Goal: Task Accomplishment & Management: Complete application form

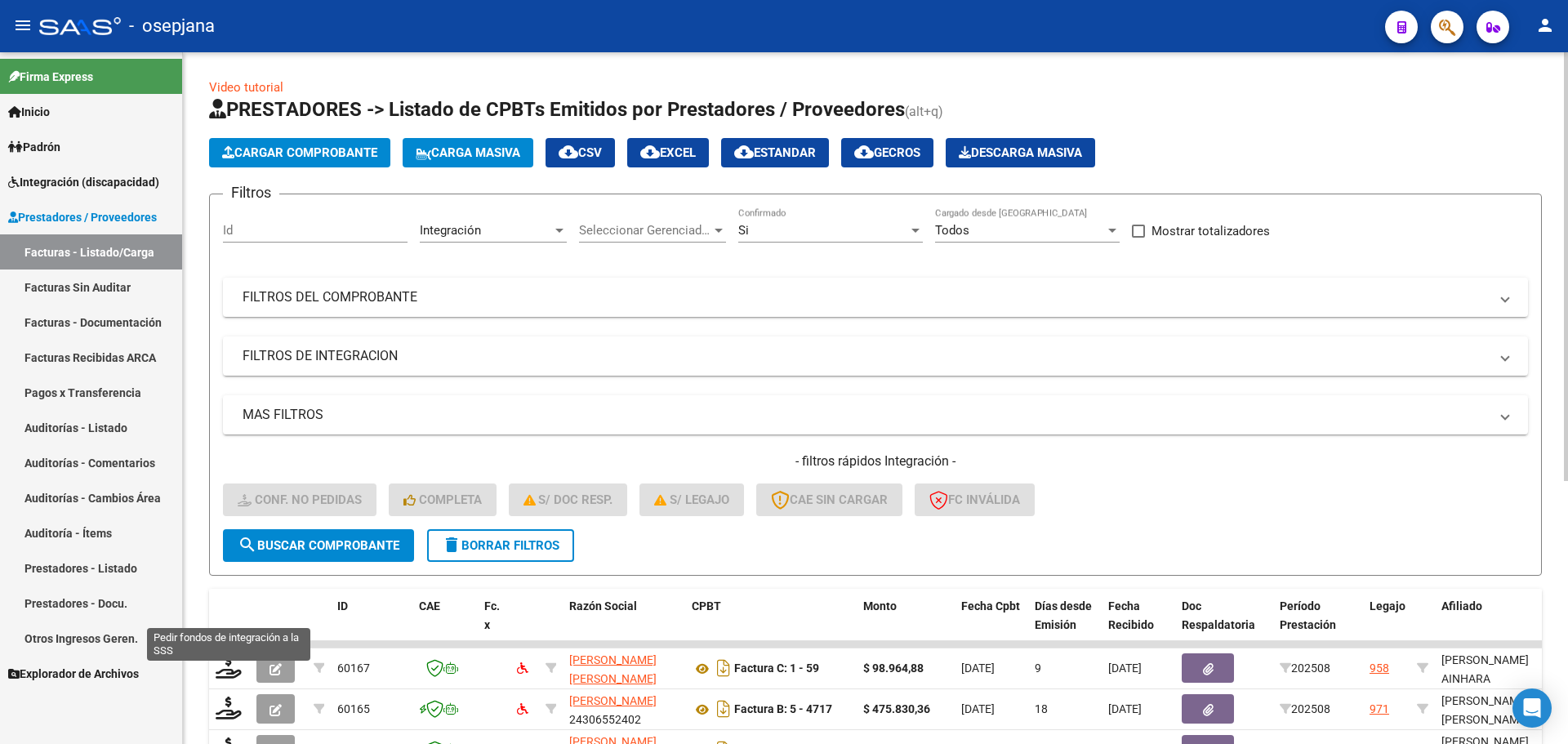
scroll to position [424, 0]
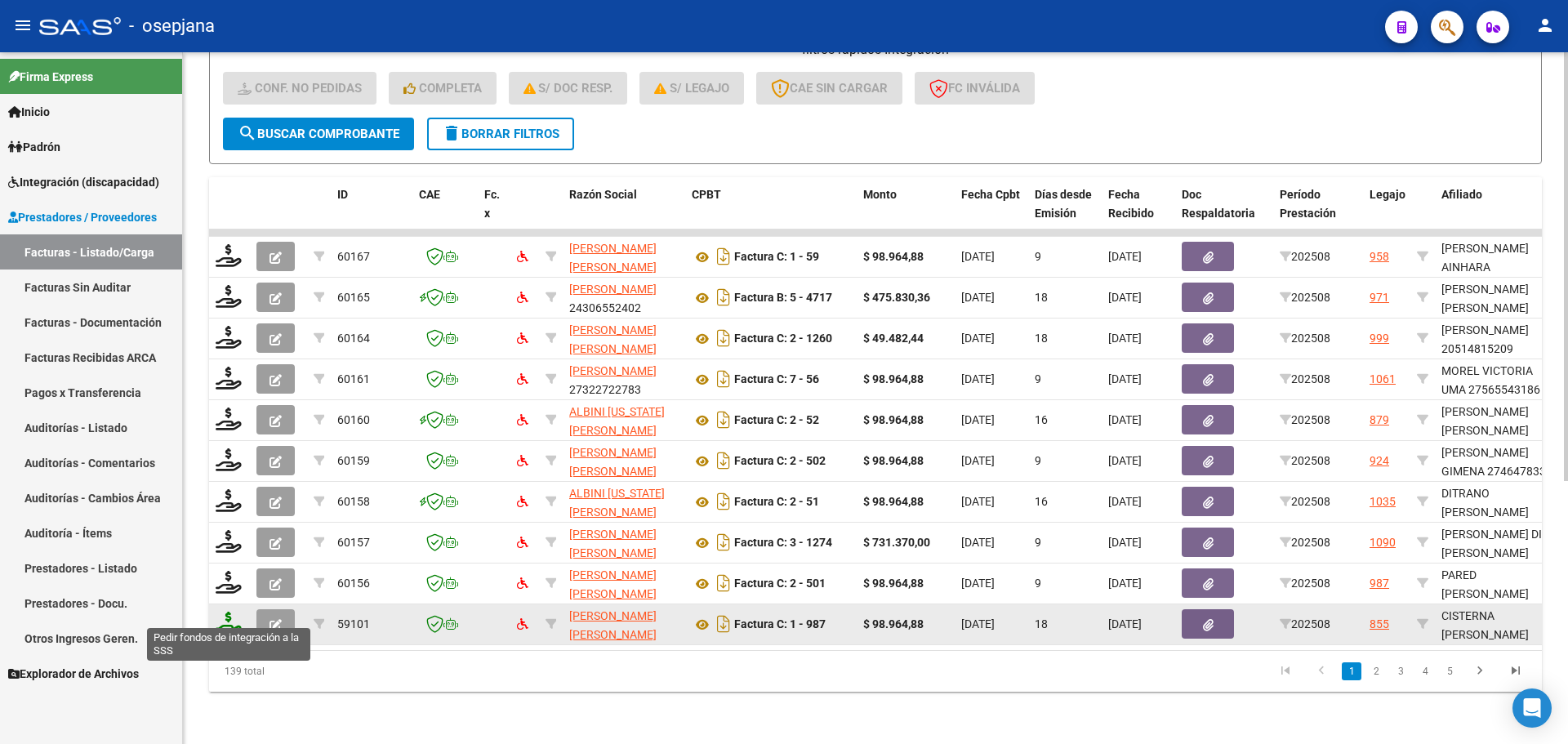
click at [228, 611] on icon at bounding box center [228, 623] width 26 height 23
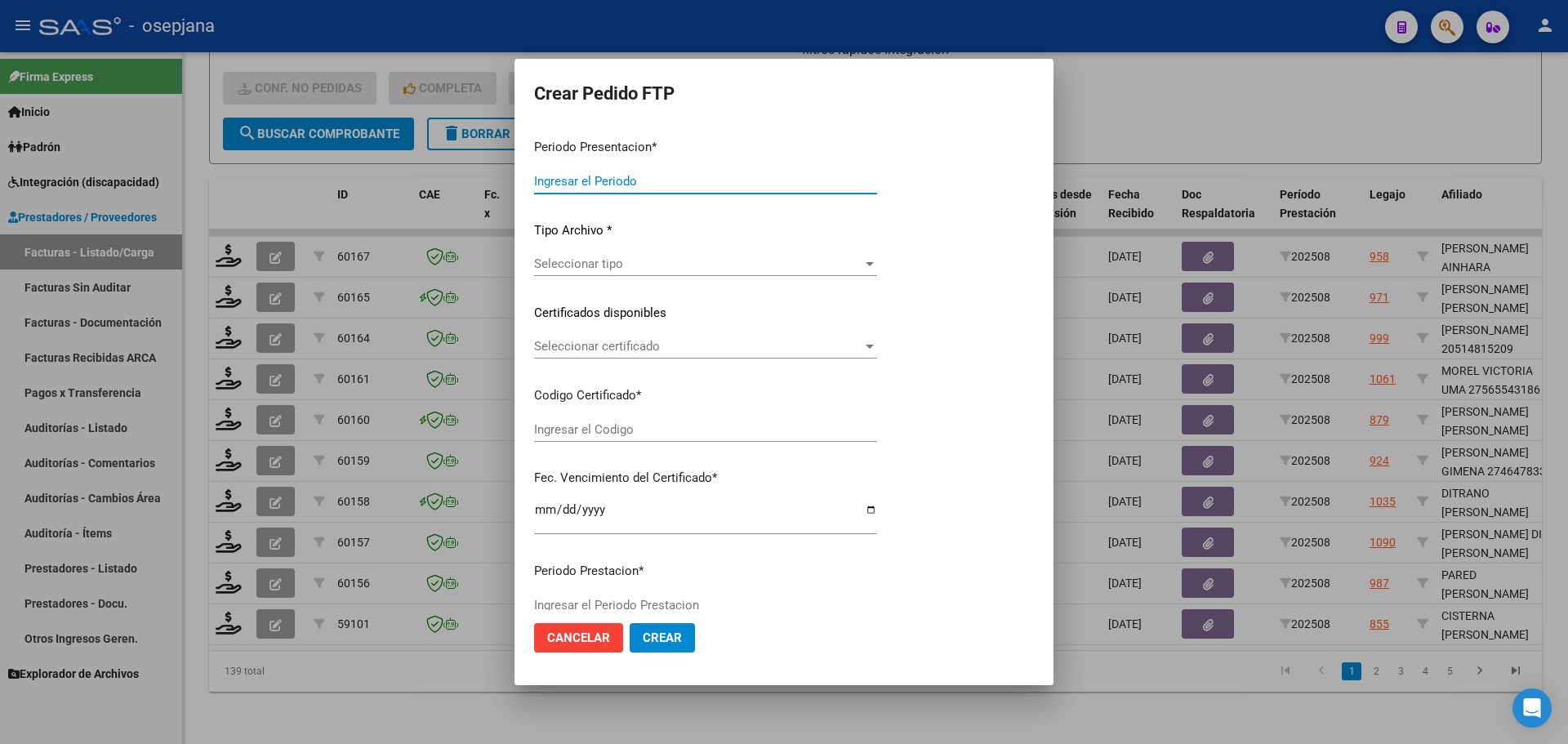
type input "202508"
type input "$ 98.964,88"
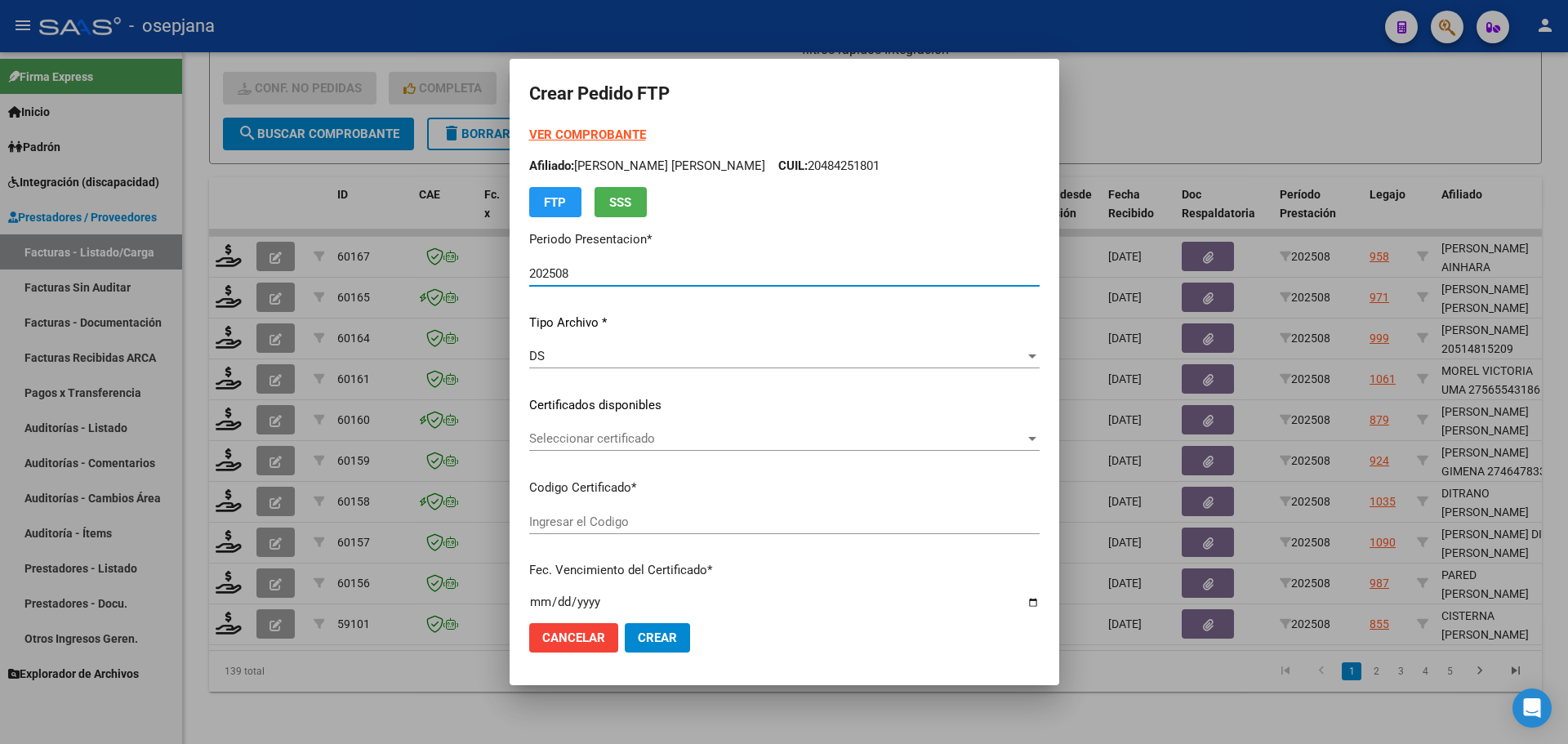
type input "ARG02000558872192022121320271213BS10725"
type input "[DATE]"
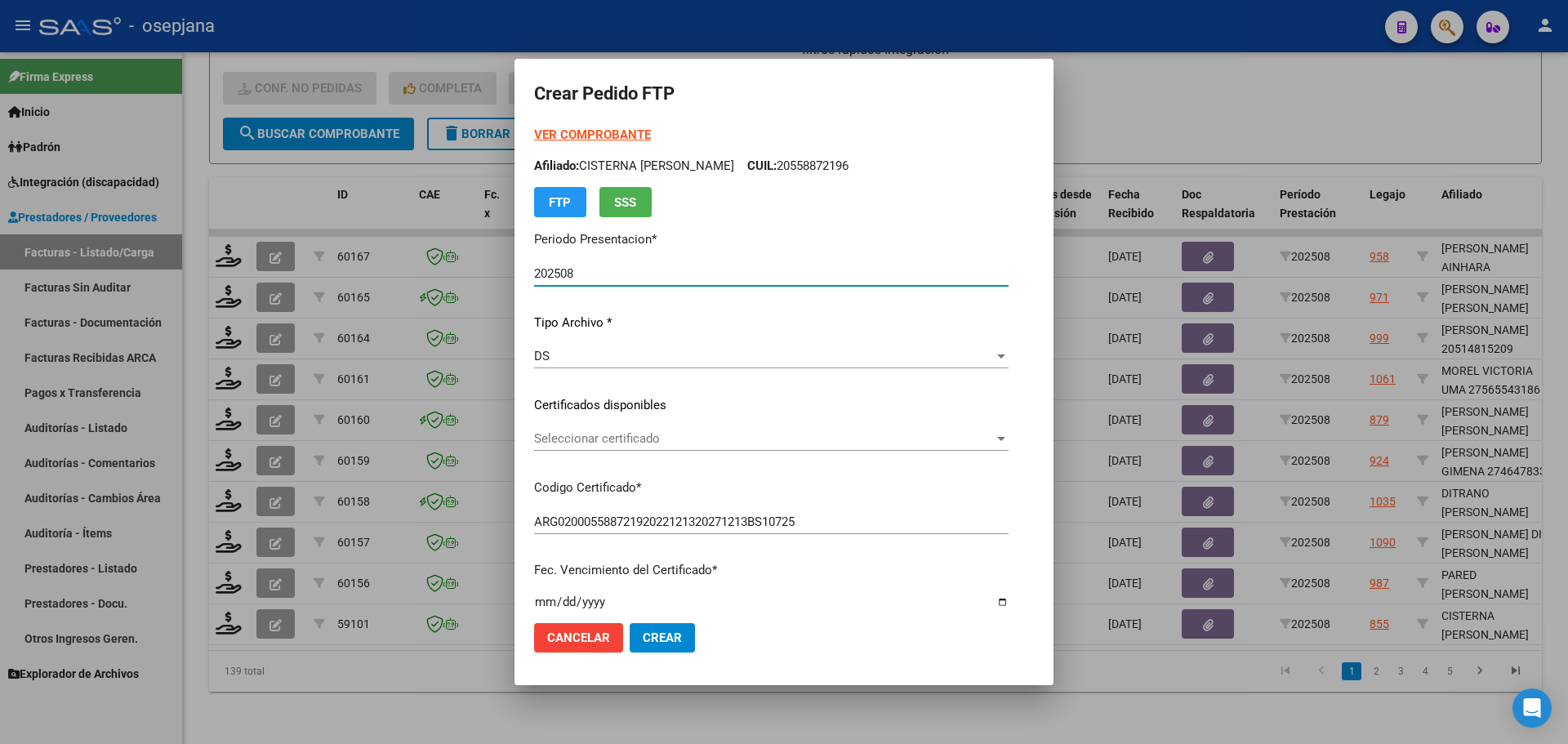
click at [624, 431] on div "Seleccionar certificado Seleccionar certificado" at bounding box center [770, 439] width 474 height 25
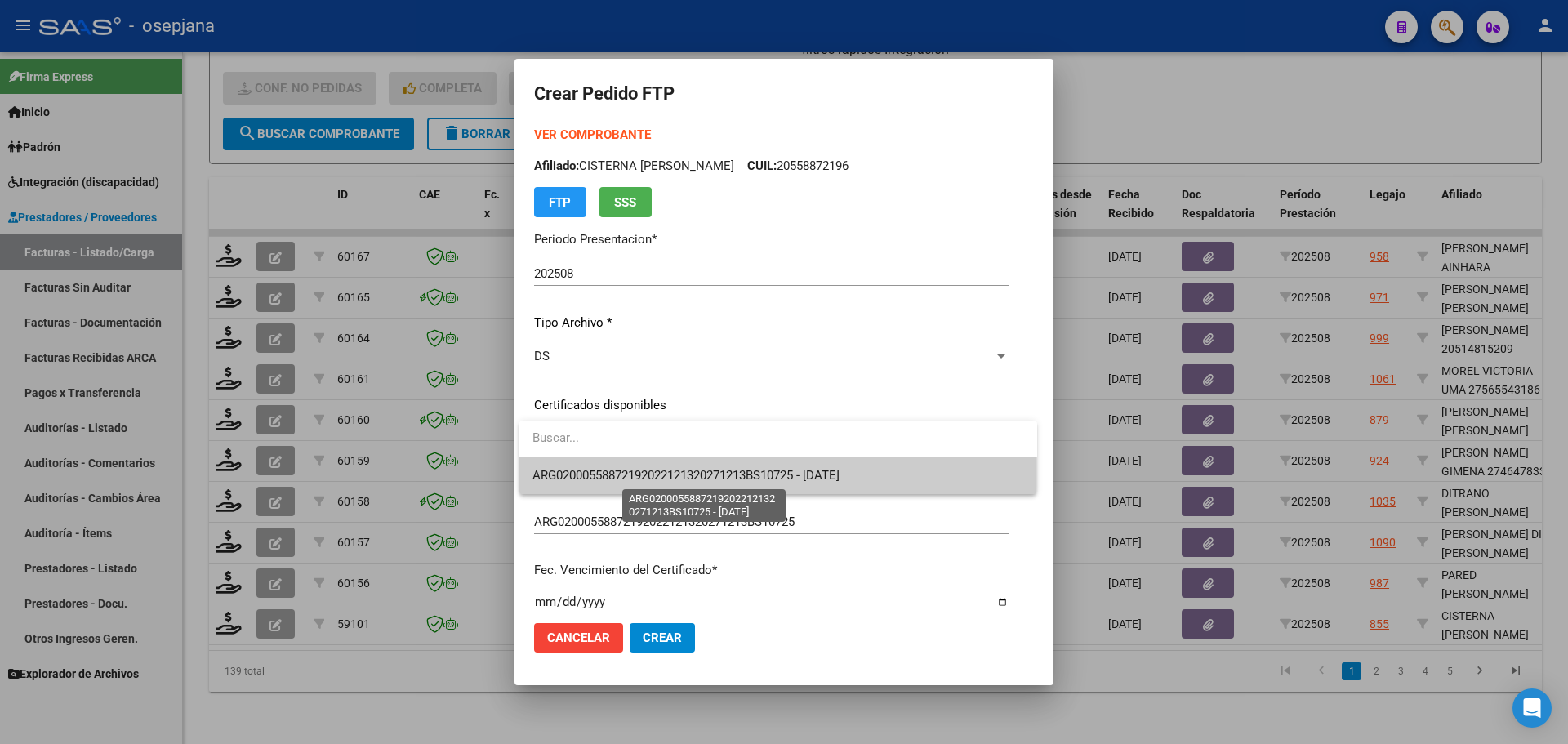
click at [629, 468] on span "ARG02000558872192022121320271213BS10725 - [DATE]" at bounding box center [685, 475] width 307 height 15
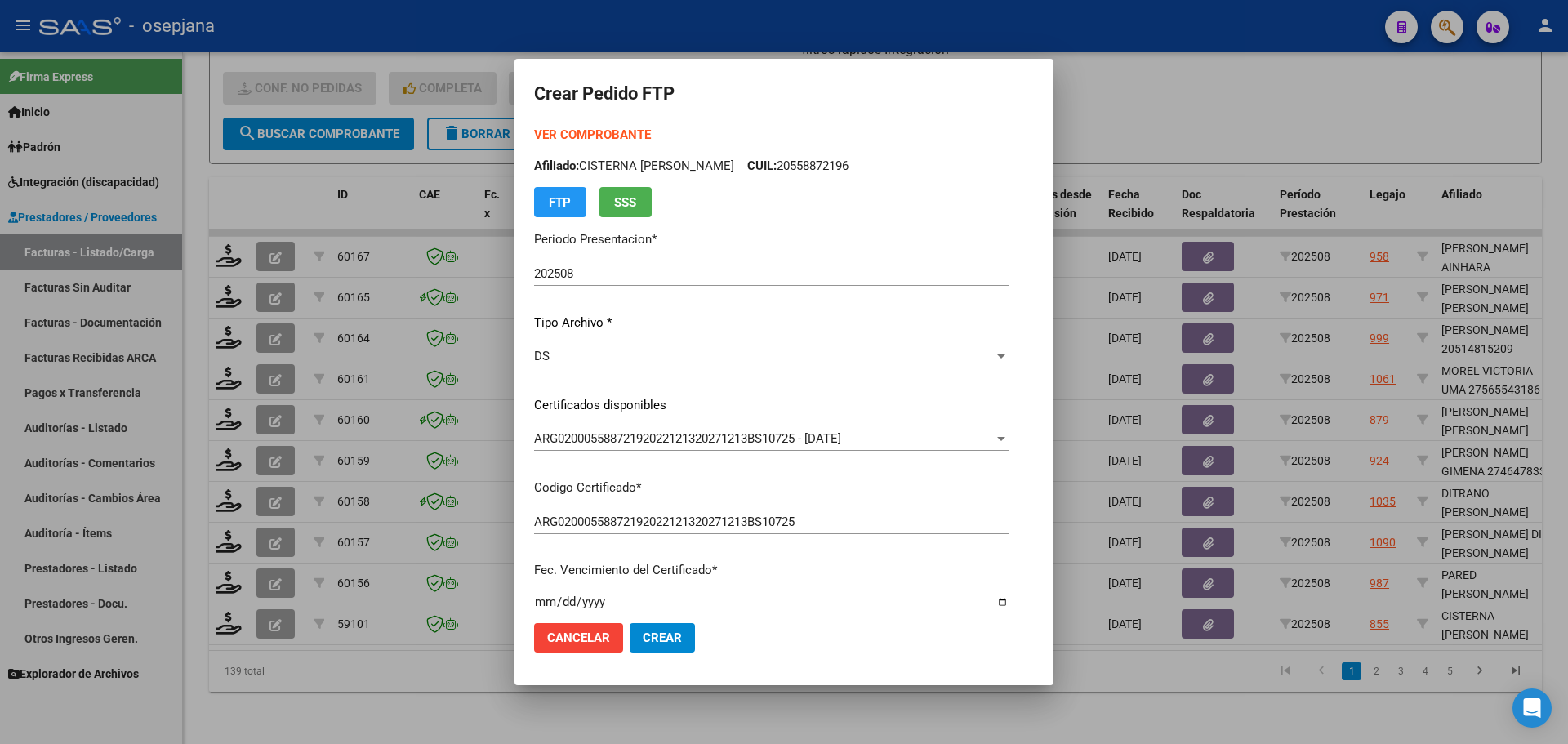
click at [612, 130] on strong "VER COMPROBANTE" at bounding box center [592, 135] width 117 height 15
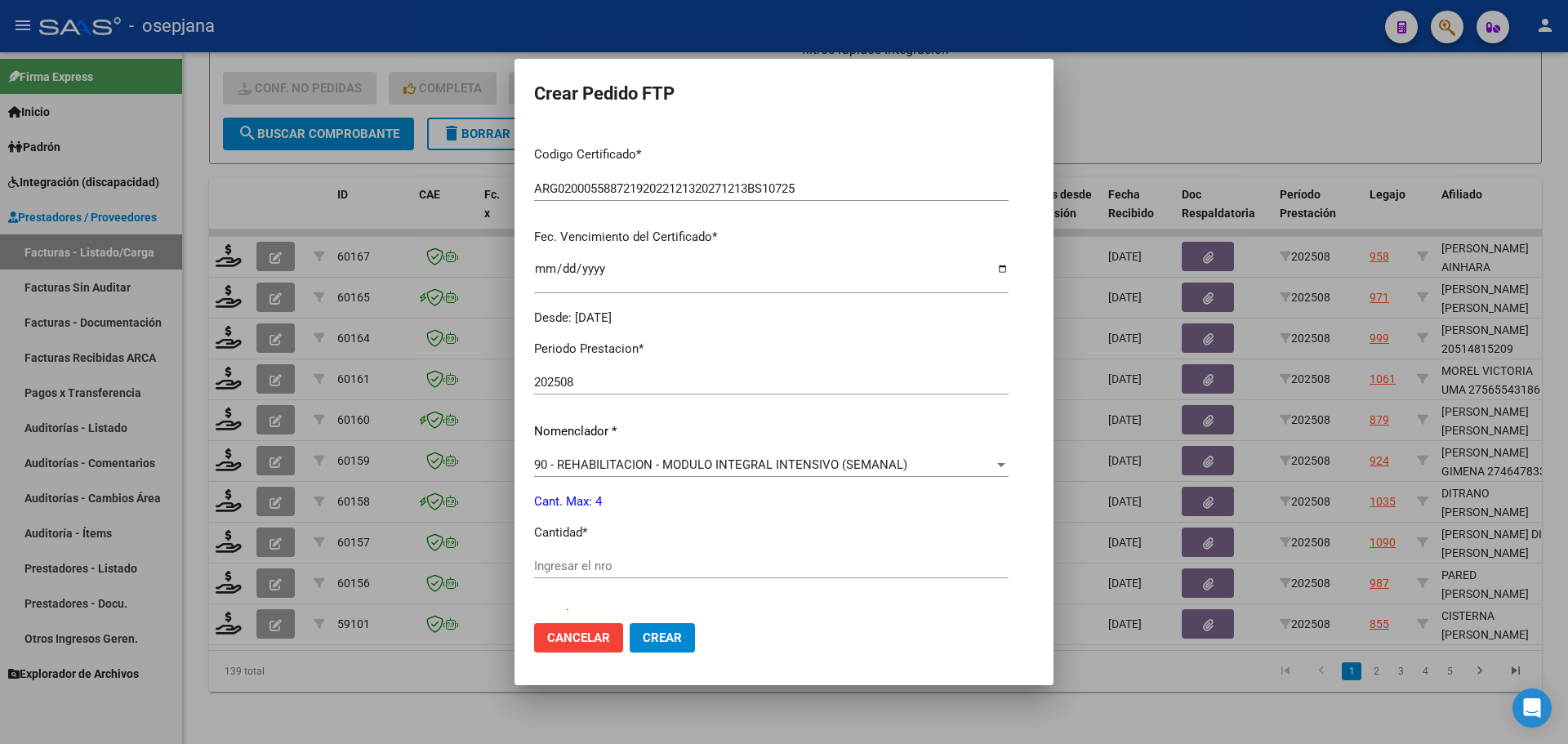
scroll to position [489, 0]
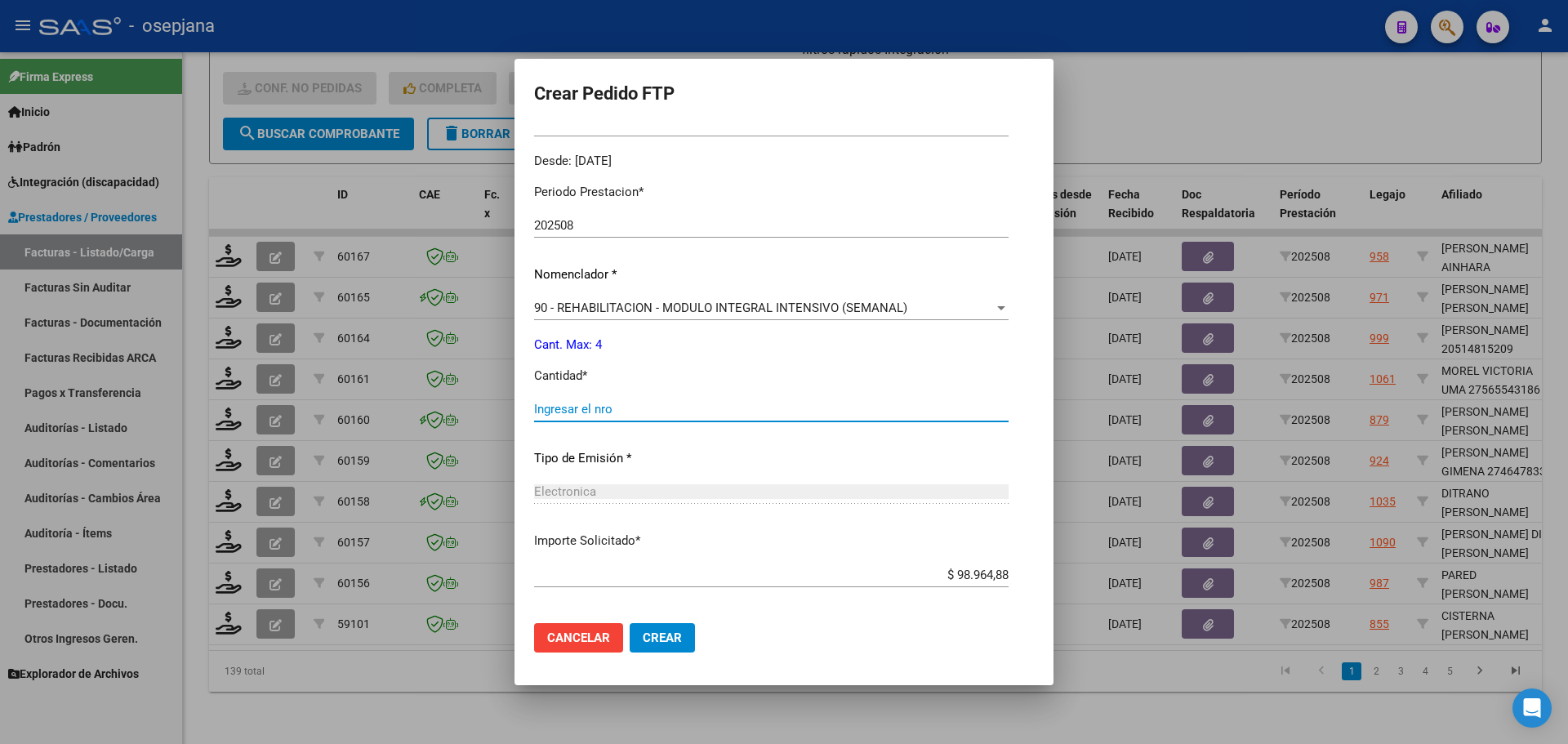
click at [567, 416] on input "Ingresar el nro" at bounding box center [770, 409] width 474 height 15
type input "4"
click at [661, 632] on span "Crear" at bounding box center [662, 638] width 39 height 15
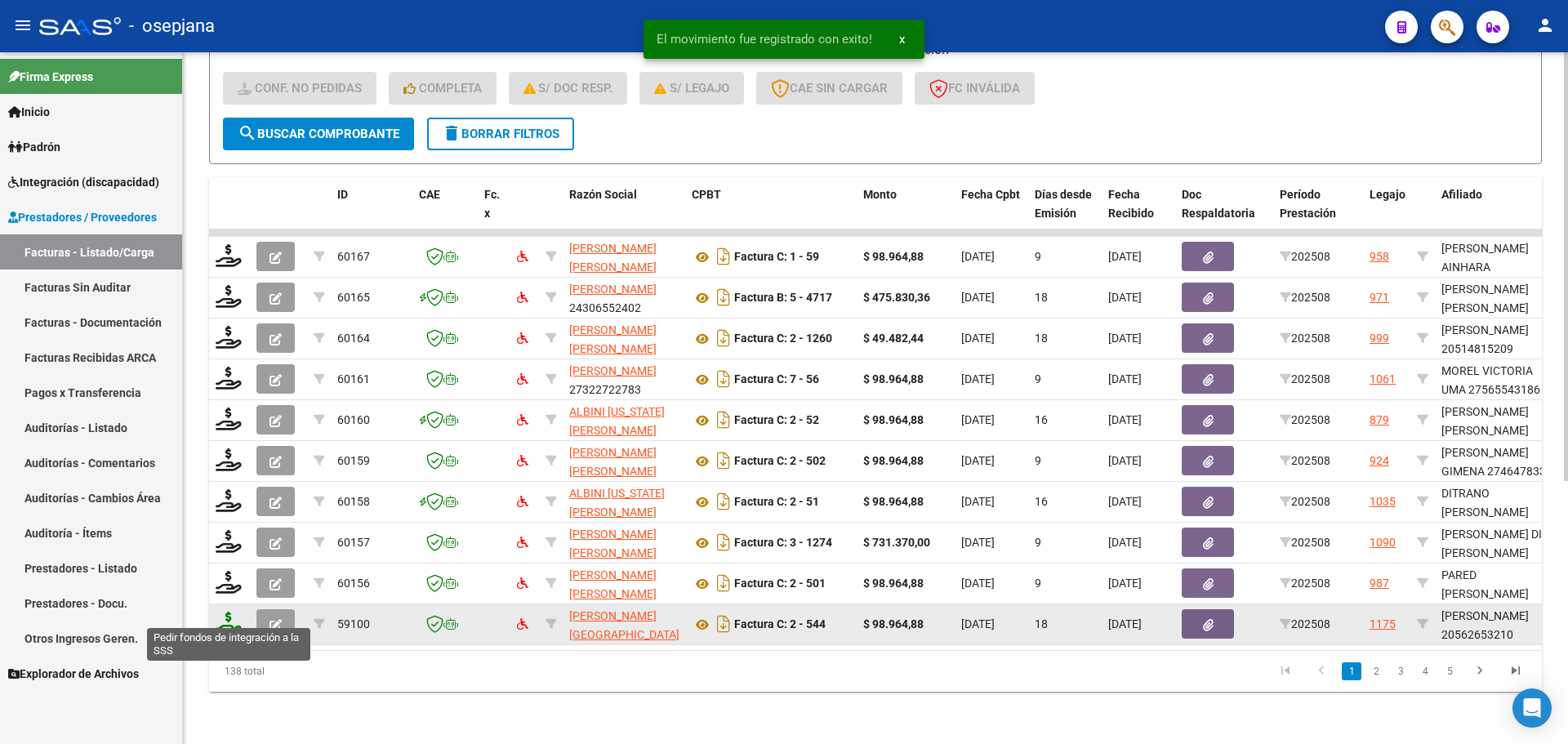
click at [223, 611] on icon at bounding box center [228, 623] width 26 height 23
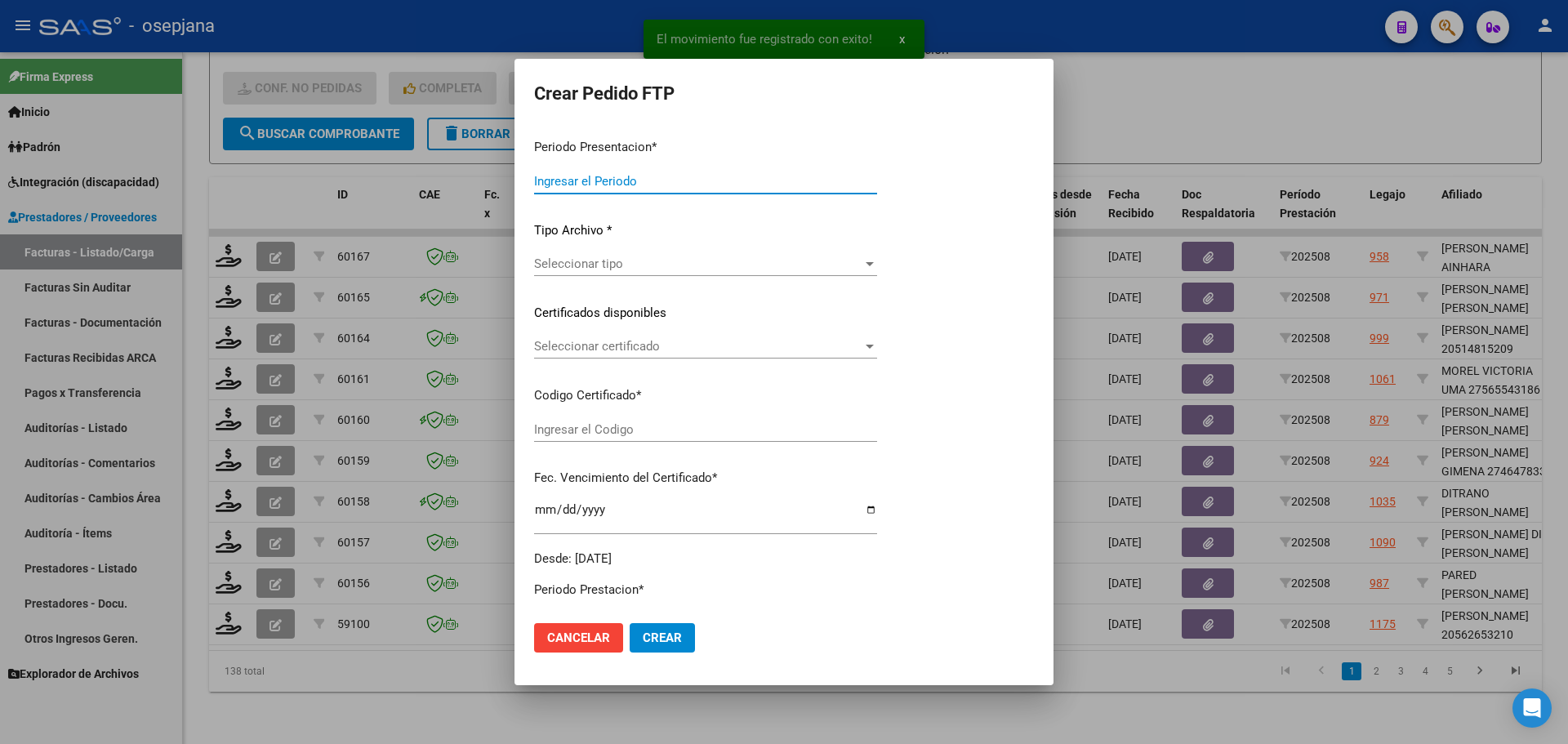
type input "202508"
type input "$ 98.964,88"
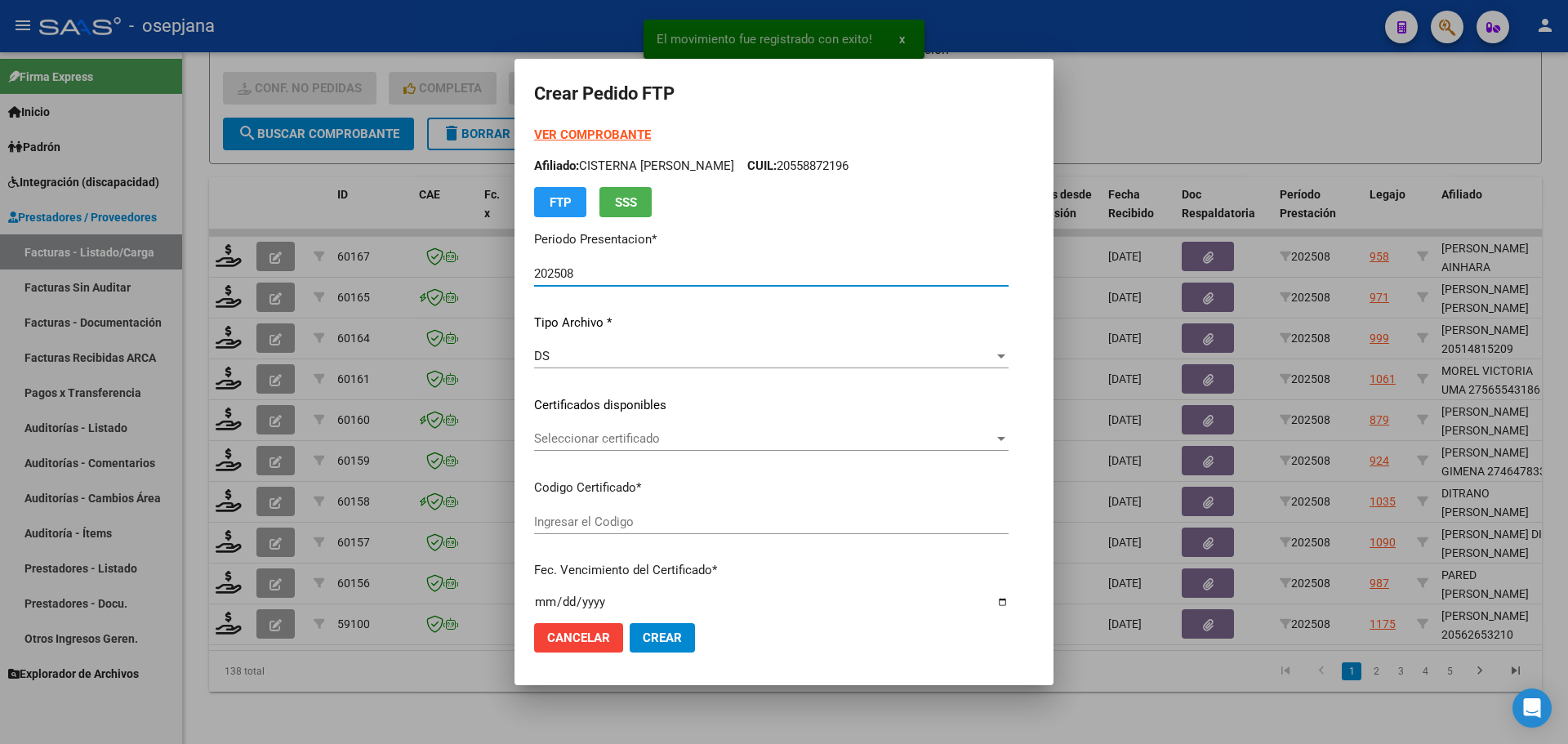
type input "ARG02000562653212024012420270124BSAS313"
type input "[DATE]"
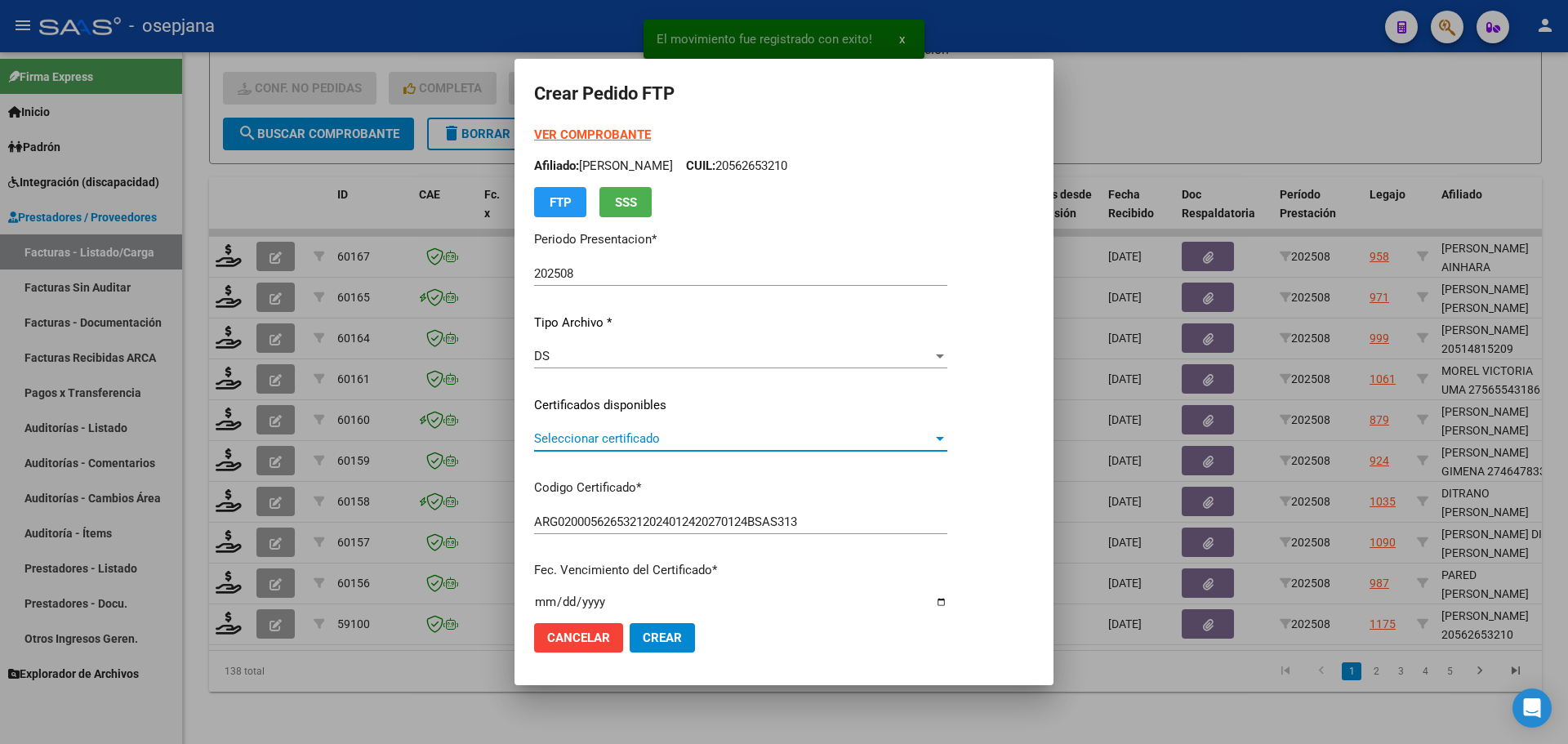
click at [675, 441] on span "Seleccionar certificado" at bounding box center [733, 439] width 399 height 15
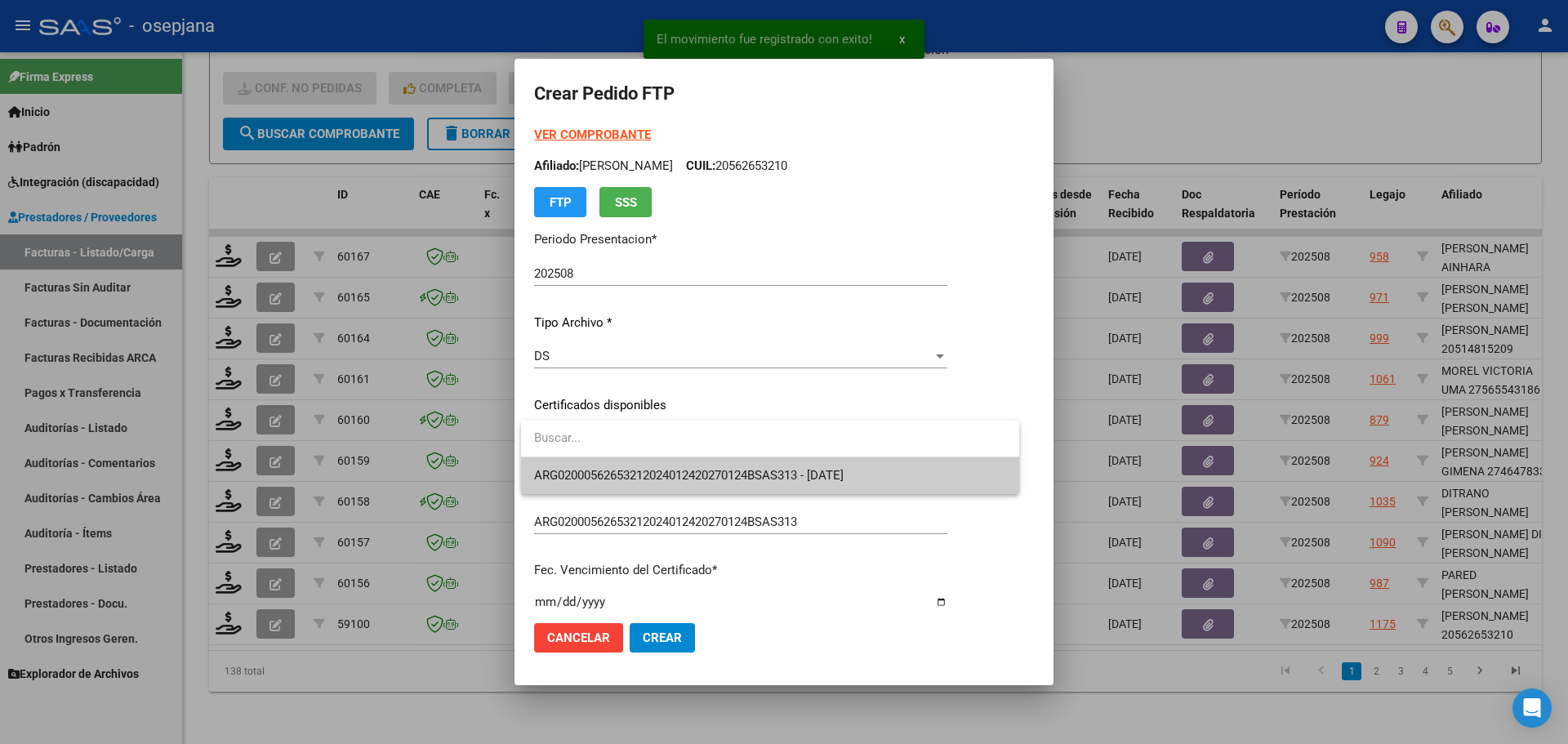
click at [678, 470] on span "ARG02000562653212024012420270124BSAS313 - [DATE]" at bounding box center [689, 475] width 310 height 15
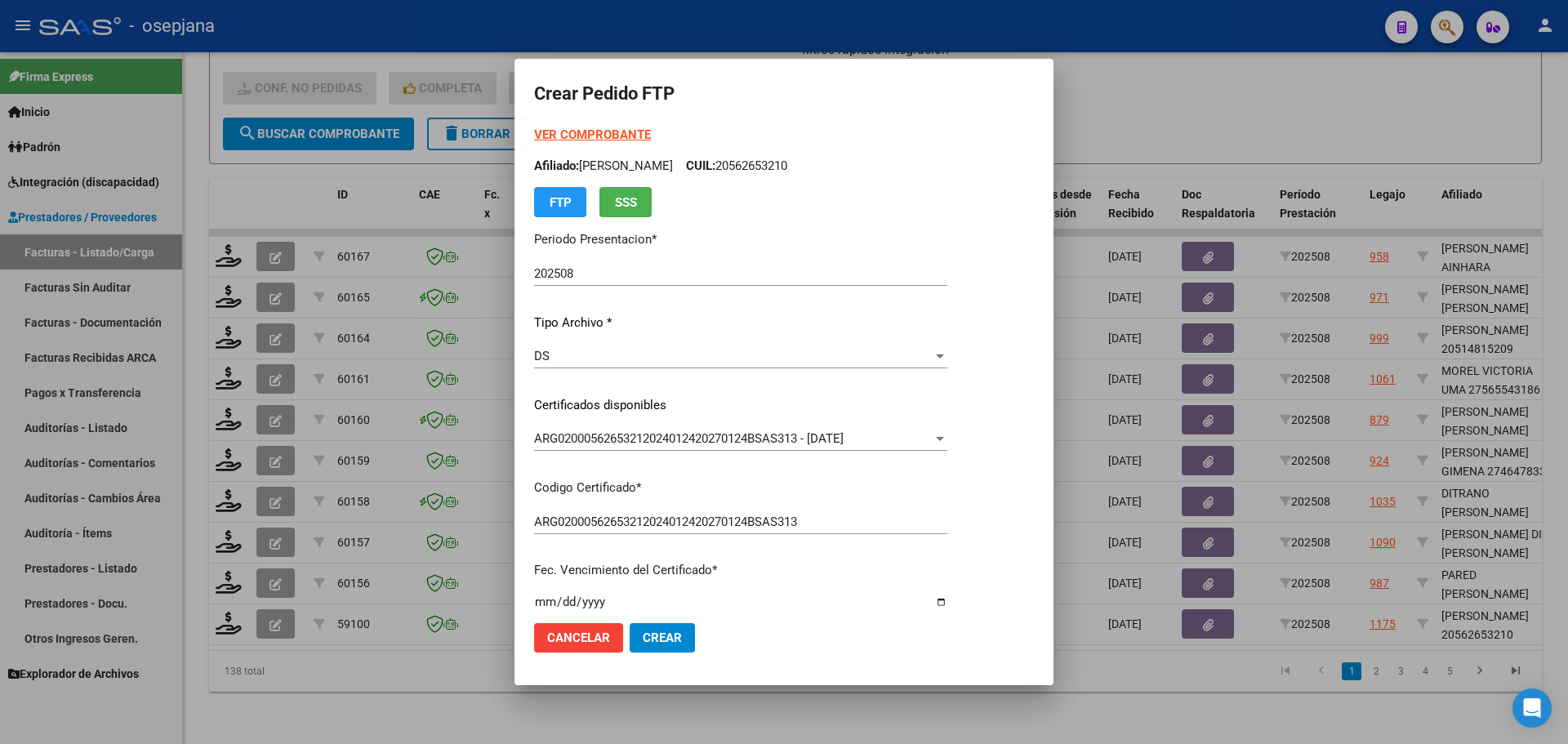
click at [608, 139] on strong "VER COMPROBANTE" at bounding box center [592, 135] width 117 height 15
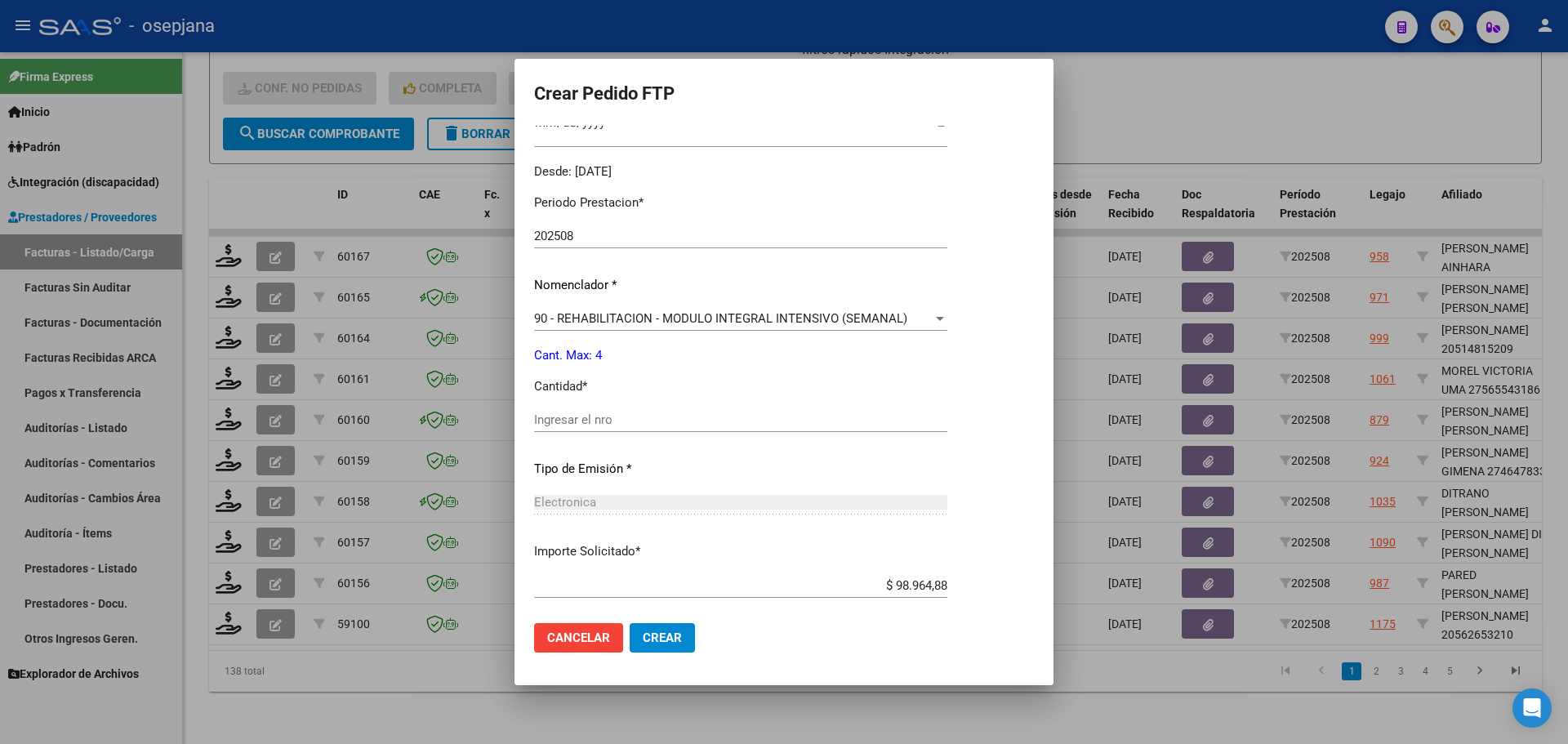
scroll to position [489, 0]
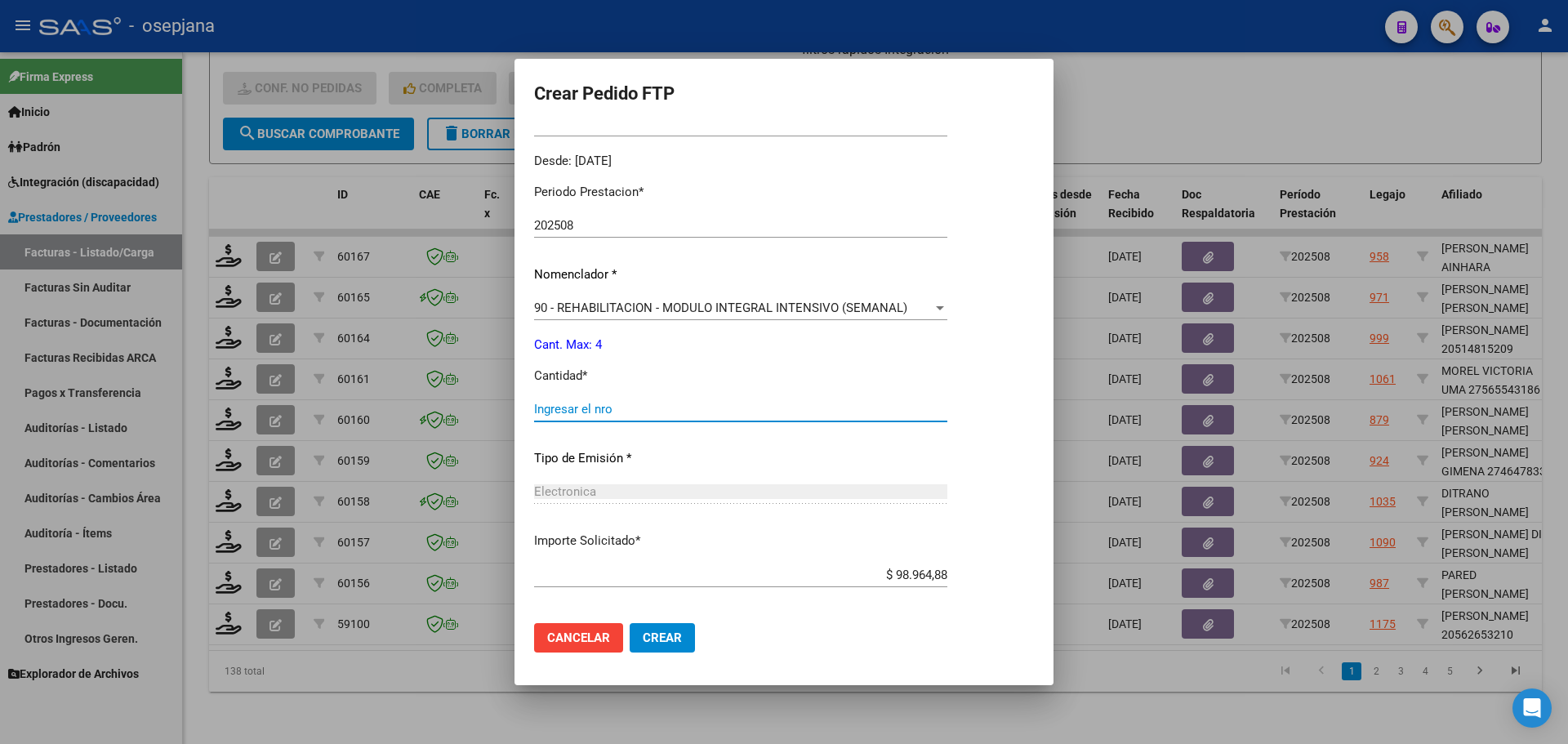
click at [591, 404] on input "Ingresar el nro" at bounding box center [740, 409] width 413 height 15
type input "4"
click at [661, 638] on span "Crear" at bounding box center [662, 638] width 39 height 15
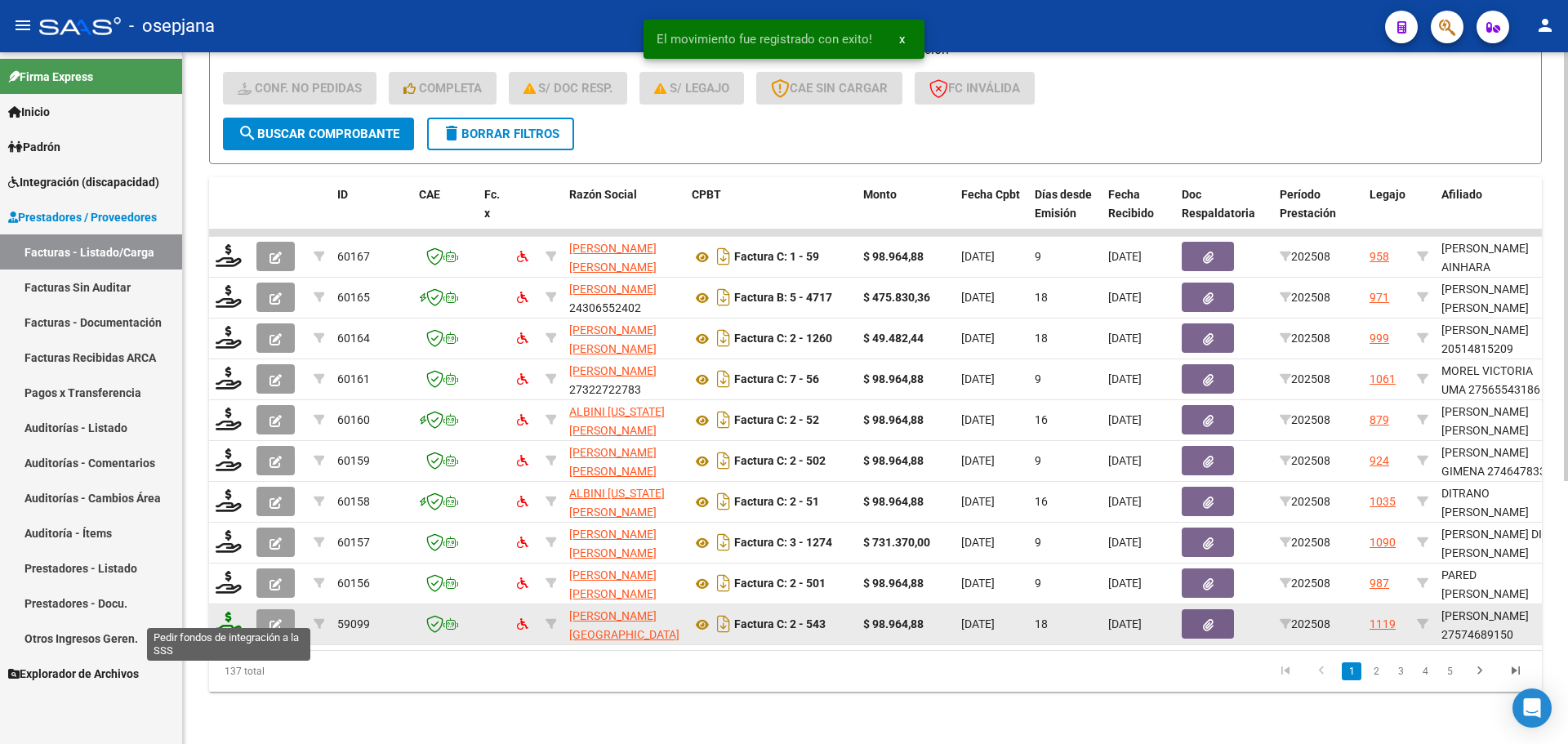
click at [226, 611] on icon at bounding box center [228, 623] width 26 height 23
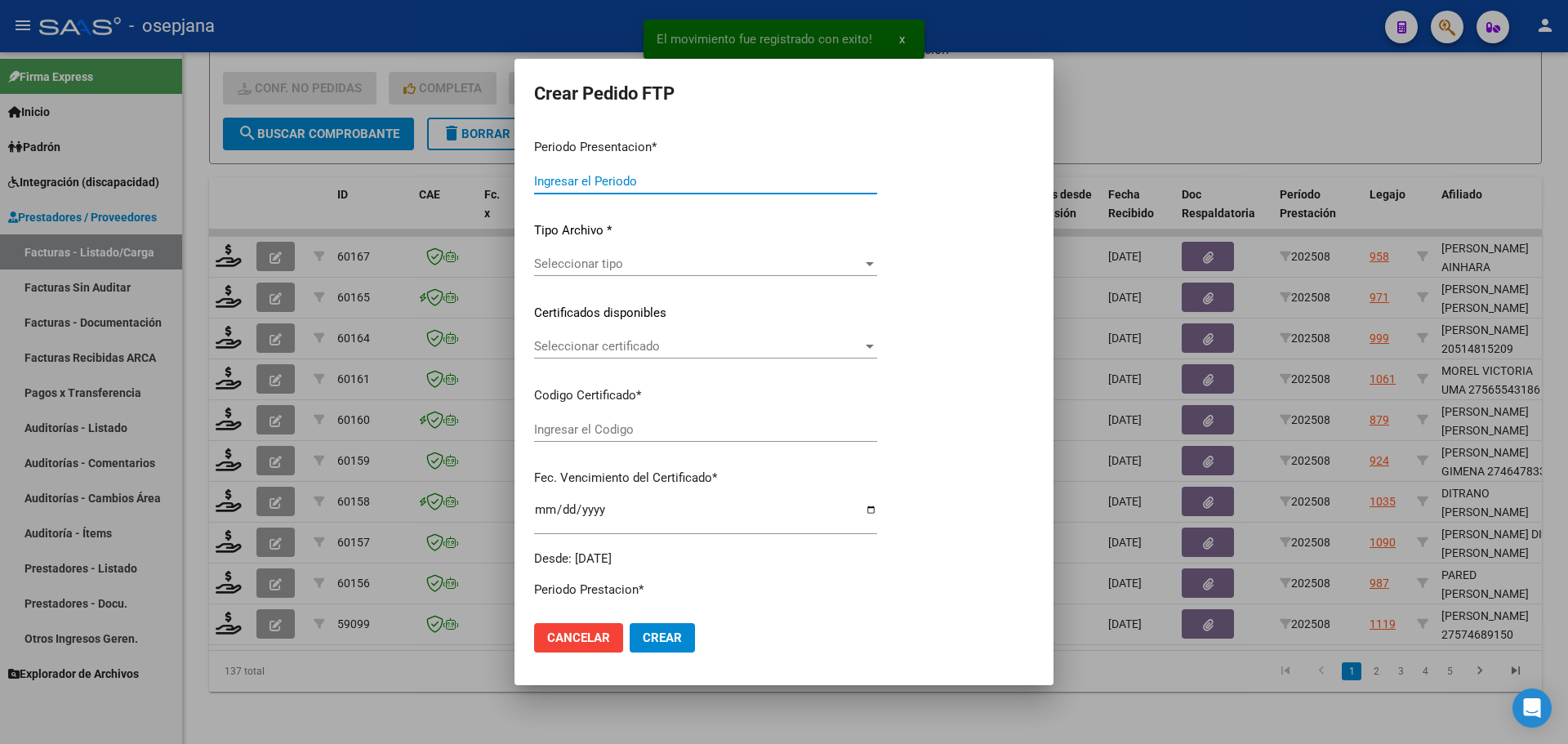
type input "202508"
type input "$ 98.964,88"
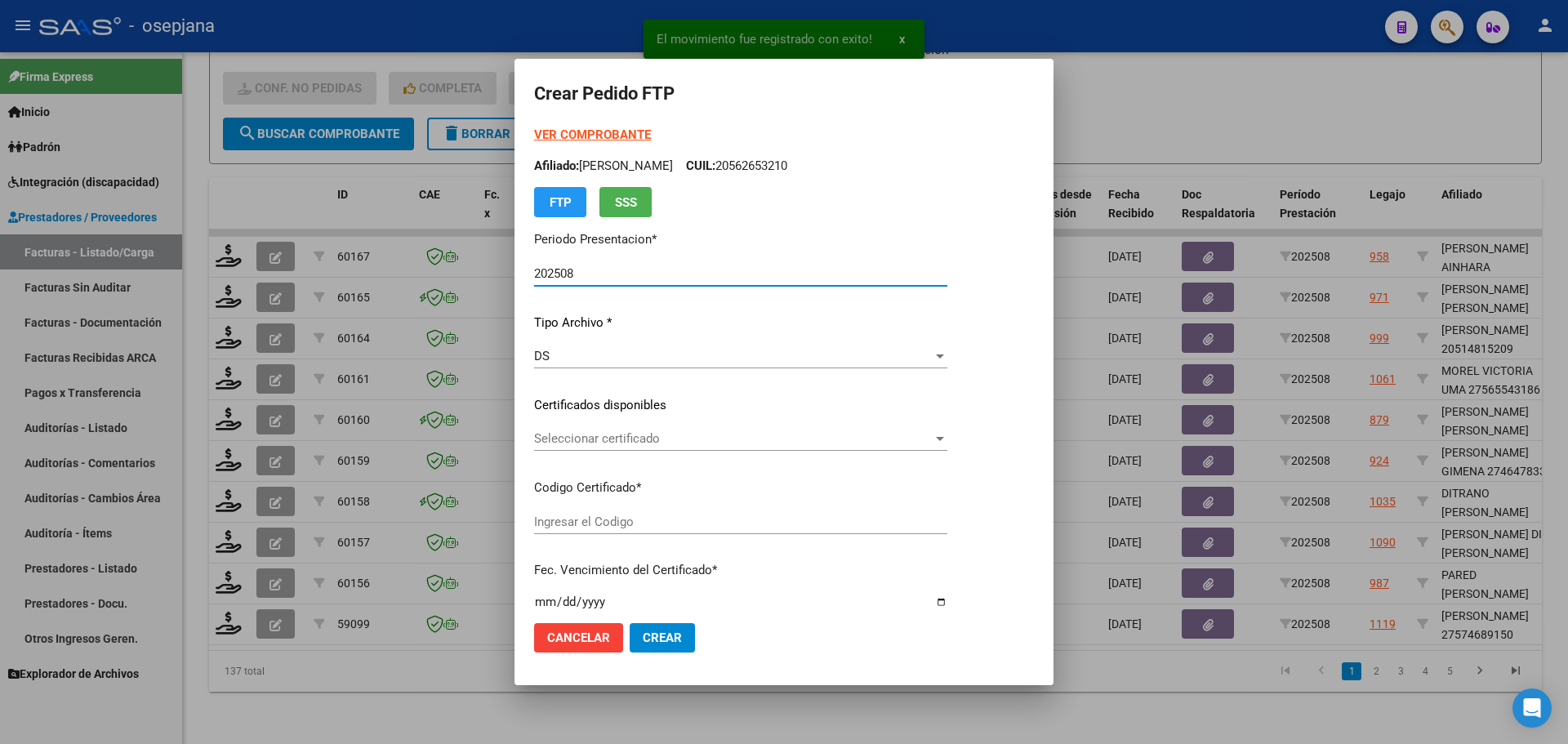
type input "ARG01000574689152022121220271212BS10725"
type input "[DATE]"
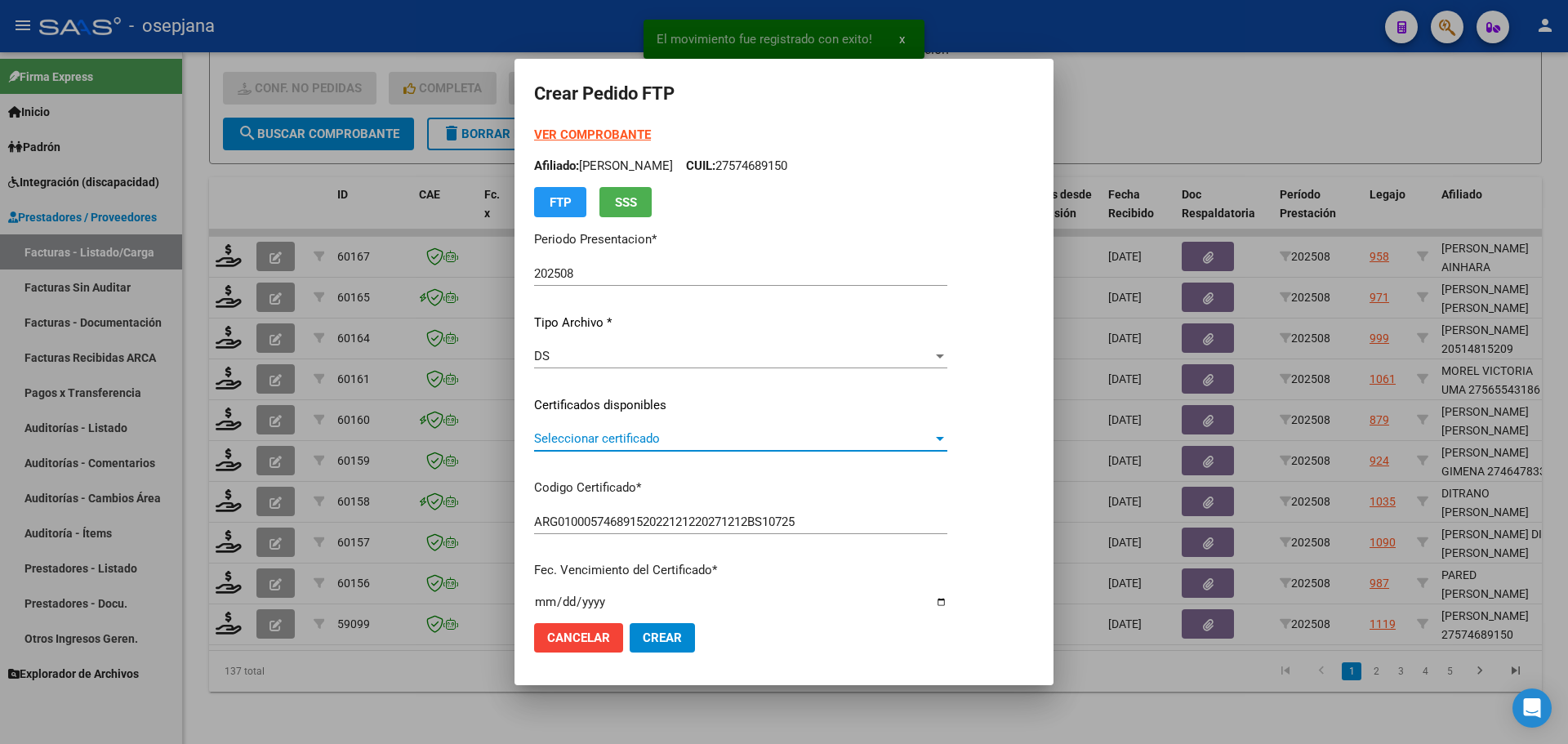
click at [625, 441] on span "Seleccionar certificado" at bounding box center [733, 439] width 399 height 15
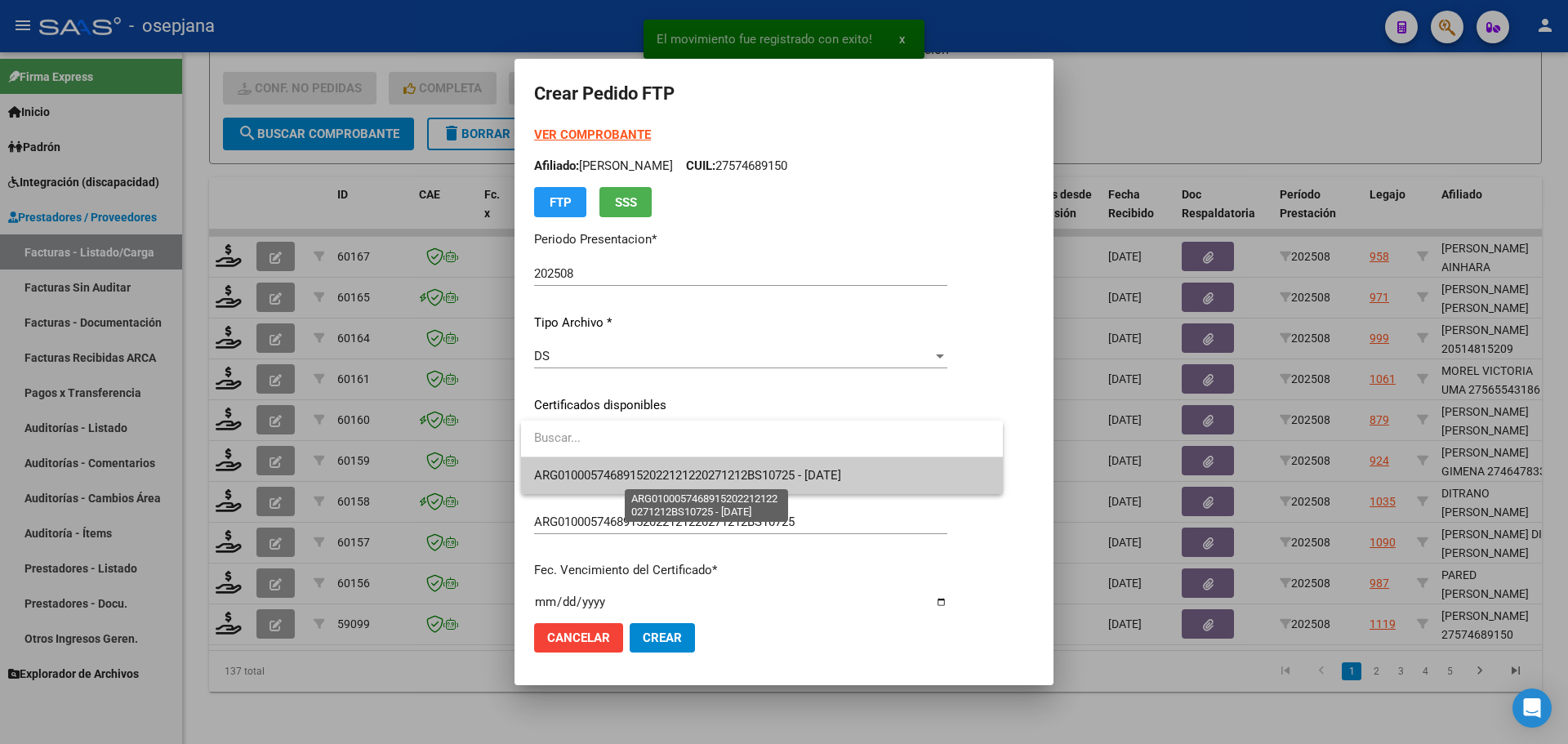
click at [627, 474] on span "ARG01000574689152022121220271212BS10725 - [DATE]" at bounding box center [687, 475] width 307 height 15
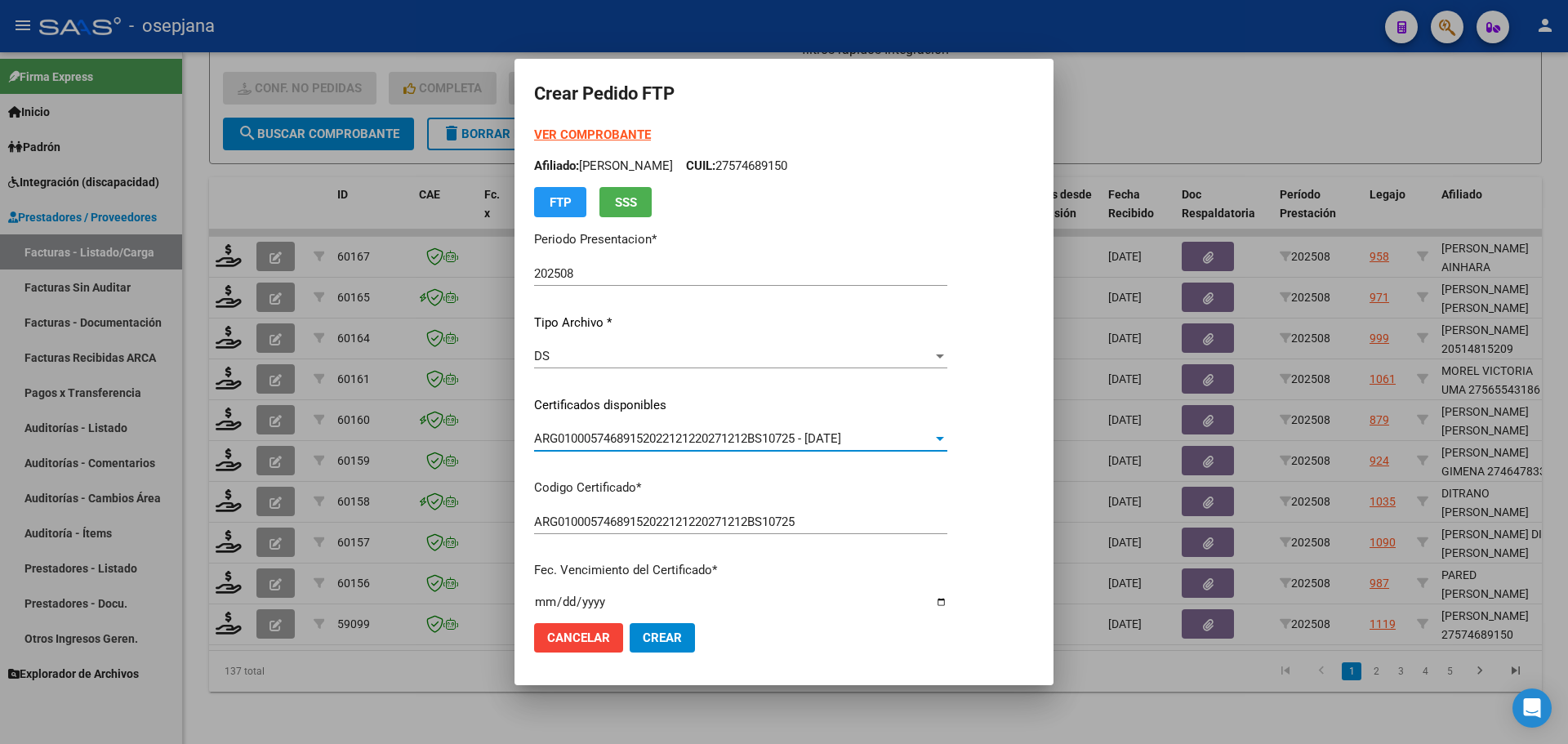
click at [608, 137] on strong "VER COMPROBANTE" at bounding box center [592, 135] width 117 height 15
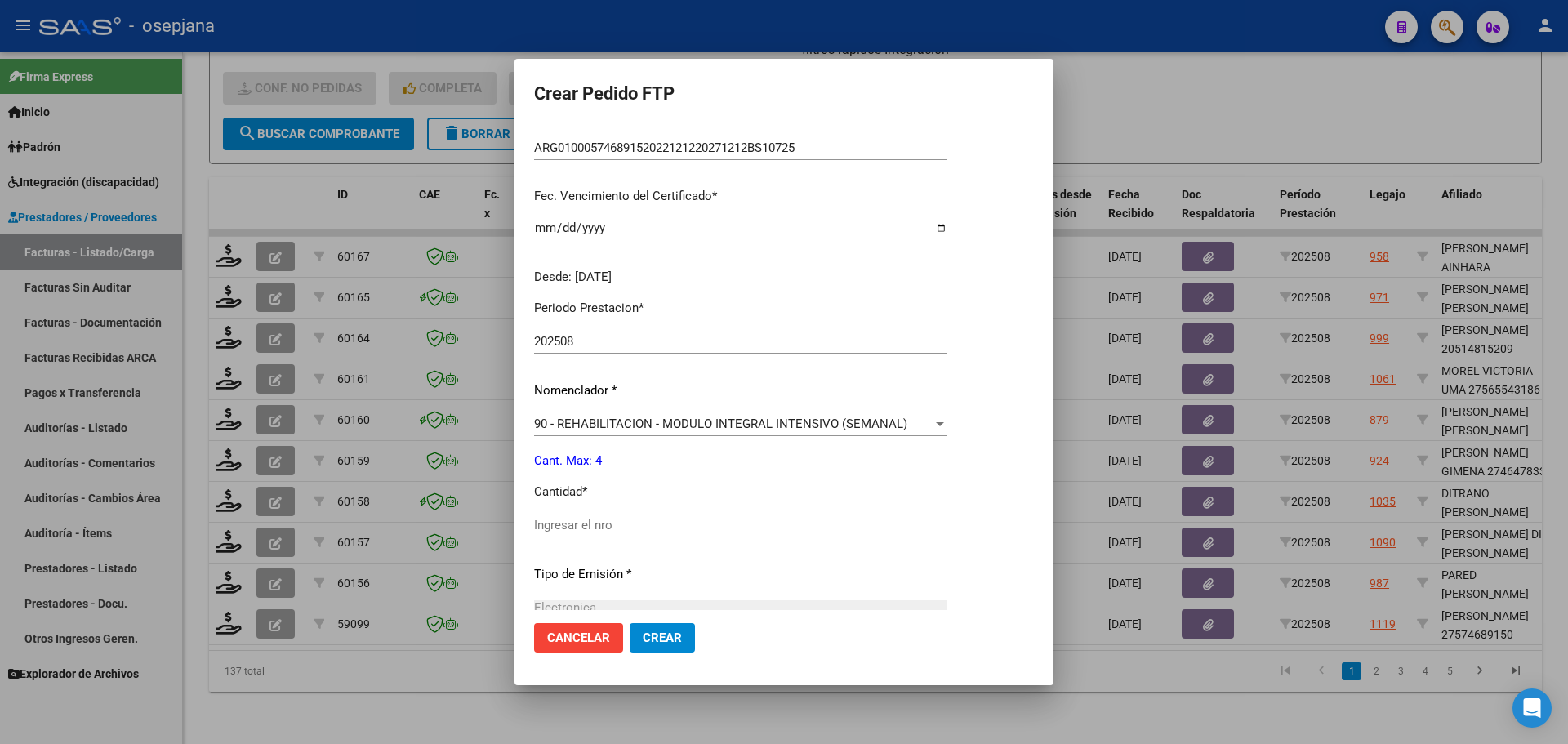
scroll to position [408, 0]
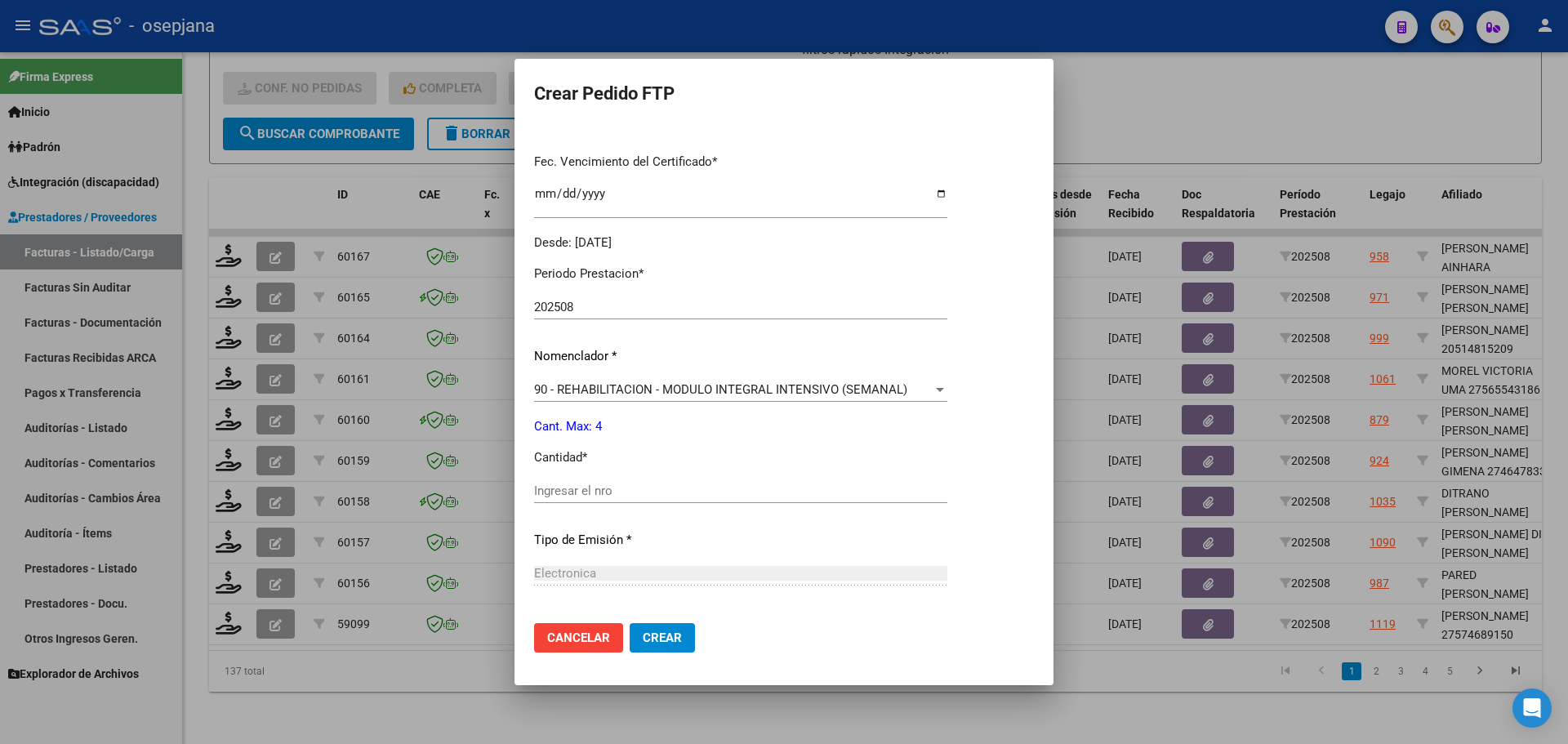
click at [582, 489] on input "Ingresar el nro" at bounding box center [740, 490] width 413 height 15
type input "4"
click at [654, 634] on span "Crear" at bounding box center [662, 638] width 39 height 15
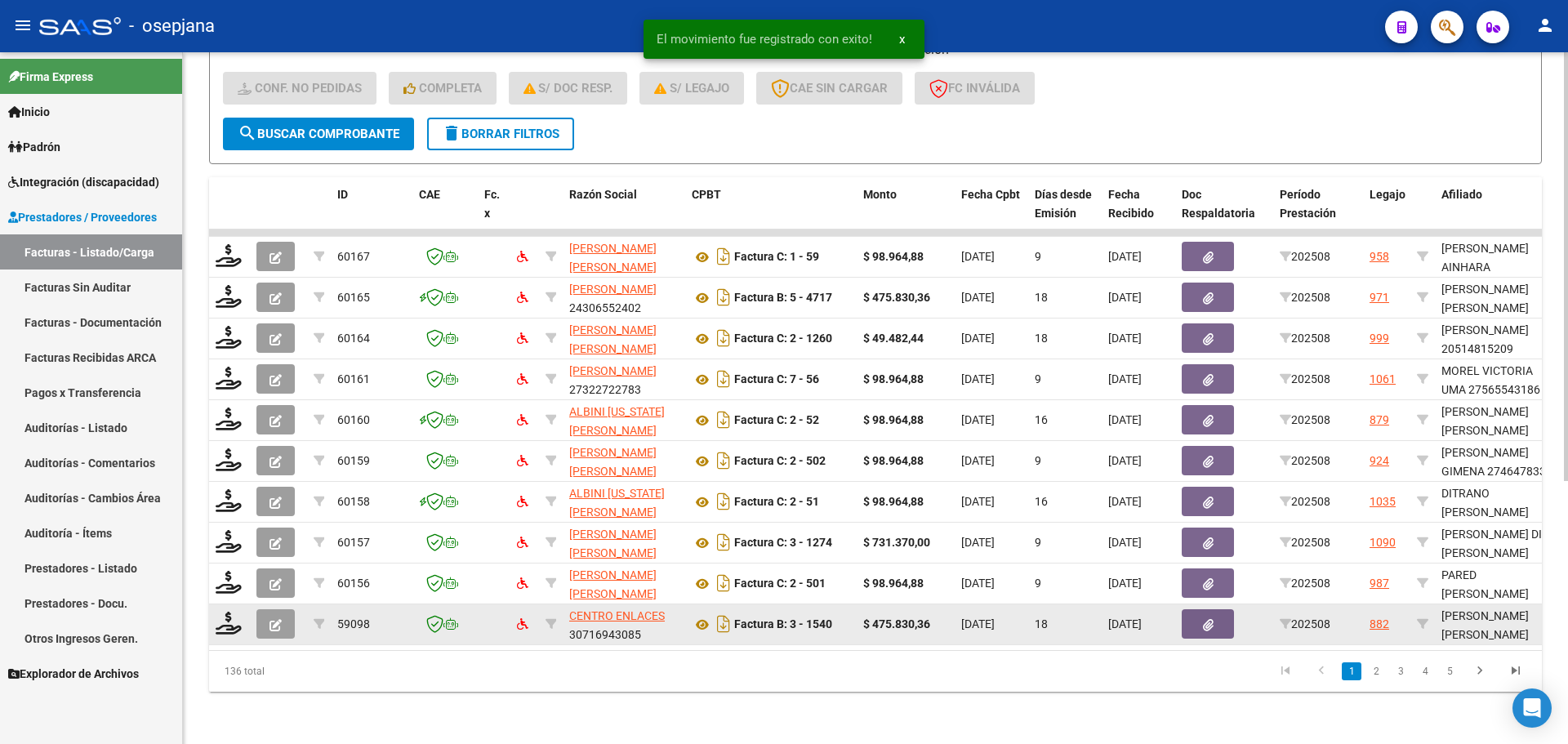
click at [226, 627] on datatable-body-cell at bounding box center [229, 624] width 41 height 40
click at [227, 614] on icon at bounding box center [228, 623] width 26 height 23
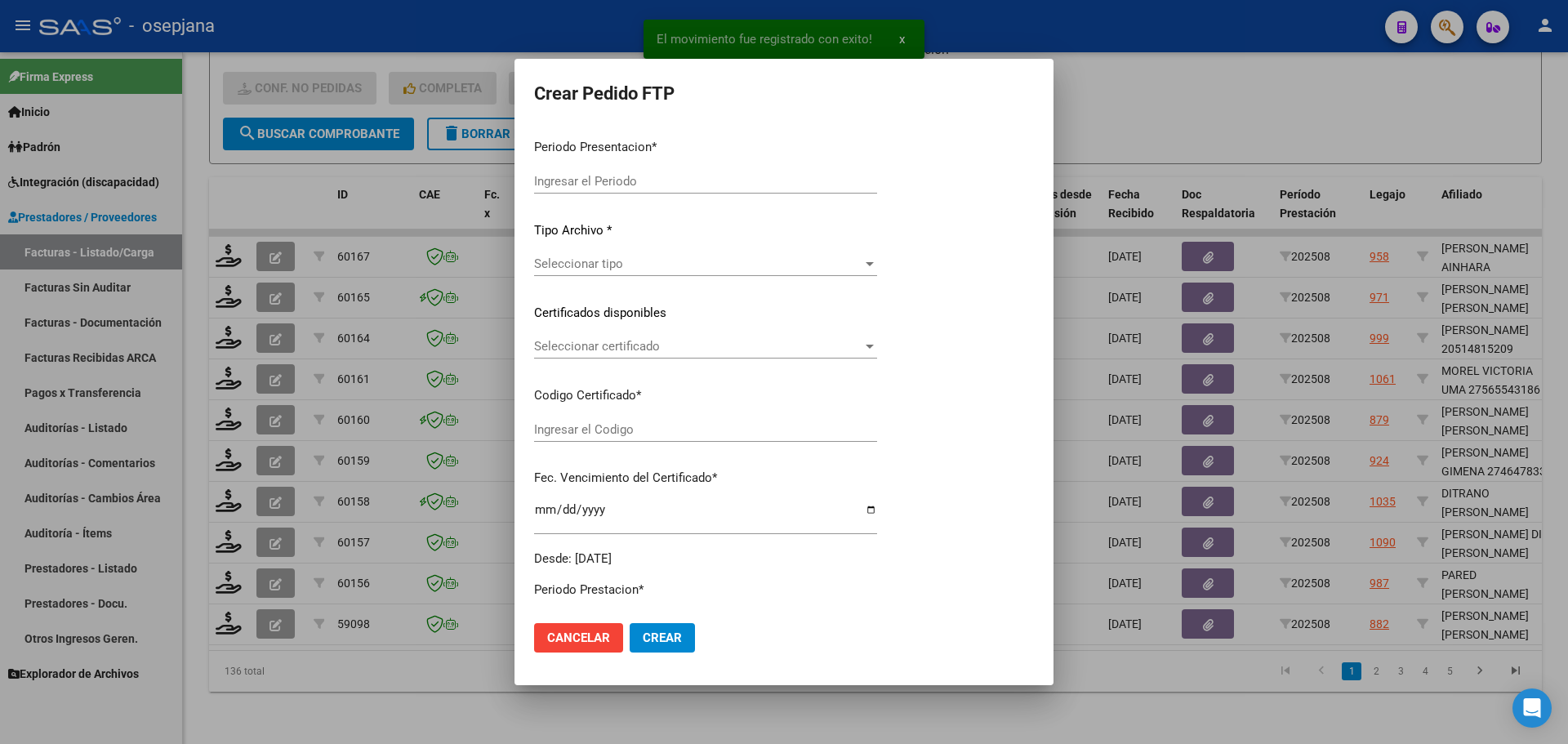
type input "202508"
type input "$ 475.830,36"
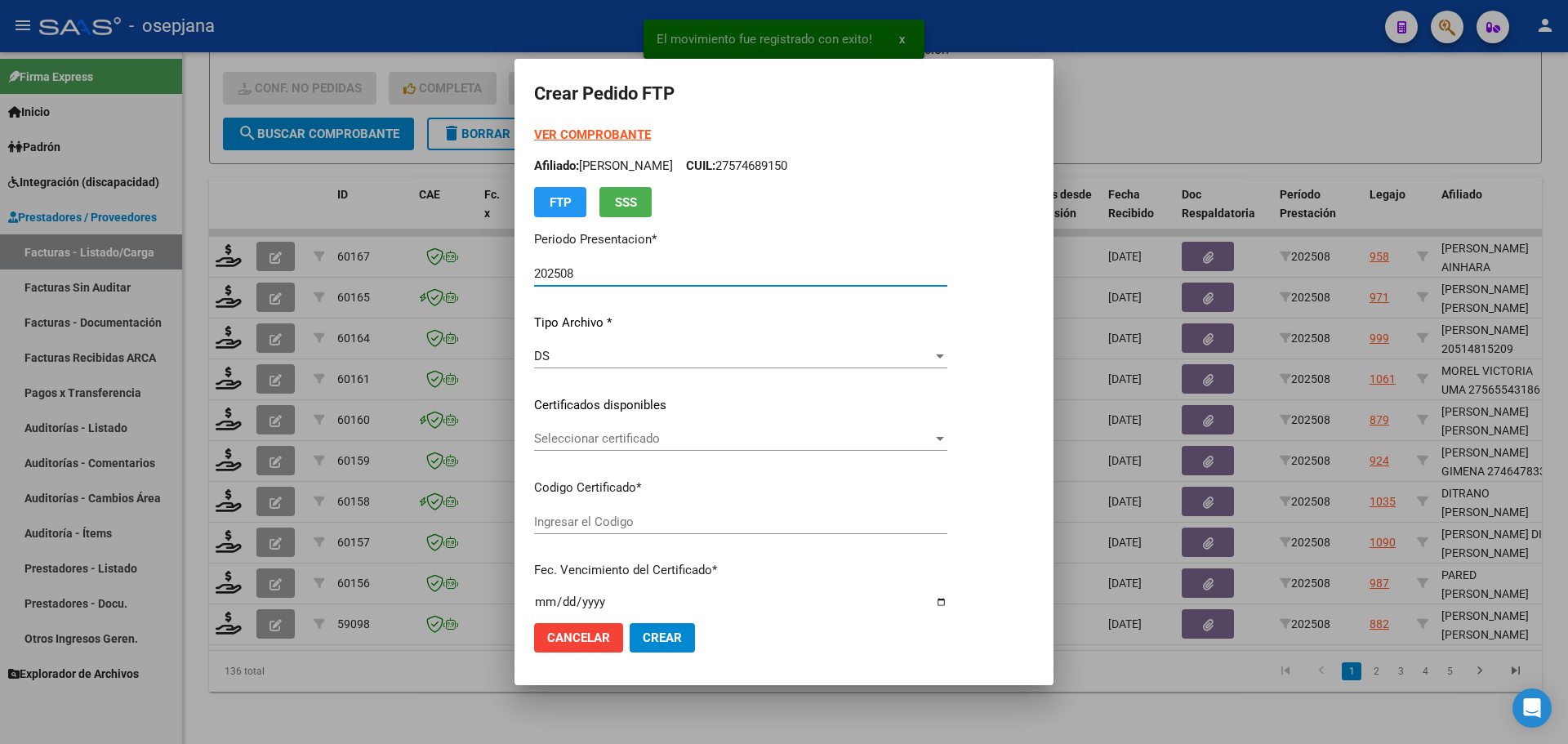
type input "ARG01000569468202025011620280616BUE415"
type input "[DATE]"
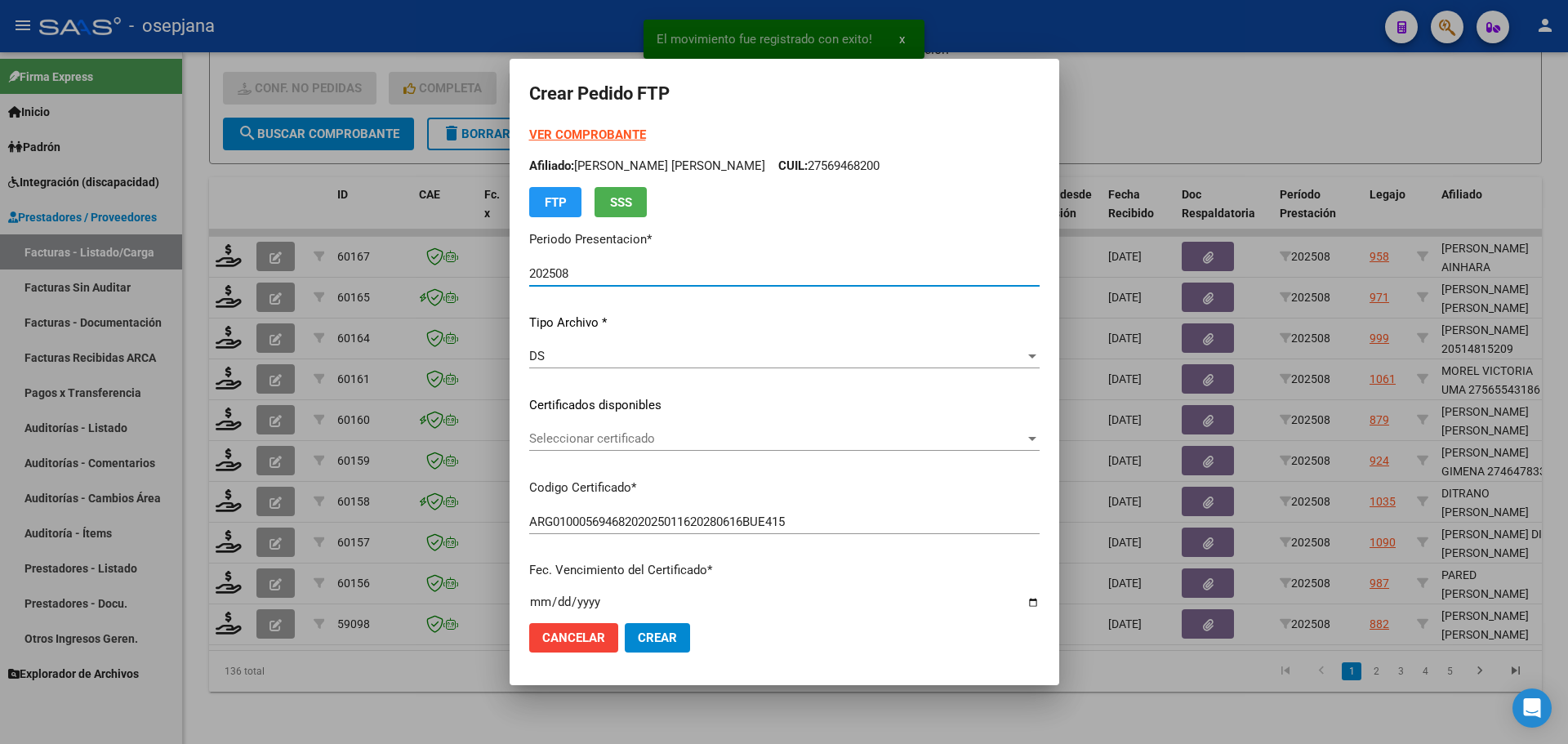
click at [591, 434] on span "Seleccionar certificado" at bounding box center [776, 439] width 495 height 15
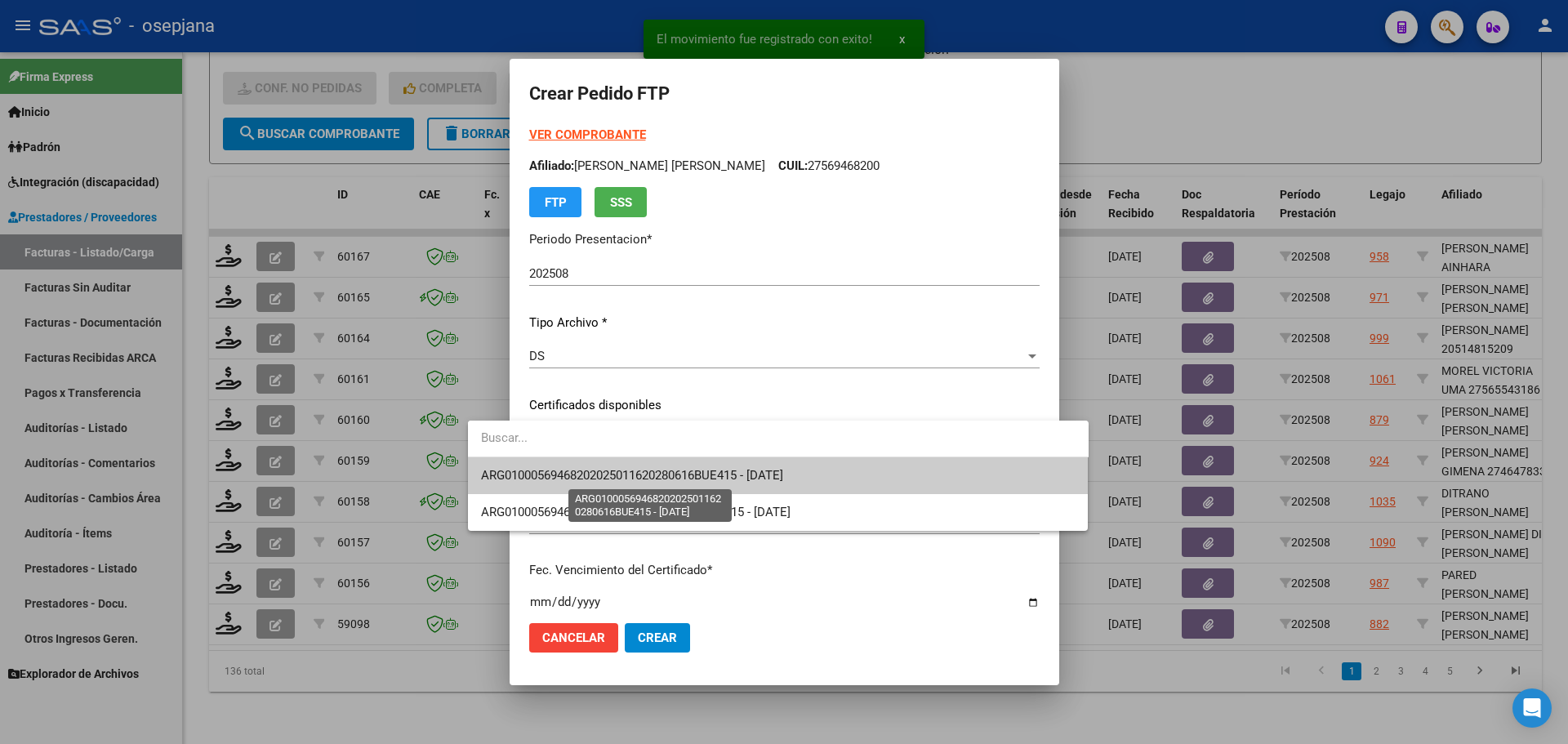
click at [603, 474] on span "ARG01000569468202025011620280616BUE415 - [DATE]" at bounding box center [631, 475] width 302 height 15
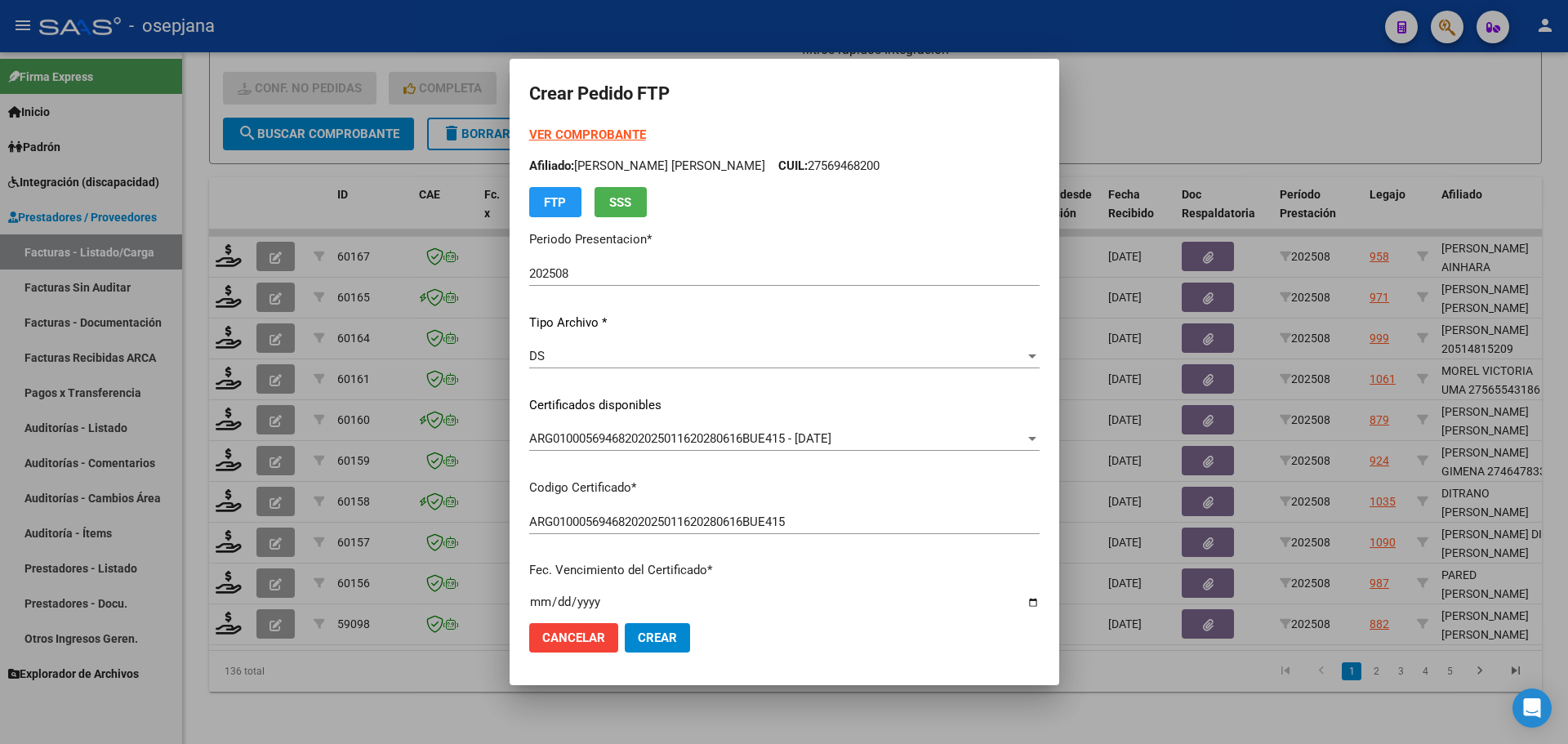
click at [570, 134] on strong "VER COMPROBANTE" at bounding box center [587, 135] width 117 height 15
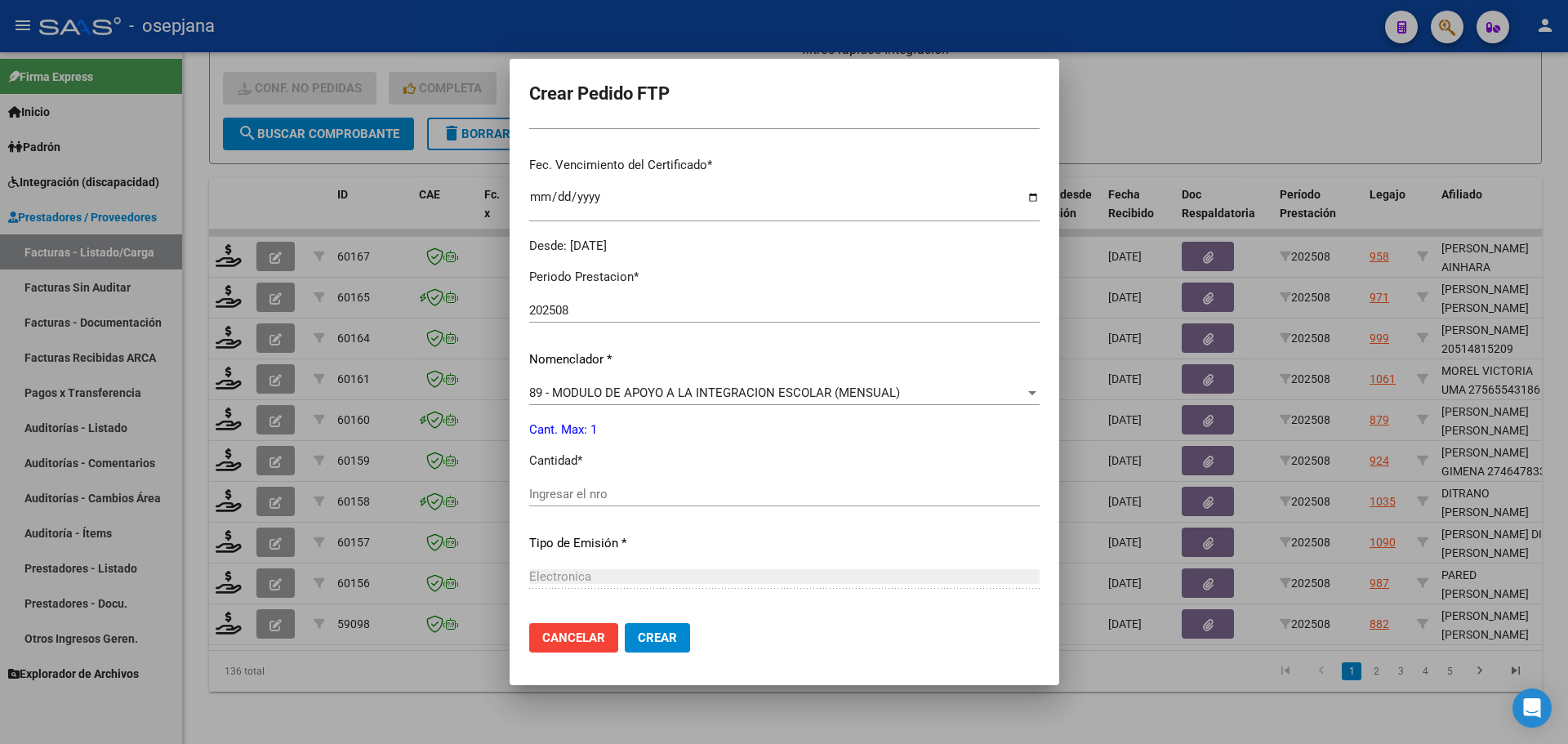
scroll to position [408, 0]
click at [536, 484] on input "Ingresar el nro" at bounding box center [784, 490] width 510 height 15
type input "1"
click at [638, 642] on span "Crear" at bounding box center [657, 638] width 39 height 15
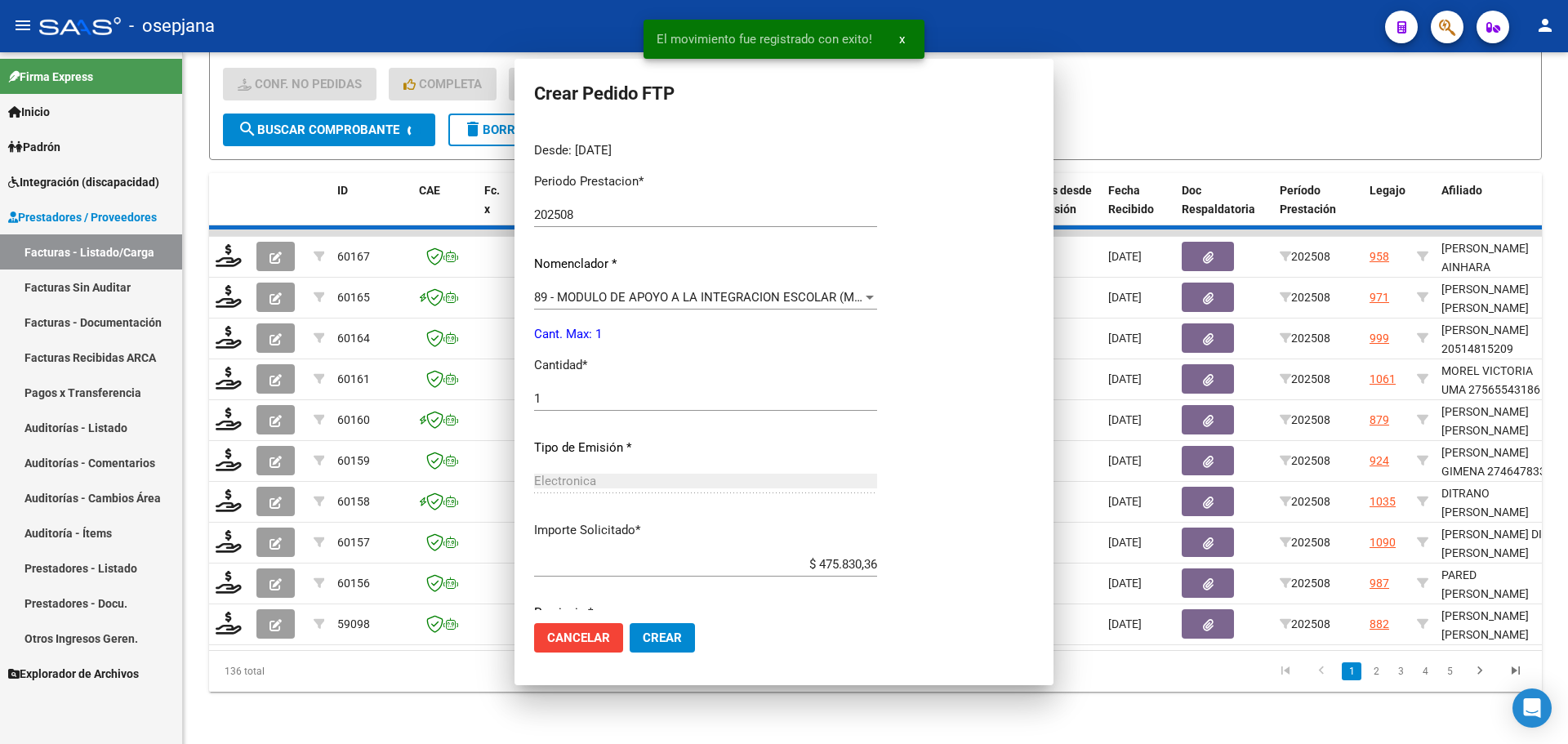
scroll to position [316, 0]
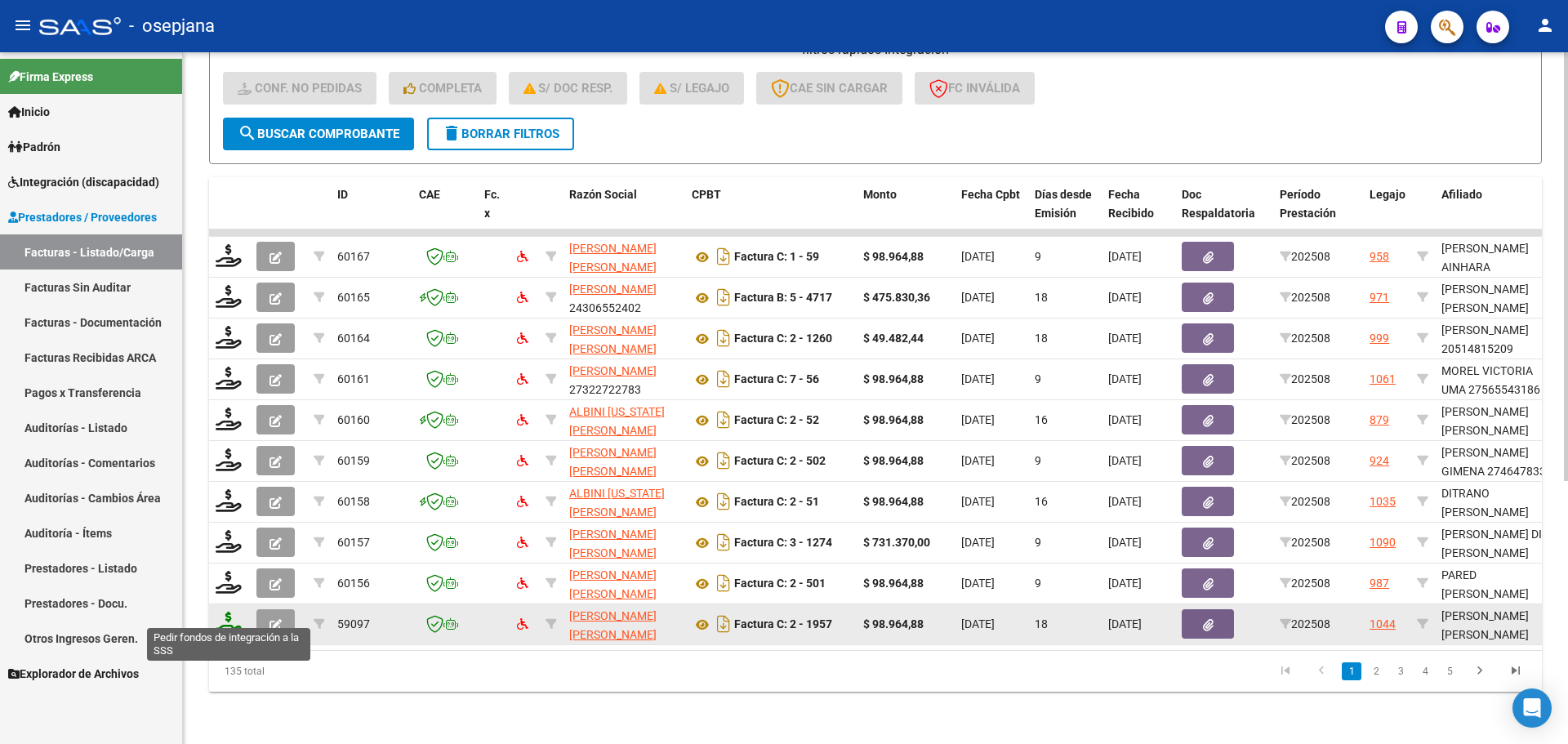
click at [224, 611] on icon at bounding box center [228, 623] width 26 height 23
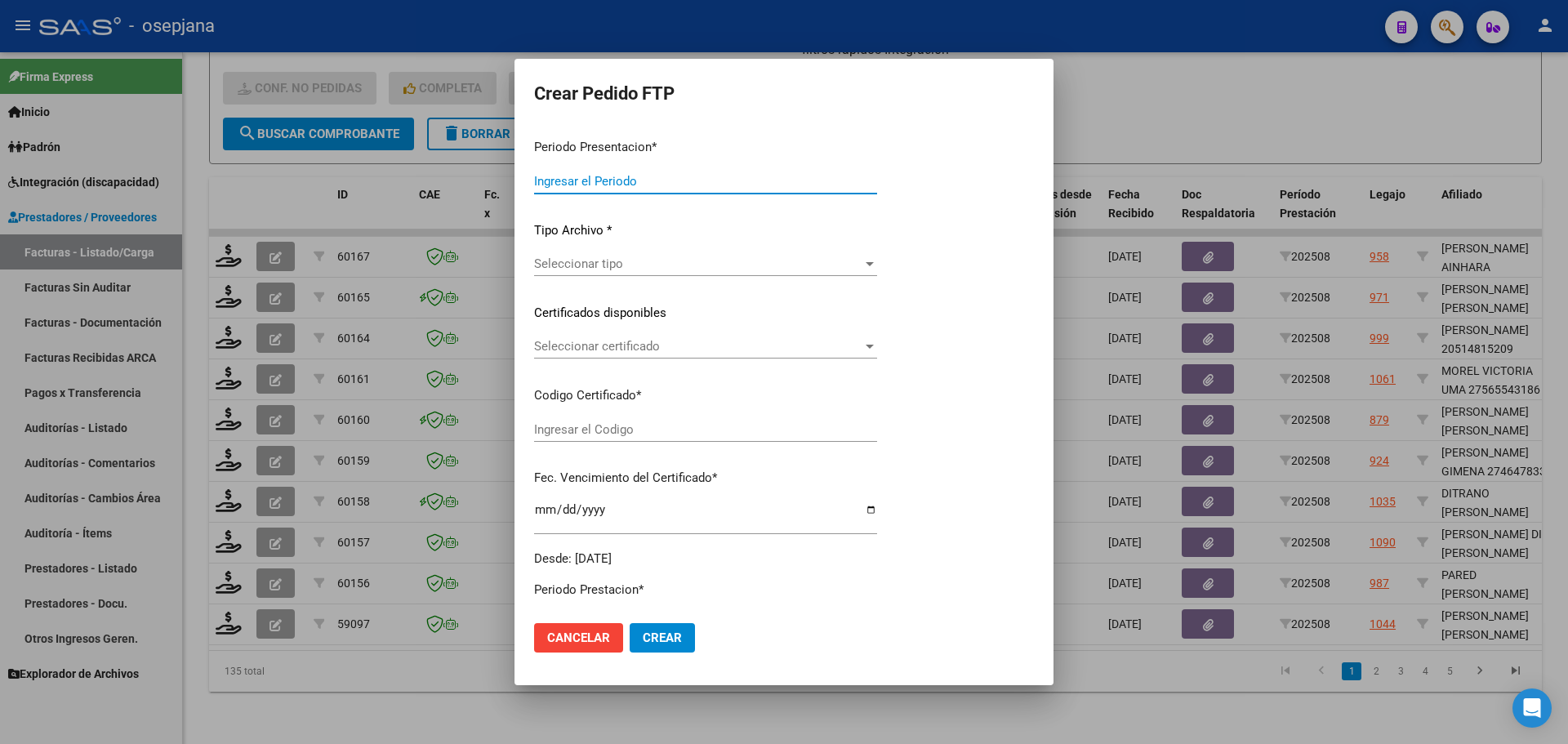
type input "202508"
type input "$ 98.964,88"
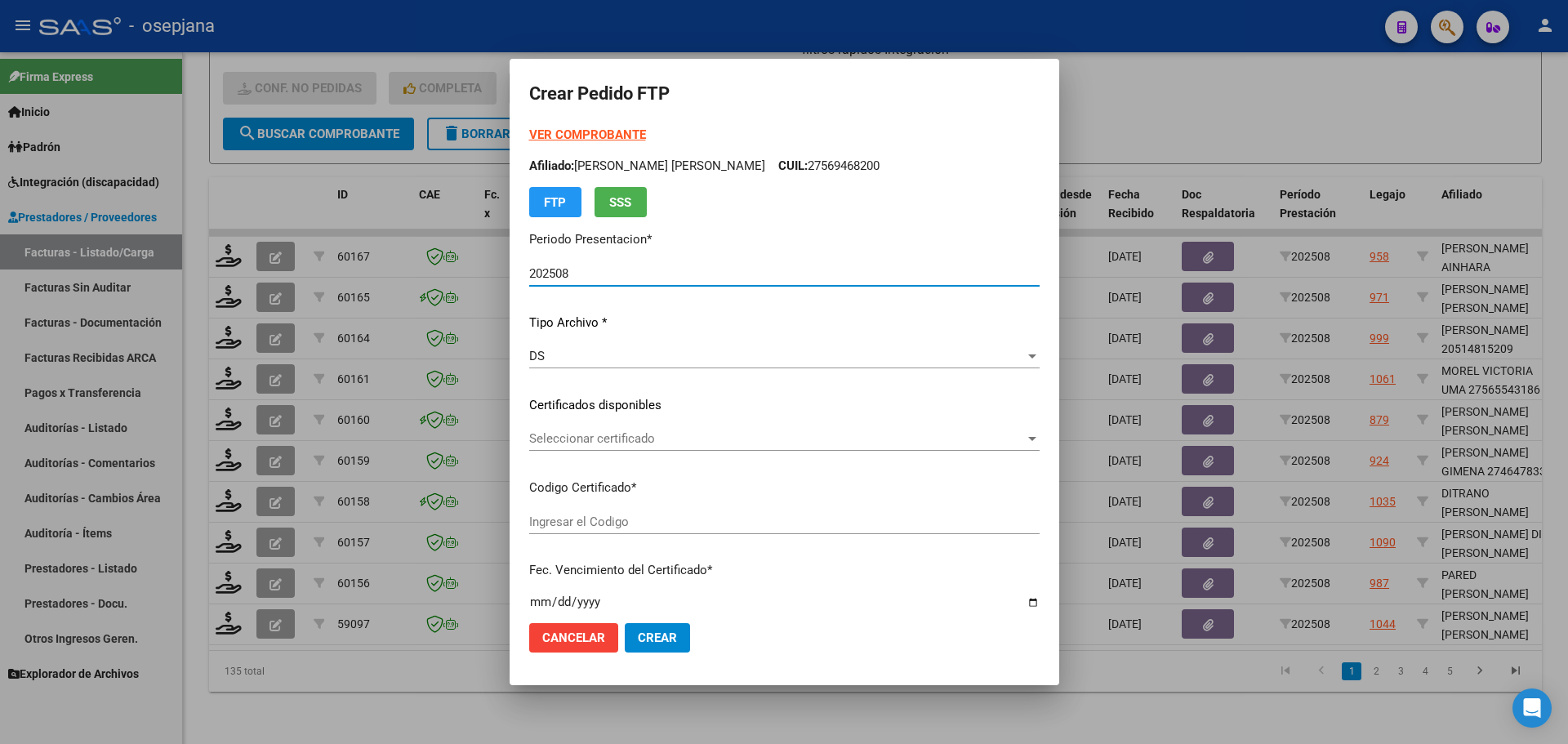
type input "ARG02000579109082025071020300710BSAS313"
type input "[DATE]"
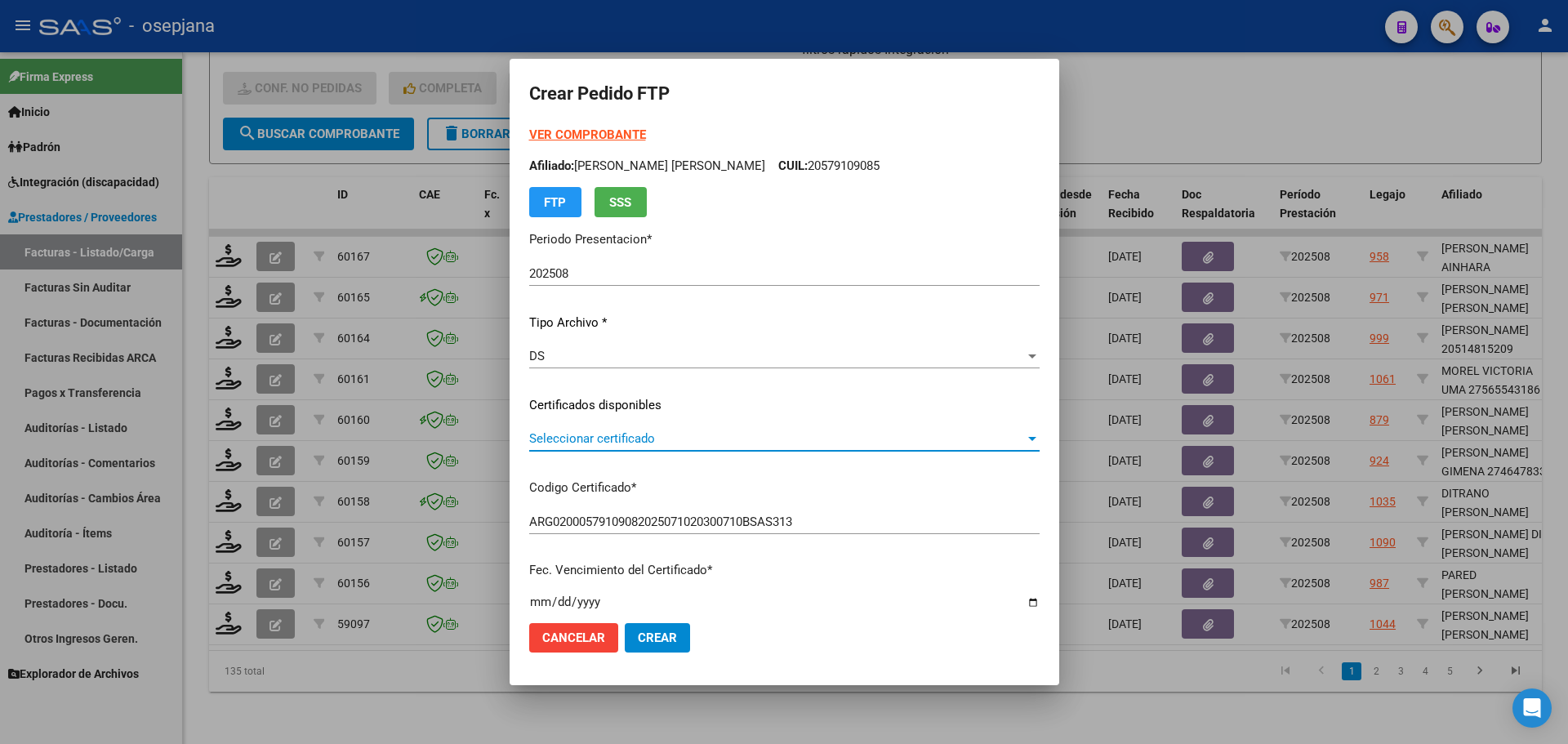
click at [658, 435] on span "Seleccionar certificado" at bounding box center [776, 439] width 495 height 15
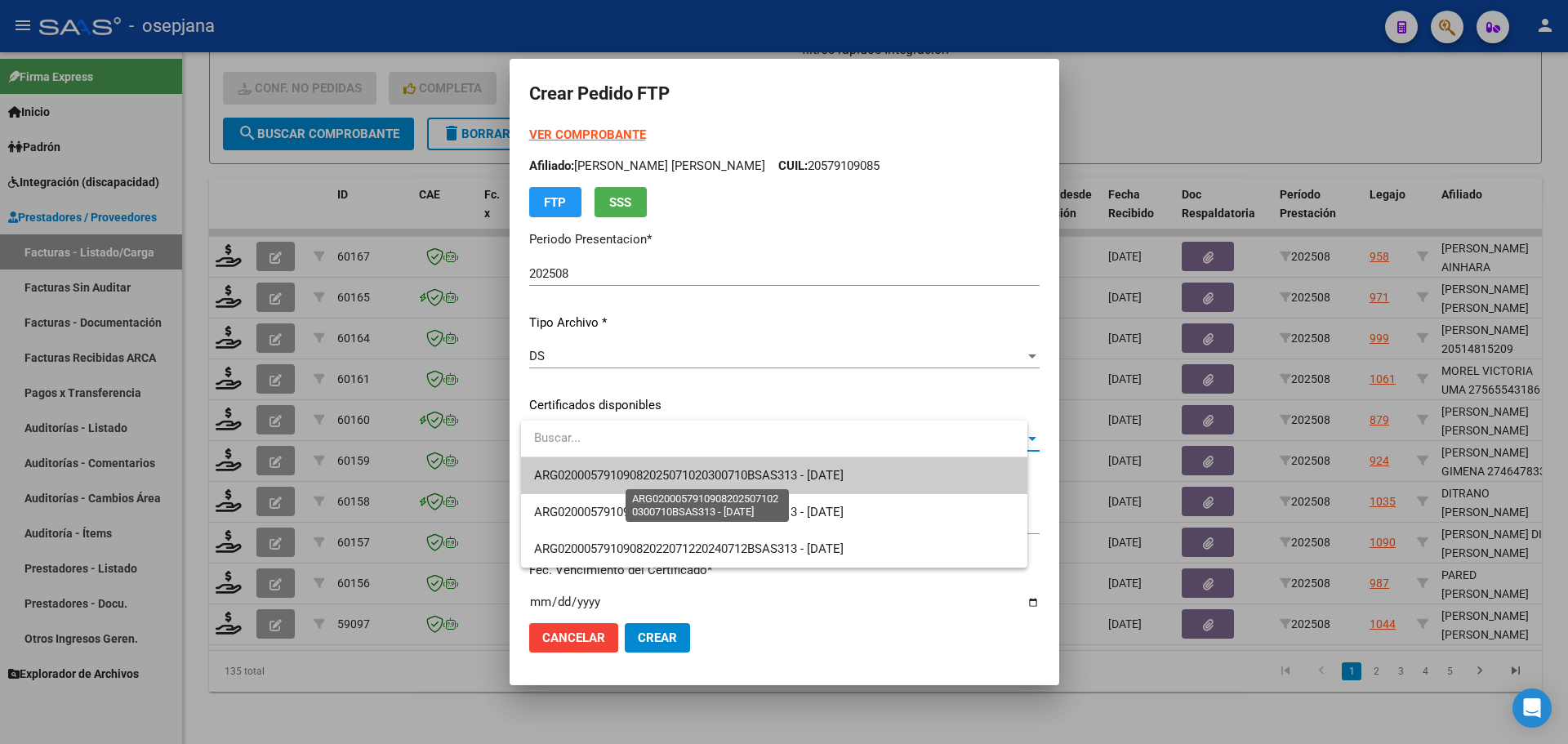
click at [667, 471] on span "ARG02000579109082025071020300710BSAS313 - [DATE]" at bounding box center [689, 475] width 310 height 15
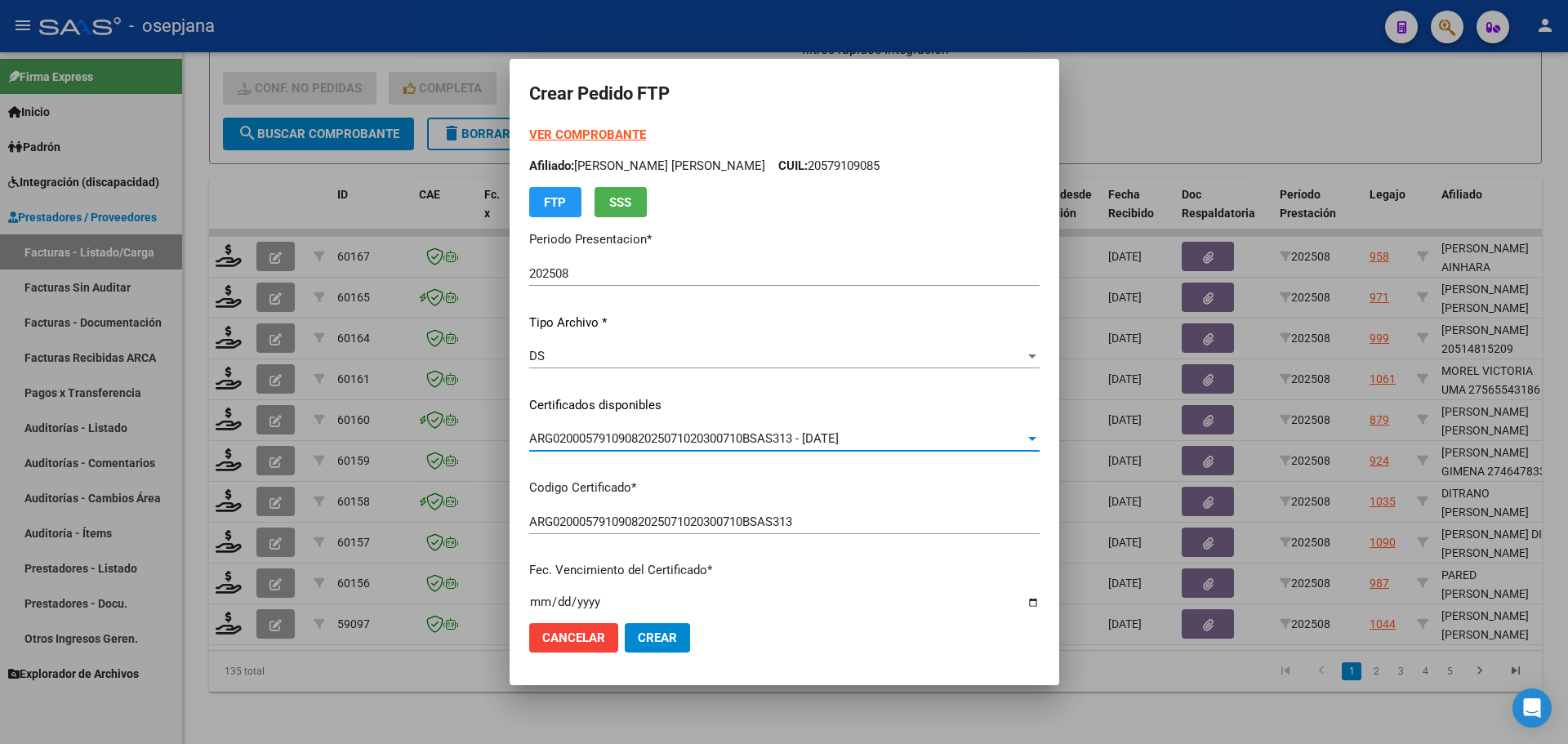
click at [603, 129] on strong "VER COMPROBANTE" at bounding box center [587, 135] width 117 height 15
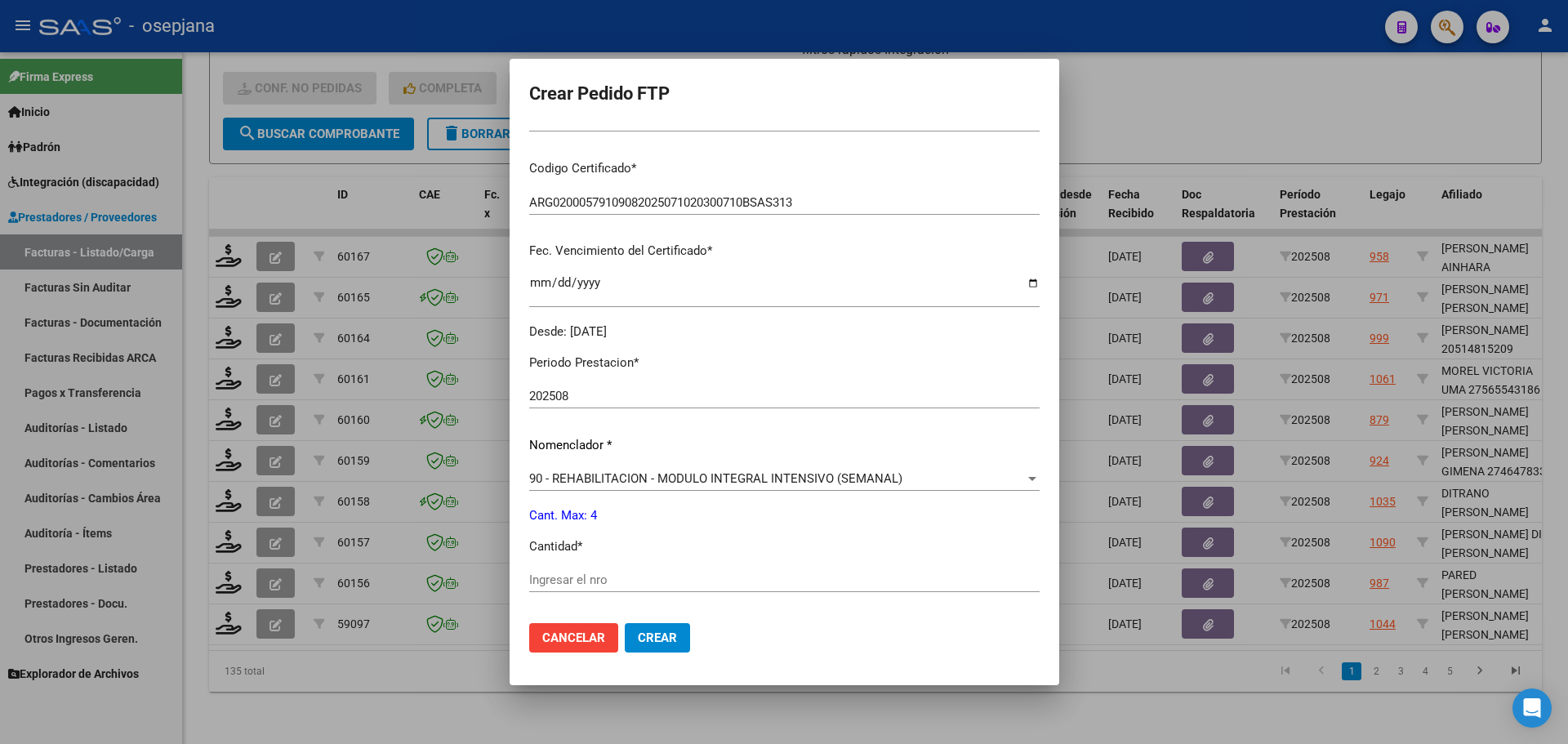
scroll to position [327, 0]
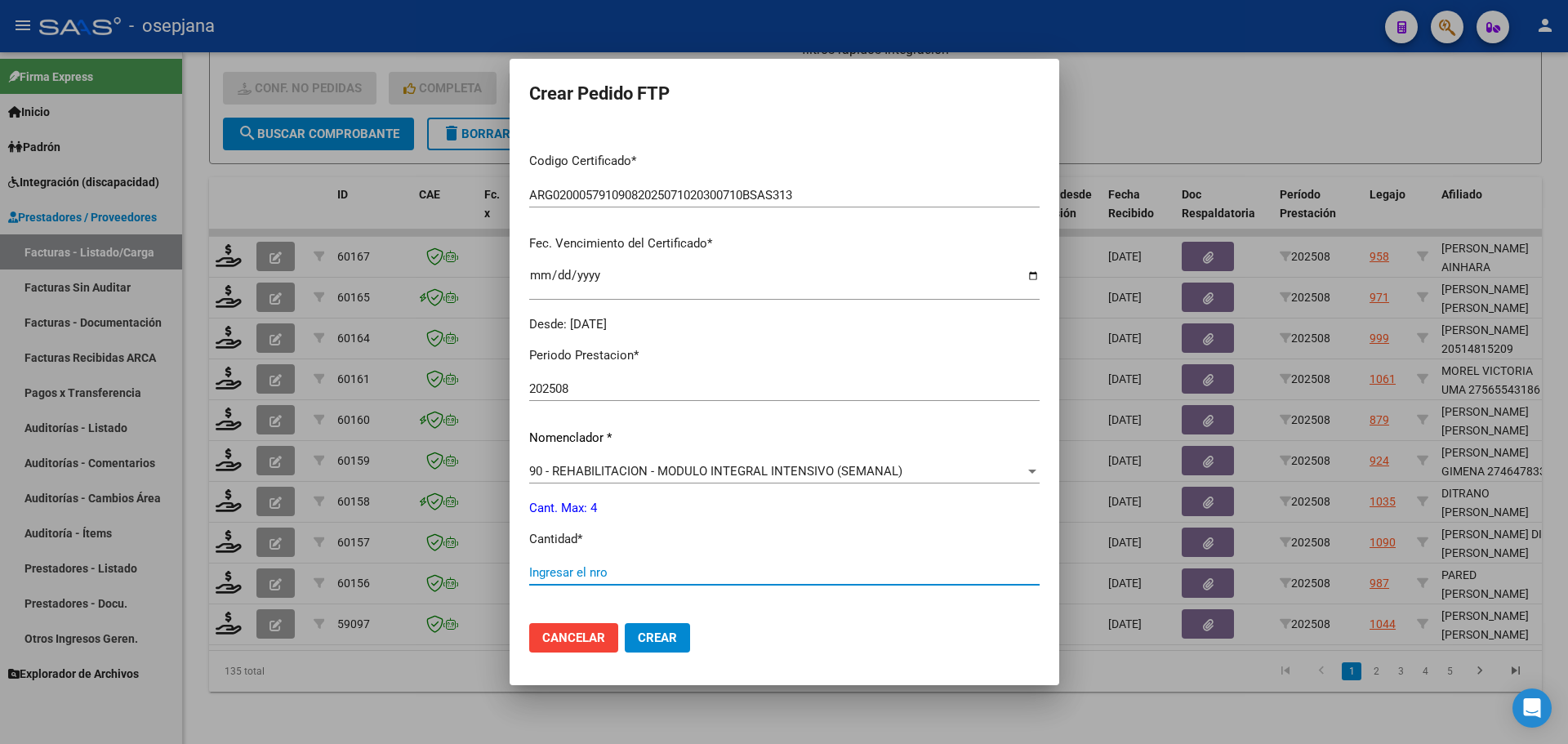
click at [579, 574] on input "Ingresar el nro" at bounding box center [784, 572] width 510 height 15
type input "4"
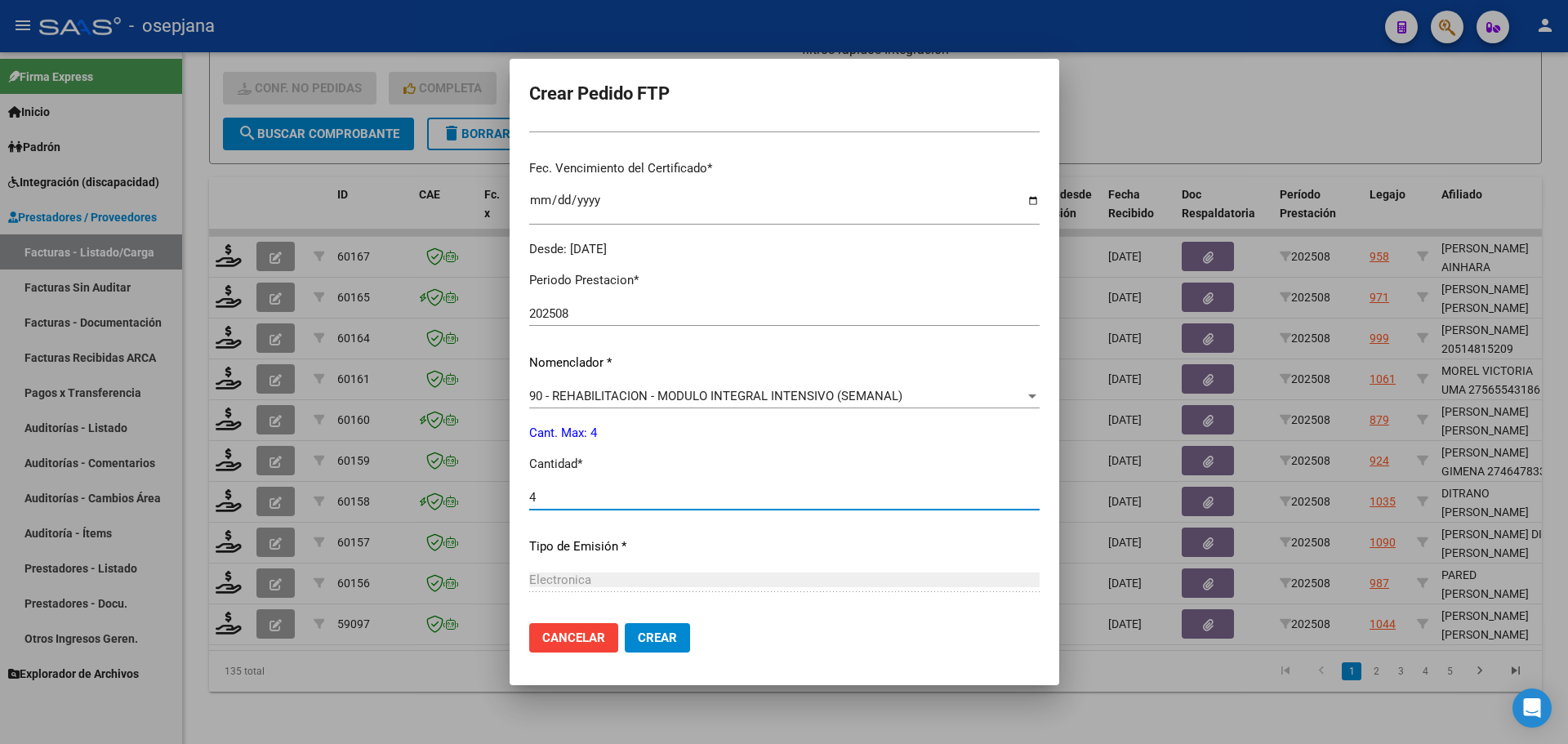
scroll to position [565, 0]
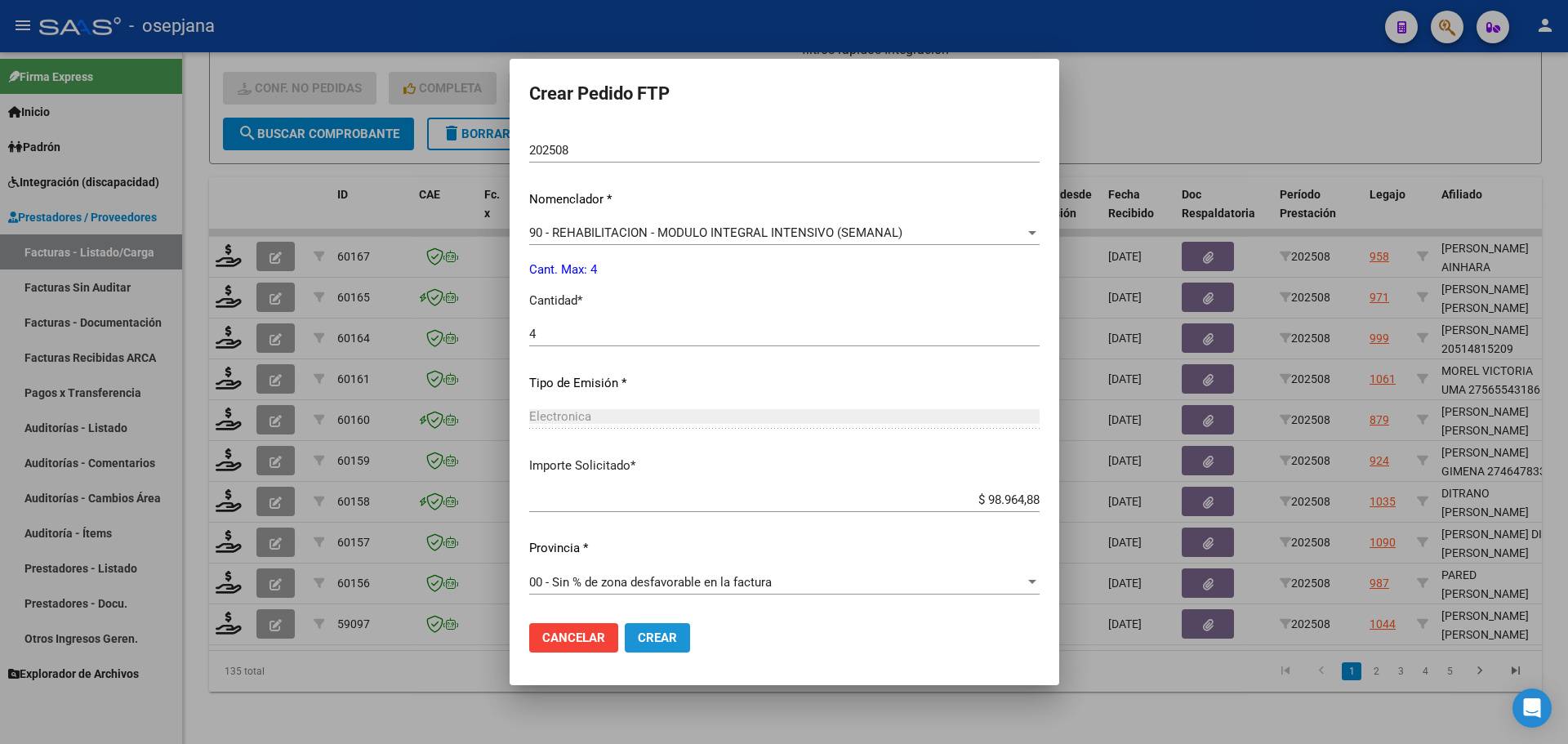
click at [663, 639] on span "Crear" at bounding box center [657, 638] width 39 height 15
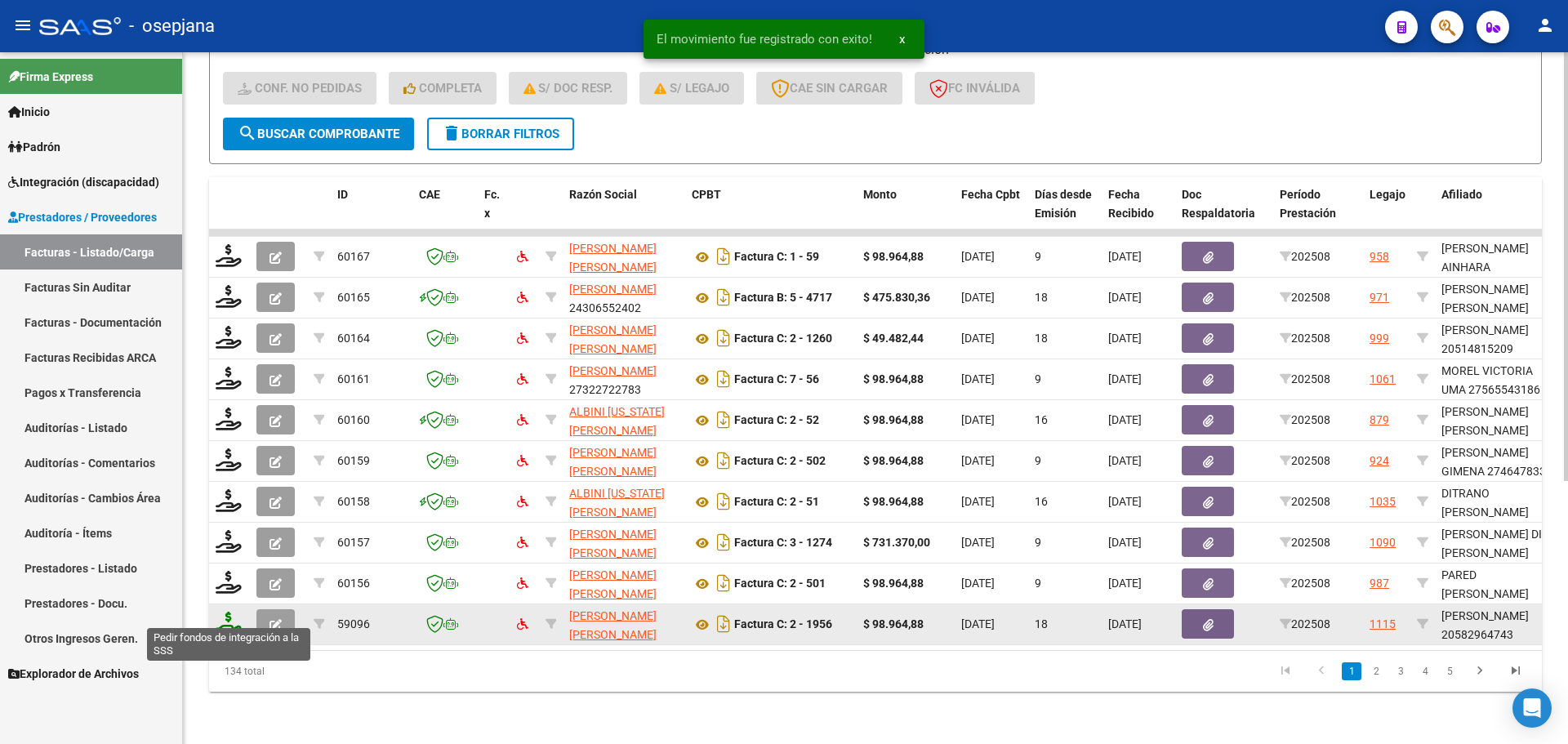
click at [224, 611] on icon at bounding box center [228, 623] width 26 height 23
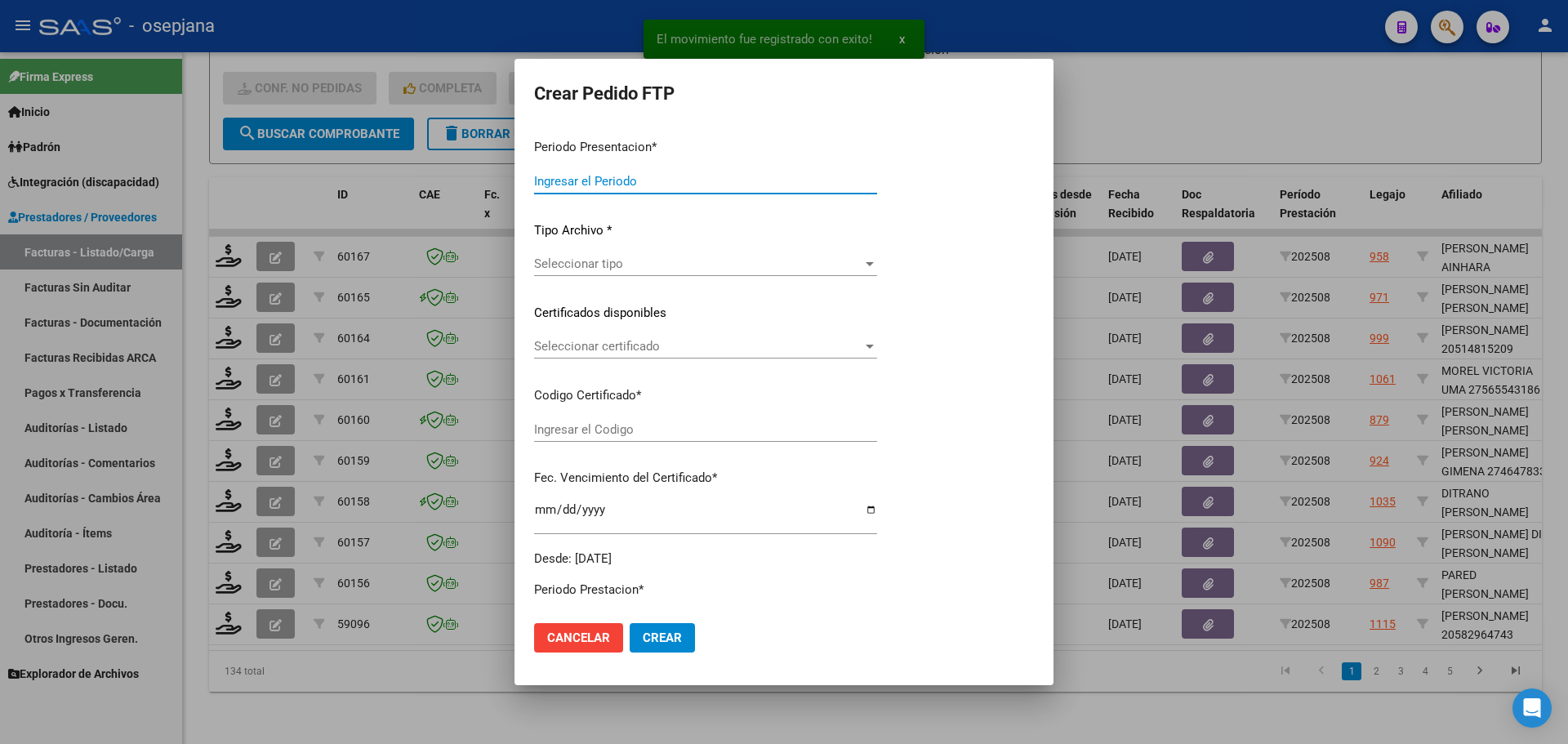
type input "202508"
type input "$ 98.964,88"
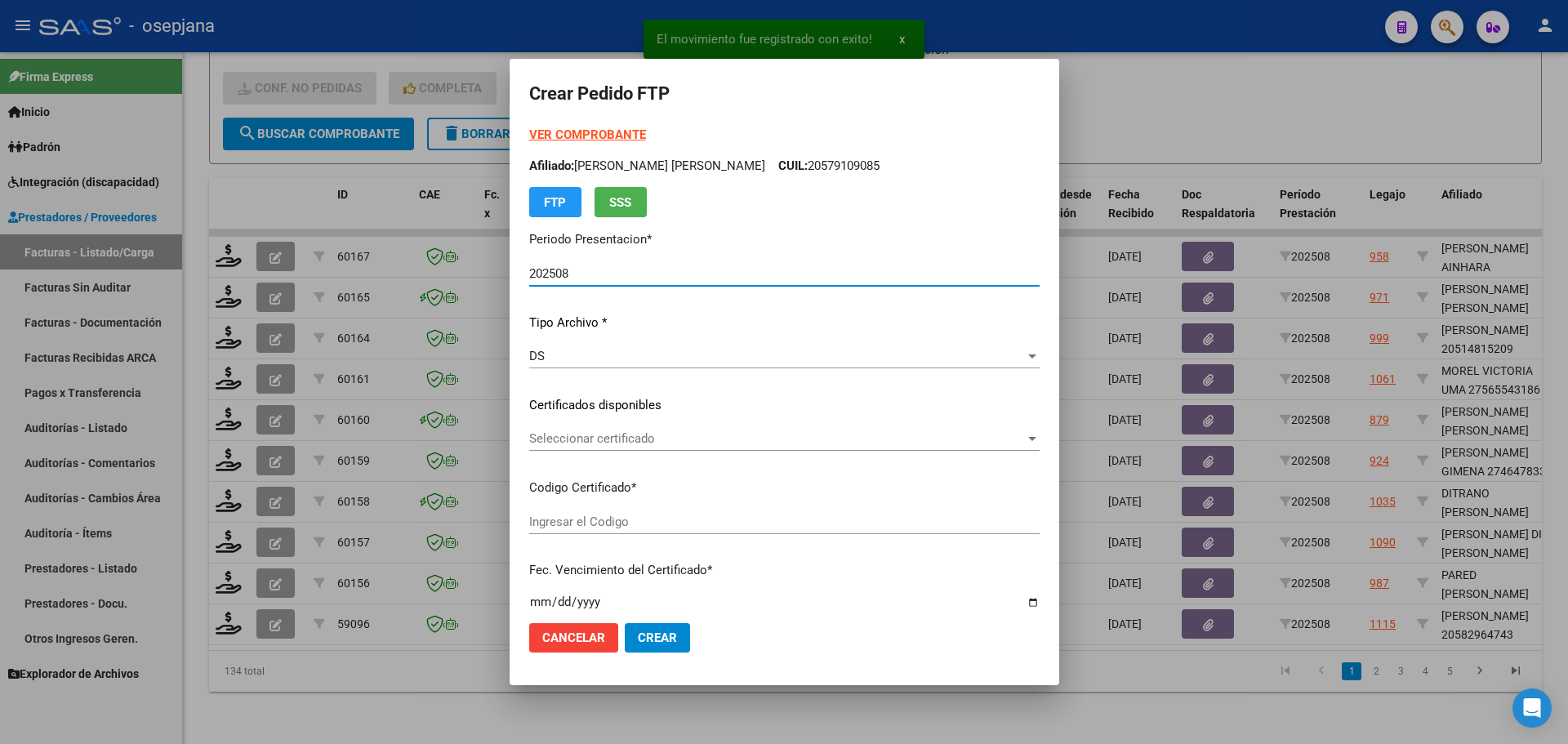
type input "ARG02000582964742024032620270326BSAS313"
type input "[DATE]"
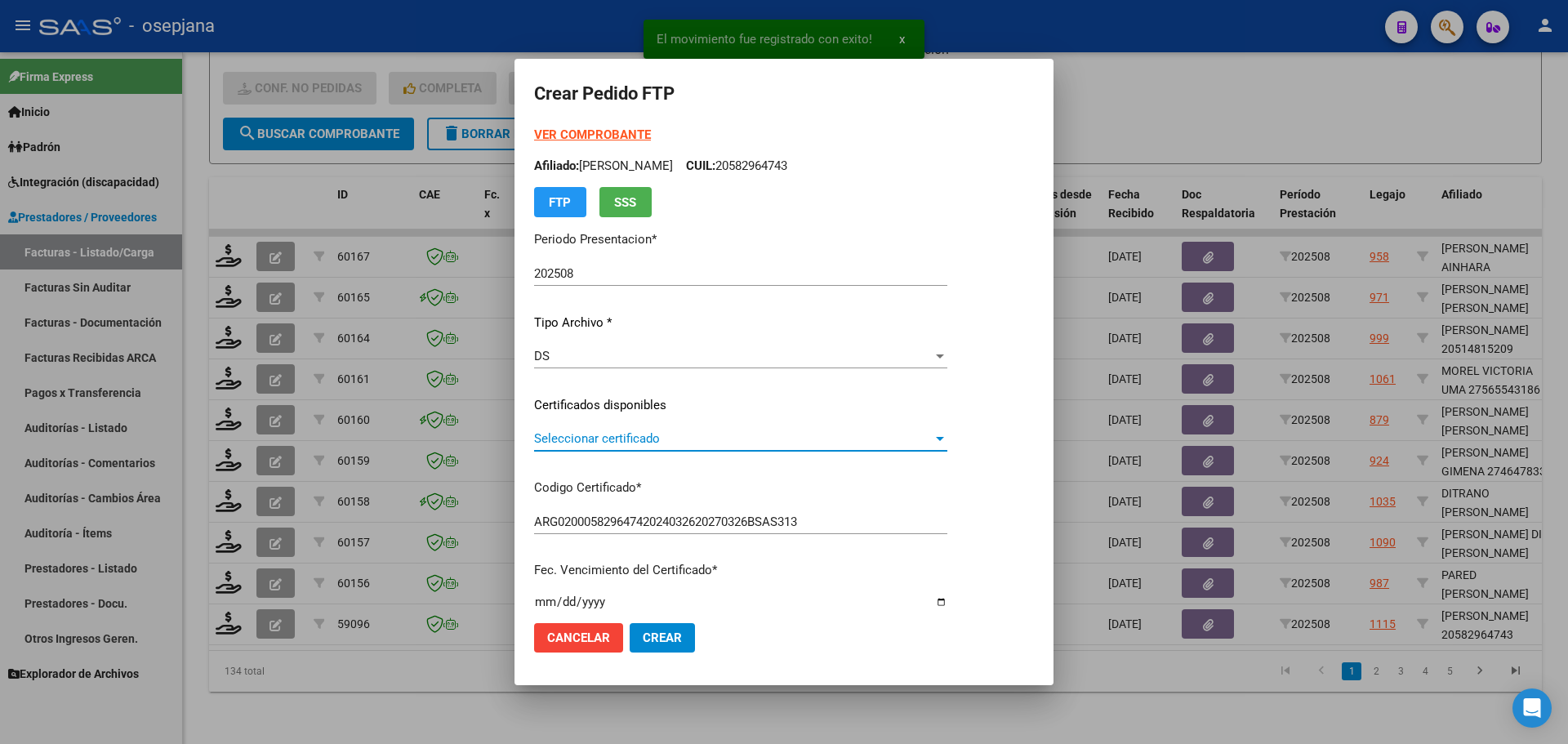
click at [662, 440] on span "Seleccionar certificado" at bounding box center [733, 439] width 399 height 15
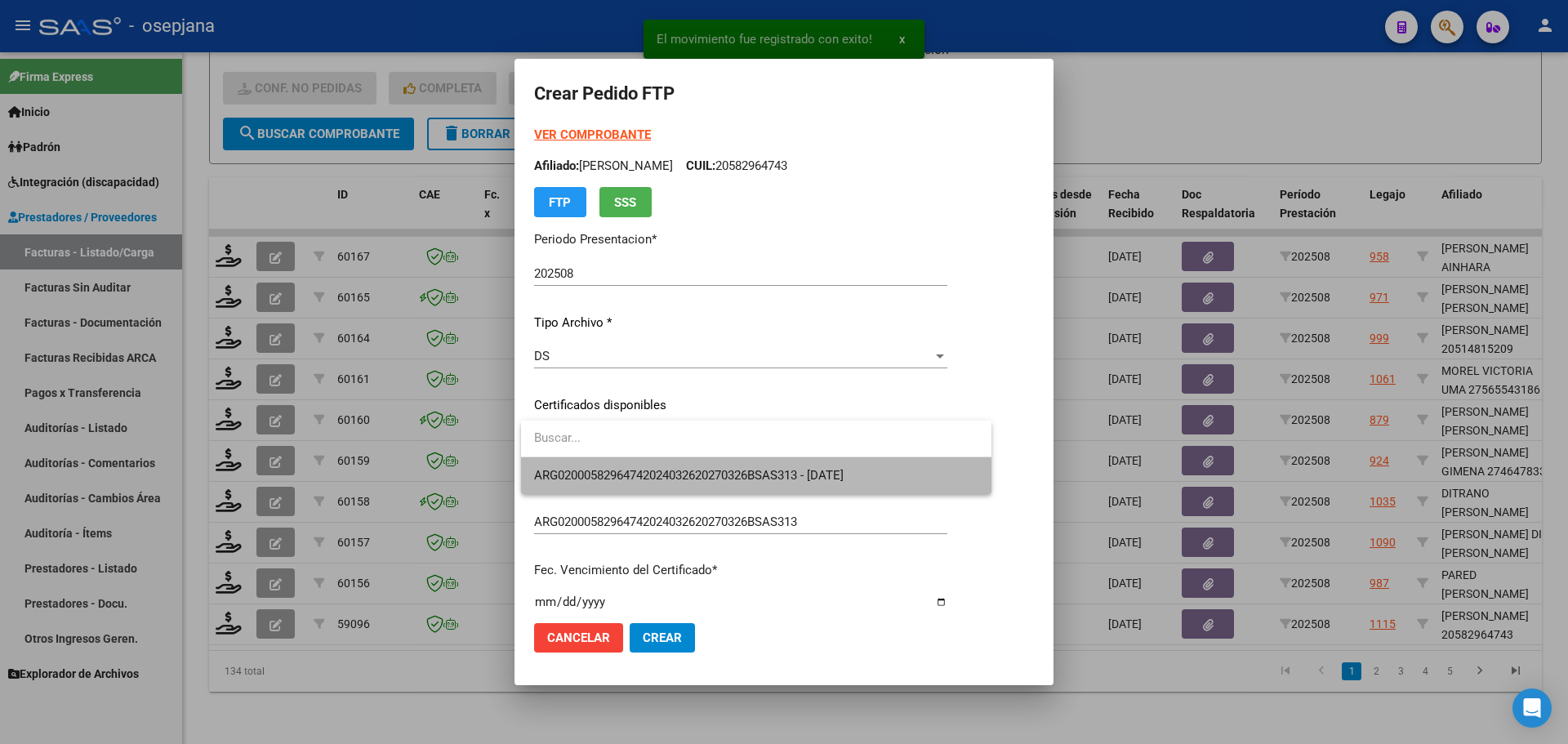
click at [665, 462] on span "ARG02000582964742024032620270326BSAS313 - [DATE]" at bounding box center [756, 476] width 445 height 37
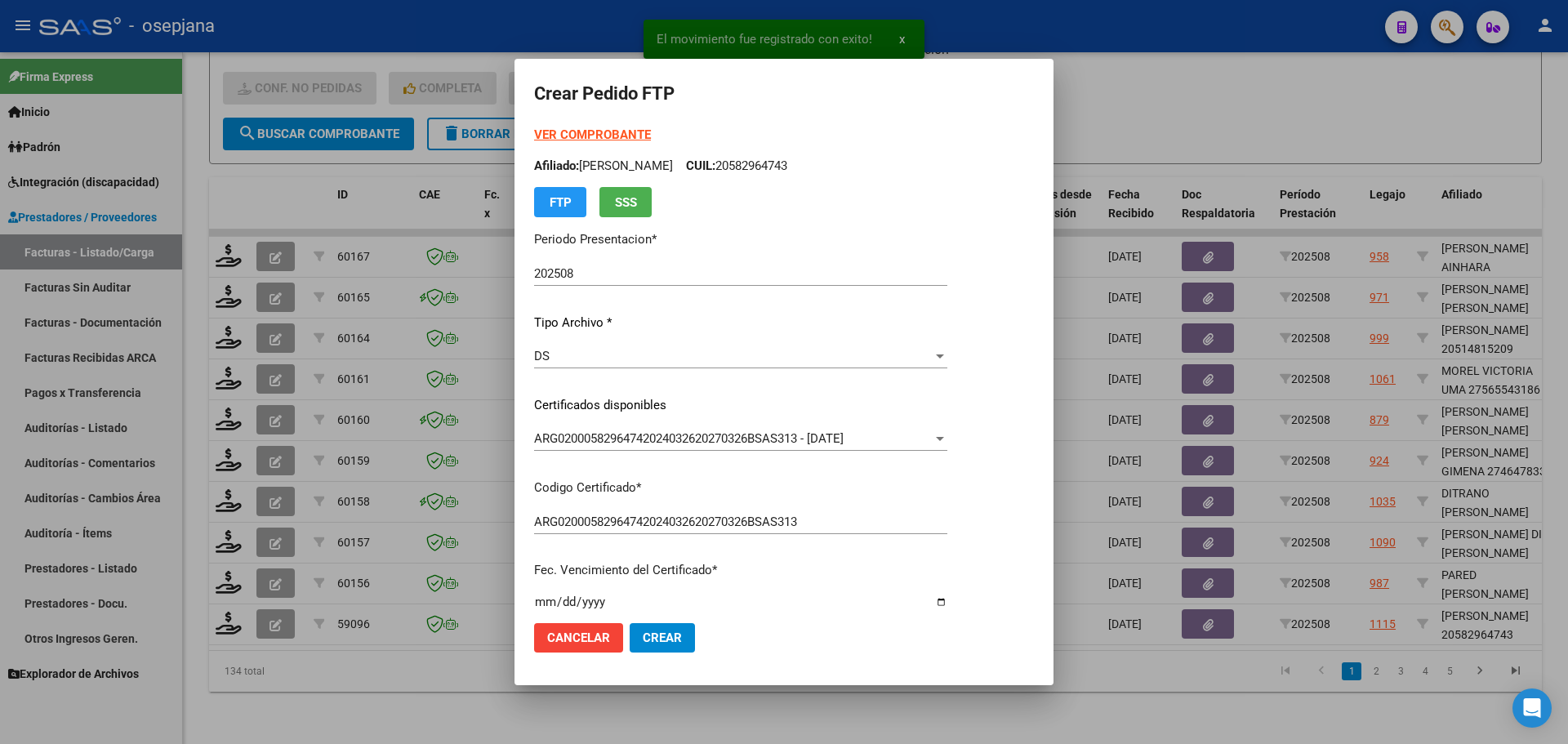
click at [621, 133] on strong "VER COMPROBANTE" at bounding box center [592, 135] width 117 height 15
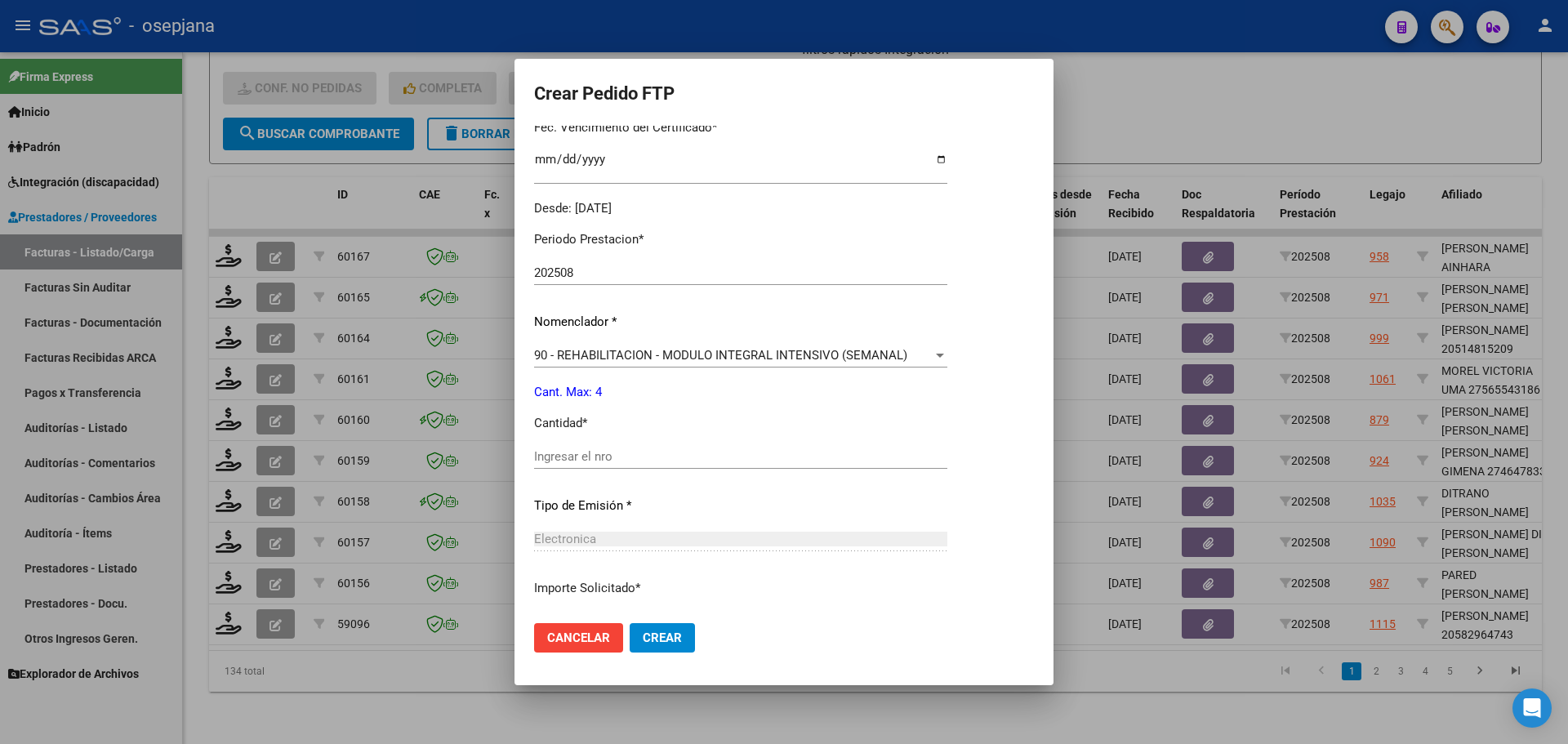
scroll to position [489, 0]
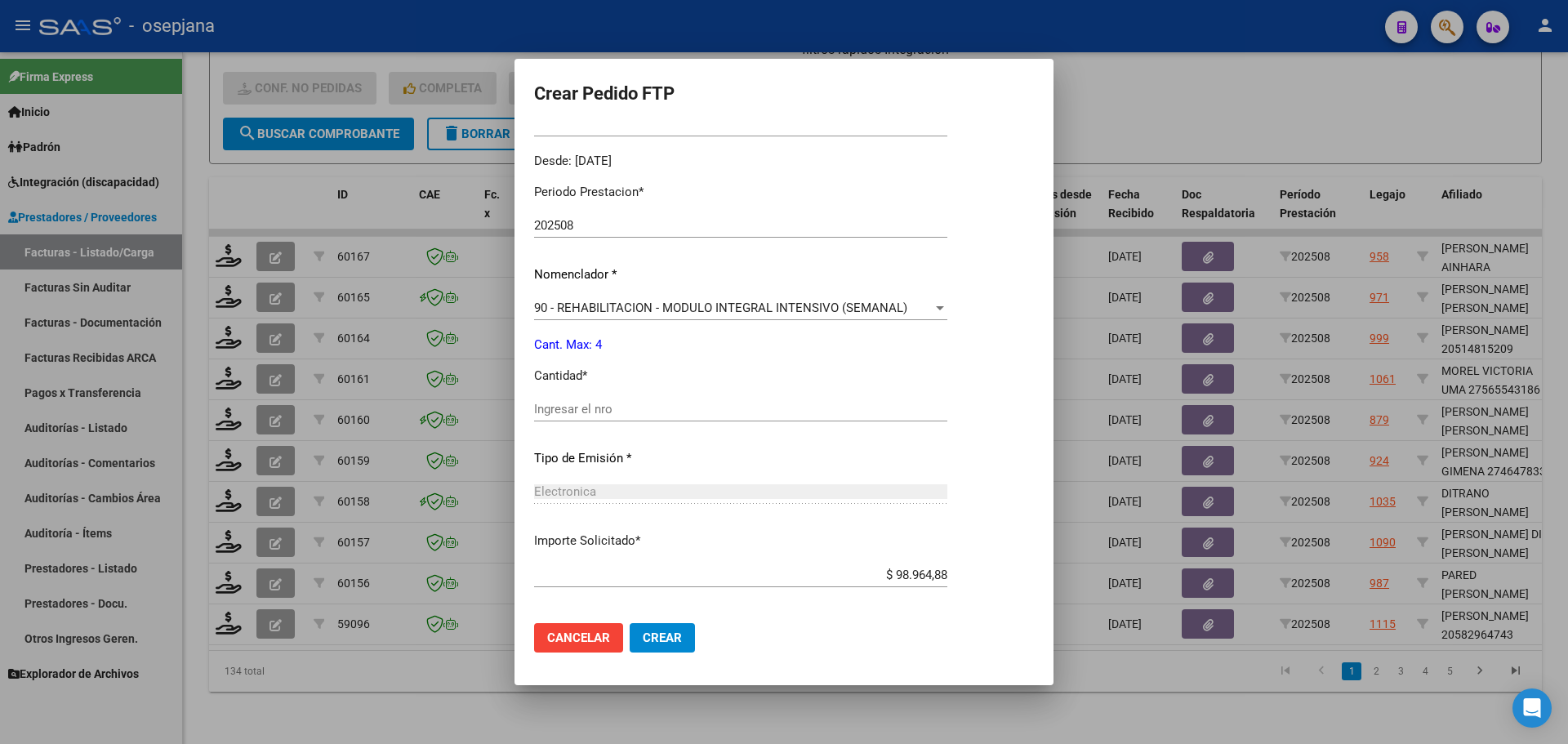
click at [598, 407] on input "Ingresar el nro" at bounding box center [740, 409] width 413 height 15
type input "4"
click at [661, 639] on span "Crear" at bounding box center [662, 638] width 39 height 15
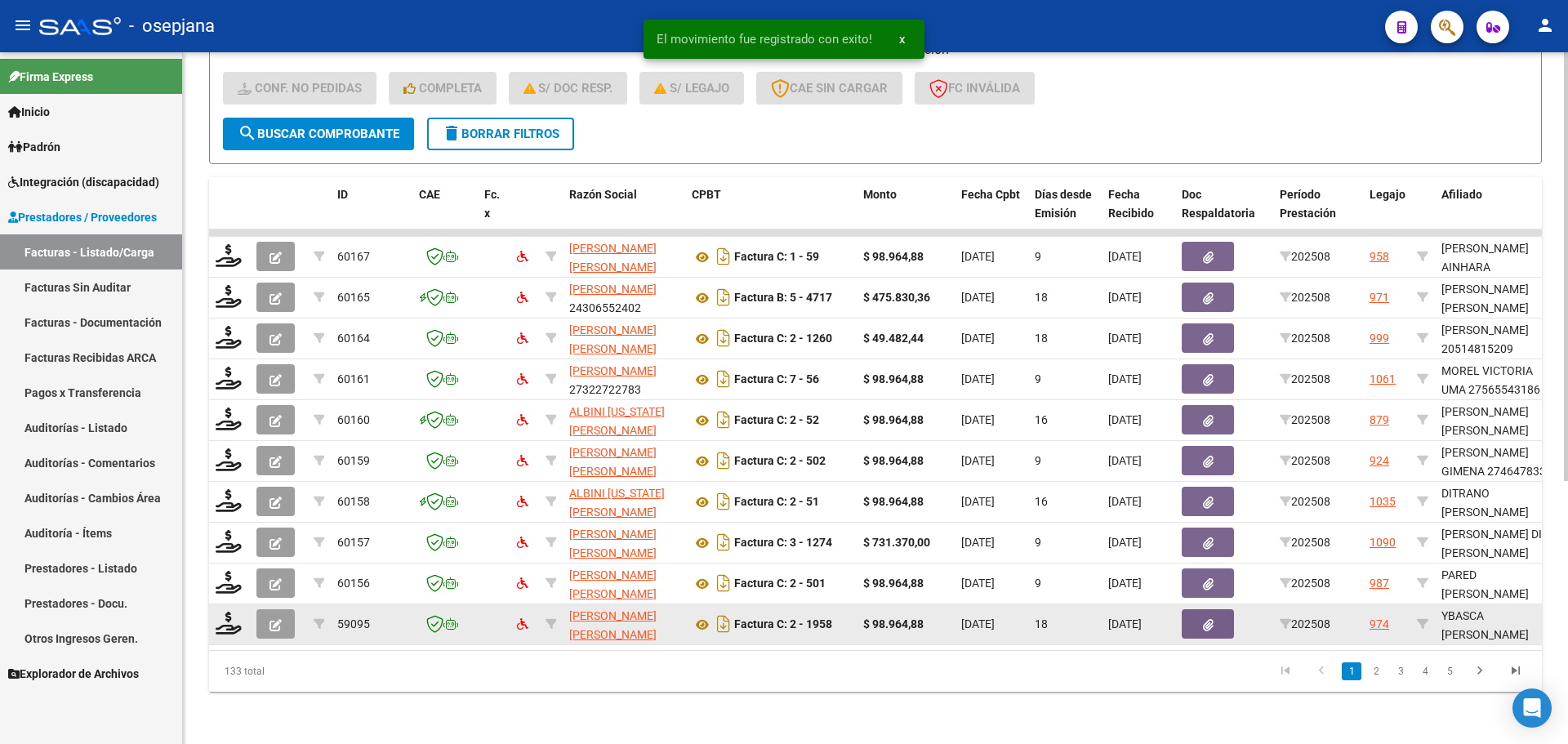
click at [243, 611] on datatable-body-cell at bounding box center [229, 624] width 41 height 40
click at [233, 614] on icon at bounding box center [228, 623] width 26 height 23
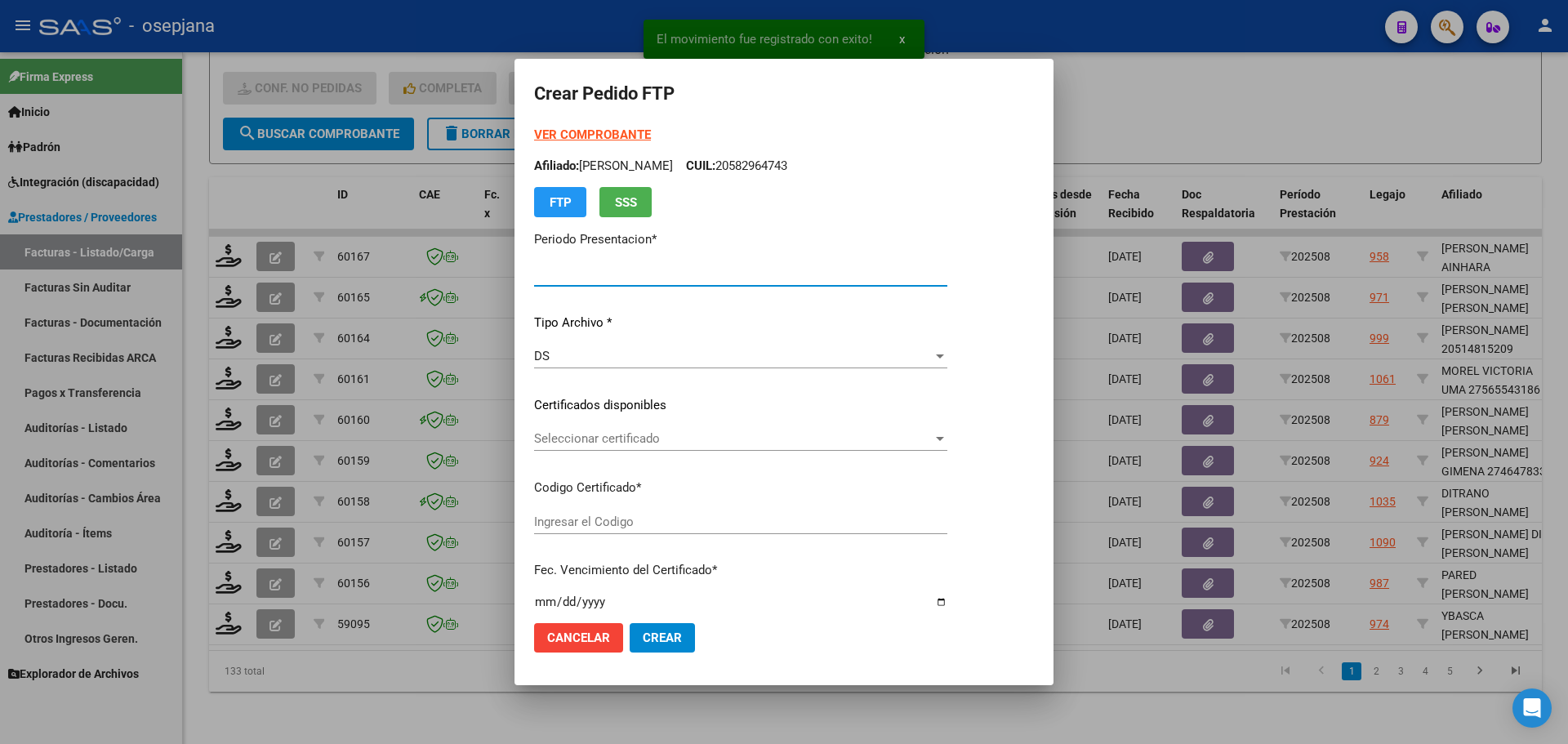
type input "202508"
type input "$ 98.964,88"
type input "ARG02000567278742021090720250907BSAS313"
type input "[DATE]"
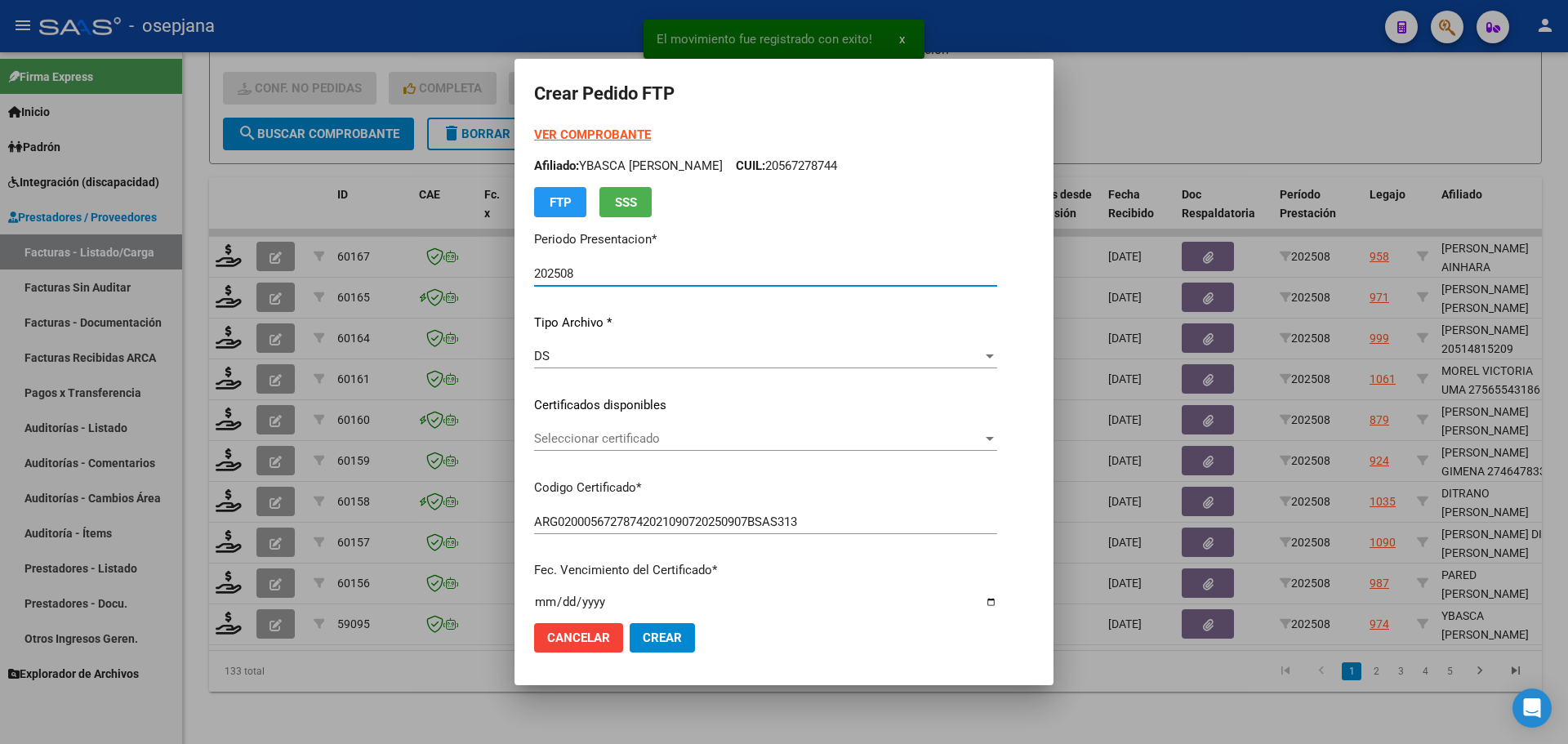
click at [662, 435] on span "Seleccionar certificado" at bounding box center [758, 439] width 449 height 15
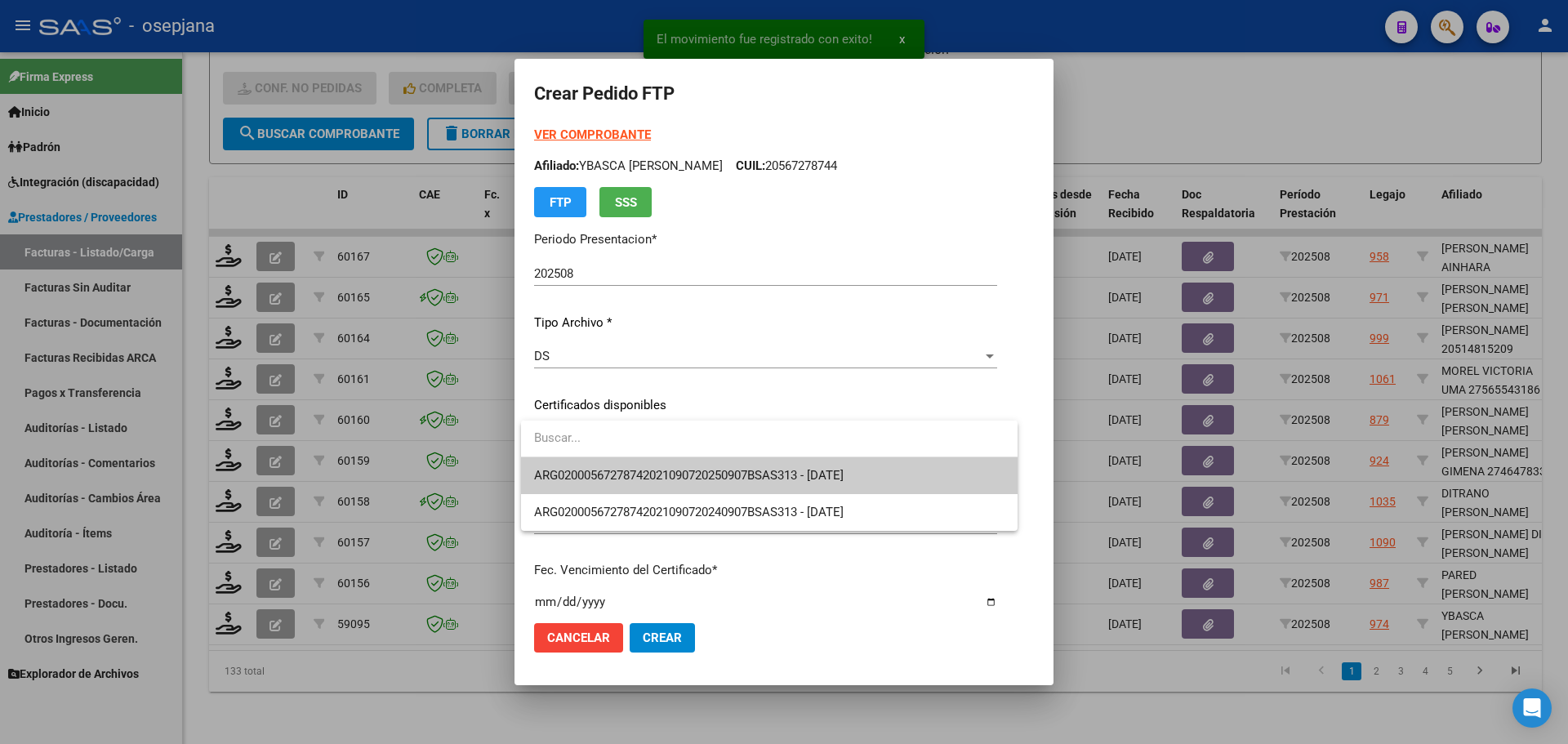
click at [667, 467] on span "ARG02000567278742021090720250907BSAS313 - [DATE]" at bounding box center [769, 476] width 470 height 37
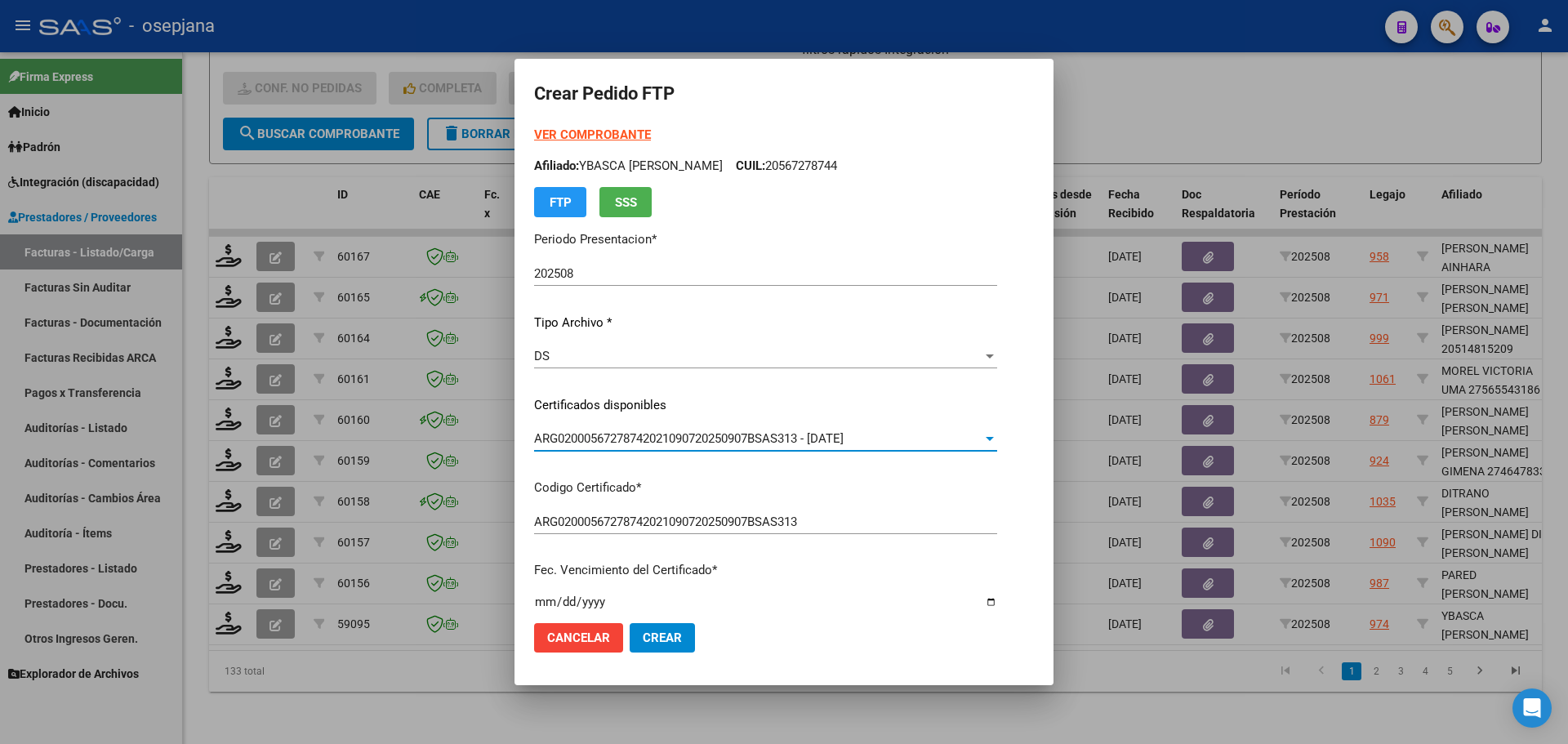
click at [638, 138] on strong "VER COMPROBANTE" at bounding box center [592, 135] width 117 height 15
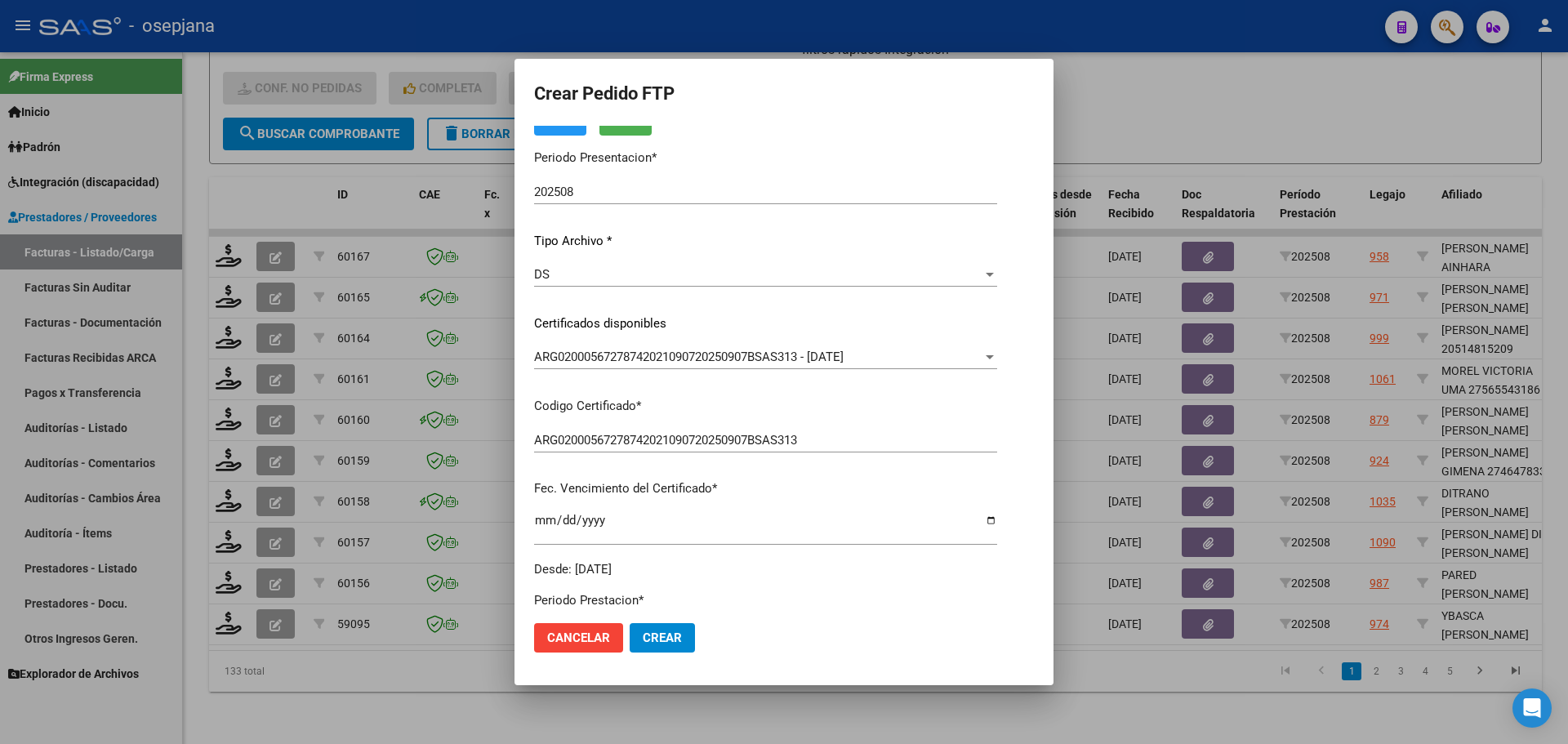
scroll to position [408, 0]
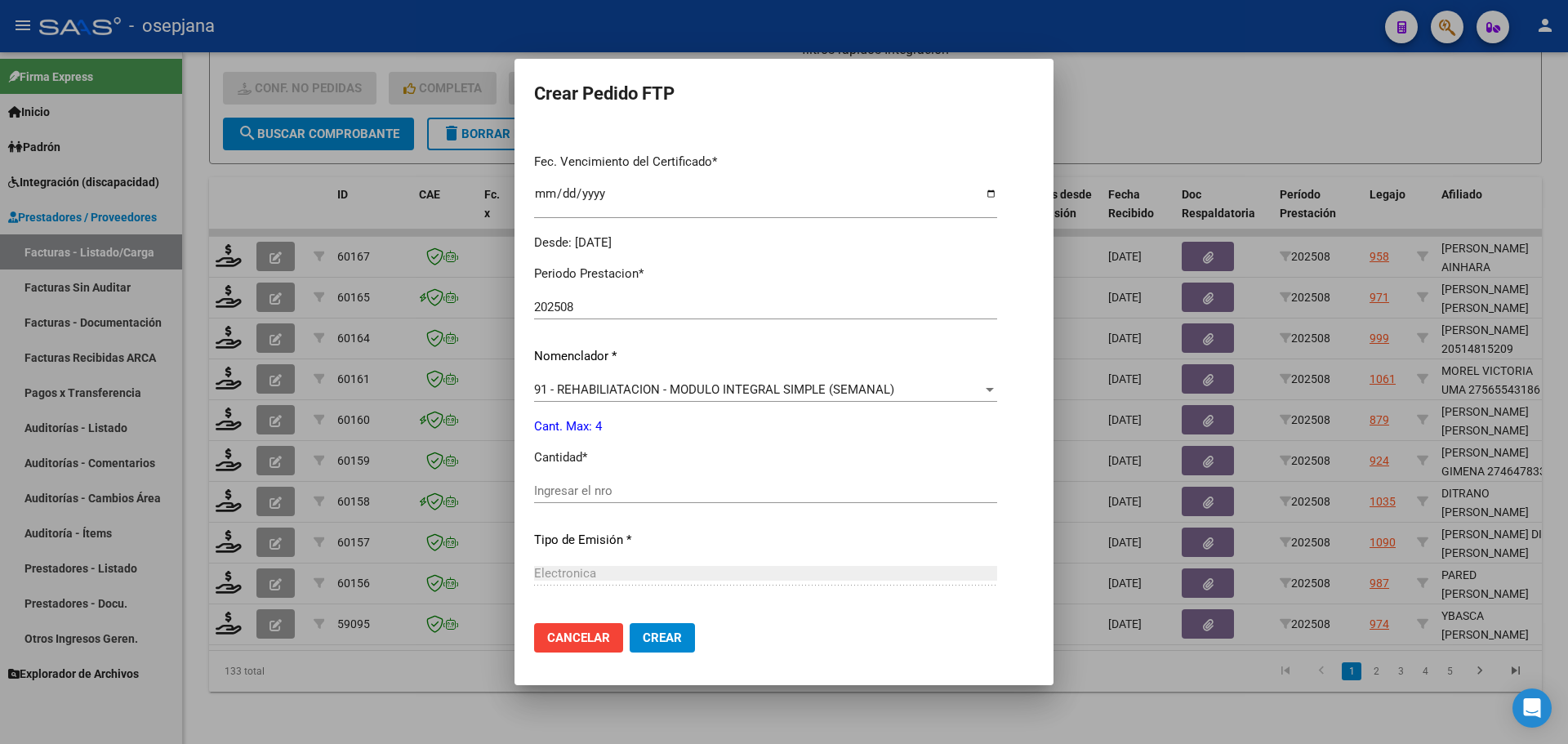
click at [571, 494] on input "Ingresar el nro" at bounding box center [765, 490] width 463 height 15
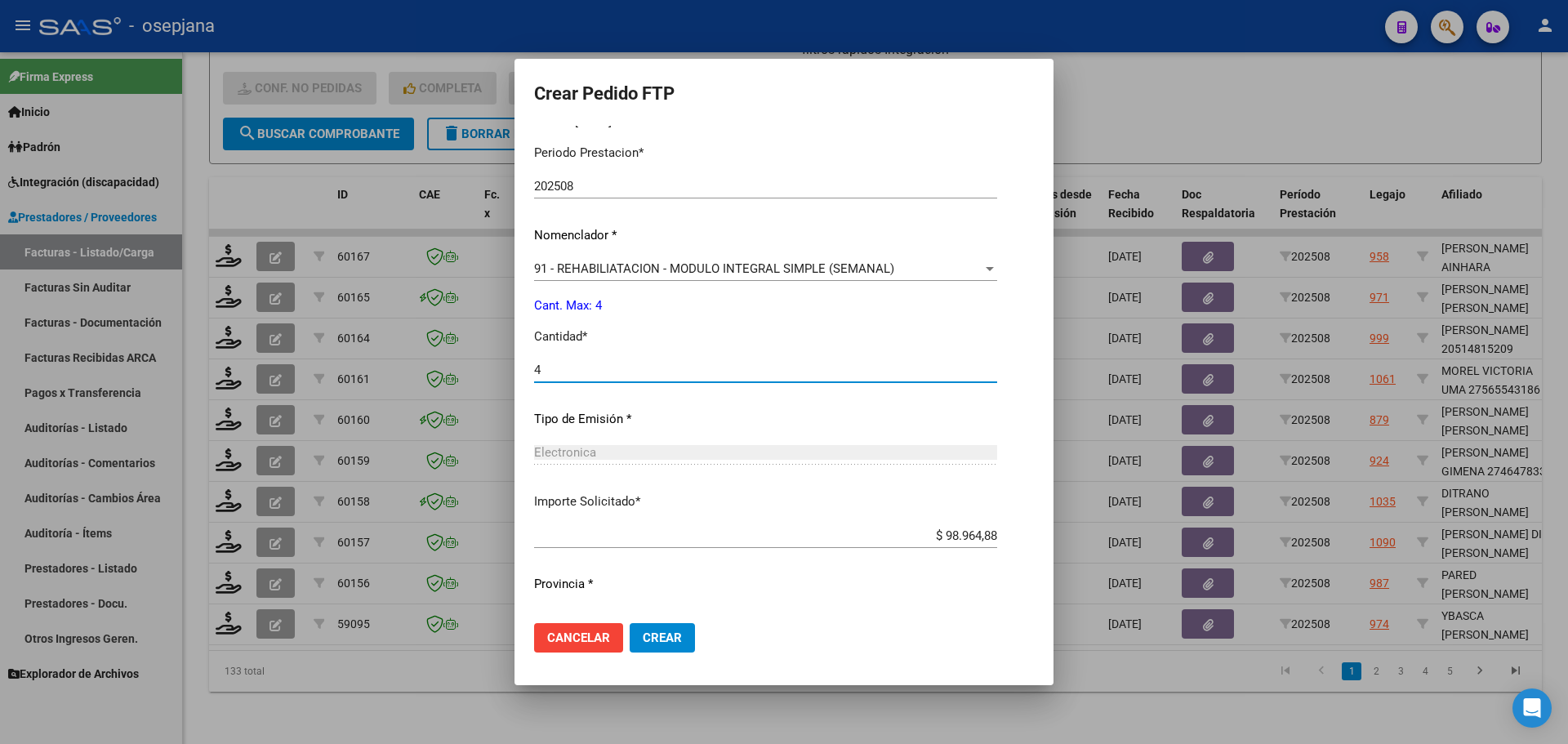
scroll to position [565, 0]
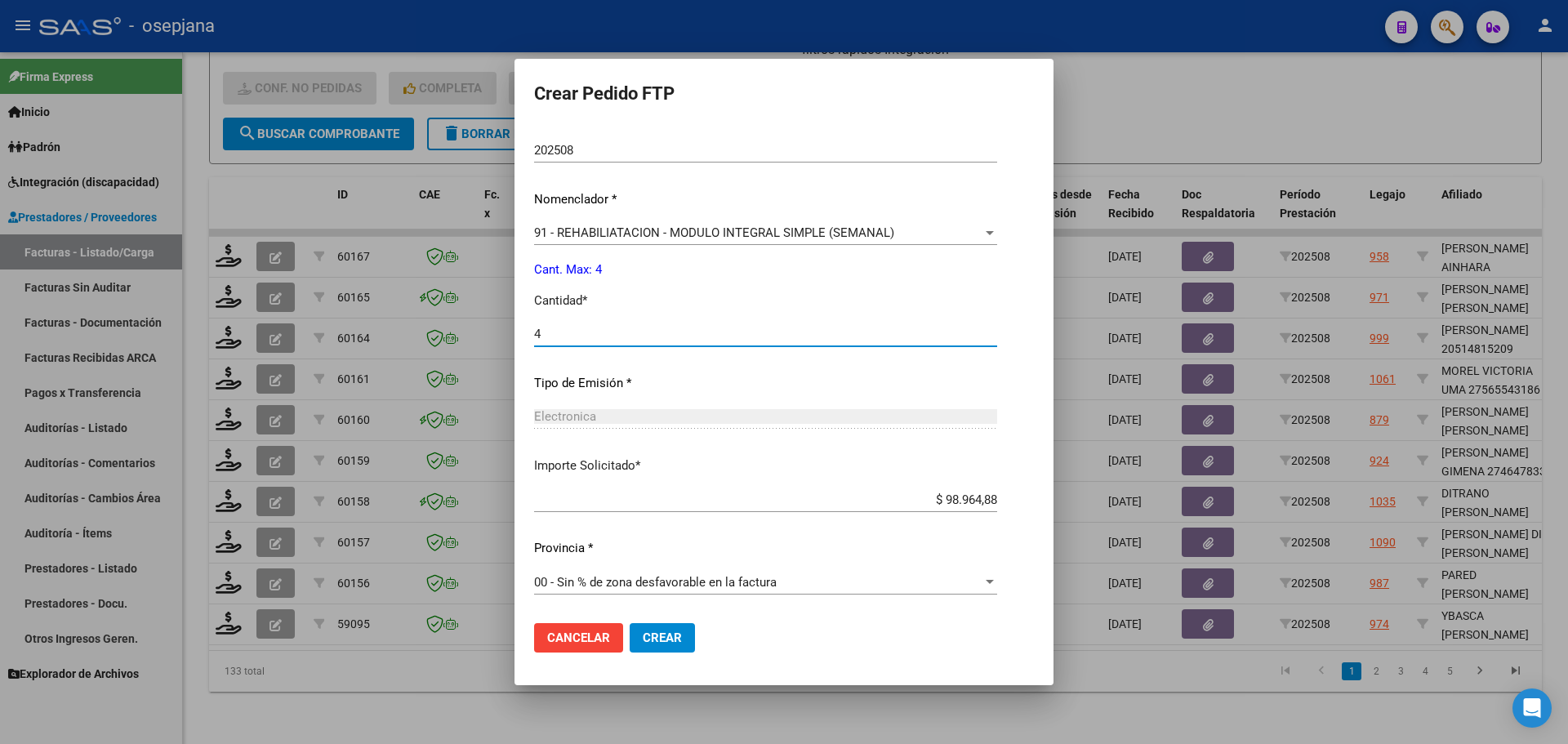
type input "4"
click at [672, 650] on button "Crear" at bounding box center [662, 638] width 66 height 29
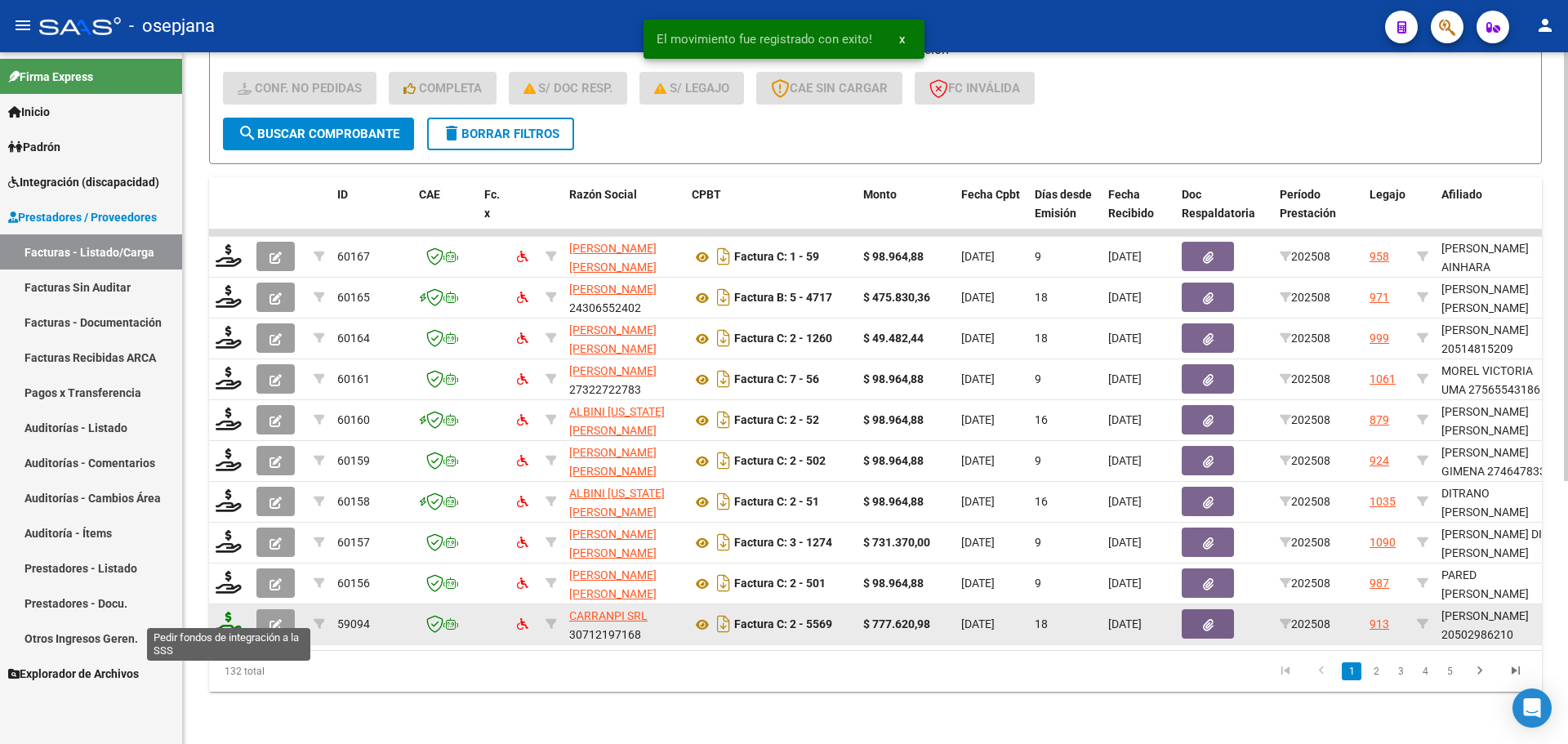
click at [233, 617] on icon at bounding box center [228, 623] width 26 height 23
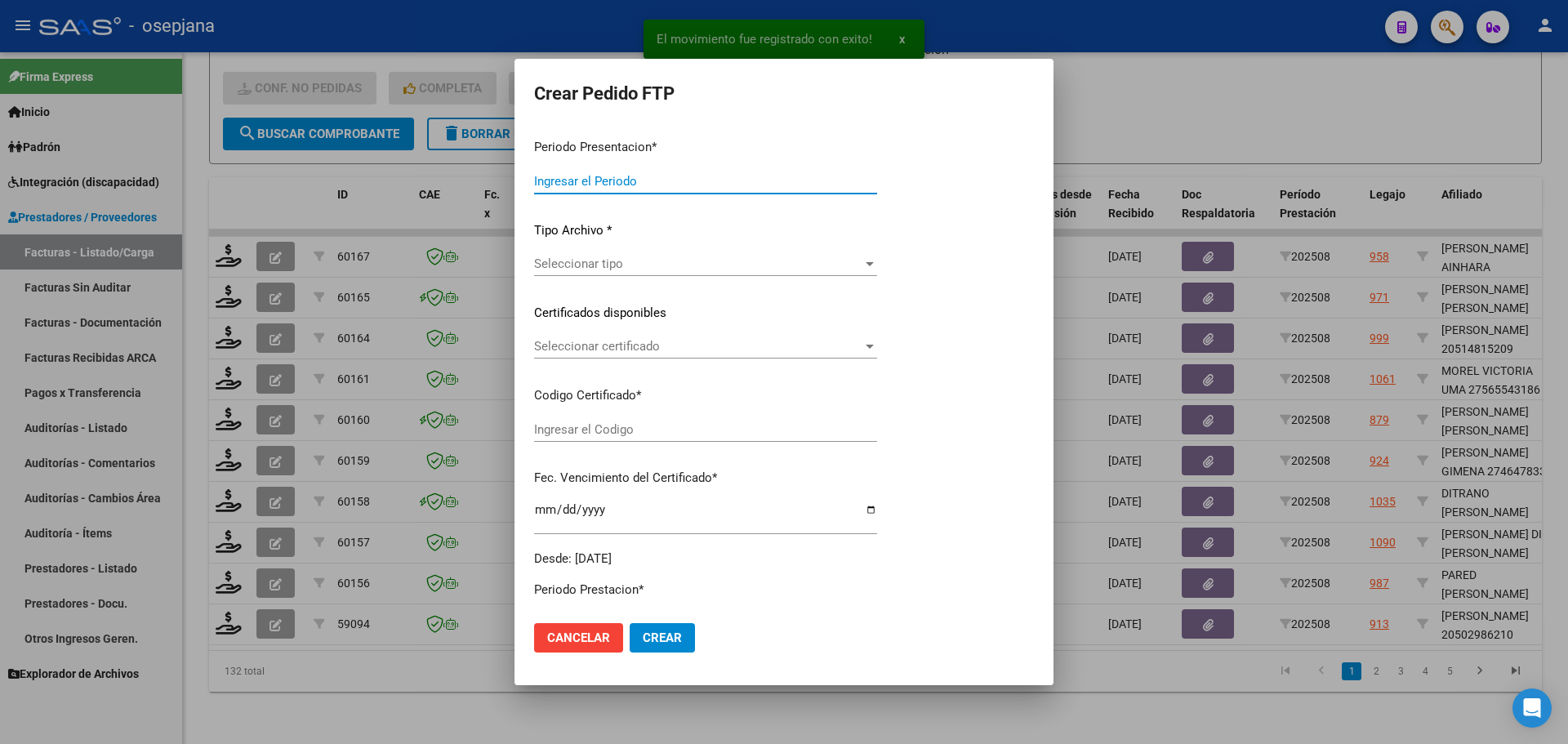
type input "202508"
type input "$ 777.620,98"
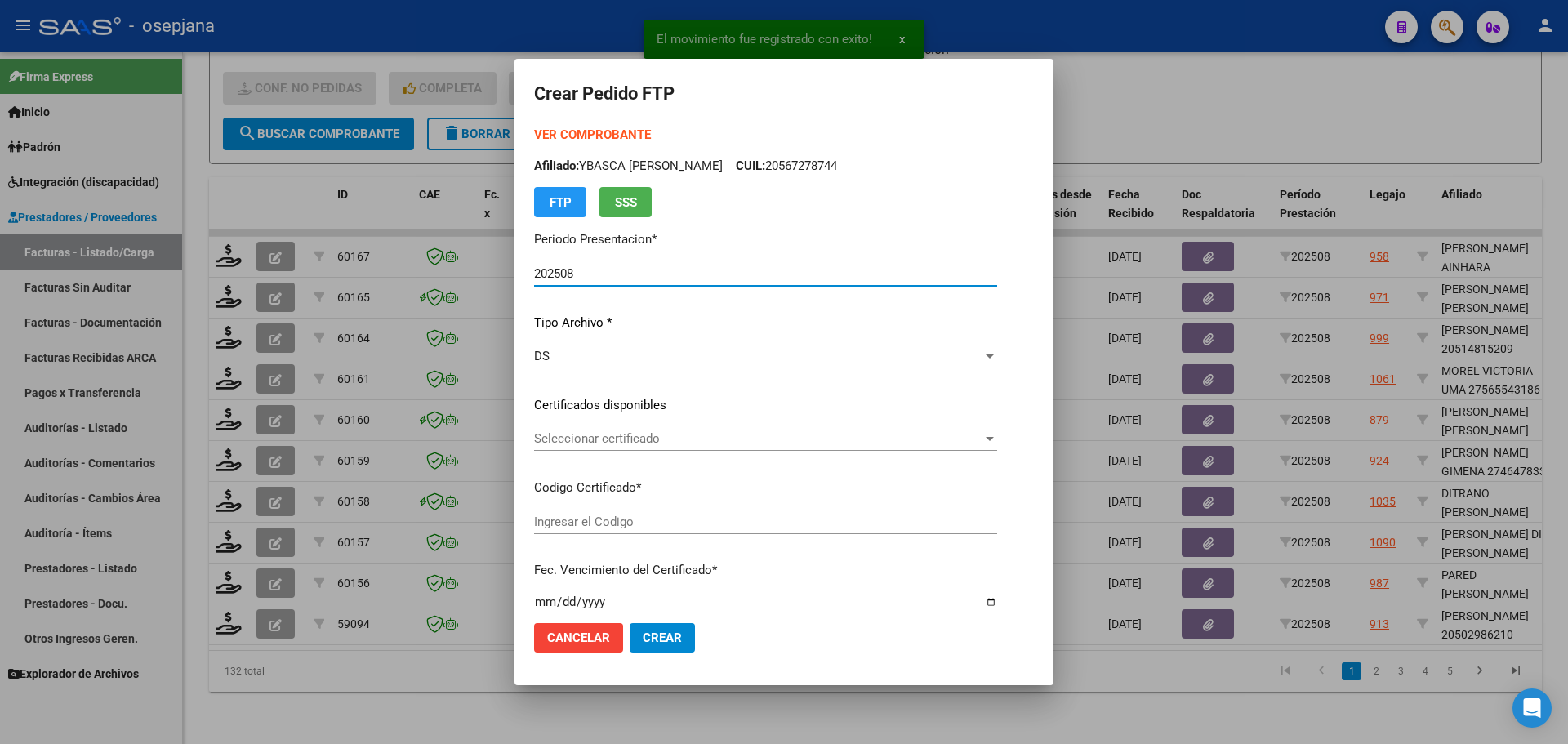
type input "ARG02000502986212025010920350109BUE10725"
type input "[DATE]"
click at [655, 438] on span "Seleccionar certificado" at bounding box center [772, 439] width 477 height 15
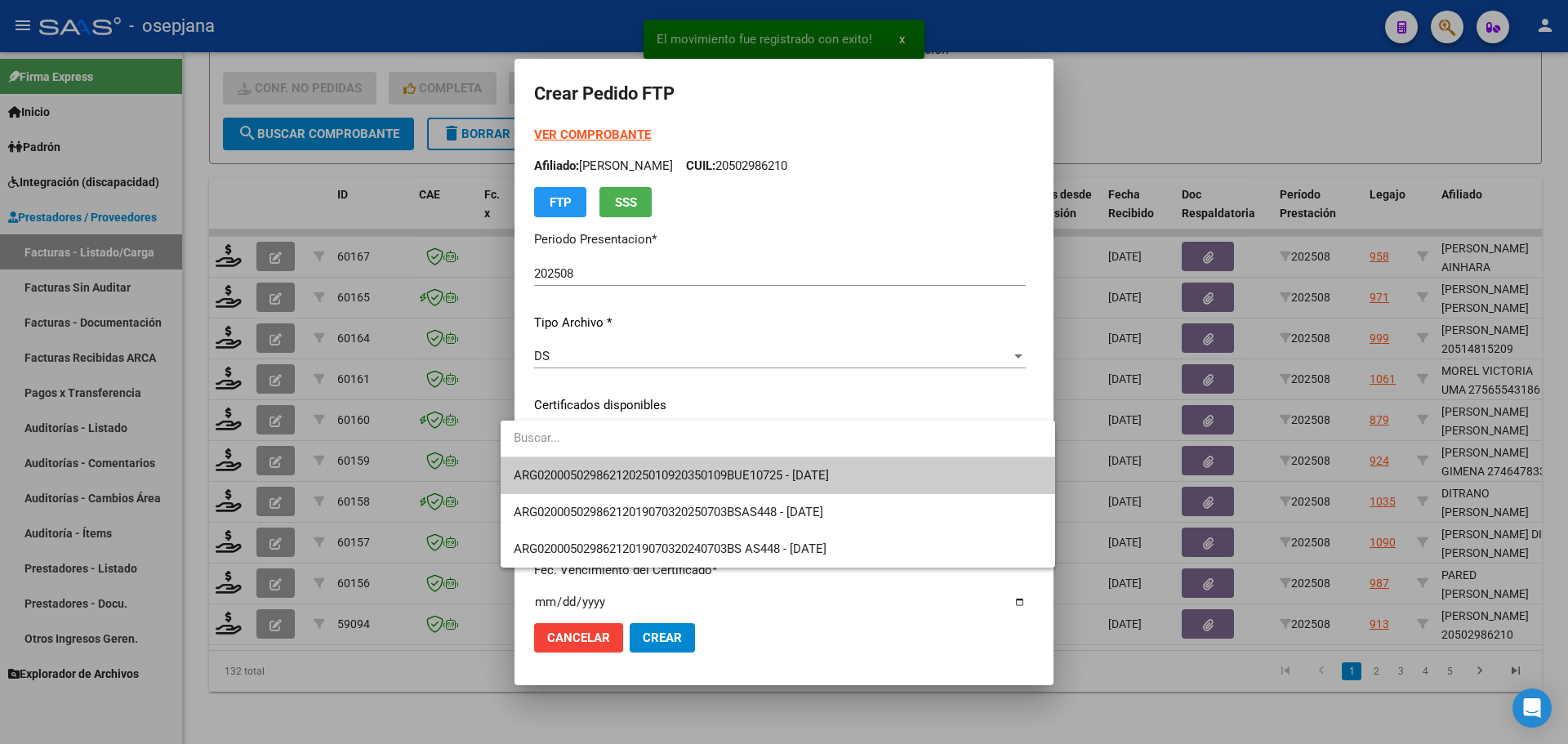
click at [667, 472] on span "ARG02000502986212025010920350109BUE10725 - [DATE]" at bounding box center [671, 475] width 315 height 15
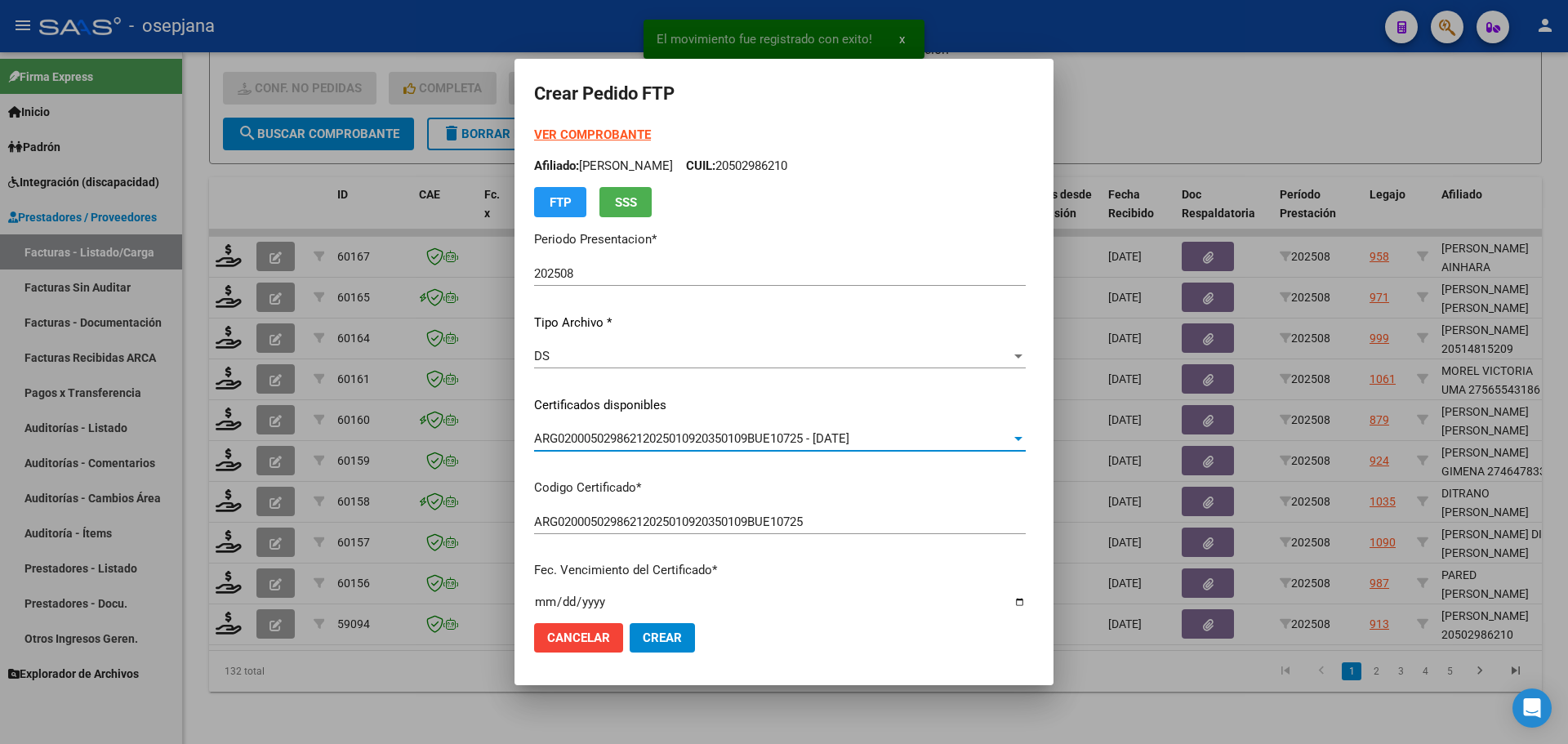
click at [556, 131] on strong "VER COMPROBANTE" at bounding box center [592, 135] width 117 height 15
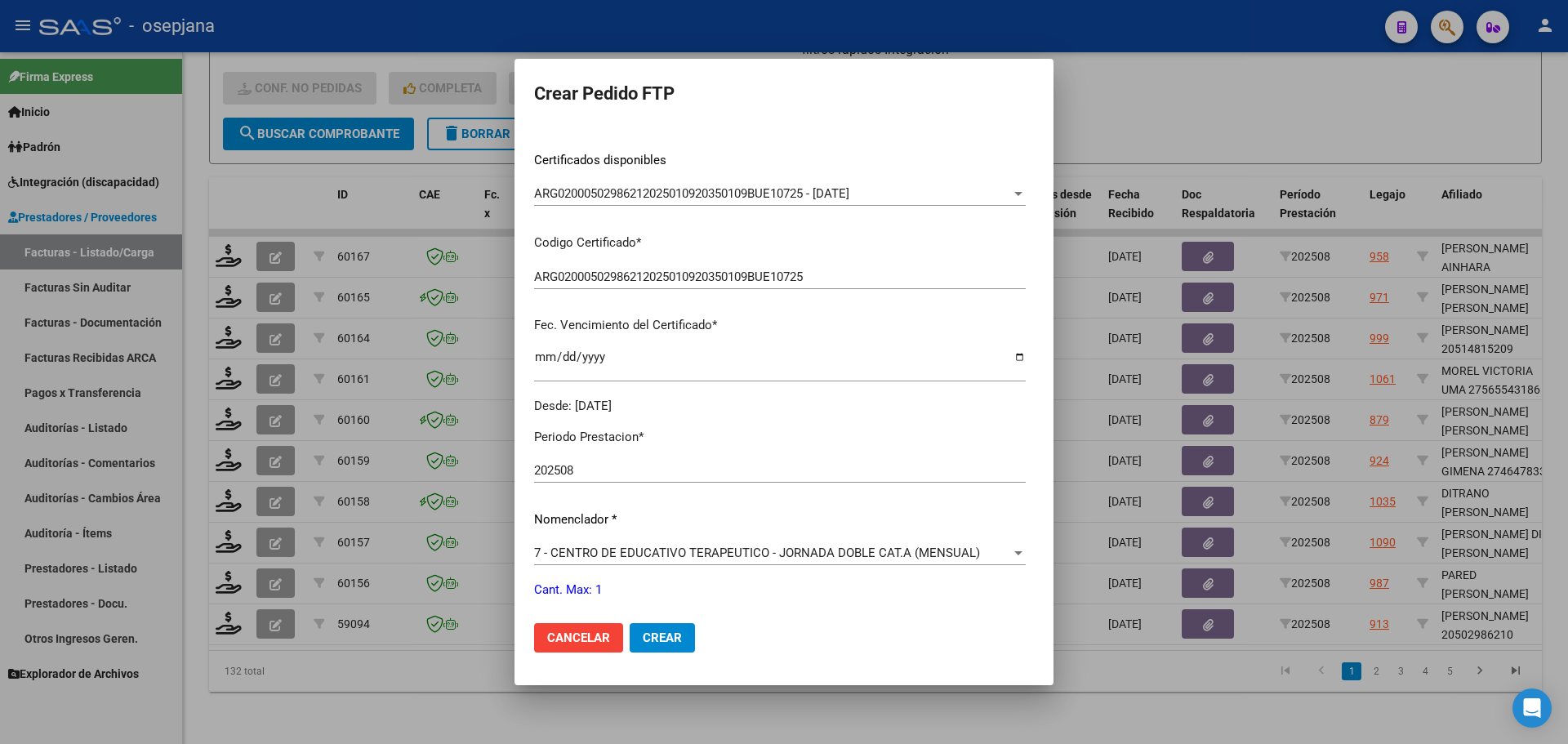
scroll to position [489, 0]
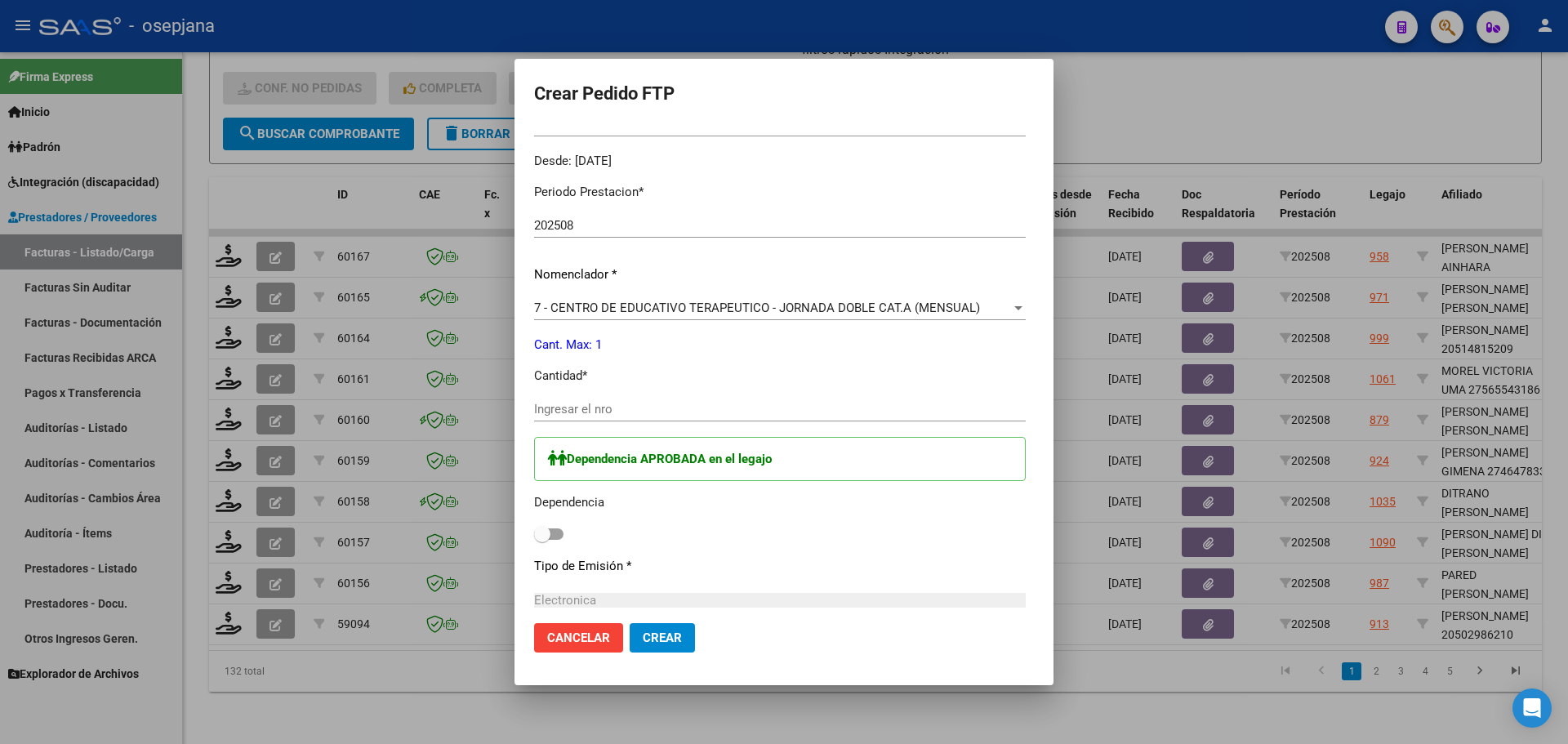
click at [572, 407] on input "Ingresar el nro" at bounding box center [779, 409] width 491 height 15
type input "1"
click at [534, 539] on label at bounding box center [549, 534] width 29 height 20
click at [541, 539] on input "checkbox" at bounding box center [541, 539] width 1 height 1
checkbox input "true"
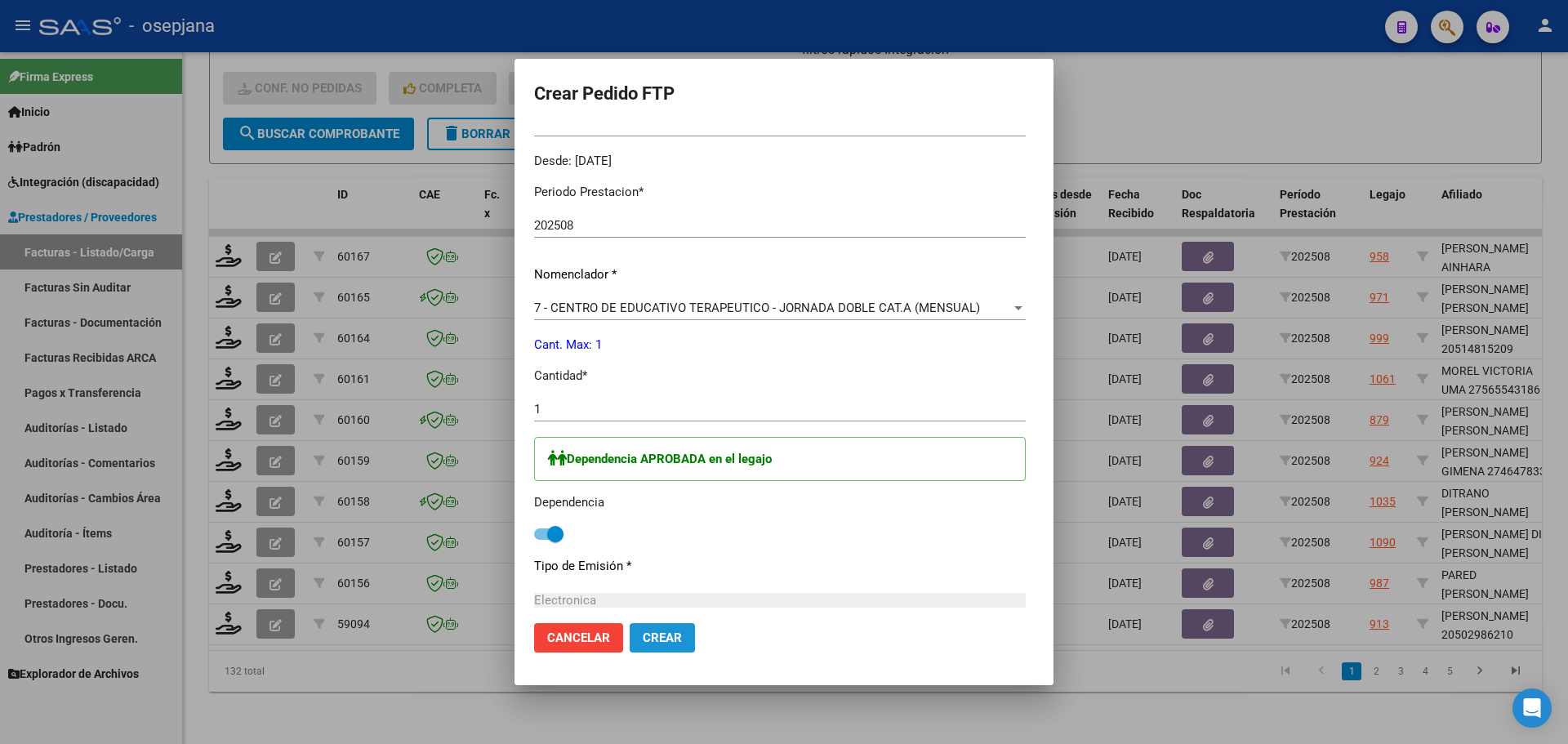
click at [652, 643] on span "Crear" at bounding box center [662, 638] width 39 height 15
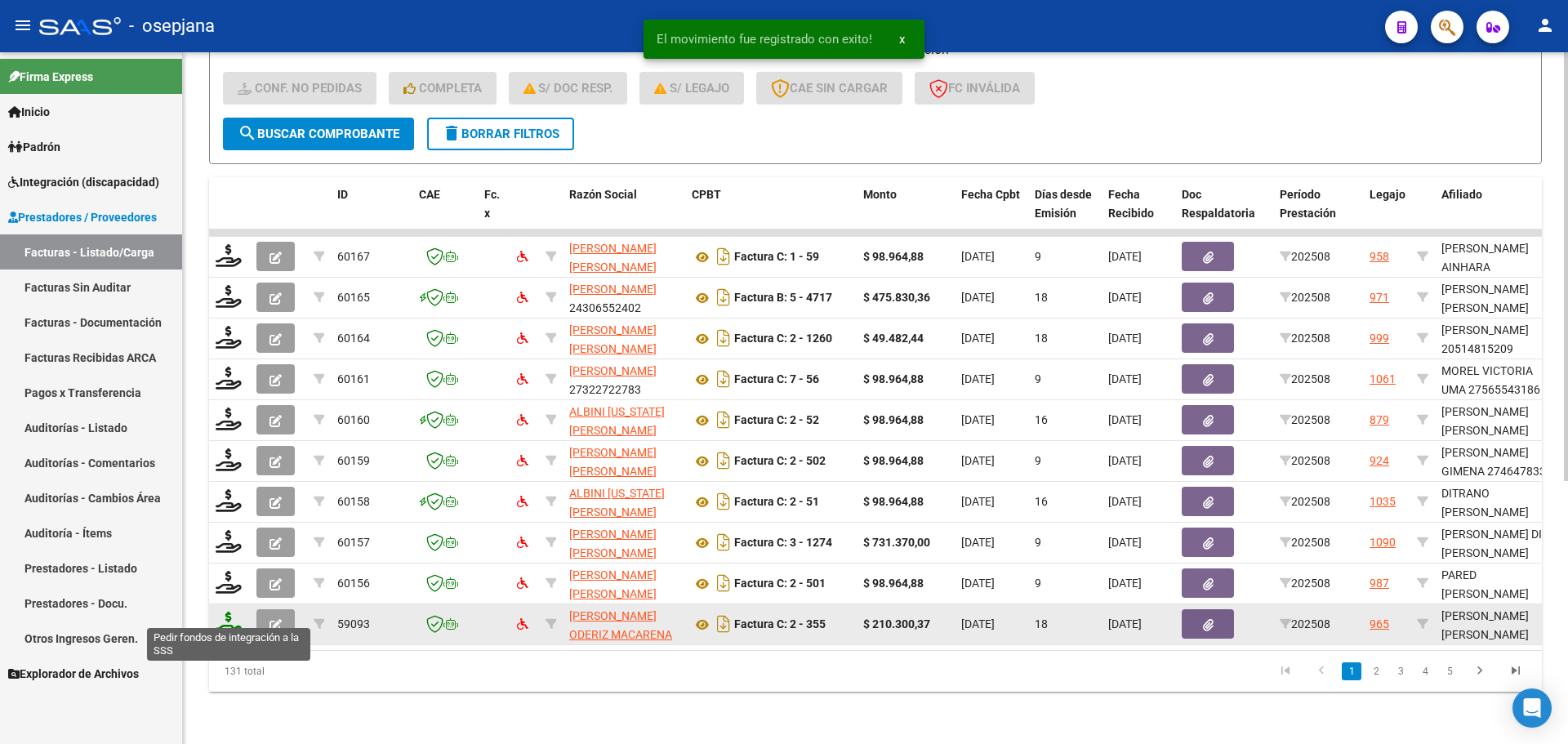
click at [232, 611] on icon at bounding box center [228, 623] width 26 height 23
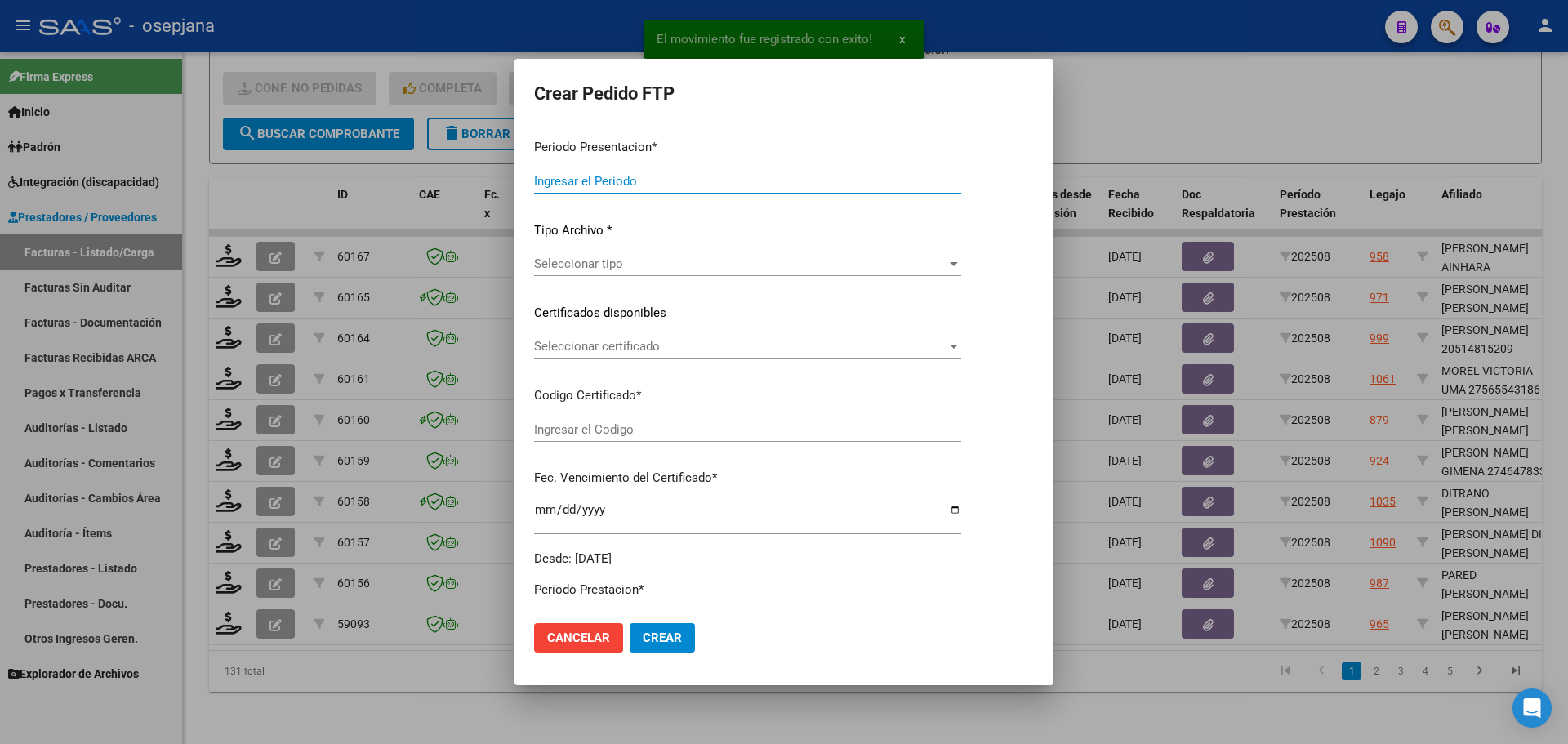
type input "202508"
type input "$ 210.300,37"
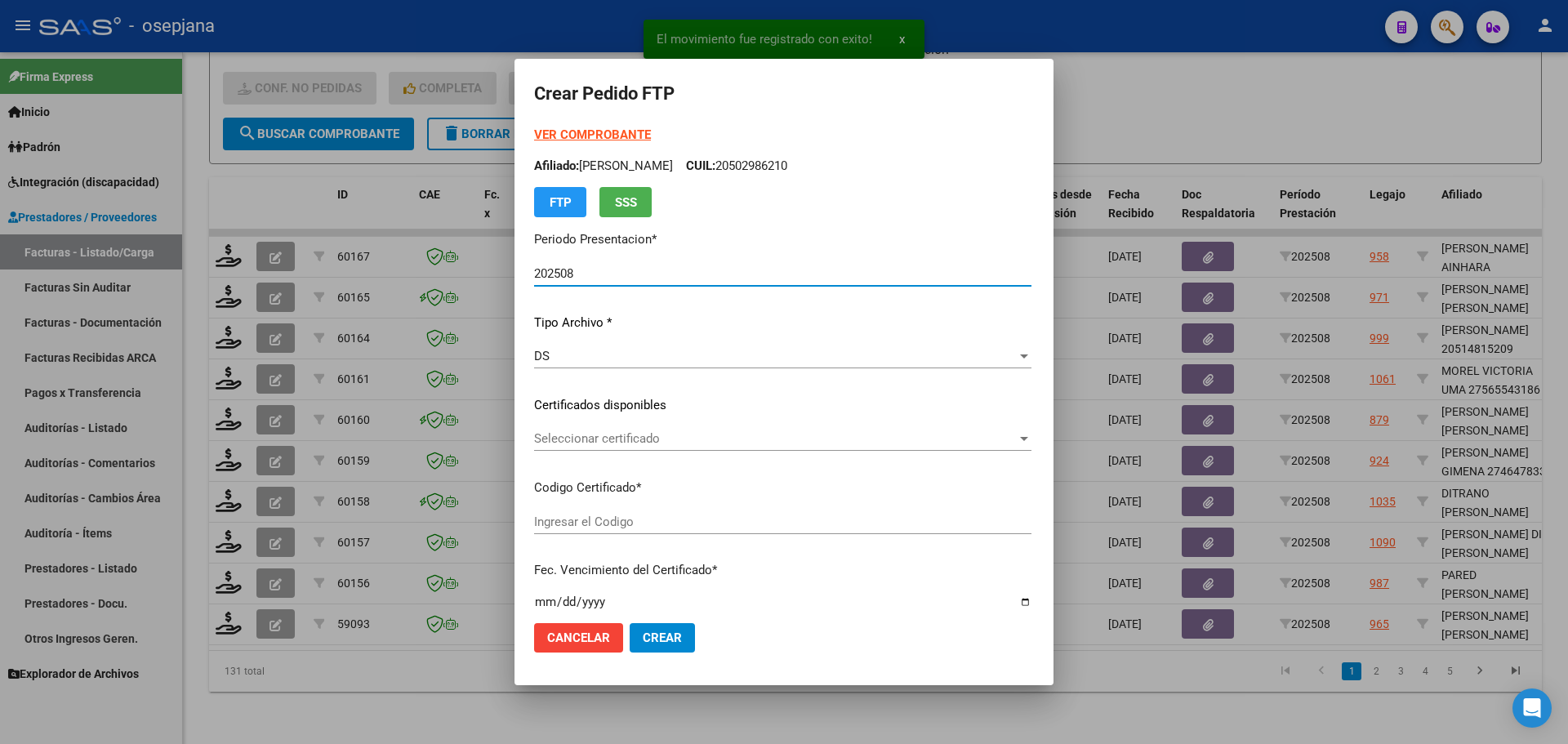
type input "ARG01000572393092025011620300116BSAS313"
type input "[DATE]"
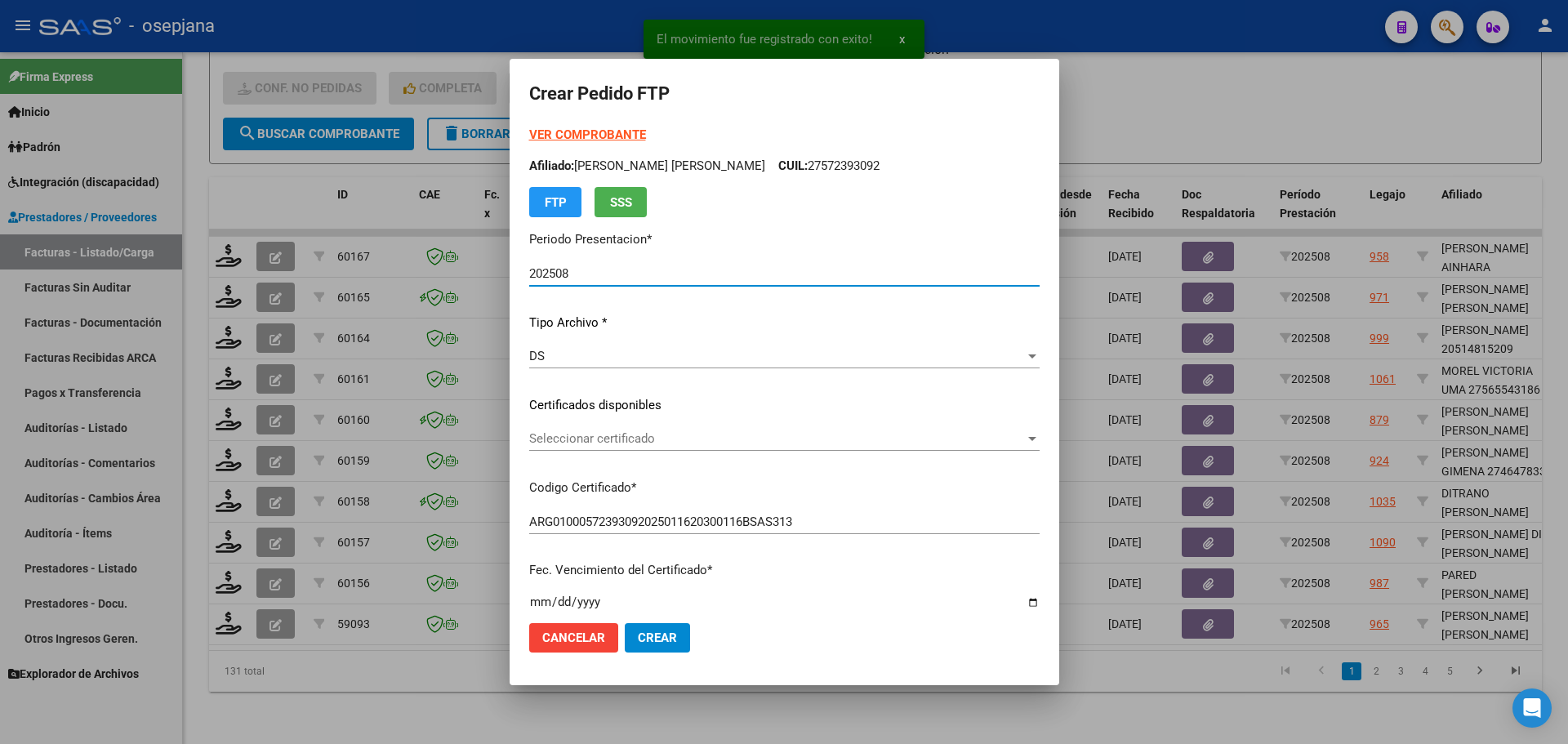
click at [647, 440] on span "Seleccionar certificado" at bounding box center [776, 439] width 495 height 15
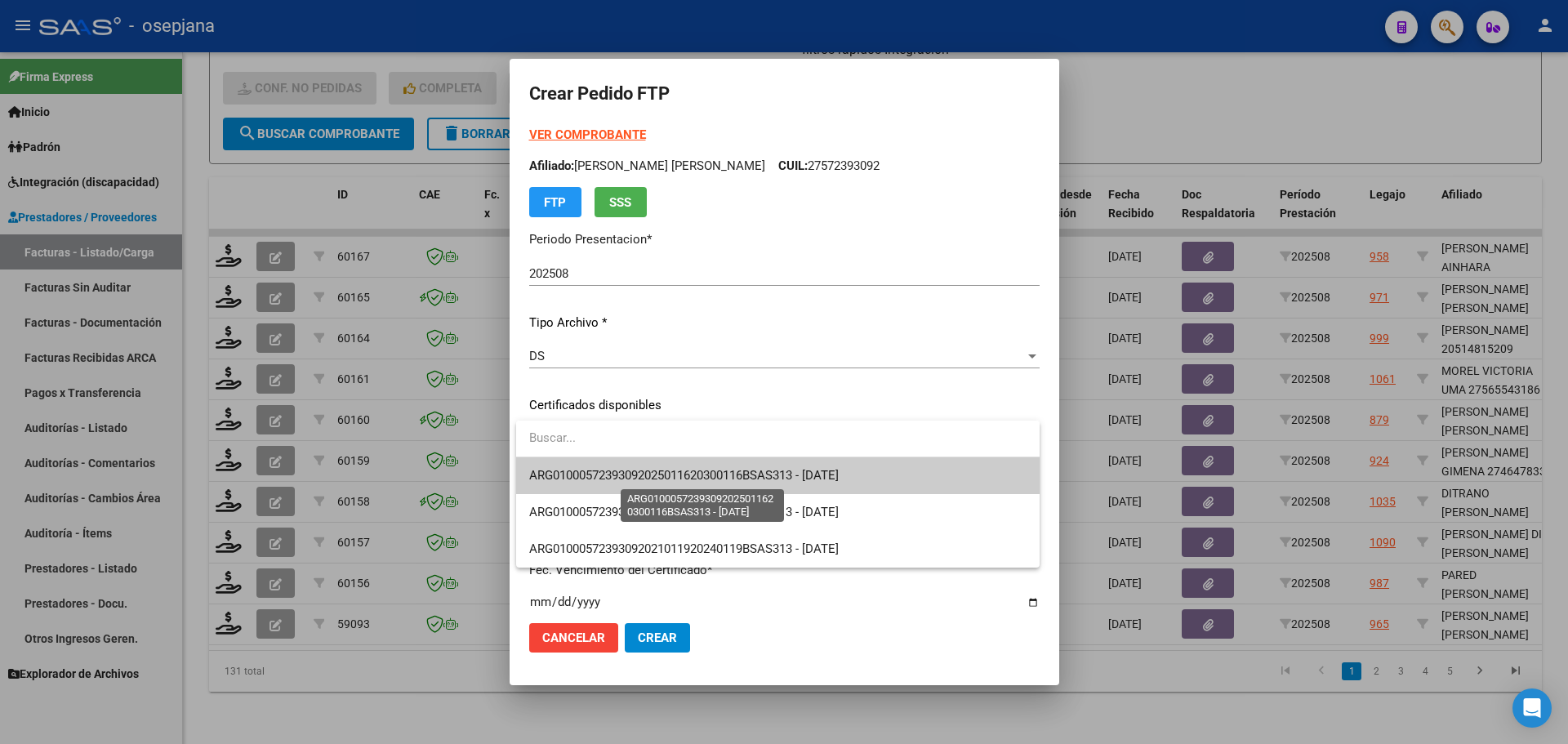
click at [656, 470] on span "ARG01000572393092025011620300116BSAS313 - [DATE]" at bounding box center [684, 475] width 310 height 15
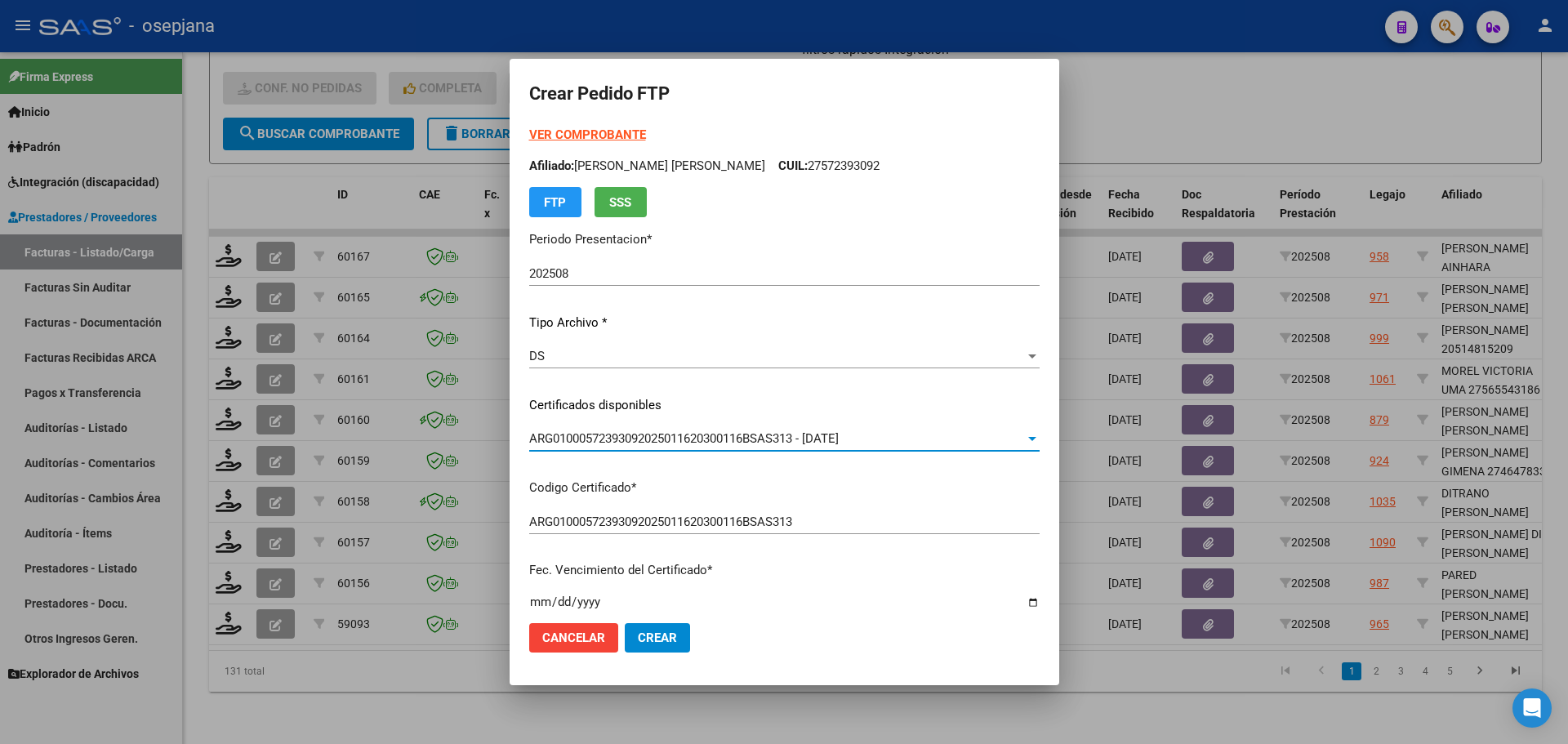
click at [597, 132] on strong "VER COMPROBANTE" at bounding box center [587, 135] width 117 height 15
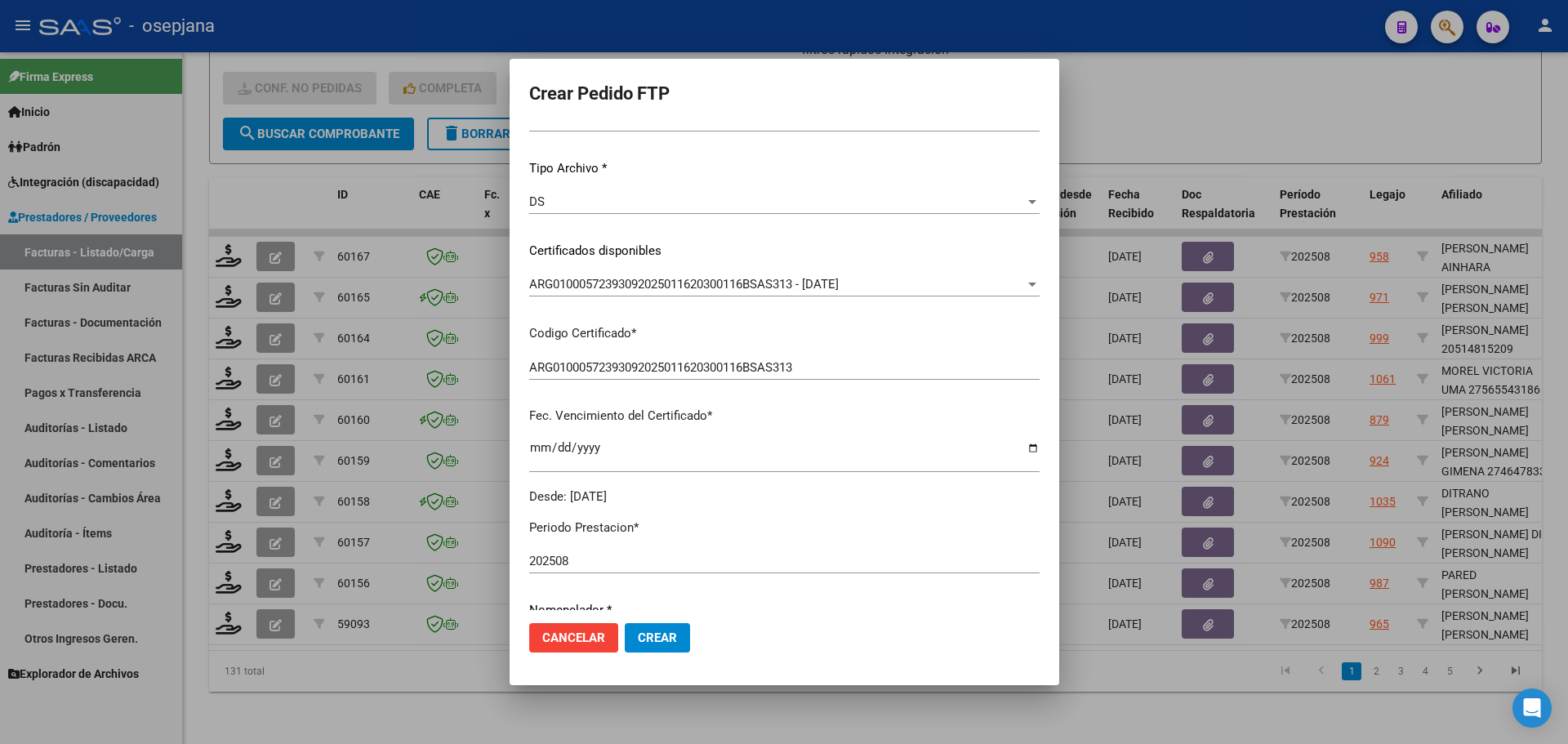
scroll to position [327, 0]
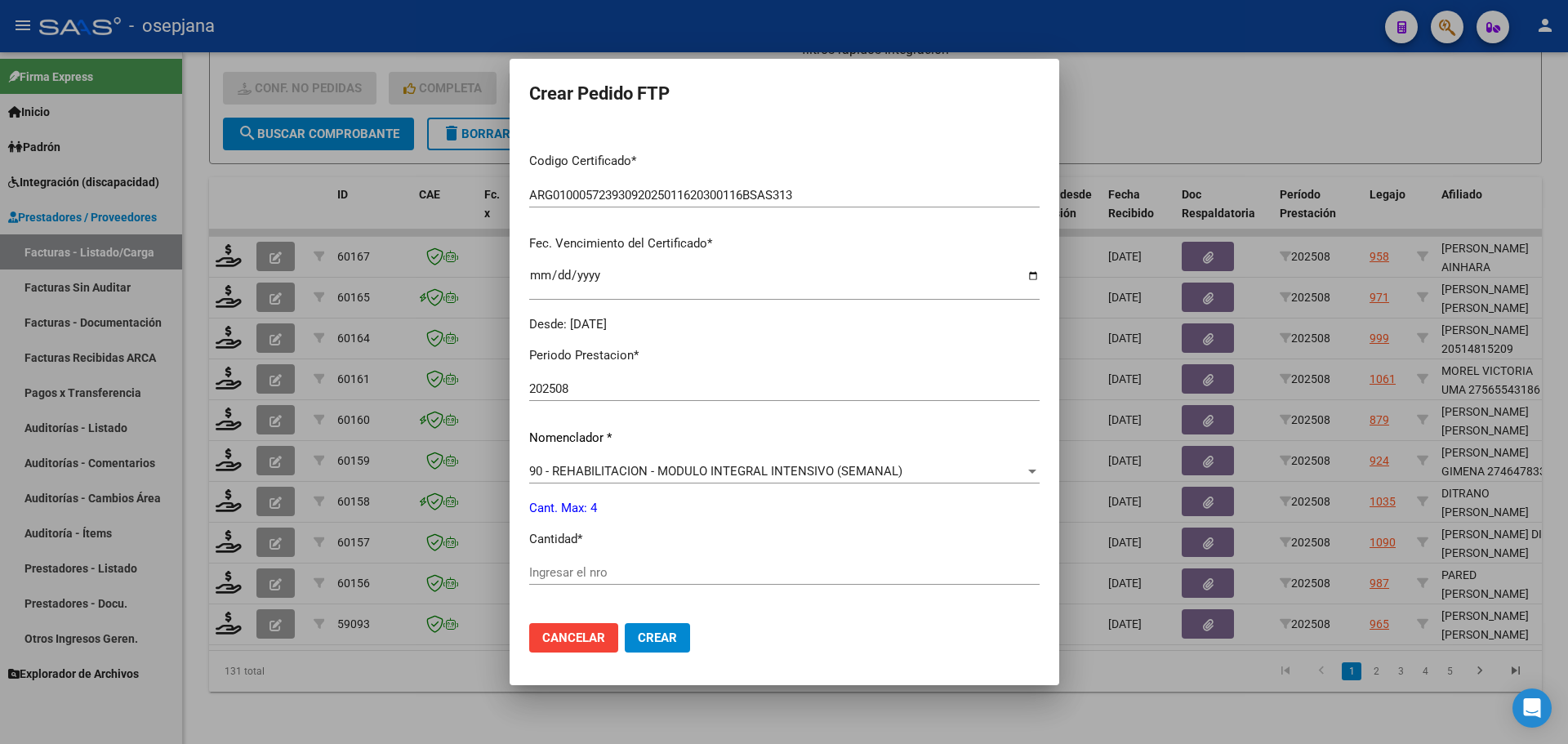
click at [584, 566] on div "Ingresar el nro" at bounding box center [784, 572] width 510 height 25
type input "4"
click at [653, 634] on span "Crear" at bounding box center [657, 638] width 39 height 15
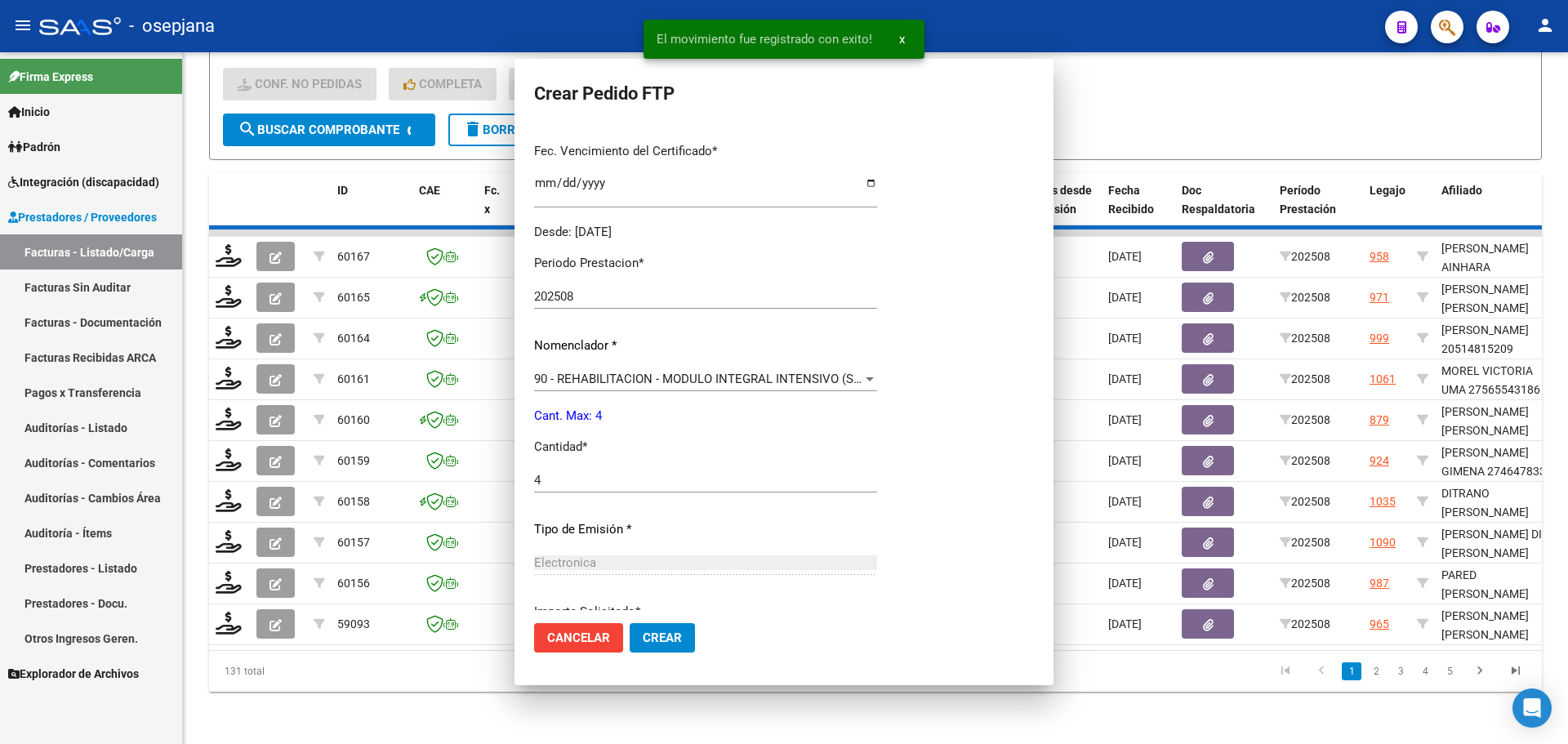
scroll to position [0, 0]
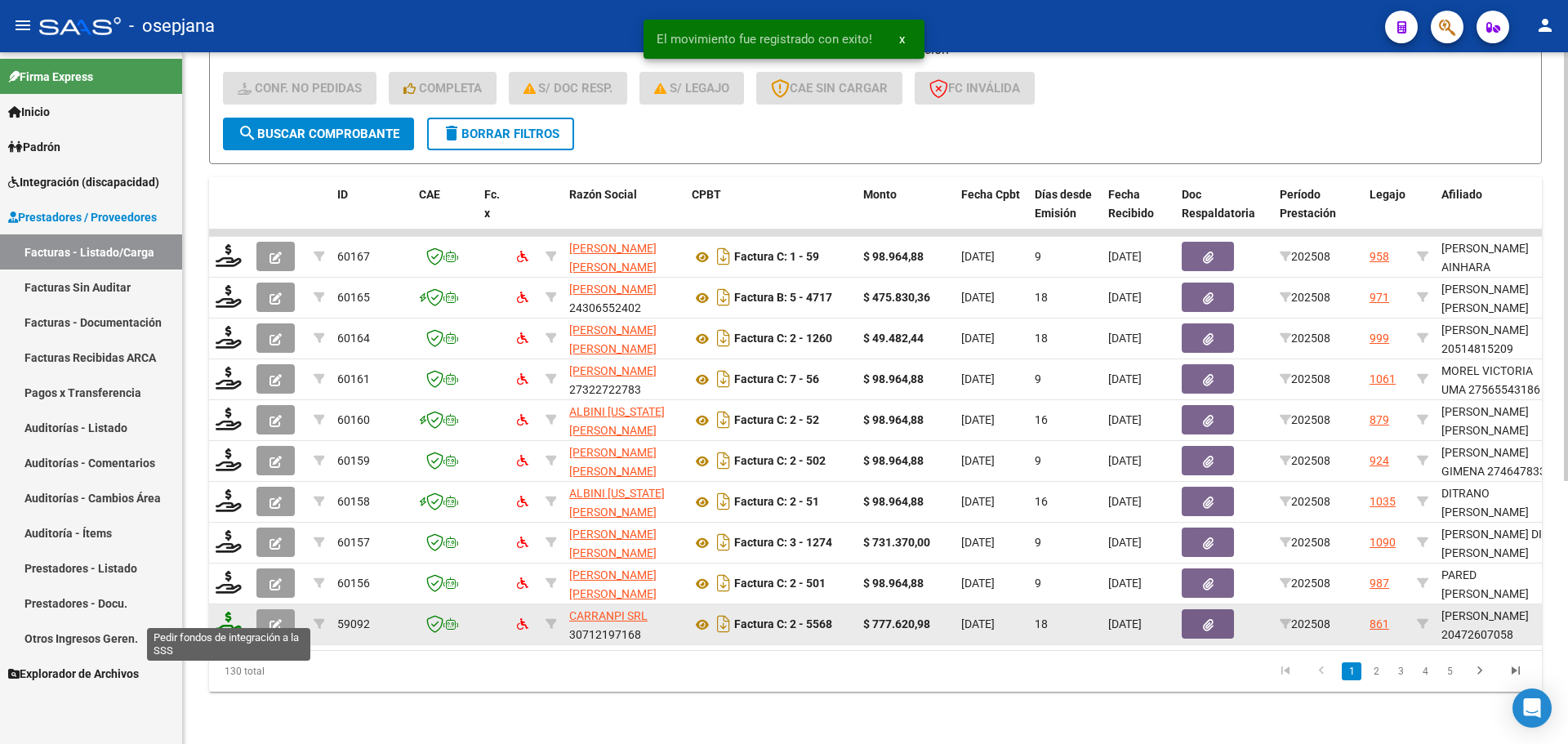
click at [226, 611] on icon at bounding box center [228, 623] width 26 height 23
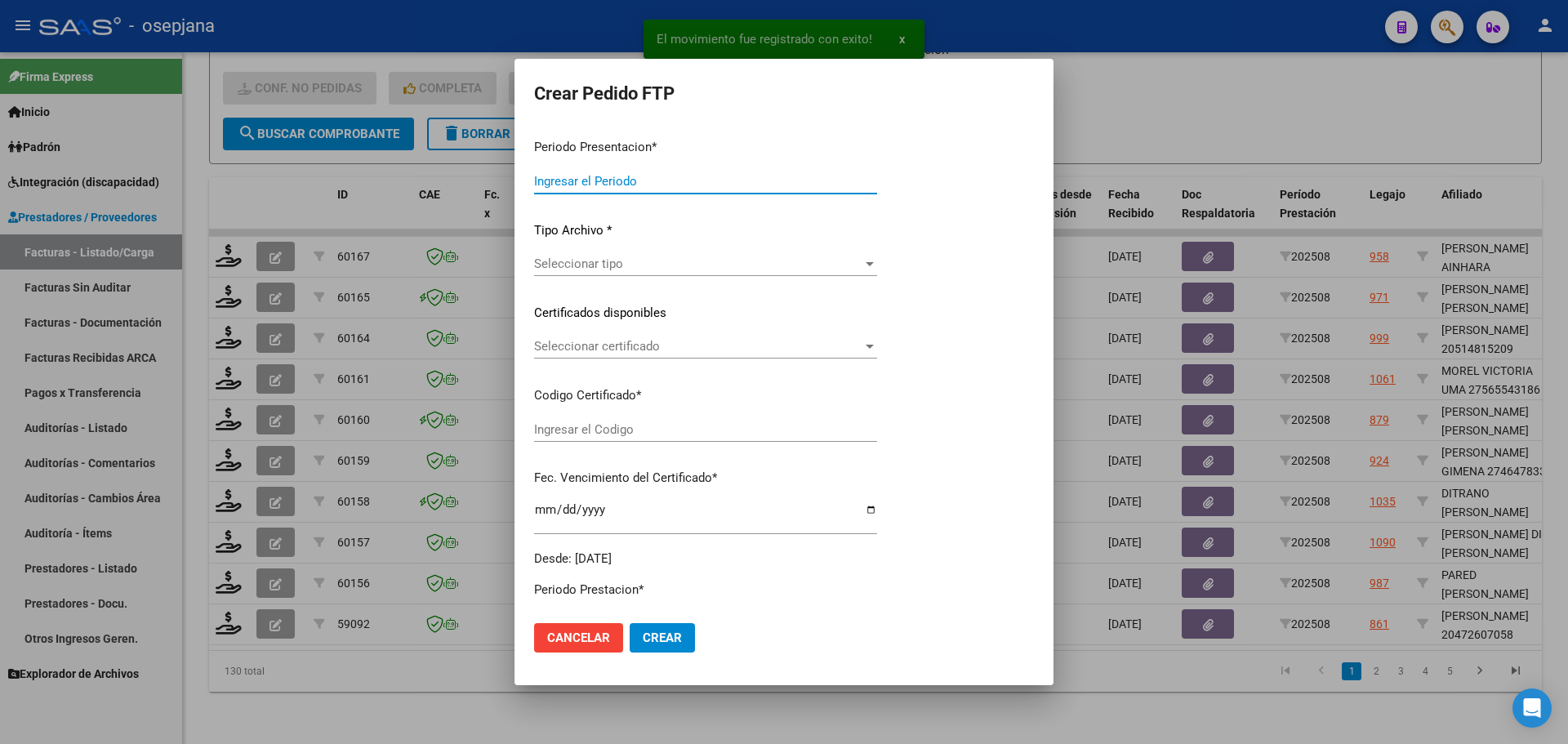
type input "202508"
type input "$ 777.620,98"
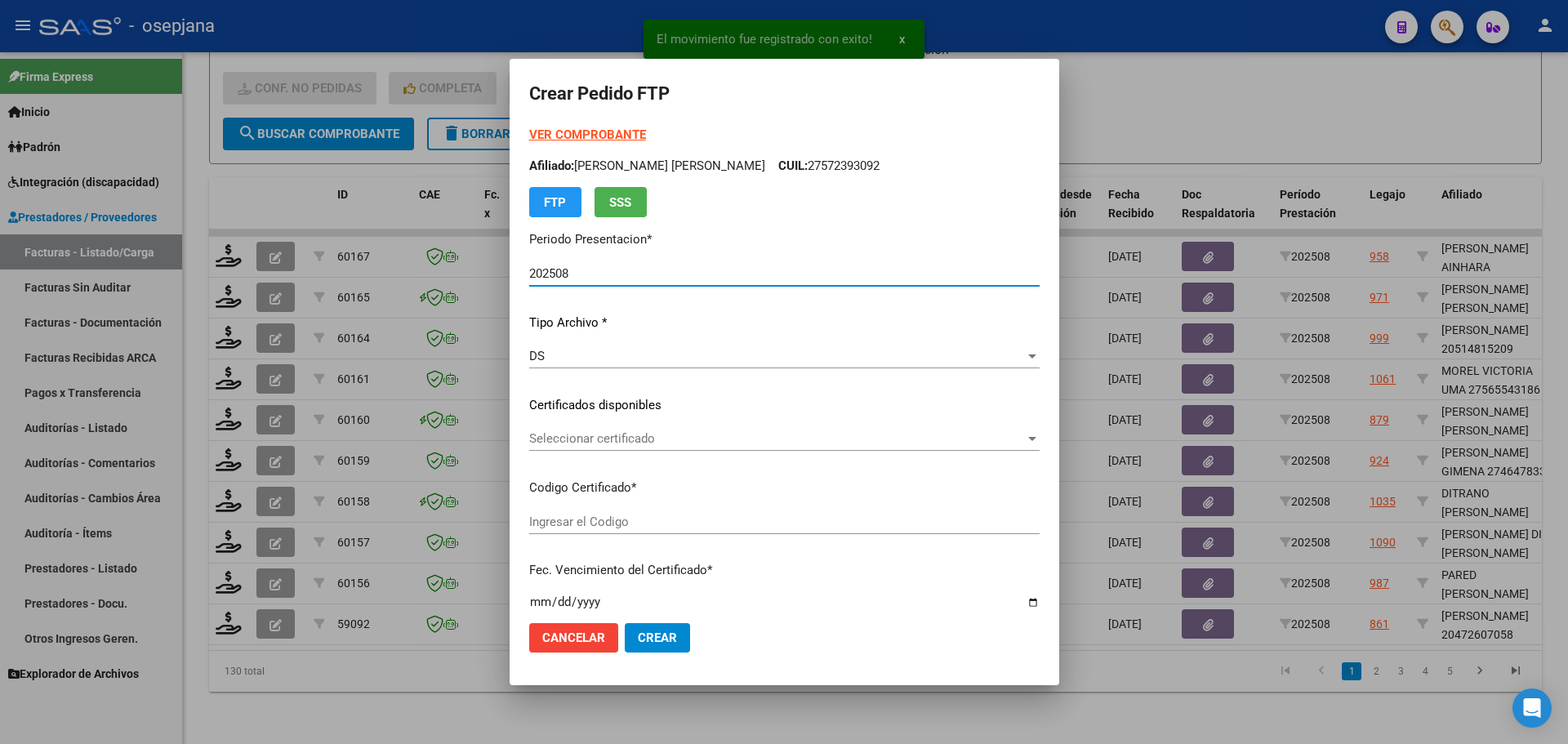
type input "ARG02000472607052022122720321227BSAS313"
type input "[DATE]"
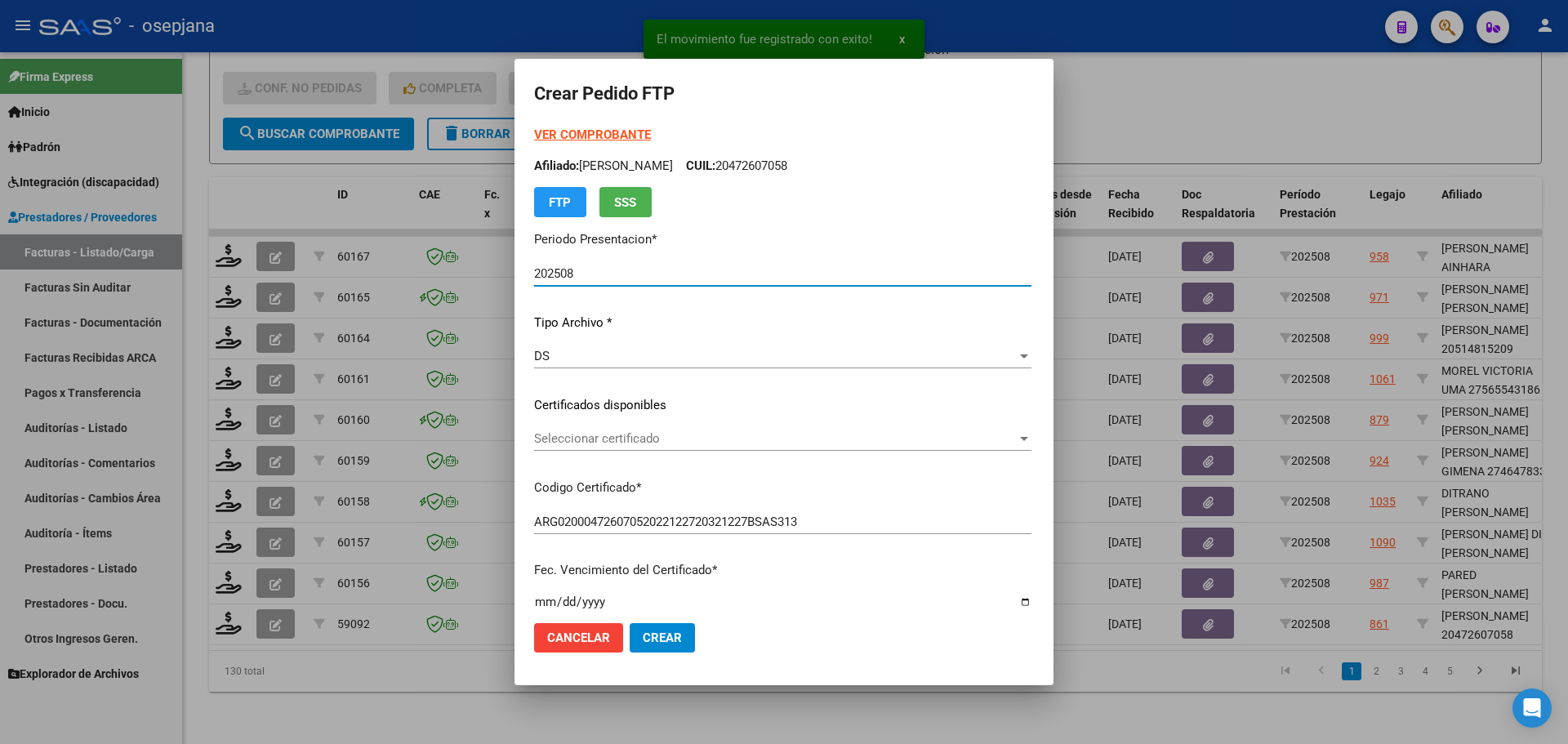
click at [623, 437] on span "Seleccionar certificado" at bounding box center [775, 439] width 482 height 15
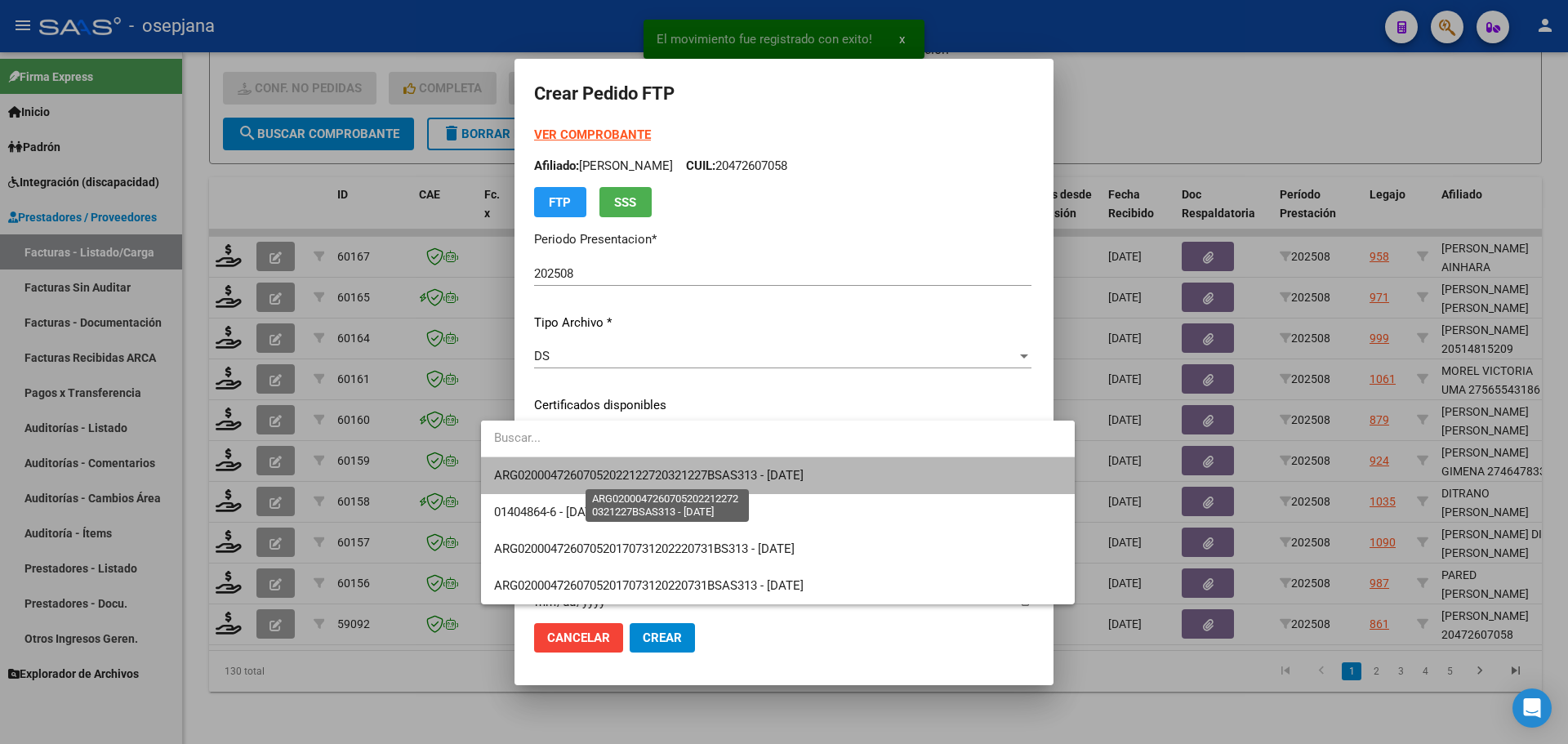
click at [631, 470] on span "ARG02000472607052022122720321227BSAS313 - [DATE]" at bounding box center [648, 475] width 310 height 15
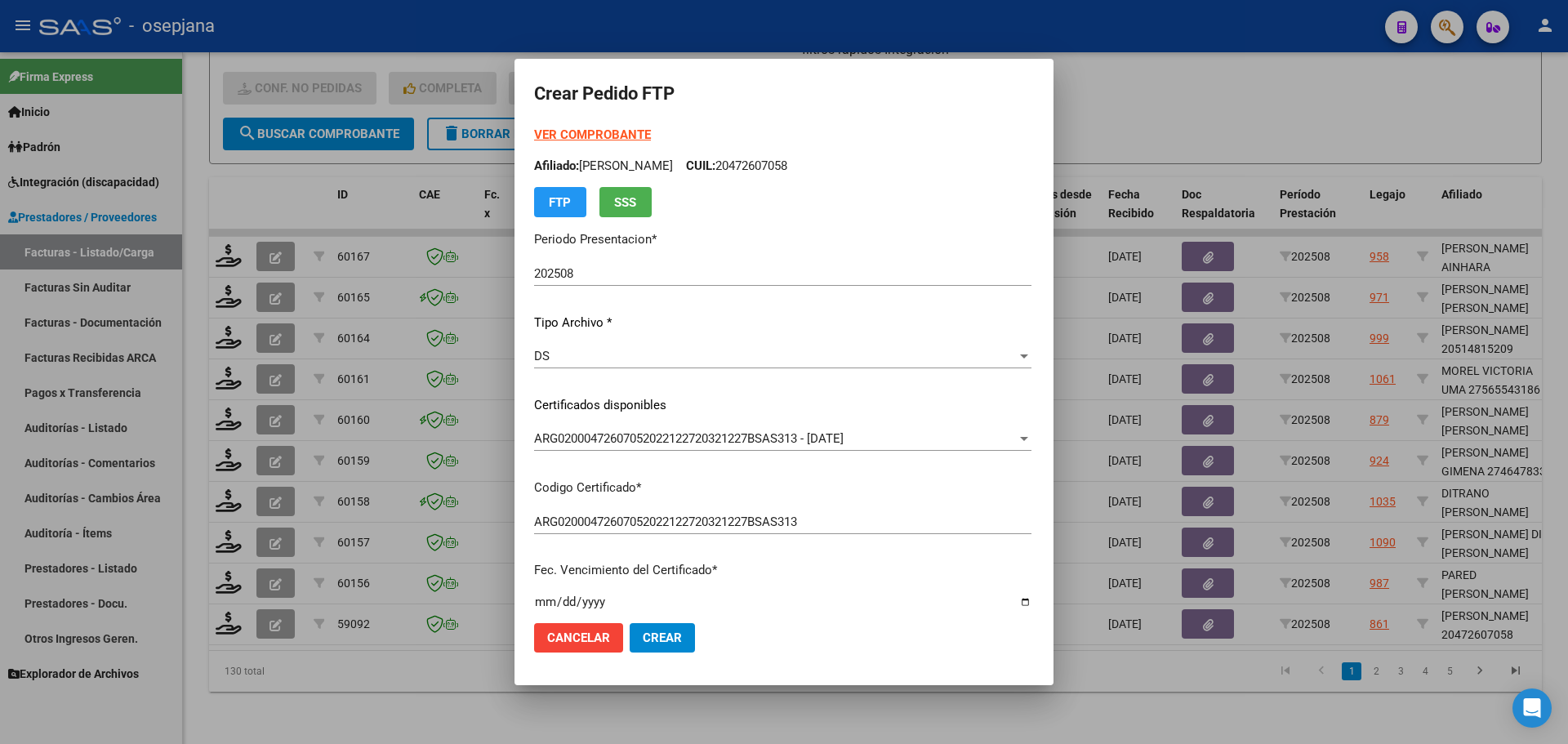
click at [576, 141] on strong "VER COMPROBANTE" at bounding box center [592, 135] width 117 height 15
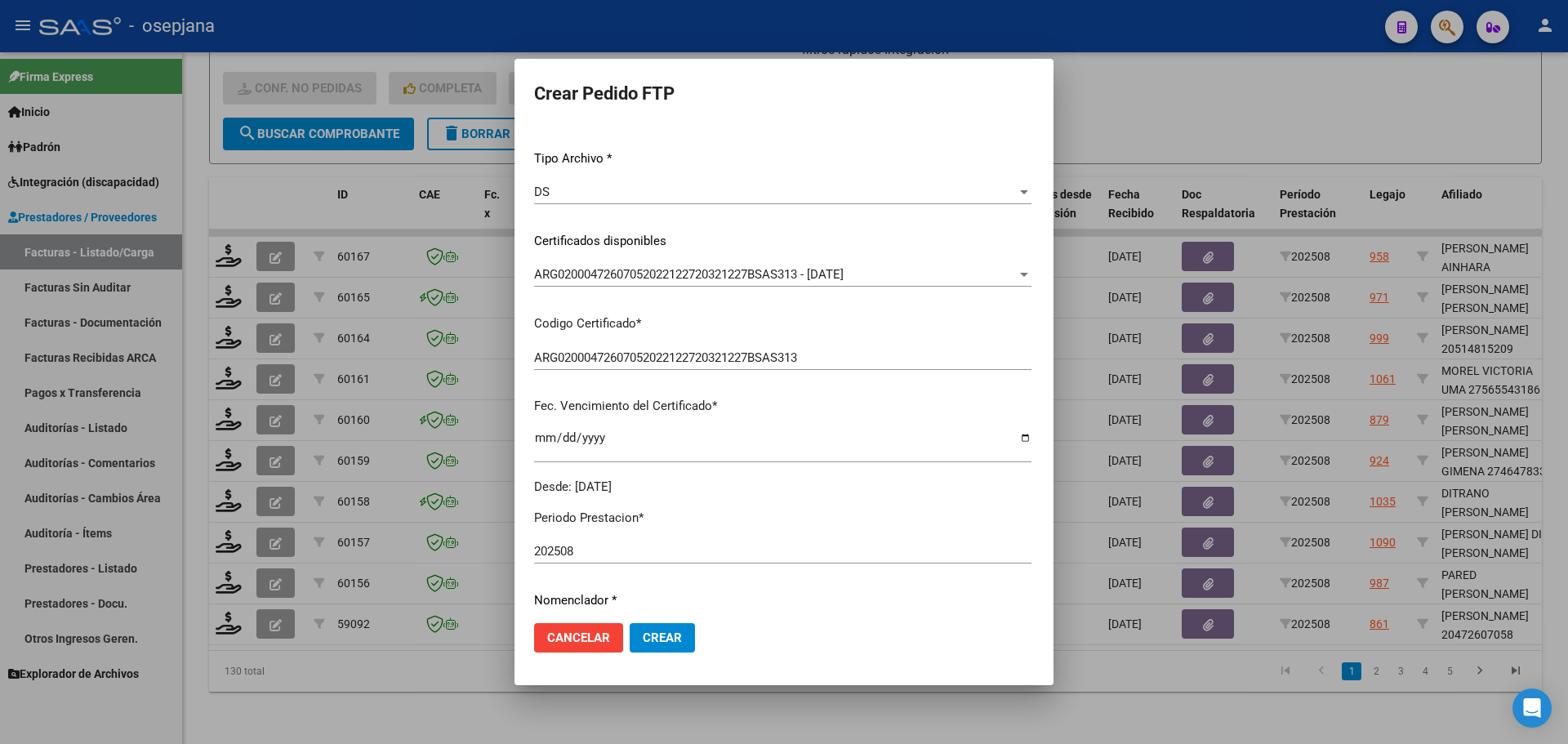
scroll to position [489, 0]
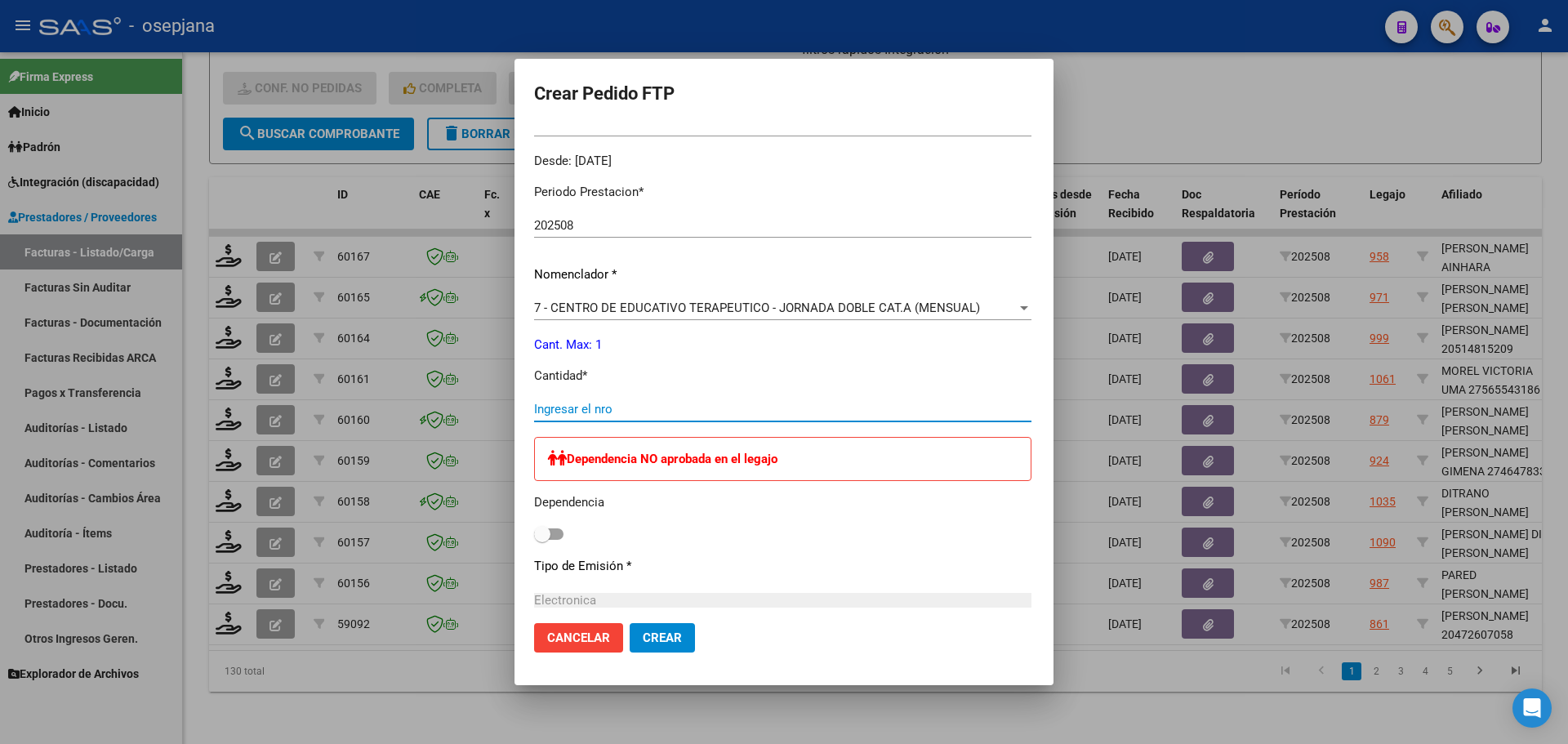
click at [545, 415] on input "Ingresar el nro" at bounding box center [782, 409] width 497 height 15
type input "1"
click at [643, 639] on span "Crear" at bounding box center [662, 638] width 39 height 15
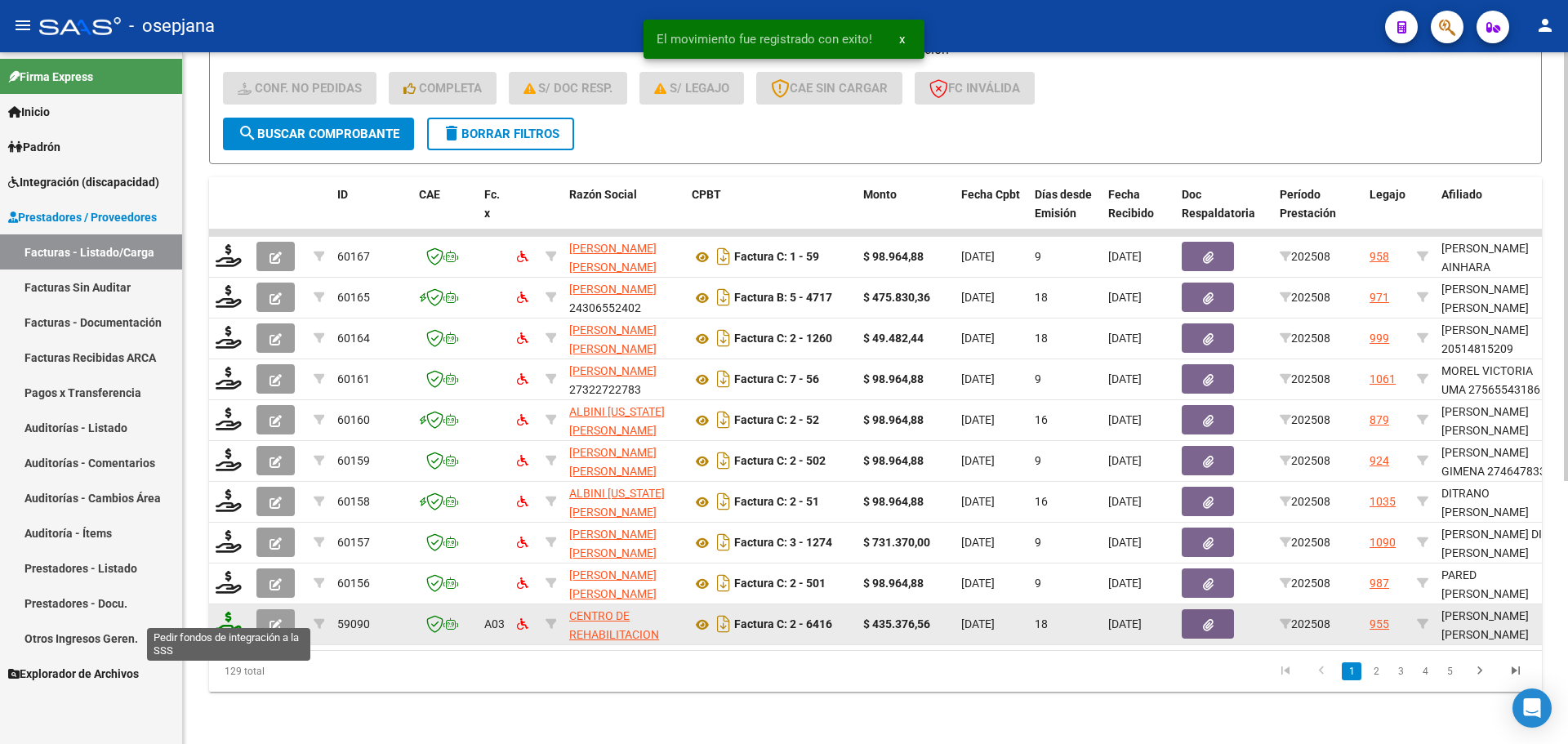
click at [227, 612] on icon at bounding box center [228, 623] width 26 height 23
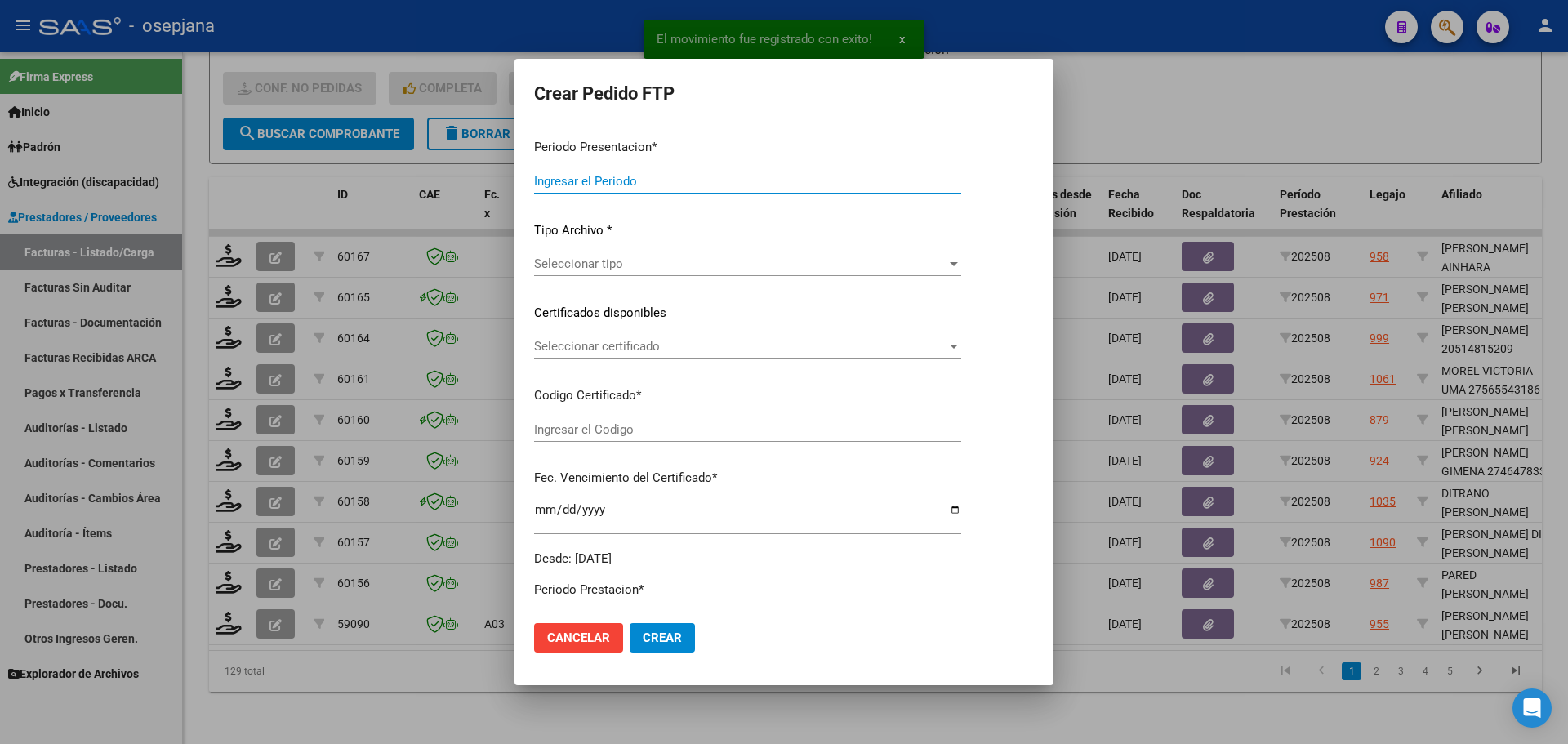
type input "202508"
type input "$ 435.376,56"
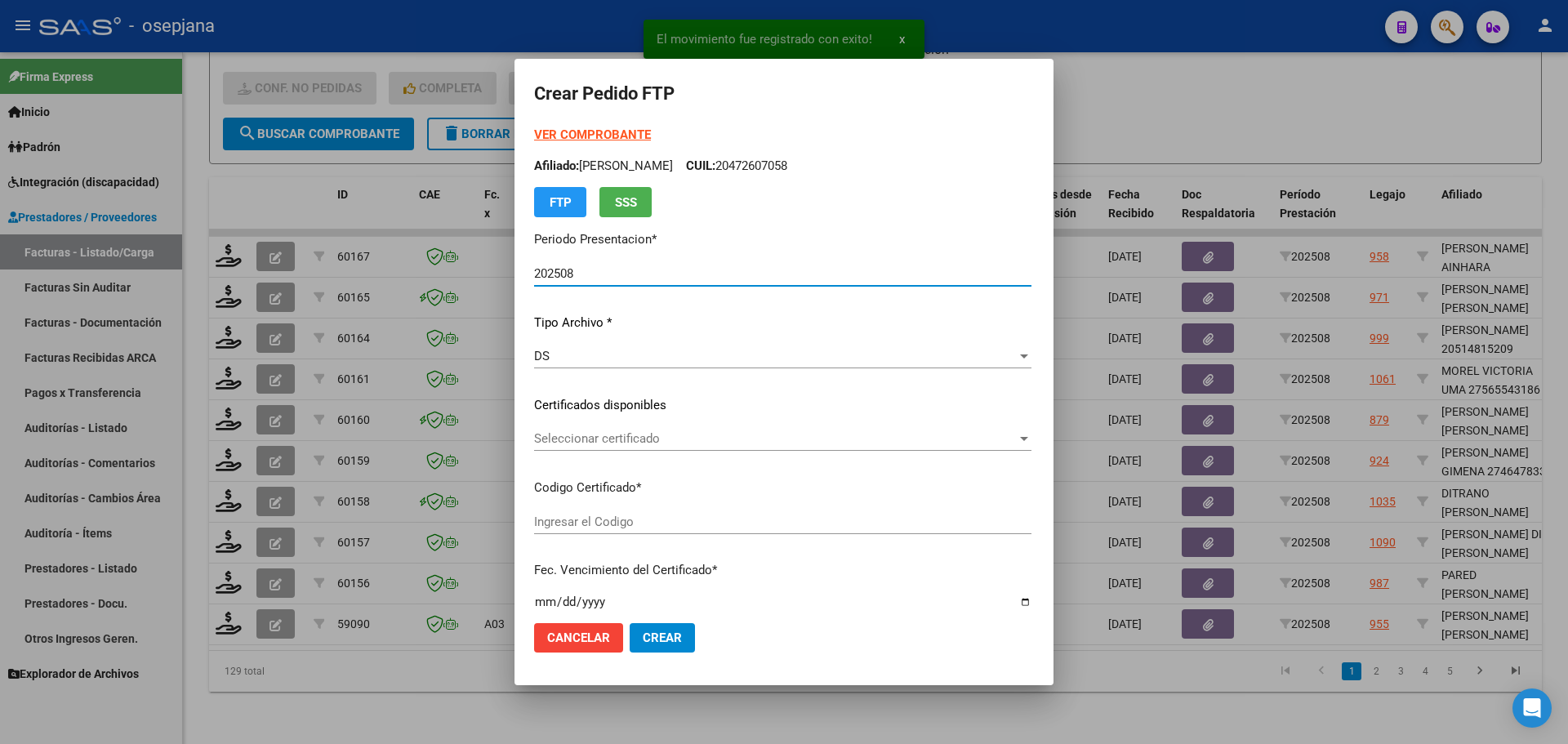
type input "ARG020005580287120230307-20280307BUE314"
type input "[DATE]"
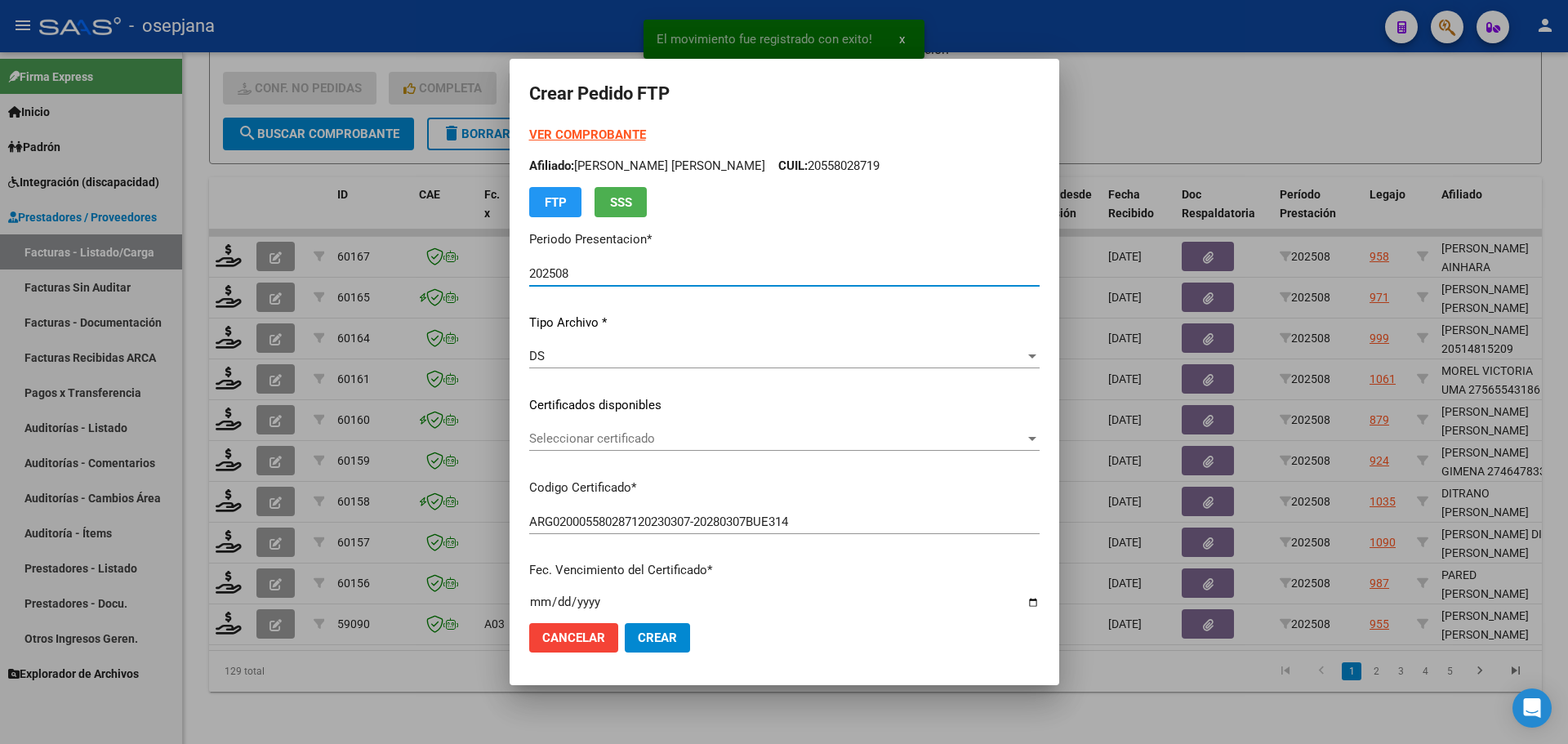
click at [662, 440] on span "Seleccionar certificado" at bounding box center [776, 439] width 495 height 15
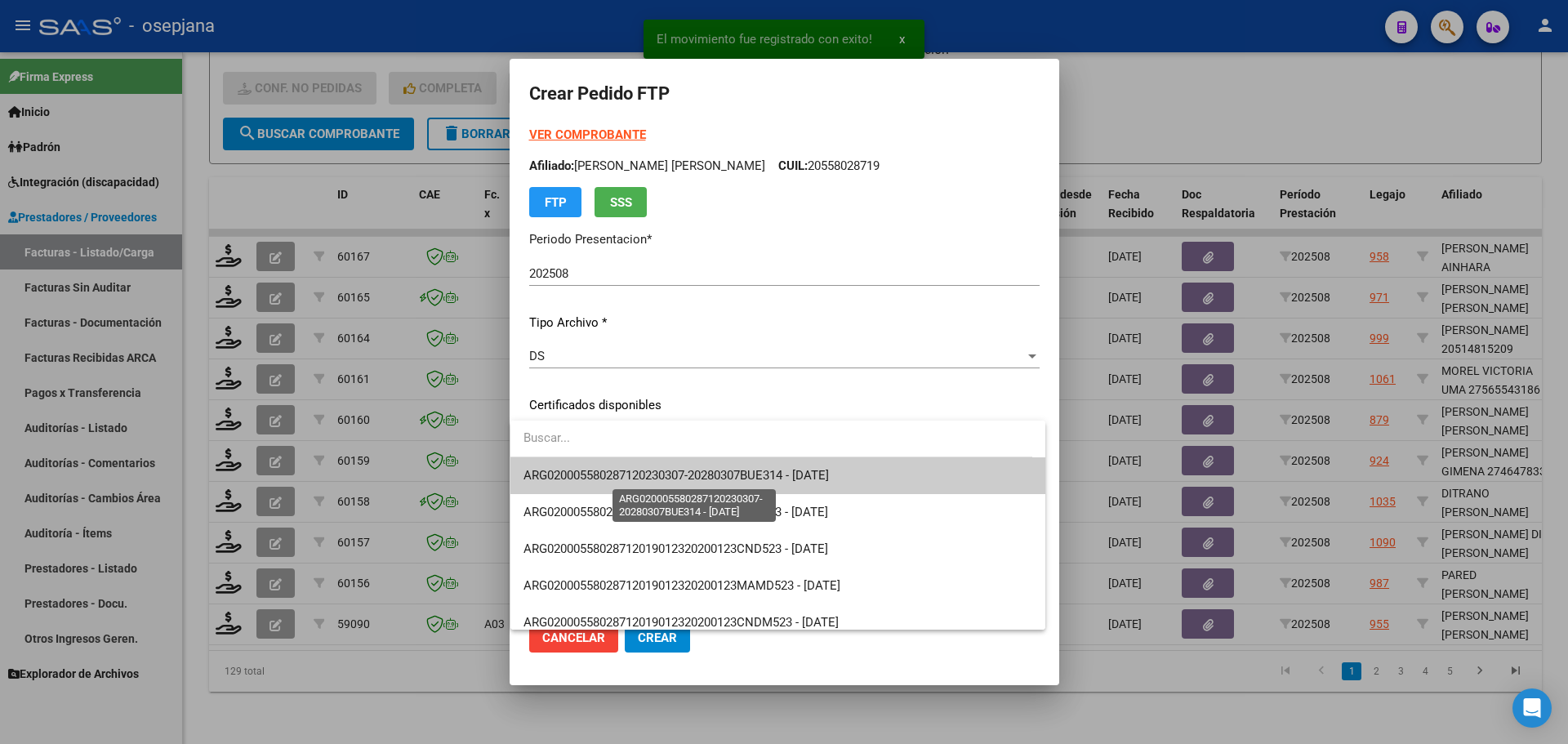
click at [671, 476] on span "ARG020005580287120230307-20280307BUE314 - [DATE]" at bounding box center [676, 475] width 305 height 15
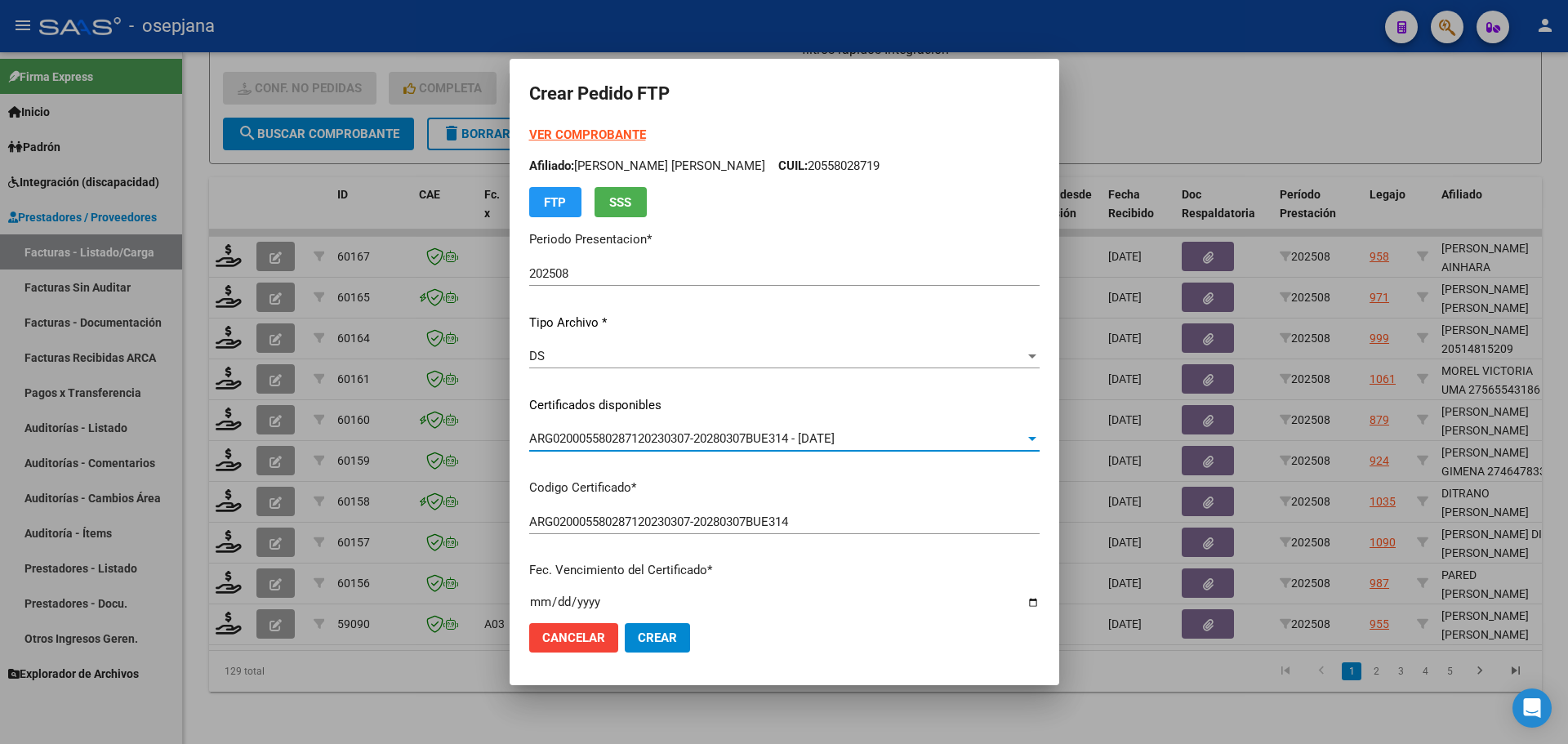
click at [607, 130] on strong "VER COMPROBANTE" at bounding box center [587, 135] width 117 height 15
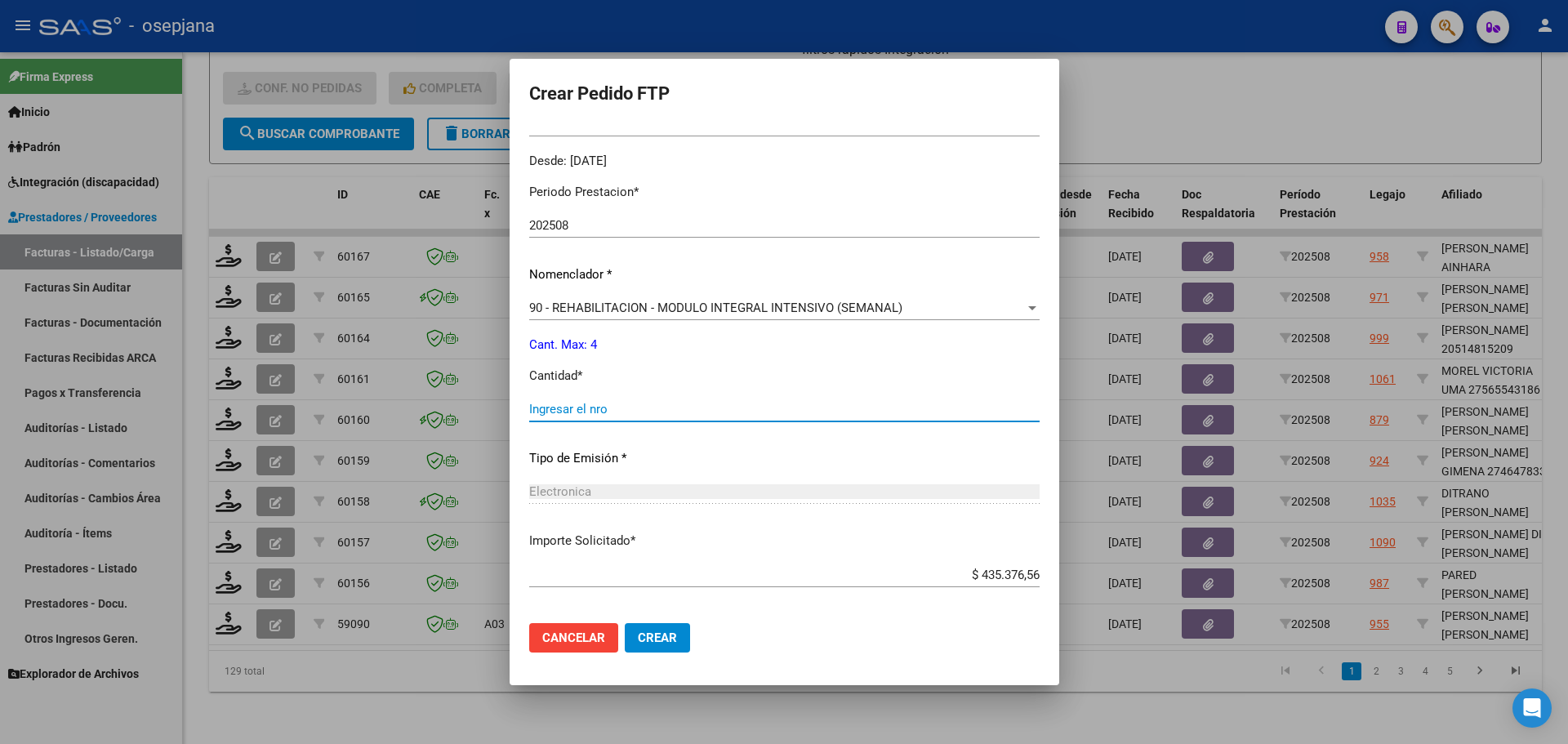
click at [585, 407] on input "Ingresar el nro" at bounding box center [784, 409] width 510 height 15
type input "4"
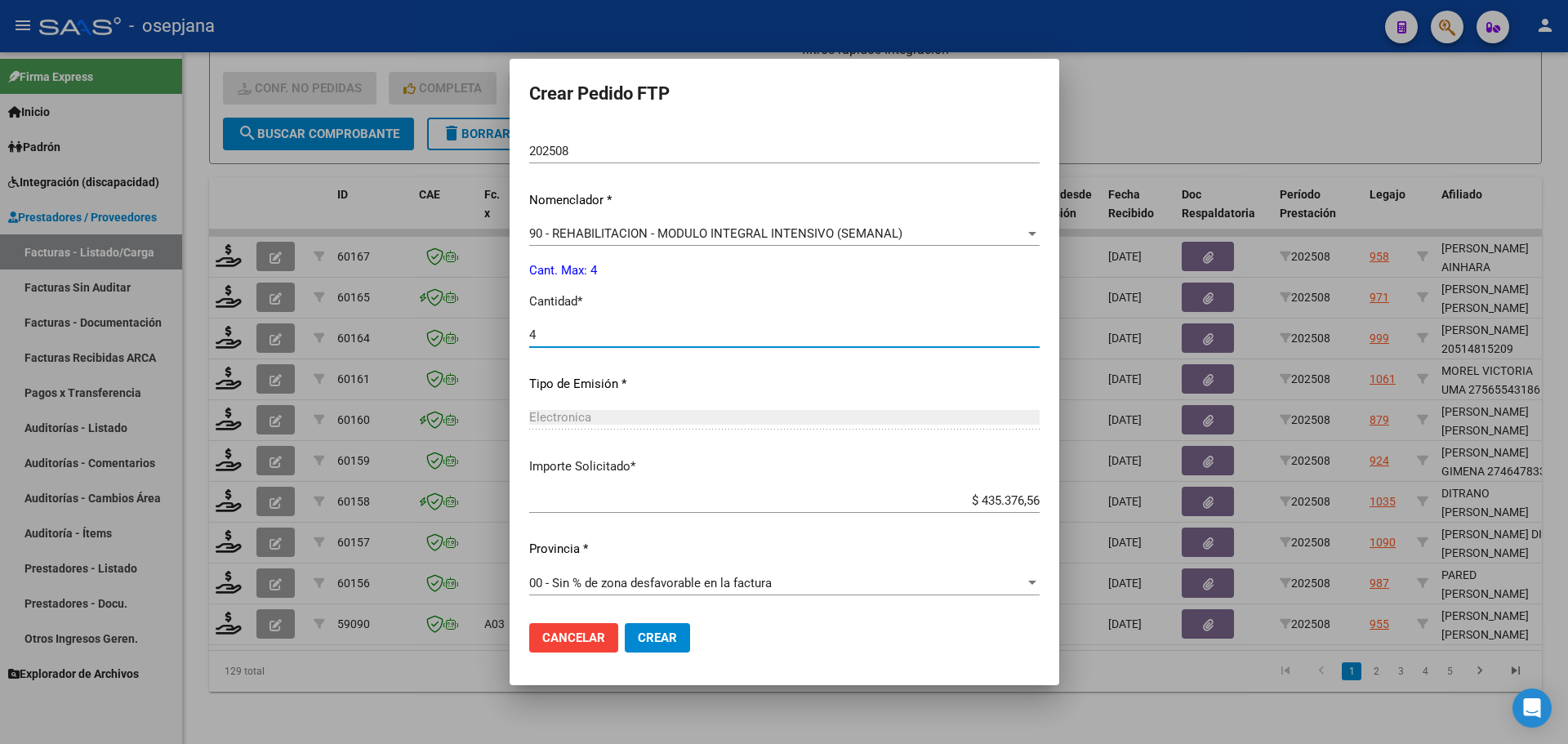
scroll to position [565, 0]
click at [655, 634] on span "Crear" at bounding box center [657, 638] width 39 height 15
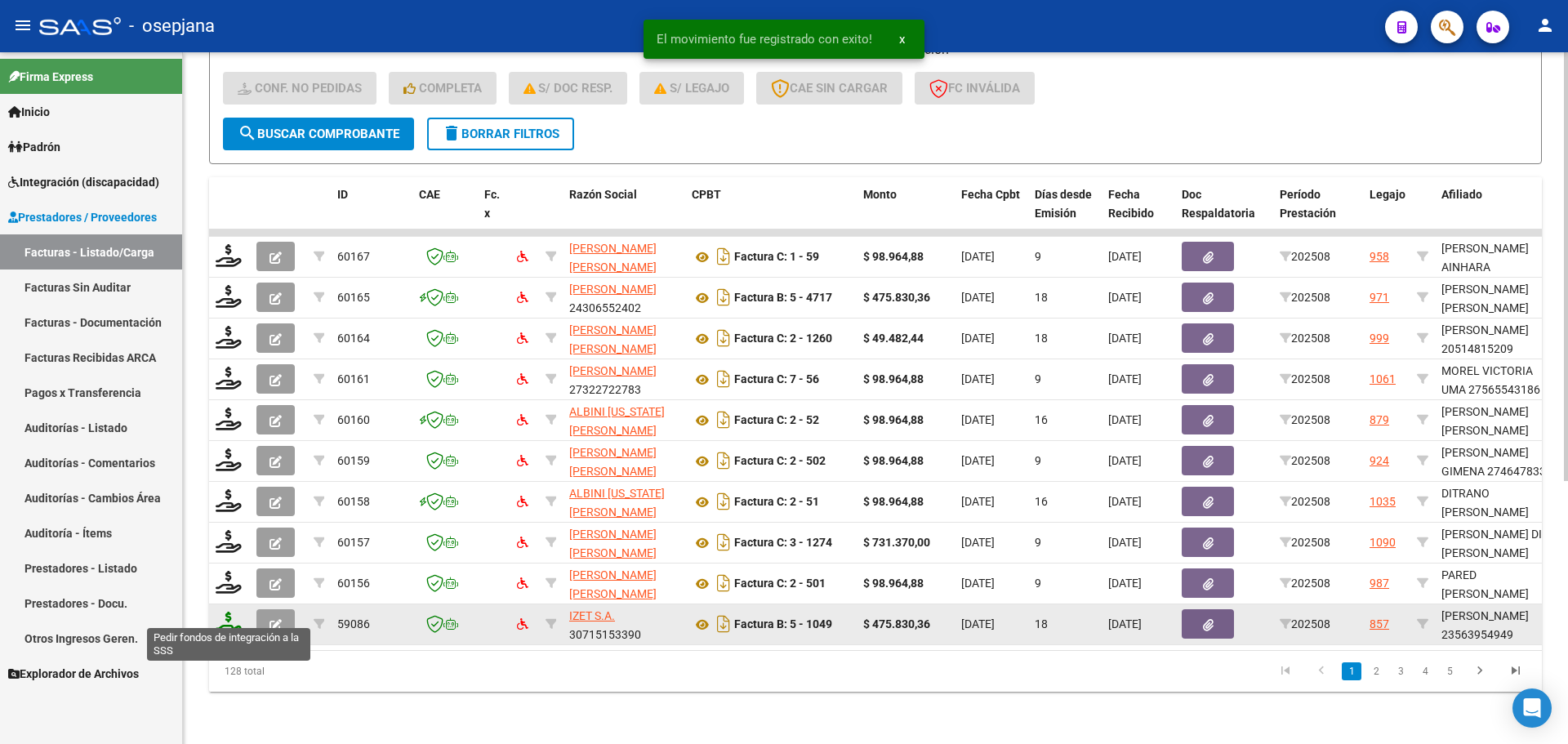
click at [232, 612] on icon at bounding box center [228, 623] width 26 height 23
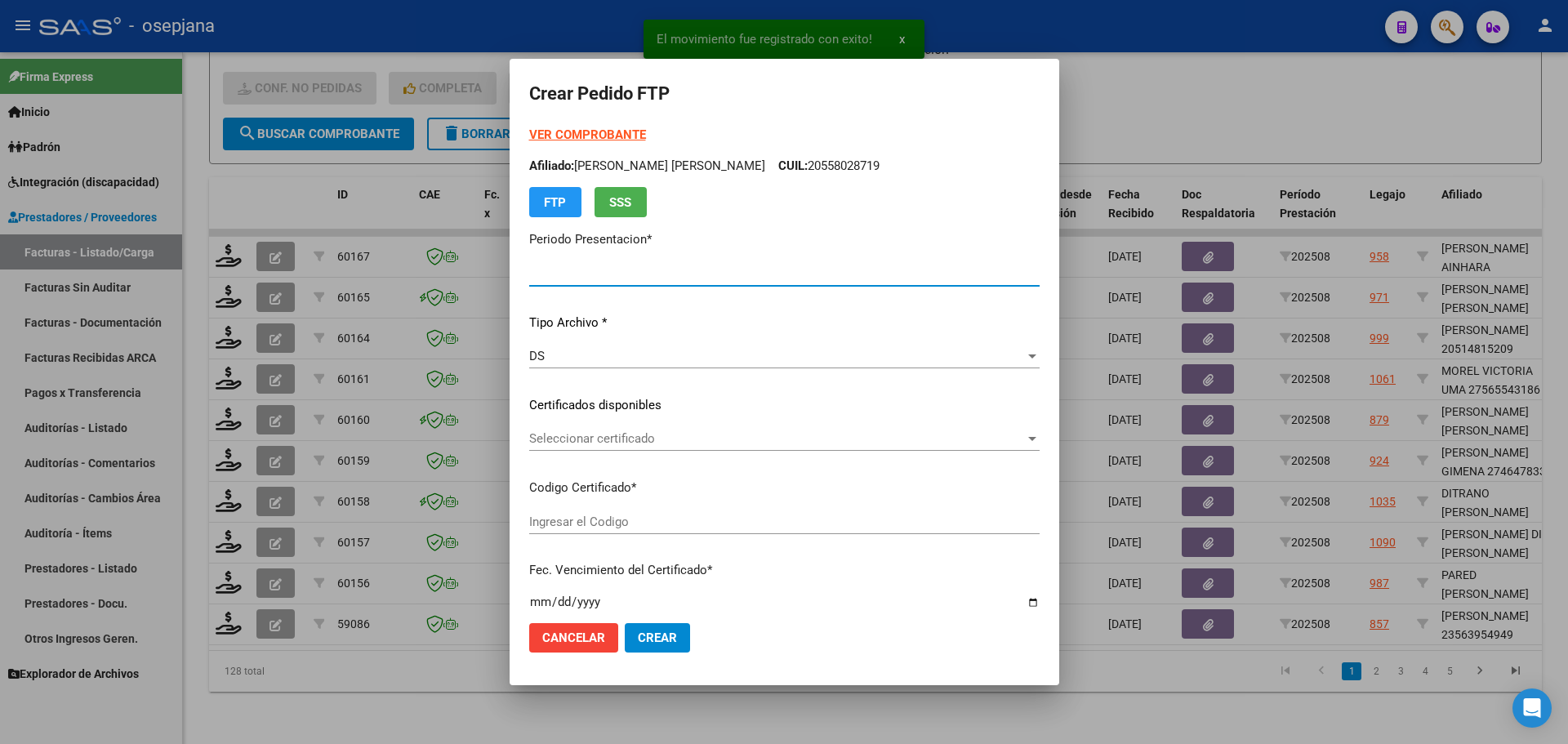
type input "202508"
type input "$ 475.830,36"
type input "ARG02000563954942024070820290708BSAS352"
type input "[DATE]"
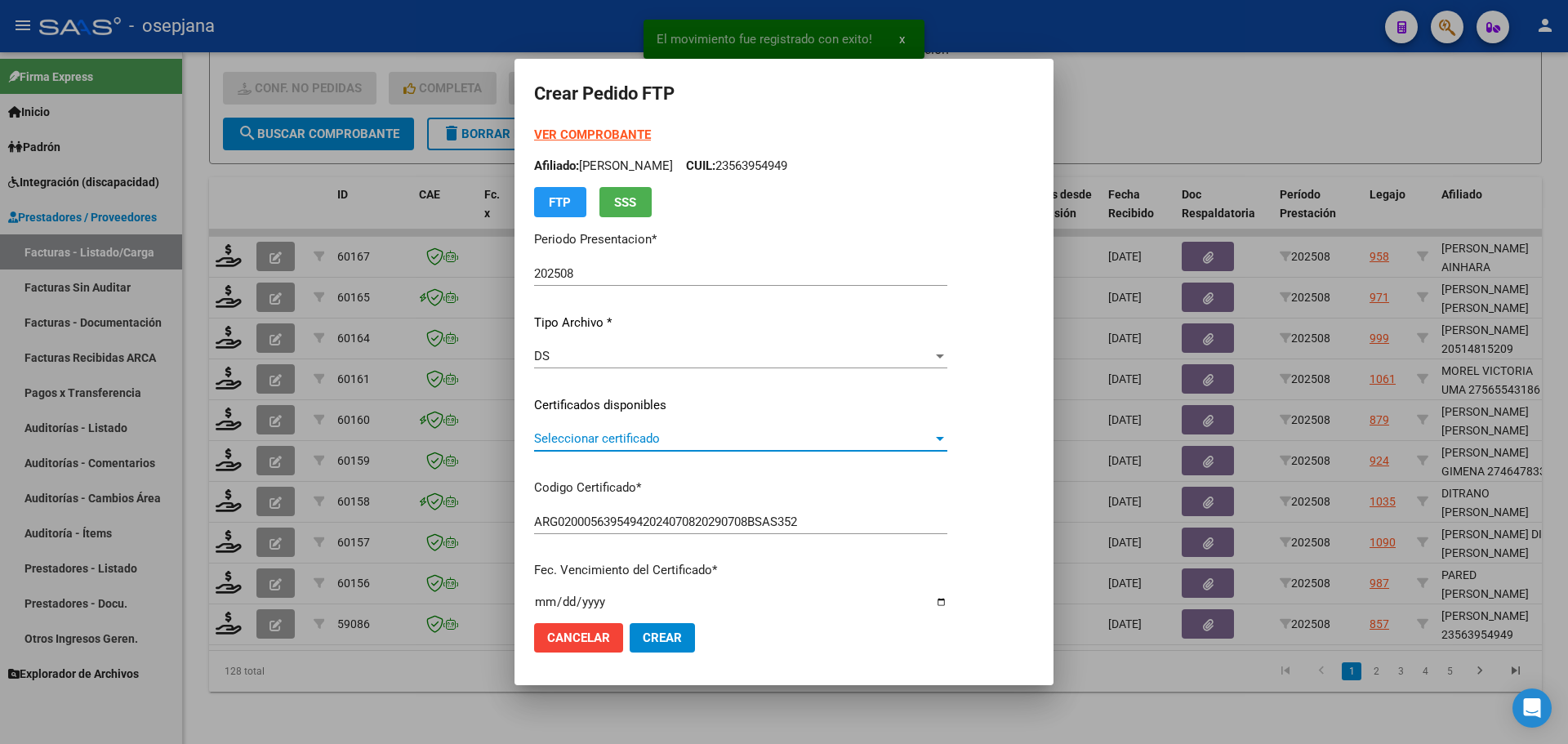
click at [686, 435] on span "Seleccionar certificado" at bounding box center [733, 439] width 399 height 15
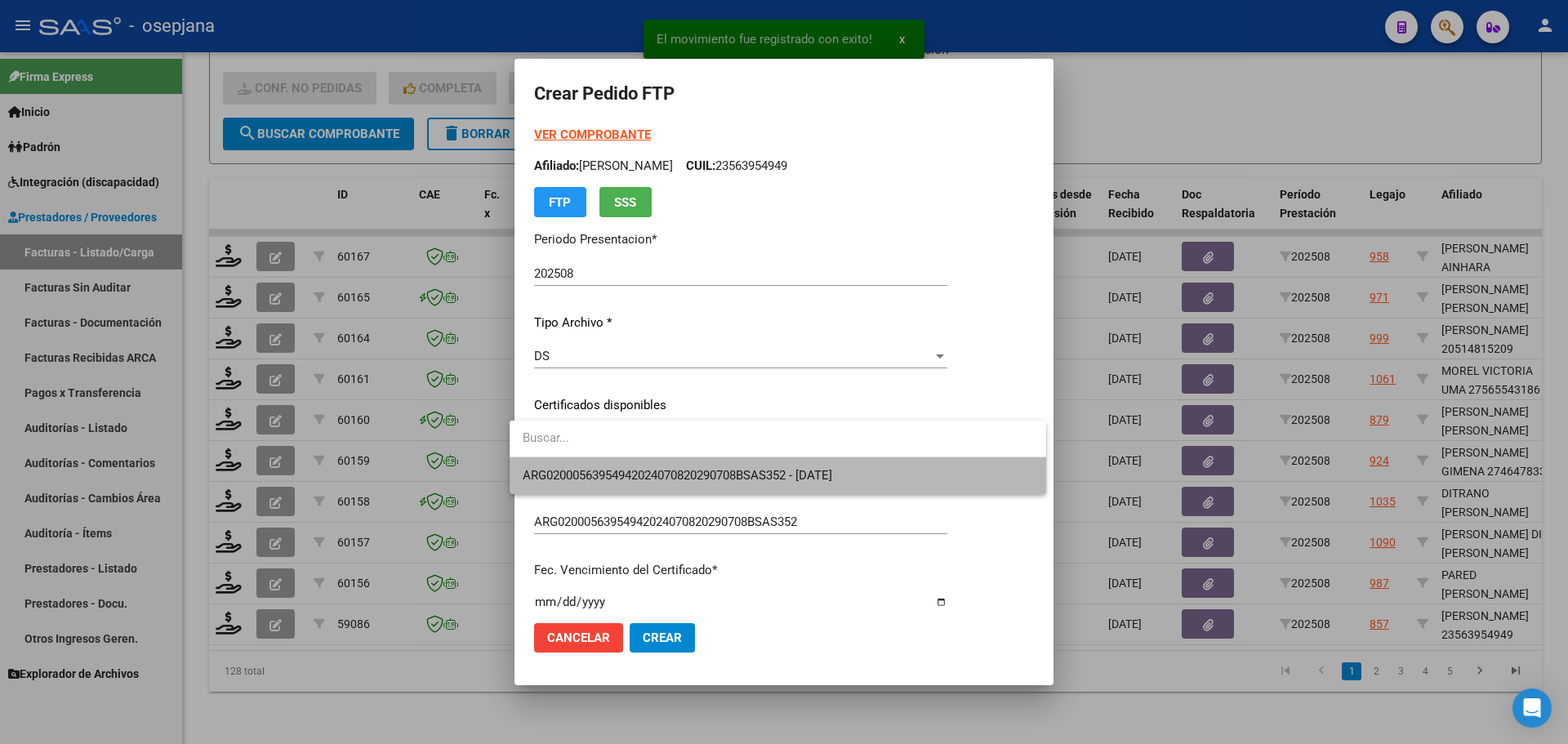
click at [690, 467] on span "ARG02000563954942024070820290708BSAS352 - [DATE]" at bounding box center [777, 476] width 510 height 37
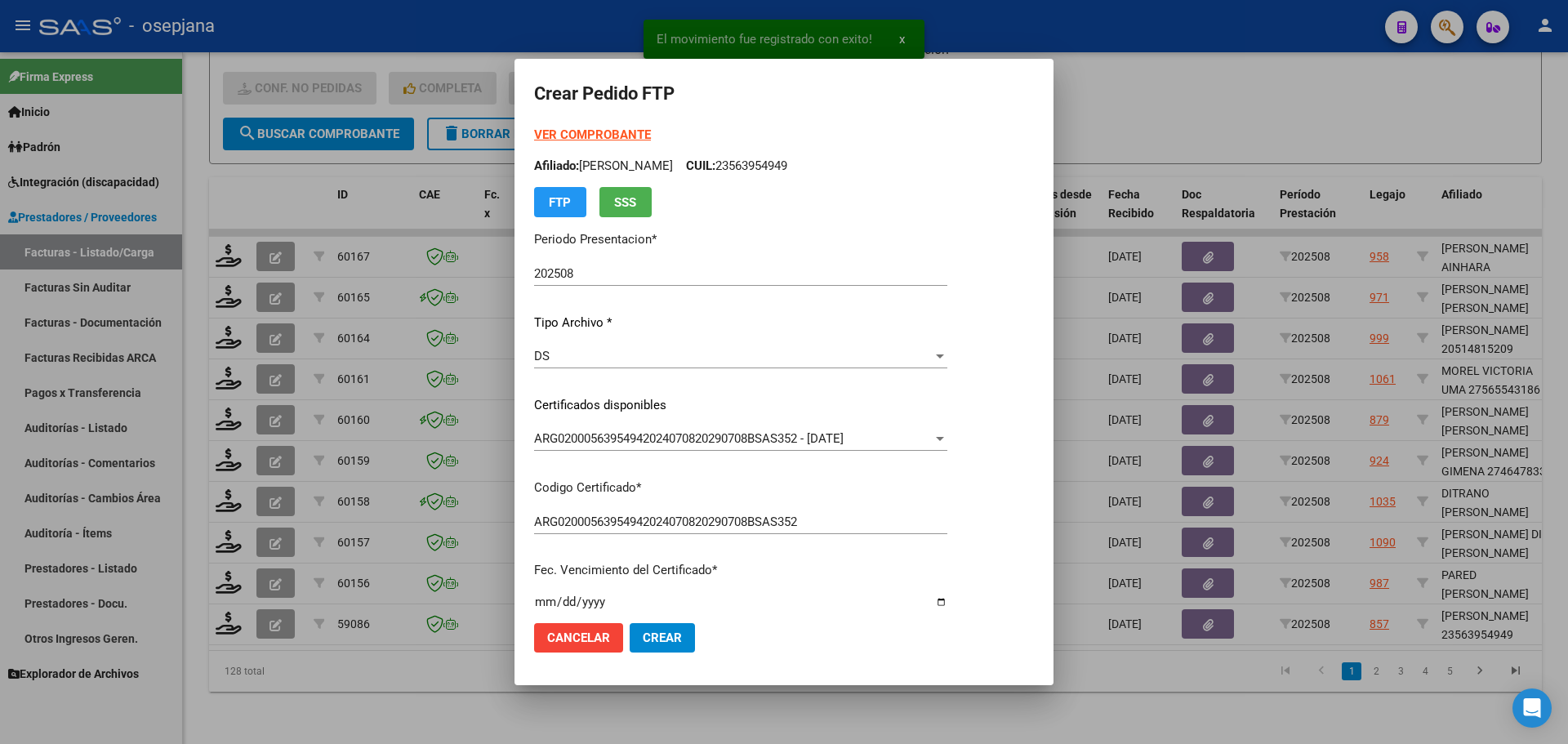
click at [619, 130] on strong "VER COMPROBANTE" at bounding box center [592, 135] width 117 height 15
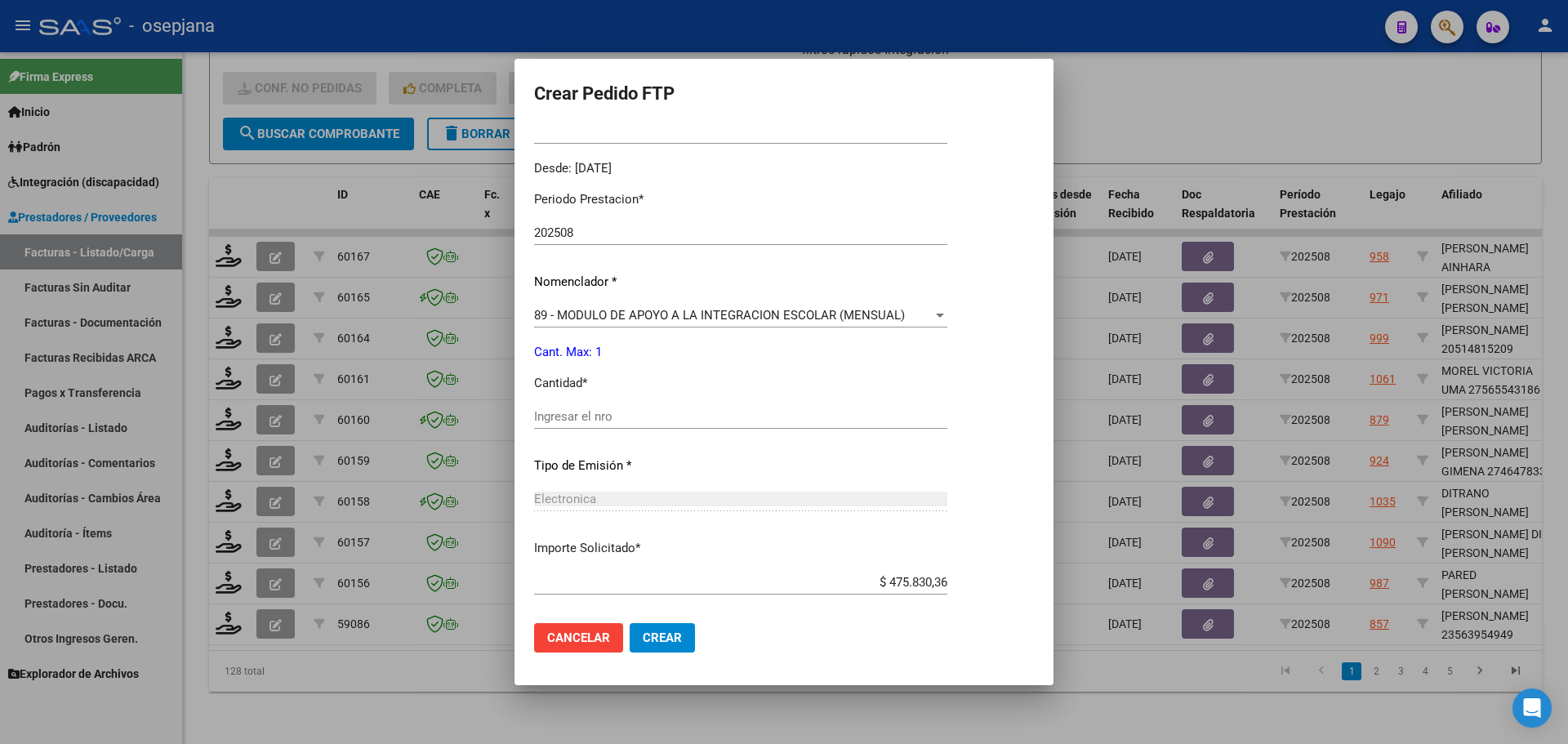
scroll to position [489, 0]
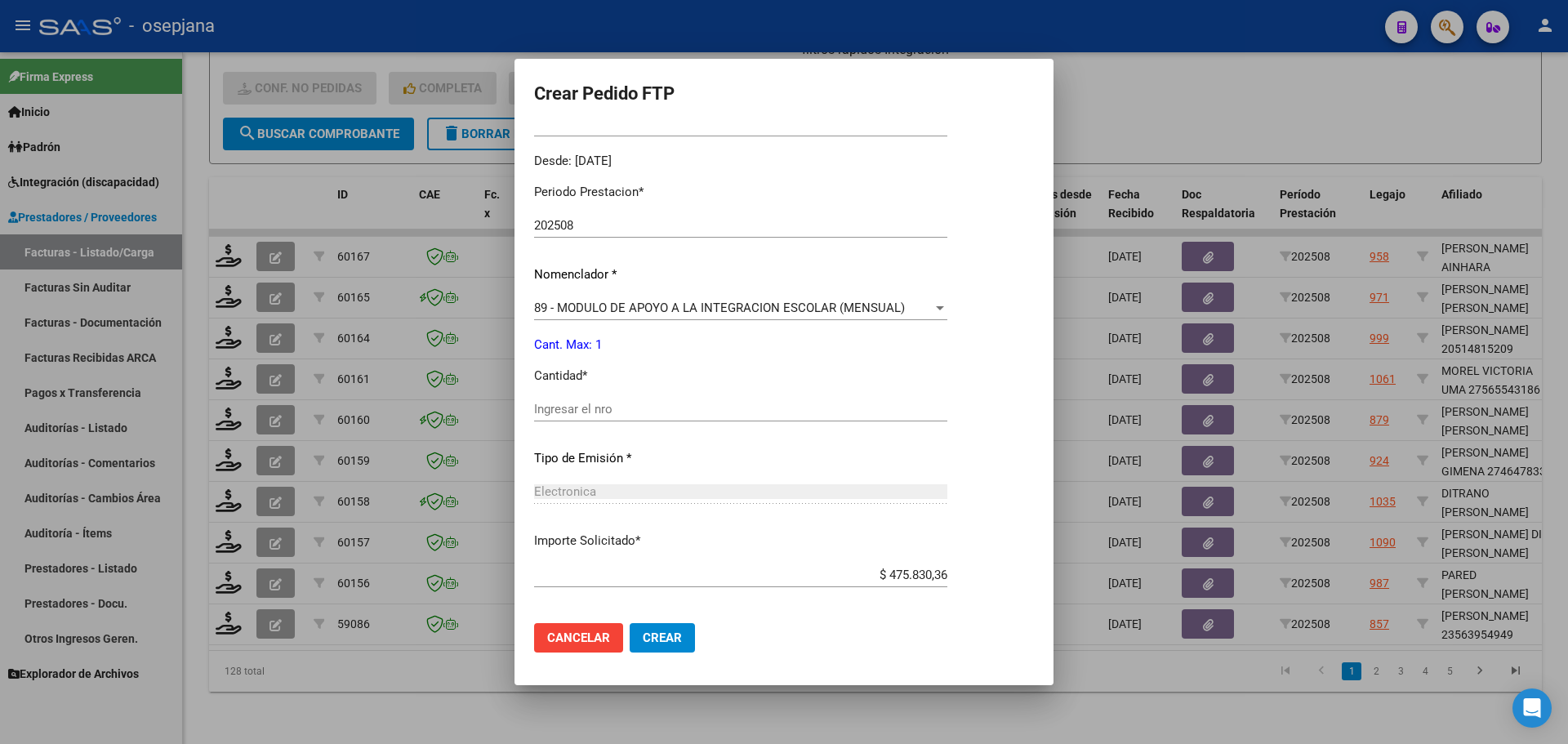
click at [563, 400] on div "Ingresar el nro" at bounding box center [740, 409] width 413 height 25
type input "1"
click at [671, 634] on button "Crear" at bounding box center [662, 638] width 66 height 29
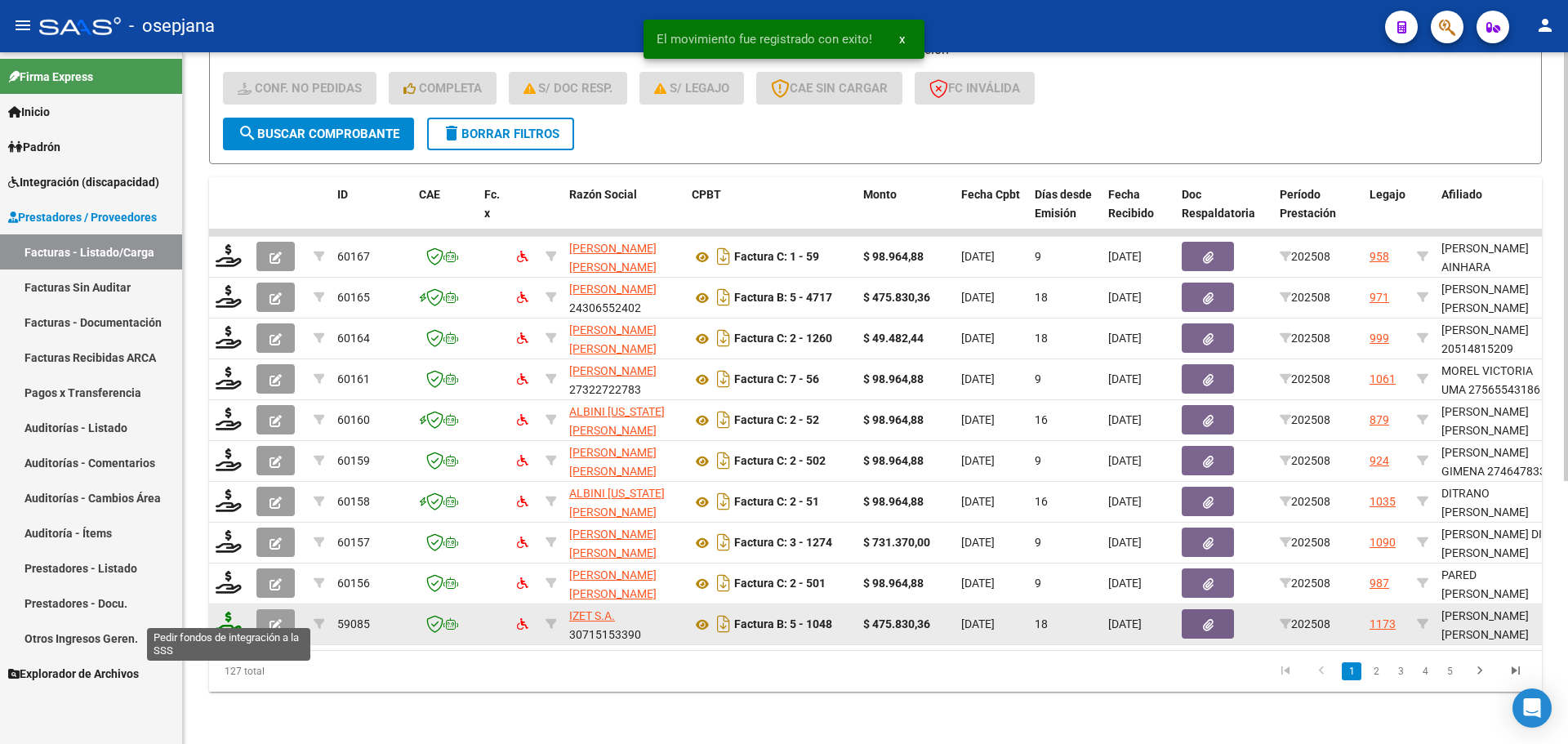
click at [228, 616] on icon at bounding box center [228, 623] width 26 height 23
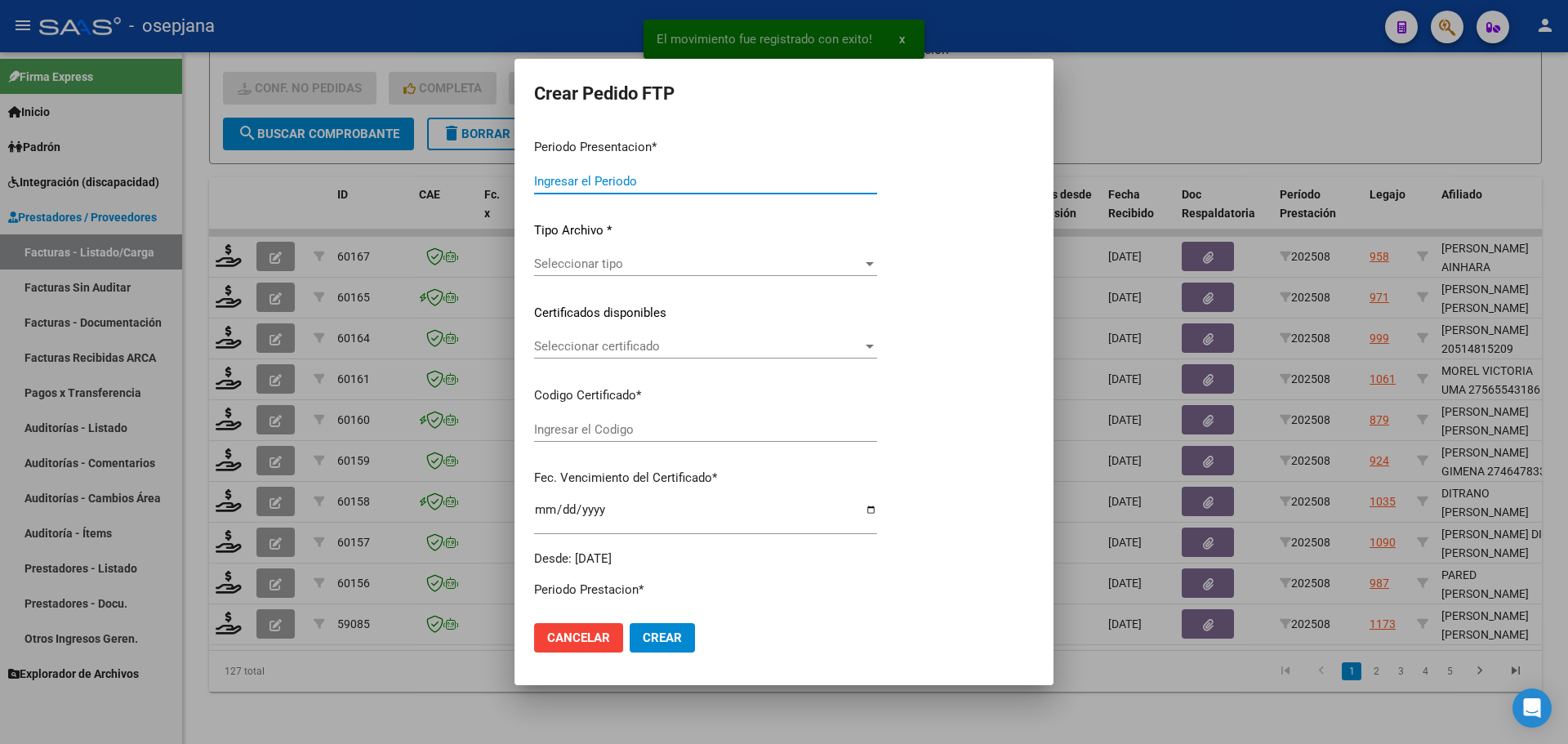
type input "202508"
type input "$ 475.830,36"
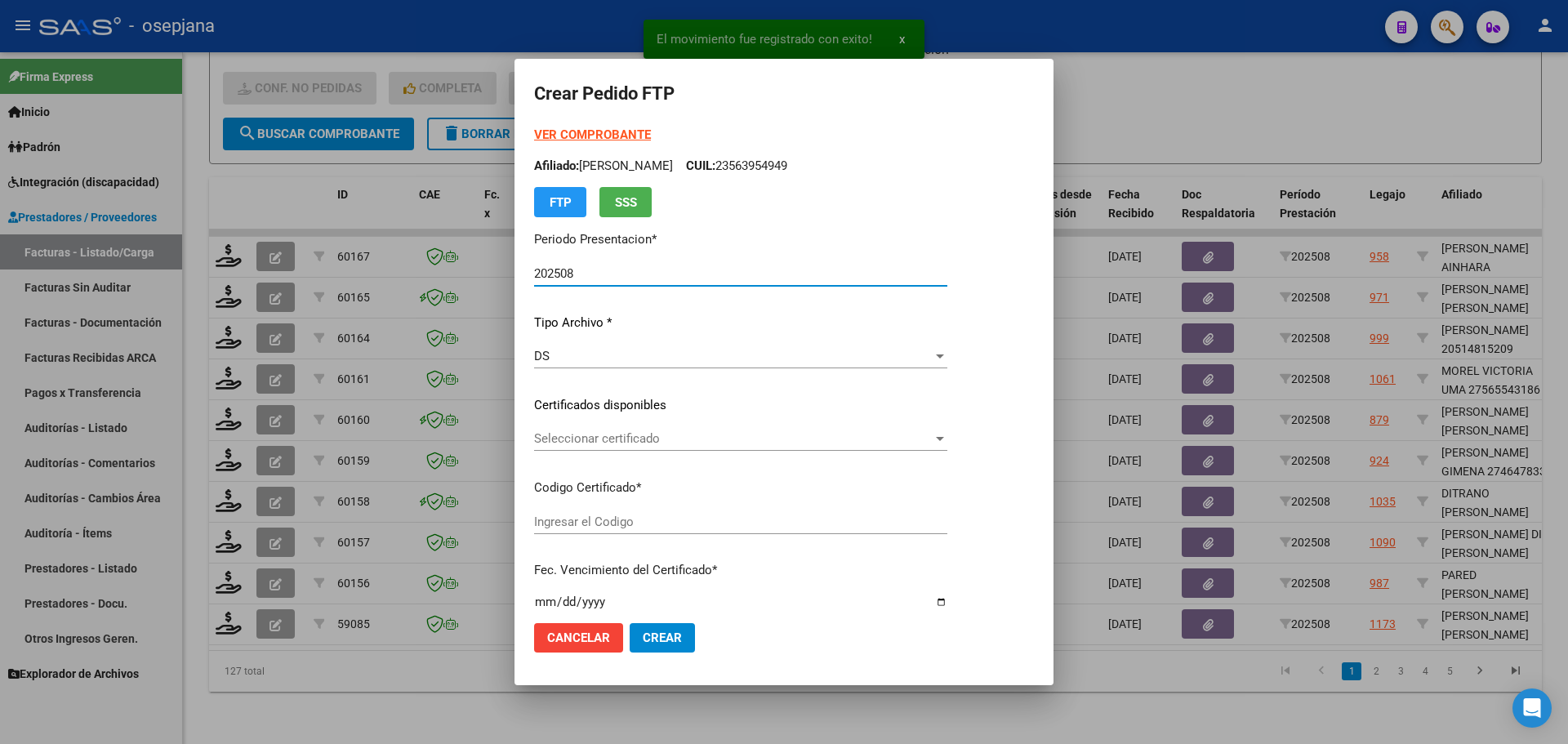
type input "ARG02000583603582024050220270502BSAS427"
type input "[DATE]"
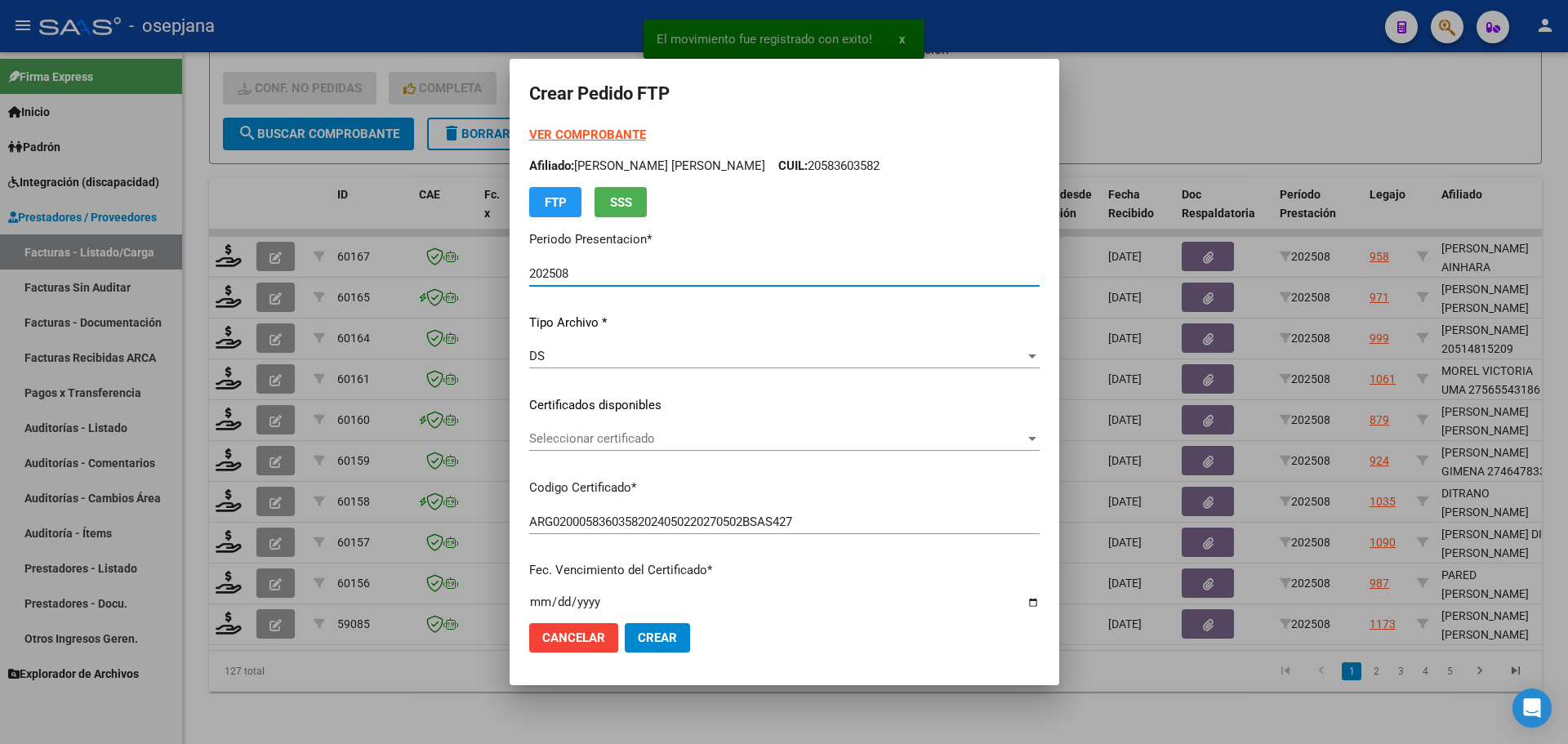
click at [653, 436] on span "Seleccionar certificado" at bounding box center [776, 439] width 495 height 15
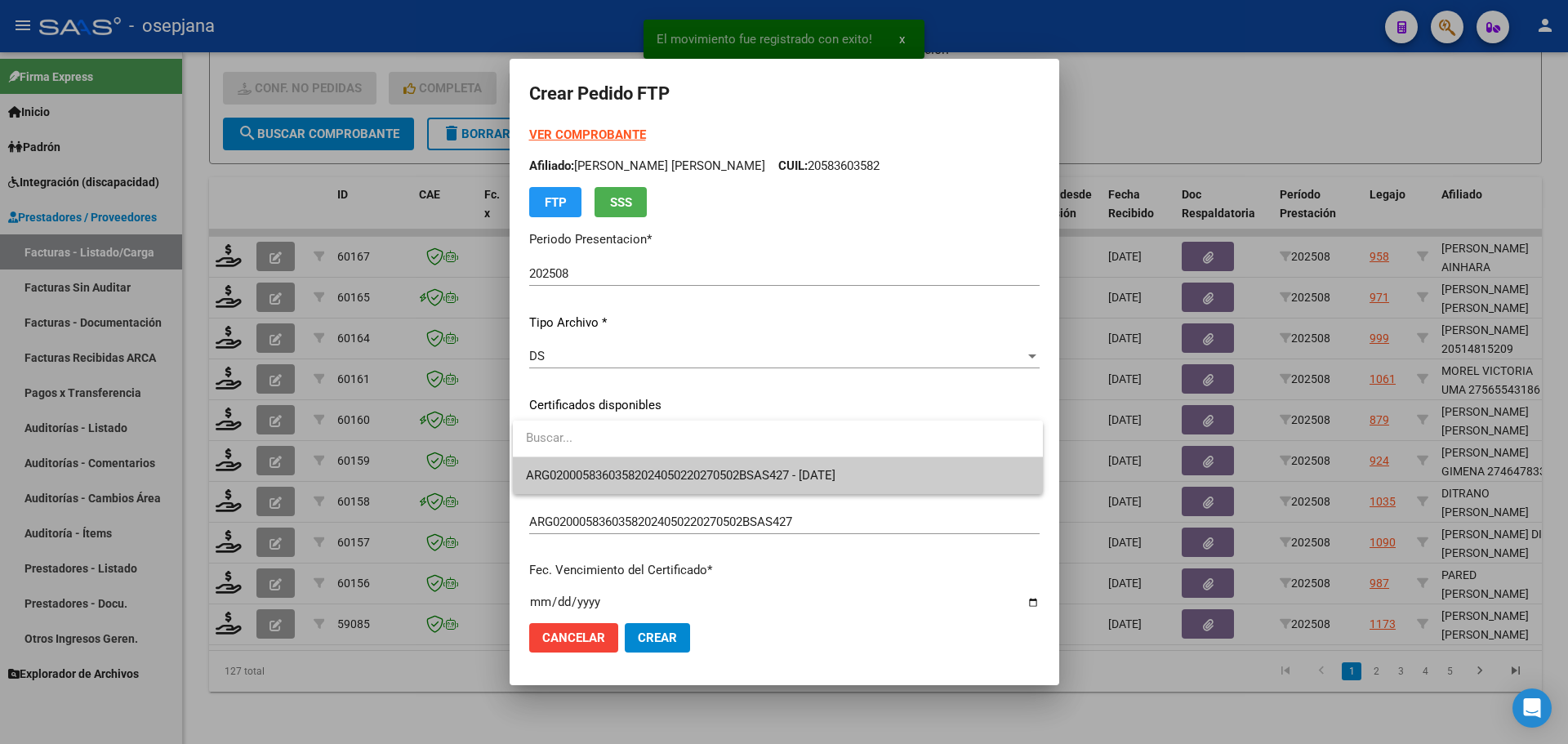
click at [661, 468] on span "ARG02000583603582024050220270502BSAS427 - [DATE]" at bounding box center [680, 475] width 310 height 15
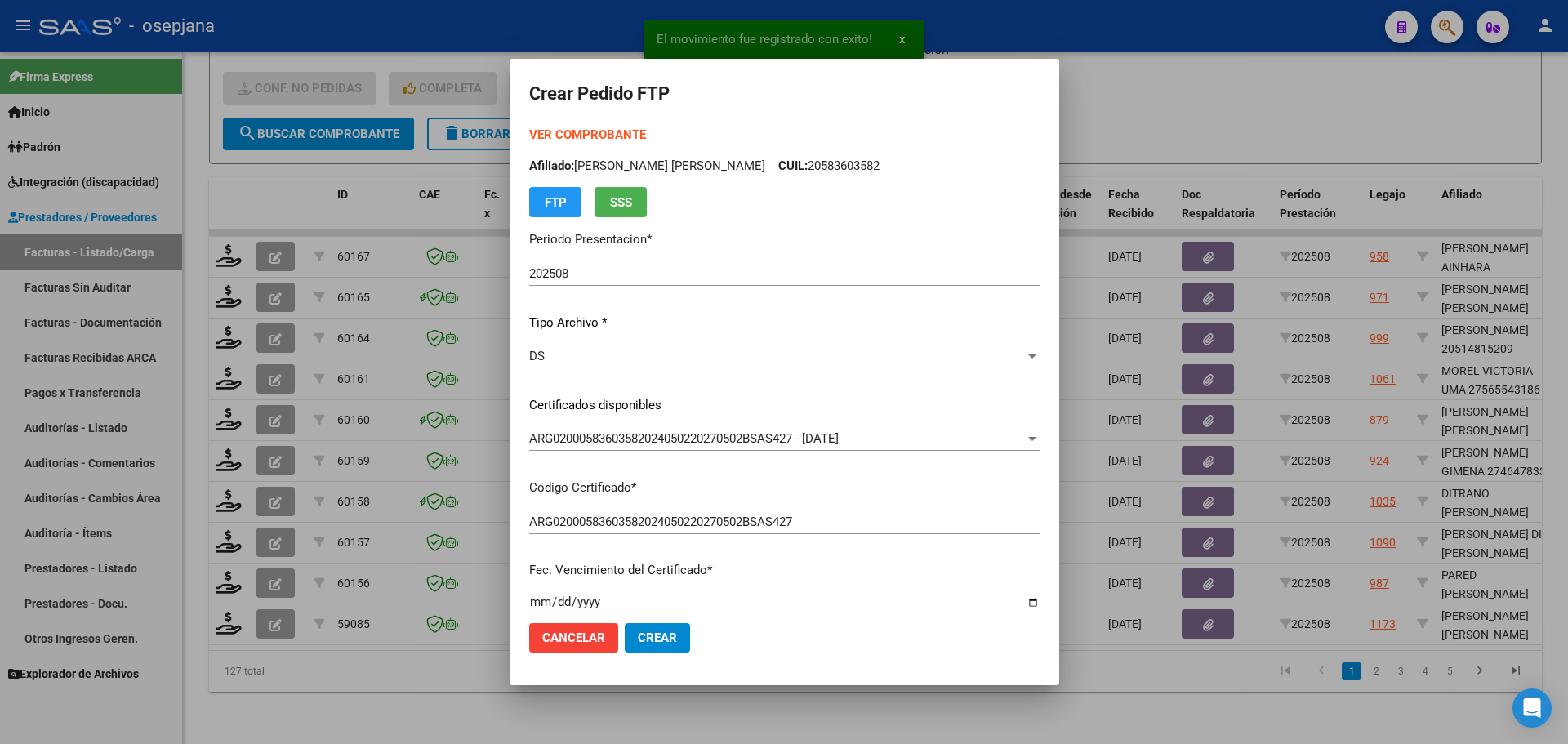
click at [628, 125] on form "Crear Pedido FTP VER COMPROBANTE ARCA [PERSON_NAME] Afiliado: [PERSON_NAME] [PE…" at bounding box center [784, 372] width 510 height 586
click at [621, 133] on strong "VER COMPROBANTE" at bounding box center [587, 135] width 117 height 15
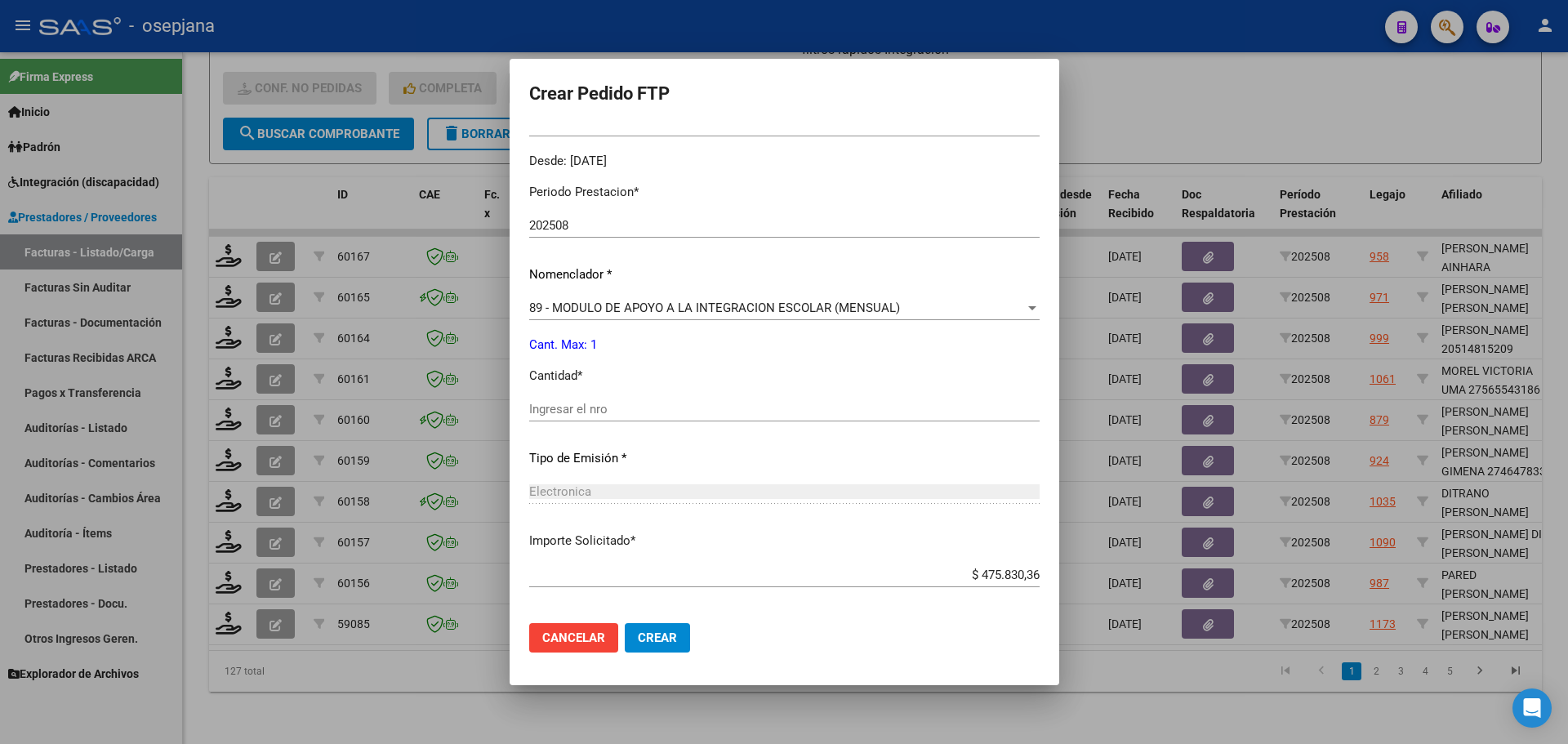
click at [590, 402] on input "Ingresar el nro" at bounding box center [784, 409] width 510 height 15
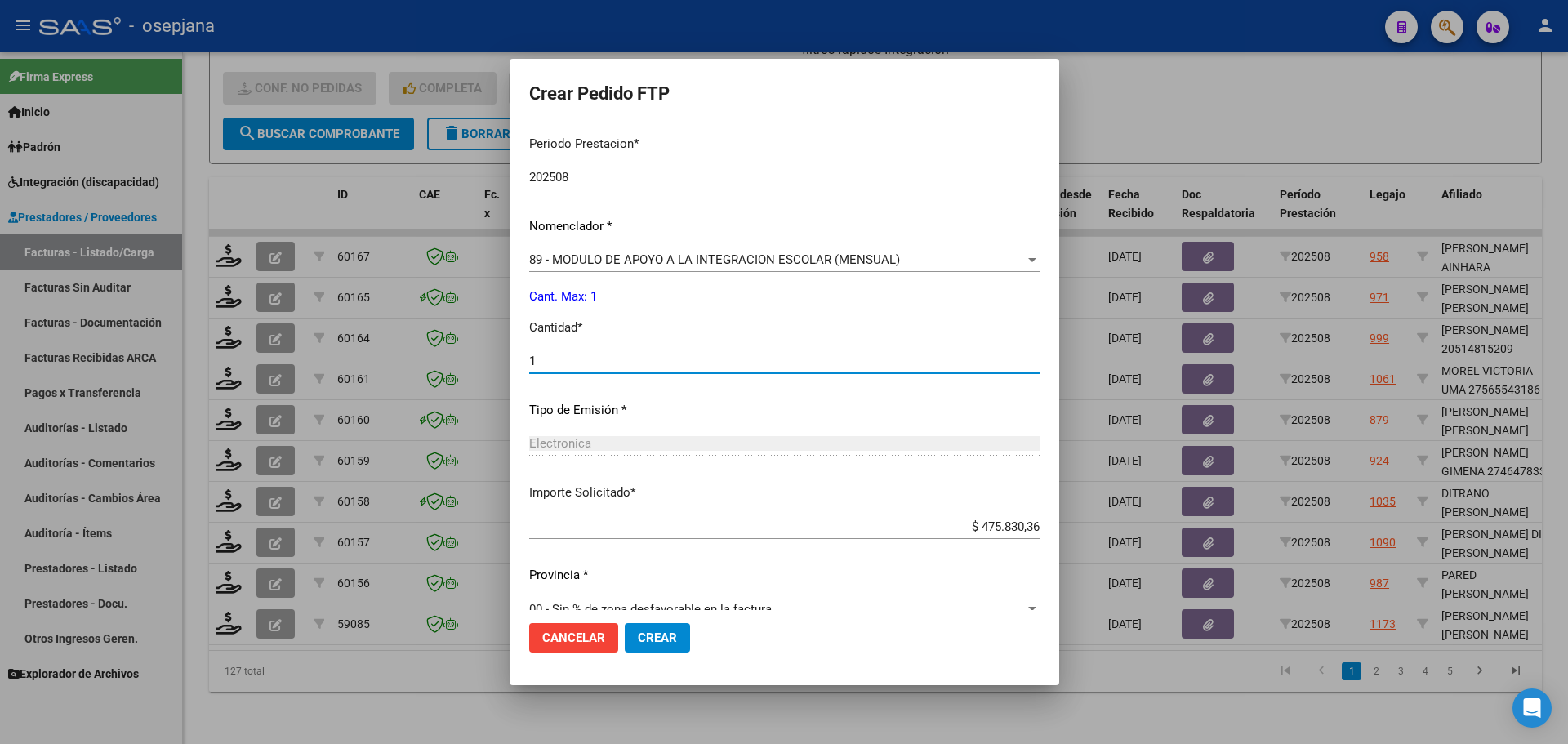
scroll to position [565, 0]
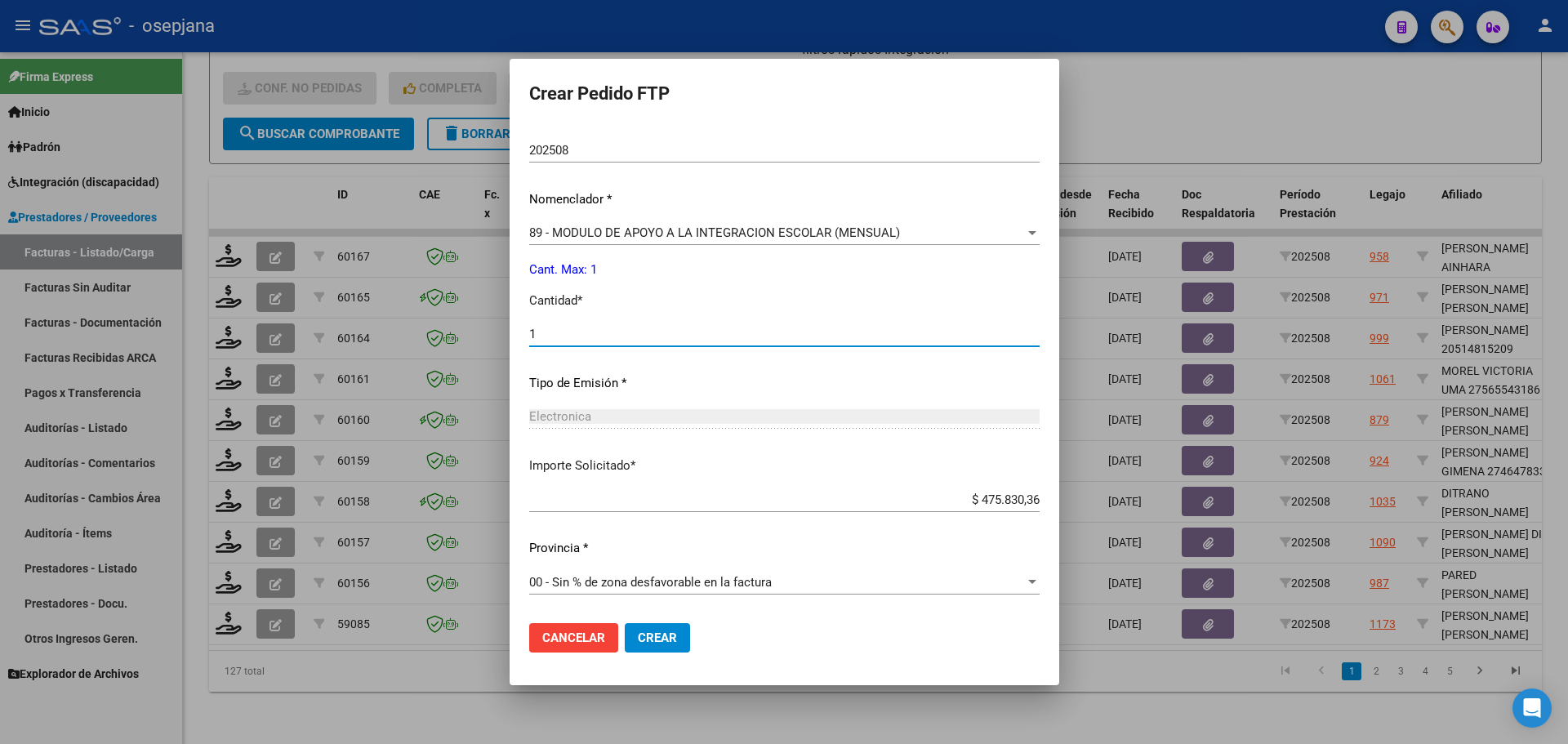
type input "1"
click at [676, 639] on button "Crear" at bounding box center [657, 638] width 66 height 29
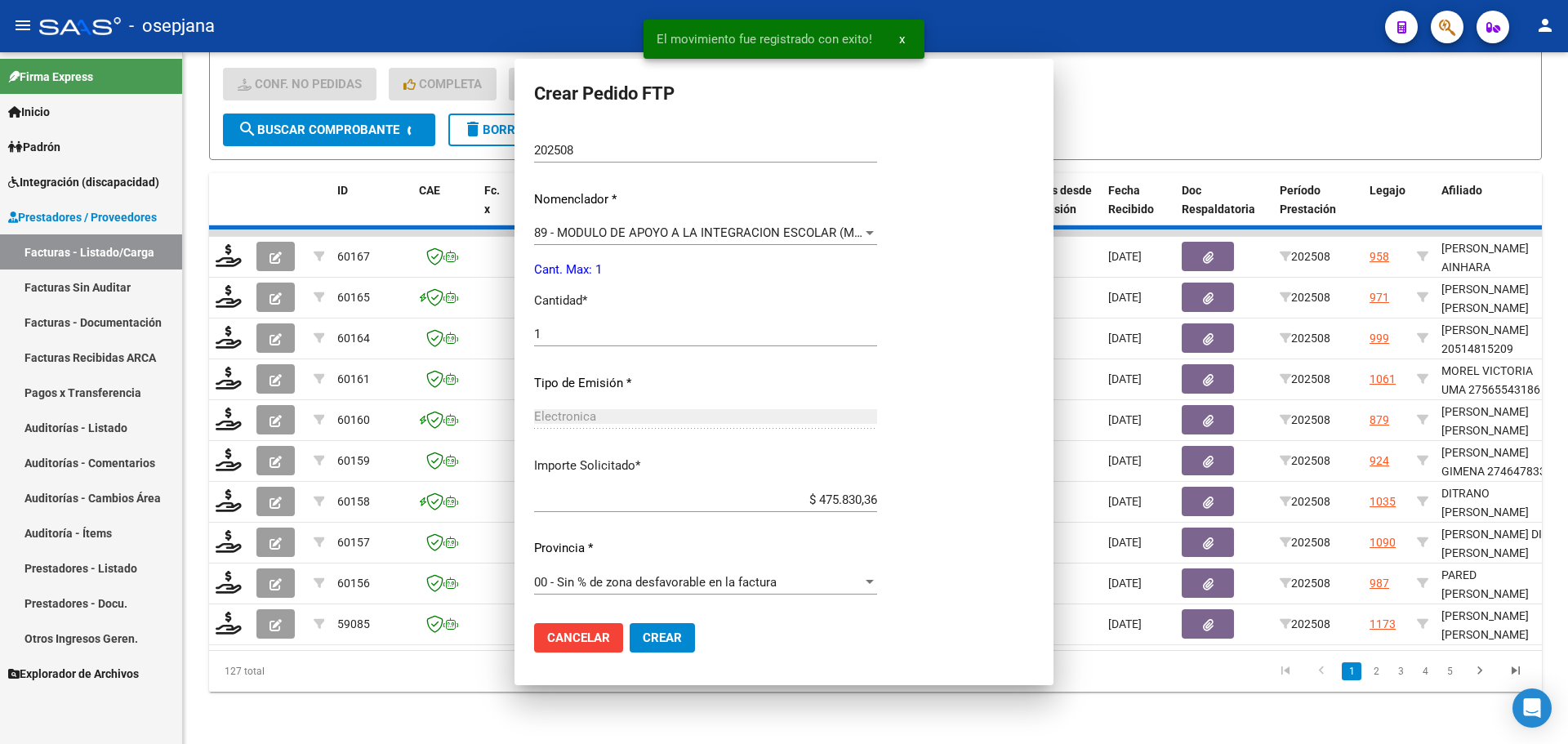
scroll to position [0, 0]
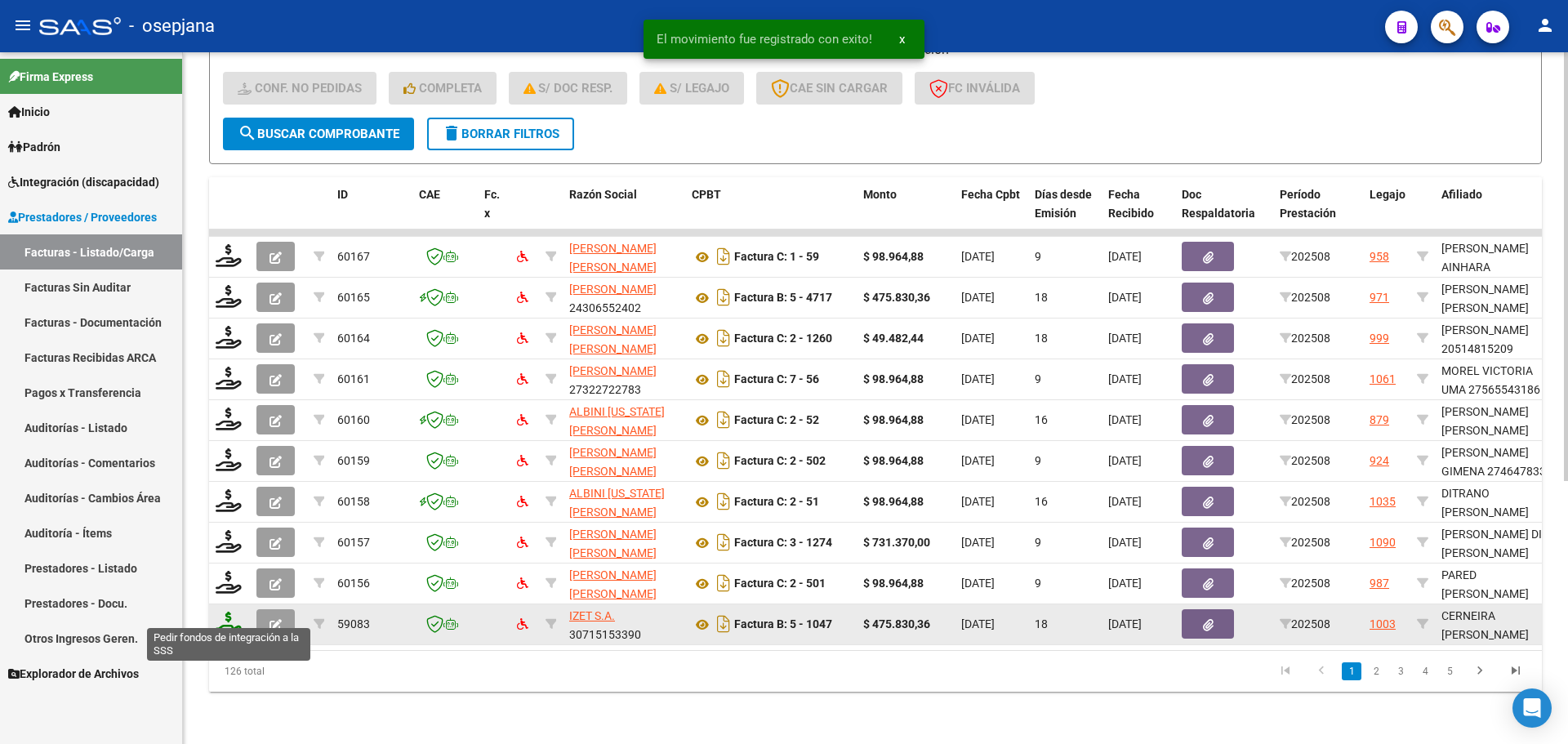
click at [227, 611] on icon at bounding box center [228, 623] width 26 height 23
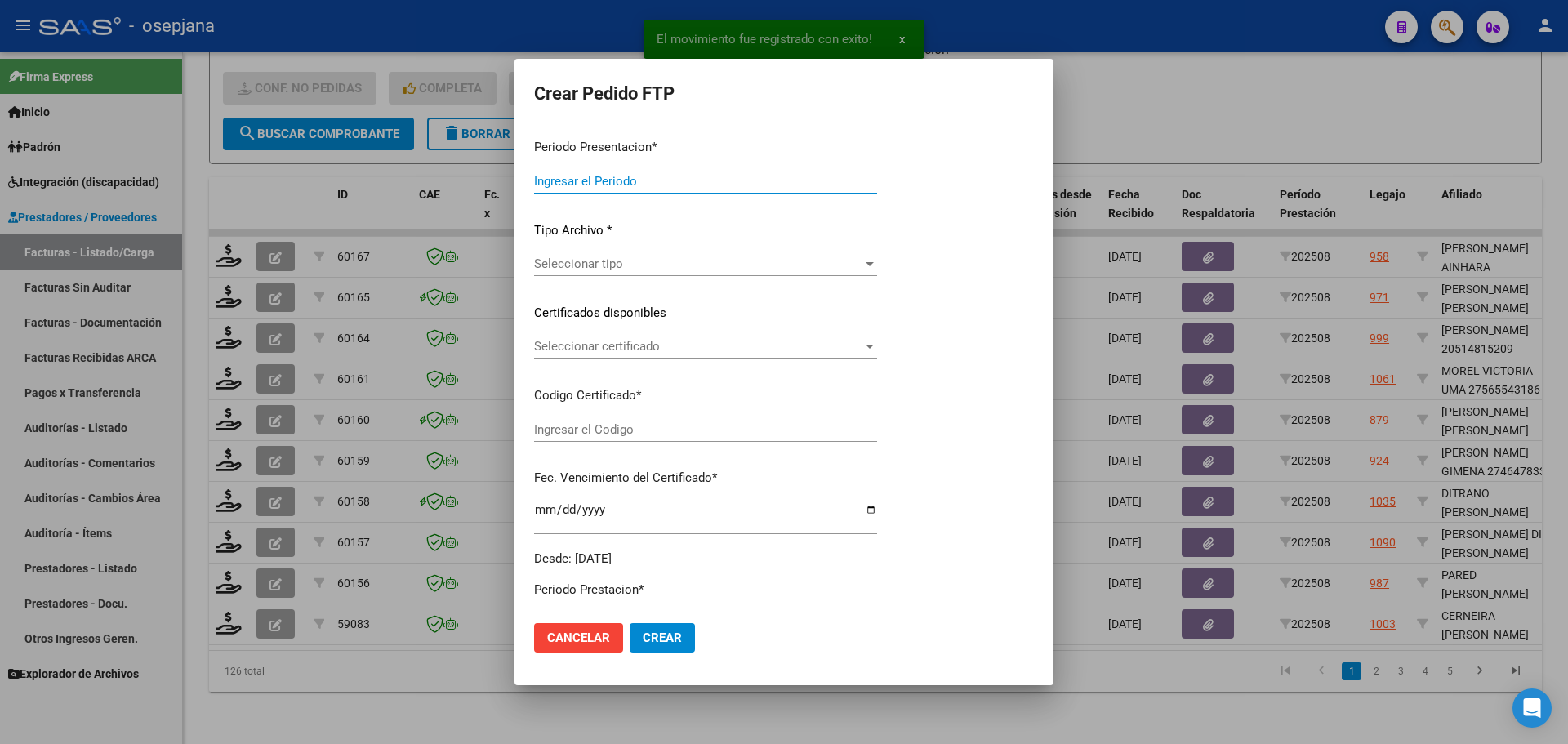
type input "202508"
type input "$ 475.830,36"
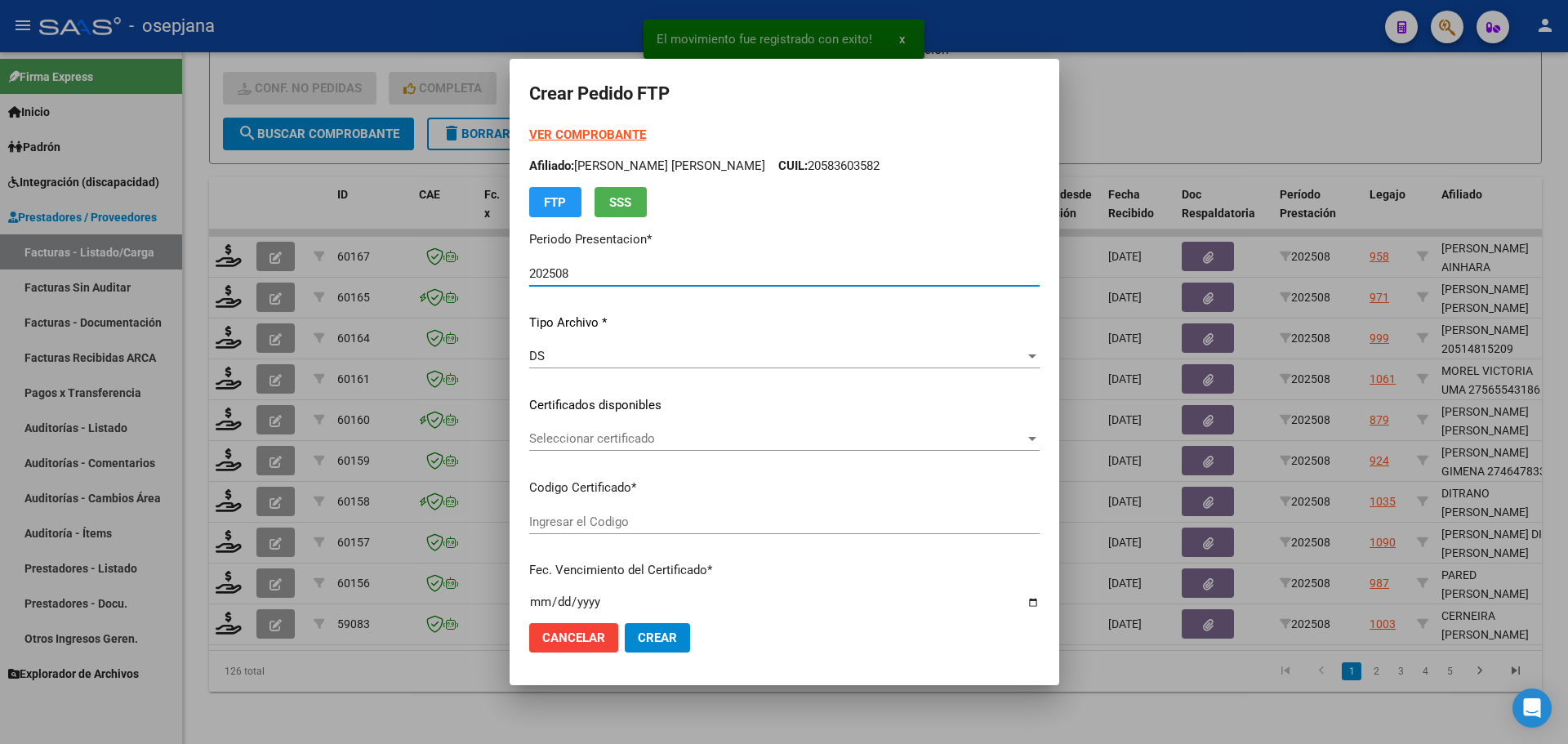
type input "ARG02000580314182024041020270410BSAS313"
type input "[DATE]"
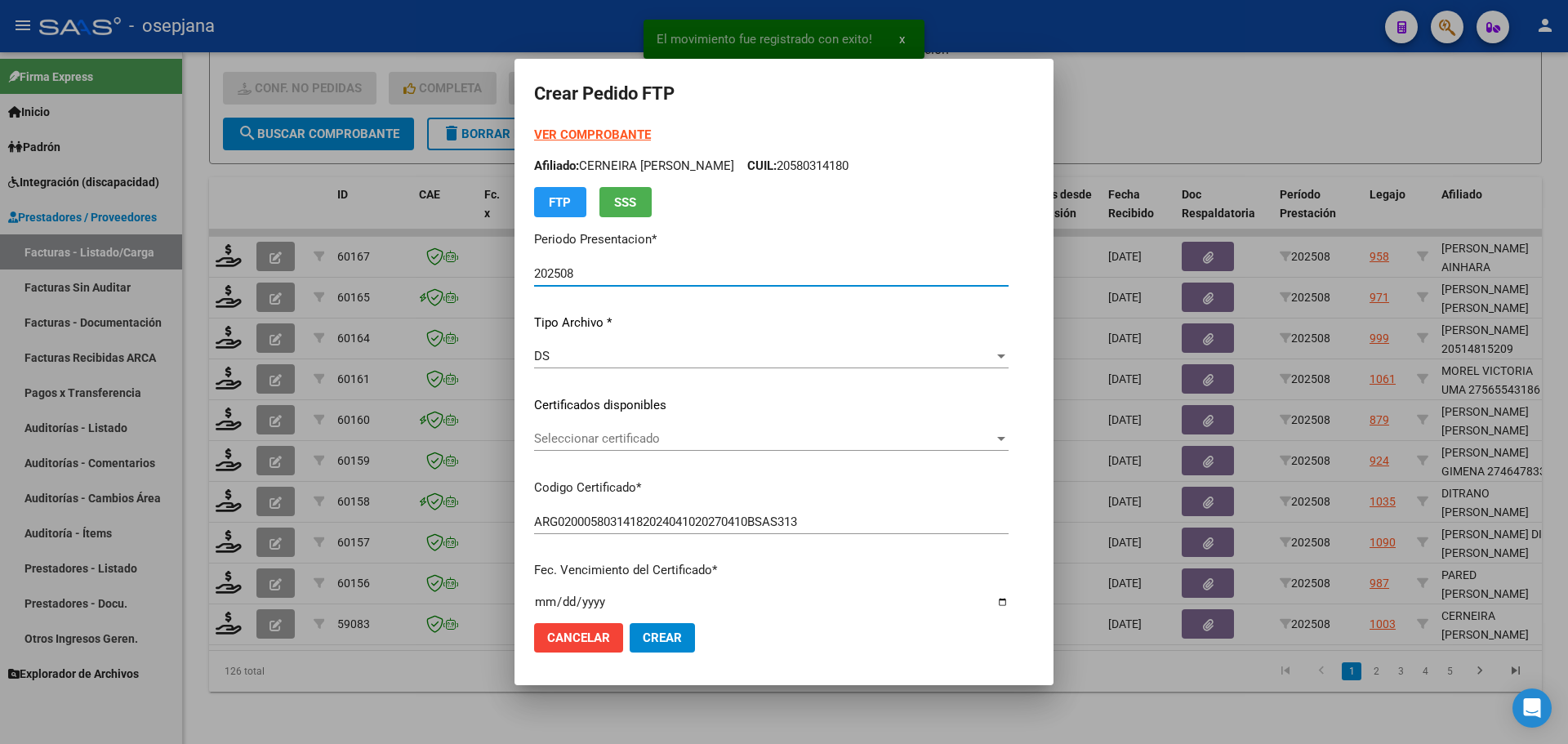
click at [630, 432] on span "Seleccionar certificado" at bounding box center [764, 439] width 460 height 15
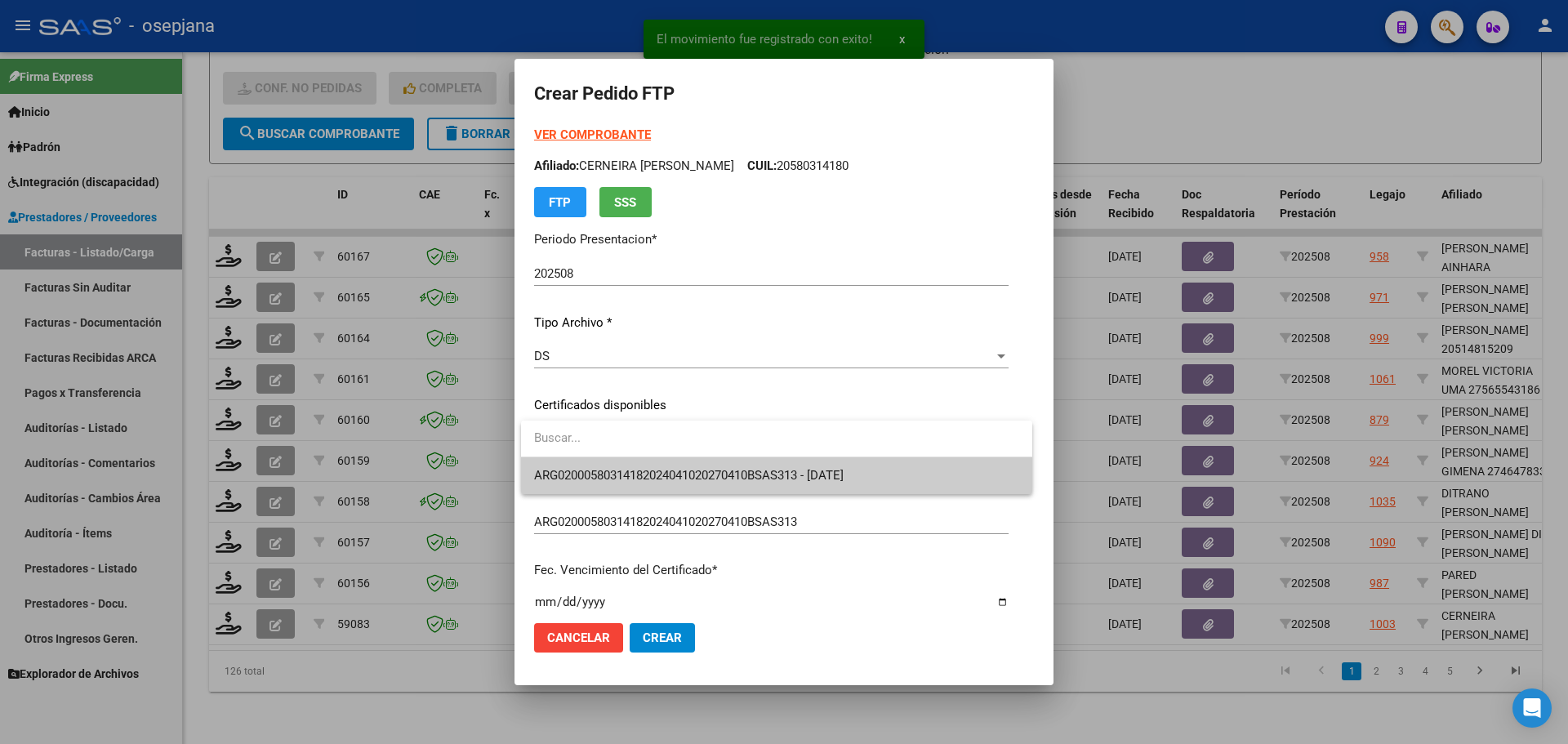
click at [639, 483] on span "ARG02000580314182024041020270410BSAS313 - [DATE]" at bounding box center [776, 476] width 485 height 37
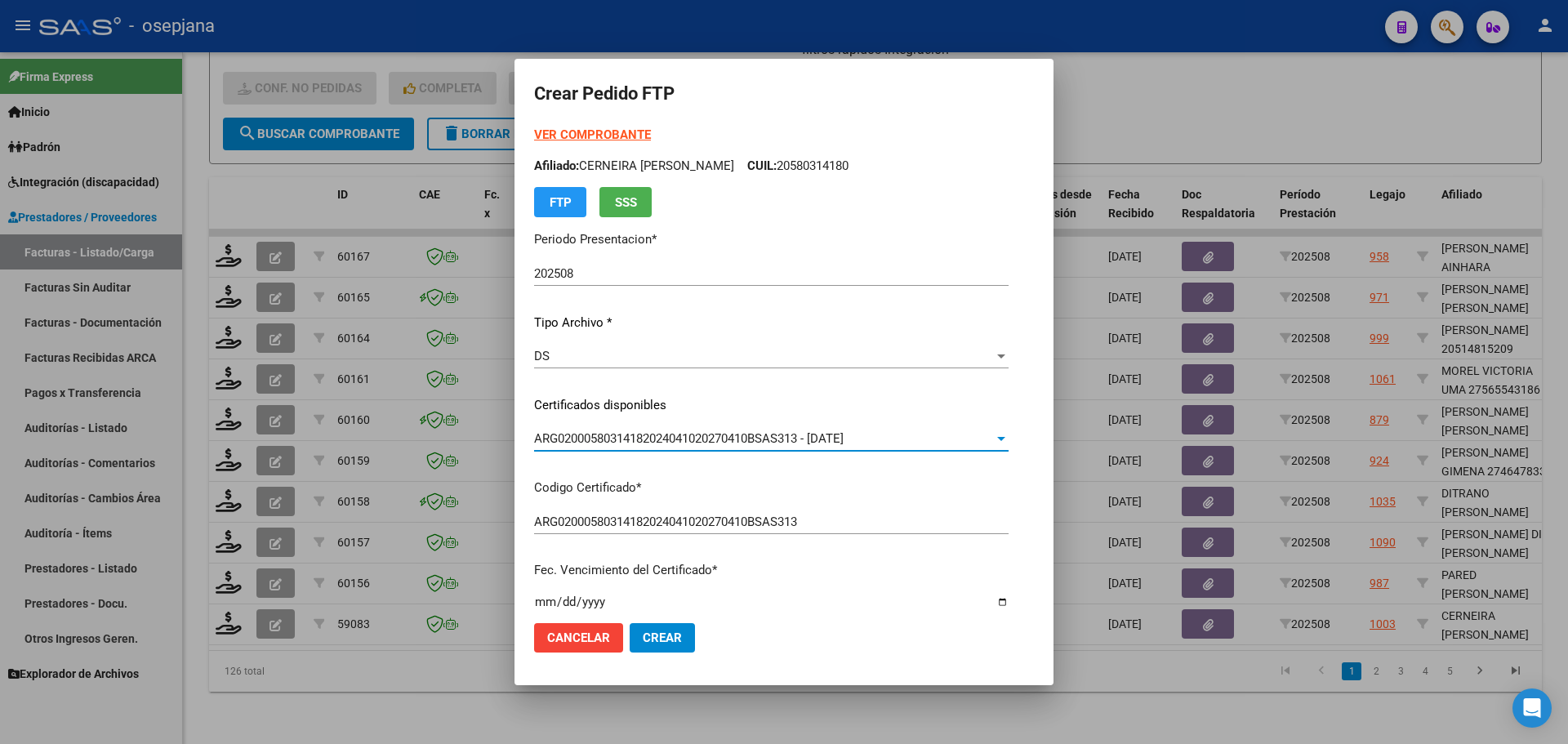
click at [591, 134] on strong "VER COMPROBANTE" at bounding box center [592, 135] width 117 height 15
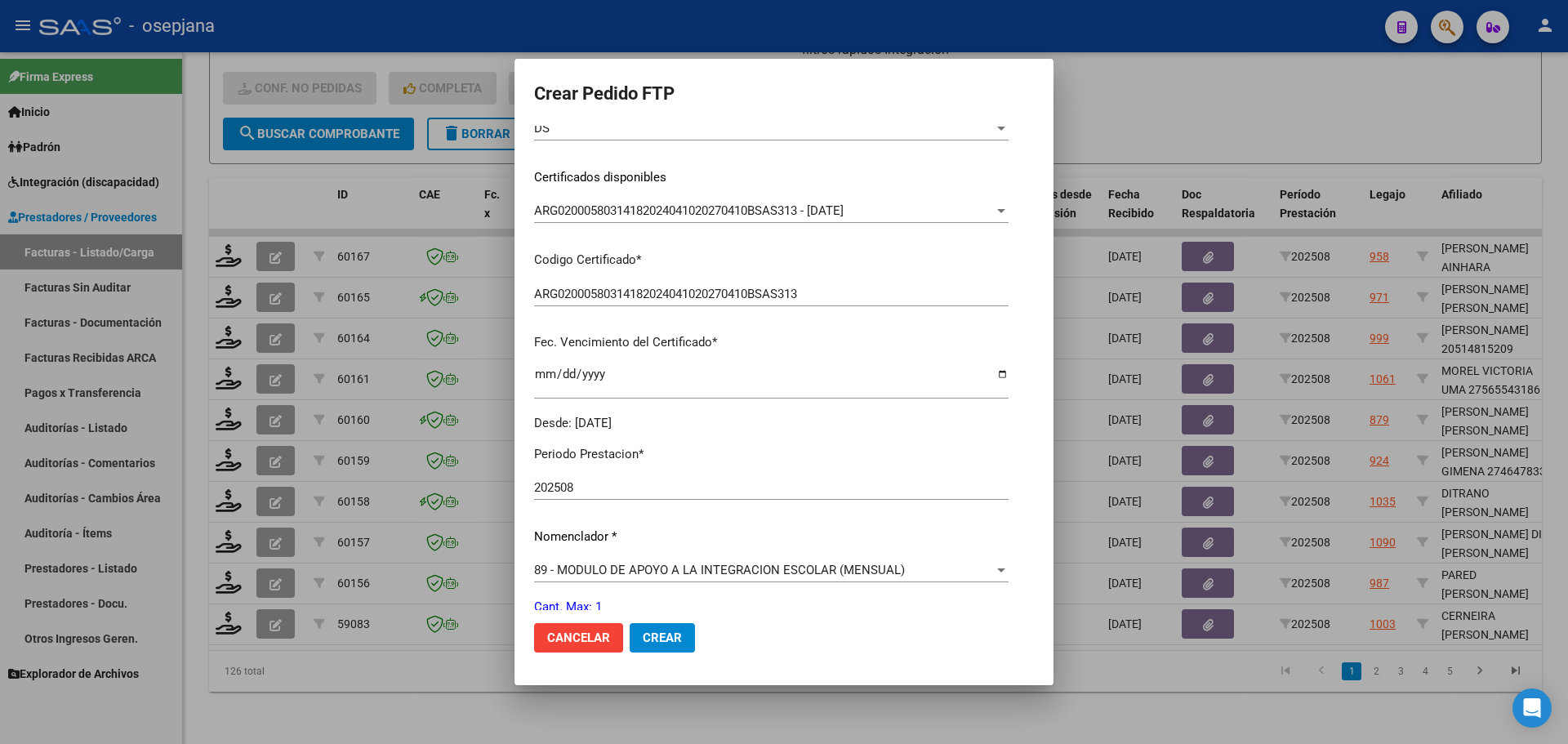
scroll to position [489, 0]
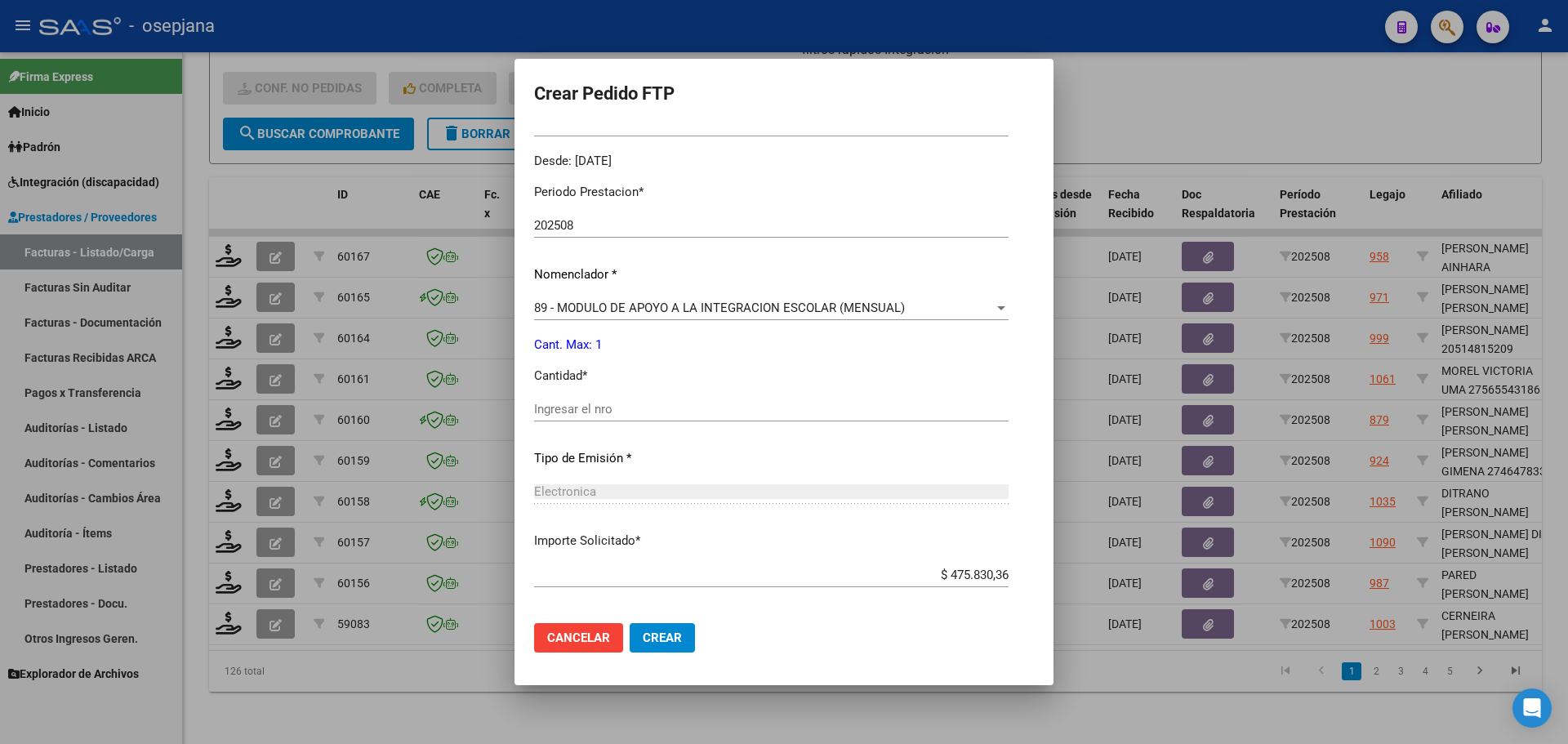
click at [577, 415] on input "Ingresar el nro" at bounding box center [770, 409] width 474 height 15
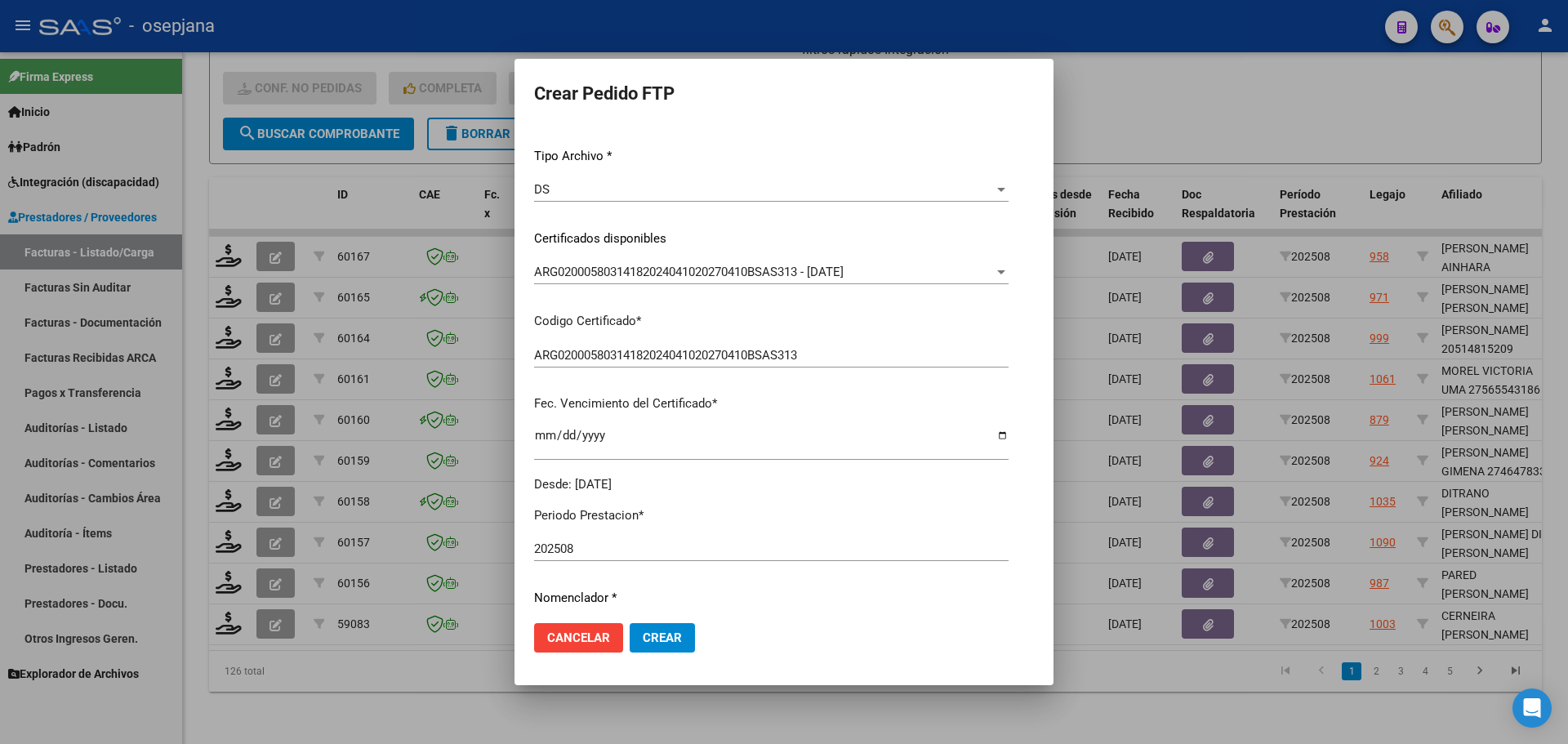
scroll to position [163, 0]
type input "1"
click at [675, 640] on span "Crear" at bounding box center [662, 638] width 39 height 15
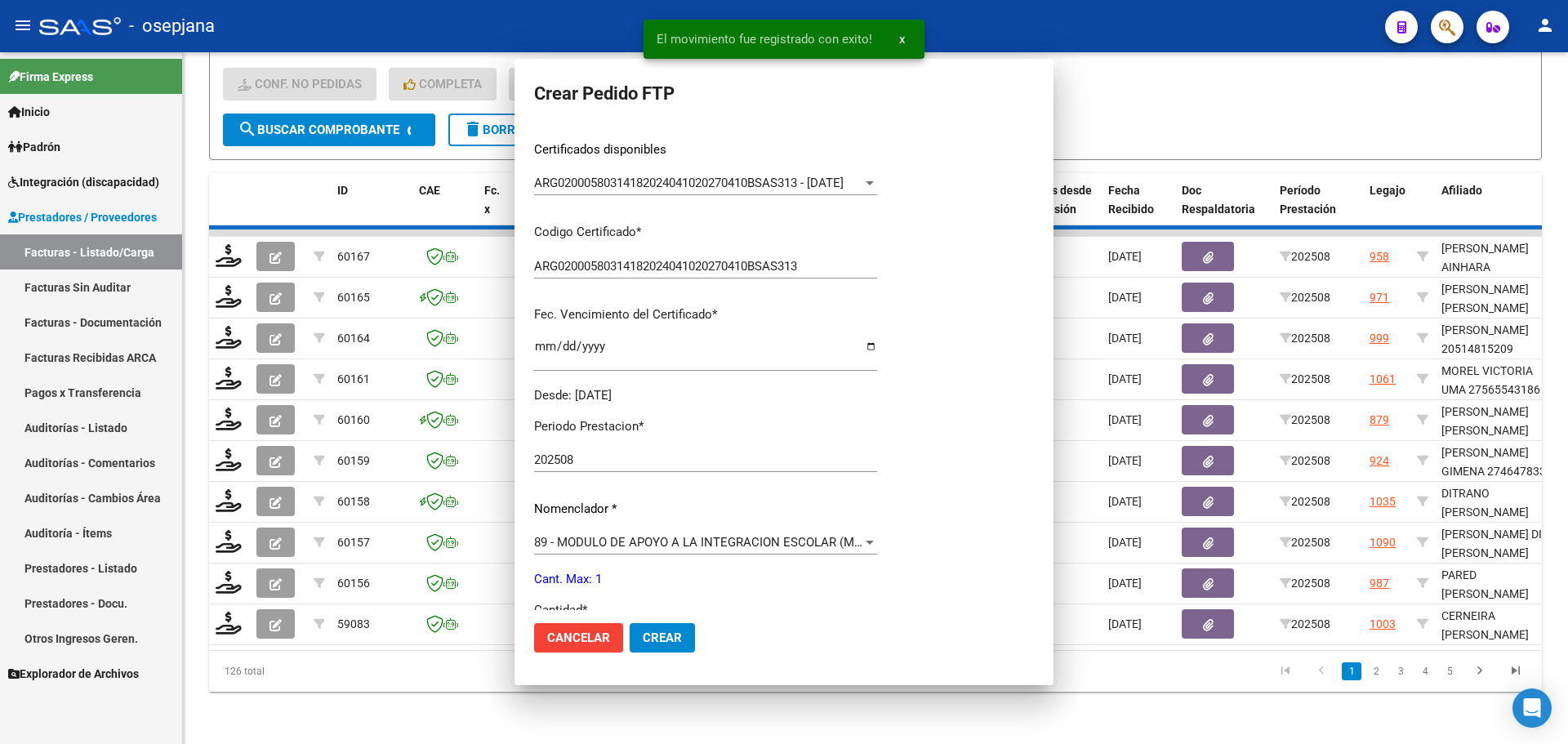
scroll to position [0, 0]
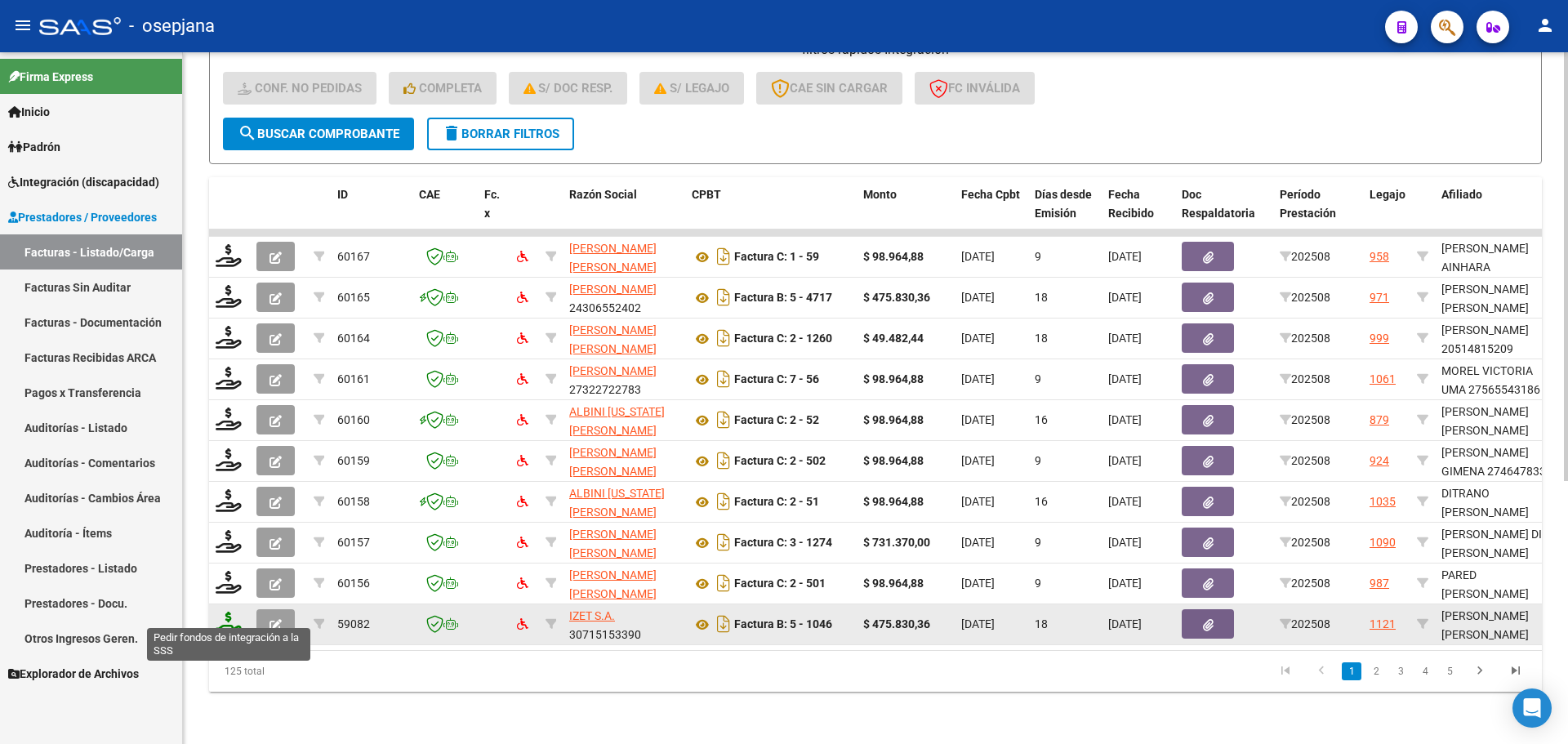
click at [229, 613] on icon at bounding box center [228, 623] width 26 height 23
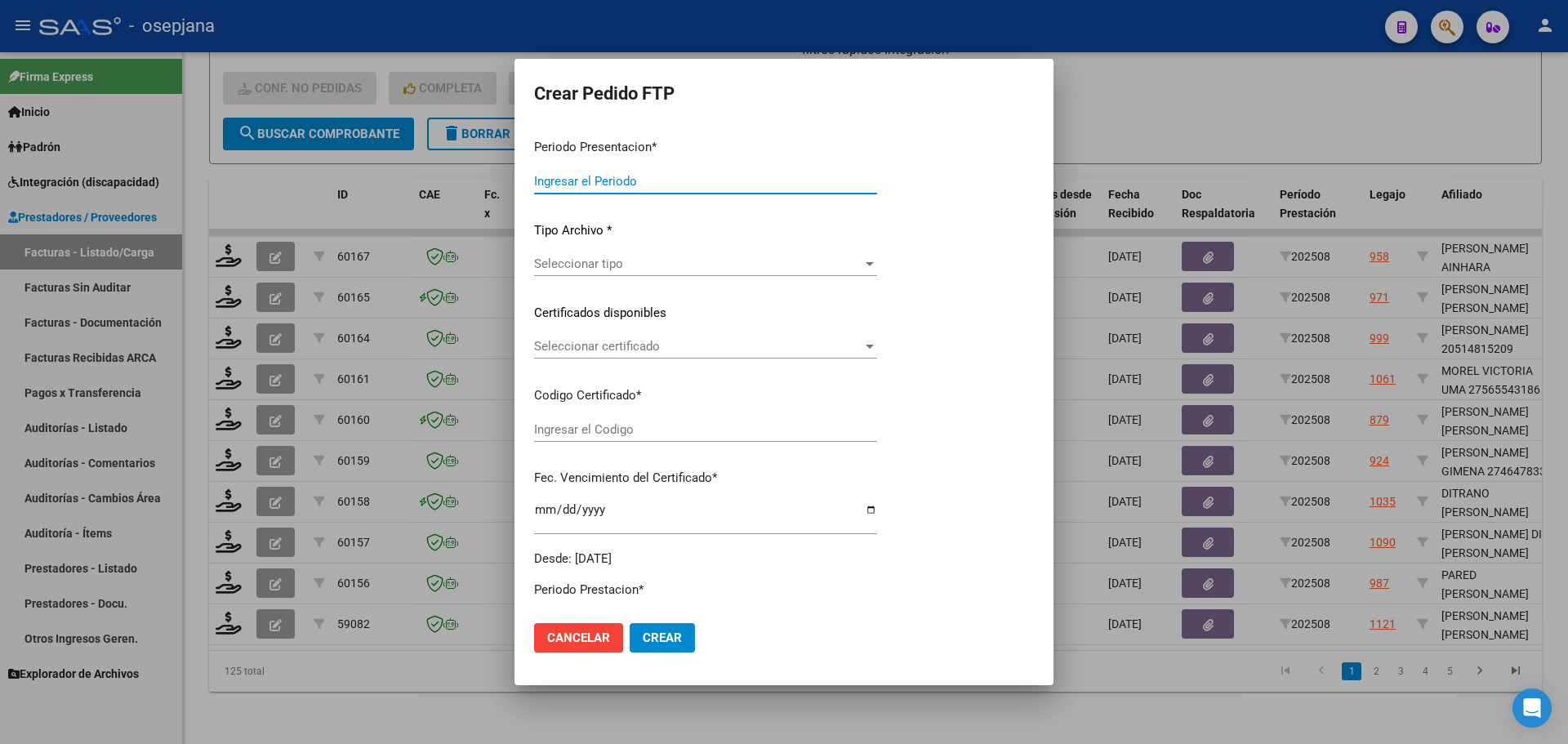
type input "202508"
type input "$ 475.830,36"
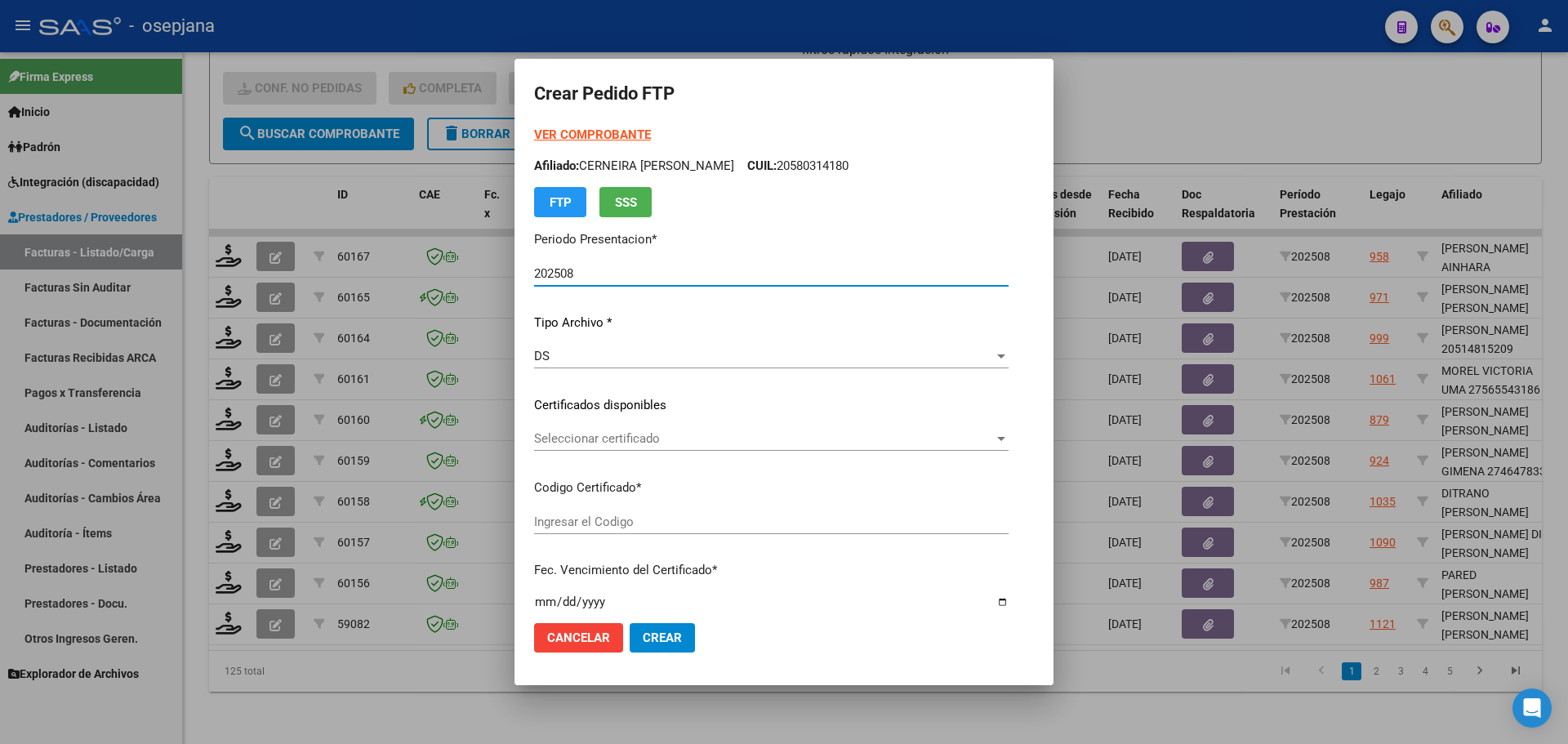
type input "ARG01000574720732025010820300108BSAS311"
type input "[DATE]"
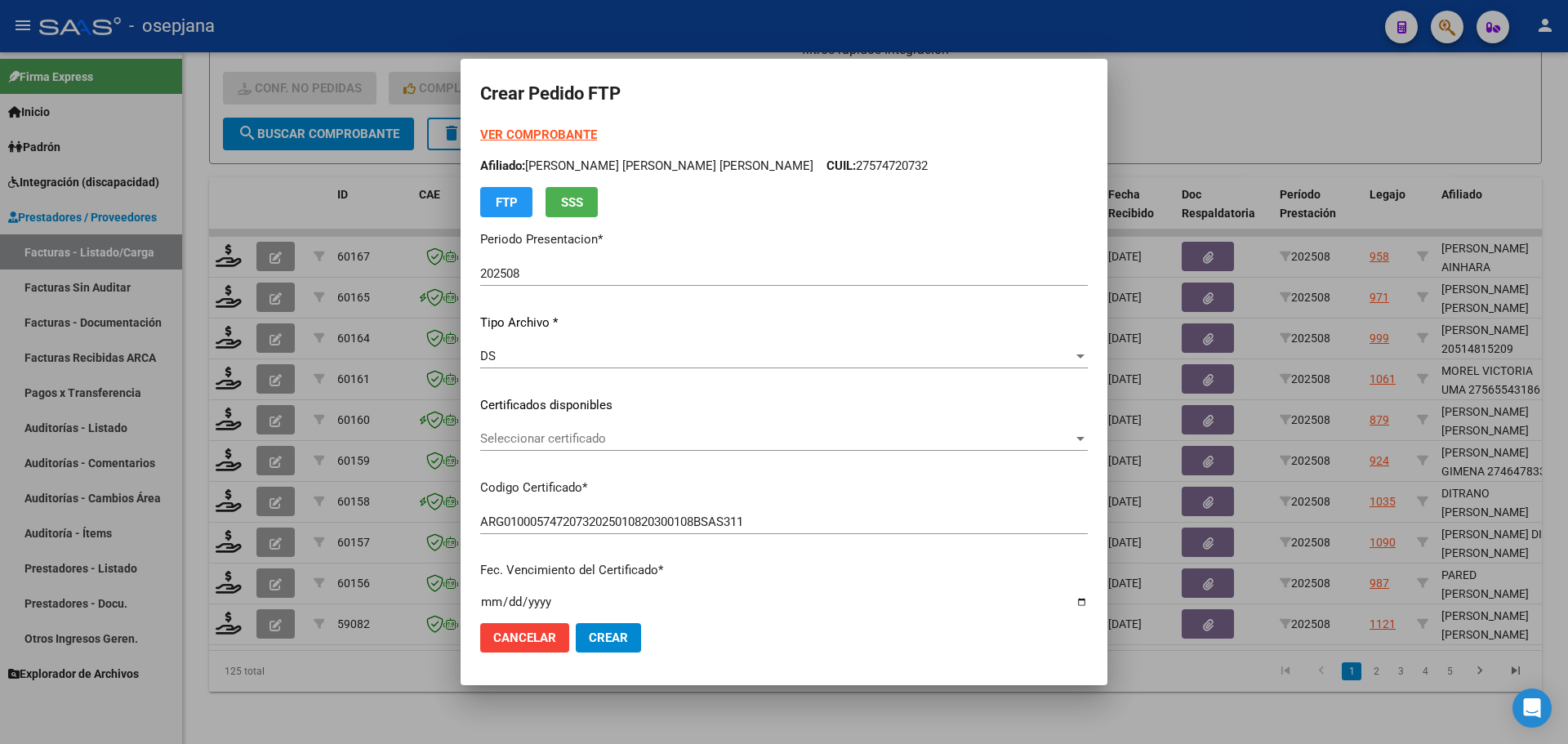
click at [661, 448] on div "Seleccionar certificado Seleccionar certificado" at bounding box center [784, 439] width 608 height 25
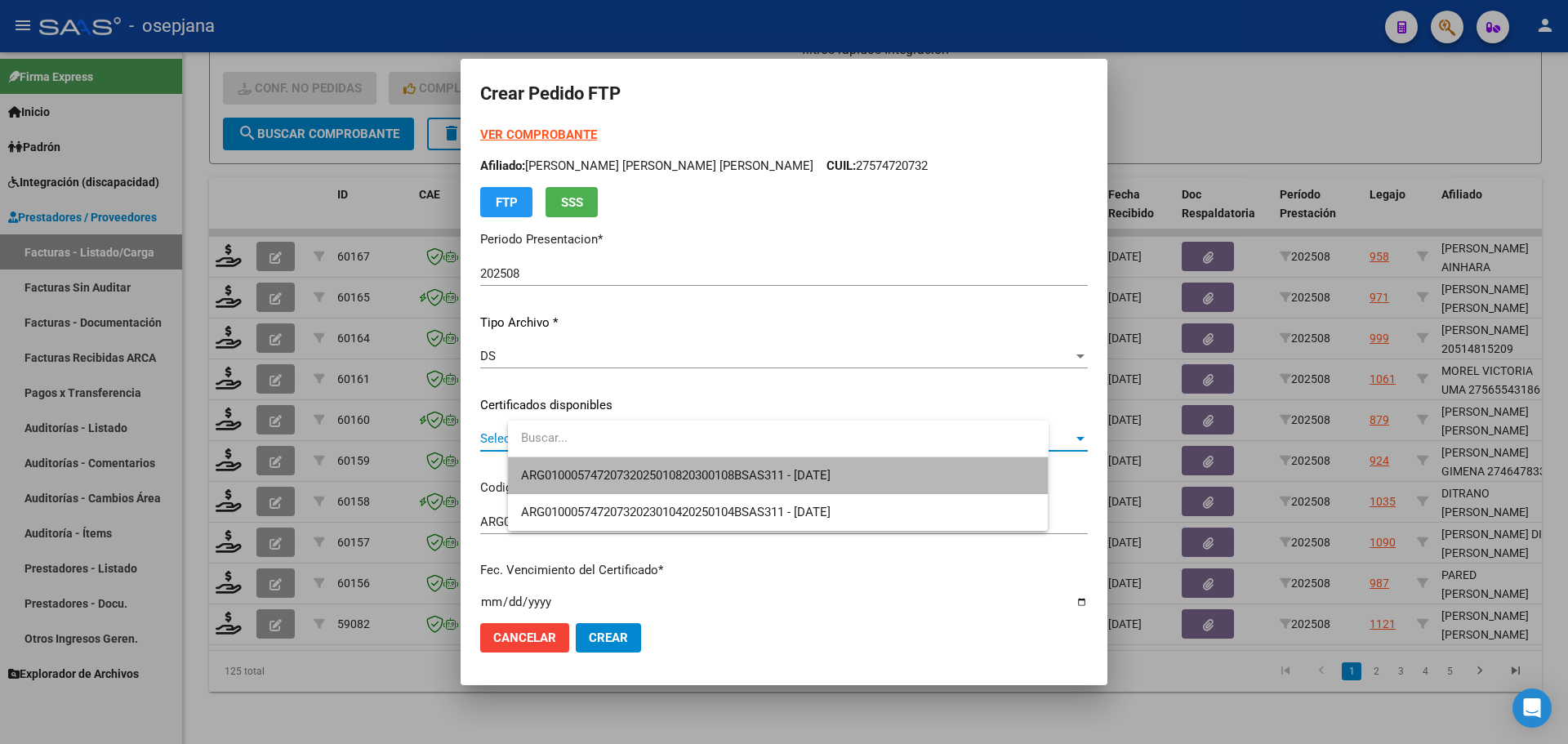
click at [662, 467] on span "ARG01000574720732025010820300108BSAS311 - [DATE]" at bounding box center [778, 476] width 514 height 37
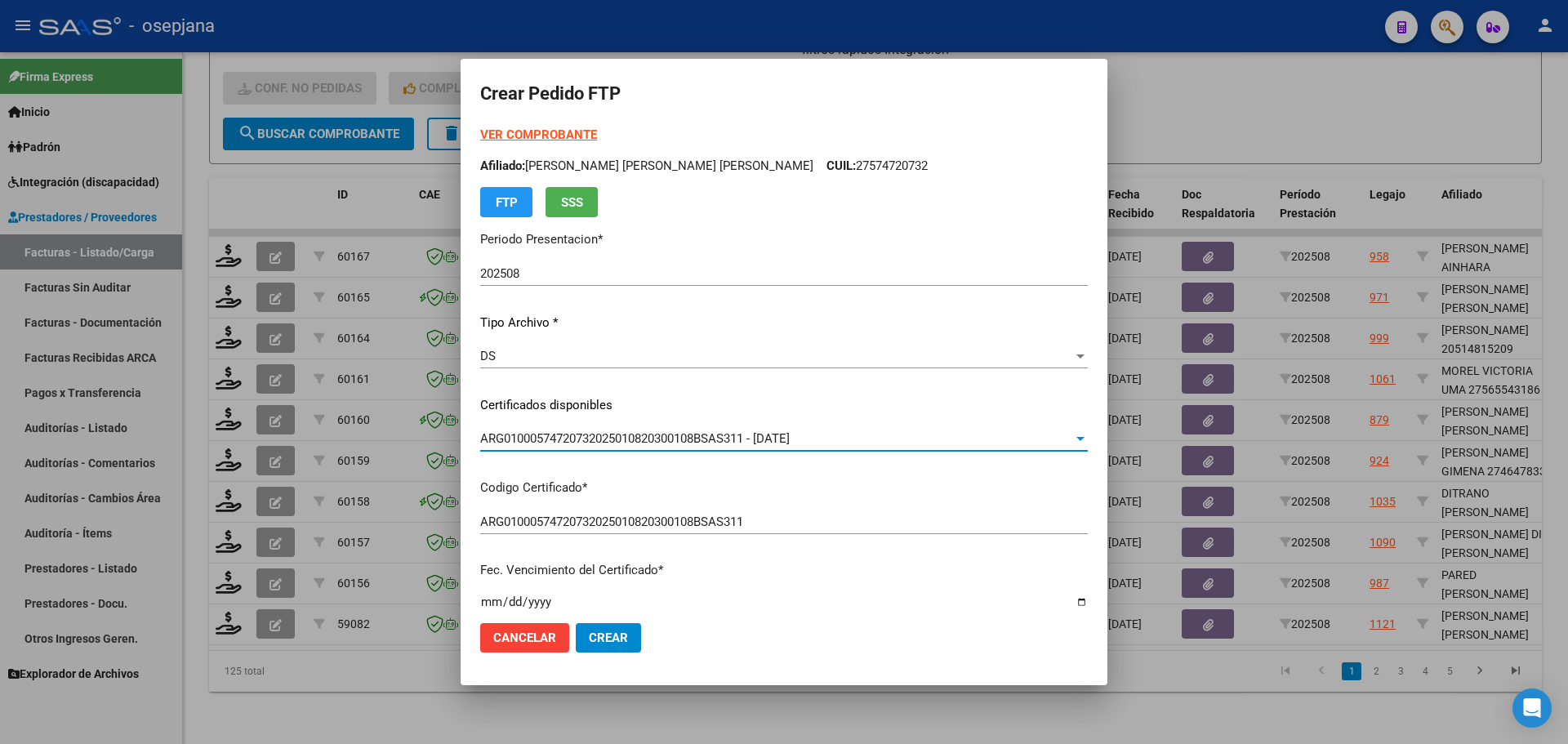
click at [597, 128] on strong "VER COMPROBANTE" at bounding box center [538, 135] width 117 height 15
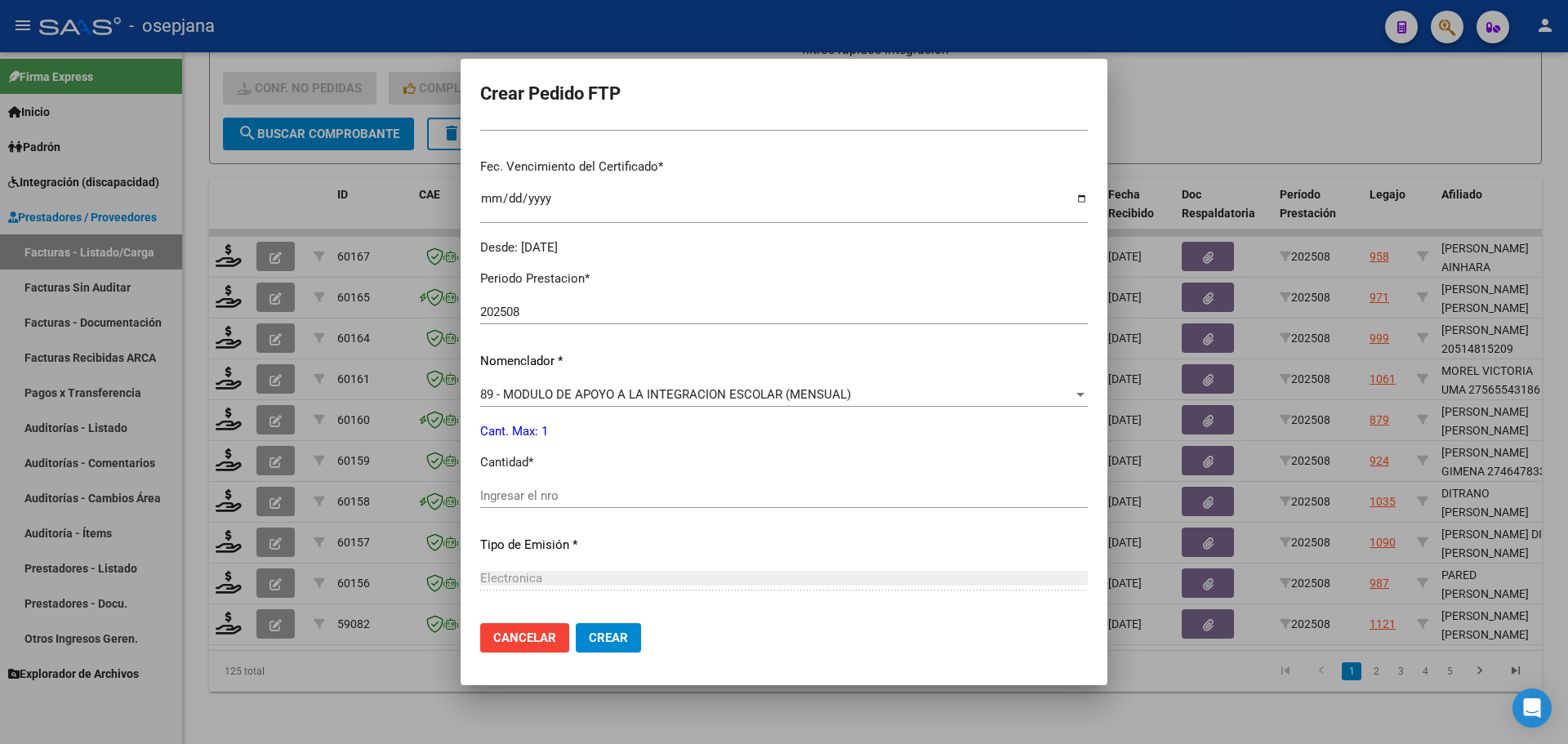
scroll to position [408, 0]
click at [603, 467] on div "Periodo Prestacion * 202508 Ingresar el Periodo Prestacion Nomenclador * 89 - M…" at bounding box center [784, 509] width 608 height 514
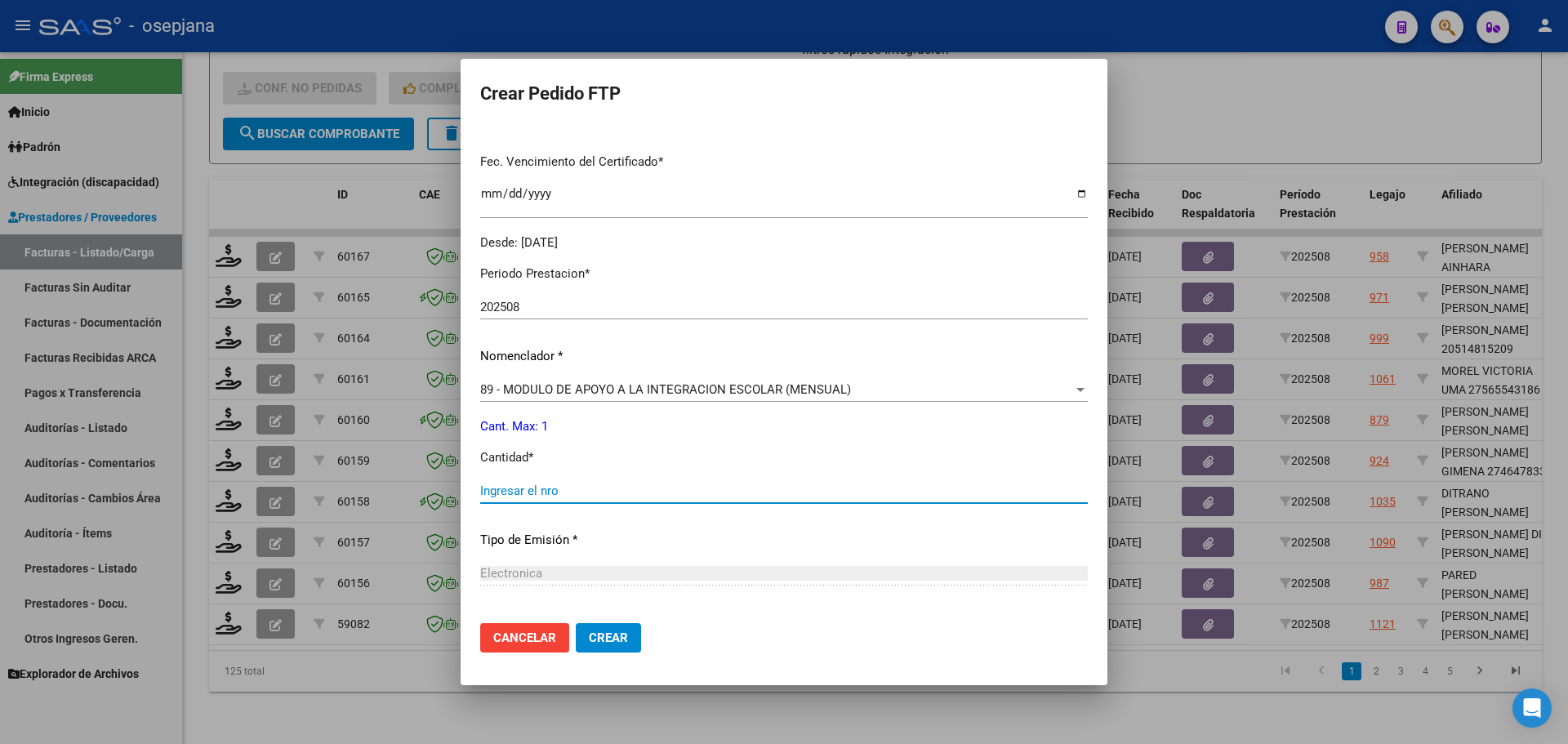
click at [594, 484] on input "Ingresar el nro" at bounding box center [784, 490] width 608 height 15
type input "1"
click at [628, 638] on span "Crear" at bounding box center [608, 638] width 39 height 15
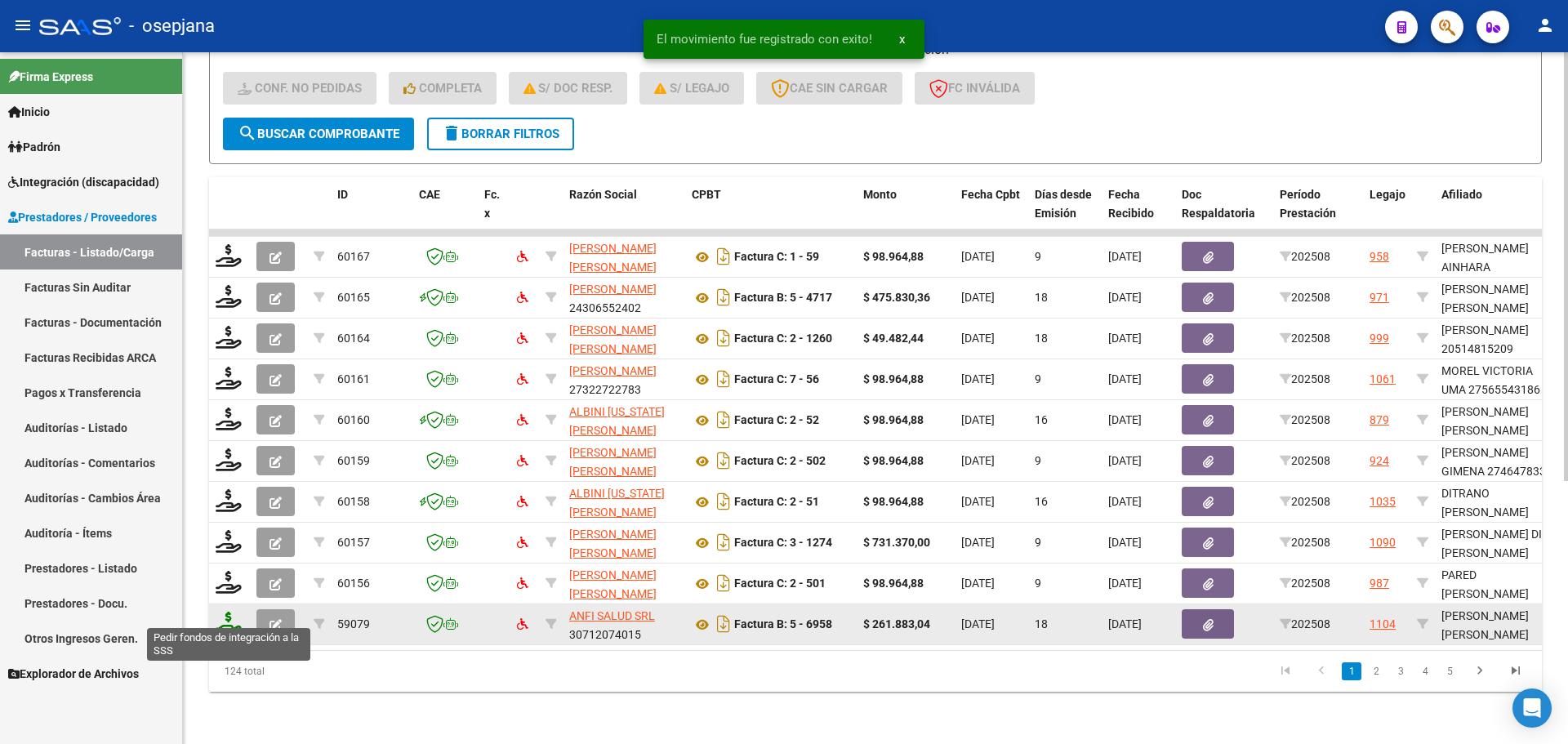
click at [225, 611] on icon at bounding box center [228, 623] width 26 height 23
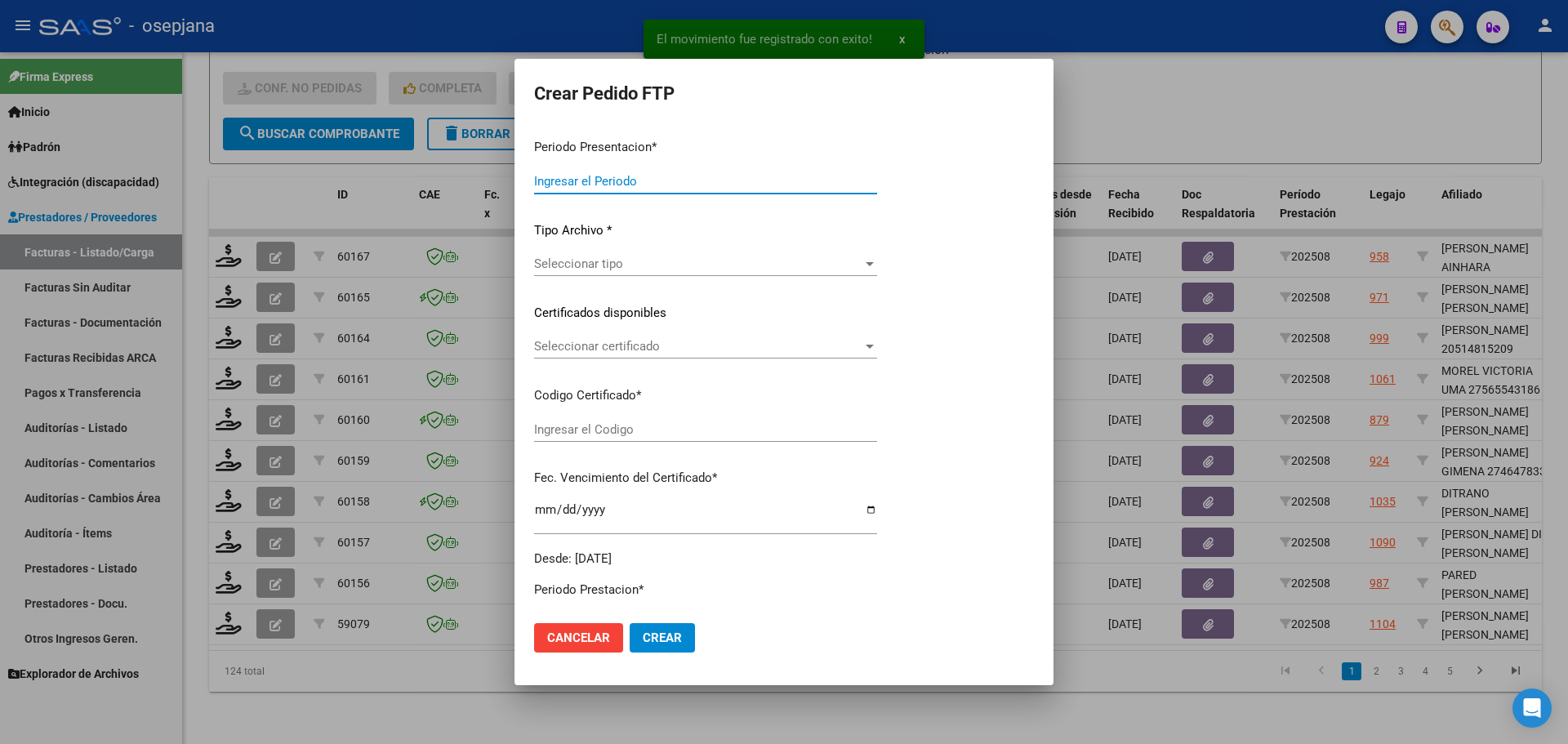
type input "202508"
type input "$ 261.883,04"
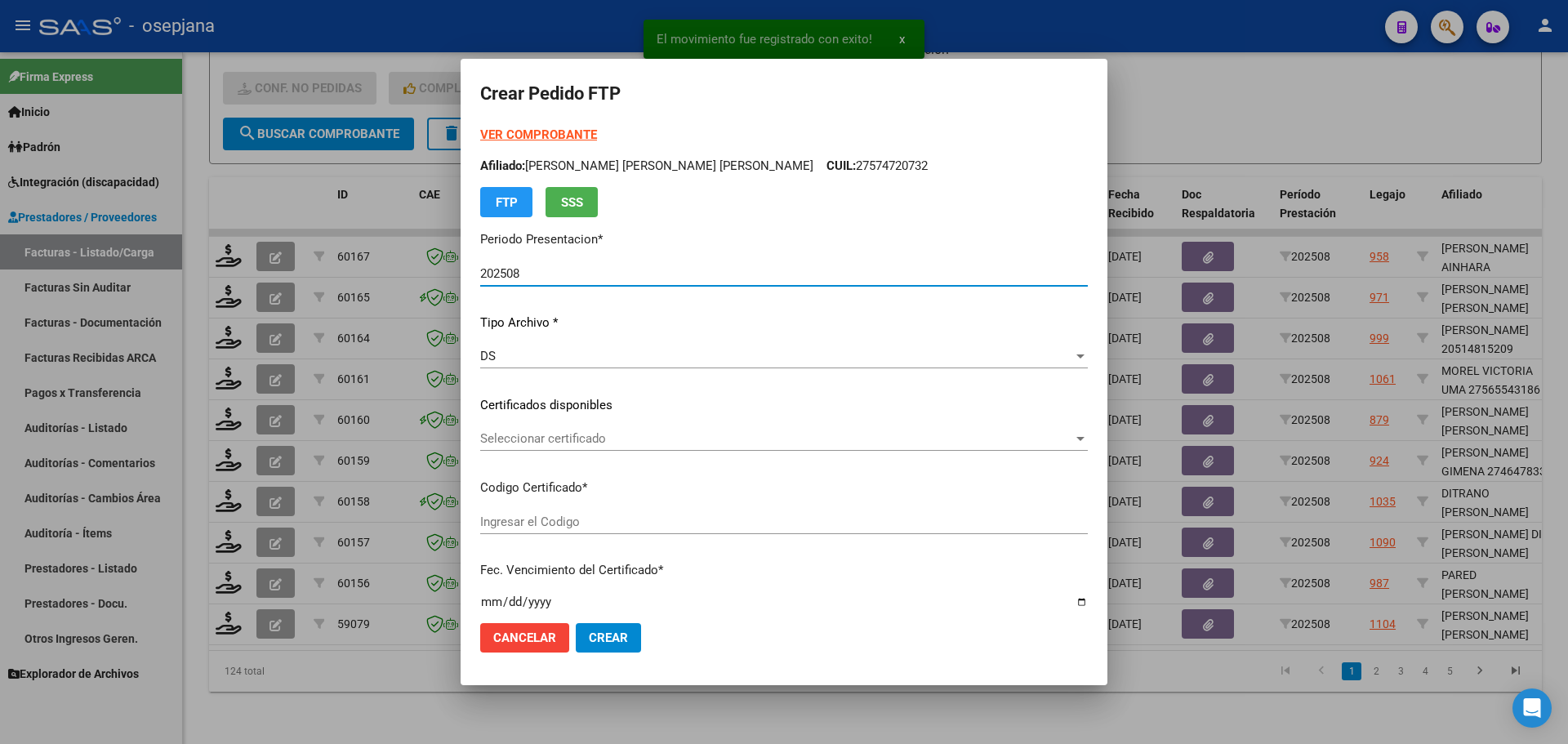
type input "ARG01000493582022022020720260207BSAS436"
type input "[DATE]"
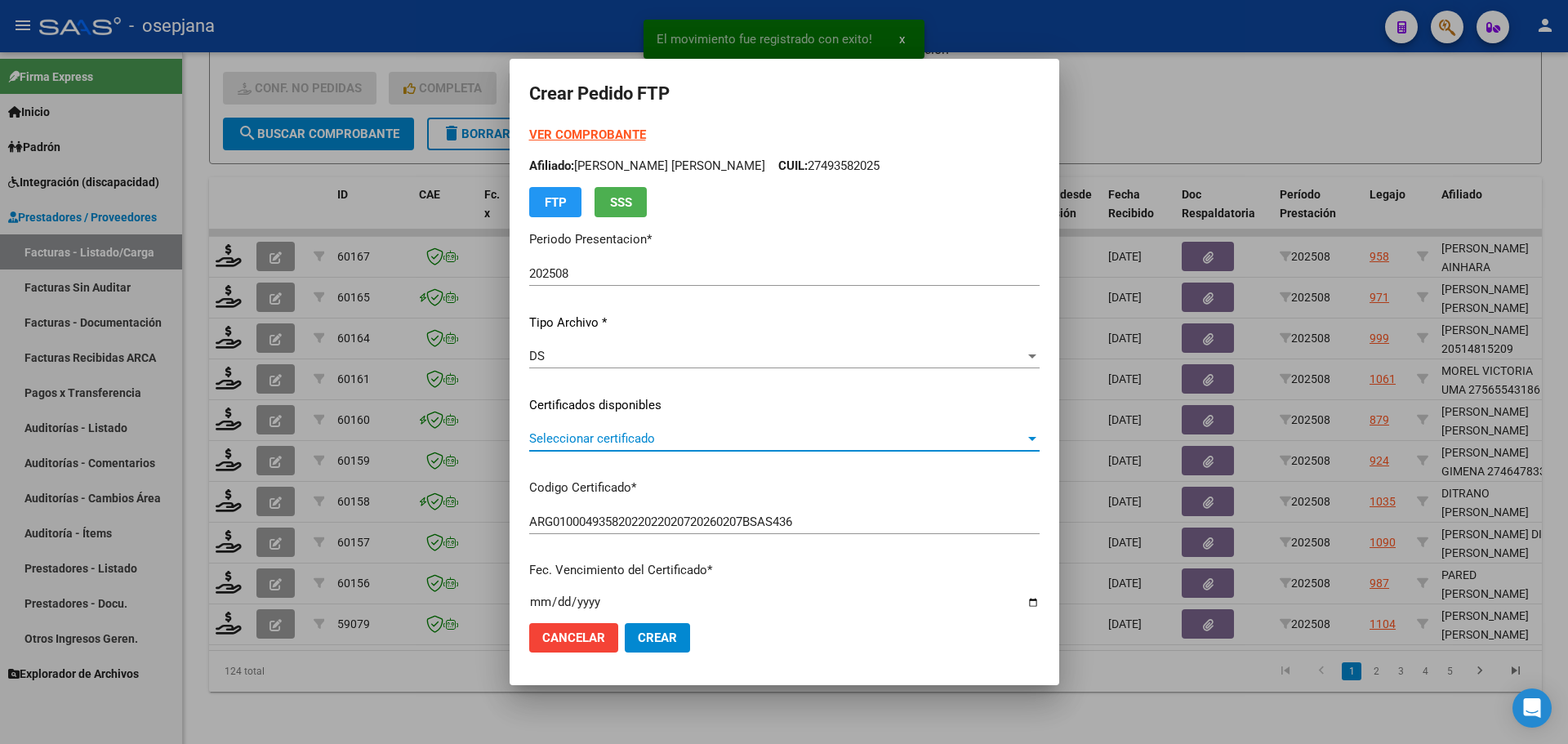
click at [650, 441] on span "Seleccionar certificado" at bounding box center [776, 439] width 495 height 15
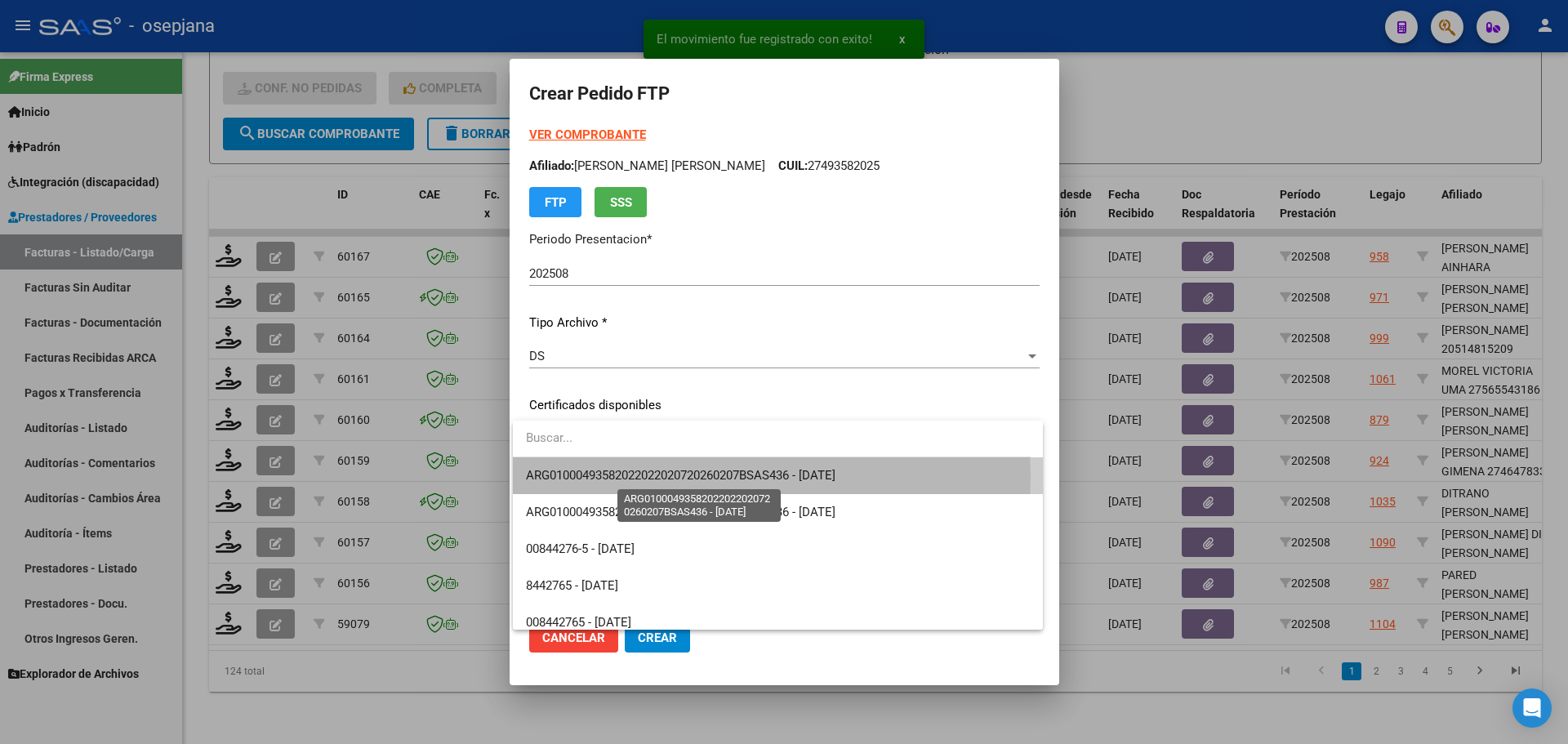
click at [657, 476] on span "ARG01000493582022022020720260207BSAS436 - [DATE]" at bounding box center [680, 475] width 310 height 15
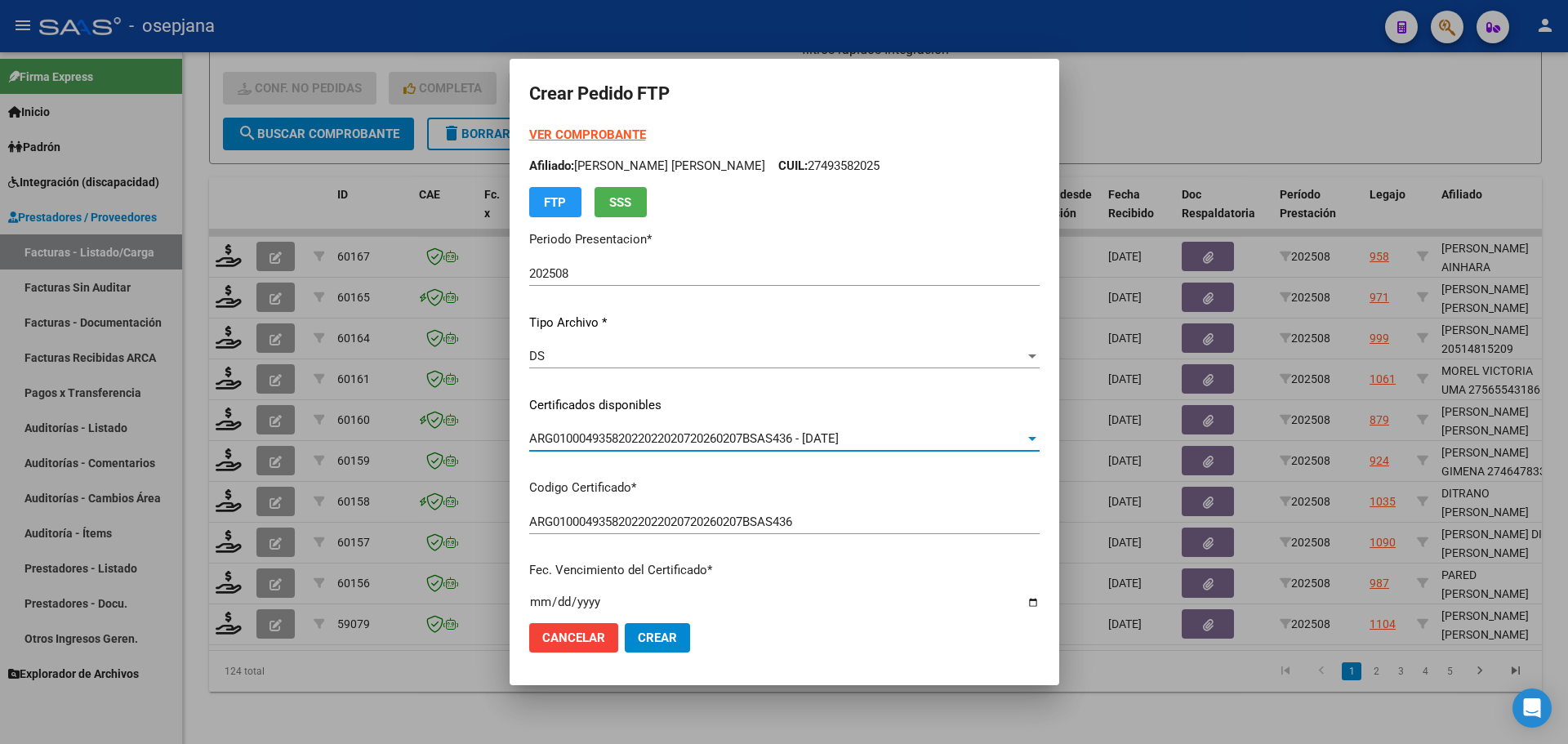
click at [583, 135] on strong "VER COMPROBANTE" at bounding box center [587, 135] width 117 height 15
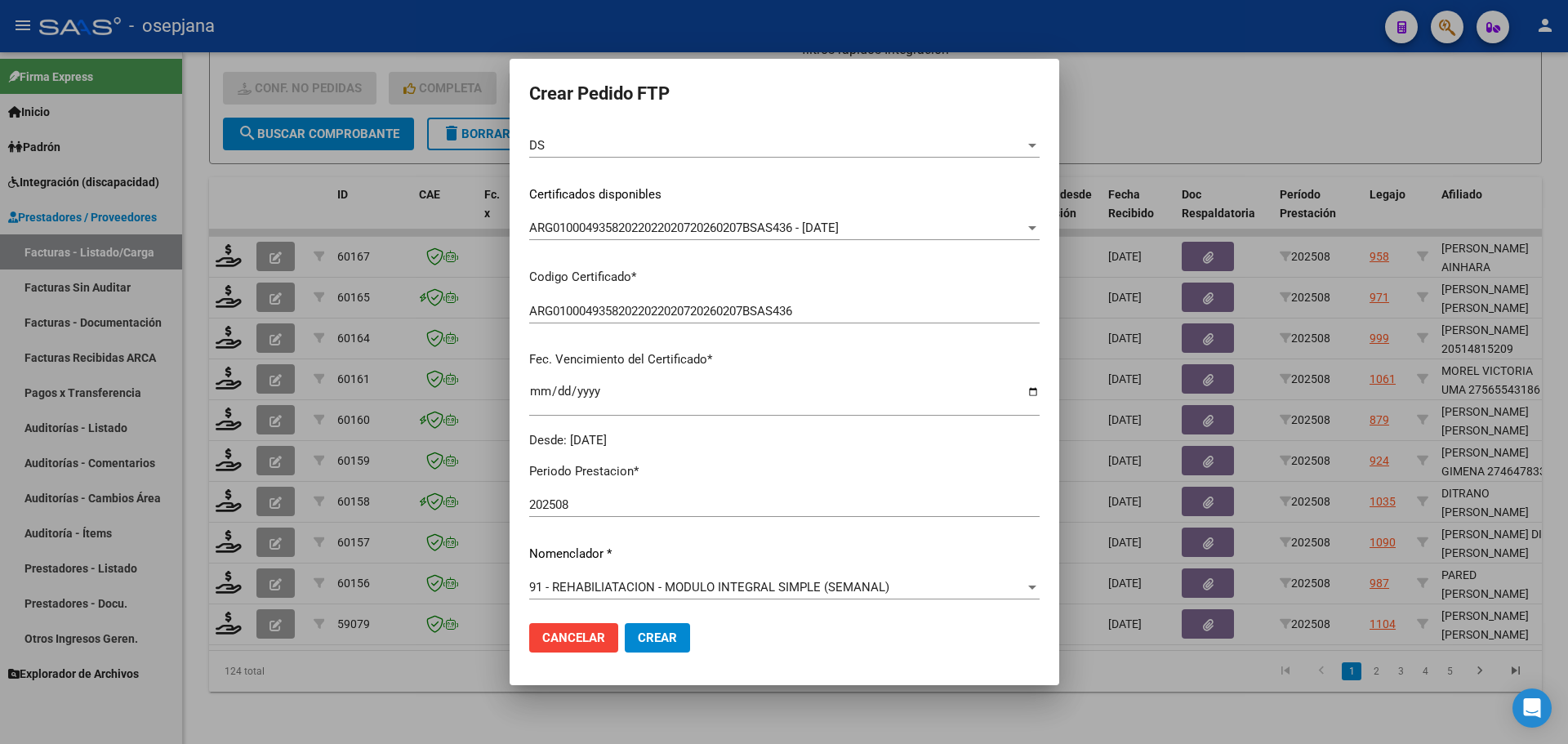
scroll to position [489, 0]
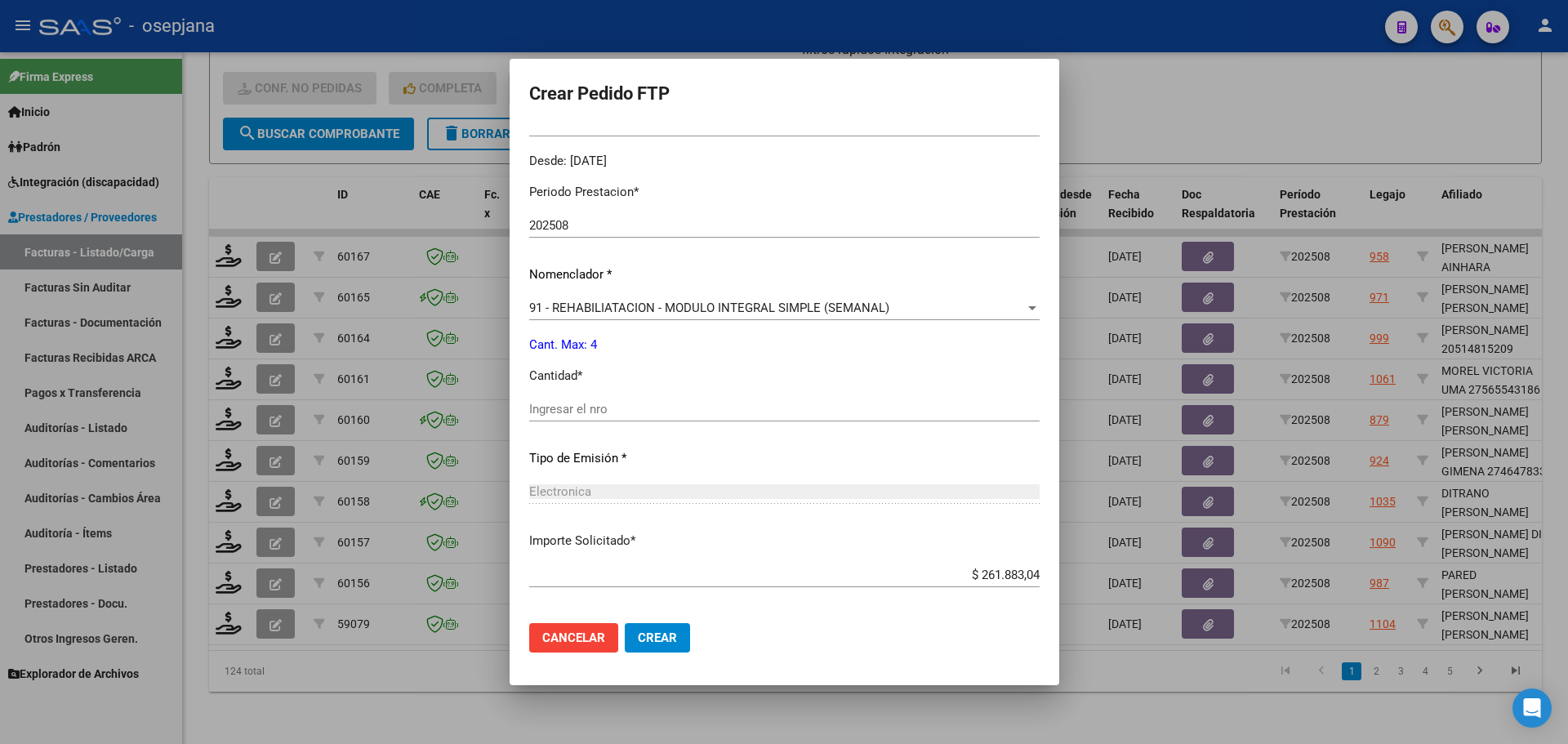
click at [563, 419] on div "Ingresar el nro" at bounding box center [784, 409] width 510 height 25
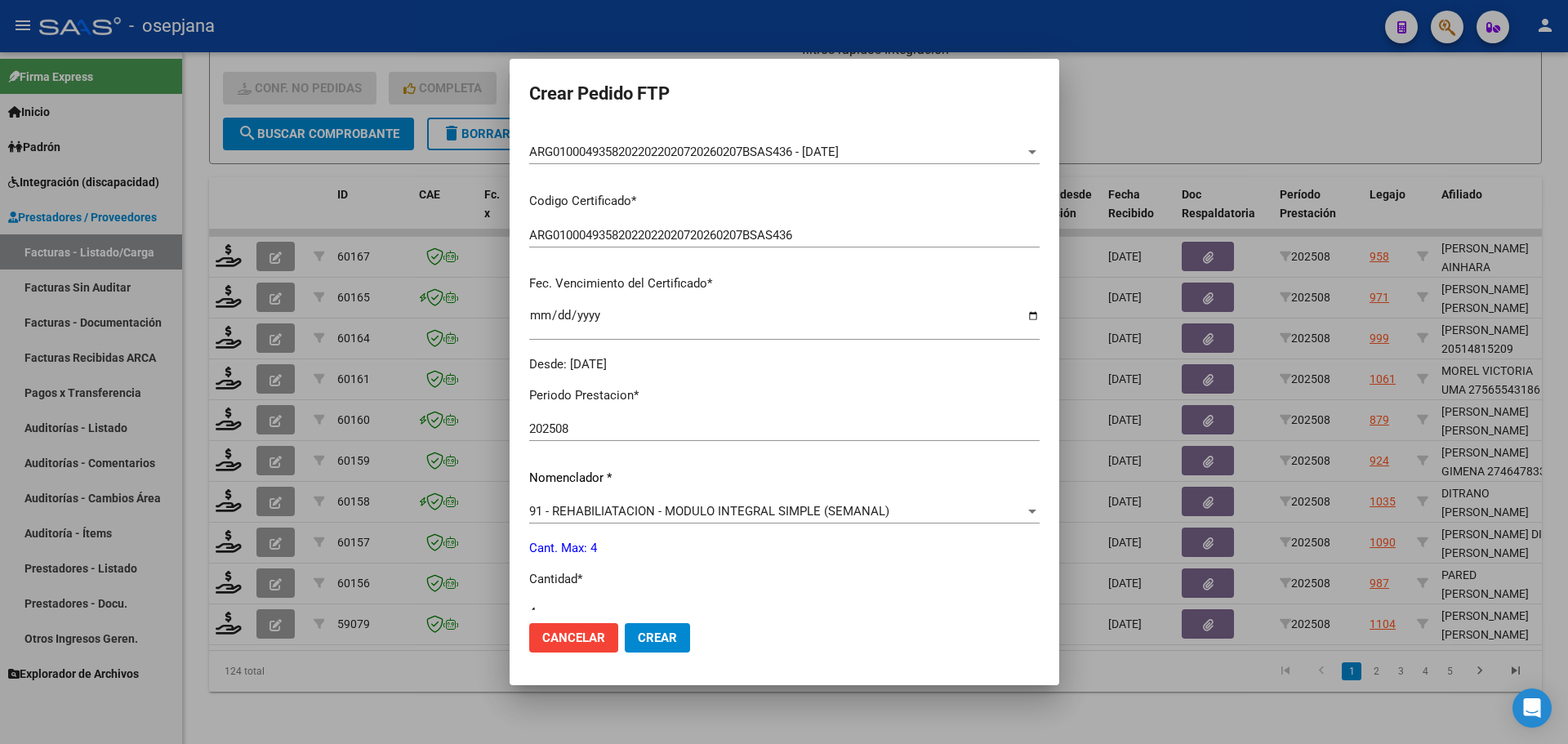
scroll to position [0, 0]
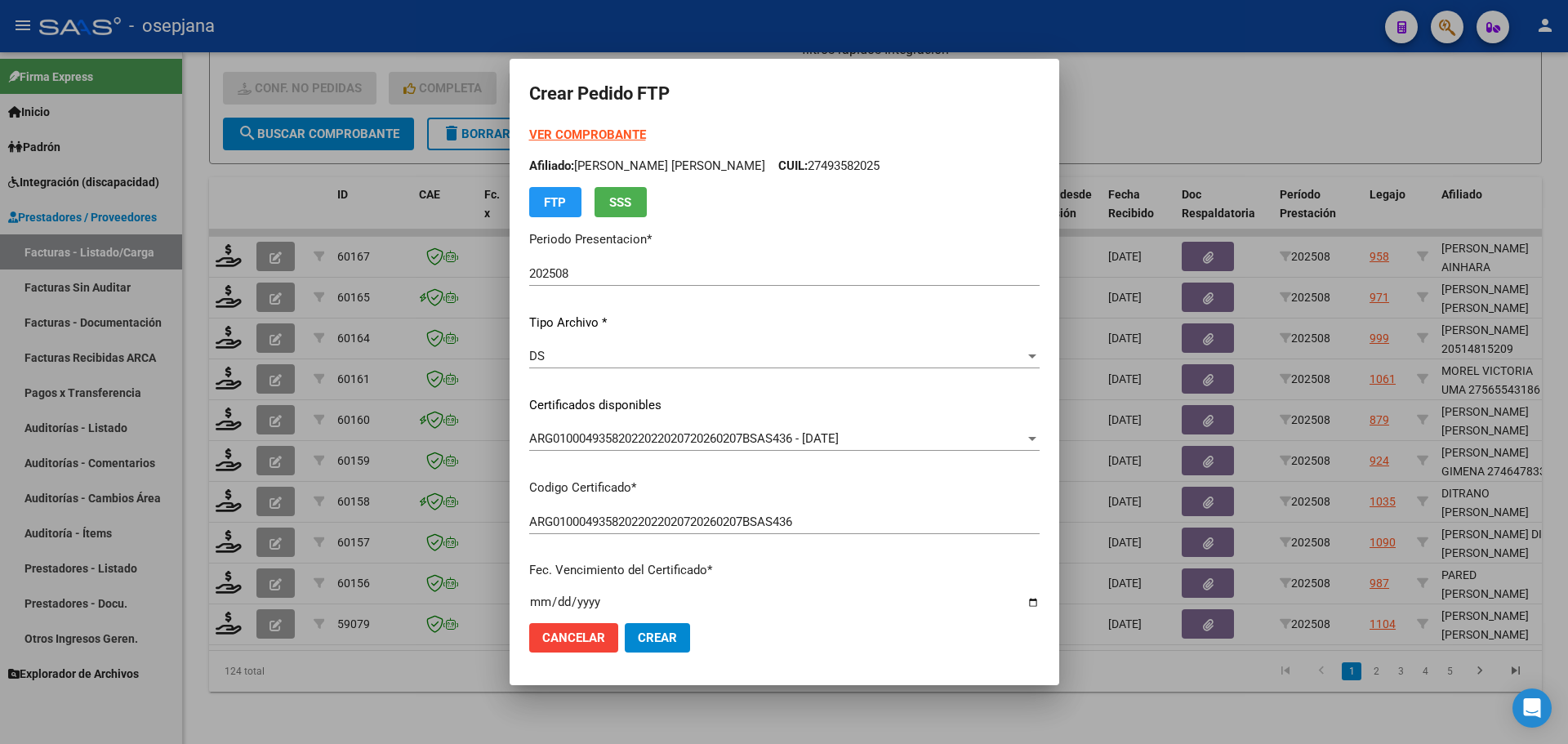
type input "4"
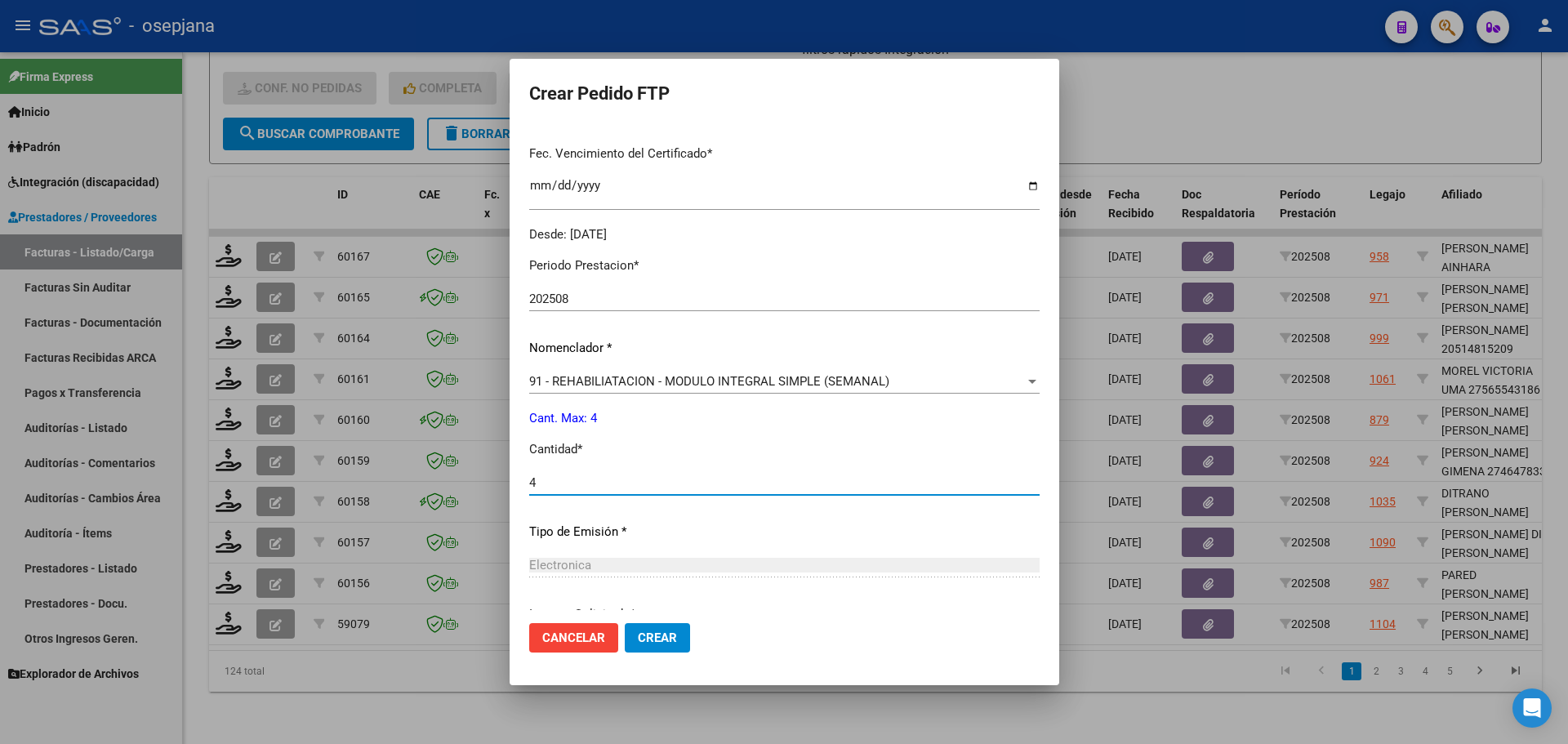
scroll to position [565, 0]
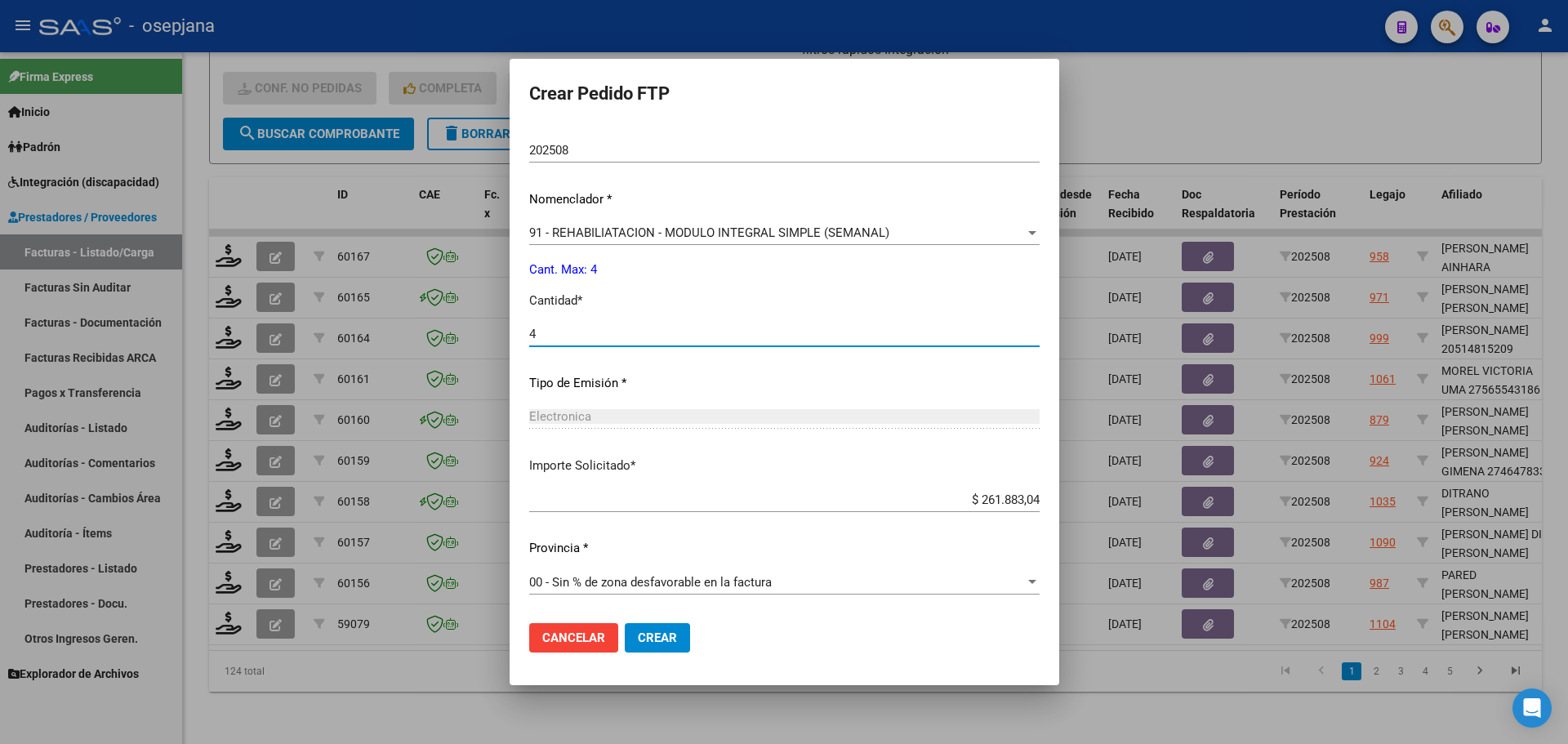
click at [679, 629] on button "Crear" at bounding box center [657, 638] width 66 height 29
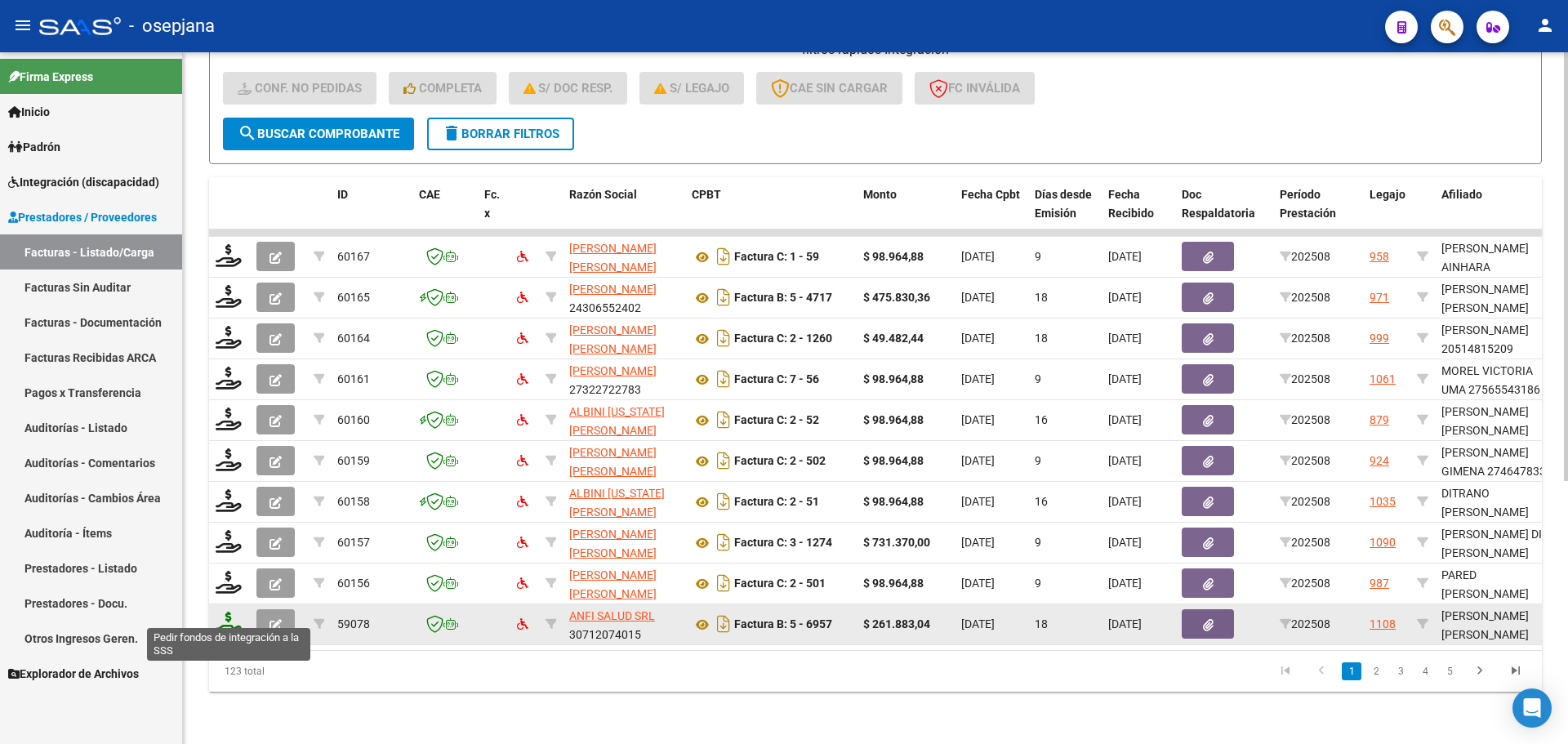
click at [232, 611] on icon at bounding box center [228, 623] width 26 height 23
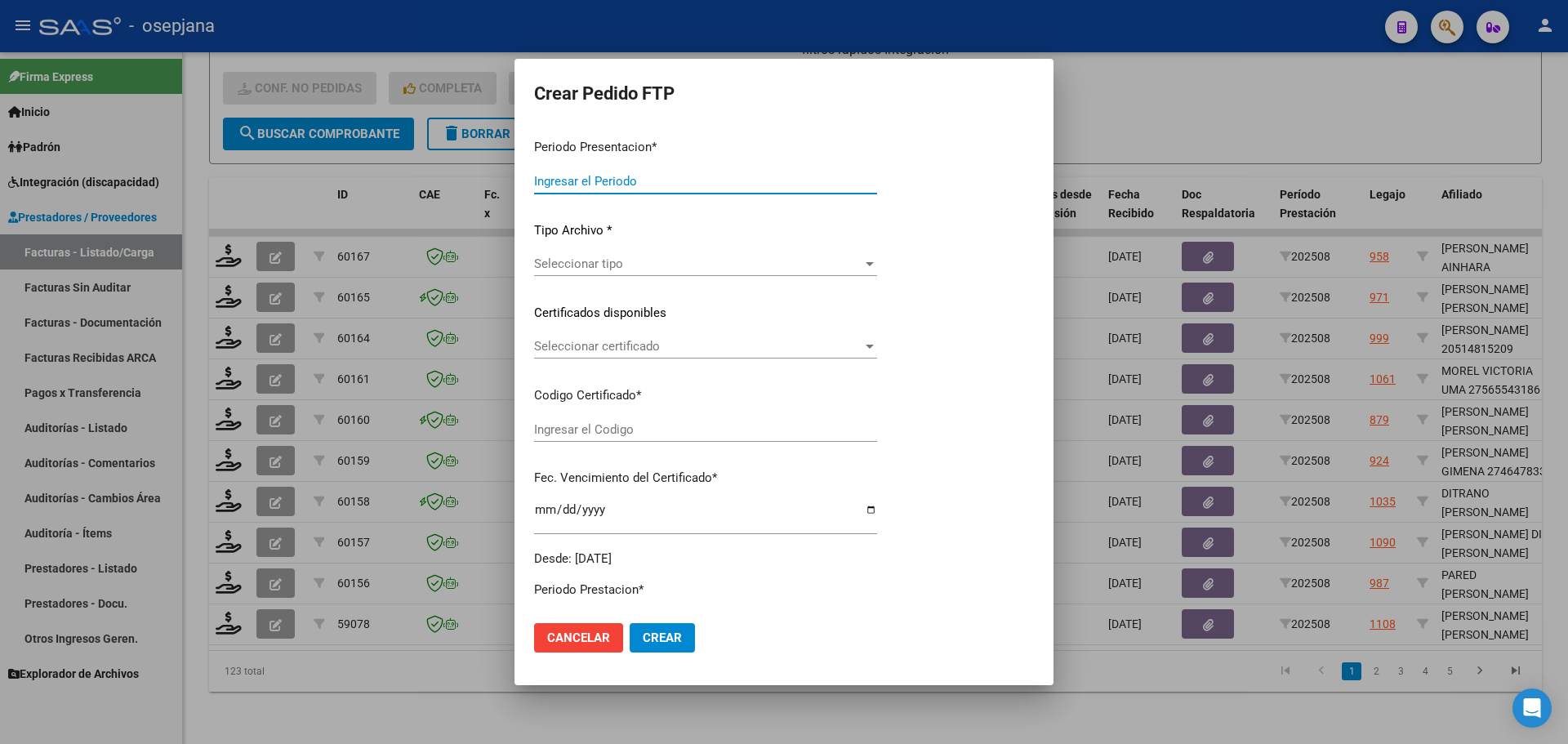
type input "202508"
type input "$ 261.883,04"
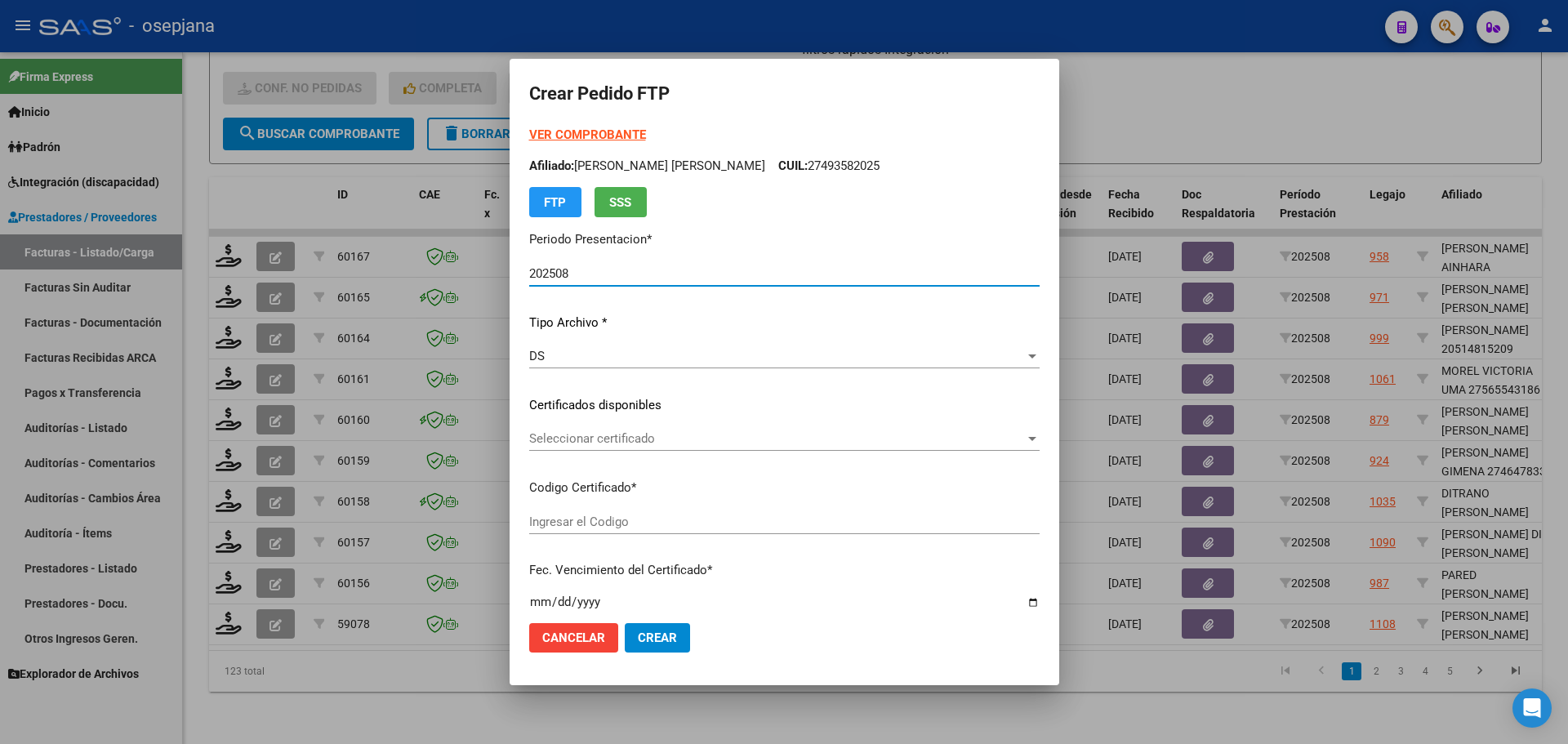
type input "ARG02000541221252023032720280327BS410"
type input "[DATE]"
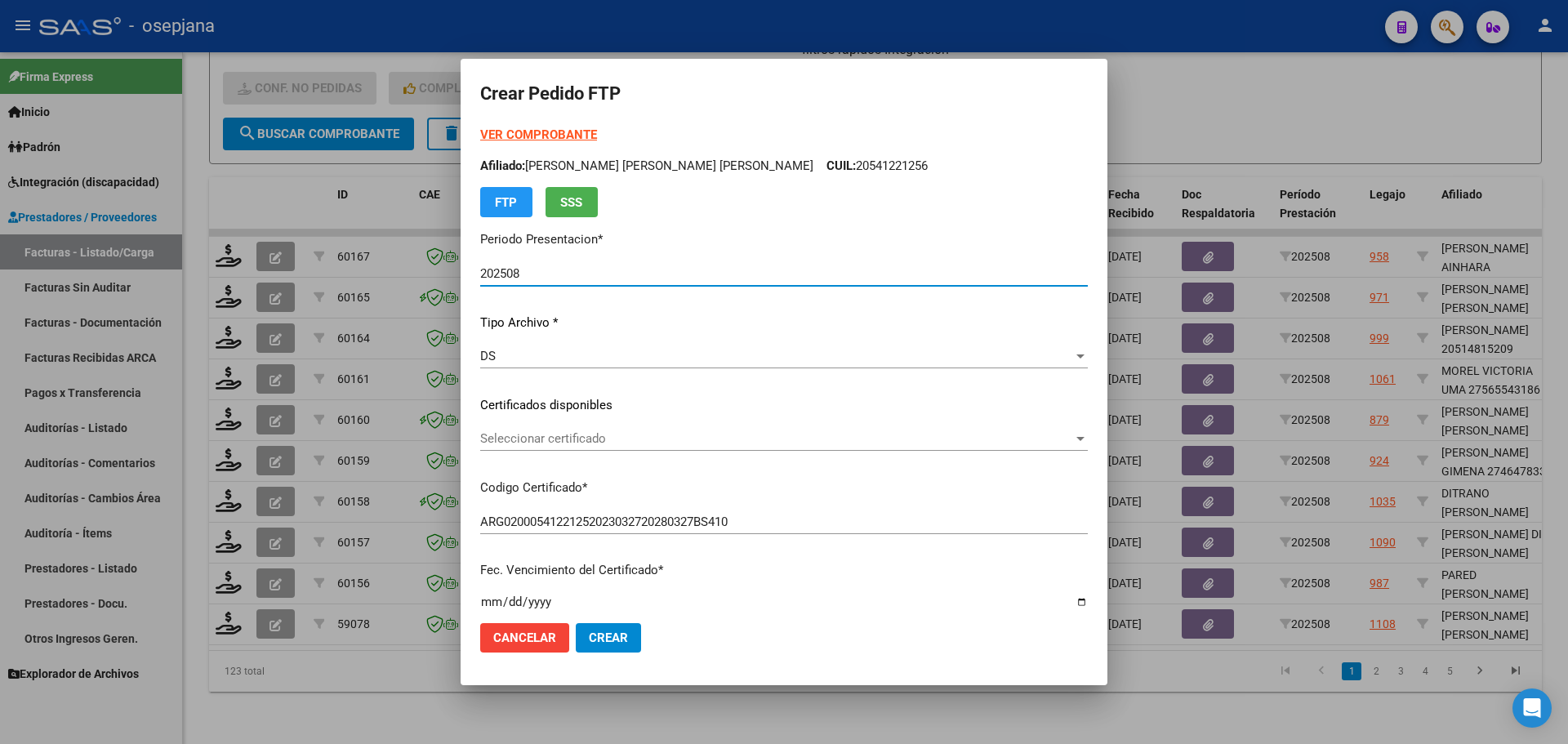
click at [810, 441] on span "Seleccionar certificado" at bounding box center [776, 439] width 593 height 15
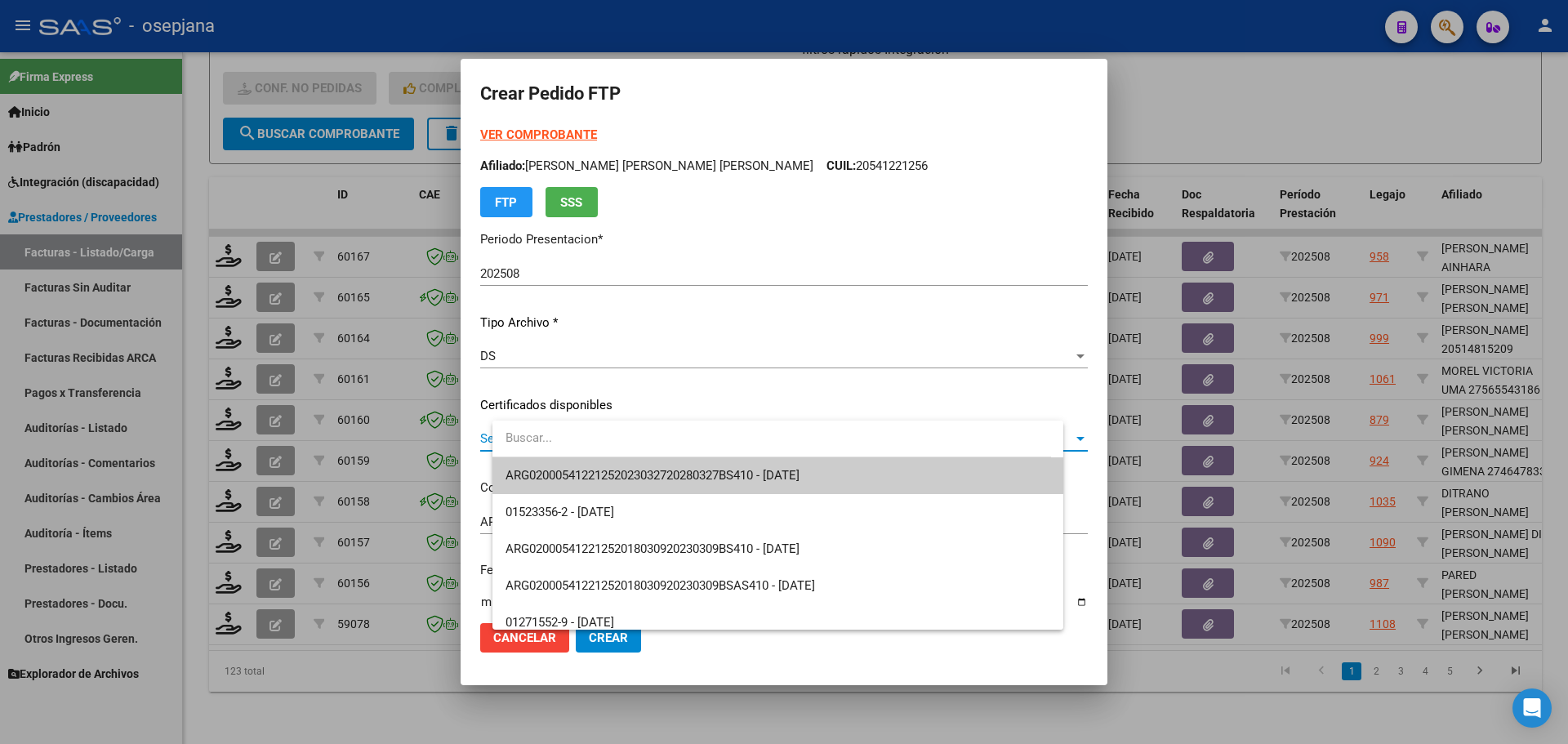
click at [799, 479] on span "ARG02000541221252023032720280327BS410 - [DATE]" at bounding box center [652, 475] width 294 height 15
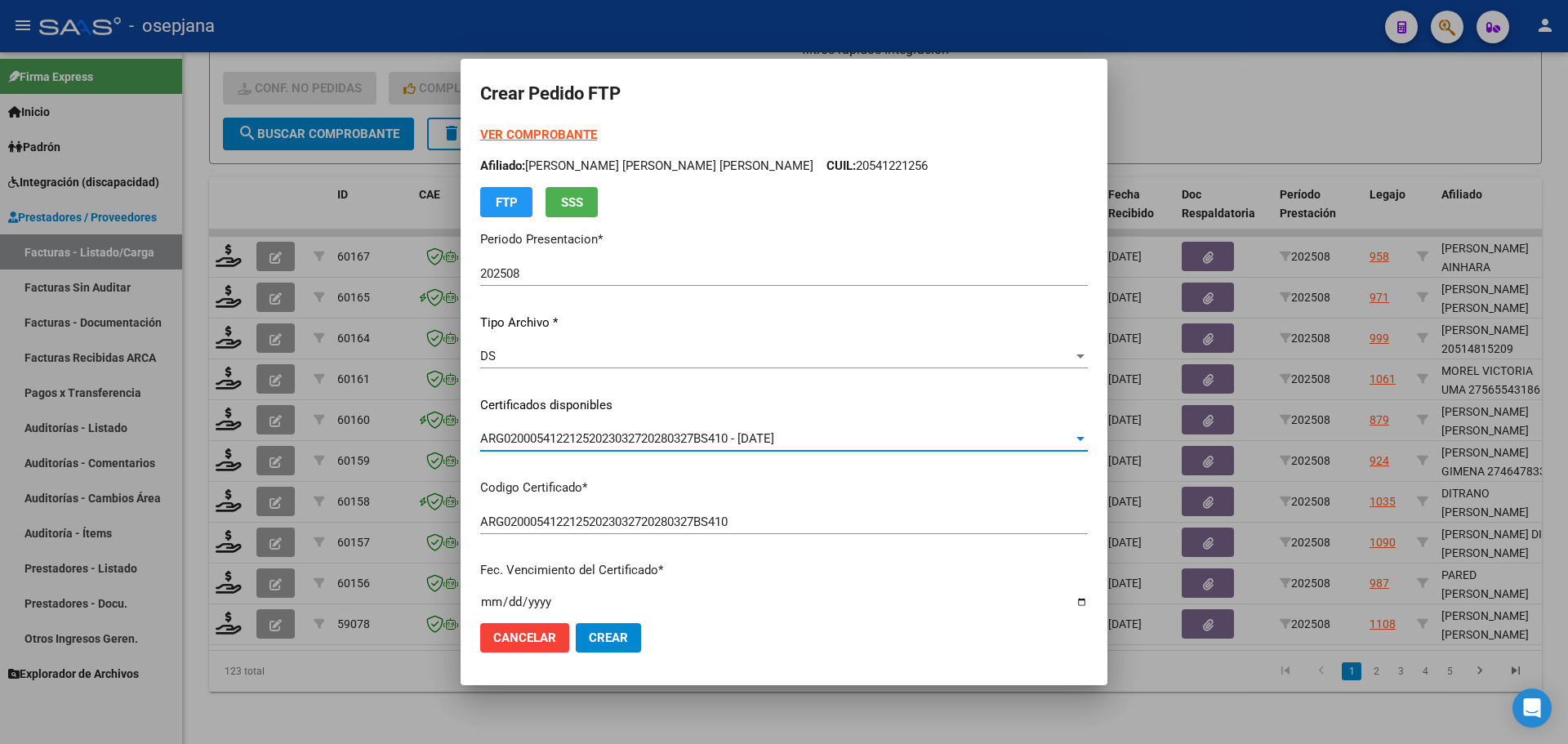
click at [581, 133] on strong "VER COMPROBANTE" at bounding box center [538, 135] width 117 height 15
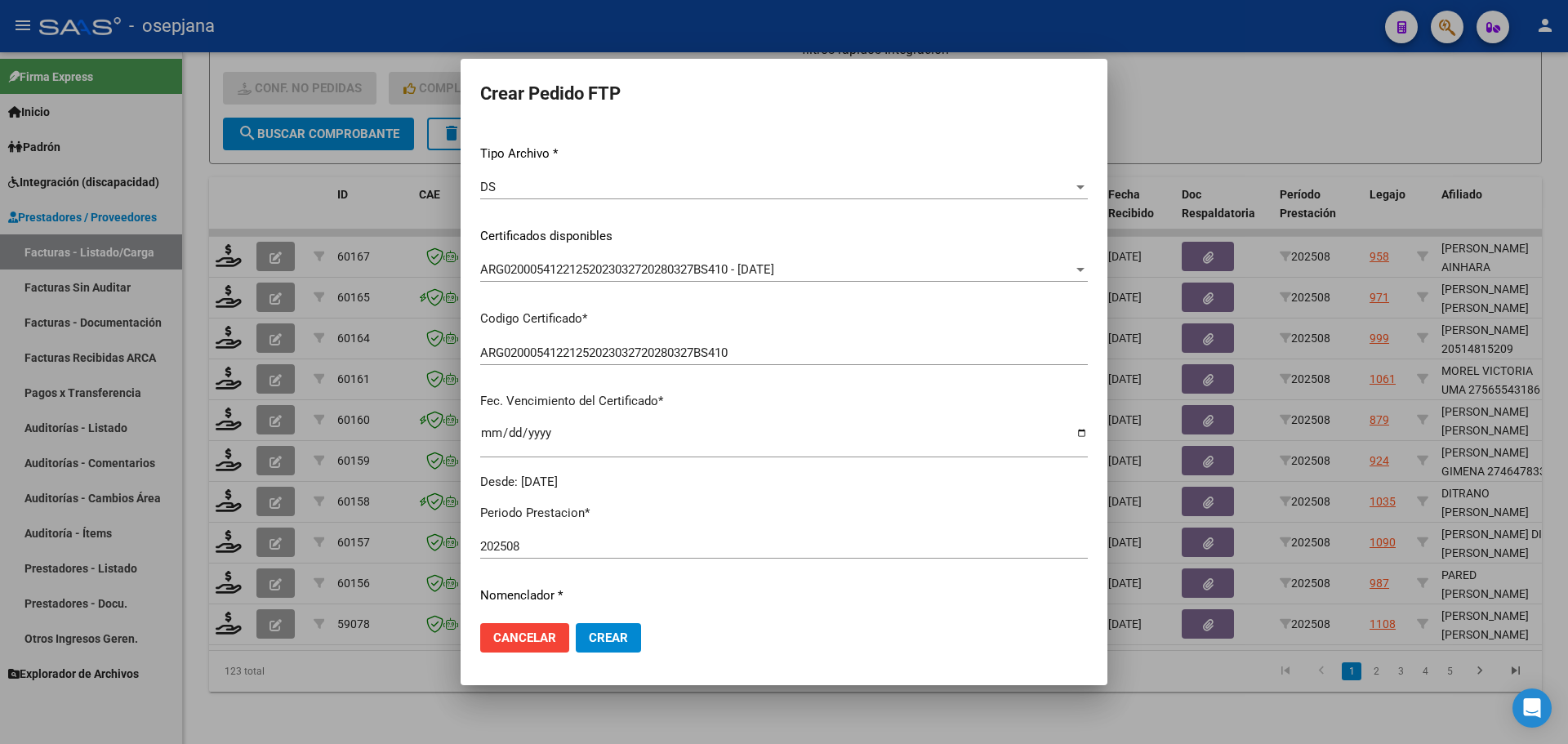
scroll to position [489, 0]
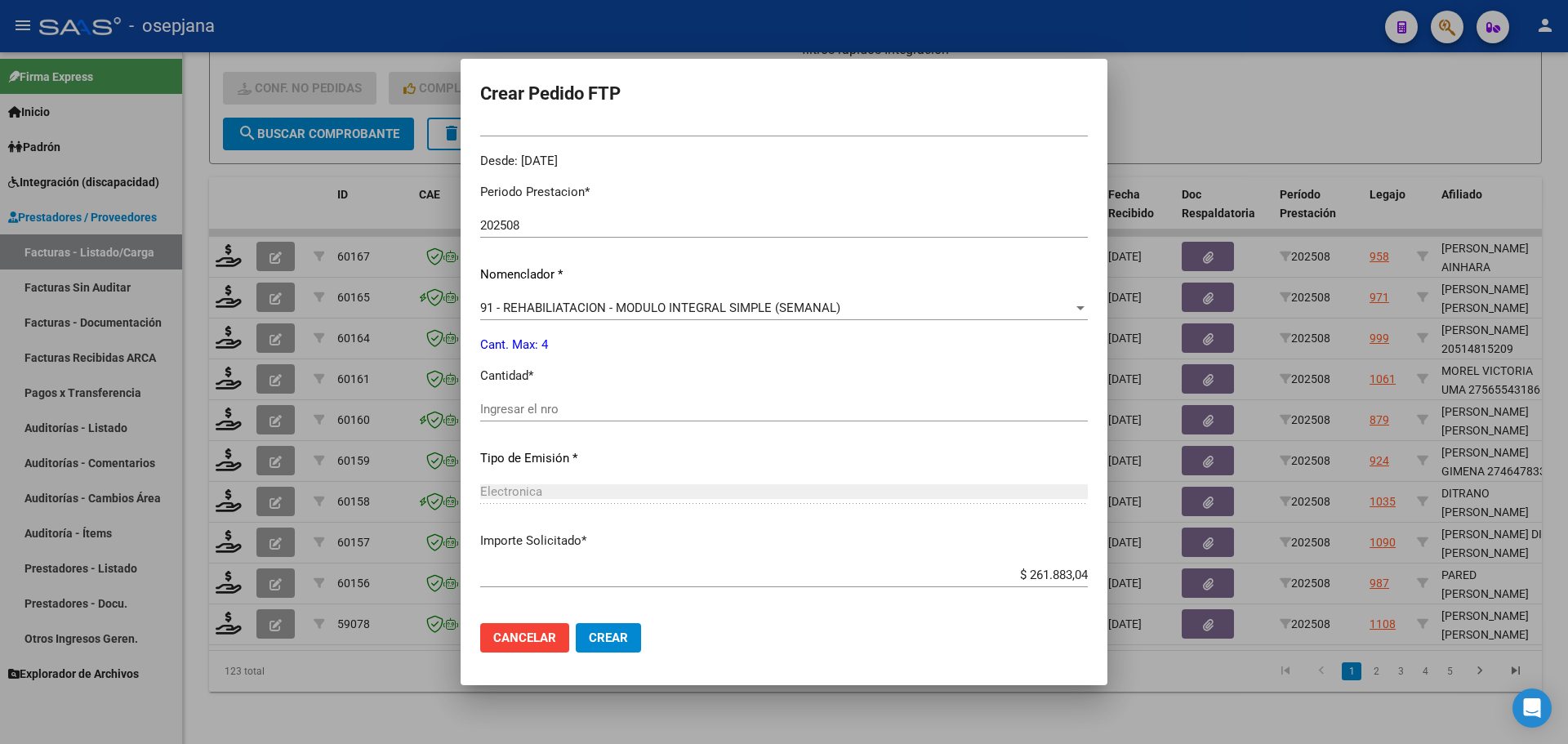
click at [582, 408] on input "Ingresar el nro" at bounding box center [784, 409] width 608 height 15
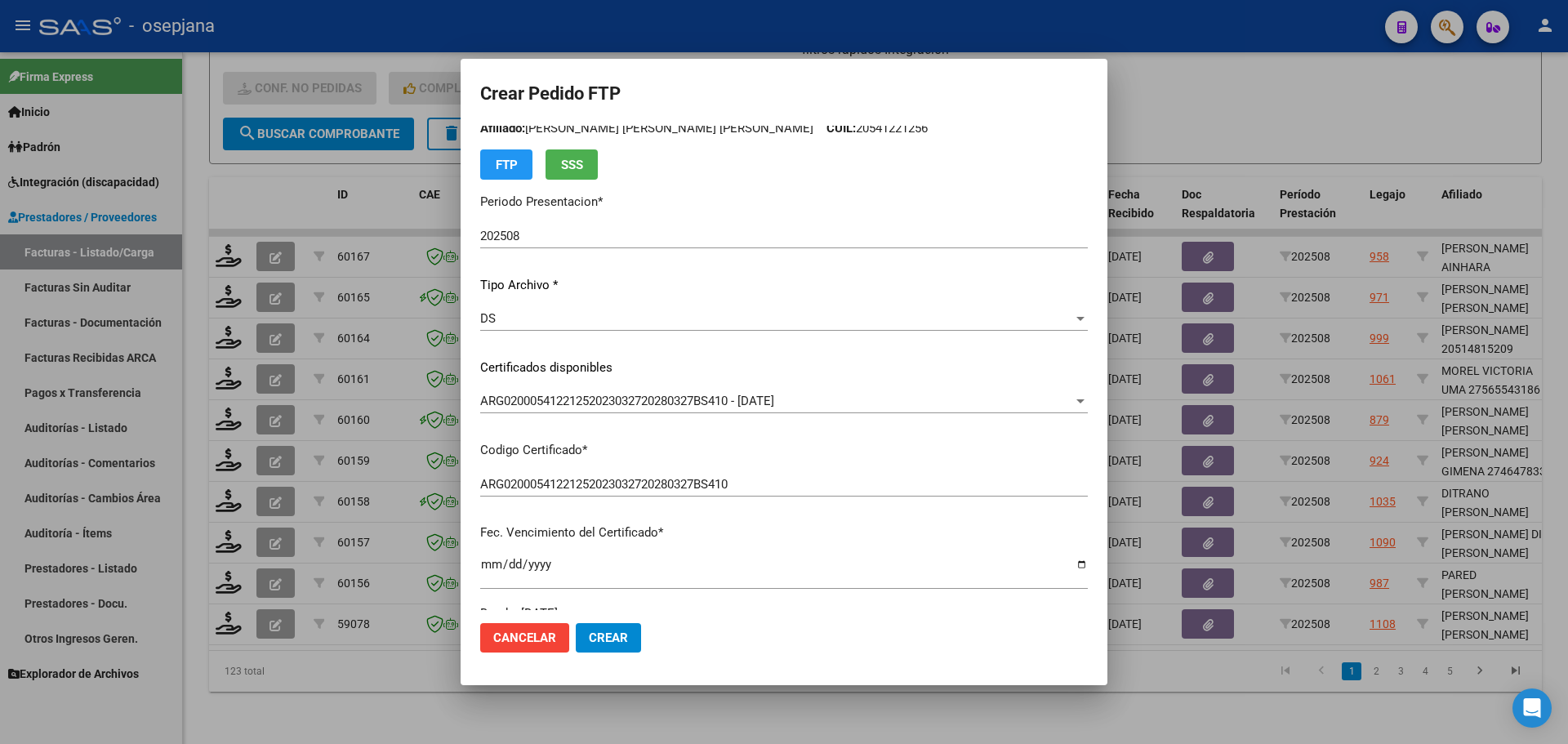
scroll to position [0, 0]
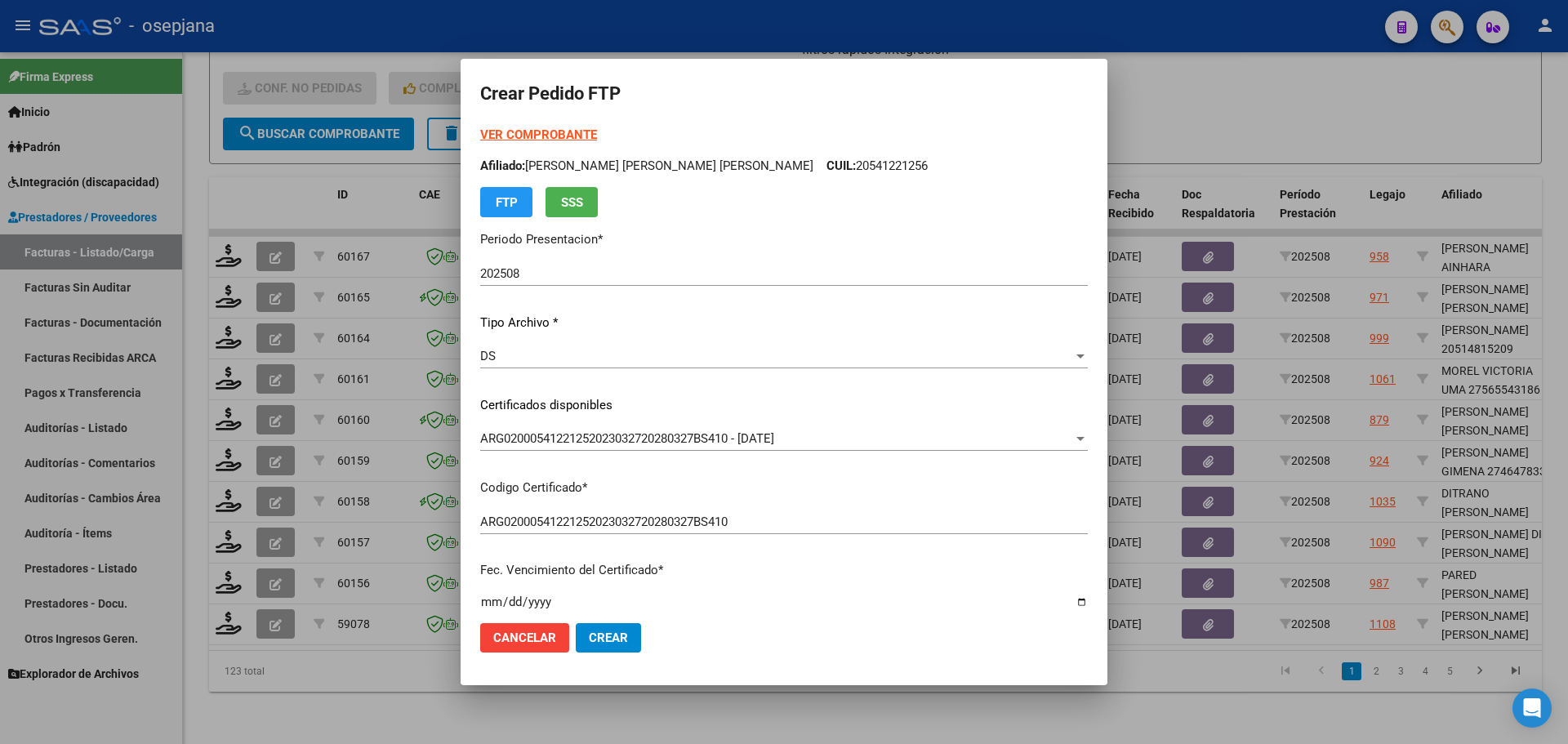
type input "4"
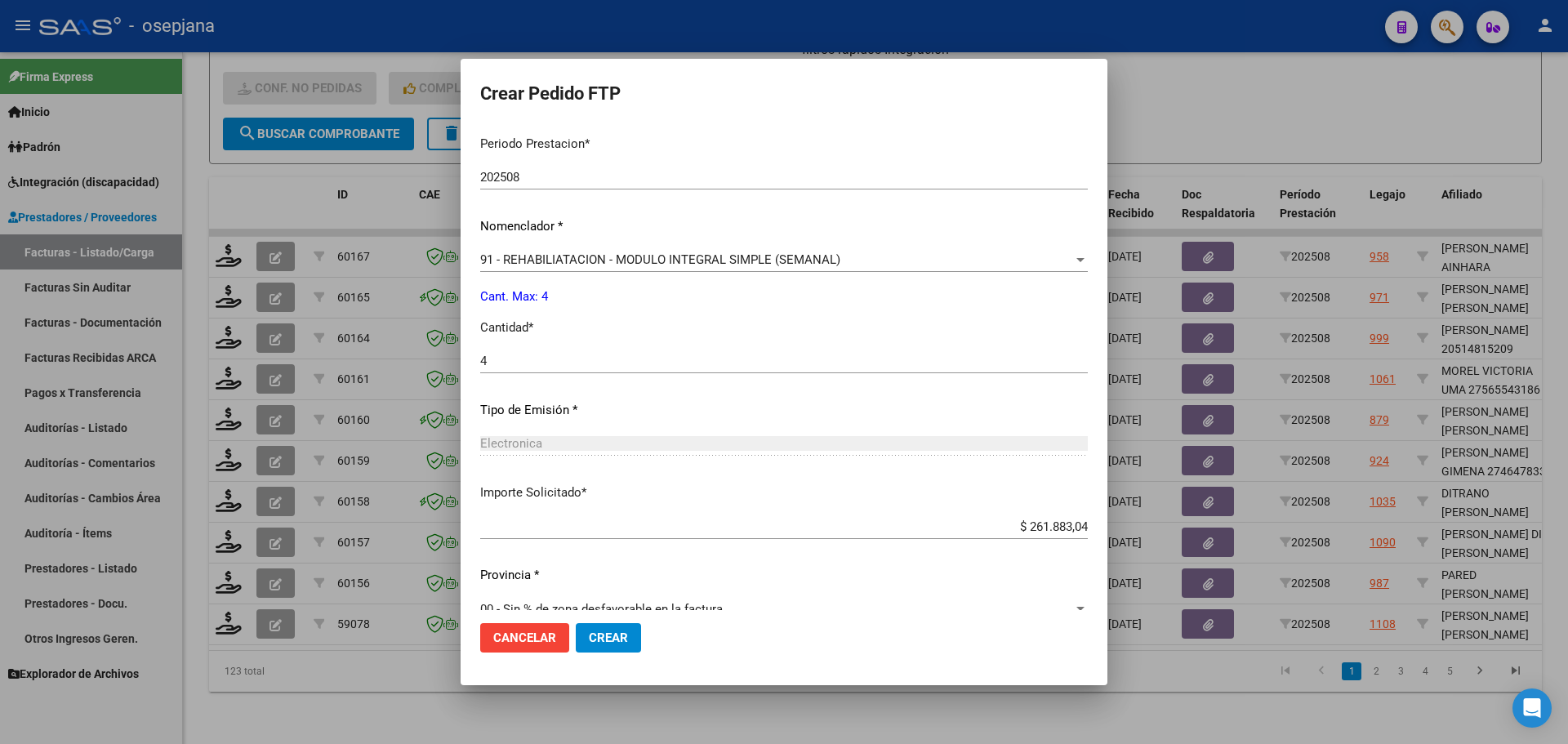
scroll to position [565, 0]
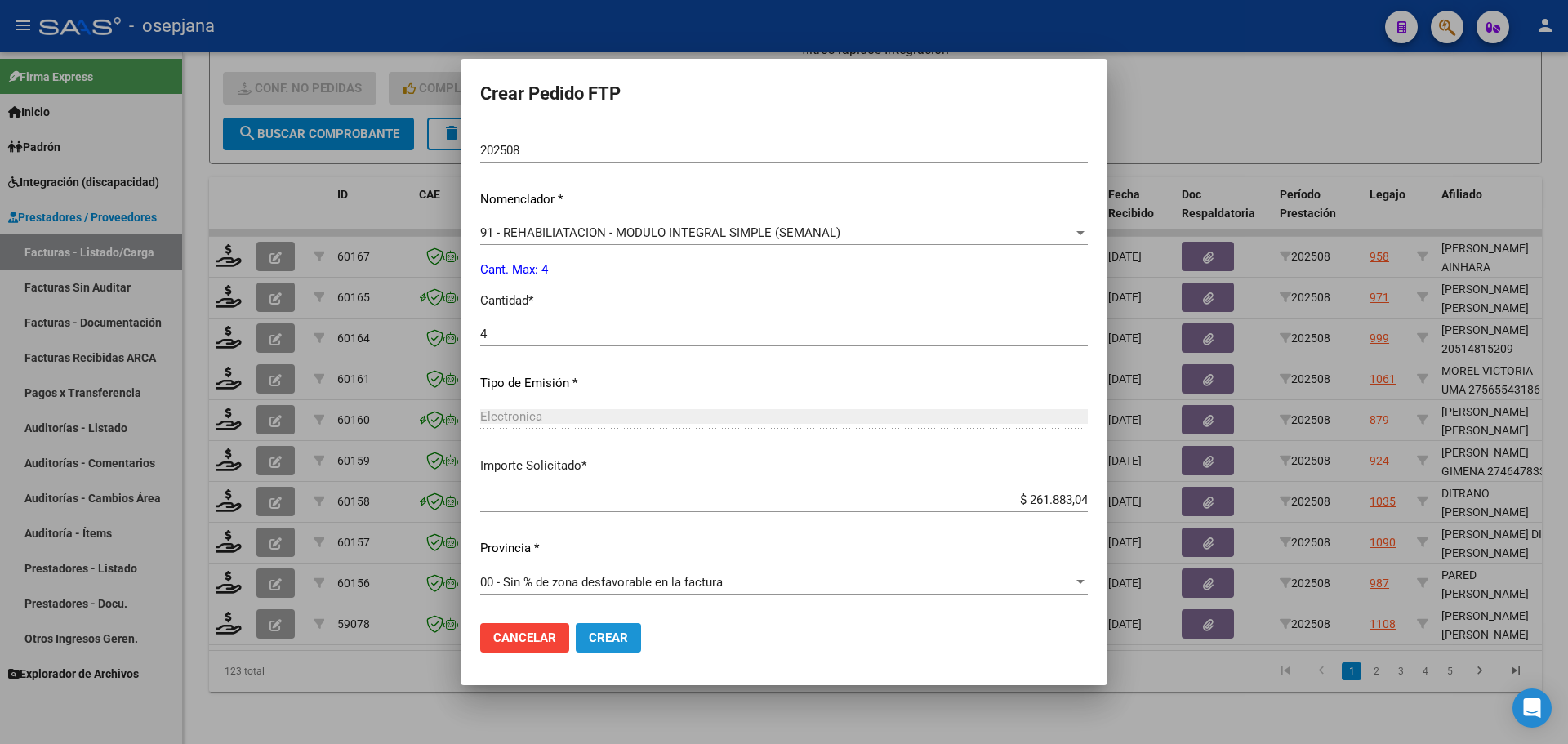
click at [628, 636] on span "Crear" at bounding box center [608, 638] width 39 height 15
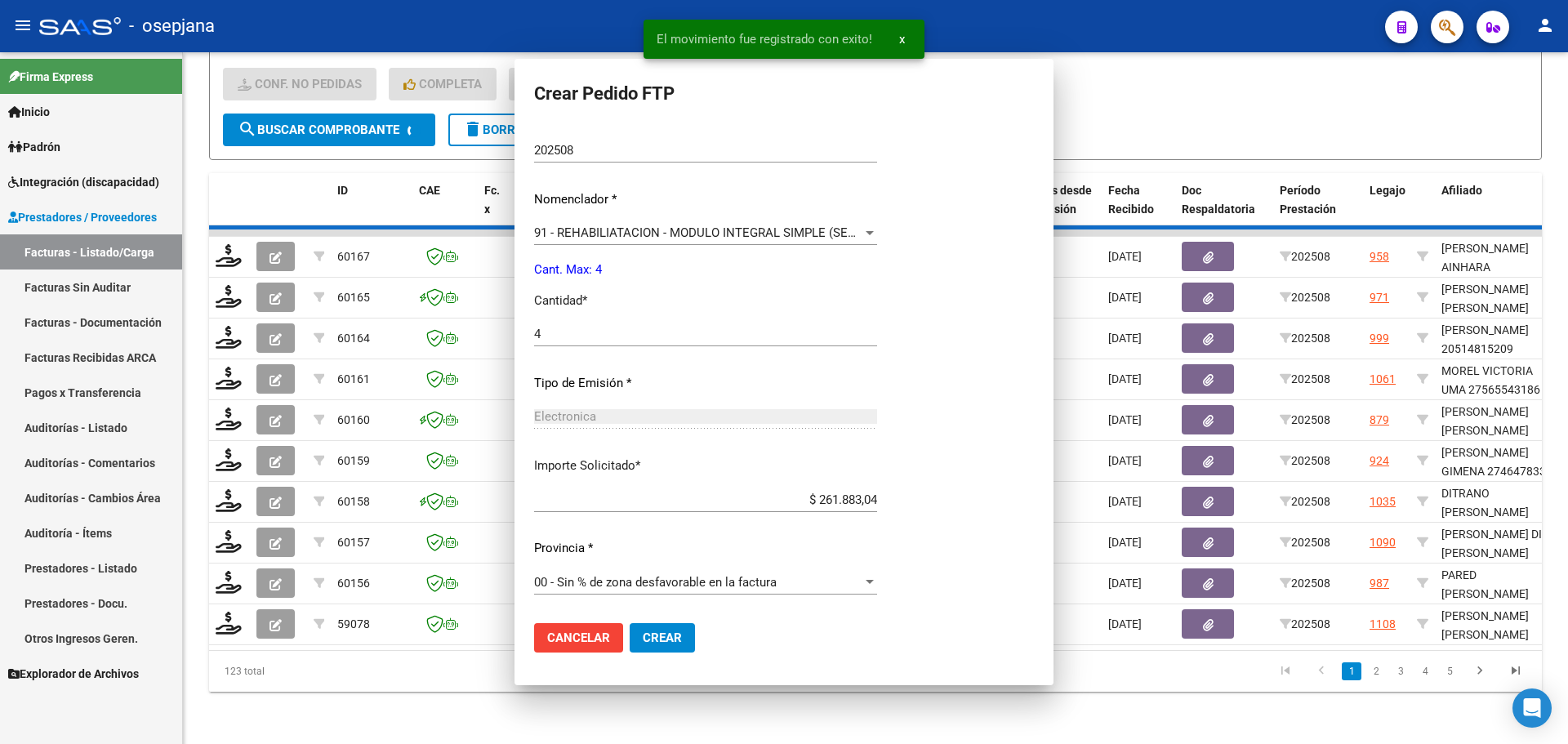
scroll to position [0, 0]
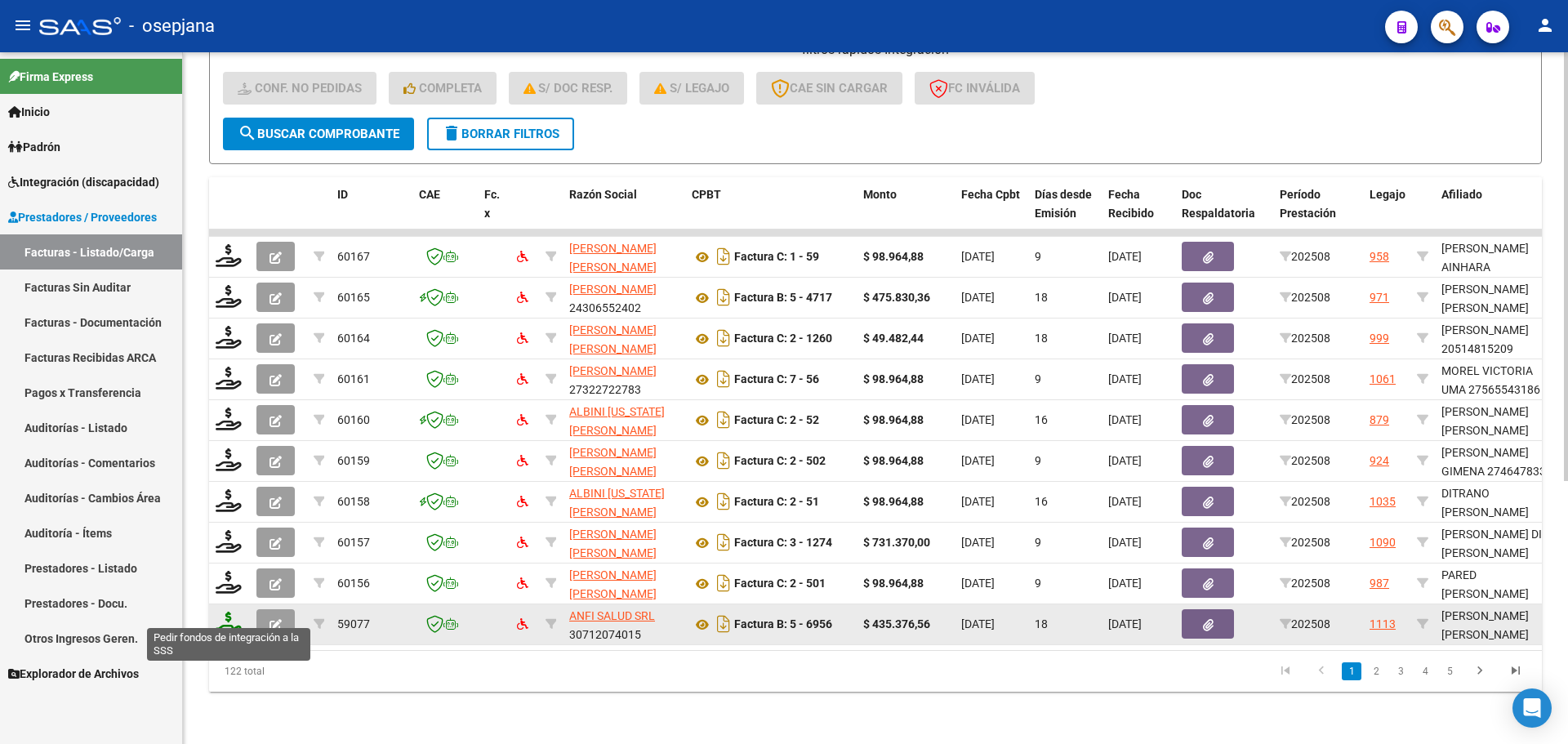
click at [236, 611] on icon at bounding box center [228, 623] width 26 height 23
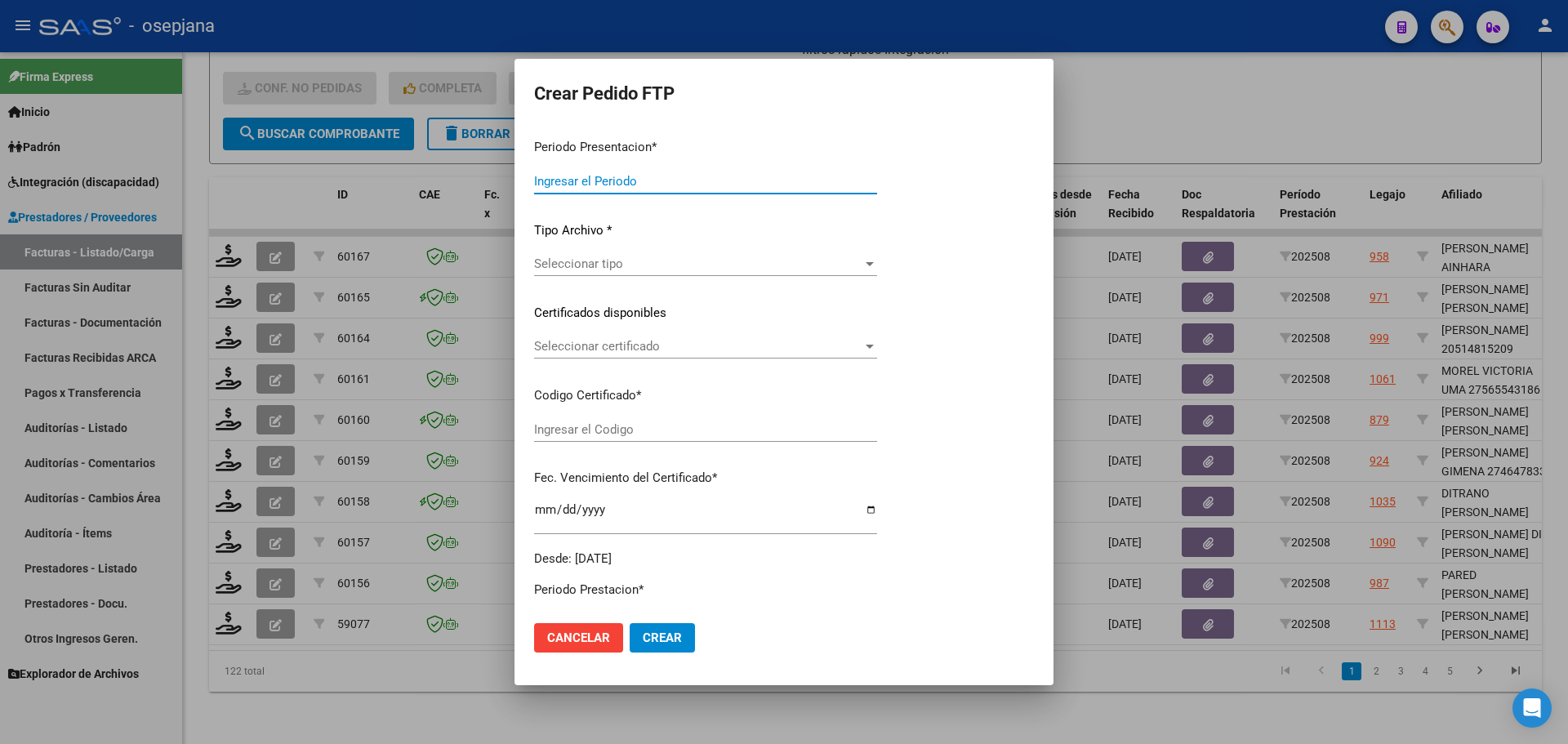
type input "202508"
type input "$ 435.376,56"
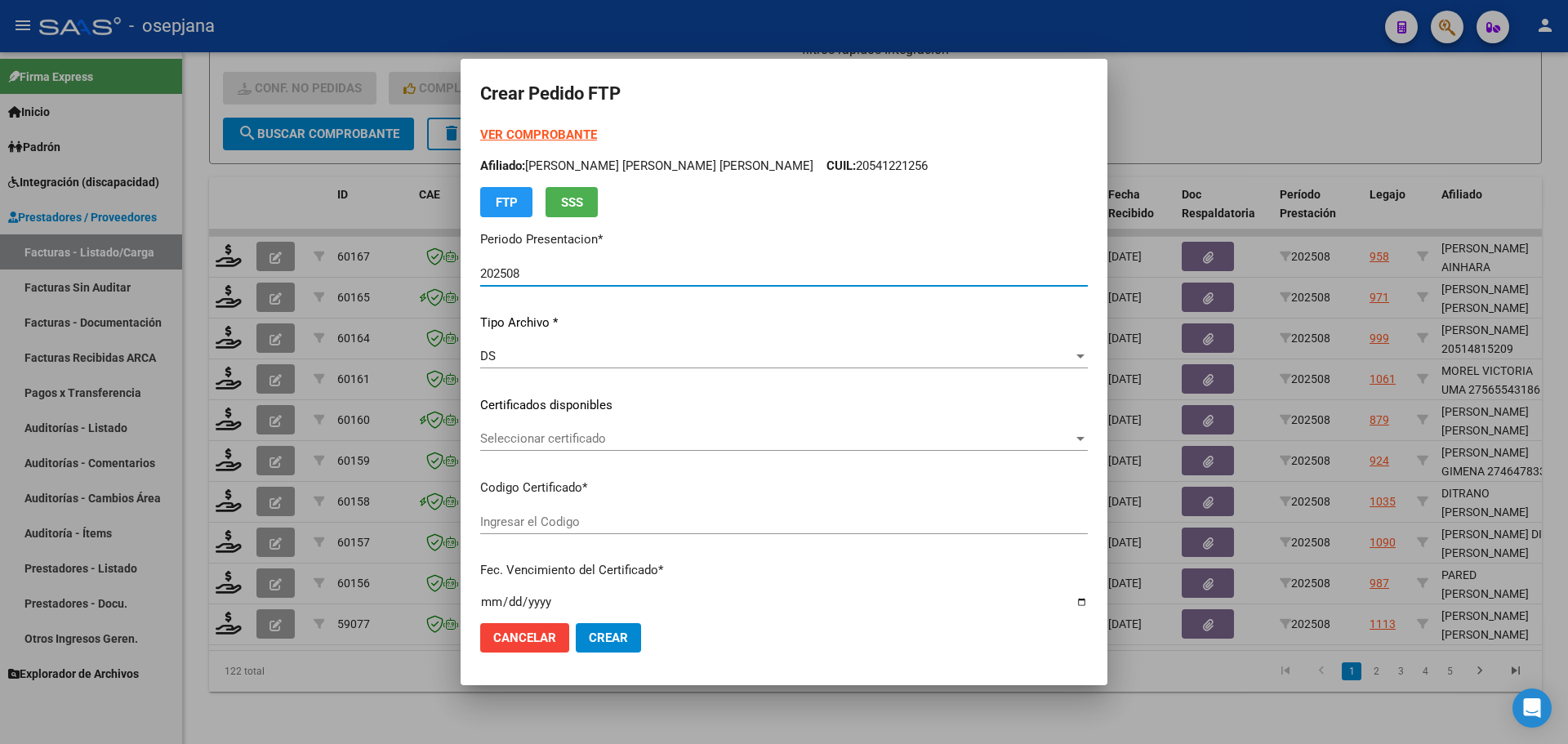
type input "ARG01000561908062023042420260424BSAS410"
type input "[DATE]"
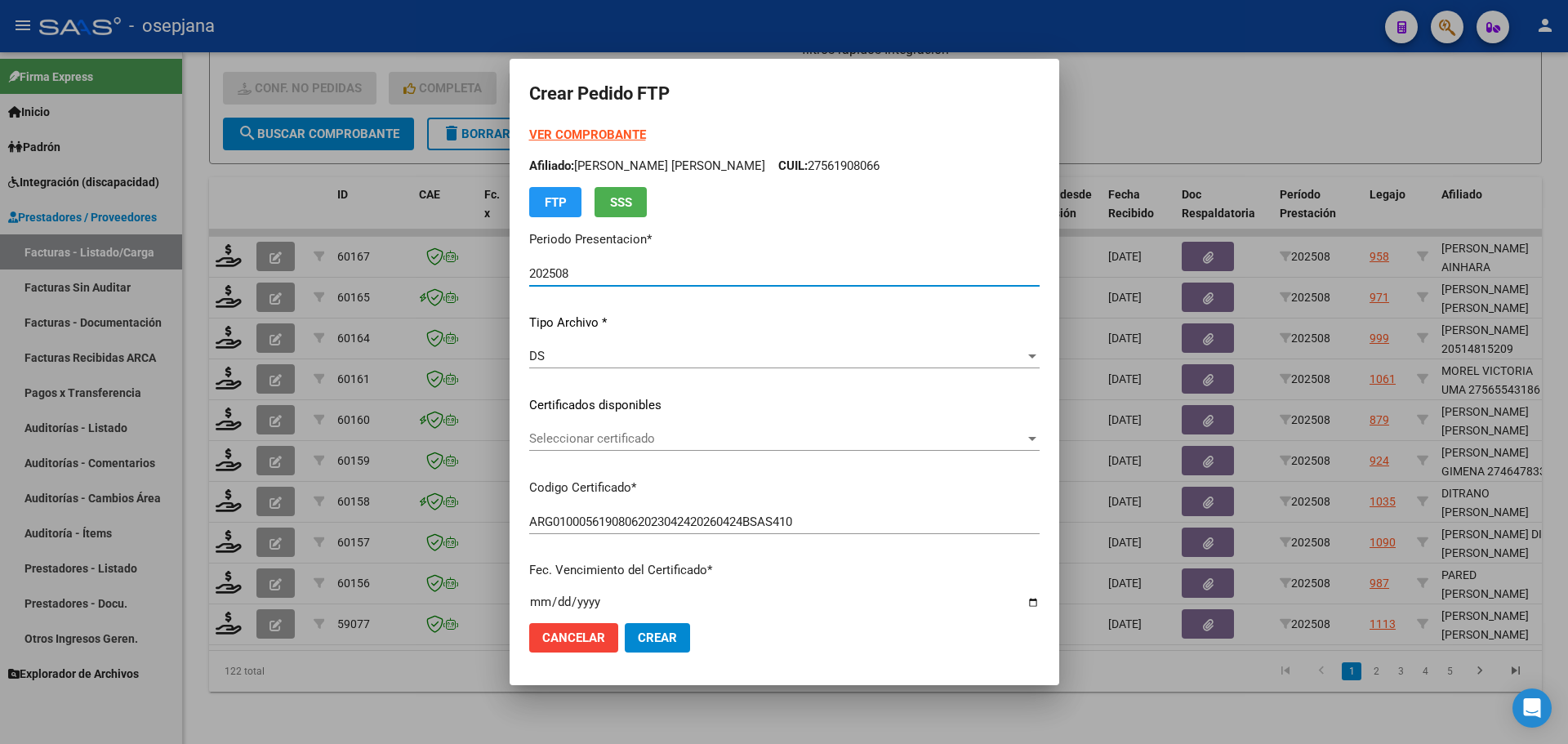
click at [661, 431] on span "Seleccionar certificado" at bounding box center [776, 439] width 495 height 15
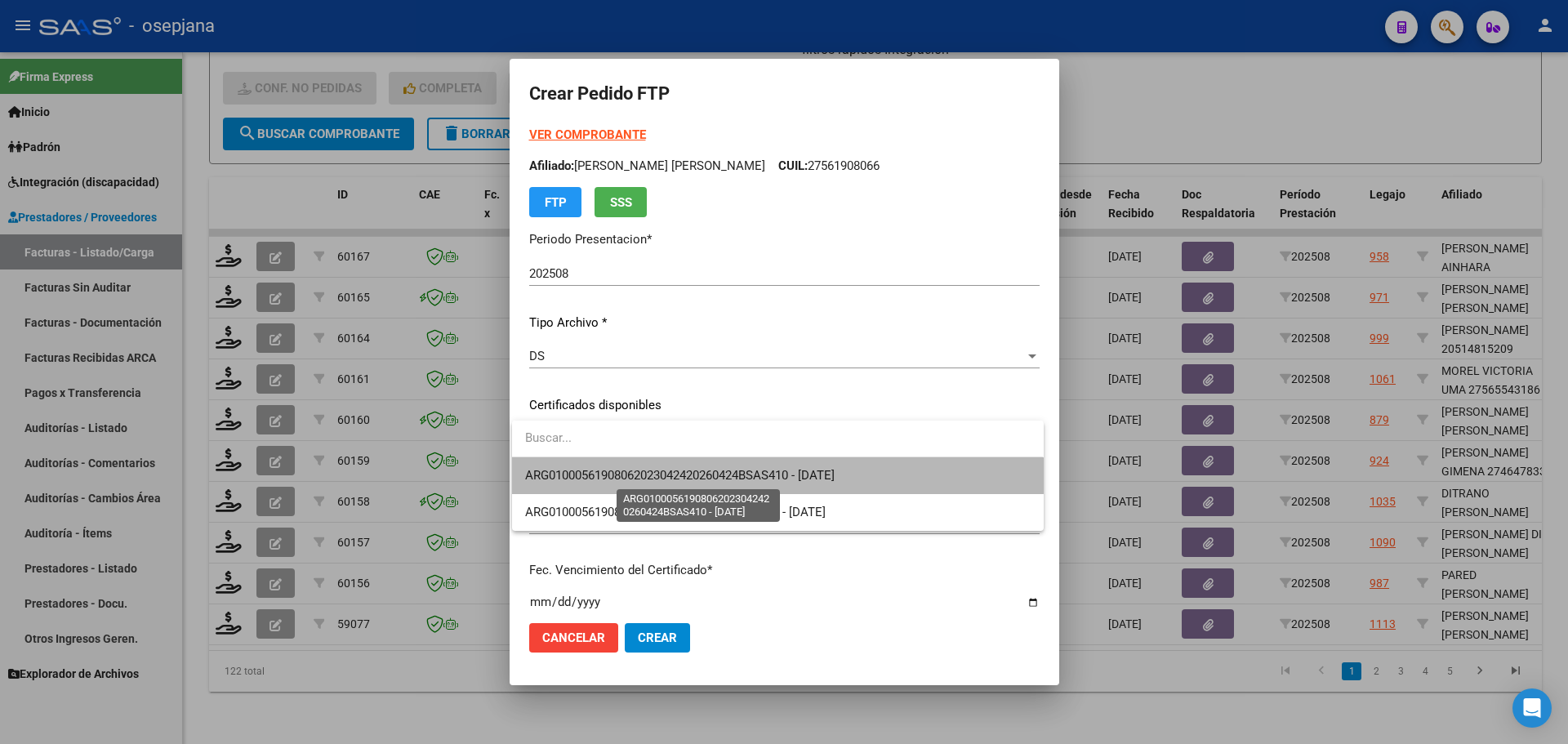
click at [668, 468] on span "ARG01000561908062023042420260424BSAS410 - [DATE]" at bounding box center [680, 475] width 310 height 15
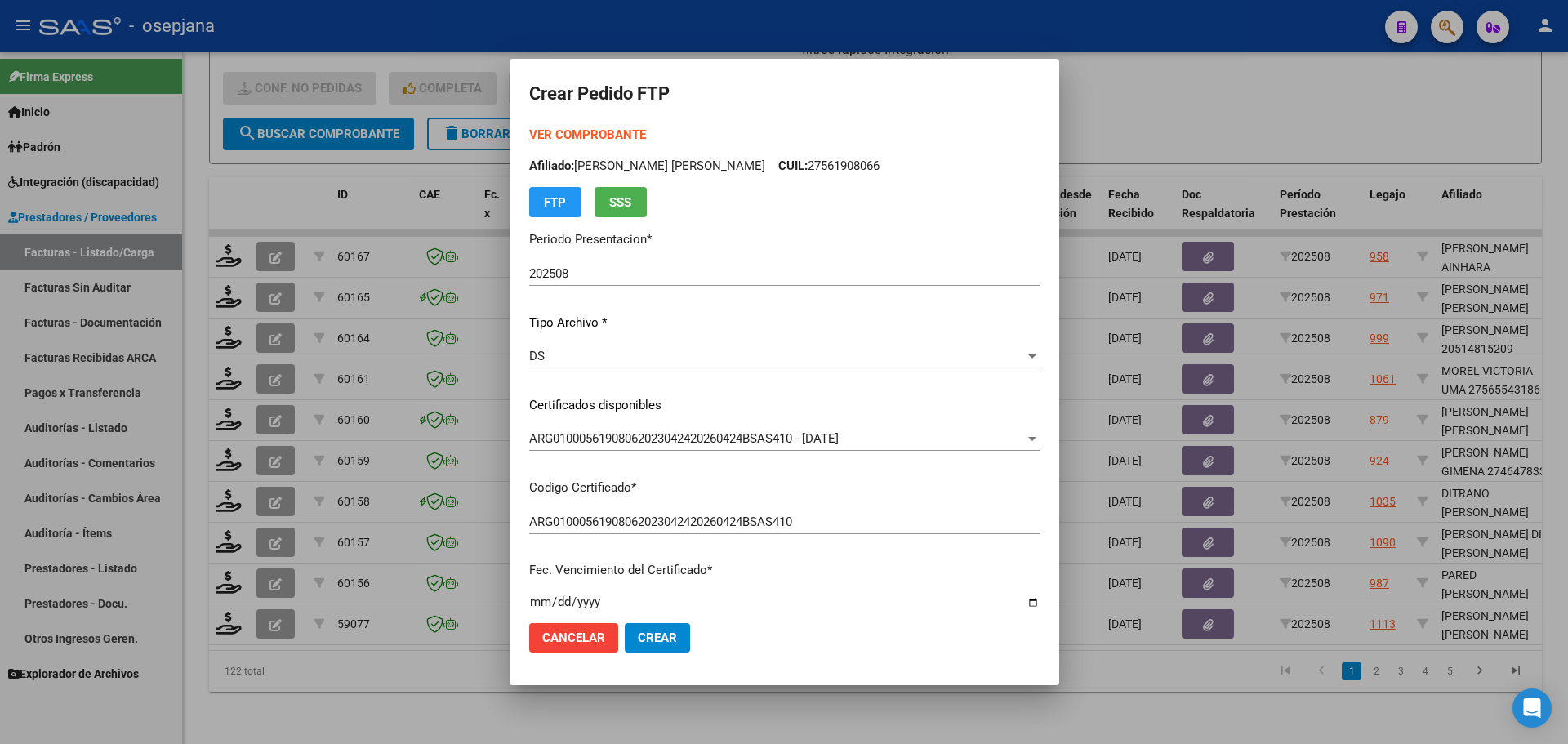
click at [569, 130] on strong "VER COMPROBANTE" at bounding box center [587, 135] width 117 height 15
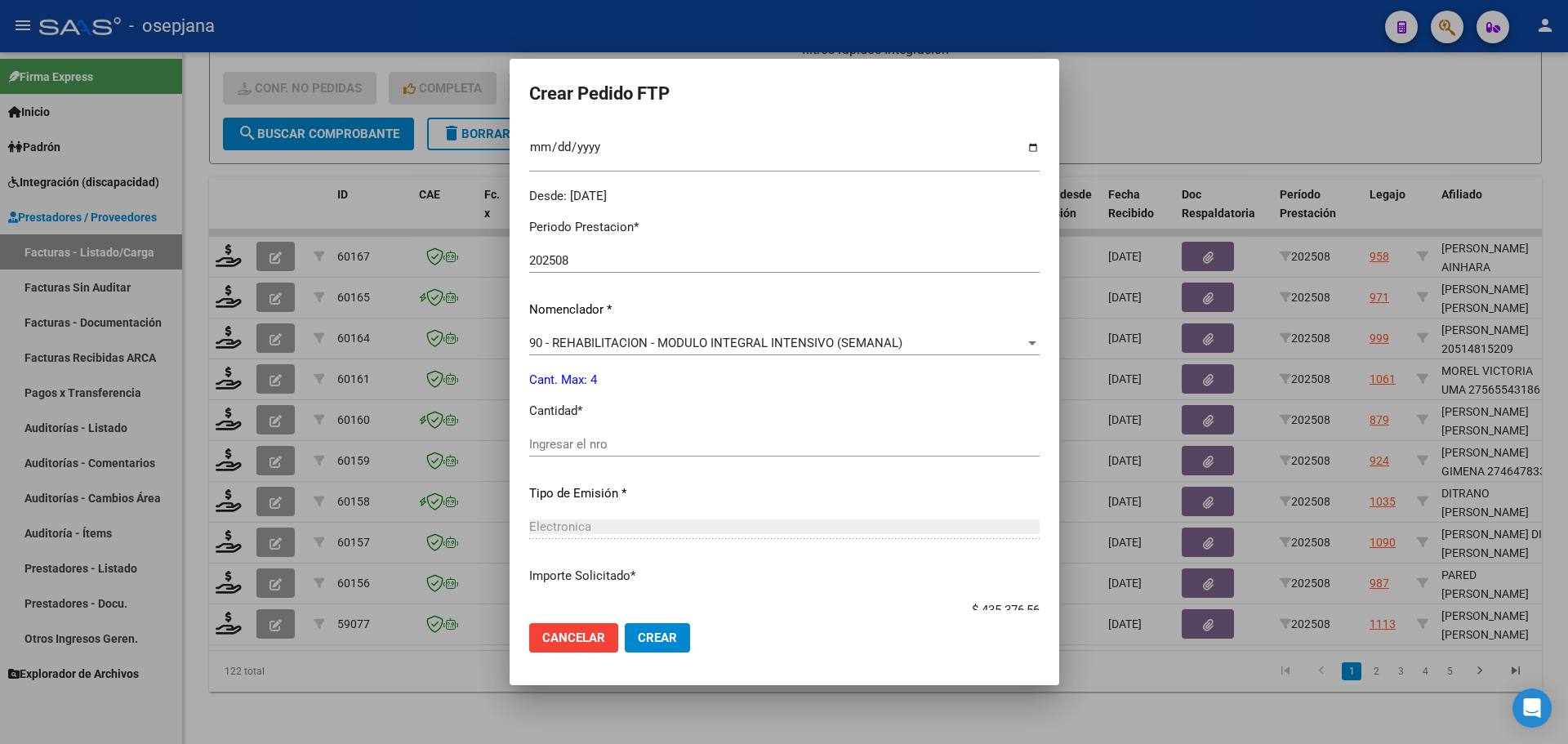
scroll to position [489, 0]
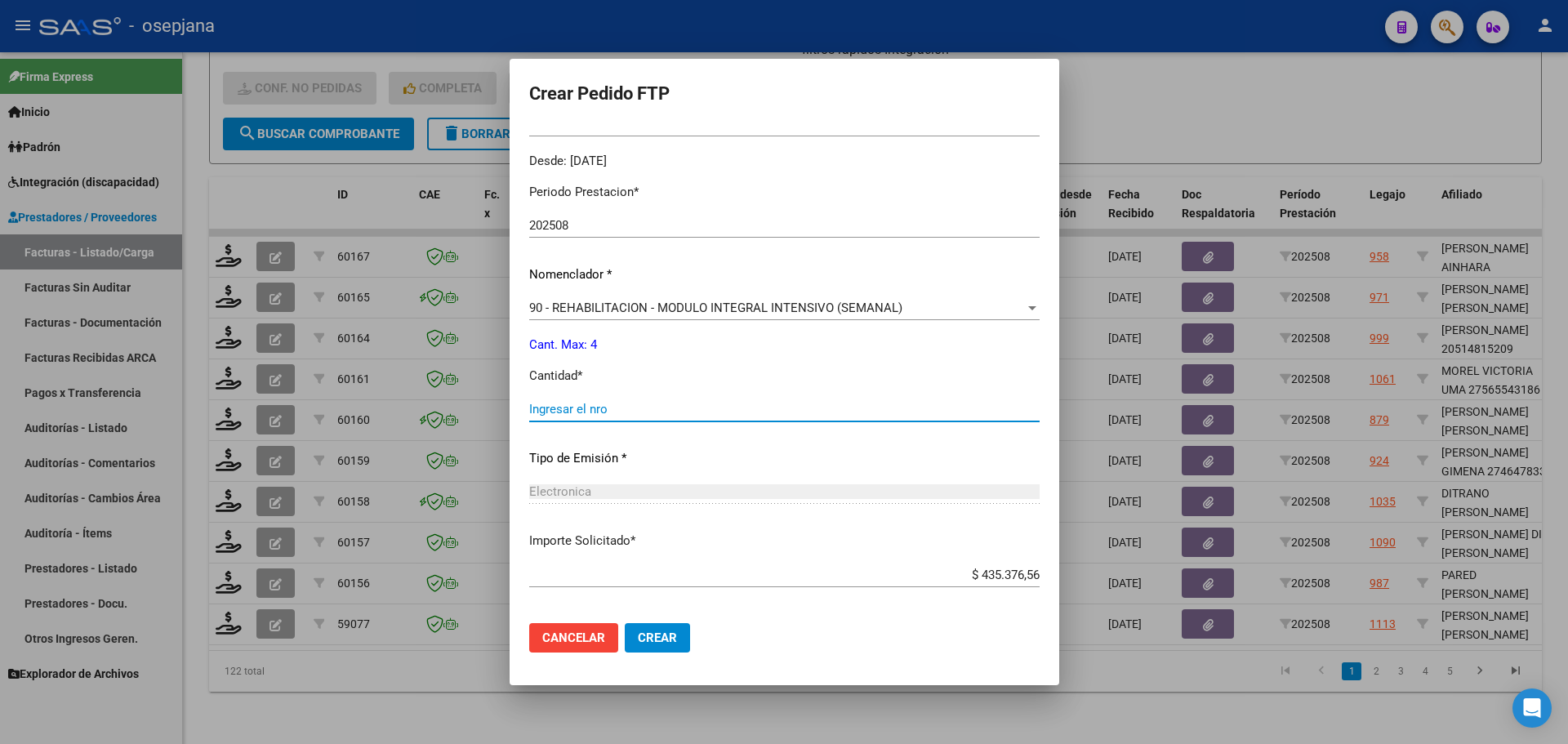
click at [608, 405] on input "Ingresar el nro" at bounding box center [784, 409] width 510 height 15
type input "4"
click at [660, 629] on button "Crear" at bounding box center [657, 638] width 66 height 29
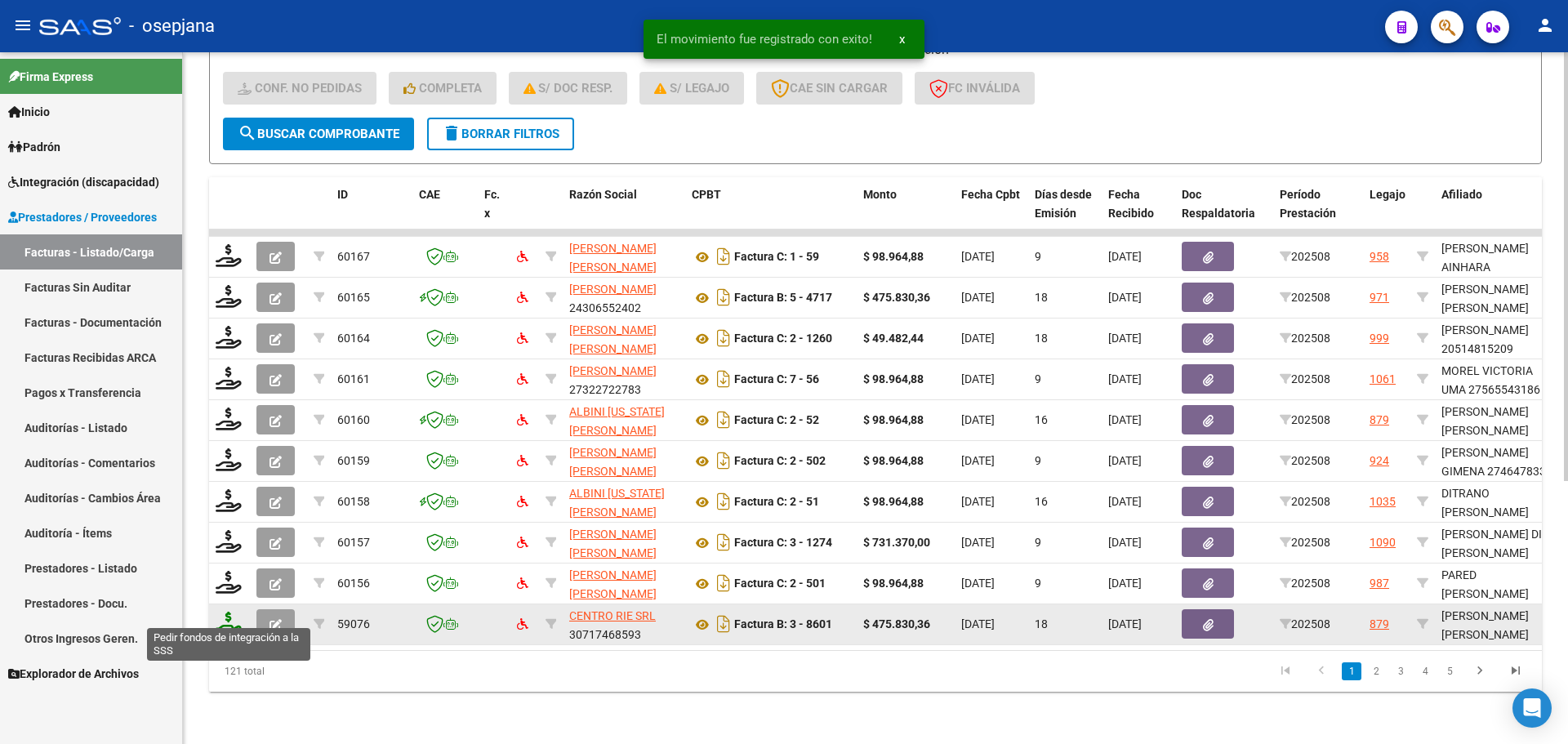
click at [228, 613] on icon at bounding box center [228, 623] width 26 height 23
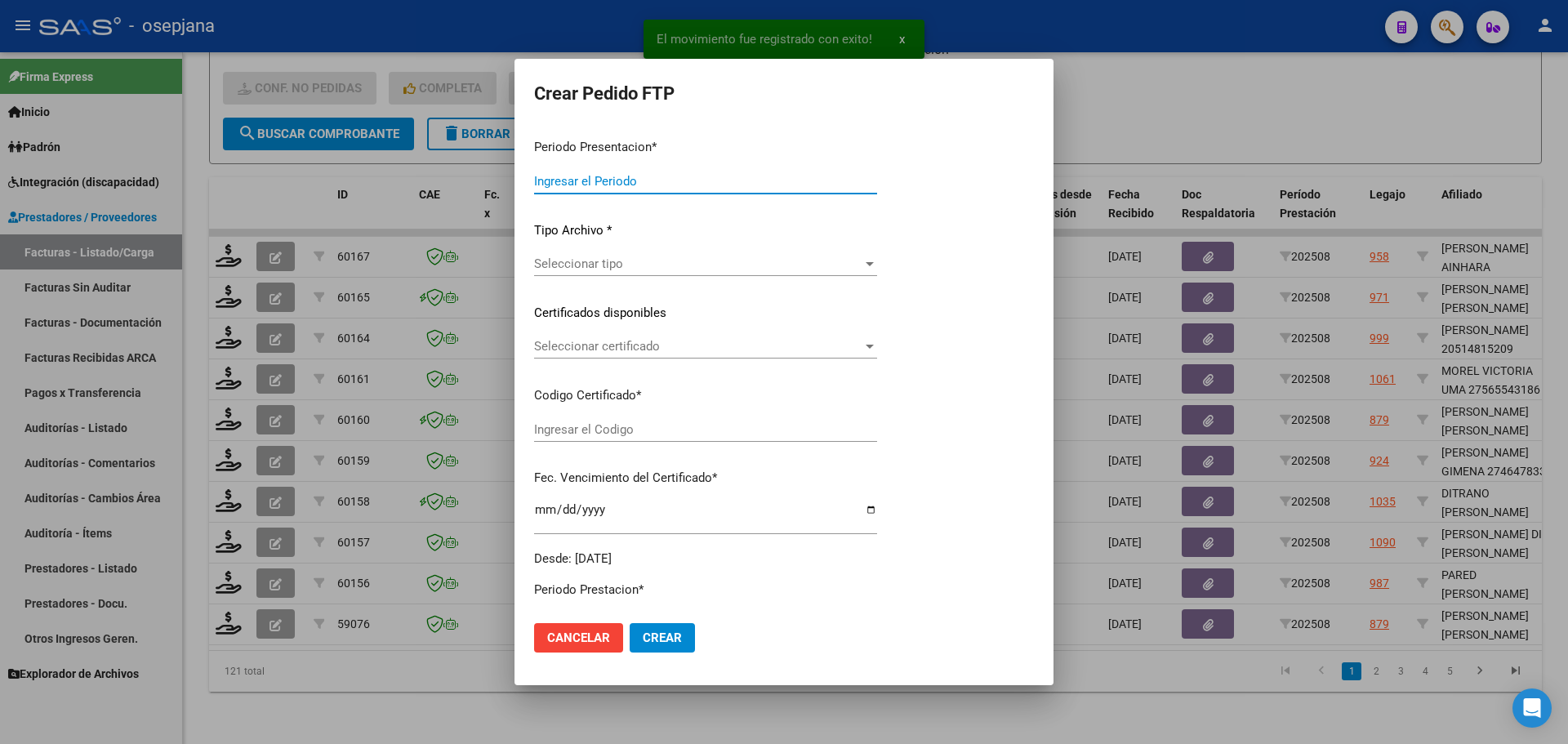
type input "202508"
type input "$ 475.830,36"
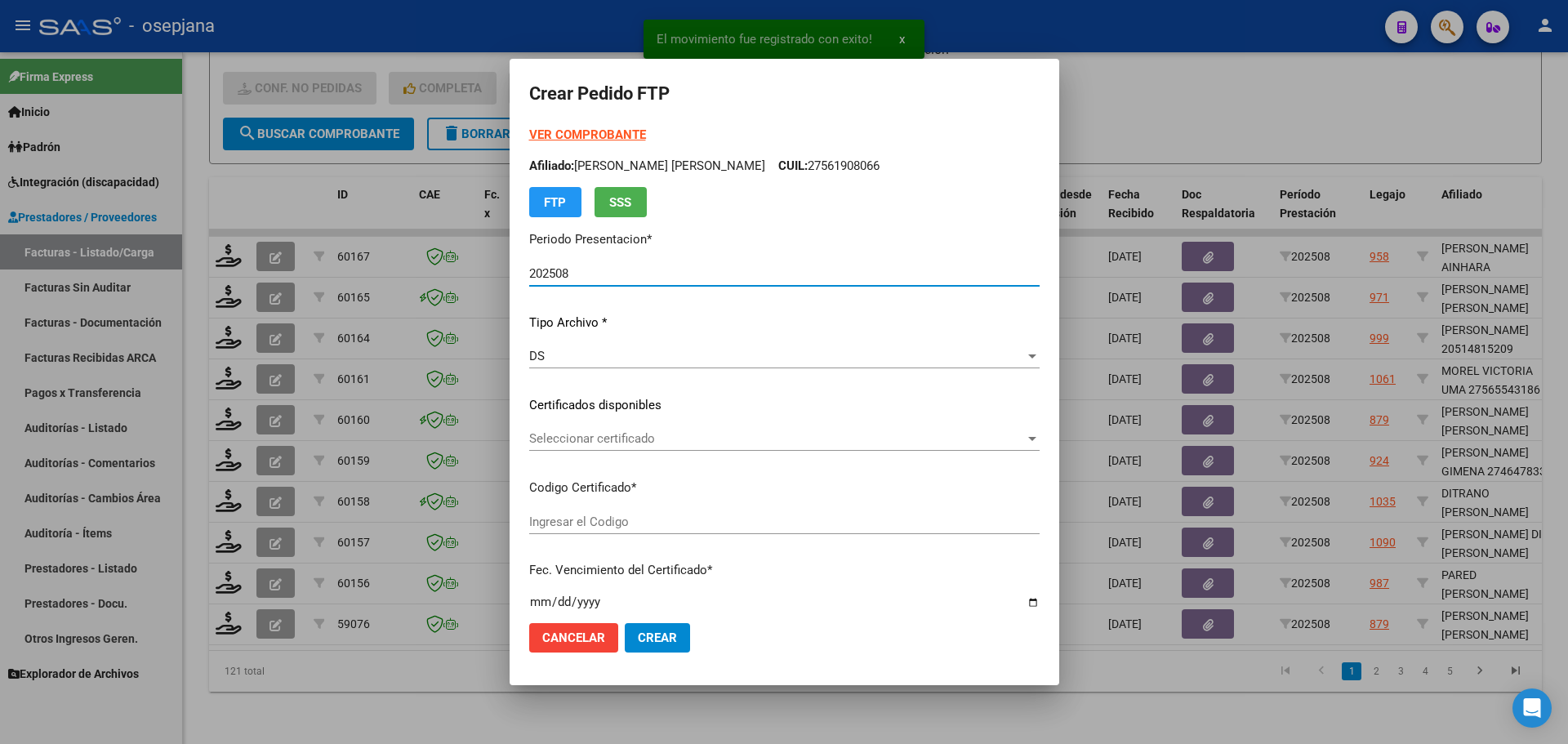
type input "ARG02000569395302024041820290418BUE10725"
type input "[DATE]"
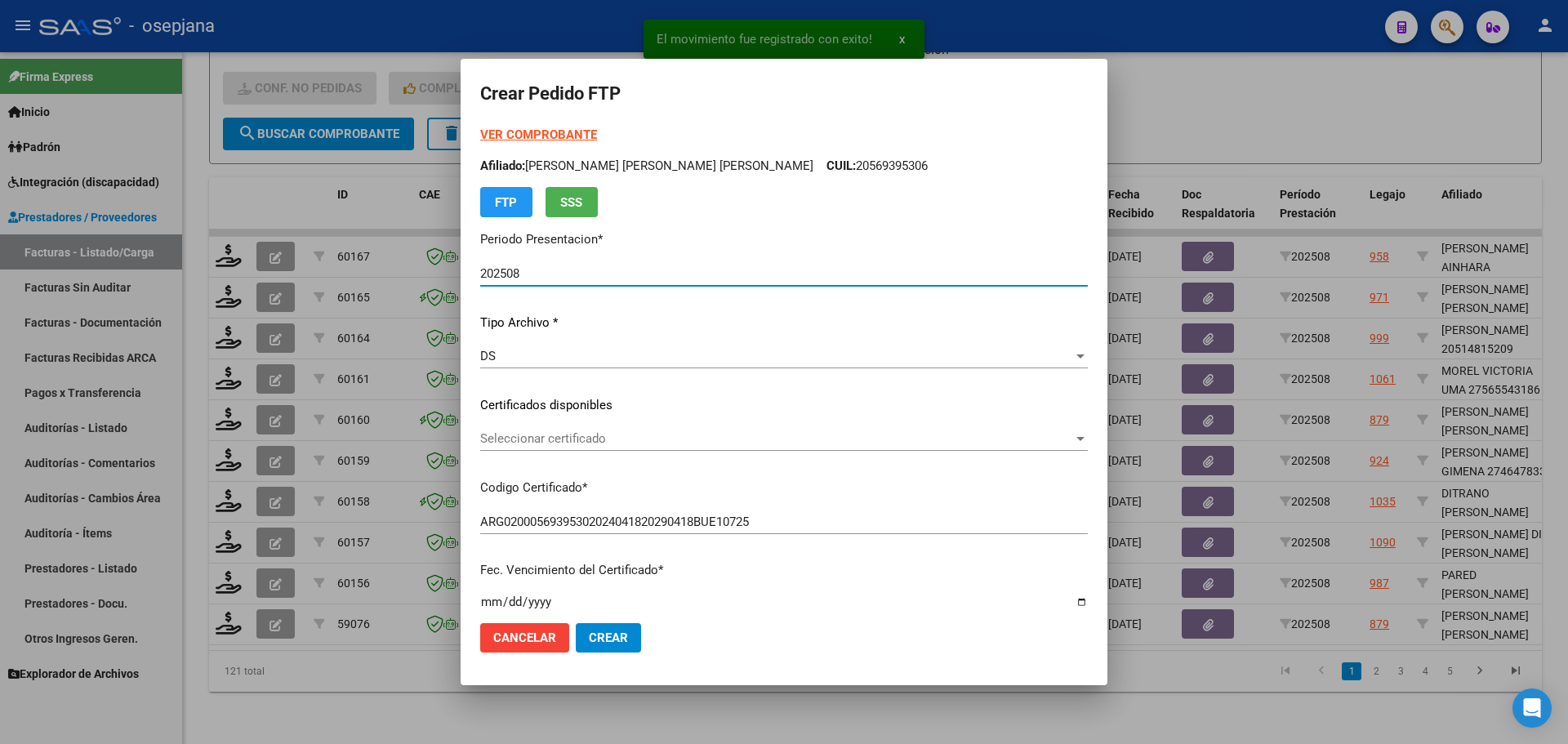
click at [665, 435] on span "Seleccionar certificado" at bounding box center [776, 439] width 593 height 15
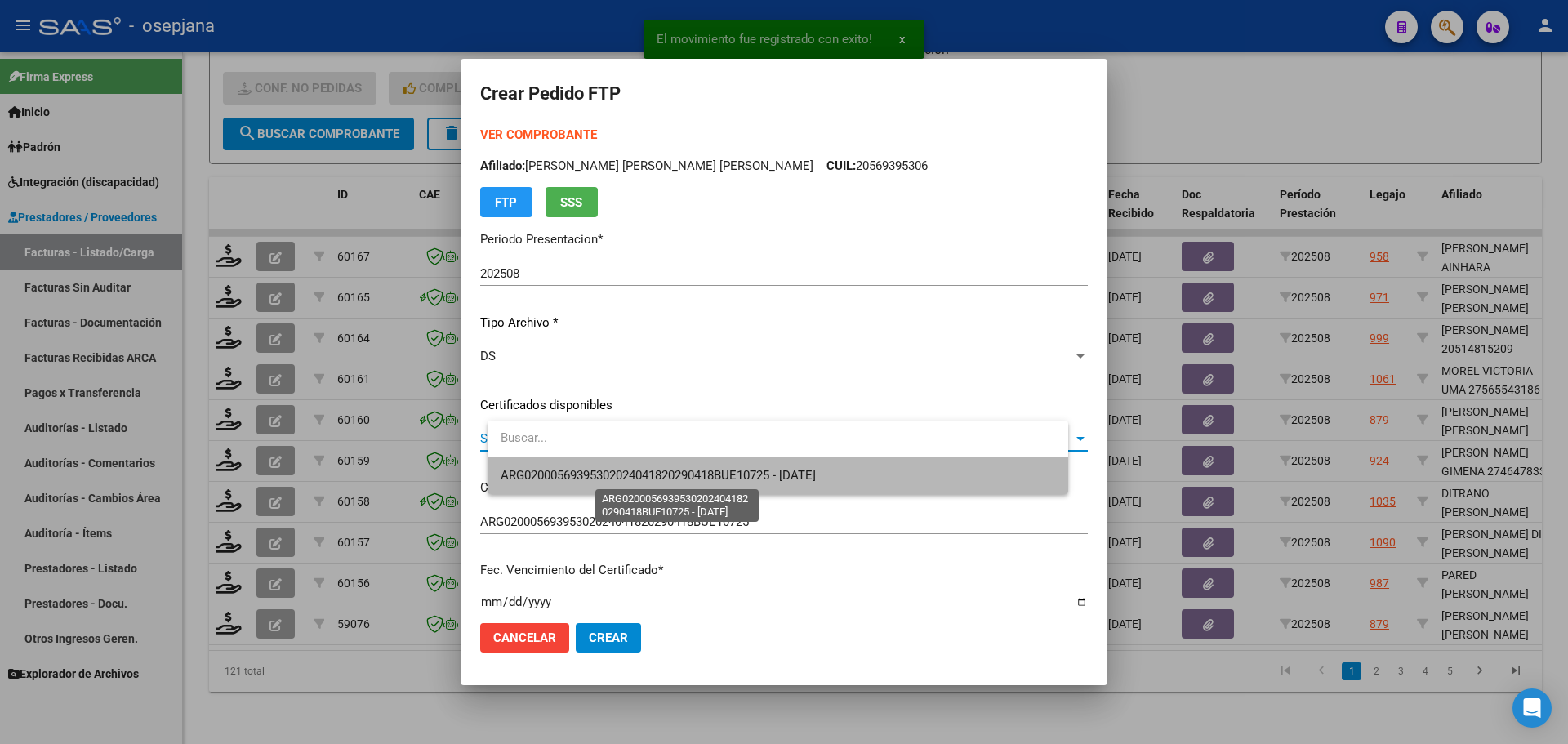
click at [667, 467] on span "ARG02000569395302024041820290418BUE10725 - [DATE]" at bounding box center [657, 475] width 315 height 15
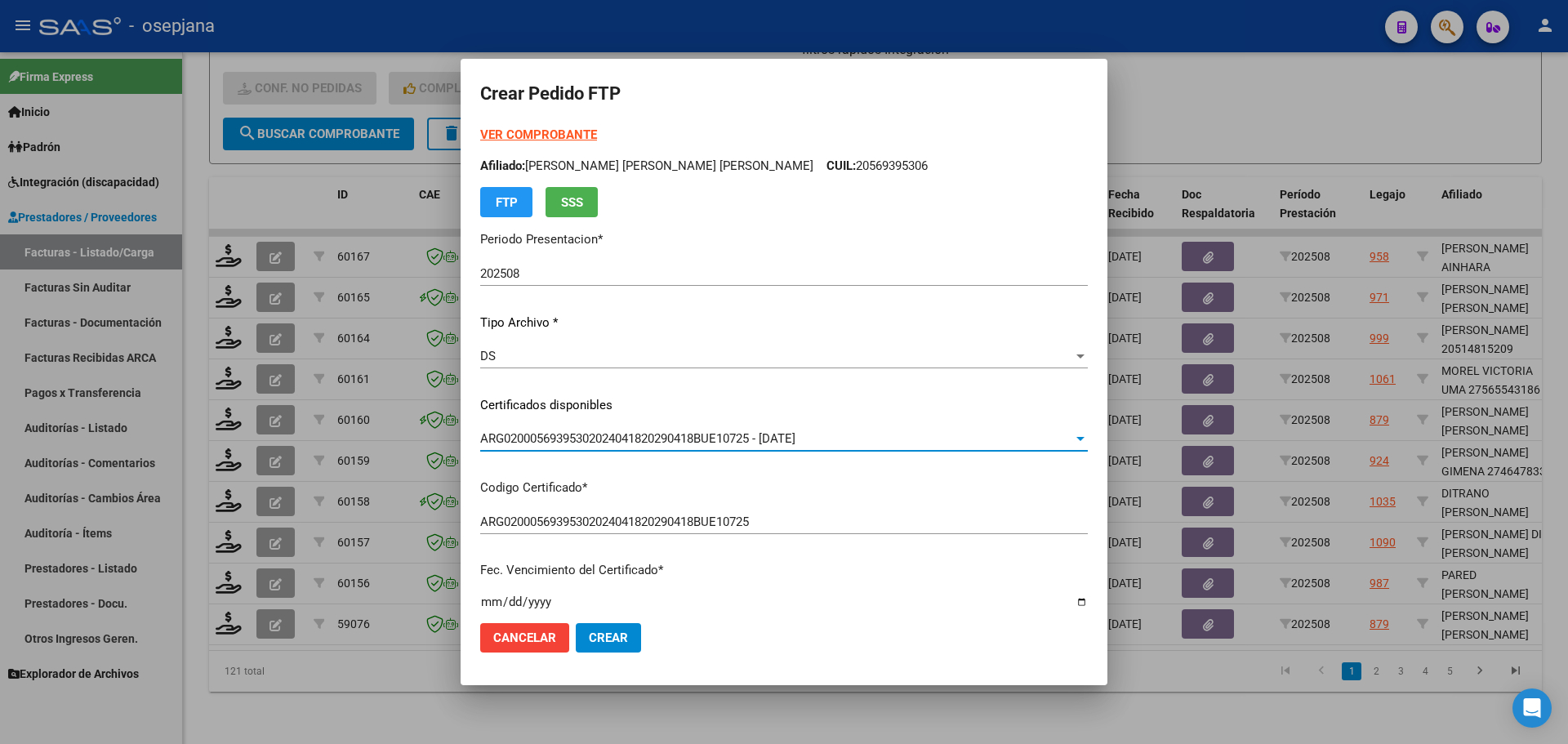
click at [554, 133] on strong "VER COMPROBANTE" at bounding box center [538, 135] width 117 height 15
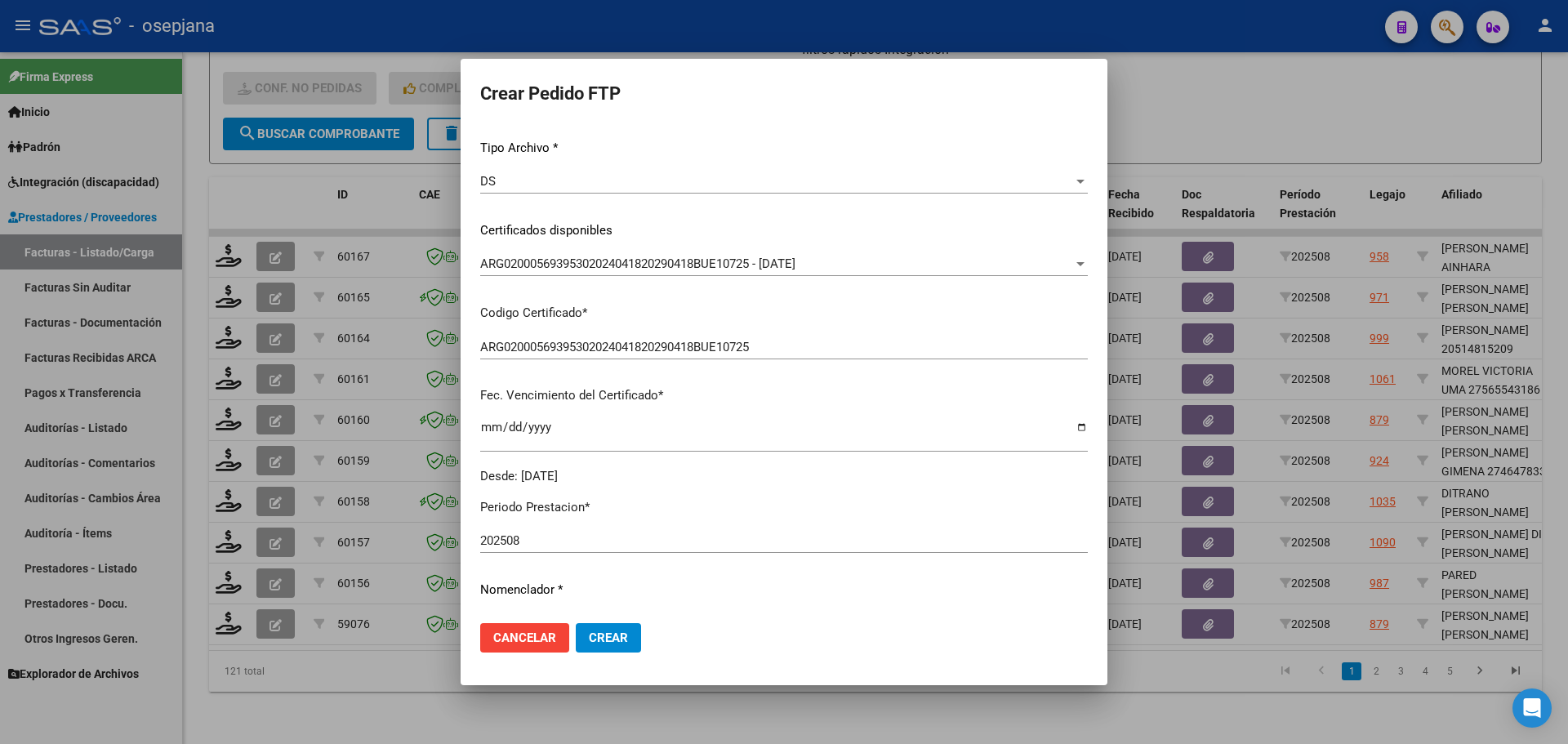
scroll to position [489, 0]
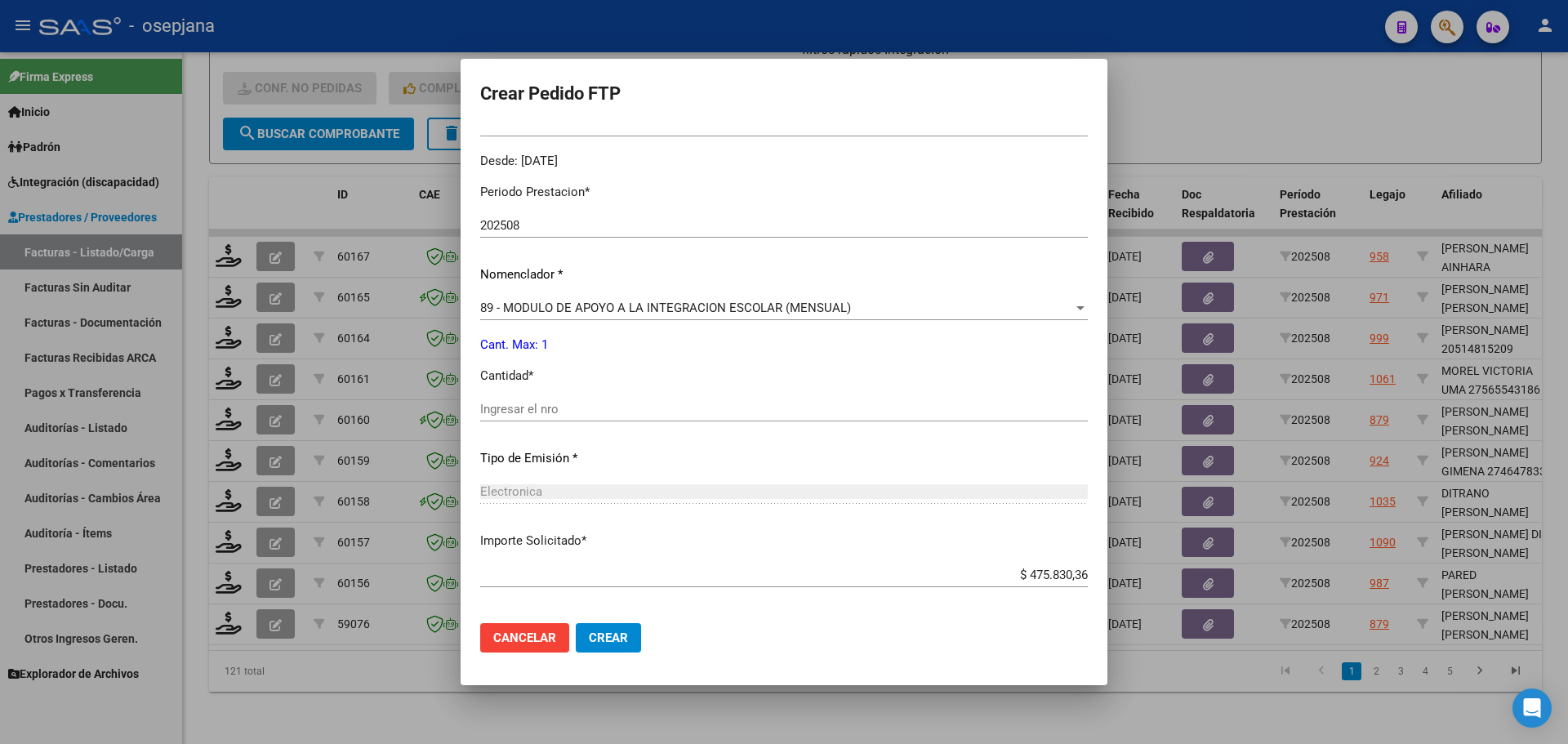
click at [564, 407] on input "Ingresar el nro" at bounding box center [784, 409] width 608 height 15
type input "1"
click at [628, 627] on button "Crear" at bounding box center [608, 638] width 66 height 29
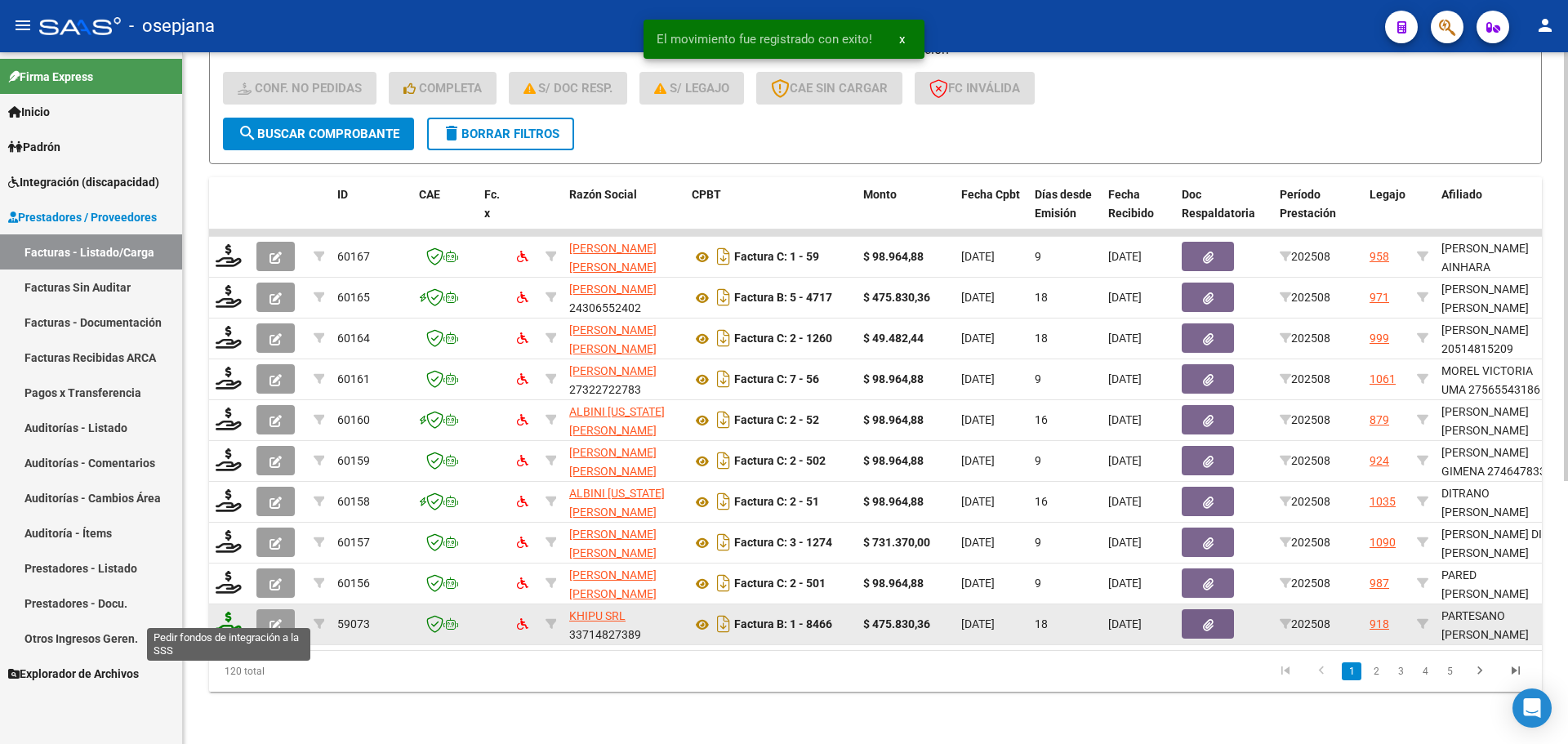
click at [230, 611] on icon at bounding box center [228, 623] width 26 height 23
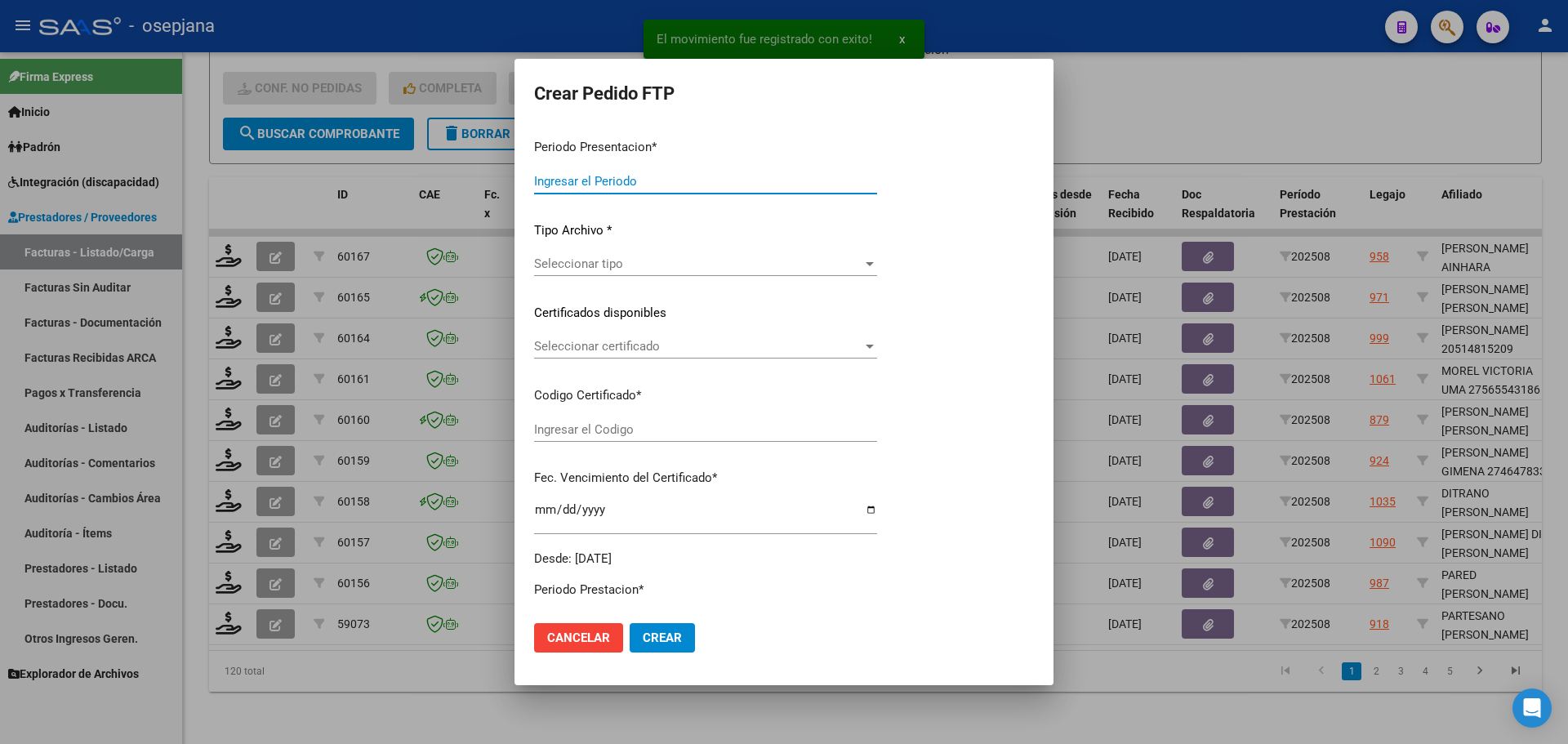
type input "202508"
type input "$ 475.830,36"
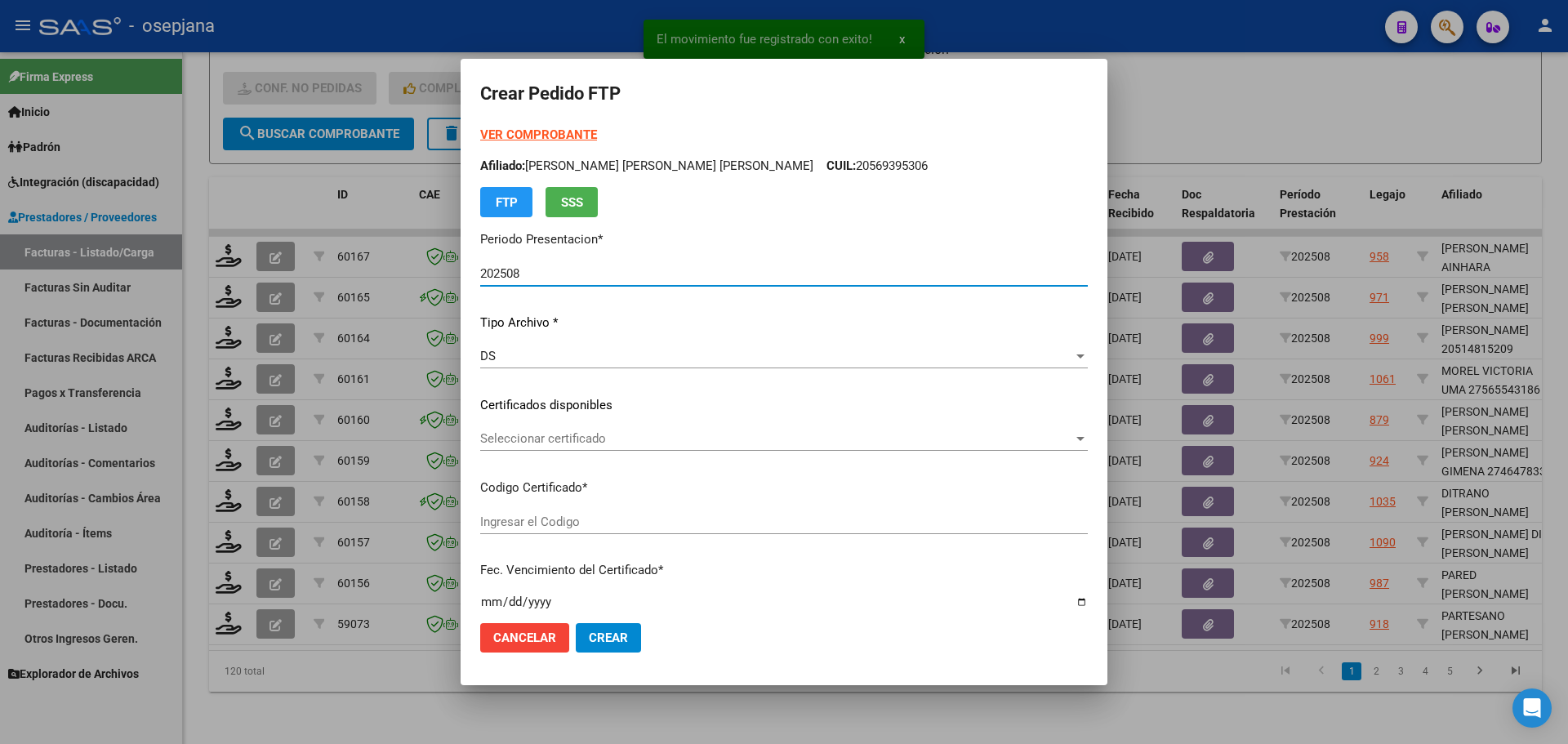
type input "ARG02000561185902024102120261021BSAS313"
type input "[DATE]"
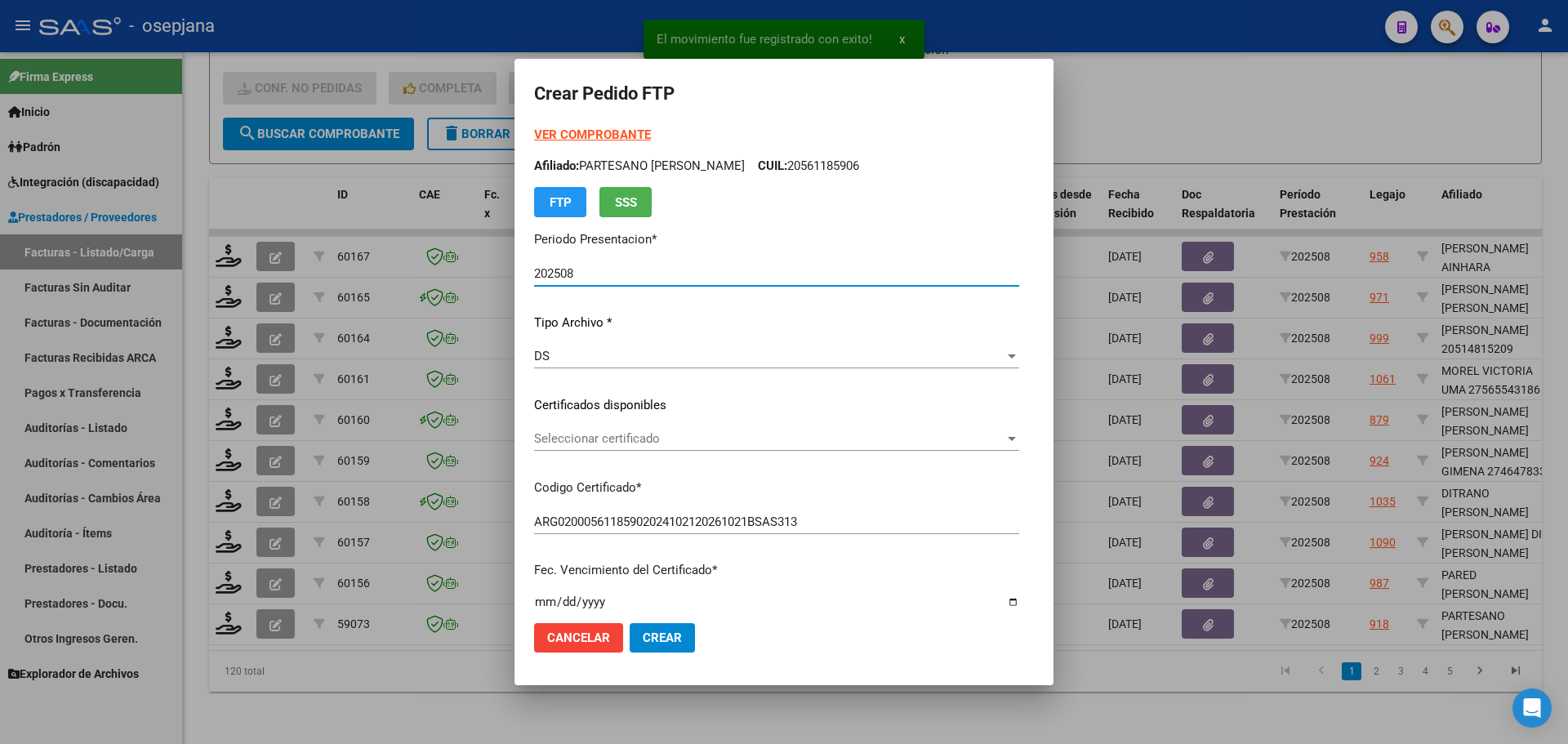
click at [666, 437] on span "Seleccionar certificado" at bounding box center [769, 439] width 470 height 15
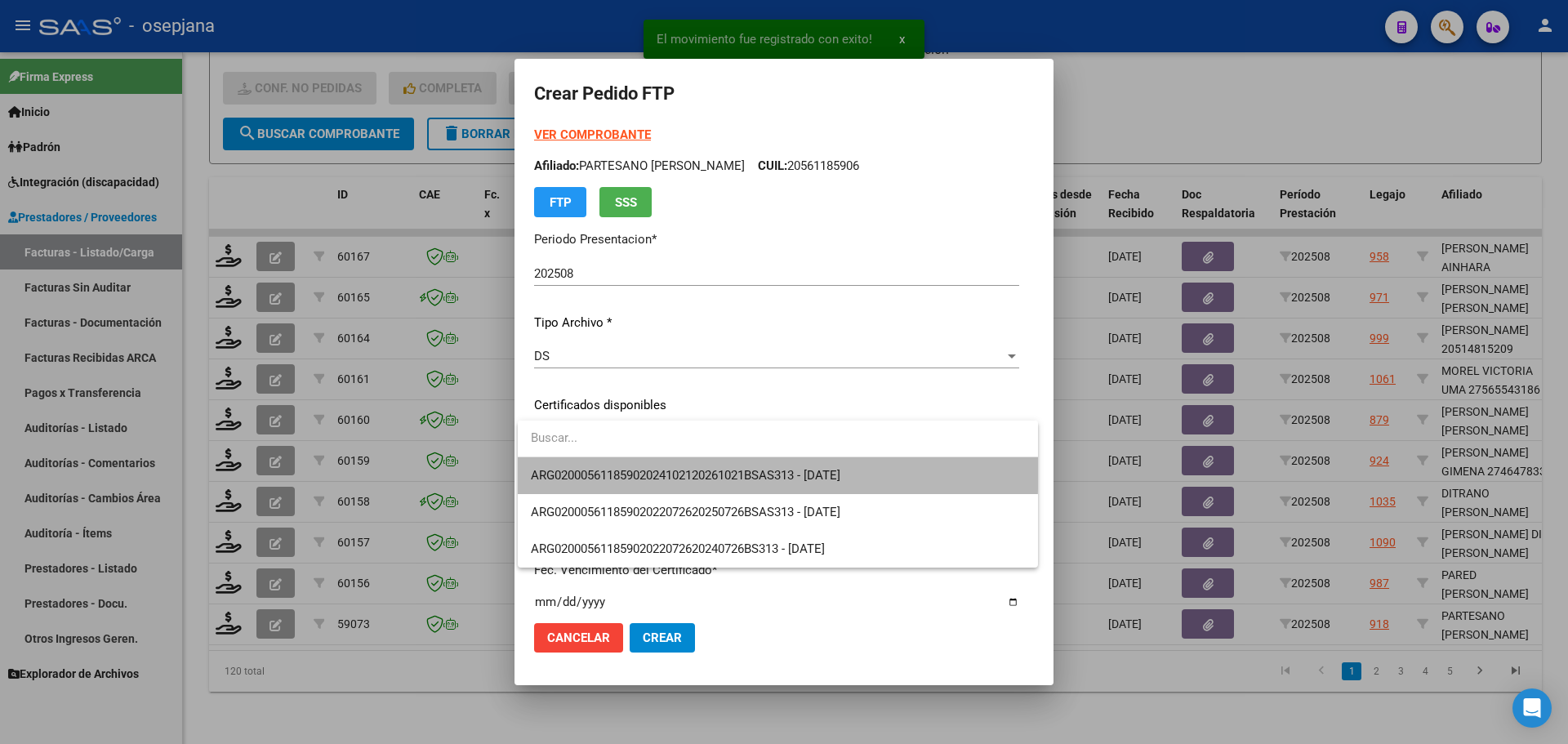
click at [667, 466] on span "ARG02000561185902024102120261021BSAS313 - [DATE]" at bounding box center [777, 476] width 494 height 37
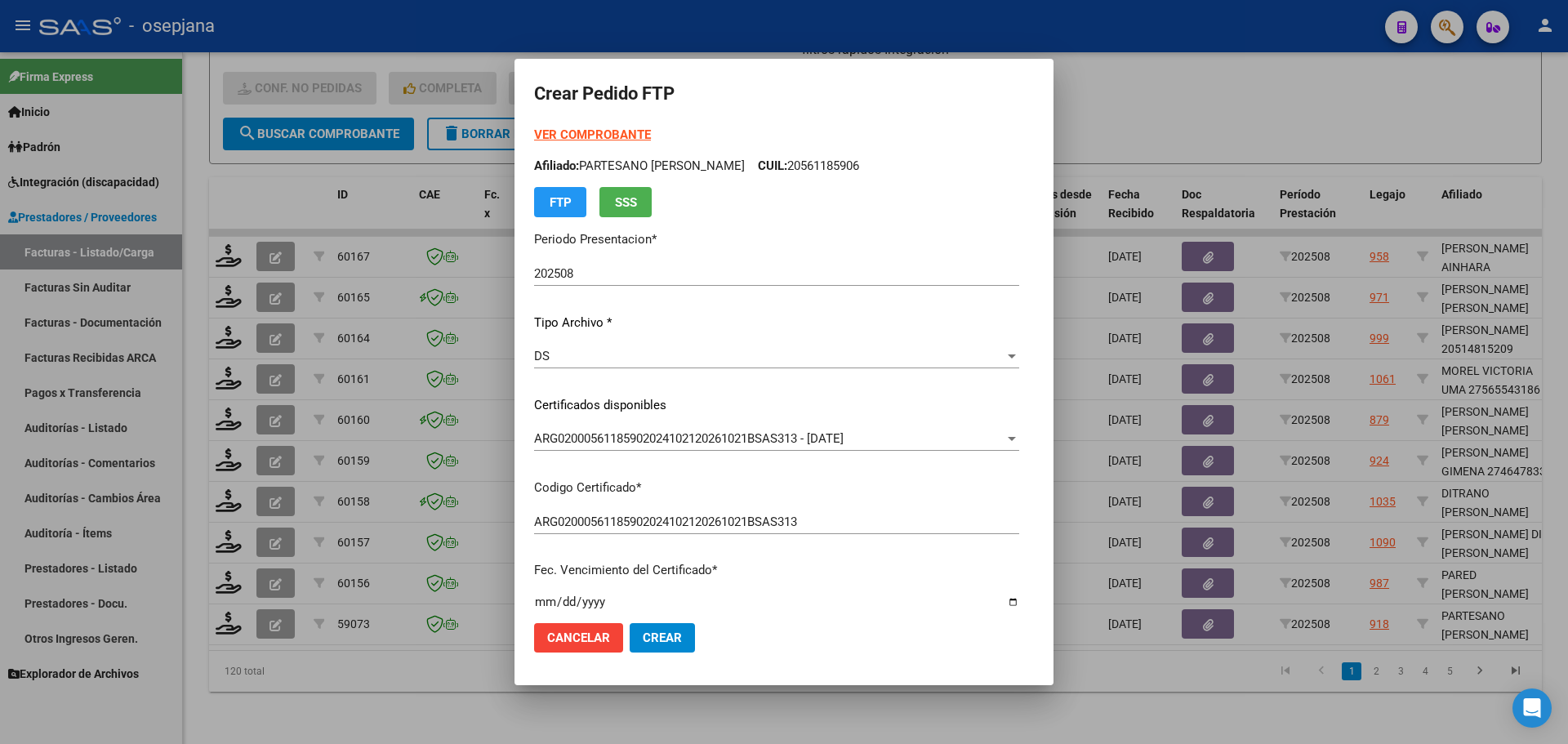
click at [621, 133] on strong "VER COMPROBANTE" at bounding box center [592, 135] width 117 height 15
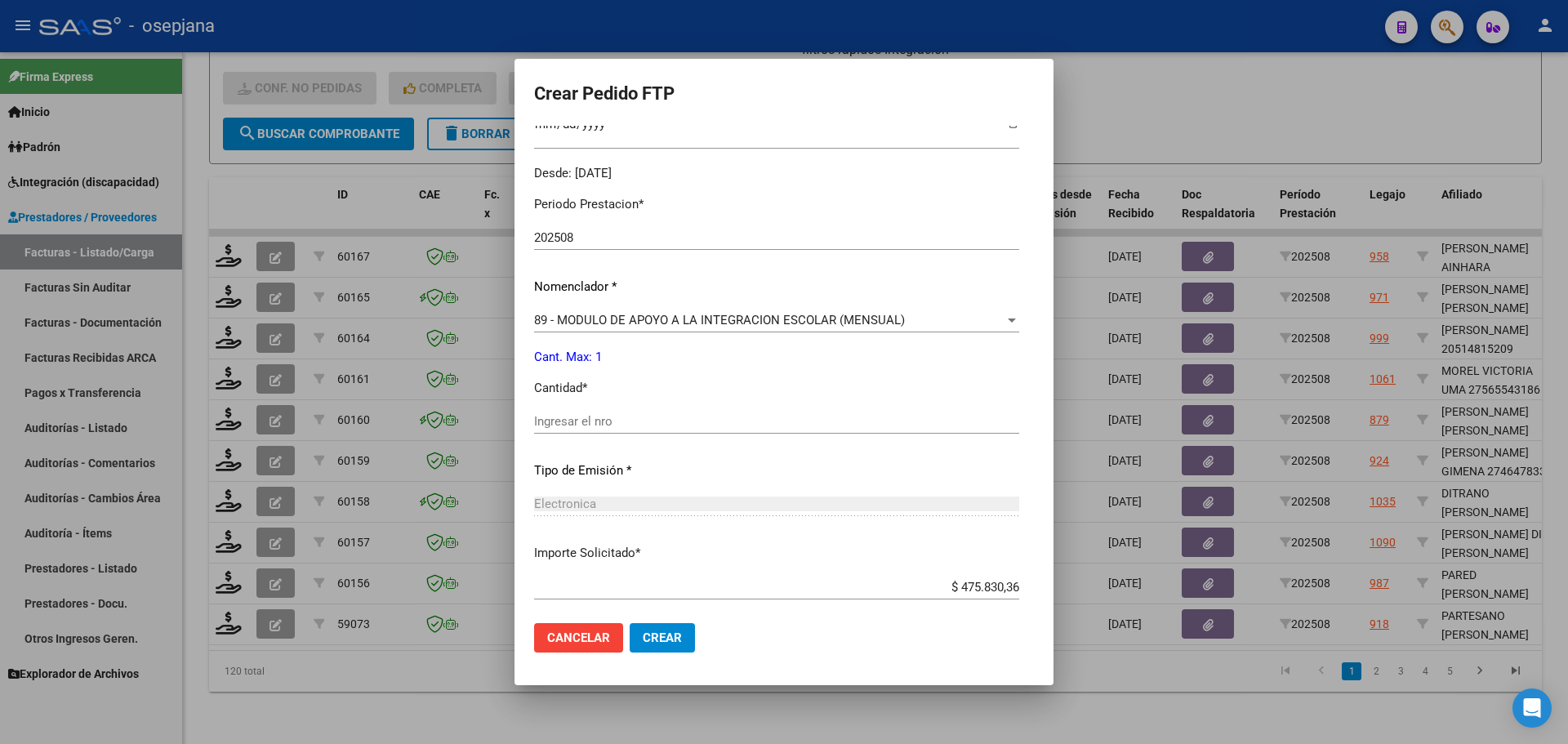
scroll to position [489, 0]
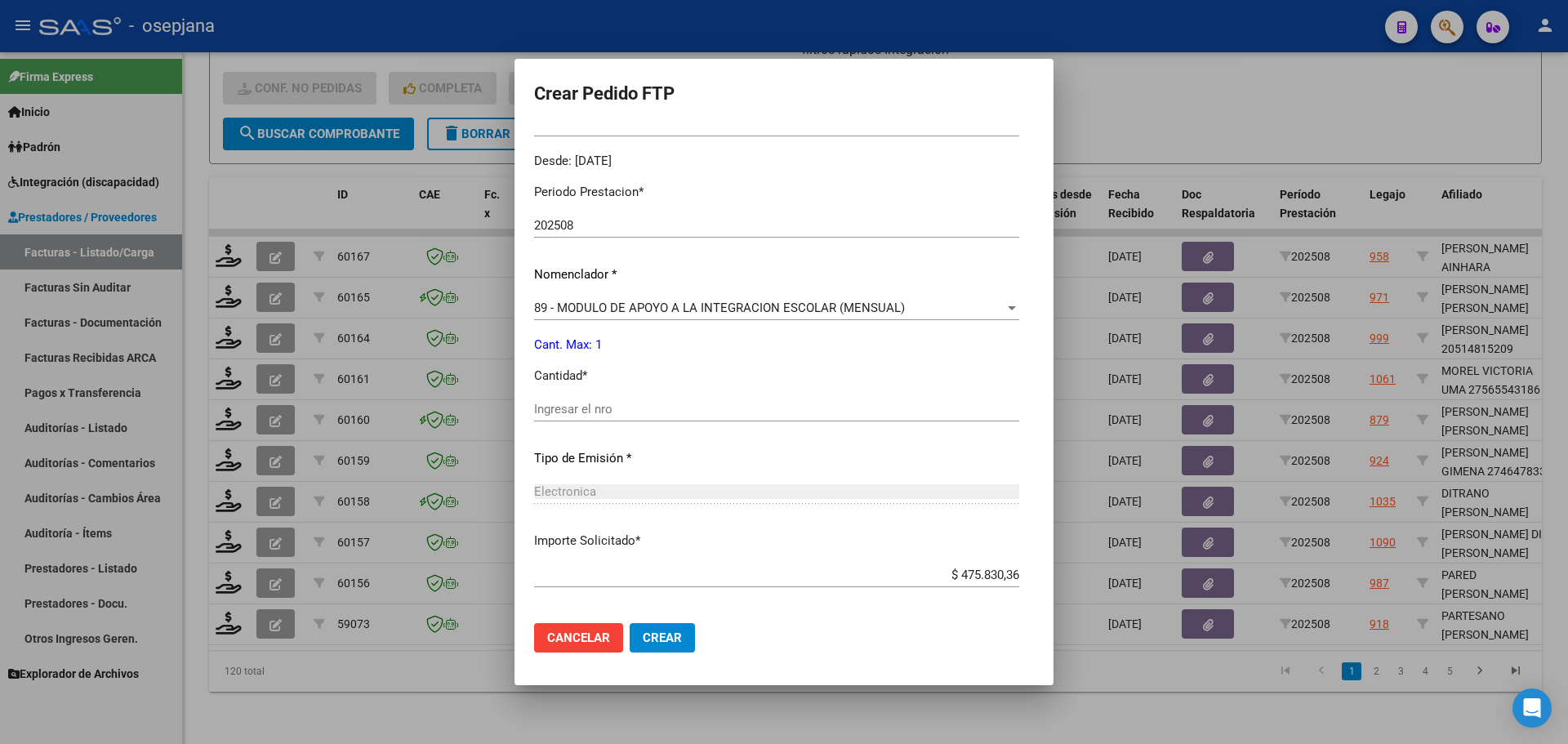
click at [577, 397] on div "Ingresar el nro" at bounding box center [776, 409] width 485 height 25
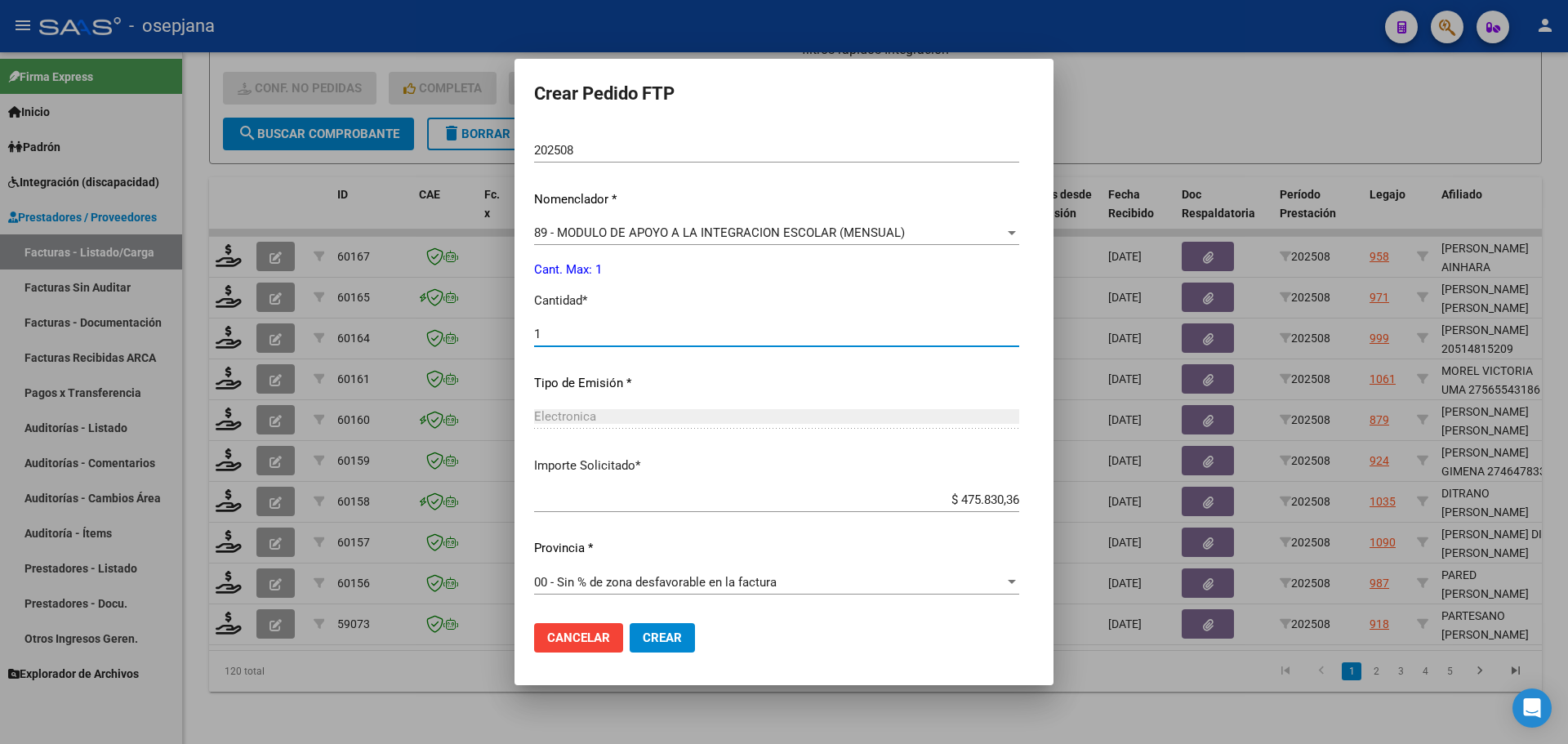
type input "1"
click at [689, 624] on div "Cancelar Crear" at bounding box center [614, 638] width 160 height 29
click at [686, 631] on button "Crear" at bounding box center [662, 638] width 66 height 29
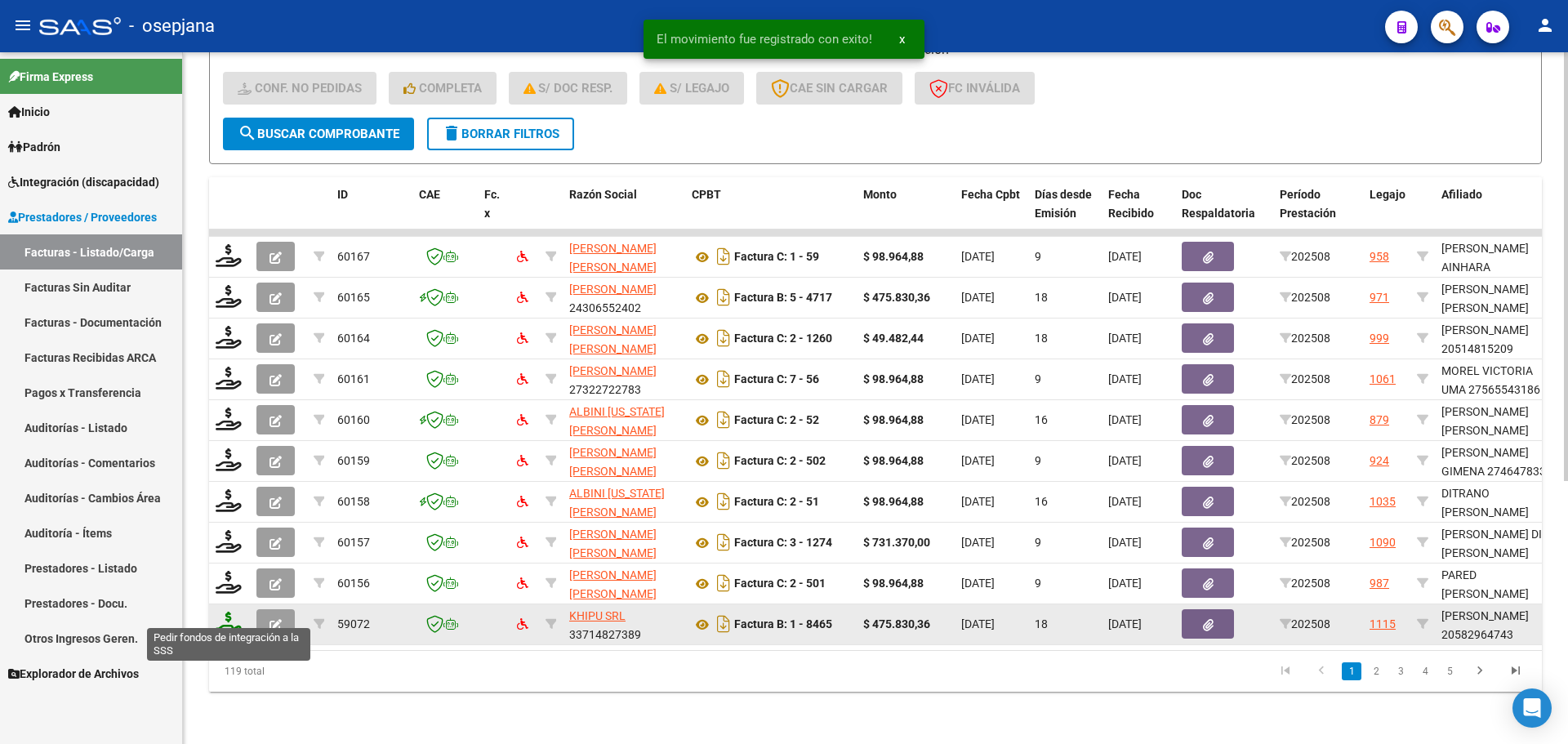
click at [225, 611] on icon at bounding box center [228, 623] width 26 height 23
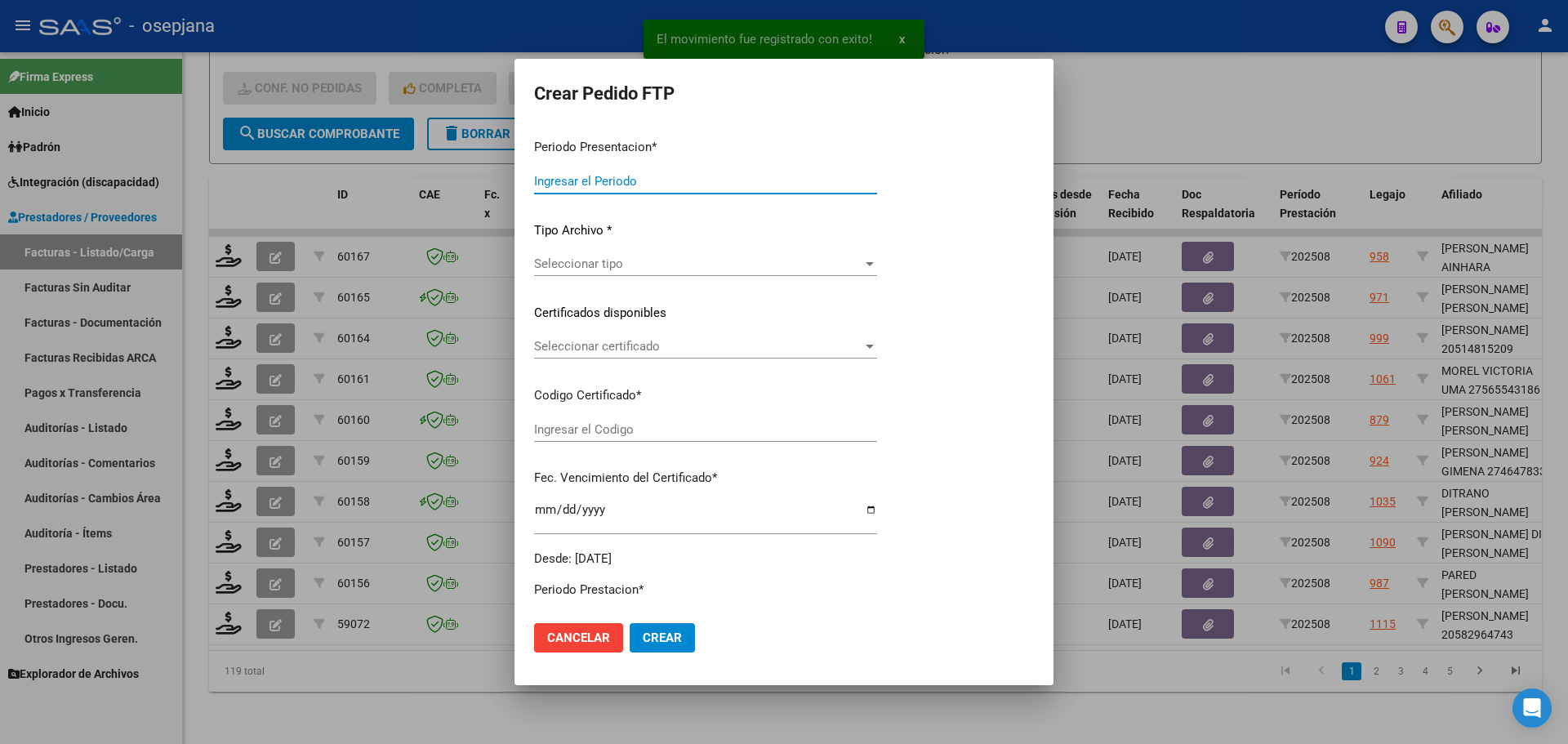
type input "202508"
type input "$ 475.830,36"
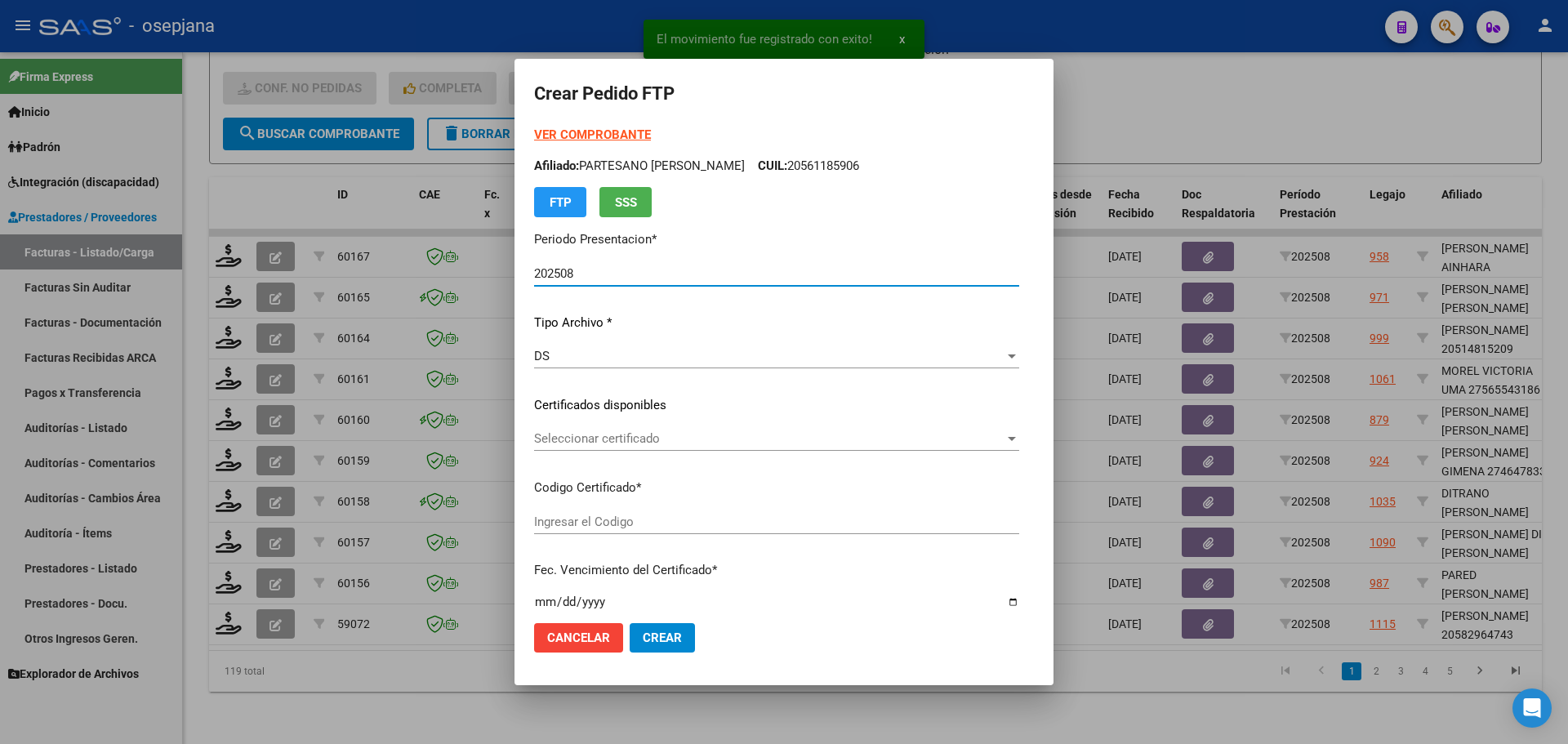
type input "ARG02000582964742024032620270326BSAS313"
type input "[DATE]"
click at [608, 442] on span "Seleccionar certificado" at bounding box center [733, 439] width 399 height 15
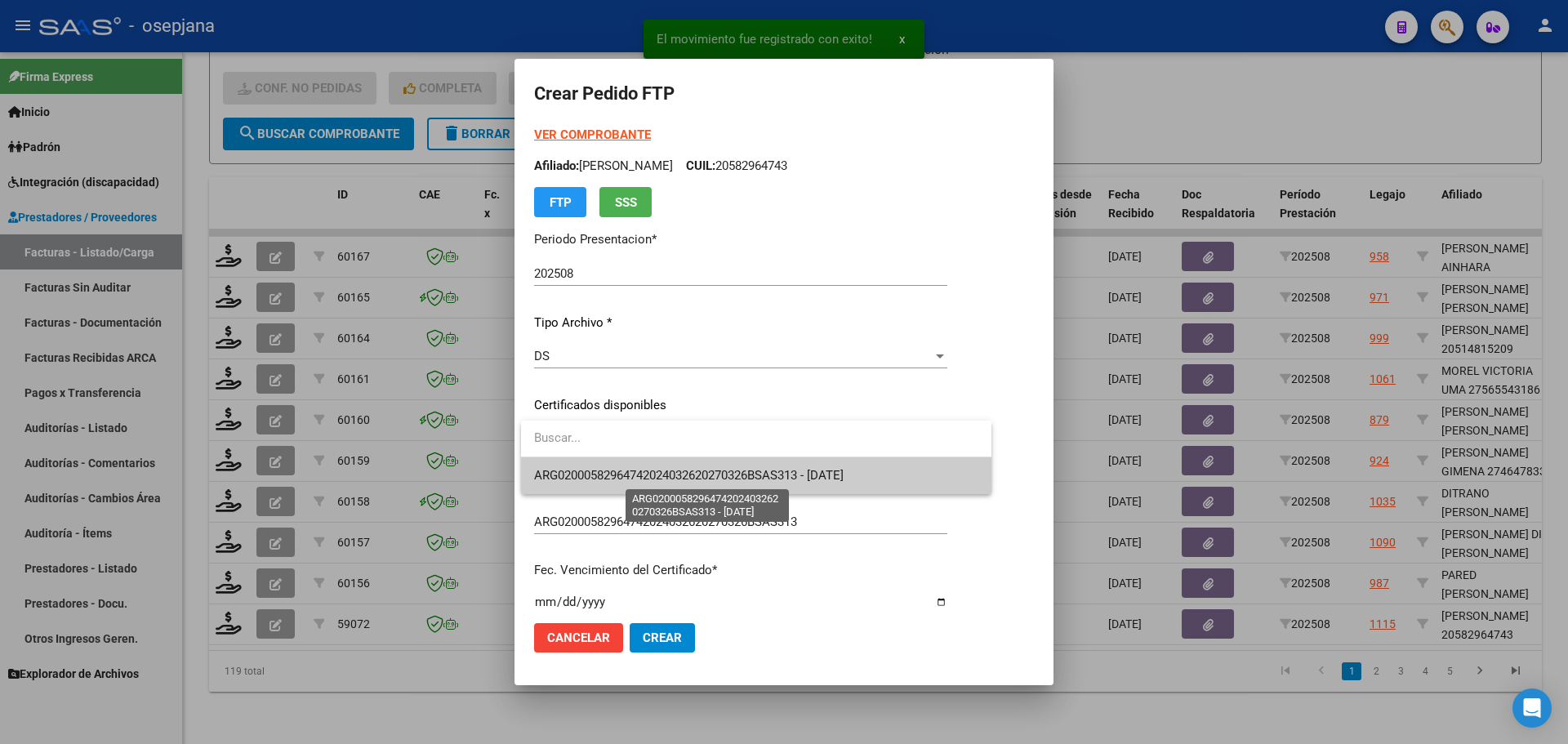
click at [613, 475] on span "ARG02000582964742024032620270326BSAS313 - [DATE]" at bounding box center [689, 475] width 310 height 15
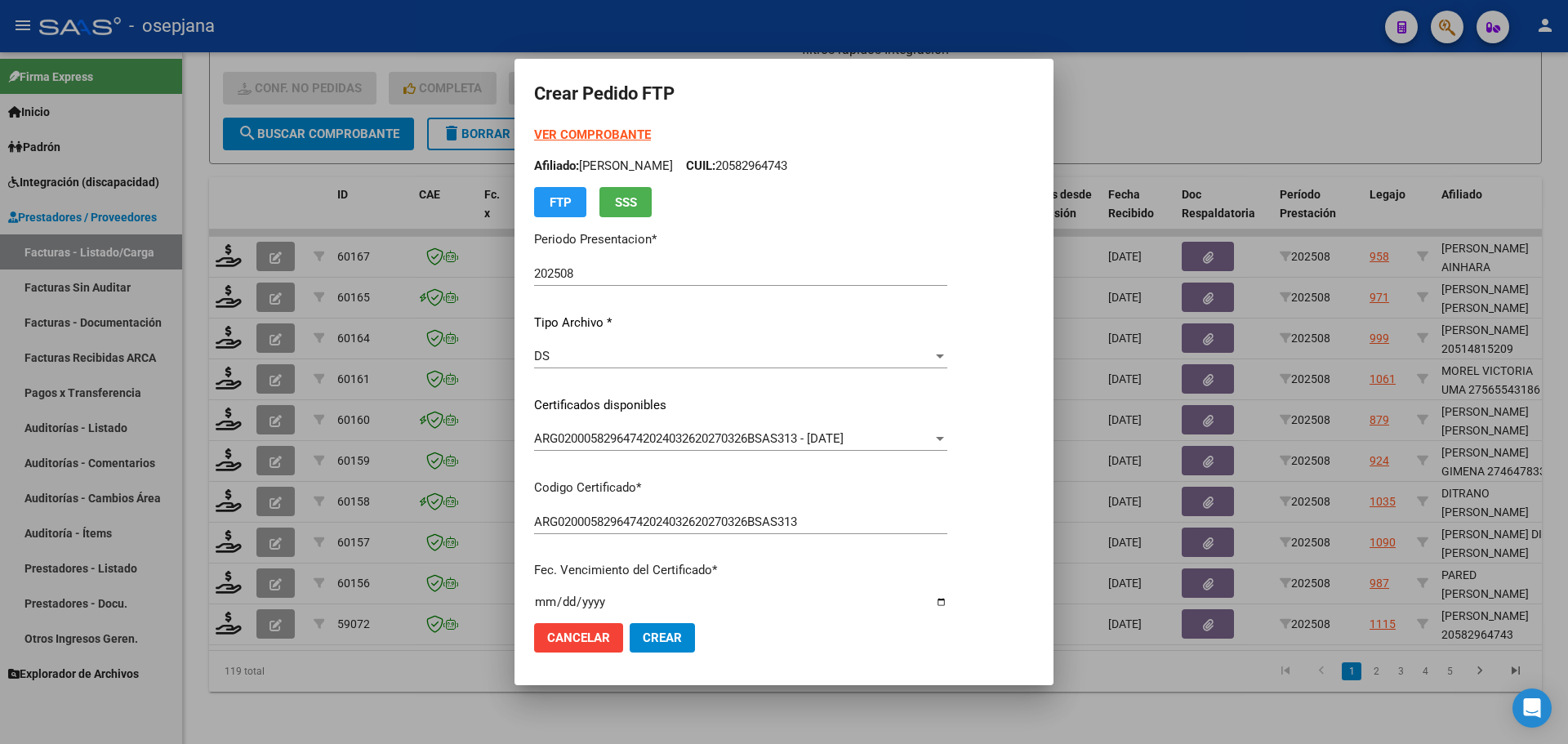
click at [630, 134] on strong "VER COMPROBANTE" at bounding box center [592, 135] width 117 height 15
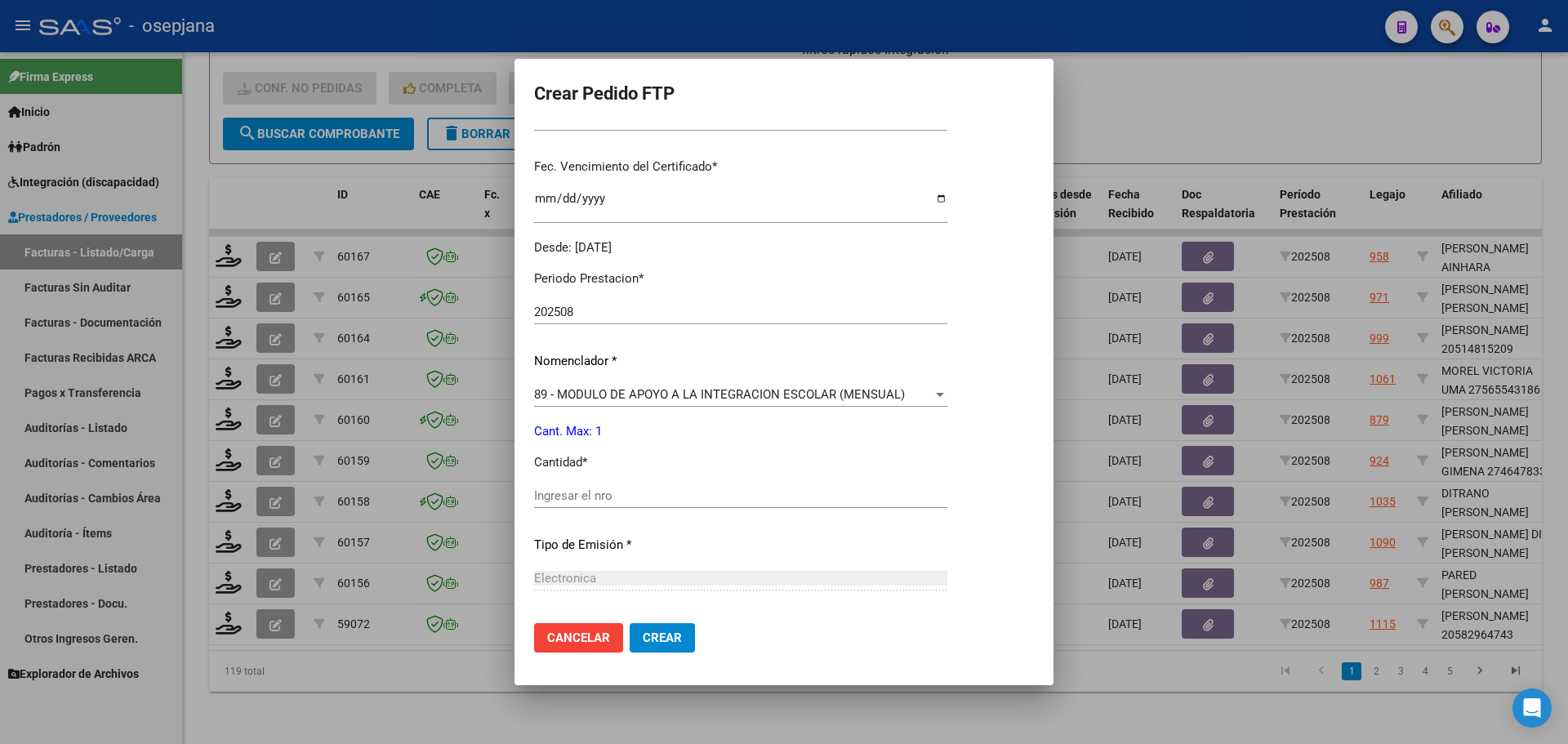
scroll to position [408, 0]
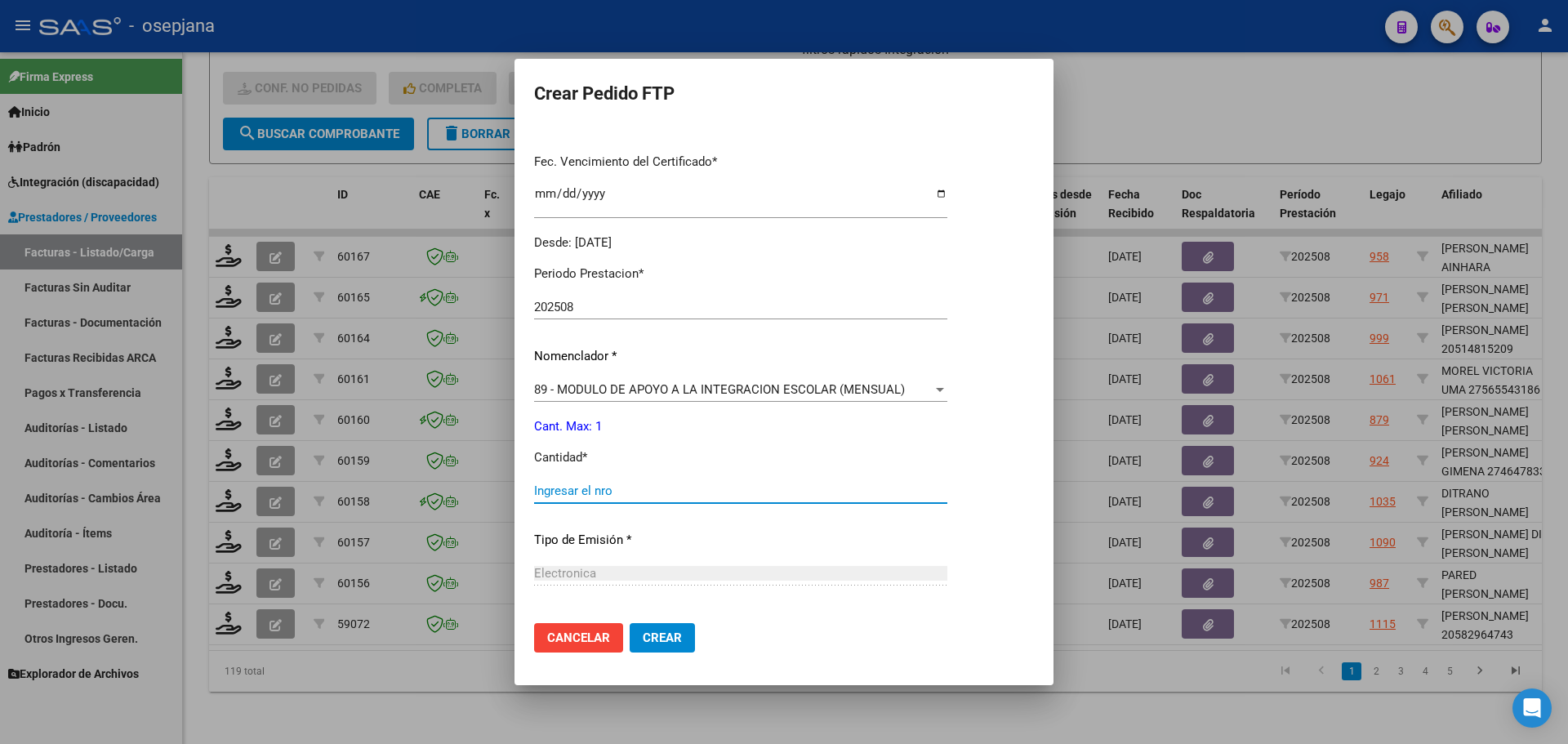
click at [560, 490] on input "Ingresar el nro" at bounding box center [740, 490] width 413 height 15
type input "1"
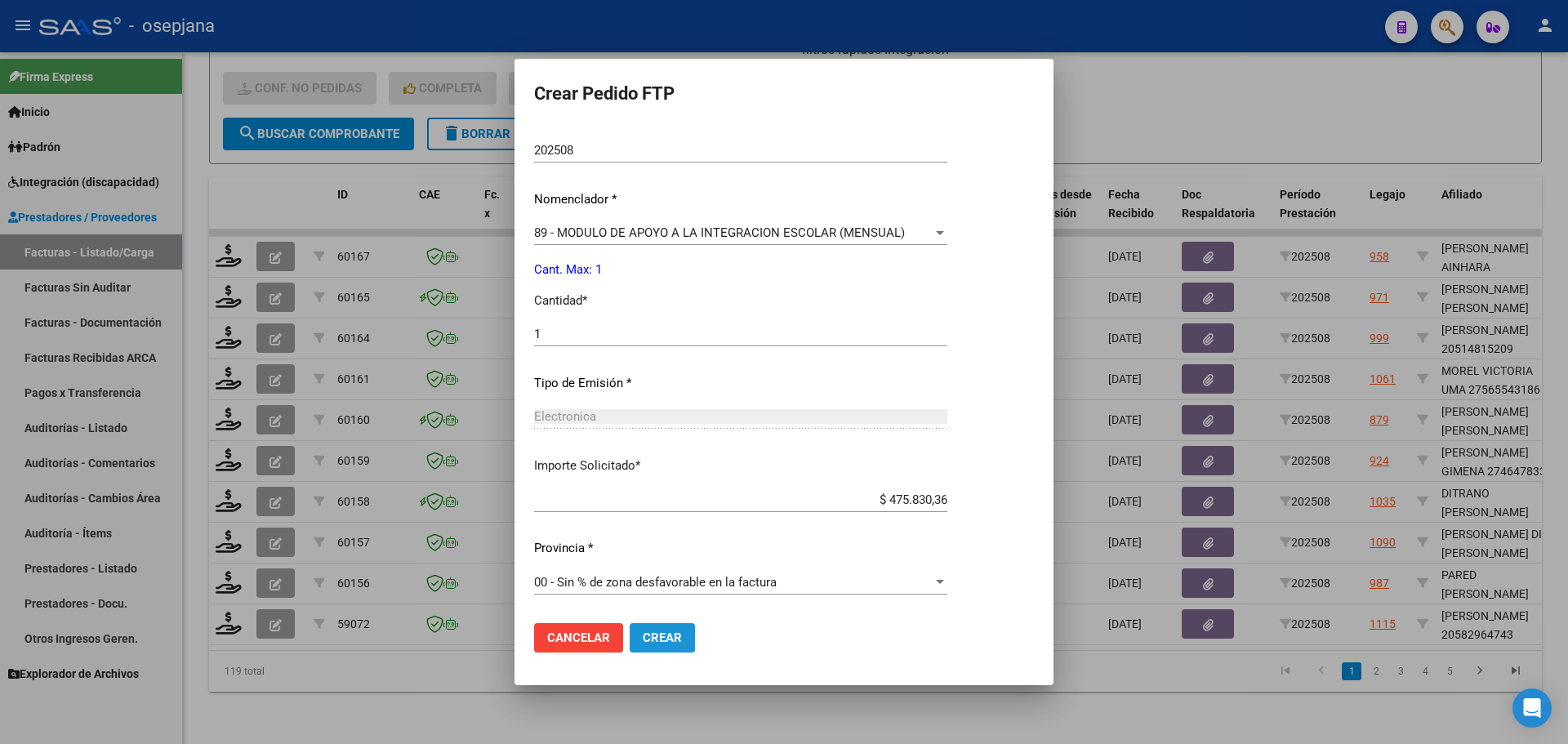
click at [682, 634] on button "Crear" at bounding box center [662, 638] width 66 height 29
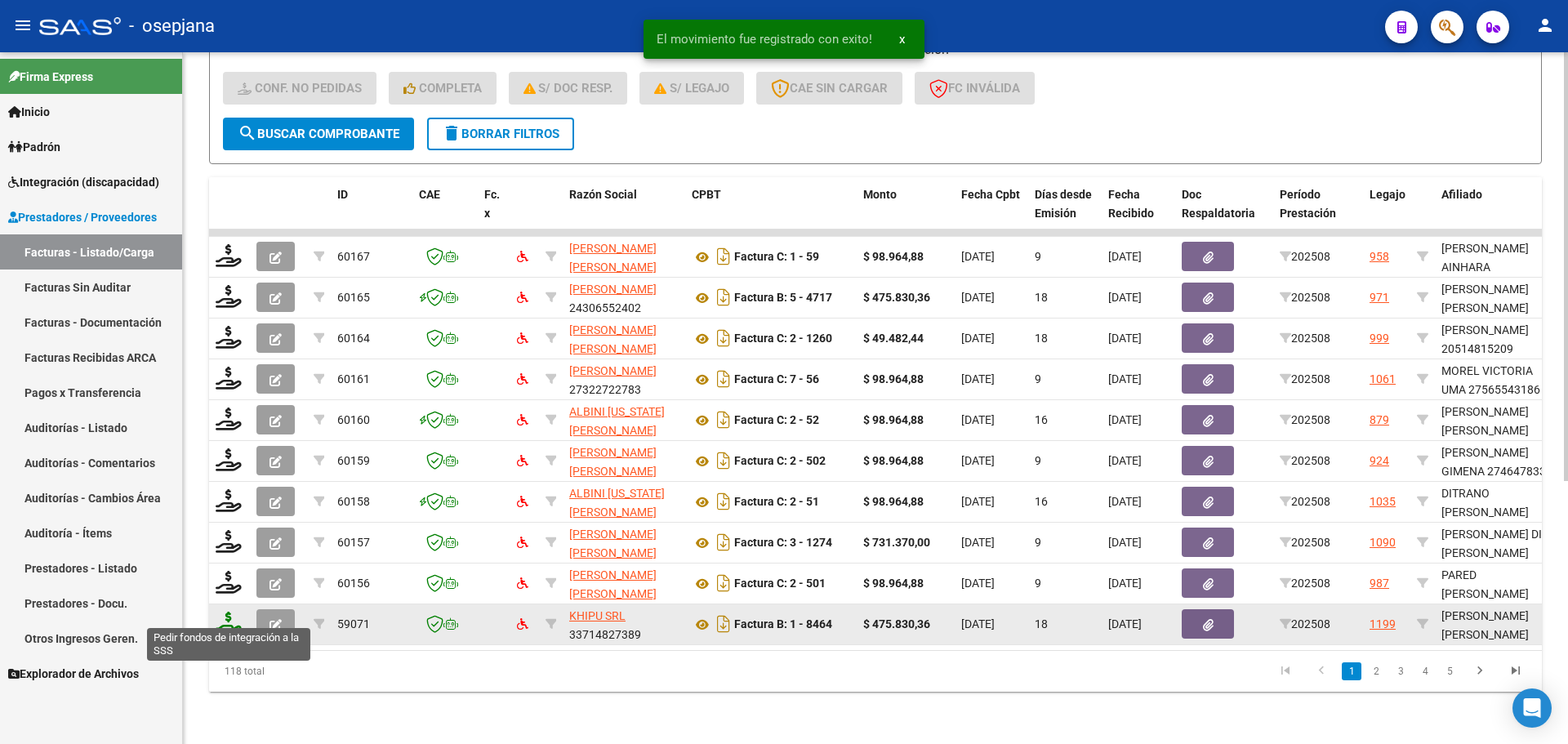
click at [228, 612] on icon at bounding box center [228, 623] width 26 height 23
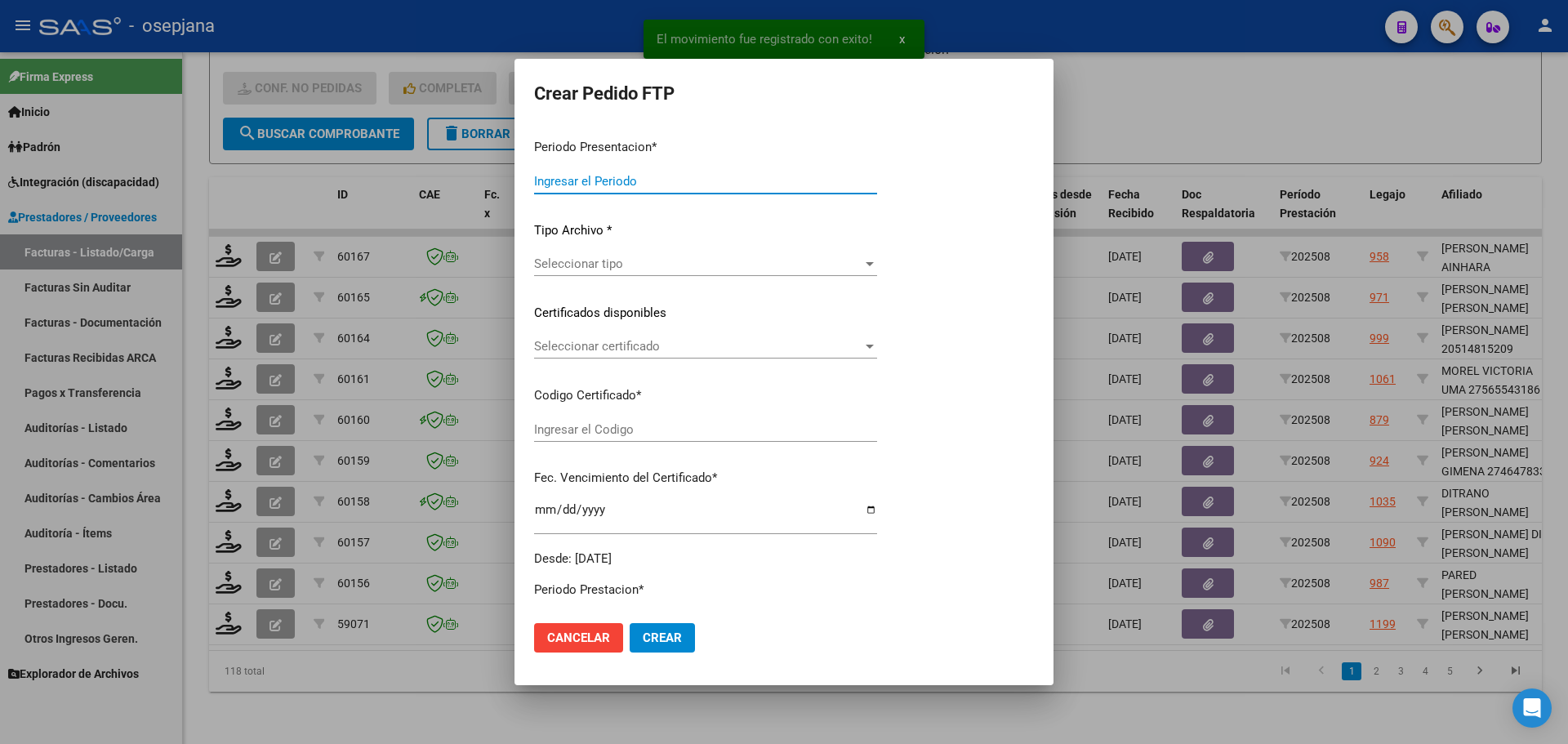
type input "202508"
type input "$ 475.830,36"
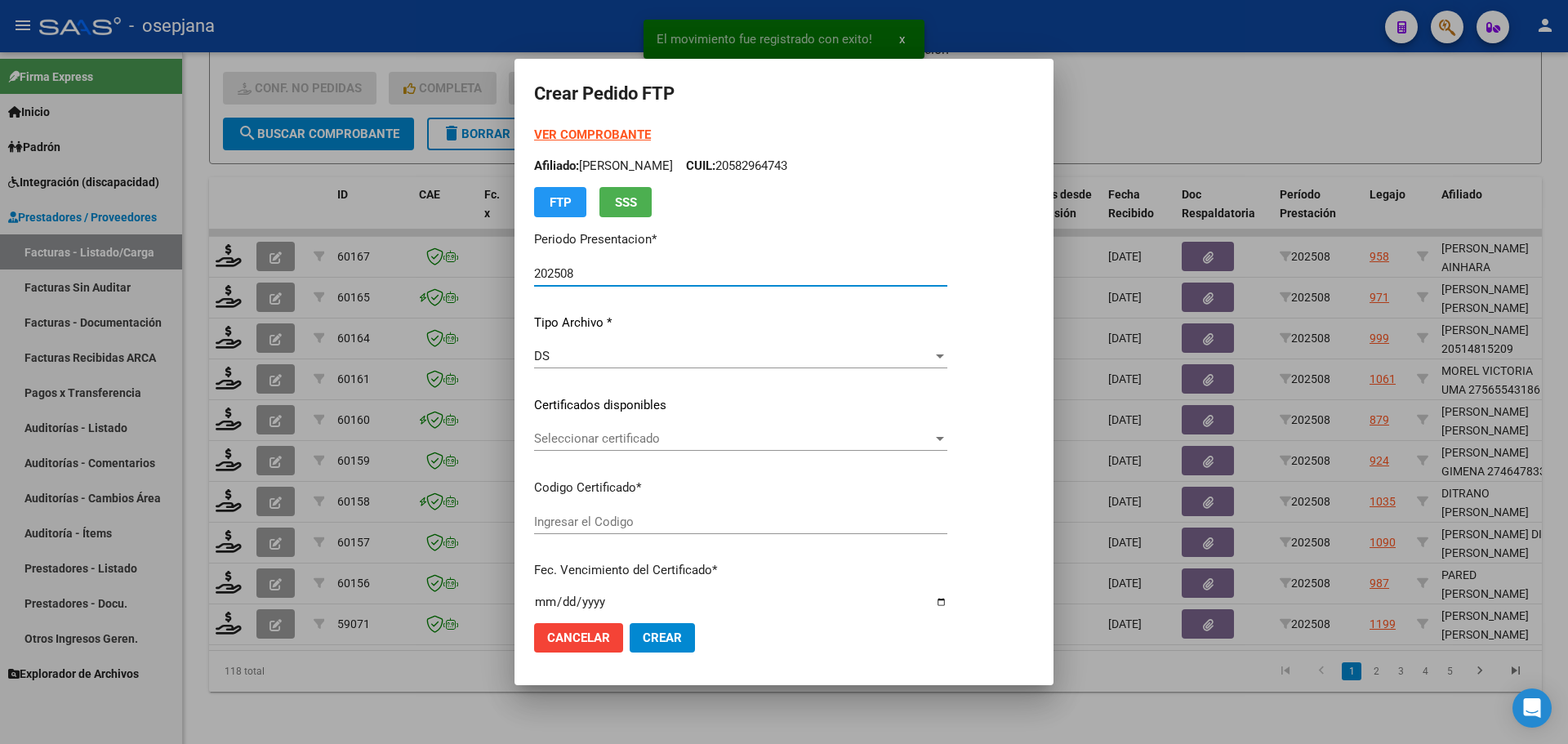
type input "ARG02000535273832023082820280828BS10725"
type input "[DATE]"
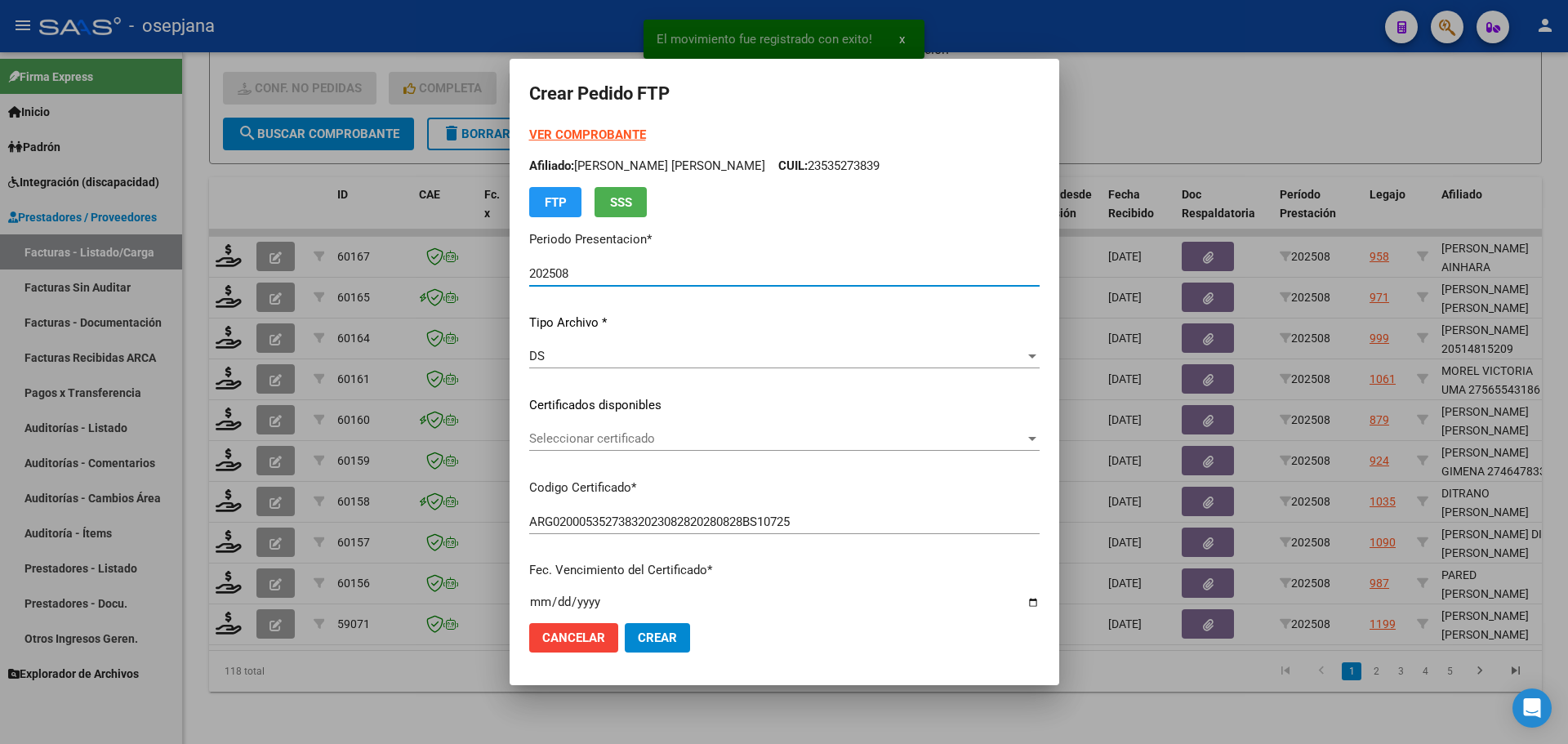
click at [654, 435] on span "Seleccionar certificado" at bounding box center [776, 439] width 495 height 15
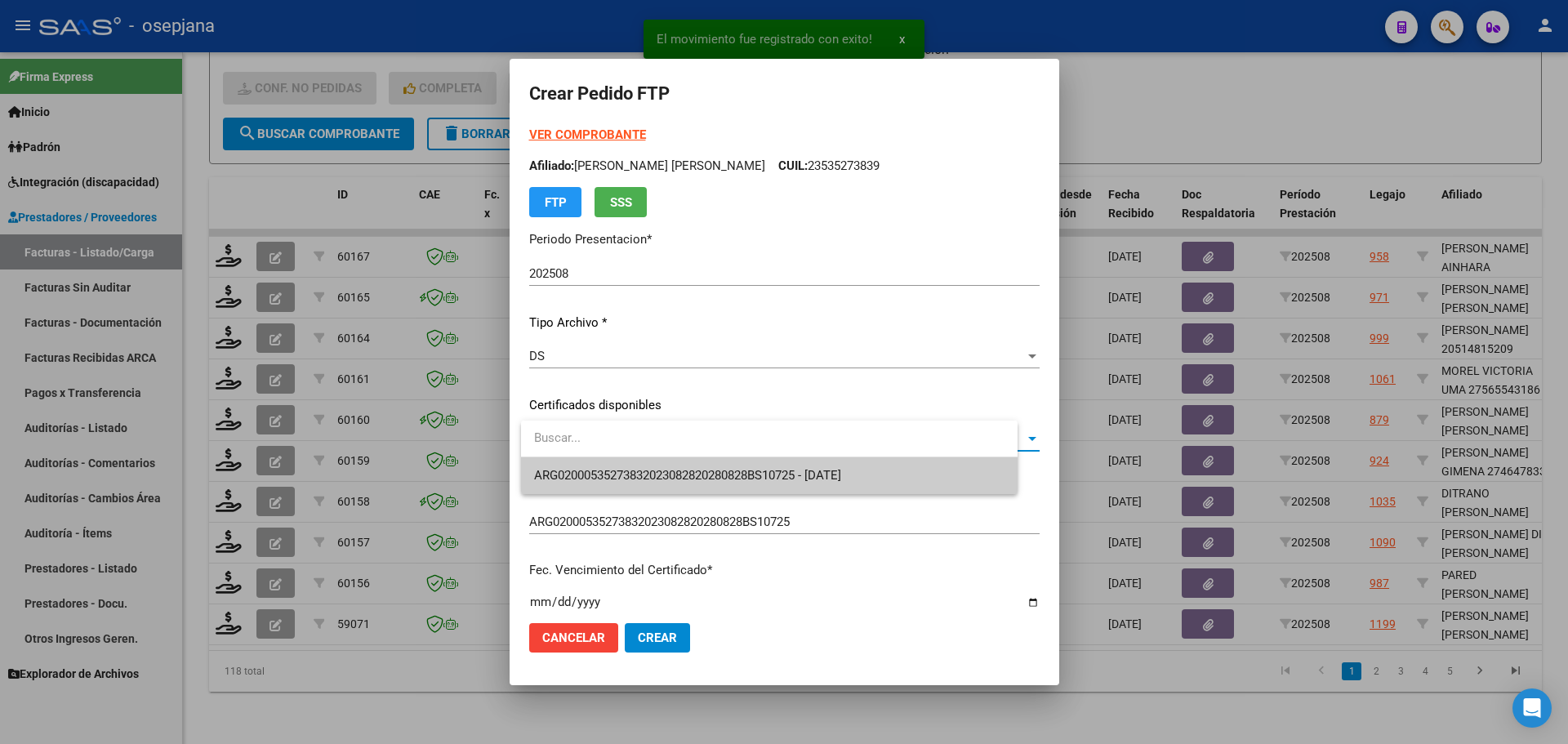
click at [657, 464] on span "ARG02000535273832023082820280828BS10725 - [DATE]" at bounding box center [769, 476] width 470 height 37
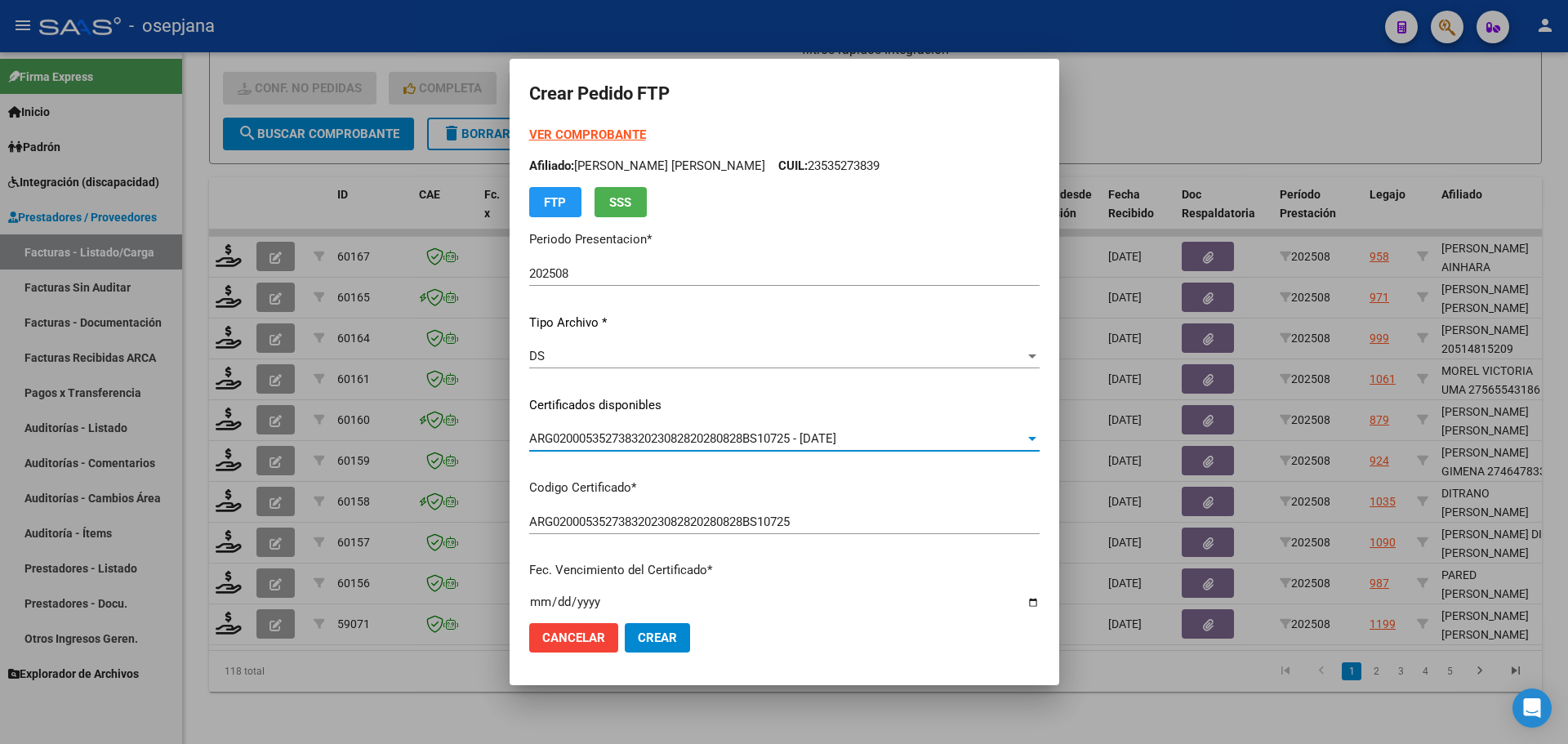
click at [632, 131] on strong "VER COMPROBANTE" at bounding box center [587, 135] width 117 height 15
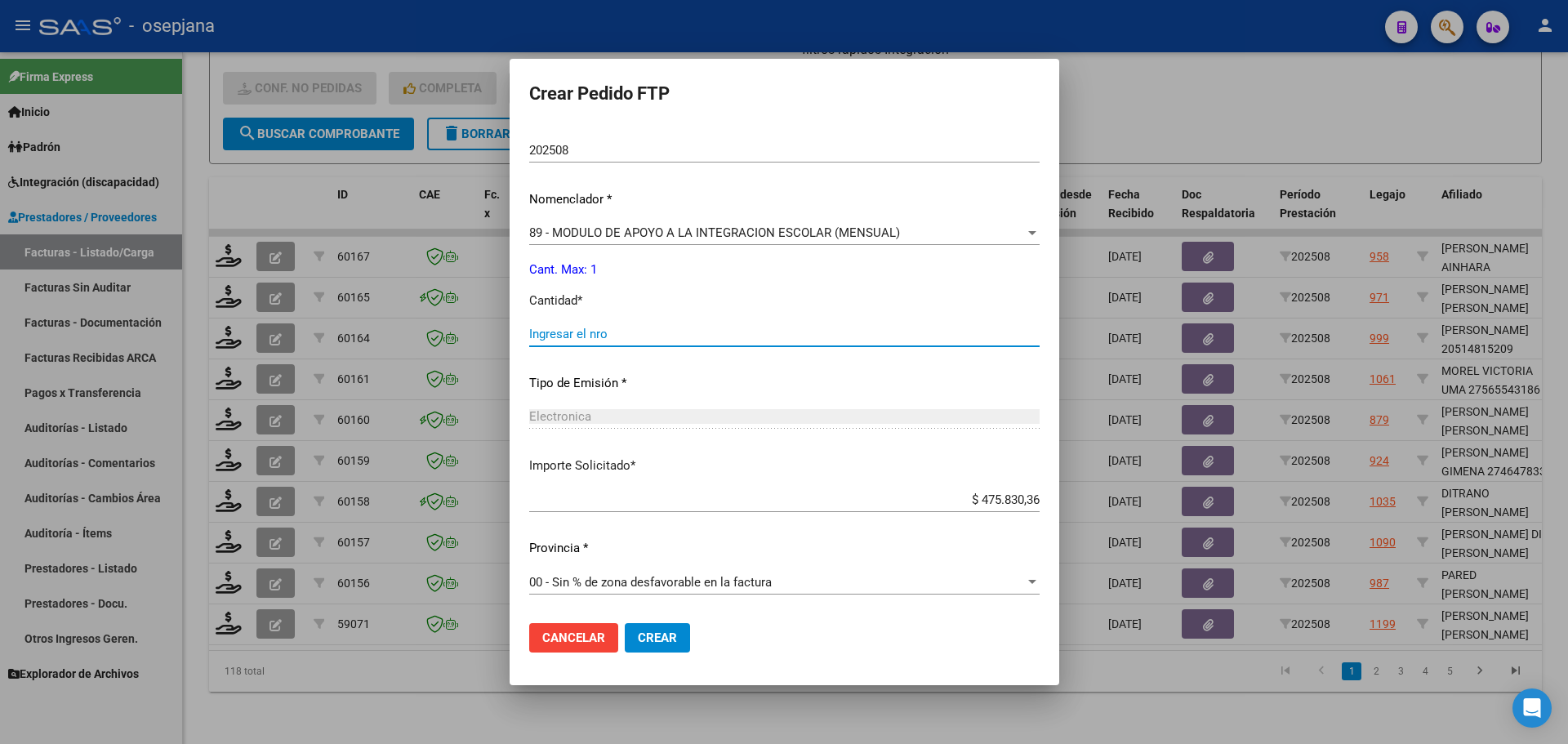
click at [590, 338] on input "Ingresar el nro" at bounding box center [784, 334] width 510 height 15
type input "1"
click at [667, 629] on button "Crear" at bounding box center [657, 638] width 66 height 29
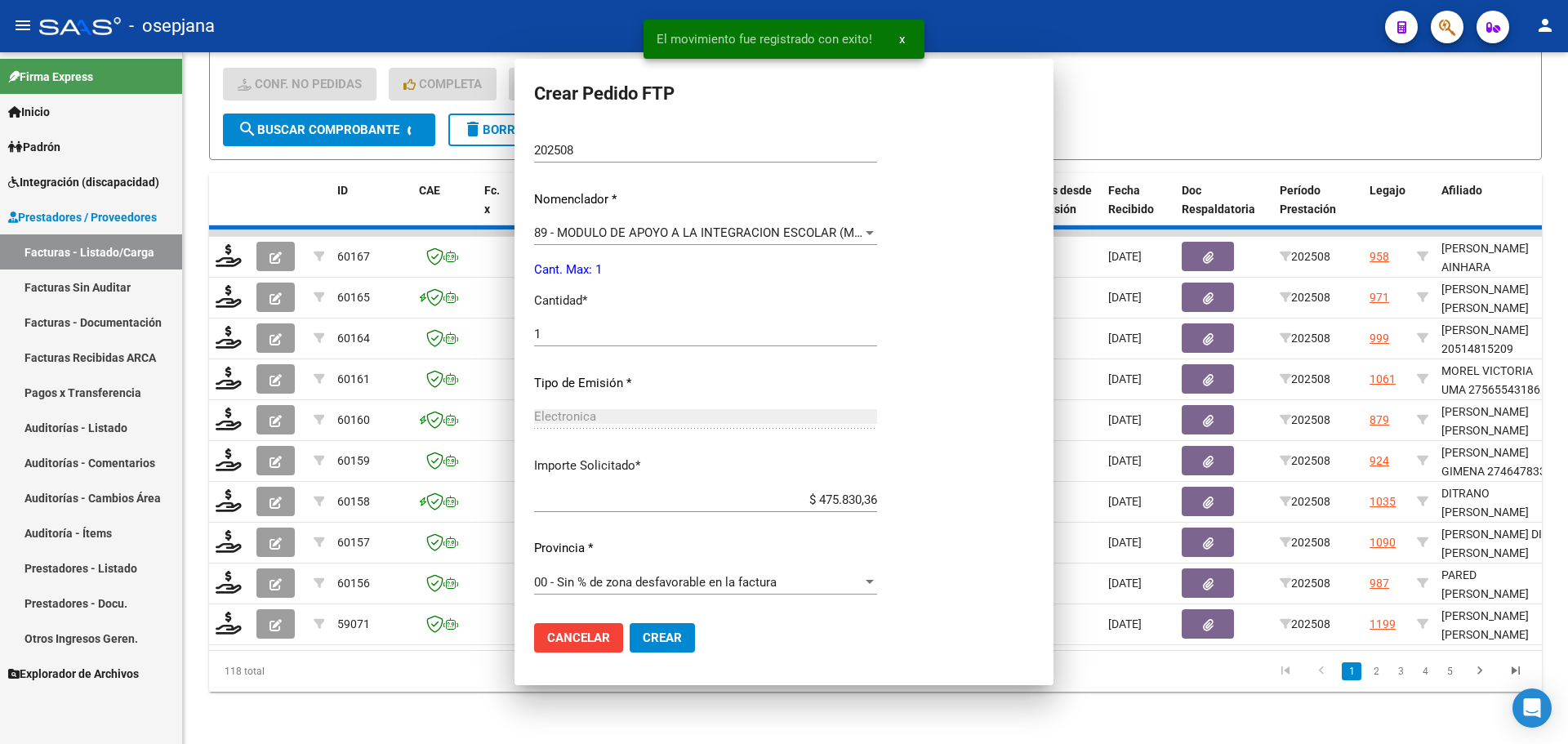
scroll to position [0, 0]
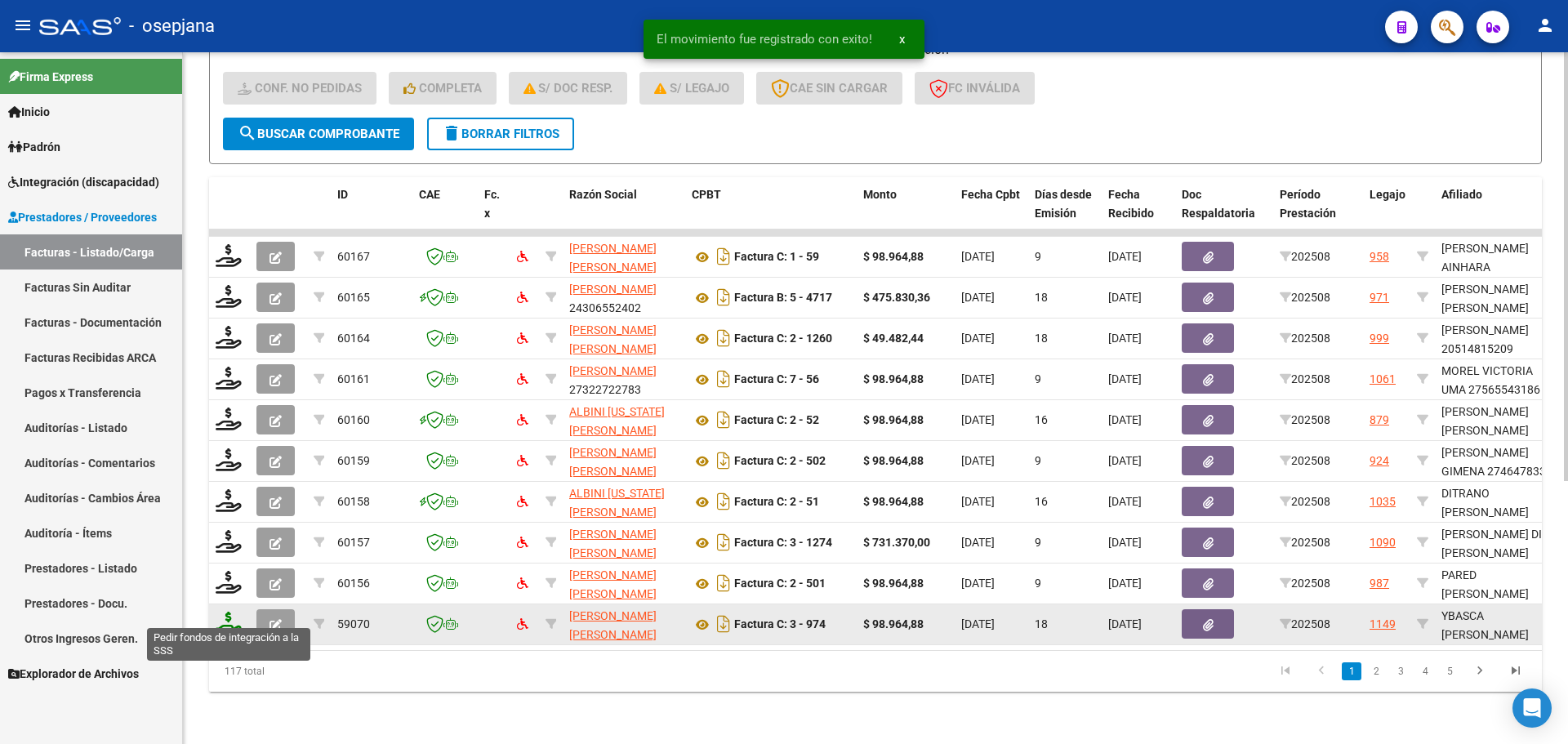
click at [236, 611] on icon at bounding box center [228, 623] width 26 height 23
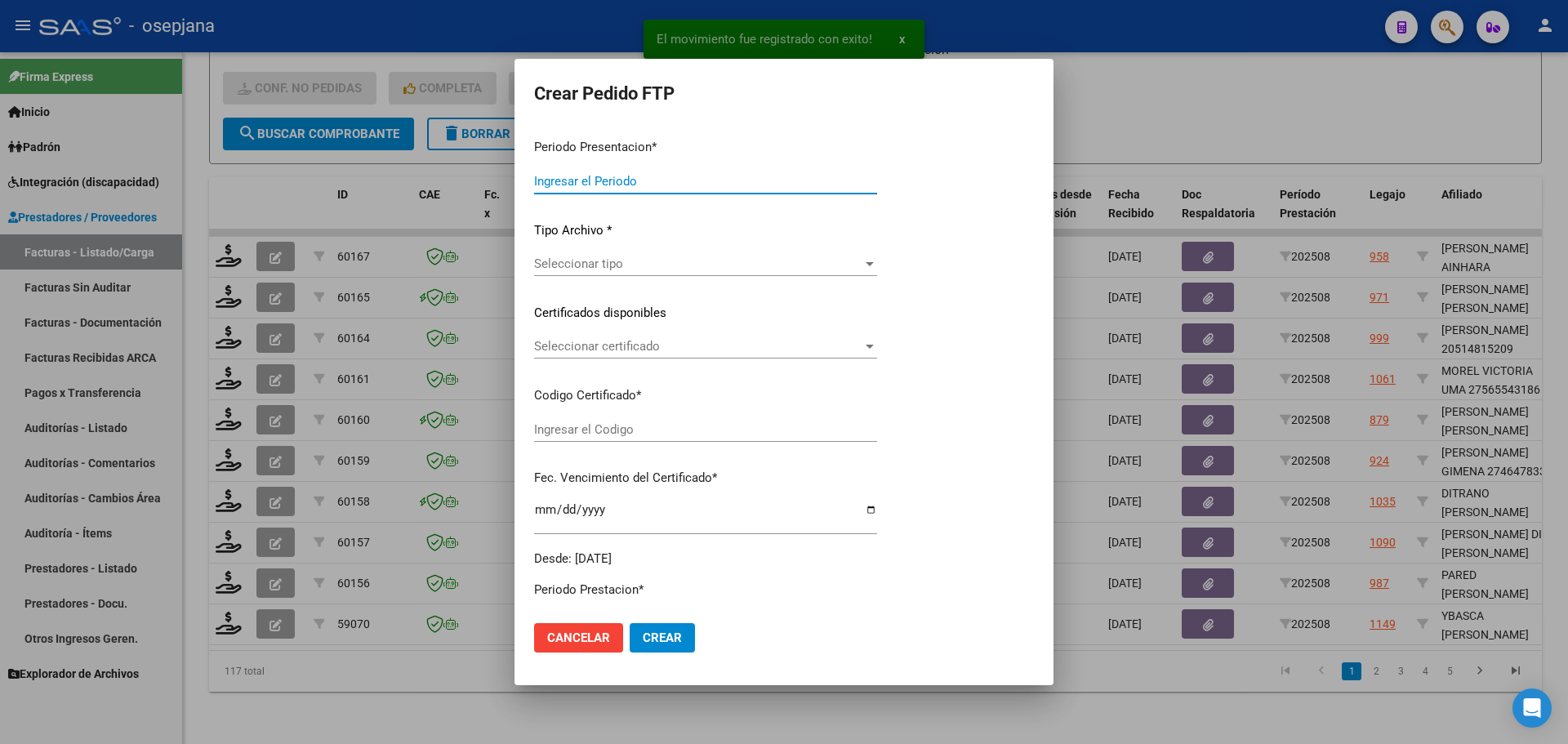
type input "202508"
type input "$ 98.964,88"
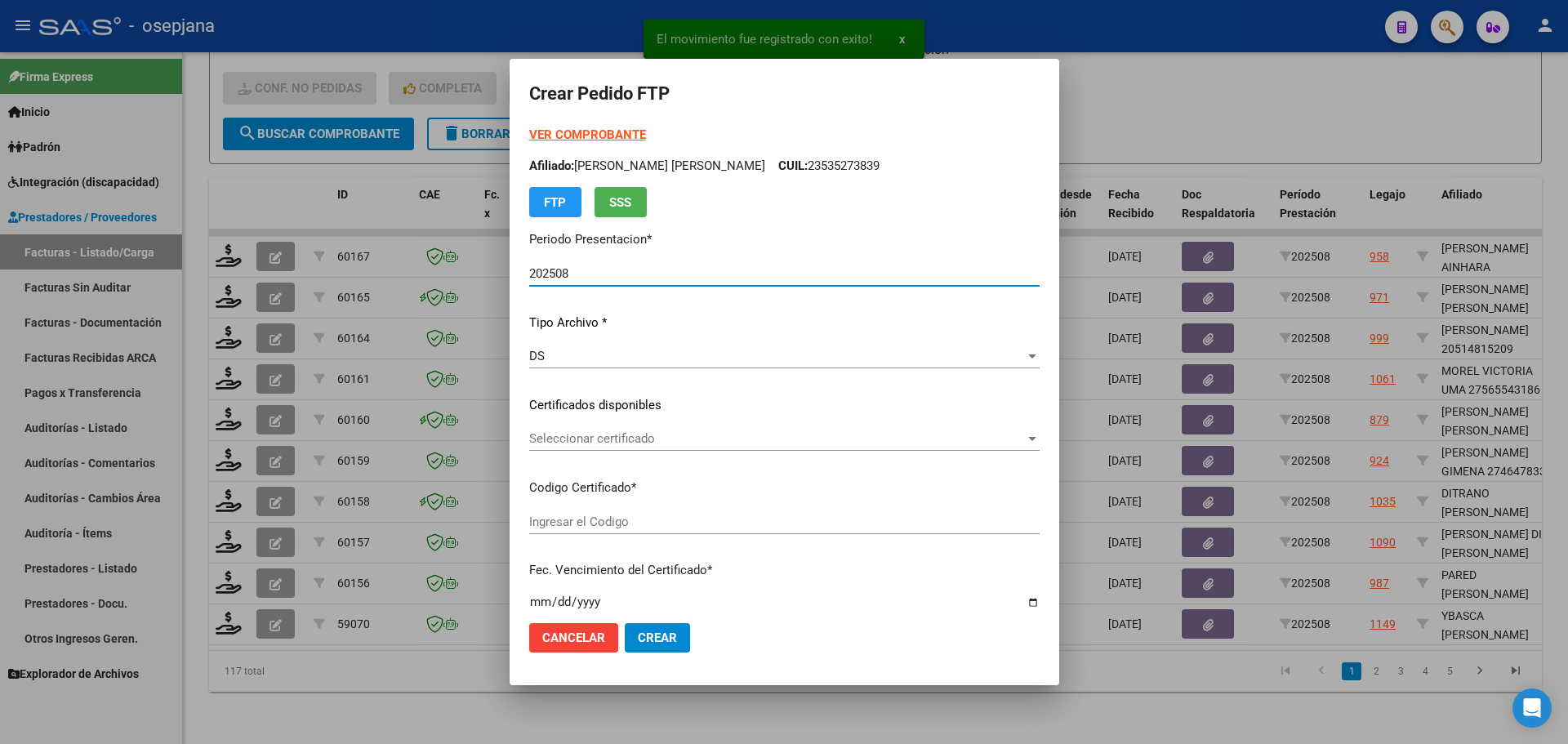
type input "ARG01000538370072022050320270503BSAS313"
type input "[DATE]"
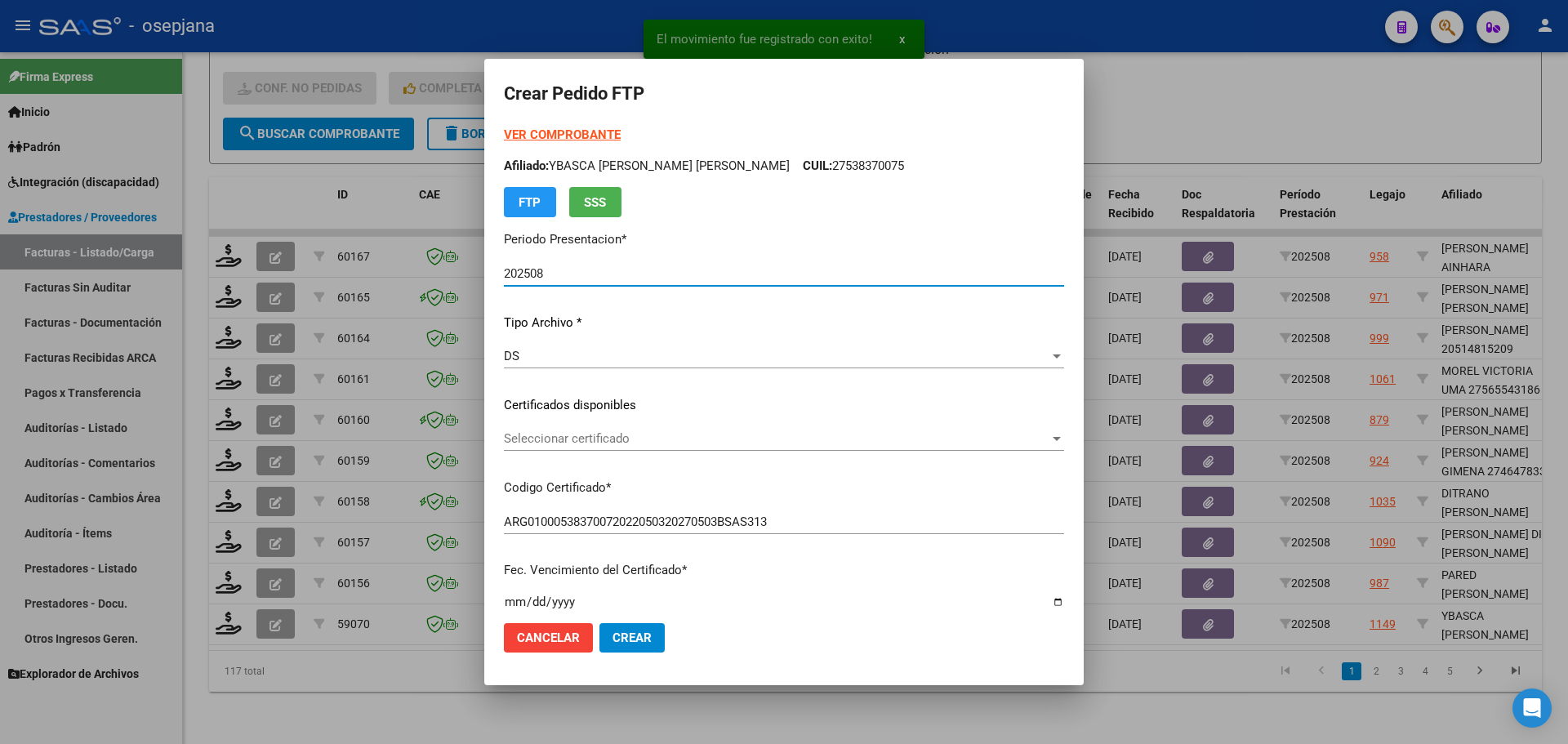
click at [627, 443] on span "Seleccionar certificado" at bounding box center [776, 439] width 545 height 15
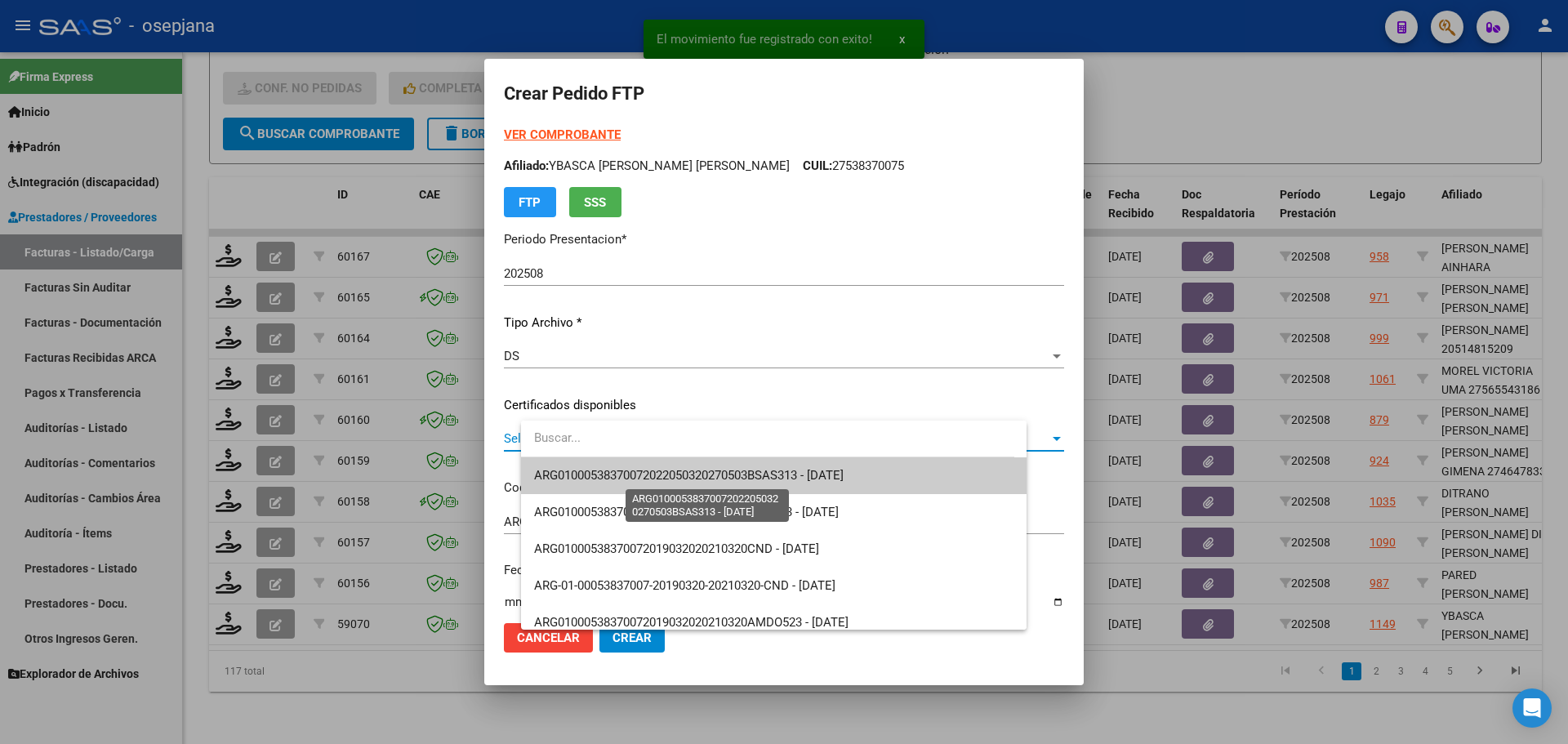
click at [625, 471] on span "ARG01000538370072022050320270503BSAS313 - [DATE]" at bounding box center [689, 475] width 310 height 15
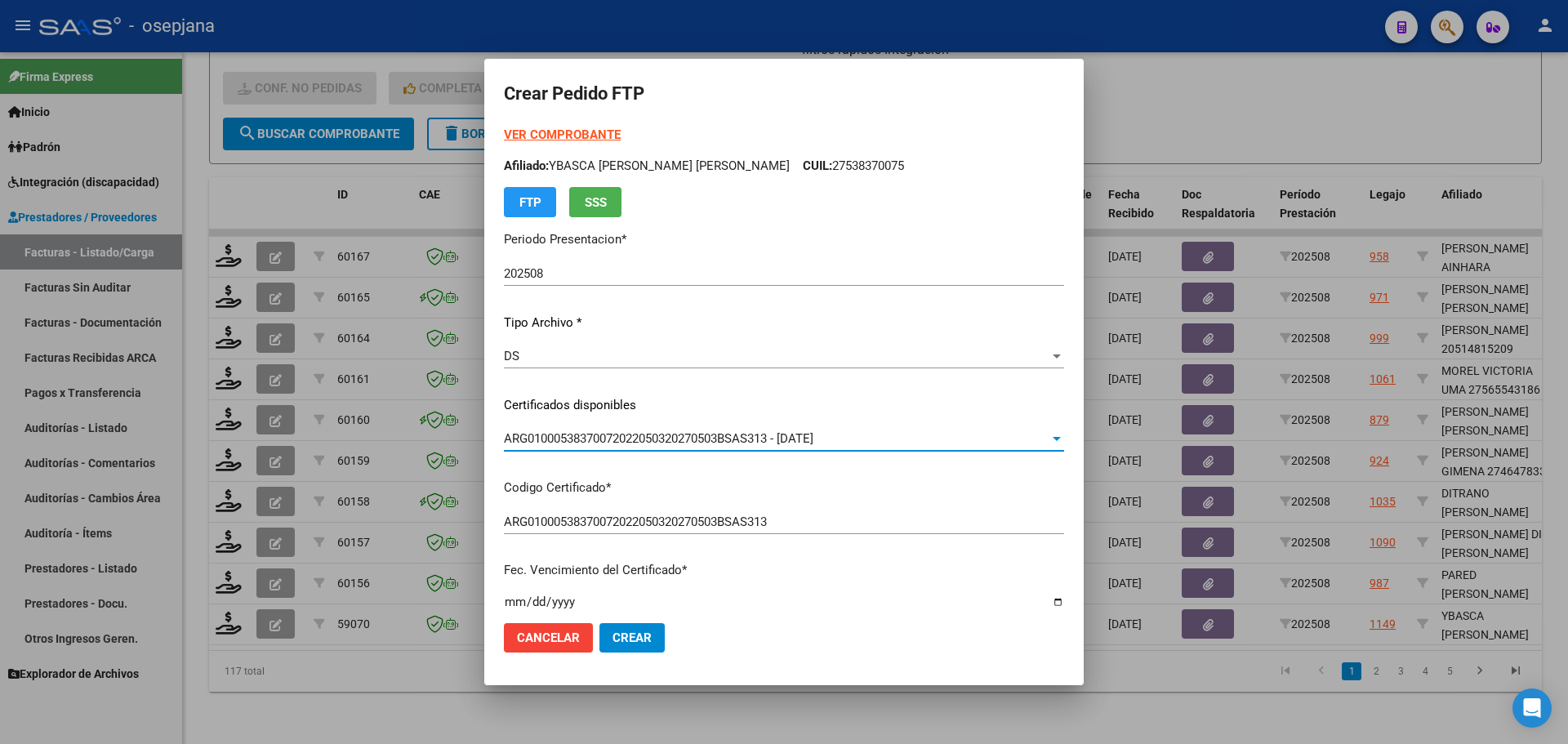
click at [618, 130] on strong "VER COMPROBANTE" at bounding box center [562, 135] width 117 height 15
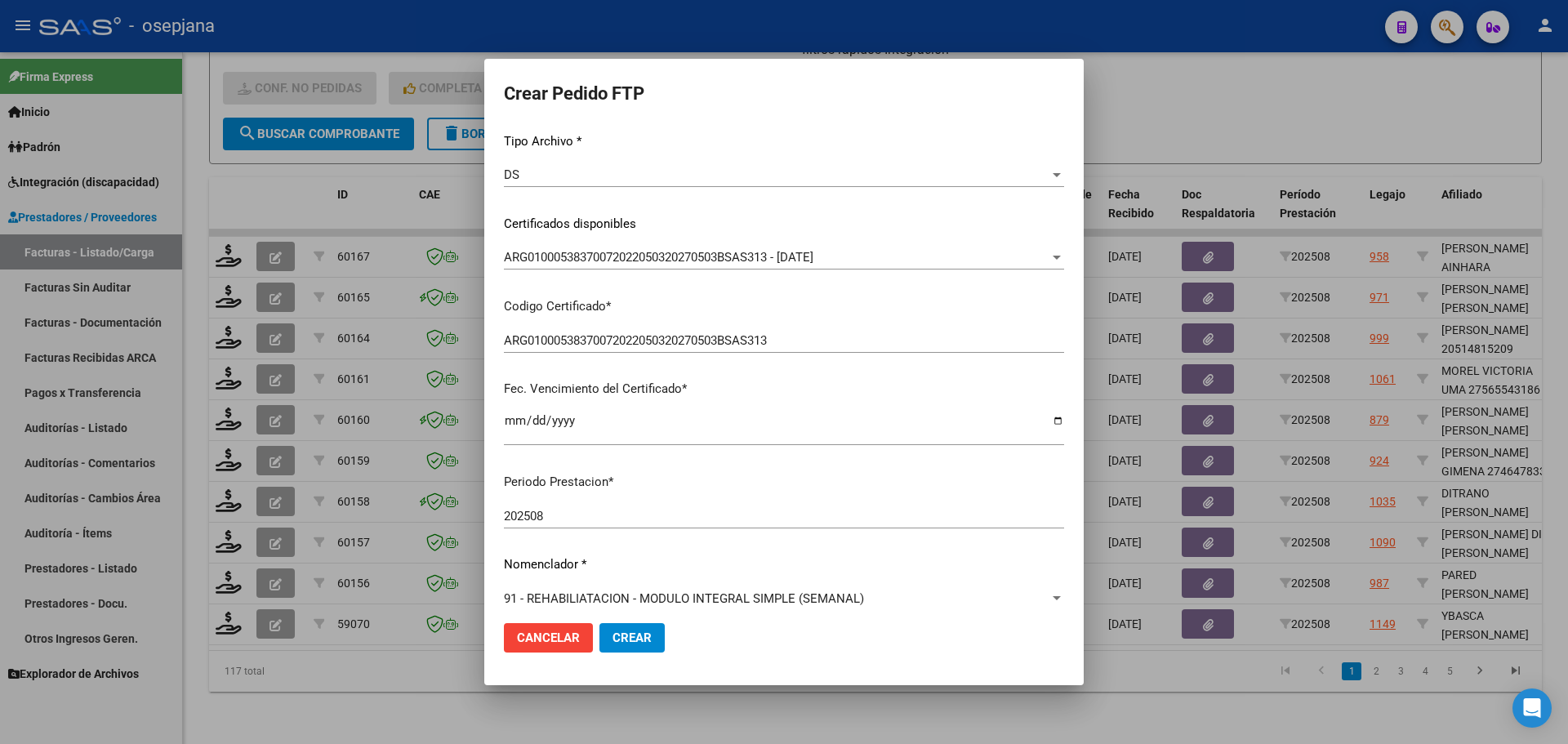
scroll to position [408, 0]
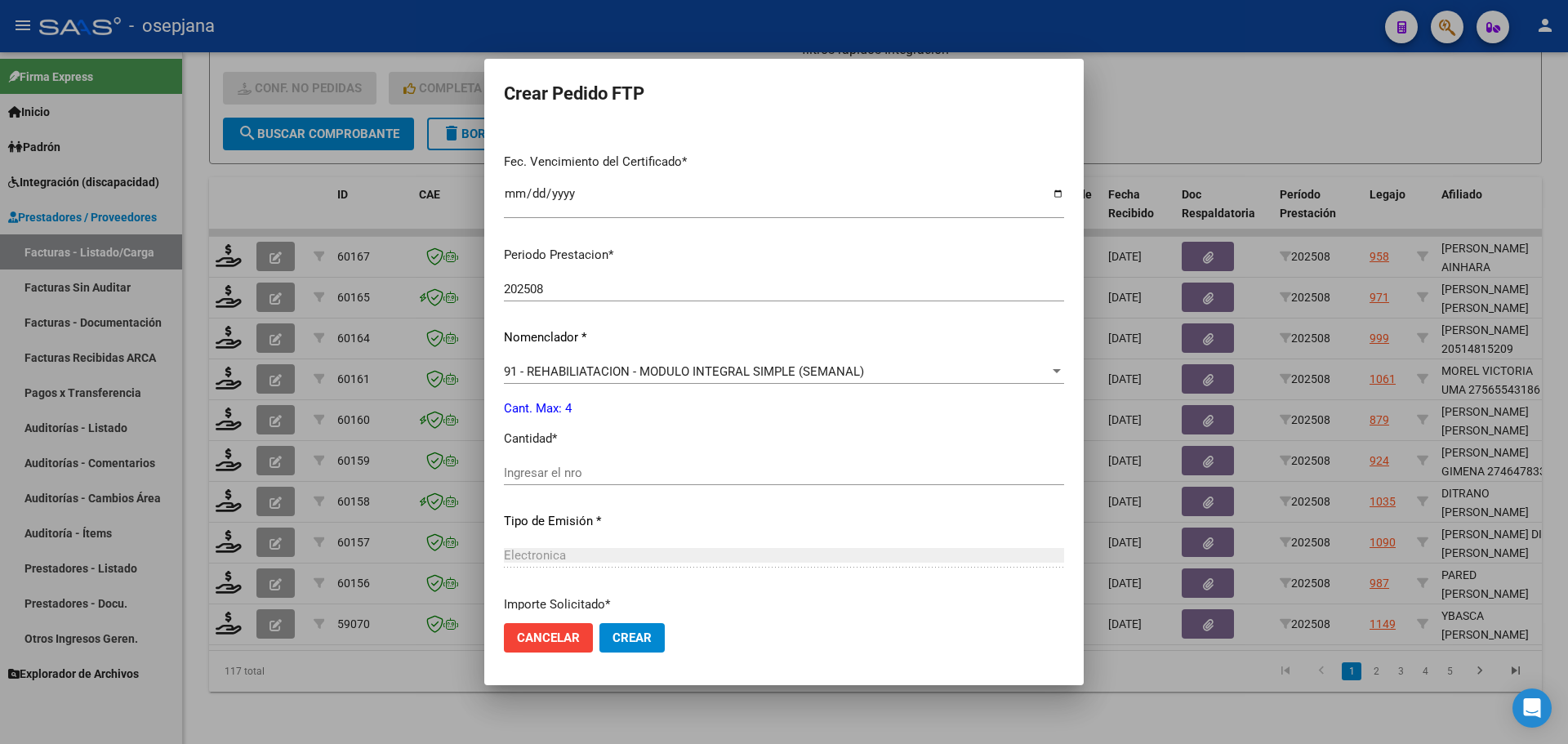
click at [600, 474] on input "Ingresar el nro" at bounding box center [784, 472] width 560 height 15
type input "4"
click at [667, 620] on mat-dialog-actions "Cancelar Crear" at bounding box center [784, 638] width 560 height 56
click at [676, 655] on mat-dialog-actions "Cancelar Crear" at bounding box center [784, 638] width 560 height 56
click at [665, 628] on button "Crear" at bounding box center [632, 638] width 66 height 29
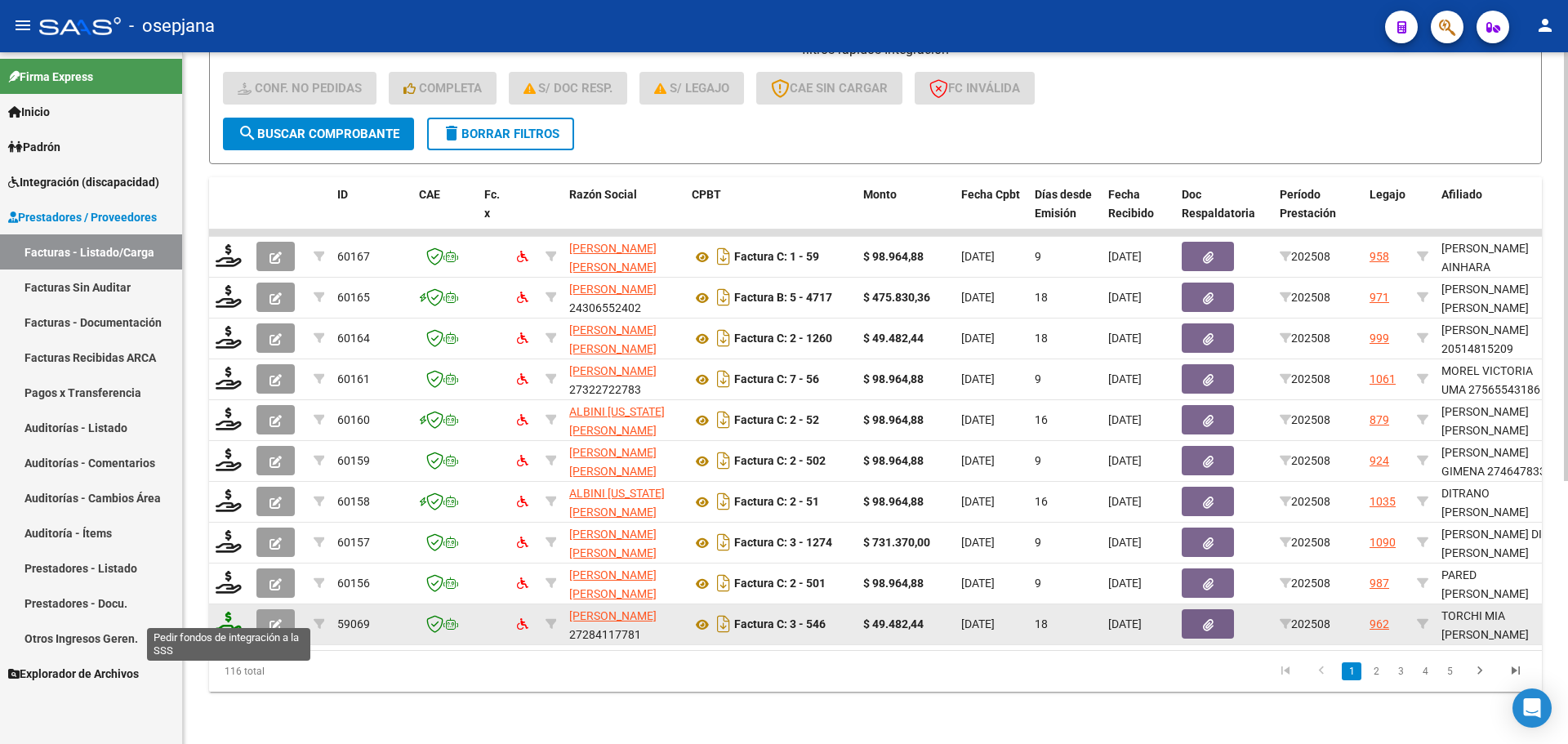
click at [234, 611] on icon at bounding box center [228, 623] width 26 height 23
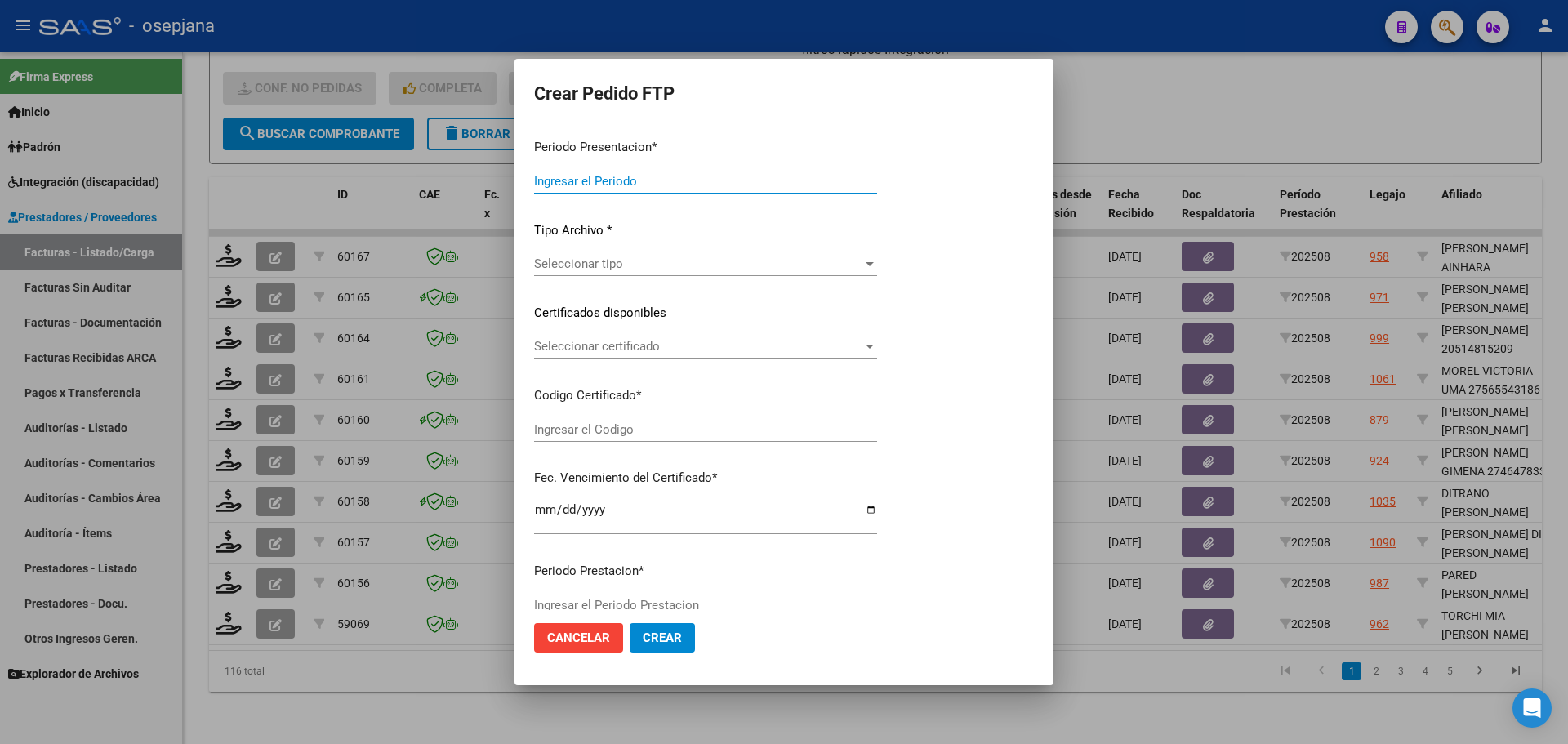
type input "202508"
type input "$ 49.482,44"
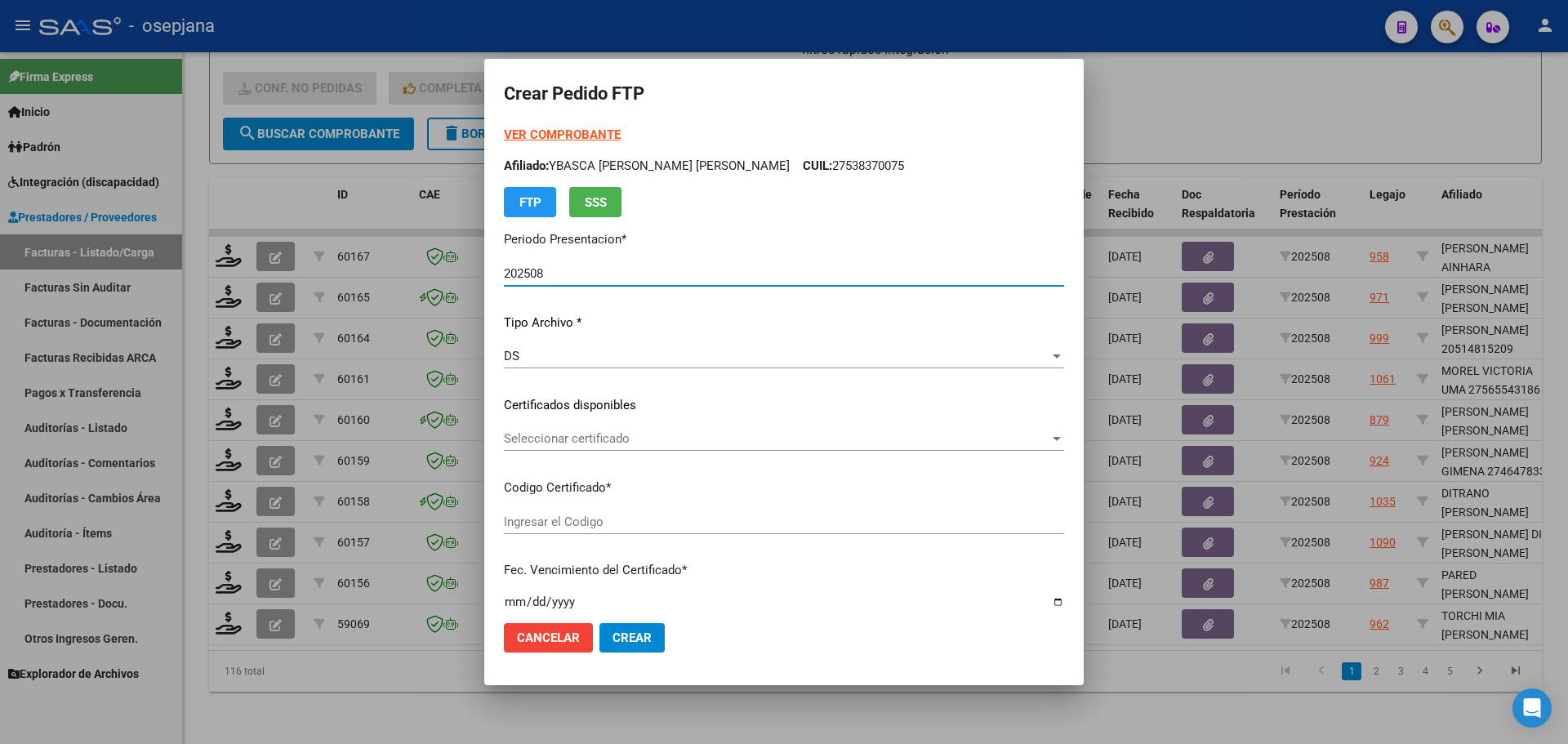
type input "ARG01000575869852024090920270909BSAS352"
type input "[DATE]"
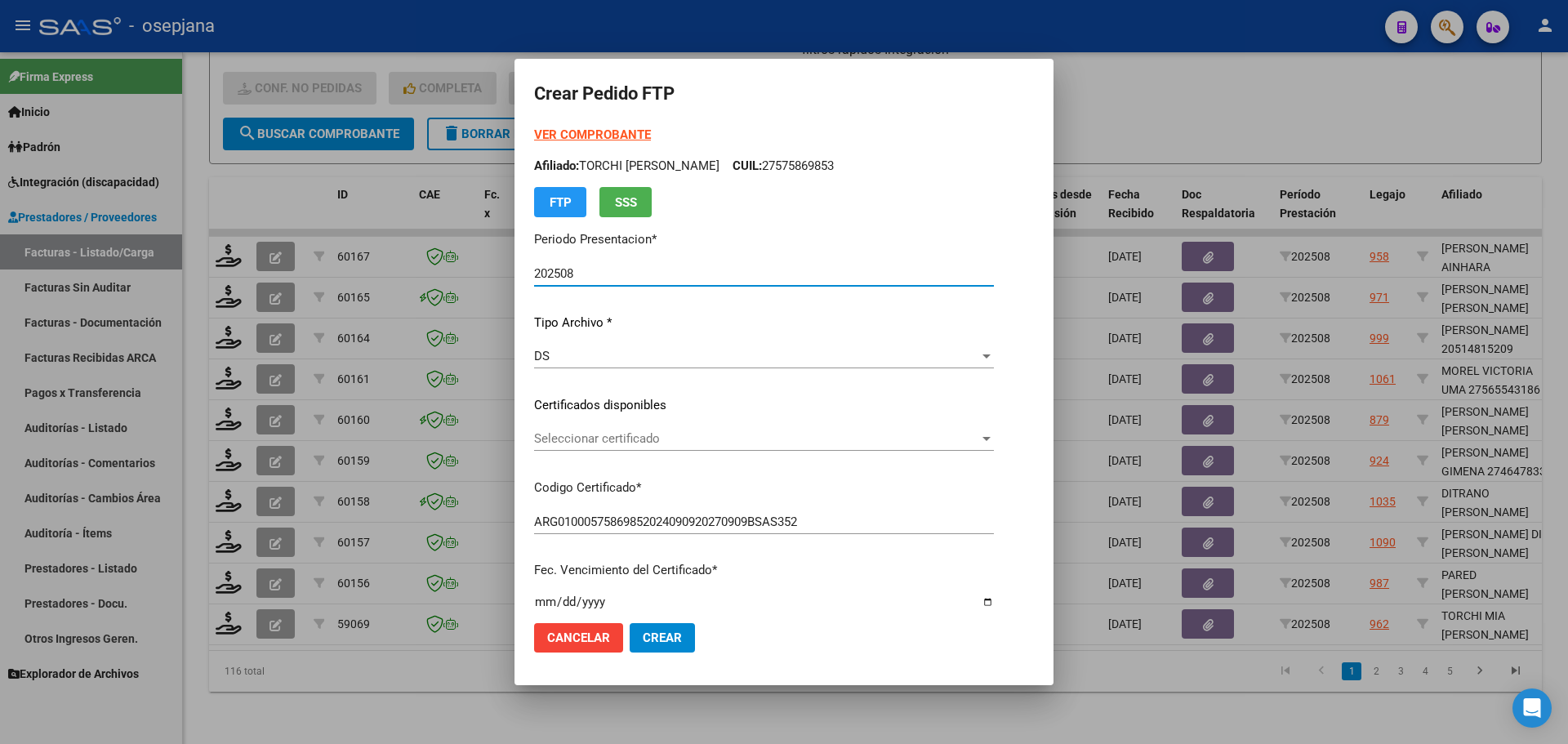
click at [662, 435] on span "Seleccionar certificado" at bounding box center [757, 439] width 445 height 15
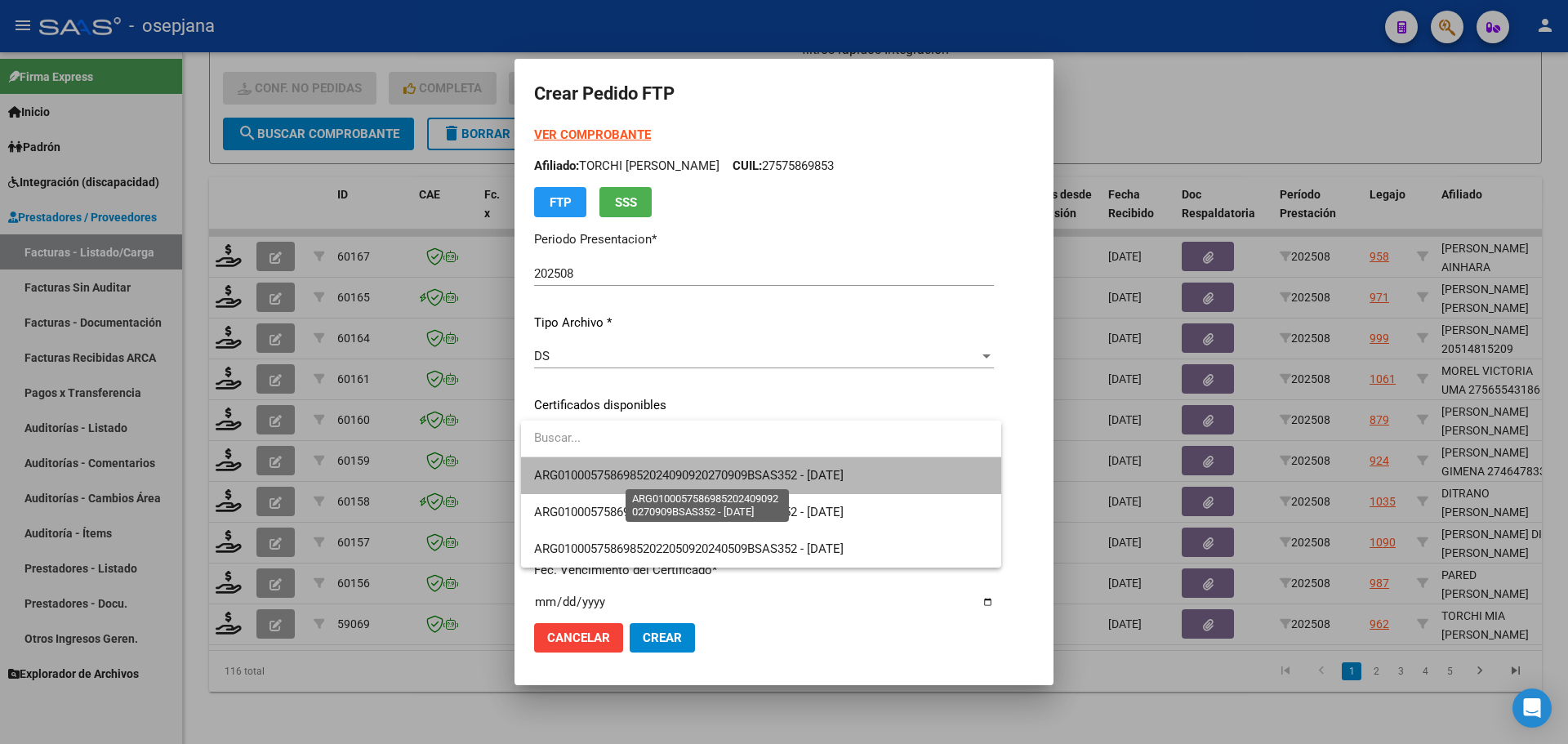
click at [666, 469] on span "ARG01000575869852024090920270909BSAS352 - [DATE]" at bounding box center [689, 475] width 310 height 15
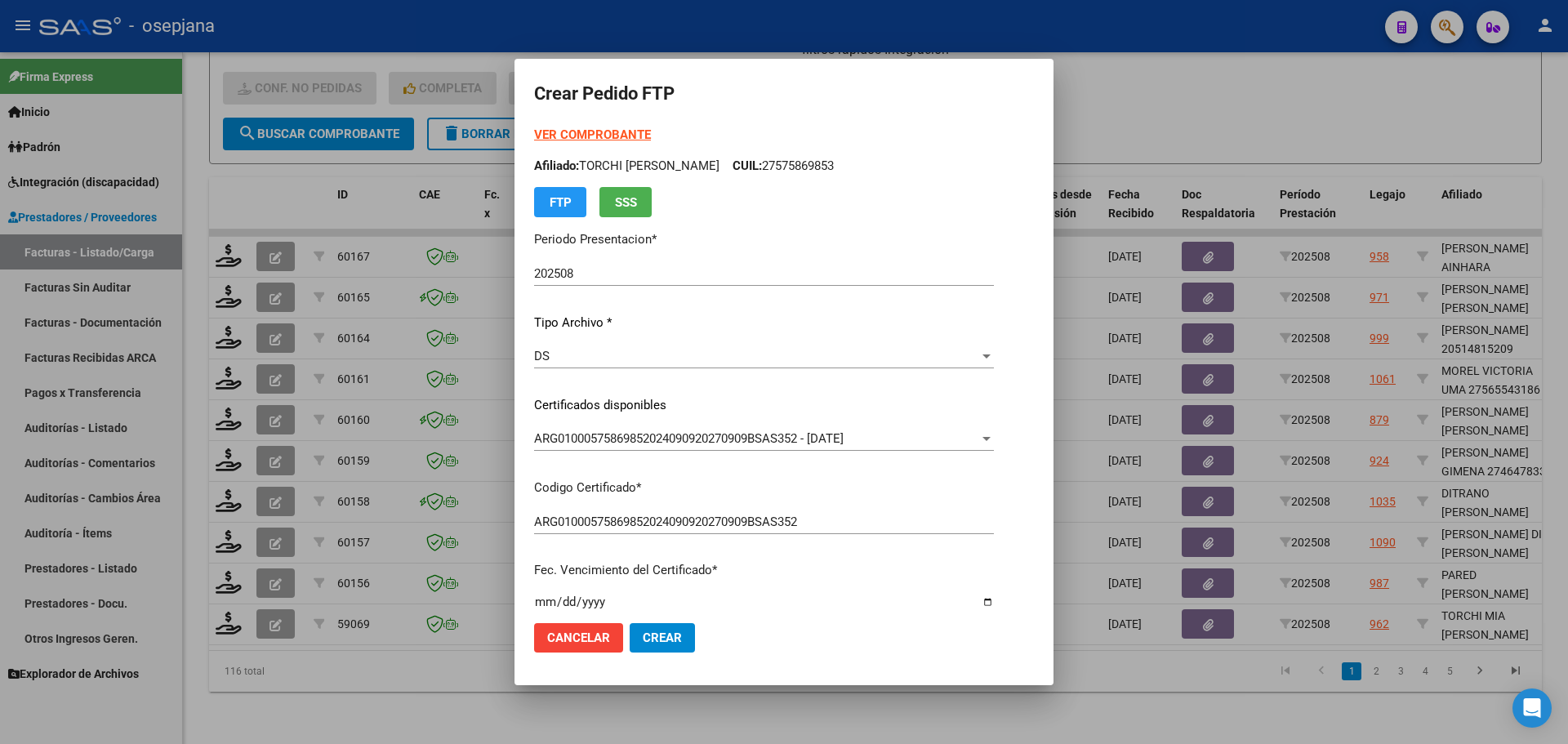
click at [626, 133] on strong "VER COMPROBANTE" at bounding box center [592, 135] width 117 height 15
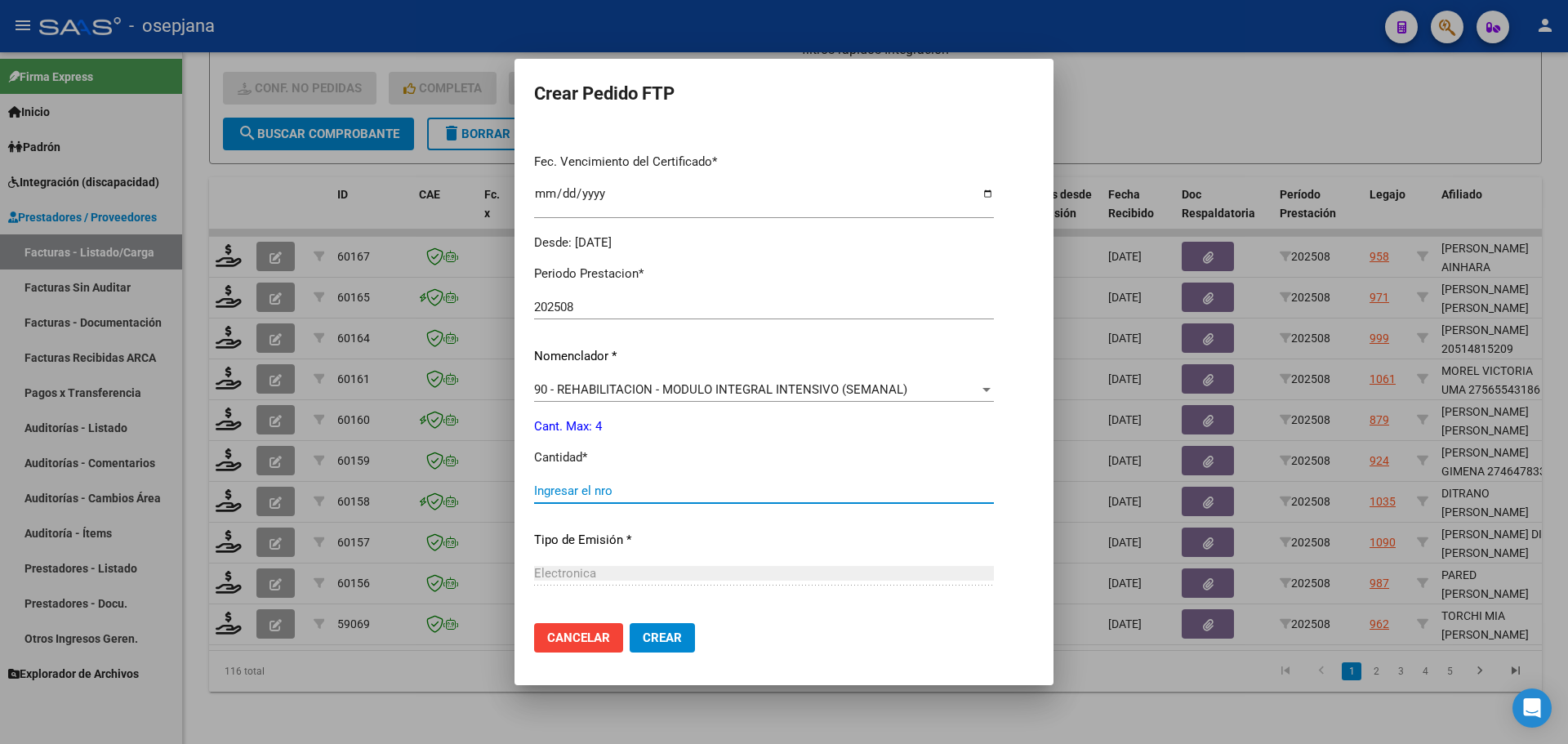
click at [554, 483] on input "Ingresar el nro" at bounding box center [764, 490] width 460 height 15
type input "4"
click at [683, 633] on button "Crear" at bounding box center [662, 638] width 66 height 29
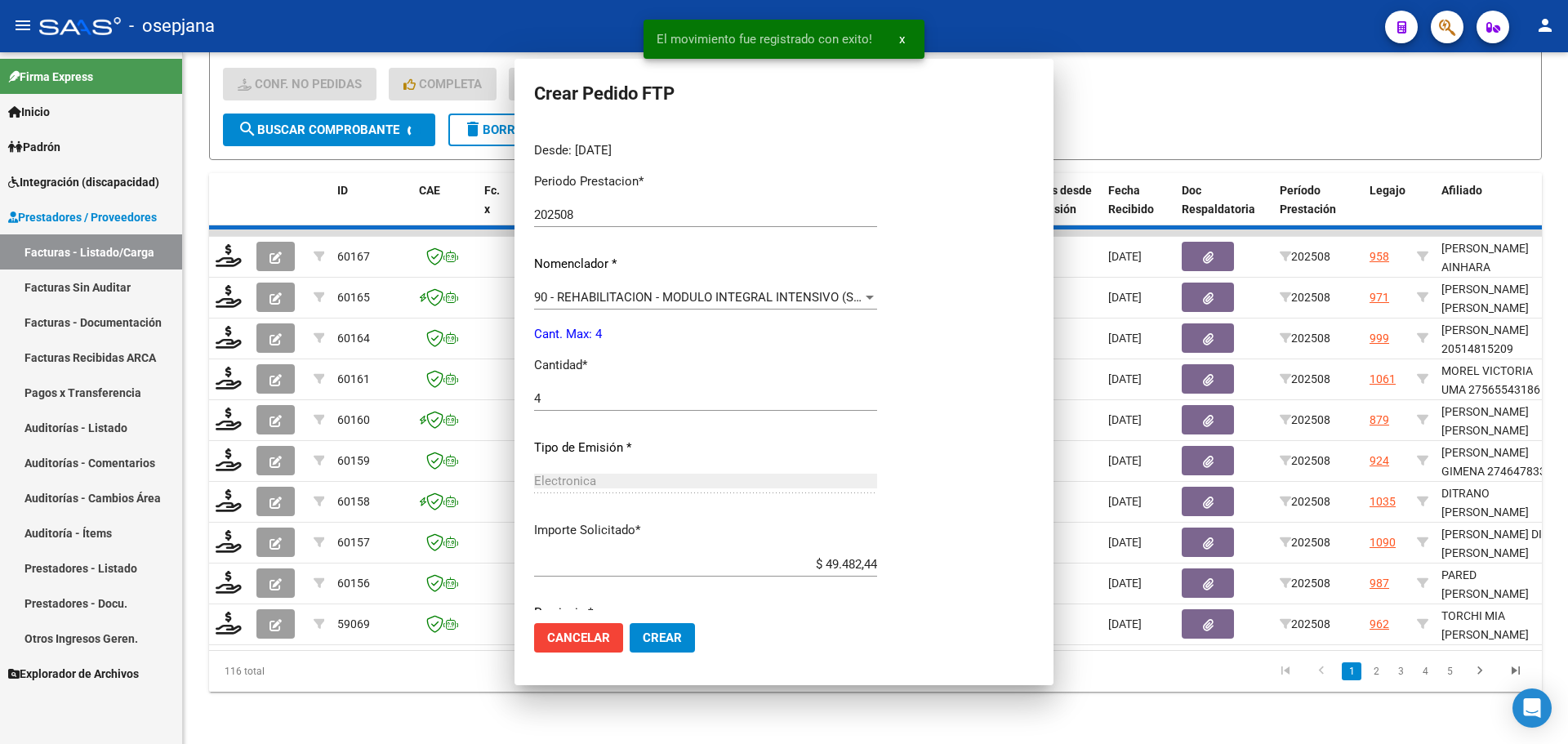
scroll to position [316, 0]
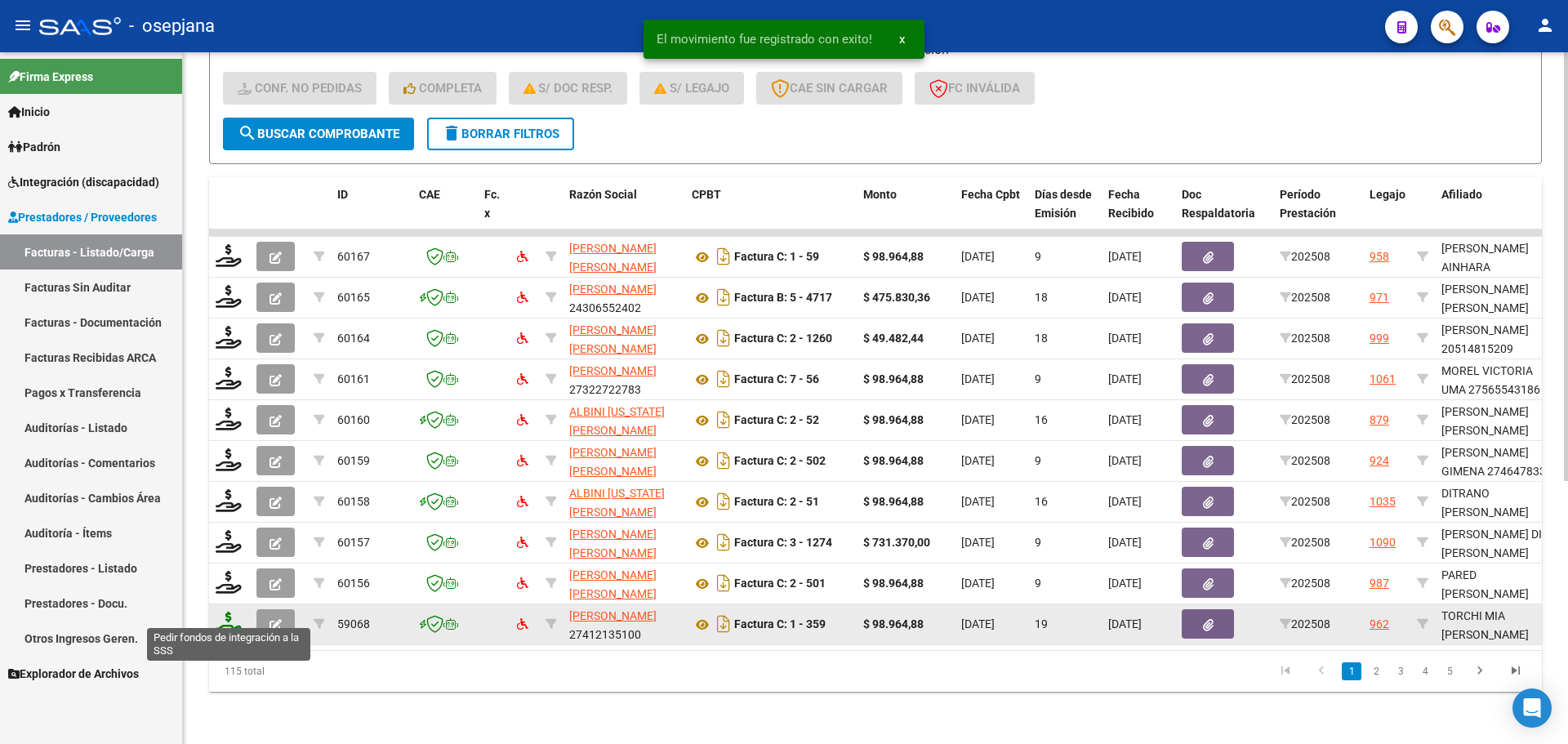
click at [237, 619] on icon at bounding box center [228, 623] width 26 height 23
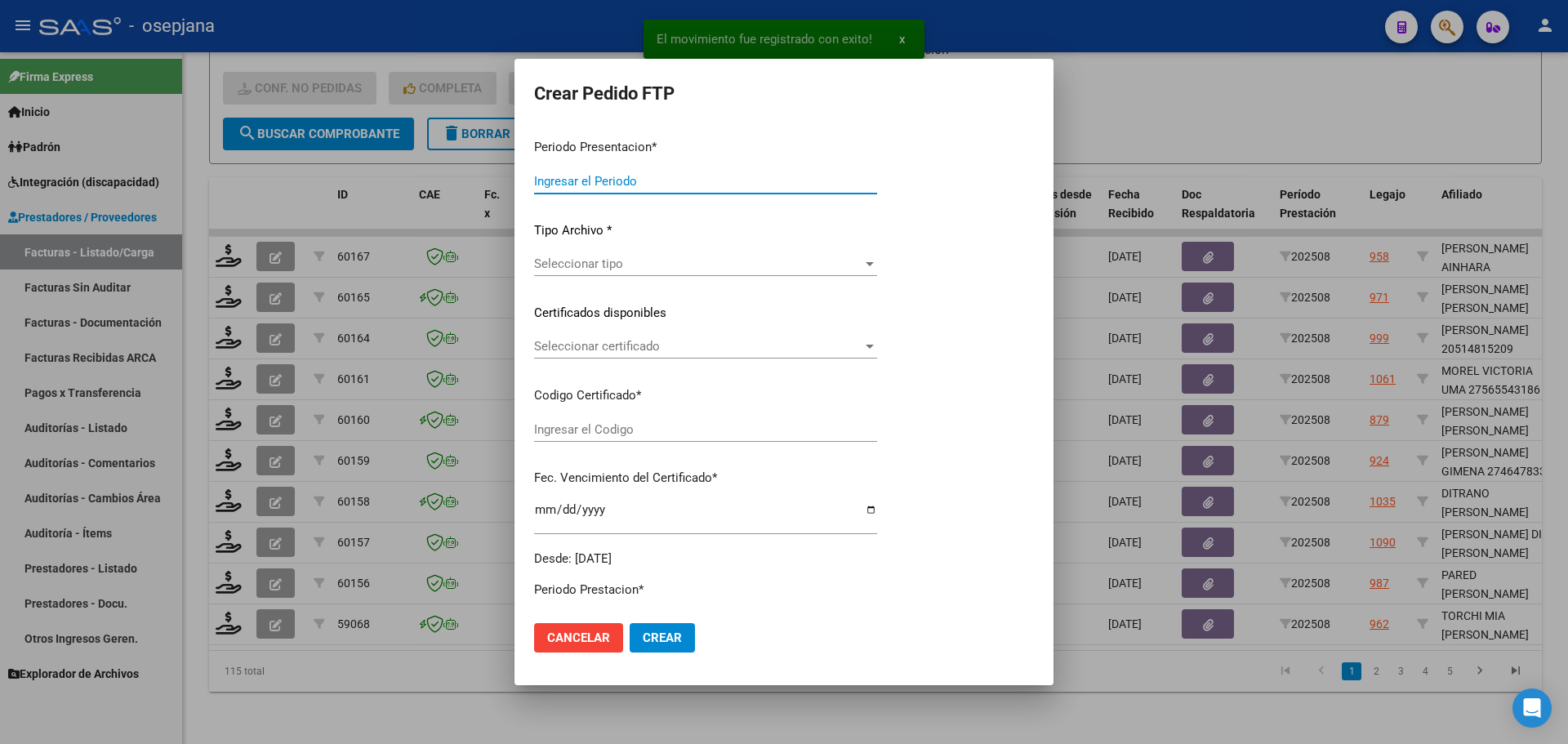
type input "202508"
type input "$ 98.964,88"
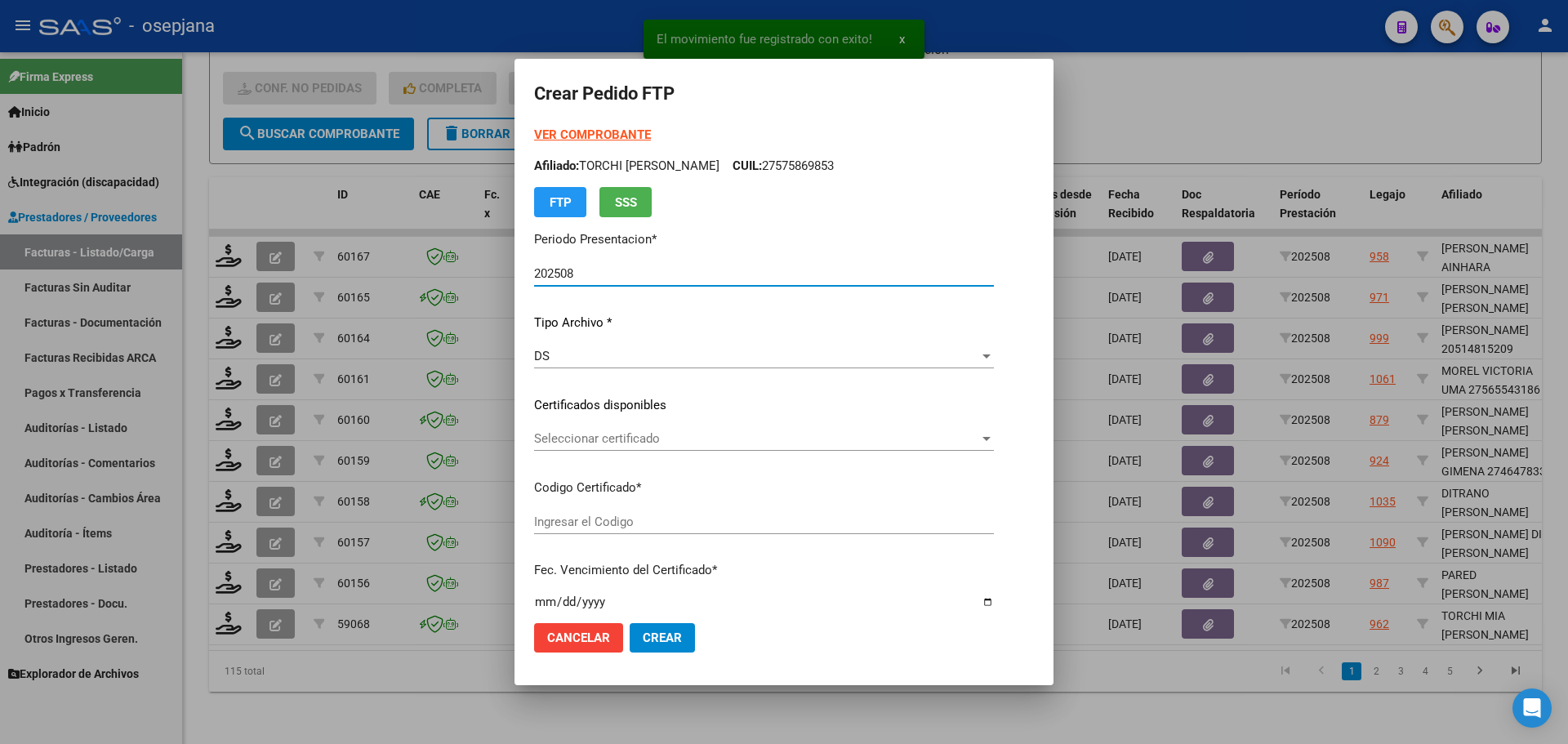
type input "ARG01000575869852024090920270909BSAS352"
type input "[DATE]"
click at [667, 438] on span "Seleccionar certificado" at bounding box center [757, 439] width 445 height 15
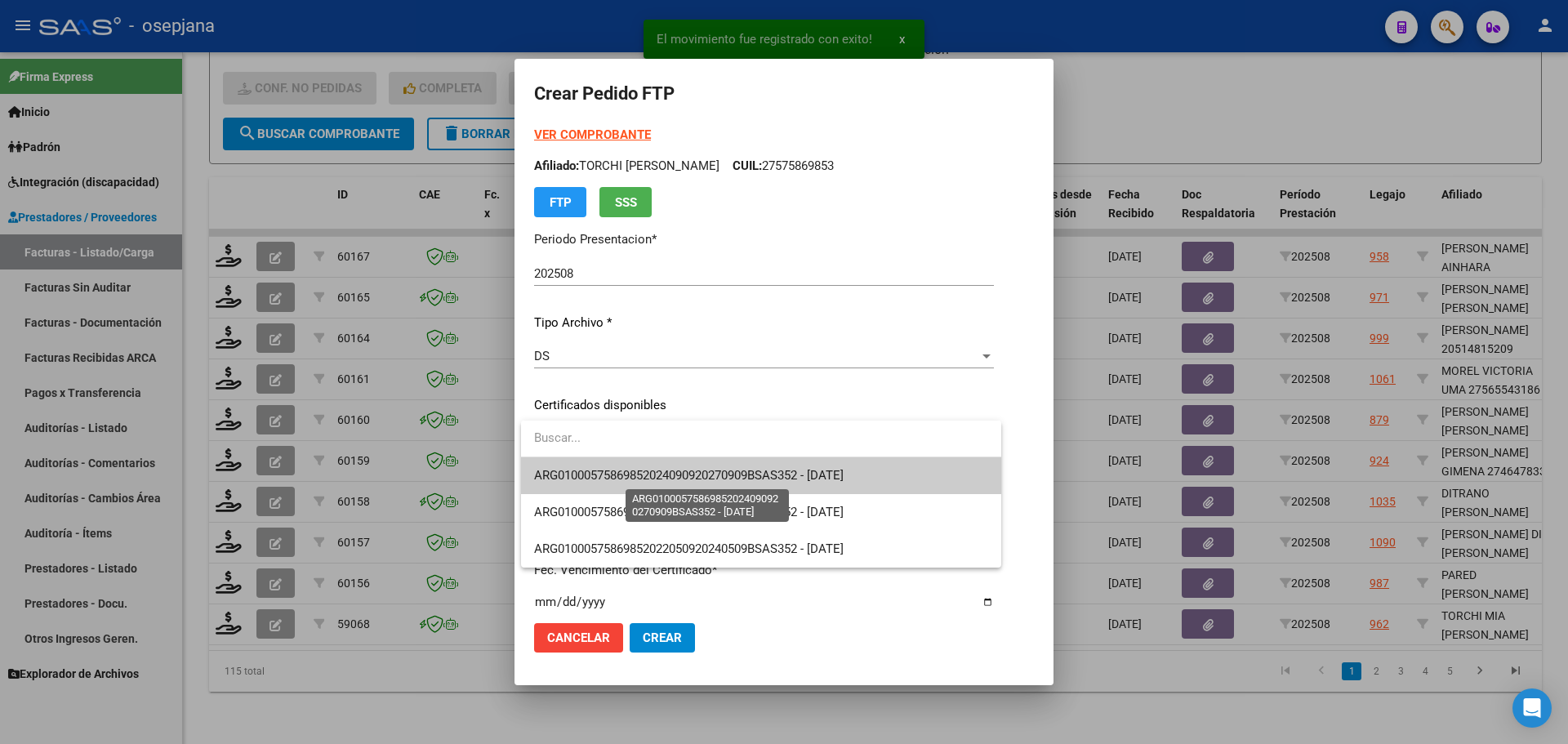
click at [676, 476] on span "ARG01000575869852024090920270909BSAS352 - [DATE]" at bounding box center [689, 475] width 310 height 15
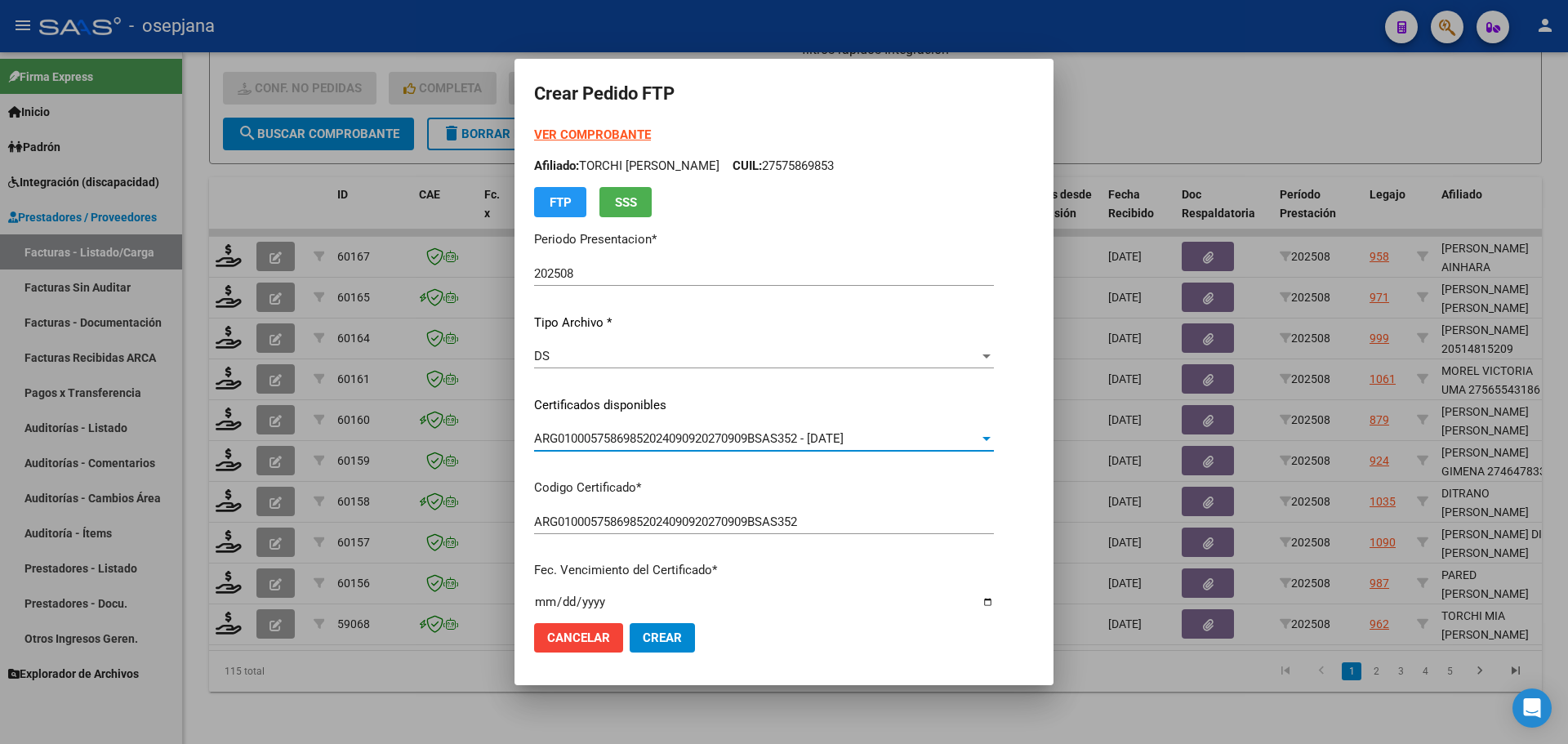
click at [604, 129] on strong "VER COMPROBANTE" at bounding box center [592, 135] width 117 height 15
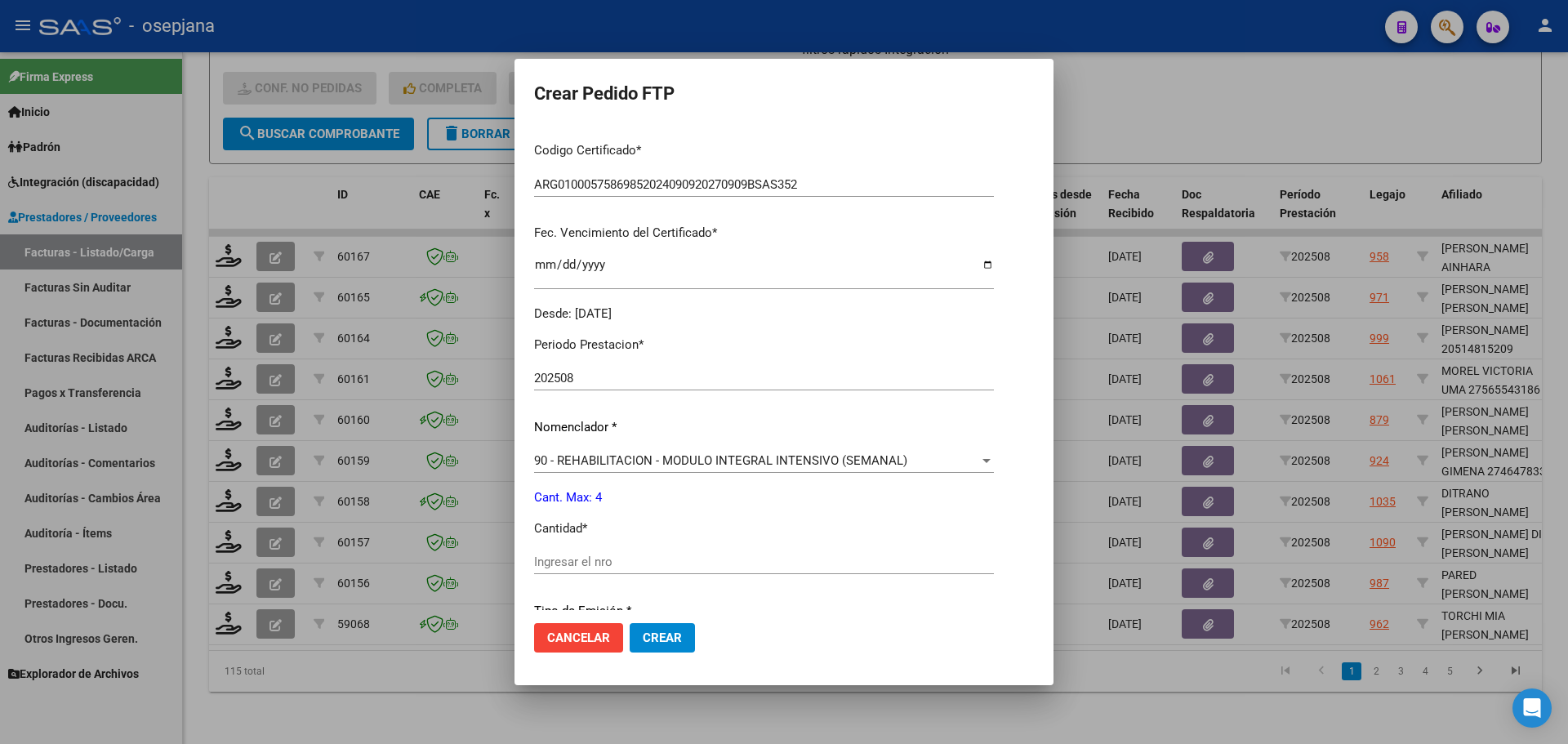
scroll to position [408, 0]
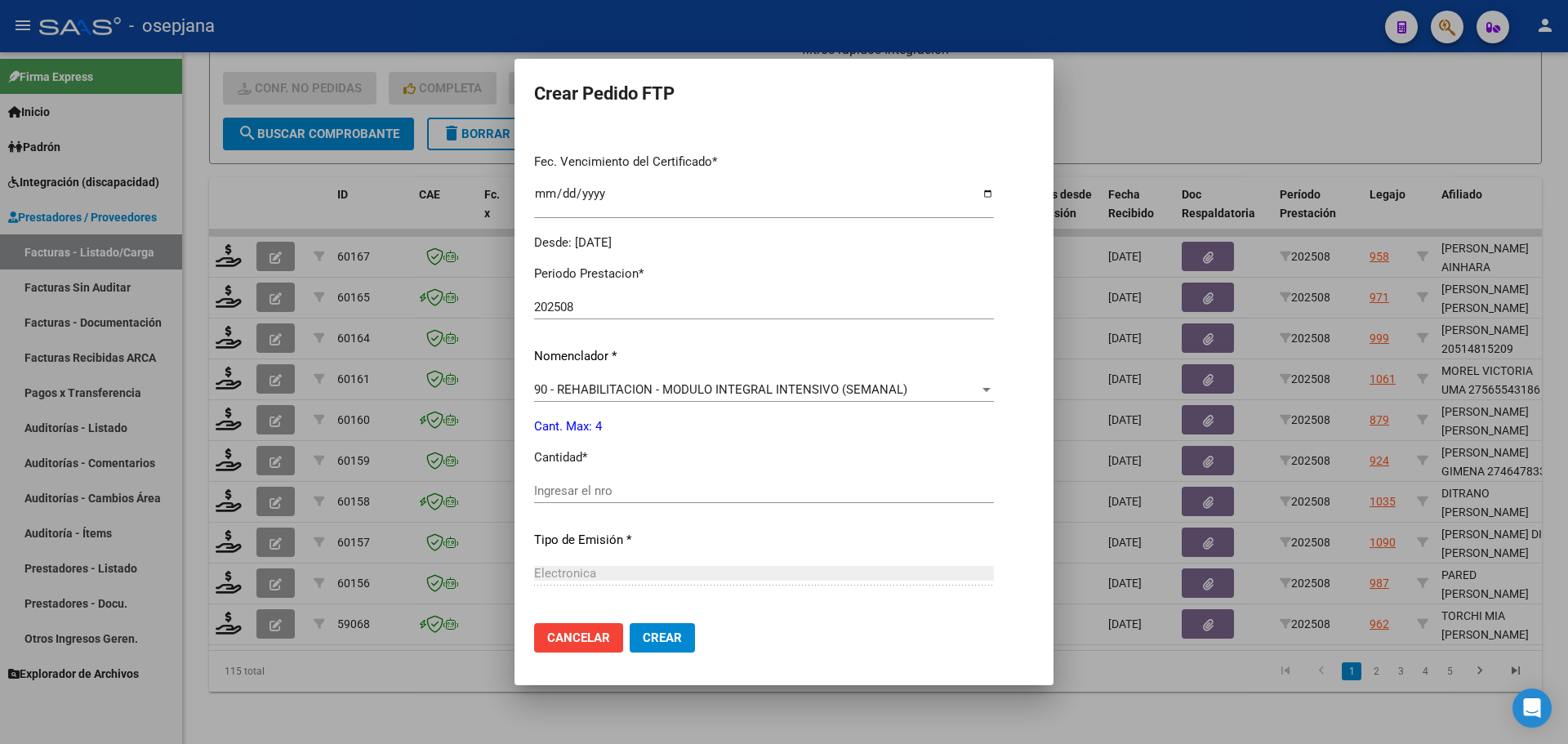
click at [558, 485] on input "Ingresar el nro" at bounding box center [764, 490] width 460 height 15
type input "4"
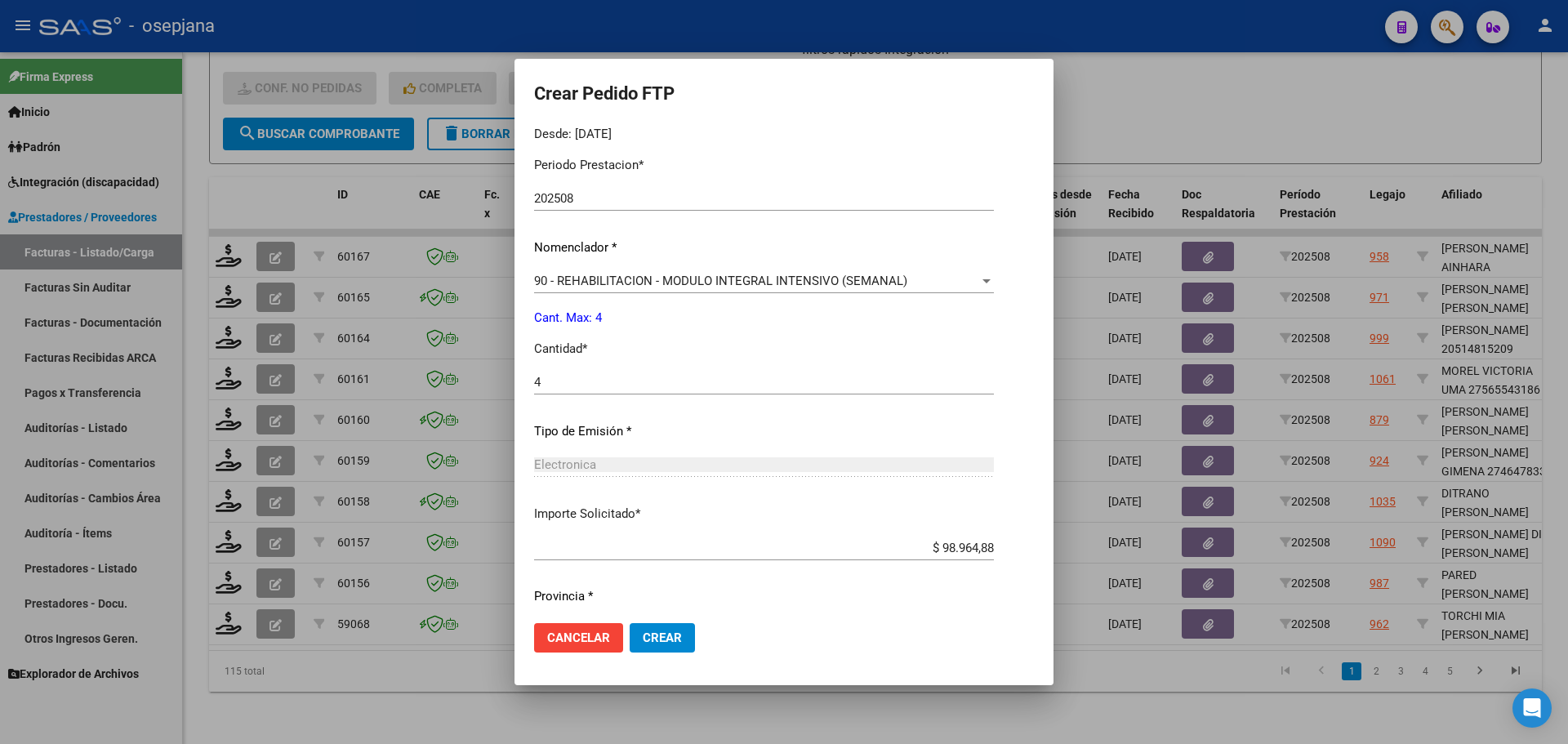
scroll to position [565, 0]
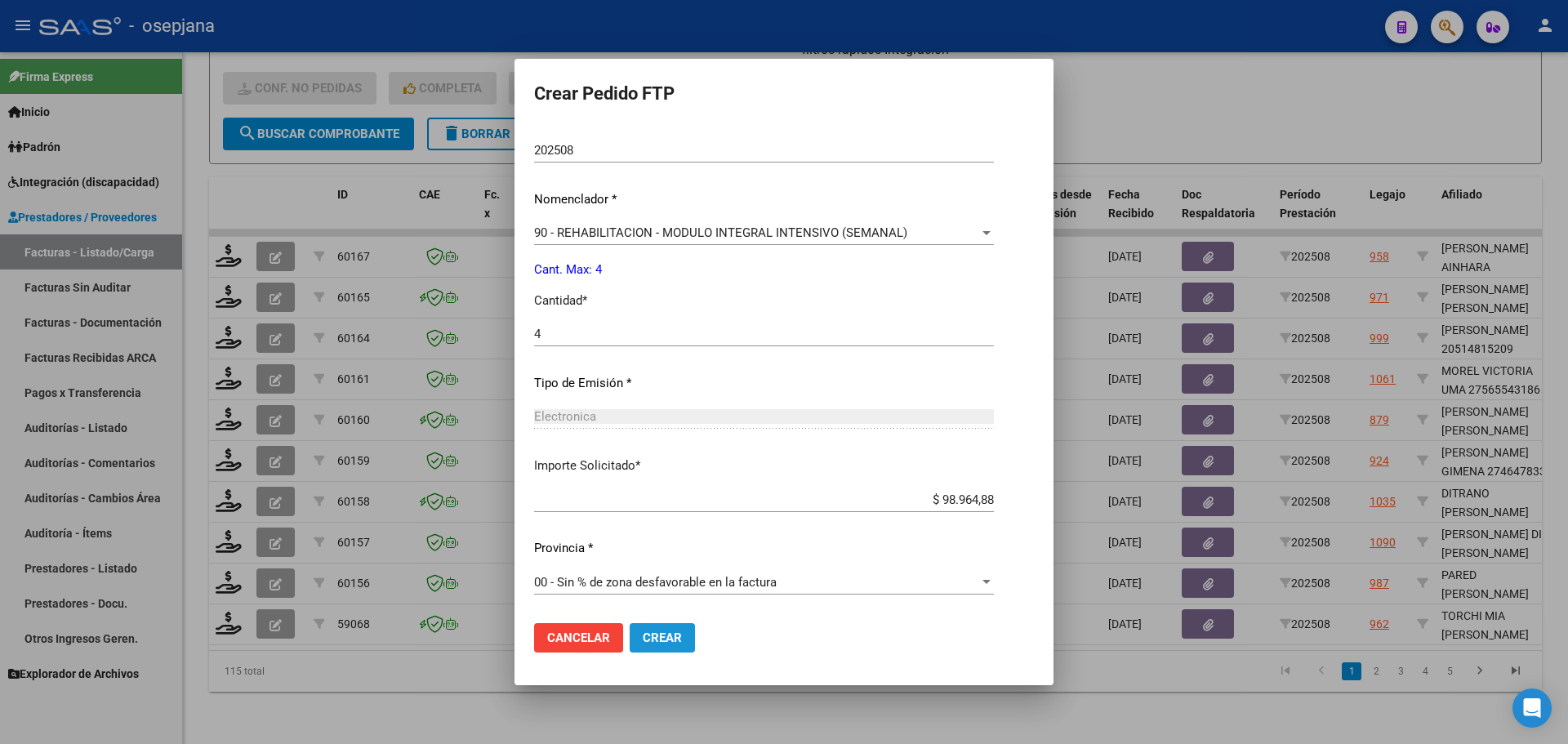
click at [674, 644] on span "Crear" at bounding box center [662, 638] width 39 height 15
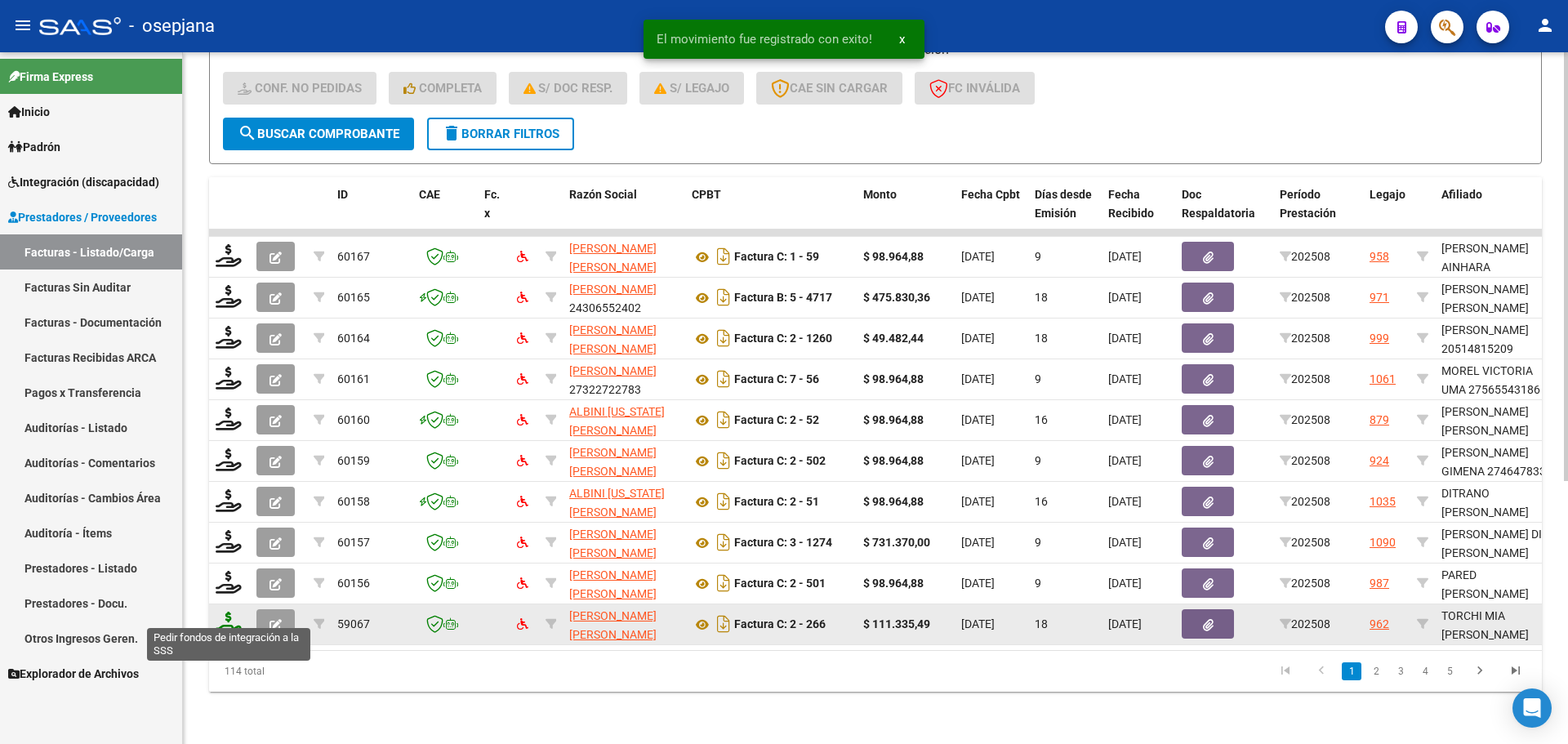
click at [227, 620] on icon at bounding box center [228, 623] width 26 height 23
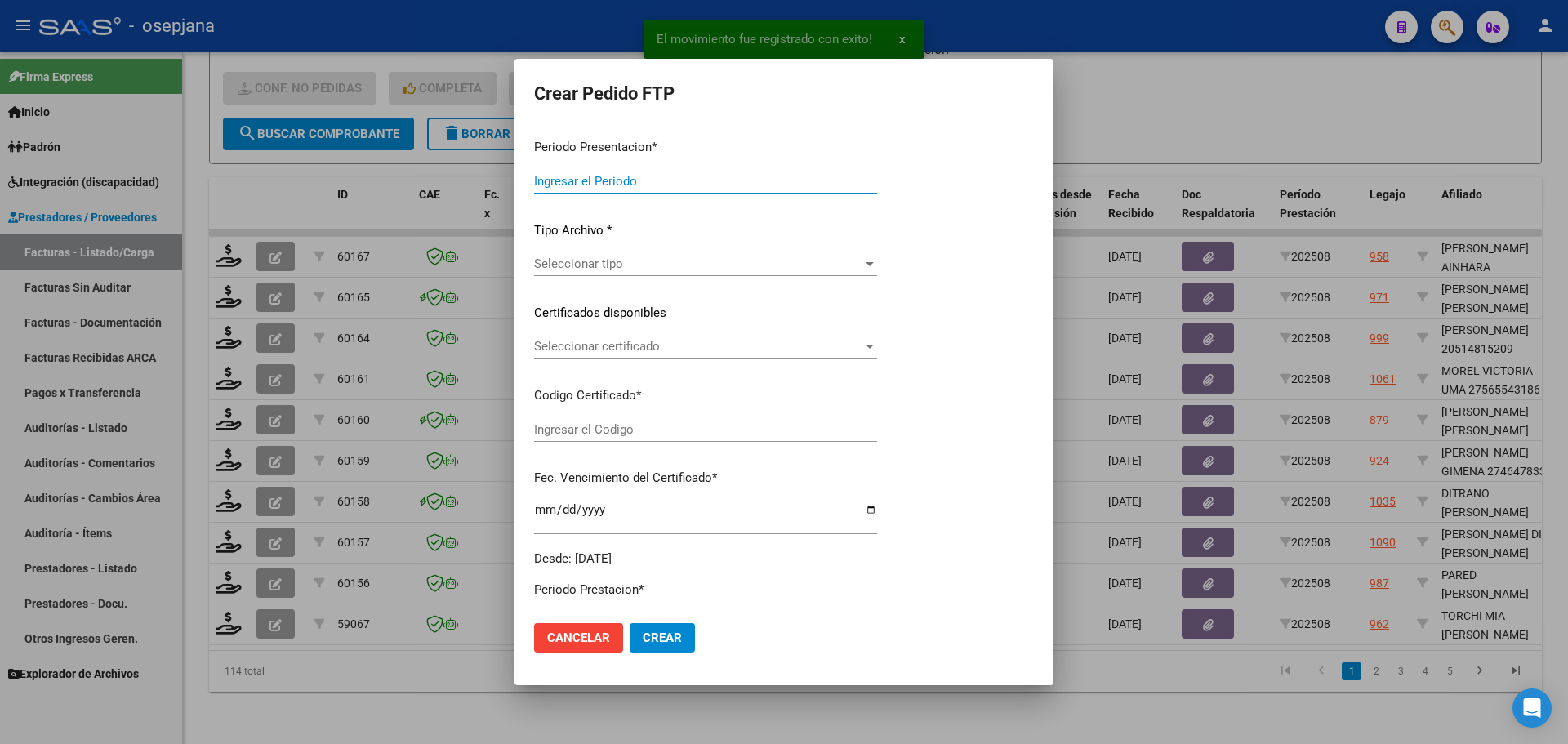
type input "202508"
type input "$ 111.335,49"
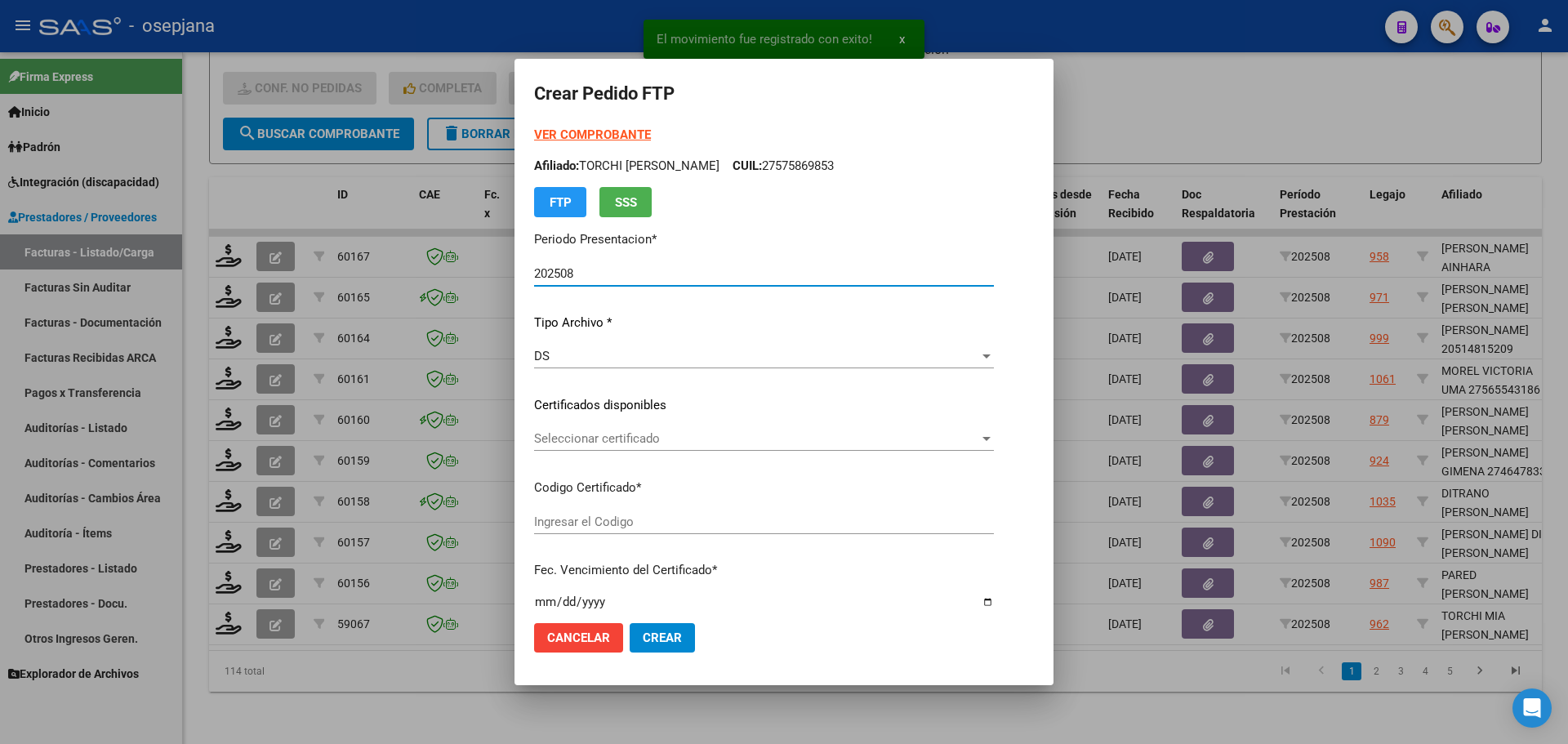
type input "ARG01000575869852024090920270909BSAS352"
type input "[DATE]"
click at [590, 437] on span "Seleccionar certificado" at bounding box center [757, 439] width 445 height 15
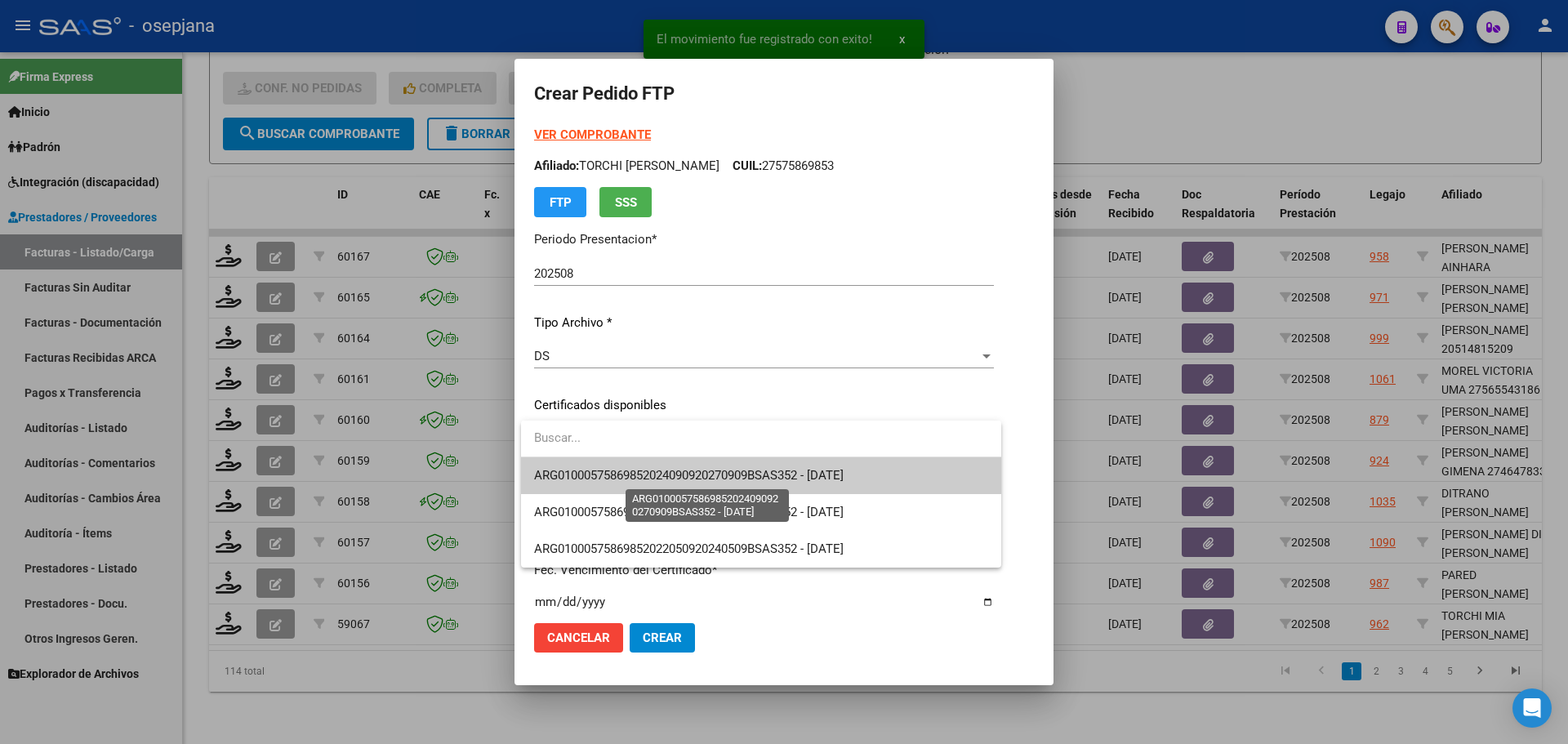
click at [590, 480] on span "ARG01000575869852024090920270909BSAS352 - [DATE]" at bounding box center [689, 475] width 310 height 15
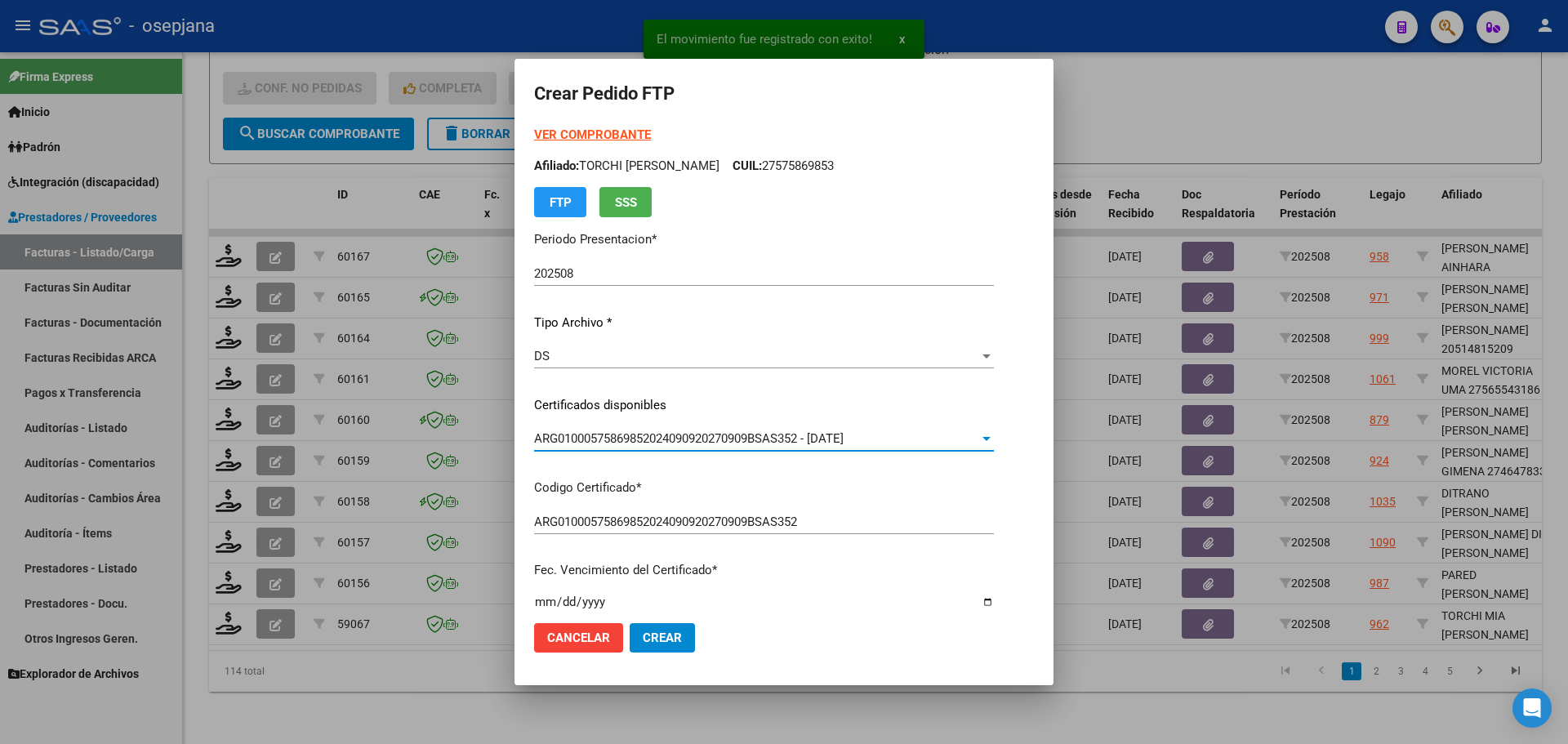
click at [594, 136] on strong "VER COMPROBANTE" at bounding box center [592, 135] width 117 height 15
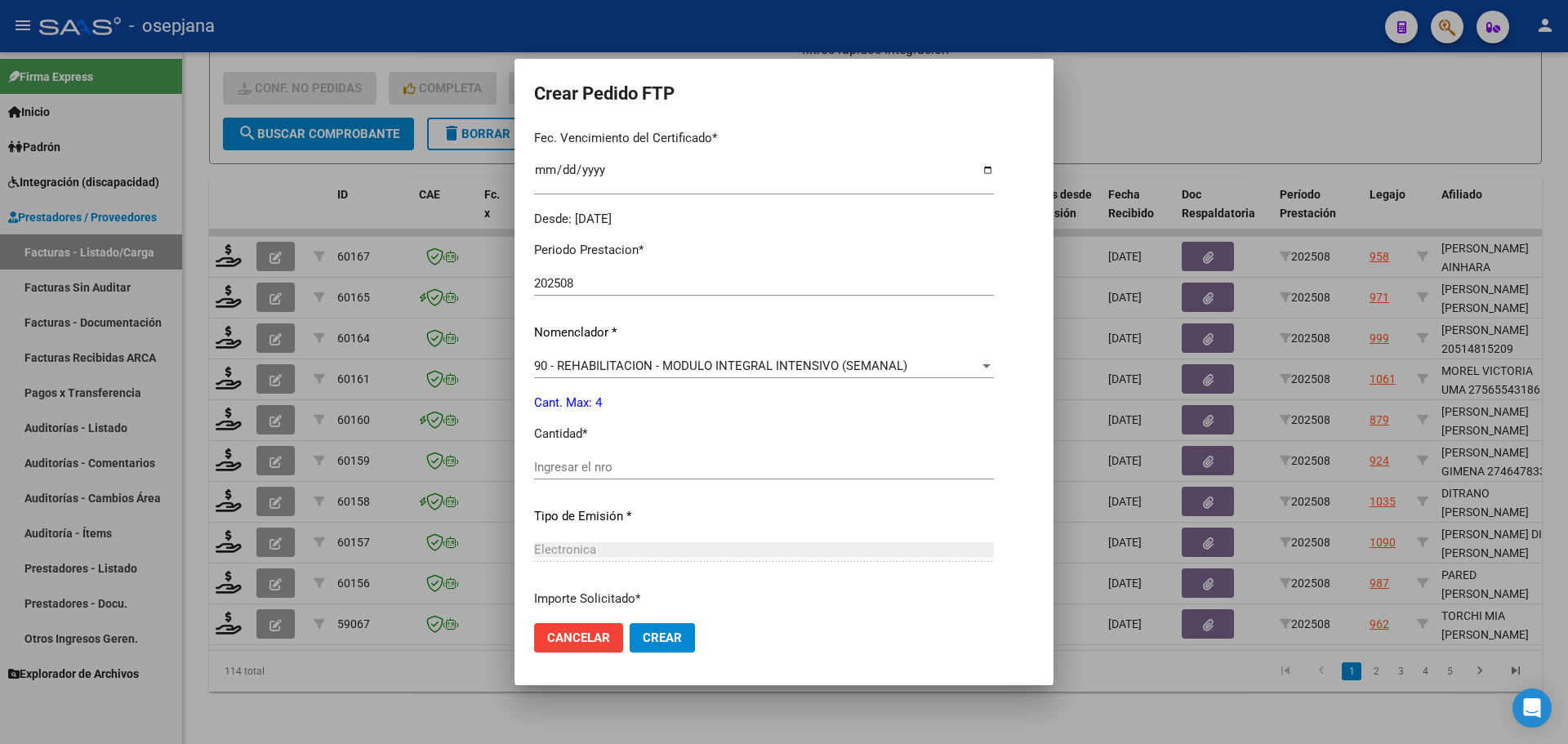
scroll to position [489, 0]
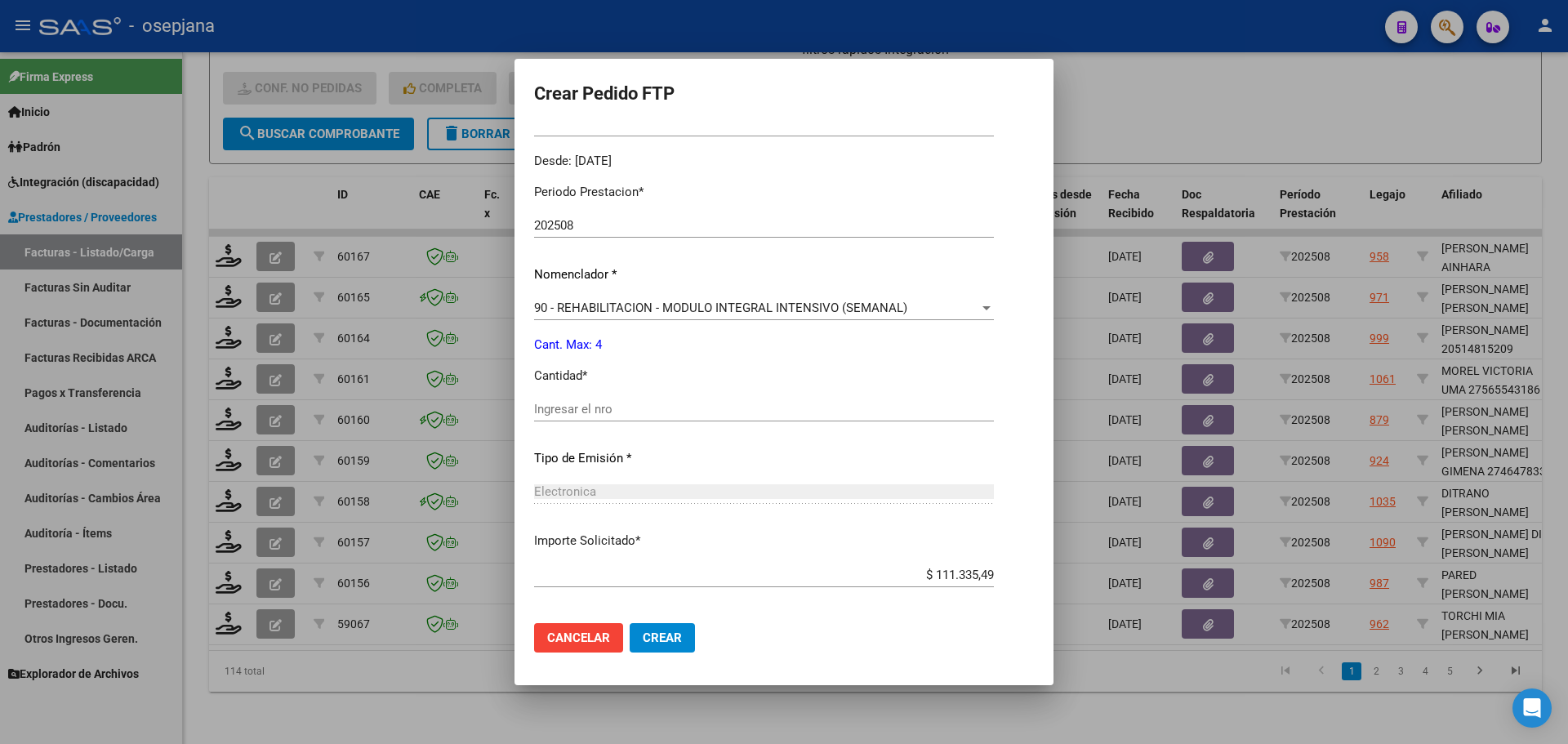
click at [544, 419] on div "Ingresar el nro" at bounding box center [764, 409] width 460 height 25
type input "4"
click at [673, 630] on span "Crear" at bounding box center [662, 638] width 39 height 15
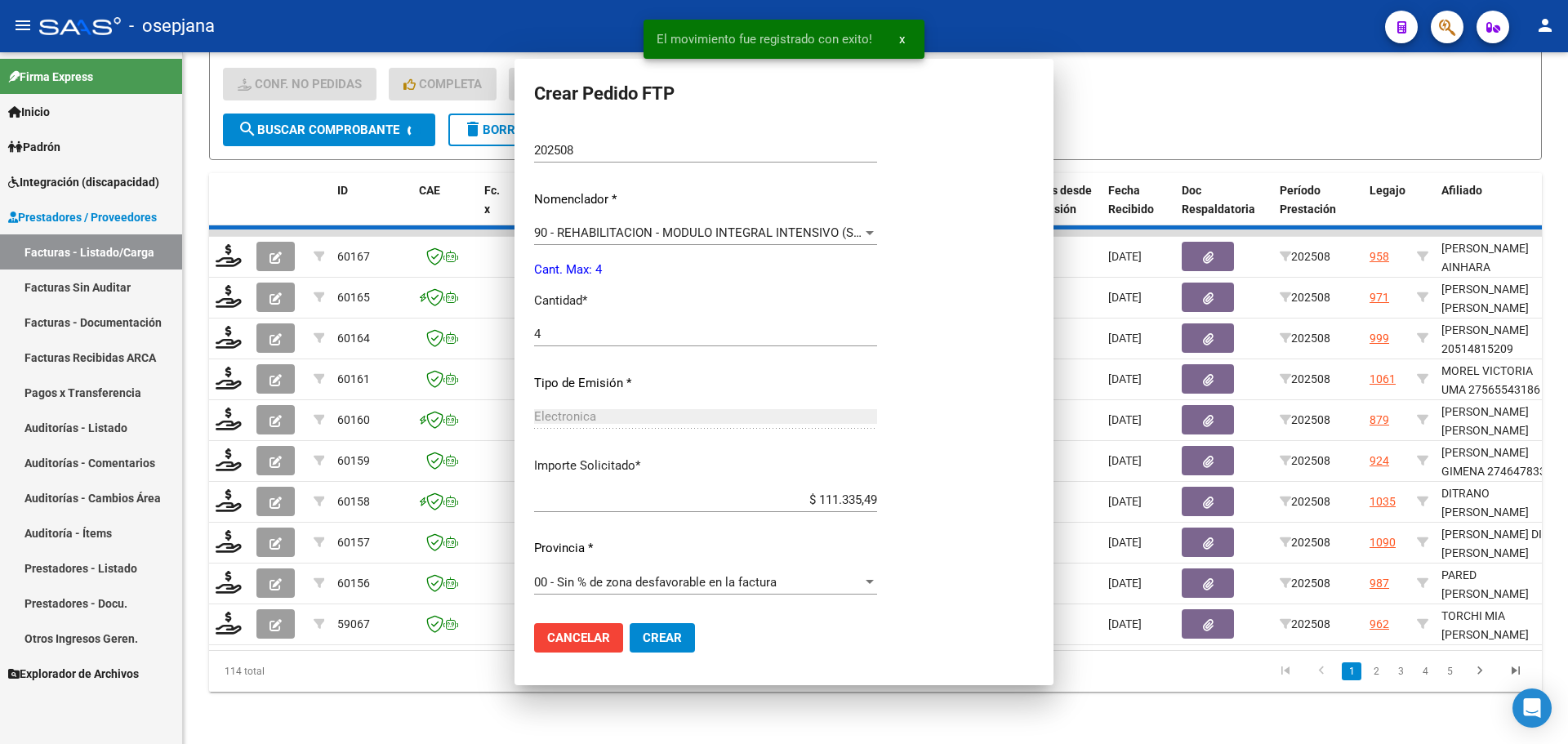
scroll to position [398, 0]
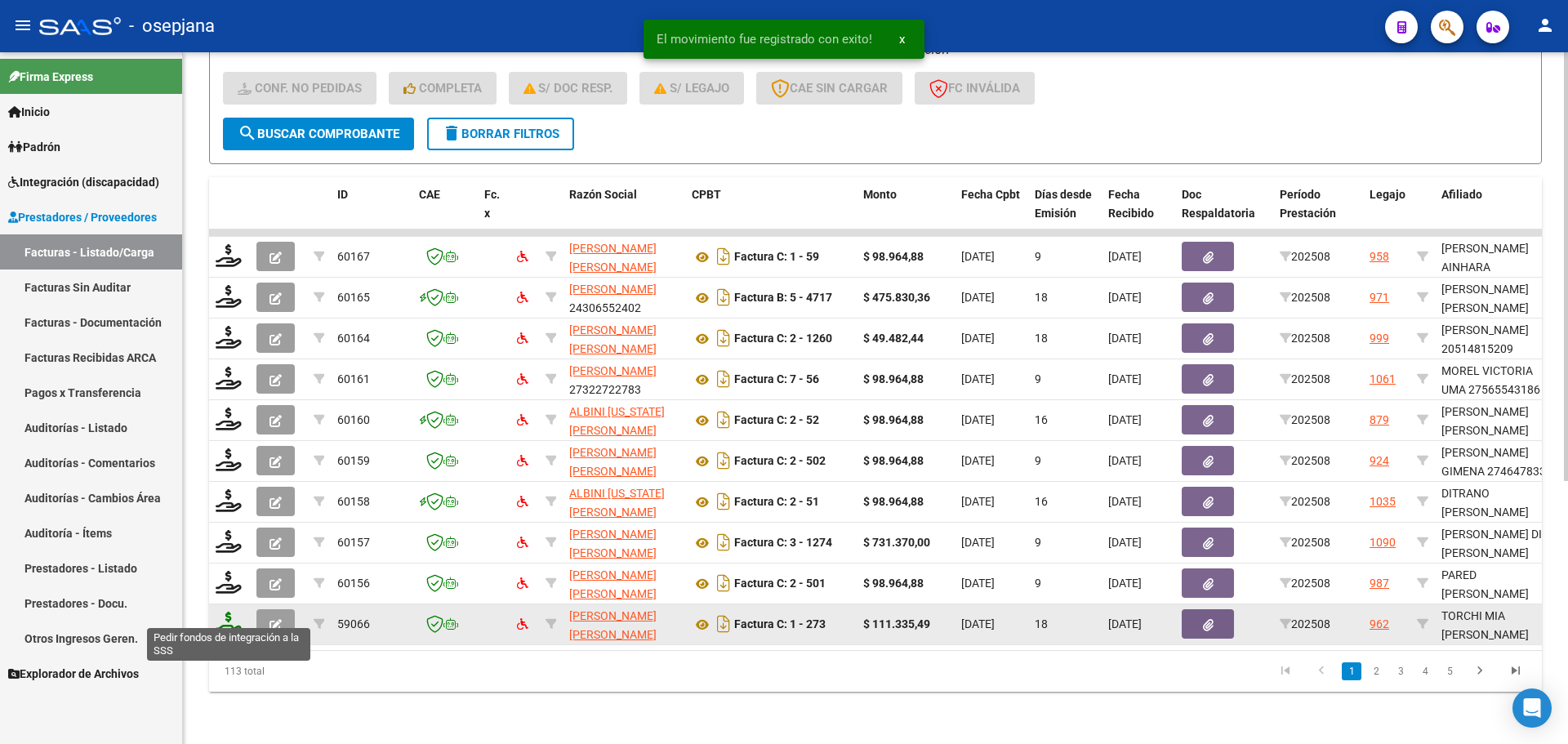
click at [229, 612] on icon at bounding box center [228, 623] width 26 height 23
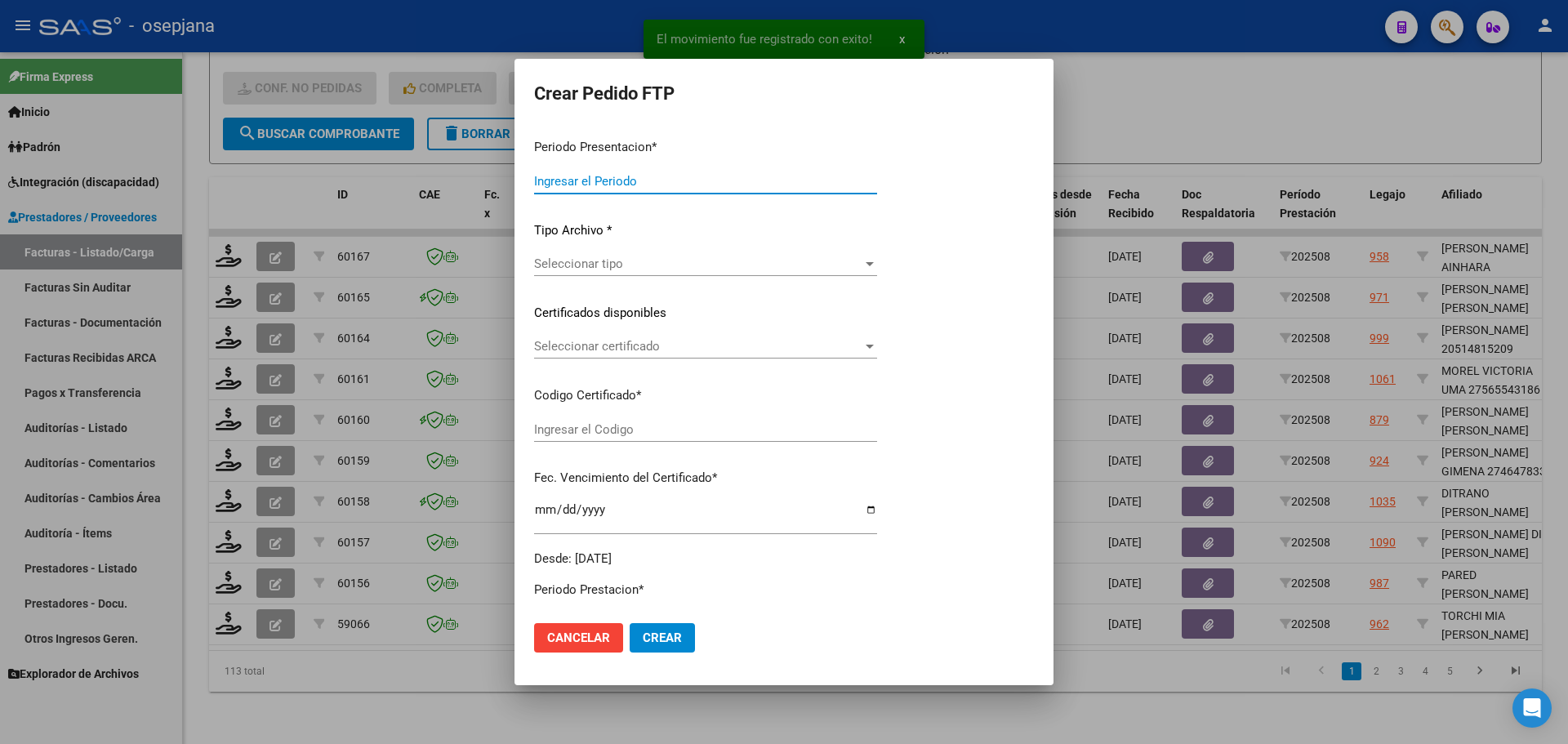
type input "202508"
type input "$ 111.335,49"
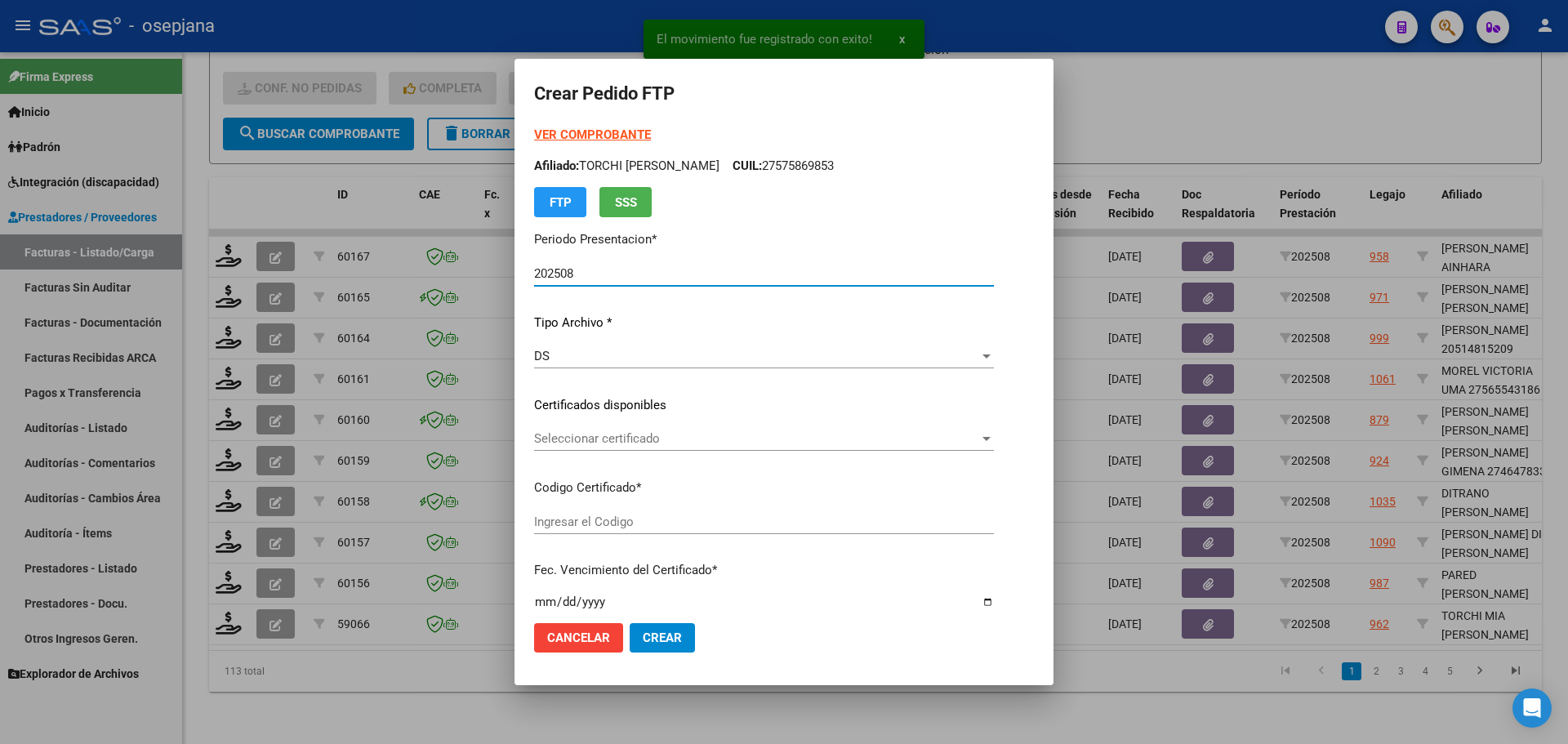
type input "ARG01000575869852024090920270909BSAS352"
type input "[DATE]"
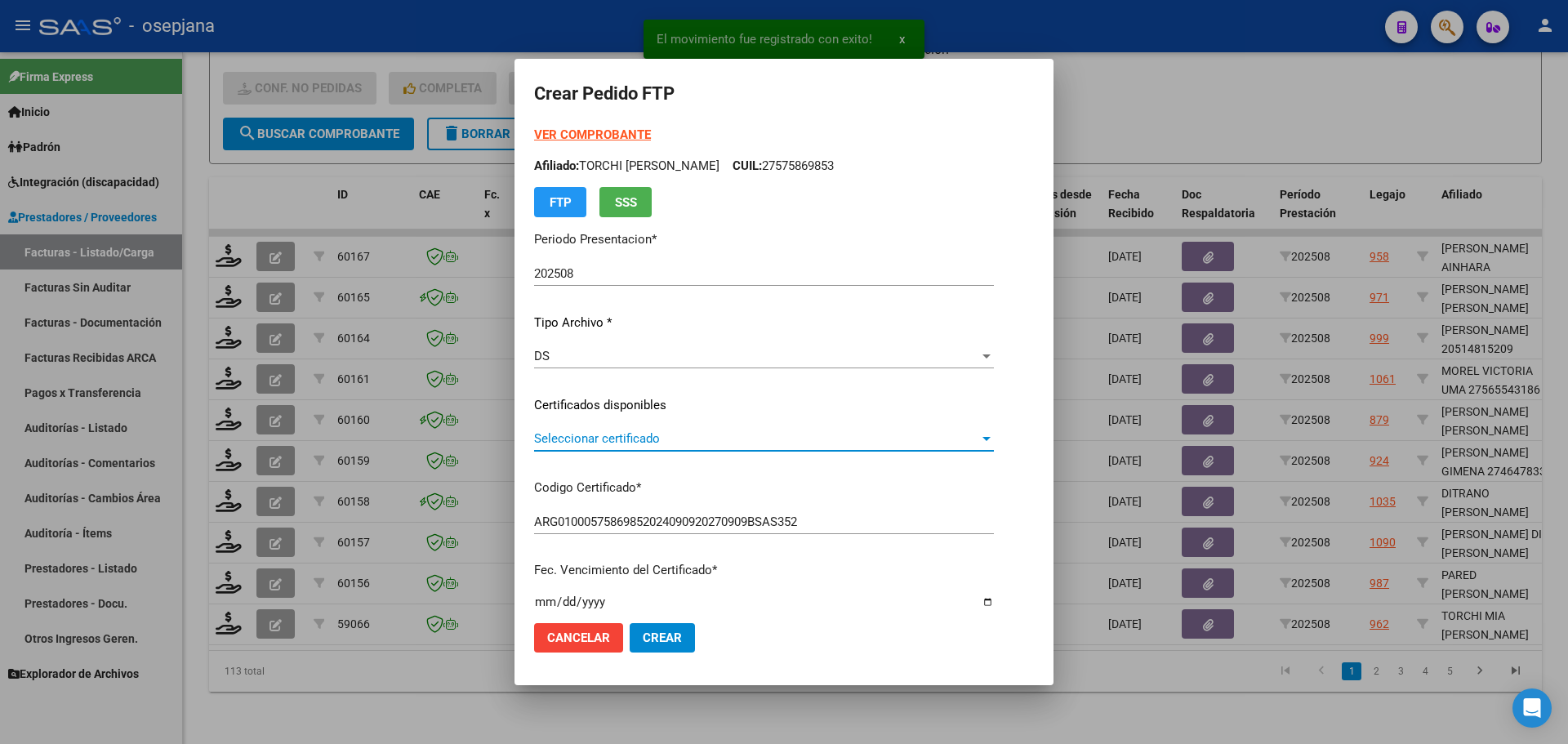
click at [585, 436] on span "Seleccionar certificado" at bounding box center [757, 439] width 445 height 15
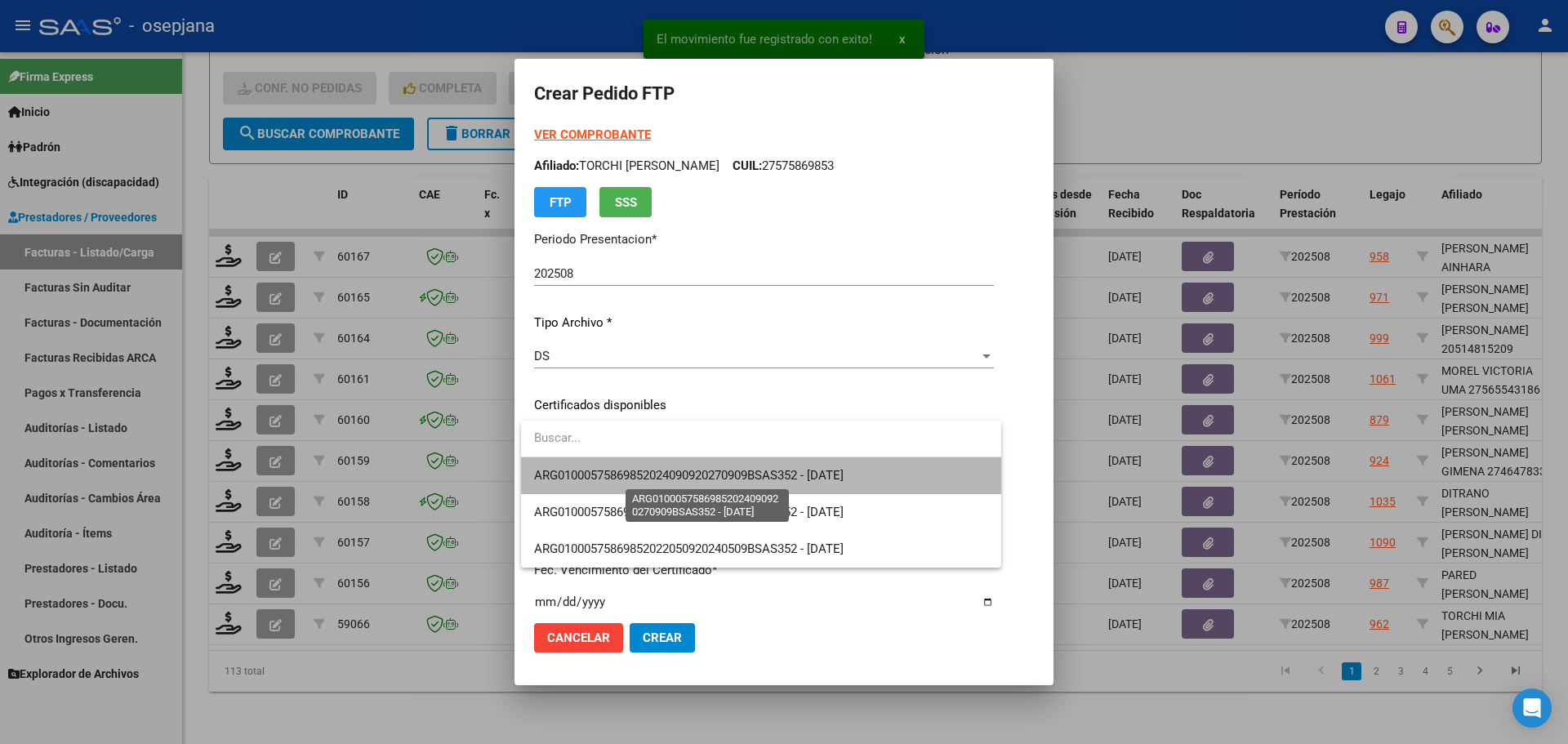
click at [587, 474] on span "ARG01000575869852024090920270909BSAS352 - [DATE]" at bounding box center [689, 475] width 310 height 15
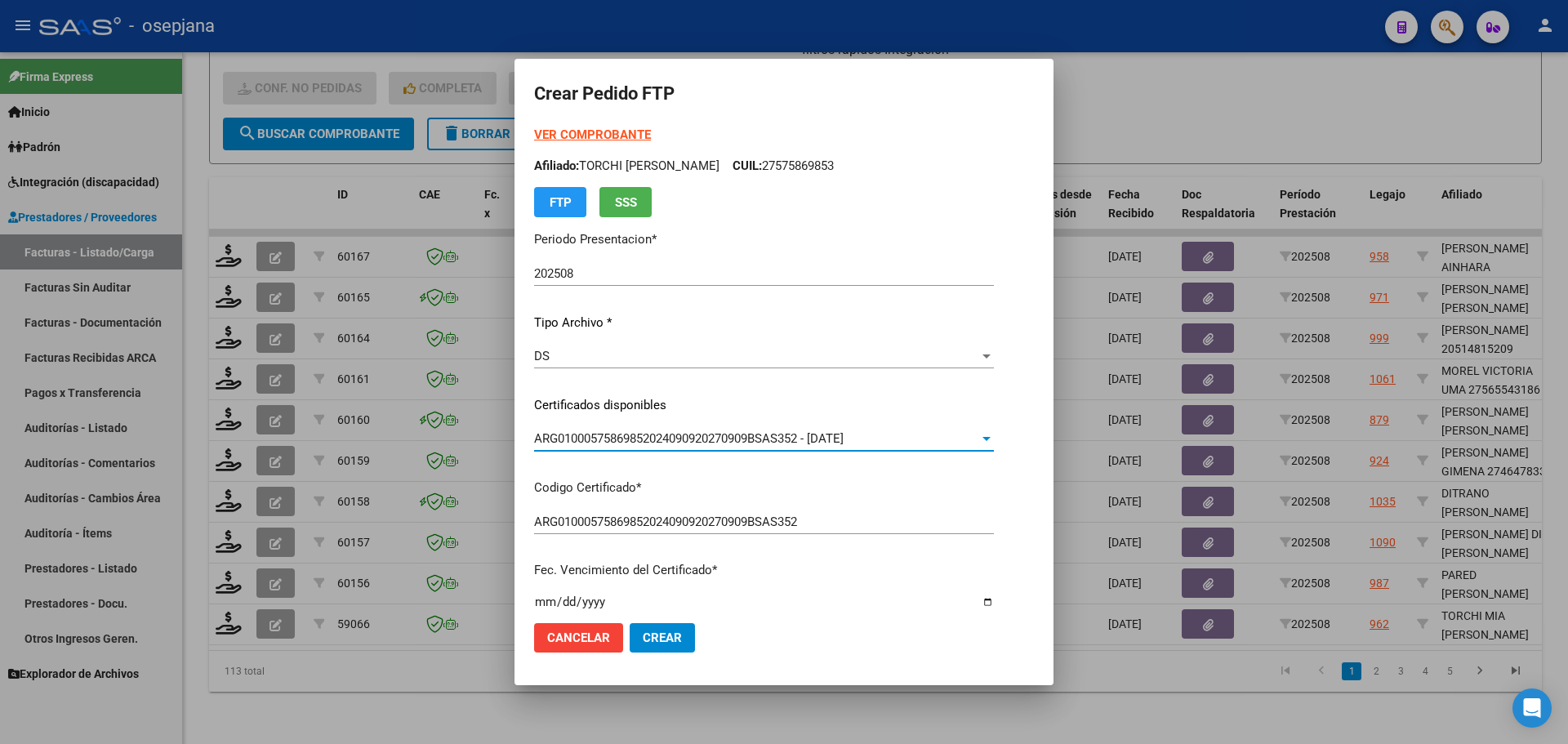
click at [604, 138] on strong "VER COMPROBANTE" at bounding box center [592, 135] width 117 height 15
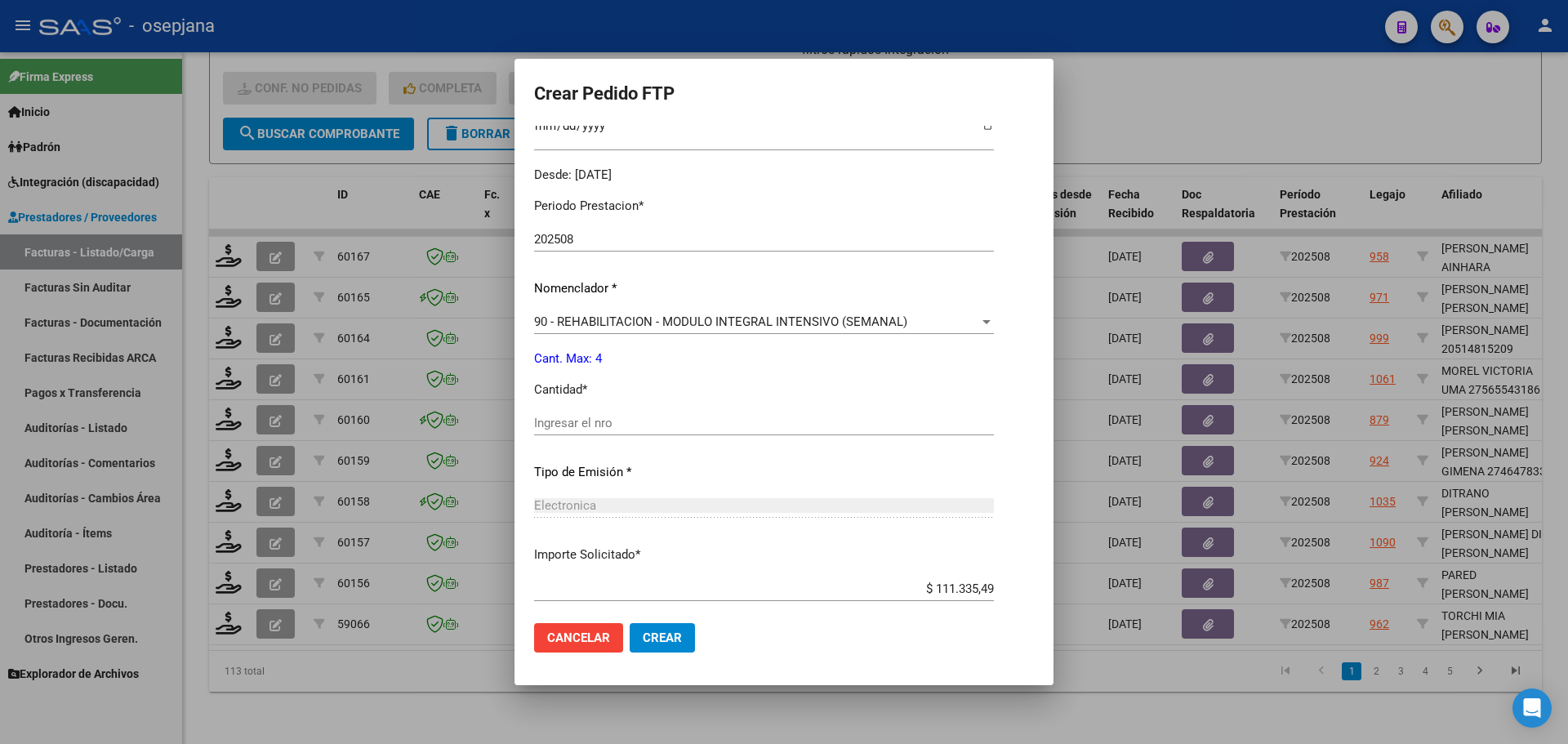
scroll to position [489, 0]
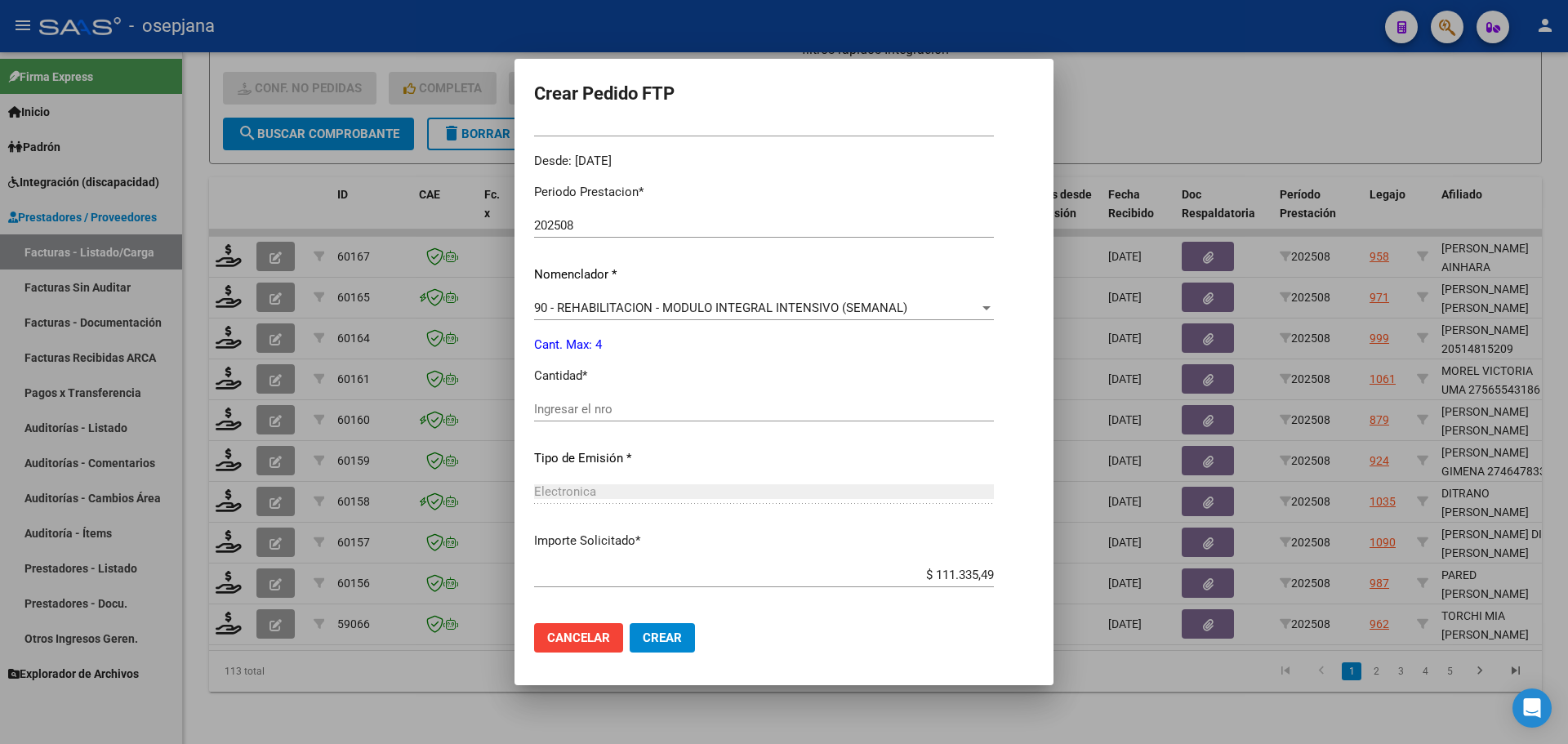
click at [579, 410] on input "Ingresar el nro" at bounding box center [764, 409] width 460 height 15
type input "4"
click at [662, 634] on span "Crear" at bounding box center [662, 638] width 39 height 15
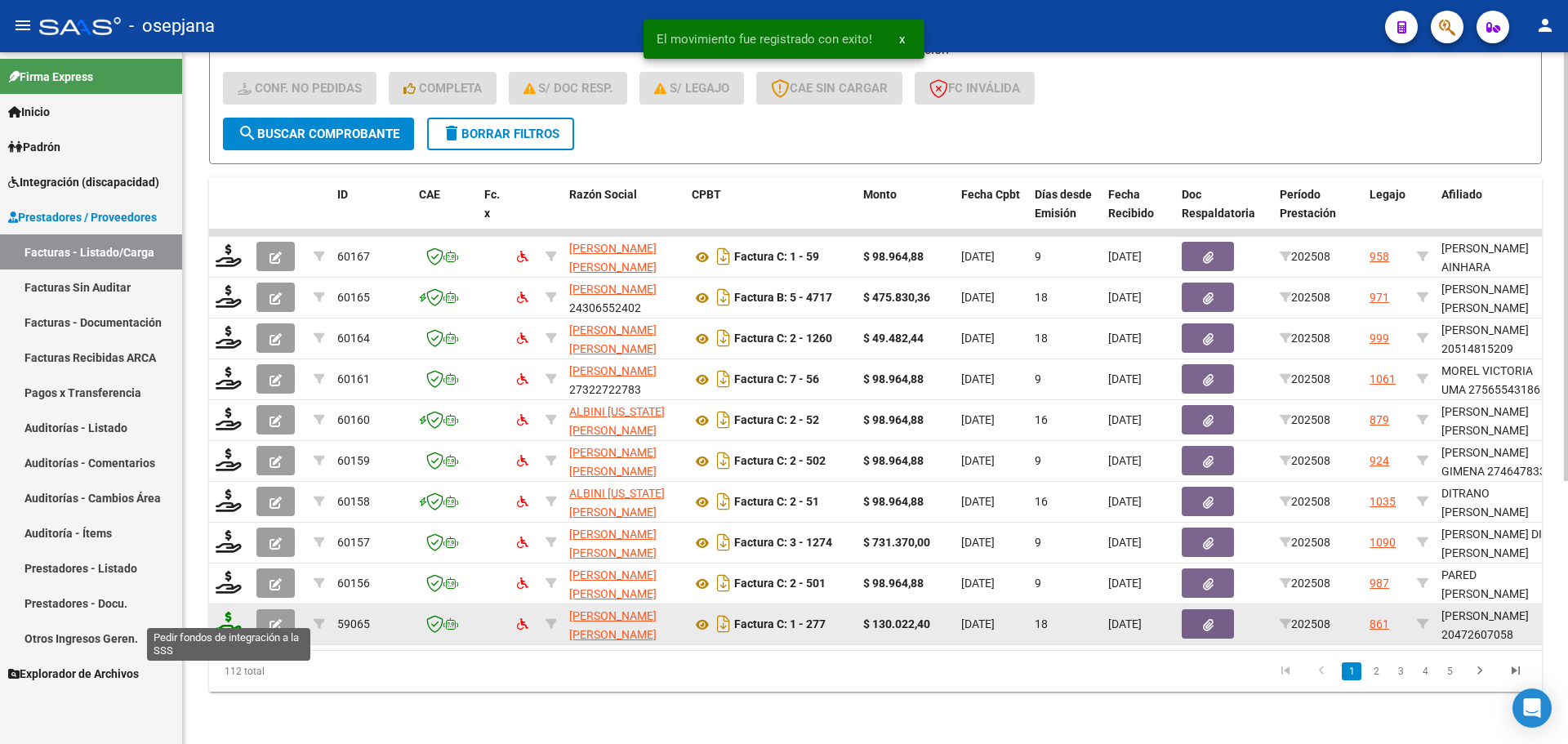
click at [224, 611] on icon at bounding box center [228, 623] width 26 height 23
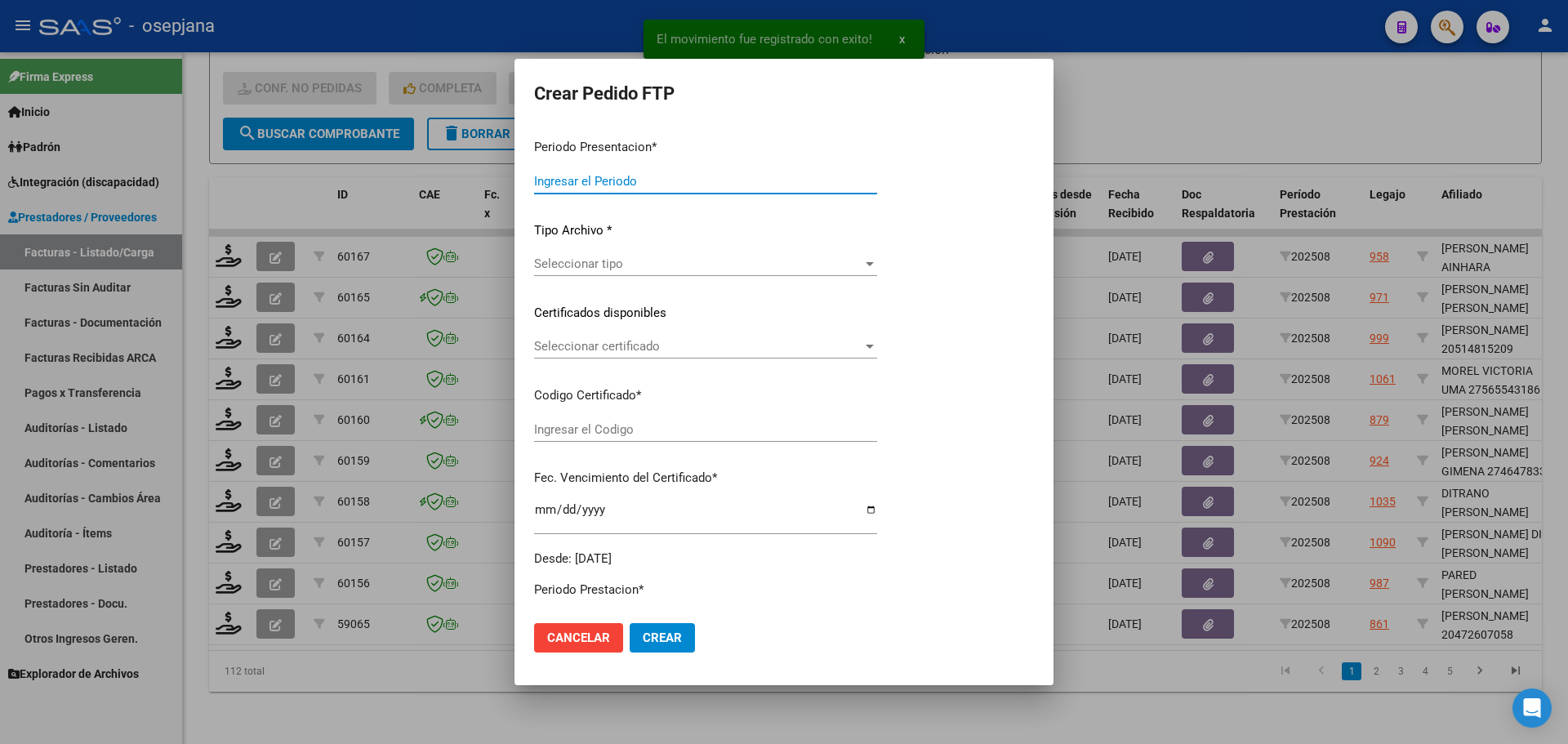
type input "202508"
type input "$ 130.022,40"
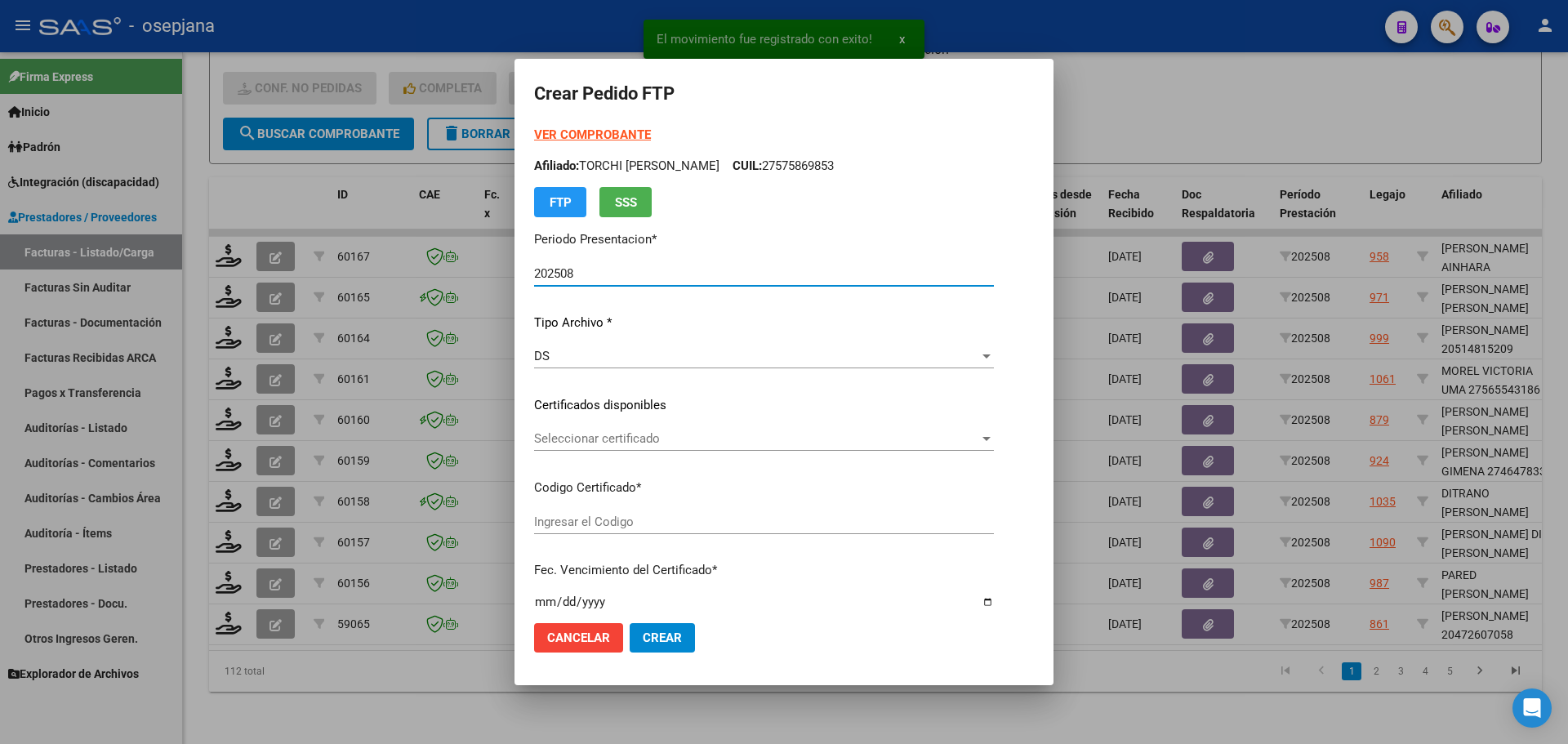
type input "ARG02000472607052022122720321227BSAS313"
type input "[DATE]"
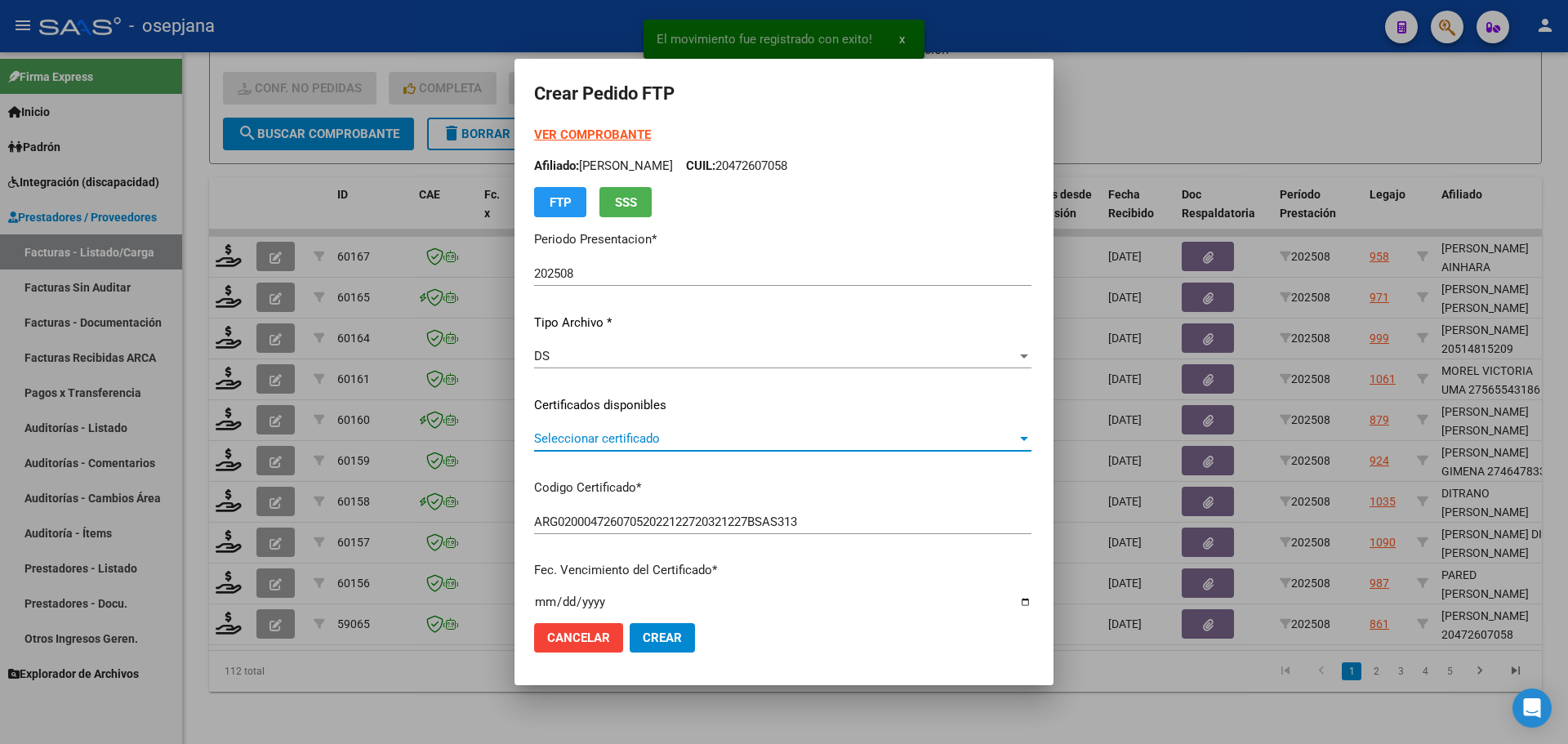
click at [562, 435] on span "Seleccionar certificado" at bounding box center [775, 439] width 482 height 15
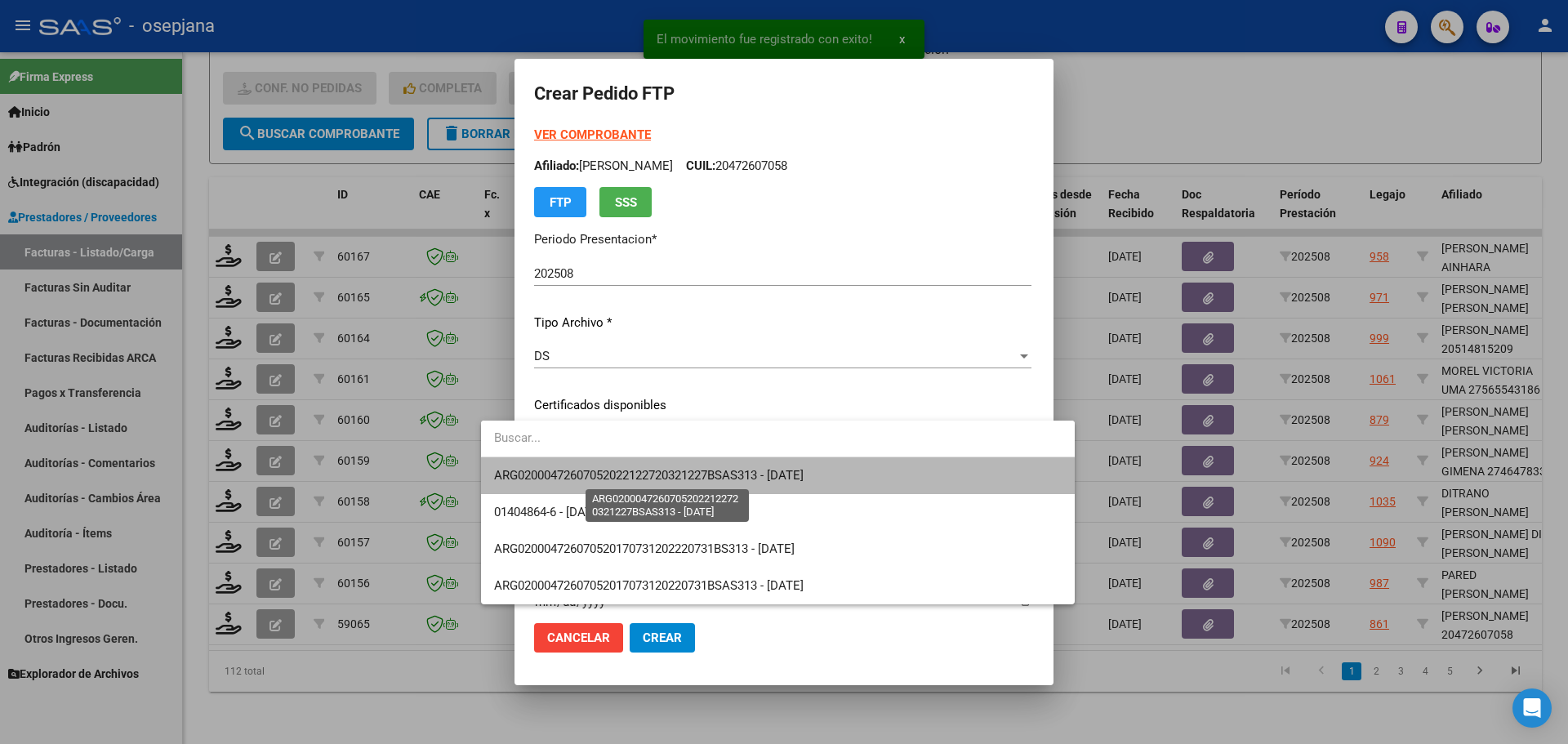
click at [563, 471] on span "ARG02000472607052022122720321227BSAS313 - [DATE]" at bounding box center [648, 475] width 310 height 15
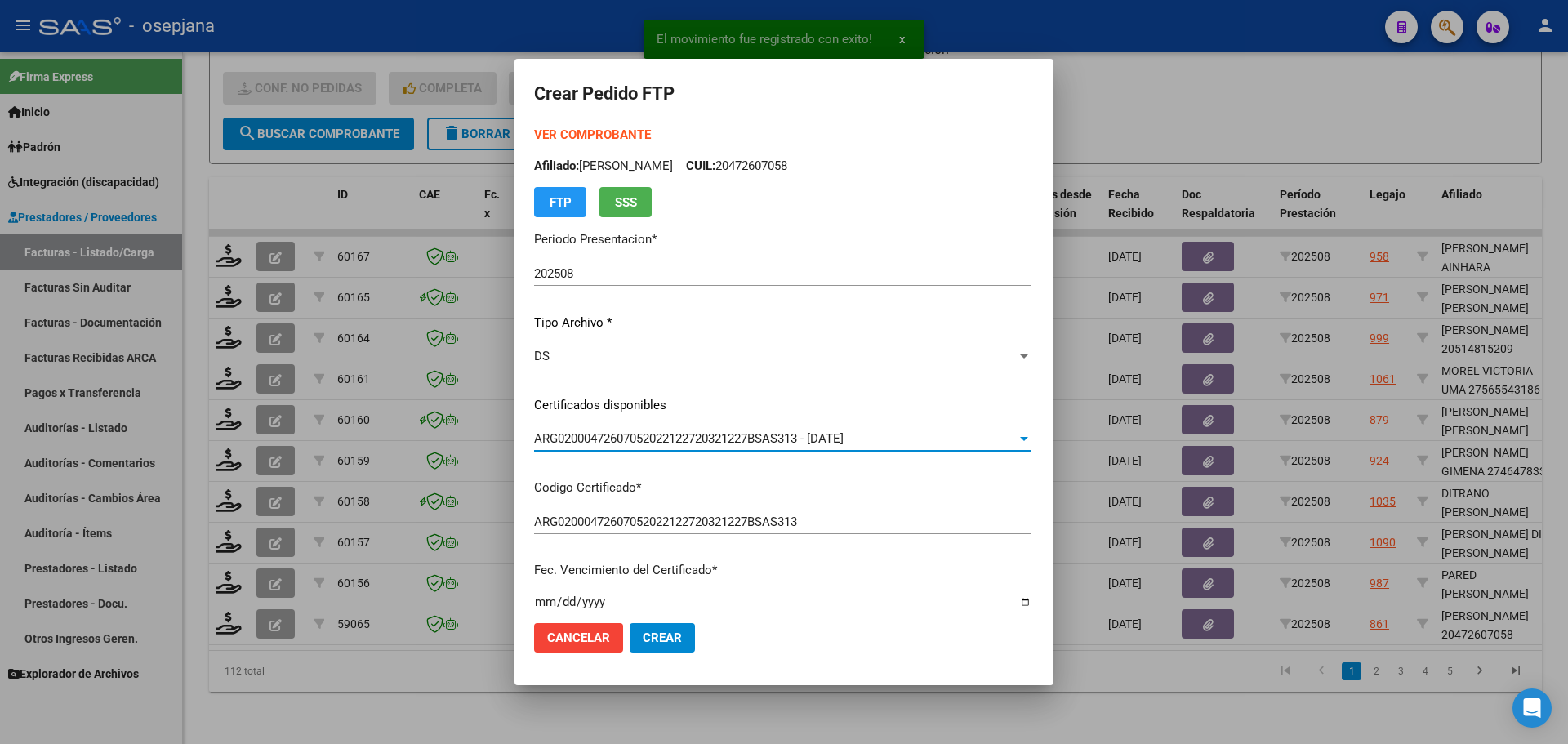
click at [558, 132] on strong "VER COMPROBANTE" at bounding box center [592, 135] width 117 height 15
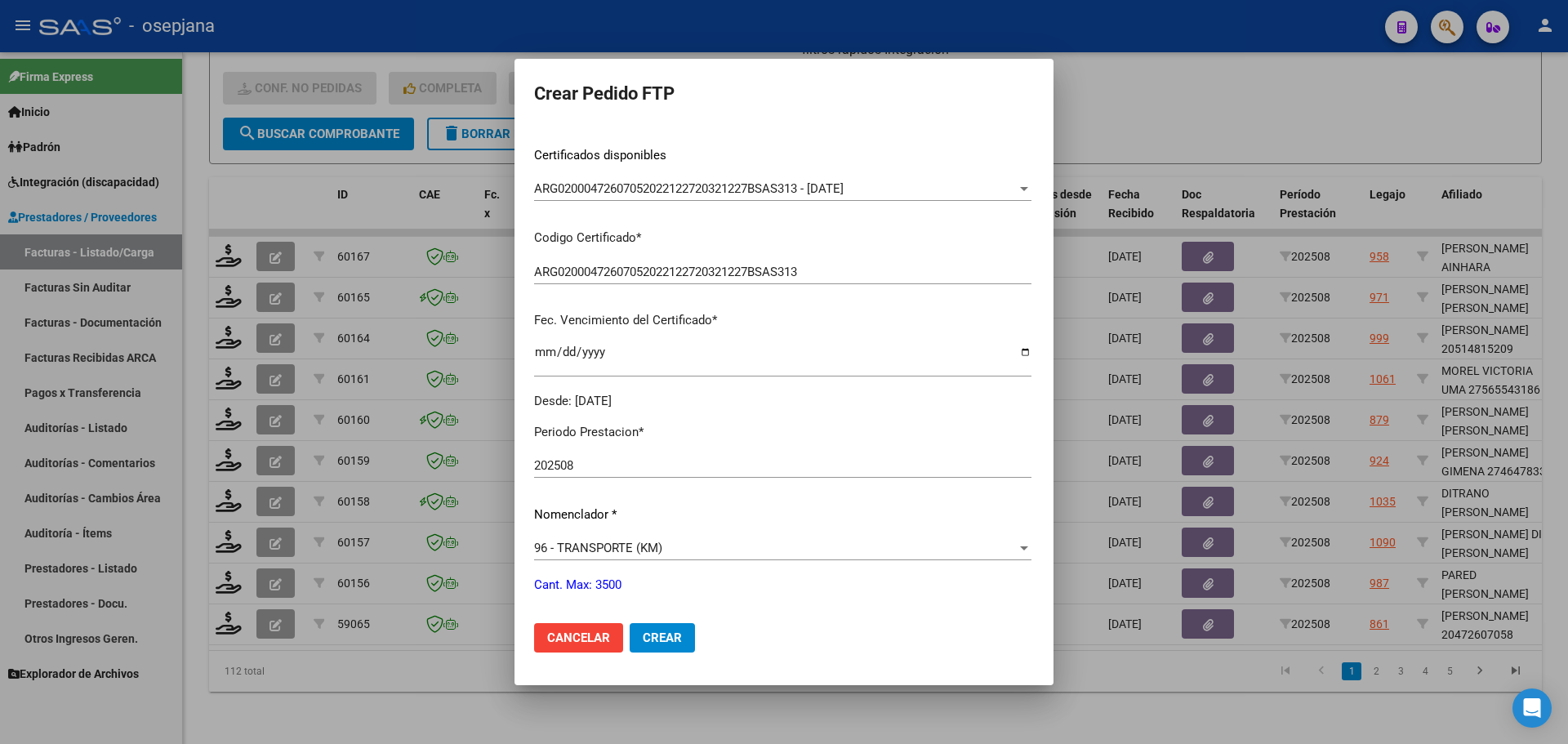
scroll to position [327, 0]
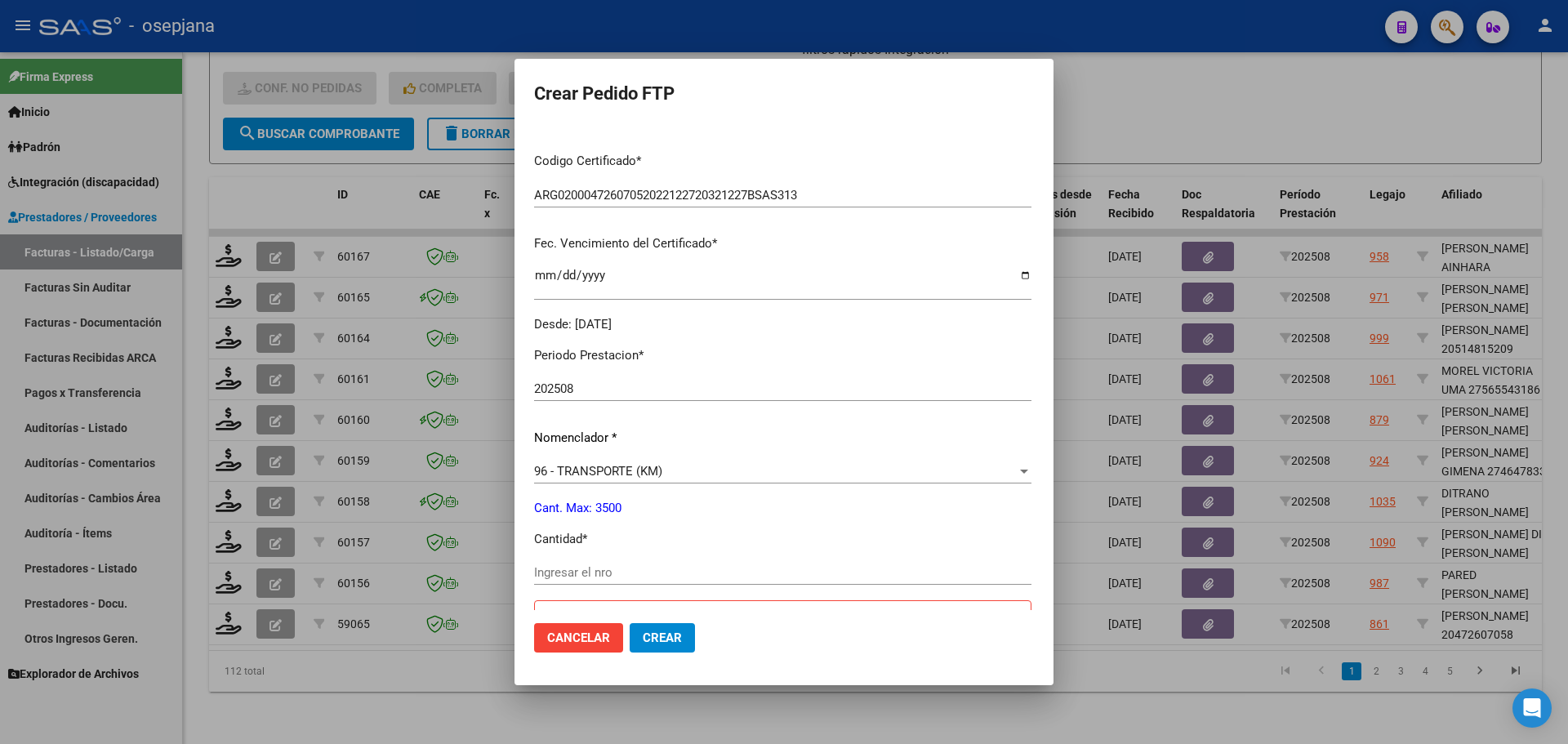
click at [534, 558] on div "Periodo Prestacion * 202508 Ingresar el Periodo Prestacion Nomenclador * 96 - T…" at bounding box center [782, 728] width 497 height 787
click at [535, 570] on input "Ingresar el nro" at bounding box center [782, 572] width 497 height 15
type input "240"
click at [643, 643] on span "Crear" at bounding box center [662, 638] width 39 height 15
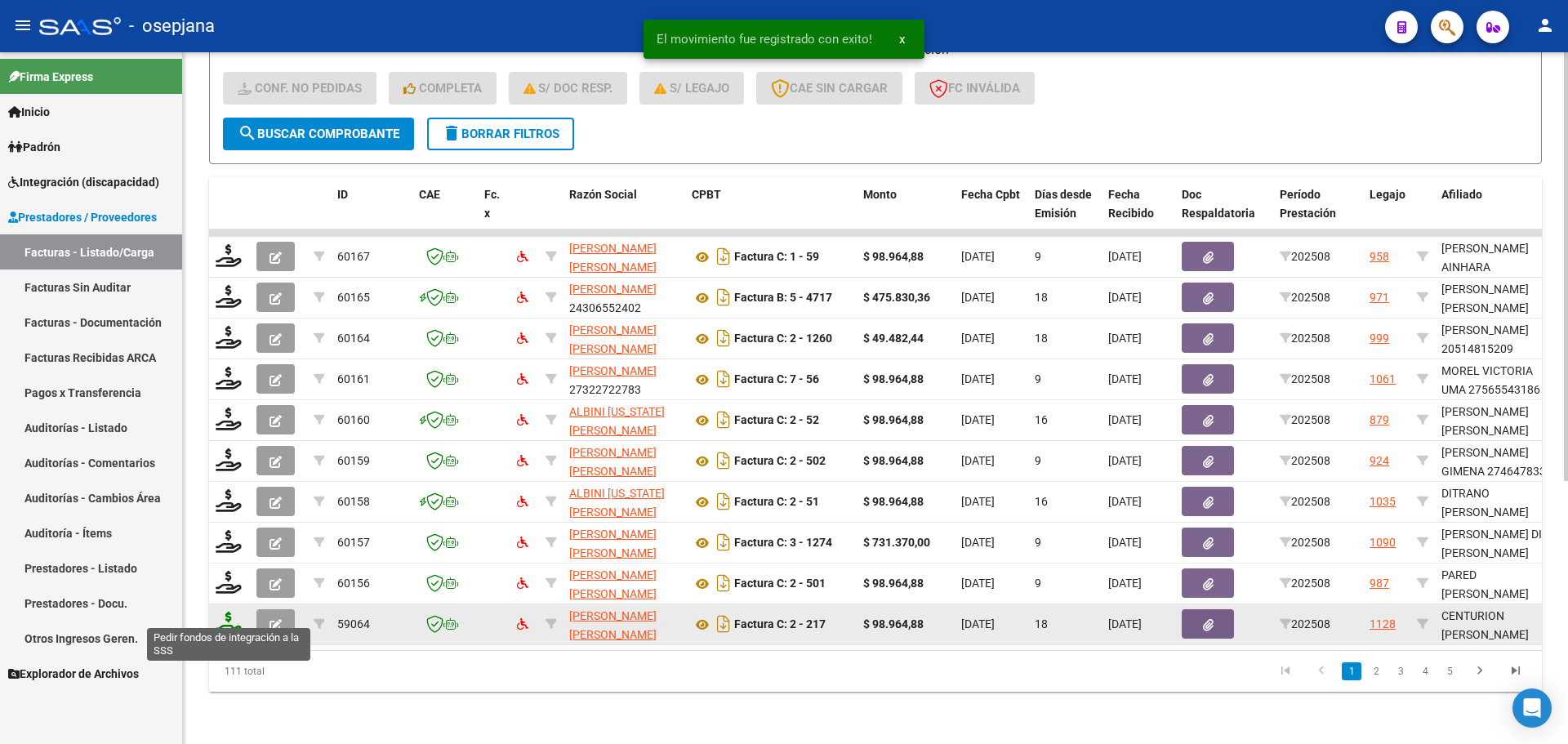
click at [223, 615] on icon at bounding box center [228, 623] width 26 height 23
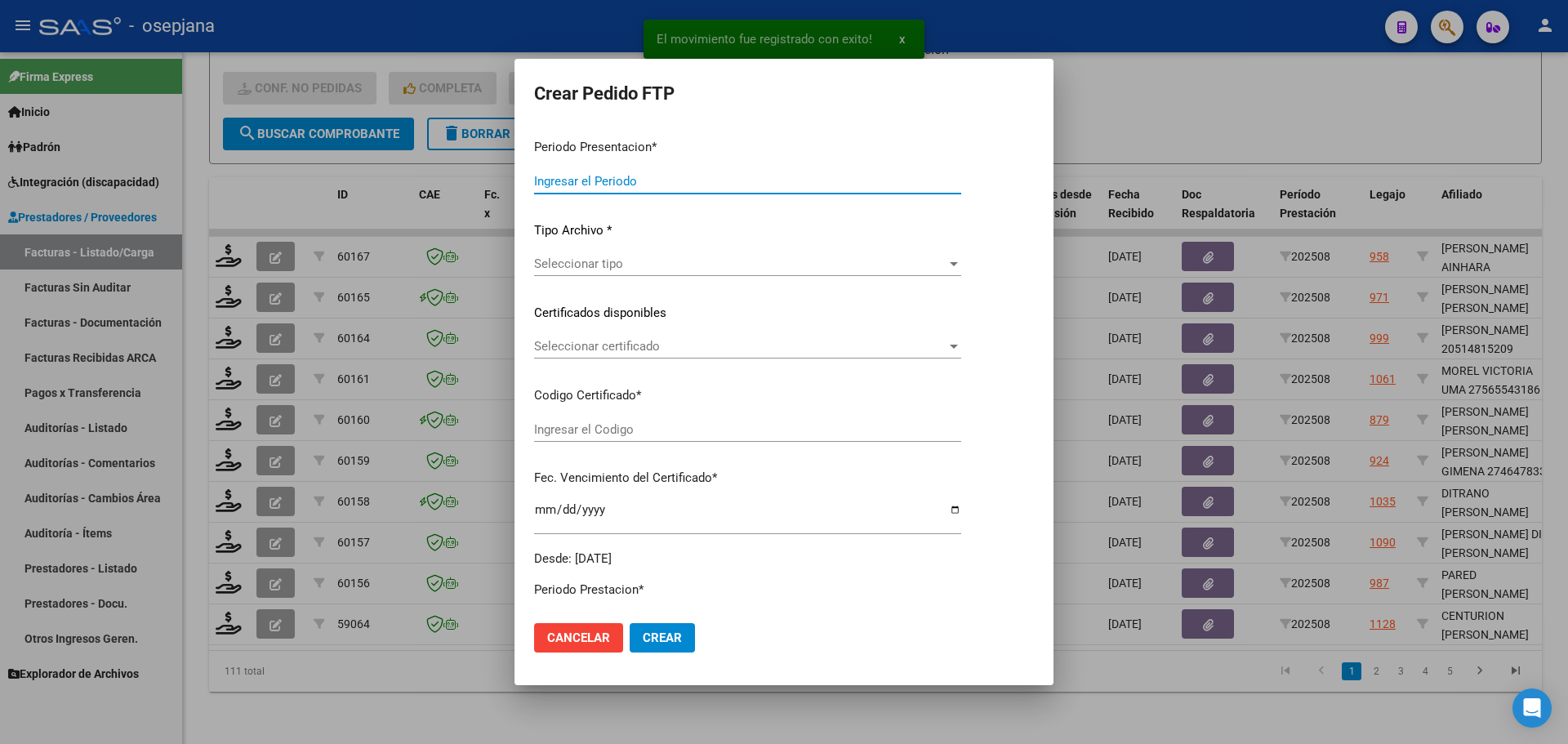
type input "202508"
type input "$ 98.964,88"
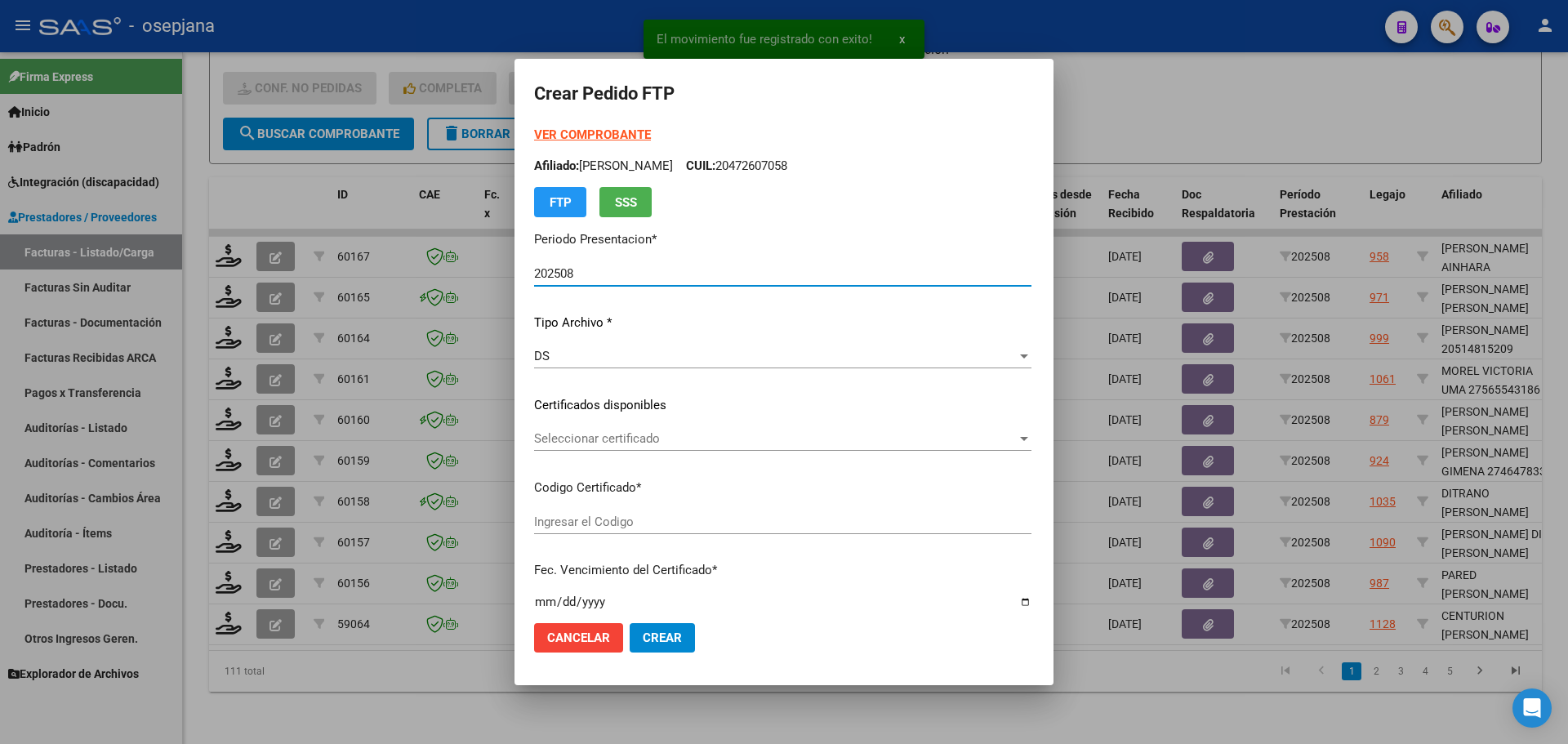
type input "ARG02000548108662023030620260306BSAS313"
type input "[DATE]"
click at [572, 436] on span "Seleccionar certificado" at bounding box center [768, 439] width 469 height 15
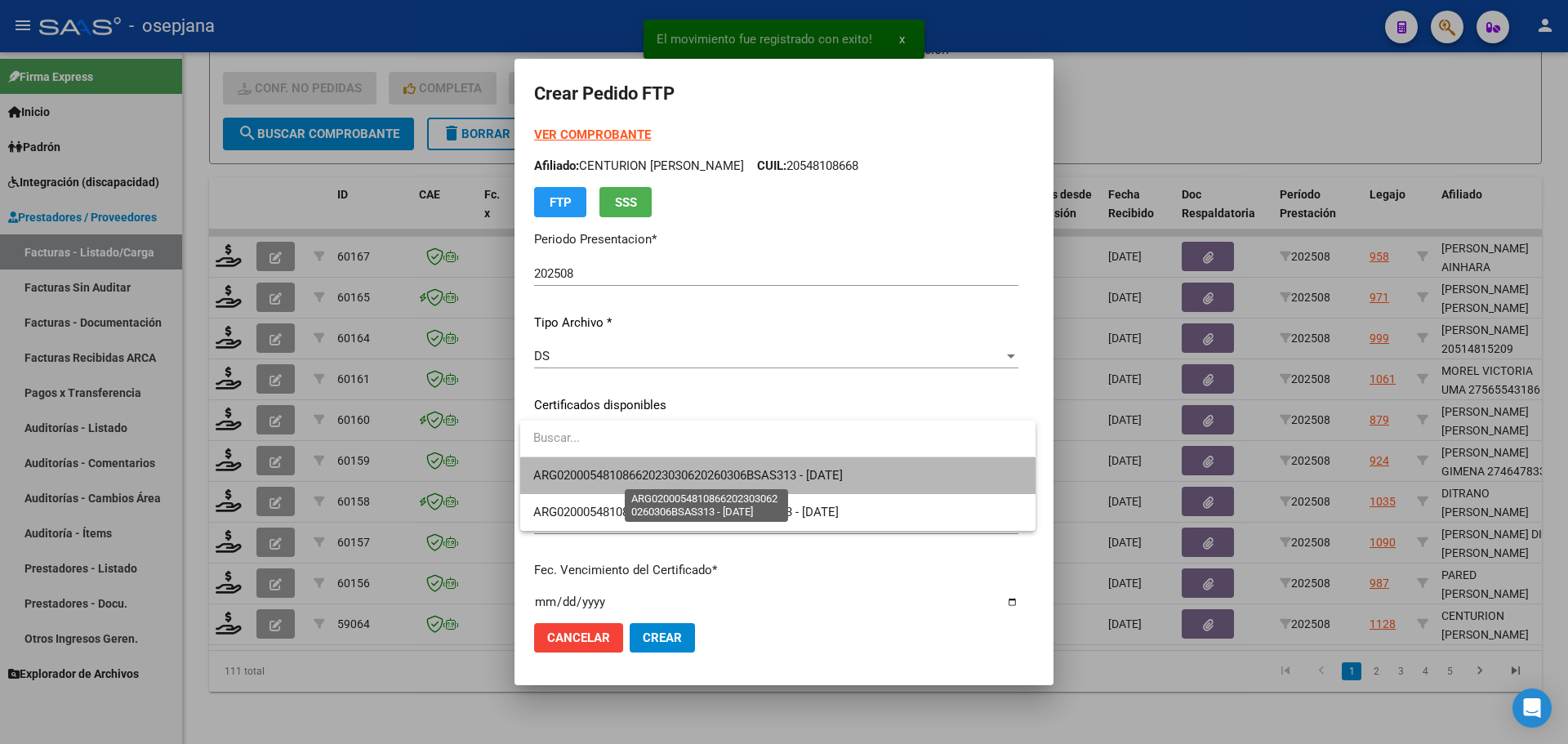
click at [579, 468] on span "ARG02000548108662023030620260306BSAS313 - [DATE]" at bounding box center [688, 475] width 310 height 15
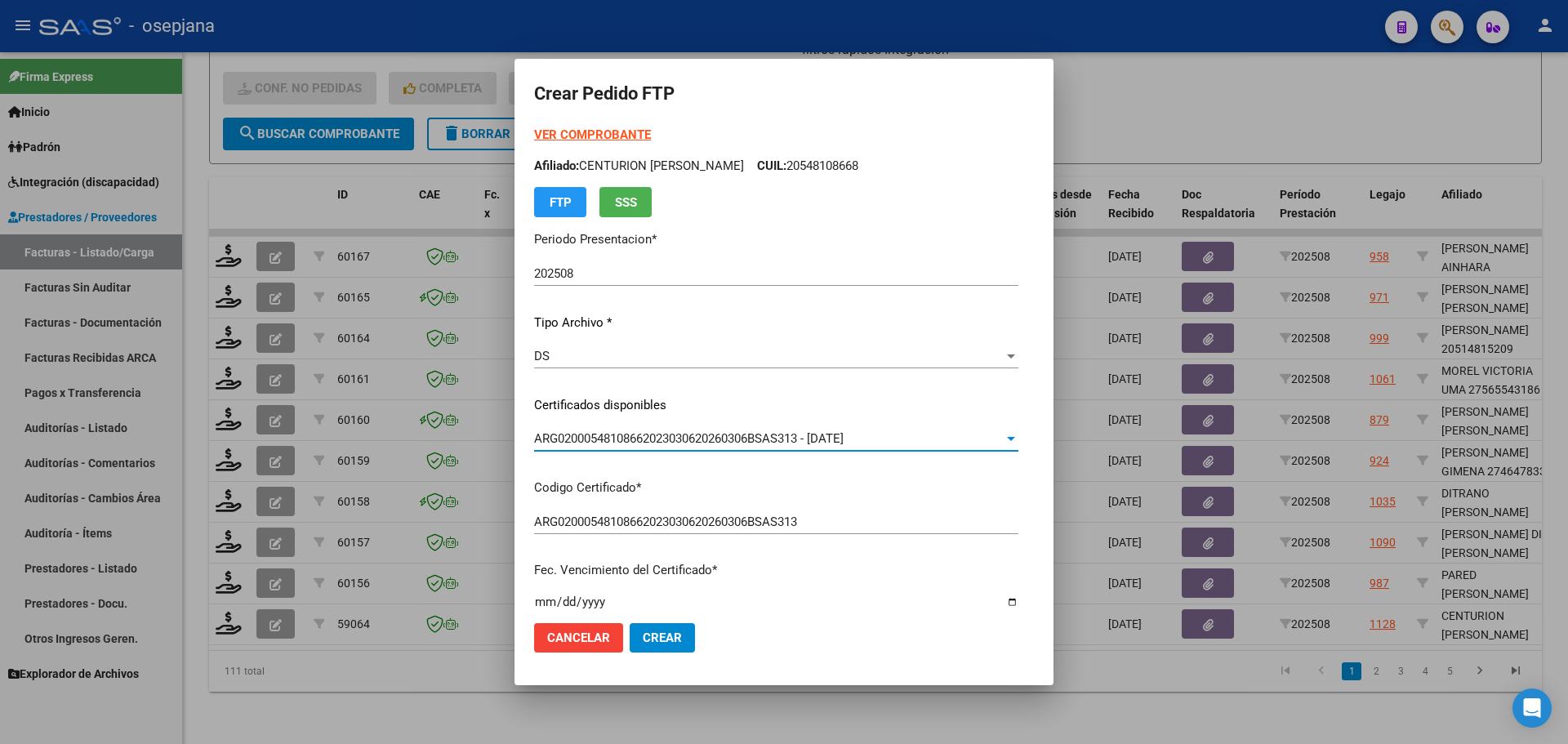
click at [608, 138] on strong "VER COMPROBANTE" at bounding box center [592, 135] width 117 height 15
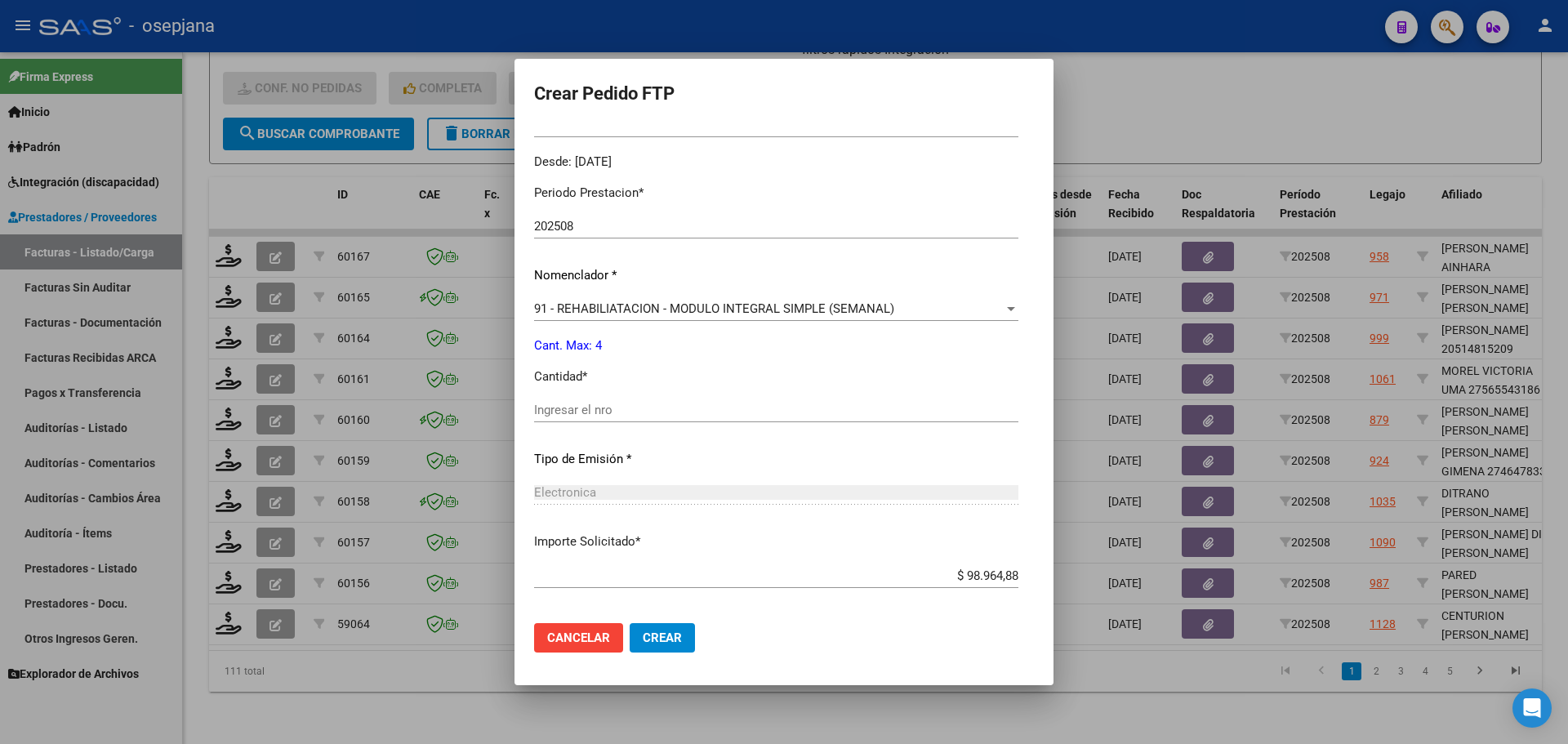
scroll to position [489, 0]
click at [602, 416] on input "Ingresar el nro" at bounding box center [775, 409] width 484 height 15
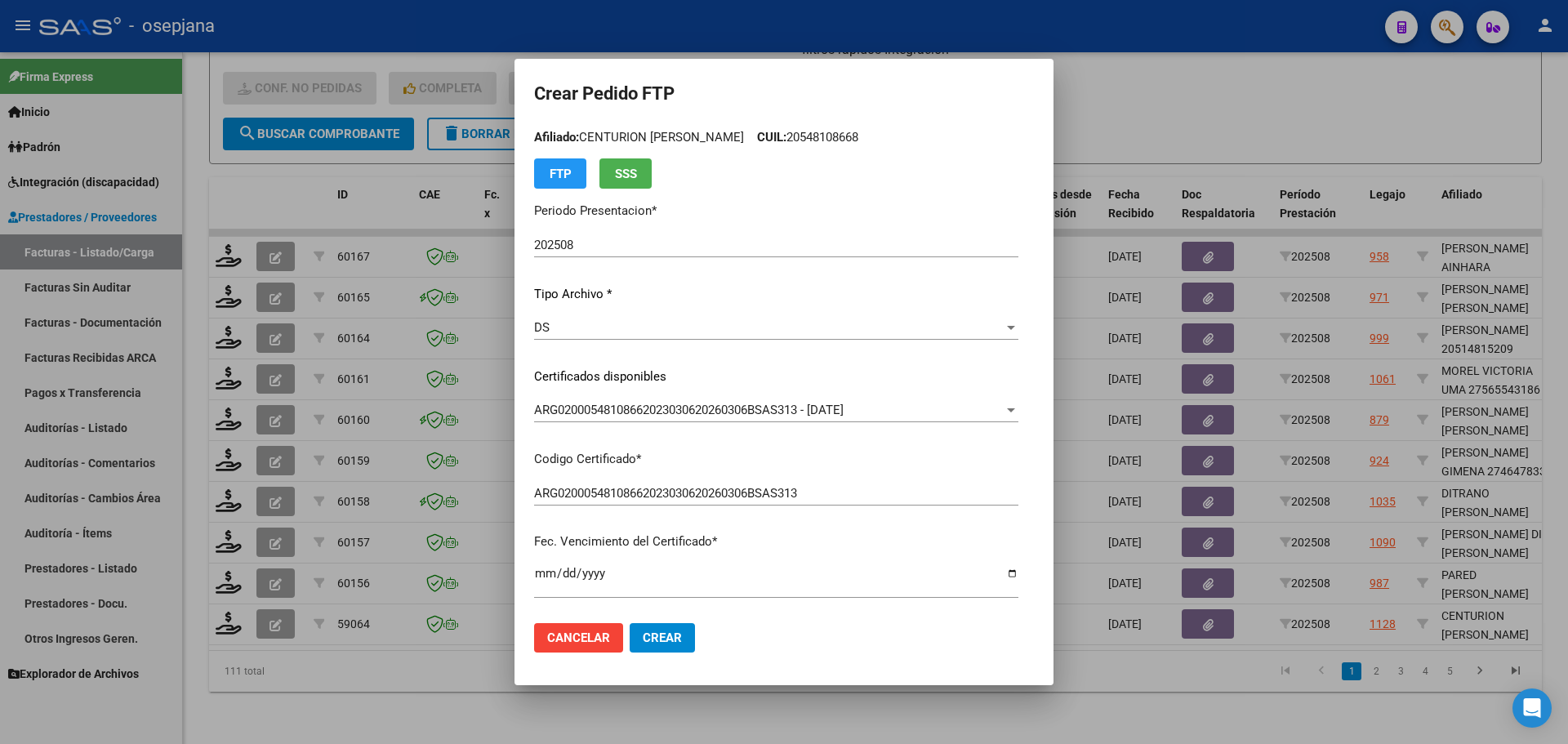
scroll to position [0, 0]
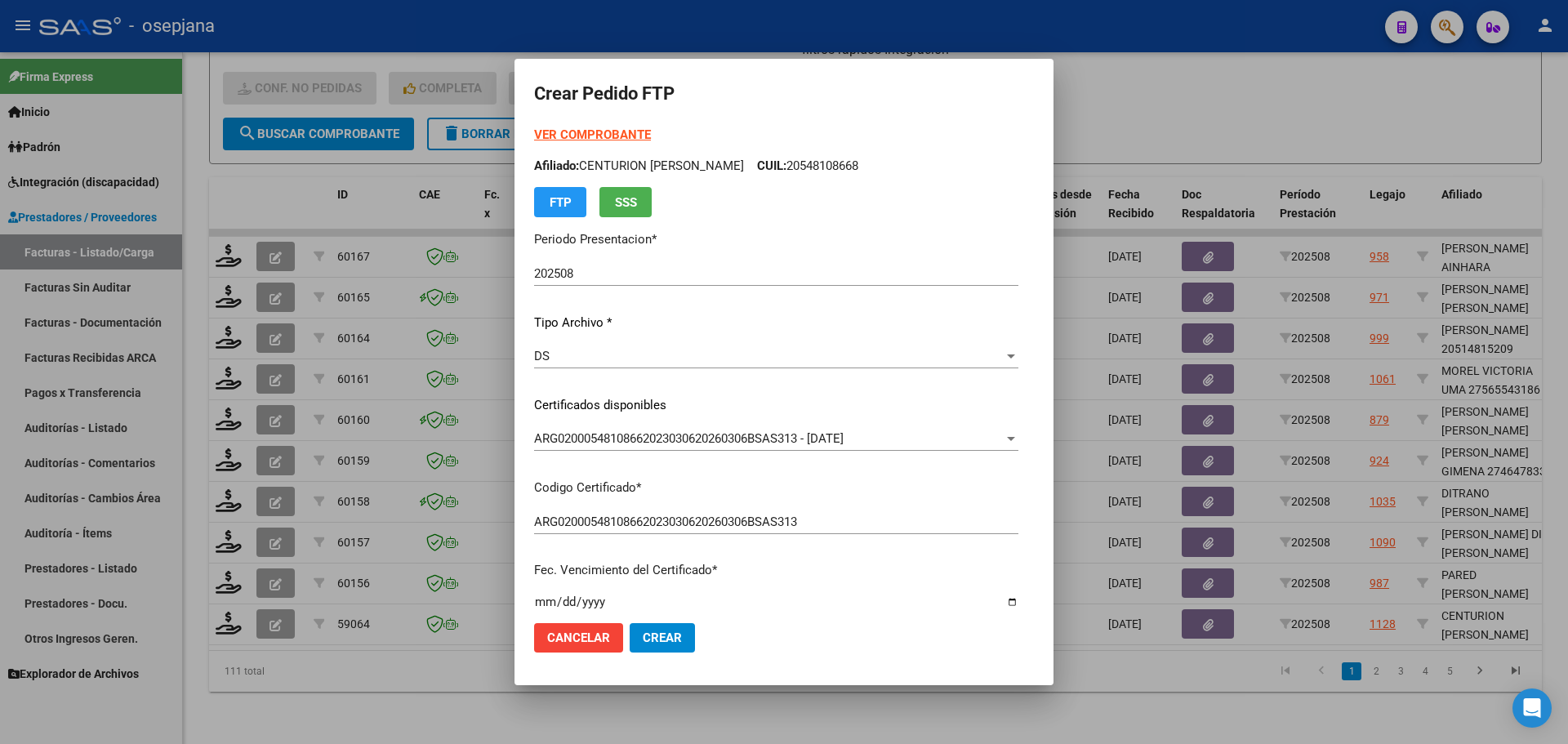
type input "4"
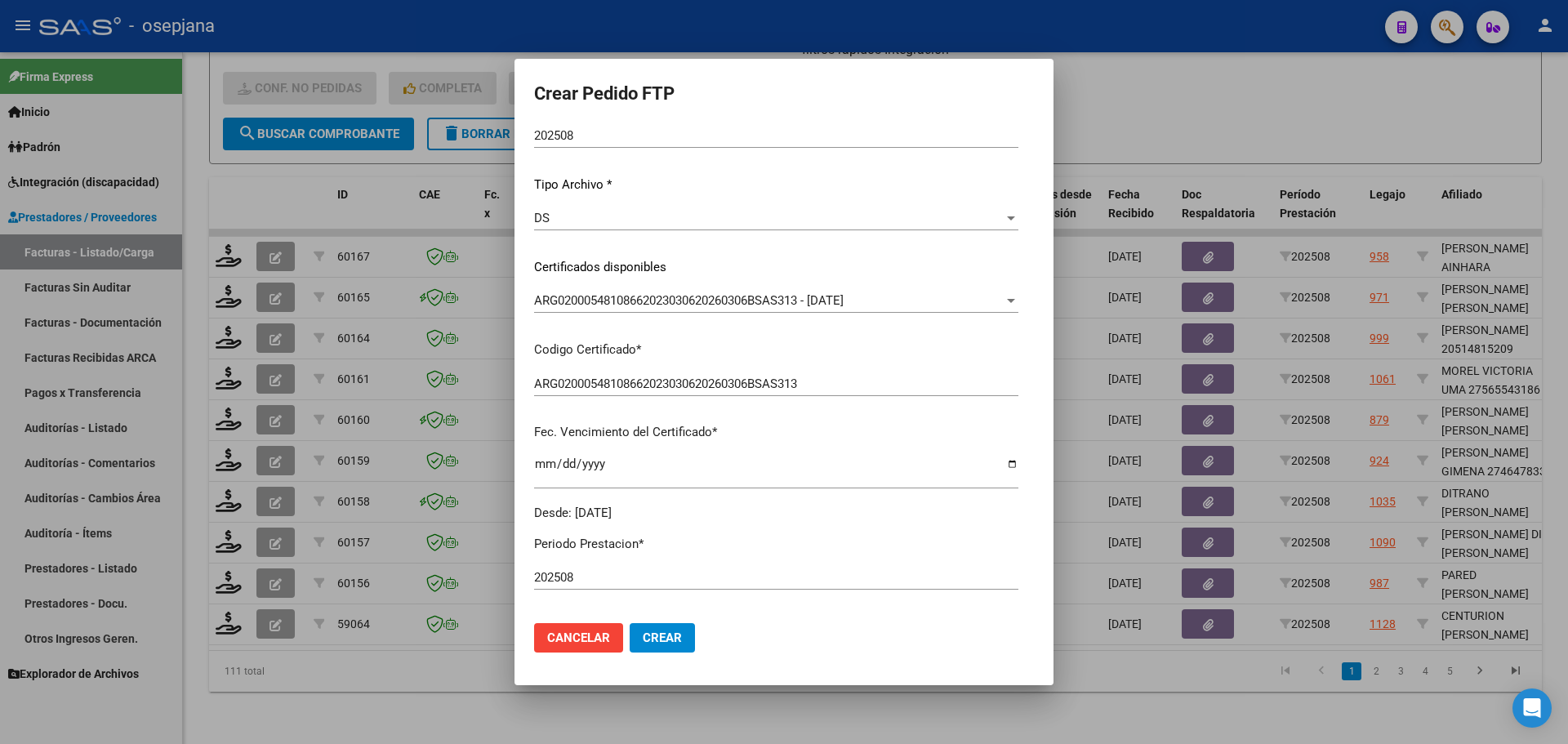
scroll to position [408, 0]
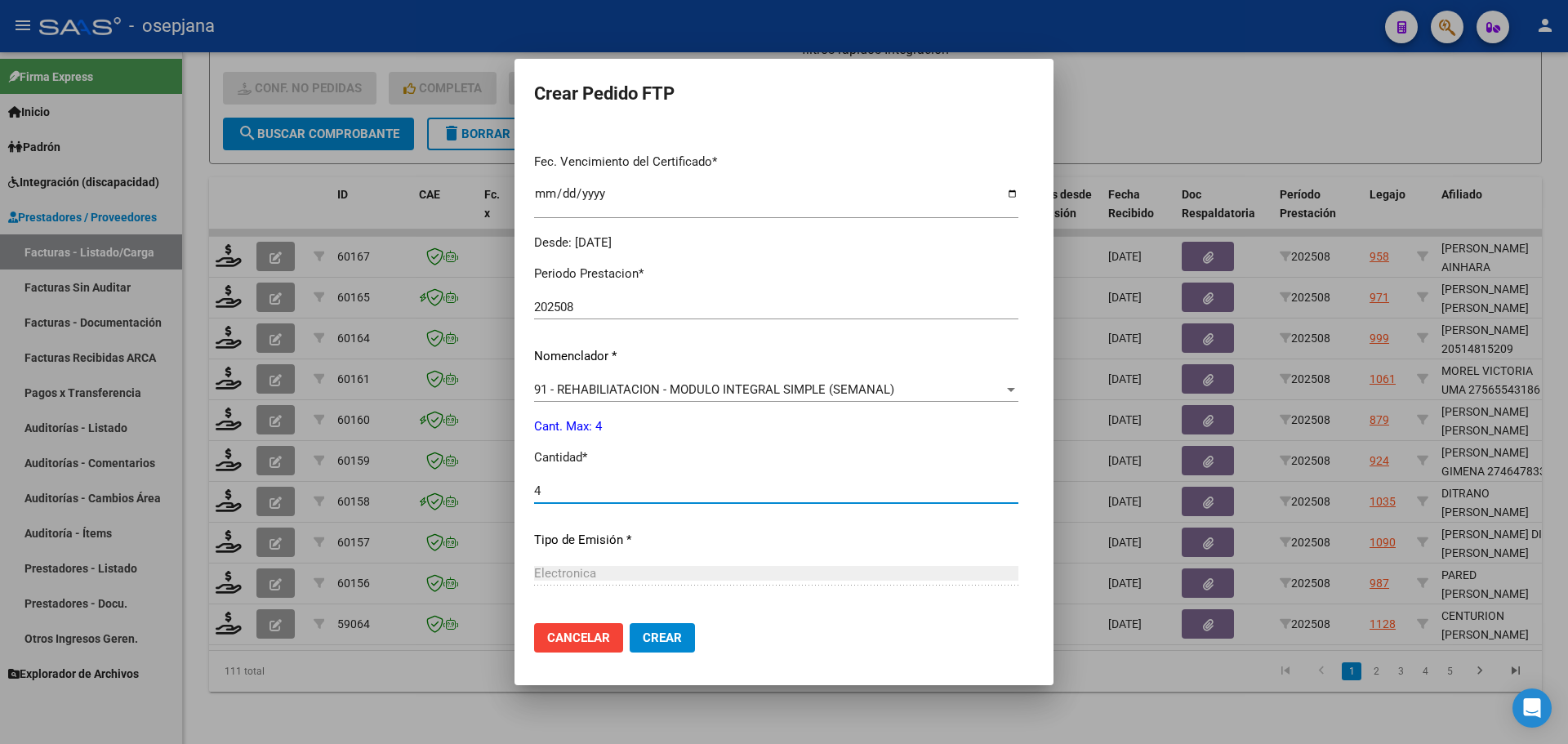
click at [661, 645] on button "Crear" at bounding box center [662, 638] width 66 height 29
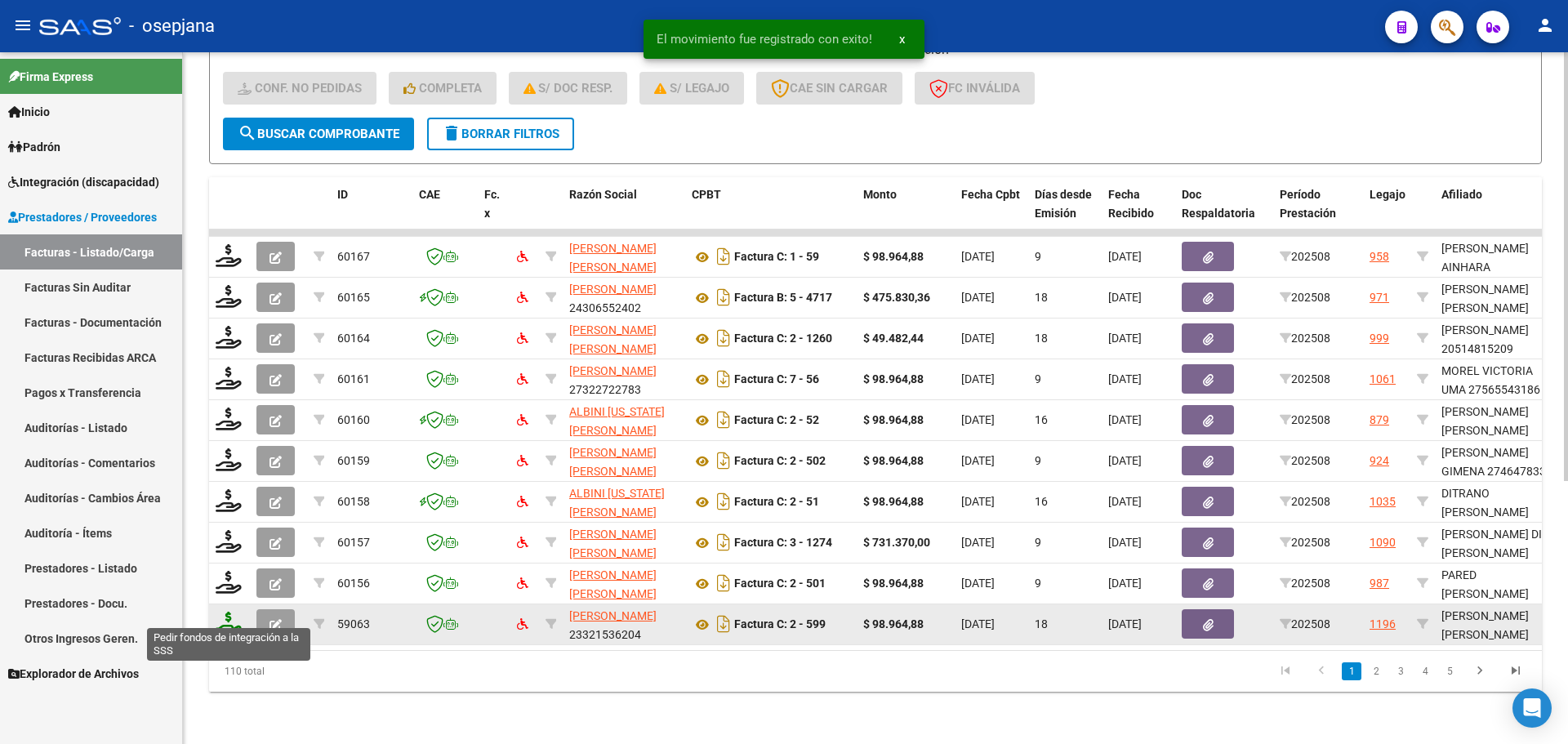
click at [230, 611] on icon at bounding box center [228, 623] width 26 height 23
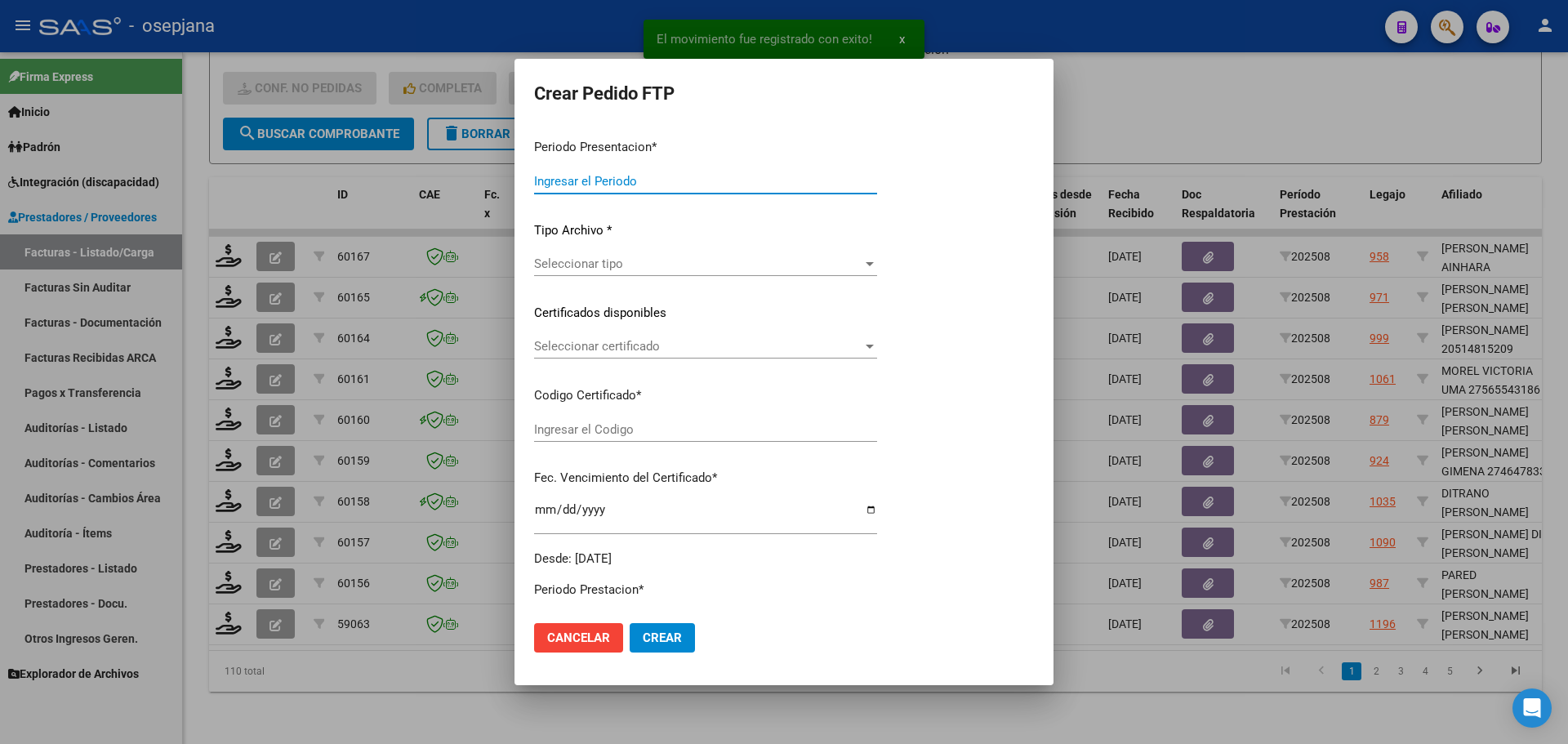
type input "202508"
type input "$ 98.964,88"
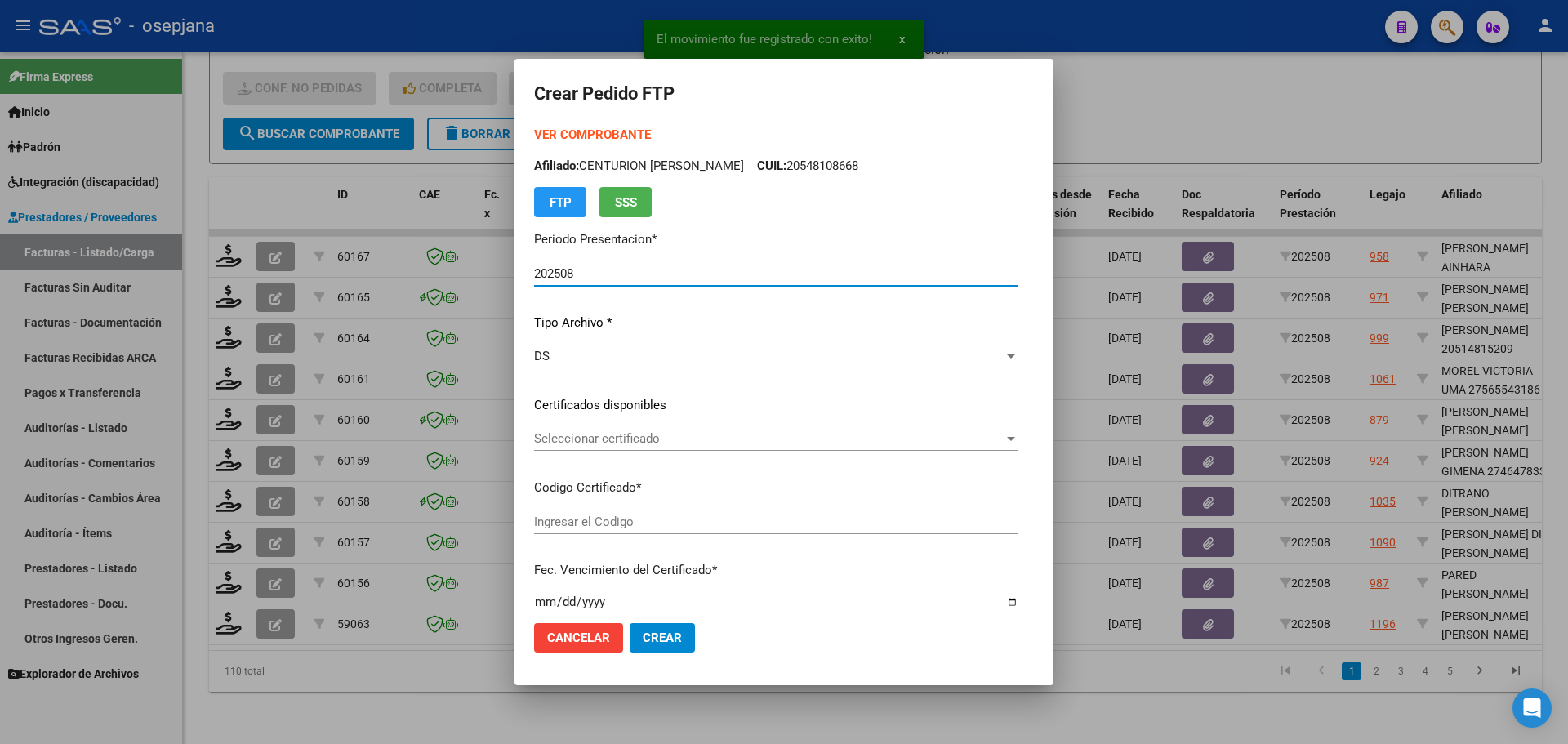
type input "ARG01000542104172021111720241117BUE342"
type input "[DATE]"
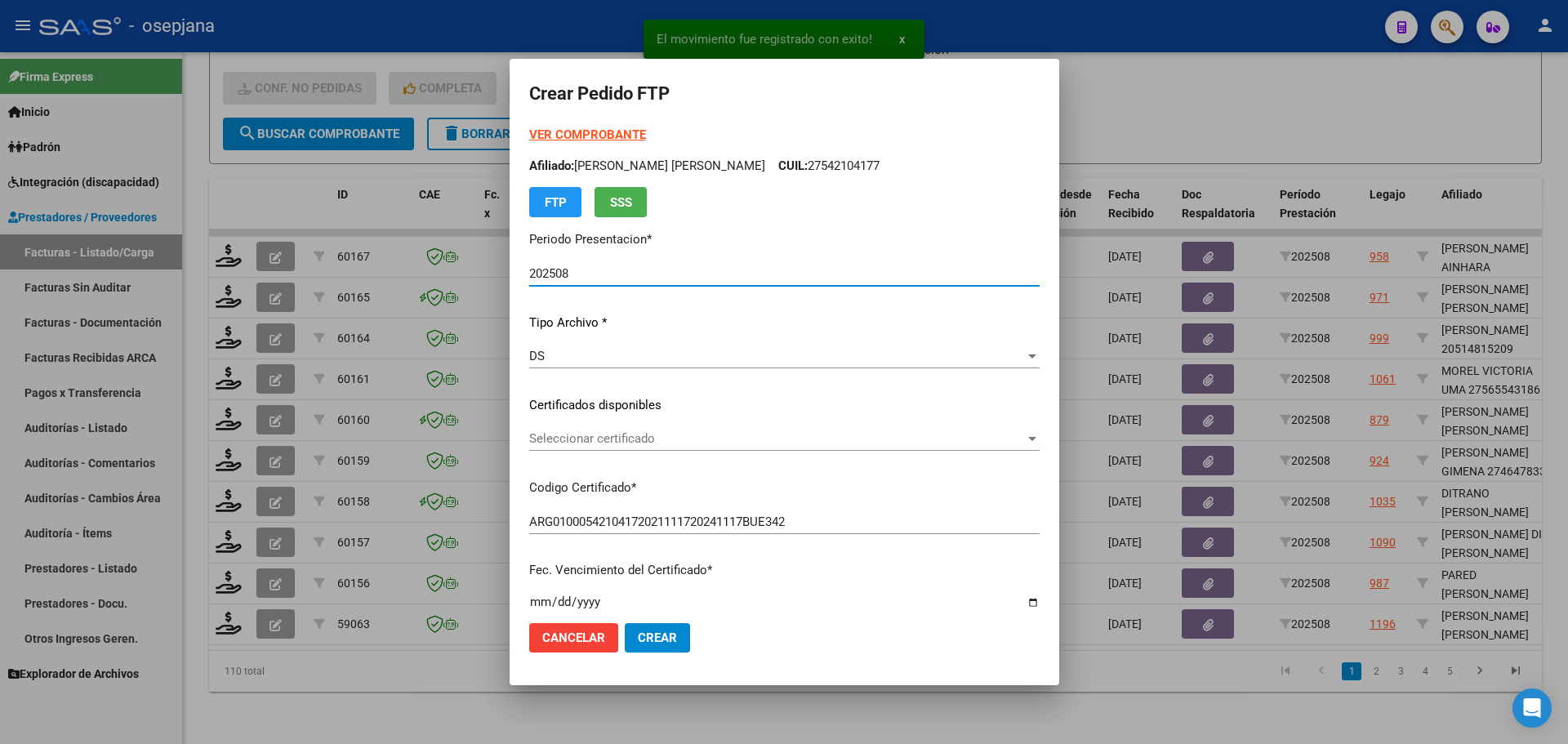
click at [626, 442] on span "Seleccionar certificado" at bounding box center [776, 439] width 495 height 15
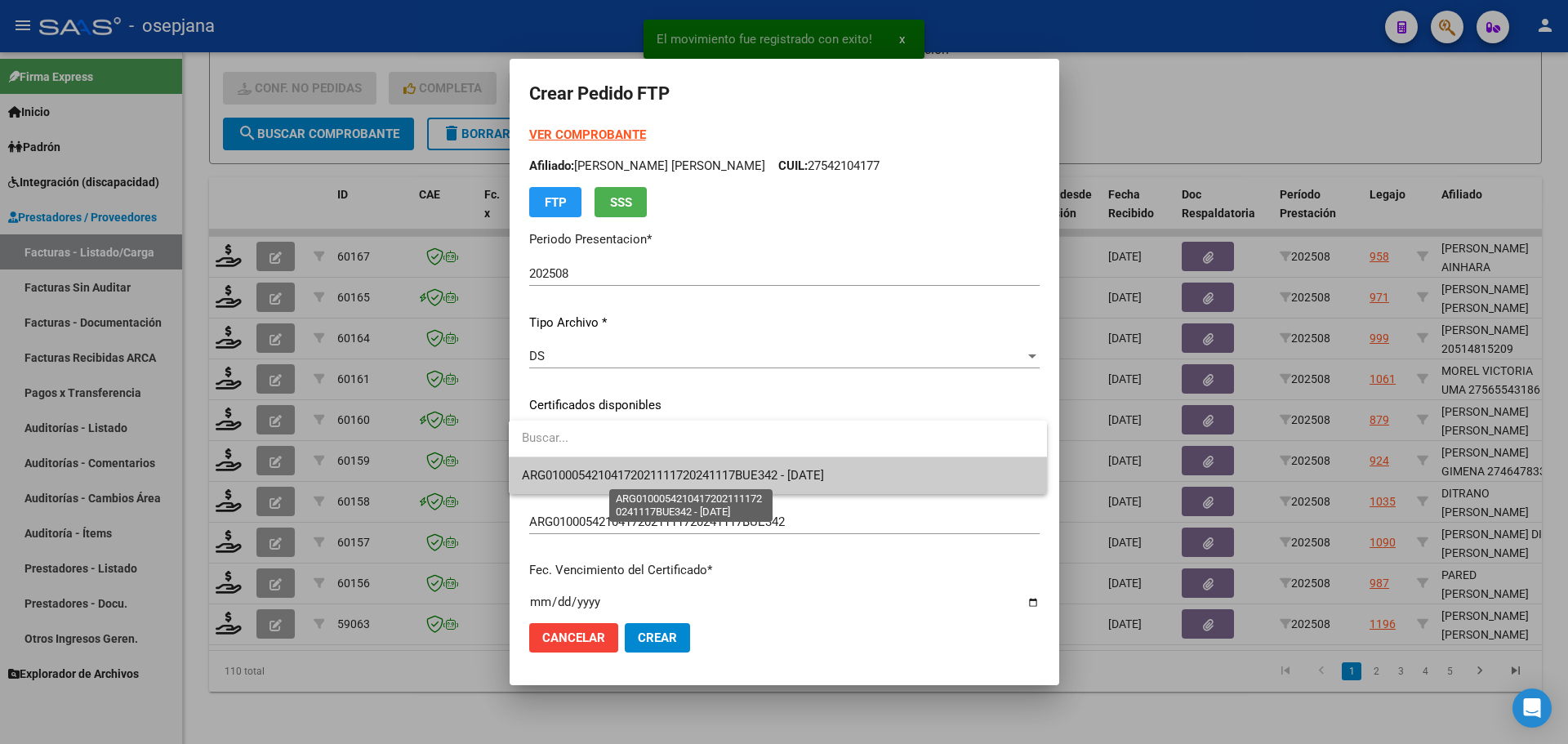
click at [625, 469] on span "ARG01000542104172021111720241117BUE342 - [DATE]" at bounding box center [672, 475] width 302 height 15
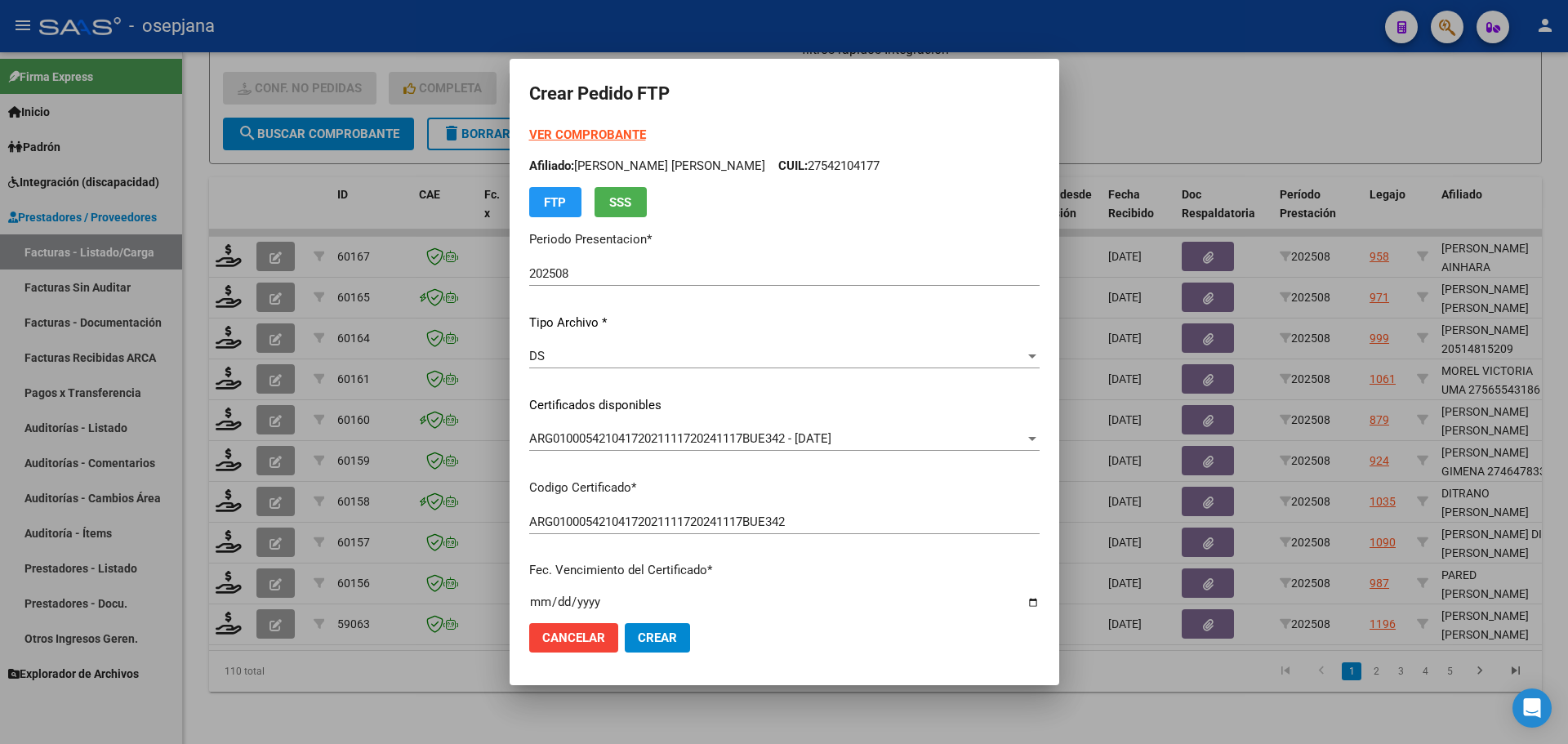
click at [593, 136] on strong "VER COMPROBANTE" at bounding box center [587, 135] width 117 height 15
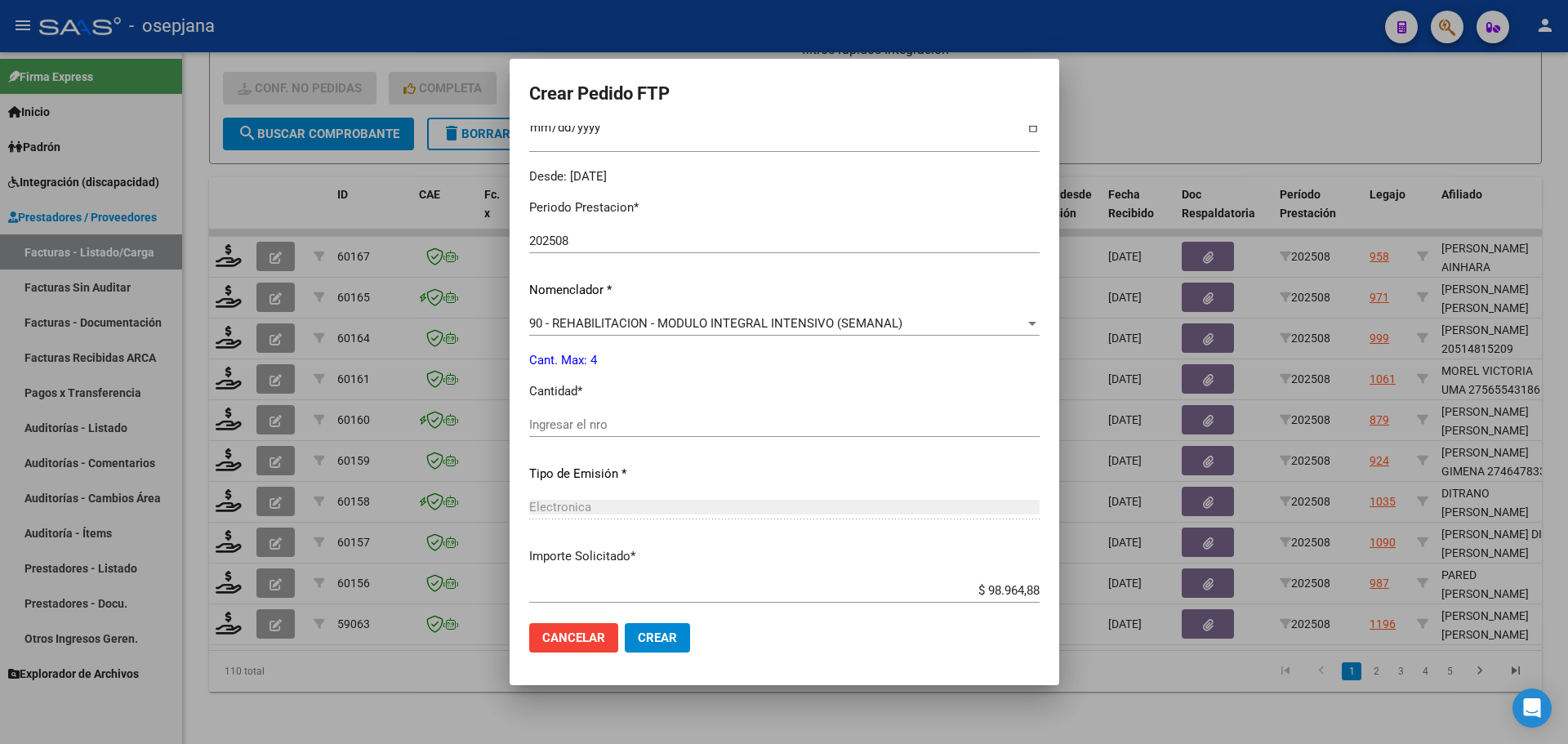
scroll to position [489, 0]
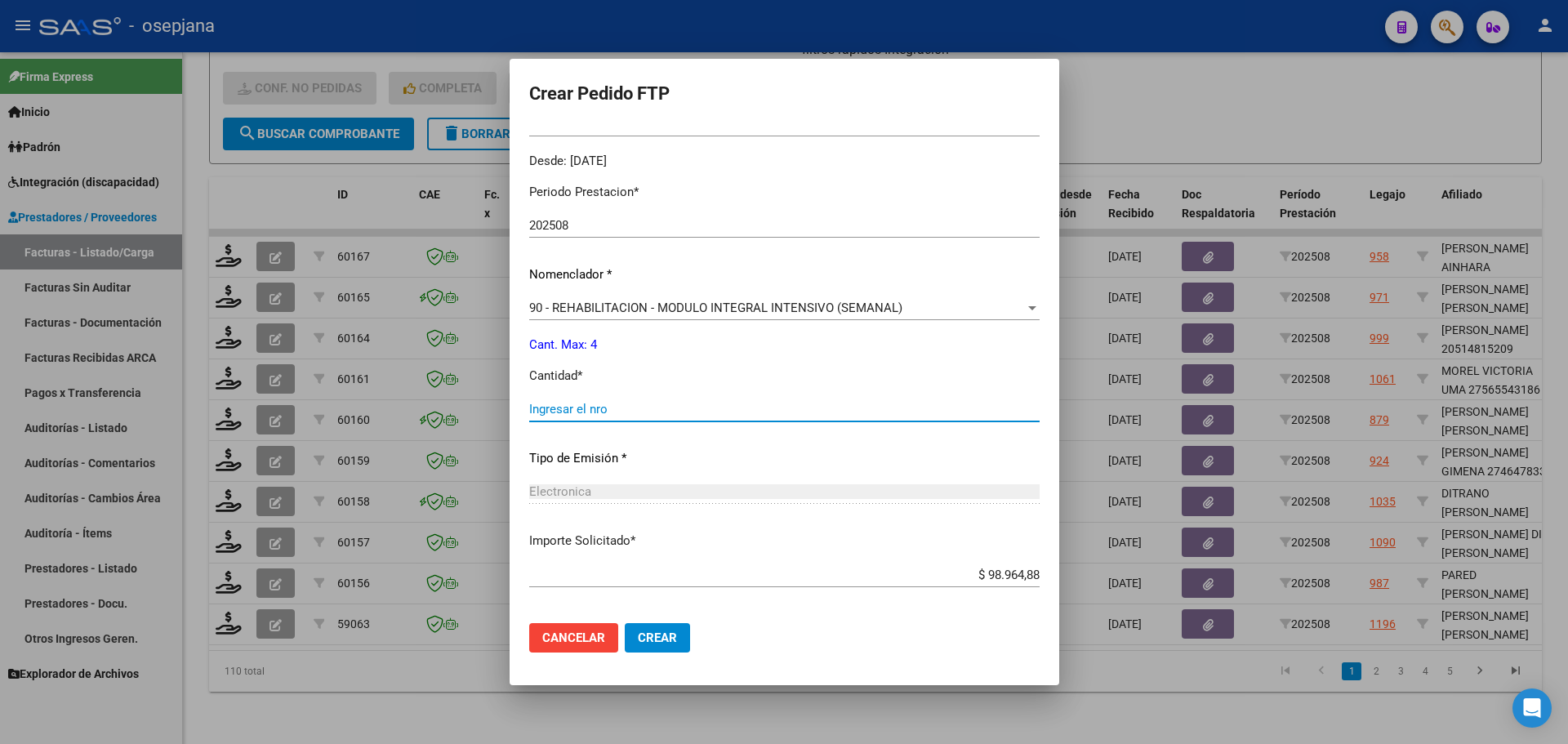
click at [554, 407] on input "Ingresar el nro" at bounding box center [784, 409] width 510 height 15
type input "4"
click at [646, 639] on span "Crear" at bounding box center [657, 638] width 39 height 15
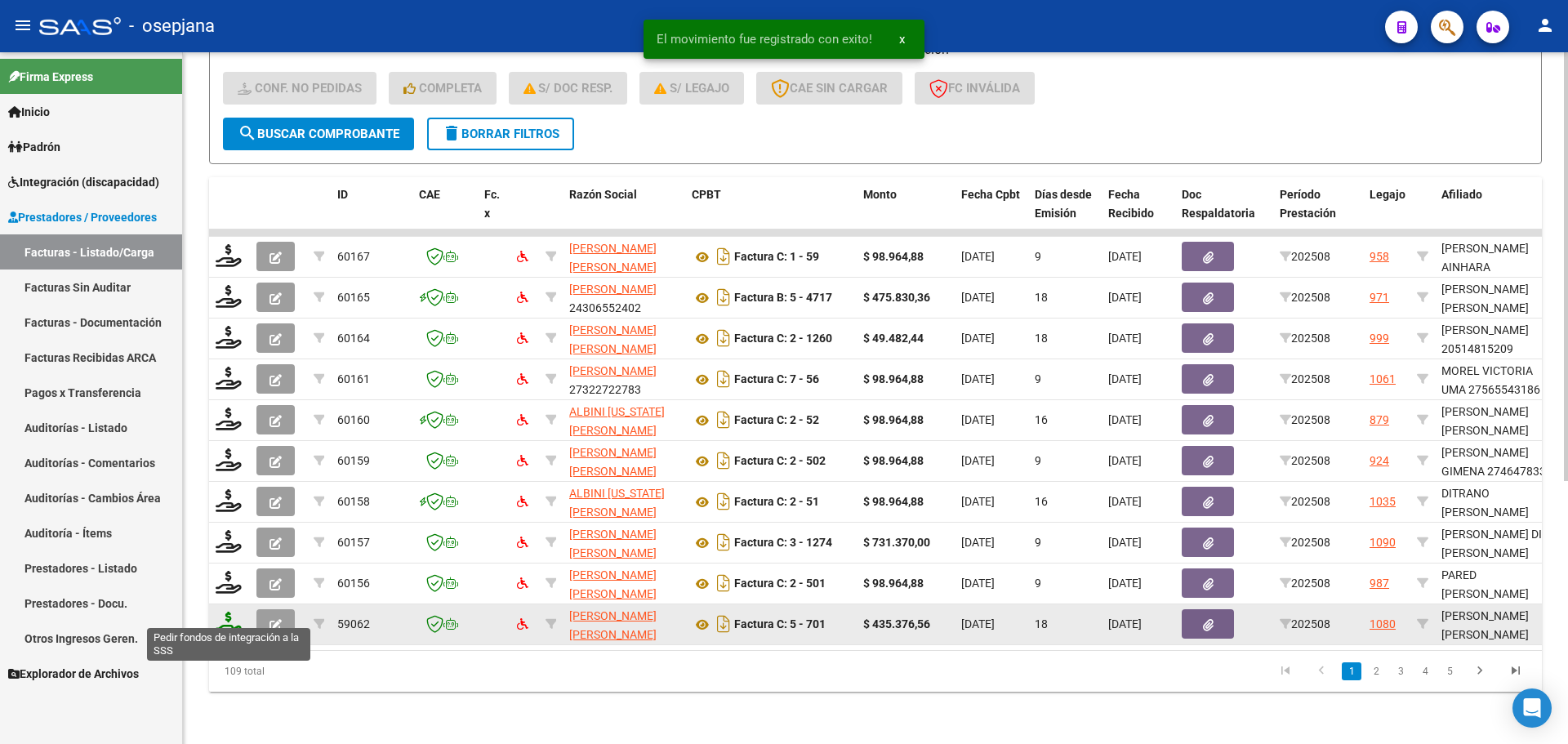
click at [228, 611] on icon at bounding box center [228, 623] width 26 height 23
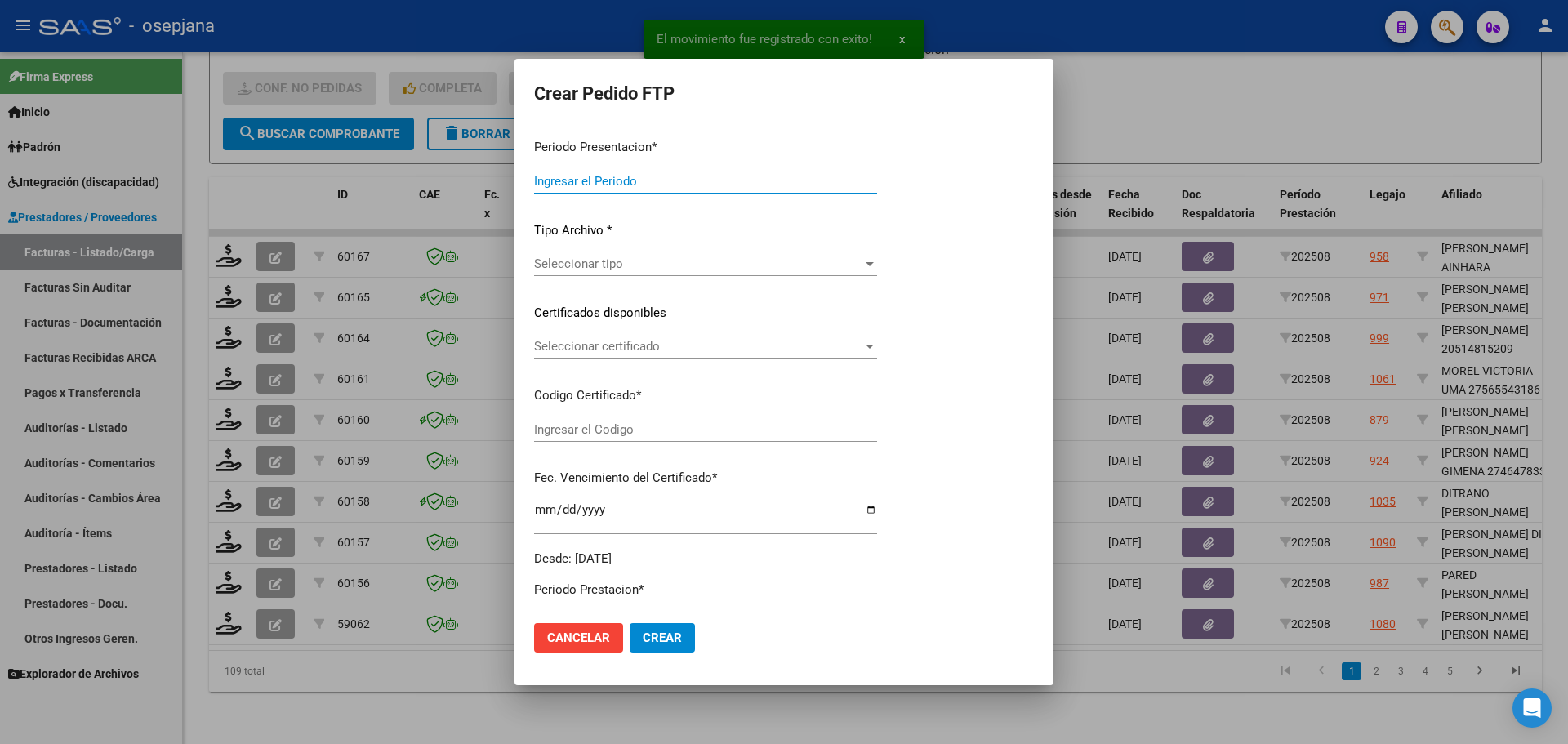
type input "202508"
type input "$ 435.376,56"
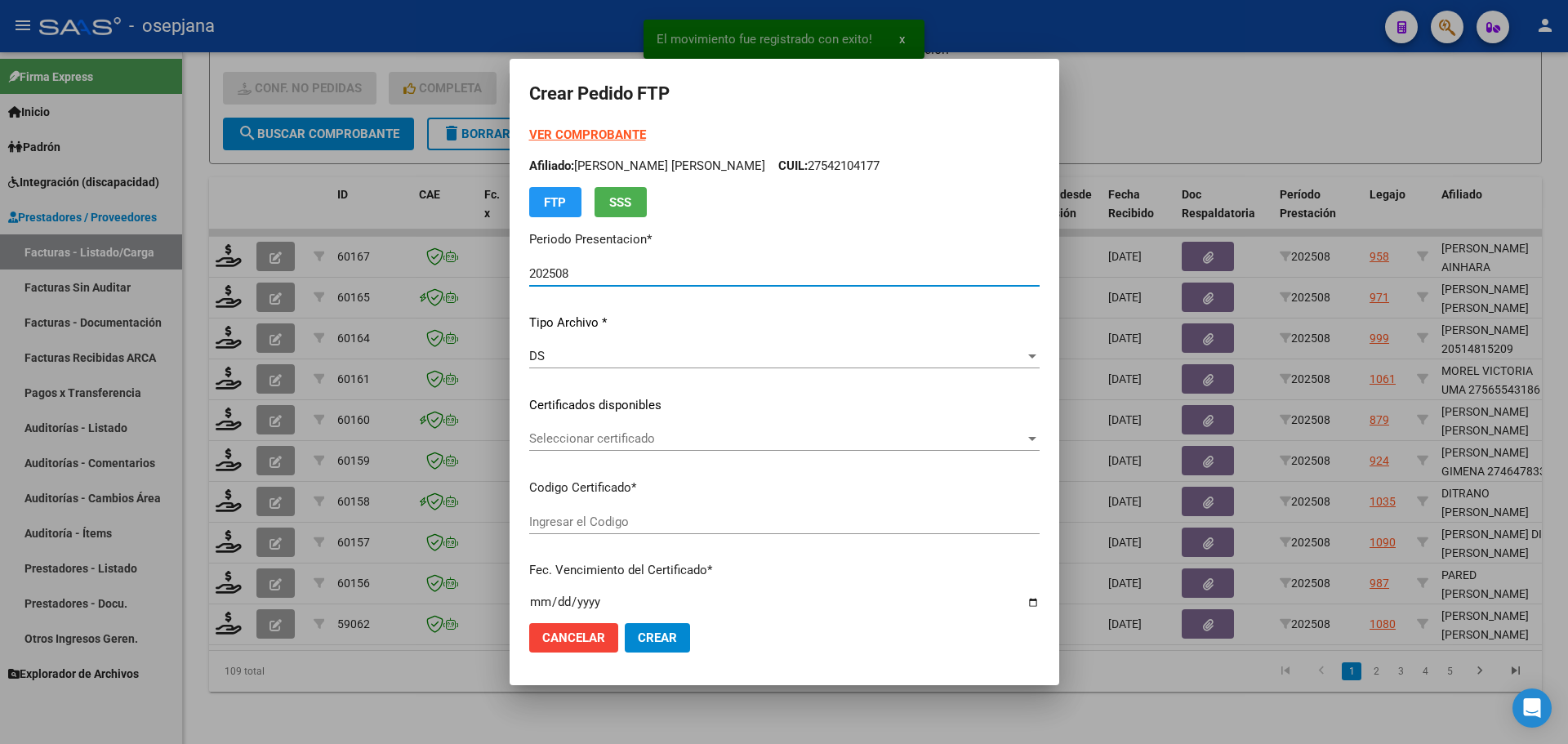
type input "arg02000576419552024082020270820bue427"
type input "[DATE]"
click at [639, 432] on span "Seleccionar certificado" at bounding box center [776, 439] width 495 height 15
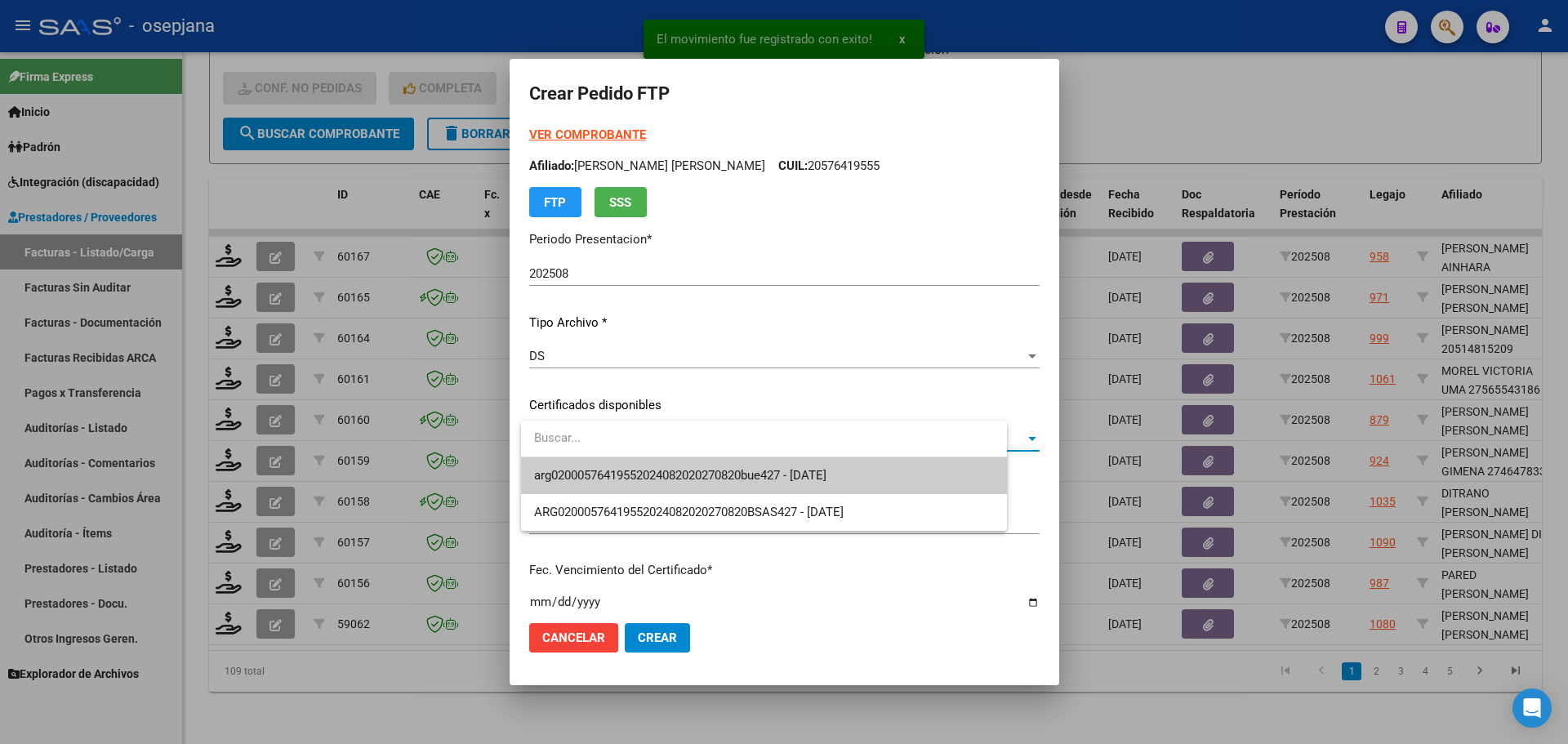
click at [644, 463] on span "arg02000576419552024082020270820bue427 - [DATE]" at bounding box center [764, 476] width 460 height 37
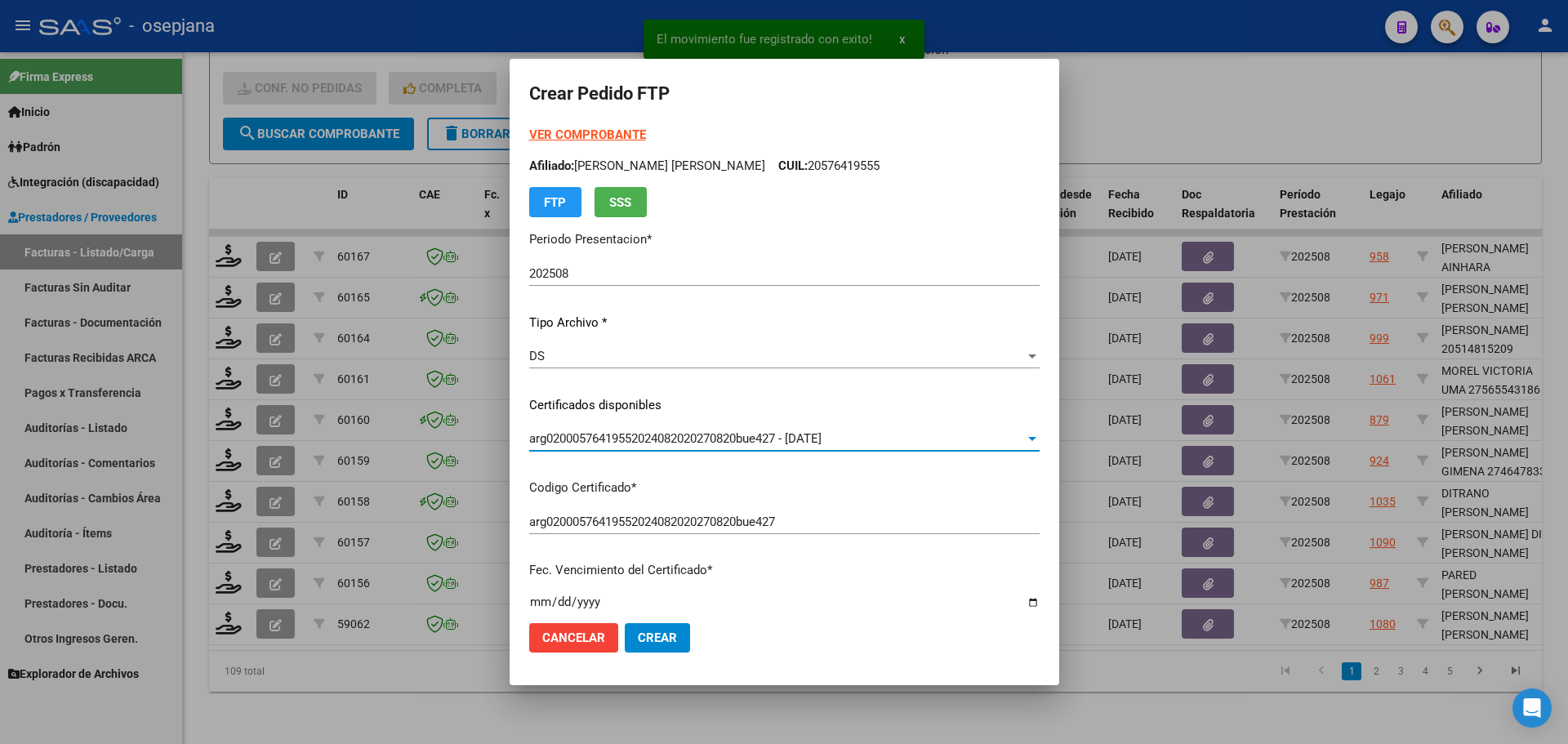
click at [590, 132] on strong "VER COMPROBANTE" at bounding box center [587, 135] width 117 height 15
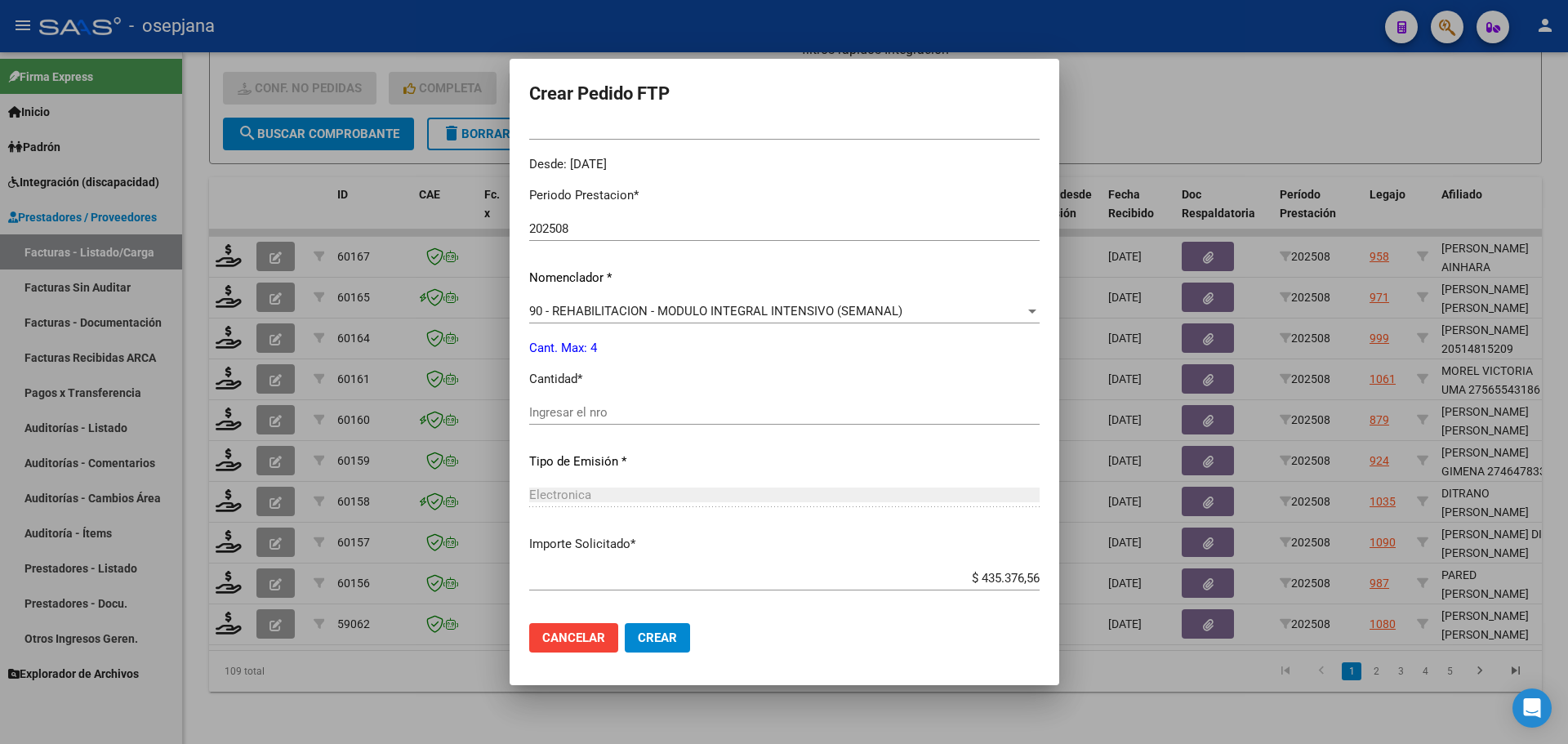
scroll to position [489, 0]
click at [578, 414] on input "Ingresar el nro" at bounding box center [784, 409] width 510 height 15
type input "4"
click at [650, 643] on span "Crear" at bounding box center [657, 638] width 39 height 15
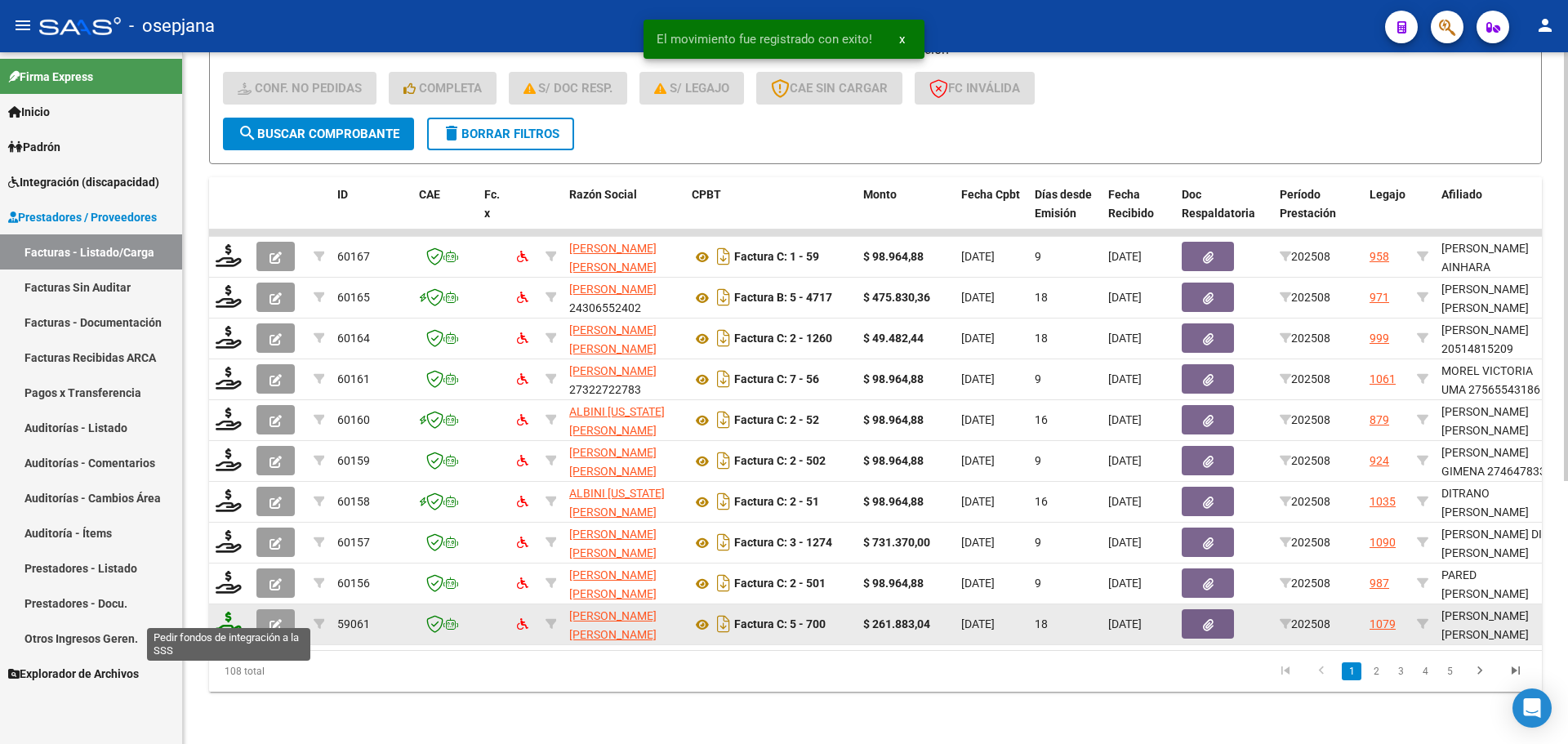
click at [224, 615] on icon at bounding box center [228, 623] width 26 height 23
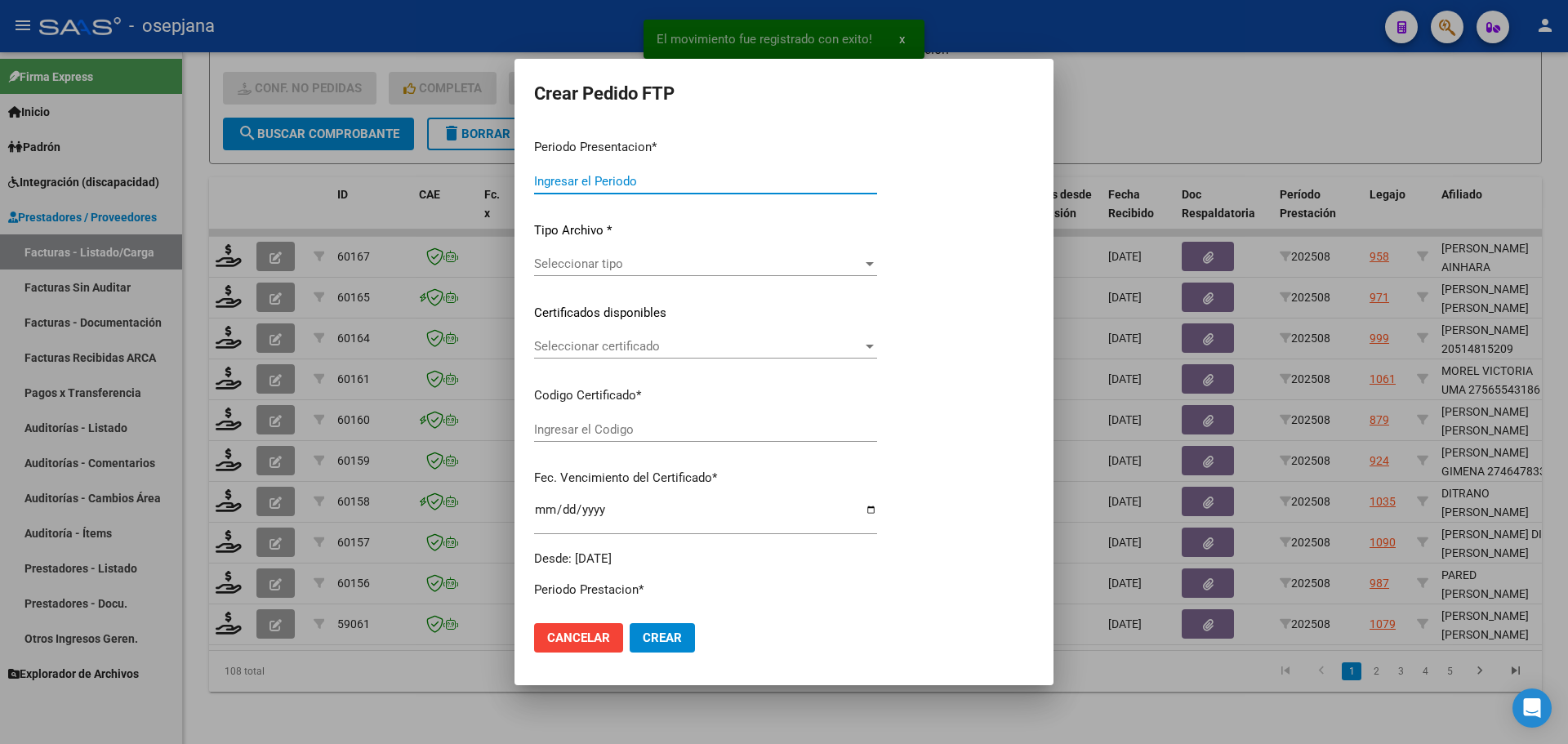
type input "202508"
type input "$ 261.883,04"
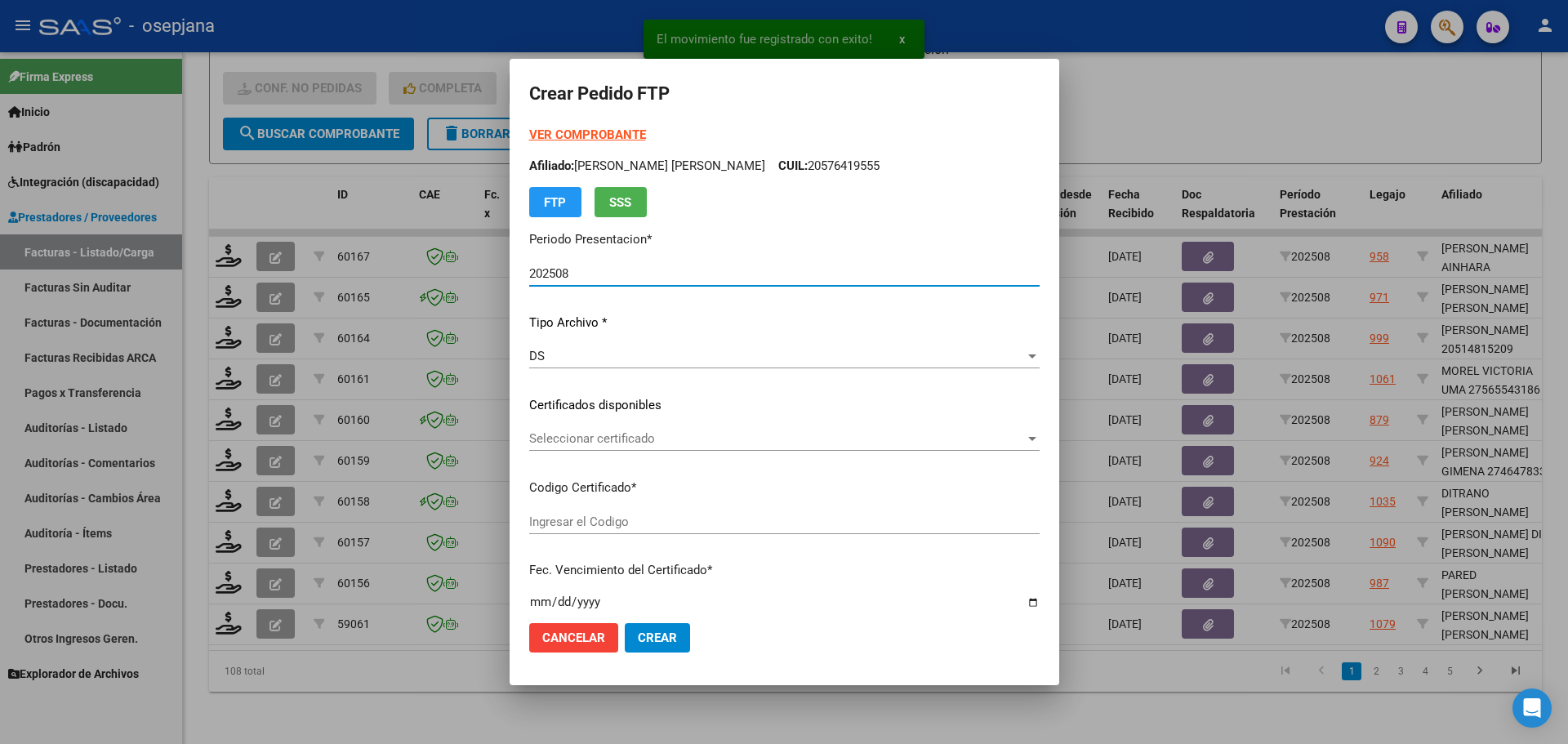
type input "ARG01000503269732022110420271104BSAS427"
type input "[DATE]"
click at [639, 438] on span "Seleccionar certificado" at bounding box center [776, 439] width 495 height 15
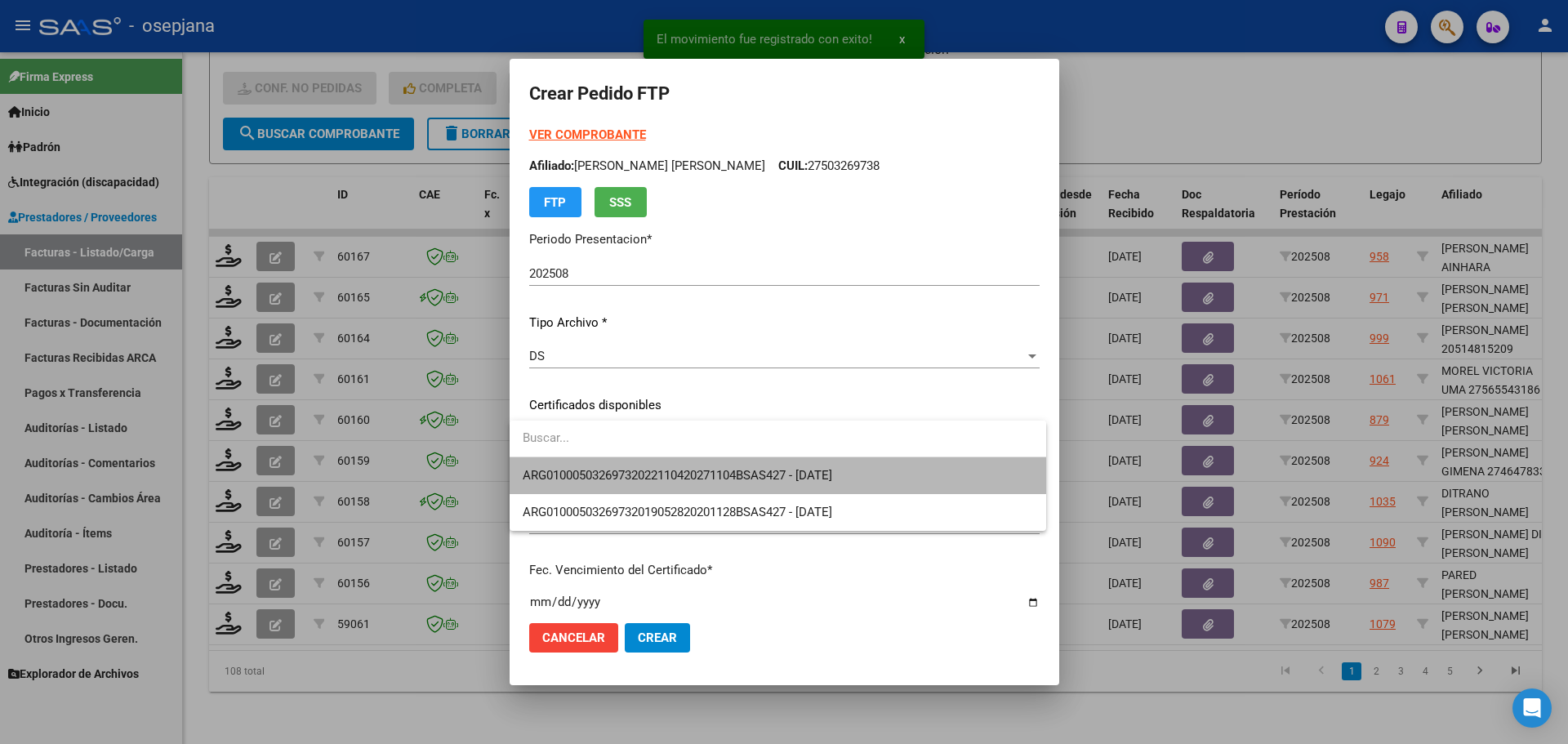
click at [638, 467] on span "ARG01000503269732022110420271104BSAS427 - [DATE]" at bounding box center [777, 476] width 510 height 37
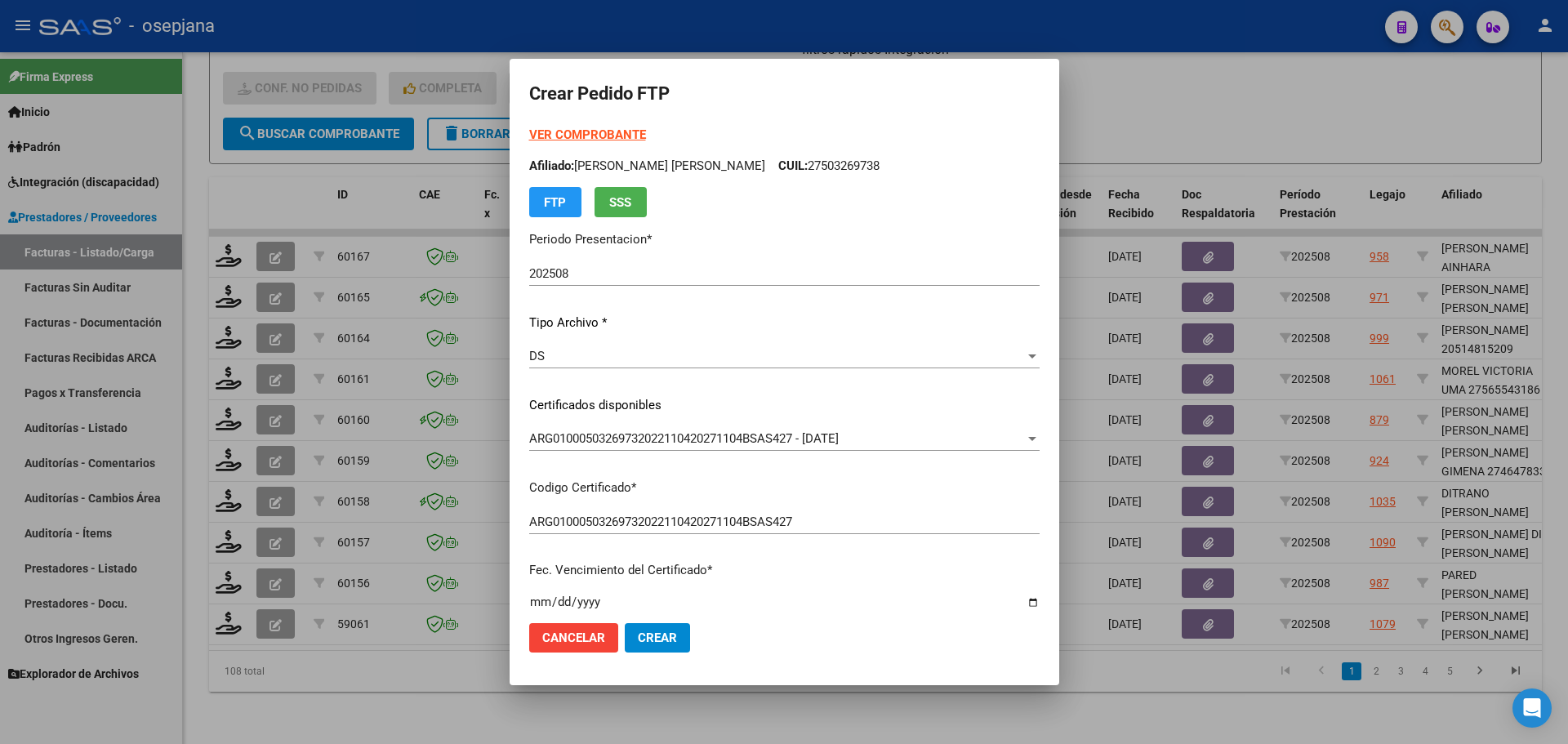
click at [611, 136] on strong "VER COMPROBANTE" at bounding box center [587, 135] width 117 height 15
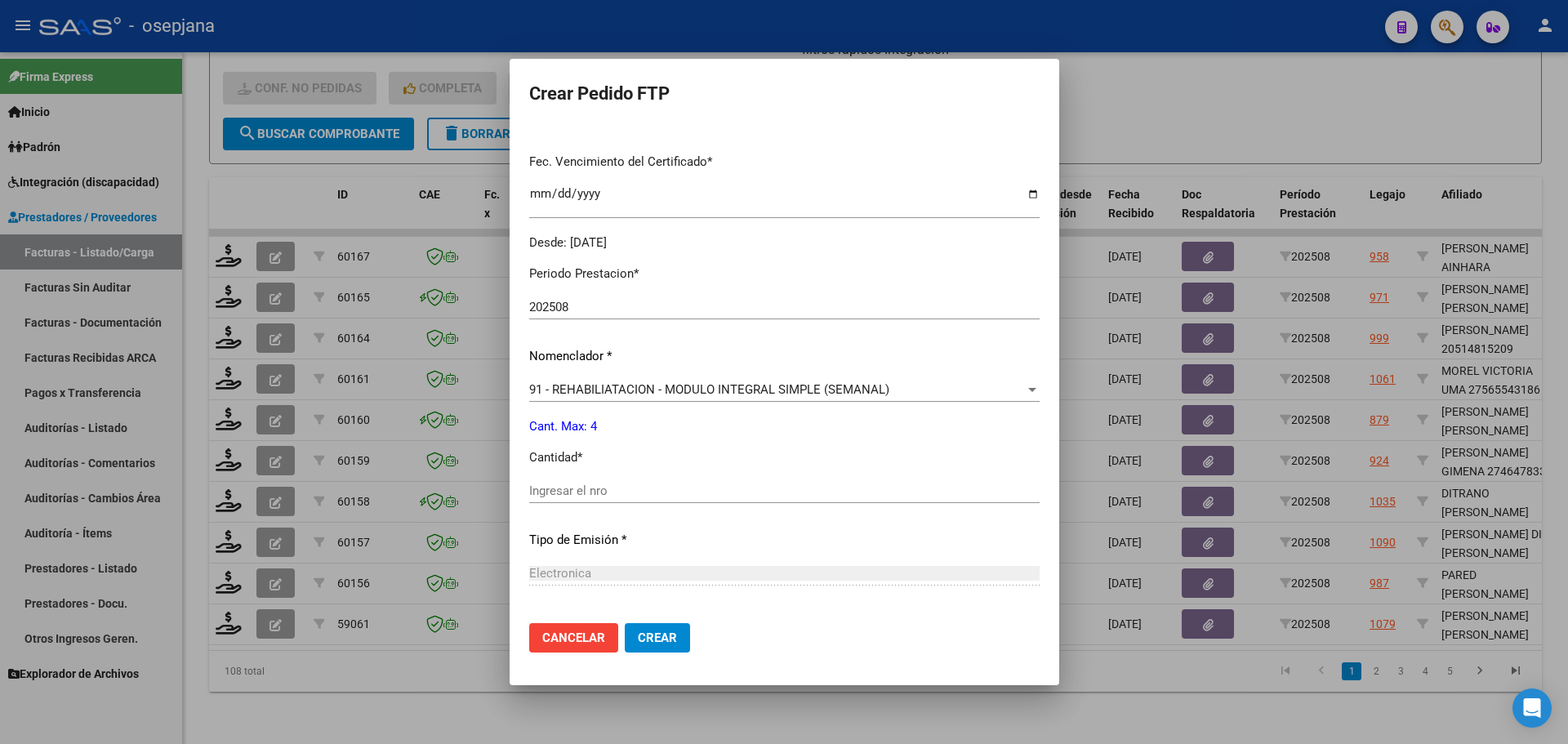
click at [554, 495] on input "Ingresar el nro" at bounding box center [784, 490] width 510 height 15
type input "4"
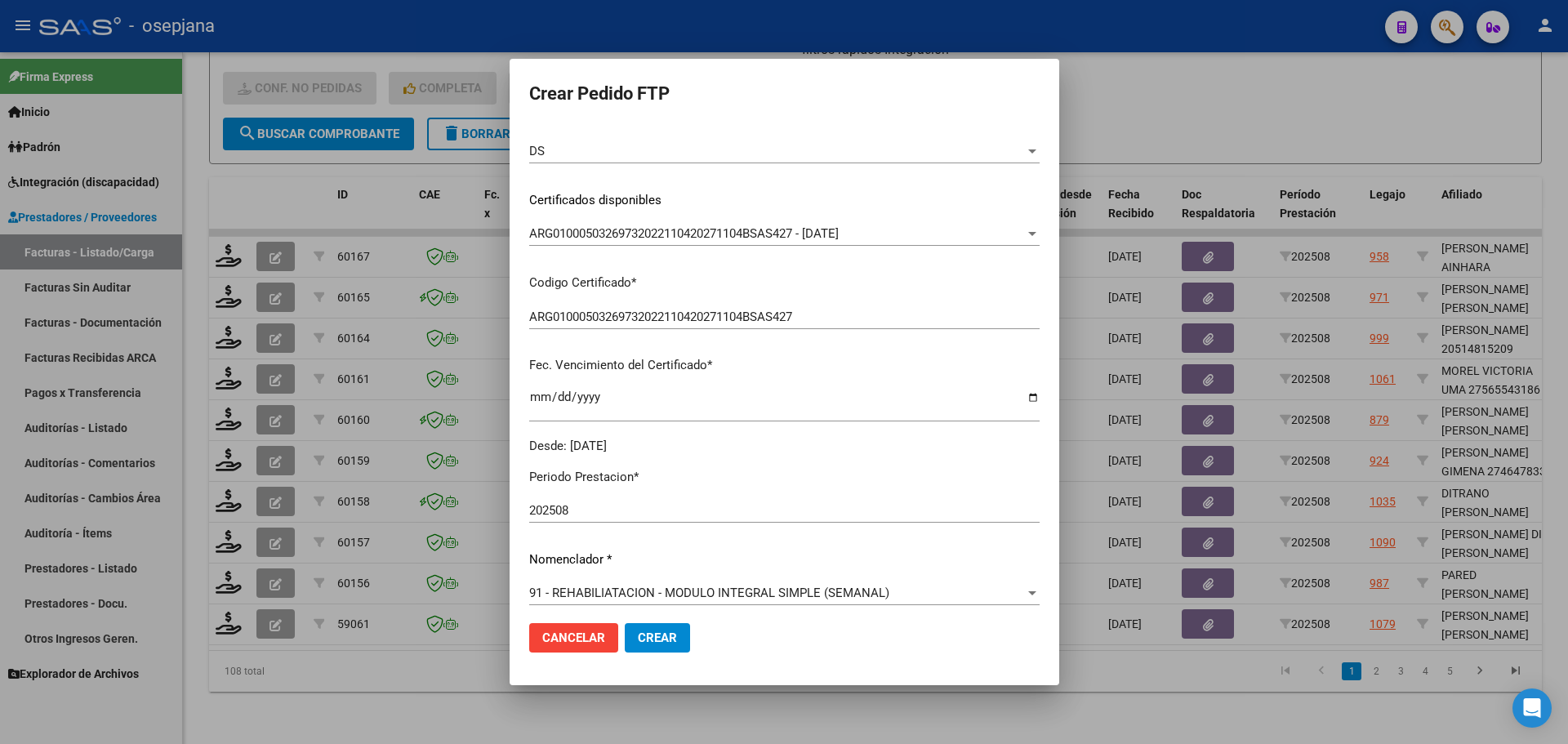
scroll to position [565, 0]
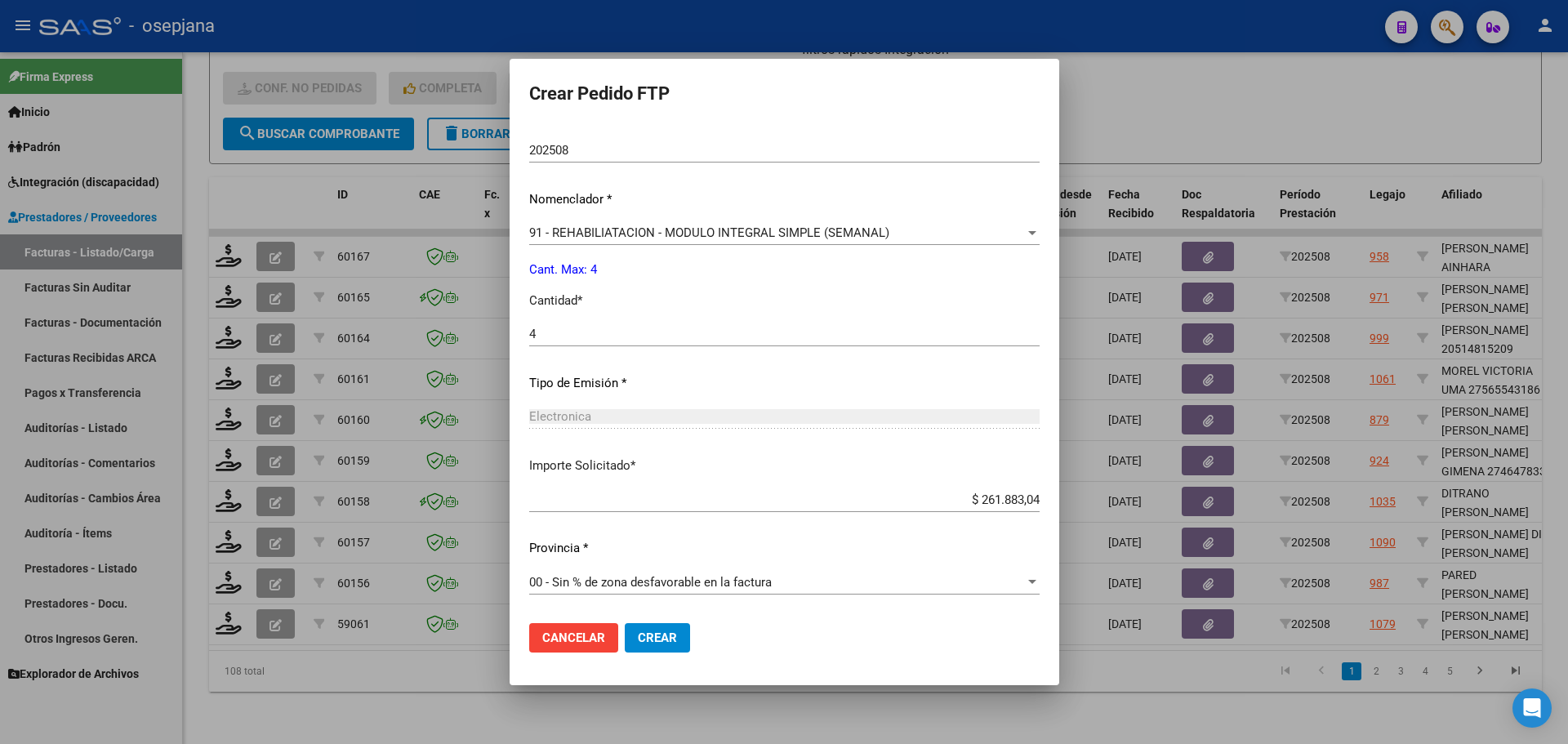
click at [676, 651] on button "Crear" at bounding box center [657, 638] width 66 height 29
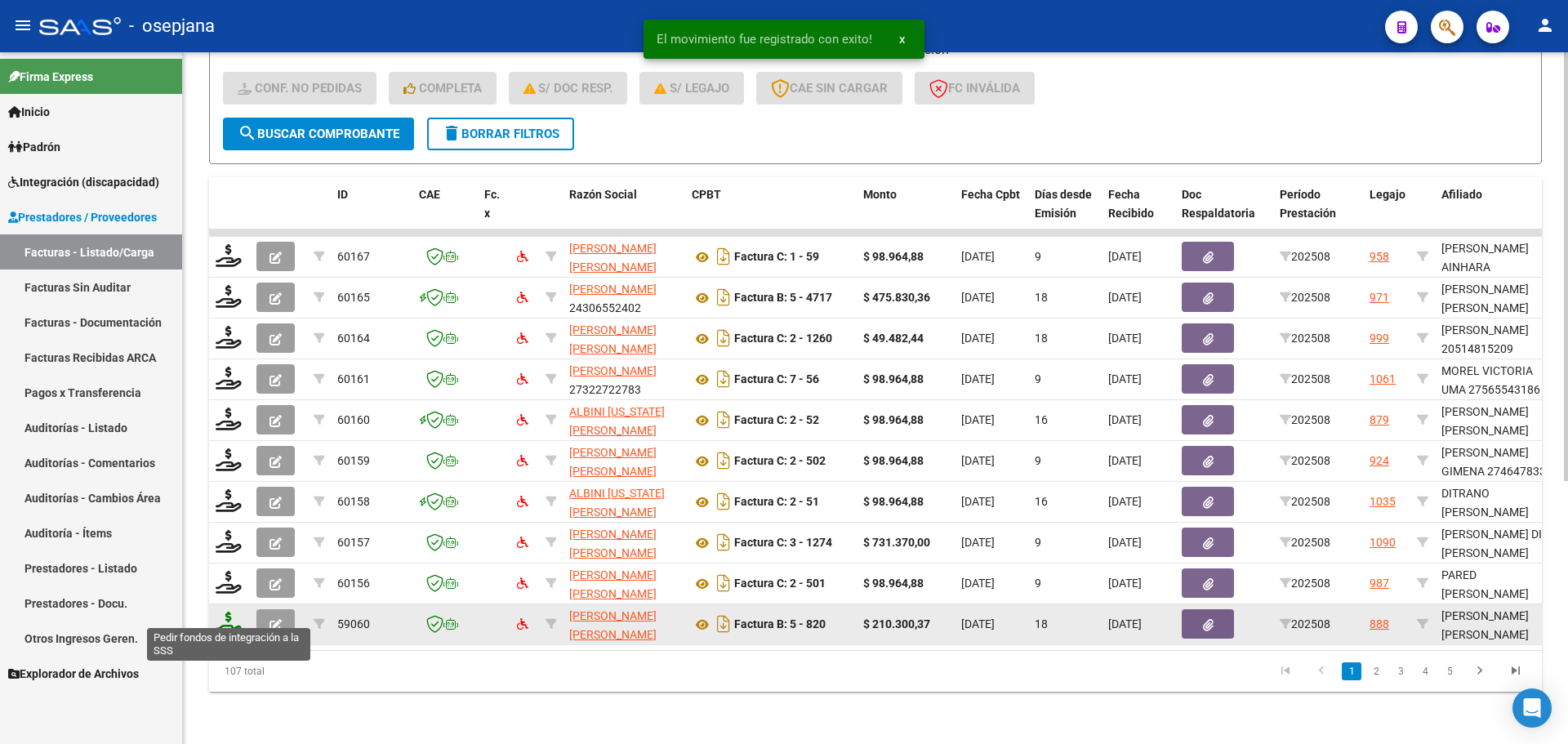
click at [232, 619] on icon at bounding box center [228, 623] width 26 height 23
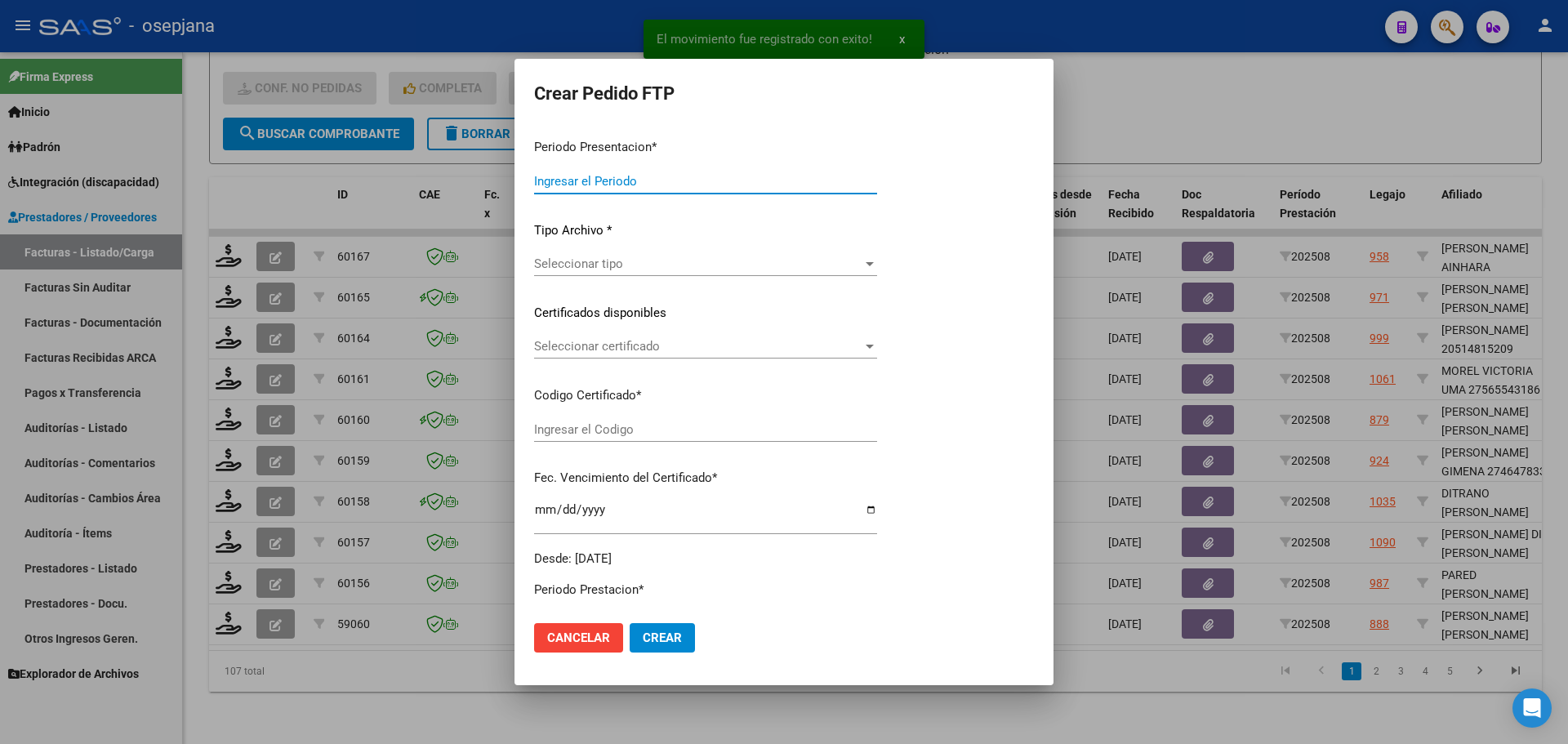
type input "202508"
type input "$ 210.300,37"
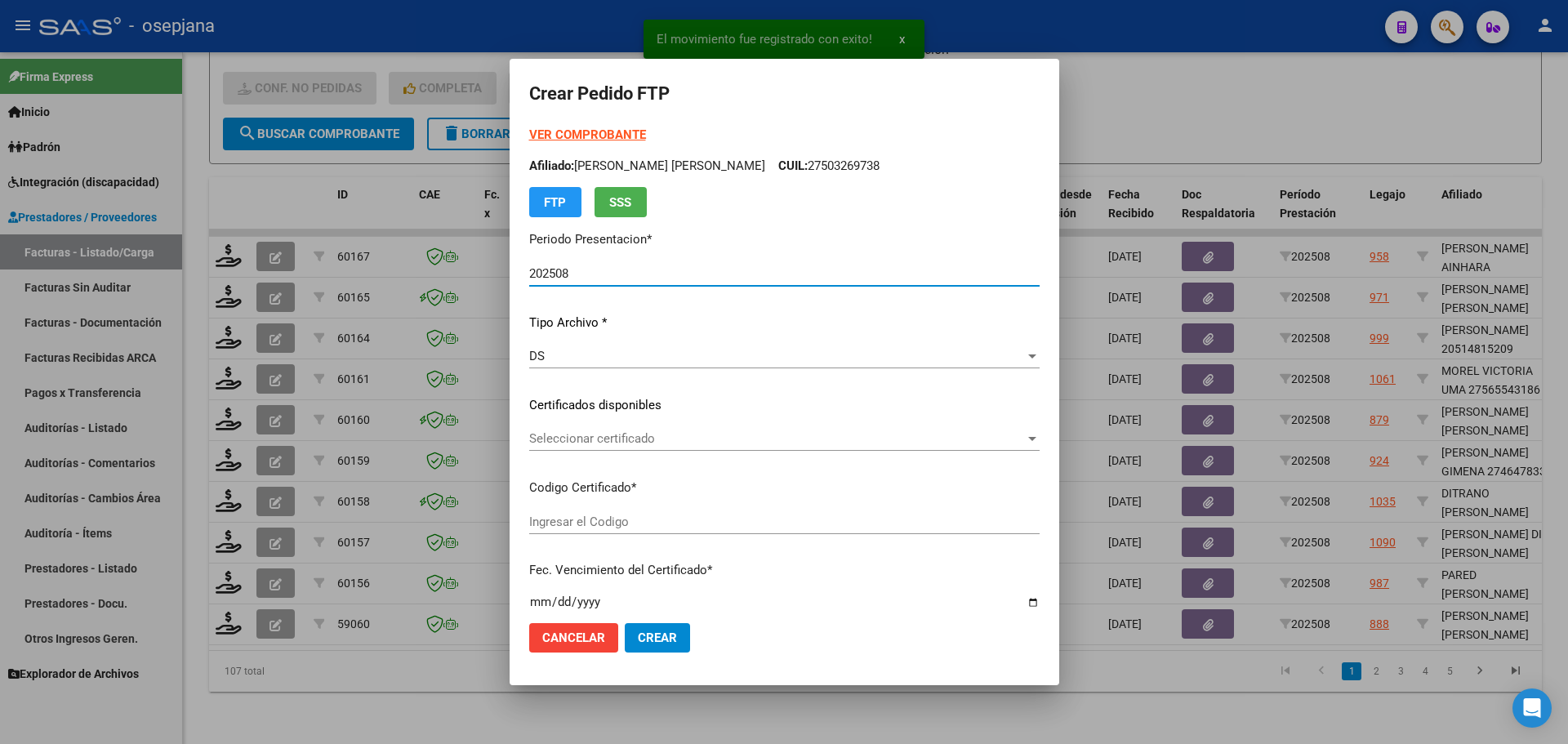
type input "ARG02000561192762020060320260603BSAS436"
type input "[DATE]"
click at [556, 431] on span "Seleccionar certificado" at bounding box center [776, 439] width 495 height 15
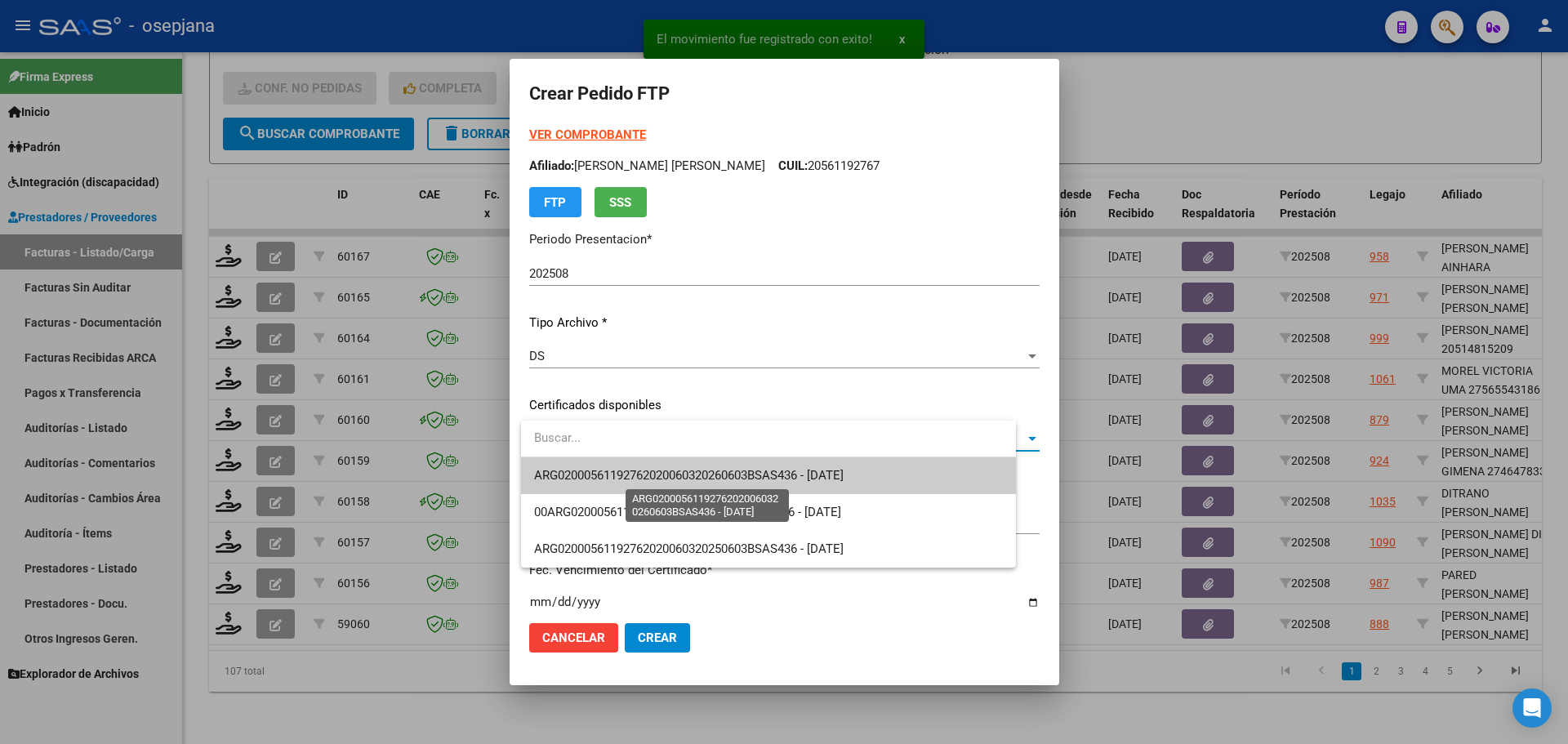
click at [564, 477] on span "ARG02000561192762020060320260603BSAS436 - [DATE]" at bounding box center [689, 475] width 310 height 15
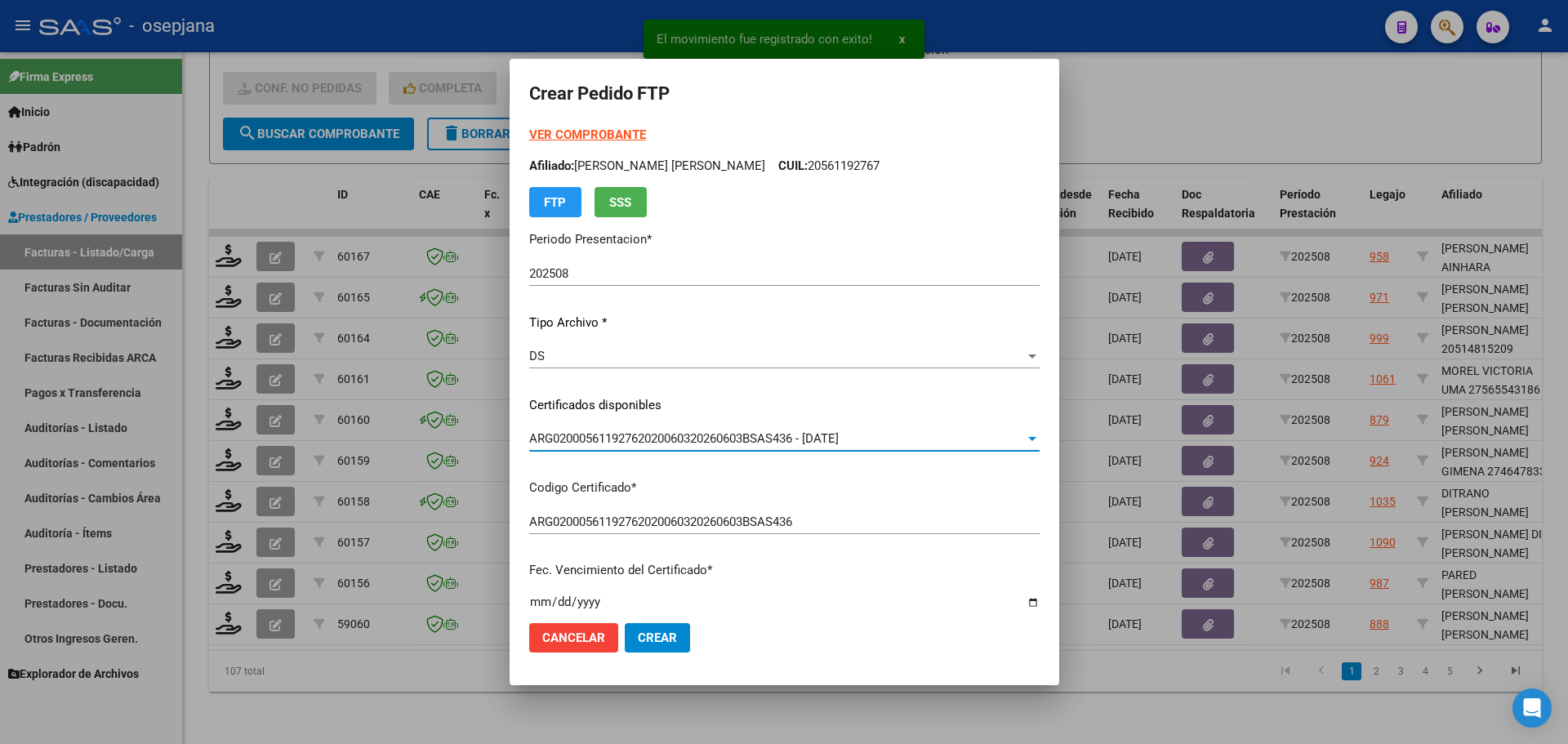
click at [595, 143] on div "VER COMPROBANTE ARCA [PERSON_NAME] Afiliado: [PERSON_NAME] [PERSON_NAME] CUIL: …" at bounding box center [784, 172] width 510 height 92
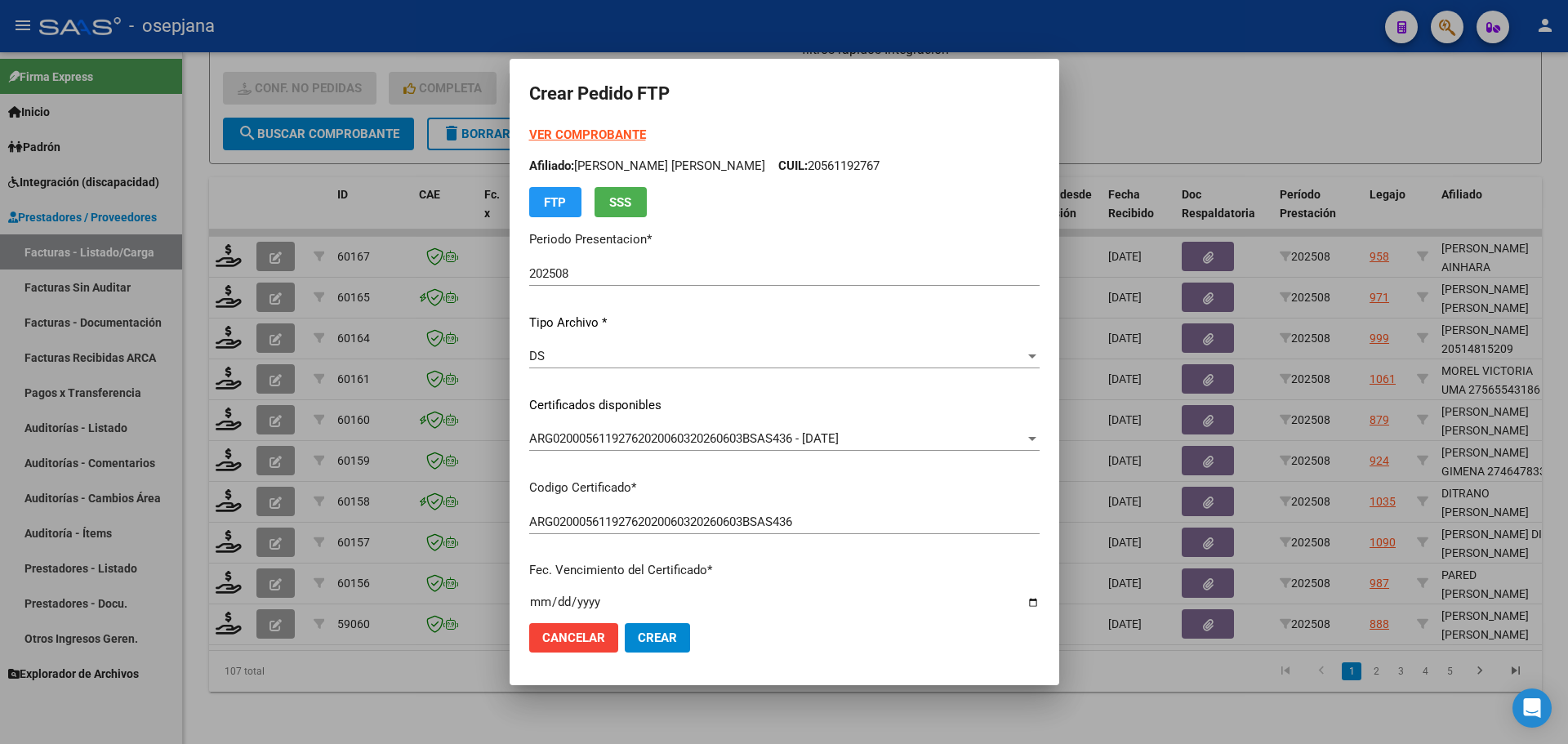
click at [595, 139] on strong "VER COMPROBANTE" at bounding box center [587, 135] width 117 height 15
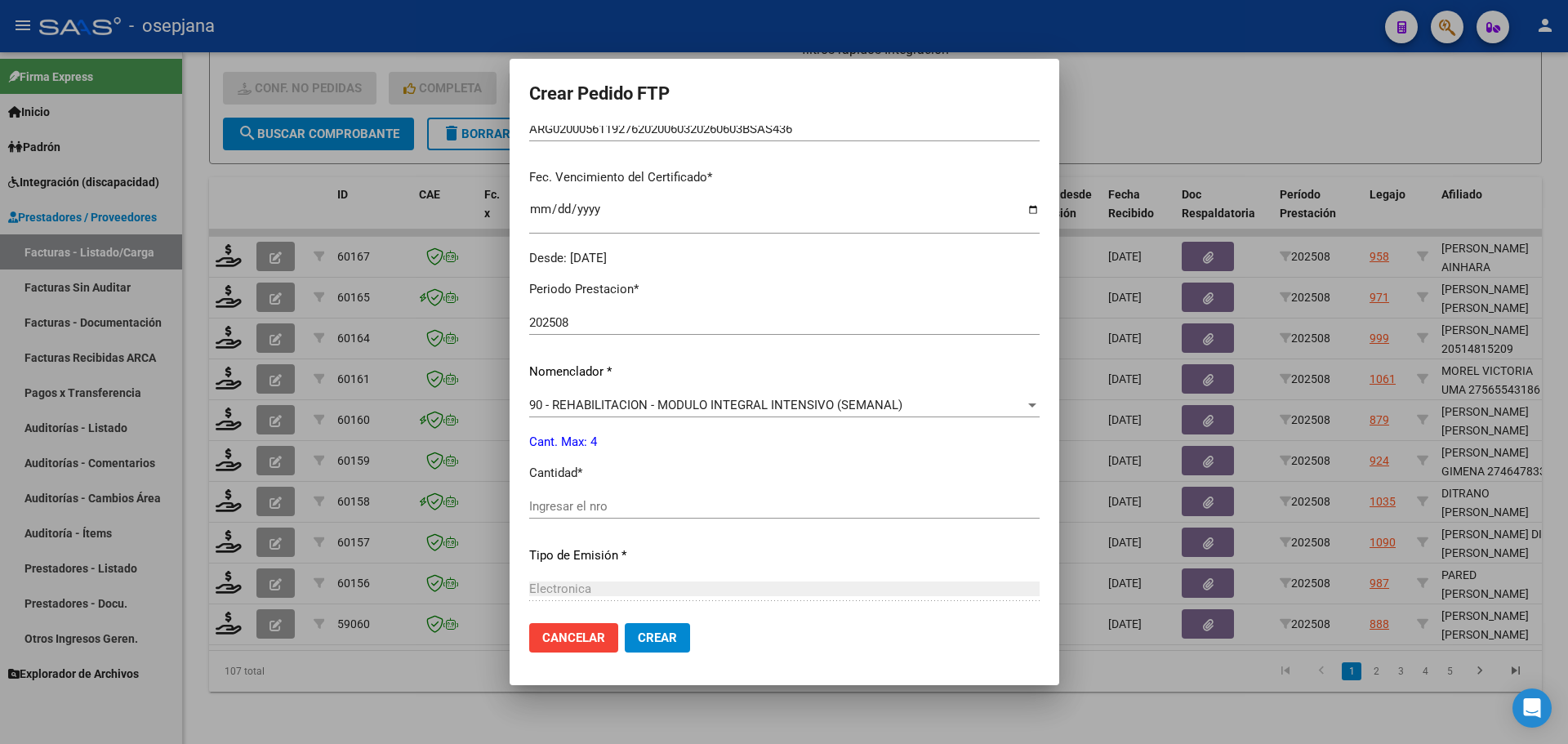
scroll to position [408, 0]
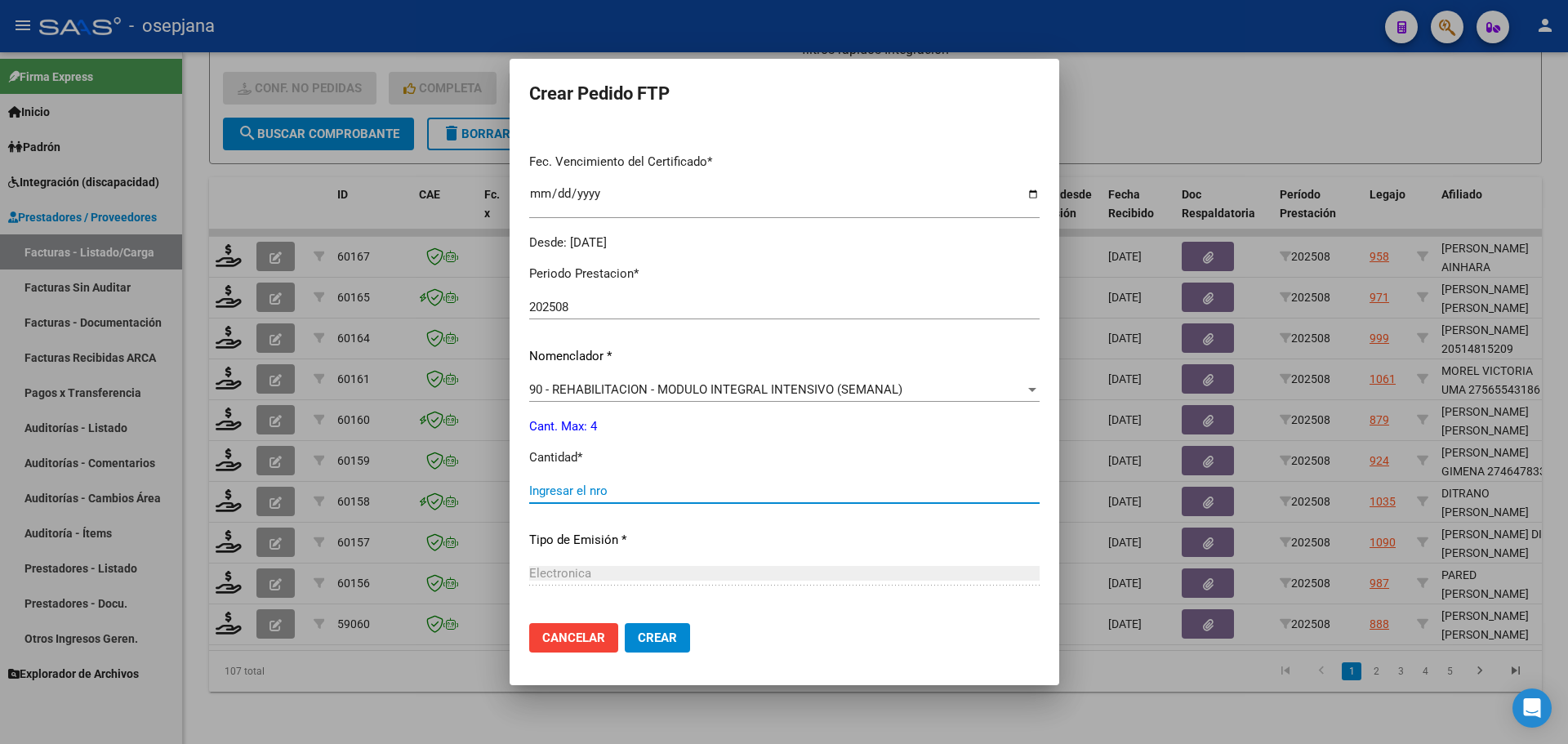
click at [552, 497] on input "Ingresar el nro" at bounding box center [784, 490] width 510 height 15
type input "4"
click at [653, 651] on button "Crear" at bounding box center [657, 638] width 66 height 29
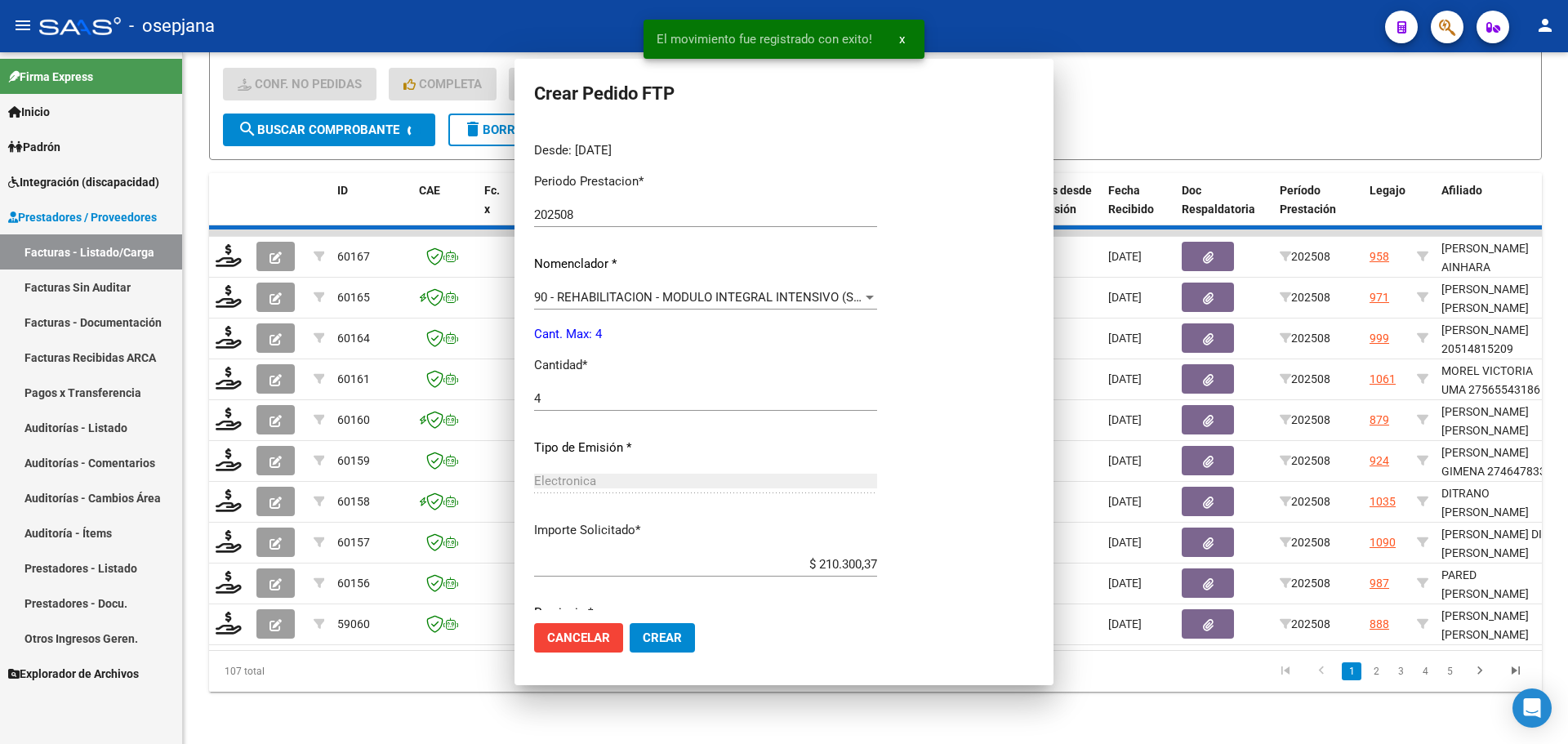
scroll to position [0, 0]
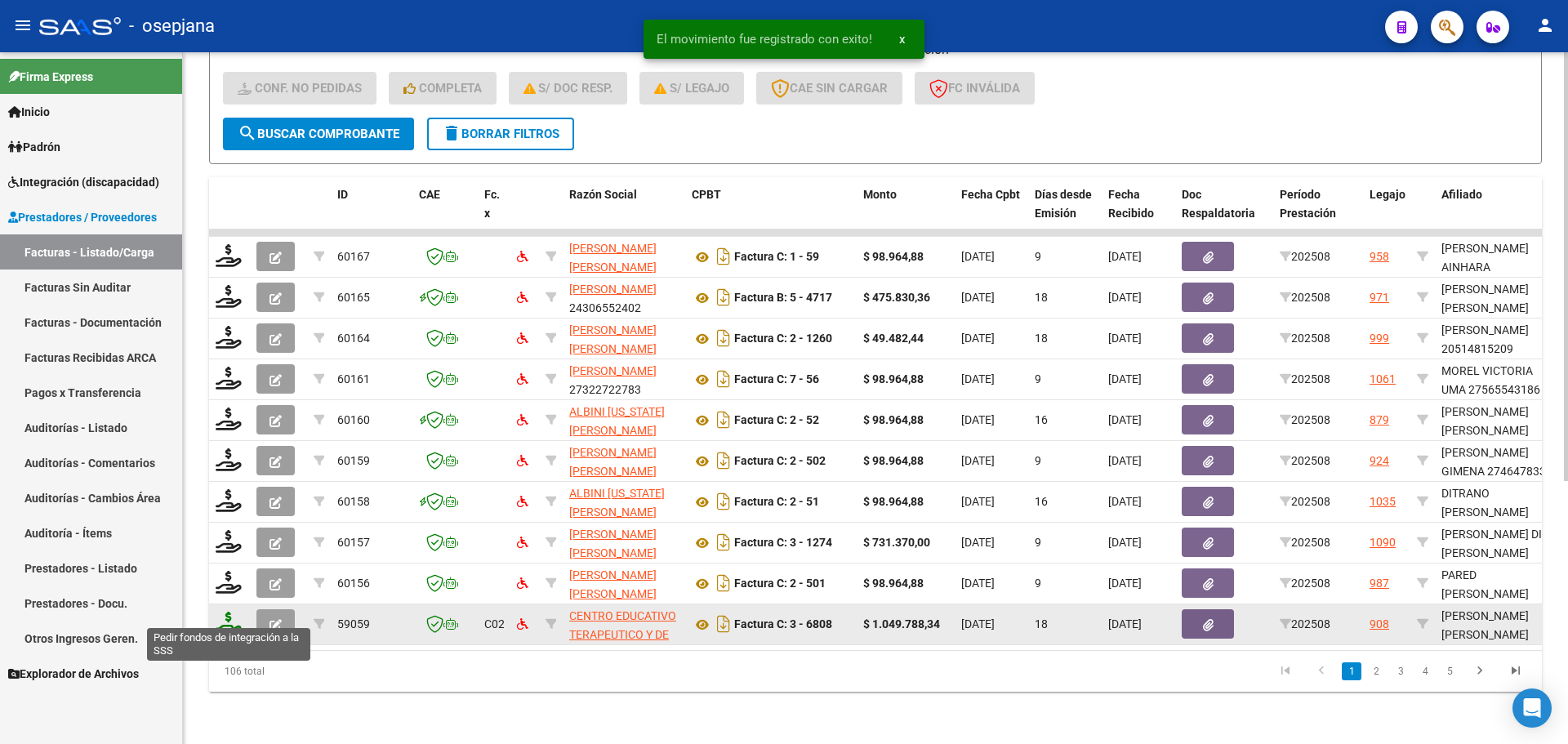
click at [234, 611] on icon at bounding box center [228, 623] width 26 height 23
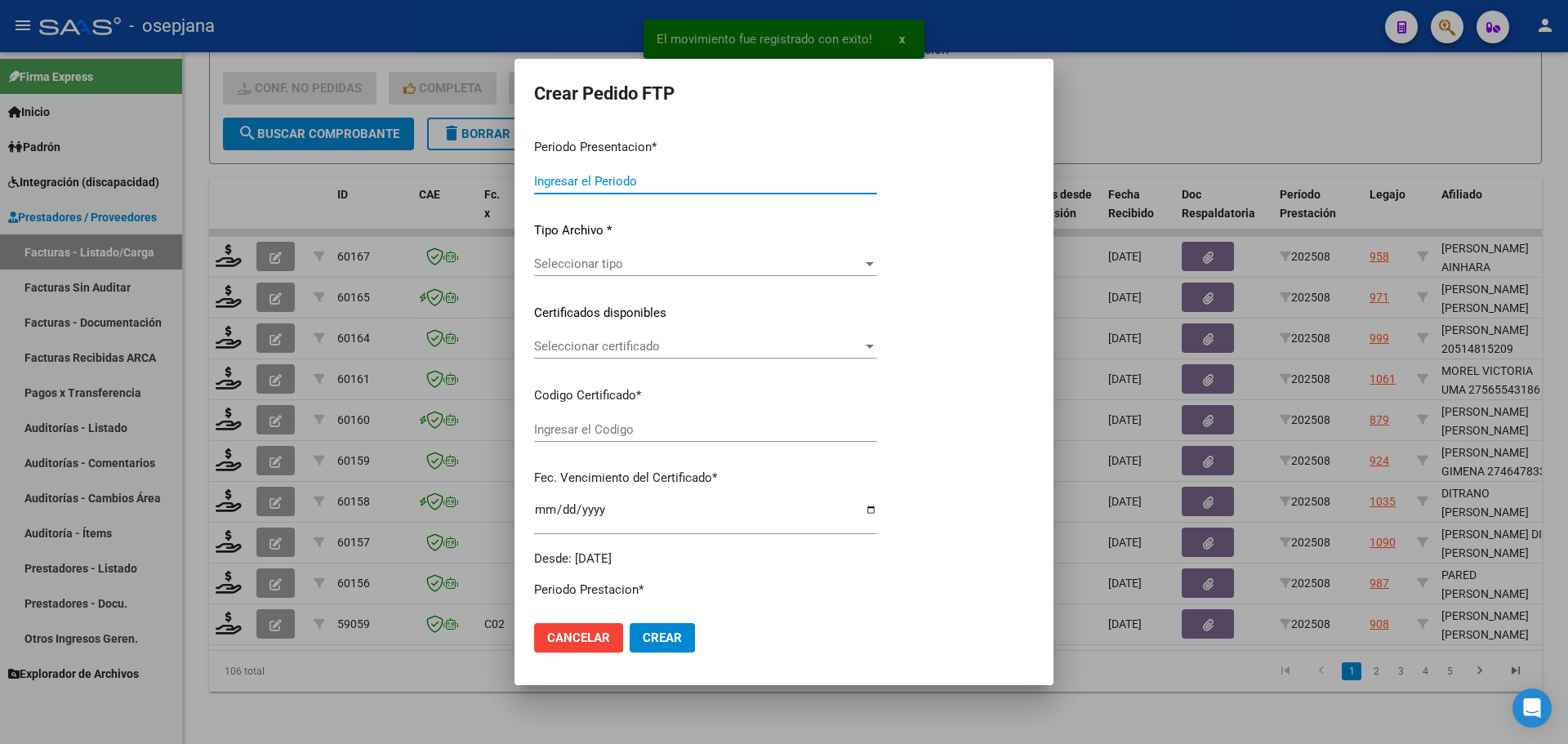
type input "202508"
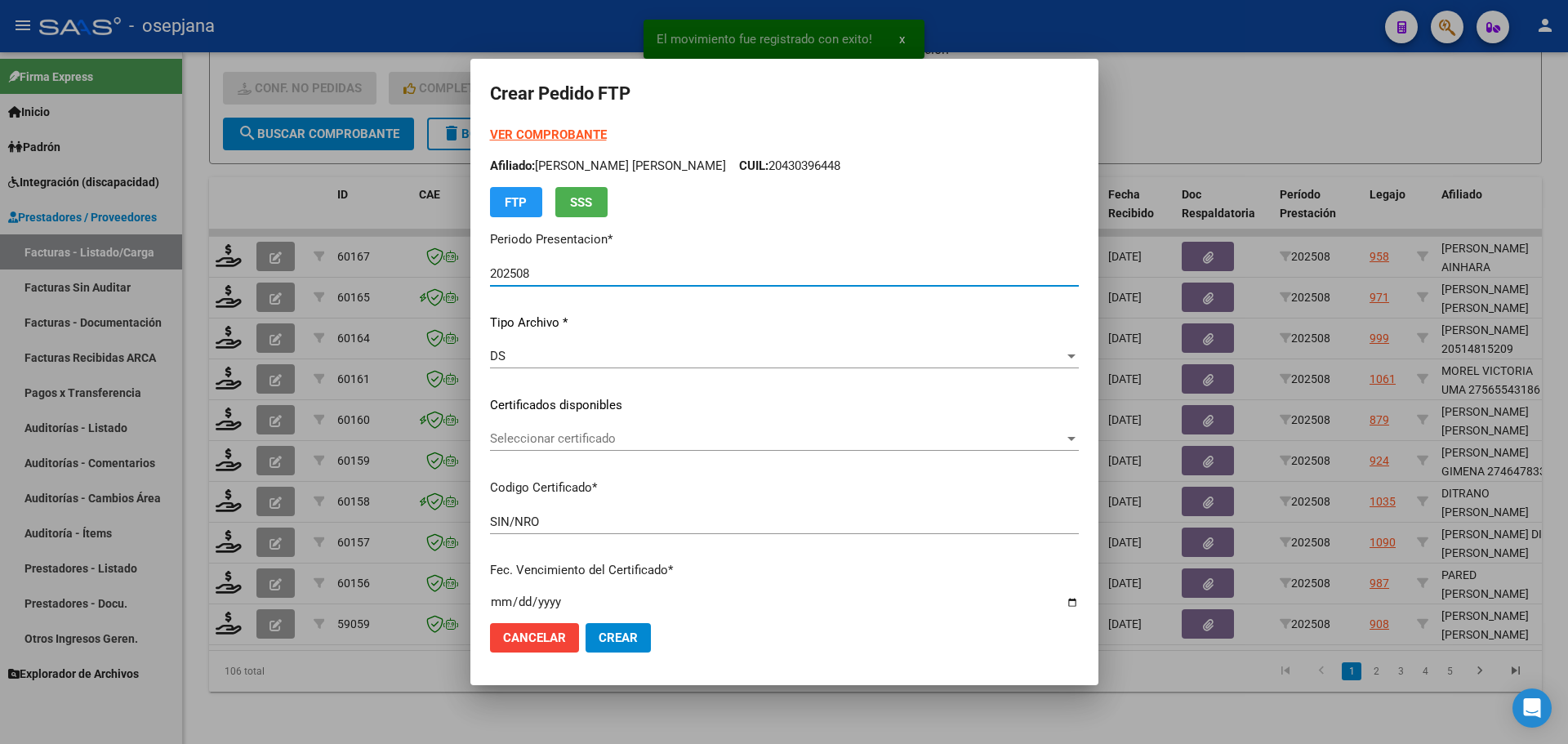
click at [609, 430] on div "Seleccionar certificado Seleccionar certificado" at bounding box center [784, 439] width 589 height 25
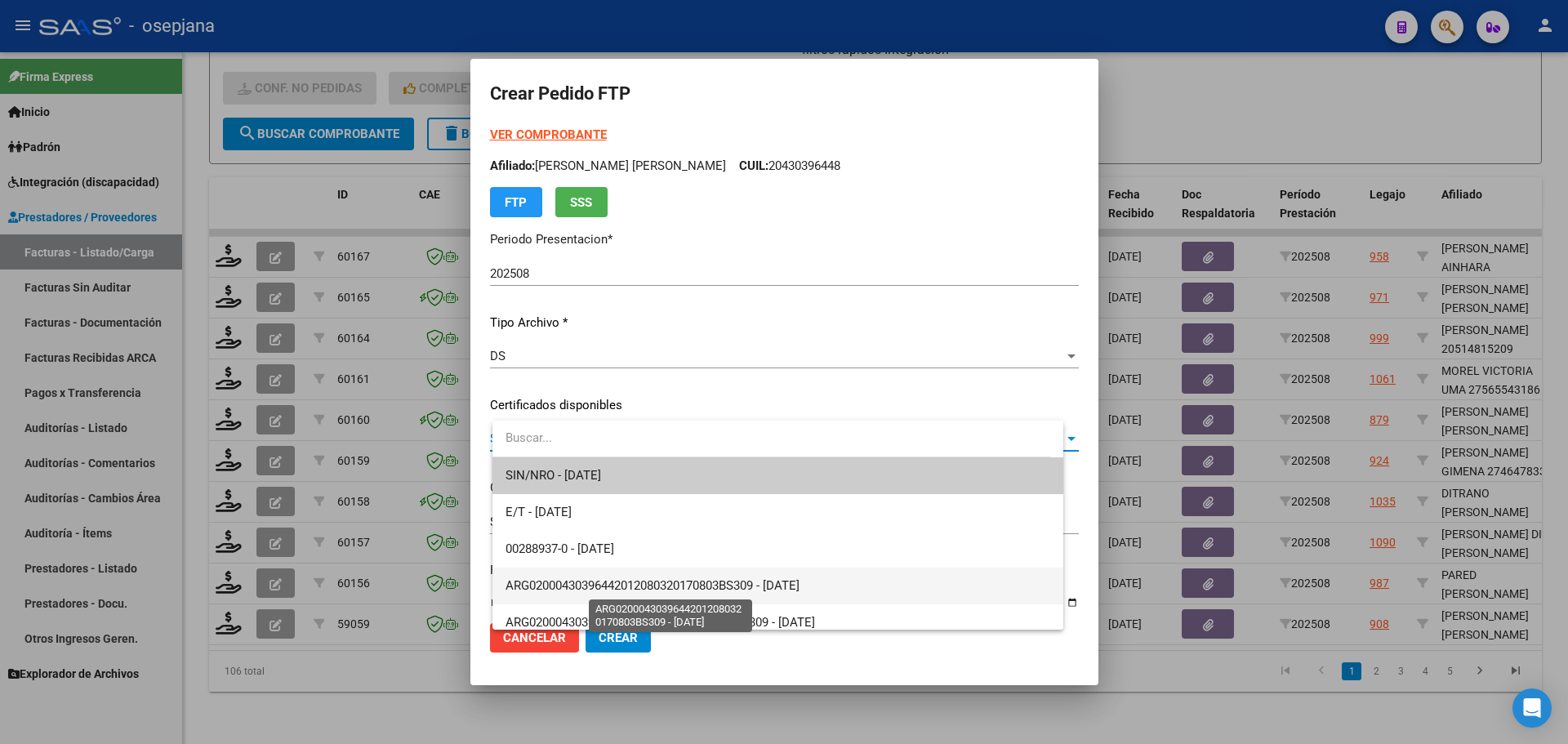
click at [619, 588] on span "ARG02000430396442012080320170803BS309 - [DATE]" at bounding box center [652, 585] width 294 height 15
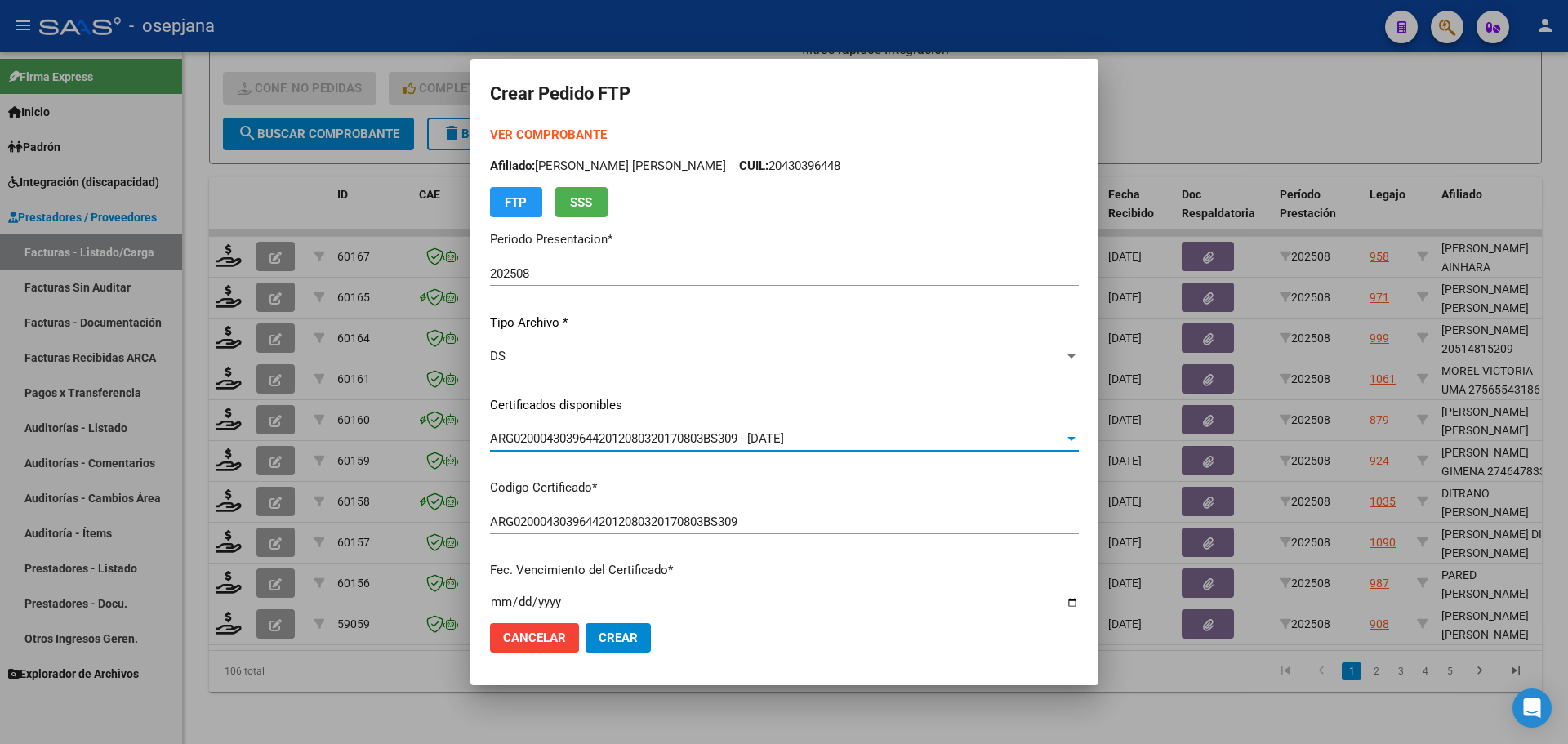
click at [561, 138] on strong "VER COMPROBANTE" at bounding box center [548, 135] width 117 height 15
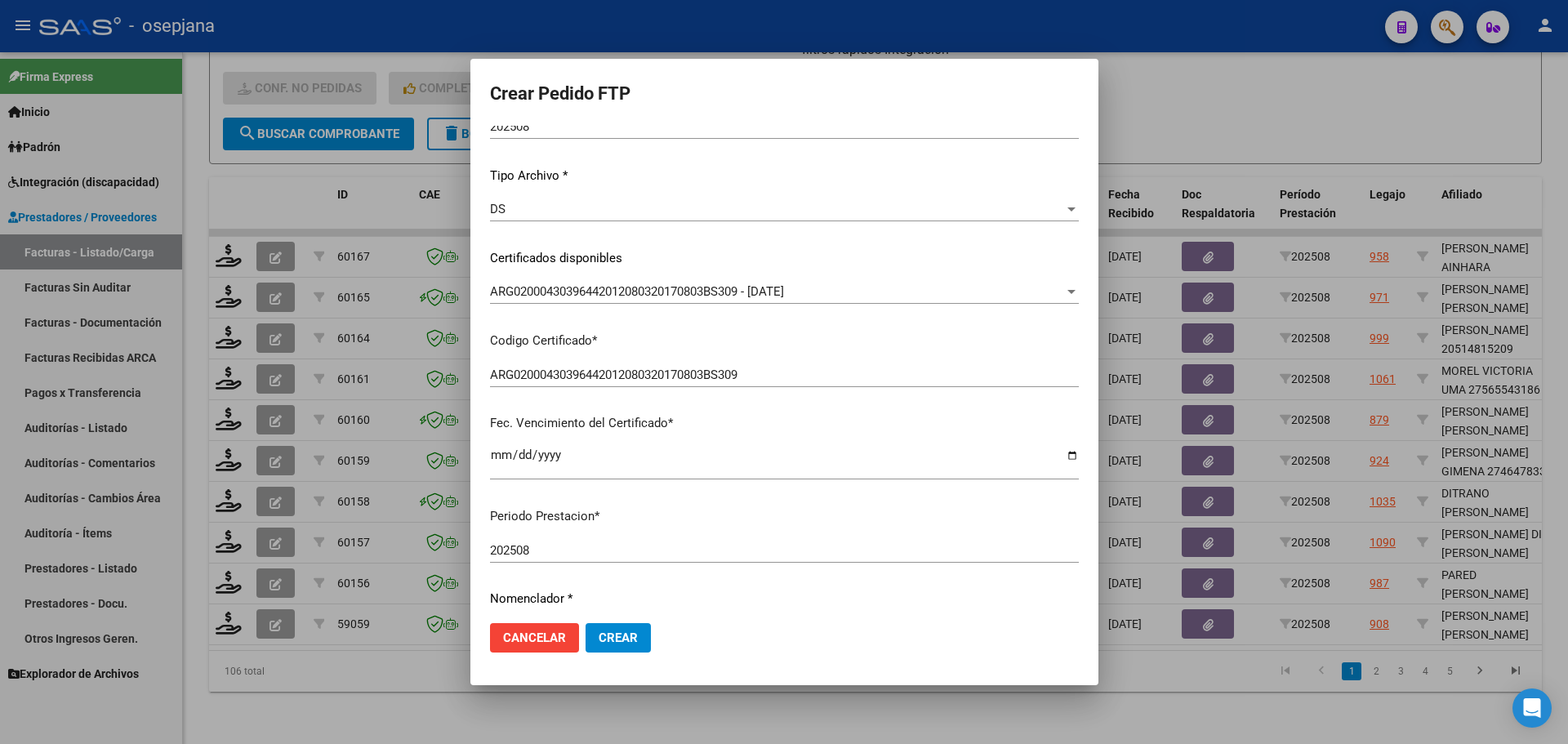
scroll to position [408, 0]
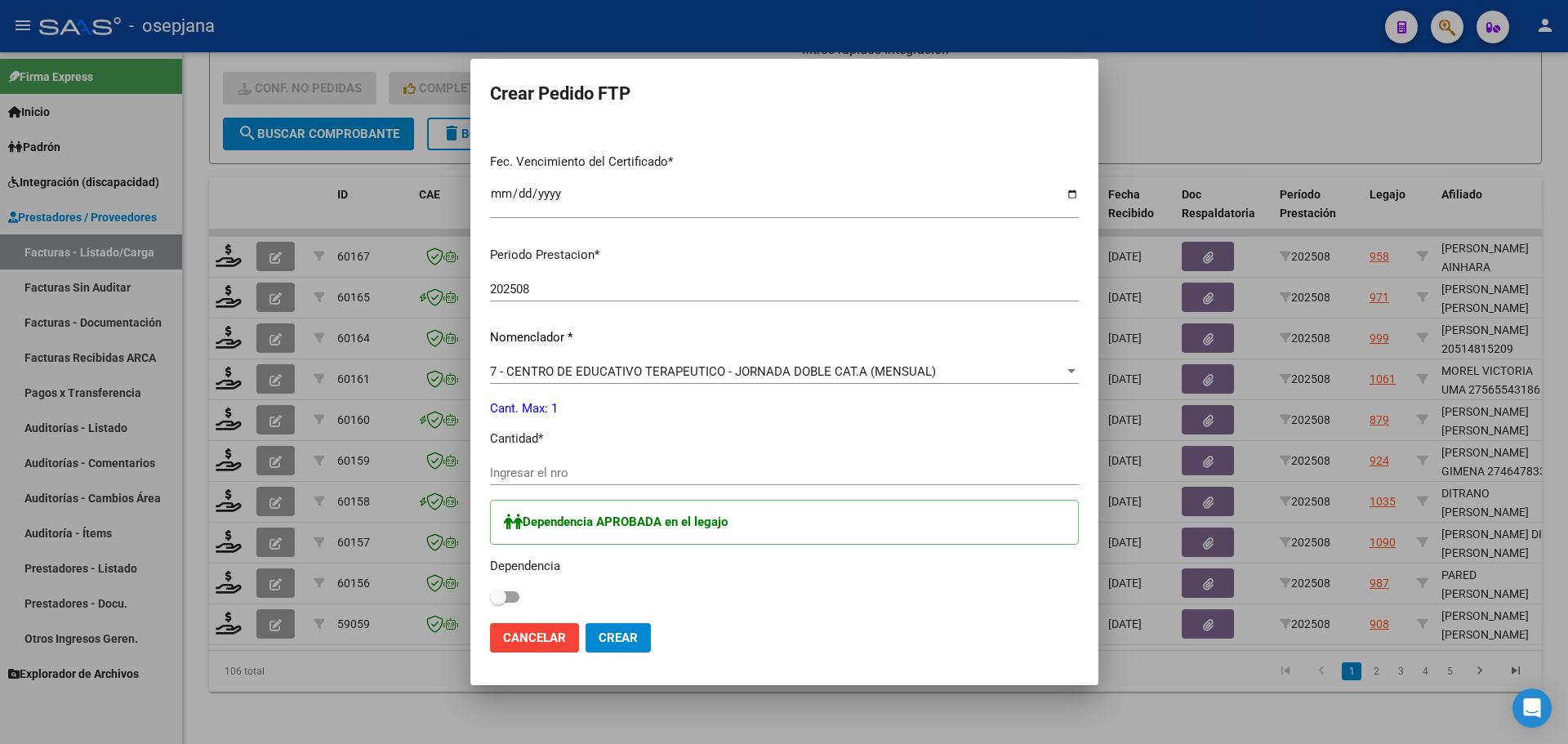
click at [556, 479] on input "Ingresar el nro" at bounding box center [784, 472] width 589 height 15
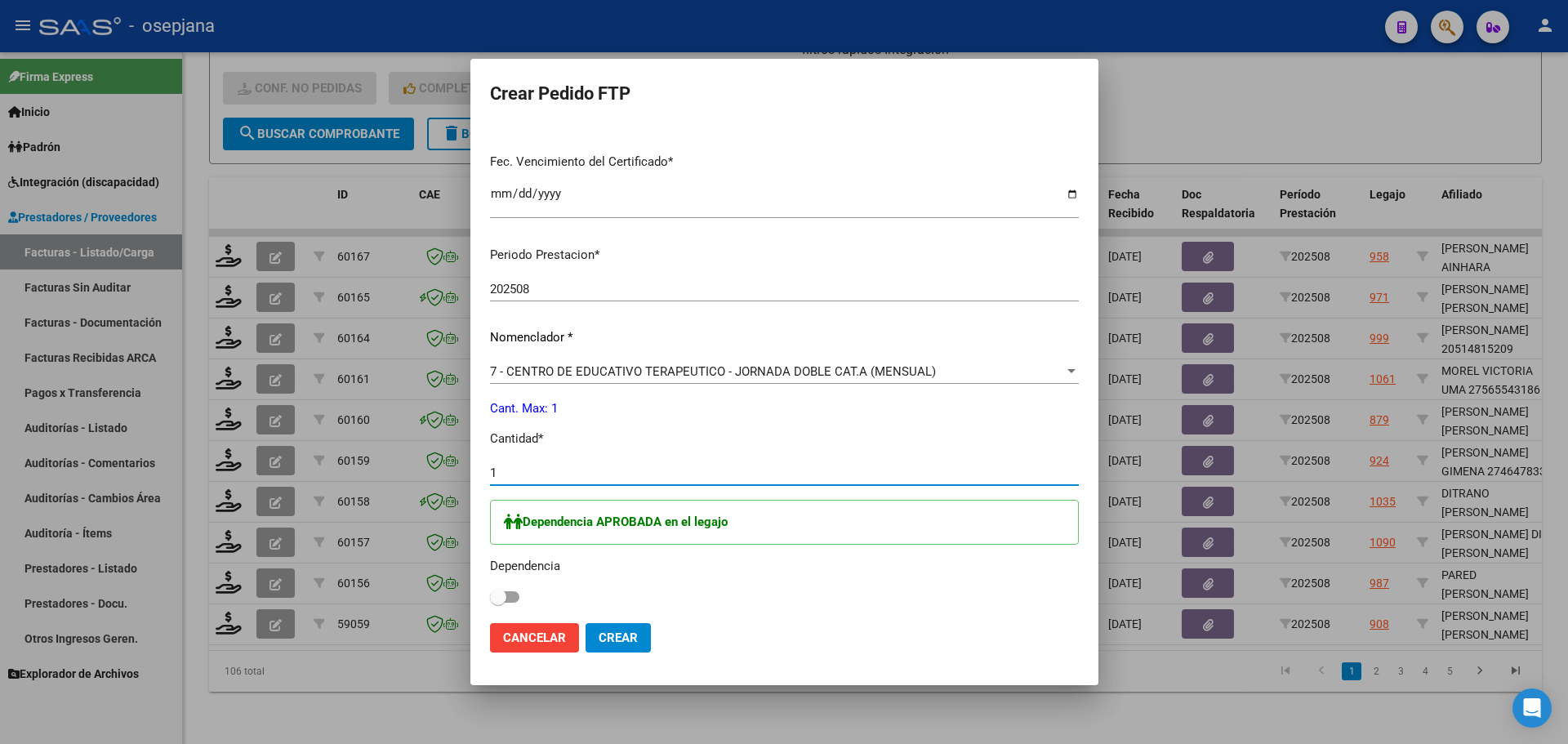
click at [519, 597] on span at bounding box center [504, 597] width 29 height 11
click at [498, 602] on input "checkbox" at bounding box center [497, 602] width 1 height 1
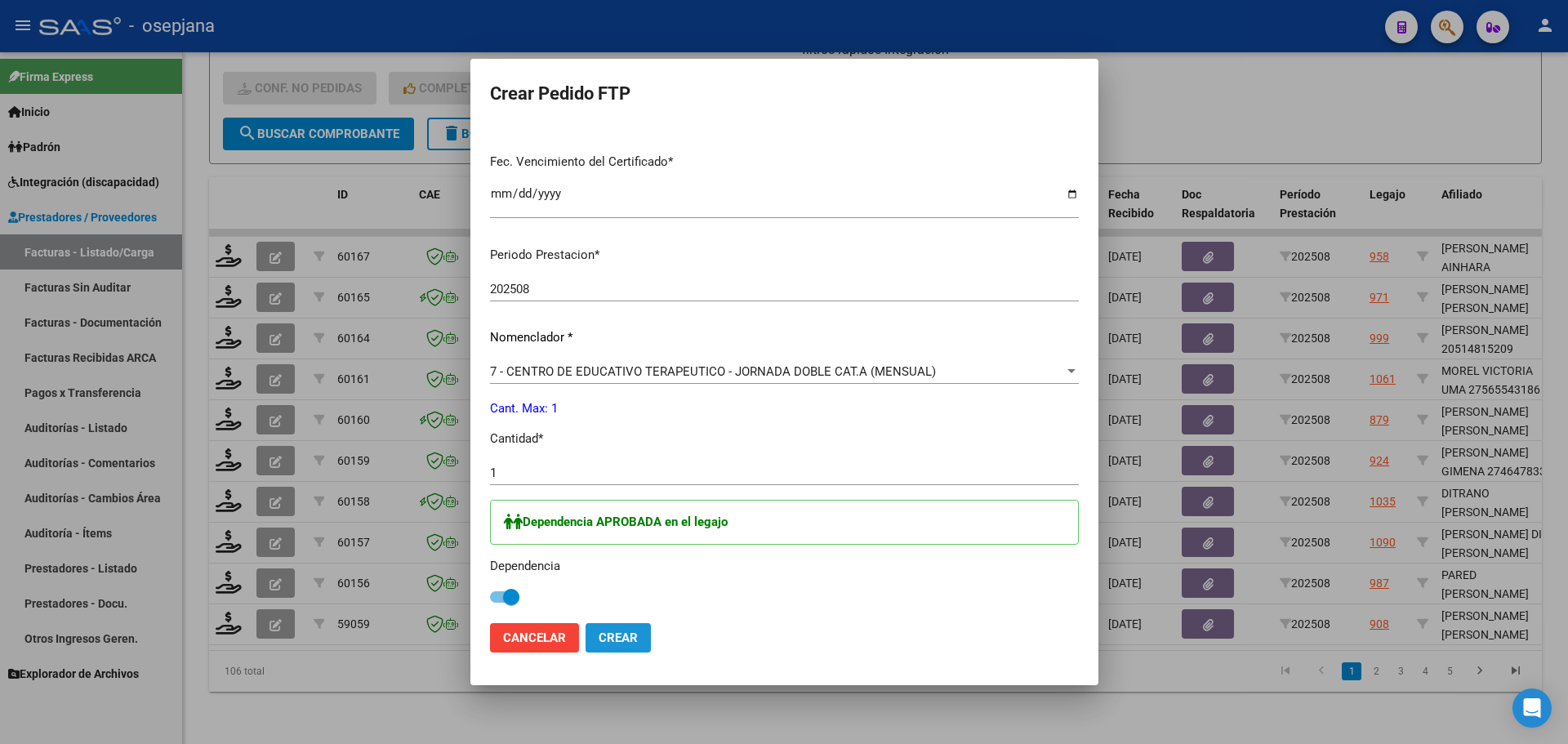
click at [625, 629] on button "Crear" at bounding box center [618, 638] width 66 height 29
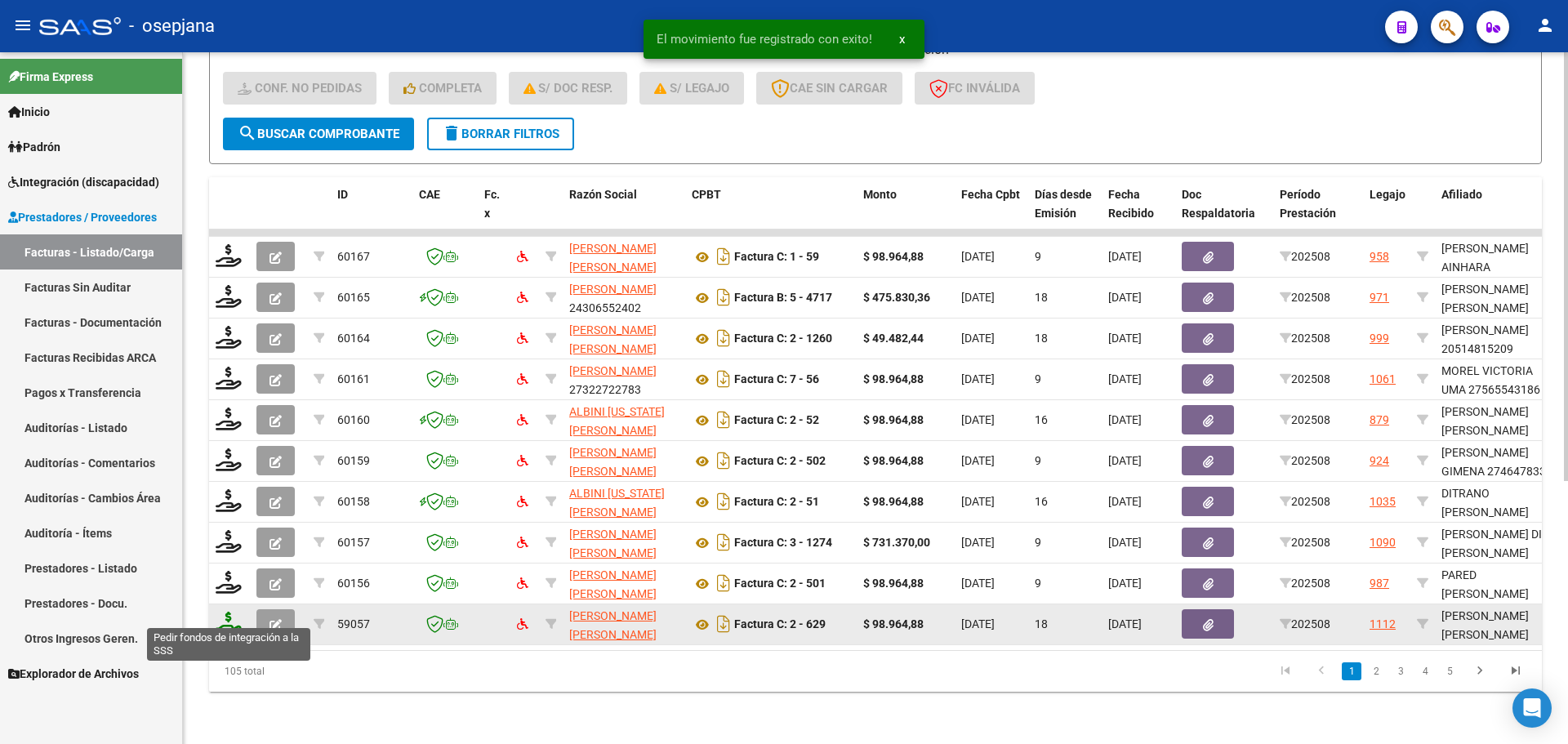
click at [223, 615] on icon at bounding box center [228, 623] width 26 height 23
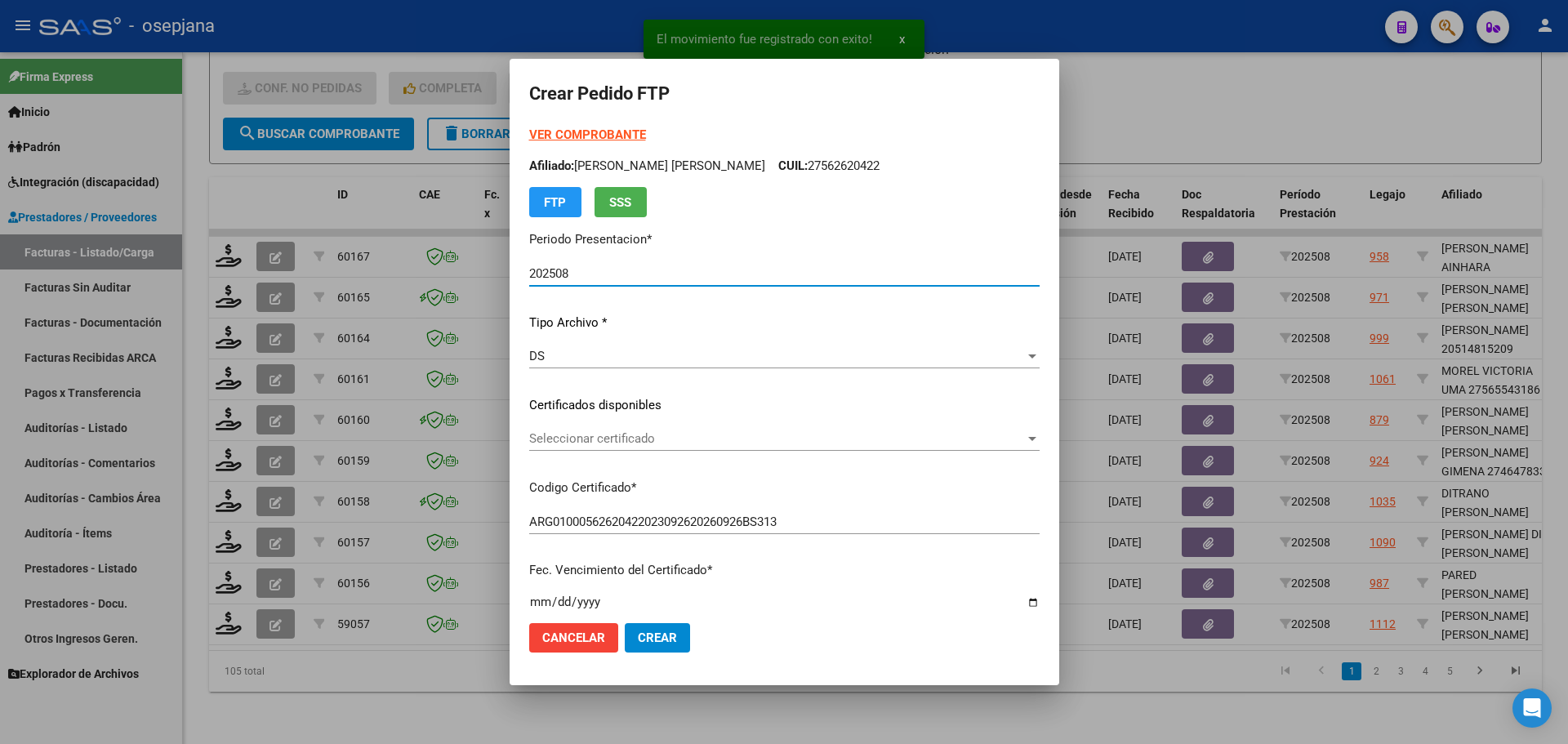
click at [604, 435] on span "Seleccionar certificado" at bounding box center [776, 439] width 495 height 15
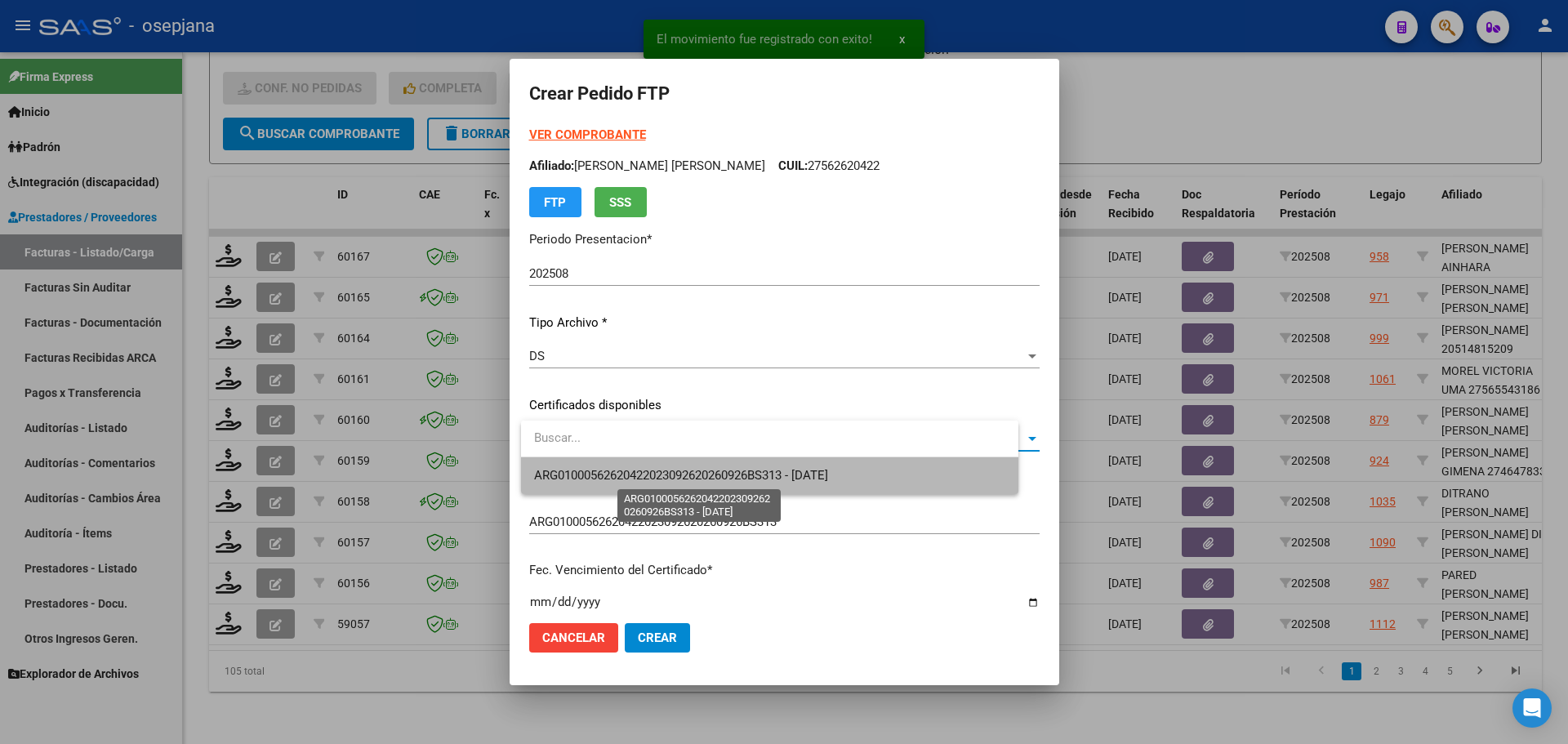
click at [610, 469] on span "ARG01000562620422023092620260926BS313 - [DATE]" at bounding box center [680, 475] width 294 height 15
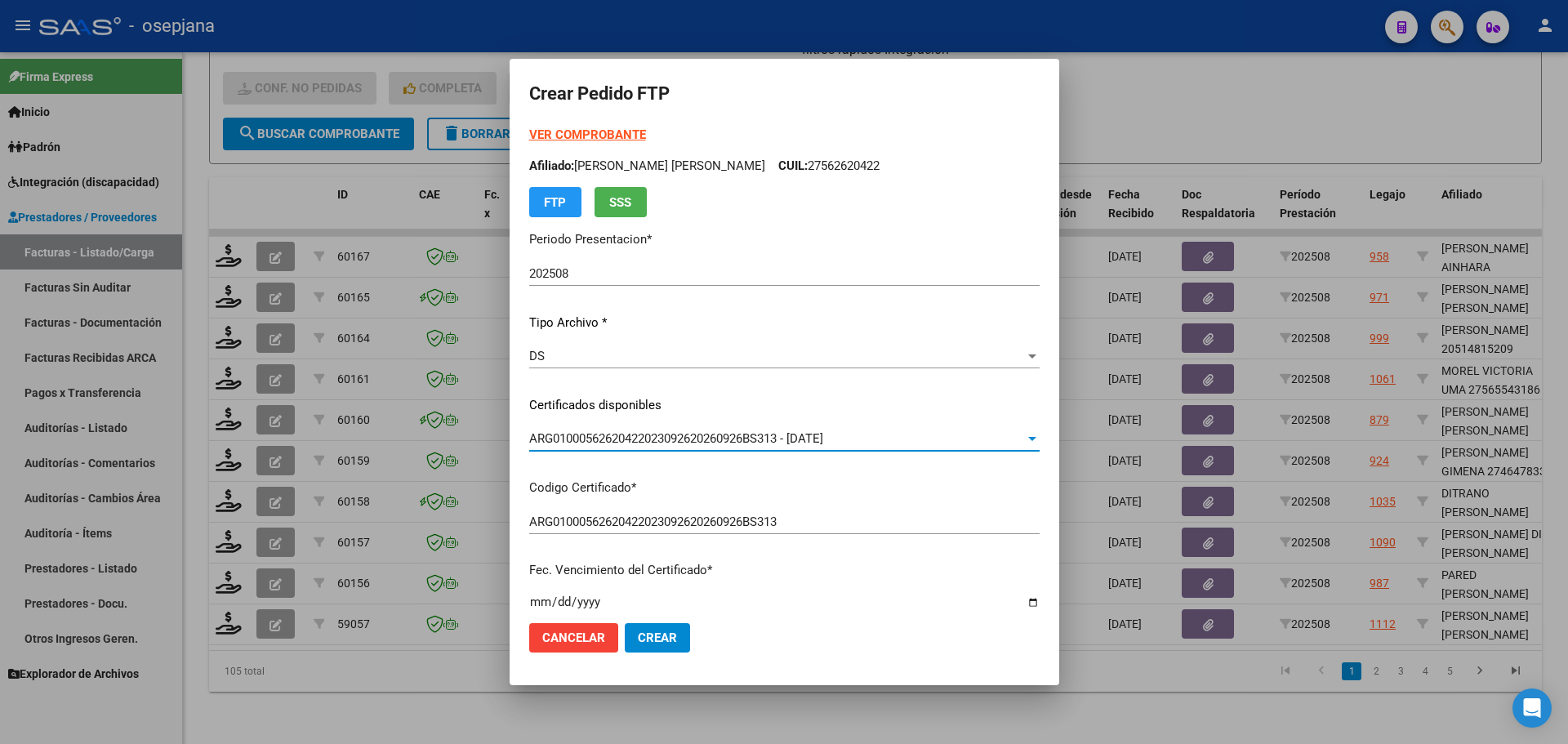
click at [626, 129] on strong "VER COMPROBANTE" at bounding box center [587, 135] width 117 height 15
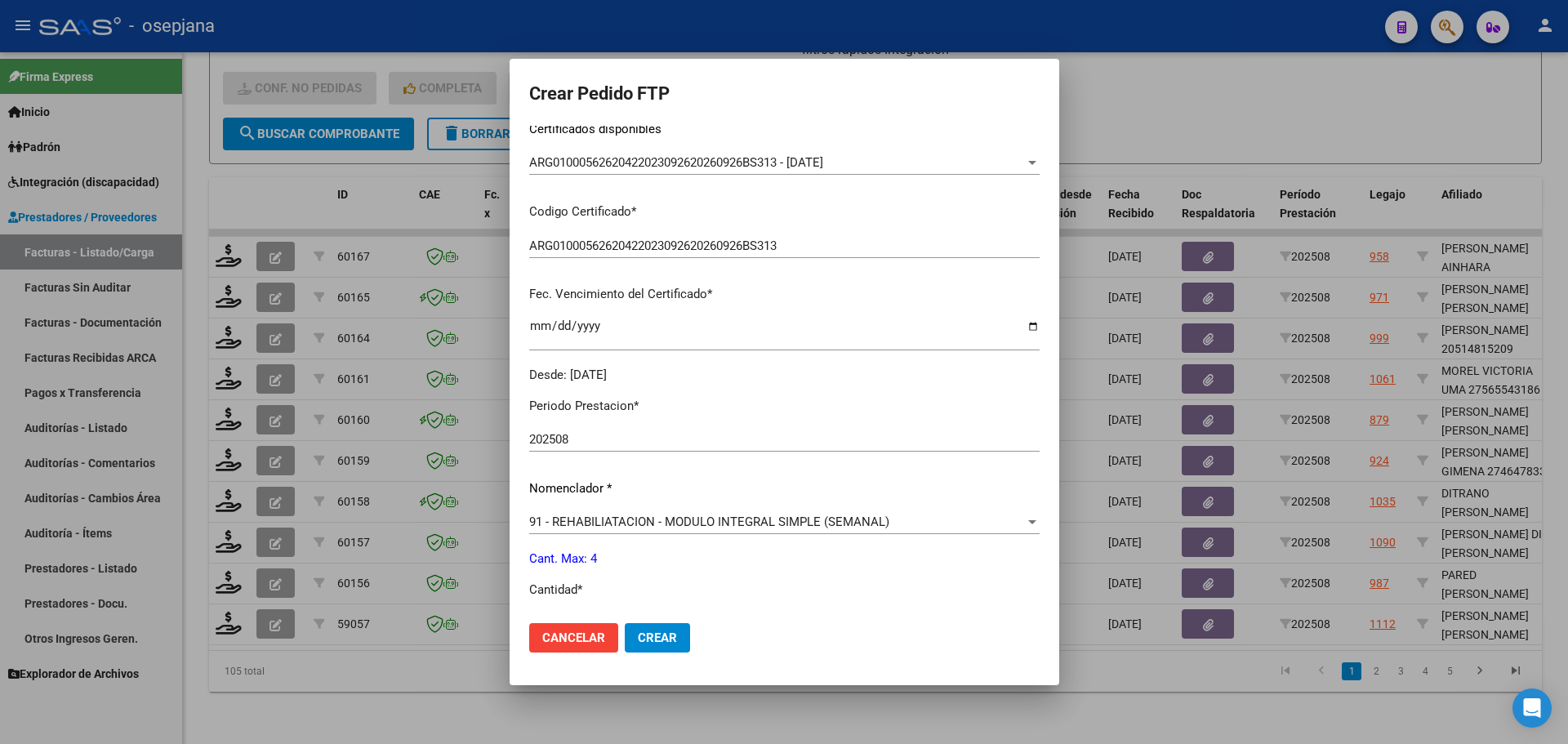
scroll to position [489, 0]
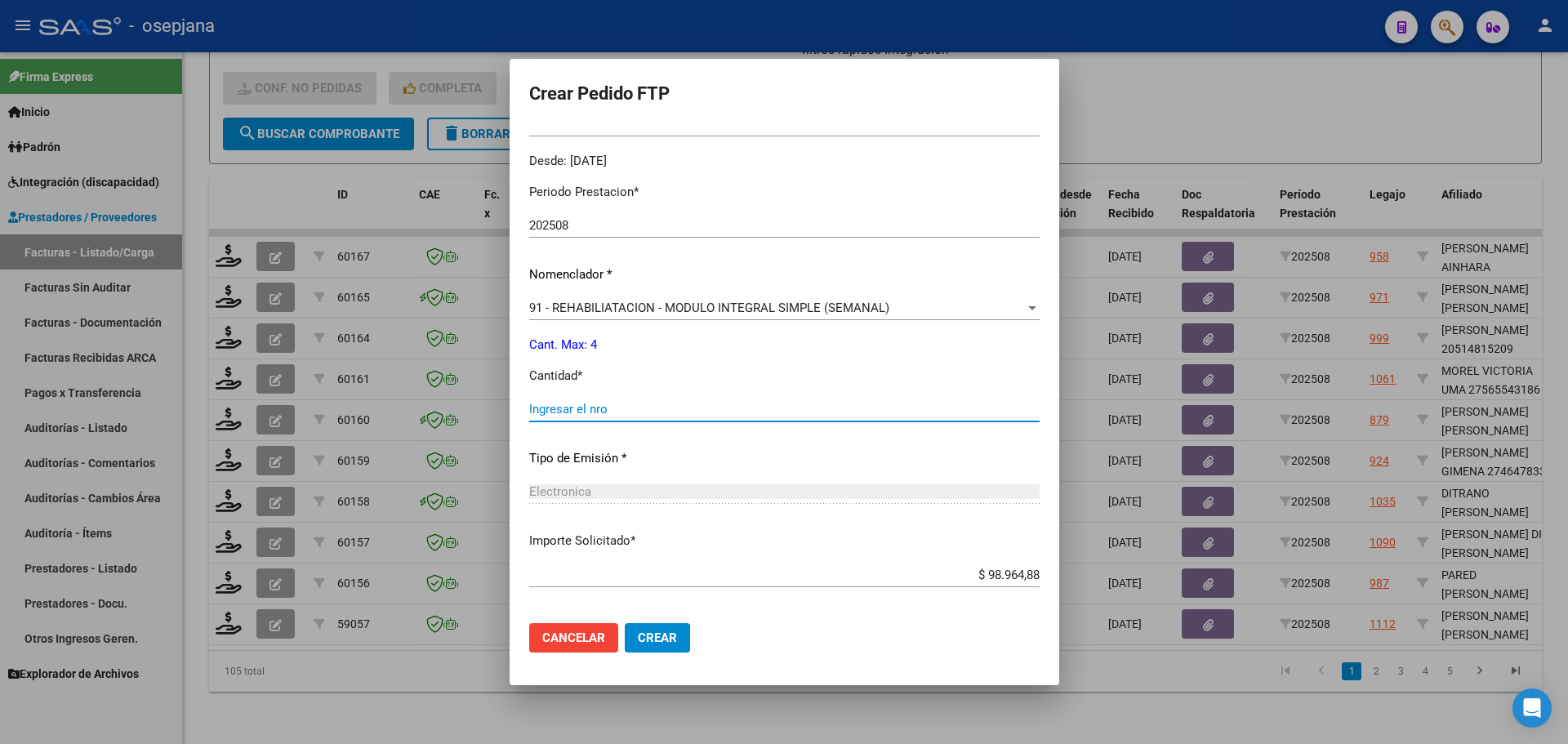
click at [570, 405] on input "Ingresar el nro" at bounding box center [784, 409] width 510 height 15
click at [667, 638] on span "Crear" at bounding box center [657, 638] width 39 height 15
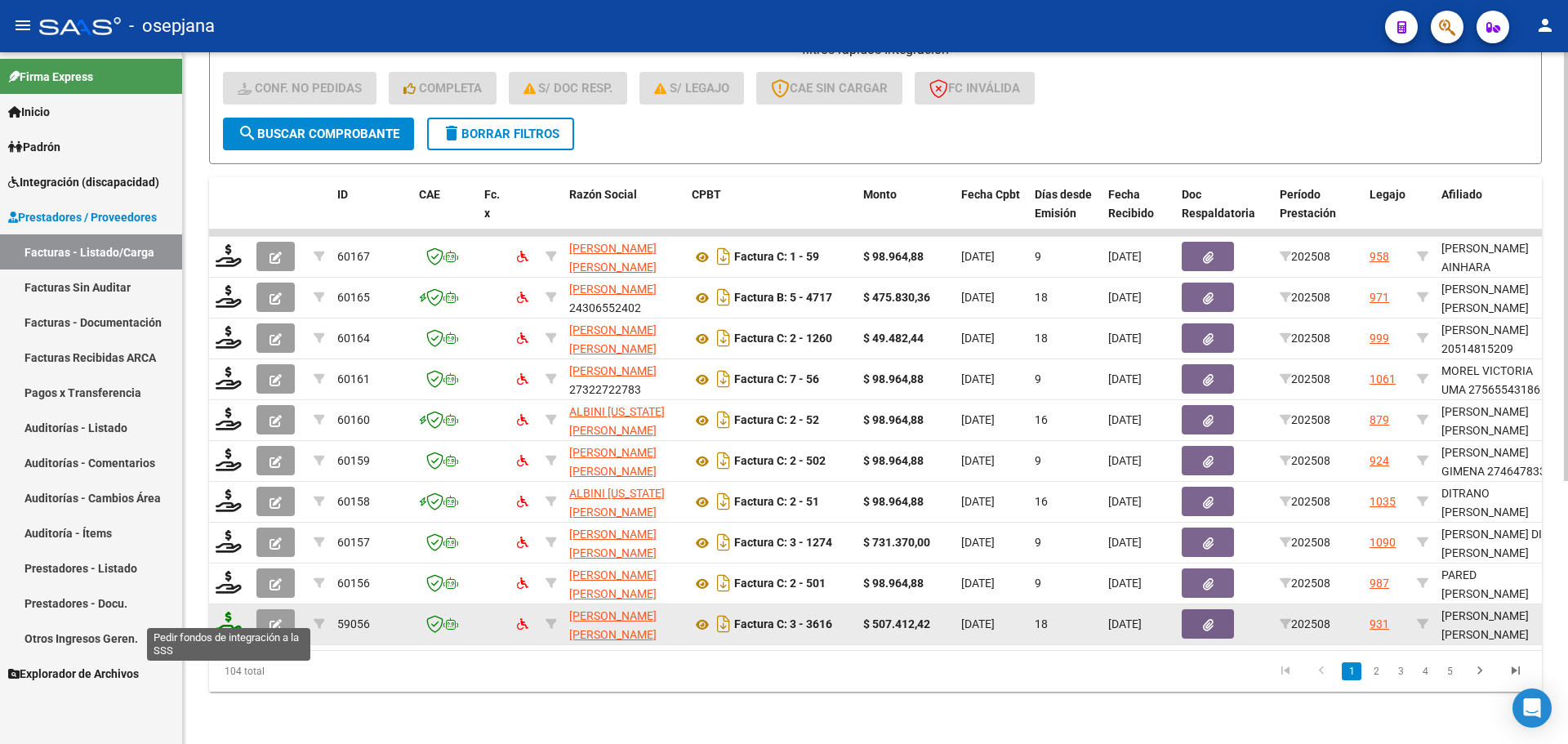
click at [224, 611] on icon at bounding box center [228, 623] width 26 height 23
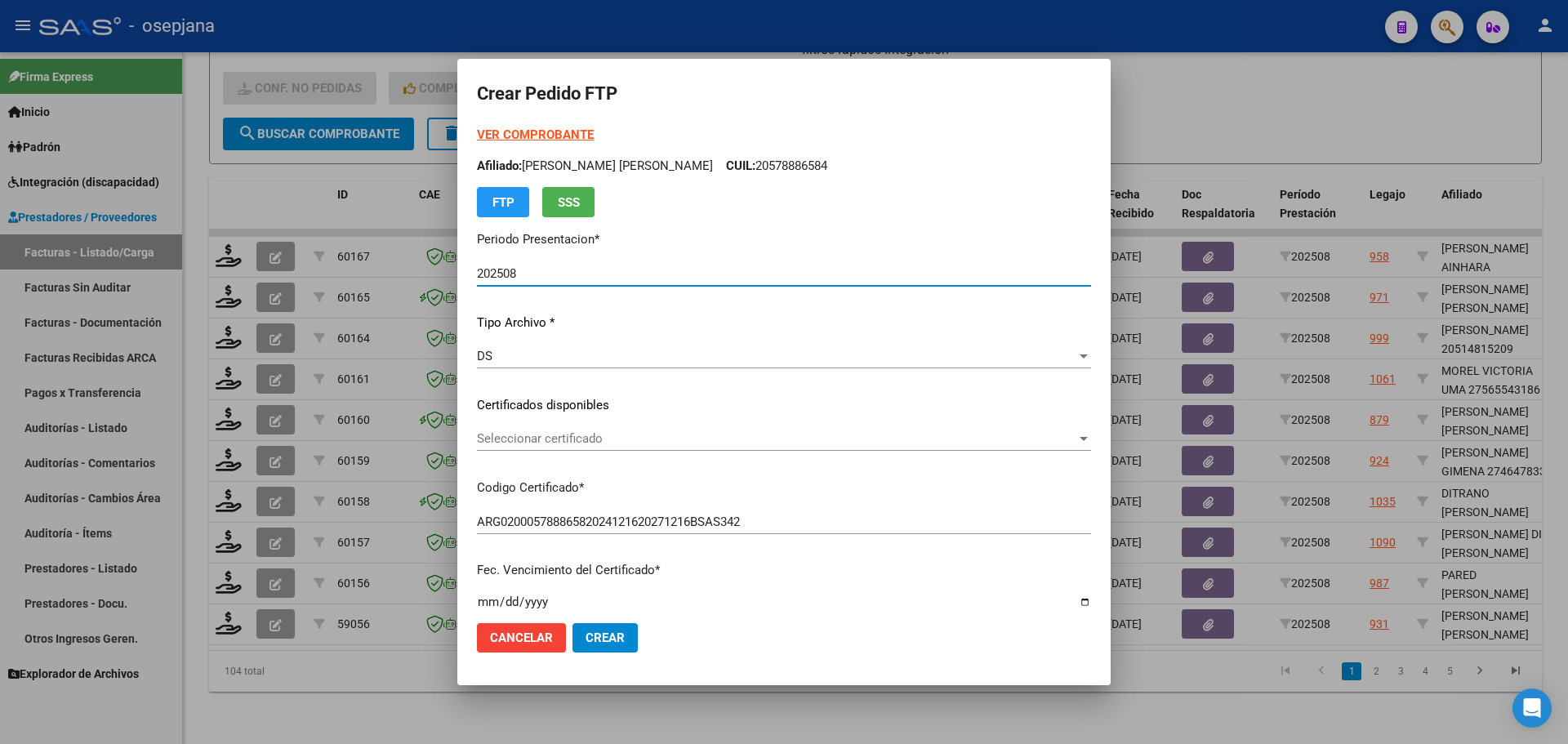
click at [668, 438] on span "Seleccionar certificado" at bounding box center [776, 439] width 599 height 15
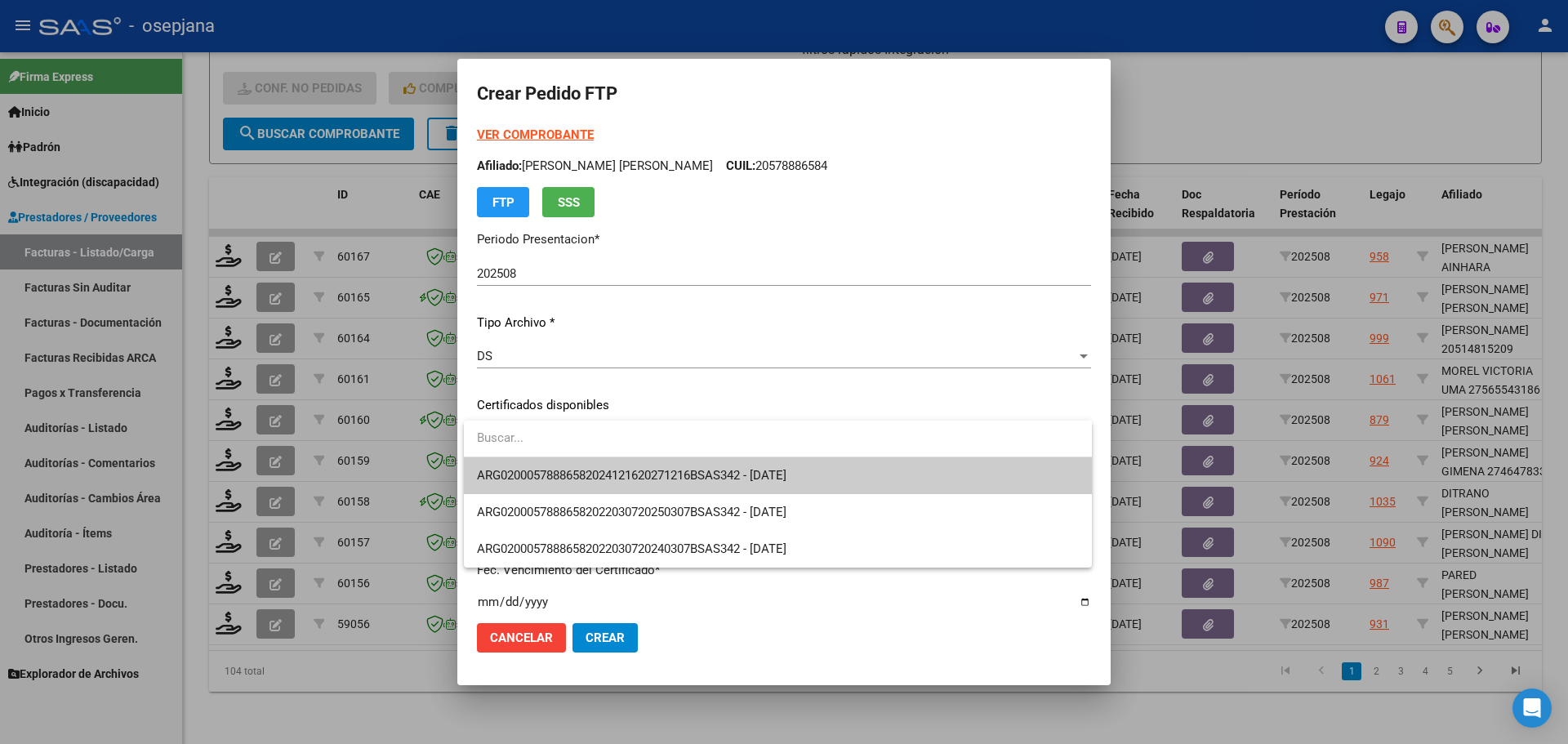
click at [670, 469] on span "ARG02000578886582024121620271216BSAS342 - [DATE]" at bounding box center [631, 475] width 310 height 15
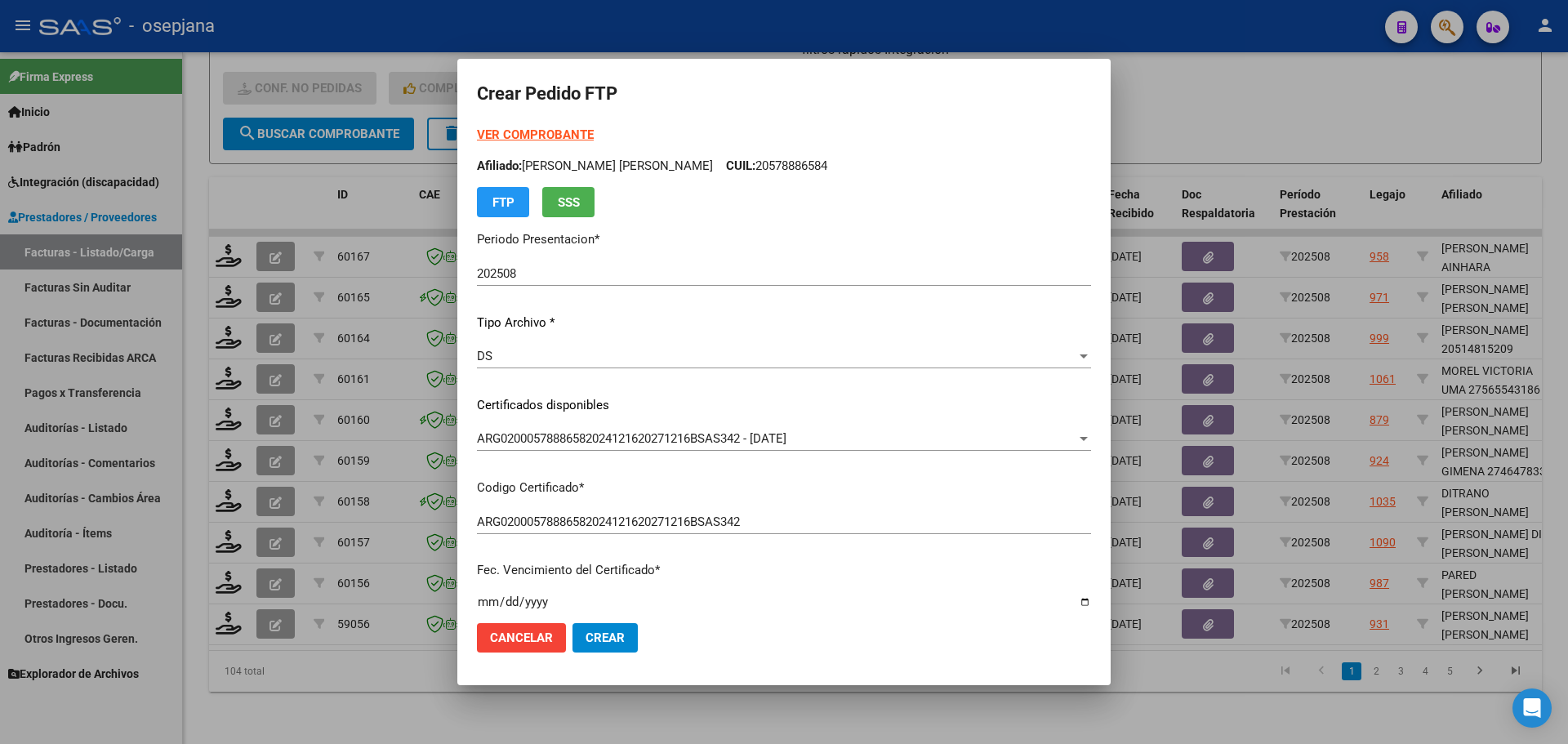
click at [559, 131] on strong "VER COMPROBANTE" at bounding box center [535, 135] width 117 height 15
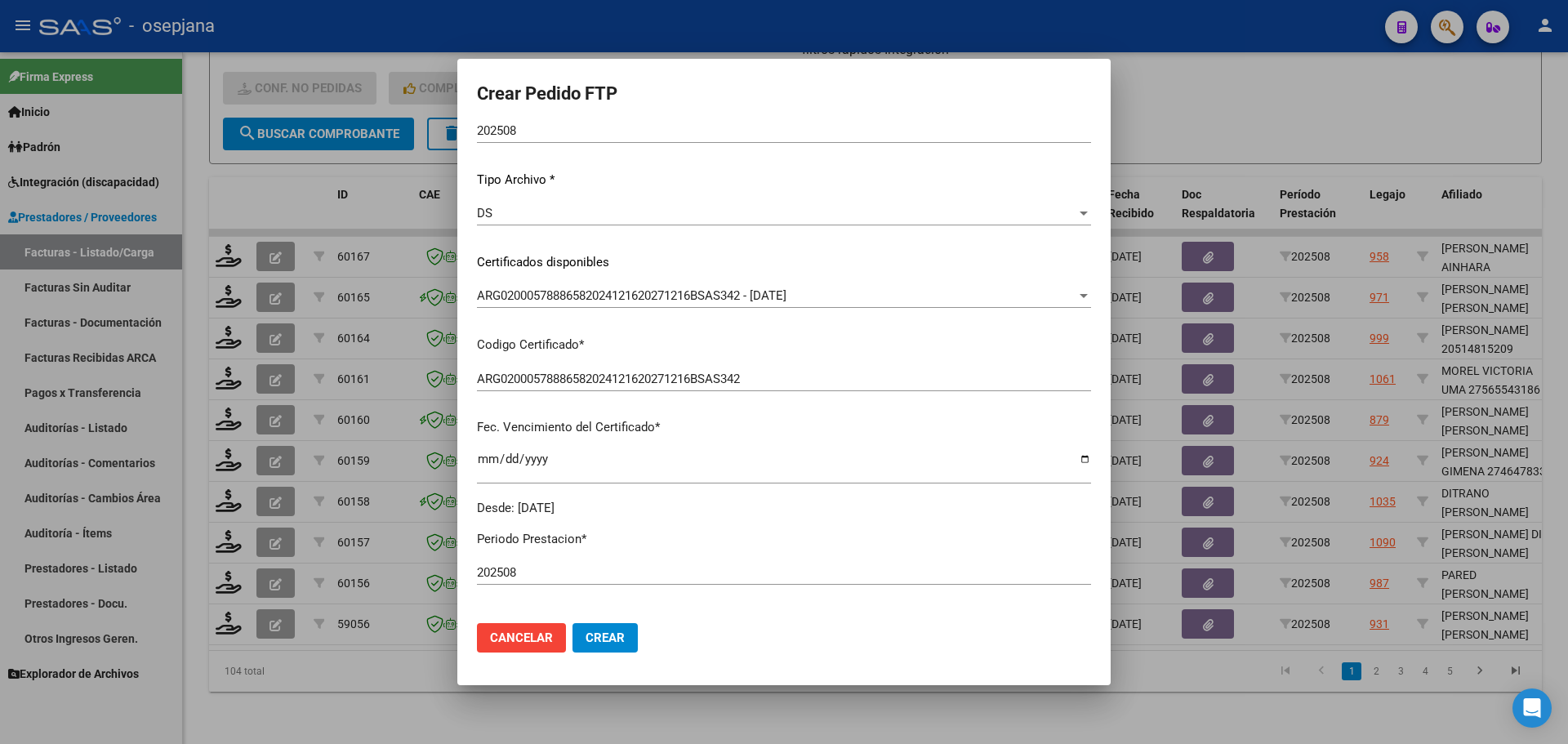
scroll to position [408, 0]
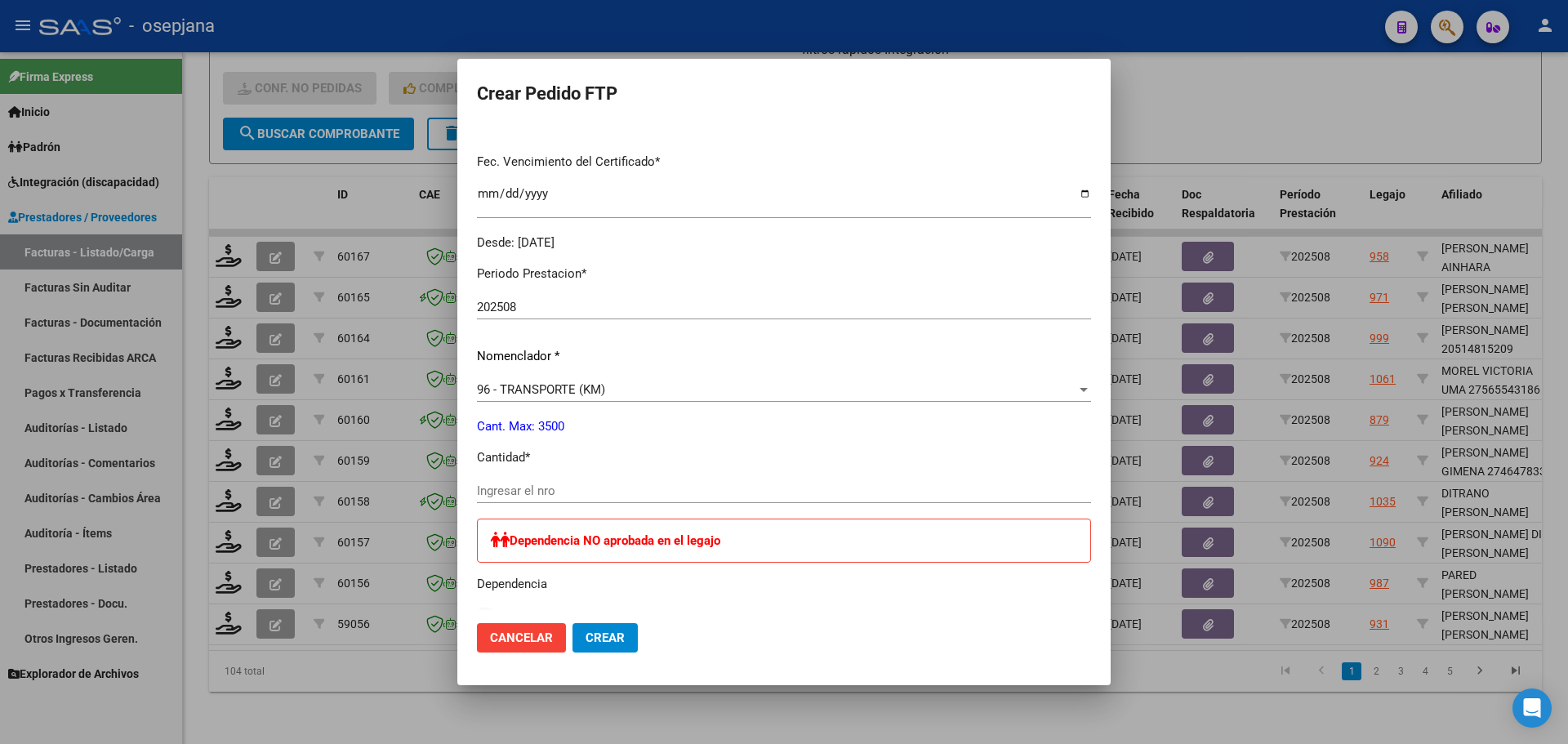
click at [529, 487] on input "Ingresar el nro" at bounding box center [784, 490] width 614 height 15
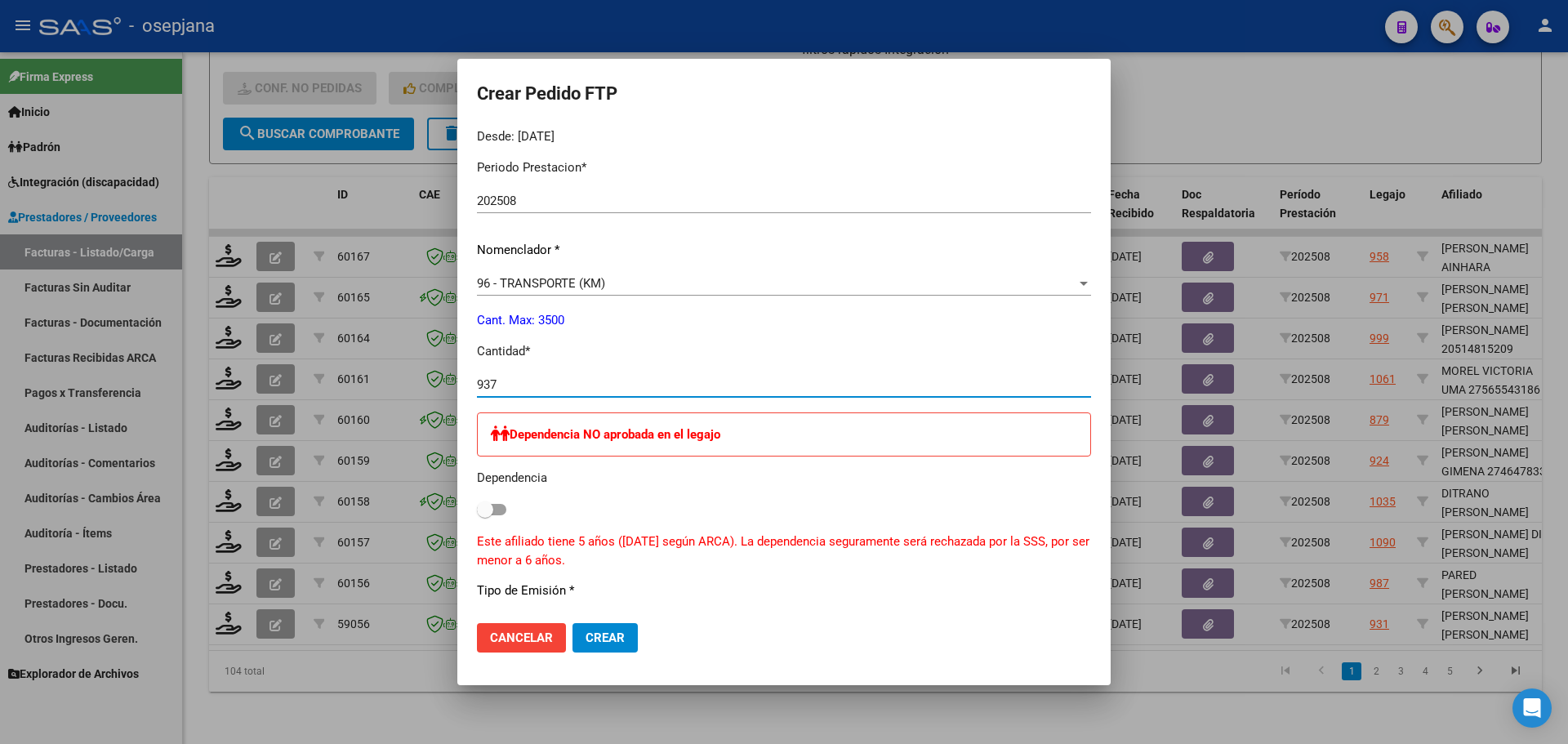
scroll to position [887, 0]
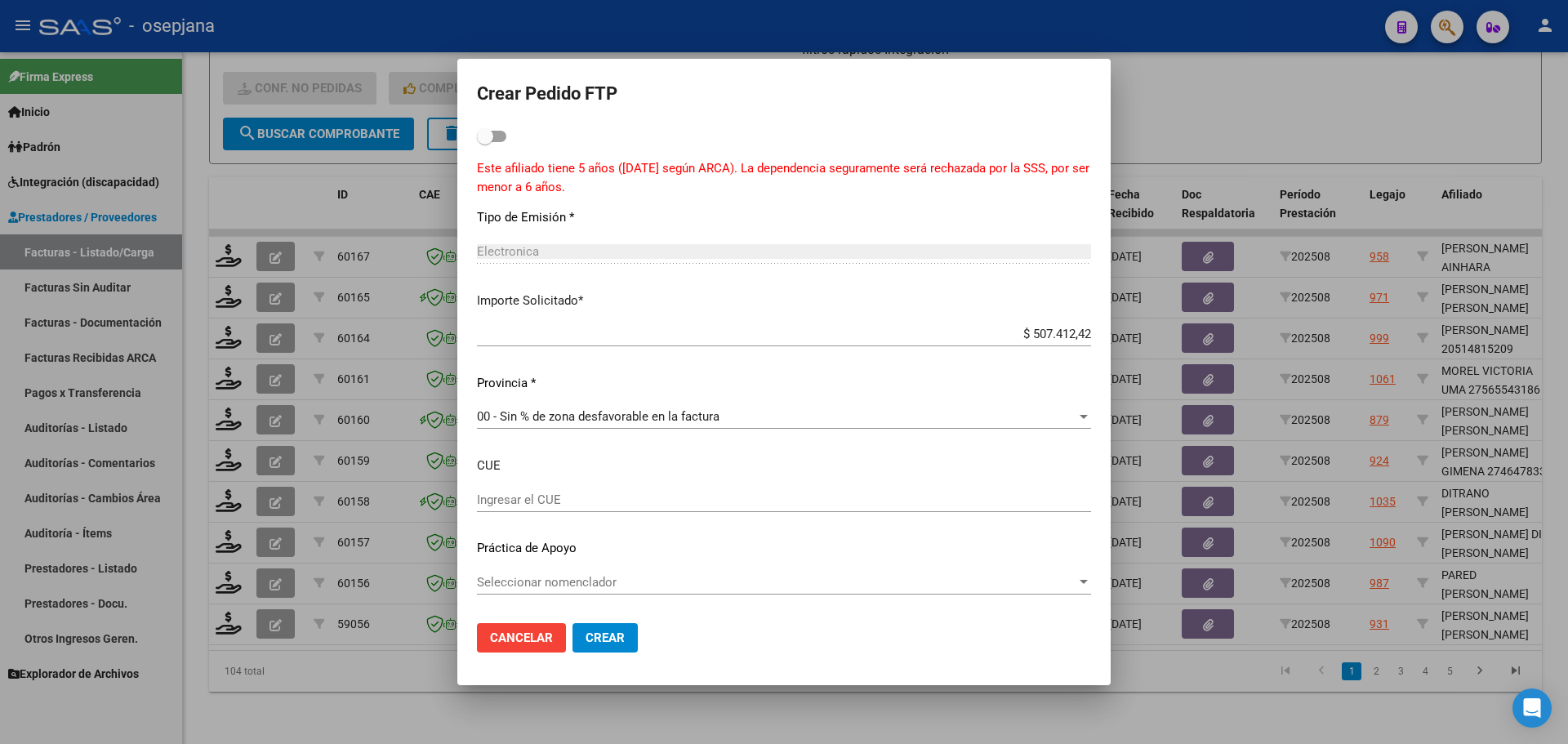
click at [626, 635] on button "Crear" at bounding box center [605, 638] width 66 height 29
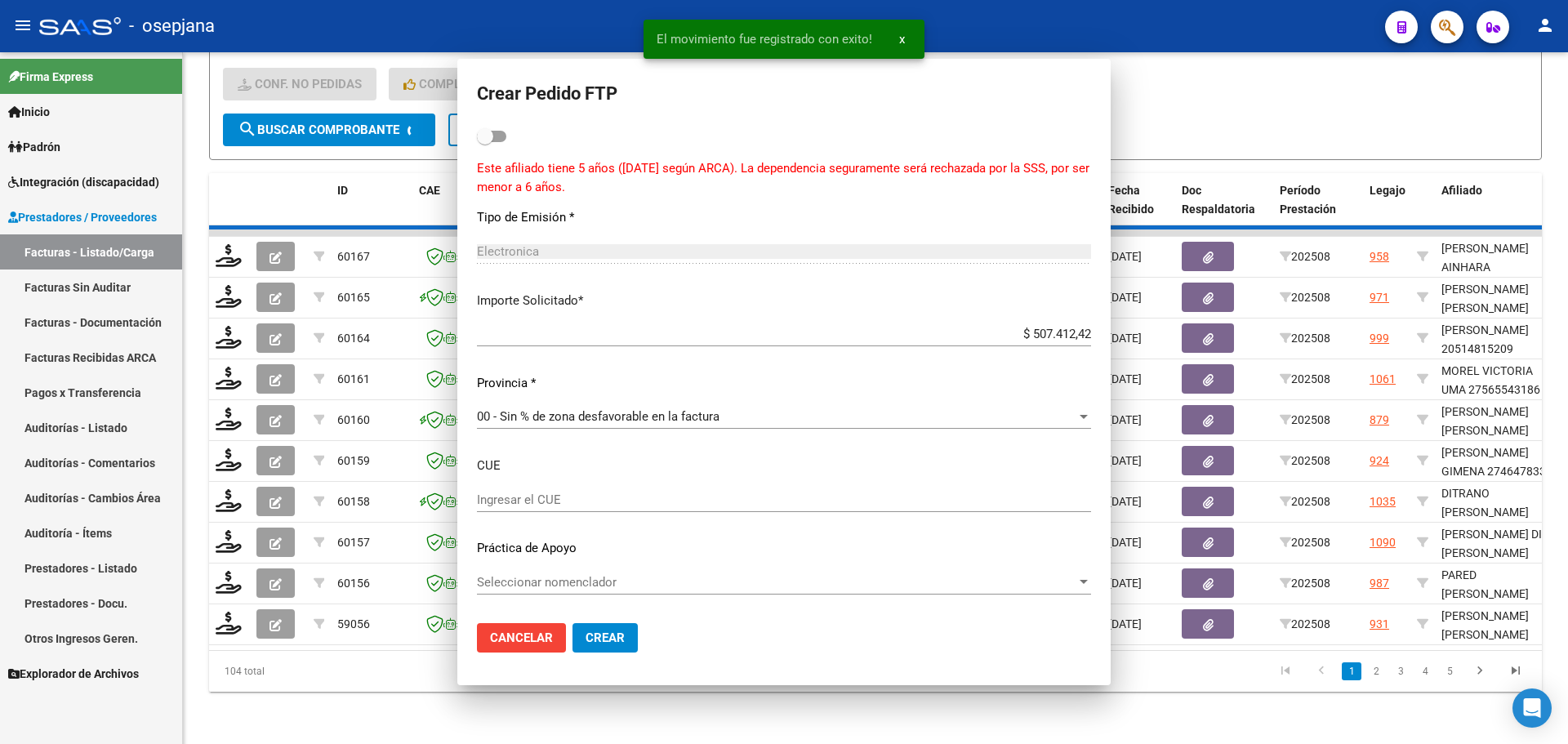
scroll to position [0, 0]
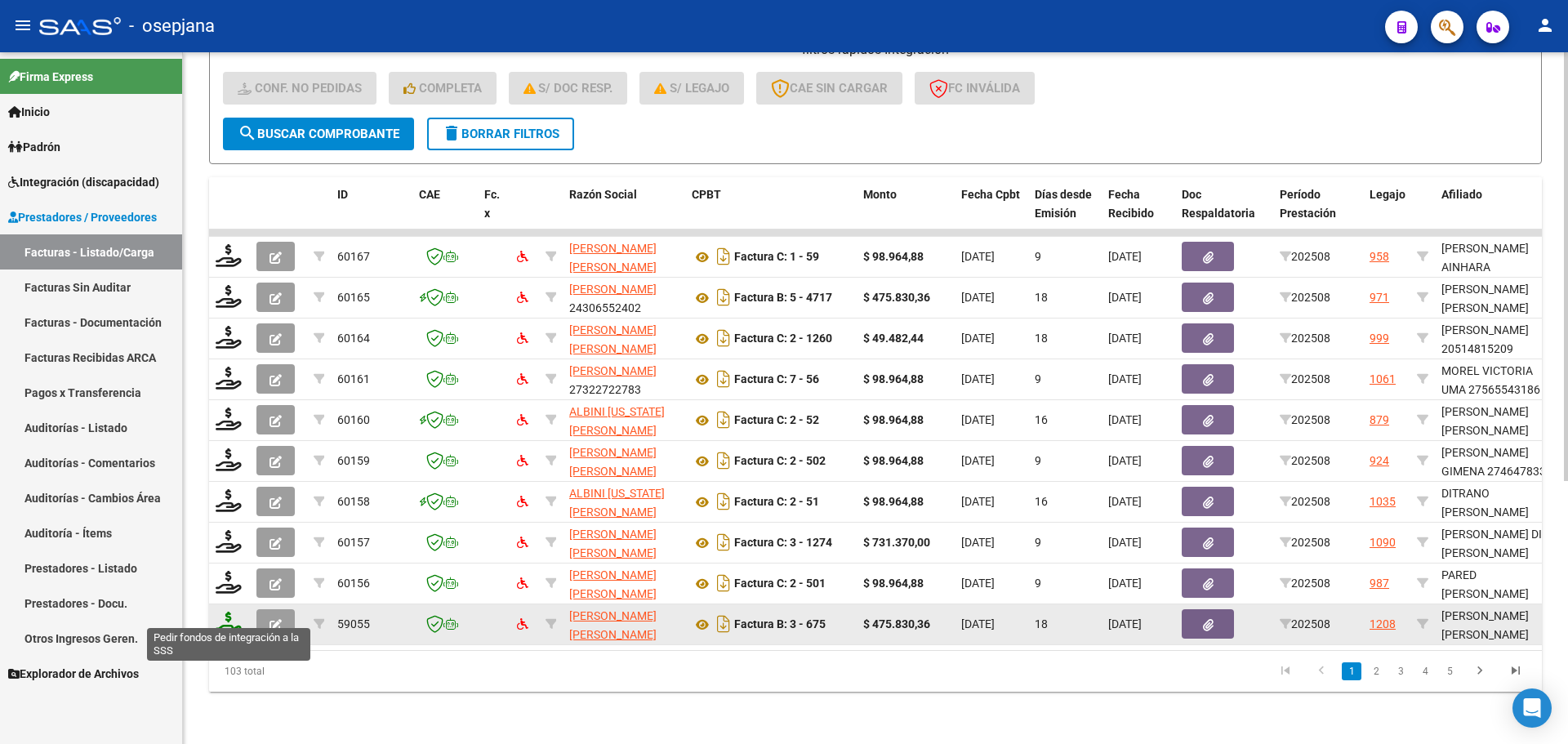
click at [228, 611] on icon at bounding box center [228, 623] width 26 height 23
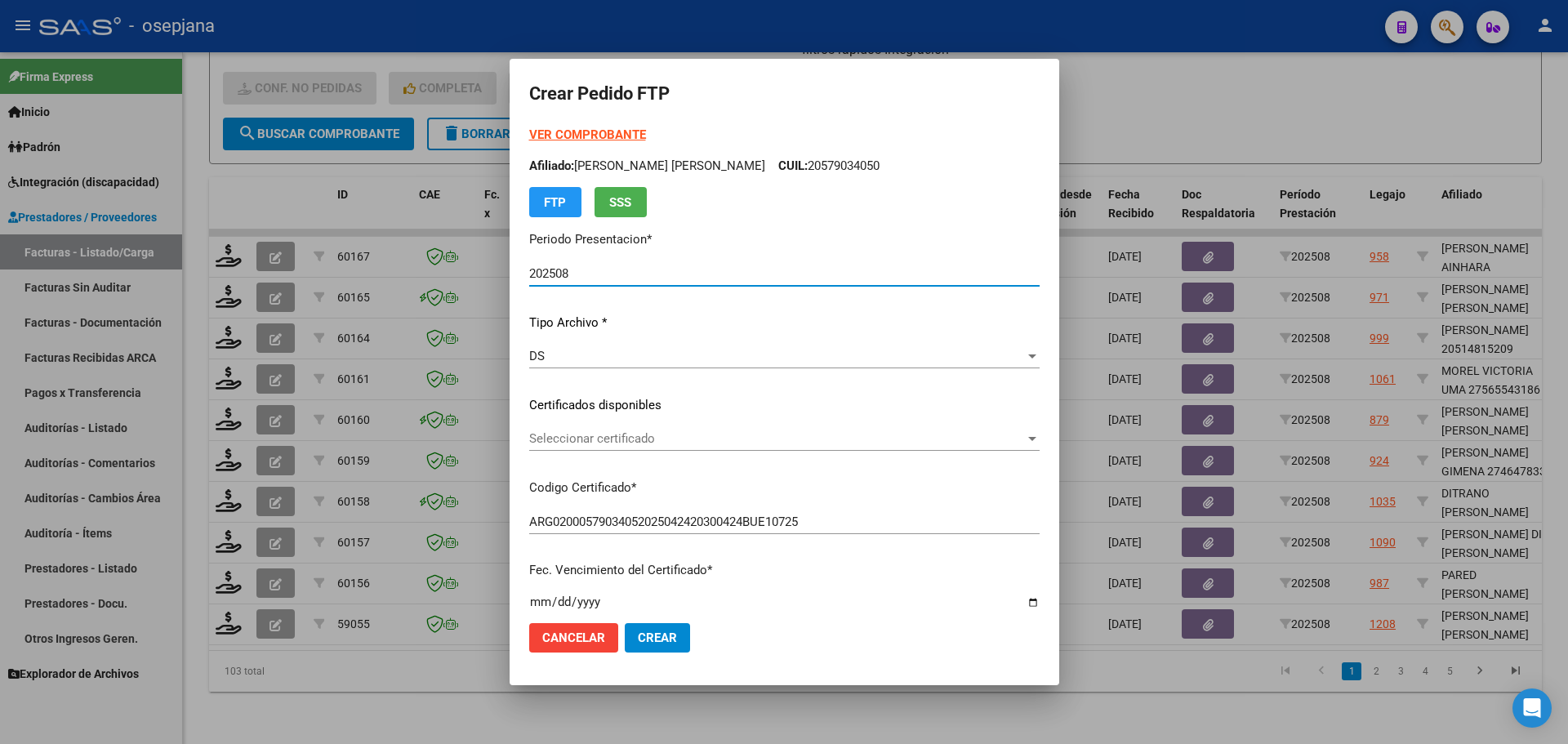
click at [568, 444] on span "Seleccionar certificado" at bounding box center [776, 439] width 495 height 15
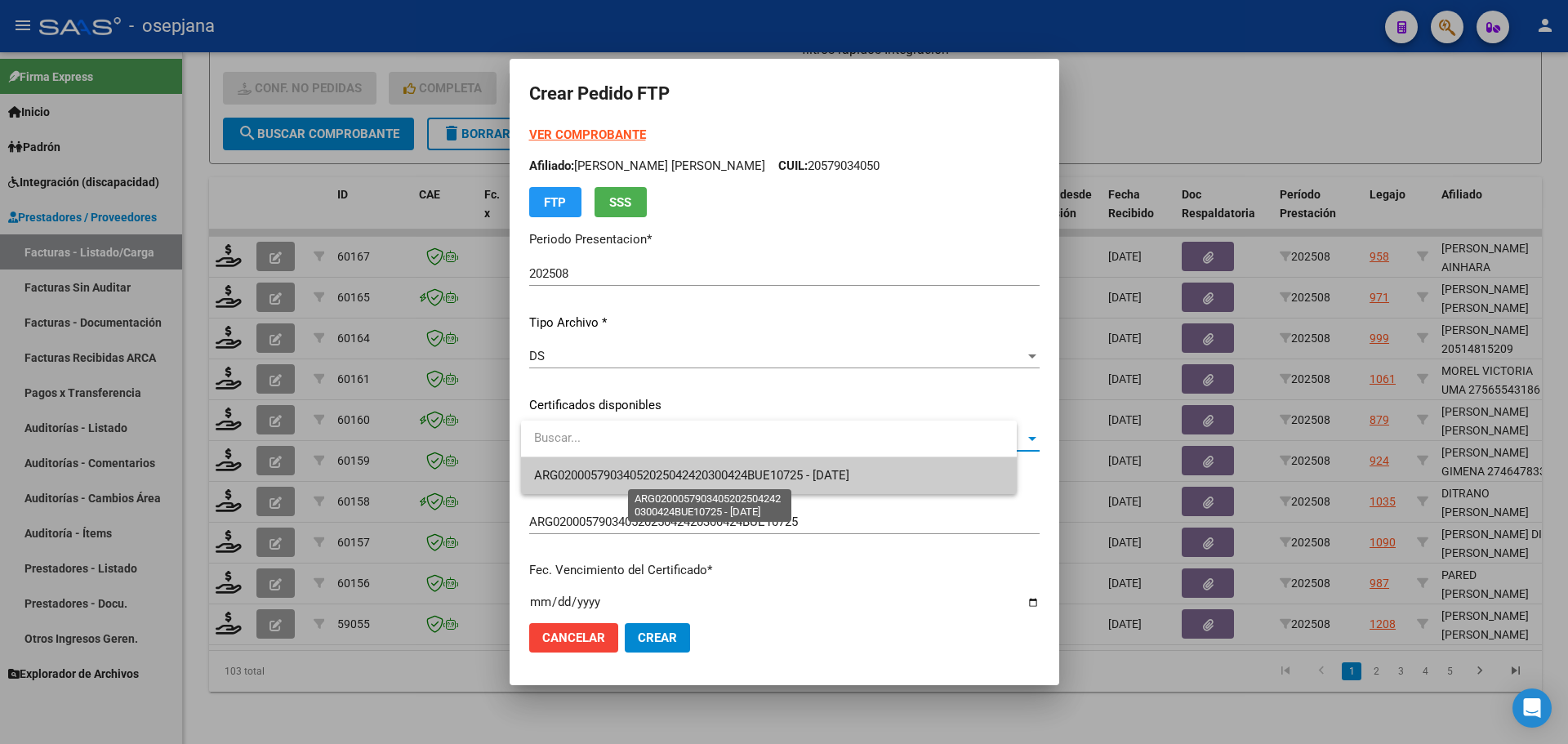
click at [583, 473] on span "ARG02000579034052025042420300424BUE10725 - [DATE]" at bounding box center [691, 475] width 315 height 15
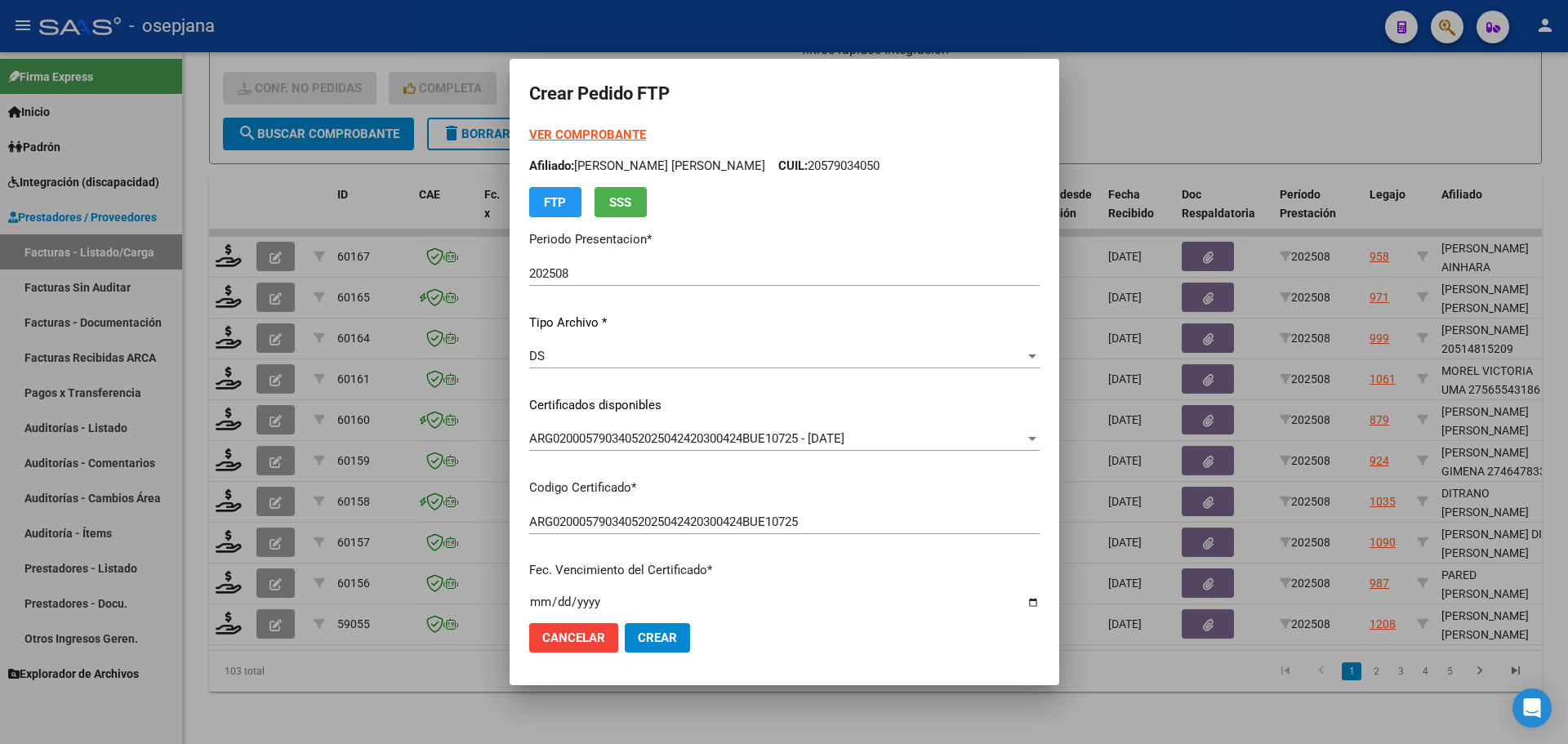
click at [623, 133] on strong "VER COMPROBANTE" at bounding box center [587, 135] width 117 height 15
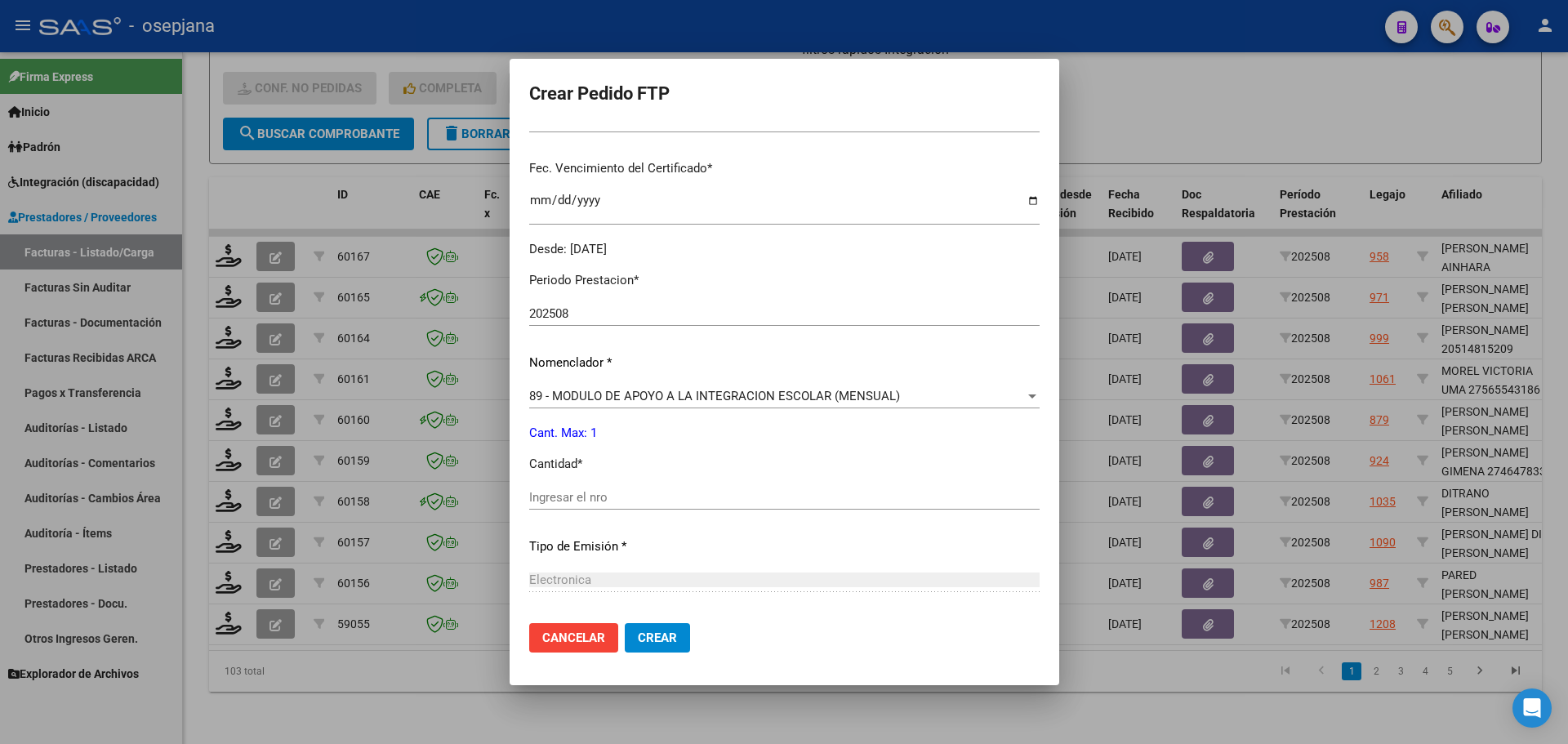
scroll to position [408, 0]
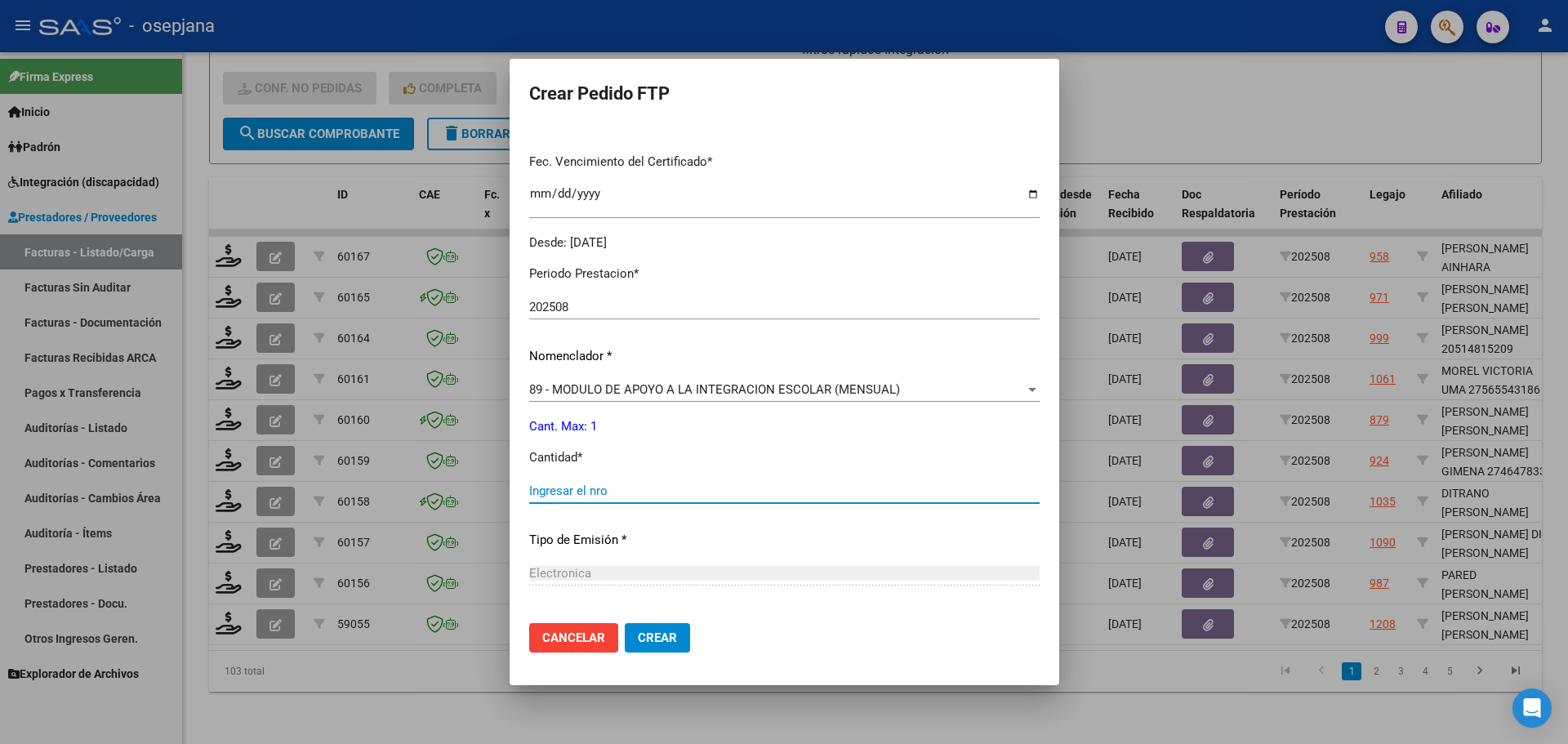
click at [567, 485] on input "Ingresar el nro" at bounding box center [784, 490] width 510 height 15
click at [677, 638] on span "Crear" at bounding box center [657, 638] width 39 height 15
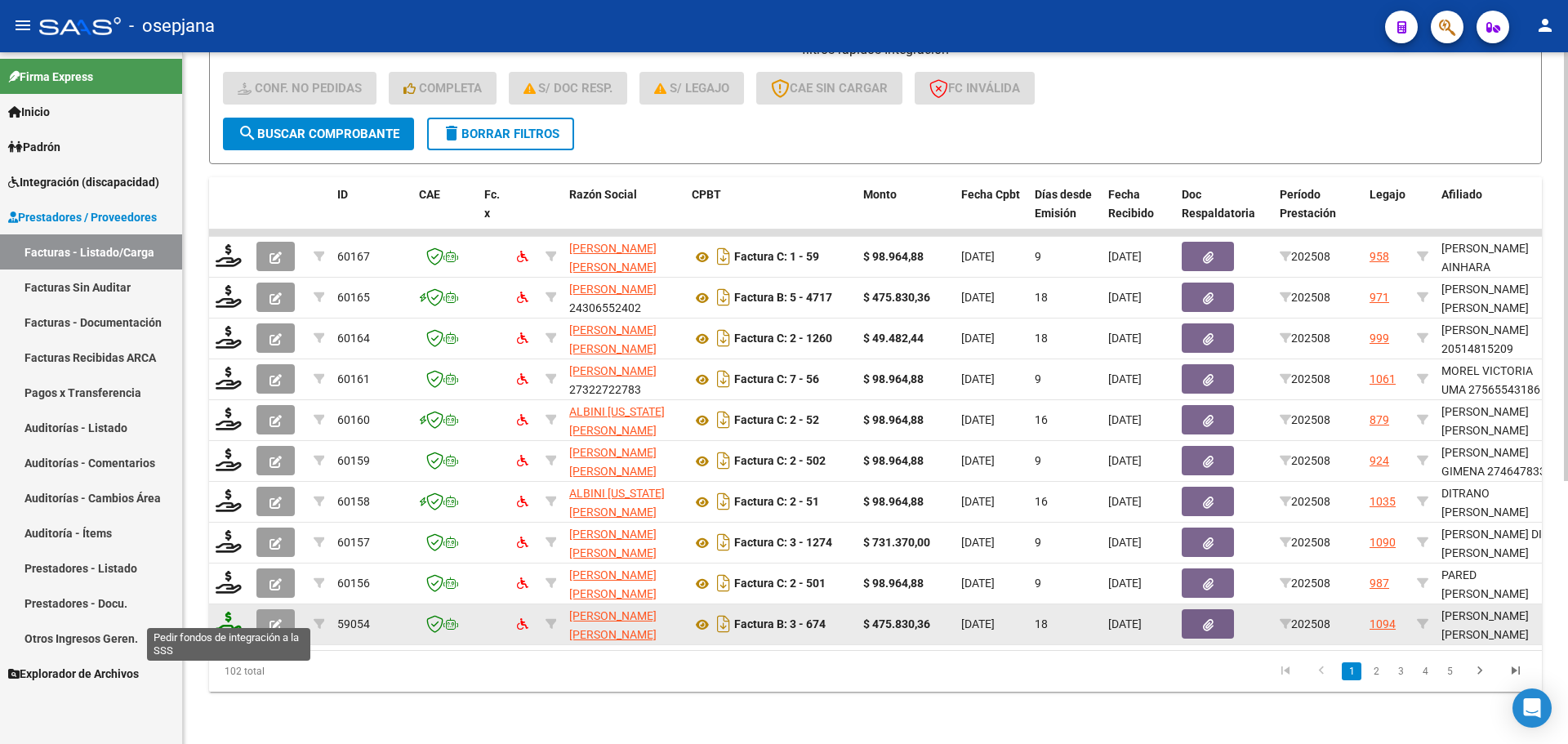
click at [226, 611] on icon at bounding box center [228, 623] width 26 height 23
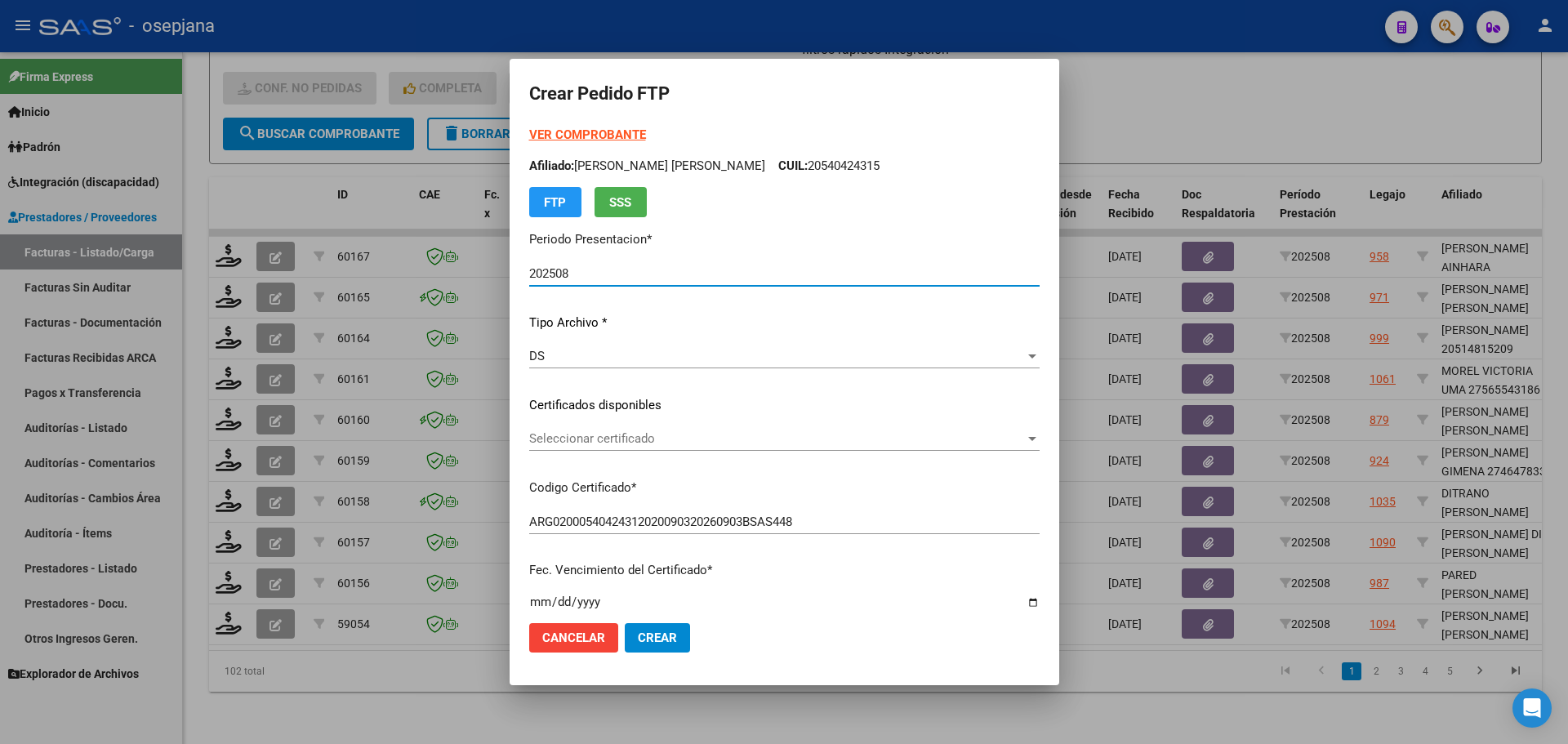
click at [618, 436] on span "Seleccionar certificado" at bounding box center [776, 439] width 495 height 15
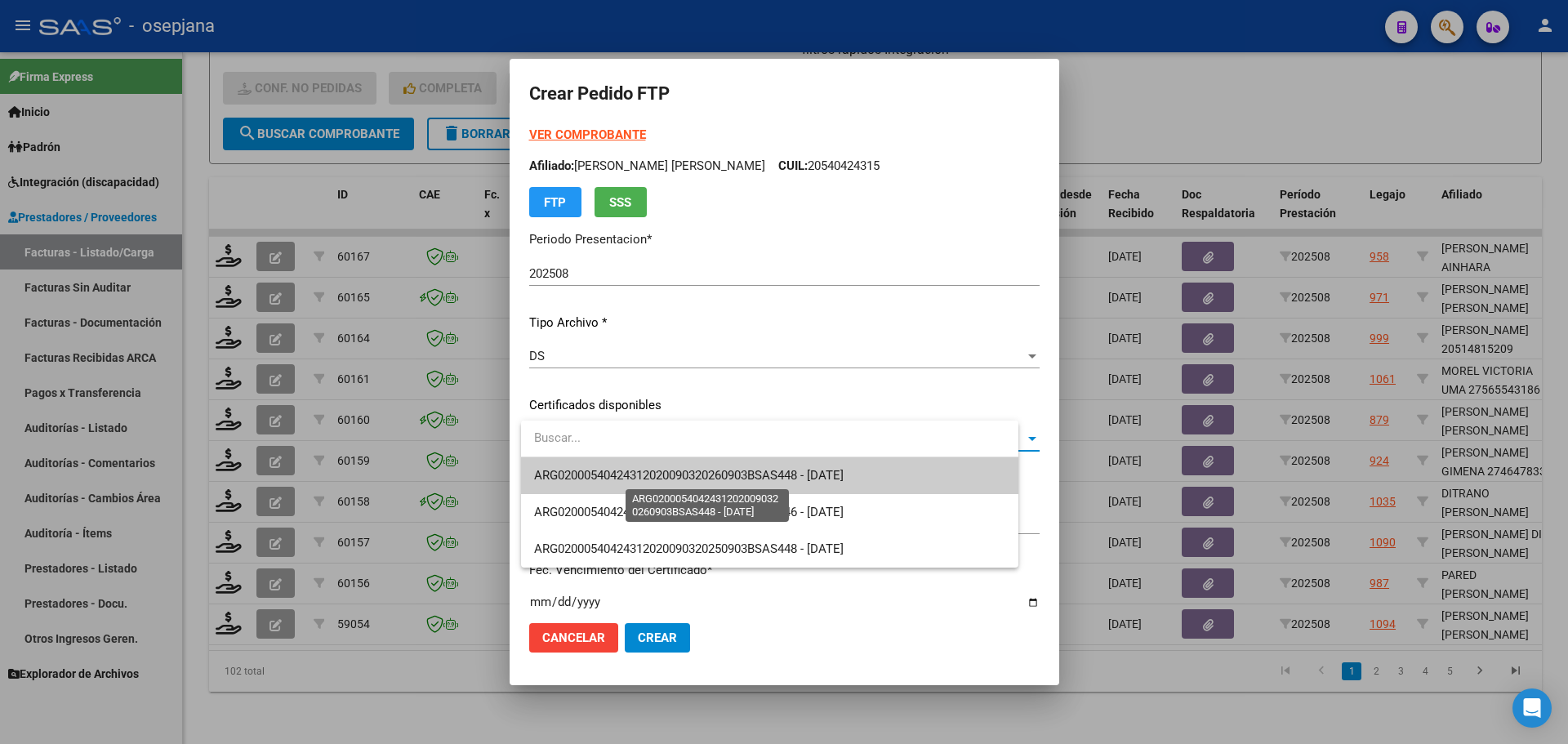
click at [630, 467] on span "ARG02000540424312020090320260903BSAS448 - [DATE]" at bounding box center [689, 475] width 310 height 15
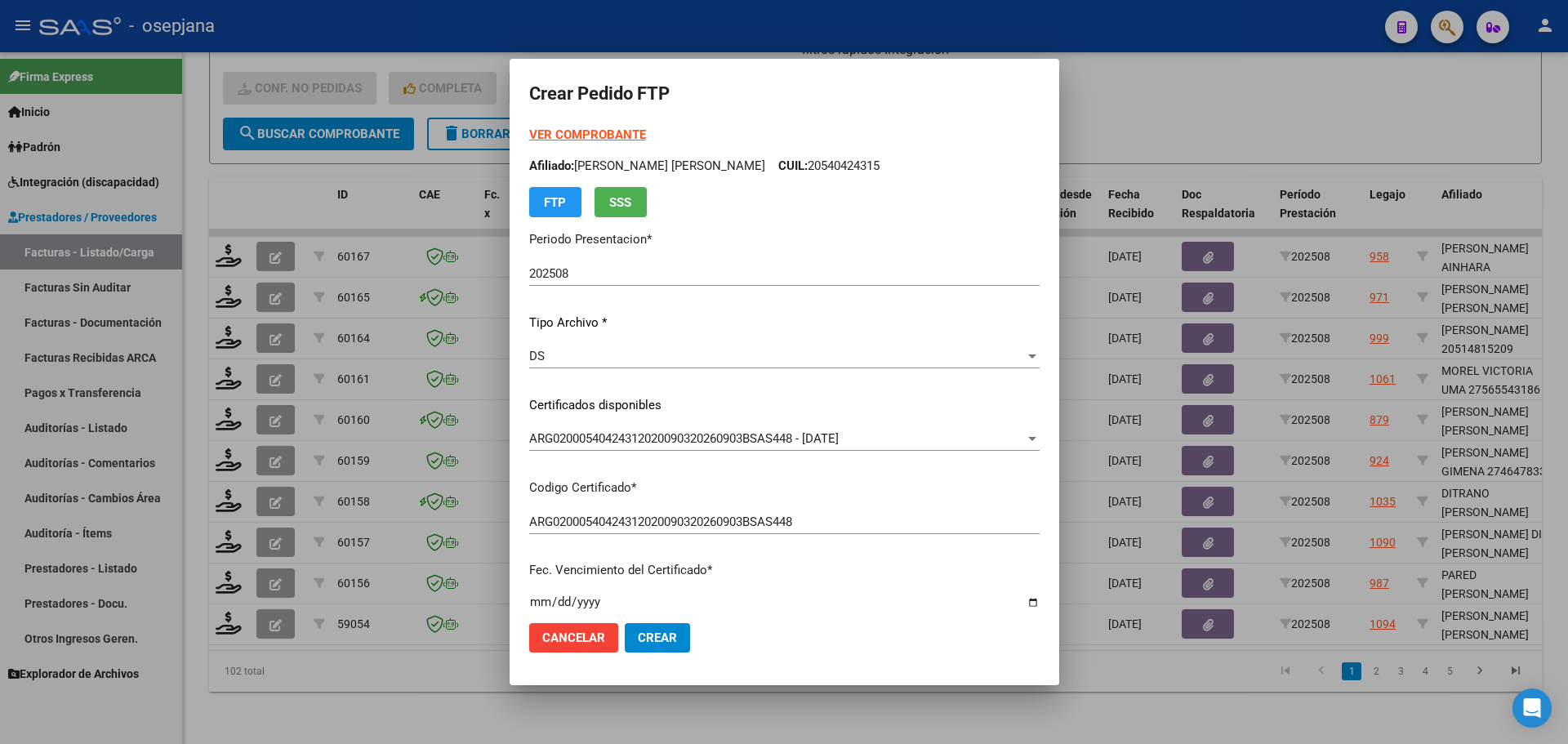
click at [610, 130] on strong "VER COMPROBANTE" at bounding box center [587, 135] width 117 height 15
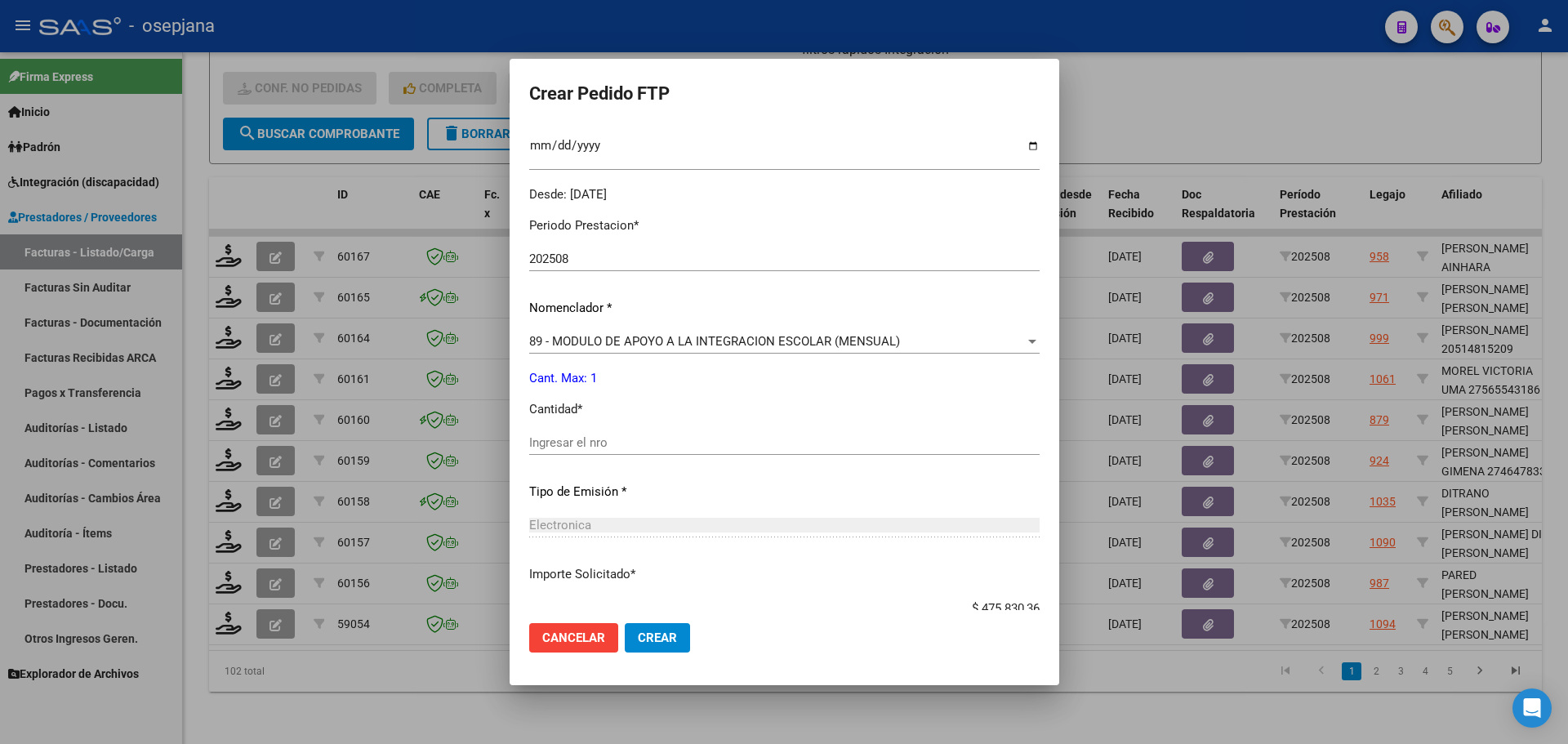
scroll to position [489, 0]
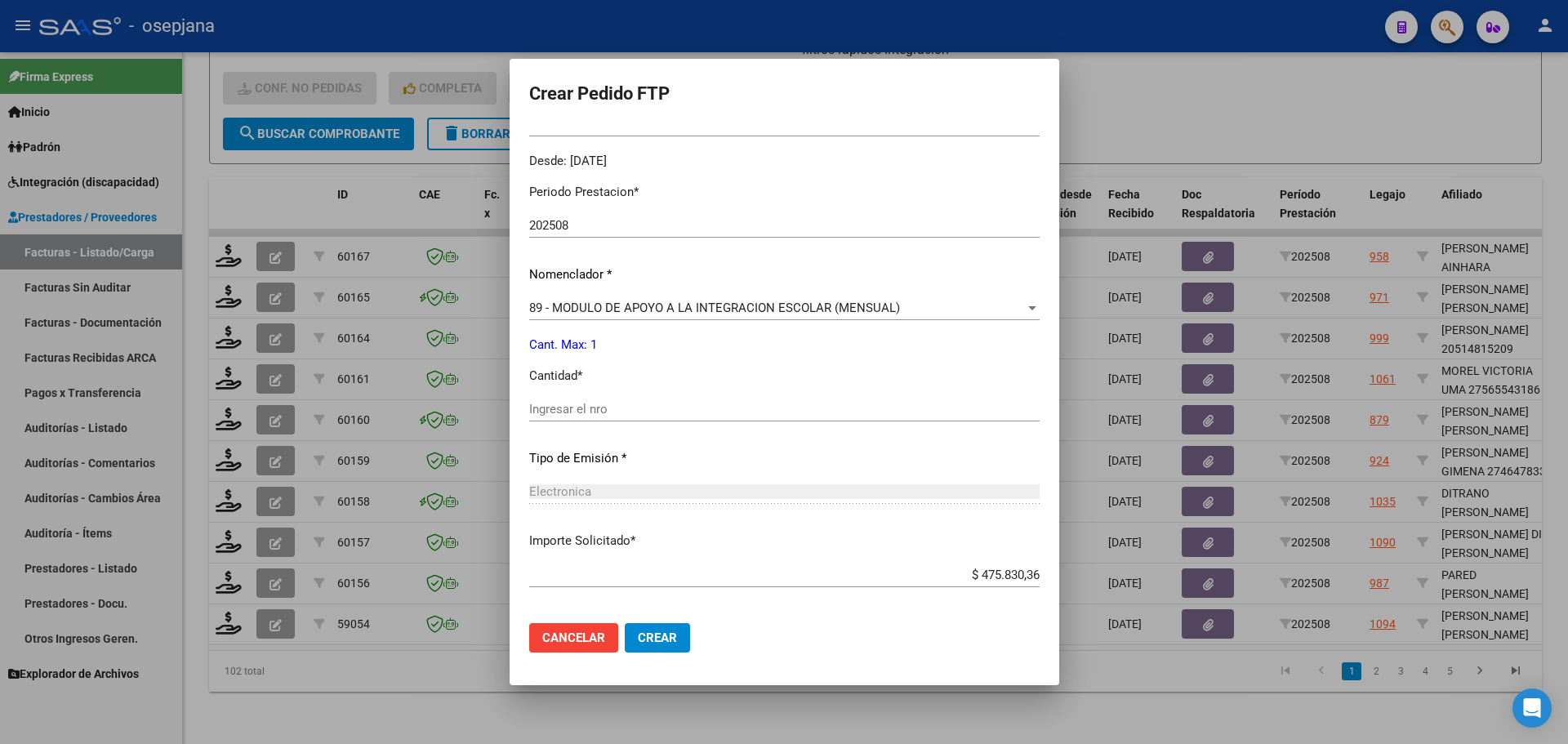
click at [611, 418] on div "Ingresar el nro" at bounding box center [784, 409] width 510 height 25
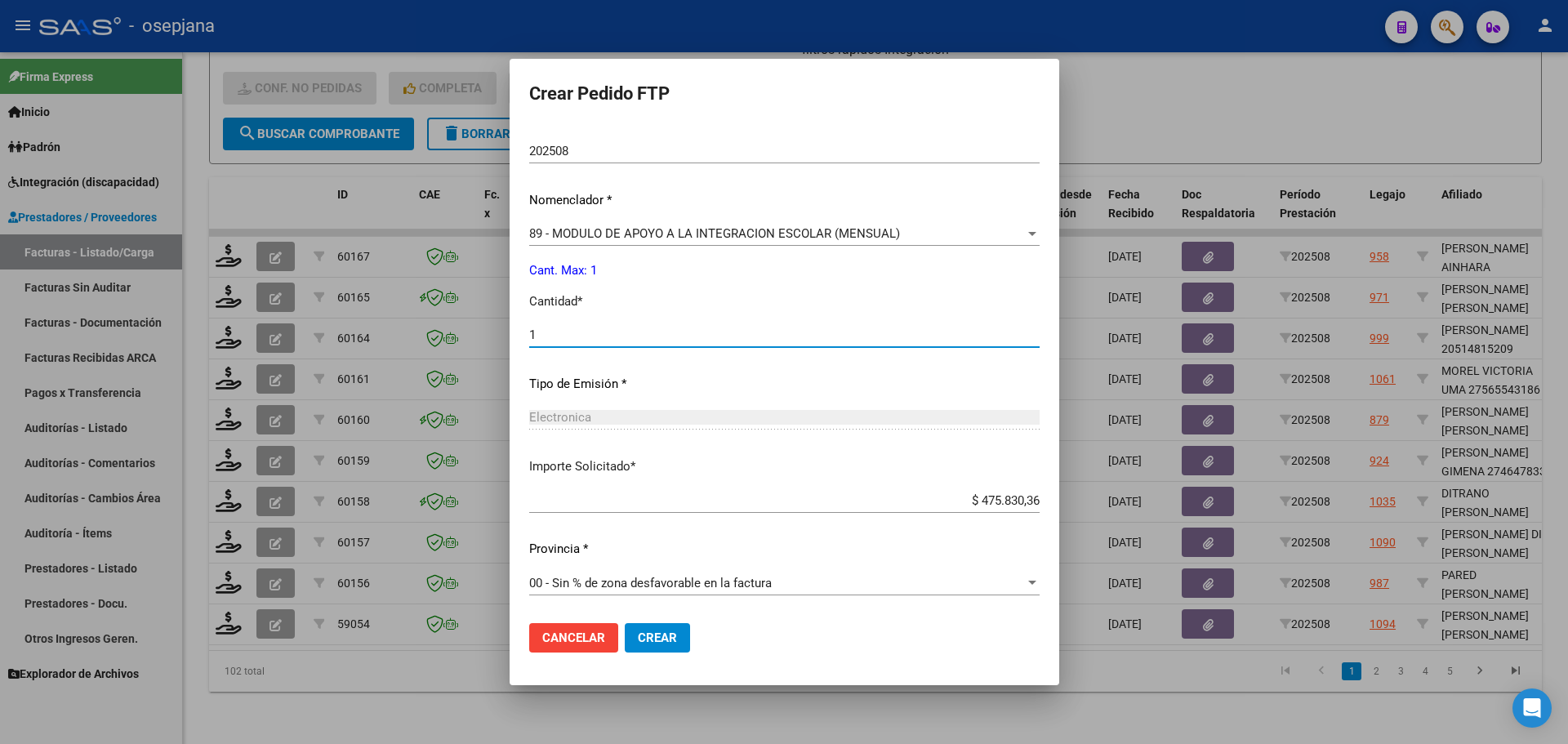
scroll to position [565, 0]
click at [676, 627] on button "Crear" at bounding box center [657, 638] width 66 height 29
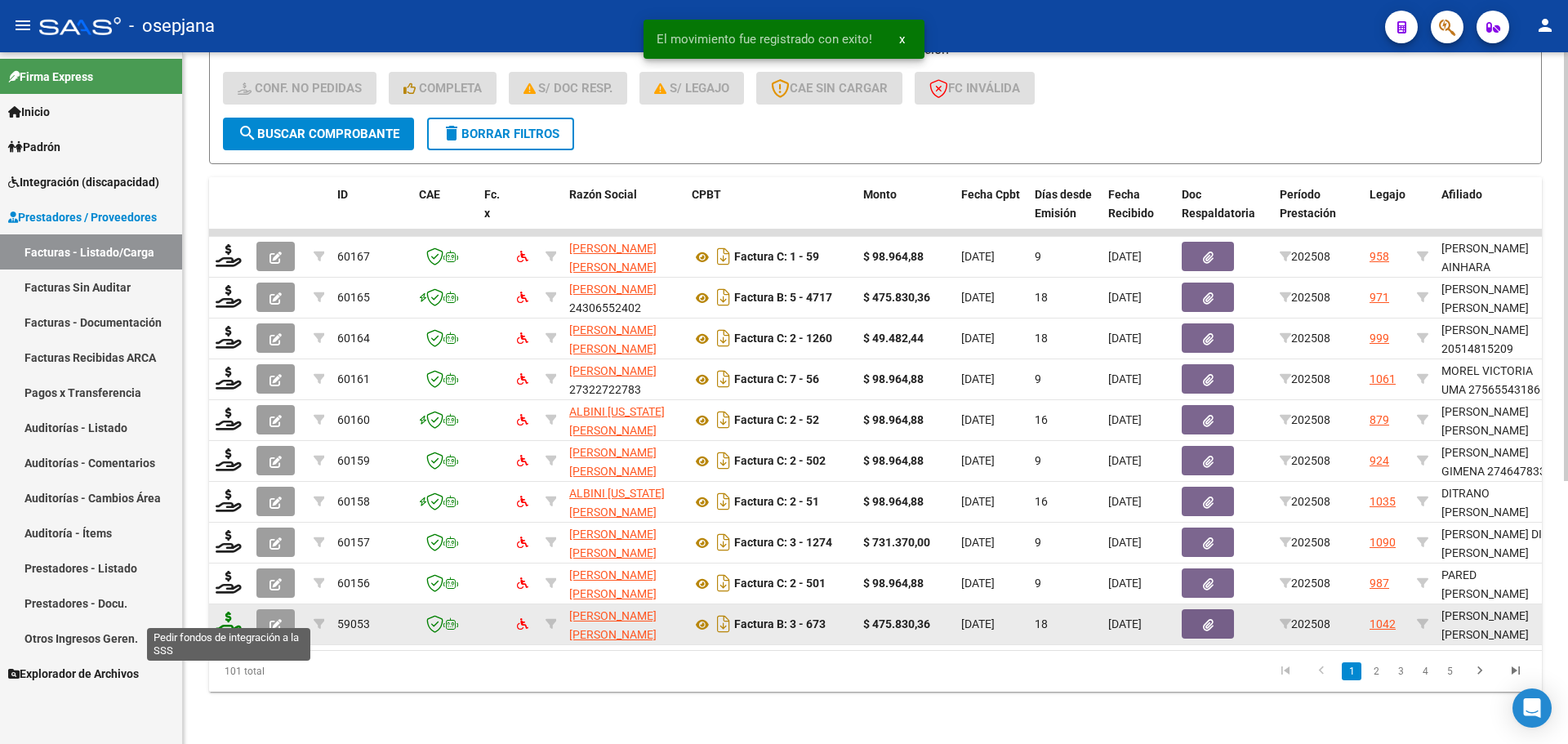
click at [223, 616] on icon at bounding box center [228, 623] width 26 height 23
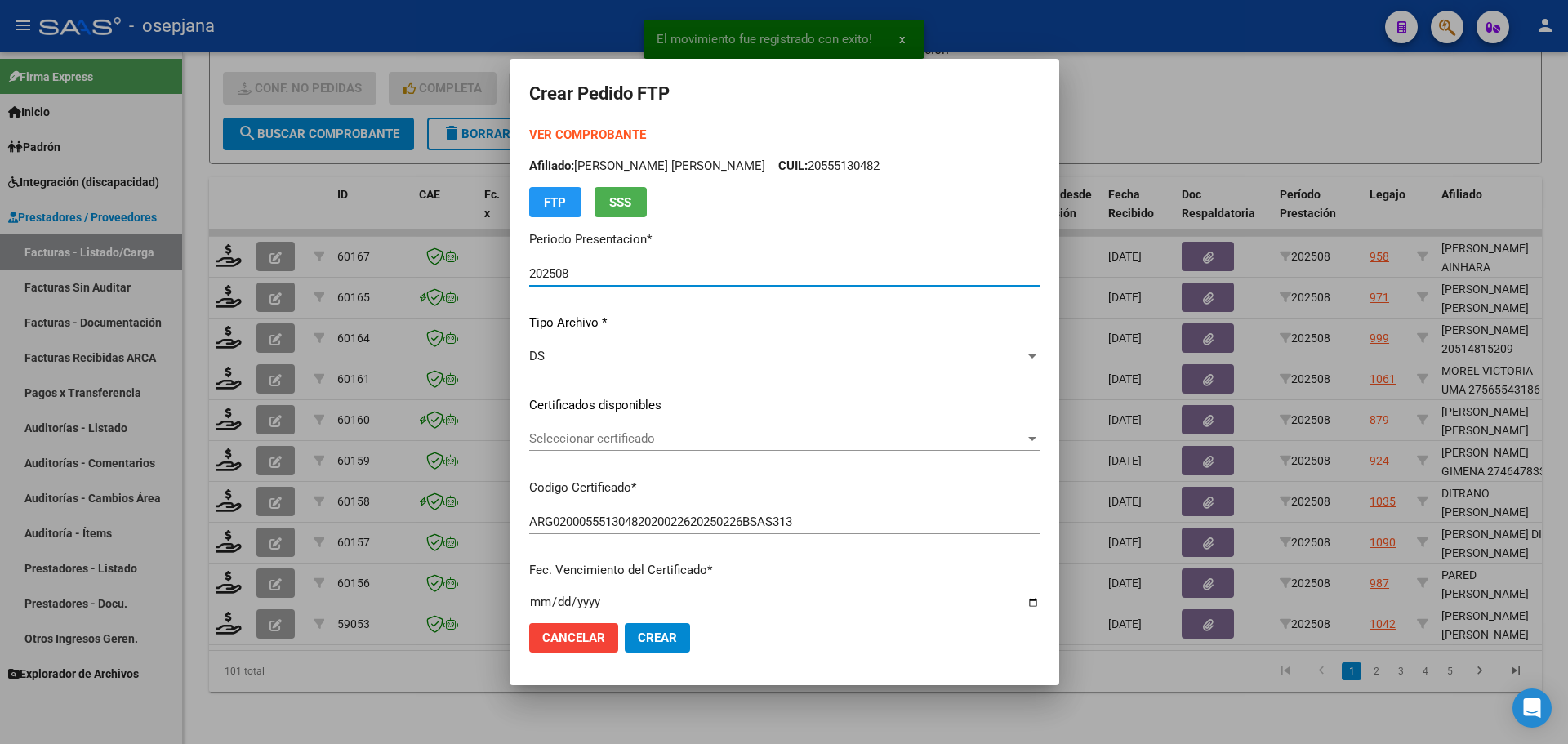
click at [639, 440] on span "Seleccionar certificado" at bounding box center [776, 439] width 495 height 15
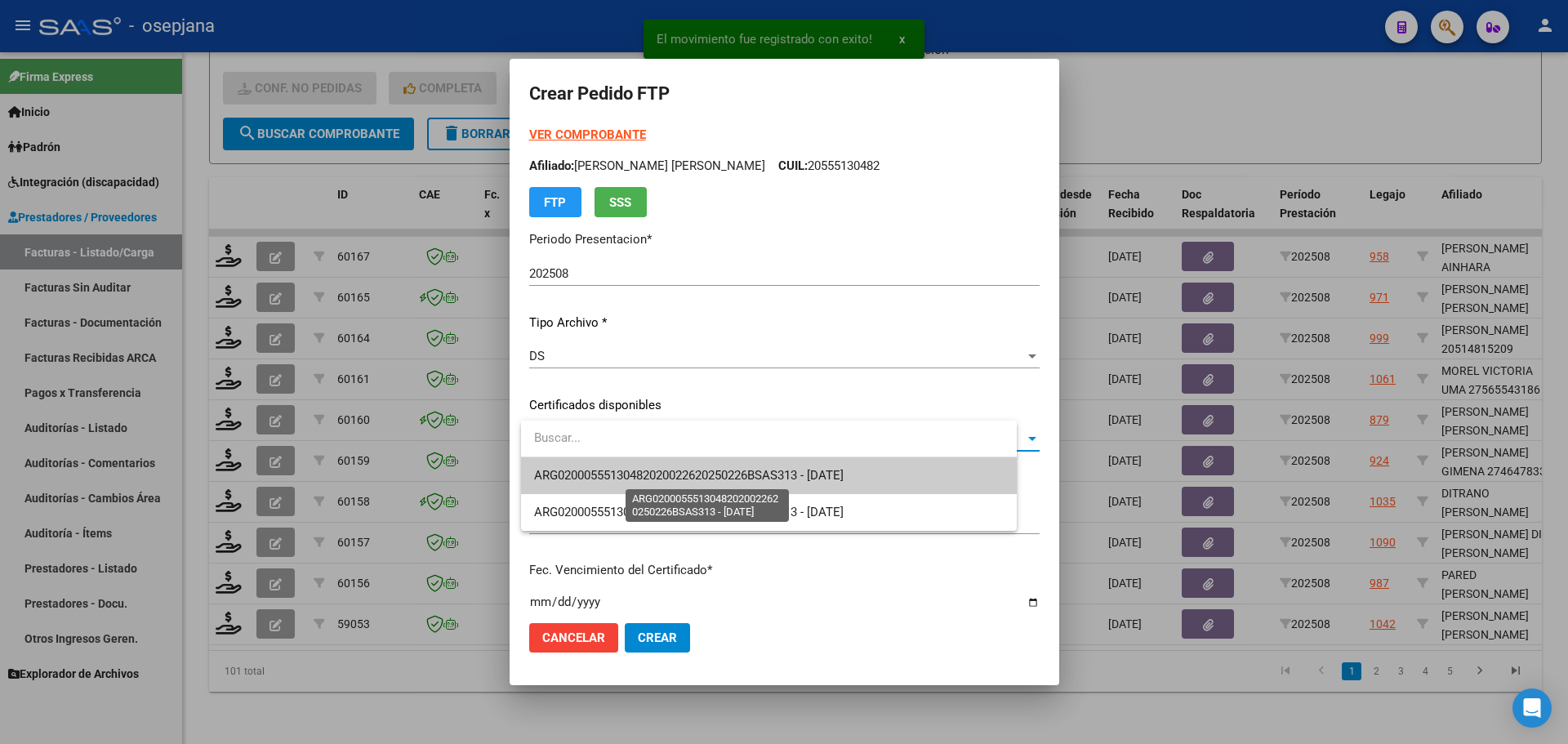
click at [649, 476] on span "ARG02000555130482020022620250226BSAS313 - [DATE]" at bounding box center [689, 475] width 310 height 15
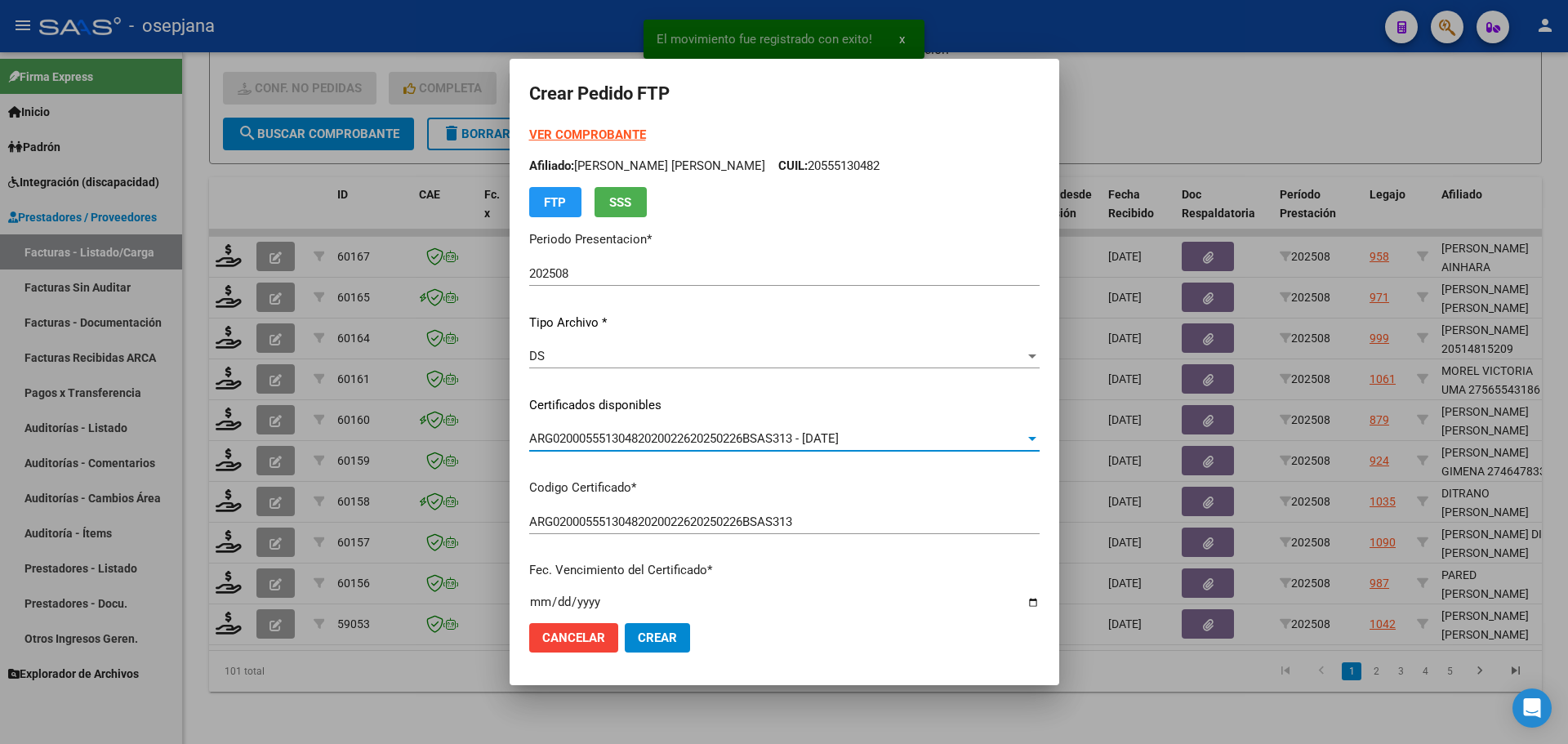
click at [619, 133] on strong "VER COMPROBANTE" at bounding box center [587, 135] width 117 height 15
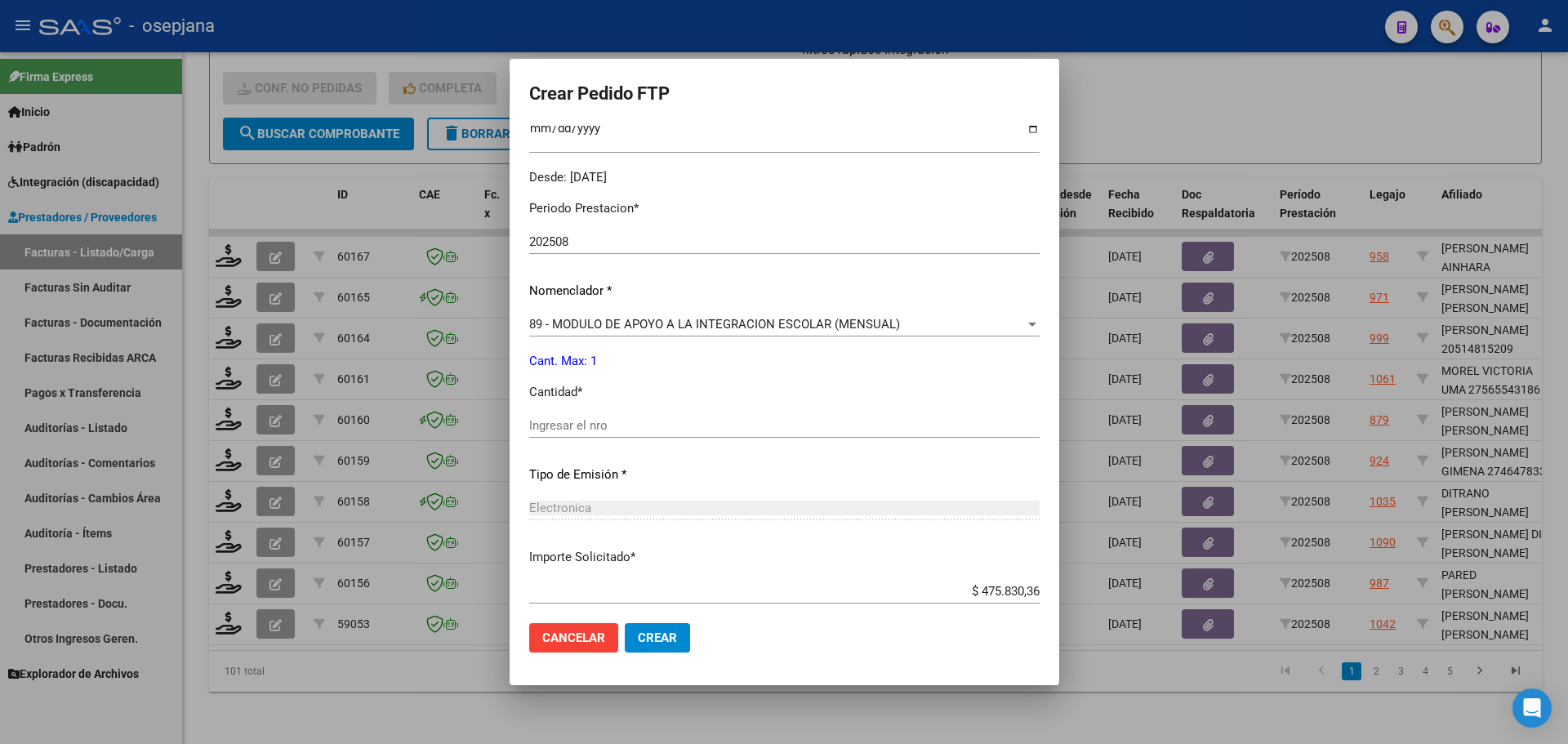
scroll to position [489, 0]
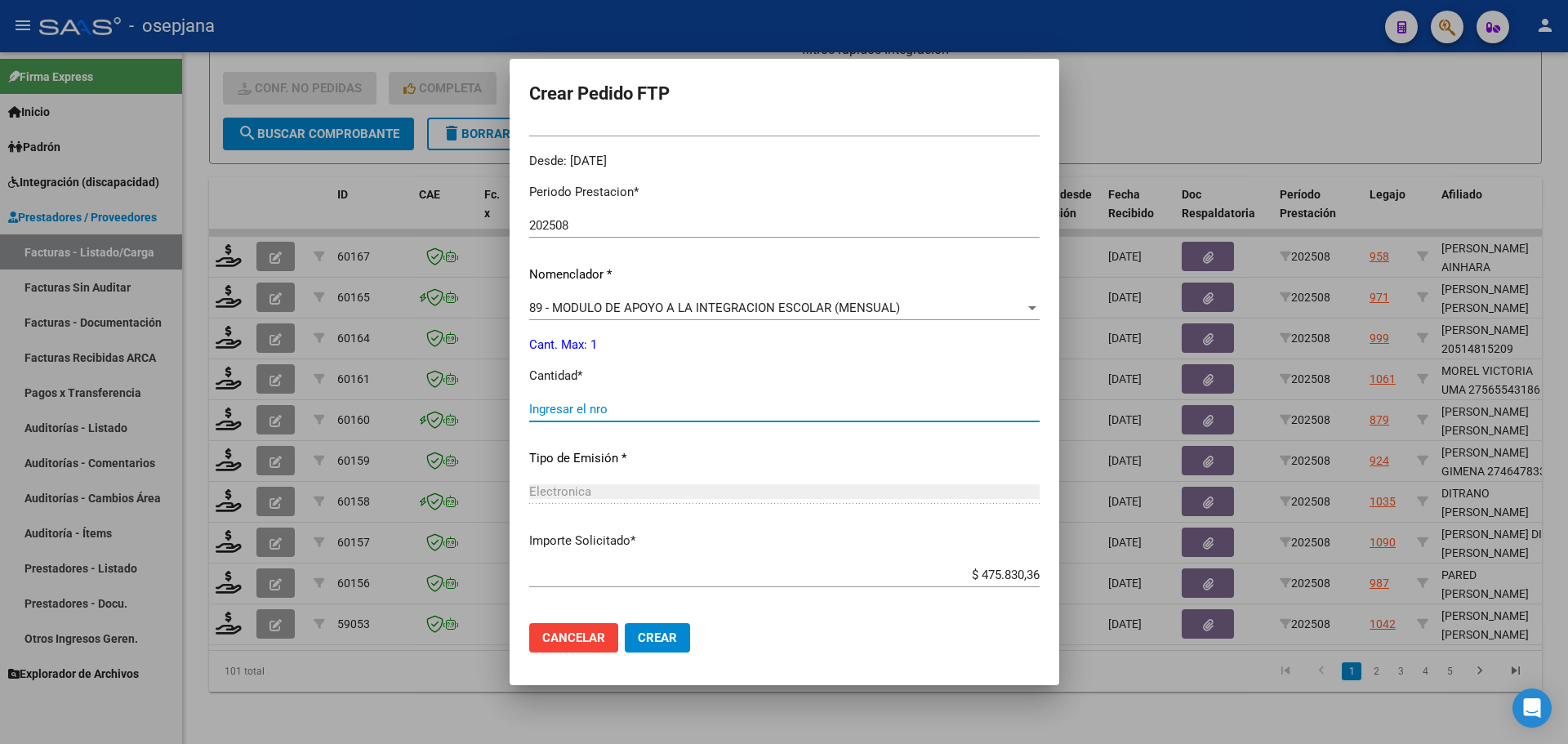
click at [602, 417] on input "Ingresar el nro" at bounding box center [784, 409] width 510 height 15
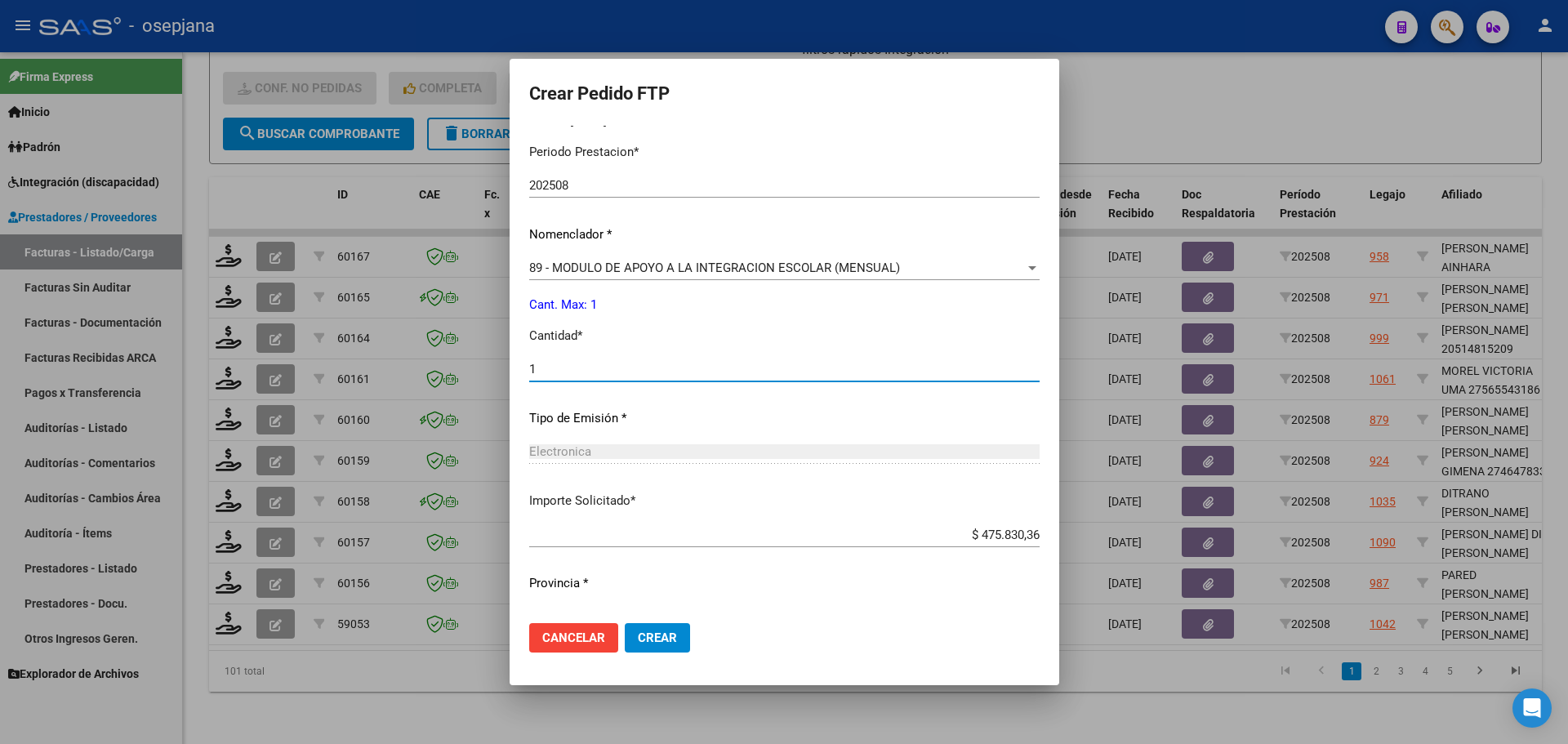
scroll to position [565, 0]
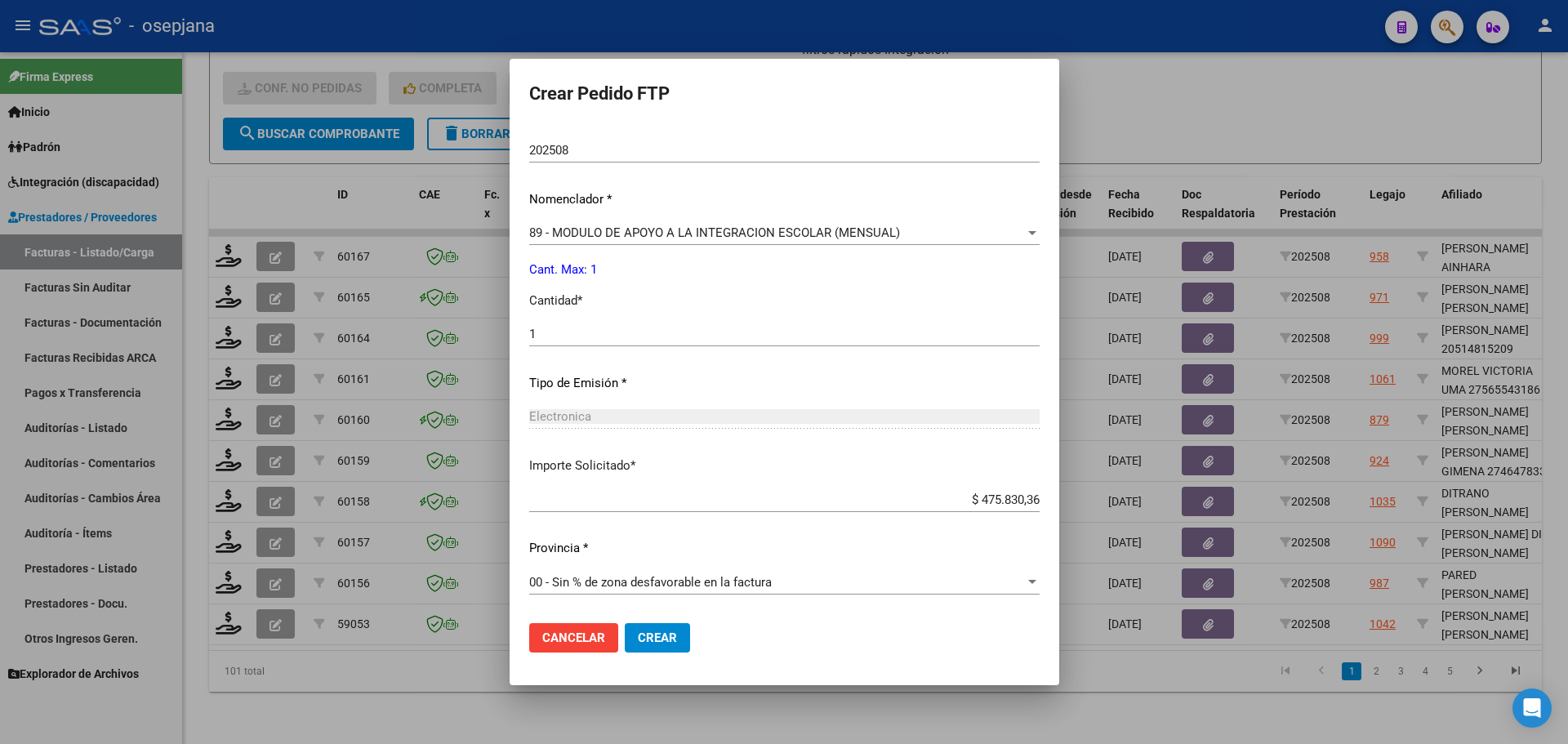
click at [667, 637] on span "Crear" at bounding box center [657, 638] width 39 height 15
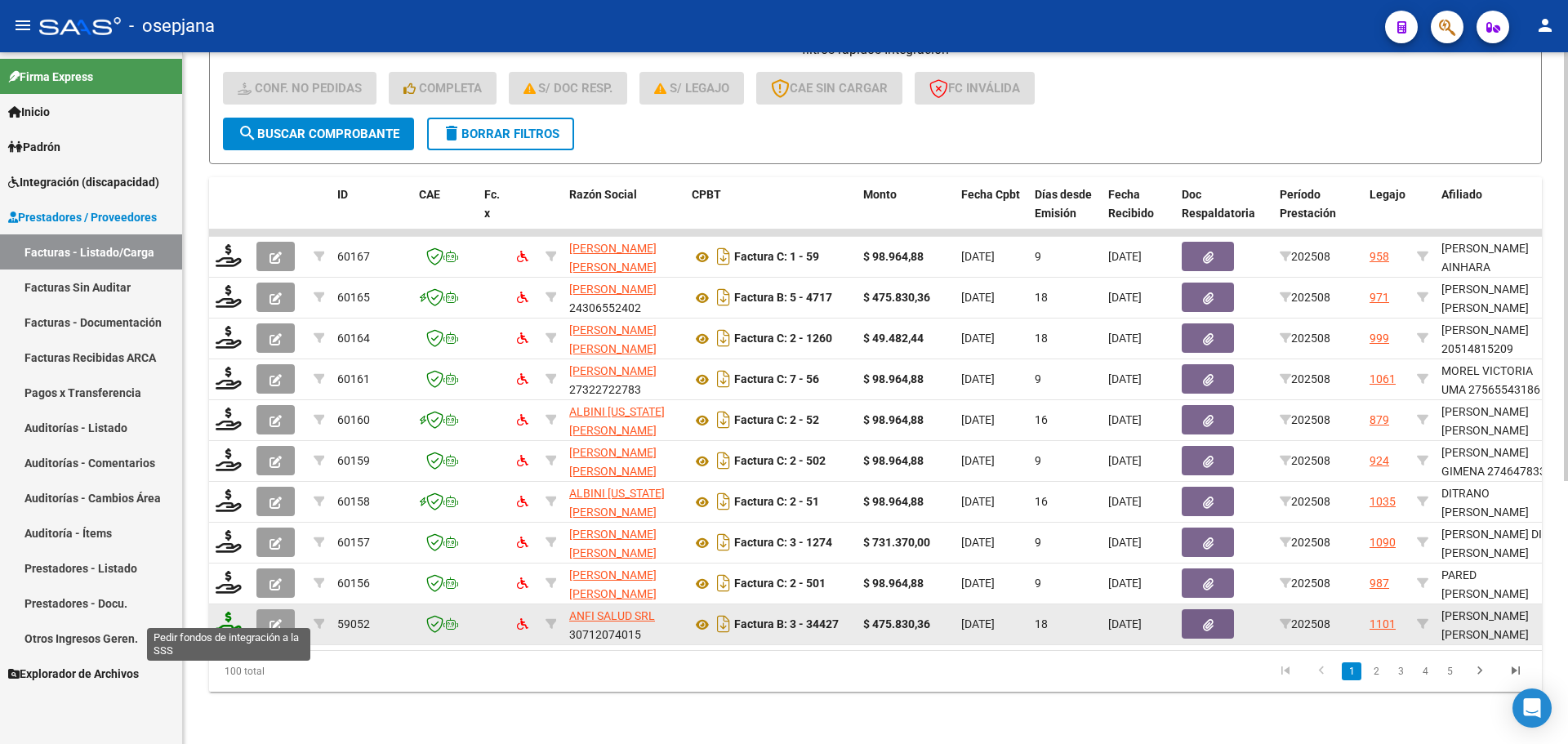
click at [229, 611] on icon at bounding box center [228, 623] width 26 height 23
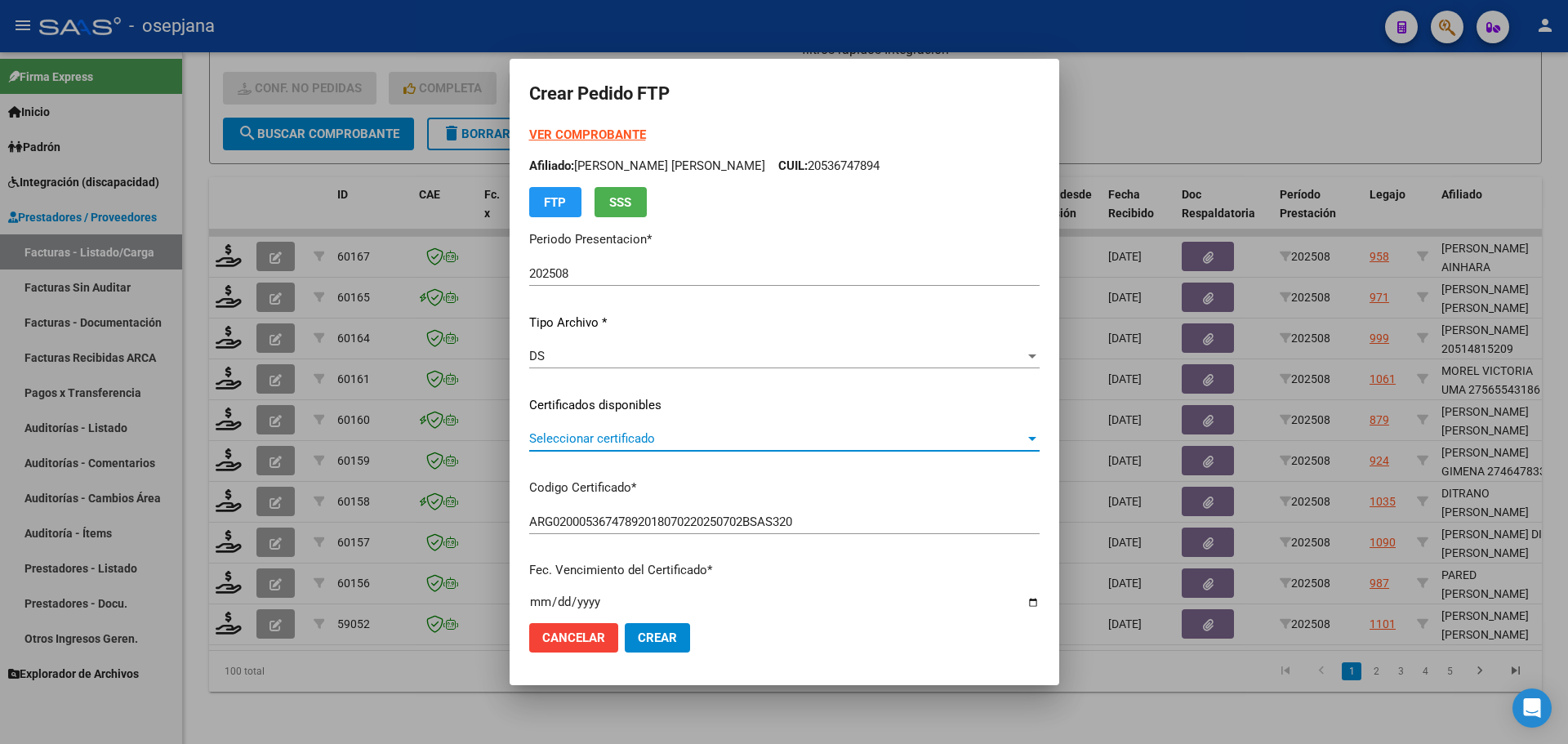
click at [632, 440] on span "Seleccionar certificado" at bounding box center [776, 439] width 495 height 15
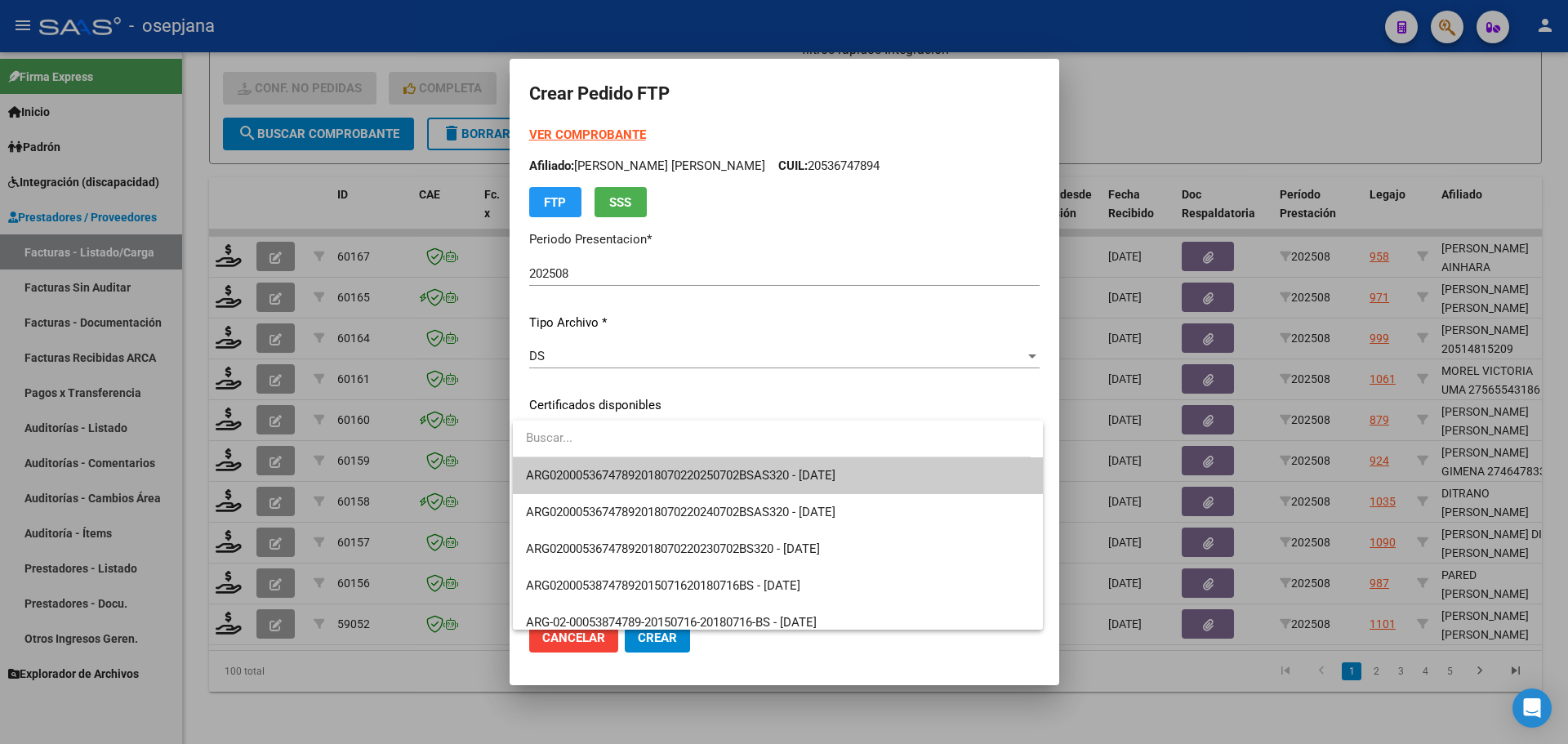
click at [635, 466] on span "ARG02000536747892018070220250702BSAS320 - [DATE]" at bounding box center [777, 476] width 504 height 37
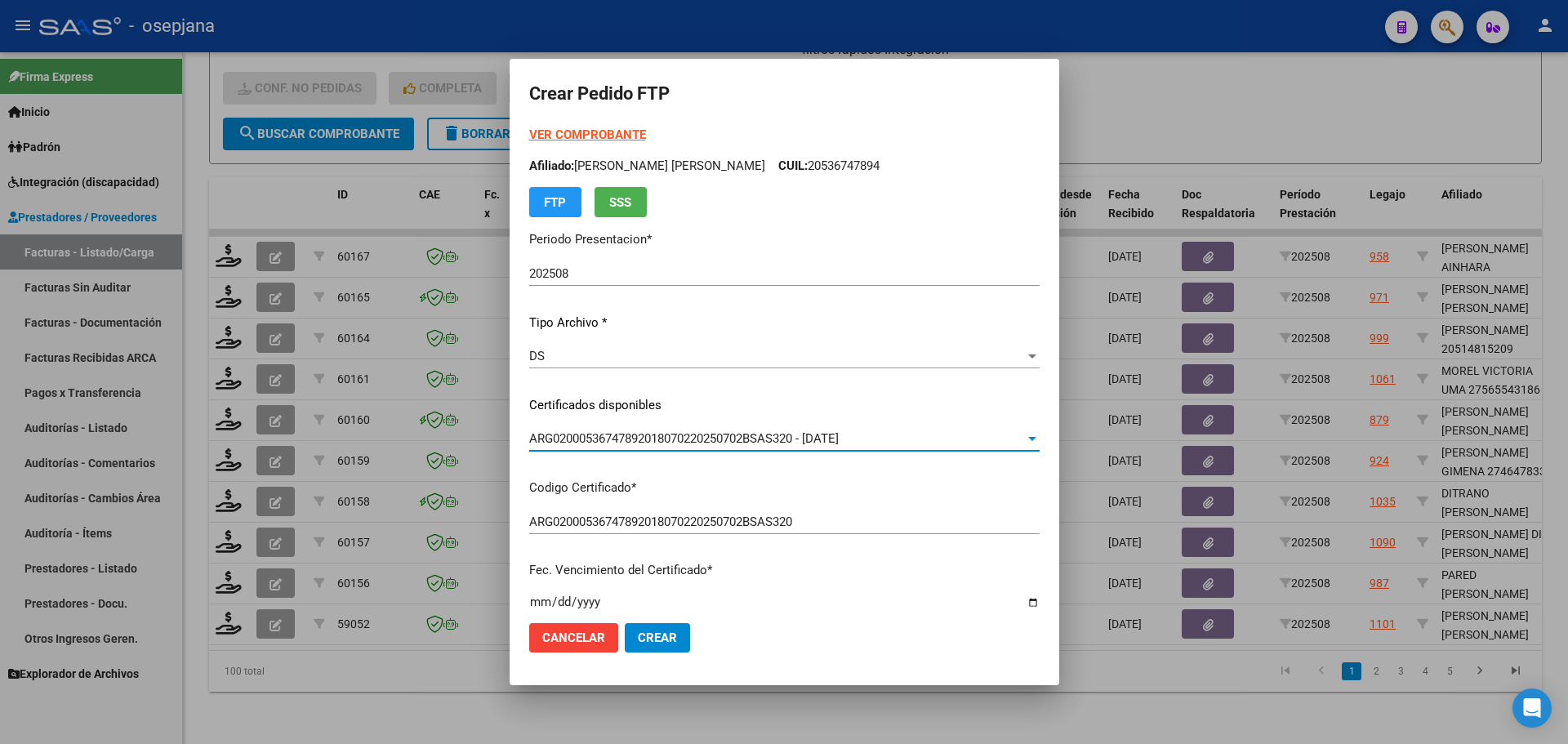
click at [618, 133] on strong "VER COMPROBANTE" at bounding box center [587, 135] width 117 height 15
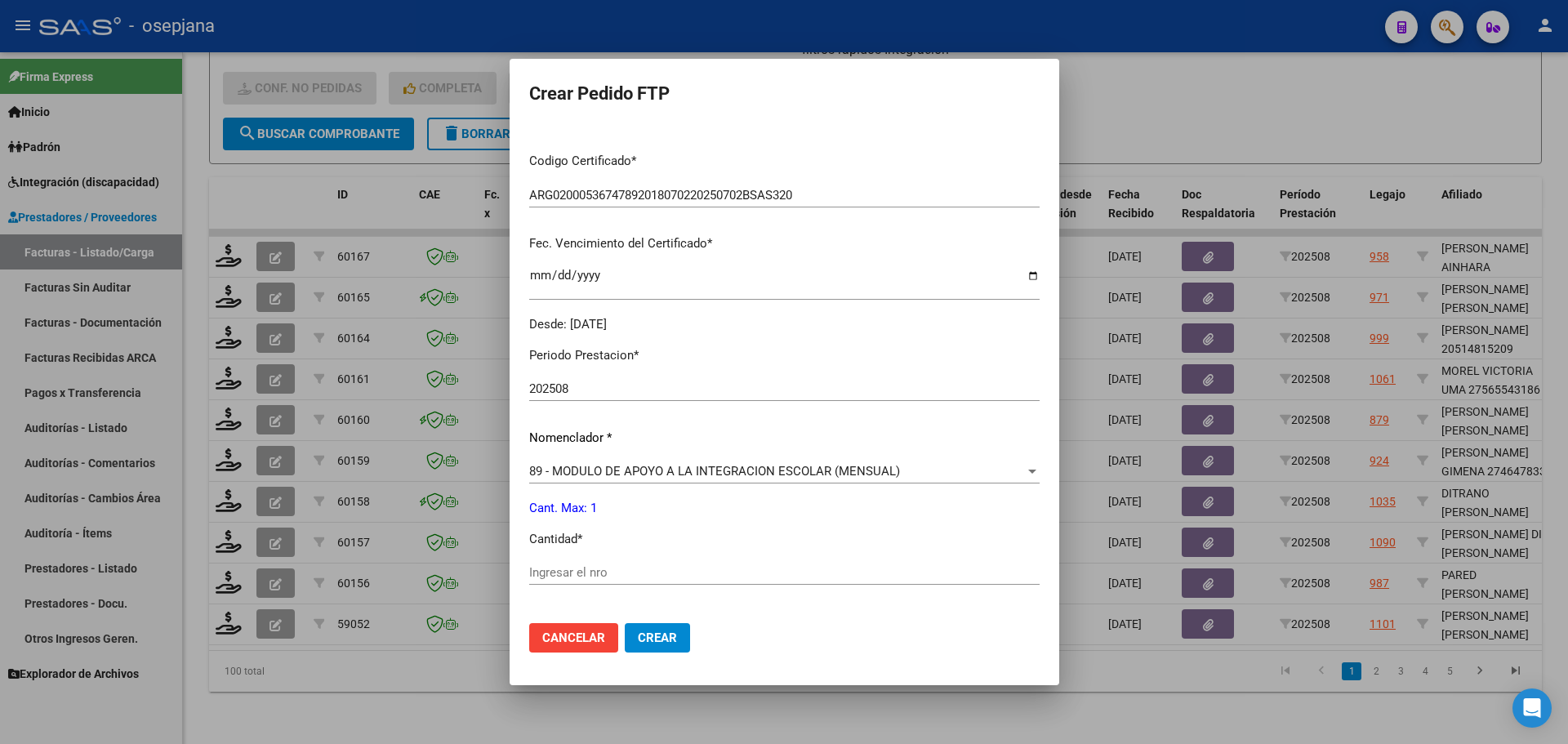
click at [574, 565] on input "Ingresar el nro" at bounding box center [784, 572] width 510 height 15
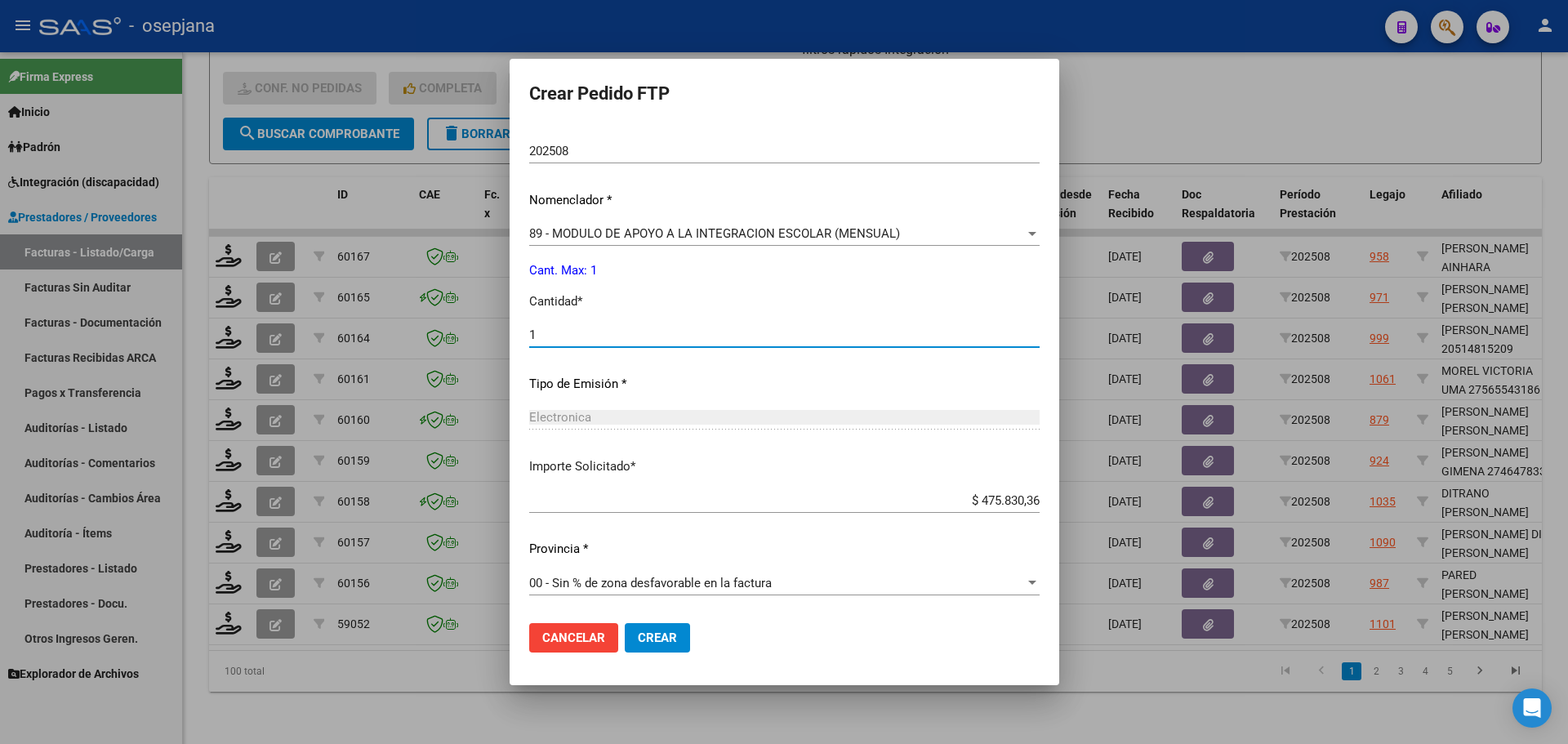
scroll to position [565, 0]
click at [677, 642] on button "Crear" at bounding box center [657, 638] width 66 height 29
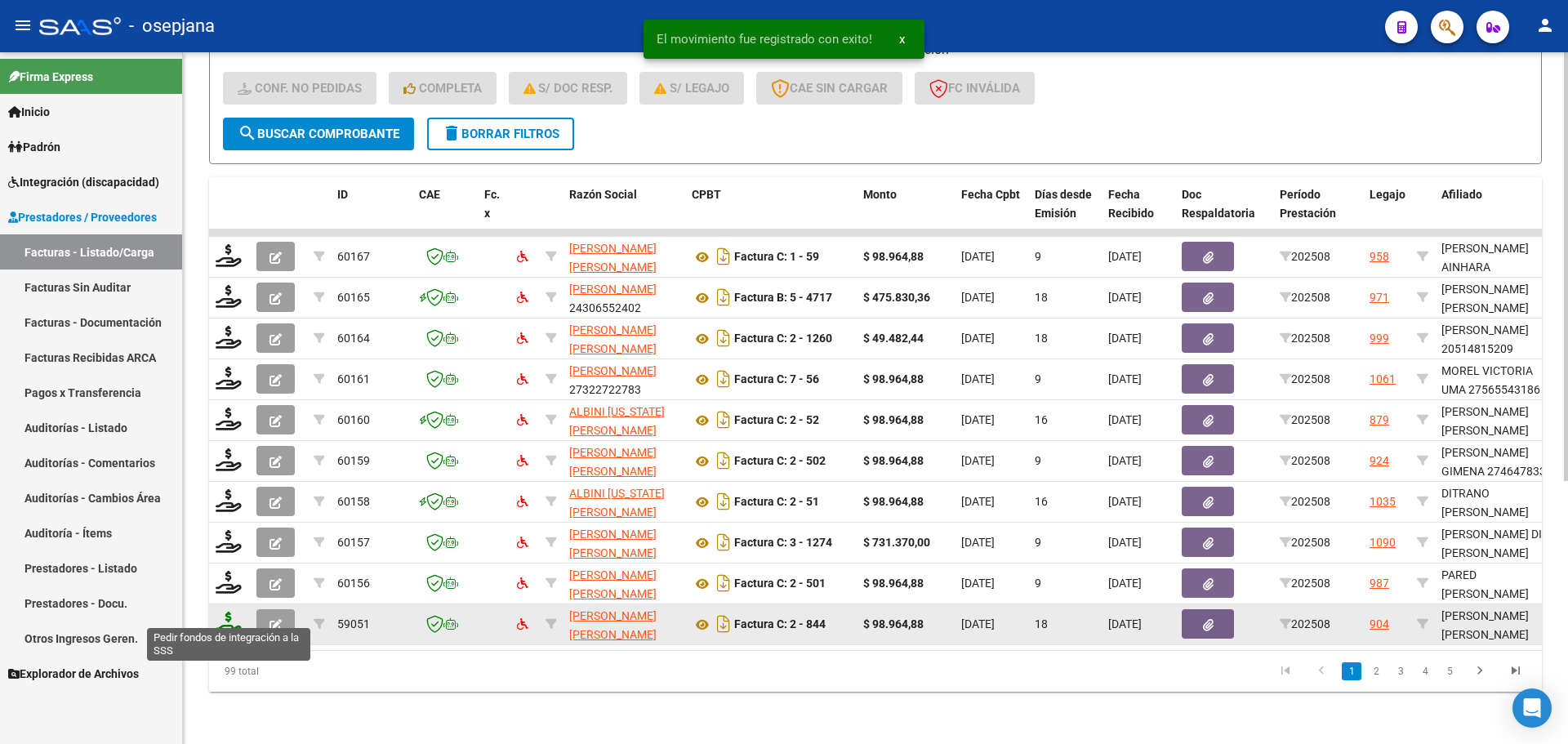
click at [226, 611] on icon at bounding box center [228, 623] width 26 height 23
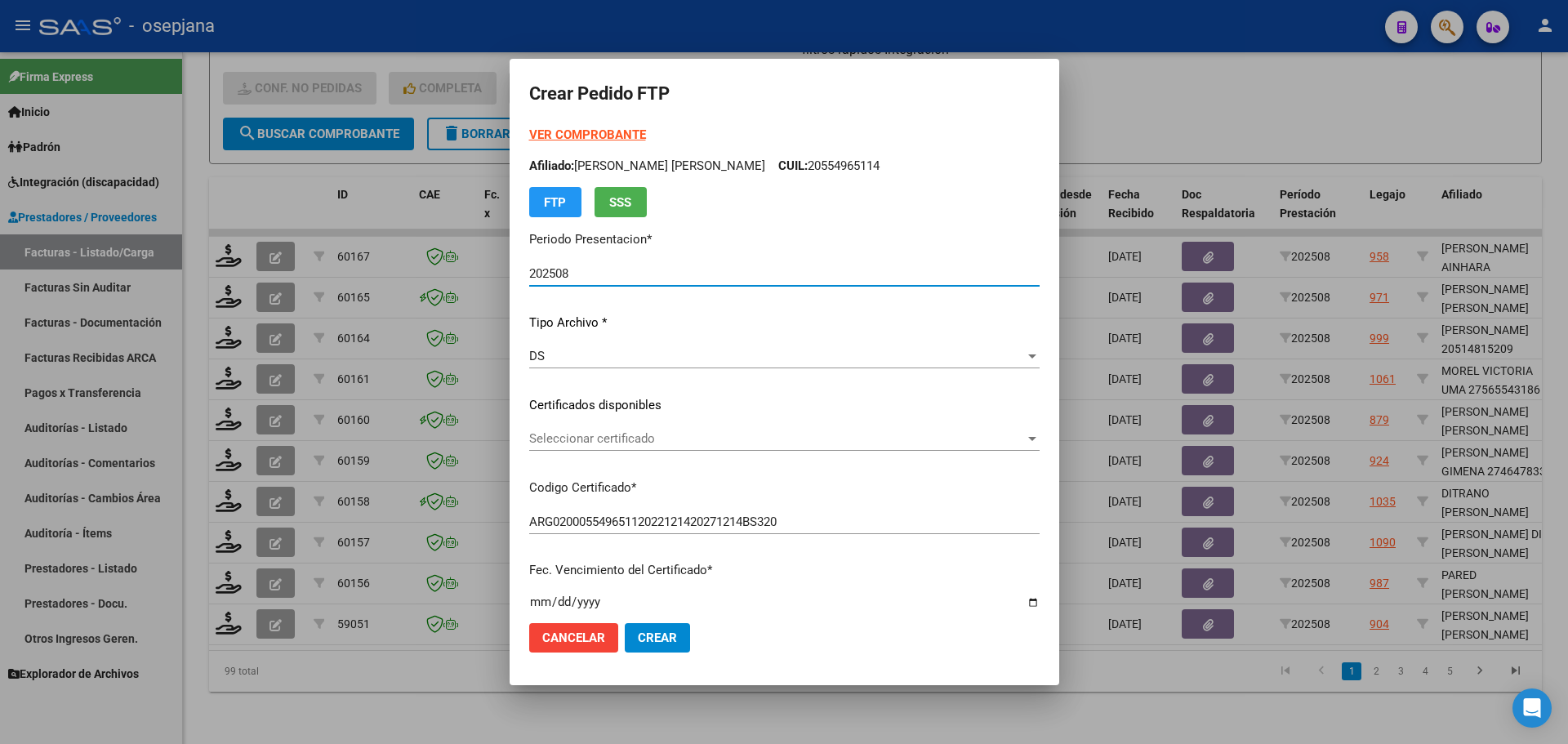
click at [556, 433] on span "Seleccionar certificado" at bounding box center [776, 439] width 495 height 15
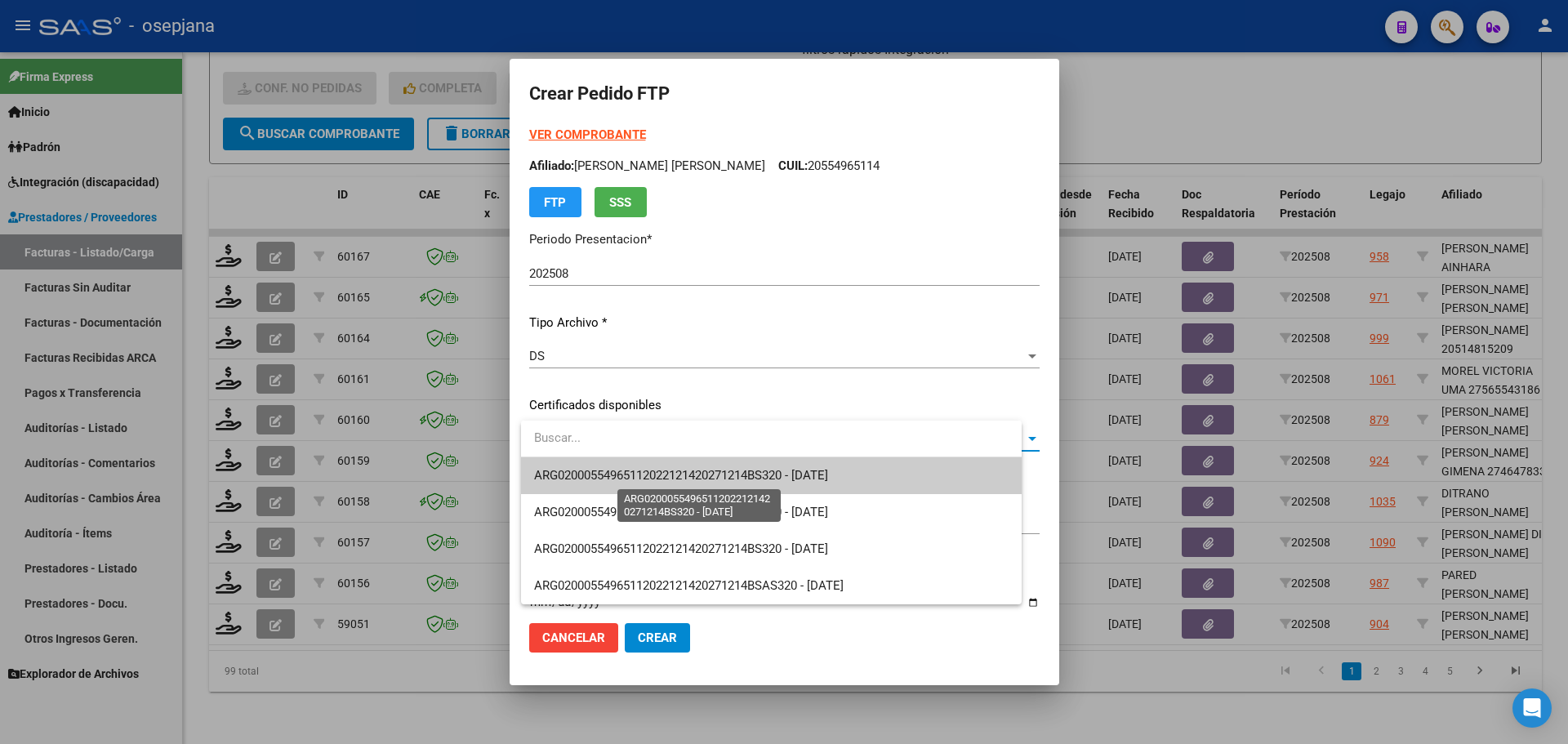
click at [562, 479] on span "ARG02000554965112022121420271214BS320 - [DATE]" at bounding box center [680, 475] width 294 height 15
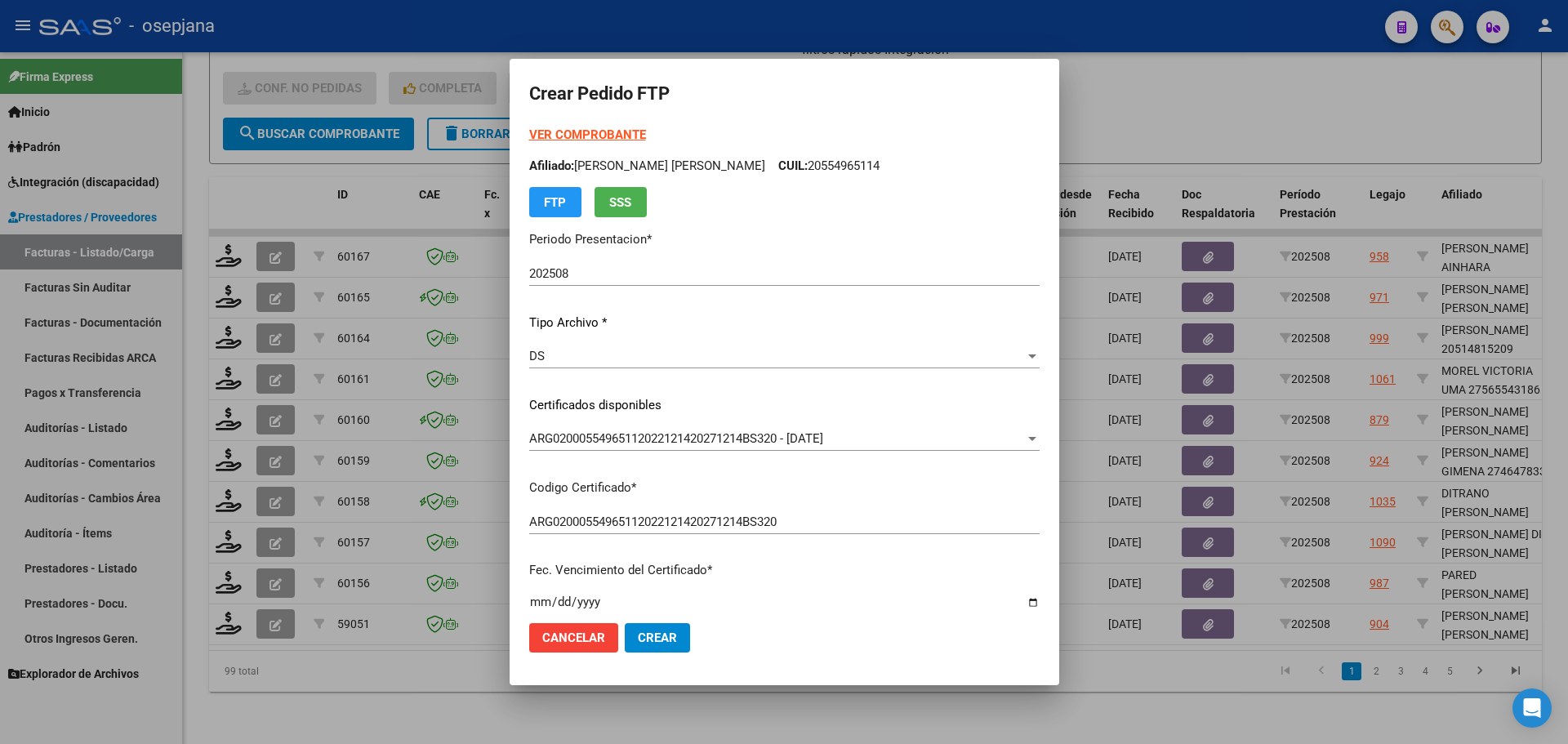
click at [576, 135] on strong "VER COMPROBANTE" at bounding box center [587, 135] width 117 height 15
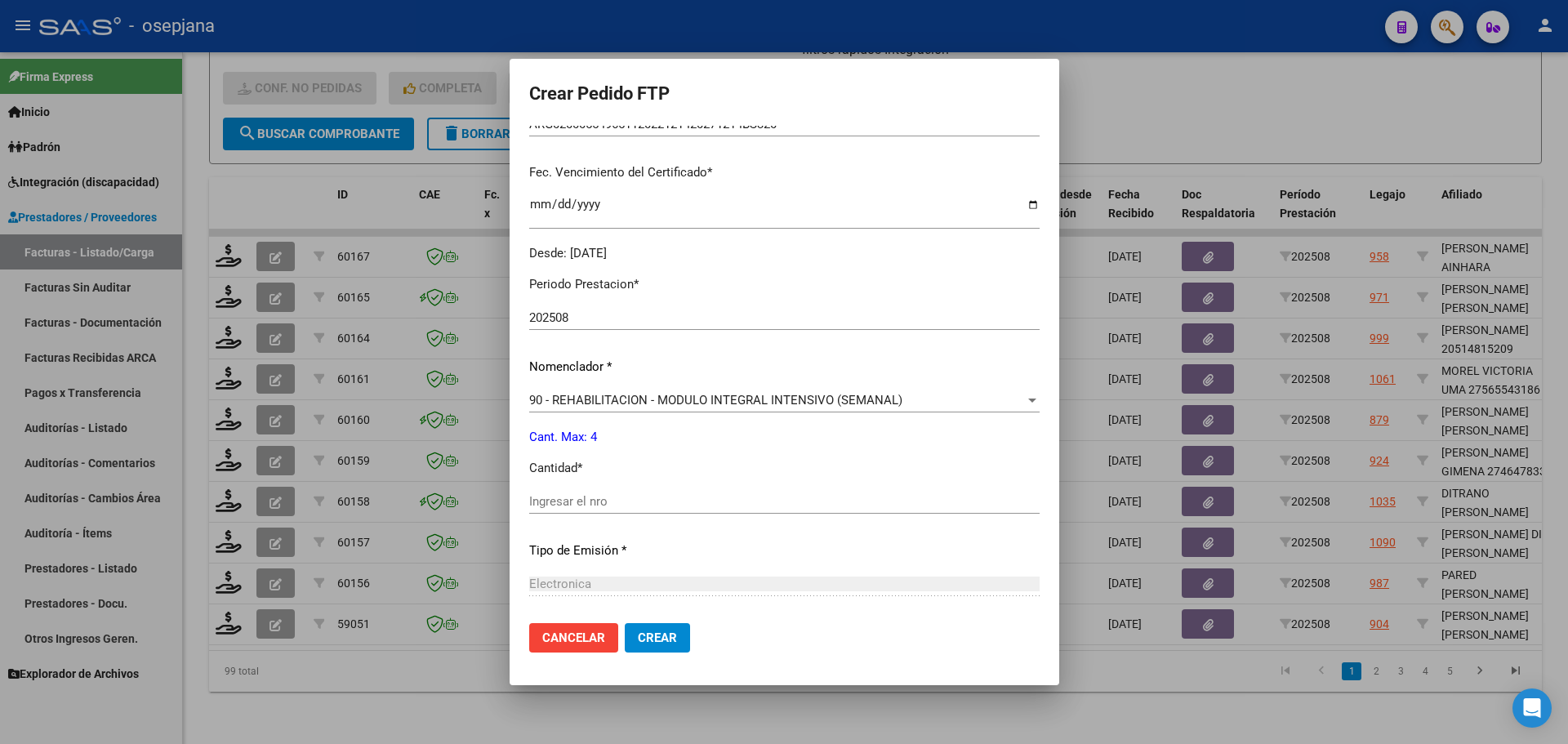
scroll to position [489, 0]
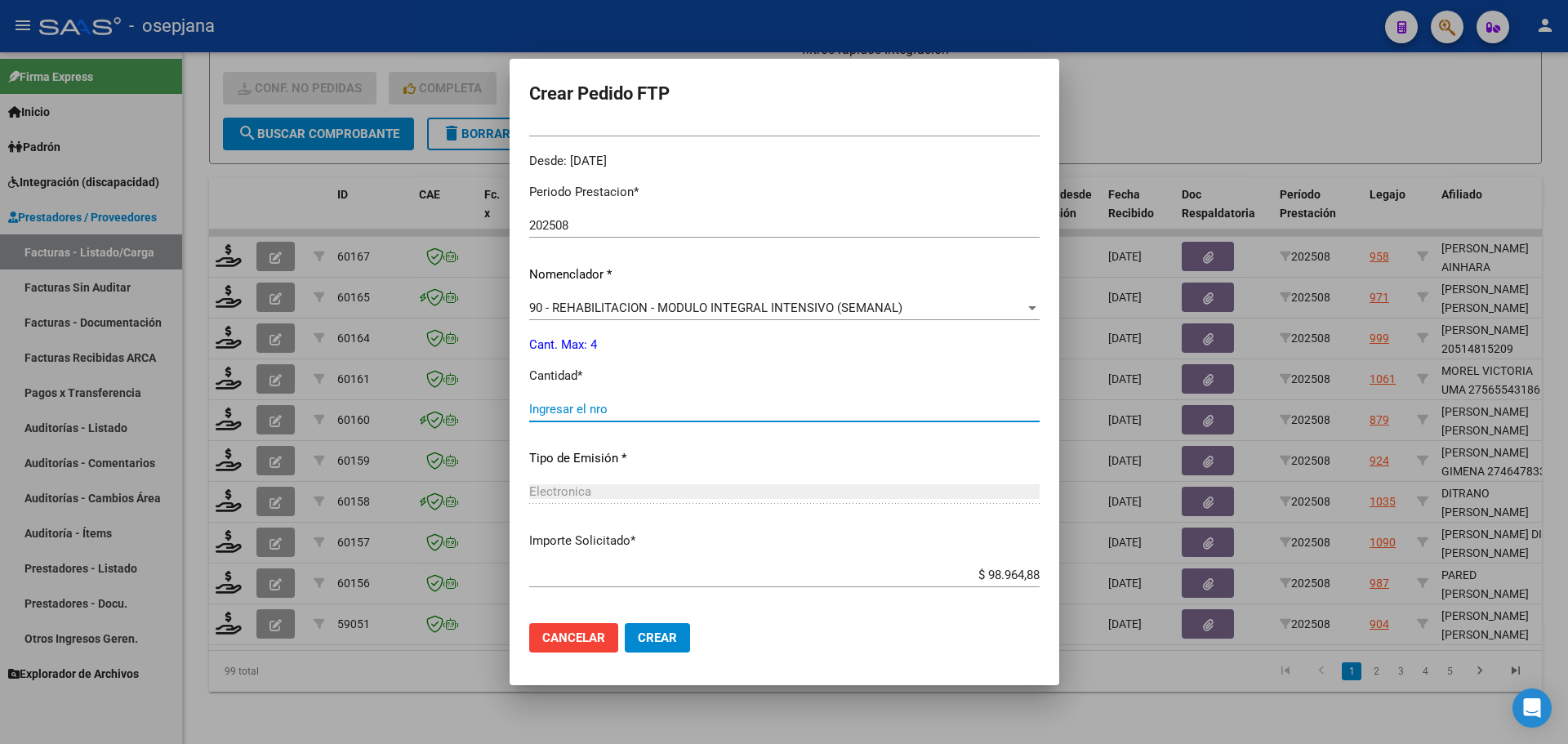
click at [583, 408] on input "Ingresar el nro" at bounding box center [784, 409] width 510 height 15
click at [694, 646] on mat-dialog-actions "Cancelar Crear" at bounding box center [784, 638] width 510 height 56
click at [690, 646] on button "Crear" at bounding box center [657, 638] width 66 height 29
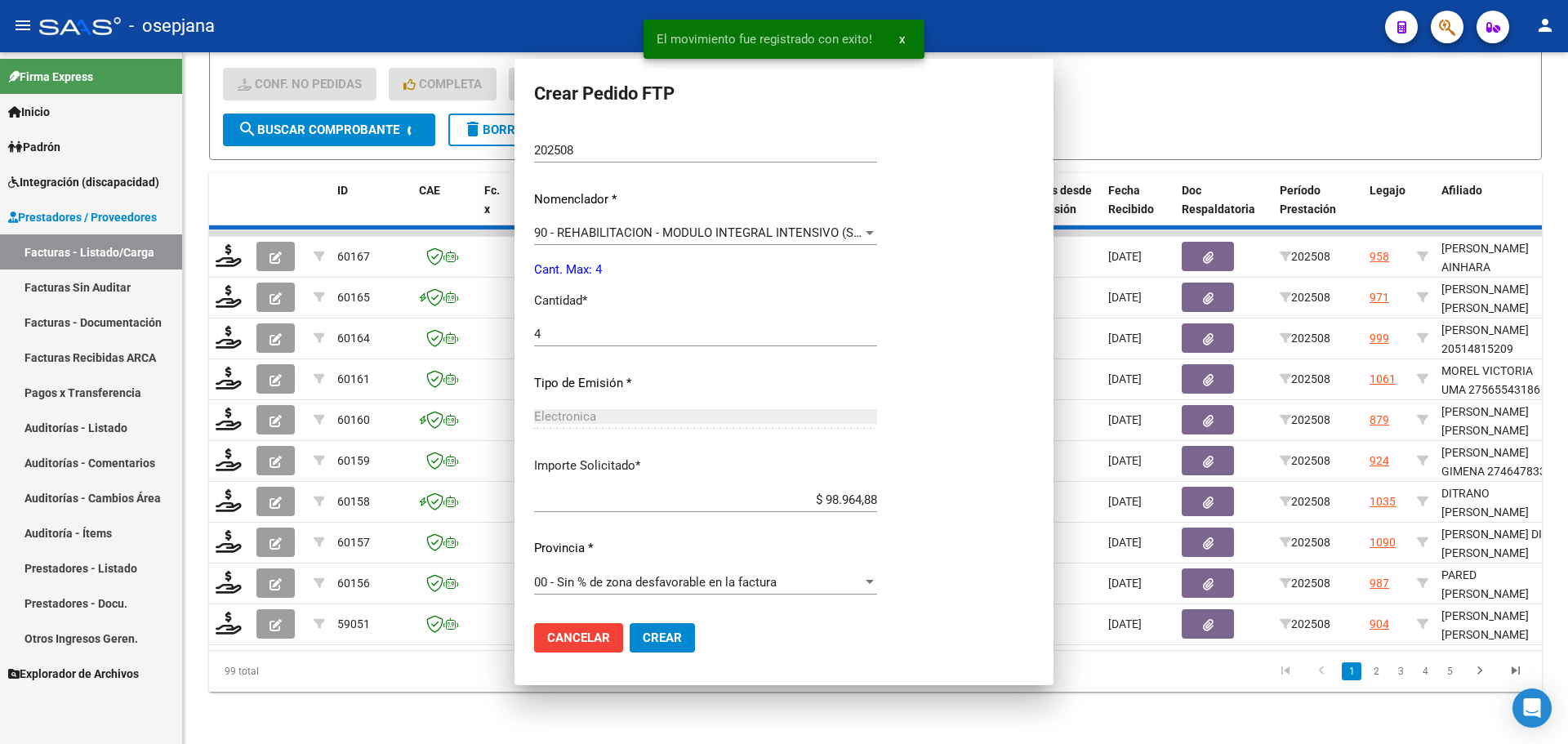
scroll to position [0, 0]
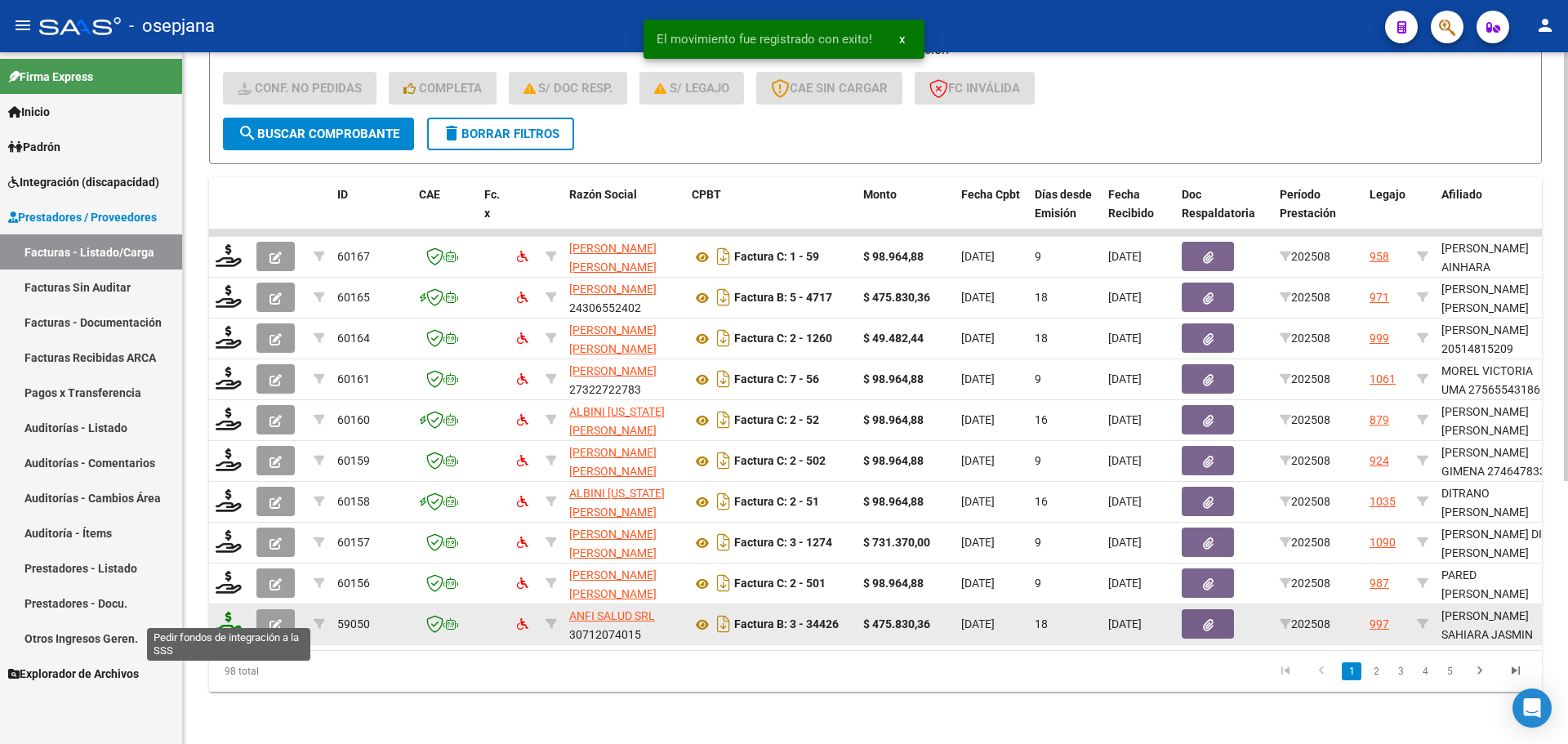
click at [219, 614] on icon at bounding box center [228, 623] width 26 height 23
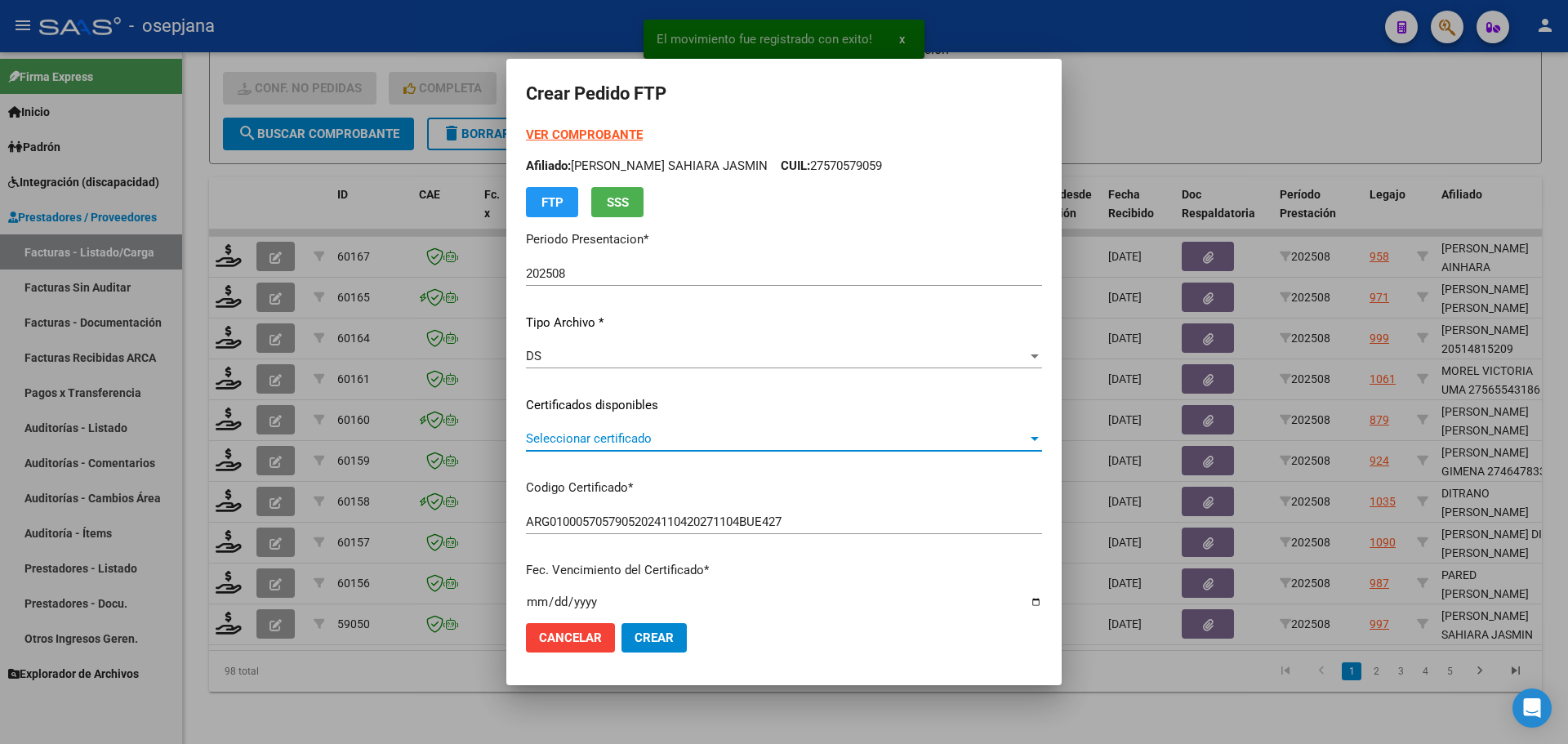
click at [617, 434] on span "Seleccionar certificado" at bounding box center [776, 439] width 501 height 15
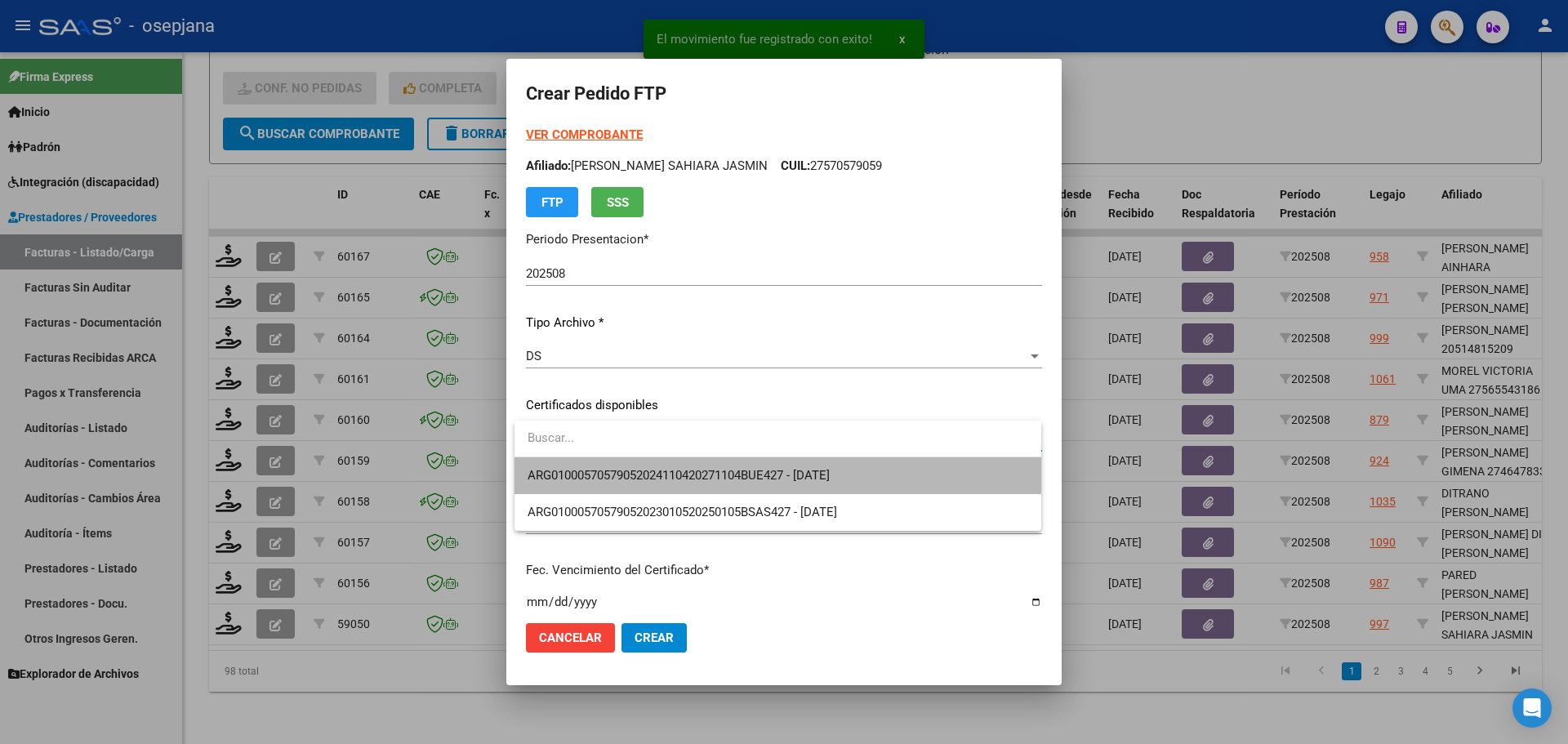
click at [622, 464] on span "ARG01000570579052024110420271104BUE427 - [DATE]" at bounding box center [777, 476] width 500 height 37
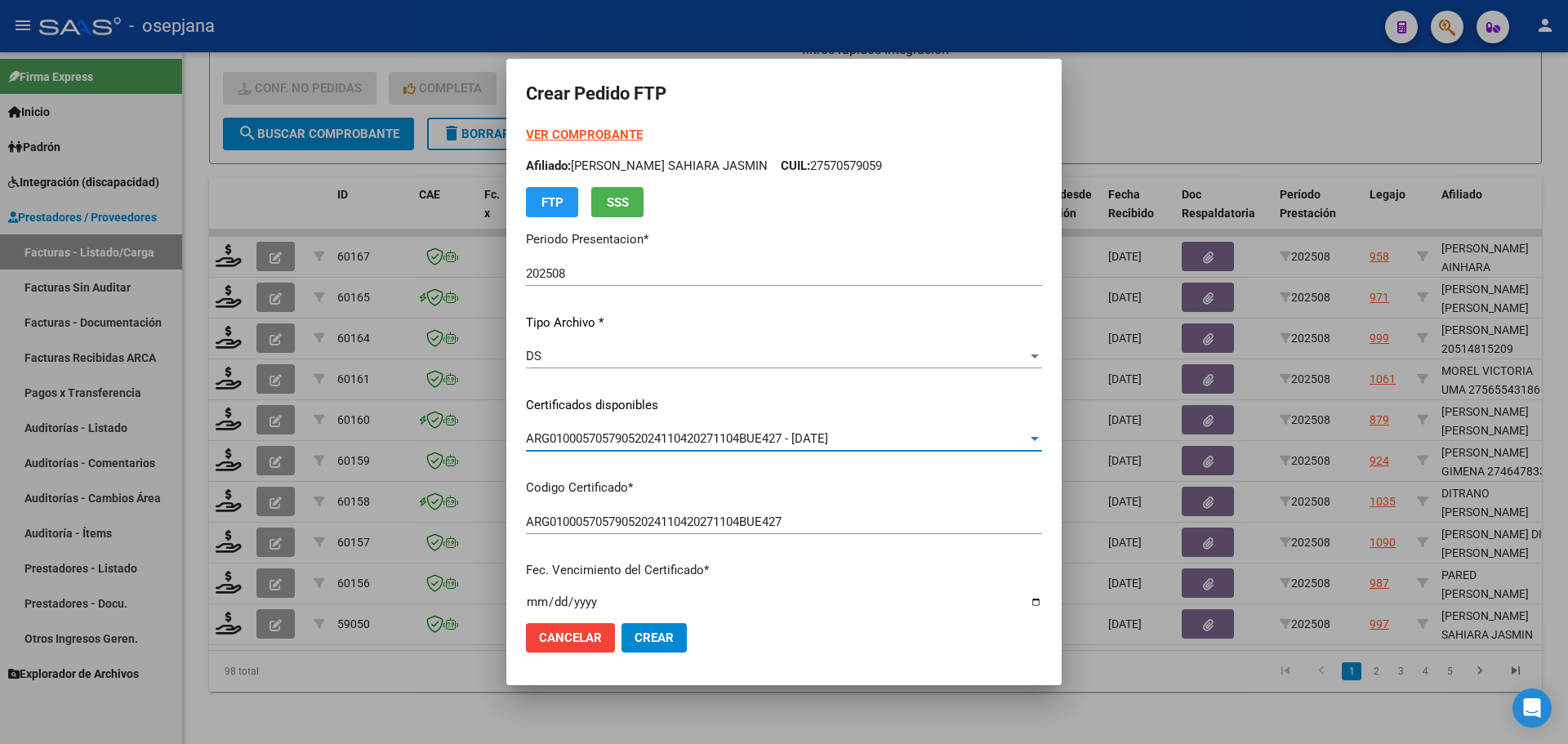
click at [595, 132] on strong "VER COMPROBANTE" at bounding box center [584, 135] width 117 height 15
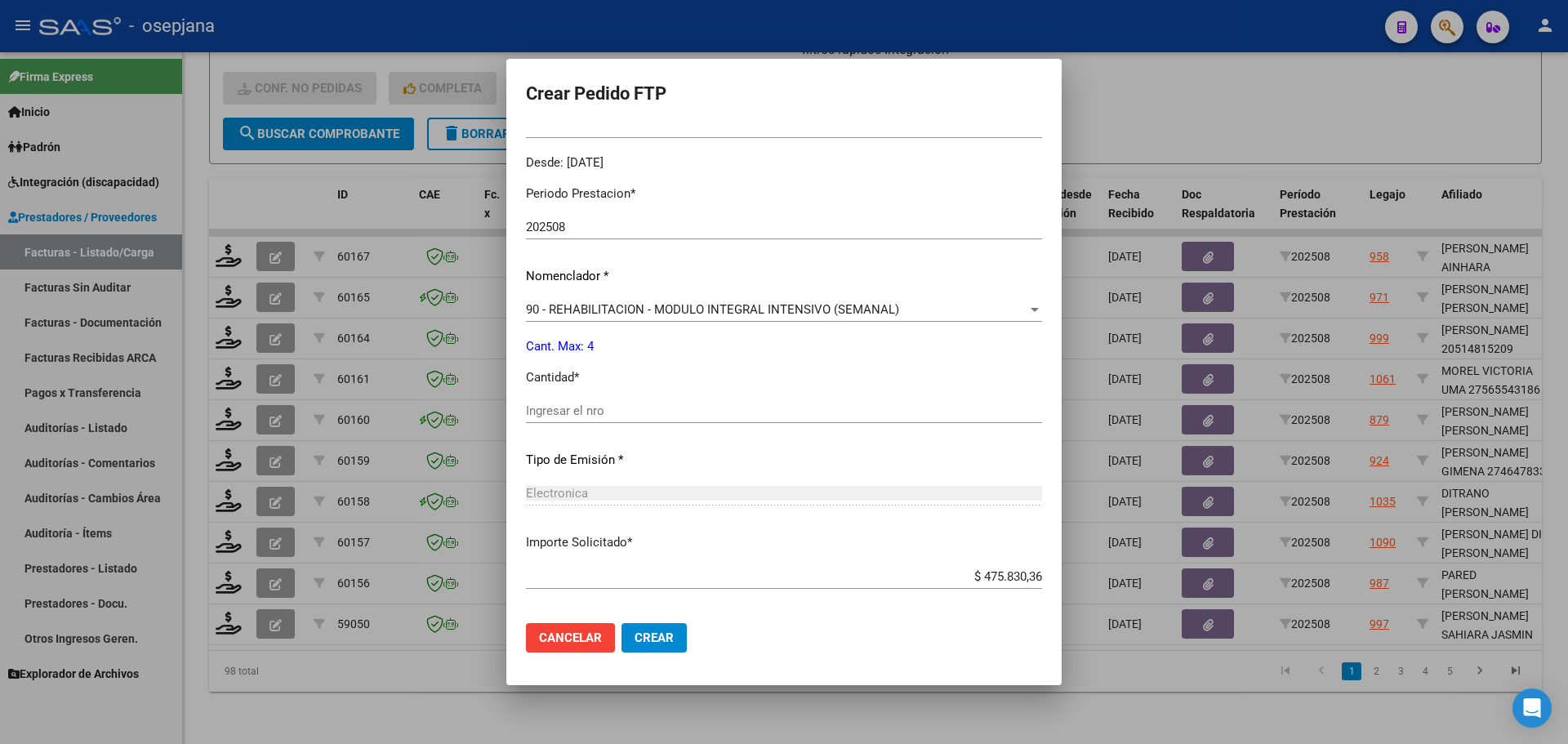
scroll to position [489, 0]
click at [567, 416] on input "Ingresar el nro" at bounding box center [784, 409] width 516 height 15
click at [664, 633] on span "Crear" at bounding box center [654, 638] width 39 height 15
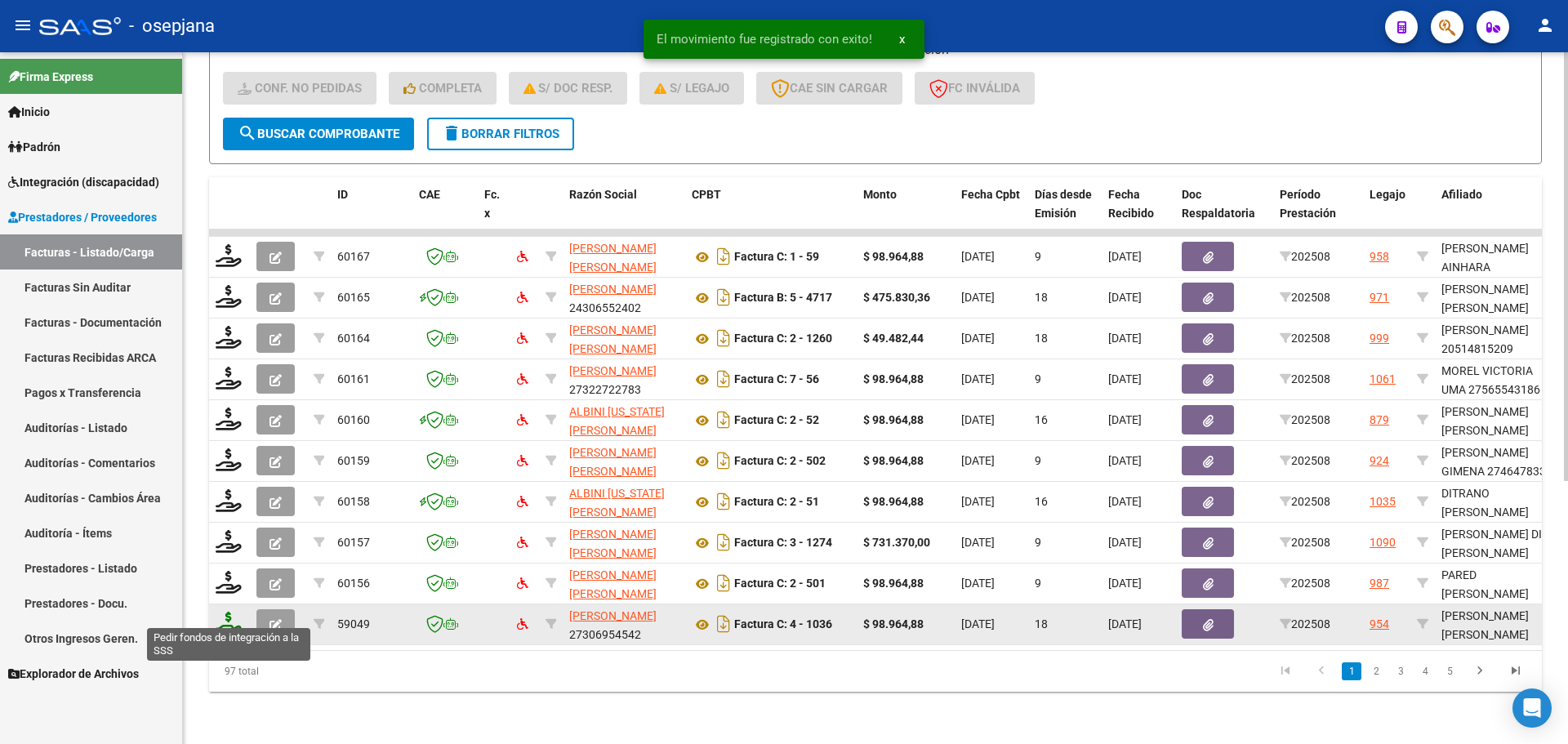
click at [224, 613] on icon at bounding box center [228, 623] width 26 height 23
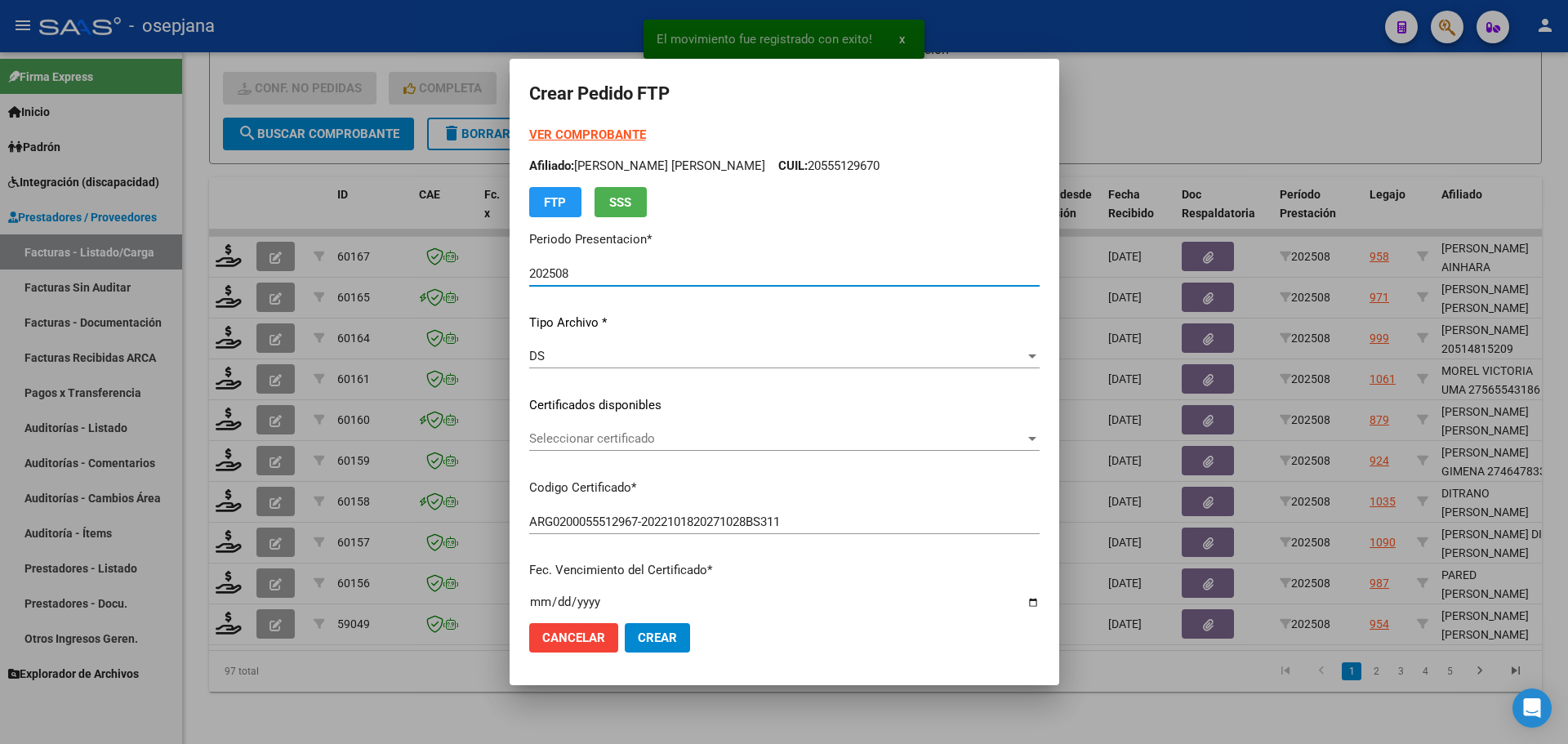
click at [600, 435] on span "Seleccionar certificado" at bounding box center [776, 439] width 495 height 15
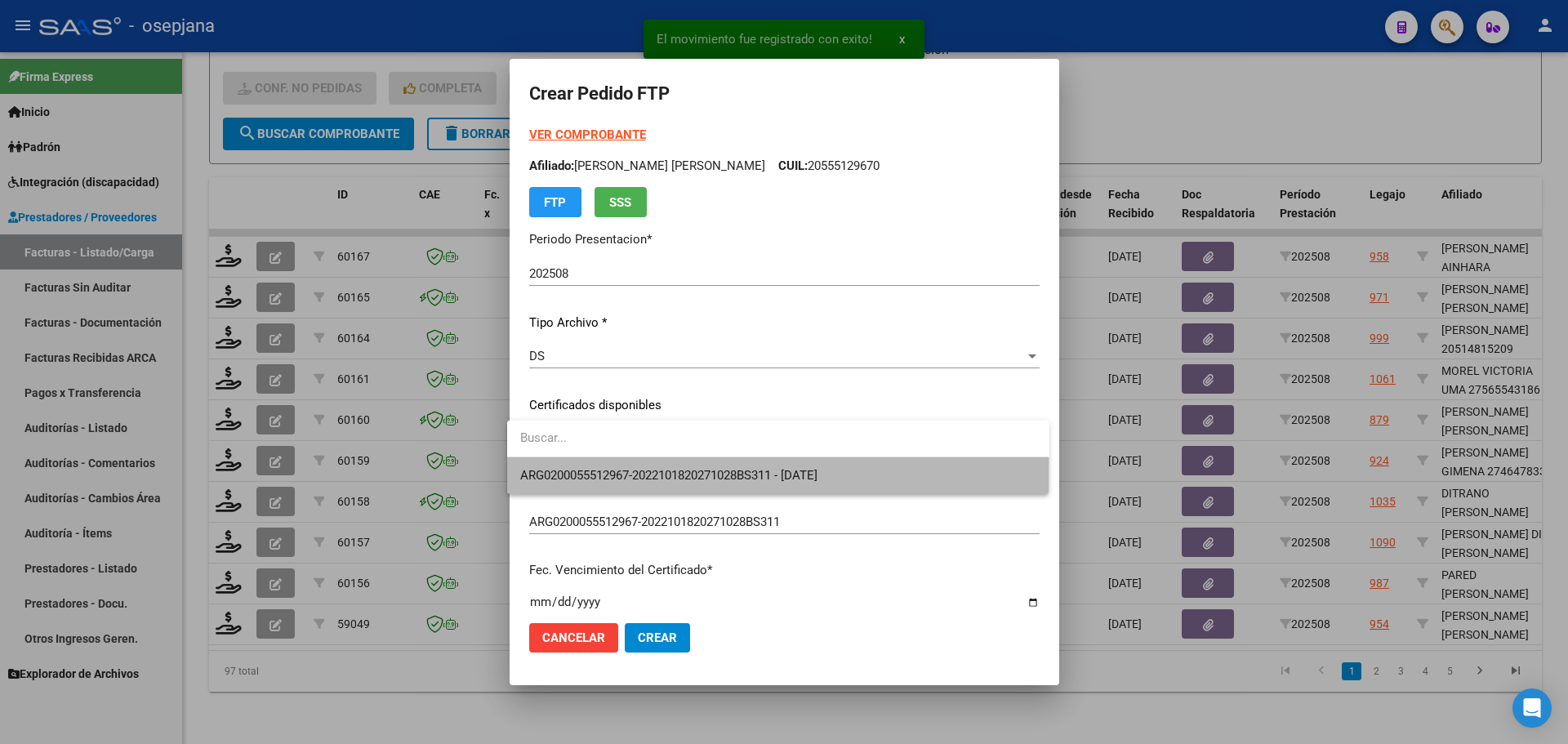
click at [607, 465] on span "ARG0200055512967-2022101820271028BS311 - [DATE]" at bounding box center [778, 476] width 516 height 37
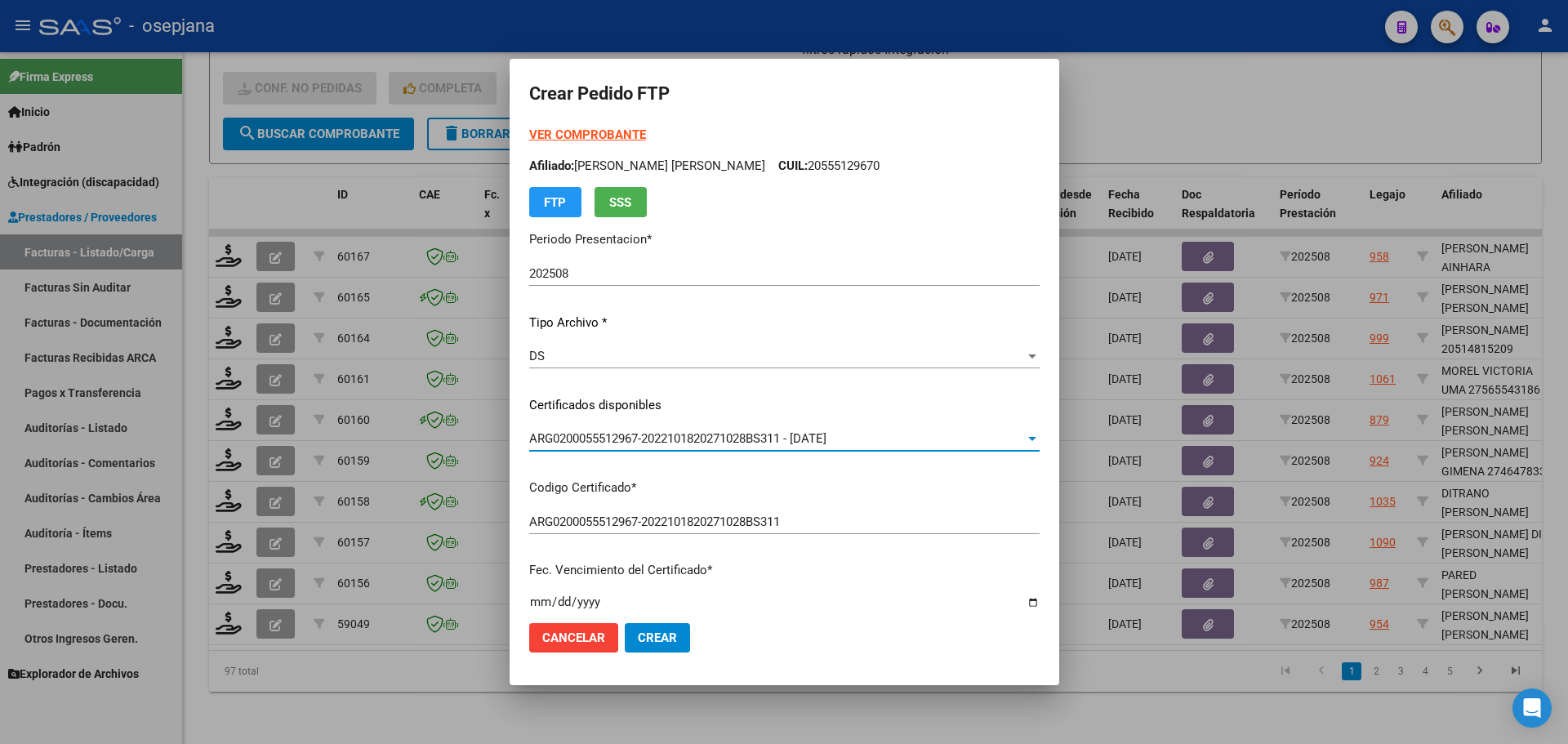
click at [581, 135] on strong "VER COMPROBANTE" at bounding box center [587, 135] width 117 height 15
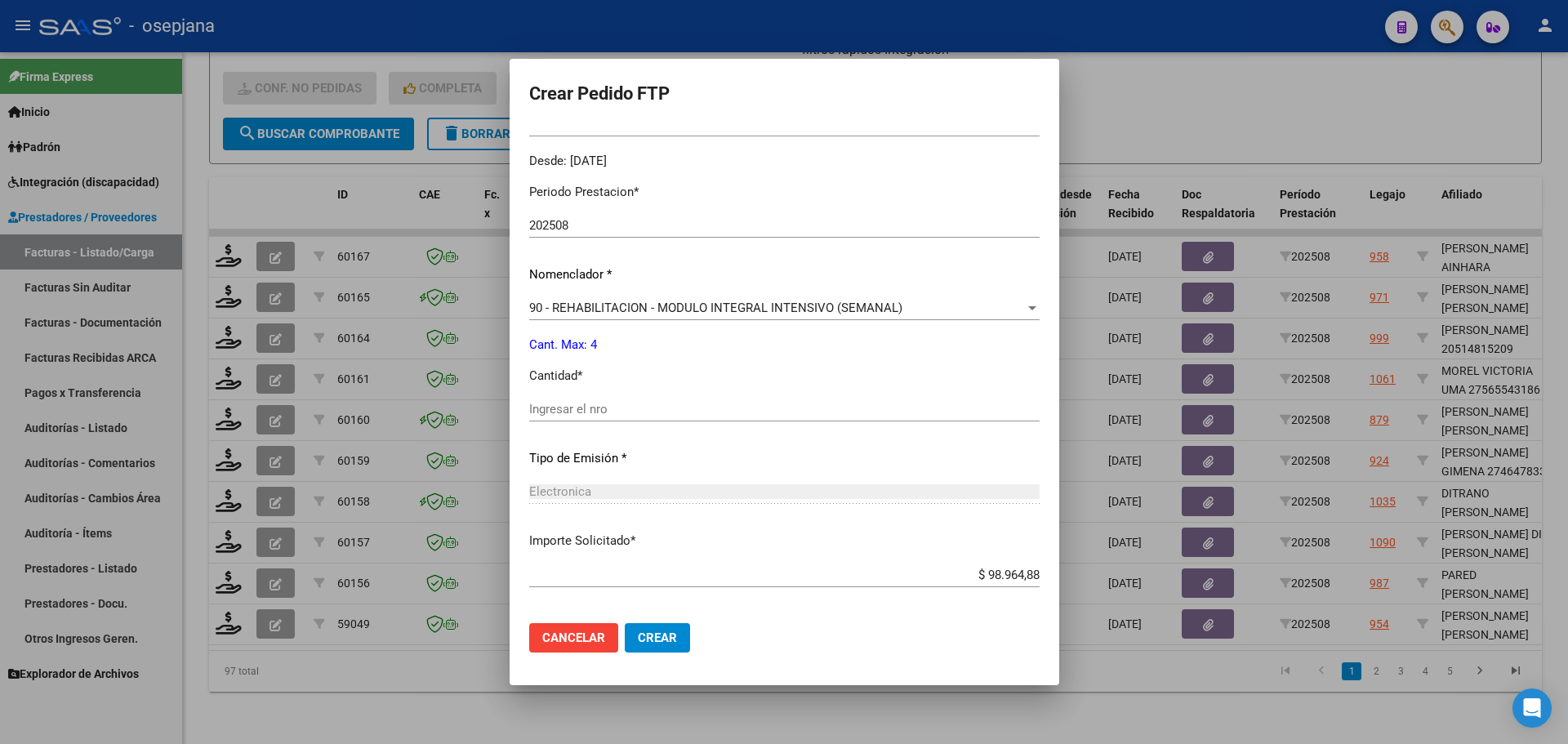
click at [575, 404] on input "Ingresar el nro" at bounding box center [784, 409] width 510 height 15
click at [660, 644] on span "Crear" at bounding box center [657, 638] width 39 height 15
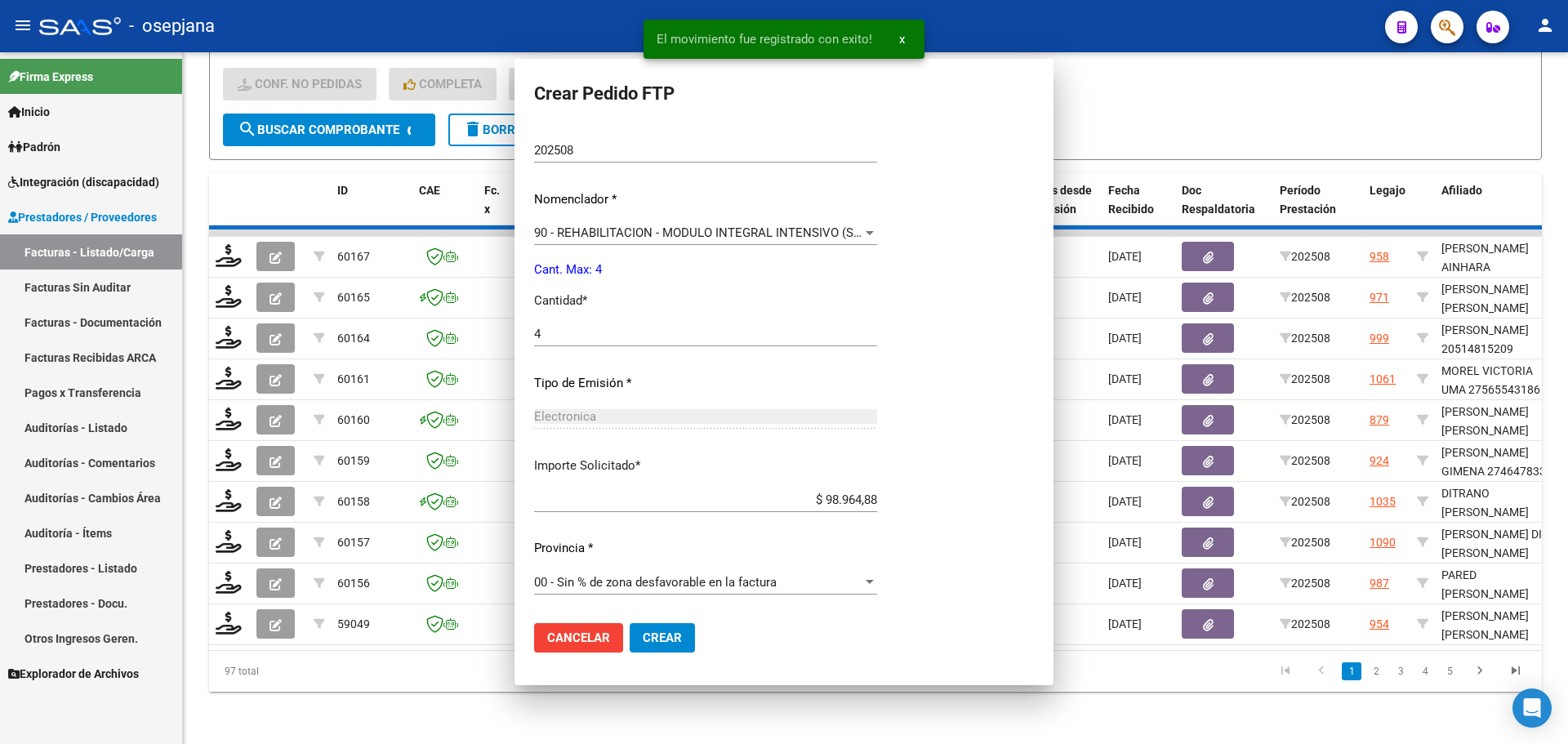
scroll to position [0, 0]
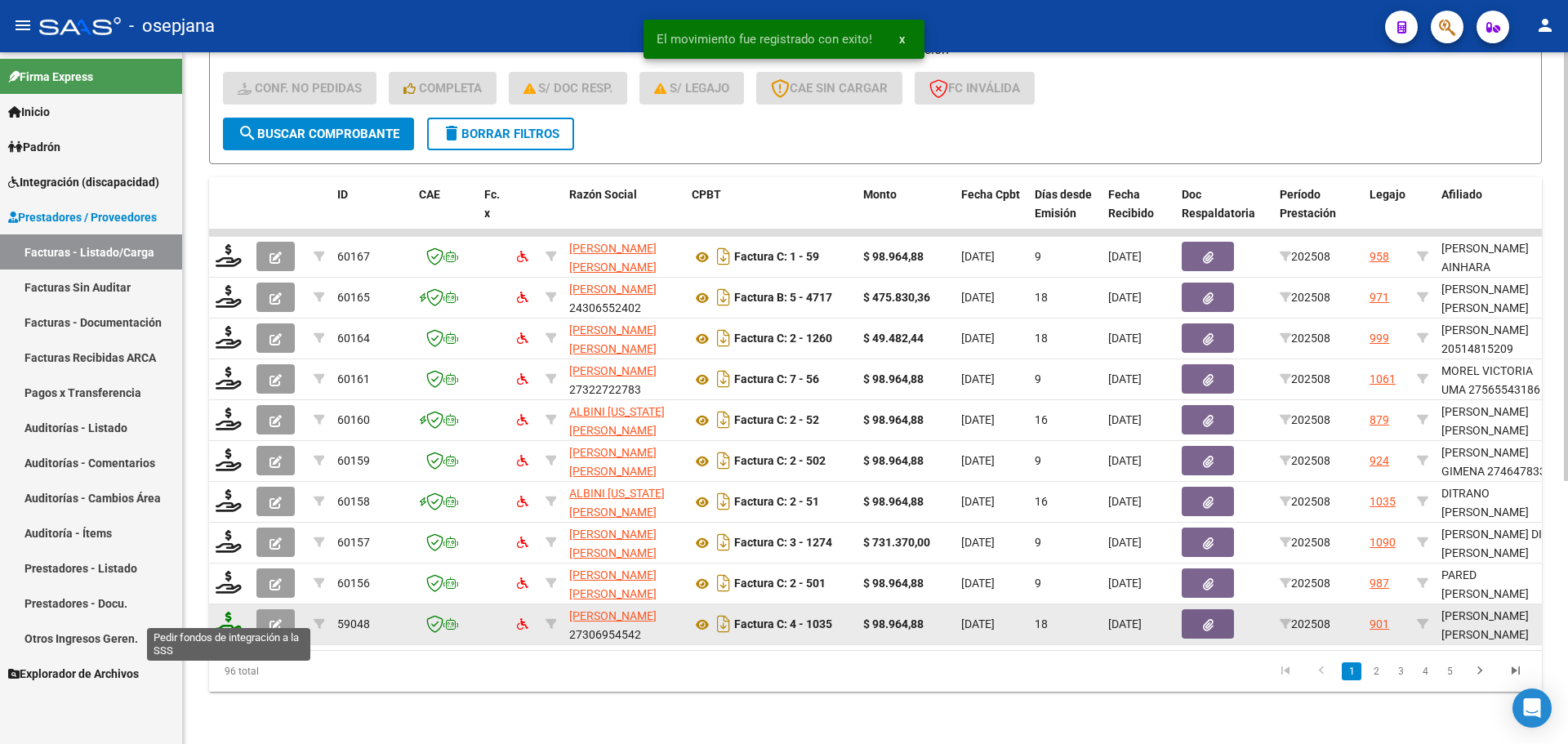
click at [225, 620] on icon at bounding box center [228, 623] width 26 height 23
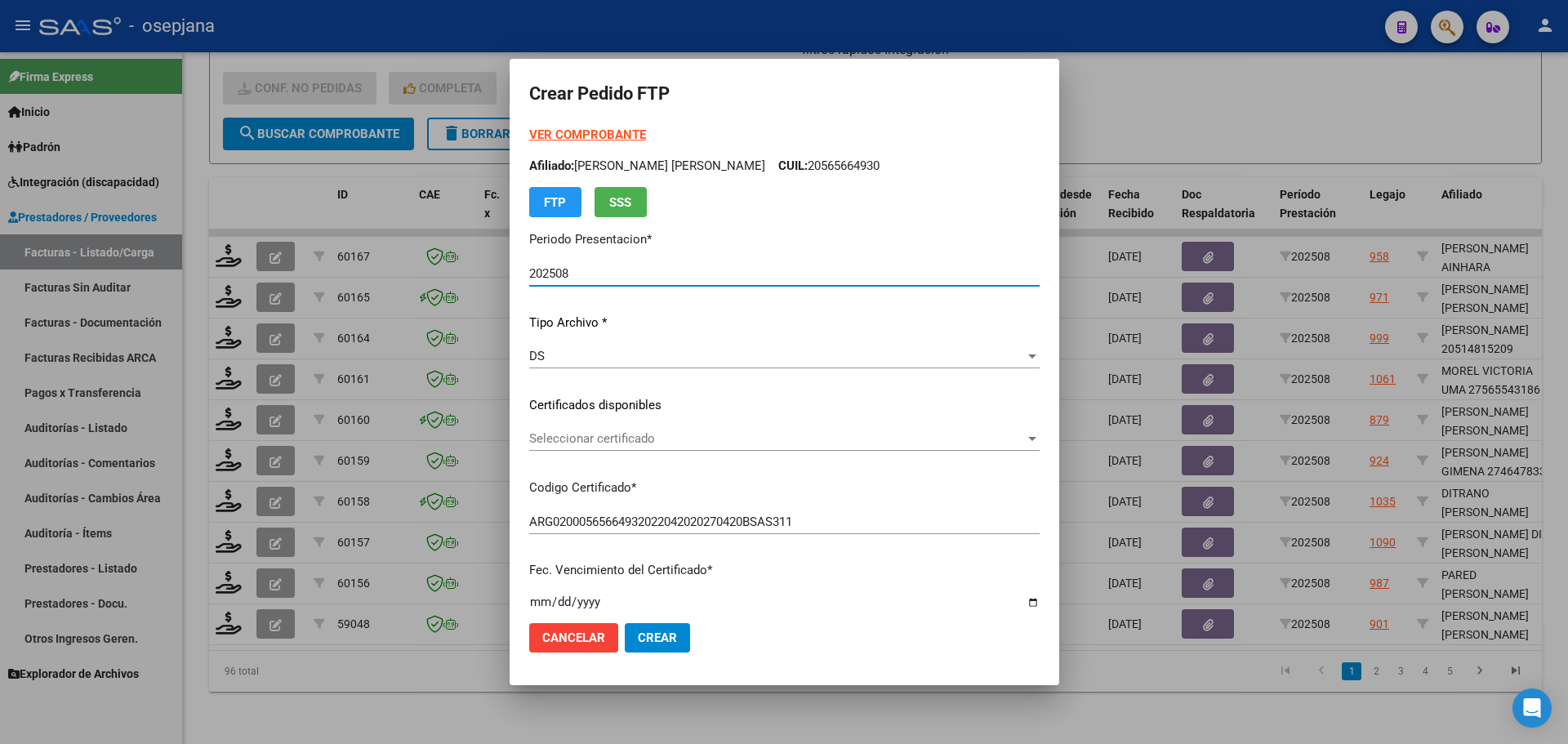
click at [608, 430] on div "Seleccionar certificado Seleccionar certificado" at bounding box center [784, 439] width 510 height 25
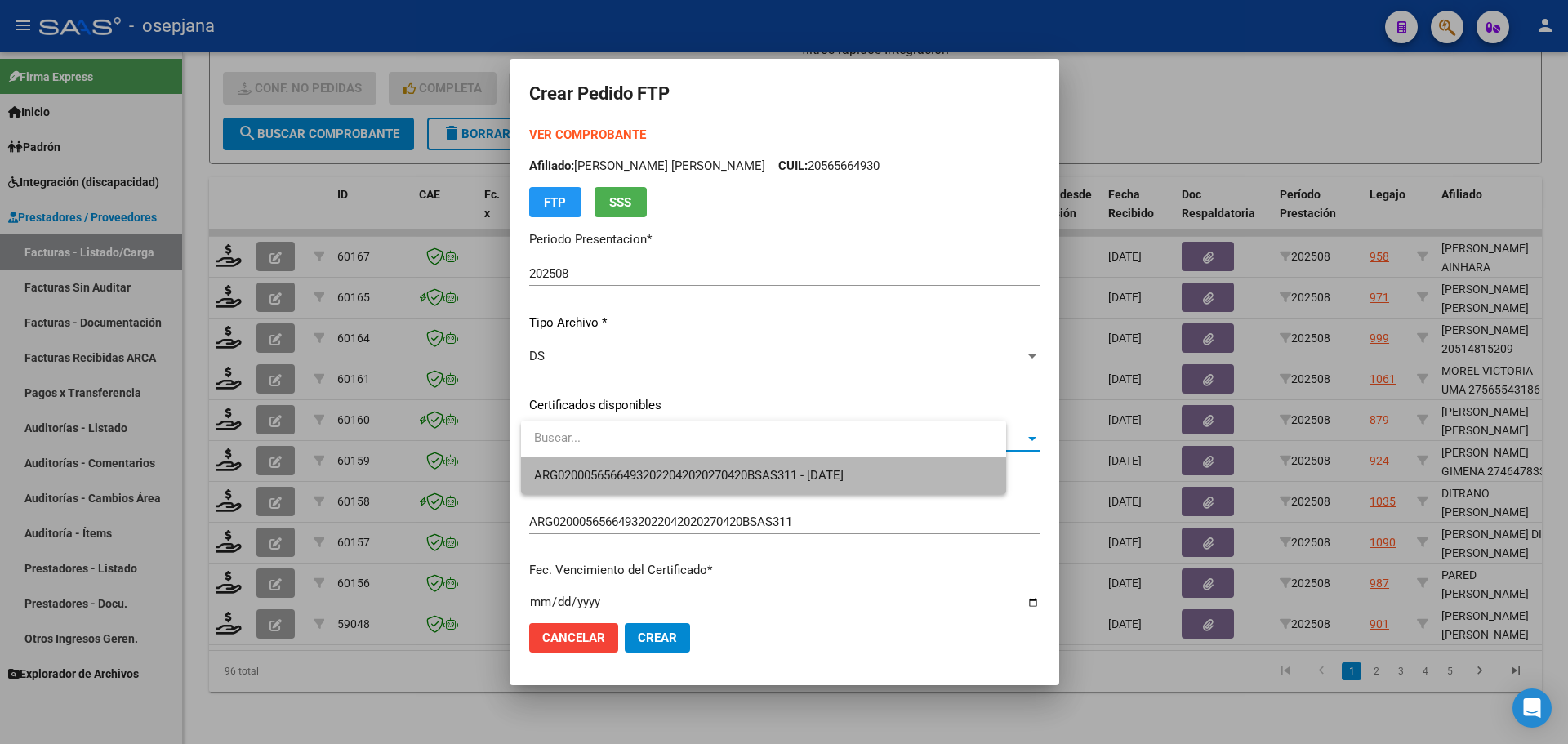
click at [612, 467] on span "ARG02000565664932022042020270420BSAS311 - [DATE]" at bounding box center [763, 476] width 459 height 37
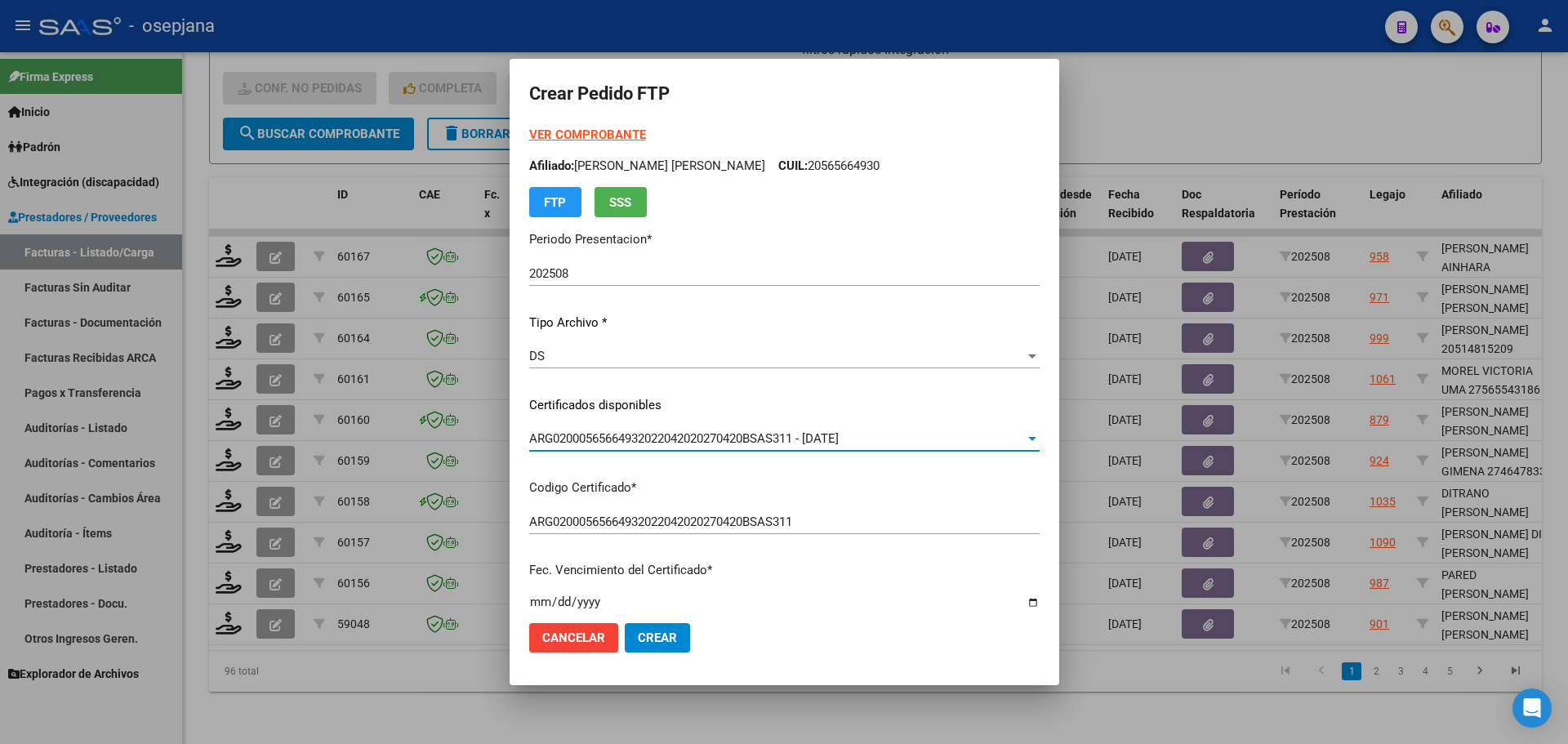
click at [611, 129] on strong "VER COMPROBANTE" at bounding box center [587, 135] width 117 height 15
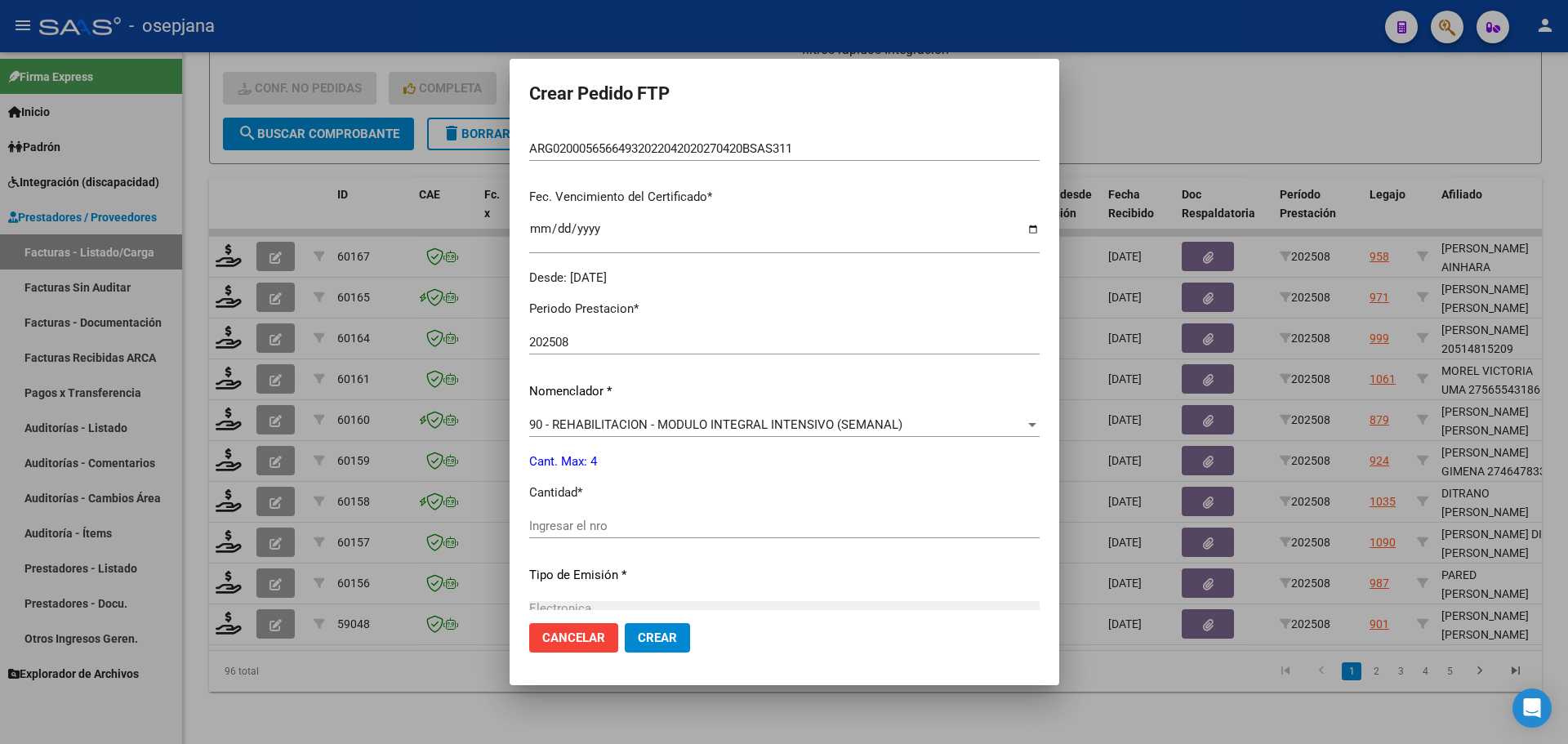
scroll to position [408, 0]
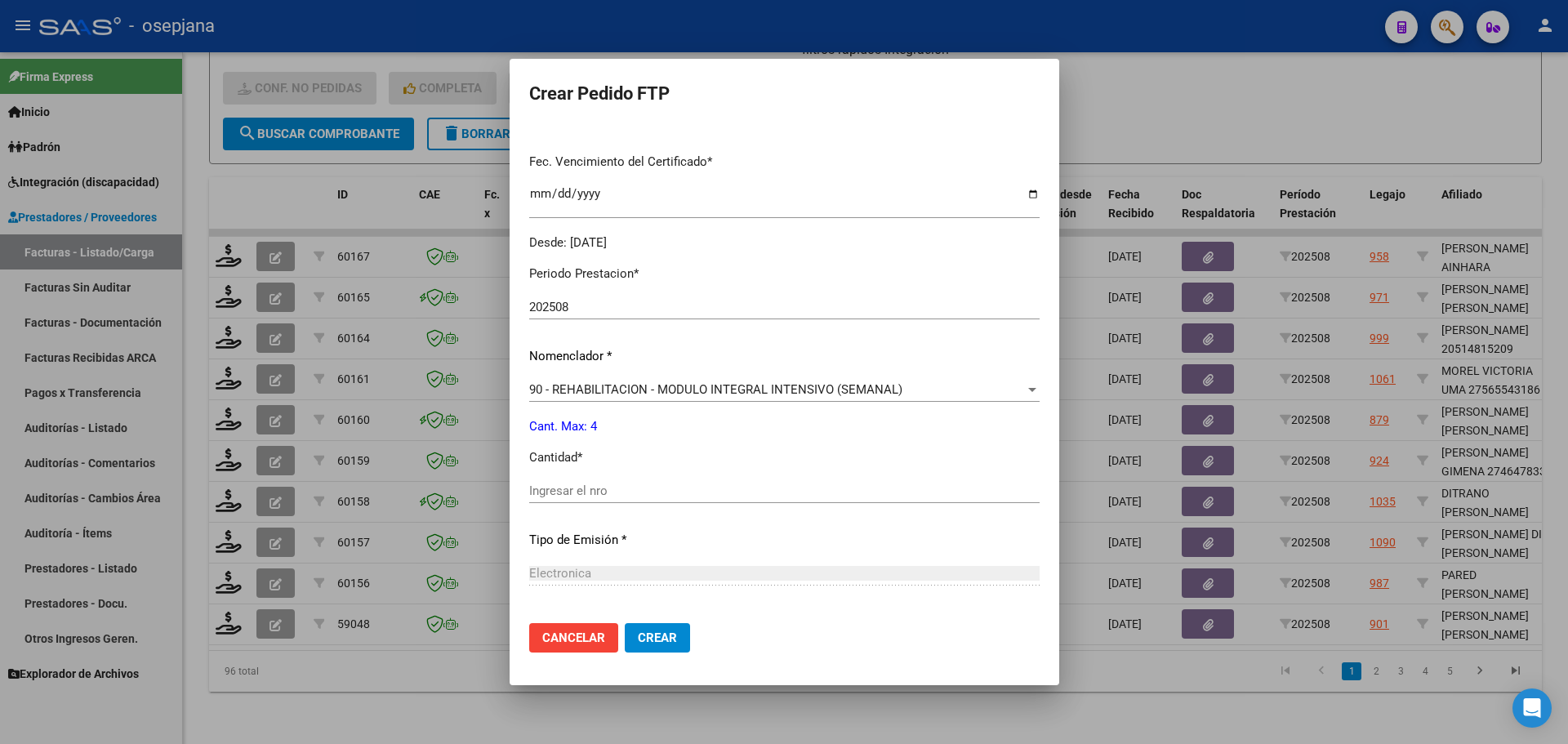
click at [565, 482] on div "Ingresar el nro" at bounding box center [784, 490] width 510 height 25
click at [687, 631] on button "Crear" at bounding box center [657, 638] width 66 height 29
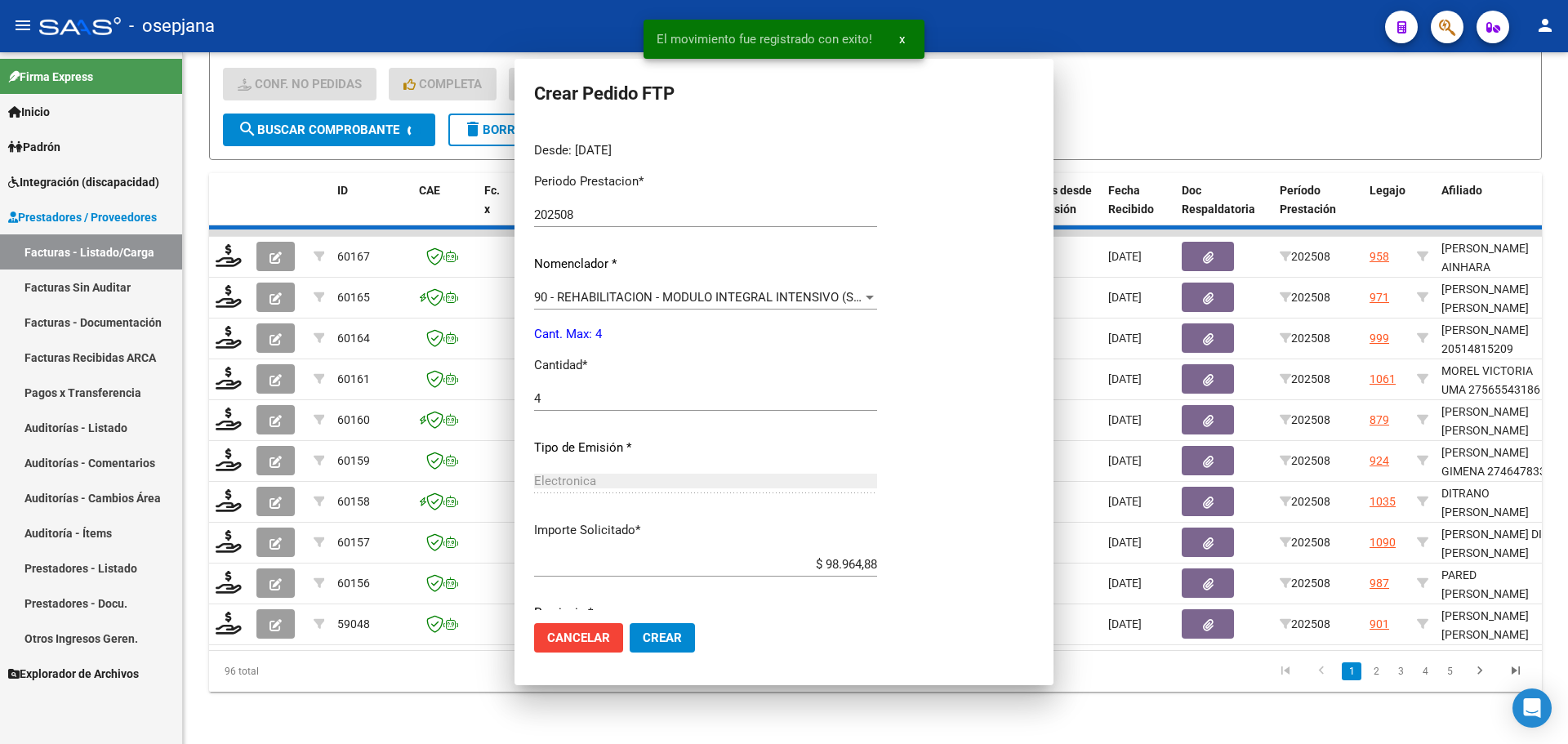
scroll to position [0, 0]
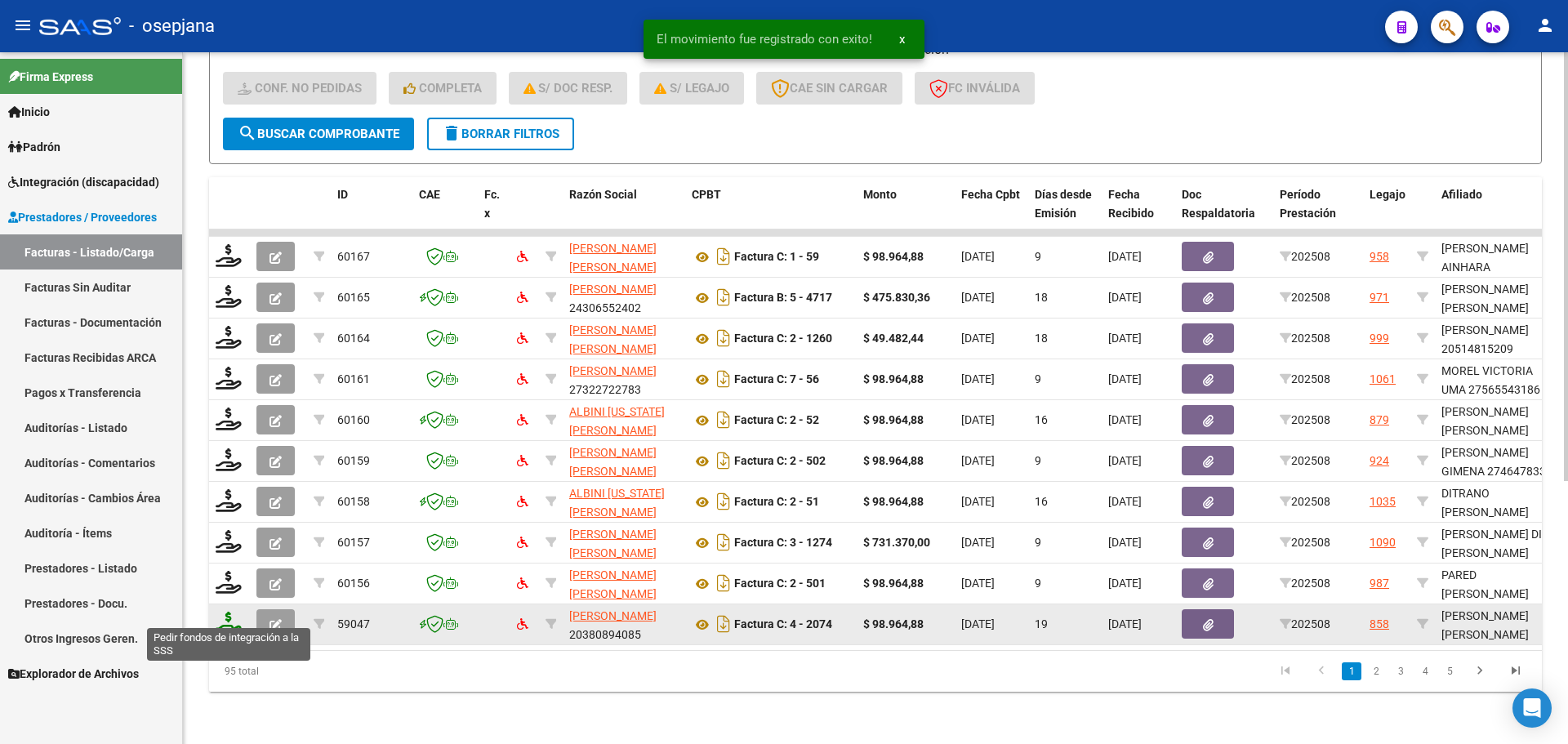
click at [230, 616] on icon at bounding box center [228, 623] width 26 height 23
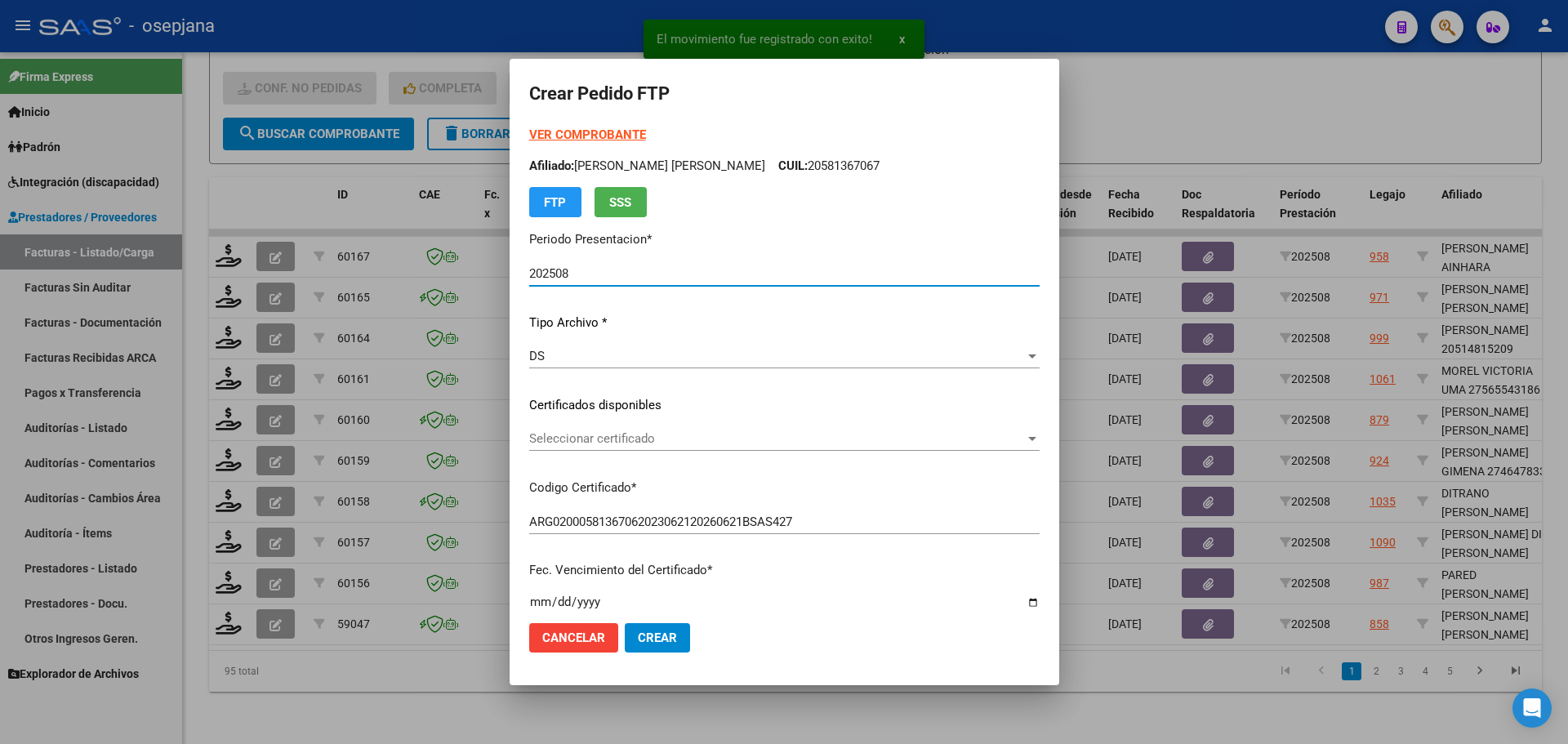
click at [603, 429] on div "Seleccionar certificado Seleccionar certificado" at bounding box center [784, 439] width 510 height 25
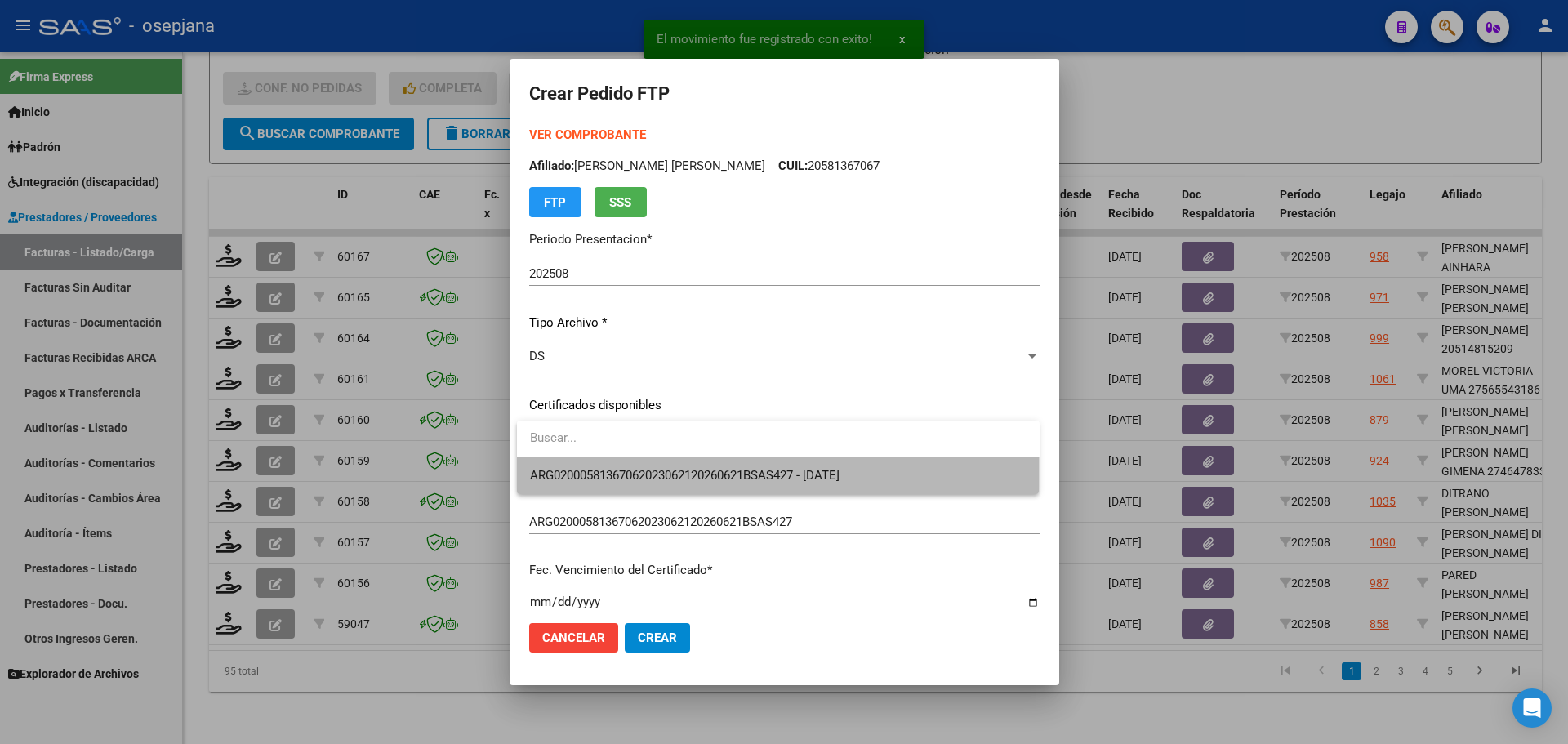
click at [614, 466] on span "ARG02000581367062023062120260621BSAS427 - [DATE]" at bounding box center [778, 476] width 496 height 37
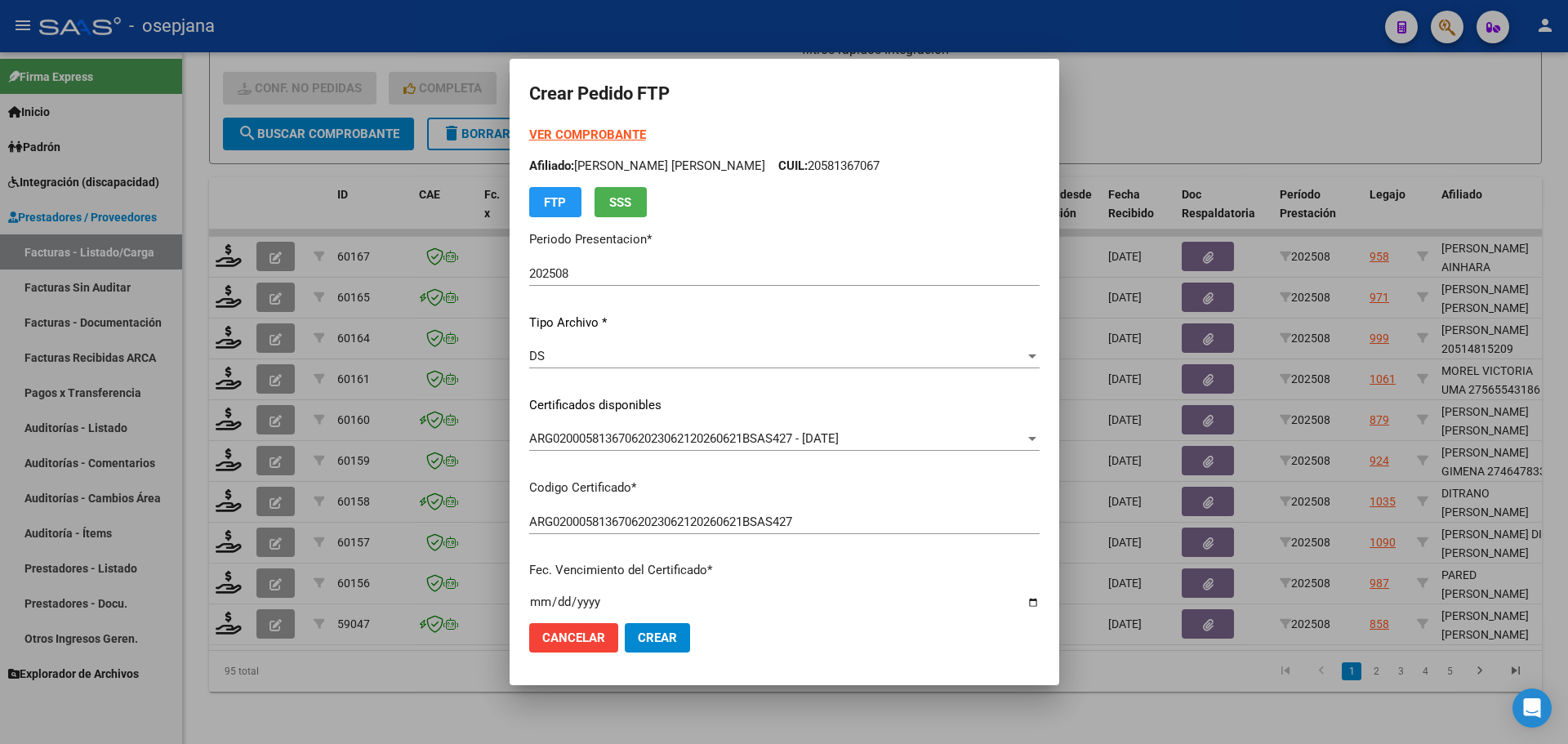
click at [601, 135] on strong "VER COMPROBANTE" at bounding box center [587, 135] width 117 height 15
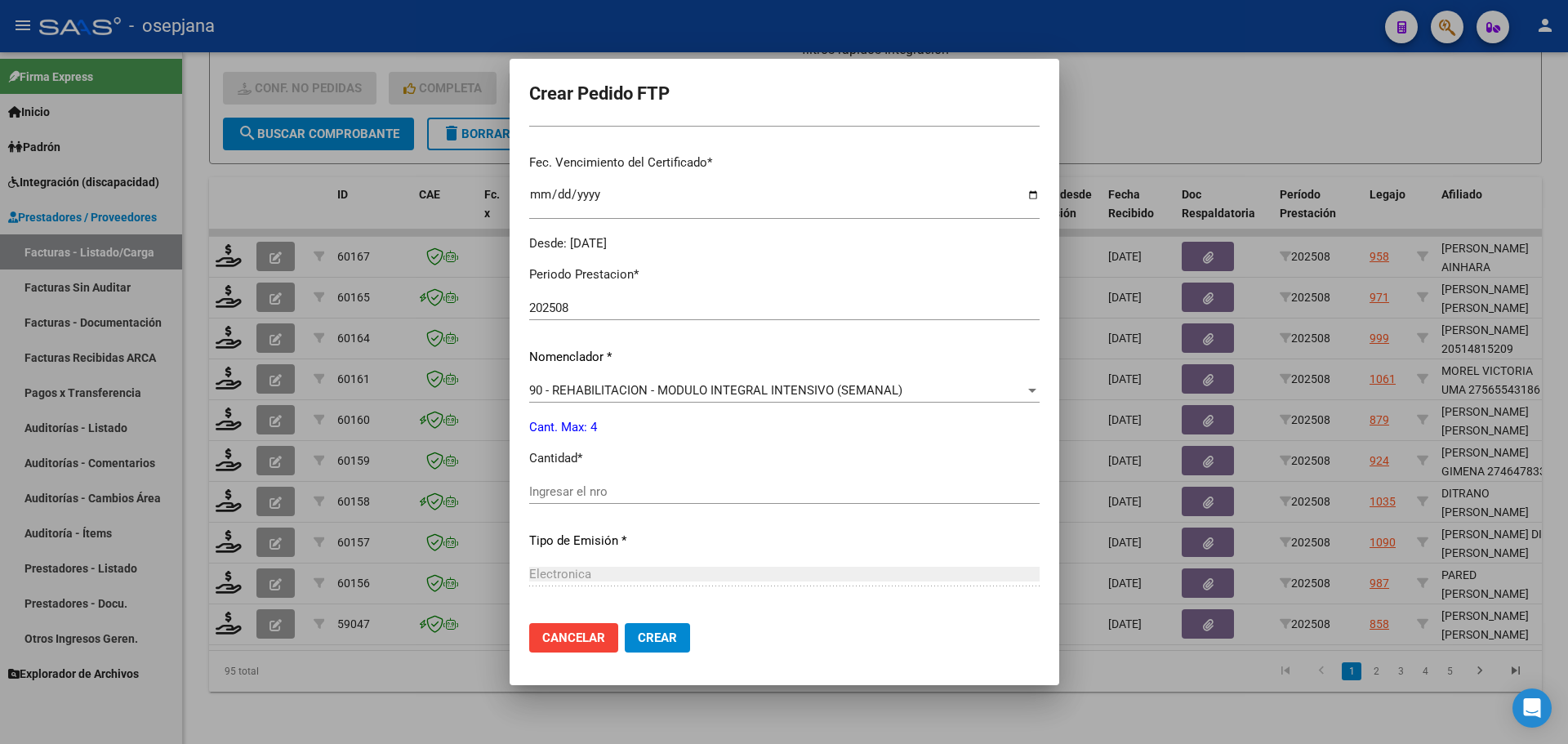
scroll to position [408, 0]
click at [568, 487] on input "Ingresar el nro" at bounding box center [784, 490] width 510 height 15
click at [703, 647] on mat-dialog-actions "Cancelar Crear" at bounding box center [784, 638] width 510 height 56
click at [667, 639] on span "Crear" at bounding box center [657, 638] width 39 height 15
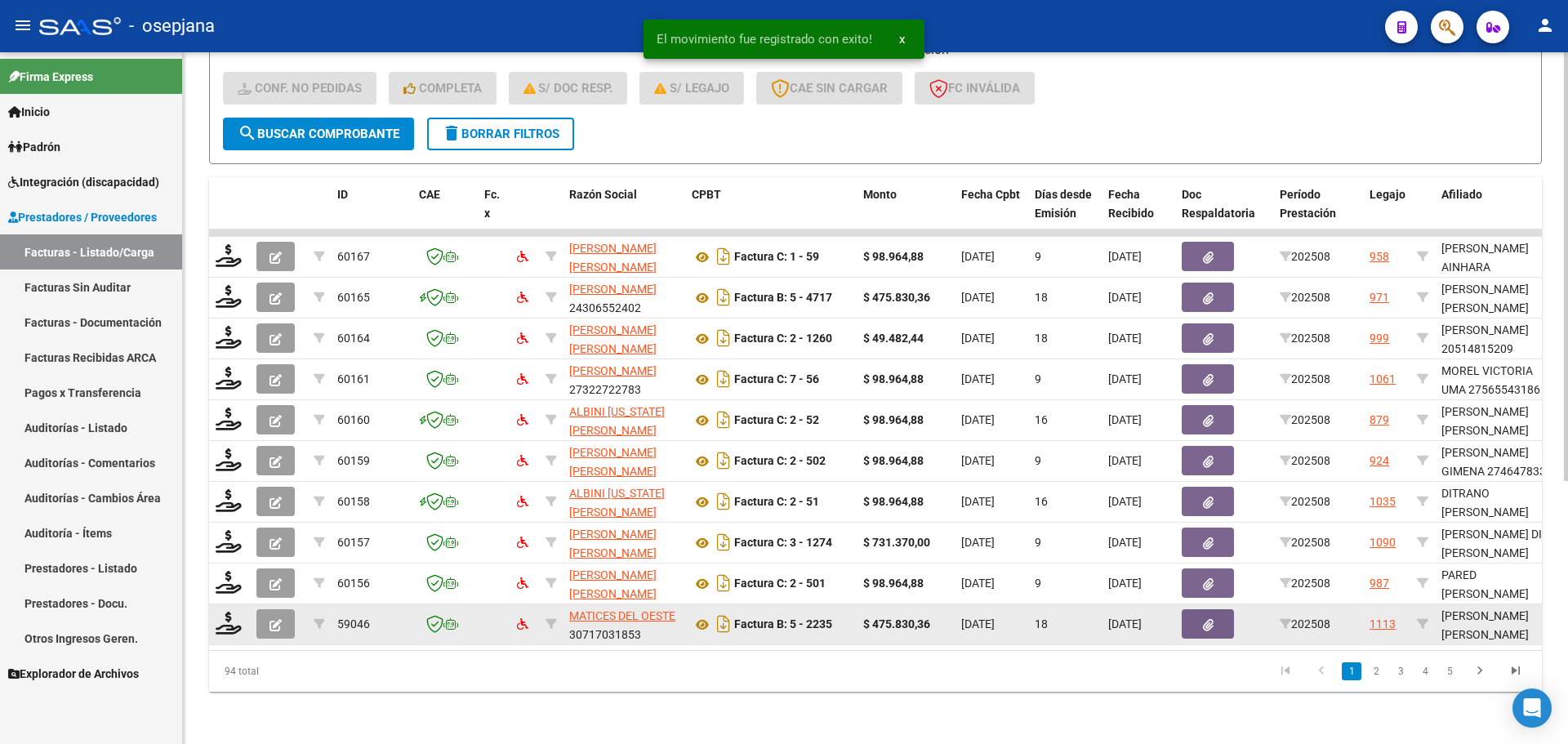
click at [212, 611] on datatable-body-cell at bounding box center [229, 624] width 41 height 40
click at [223, 612] on icon at bounding box center [228, 623] width 26 height 23
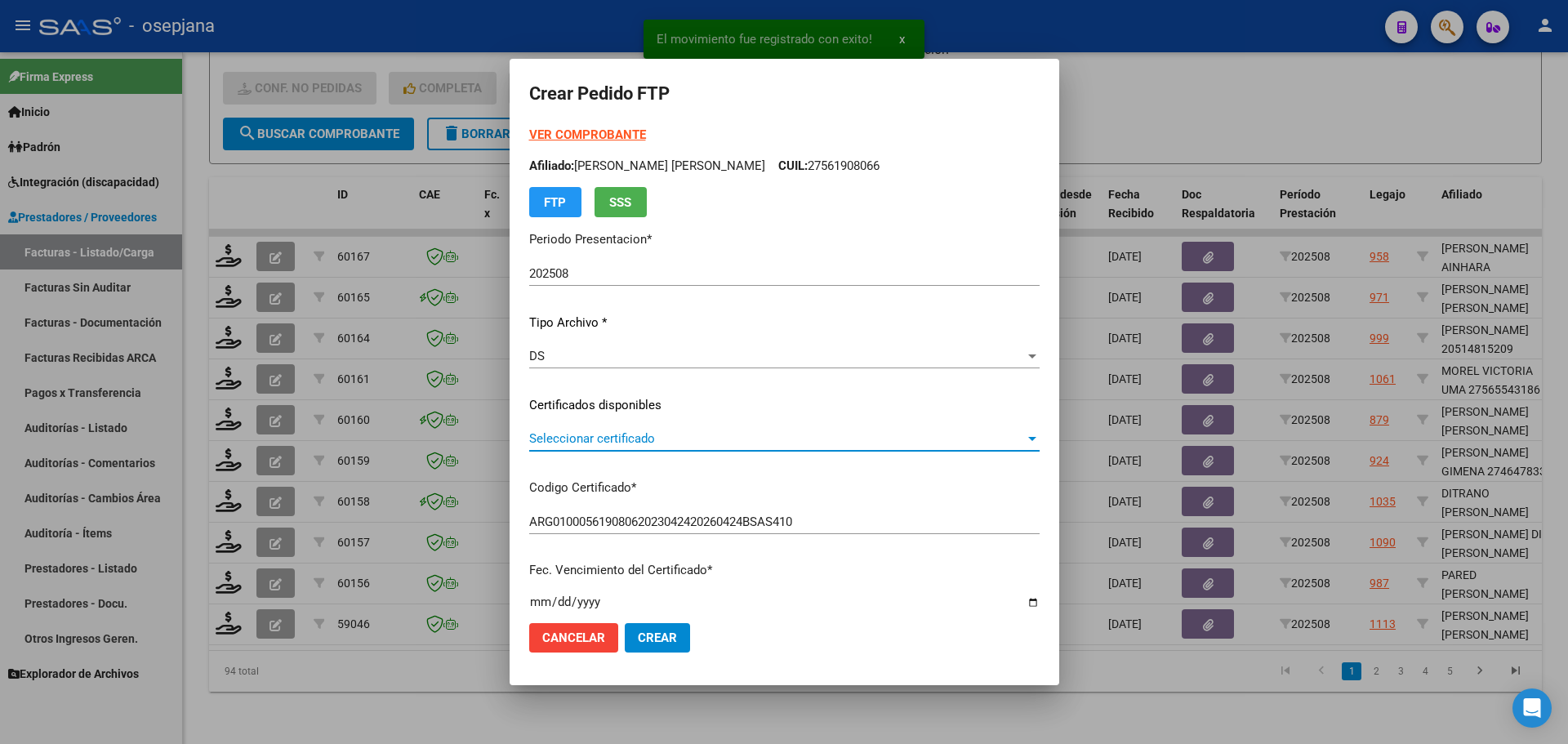
click at [615, 444] on span "Seleccionar certificado" at bounding box center [776, 439] width 495 height 15
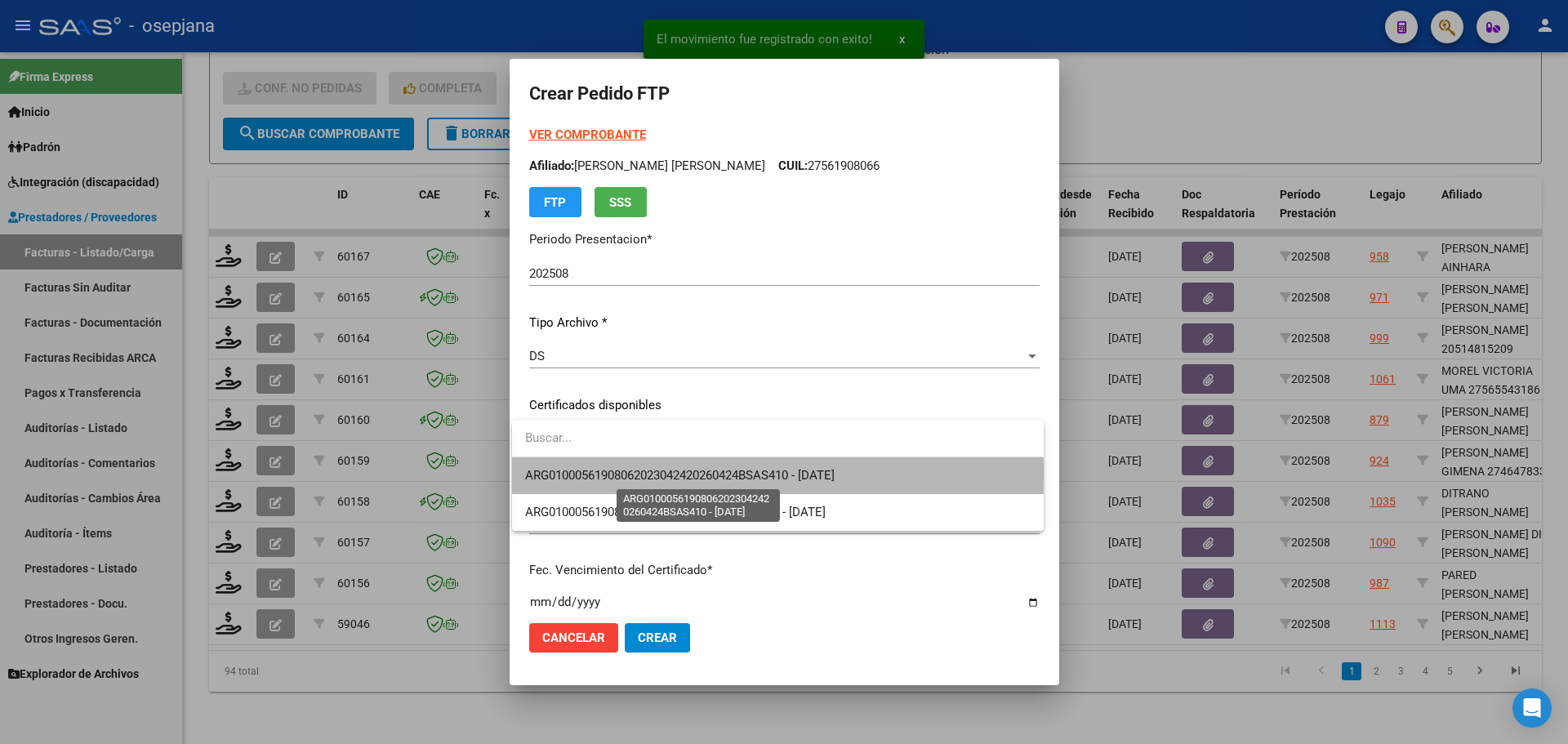
click at [619, 472] on span "ARG01000561908062023042420260424BSAS410 - [DATE]" at bounding box center [680, 475] width 310 height 15
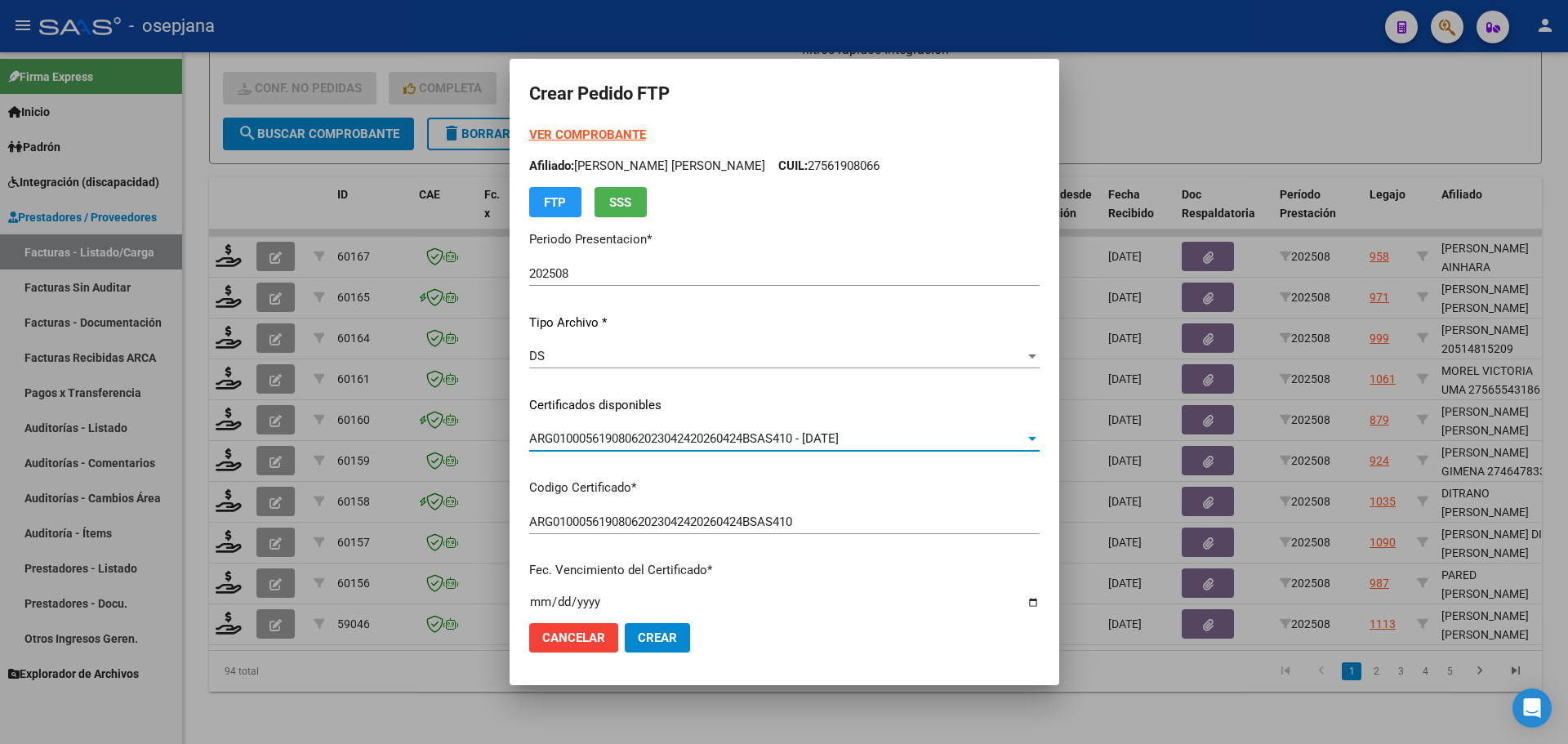
click at [599, 129] on strong "VER COMPROBANTE" at bounding box center [587, 135] width 117 height 15
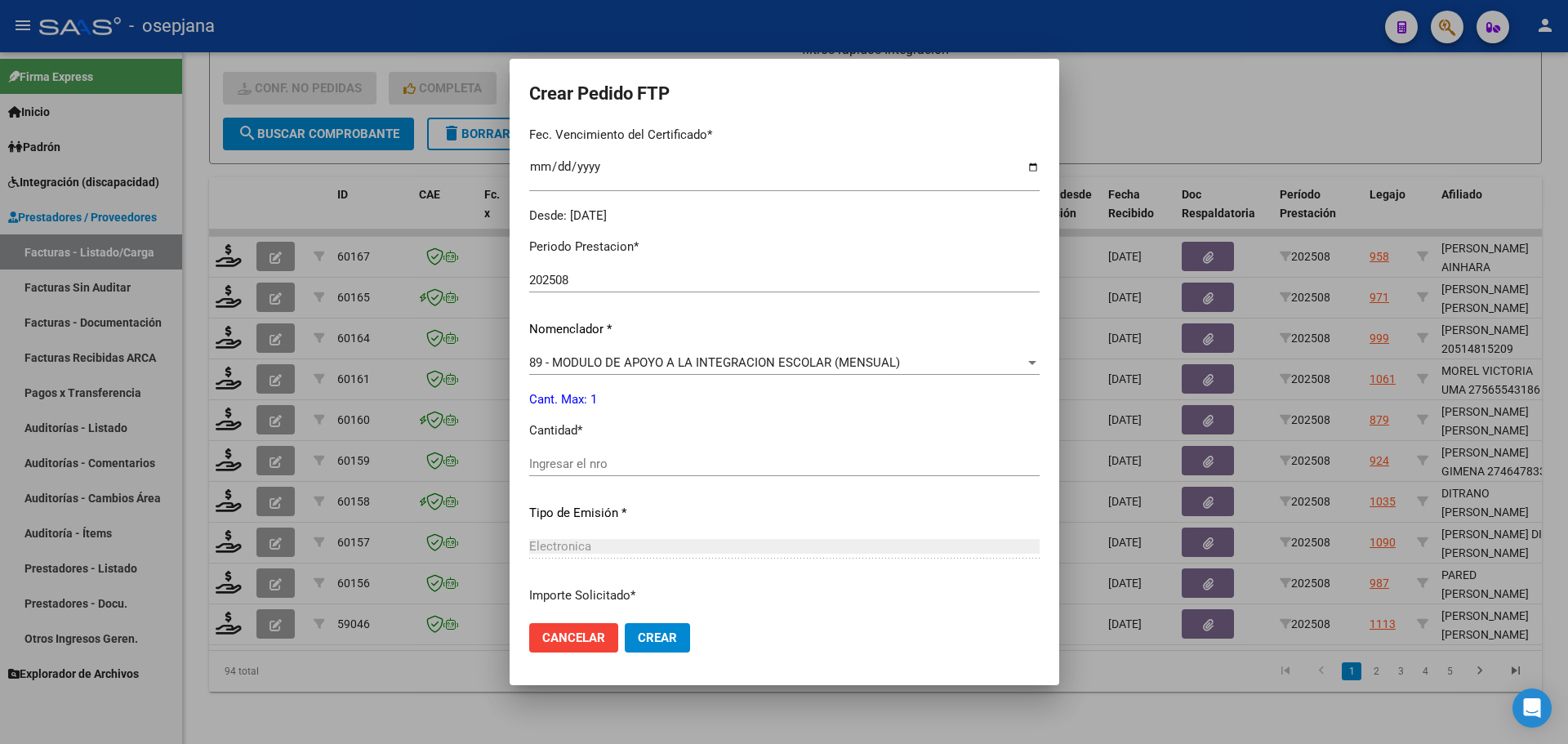
scroll to position [489, 0]
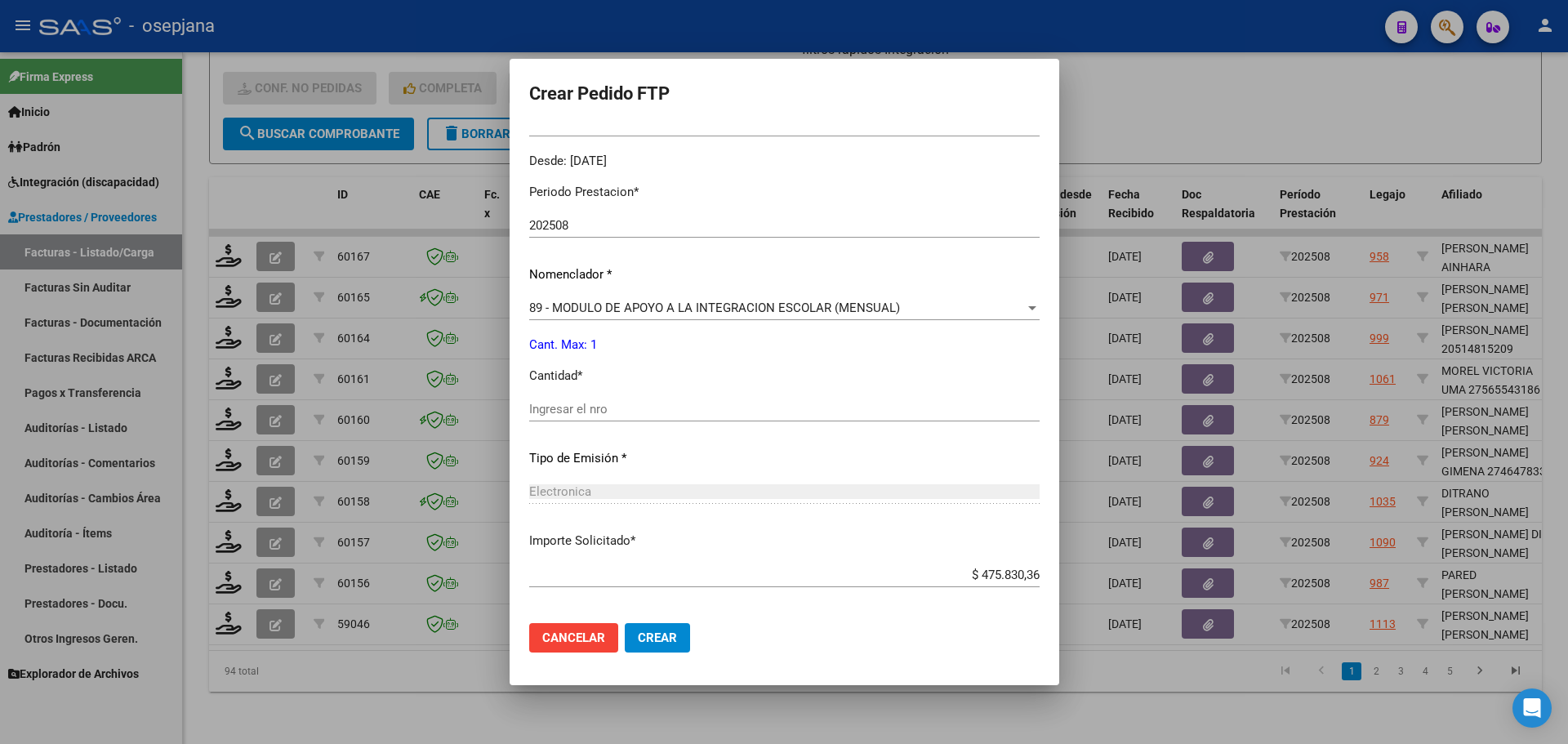
click at [567, 401] on div "Ingresar el nro" at bounding box center [784, 409] width 510 height 25
click at [662, 637] on span "Crear" at bounding box center [657, 638] width 39 height 15
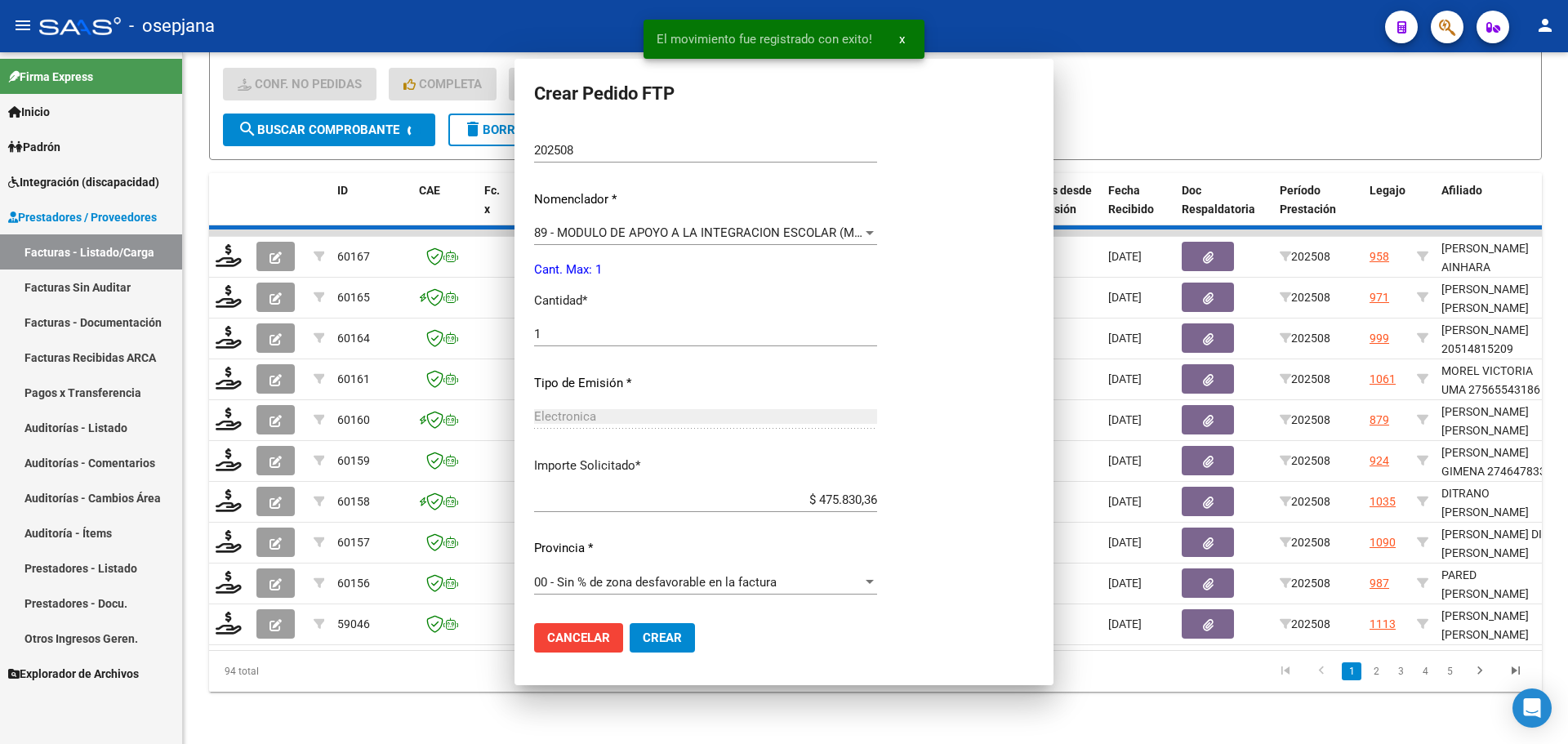
scroll to position [0, 0]
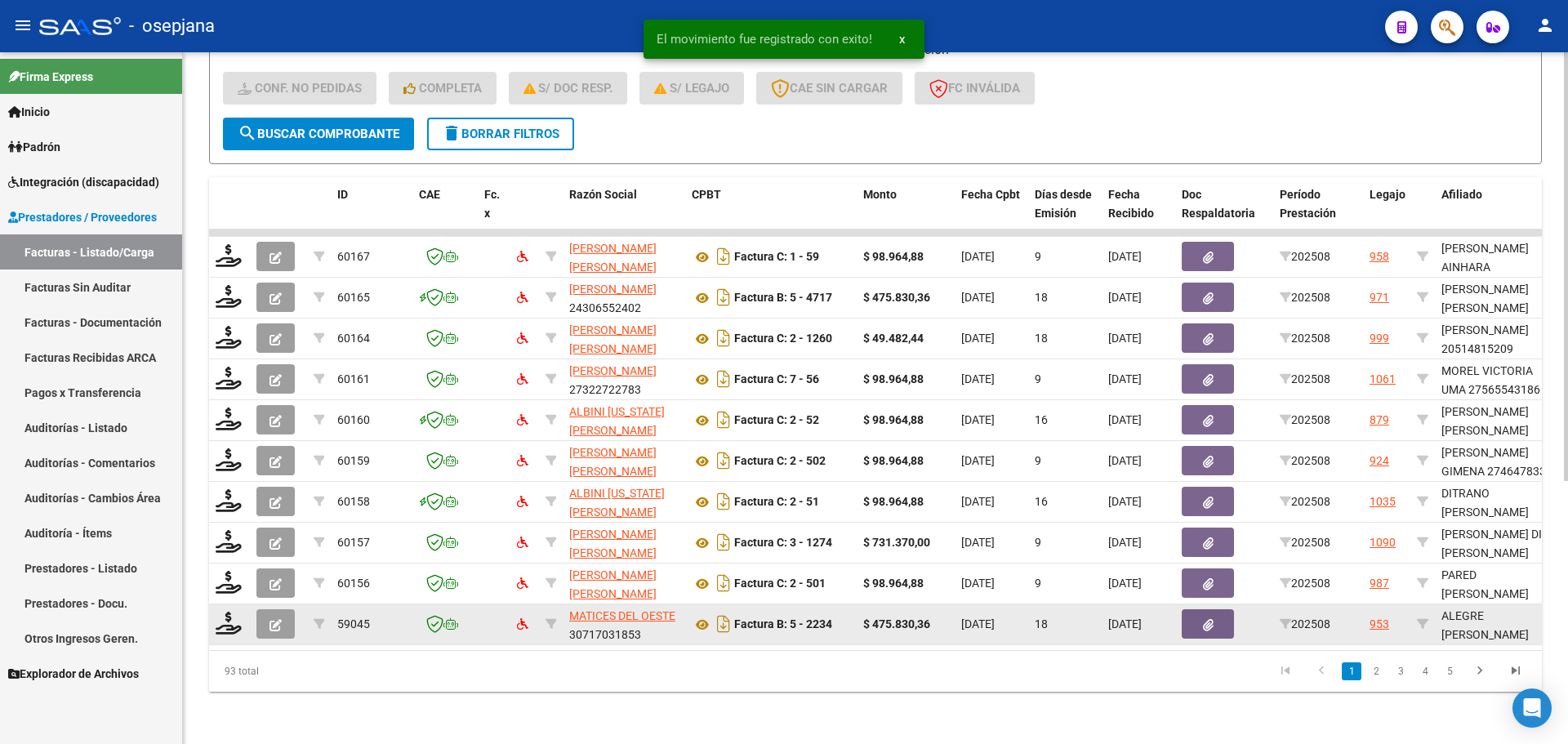
click at [237, 604] on datatable-body-cell at bounding box center [229, 624] width 41 height 40
click at [229, 615] on icon at bounding box center [228, 623] width 26 height 23
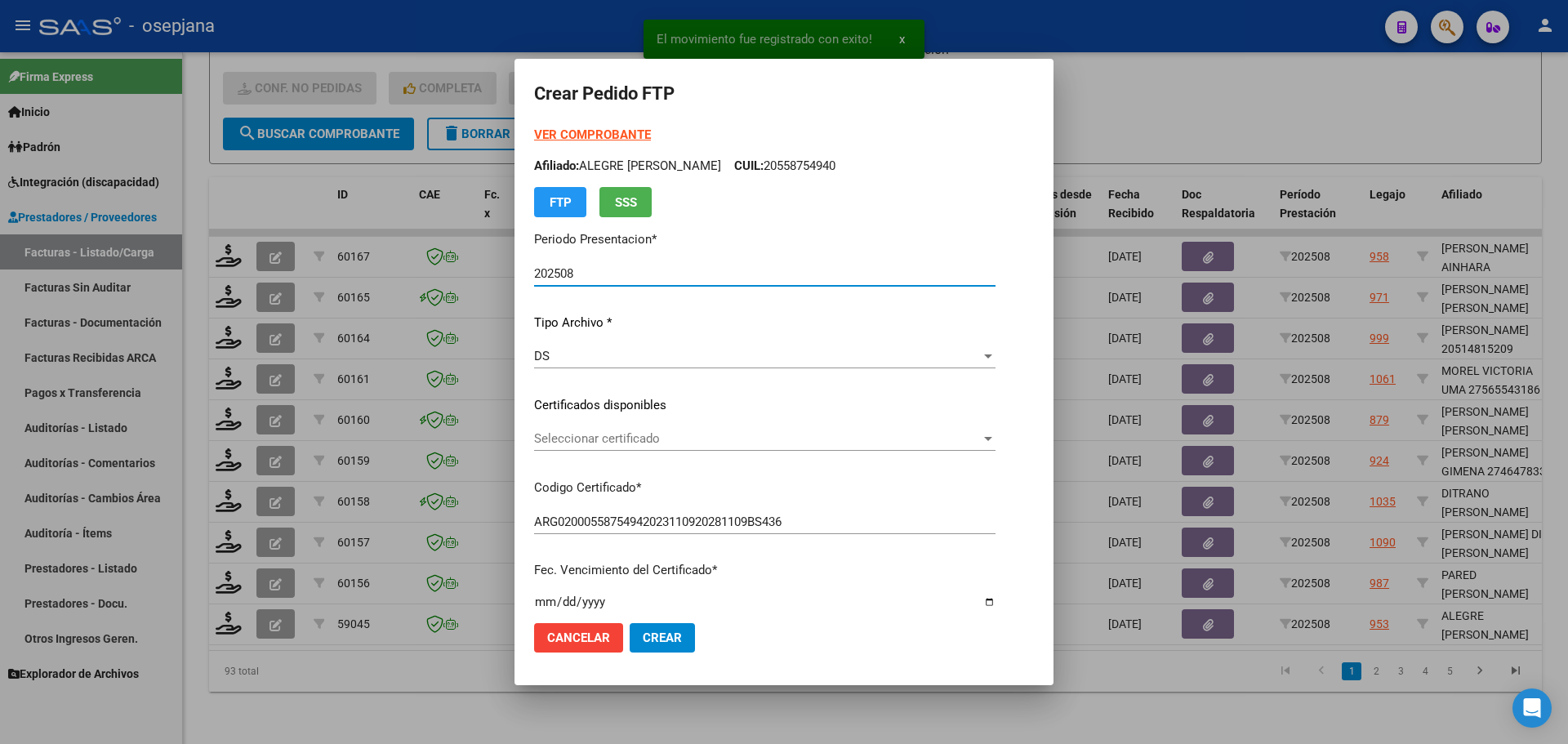
click at [624, 437] on span "Seleccionar certificado" at bounding box center [757, 439] width 447 height 15
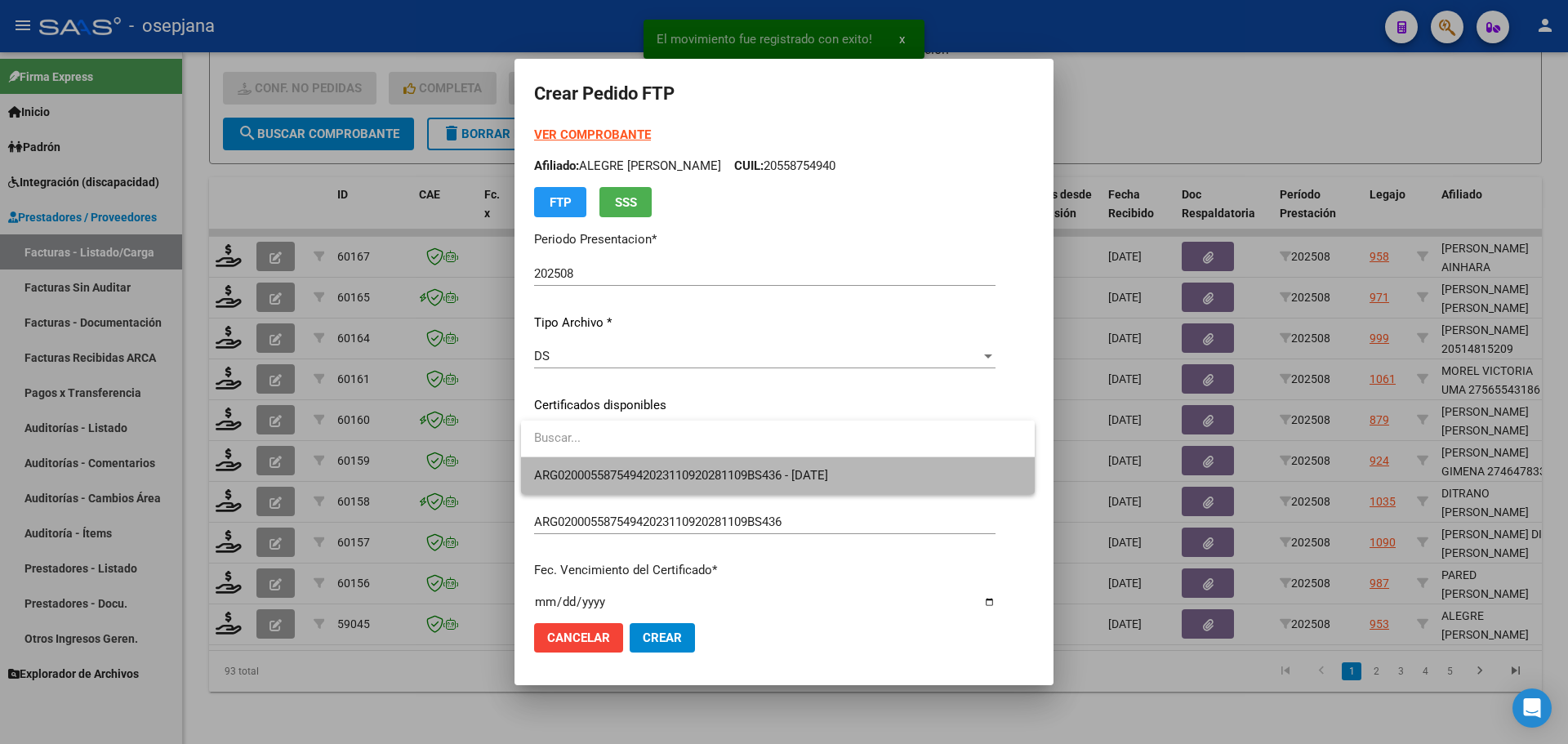
click at [626, 469] on span "ARG02000558754942023110920281109BS436 - [DATE]" at bounding box center [777, 476] width 487 height 37
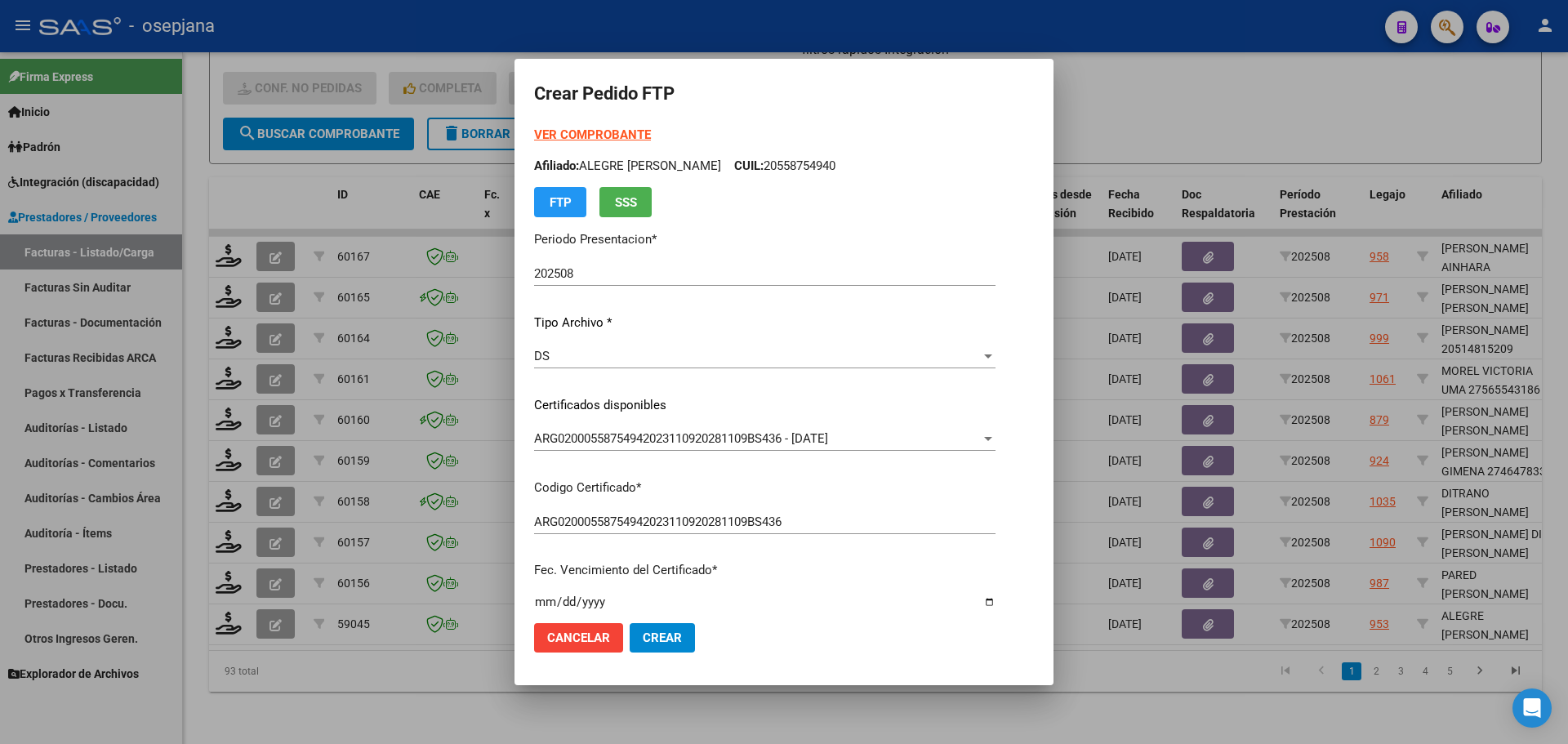
click at [618, 131] on strong "VER COMPROBANTE" at bounding box center [592, 135] width 117 height 15
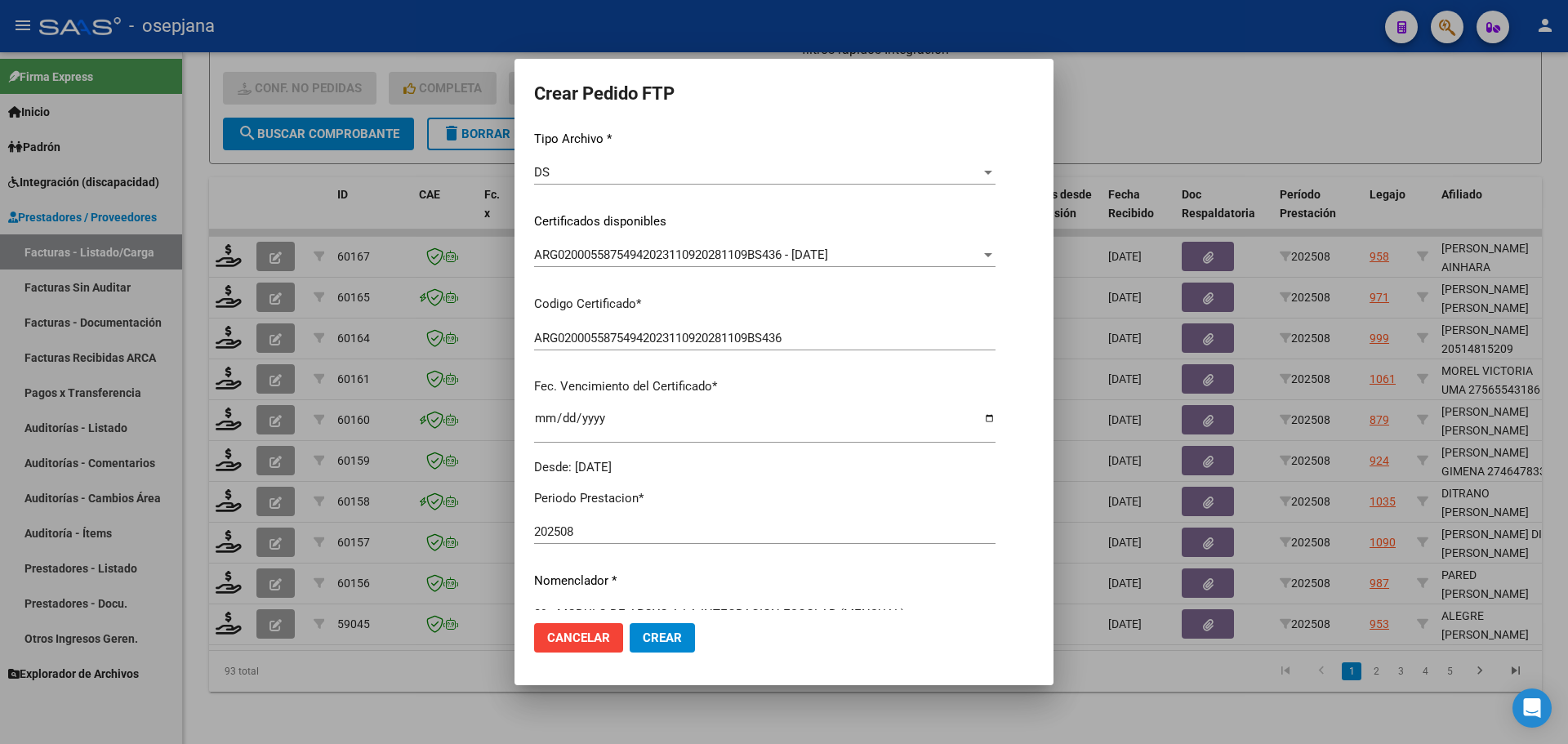
scroll to position [408, 0]
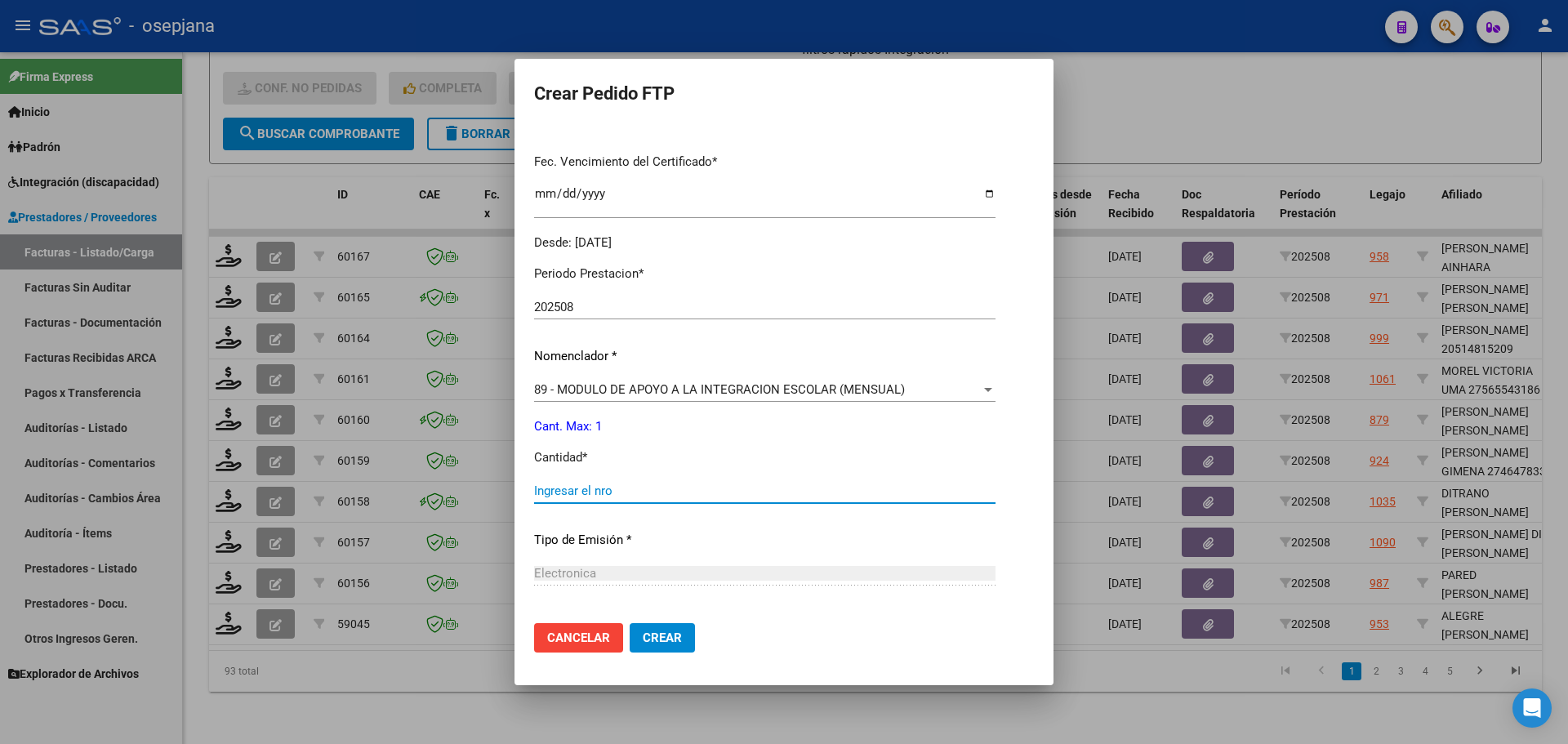
click at [562, 483] on input "Ingresar el nro" at bounding box center [765, 490] width 462 height 15
click at [686, 635] on button "Crear" at bounding box center [662, 638] width 66 height 29
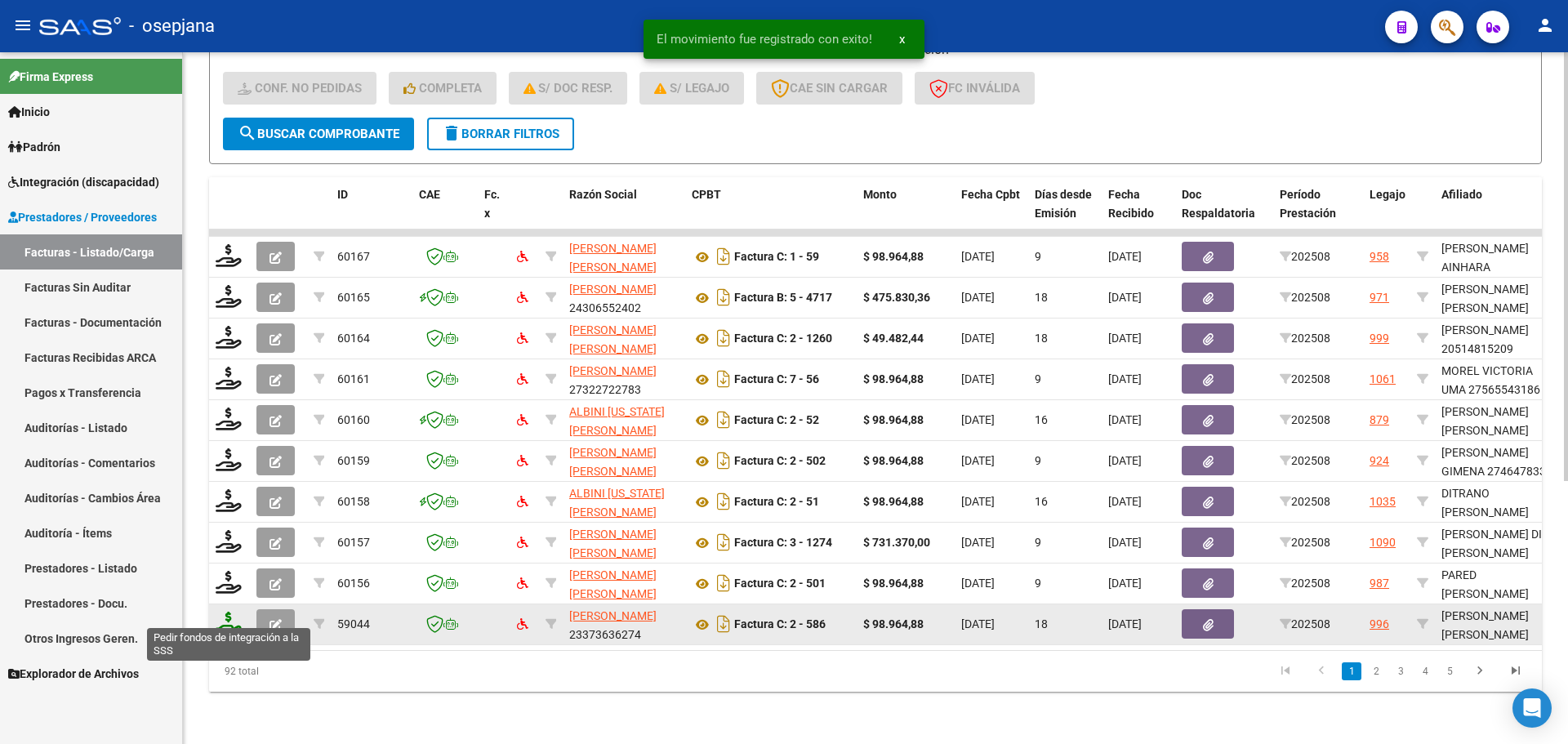
click at [218, 611] on icon at bounding box center [228, 623] width 26 height 23
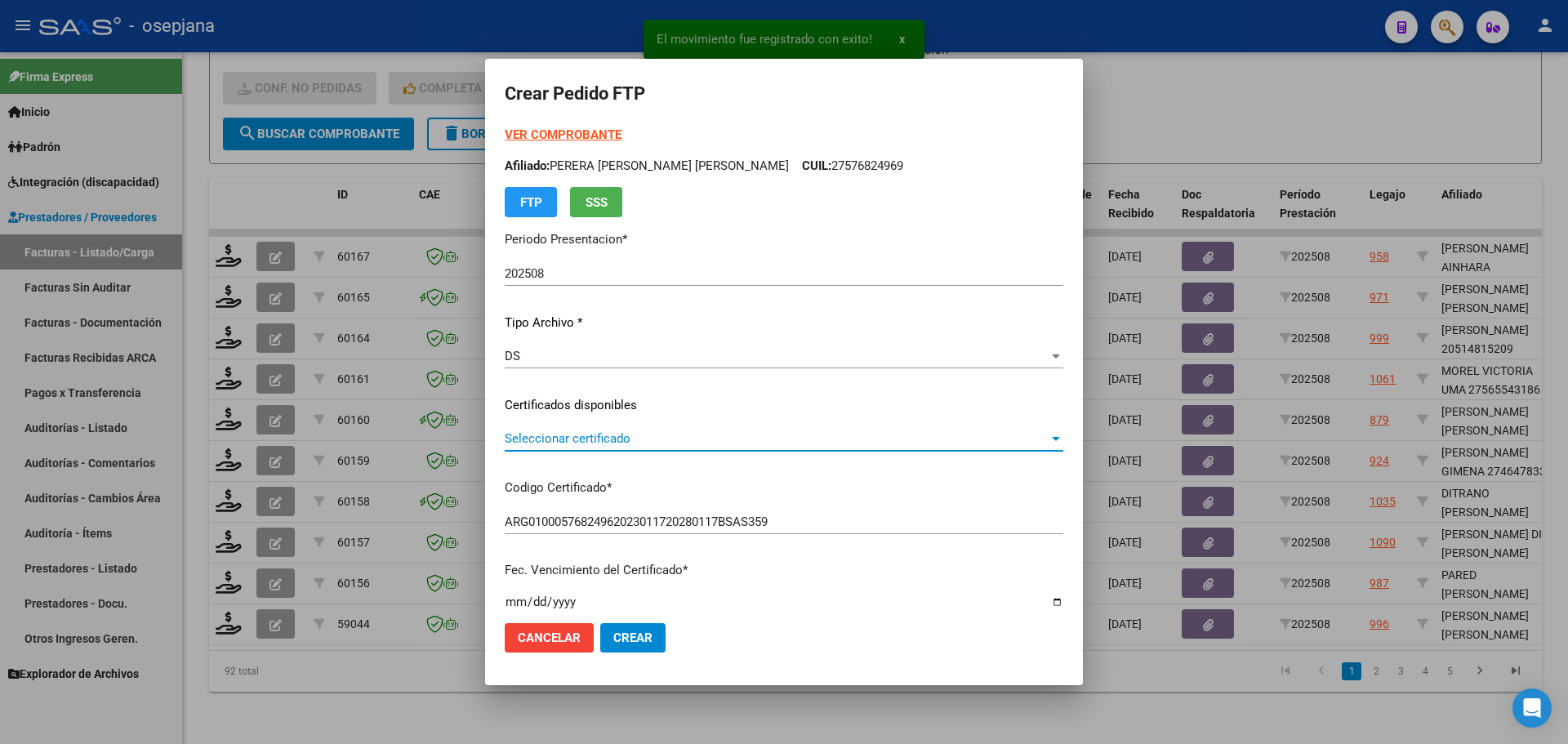
click at [630, 441] on span "Seleccionar certificado" at bounding box center [776, 439] width 544 height 15
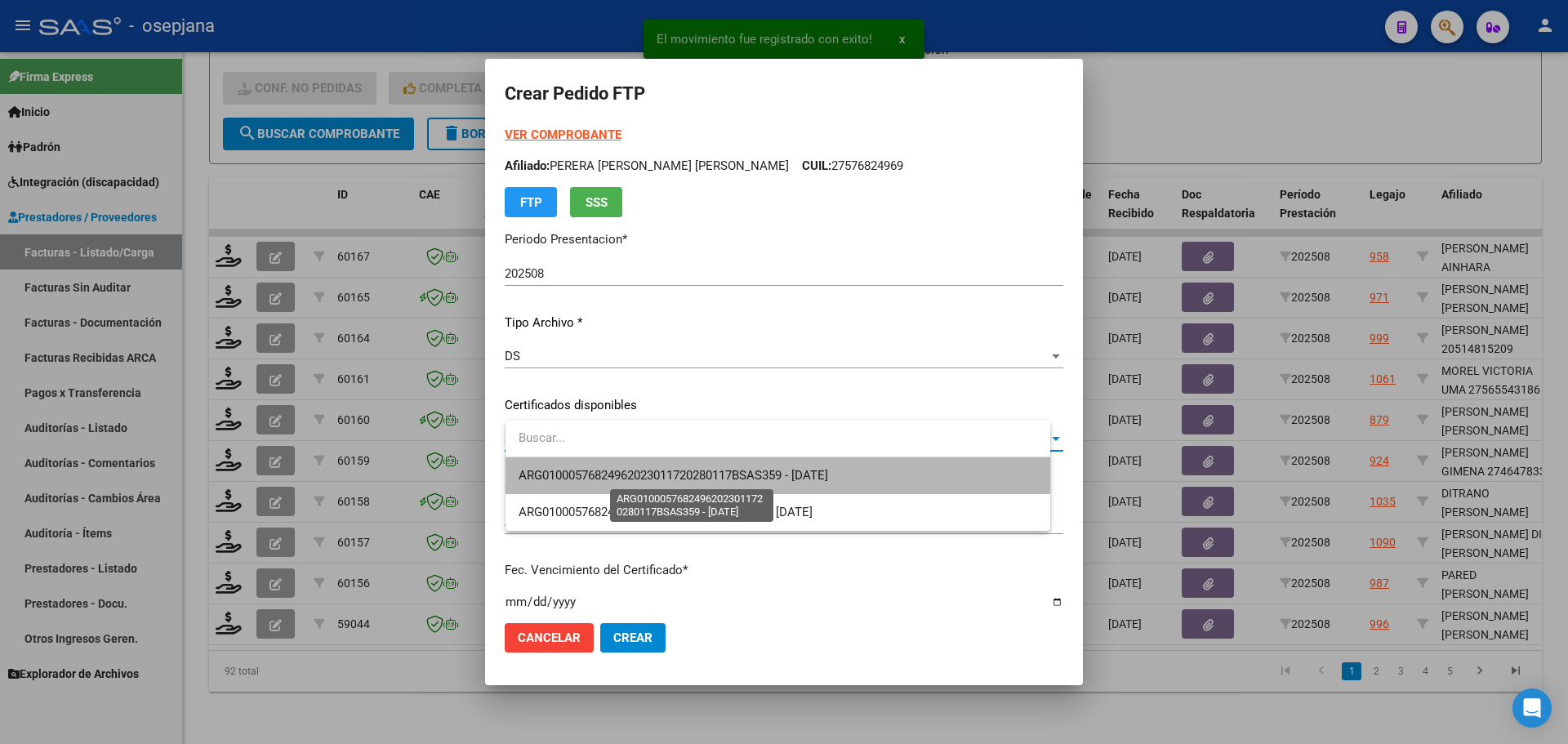
click at [632, 467] on span "ARG01000576824962023011720280117BSAS359 - [DATE]" at bounding box center [673, 475] width 310 height 15
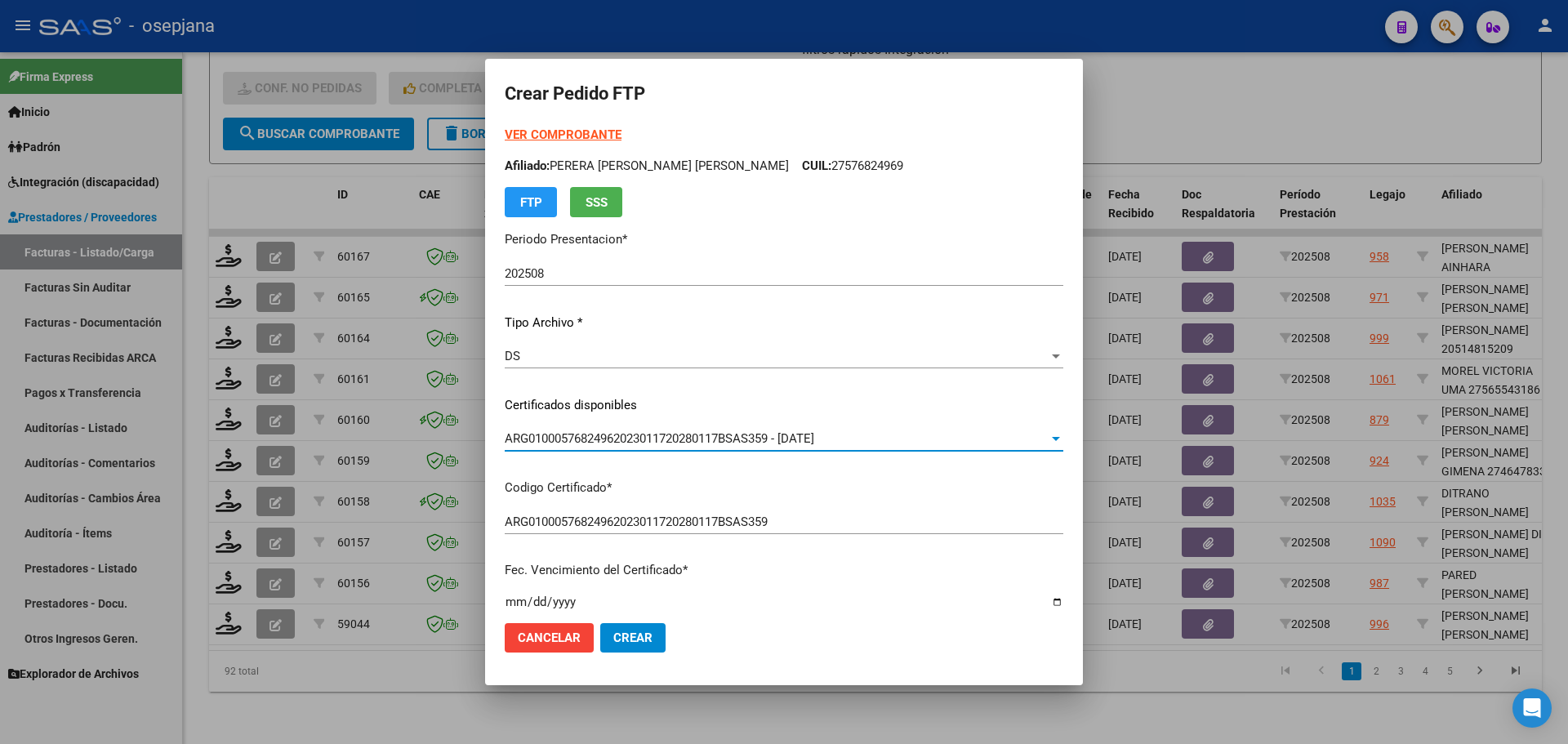
click at [585, 137] on strong "VER COMPROBANTE" at bounding box center [563, 135] width 117 height 15
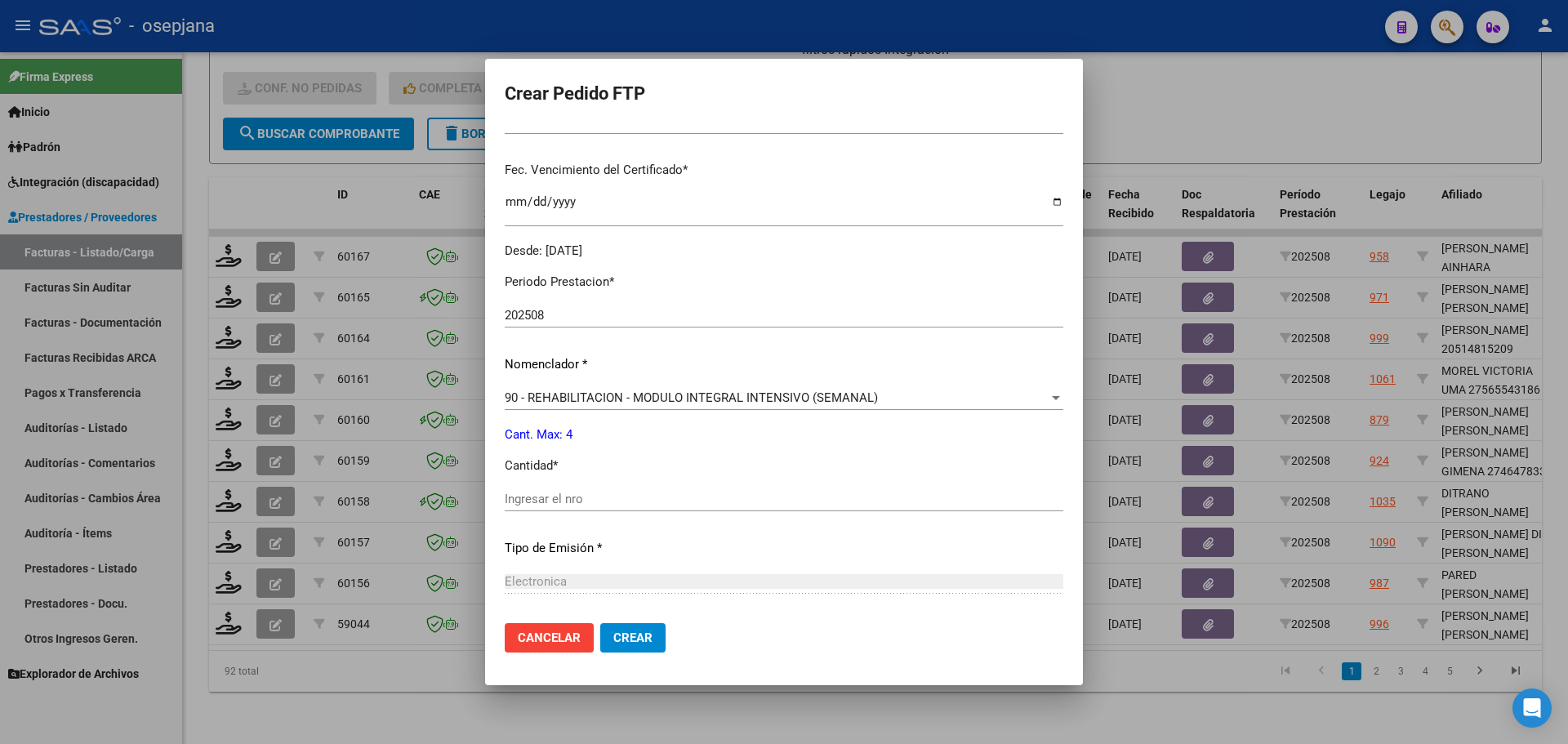
scroll to position [408, 0]
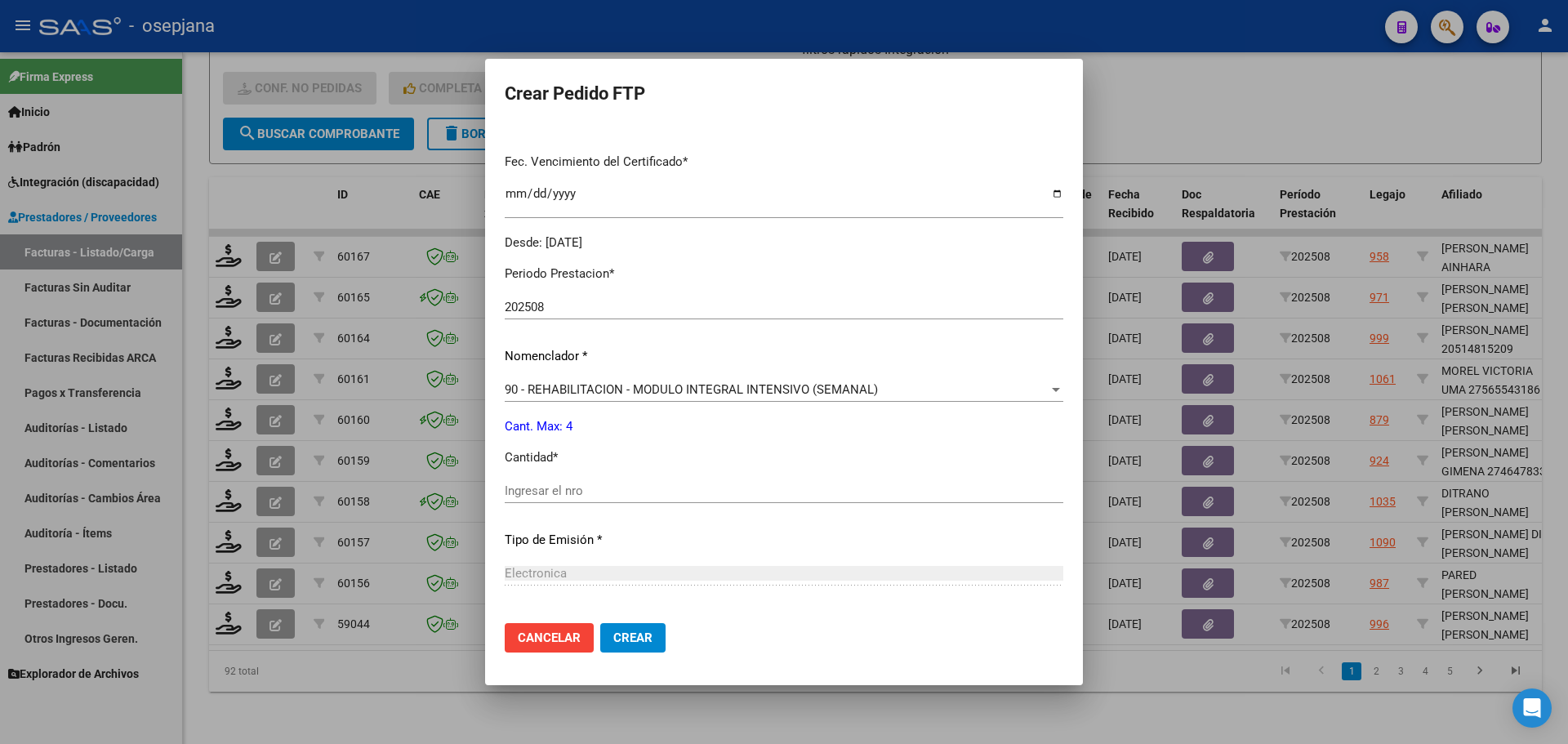
click at [562, 498] on input "Ingresar el nro" at bounding box center [784, 490] width 558 height 15
click at [652, 635] on span "Crear" at bounding box center [633, 638] width 39 height 15
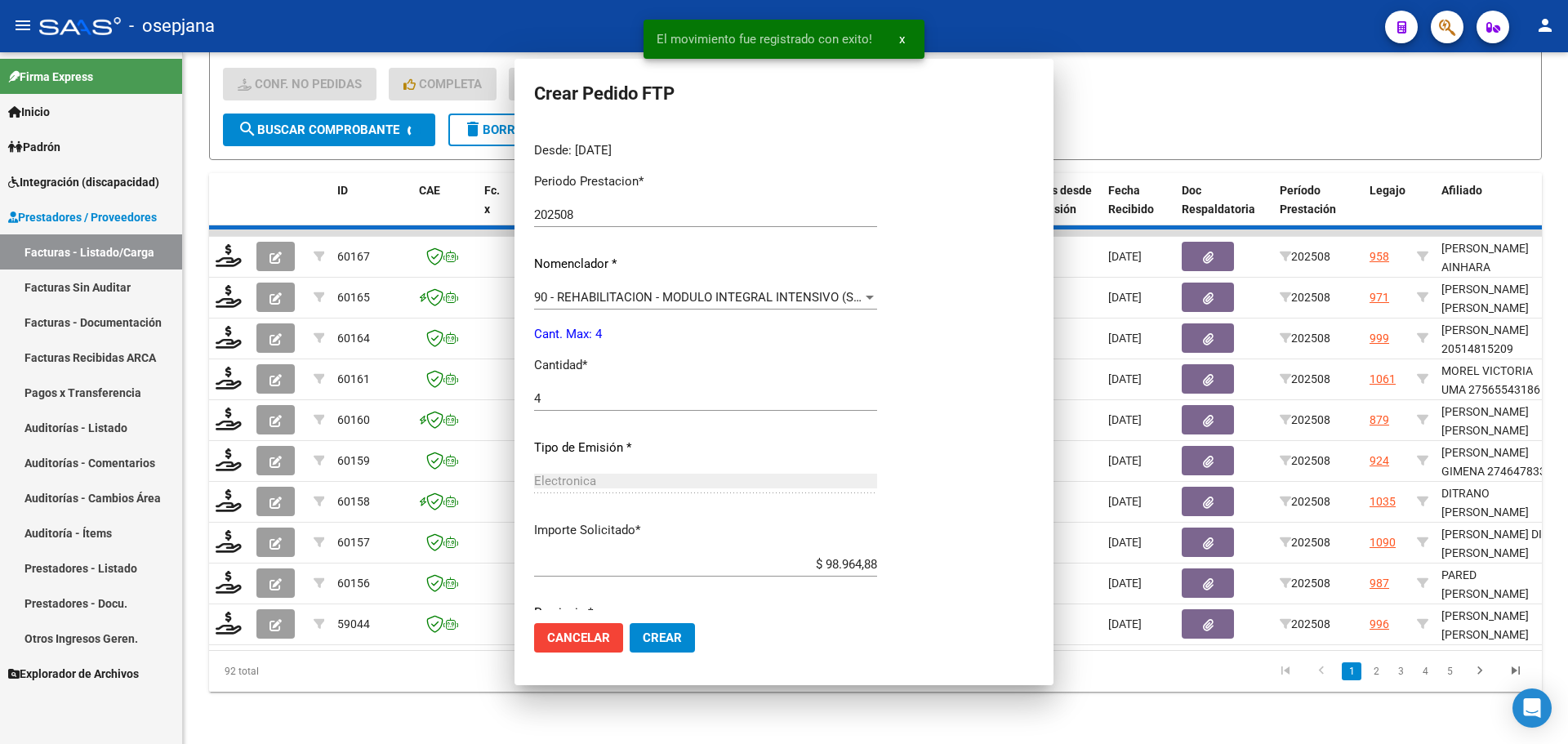
scroll to position [0, 0]
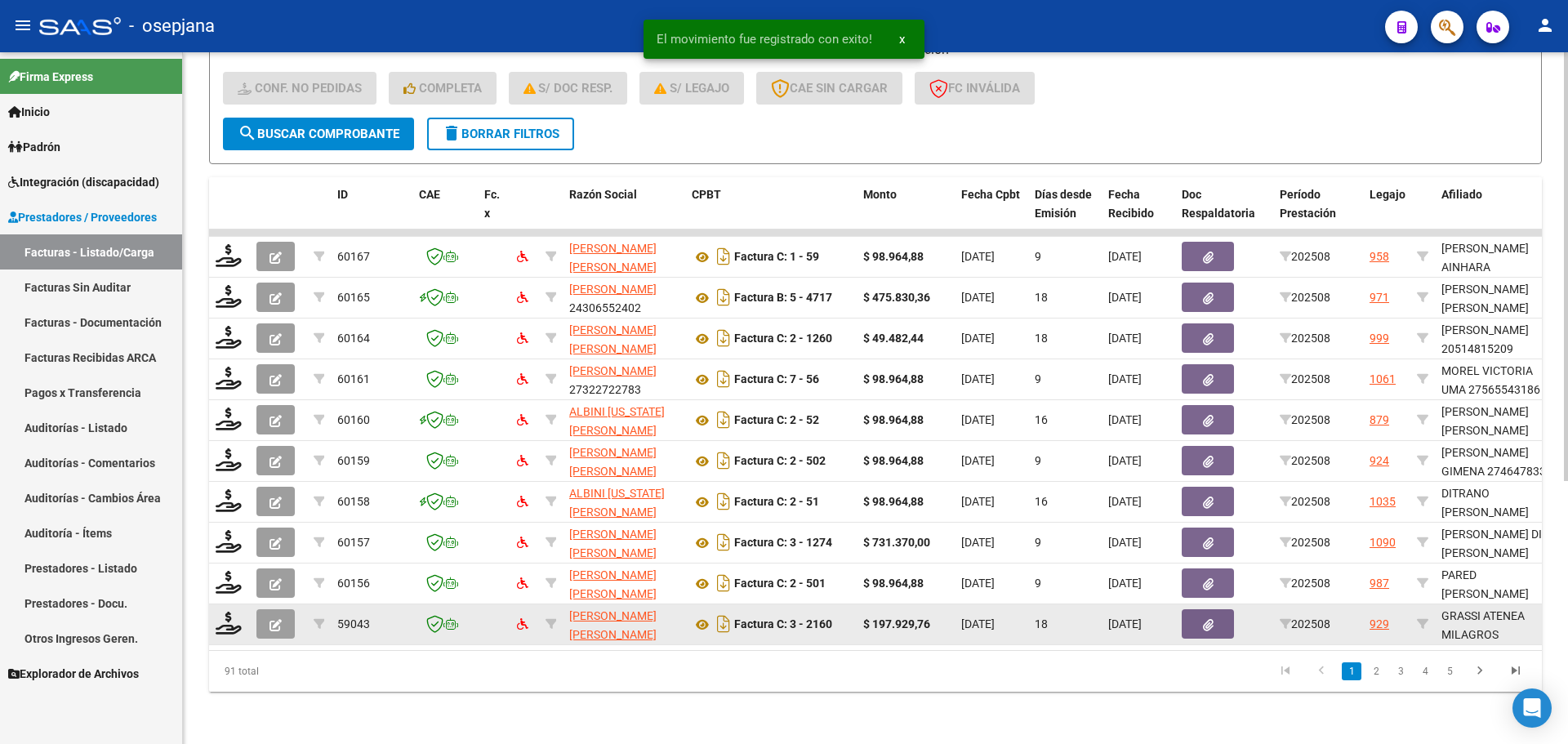
click at [232, 622] on div at bounding box center [229, 624] width 28 height 25
click at [221, 611] on icon at bounding box center [228, 623] width 26 height 23
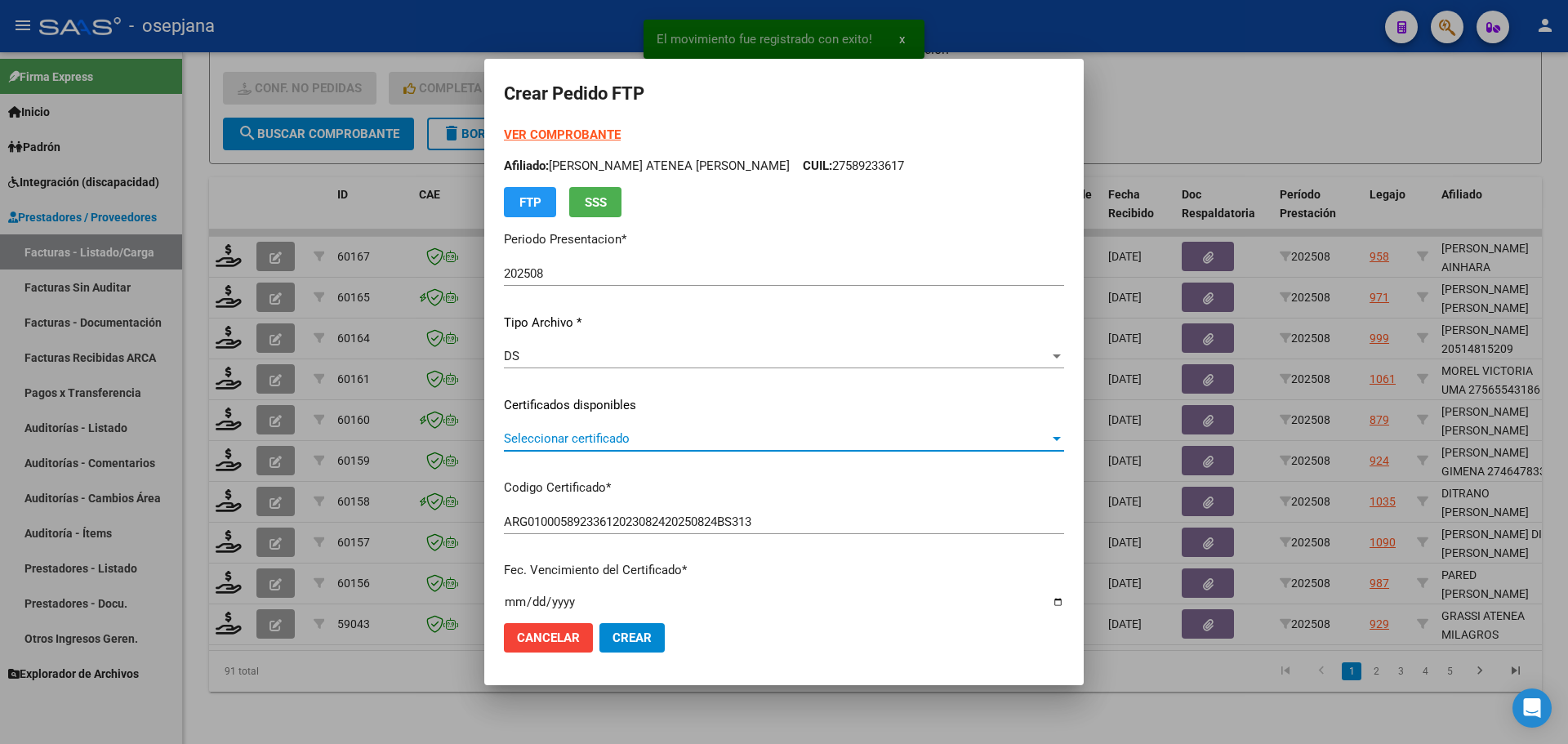
click at [650, 438] on span "Seleccionar certificado" at bounding box center [776, 439] width 545 height 15
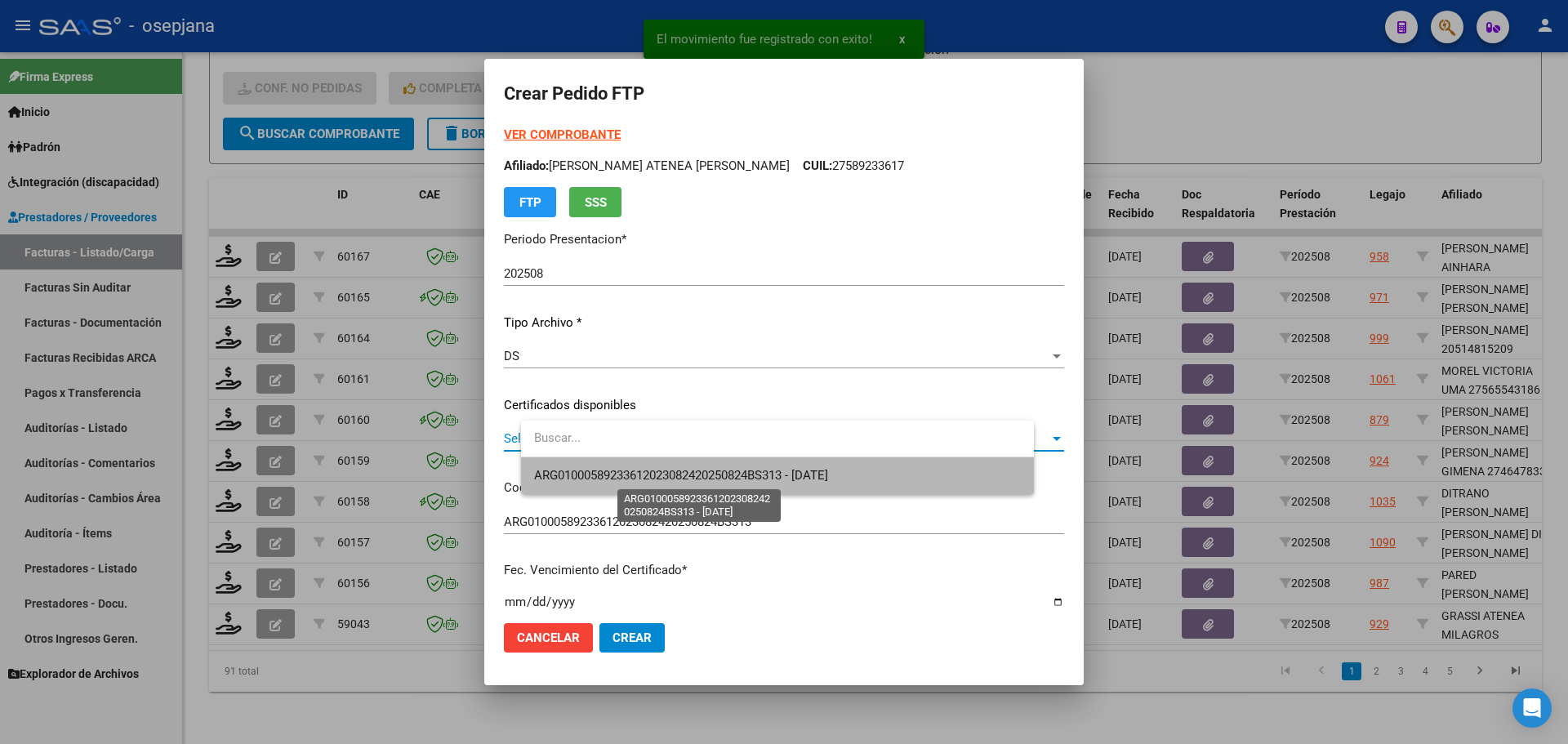
click at [652, 468] on span "ARG01000589233612023082420250824BS313 - [DATE]" at bounding box center [680, 475] width 294 height 15
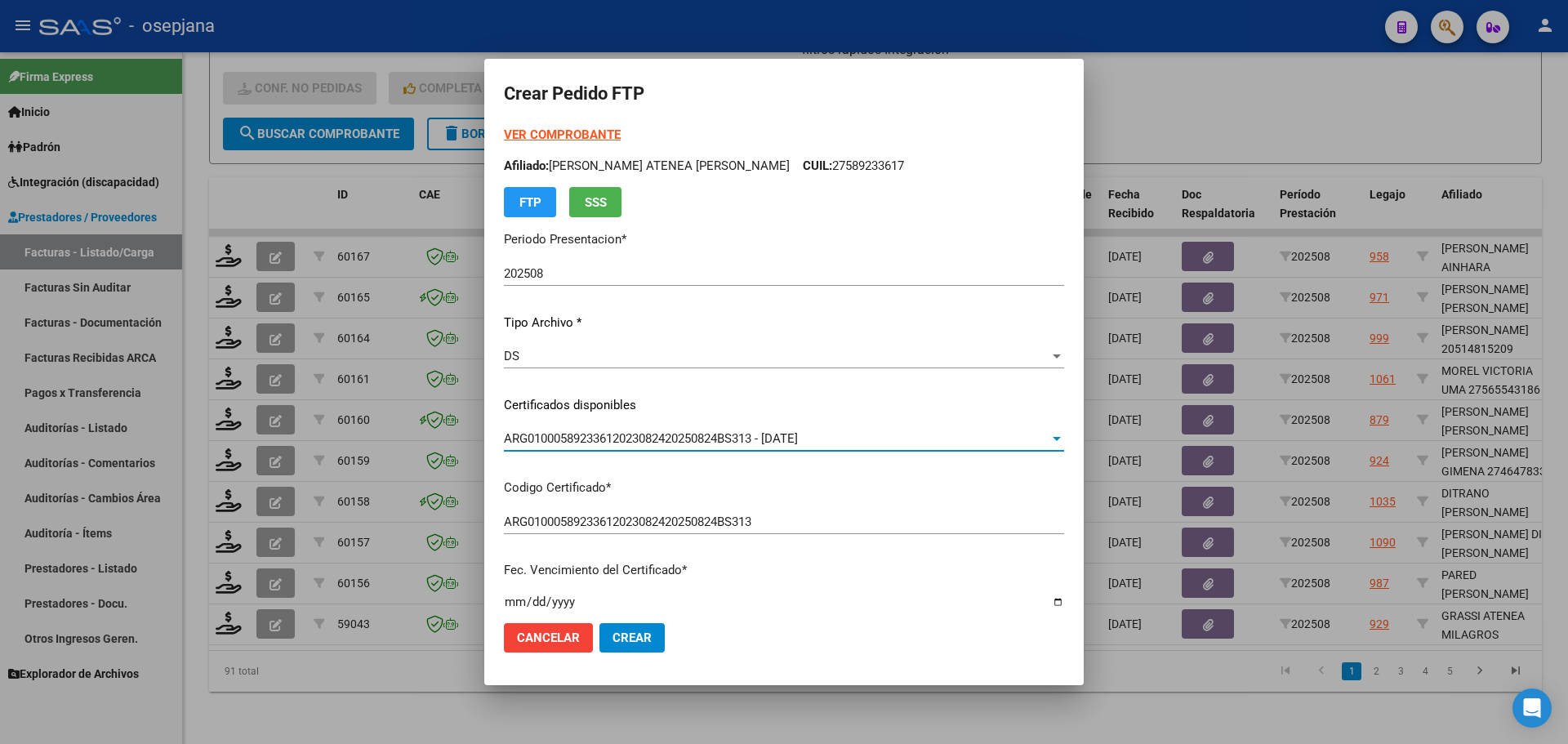
click at [618, 126] on div "VER COMPROBANTE ARCA [PERSON_NAME] Afiliado: [PERSON_NAME] ATENEA [PERSON_NAME]…" at bounding box center [784, 172] width 560 height 92
click at [618, 129] on strong "VER COMPROBANTE" at bounding box center [562, 135] width 117 height 15
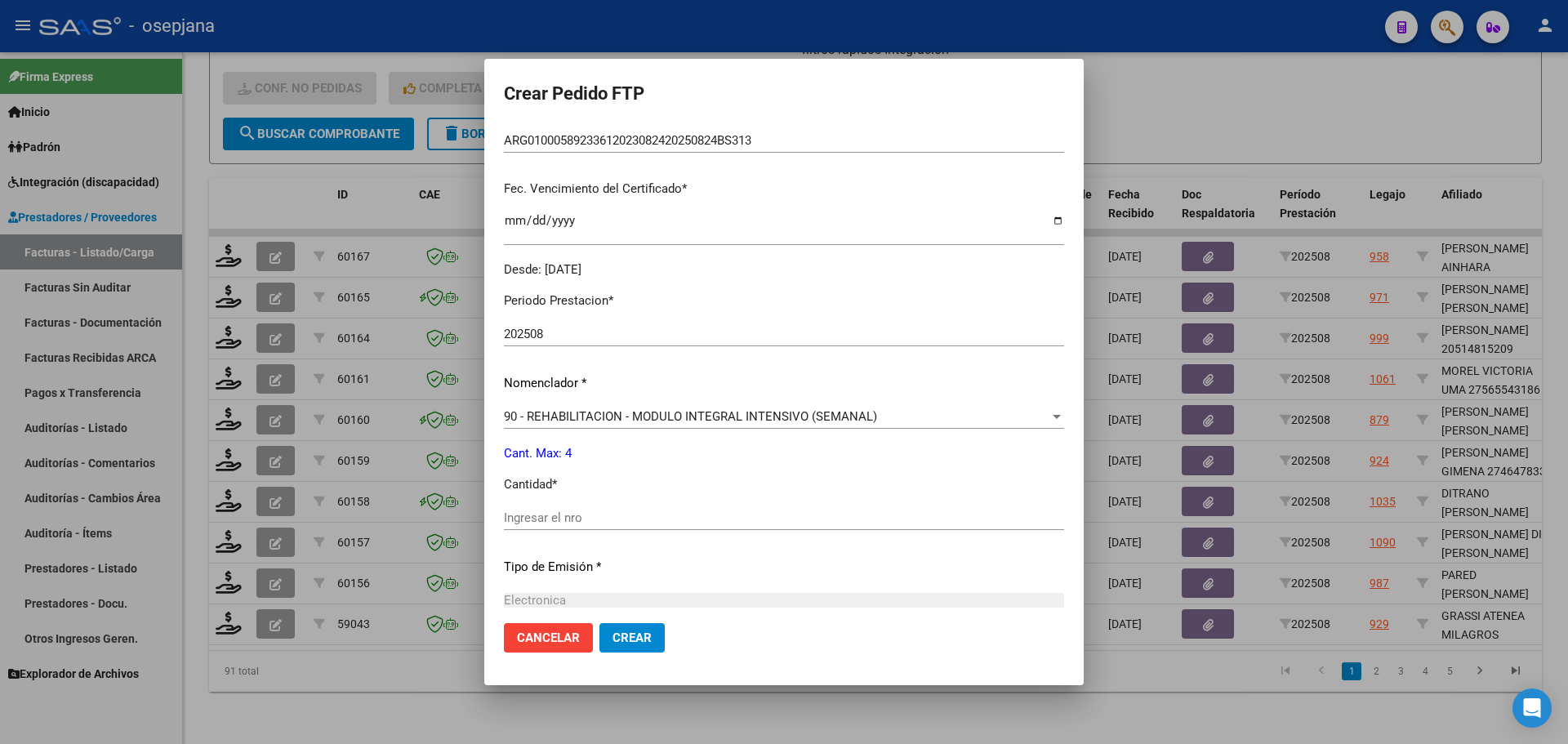
scroll to position [489, 0]
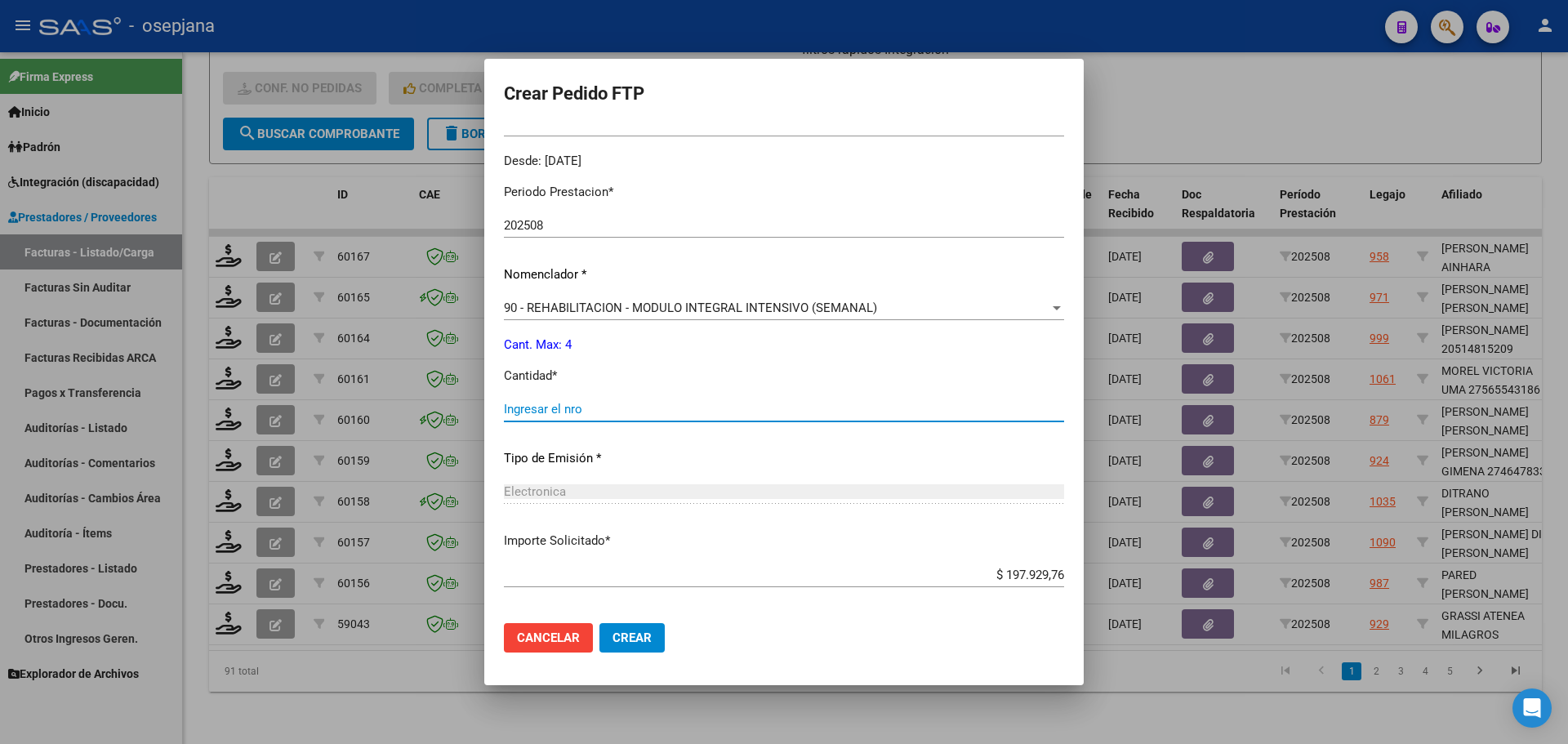
click at [556, 410] on input "Ingresar el nro" at bounding box center [784, 409] width 560 height 15
click at [665, 633] on button "Crear" at bounding box center [632, 638] width 66 height 29
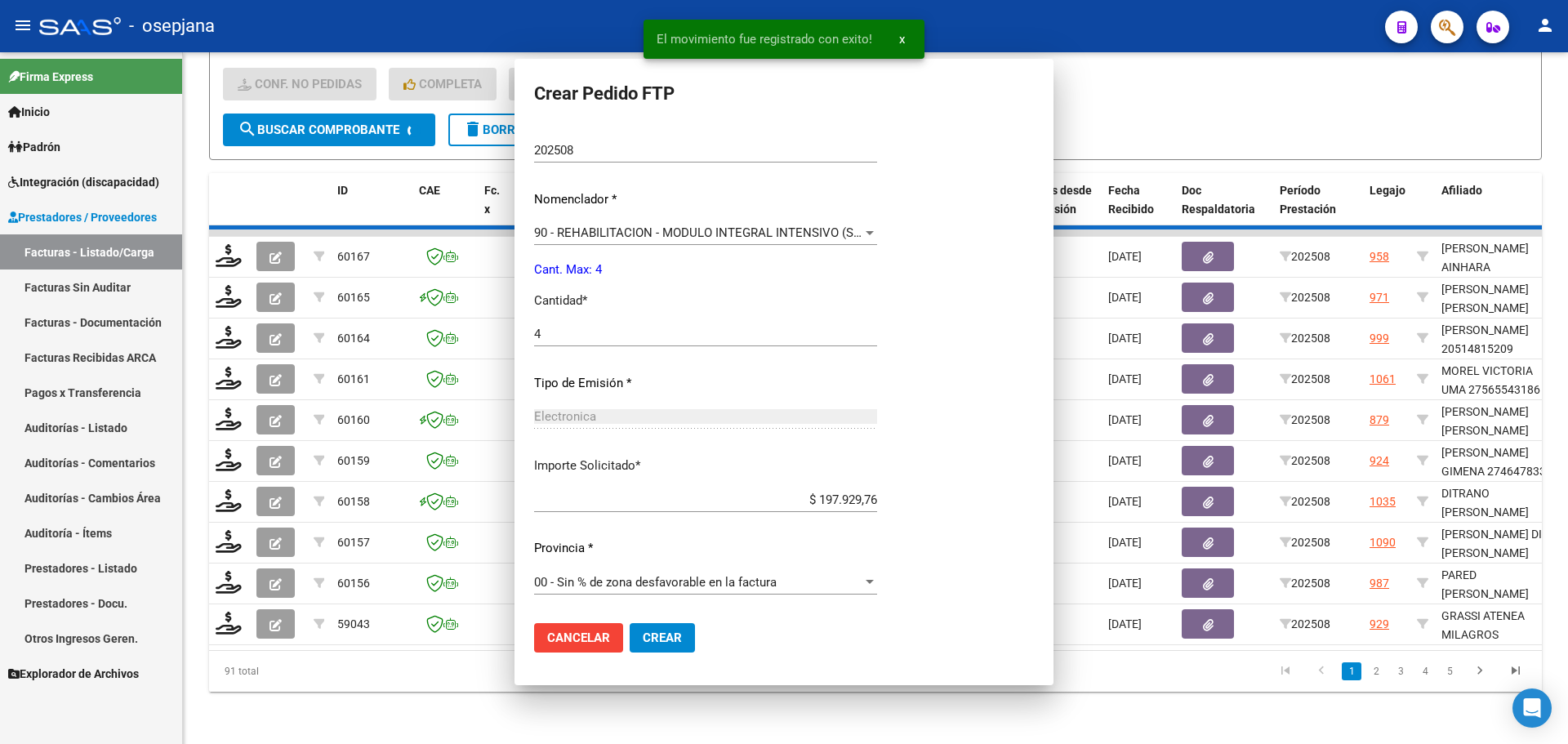
scroll to position [0, 0]
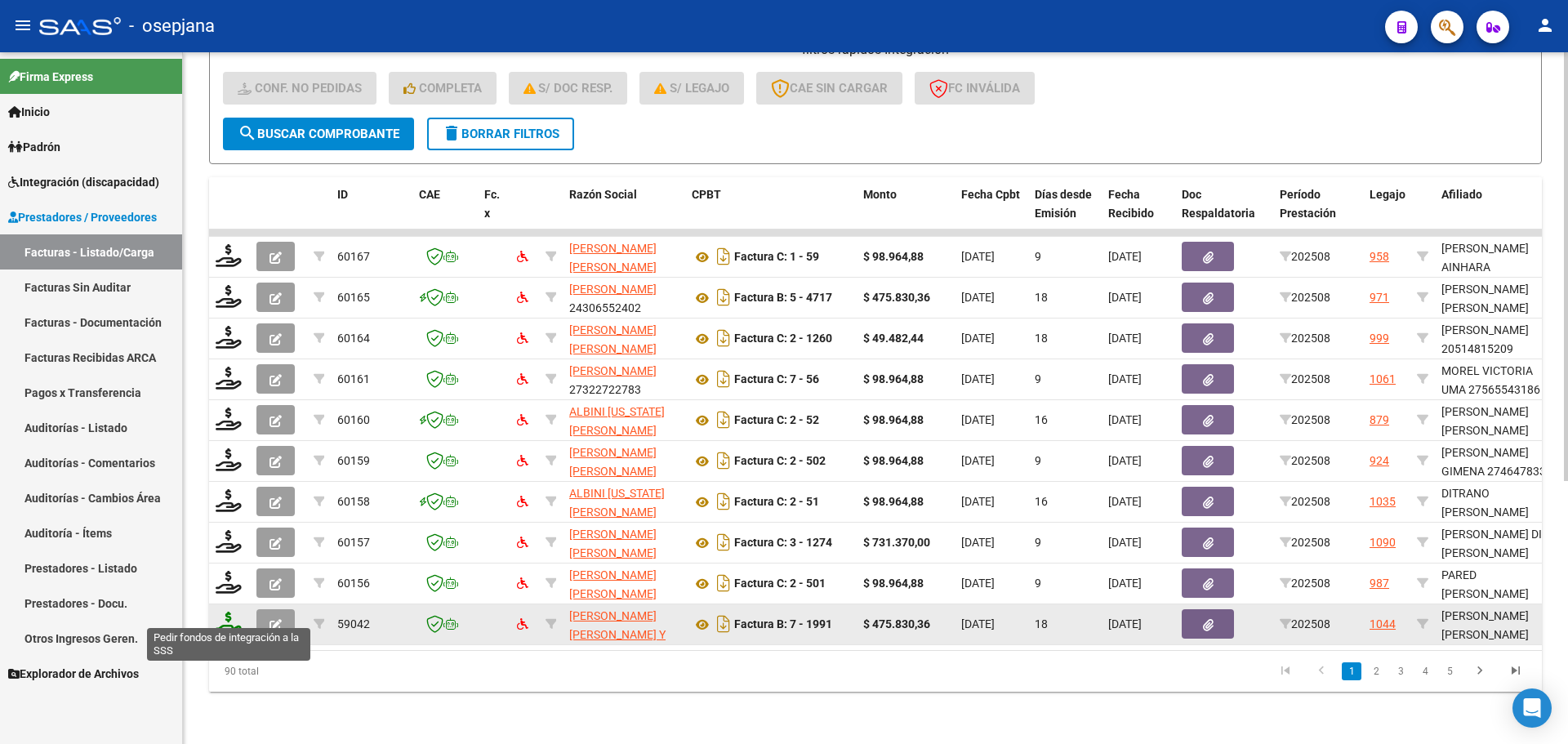
click at [238, 611] on icon at bounding box center [228, 623] width 26 height 23
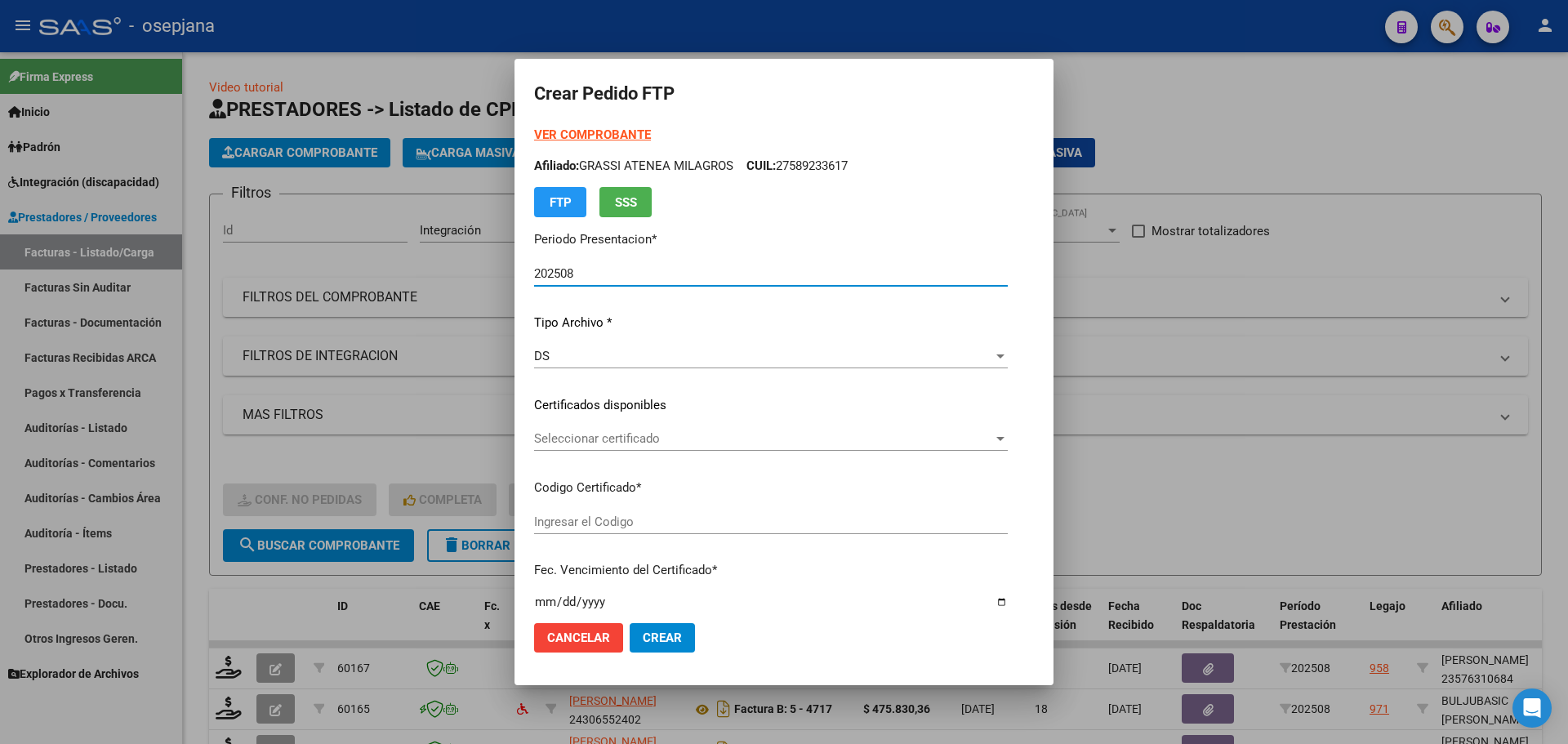
type input "ARG02000579109082025071020300710BSAS313"
type input "[DATE]"
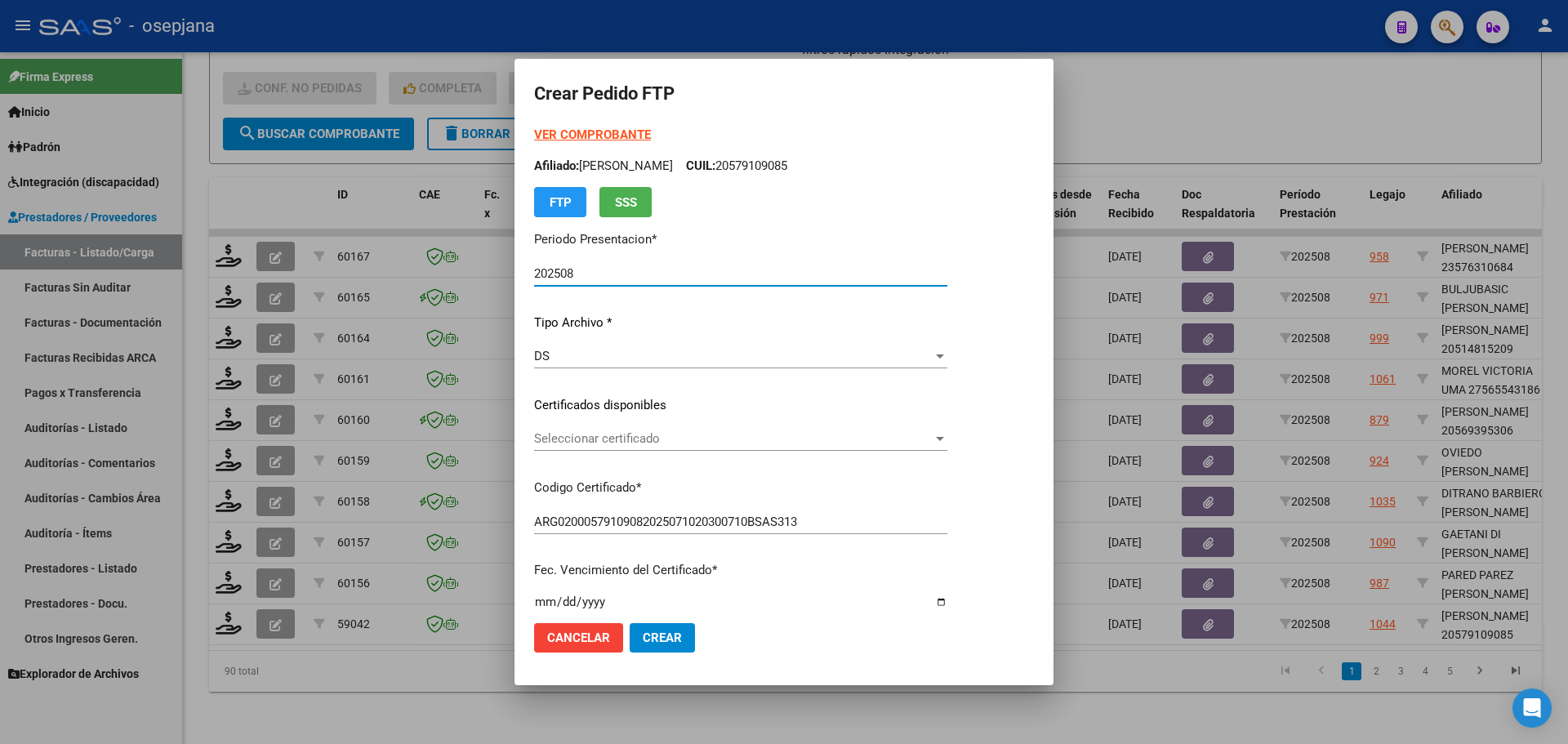
click at [620, 447] on div "Seleccionar certificado Seleccionar certificado" at bounding box center [740, 439] width 413 height 25
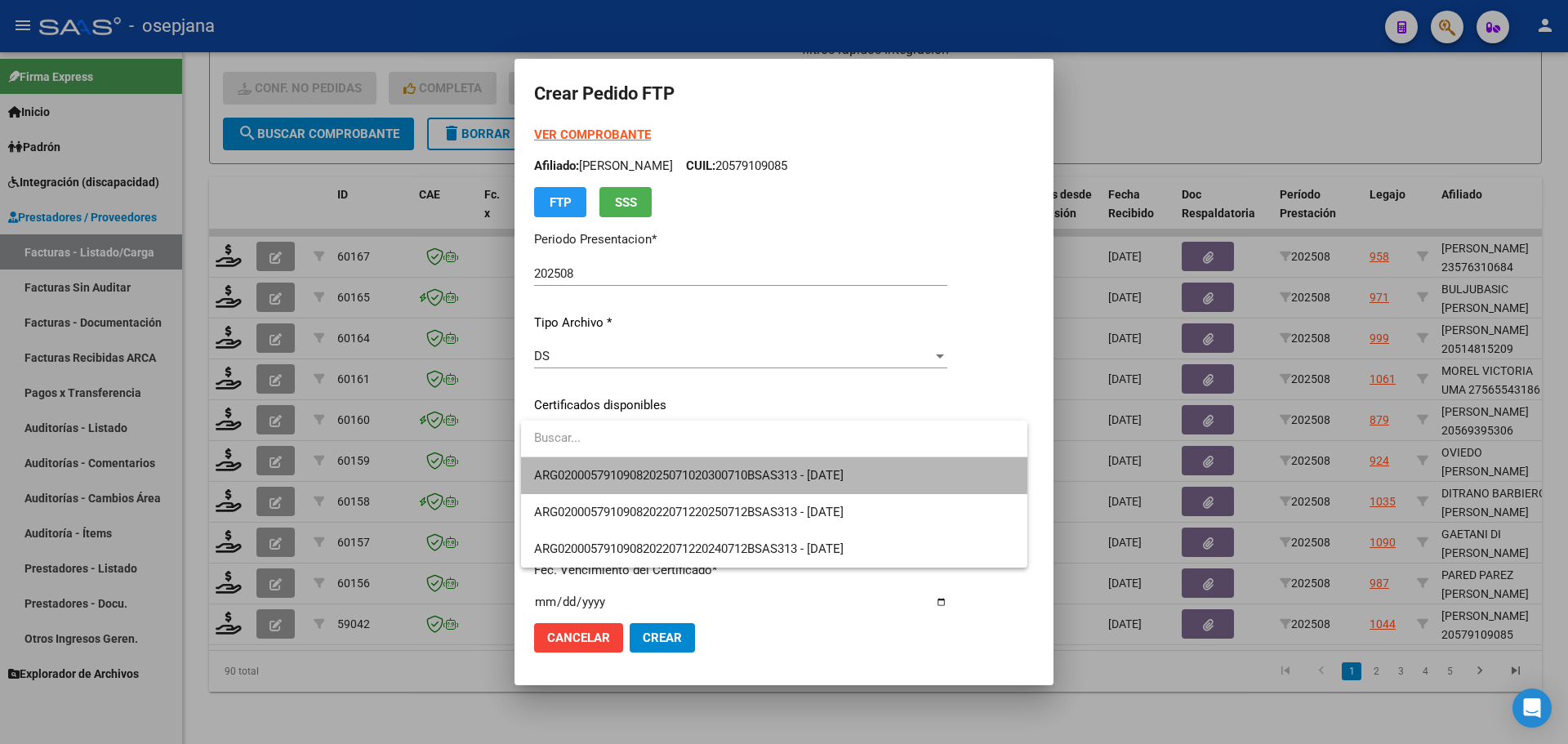
click at [633, 462] on span "ARG02000579109082025071020300710BSAS313 - [DATE]" at bounding box center [774, 476] width 480 height 37
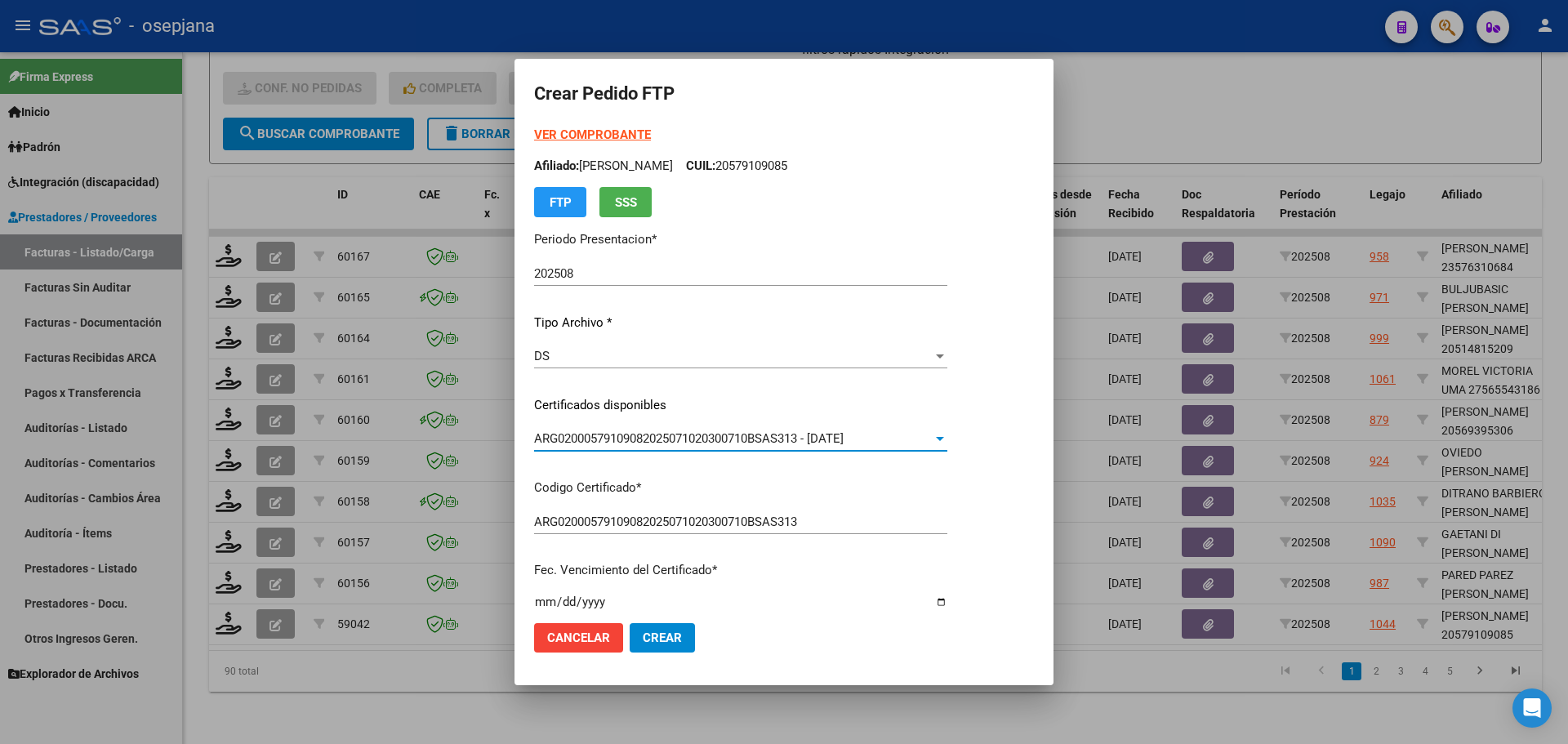
click at [617, 136] on strong "VER COMPROBANTE" at bounding box center [592, 135] width 117 height 15
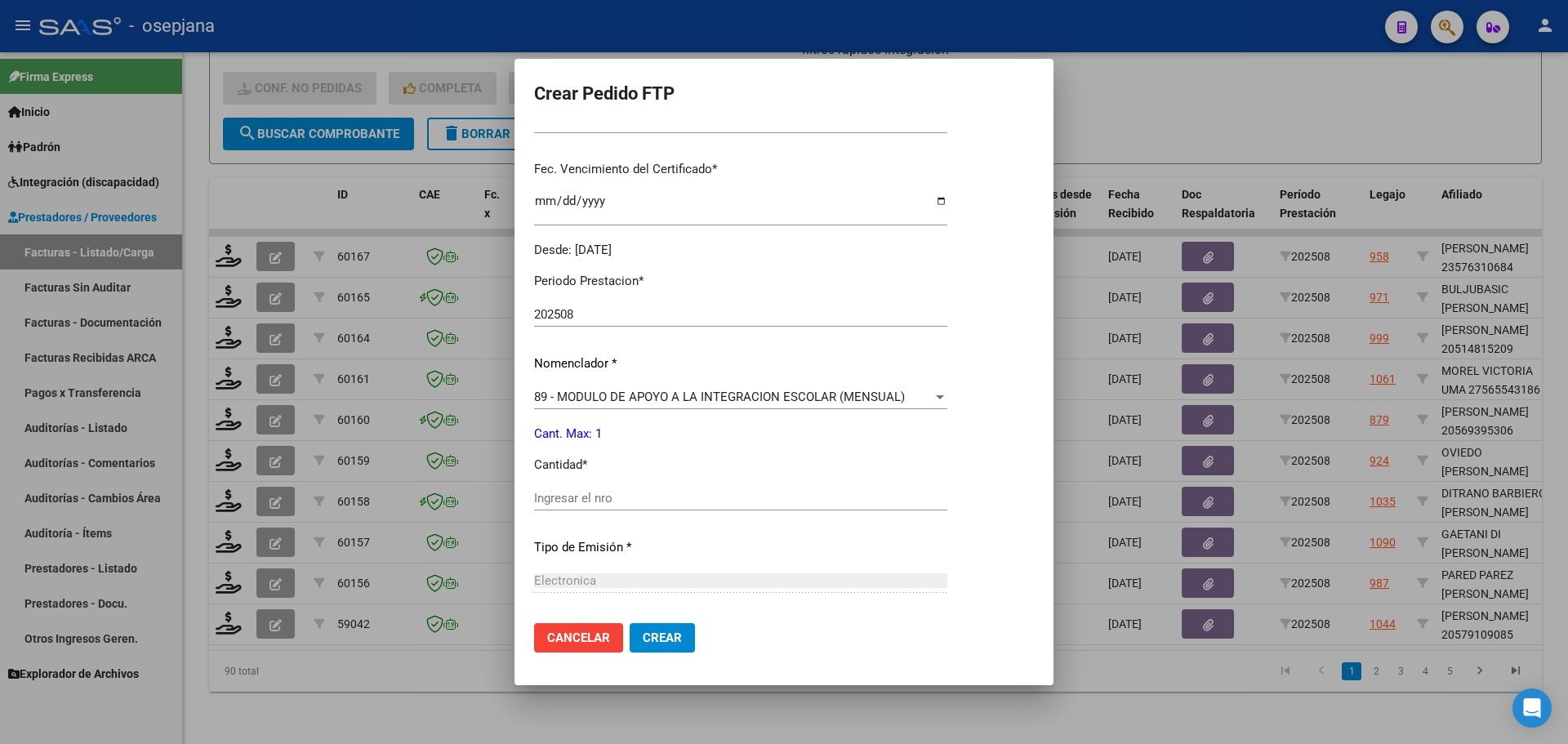
scroll to position [408, 0]
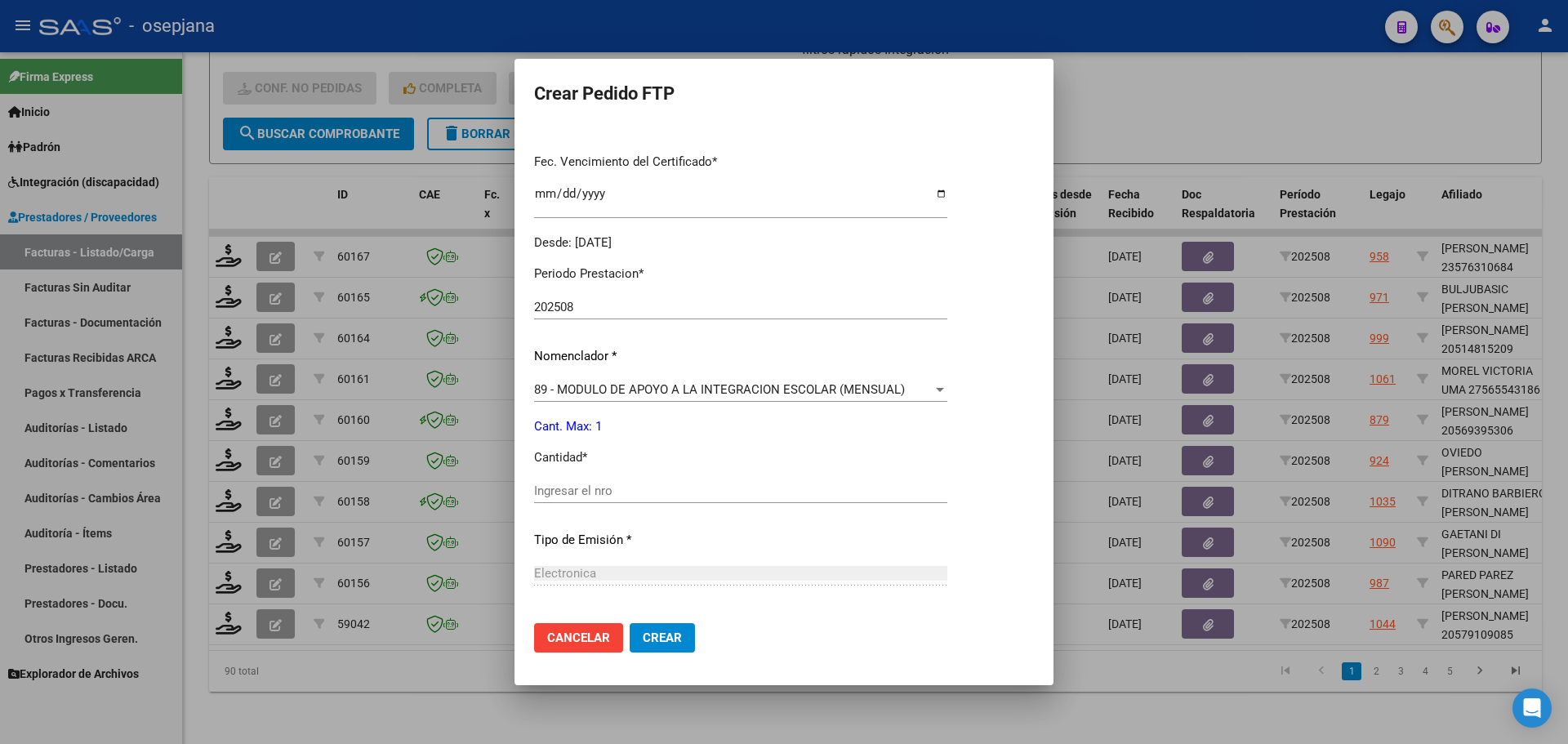
click at [577, 485] on input "Ingresar el nro" at bounding box center [740, 490] width 413 height 15
type input "1"
click at [676, 643] on span "Crear" at bounding box center [662, 638] width 39 height 15
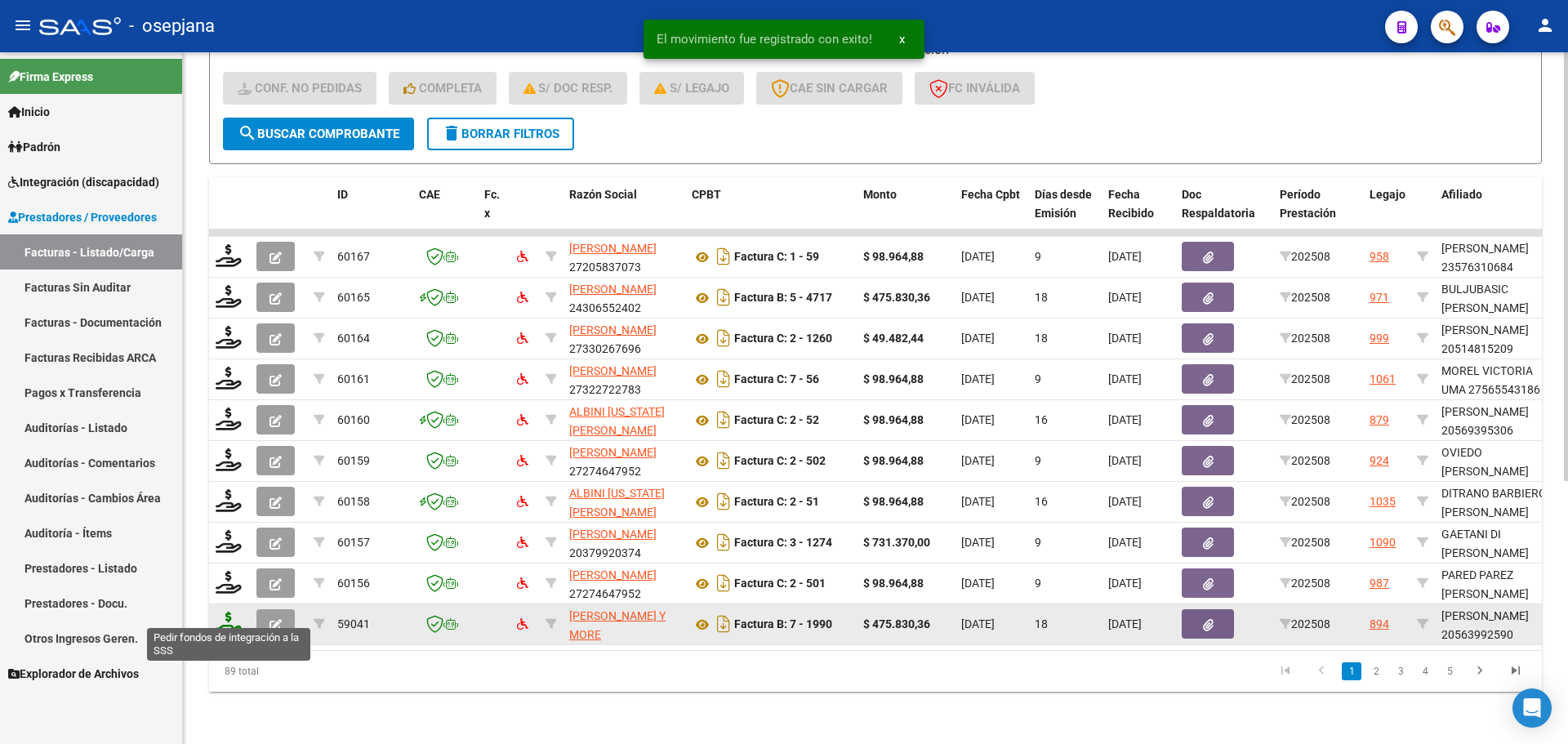
click at [231, 613] on icon at bounding box center [228, 623] width 26 height 23
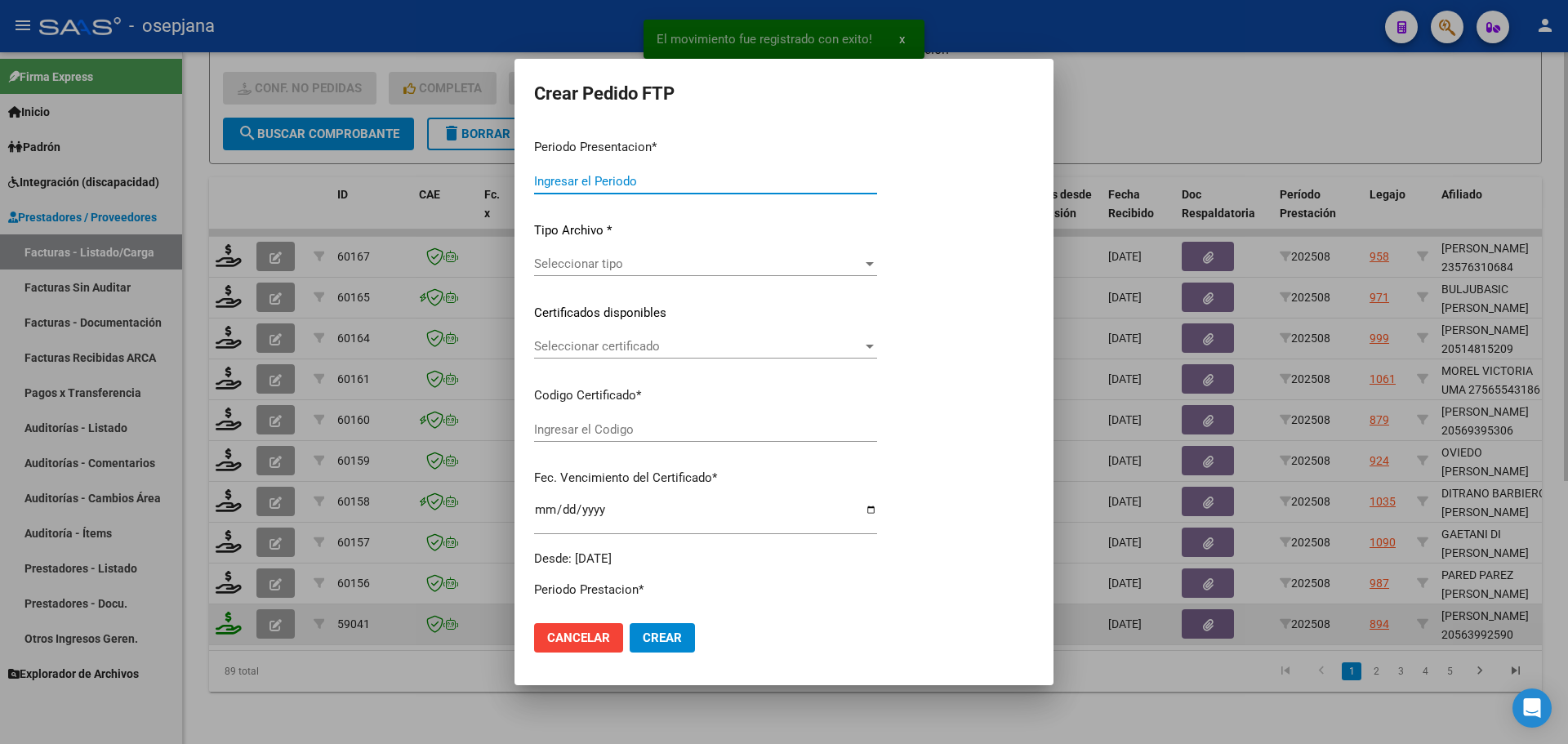
type input "202508"
type input "$ 475.830,36"
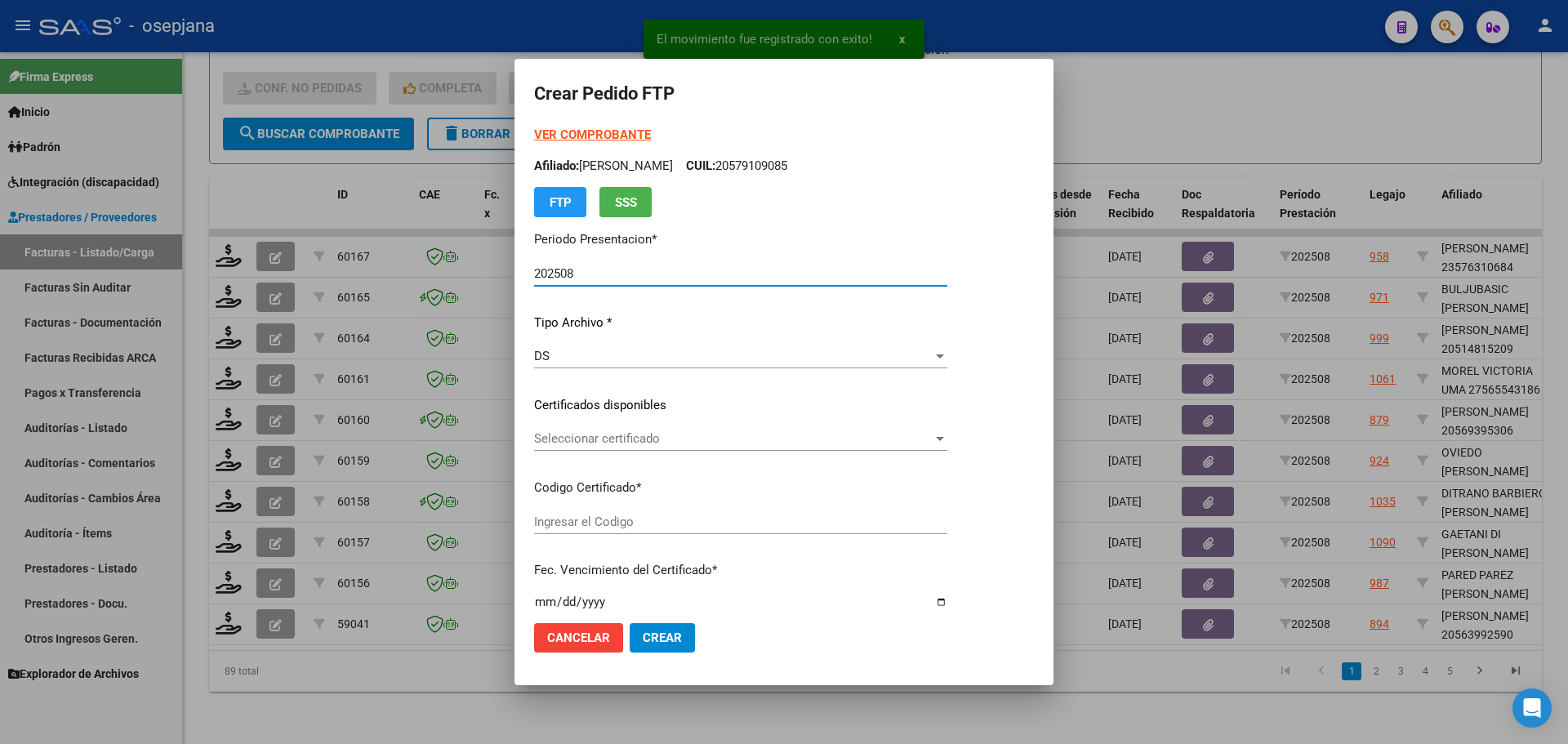
type input "ARG02000563992592024091620260916BSAS342"
type input "2026-09-16"
click at [703, 426] on div "Seleccionar certificado Seleccionar certificado" at bounding box center [740, 439] width 413 height 25
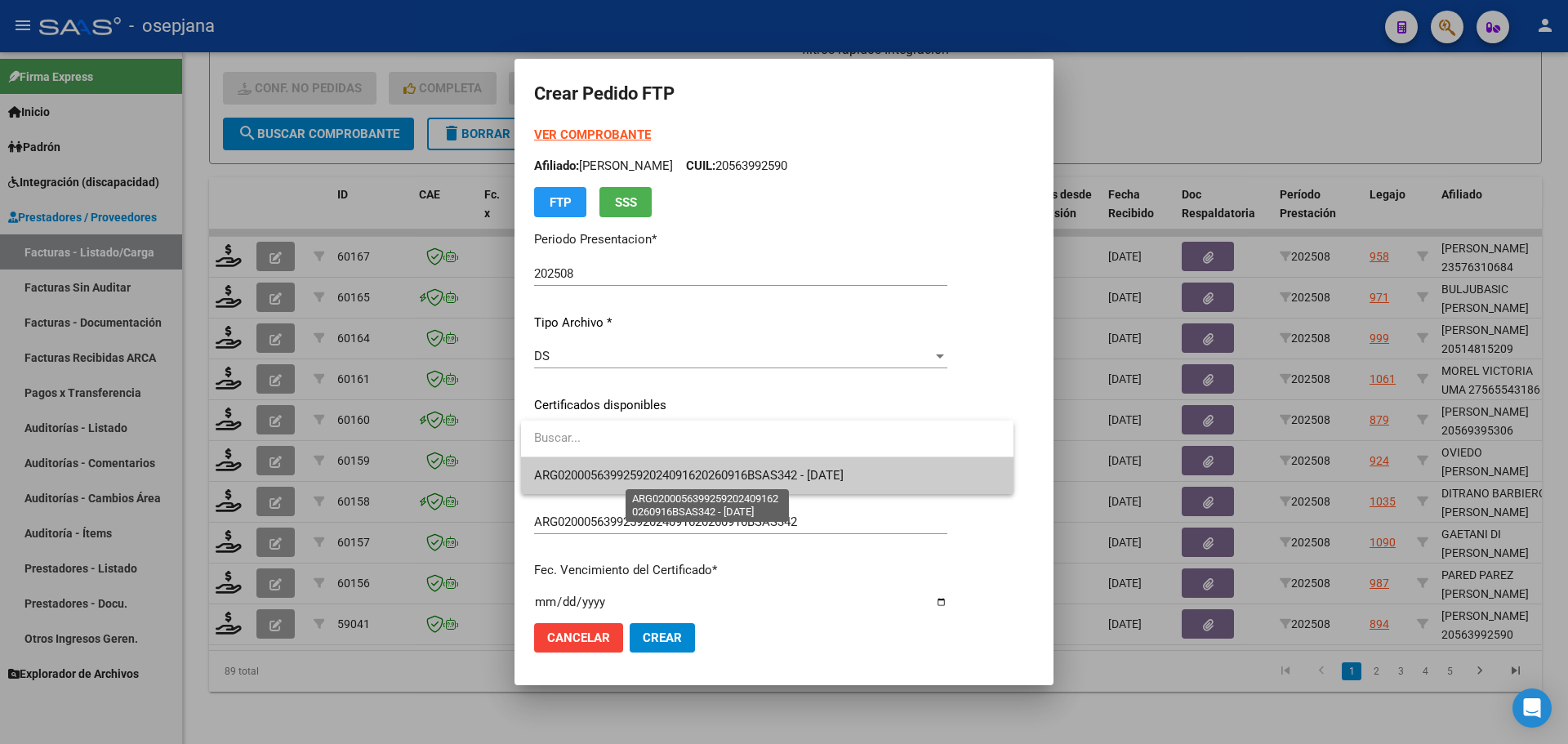
click at [825, 479] on span "ARG02000563992592024091620260916BSAS342 - 2026-09-16" at bounding box center [689, 475] width 310 height 15
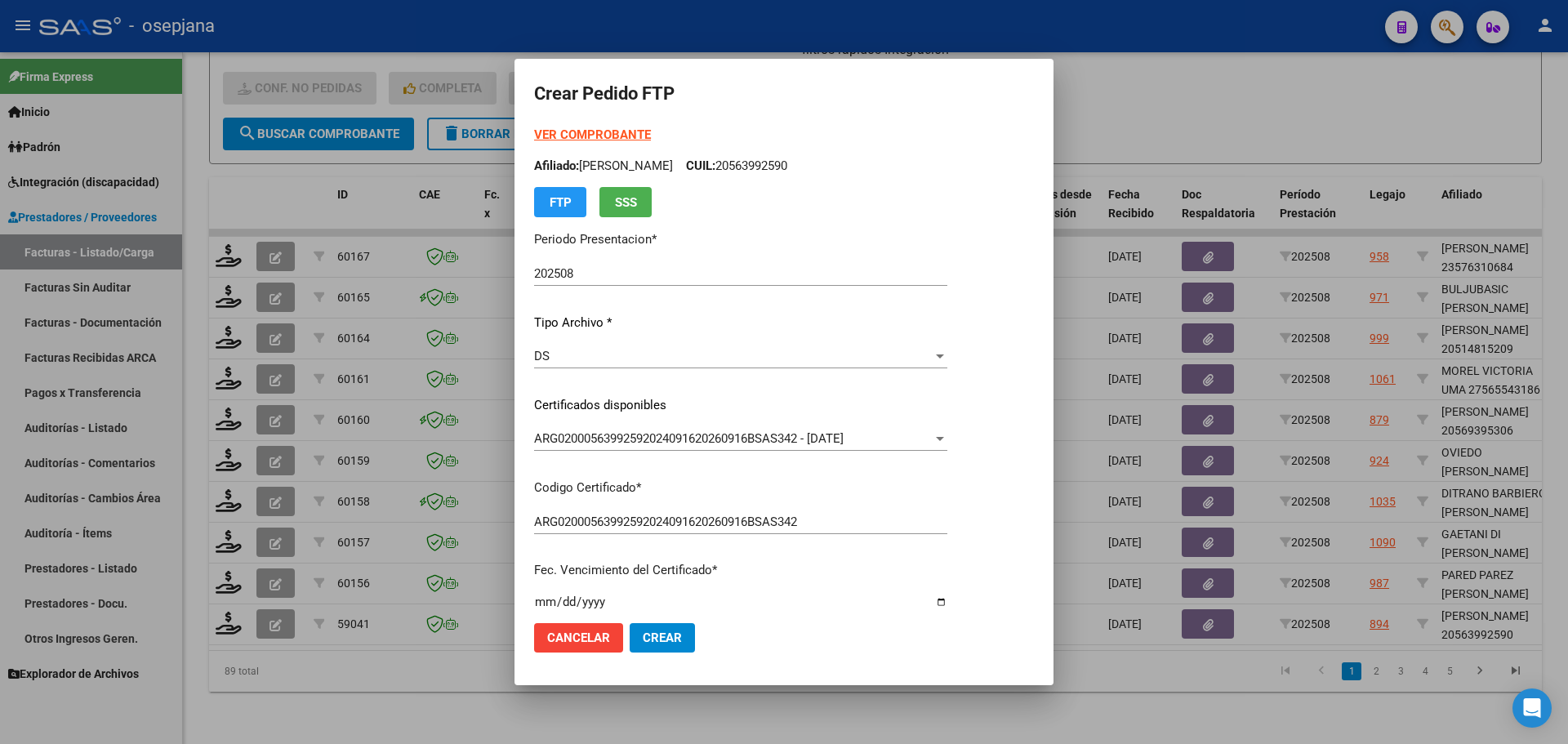
click at [621, 135] on strong "VER COMPROBANTE" at bounding box center [592, 135] width 117 height 15
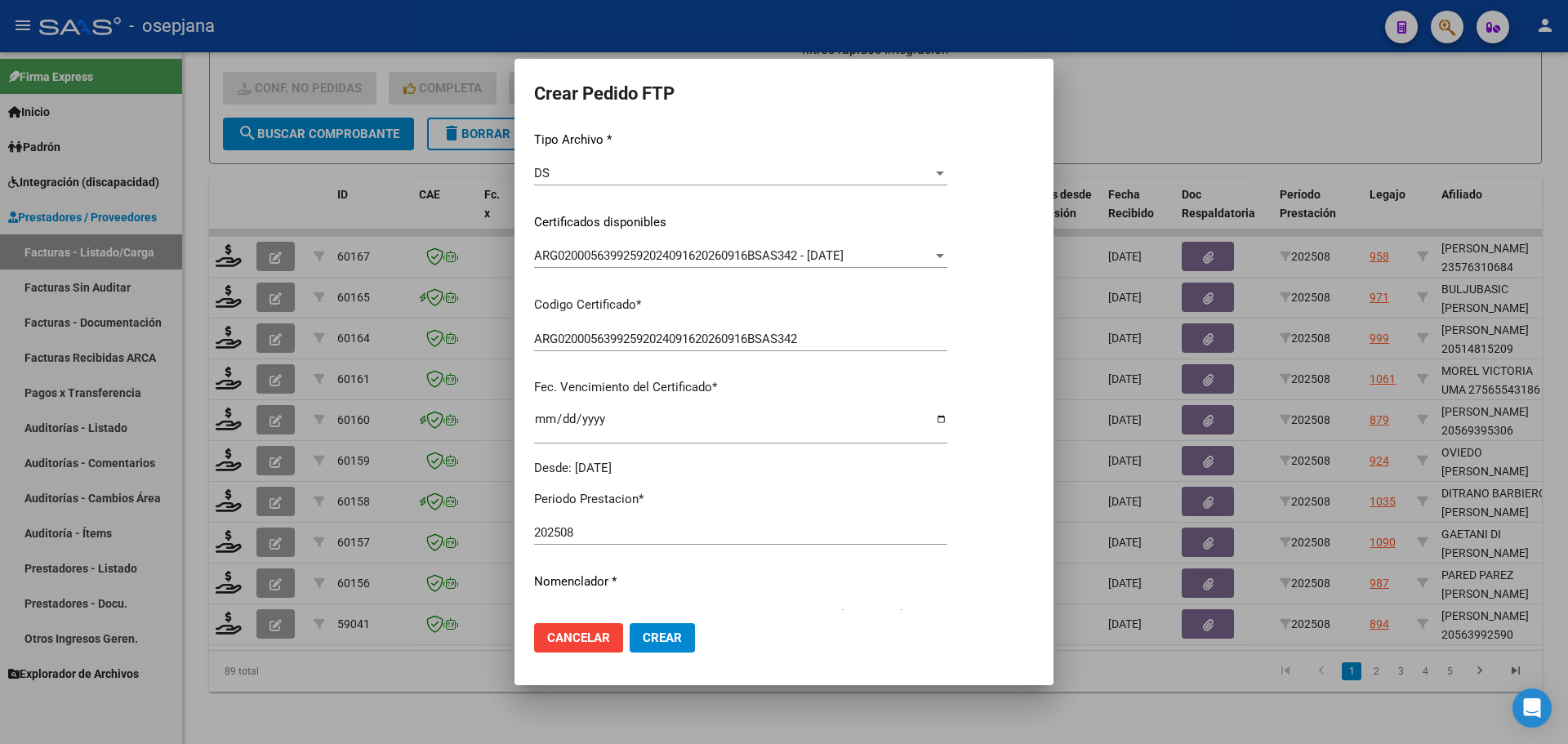
scroll to position [489, 0]
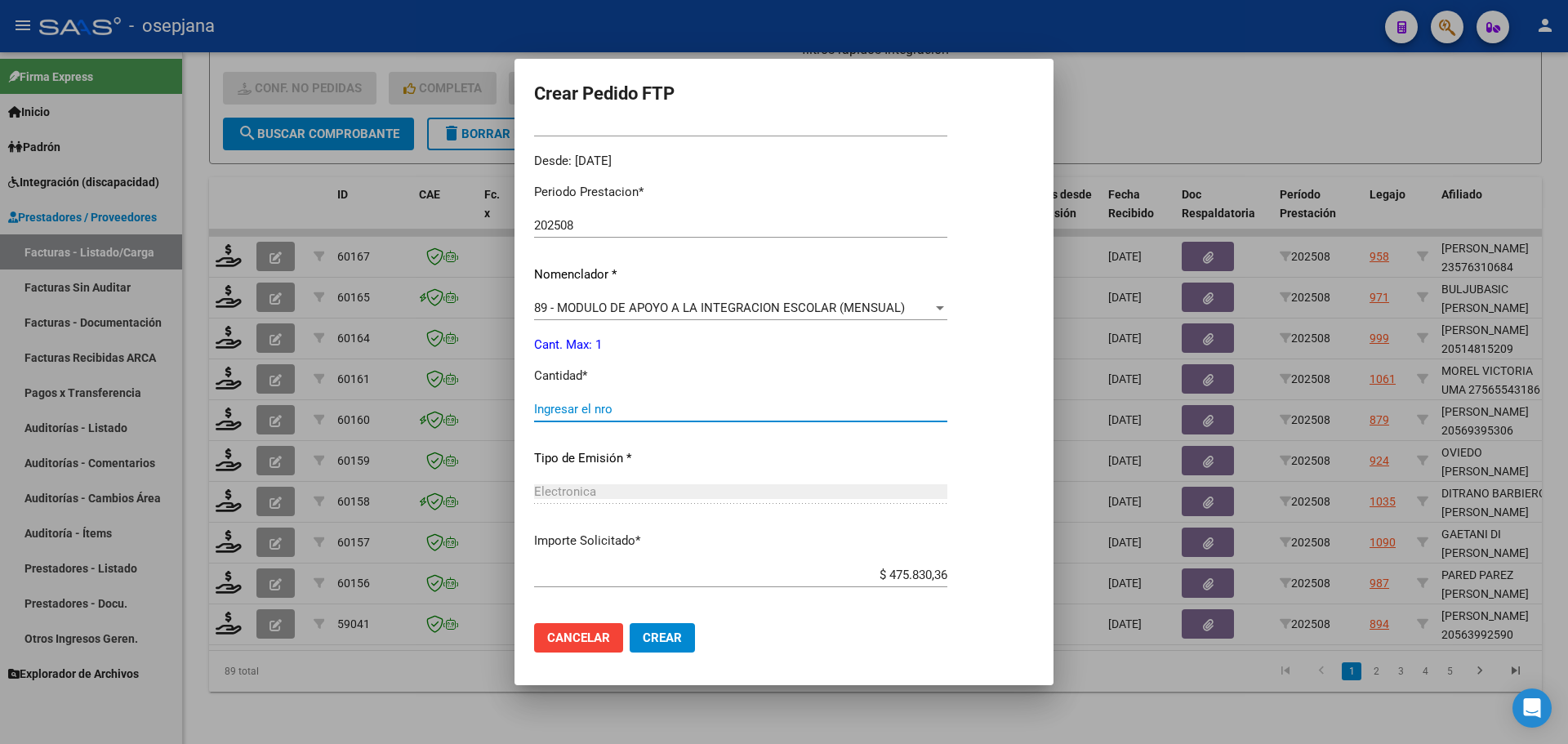
click at [595, 402] on input "Ingresar el nro" at bounding box center [740, 409] width 413 height 15
type input "1"
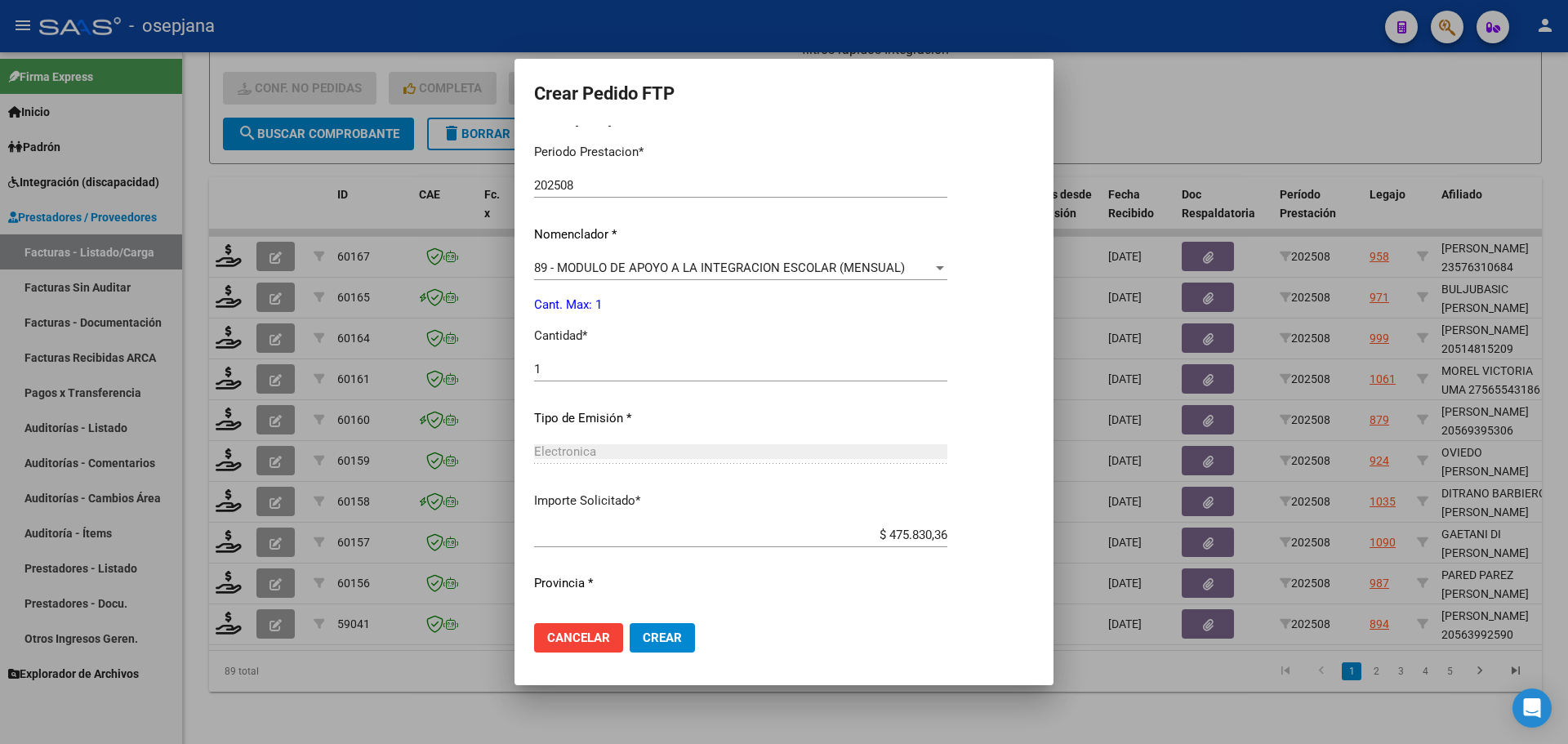
scroll to position [565, 0]
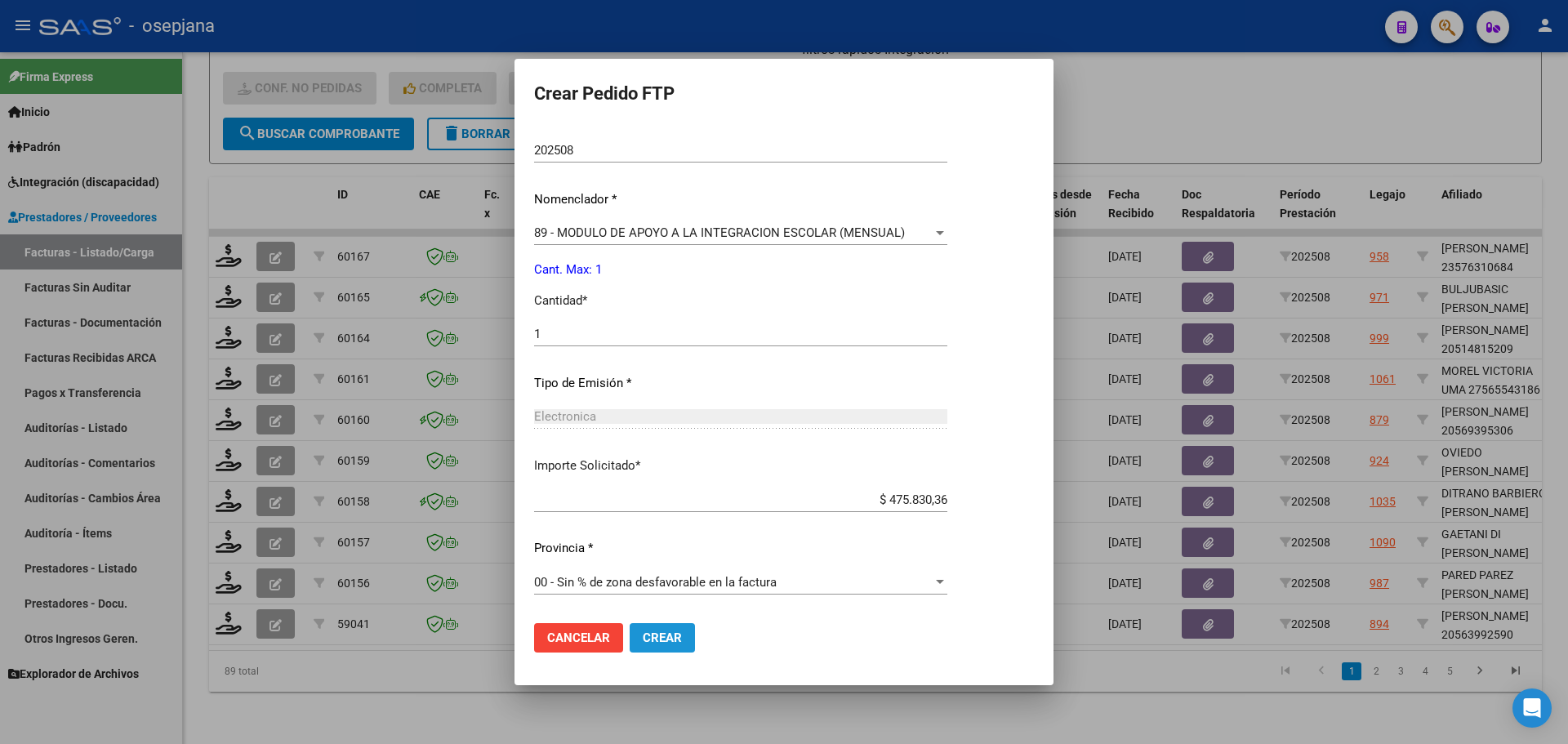
click at [681, 638] on span "Crear" at bounding box center [662, 638] width 39 height 15
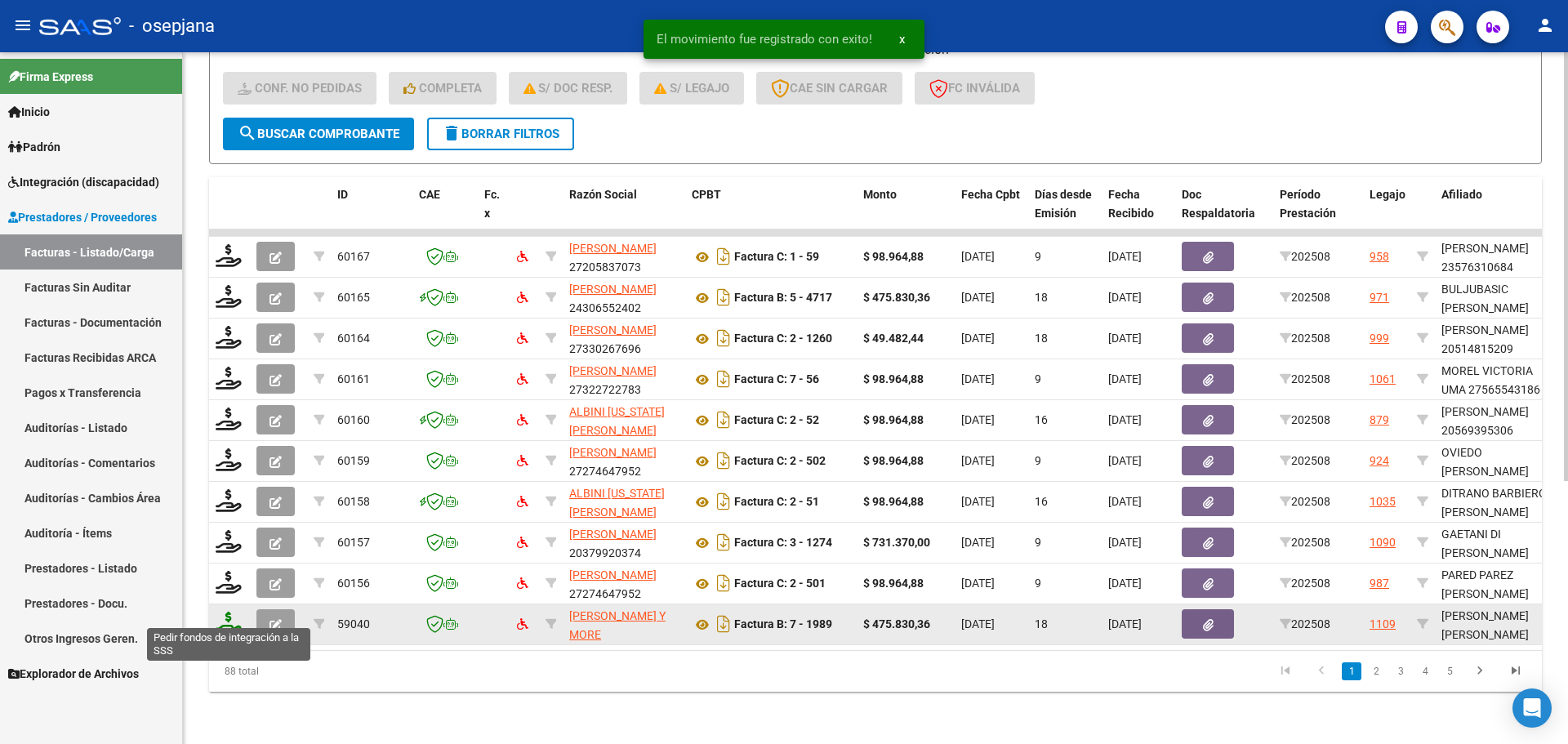
click at [234, 611] on icon at bounding box center [228, 623] width 26 height 23
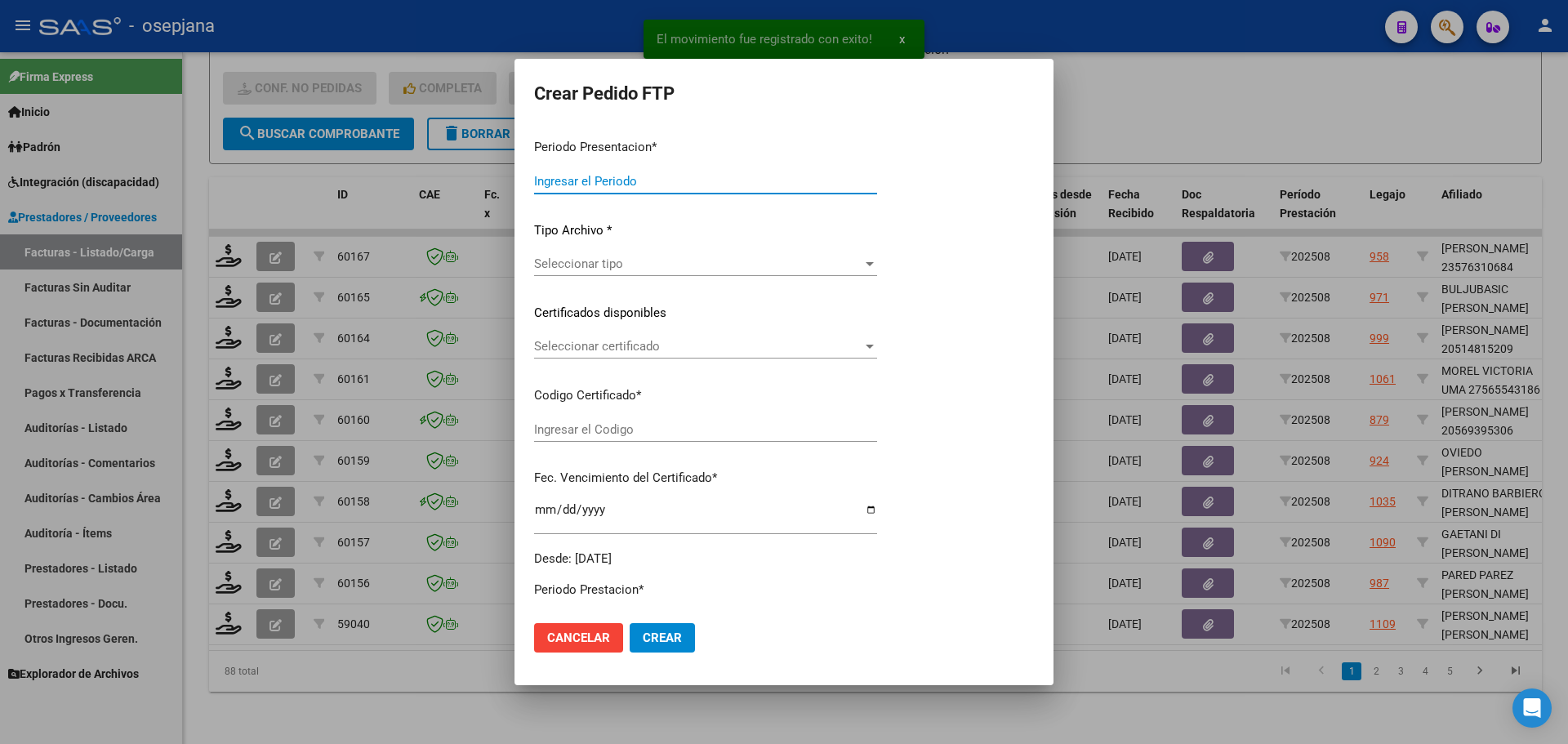
type input "202508"
type input "$ 475.830,36"
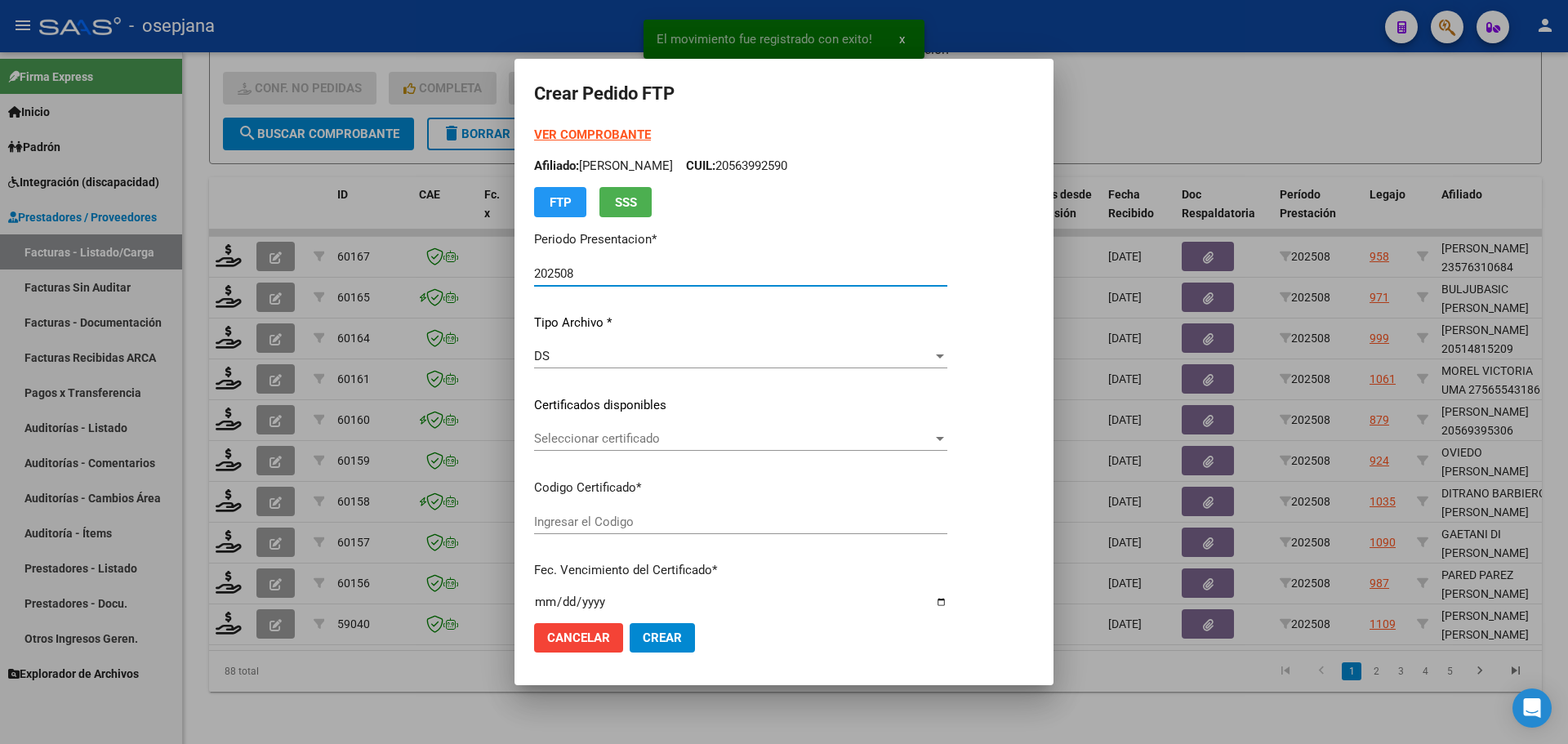
type input "ARG02000566480932025051220300512BSAS342"
type input "2030-05-12"
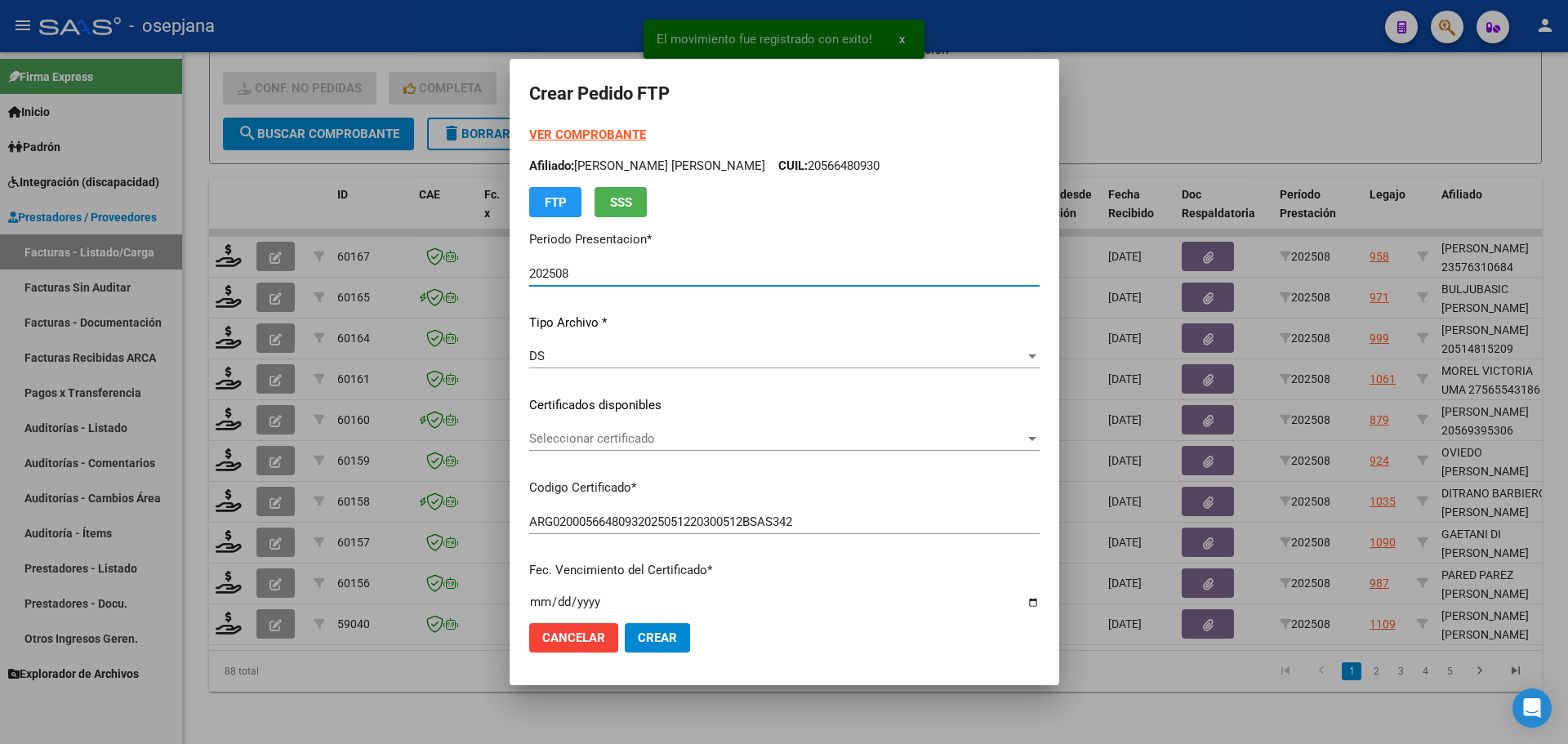
click at [699, 439] on span "Seleccionar certificado" at bounding box center [776, 439] width 495 height 15
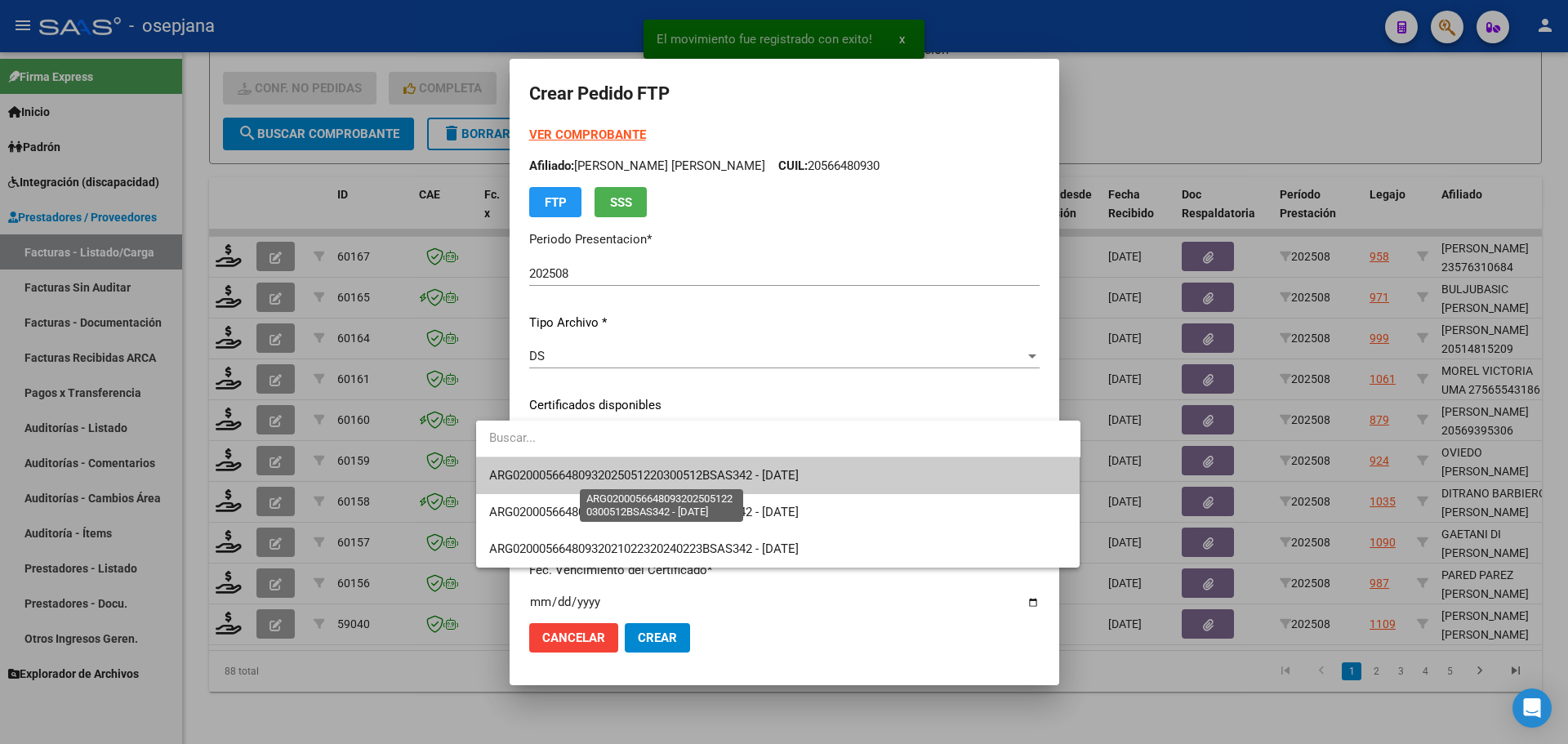
click at [710, 473] on span "ARG02000566480932025051220300512BSAS342 - 2030-05-12" at bounding box center [644, 475] width 310 height 15
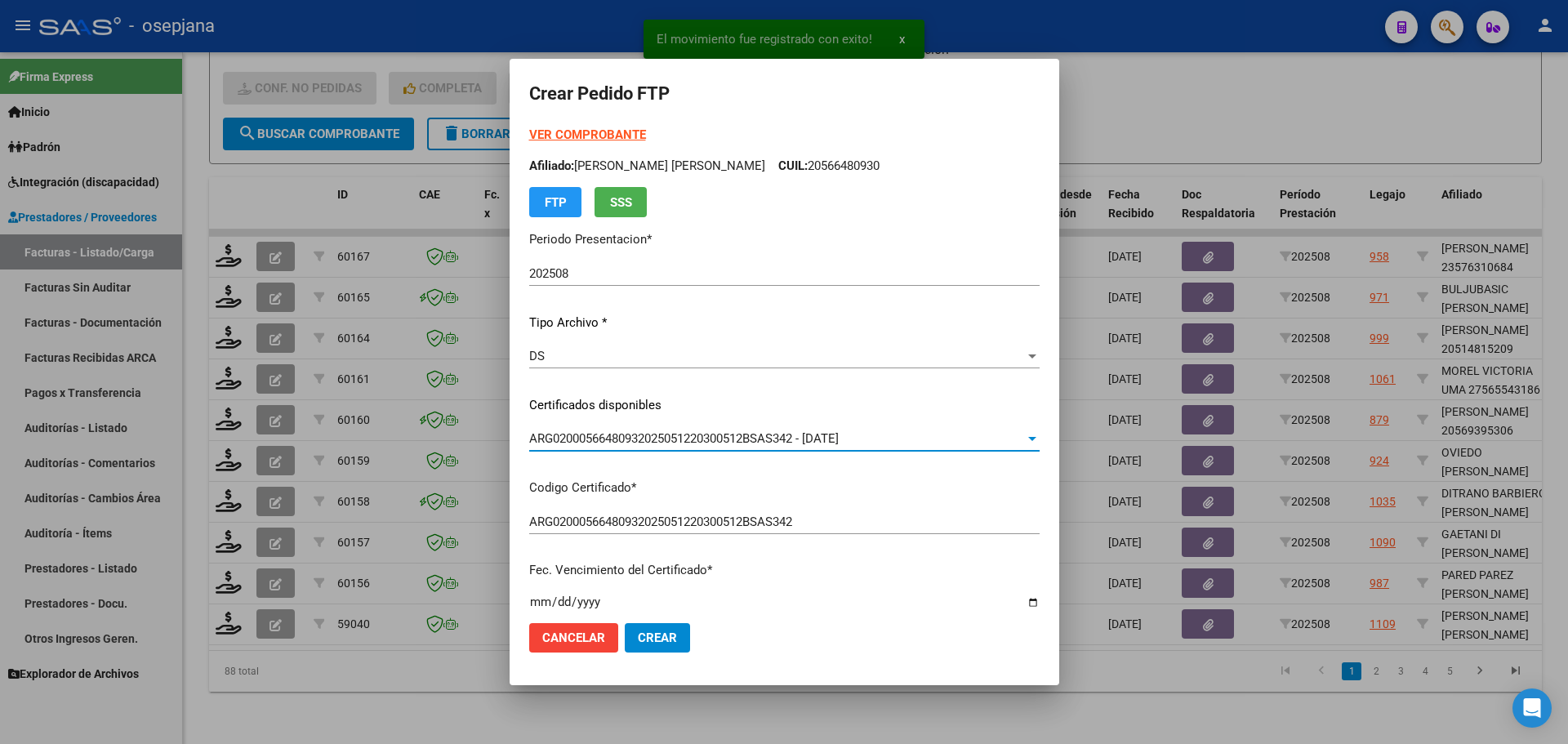
click at [576, 129] on strong "VER COMPROBANTE" at bounding box center [587, 135] width 117 height 15
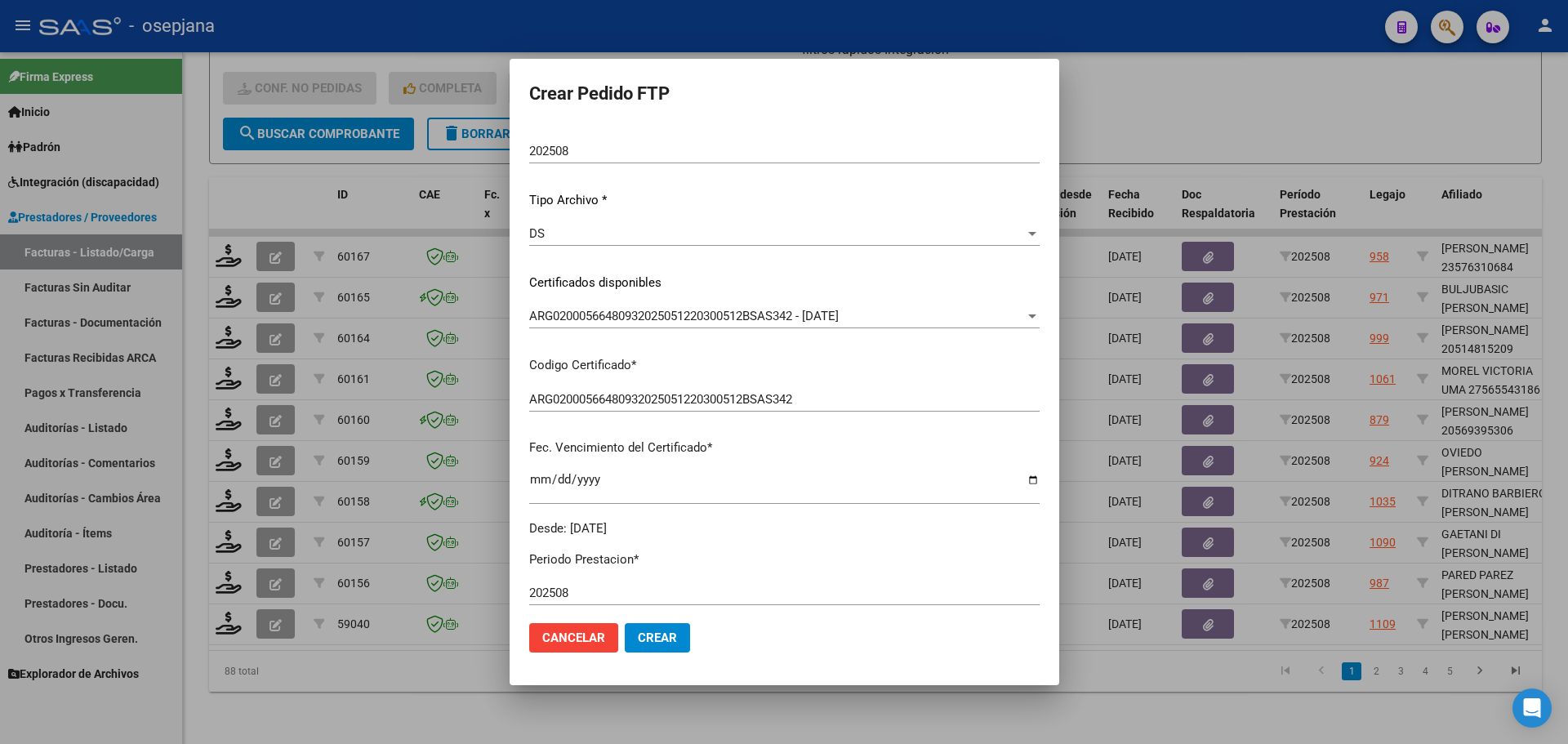
scroll to position [408, 0]
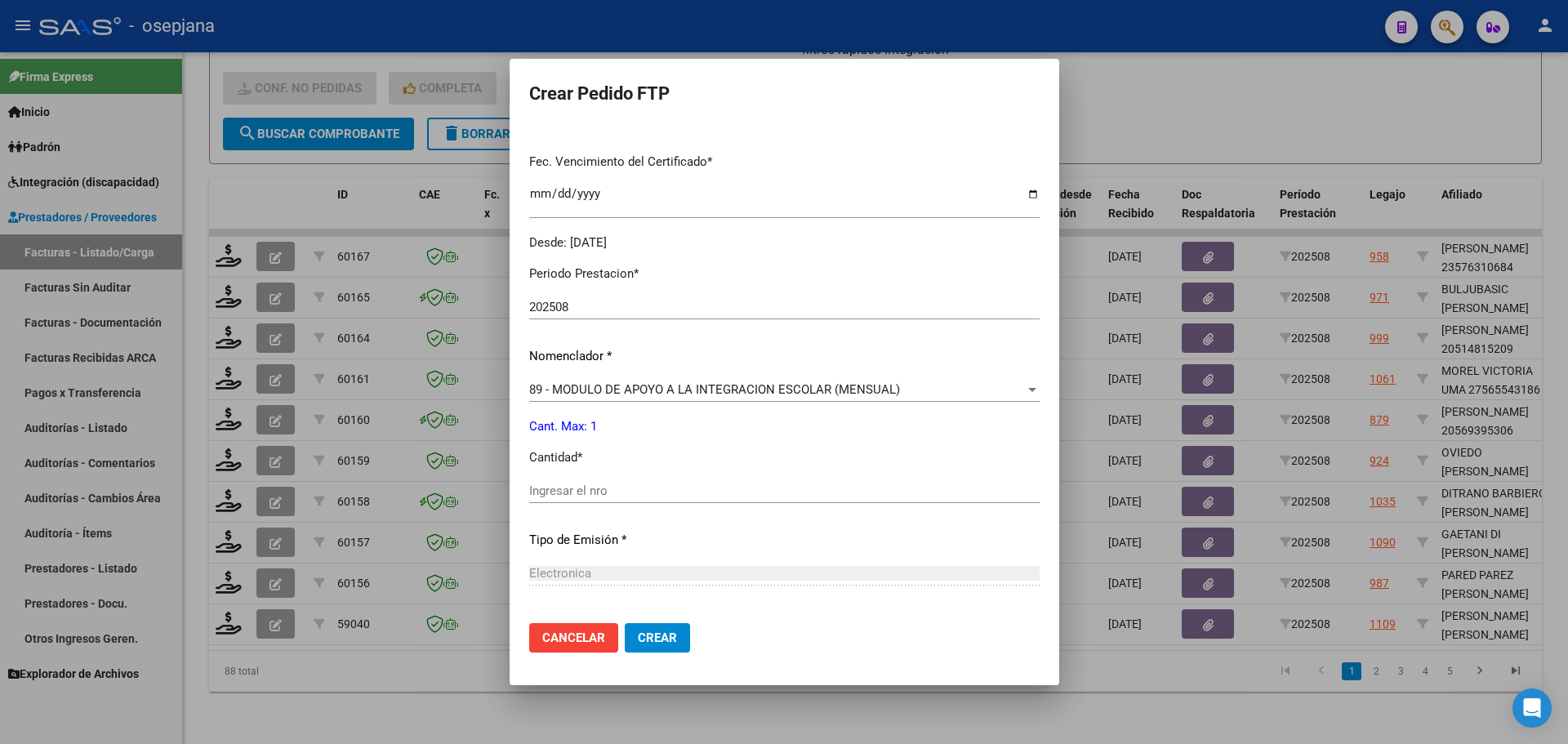
click at [540, 501] on div "Ingresar el nro" at bounding box center [784, 490] width 510 height 25
type input "1"
click at [638, 631] on span "Crear" at bounding box center [657, 638] width 39 height 15
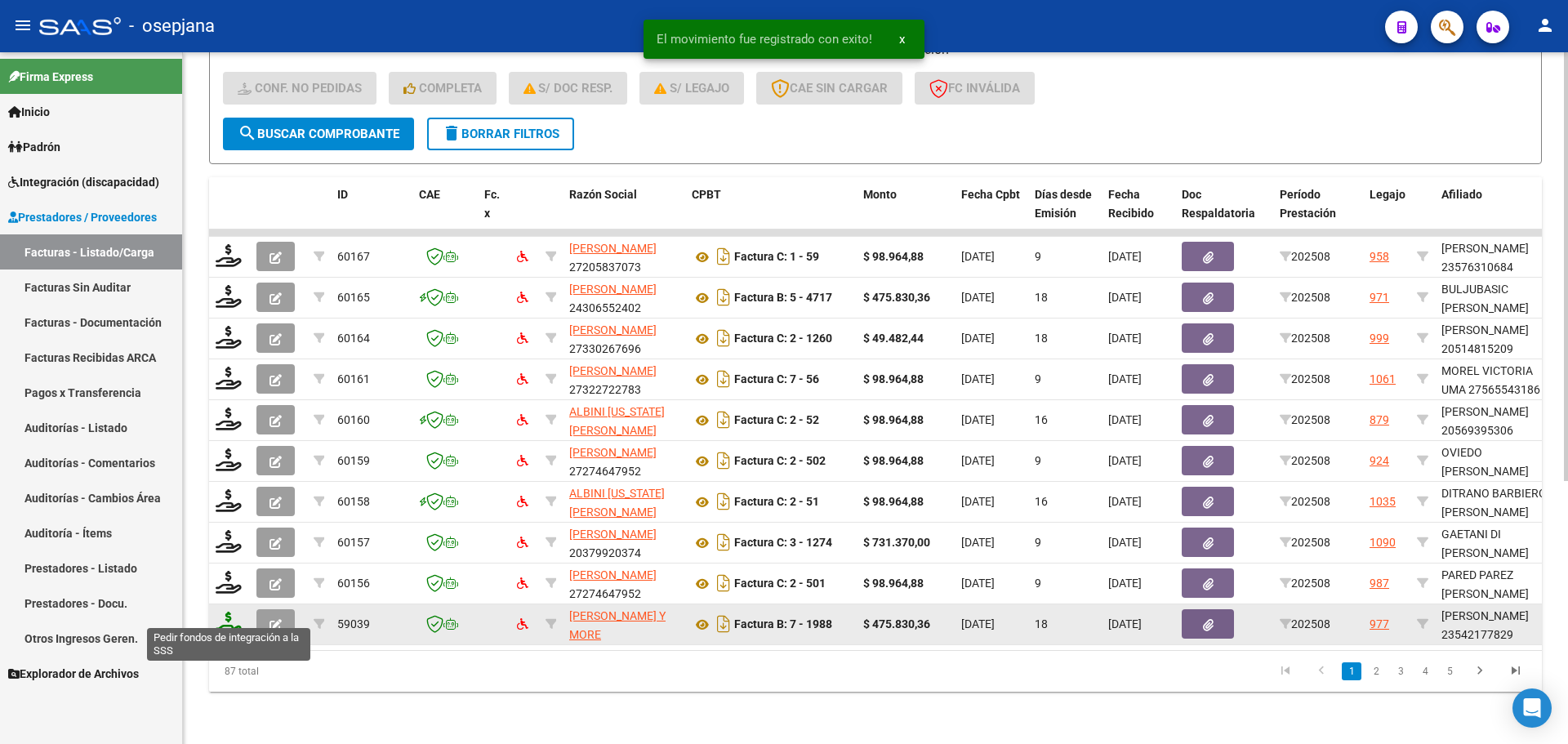
click at [233, 611] on icon at bounding box center [228, 623] width 26 height 23
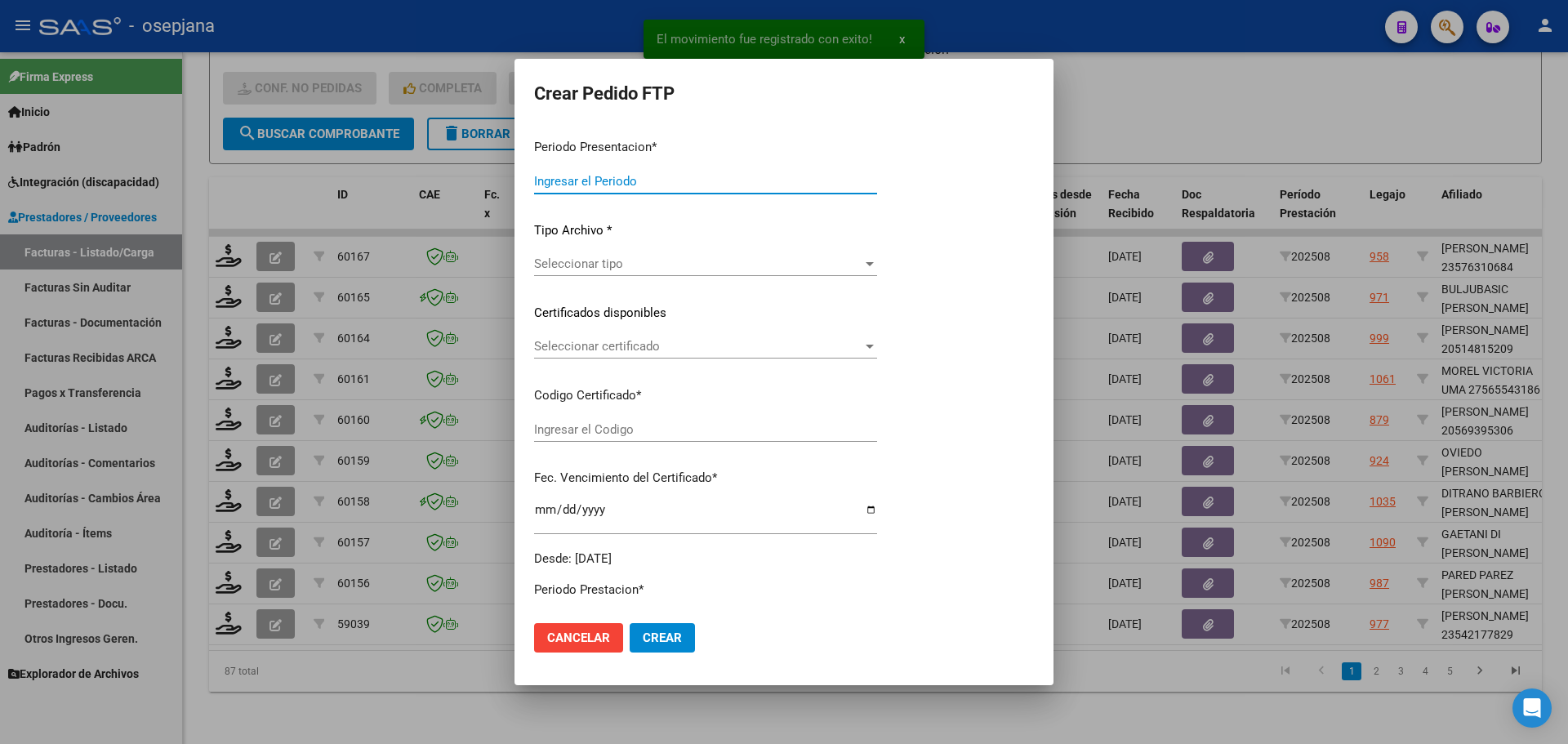
type input "202508"
type input "$ 475.830,36"
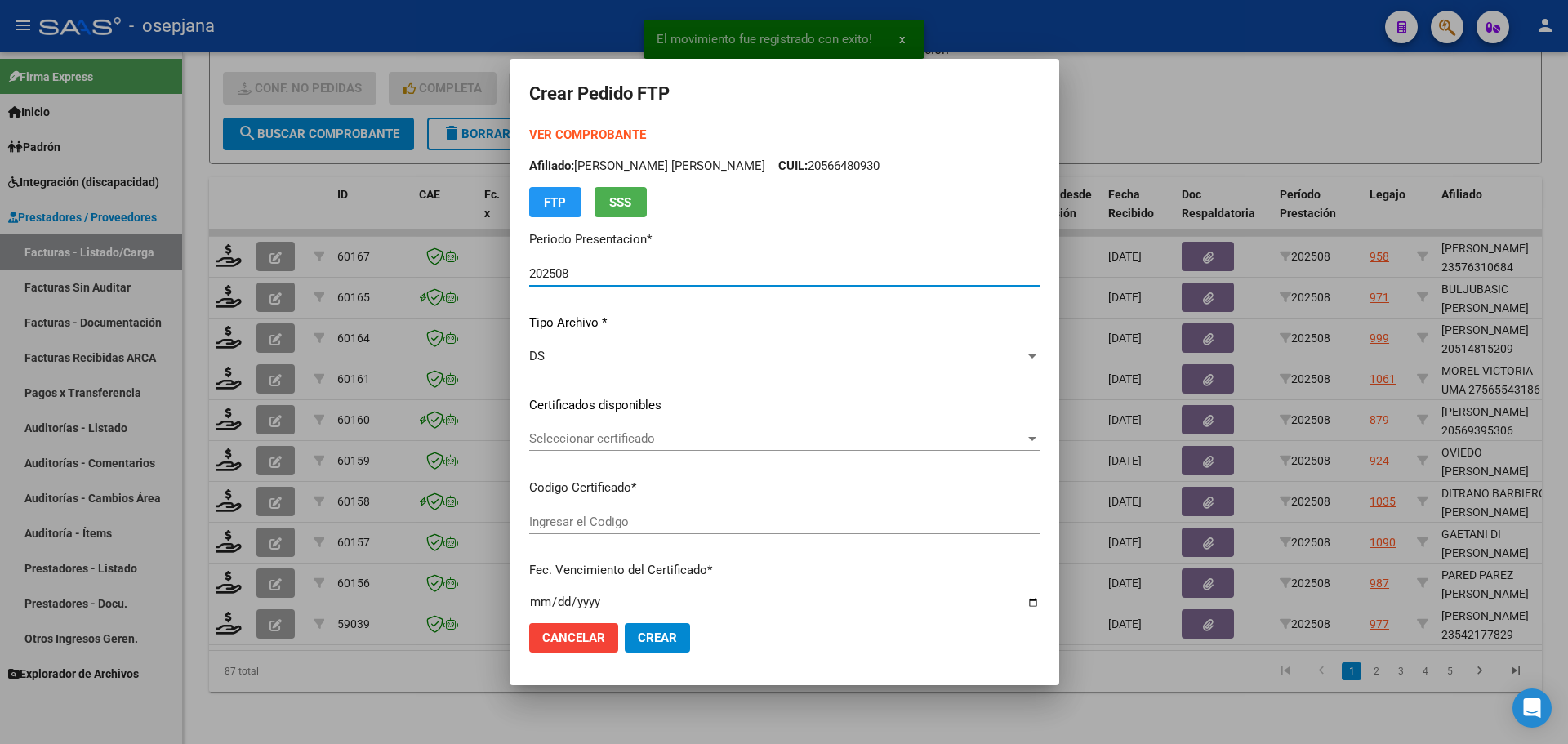
type input "E/T"
type input "[DATE]"
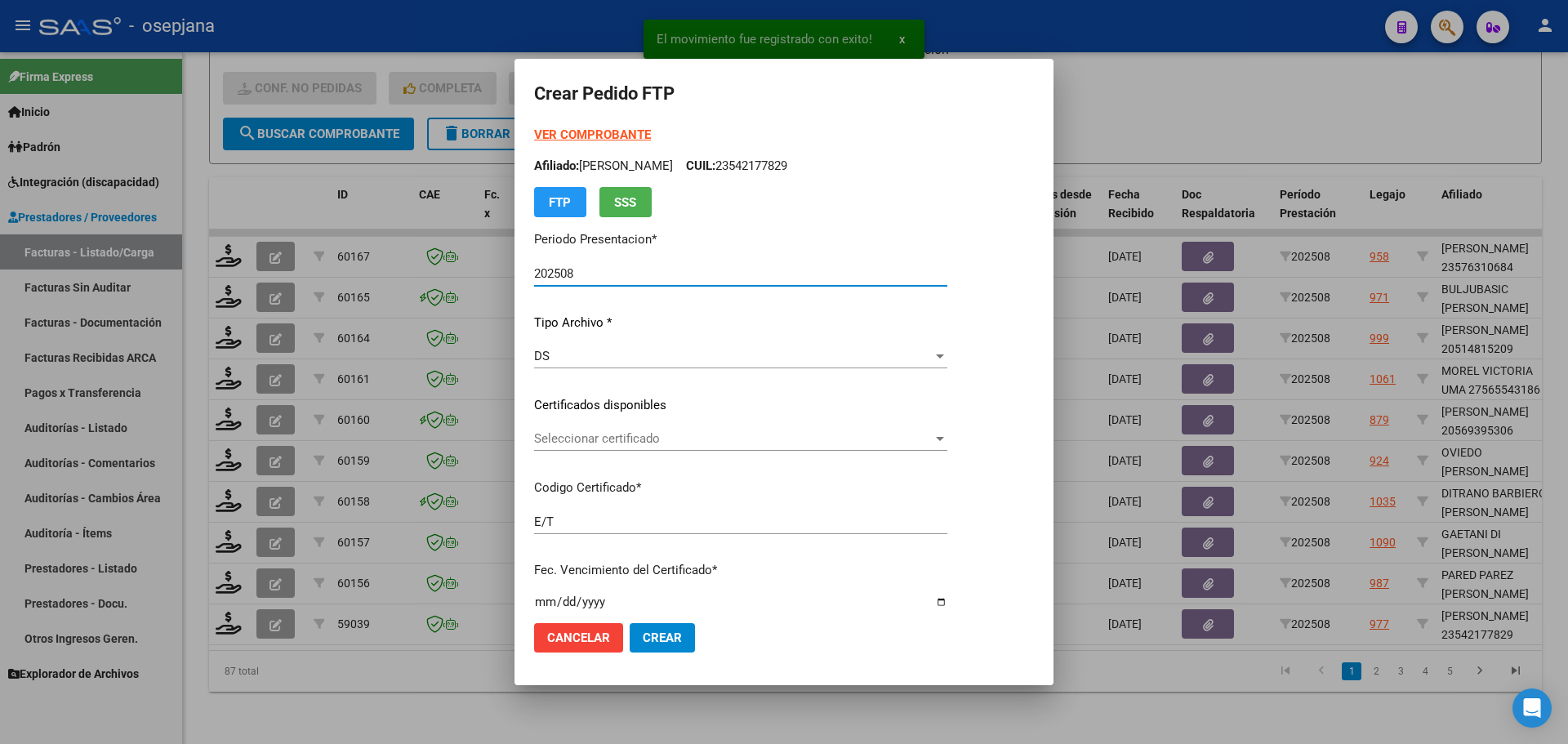
click at [734, 431] on div "Seleccionar certificado Seleccionar certificado" at bounding box center [740, 439] width 413 height 25
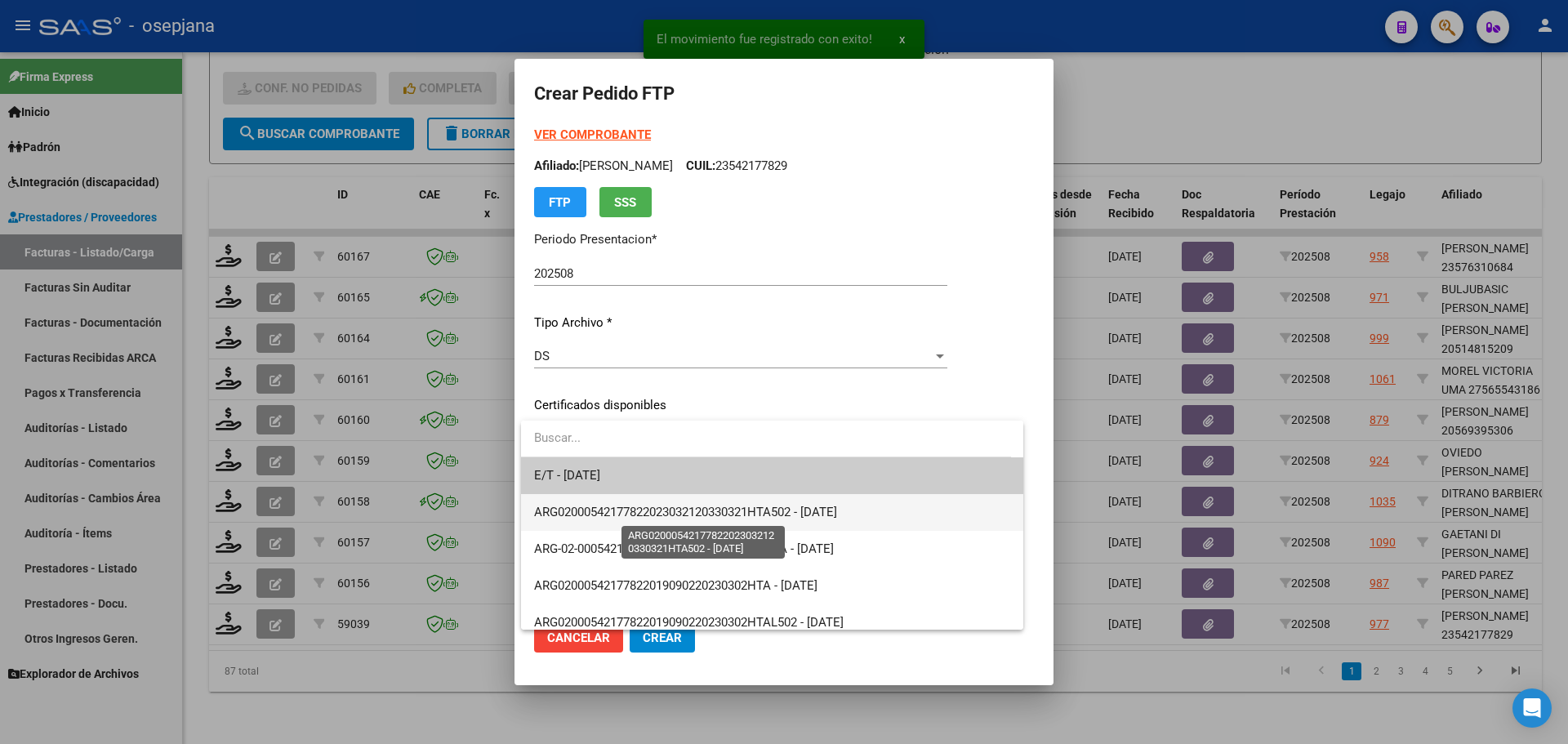
click at [753, 505] on span "ARG02000542177822023032120330321HTA502 - 2033-03-22" at bounding box center [685, 512] width 303 height 15
type input "ARG02000542177822023032120330321HTA502"
type input "2033-03-22"
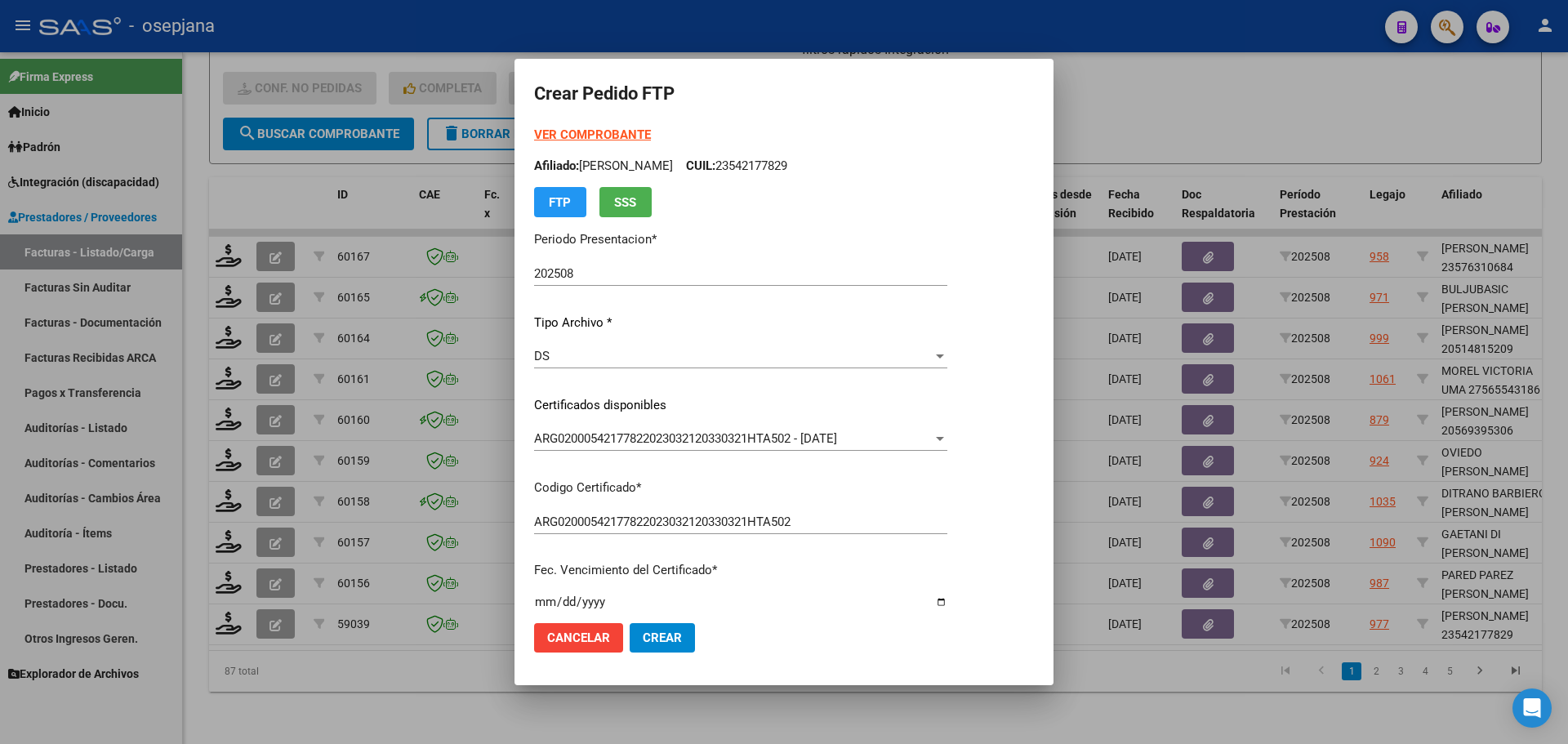
click at [597, 131] on strong "VER COMPROBANTE" at bounding box center [592, 135] width 117 height 15
click at [1096, 322] on div at bounding box center [784, 372] width 1568 height 744
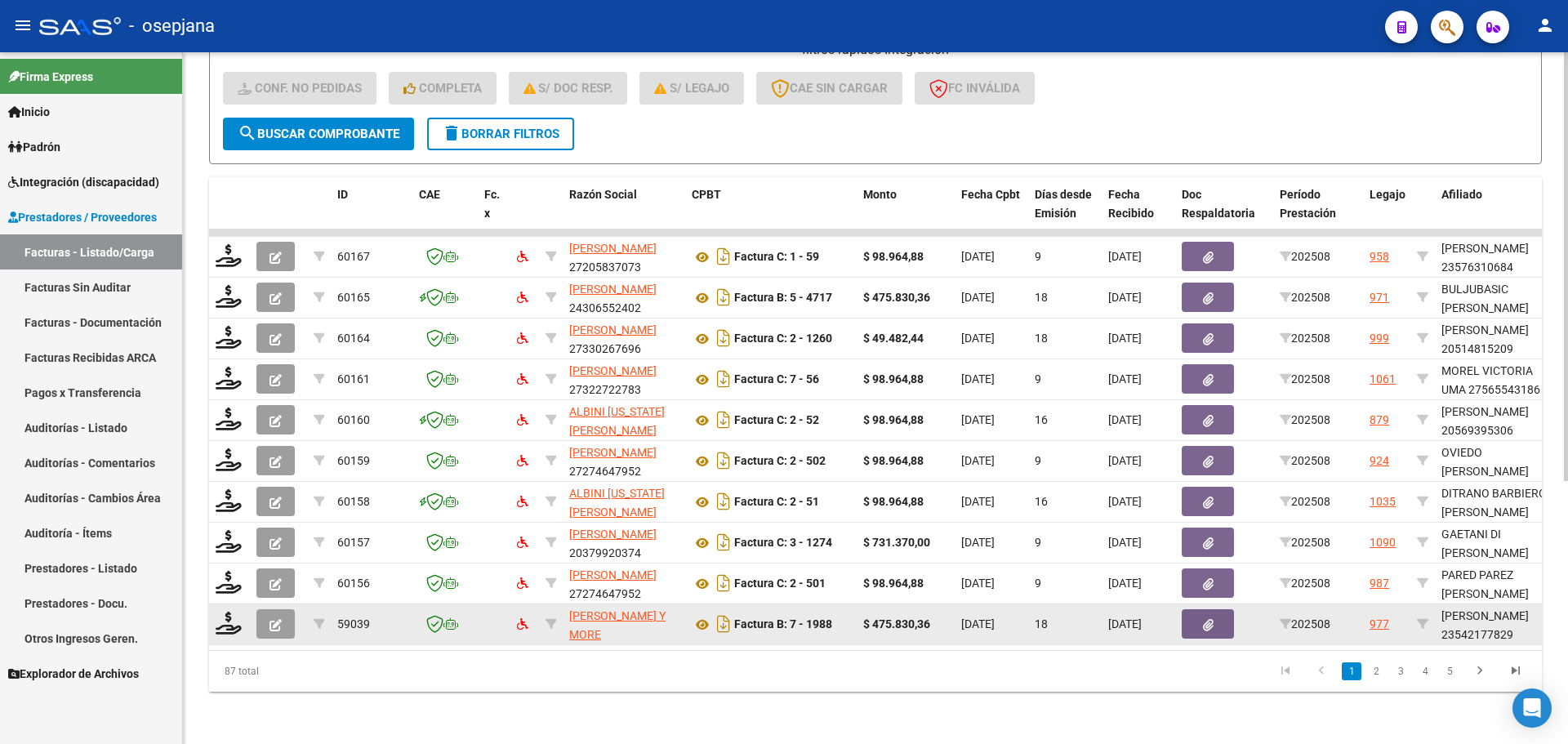
click at [278, 619] on icon "button" at bounding box center [275, 625] width 12 height 12
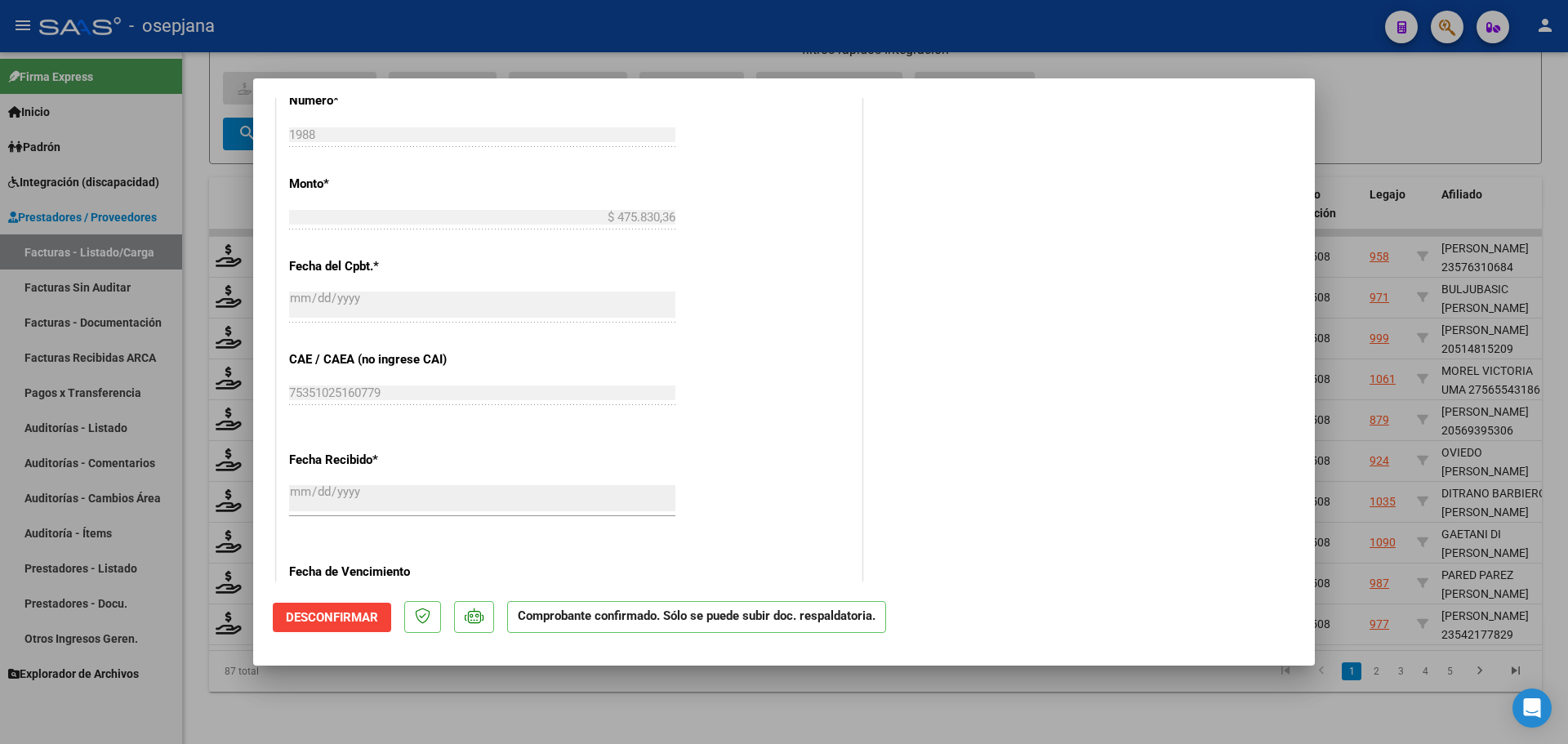
scroll to position [980, 0]
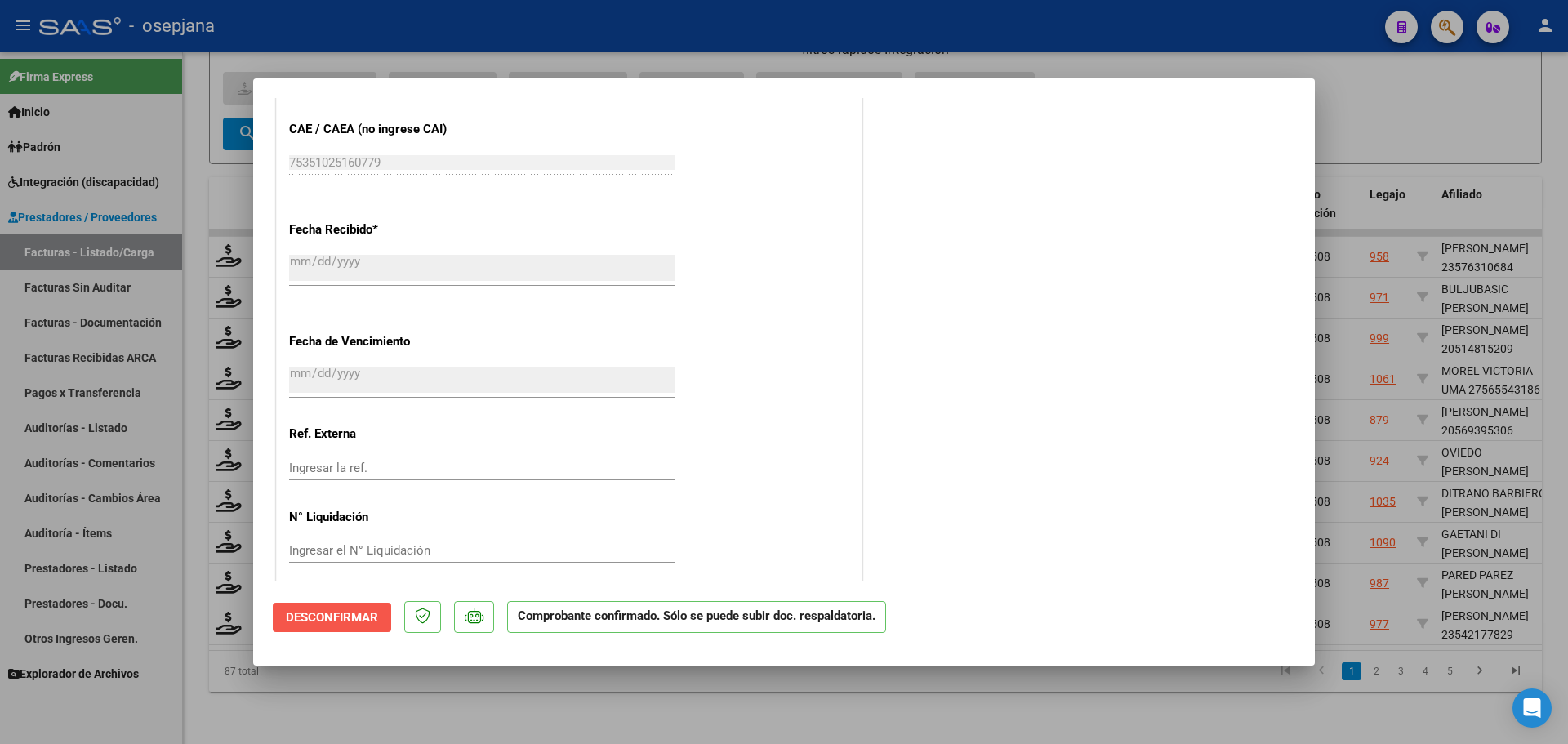
click at [349, 611] on span "Desconfirmar" at bounding box center [332, 617] width 93 height 15
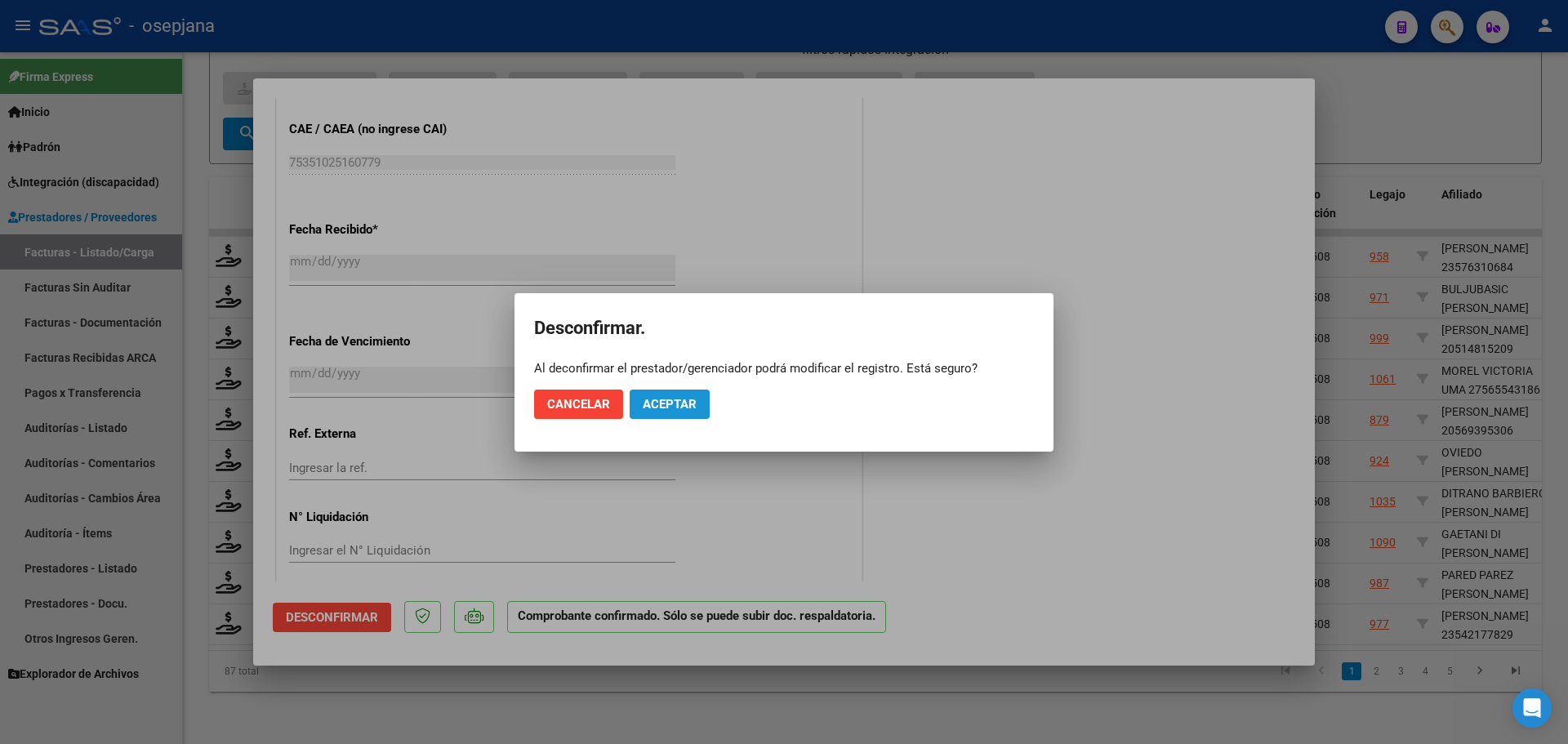
click at [649, 399] on span "Aceptar" at bounding box center [670, 404] width 54 height 15
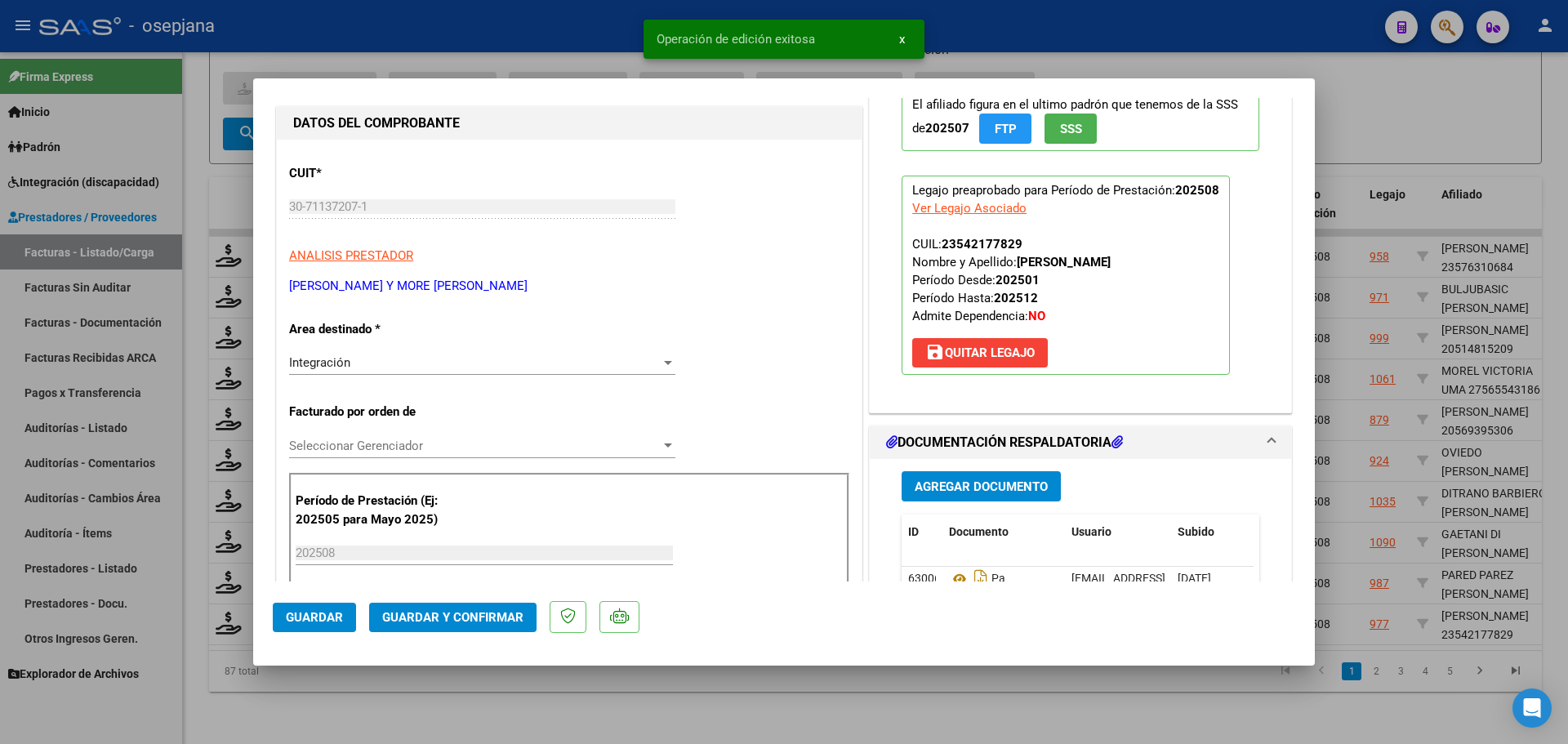
scroll to position [33, 0]
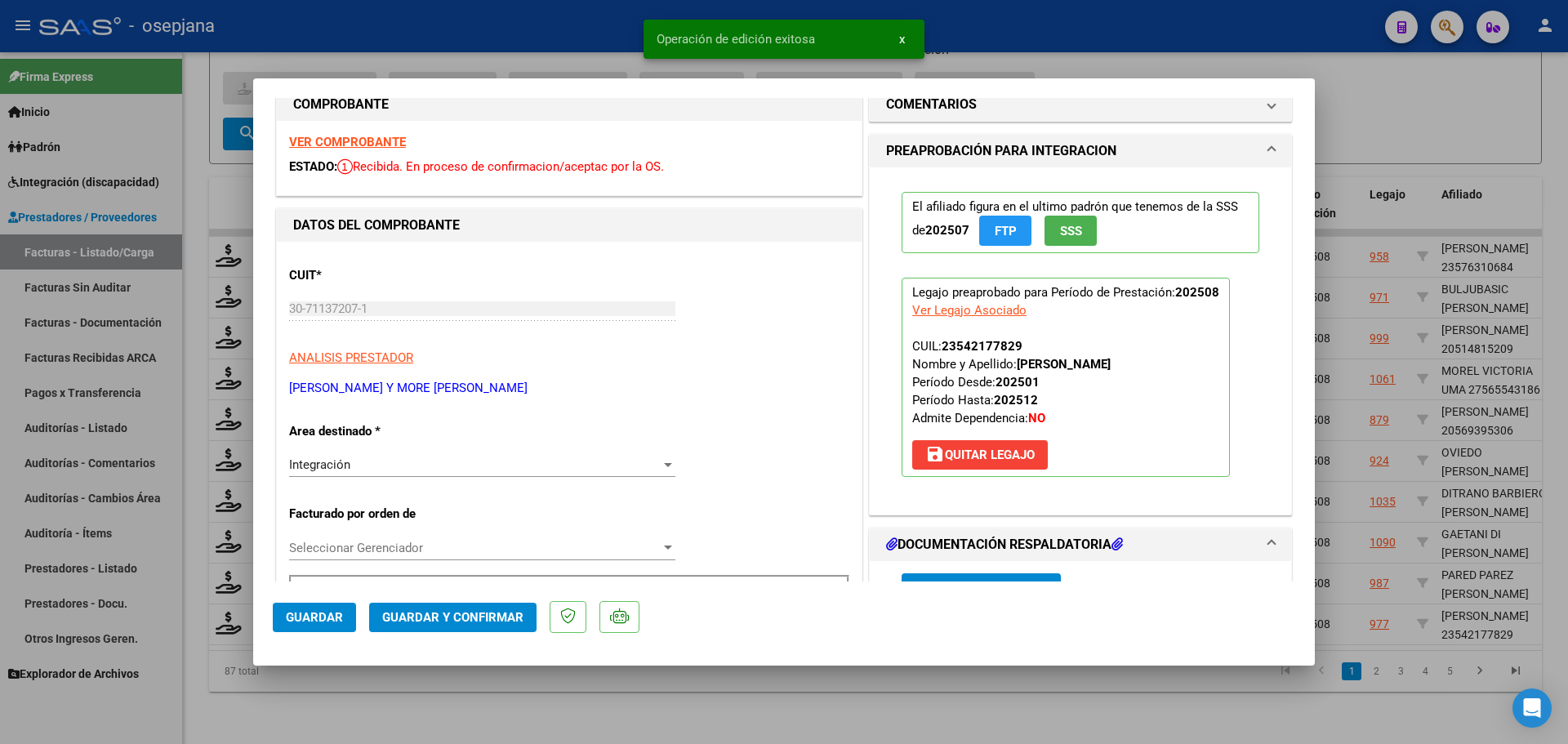
click at [408, 467] on div "Integración" at bounding box center [475, 465] width 372 height 15
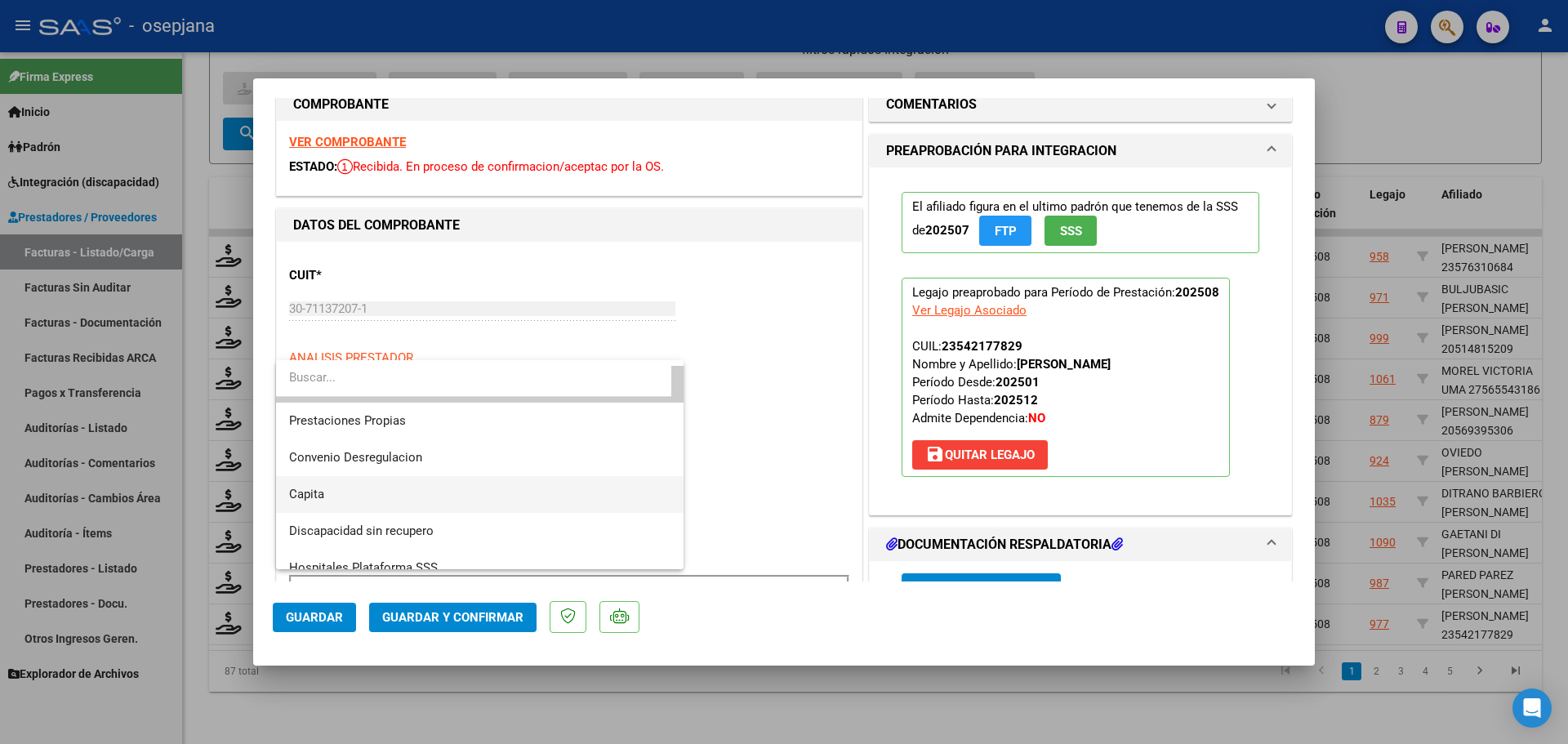
scroll to position [158, 0]
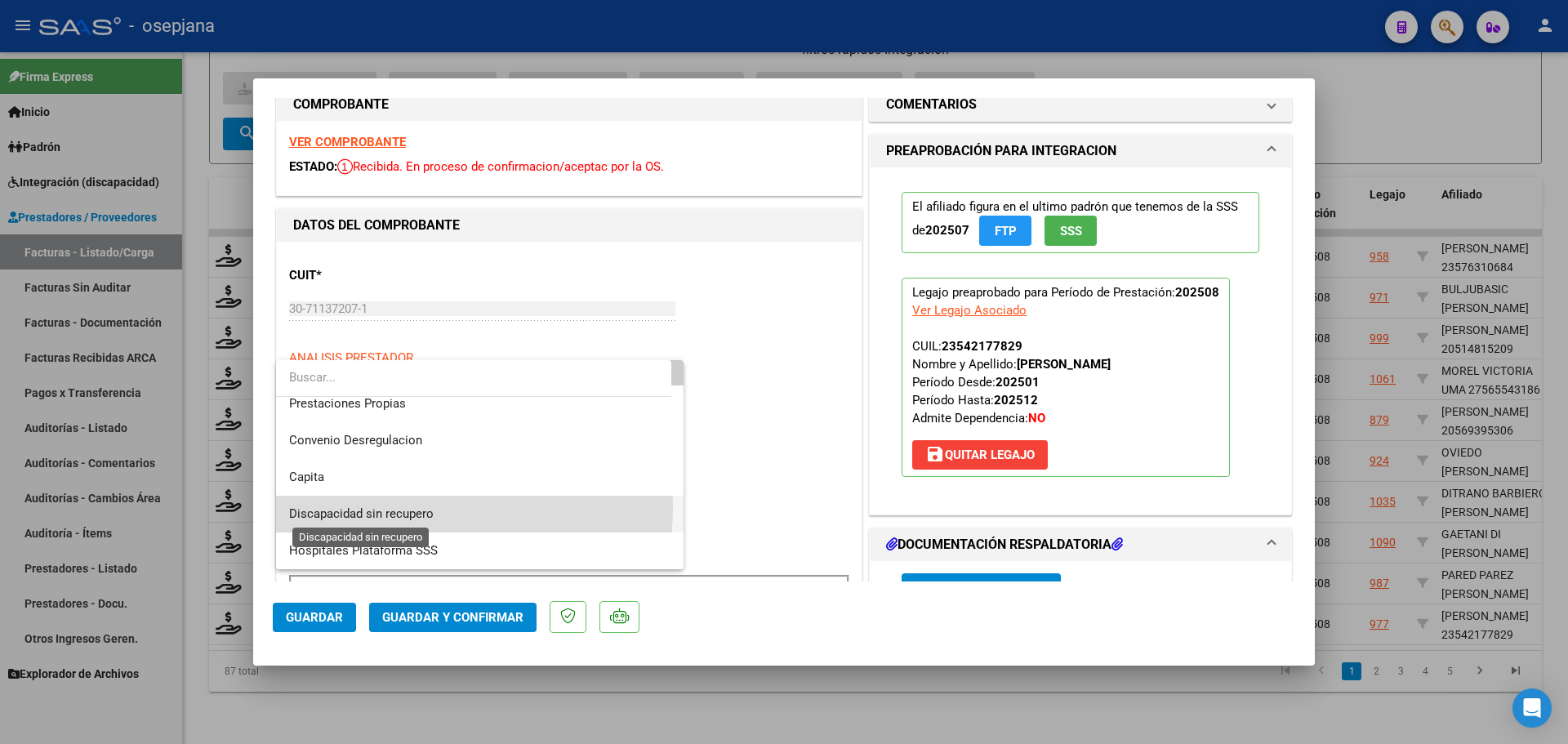
click at [395, 507] on span "Discapacidad sin recupero" at bounding box center [361, 513] width 145 height 15
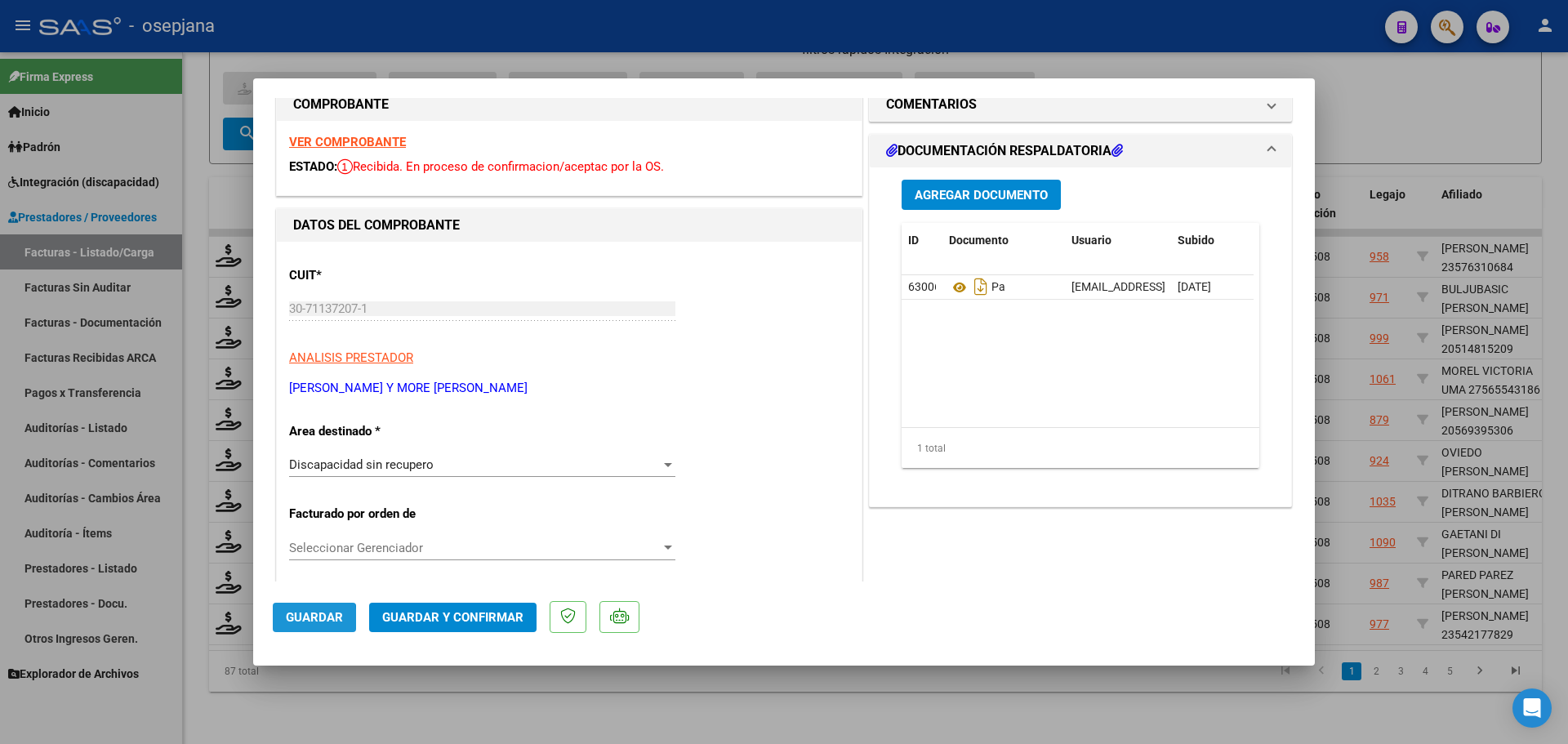
click at [276, 620] on button "Guardar" at bounding box center [314, 617] width 84 height 29
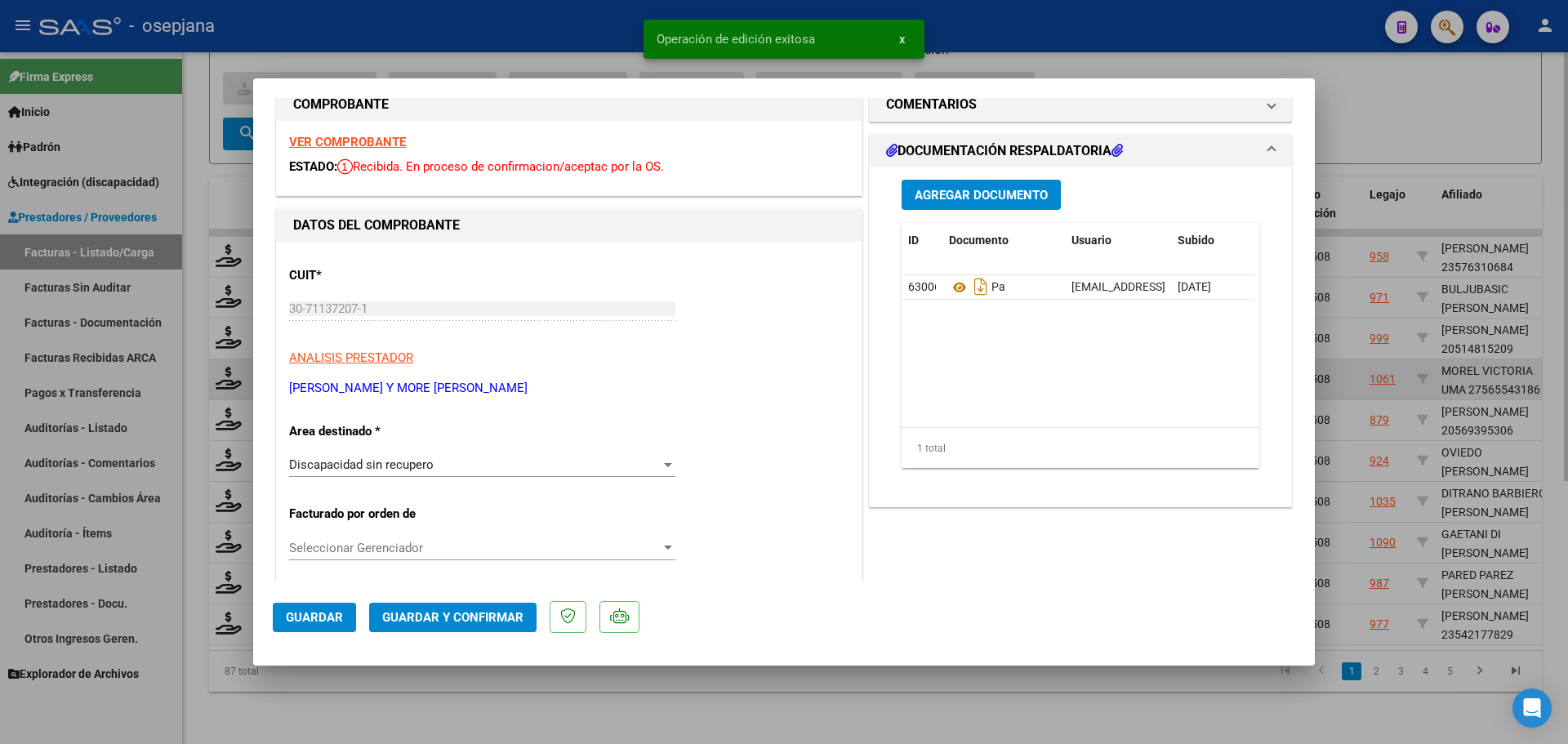
click at [1403, 369] on div at bounding box center [784, 372] width 1568 height 744
type input "$ 0,00"
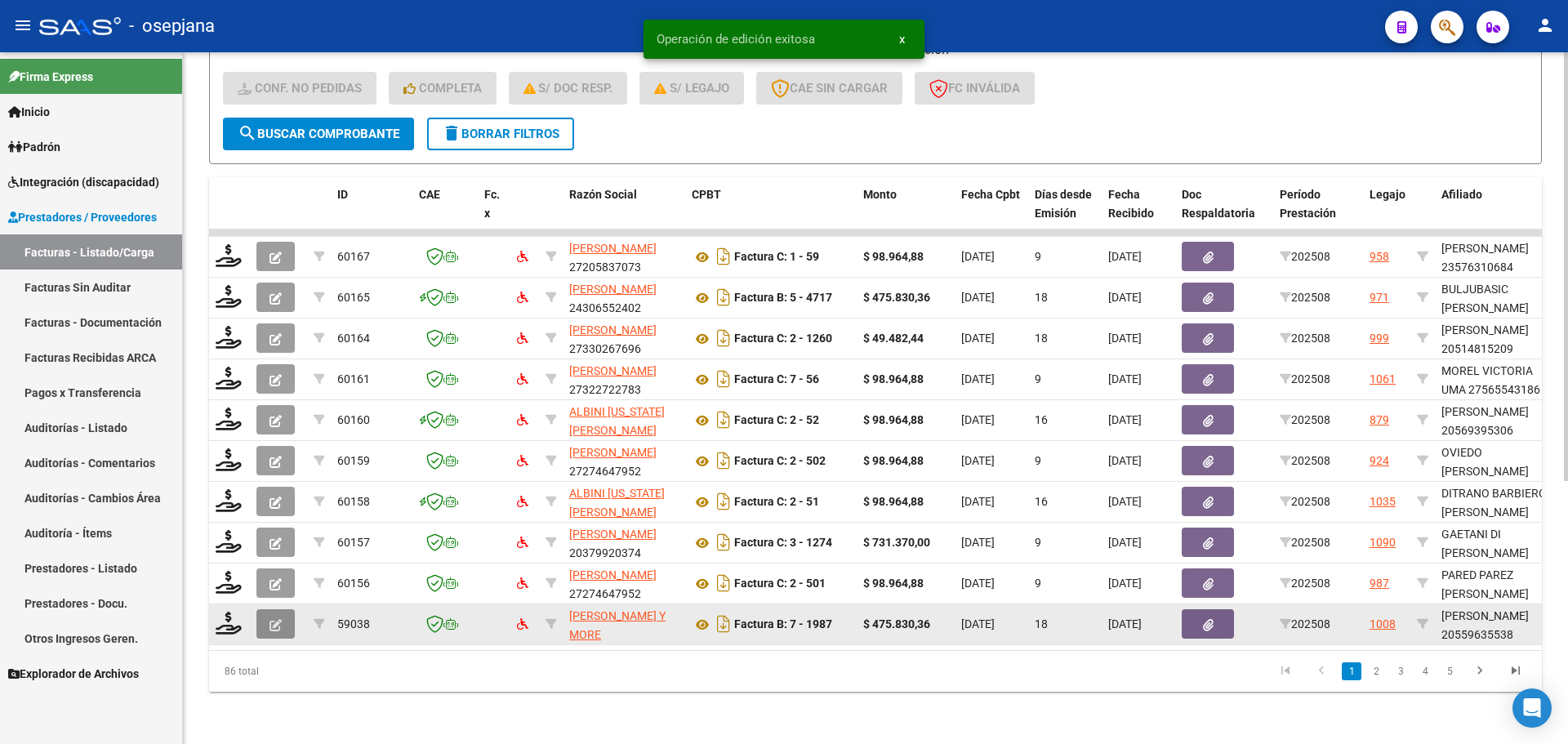
click at [273, 619] on icon "button" at bounding box center [275, 625] width 12 height 12
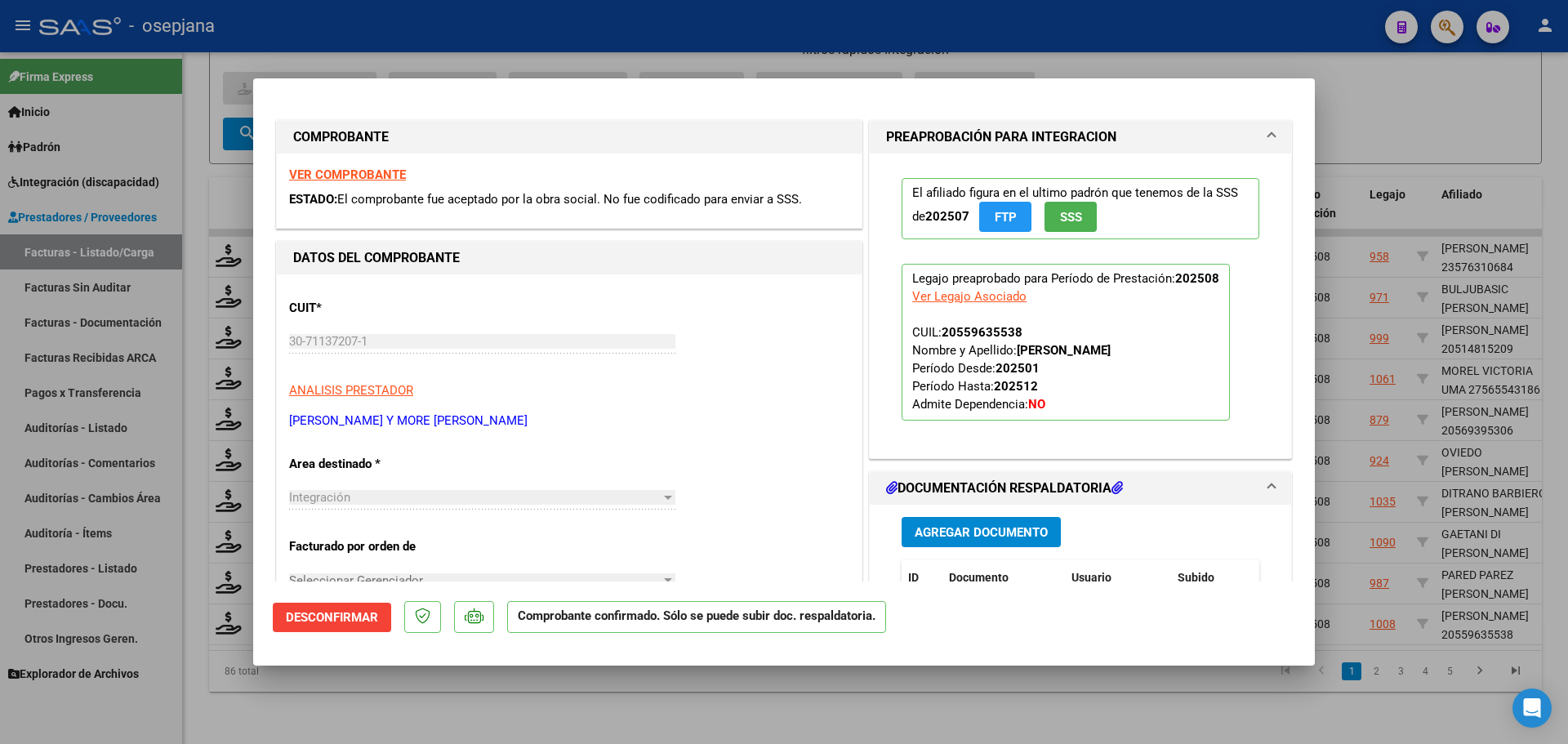
click at [1414, 259] on div at bounding box center [784, 372] width 1568 height 744
type input "$ 0,00"
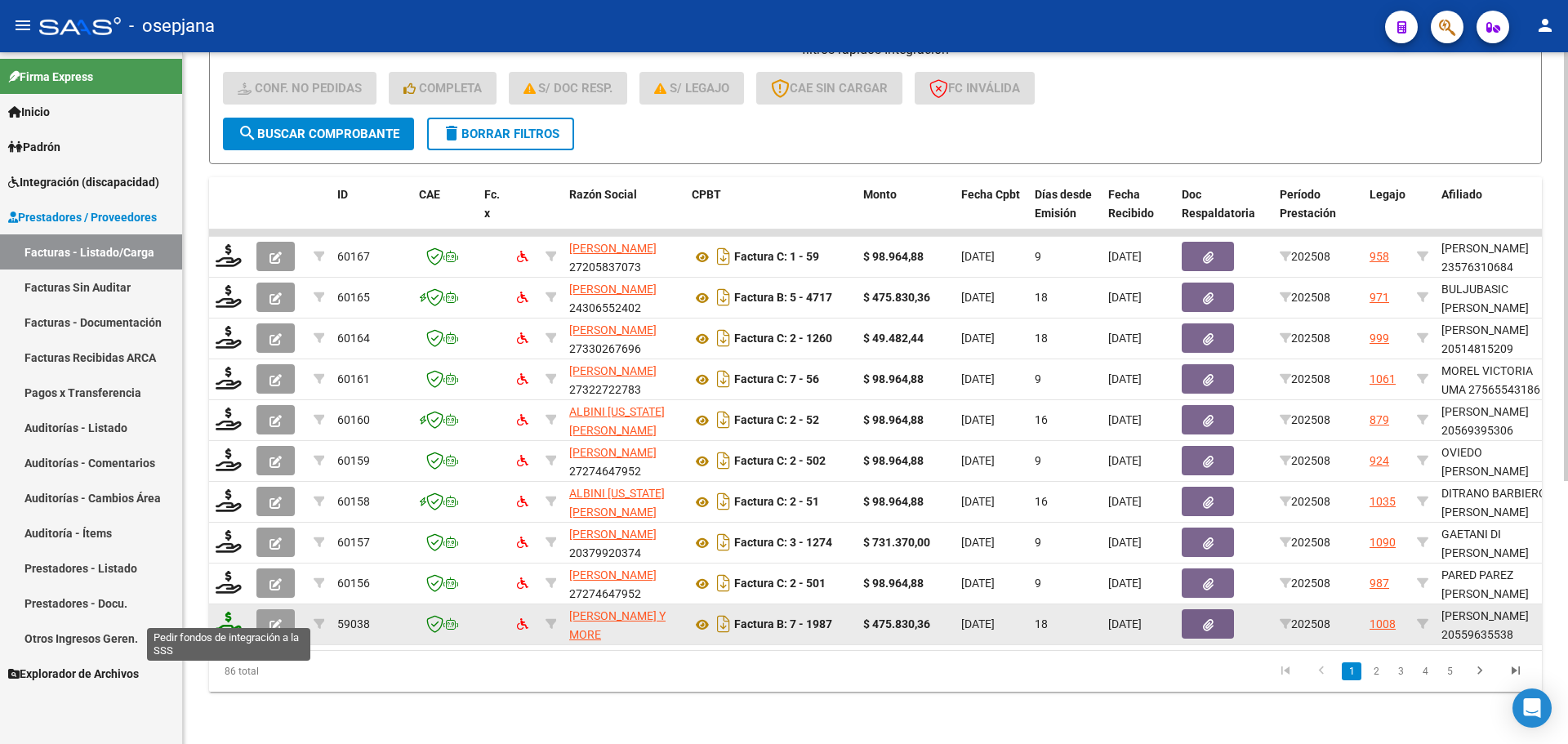
click at [228, 611] on icon at bounding box center [228, 623] width 26 height 23
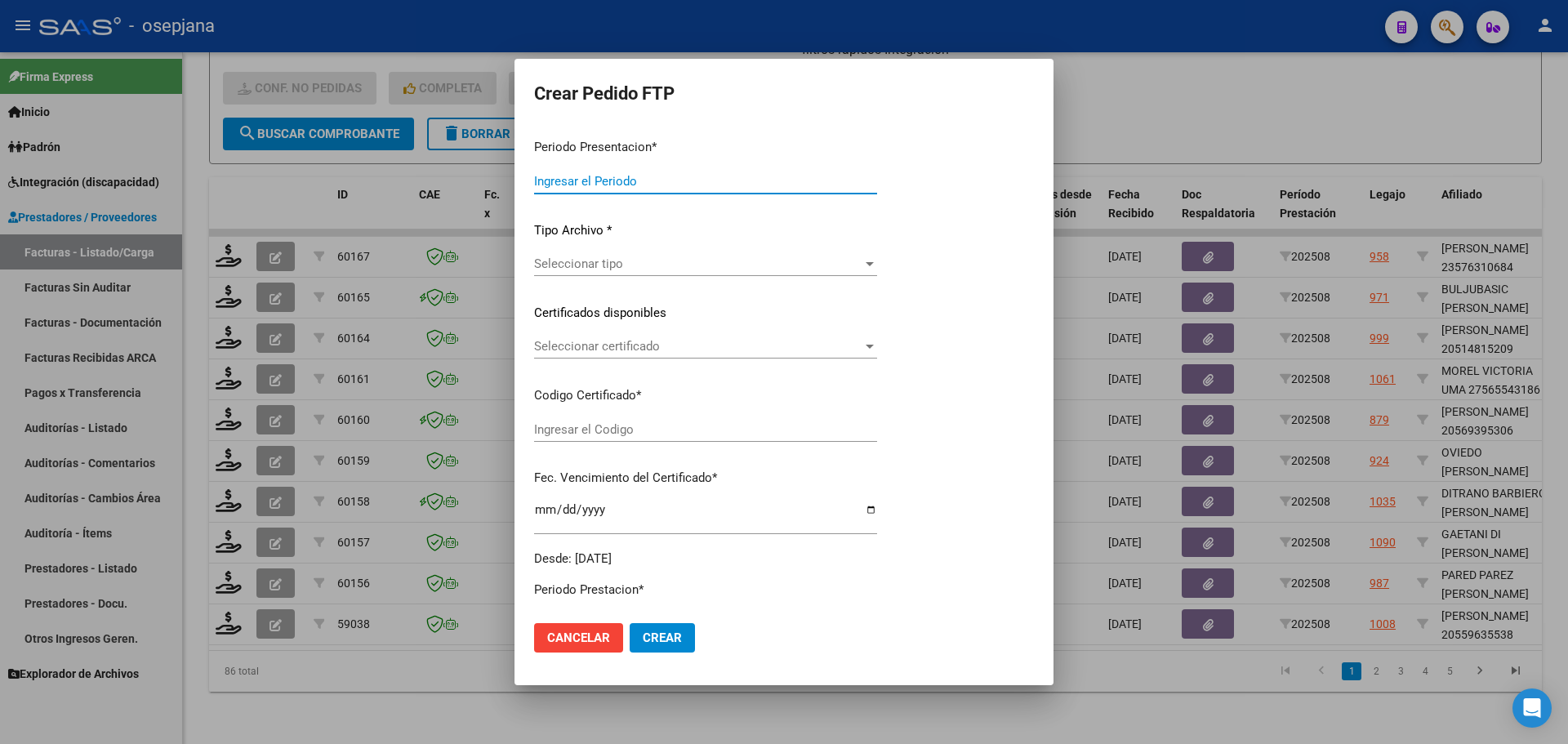
type input "202508"
type input "$ 475.830,36"
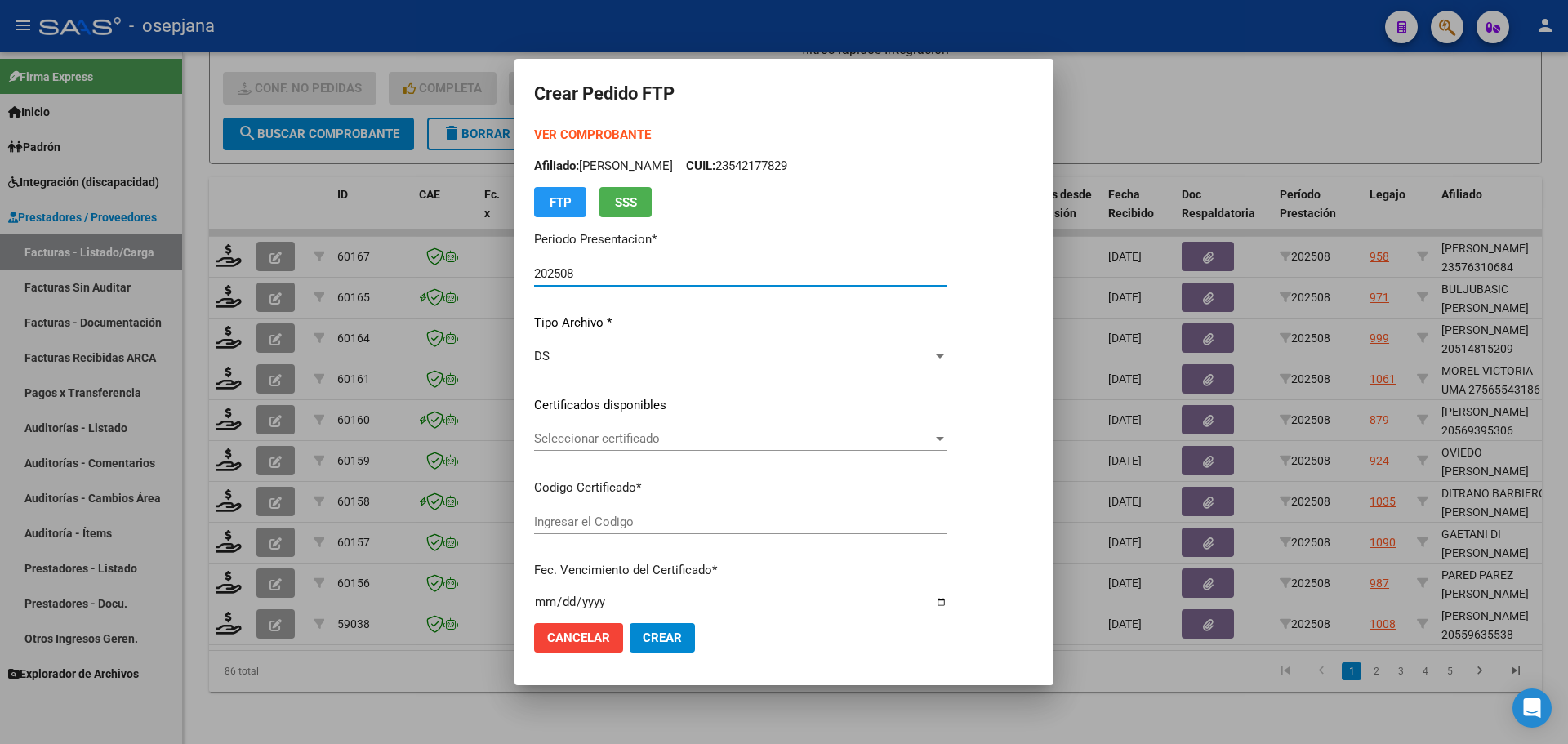
type input "ARG02000559635532025022720300227BSAS342"
type input "2030-02-27"
click at [643, 441] on span "Seleccionar certificado" at bounding box center [733, 439] width 399 height 15
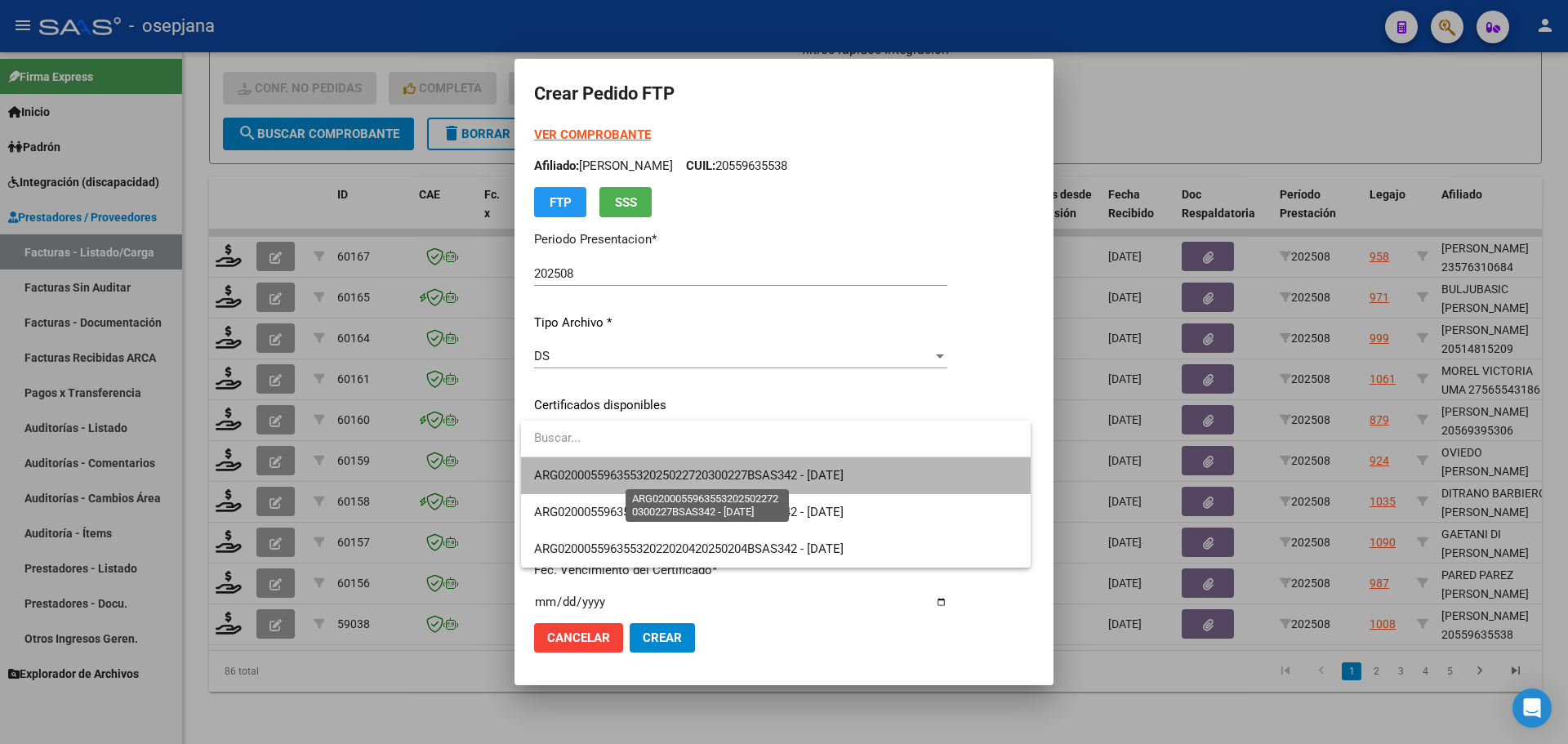
click at [663, 472] on span "ARG02000559635532025022720300227BSAS342 - 2030-02-27" at bounding box center [689, 475] width 310 height 15
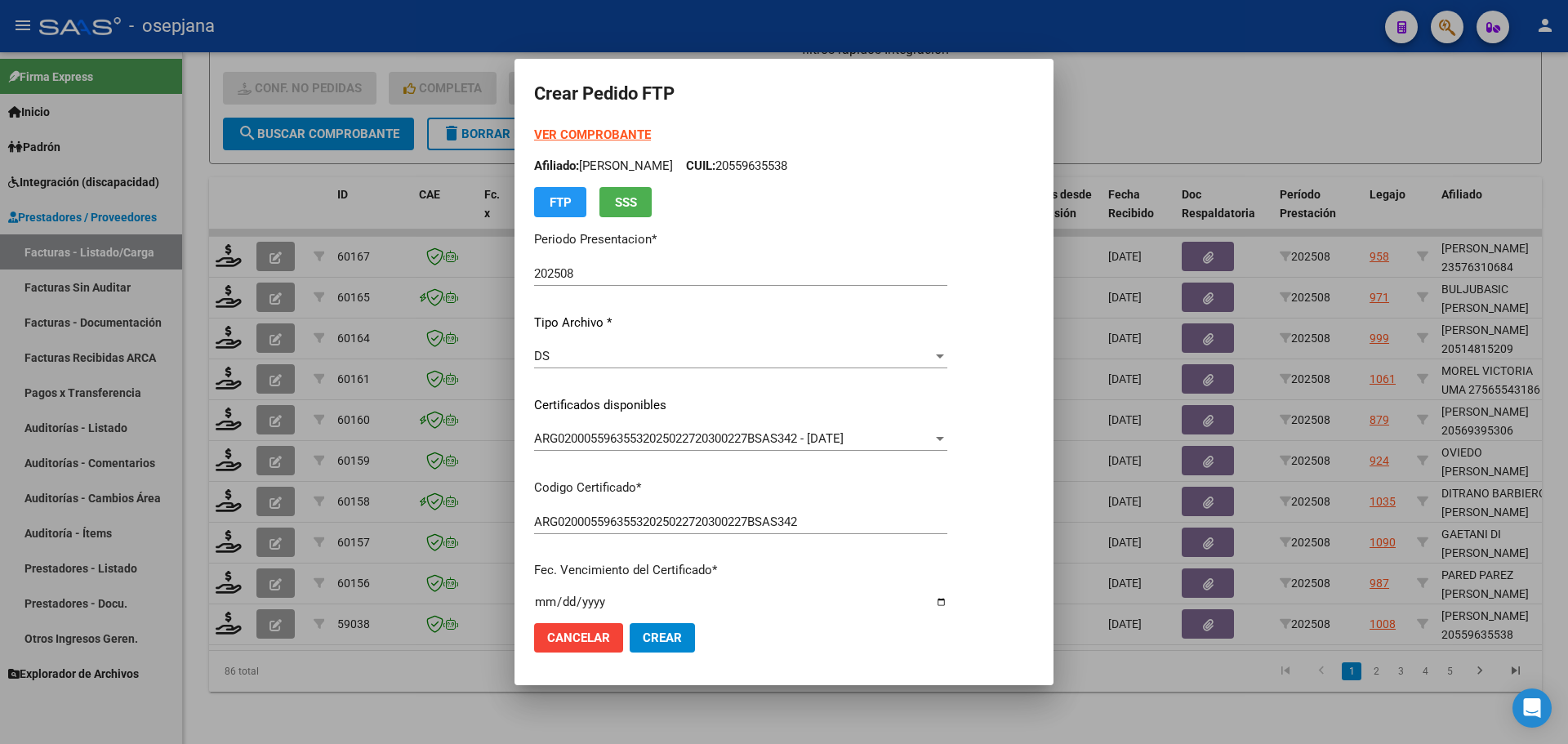
click at [614, 130] on strong "VER COMPROBANTE" at bounding box center [592, 135] width 117 height 15
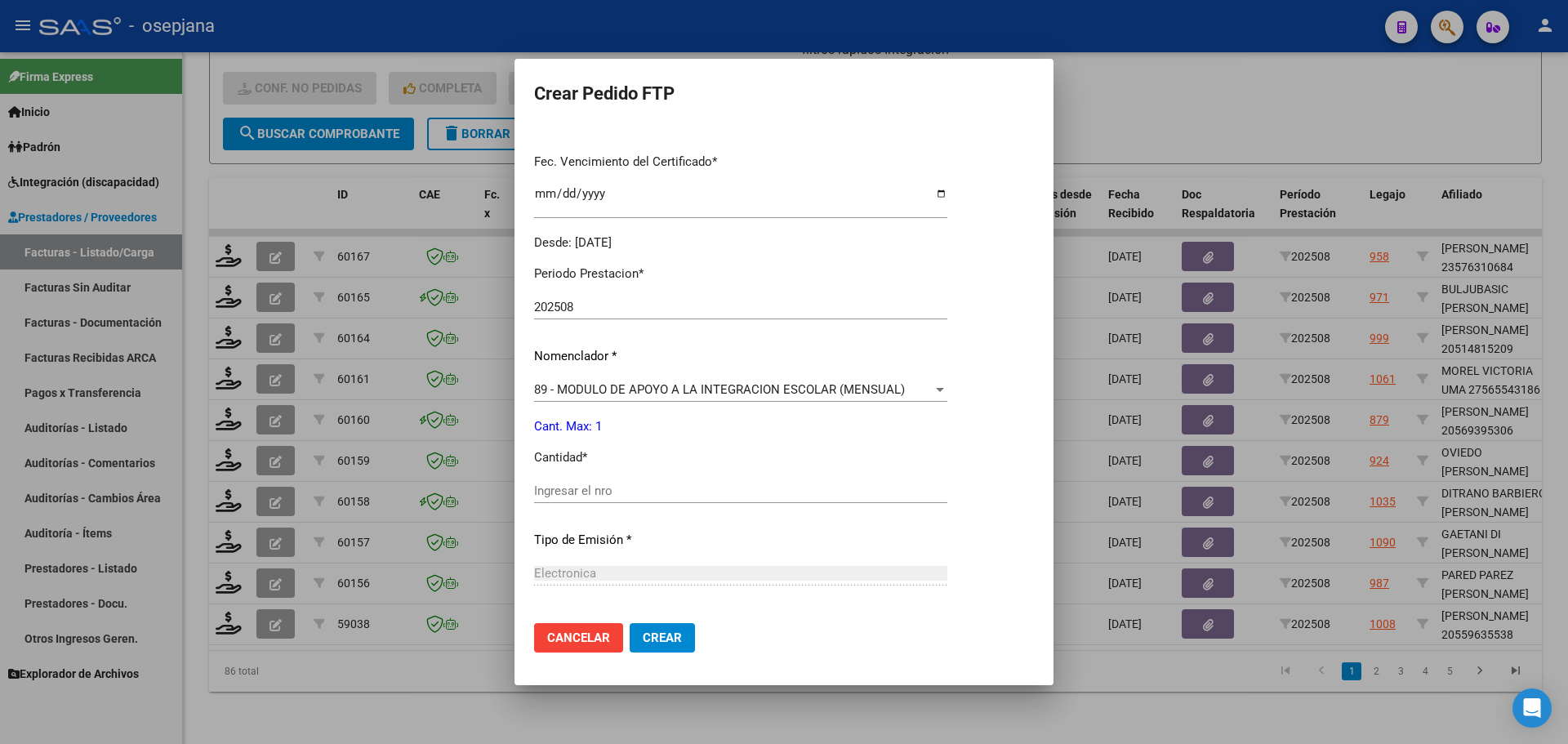
click at [601, 479] on div "Ingresar el nro" at bounding box center [740, 490] width 413 height 25
type input "1"
click at [649, 639] on span "Crear" at bounding box center [662, 638] width 39 height 15
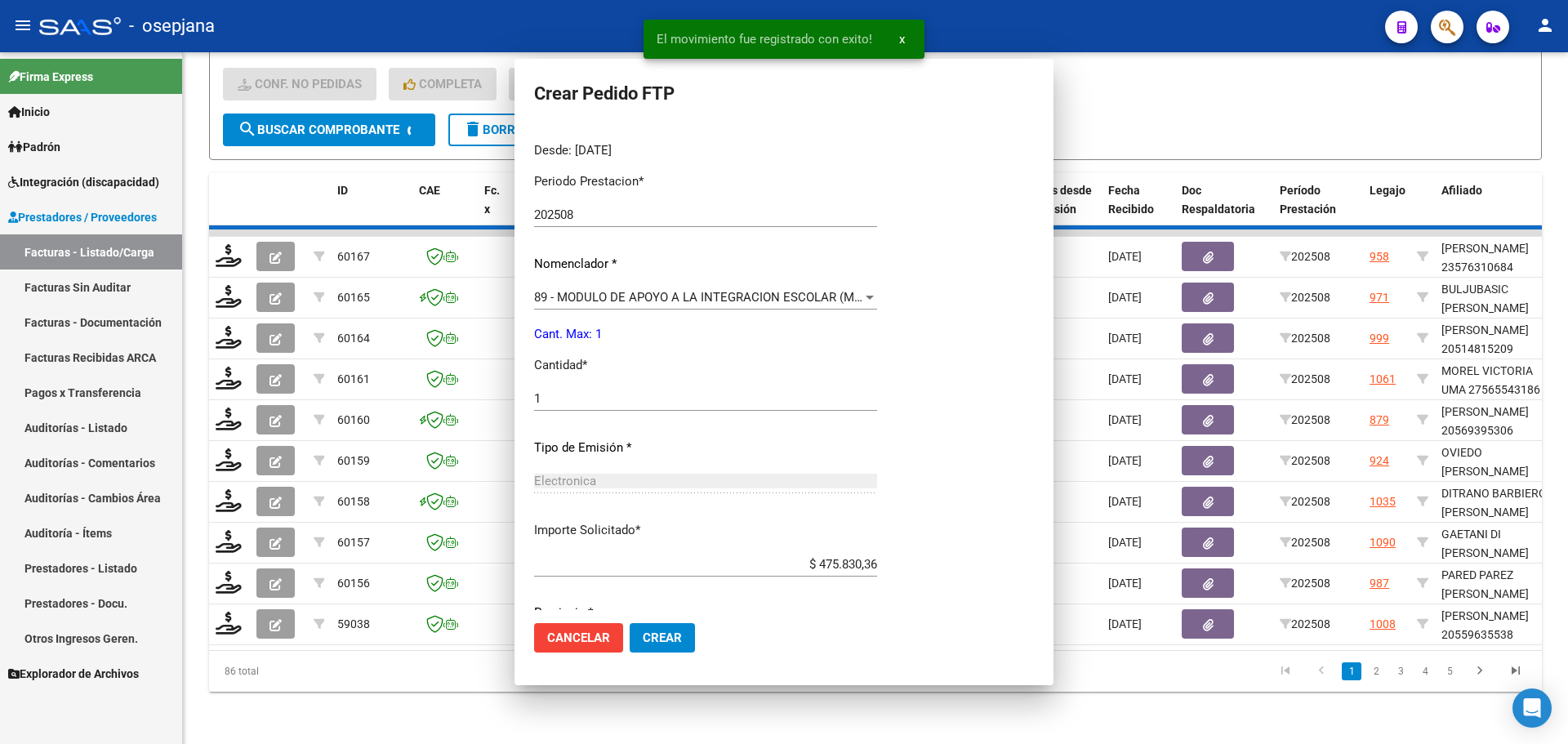
scroll to position [0, 0]
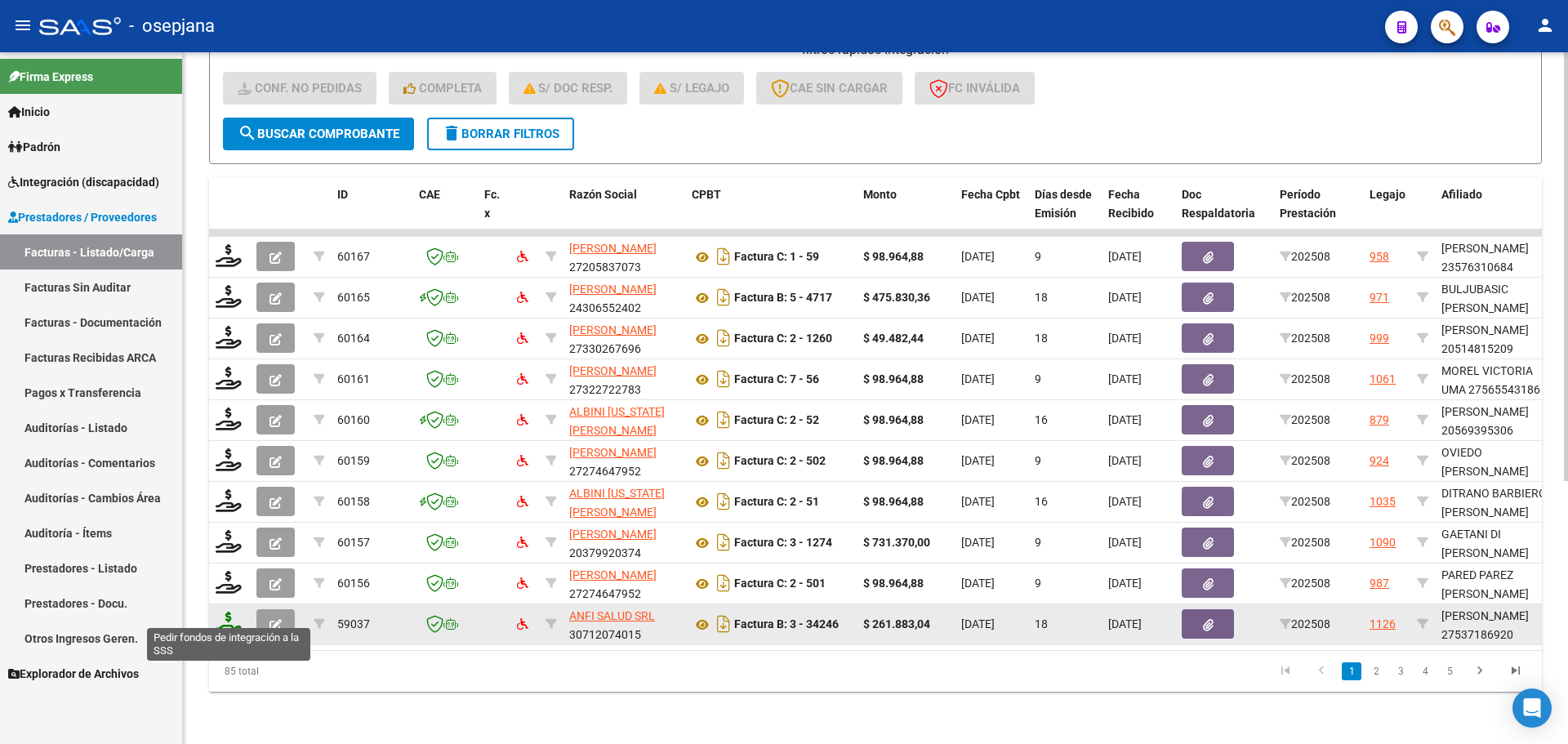
click at [218, 611] on icon at bounding box center [228, 623] width 26 height 23
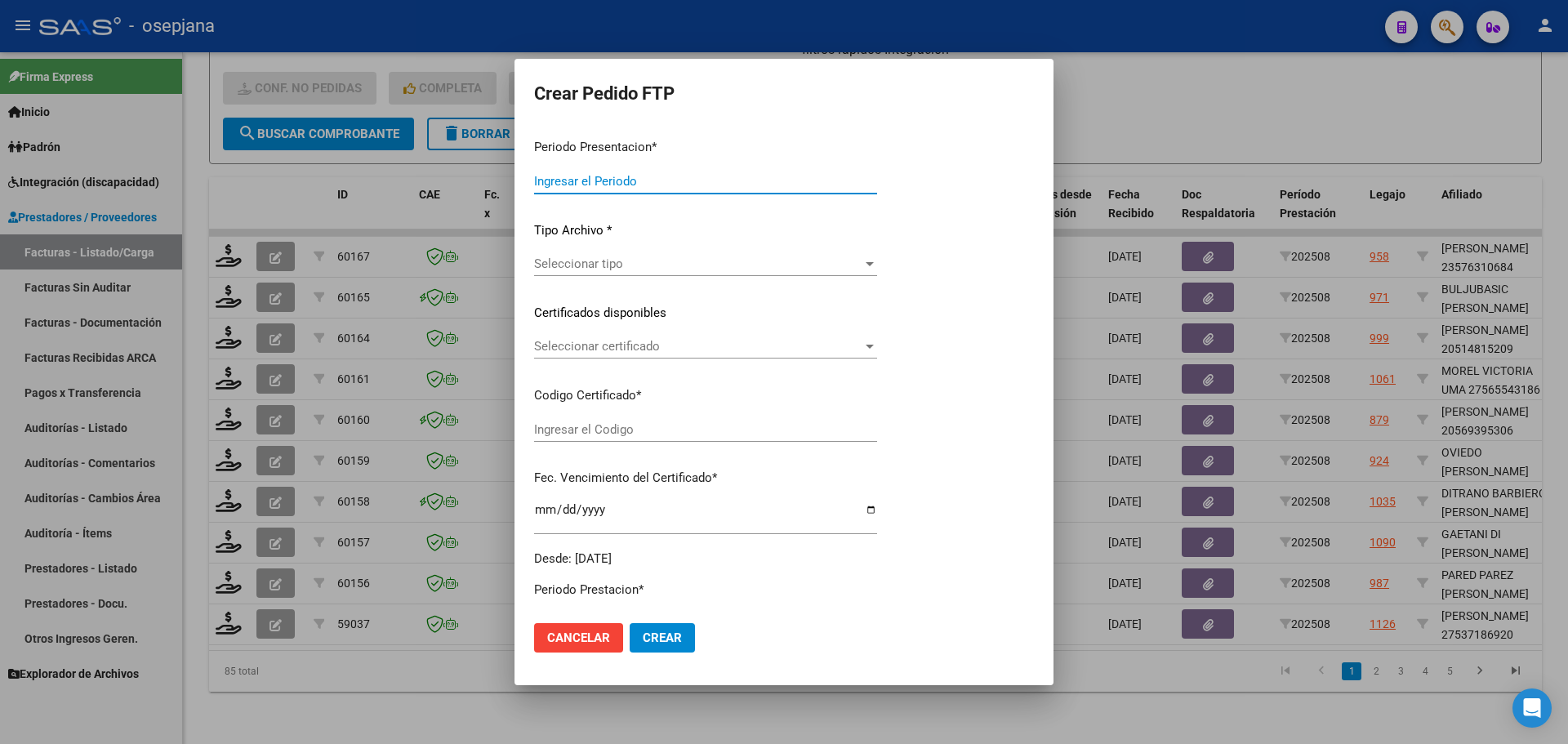
type input "202508"
type input "$ 261.883,04"
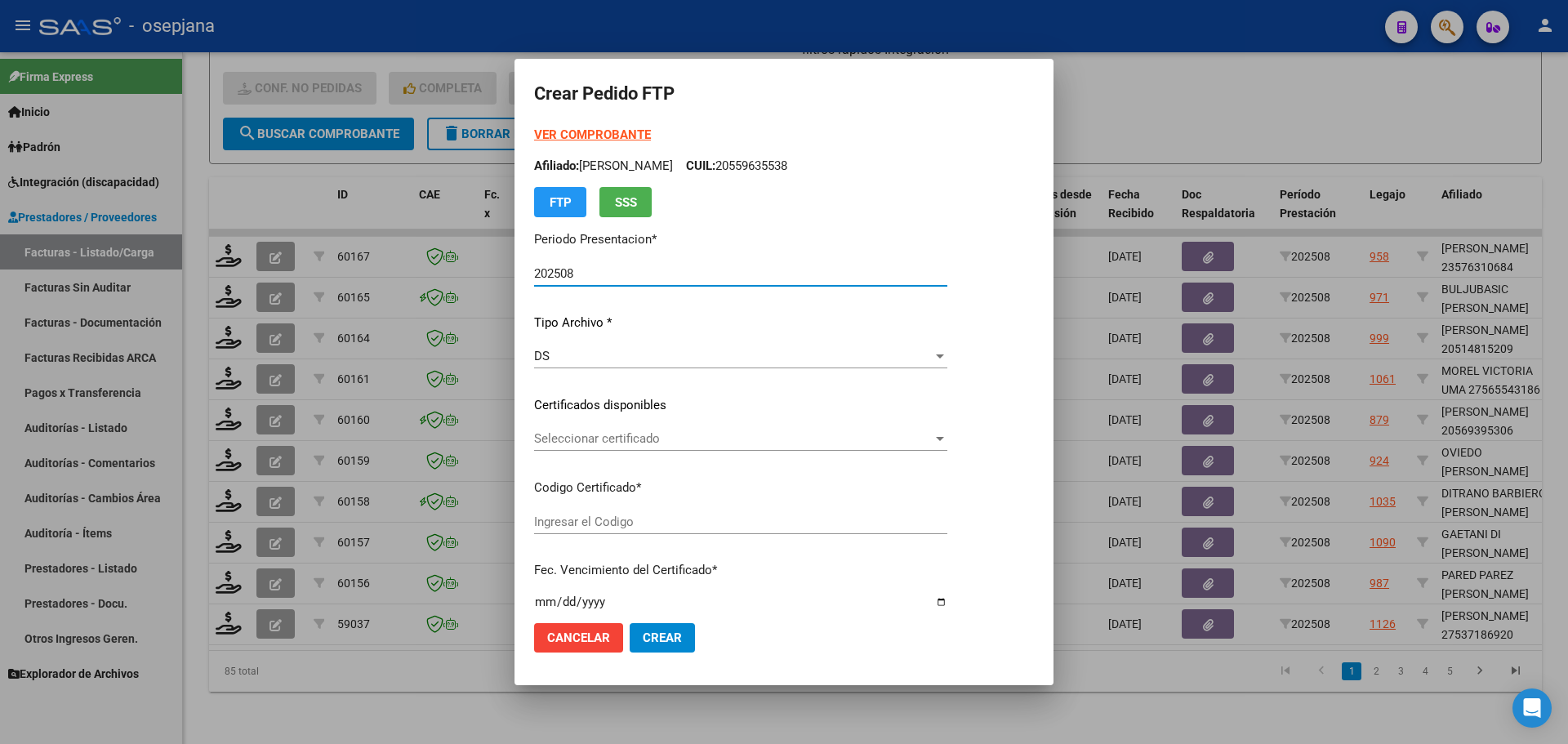
type input "ARG0100053718692-2023072520280725BS436"
type input "2028-07-25"
click at [667, 428] on div "Seleccionar certificado Seleccionar certificado" at bounding box center [740, 439] width 413 height 25
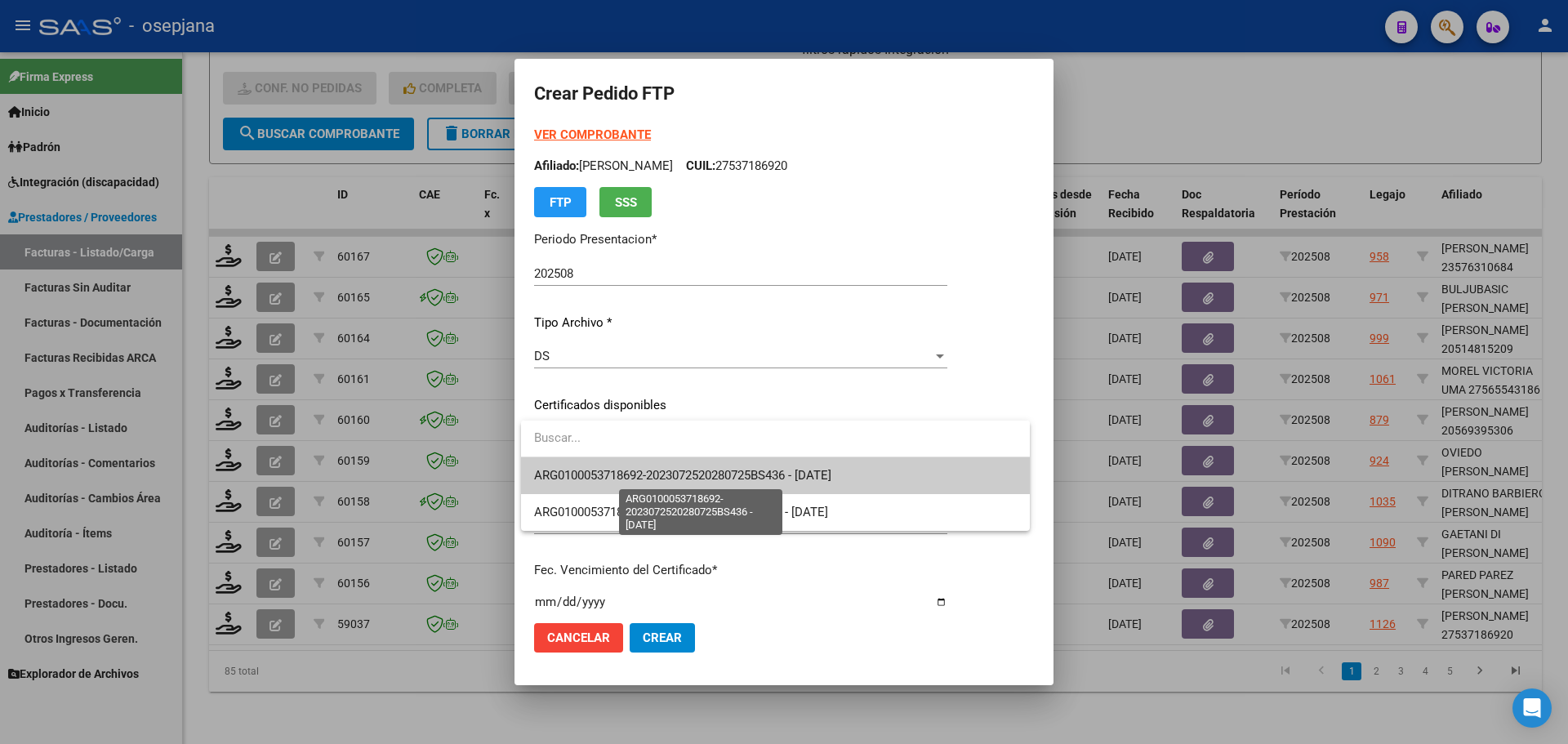
click at [695, 479] on span "ARG0100053718692-2023072520280725BS436 - 2028-07-25" at bounding box center [682, 475] width 297 height 15
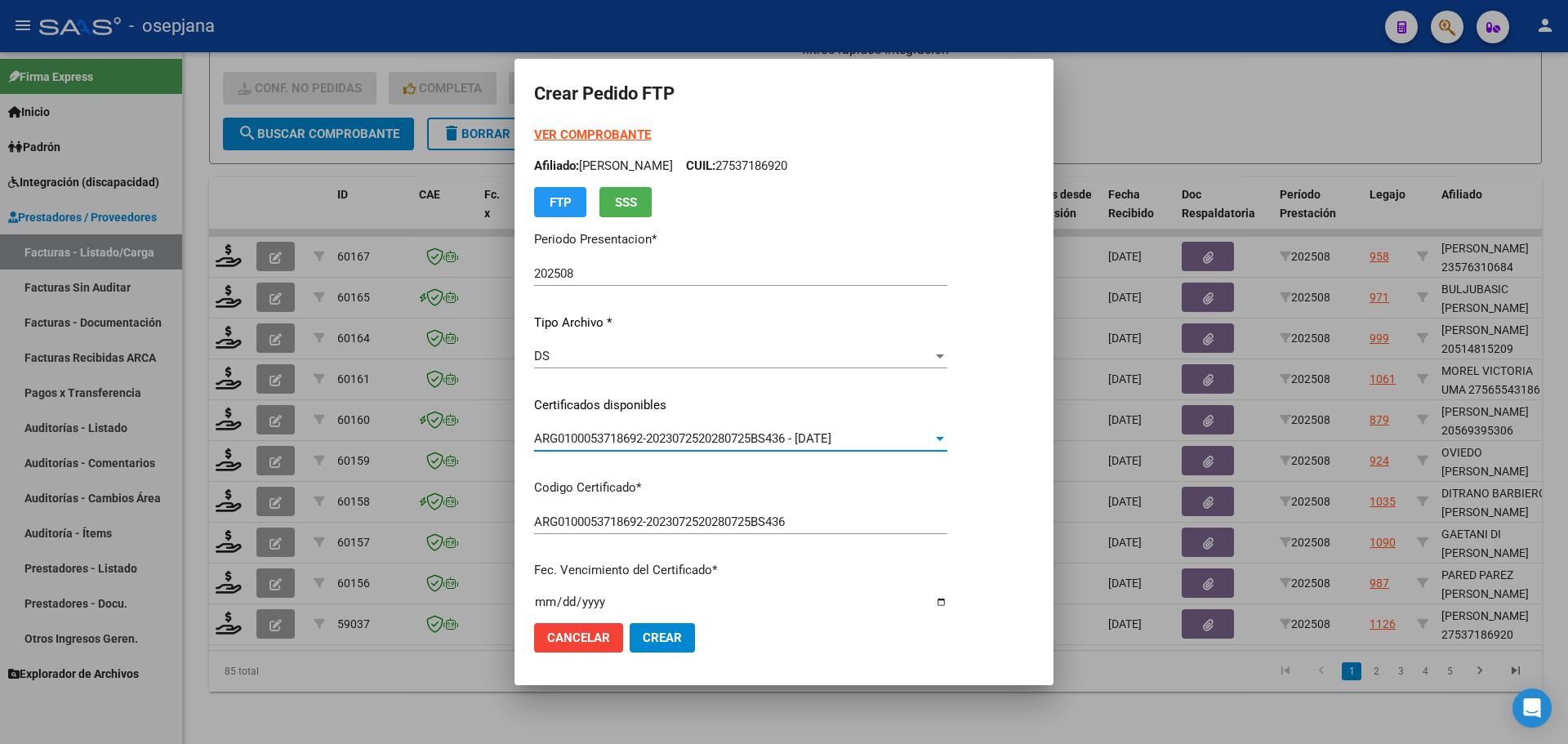
click at [630, 134] on strong "VER COMPROBANTE" at bounding box center [592, 135] width 117 height 15
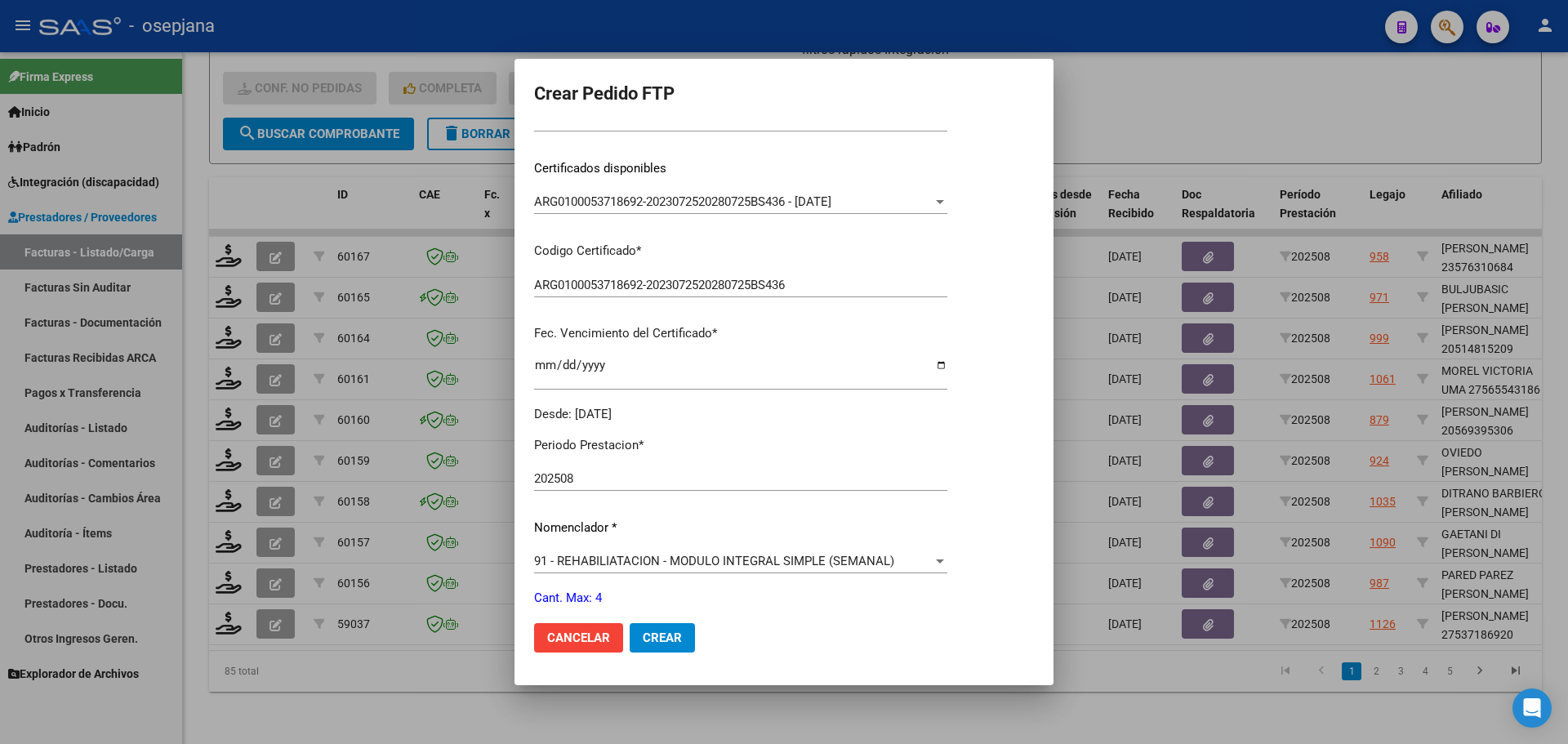
scroll to position [408, 0]
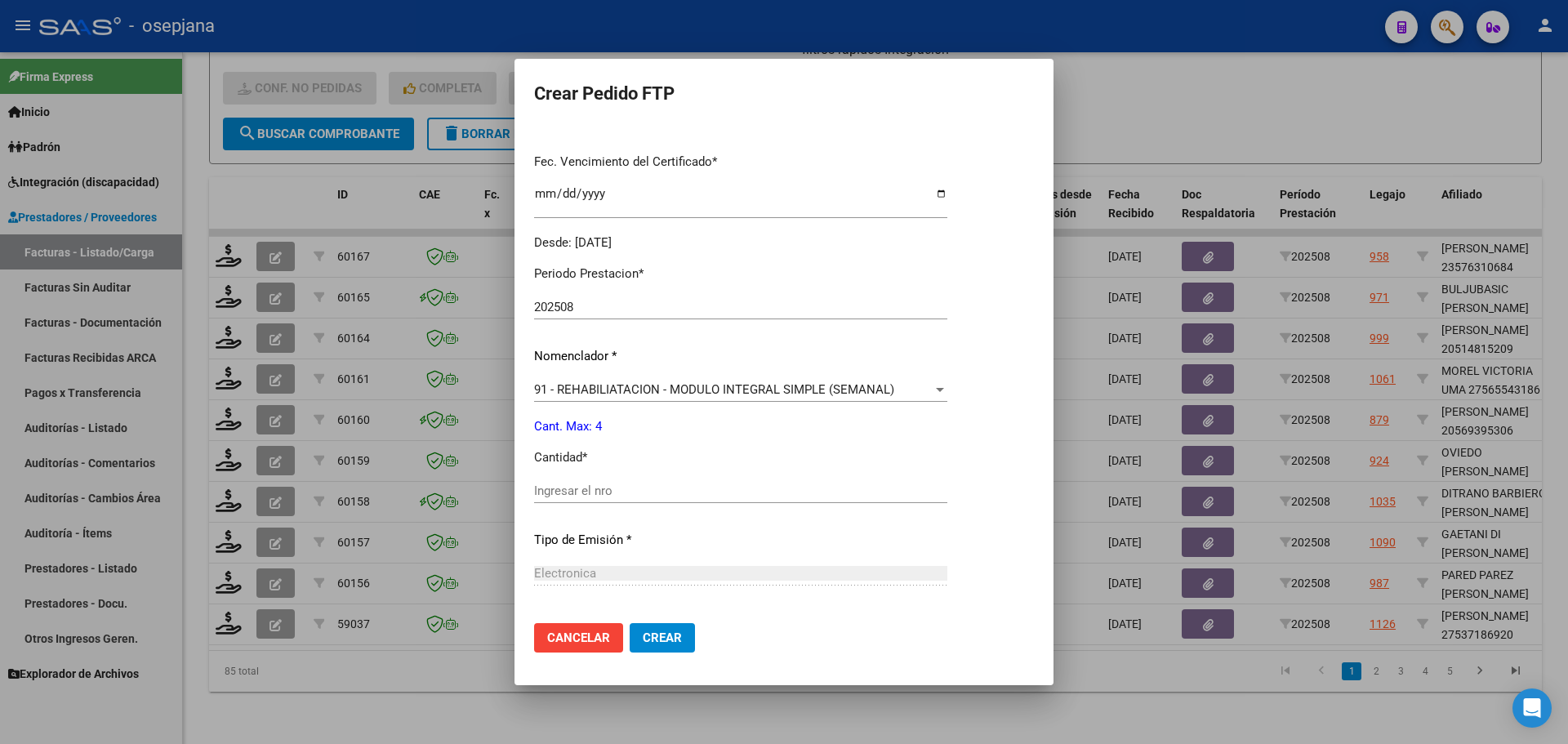
click at [585, 492] on input "Ingresar el nro" at bounding box center [740, 490] width 413 height 15
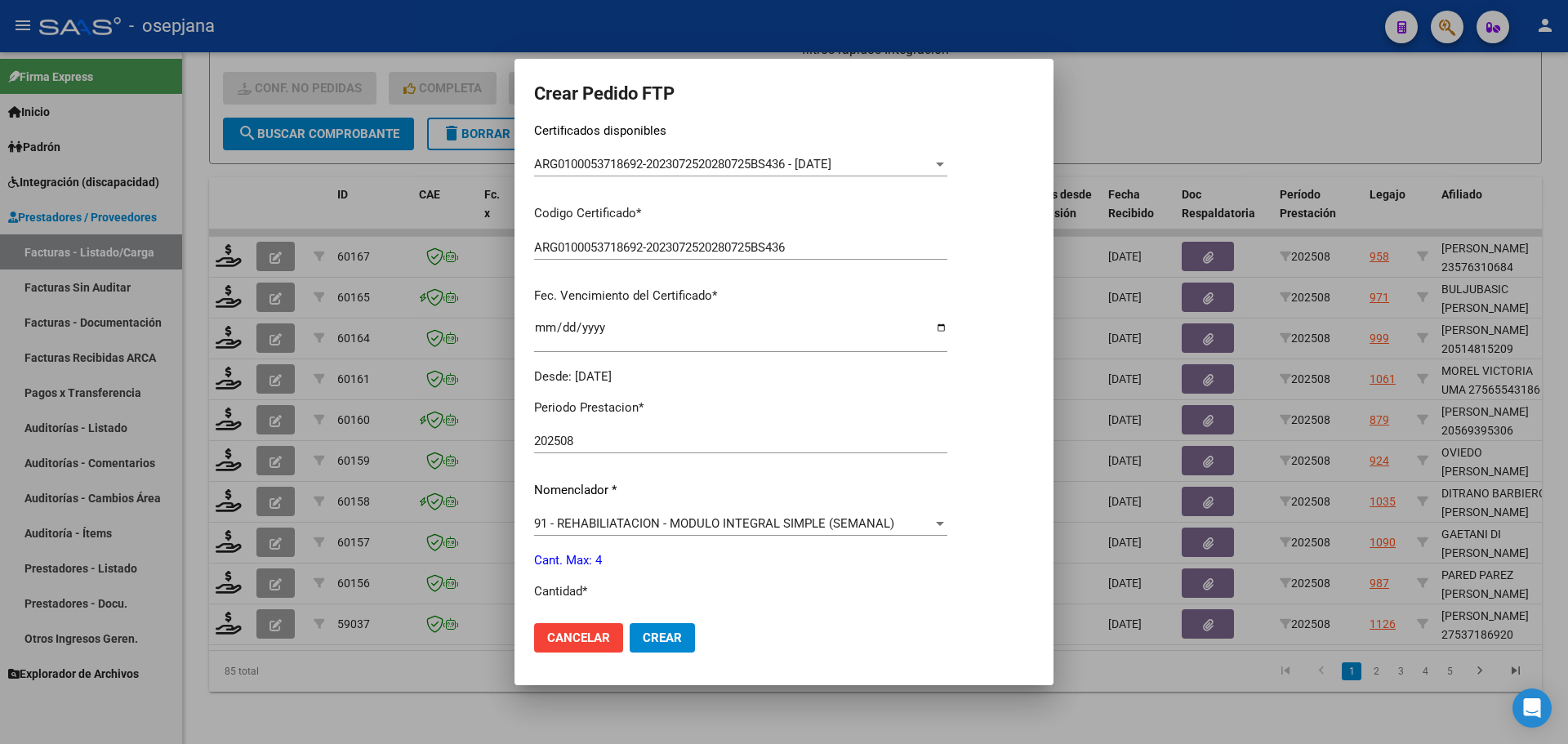
scroll to position [0, 0]
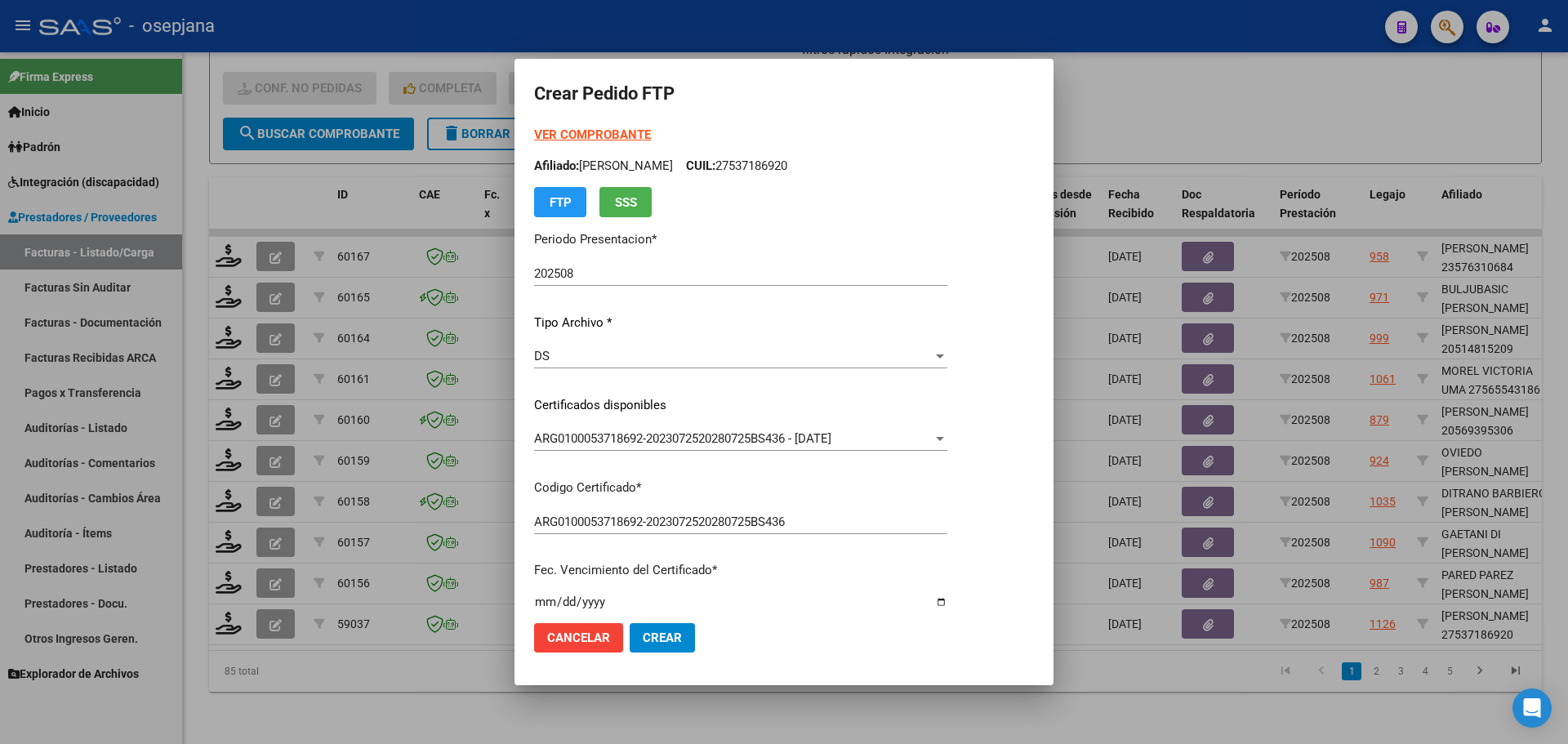
type input "4"
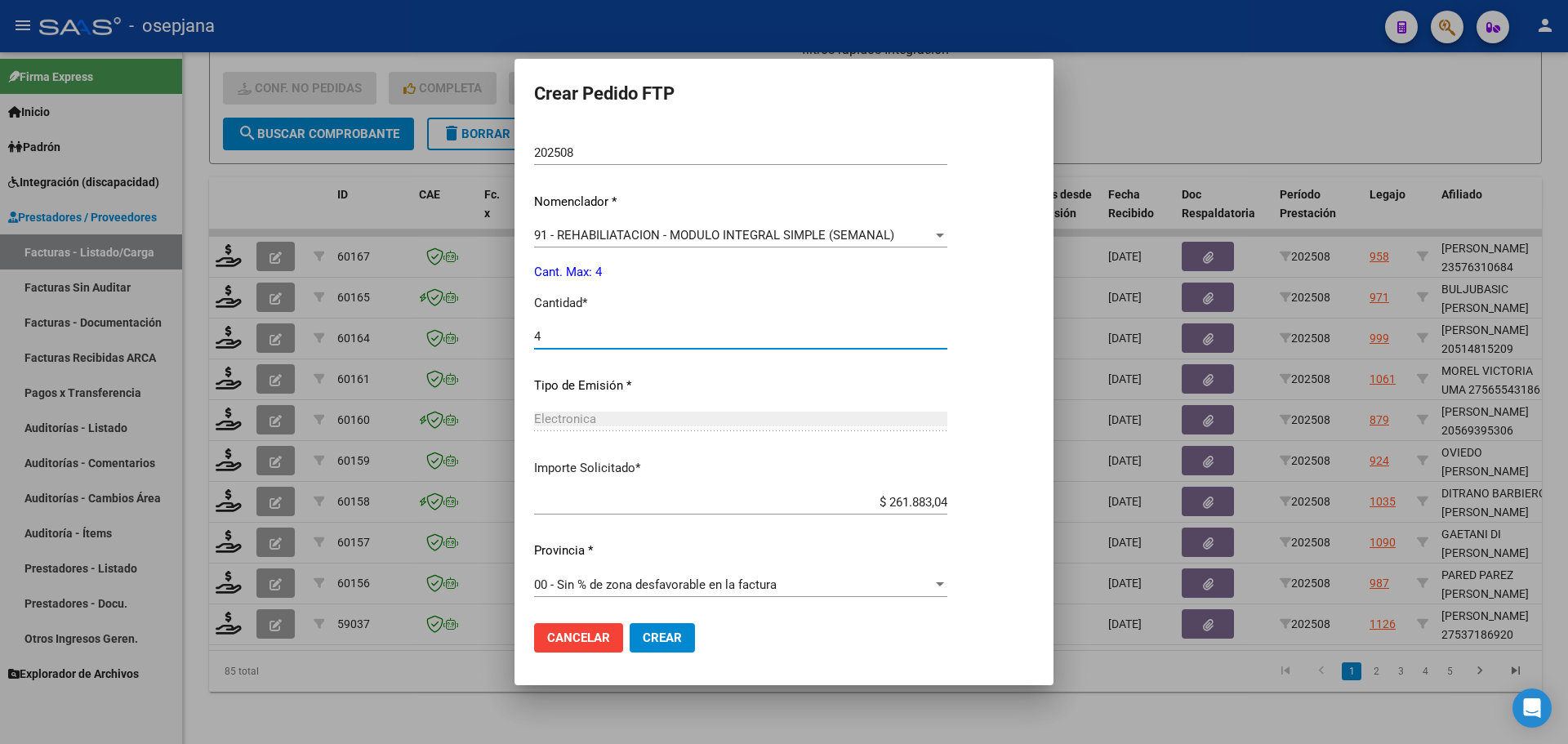
scroll to position [565, 0]
click at [673, 642] on span "Crear" at bounding box center [662, 638] width 39 height 15
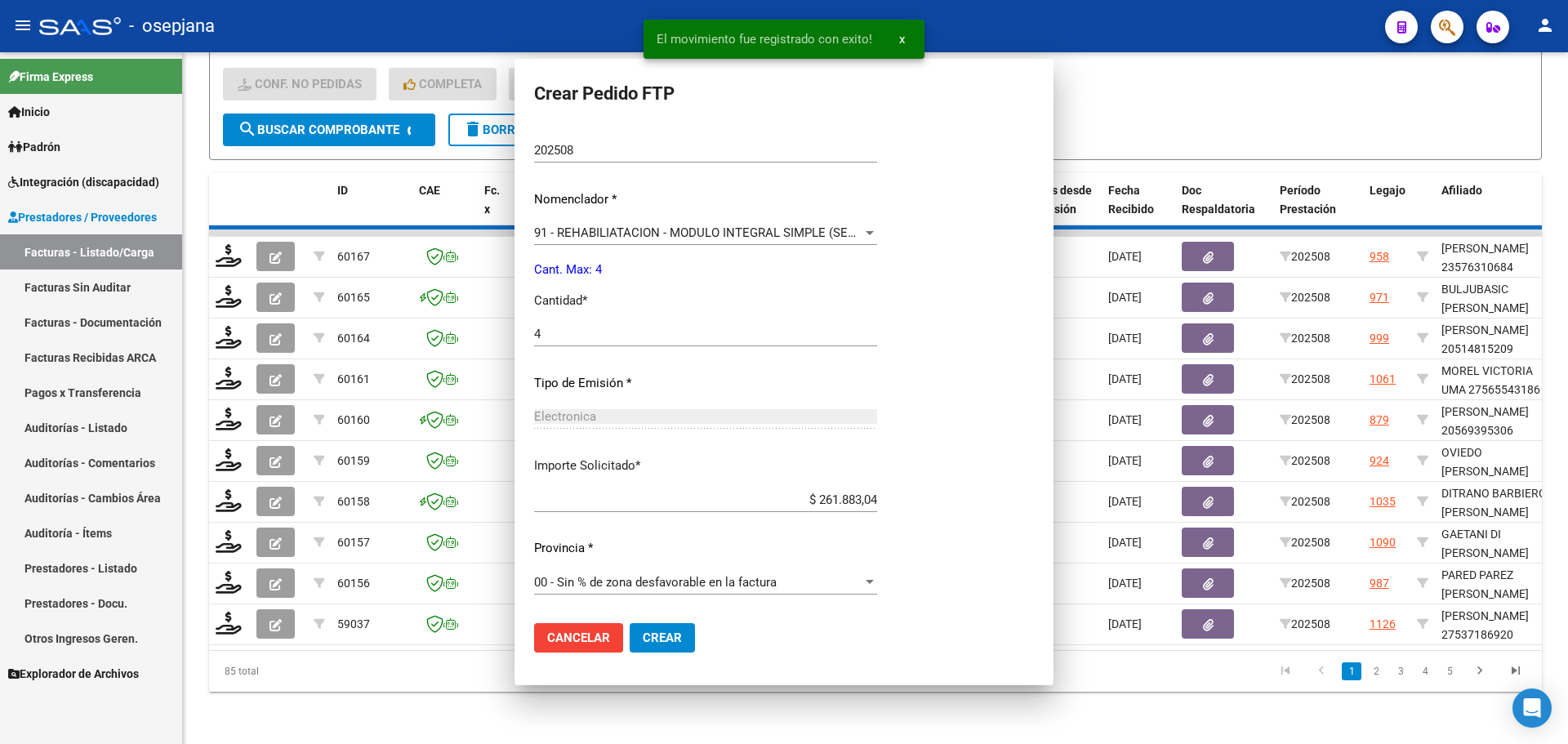
scroll to position [0, 0]
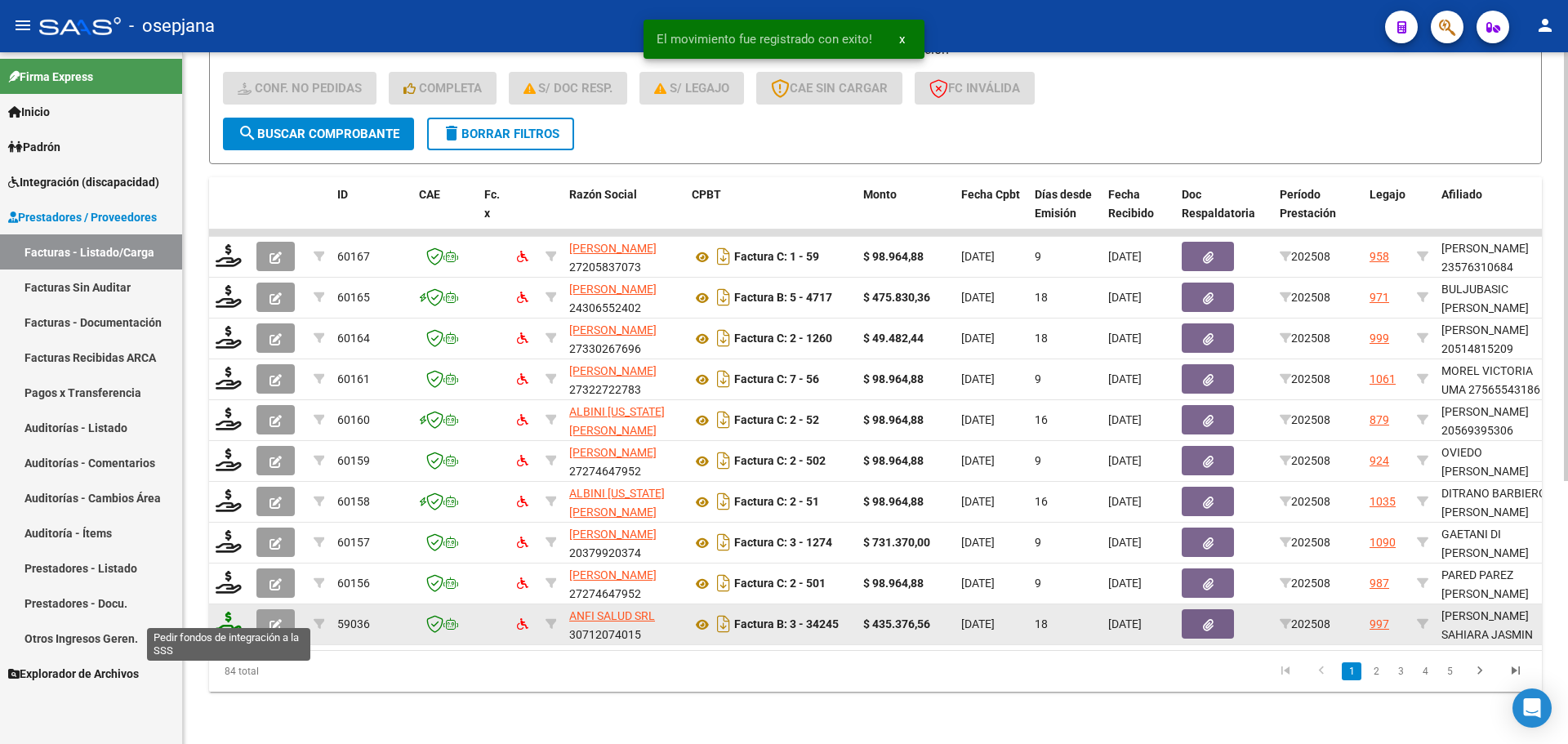
click at [228, 611] on icon at bounding box center [228, 623] width 26 height 23
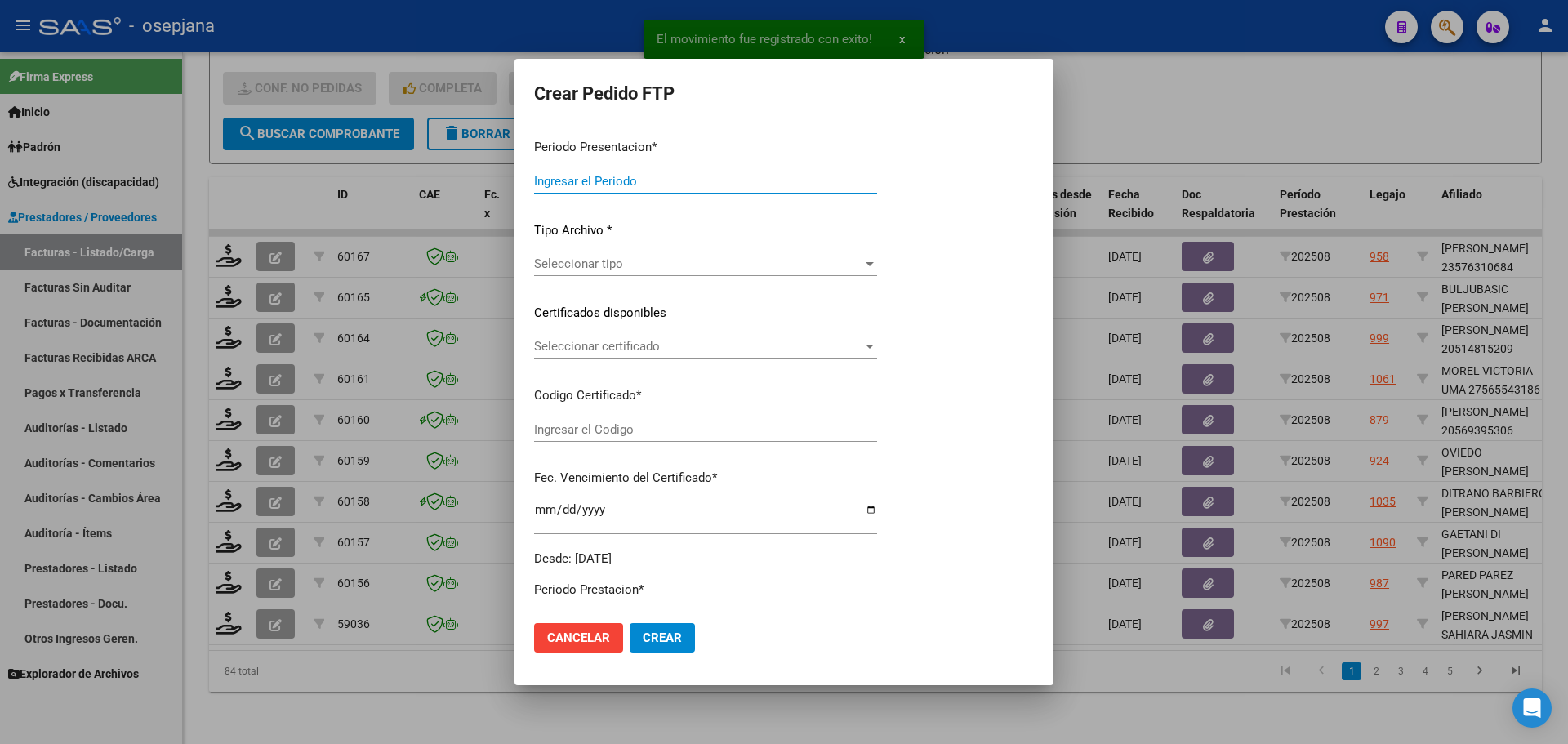
type input "202508"
type input "$ 435.376,56"
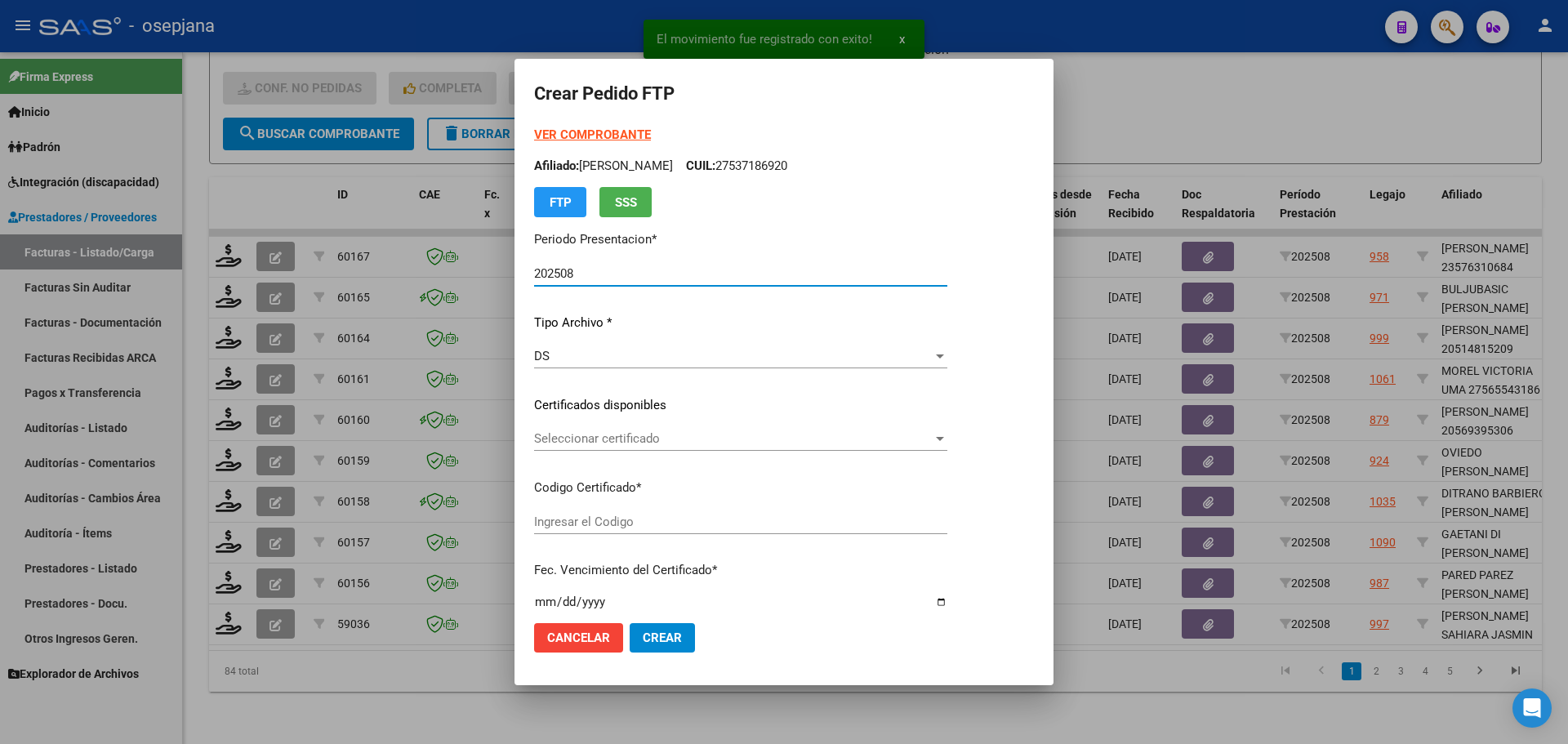
type input "ARG01000570579052024110420271104BUE427"
type input "[DATE]"
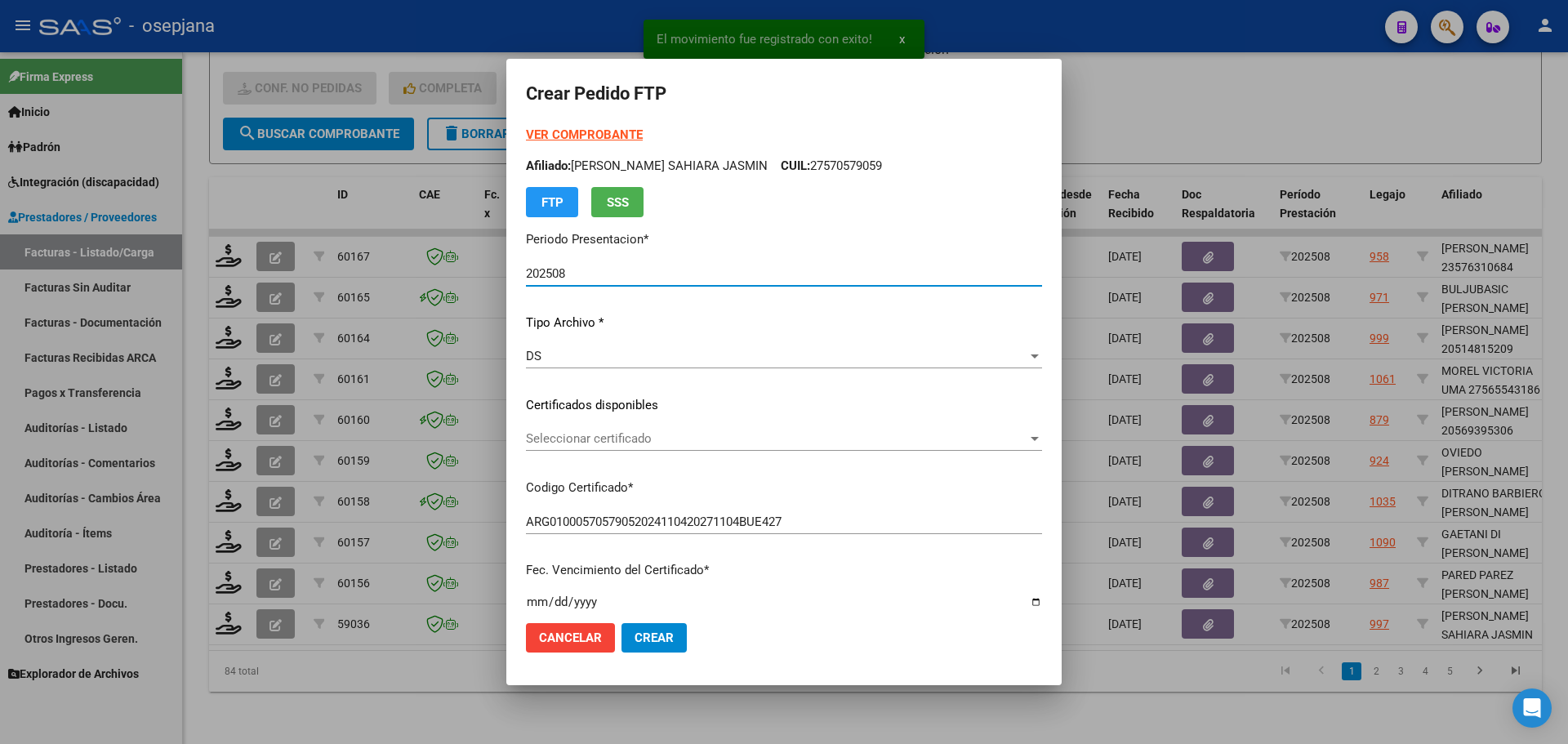
click at [698, 426] on div "VER COMPROBANTE ARCA Padrón Afiliado: ESPINDOLA SAHIARA JASMIN CUIL: 2757057905…" at bounding box center [784, 393] width 516 height 534
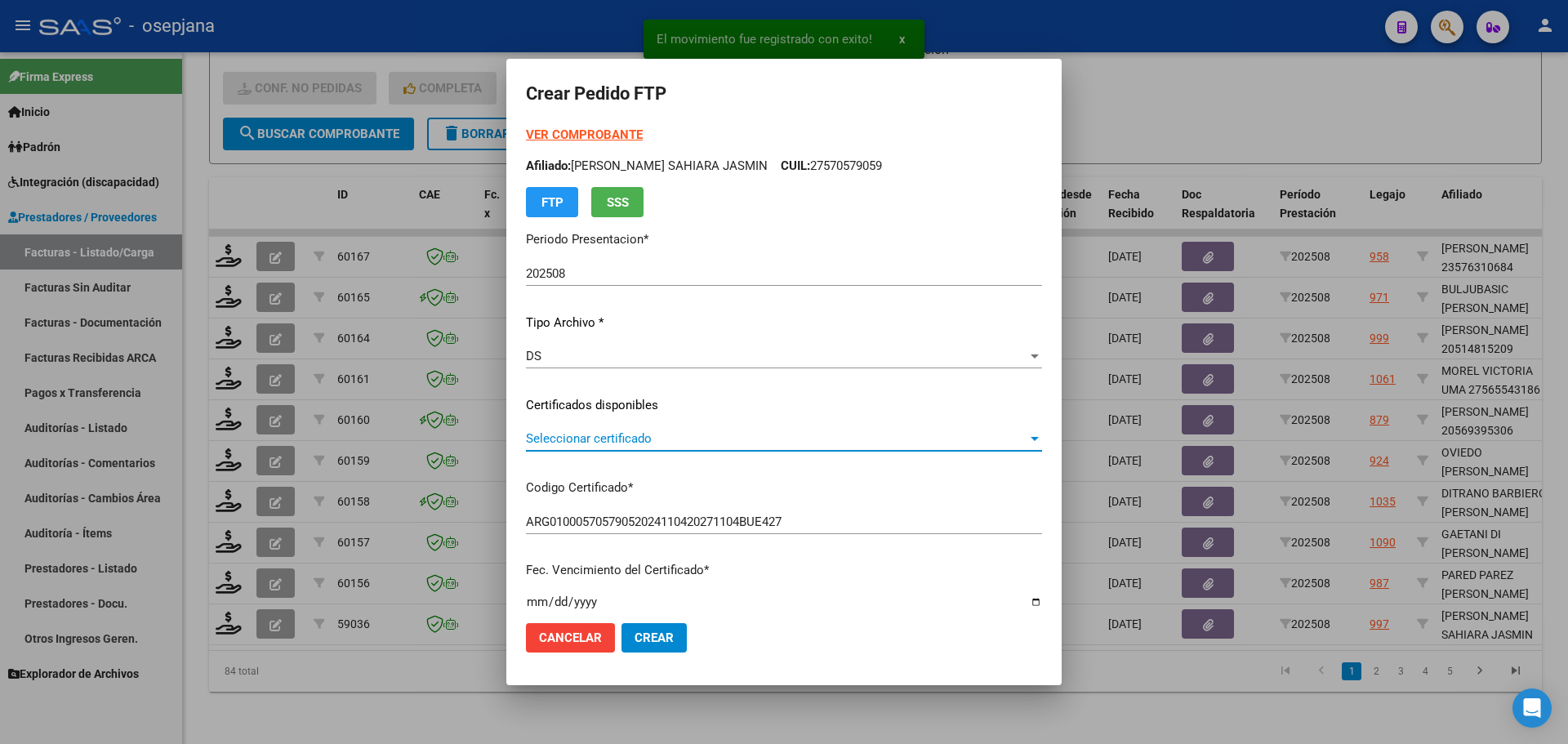
click at [703, 444] on span "Seleccionar certificado" at bounding box center [776, 439] width 501 height 15
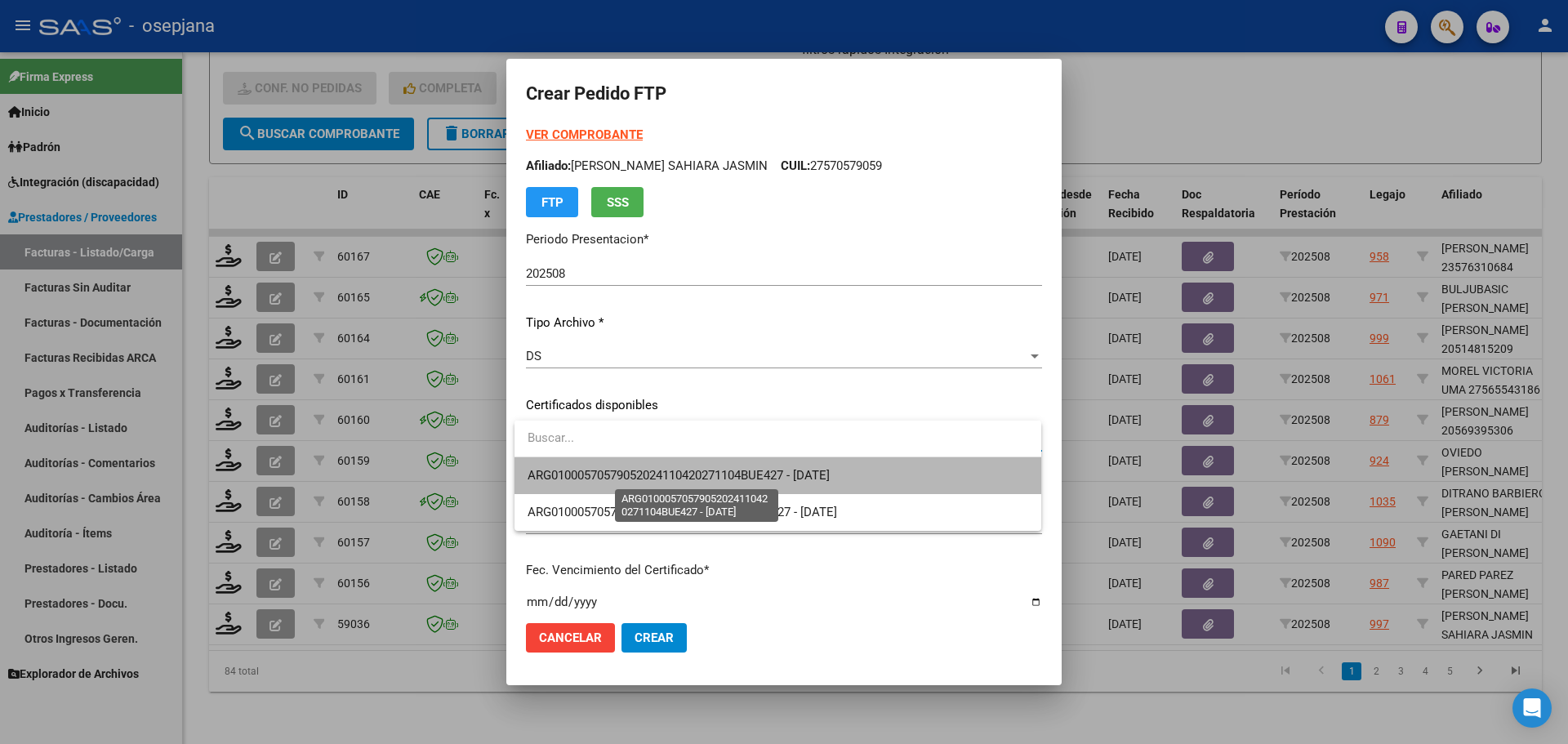
click at [710, 473] on span "ARG01000570579052024110420271104BUE427 - [DATE]" at bounding box center [678, 475] width 302 height 15
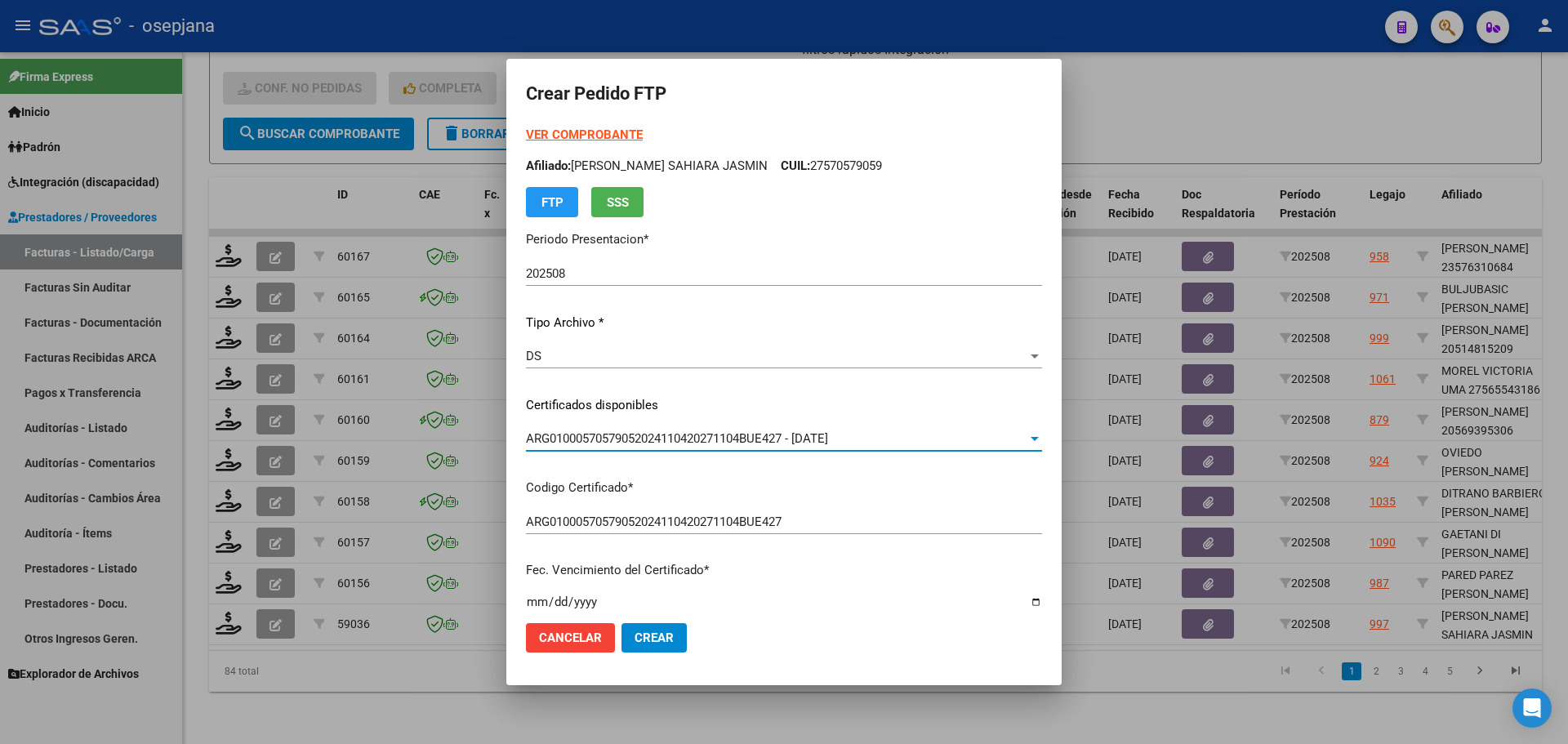
click at [620, 129] on strong "VER COMPROBANTE" at bounding box center [584, 135] width 117 height 15
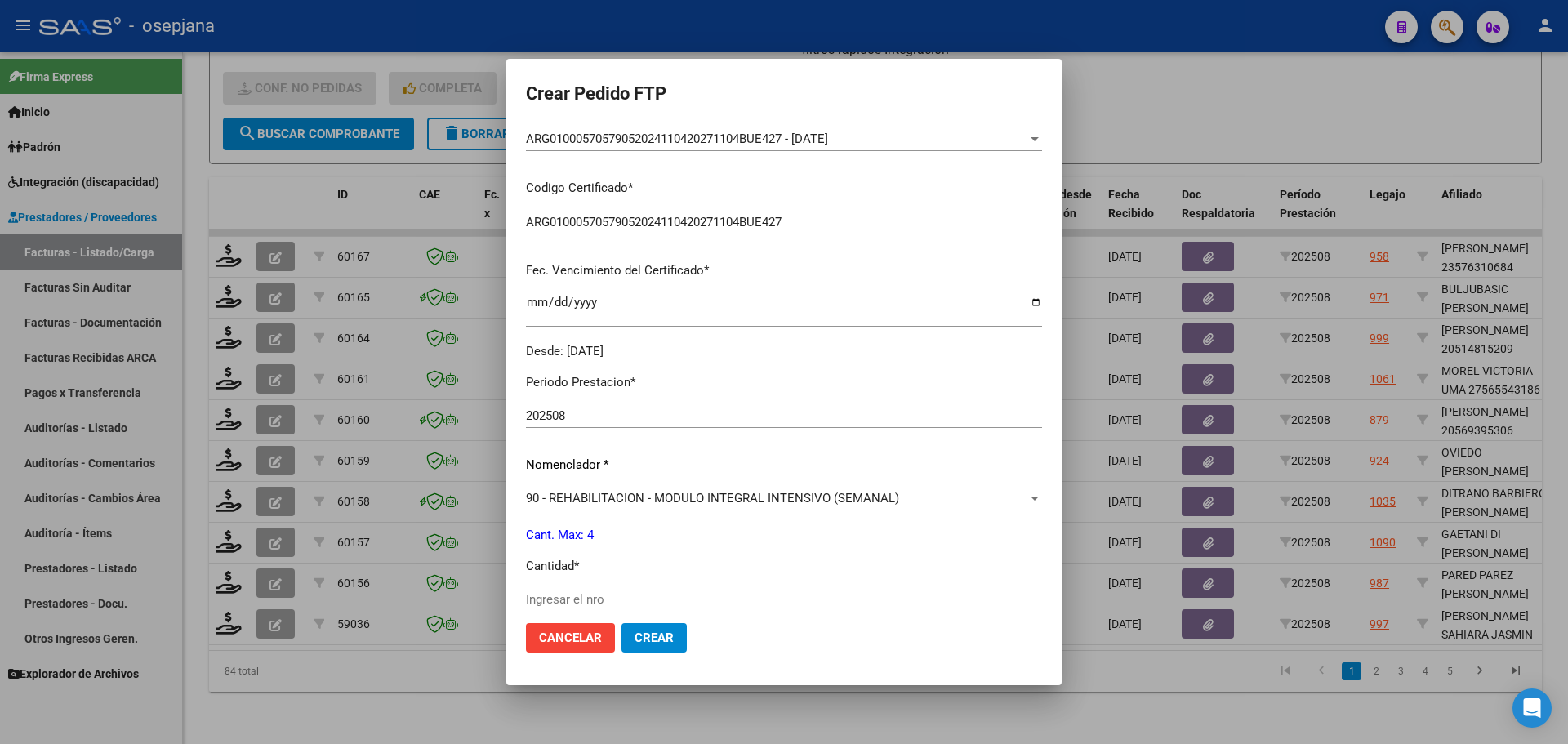
scroll to position [327, 0]
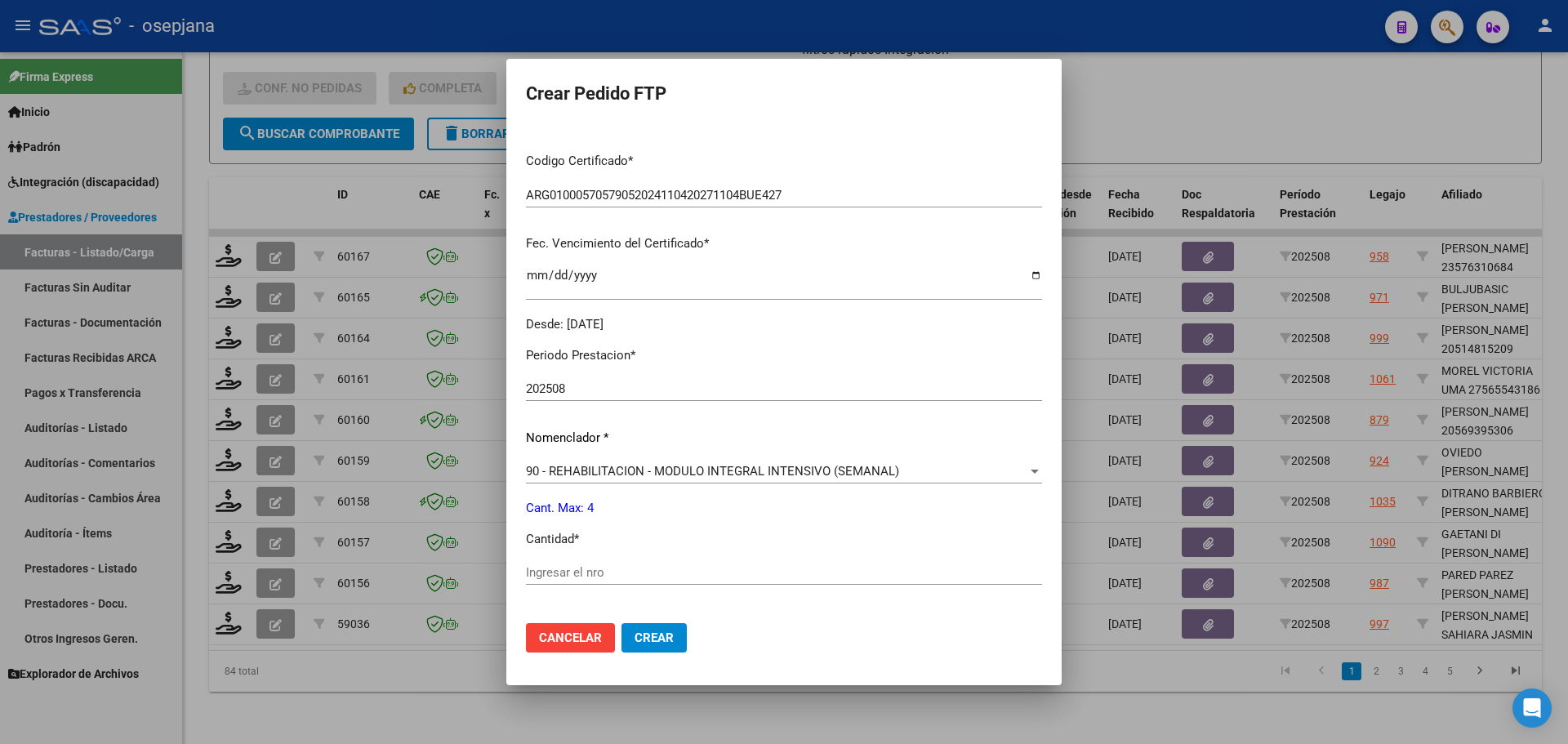
click at [549, 571] on input "Ingresar el nro" at bounding box center [784, 572] width 516 height 15
type input "4"
click at [662, 641] on span "Crear" at bounding box center [654, 638] width 39 height 15
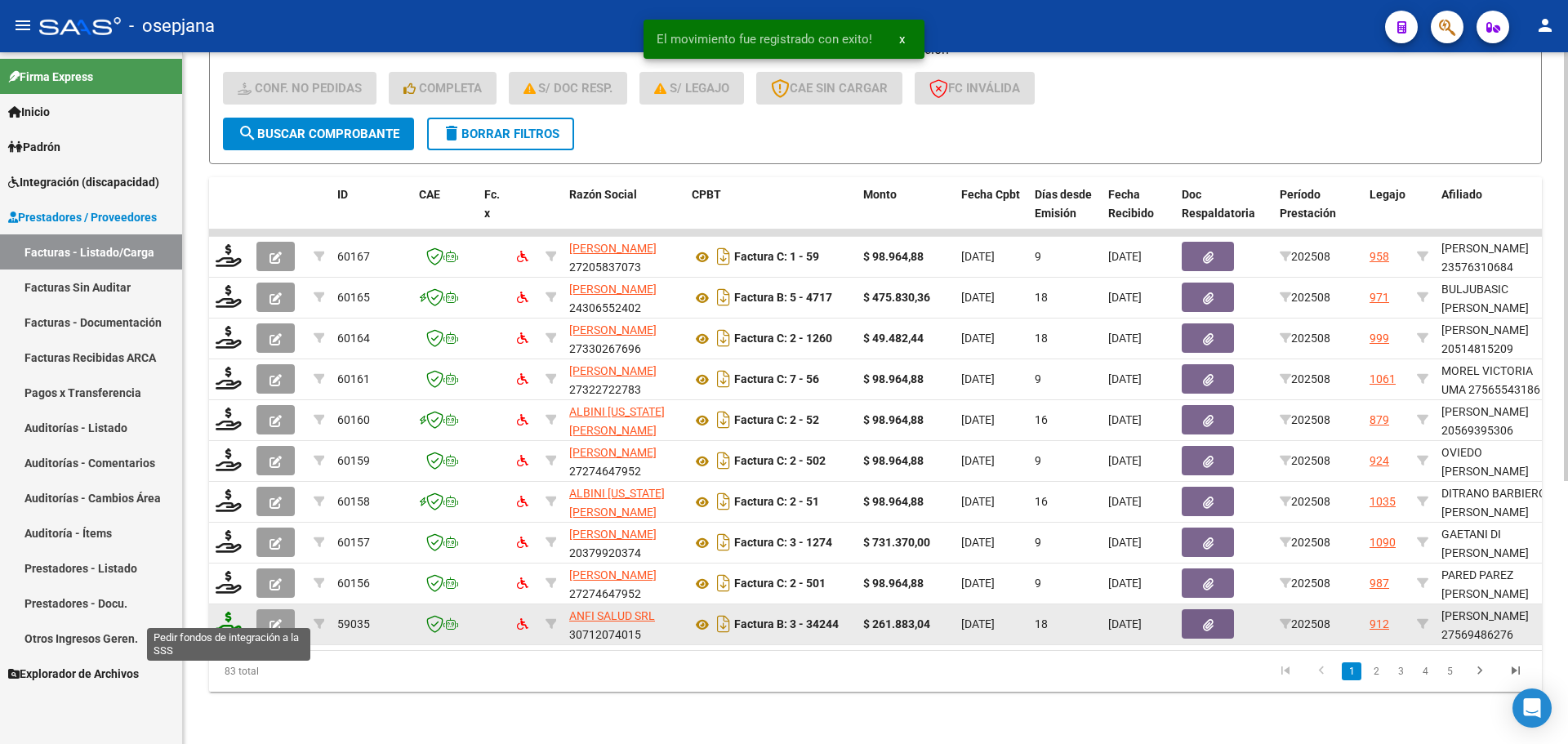
click at [224, 611] on icon at bounding box center [228, 623] width 26 height 23
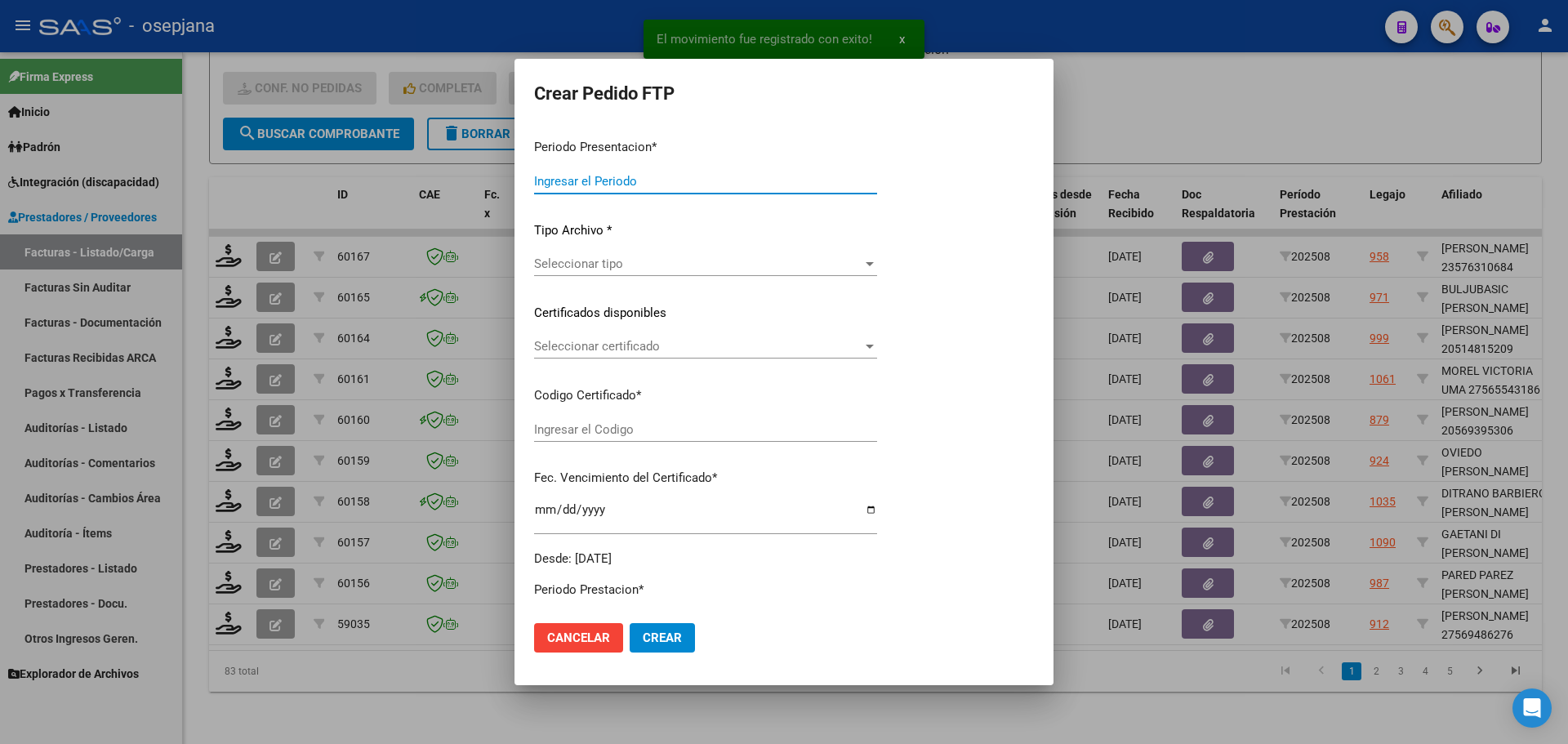
type input "202508"
type input "$ 261.883,04"
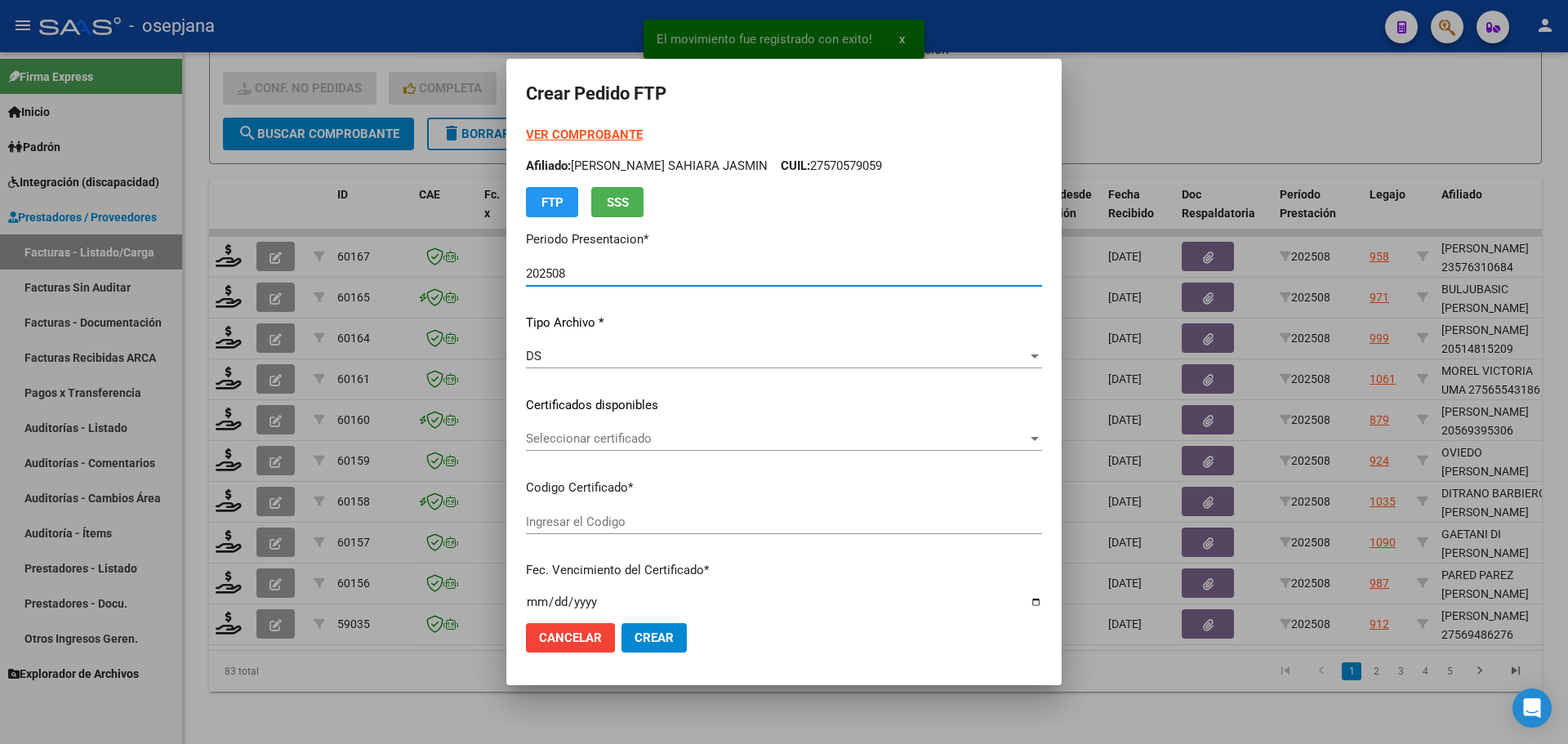
type input "ARG01000569486272023101820281018BS320"
type input "2028-10-18"
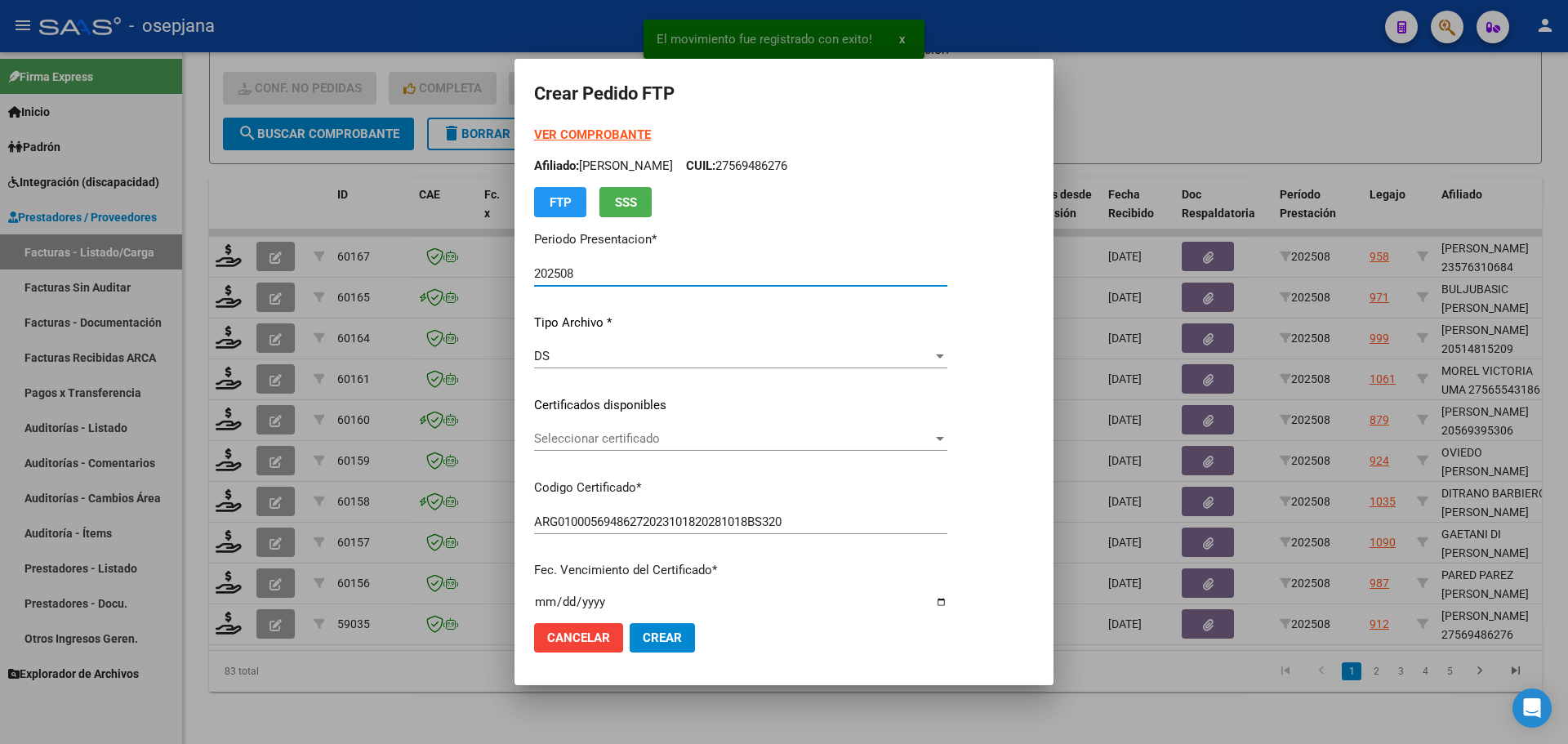
click at [621, 441] on span "Seleccionar certificado" at bounding box center [733, 439] width 399 height 15
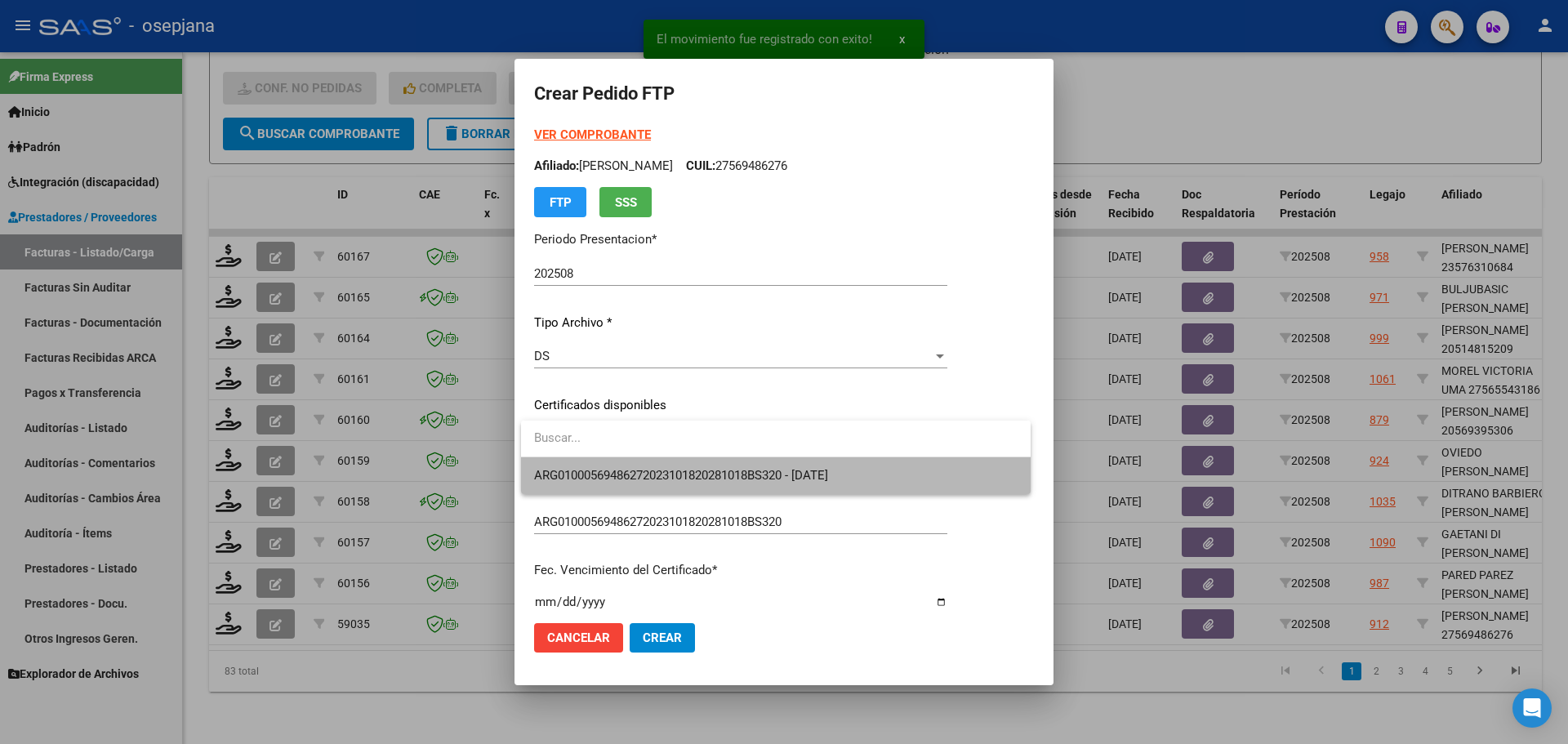
click at [621, 467] on span "ARG01000569486272023101820281018BS320 - 2028-10-18" at bounding box center [775, 476] width 483 height 37
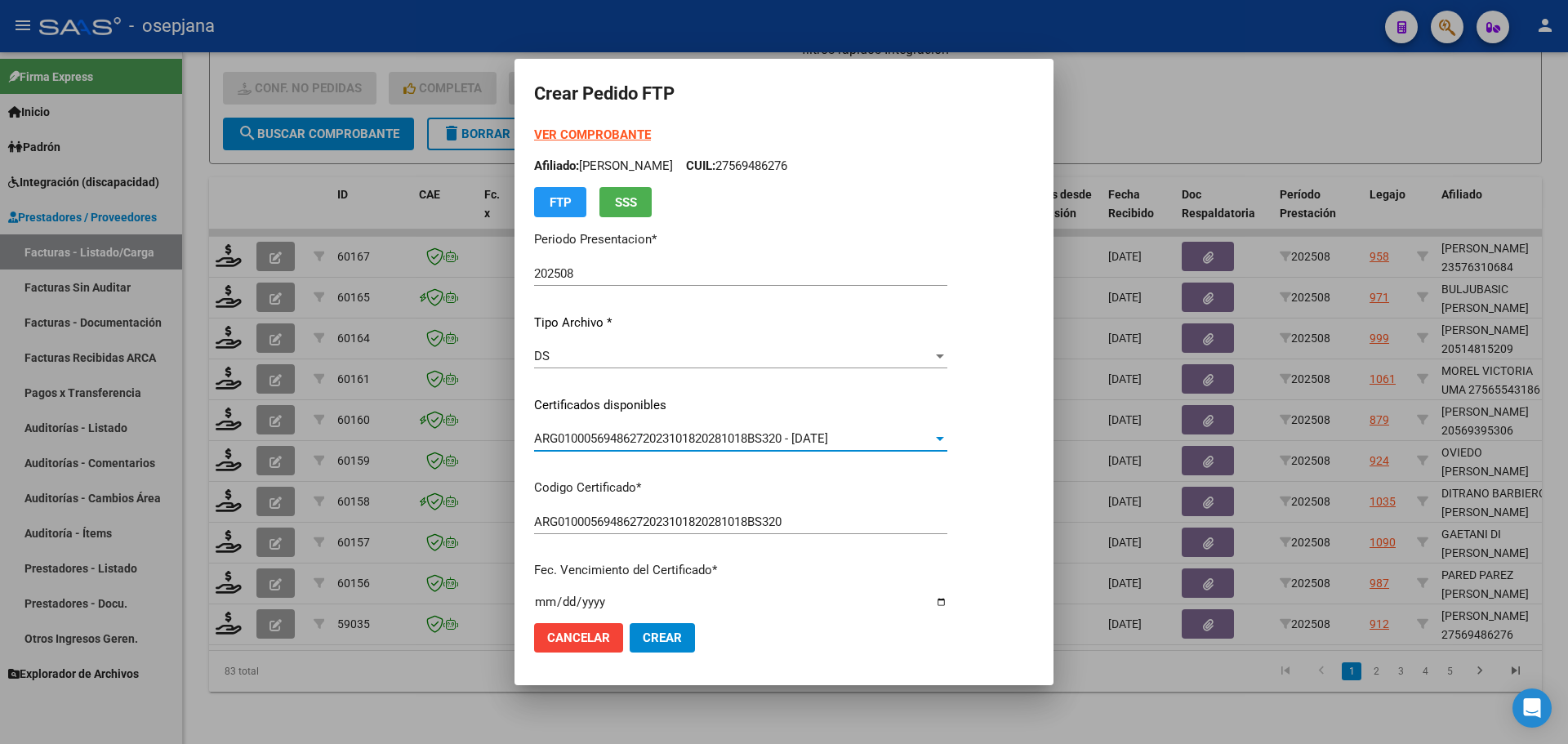
click at [622, 129] on strong "VER COMPROBANTE" at bounding box center [592, 135] width 117 height 15
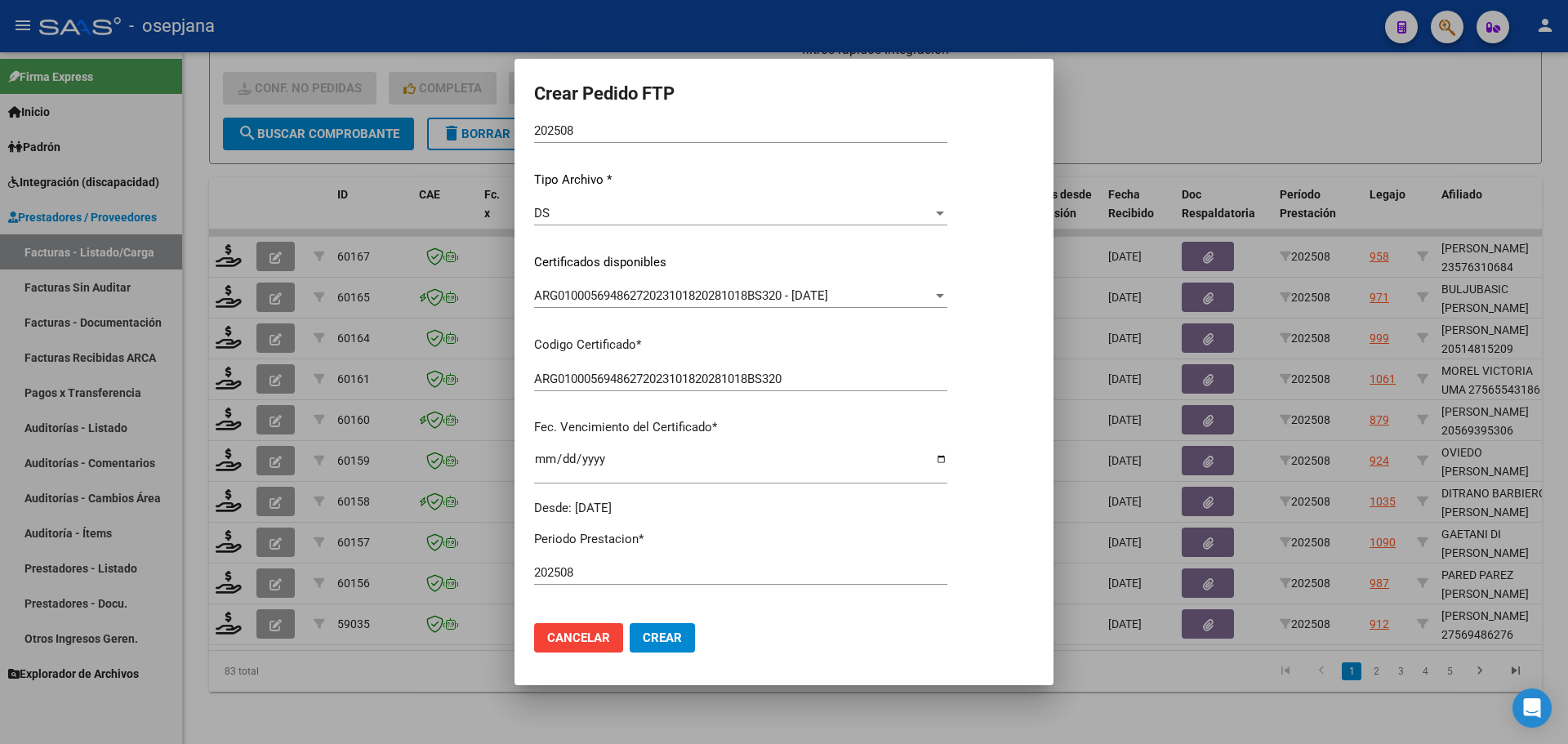
scroll to position [408, 0]
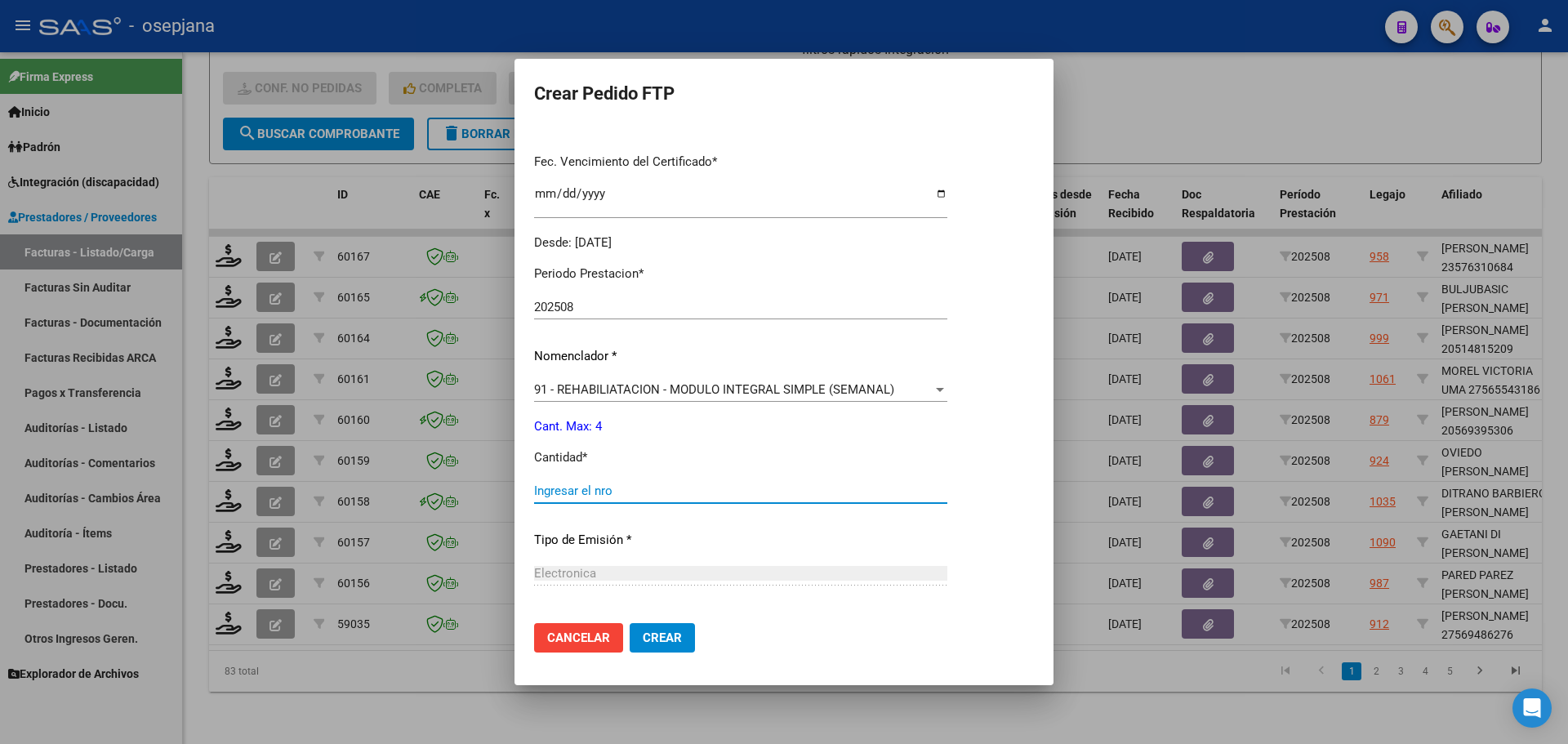
click at [590, 492] on input "Ingresar el nro" at bounding box center [740, 490] width 413 height 15
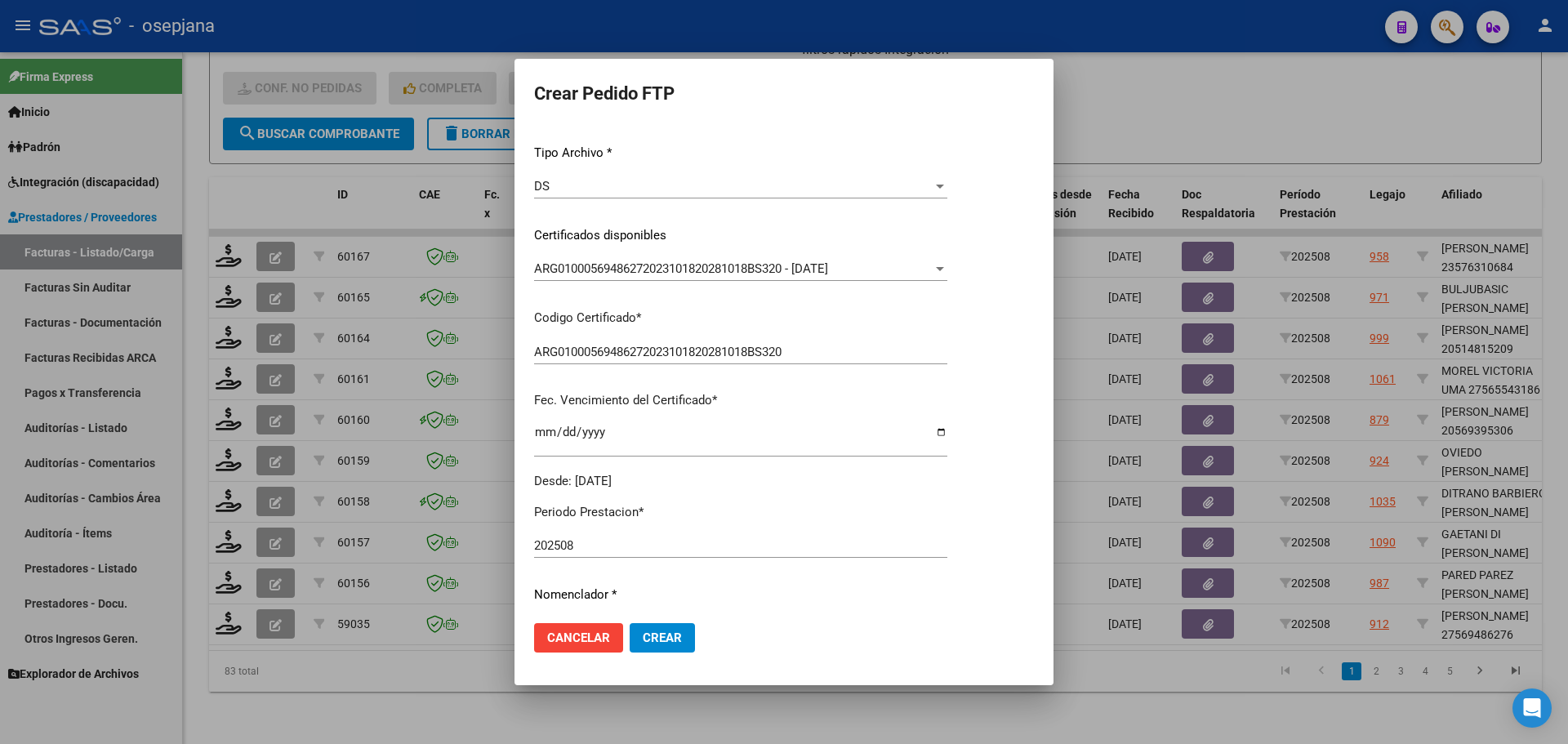
scroll to position [0, 0]
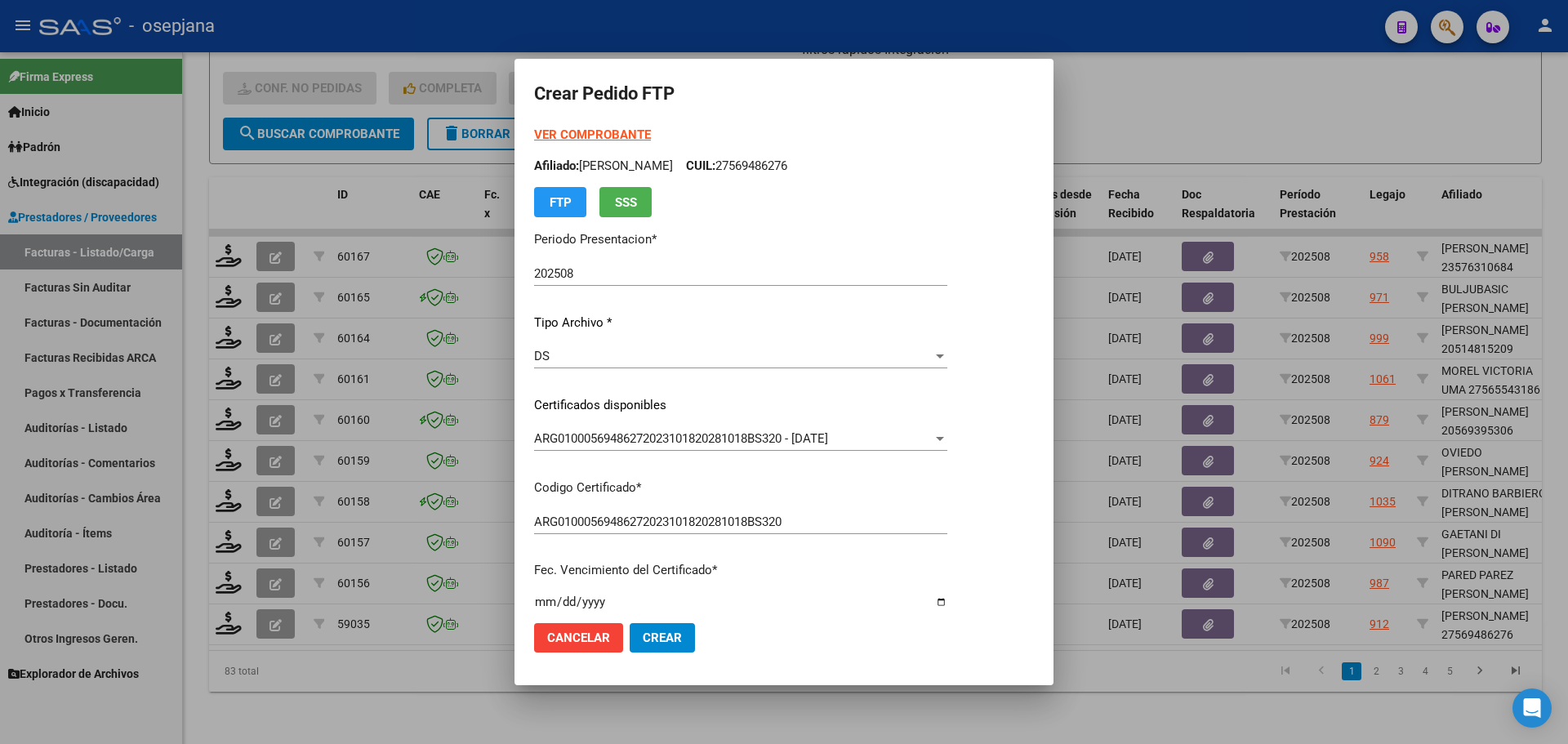
type input "4"
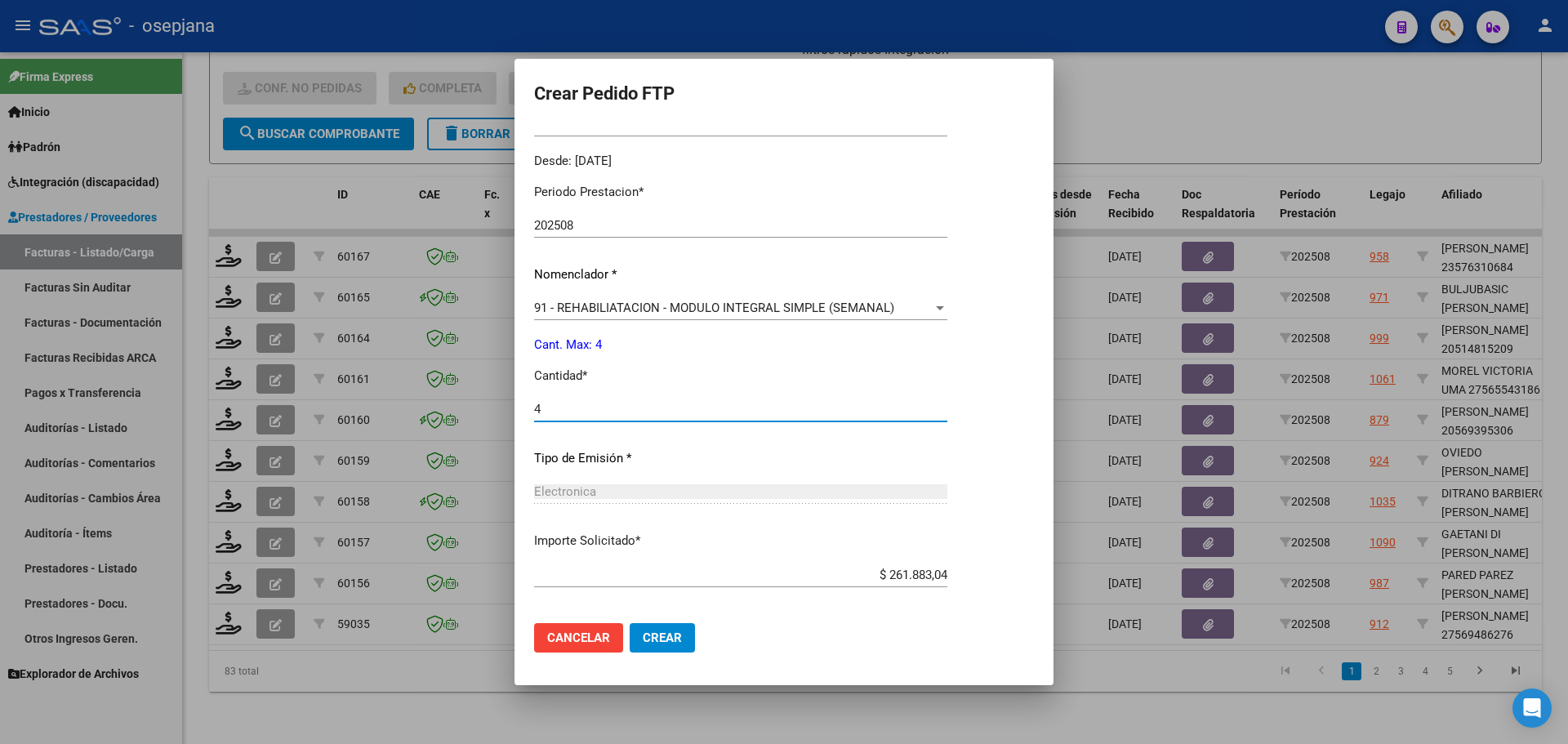
drag, startPoint x: 649, startPoint y: 614, endPoint x: 656, endPoint y: 620, distance: 9.2
click at [656, 620] on mat-dialog-actions "Cancelar Crear" at bounding box center [784, 638] width 499 height 56
click at [660, 636] on span "Crear" at bounding box center [662, 638] width 39 height 15
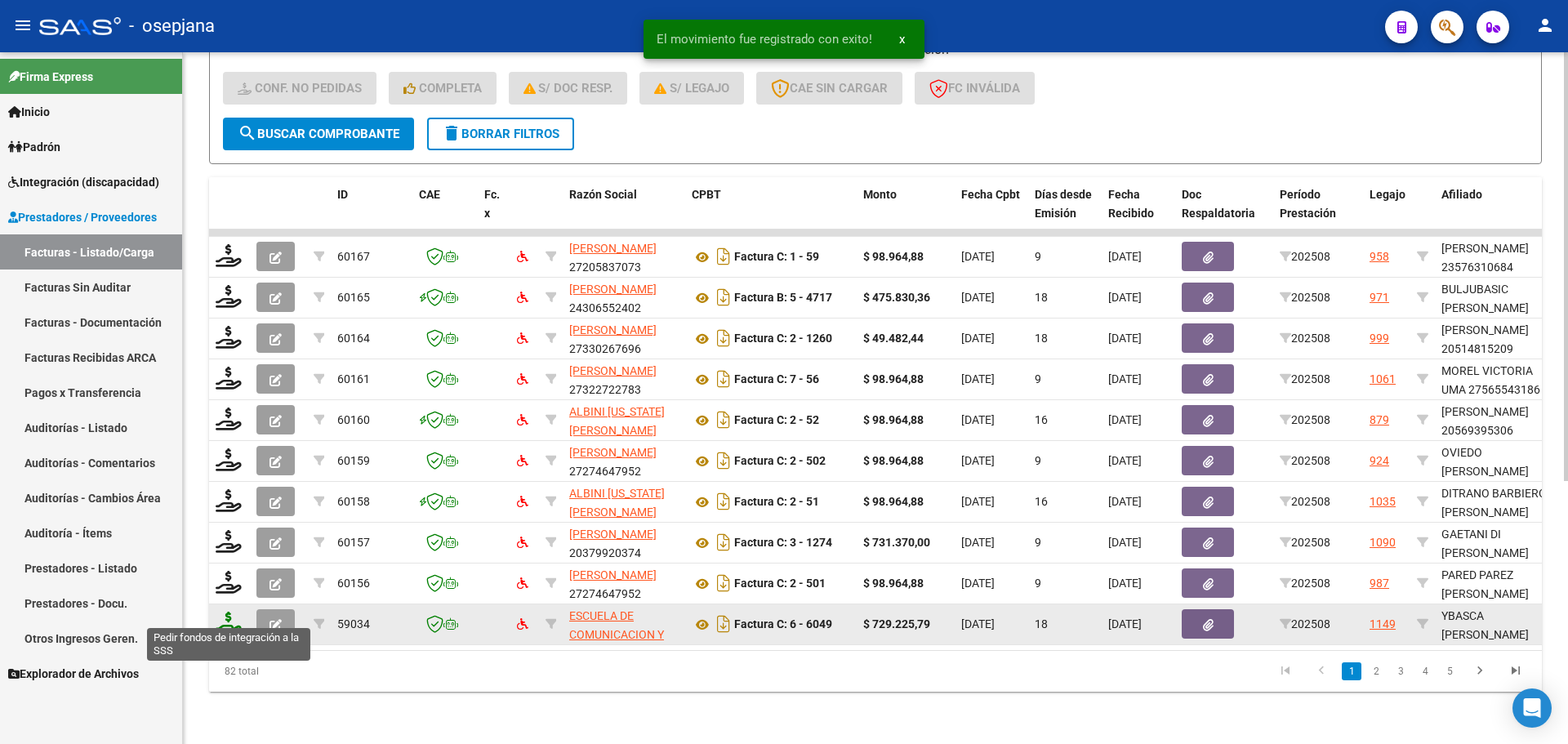
click at [224, 611] on icon at bounding box center [228, 623] width 26 height 23
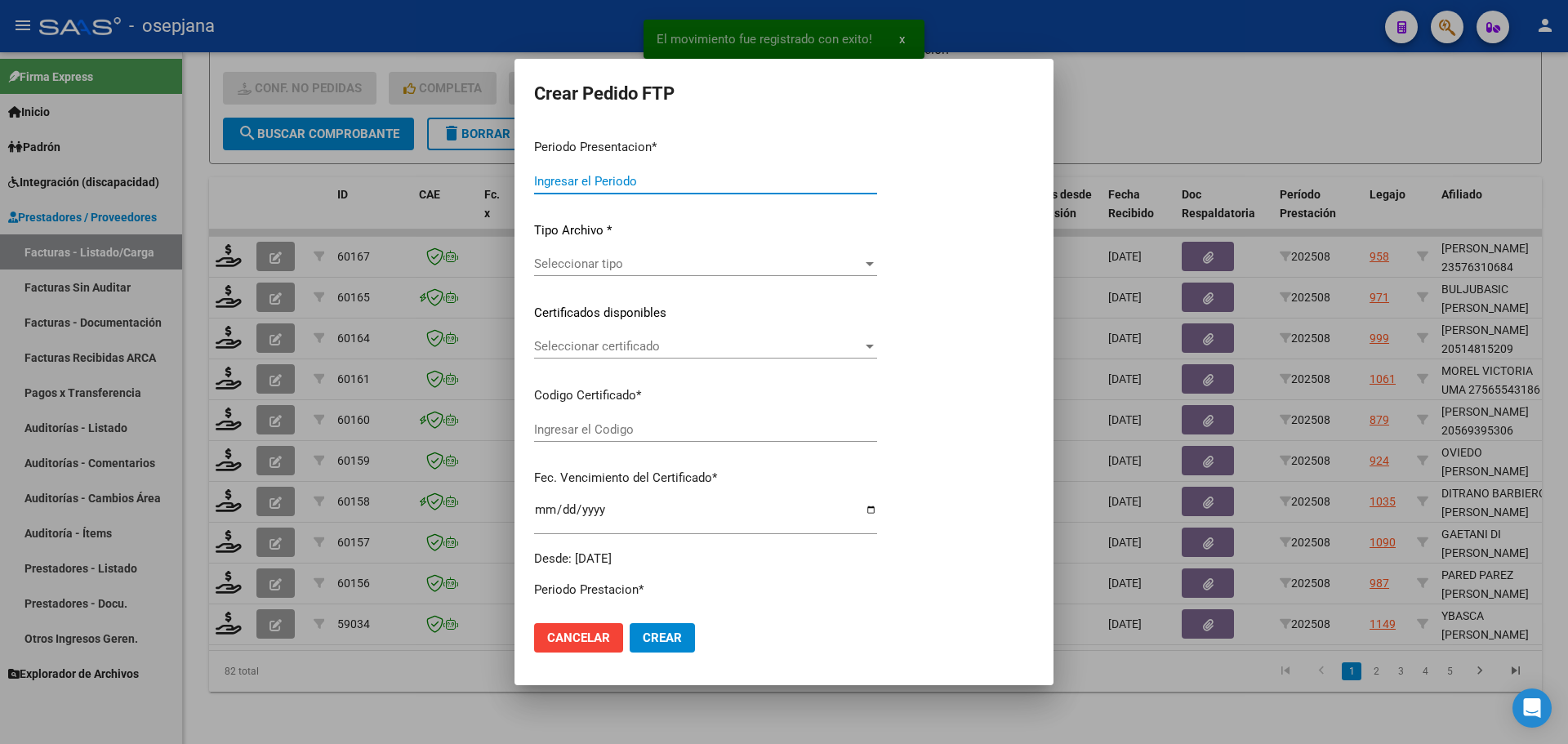
type input "202508"
type input "$ 729.225,79"
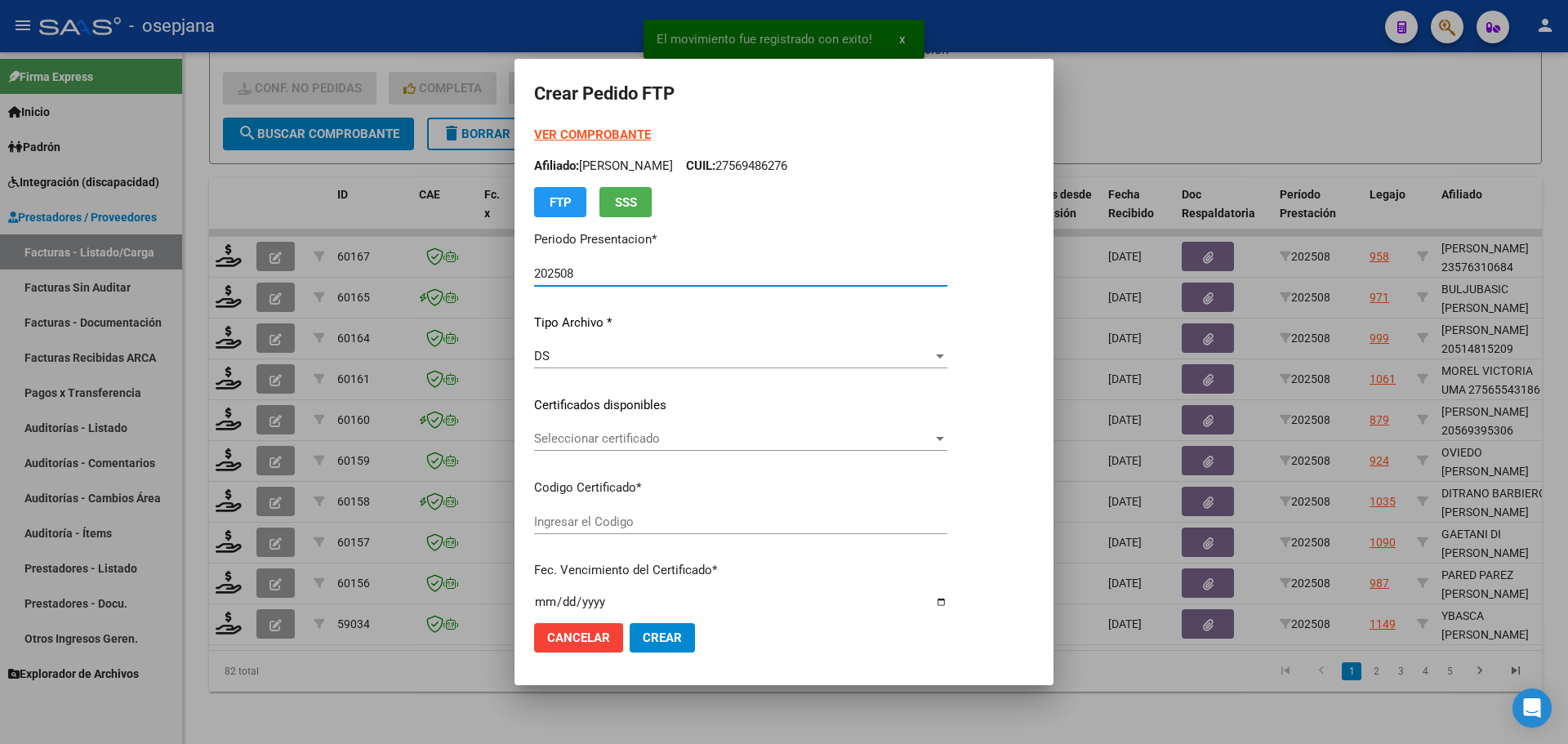
type input "ARG01000538370072022050320270503BSAS313"
type input "[DATE]"
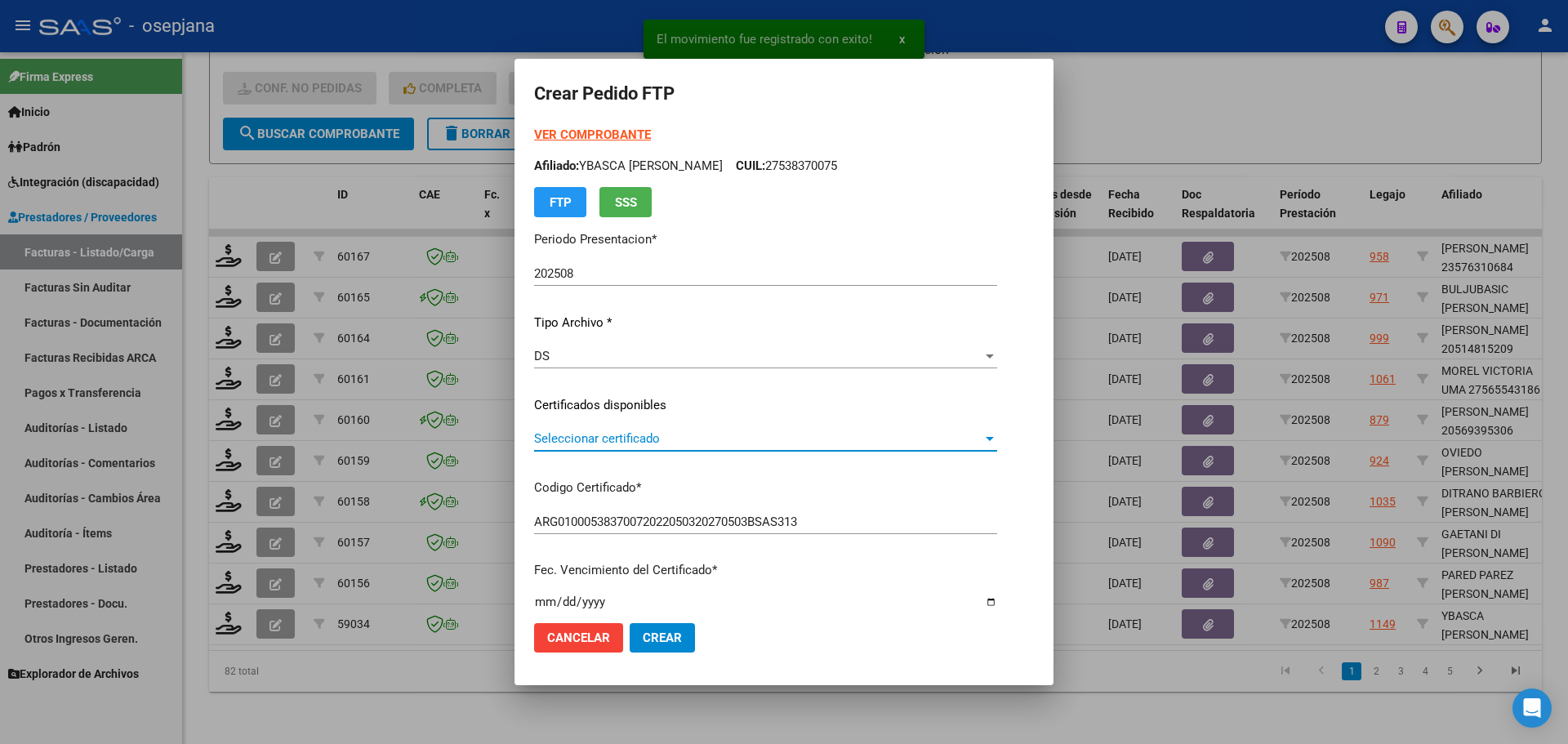
click at [665, 442] on span "Seleccionar certificado" at bounding box center [758, 439] width 449 height 15
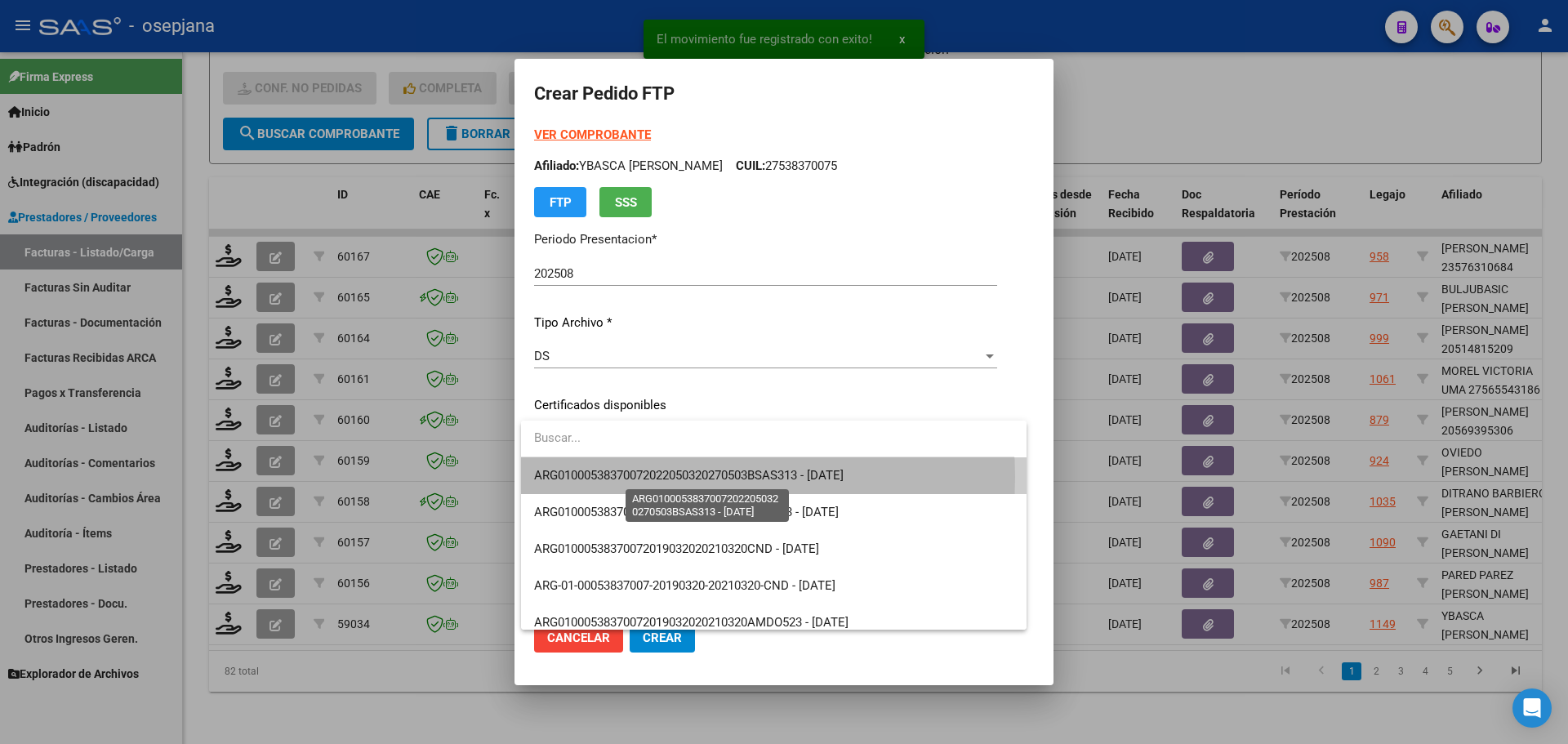
click at [672, 476] on span "ARG01000538370072022050320270503BSAS313 - [DATE]" at bounding box center [689, 475] width 310 height 15
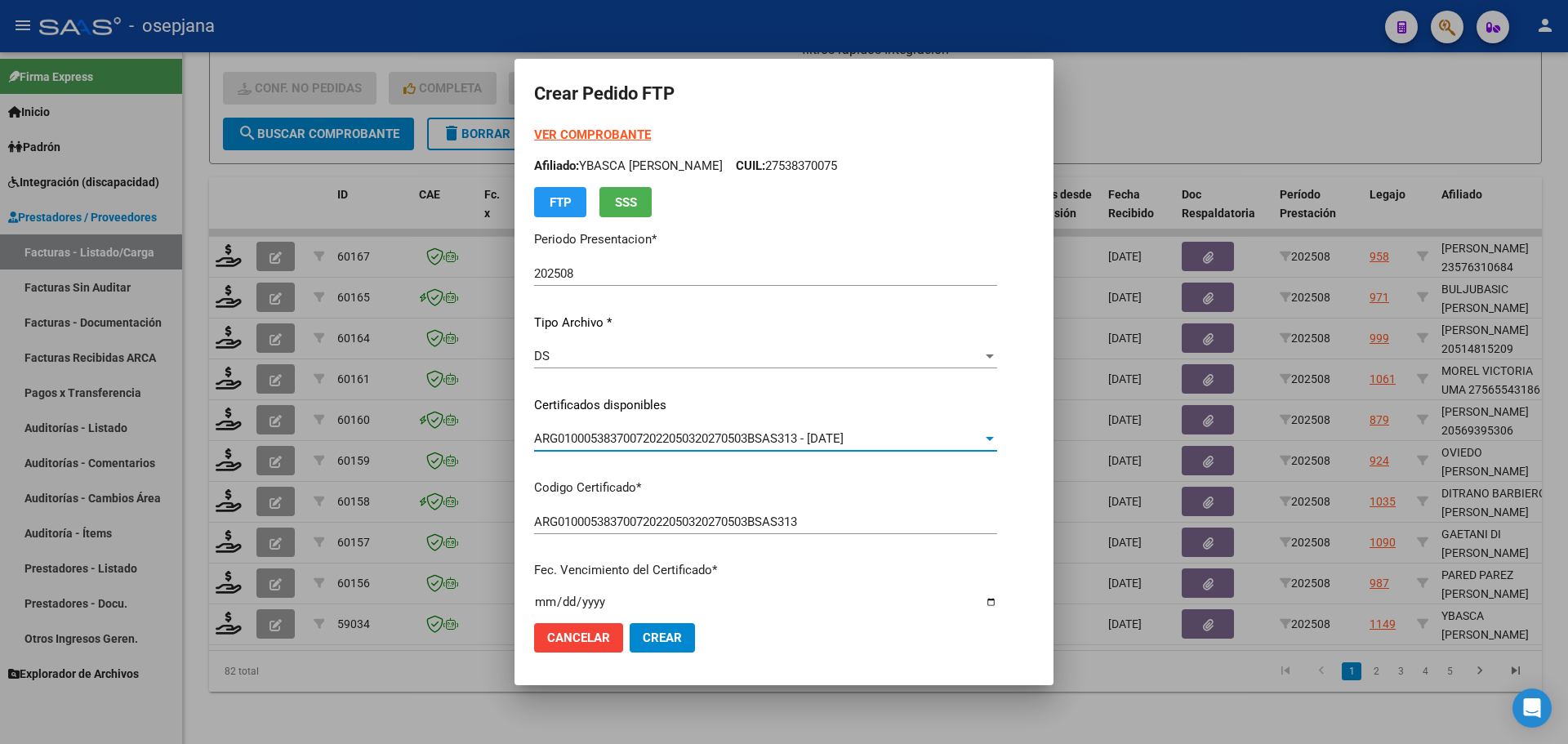
click at [604, 130] on strong "VER COMPROBANTE" at bounding box center [592, 135] width 117 height 15
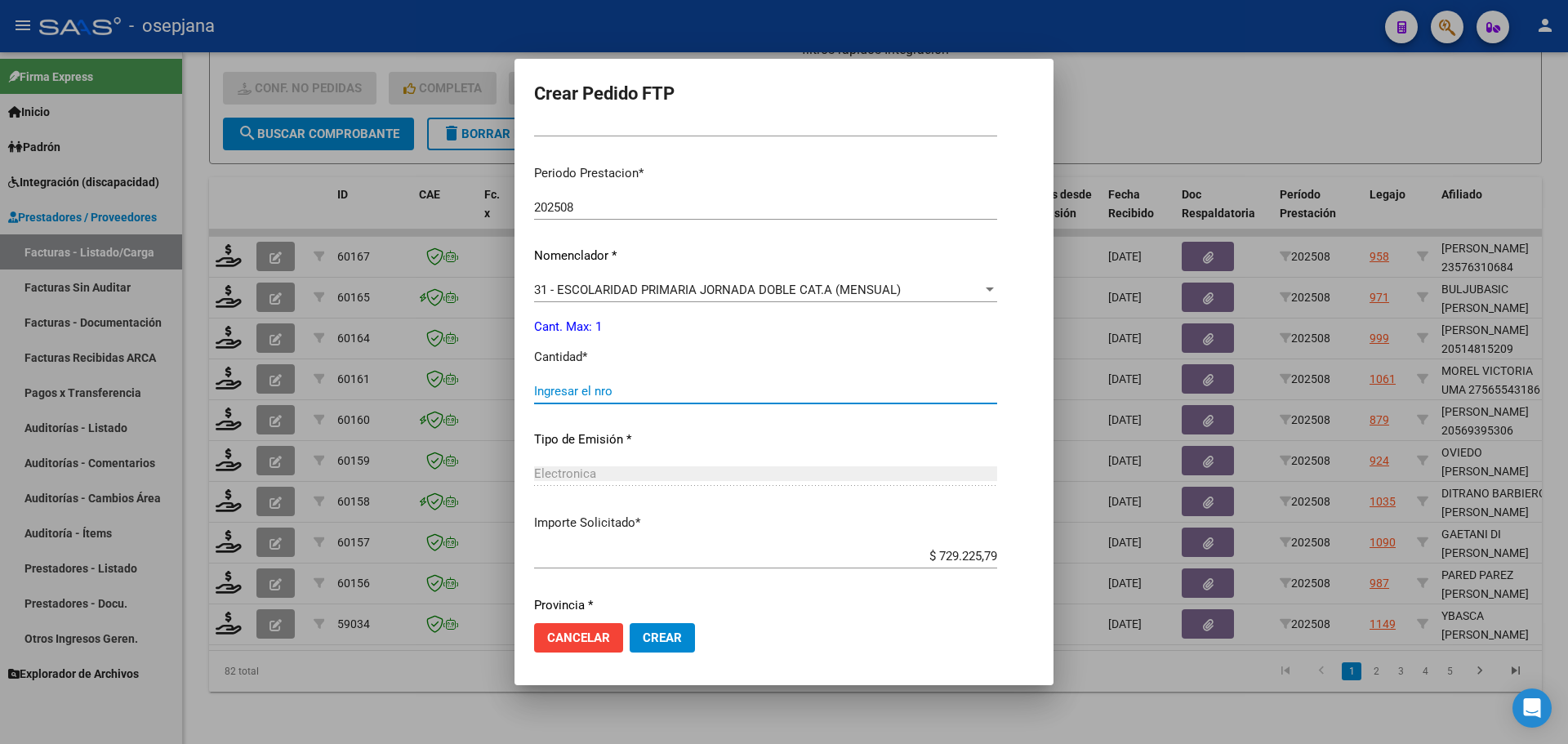
click at [558, 396] on input "Ingresar el nro" at bounding box center [765, 391] width 463 height 15
type input "1"
click at [672, 632] on span "Crear" at bounding box center [662, 638] width 39 height 15
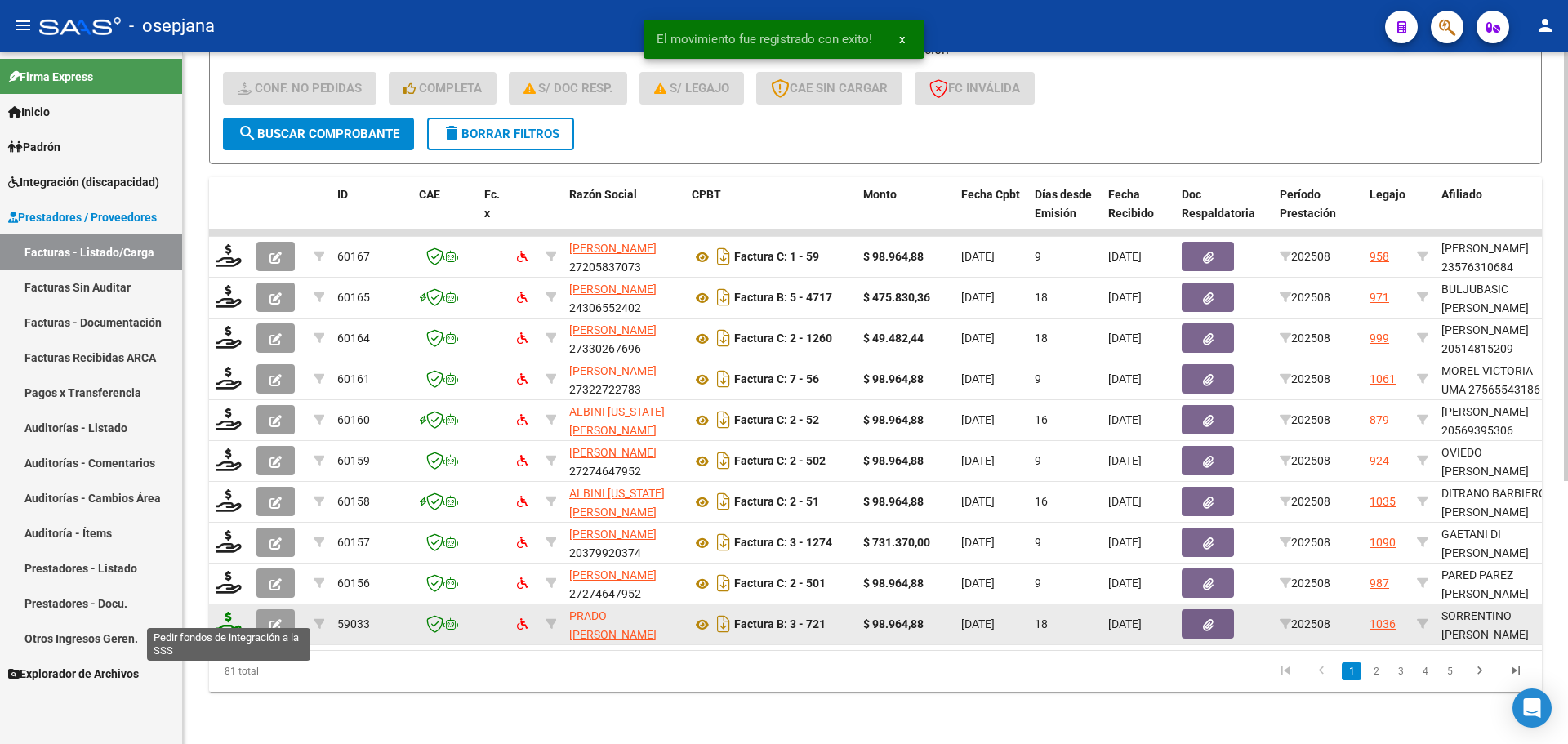
click at [226, 611] on icon at bounding box center [228, 623] width 26 height 23
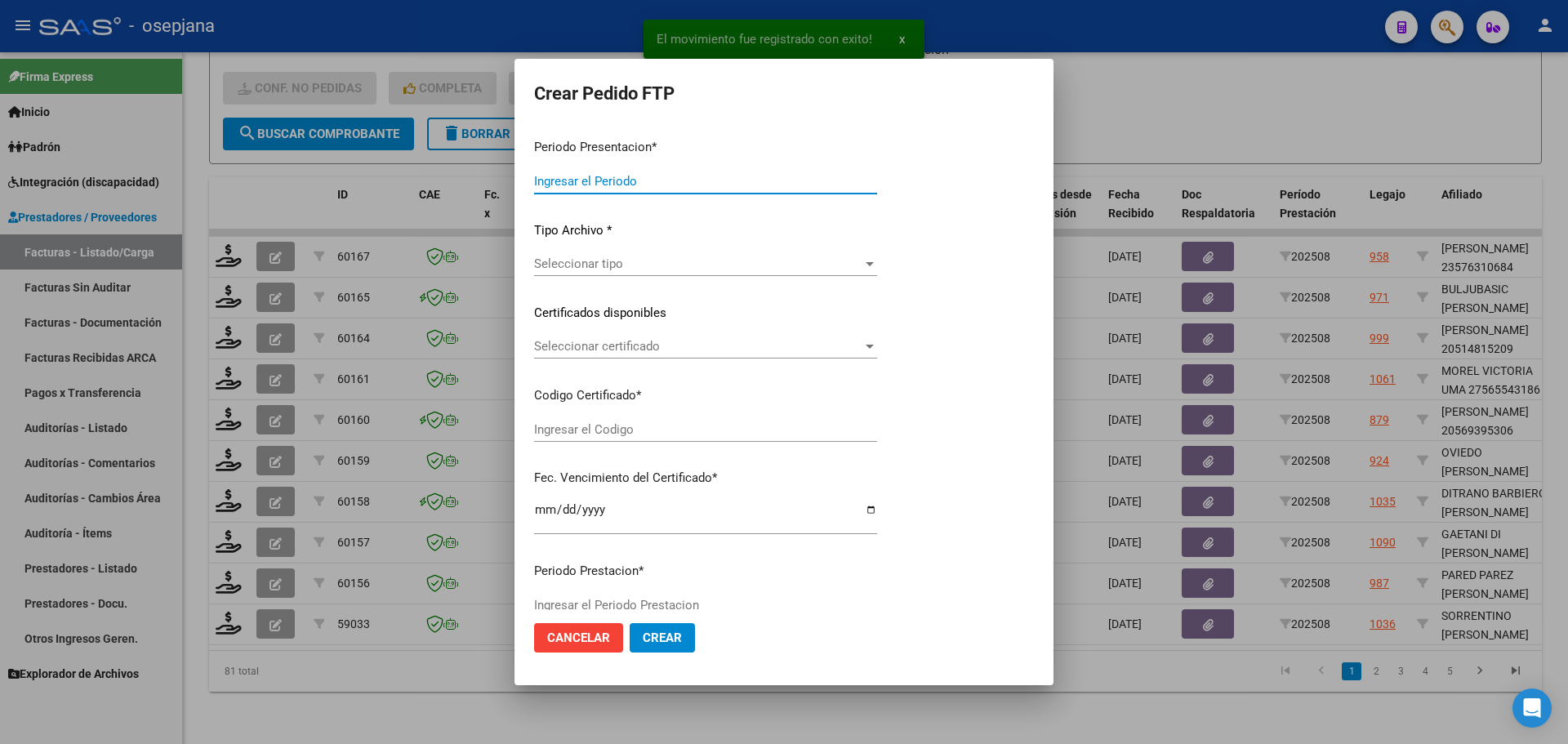
type input "202508"
type input "$ 98.964,88"
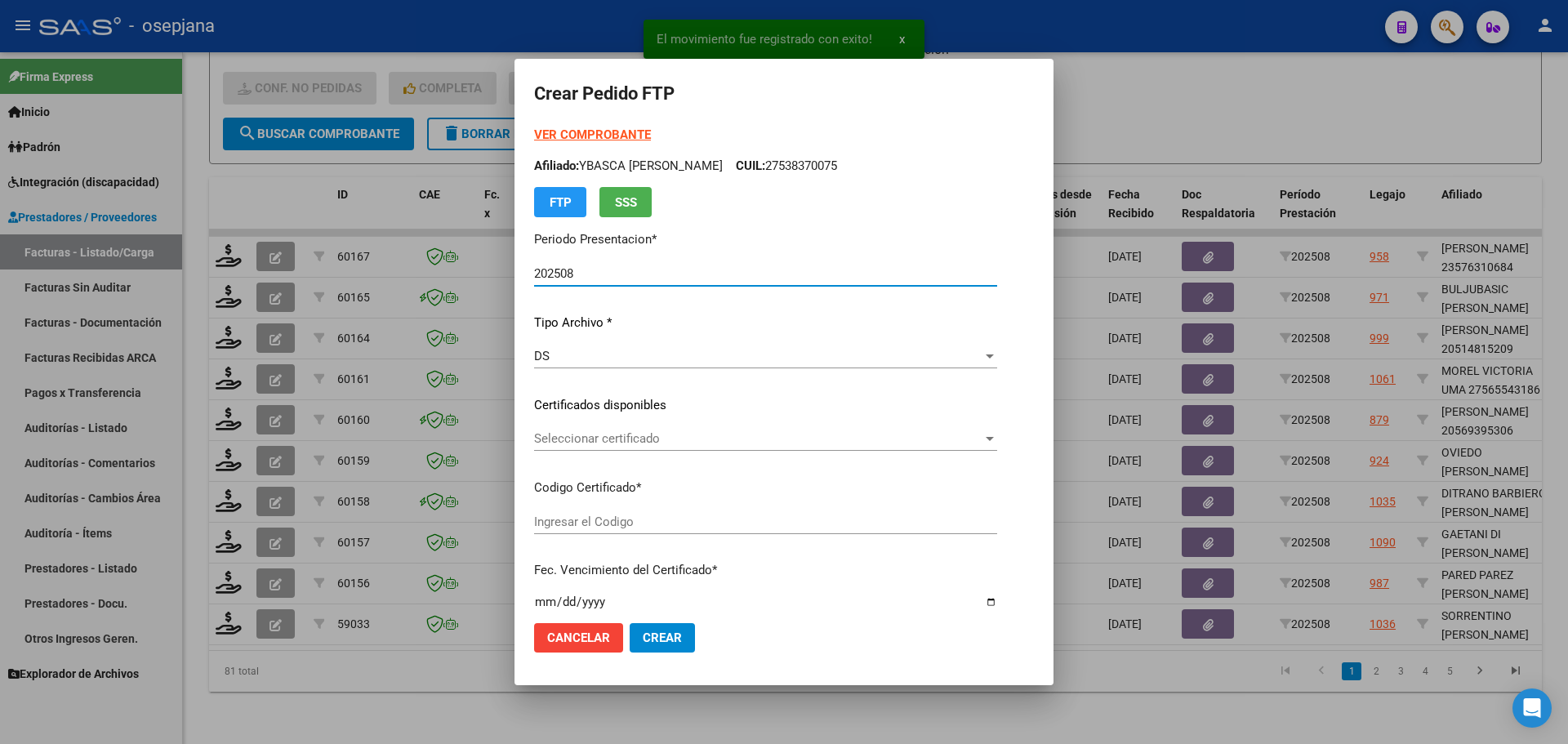
type input "ARG02000526494242018112220251122BSAS313"
type input "2025-11-22"
click at [618, 433] on span "Seleccionar certificado" at bounding box center [771, 439] width 476 height 15
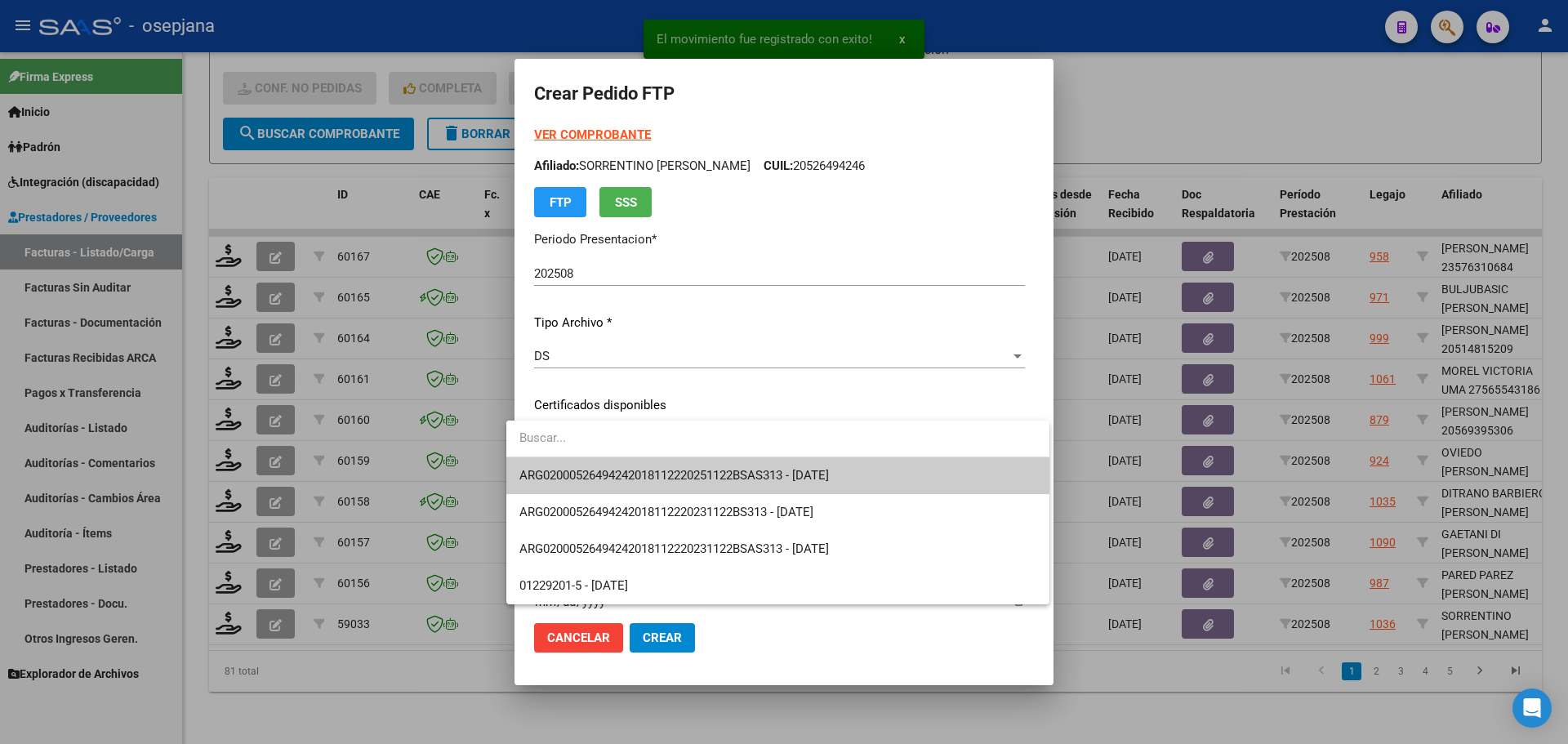
click at [630, 469] on span "ARG02000526494242018112220251122BSAS313 - 2025-11-22" at bounding box center [674, 475] width 310 height 15
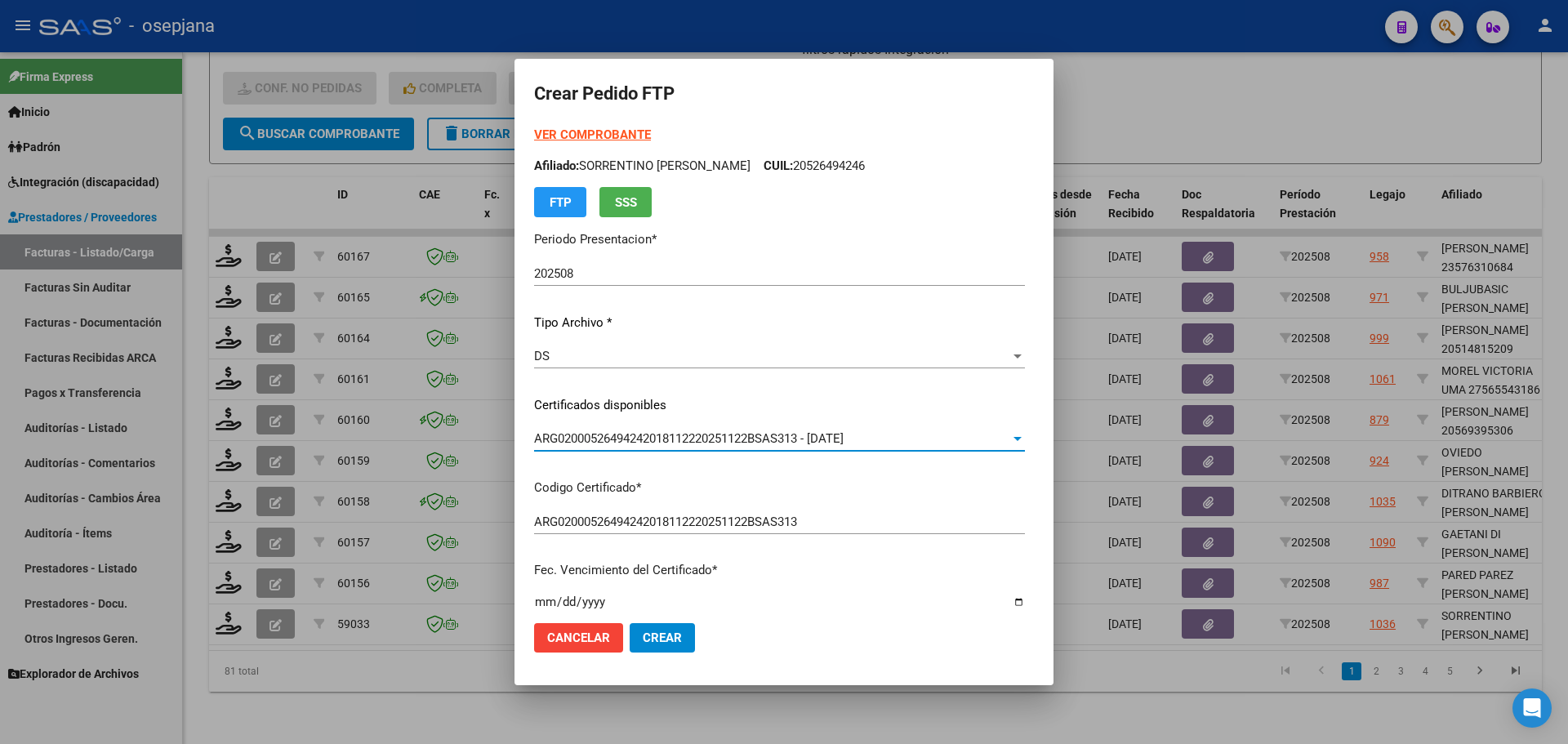
click at [603, 134] on strong "VER COMPROBANTE" at bounding box center [592, 135] width 117 height 15
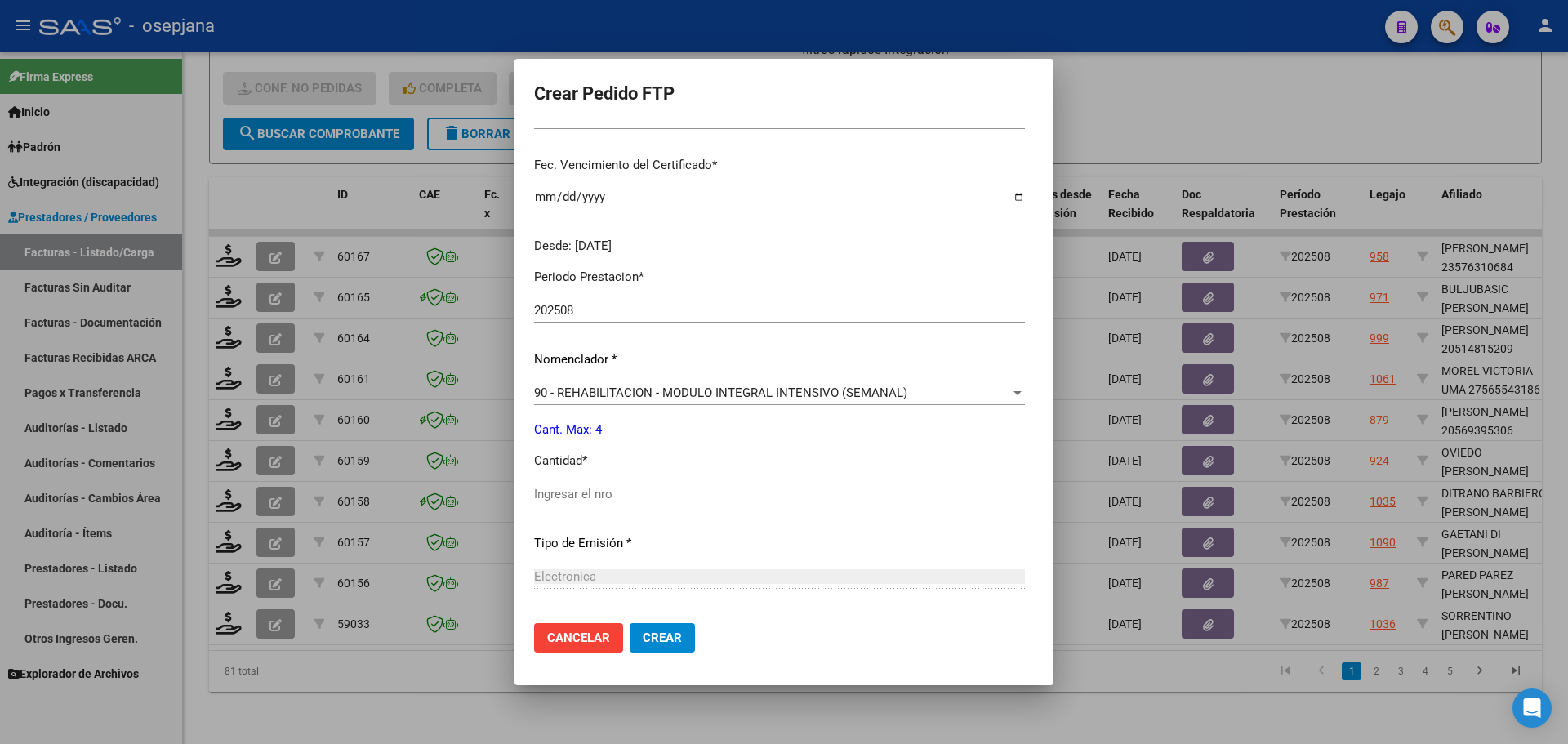
scroll to position [408, 0]
click at [557, 494] on input "Ingresar el nro" at bounding box center [779, 490] width 490 height 15
type input "4"
click at [671, 638] on button "Crear" at bounding box center [662, 638] width 66 height 29
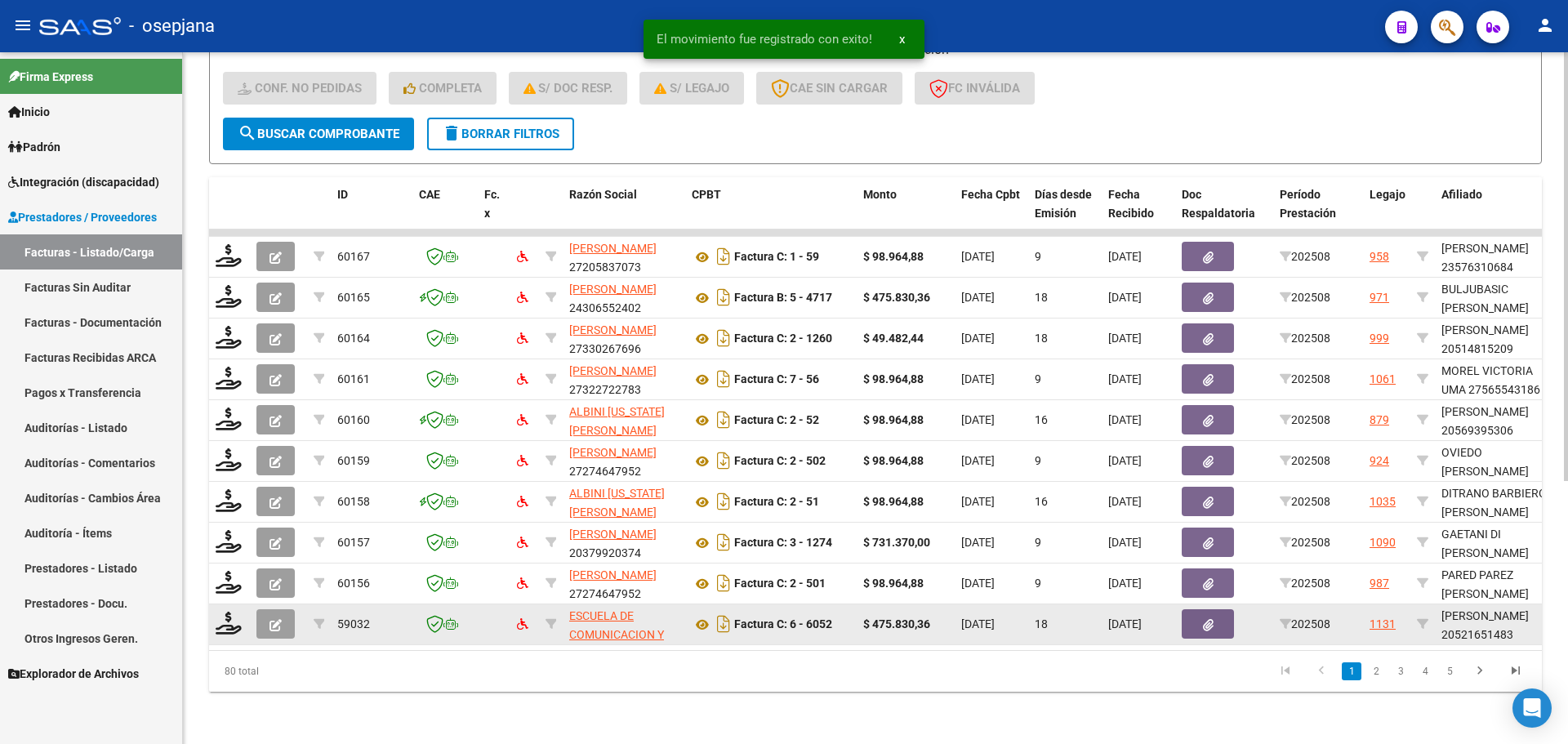
click at [233, 622] on div at bounding box center [229, 624] width 28 height 25
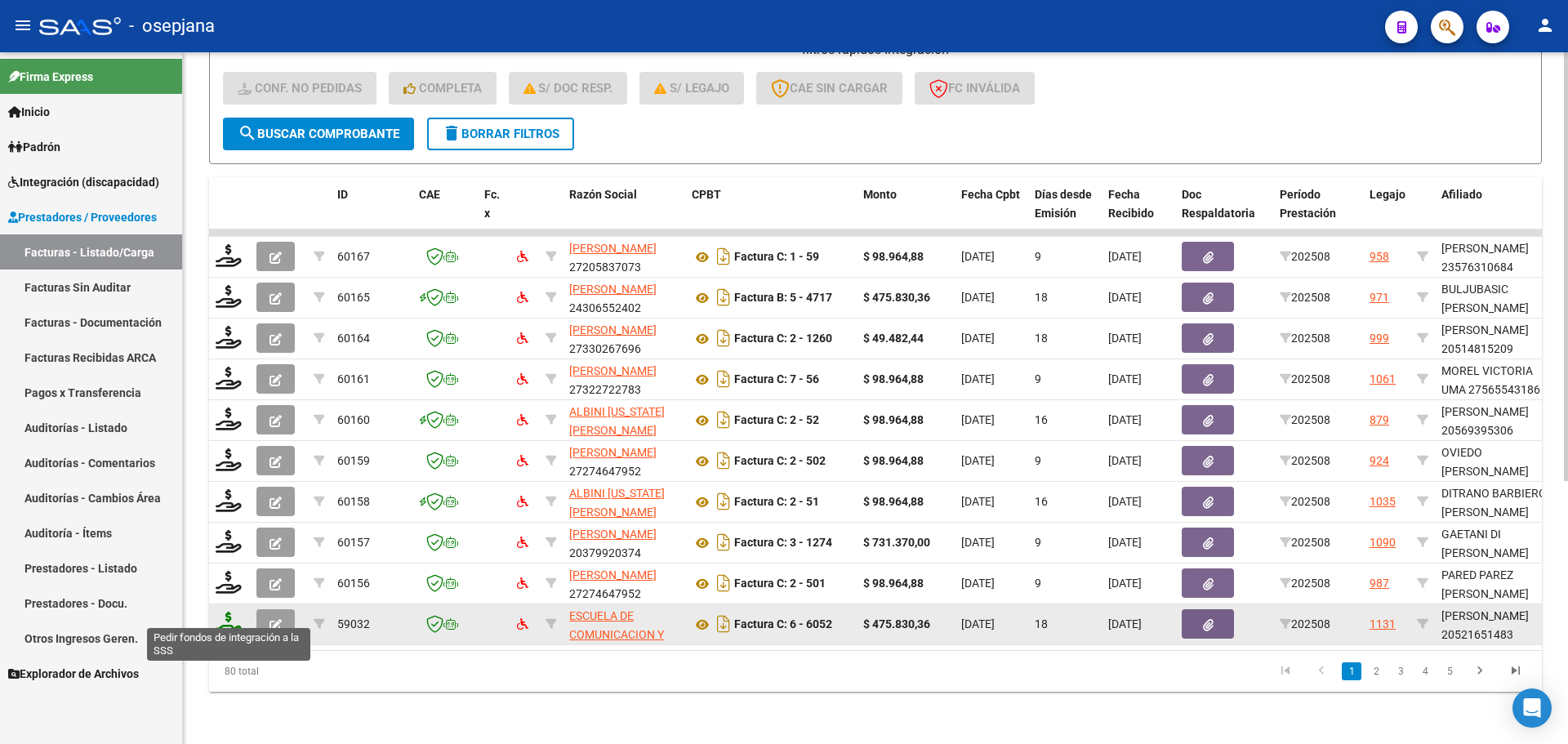
click at [230, 617] on icon at bounding box center [228, 623] width 26 height 23
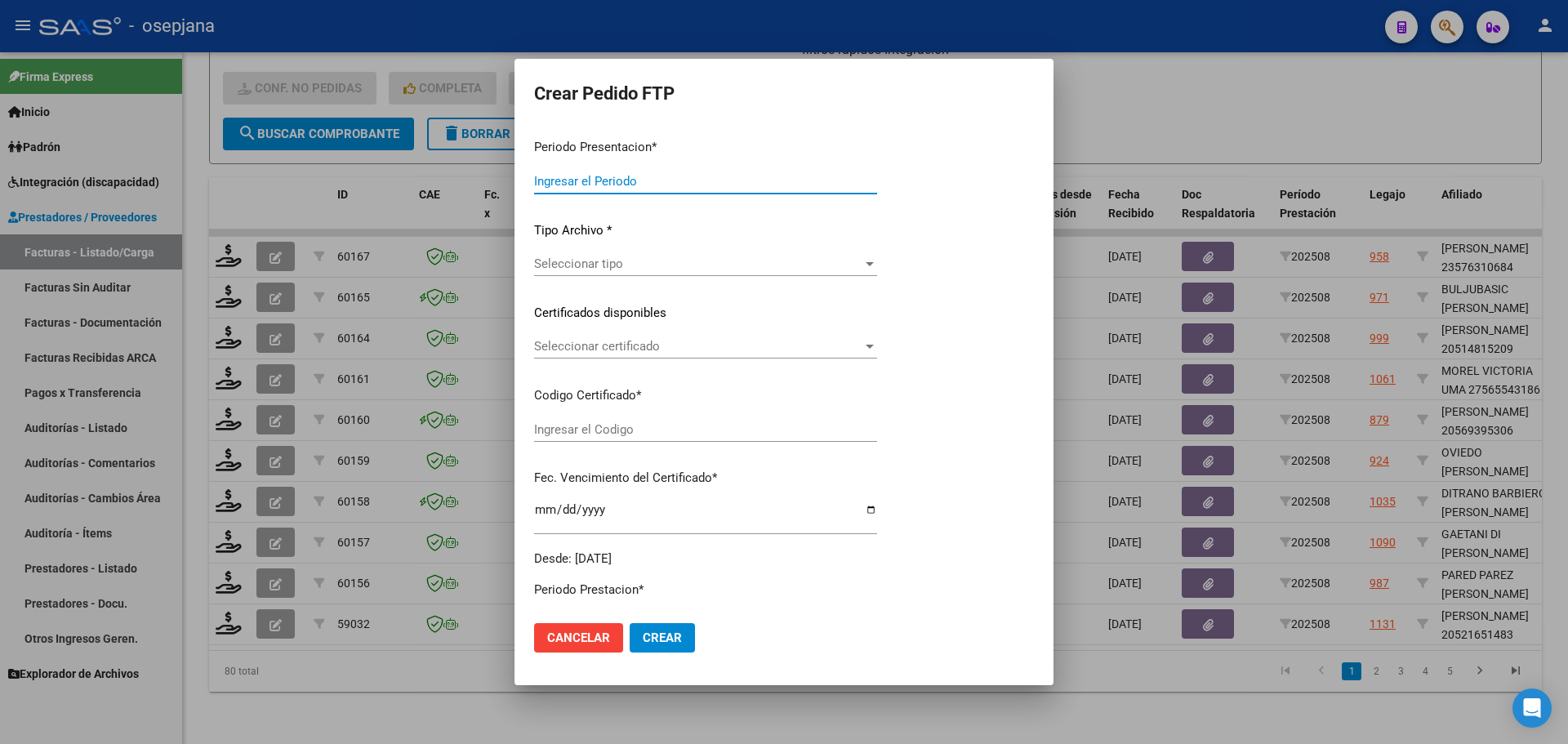
type input "202508"
type input "$ 475.830,36"
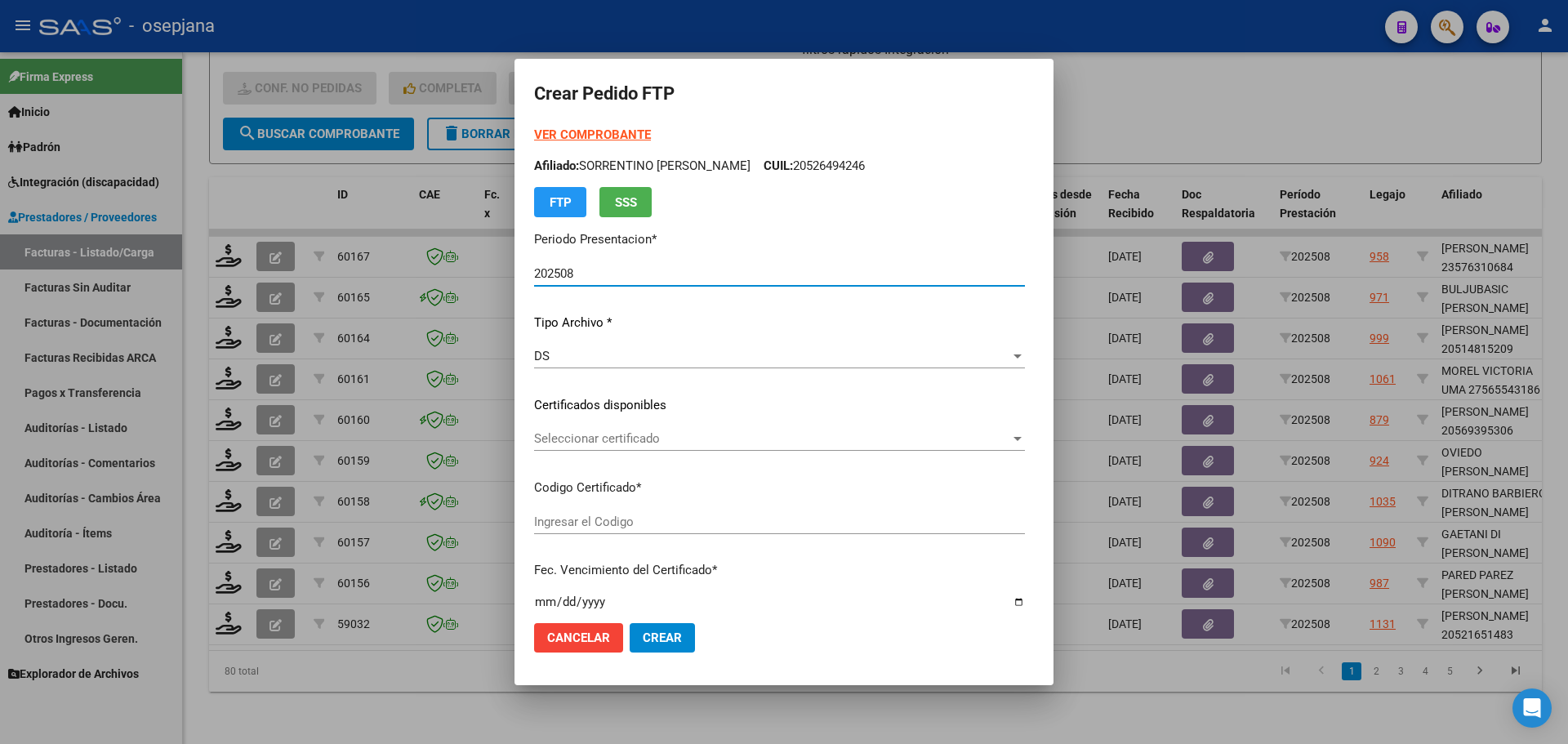
type input "ARG02000521651482023051820260518BS313"
type input "2026-05-06"
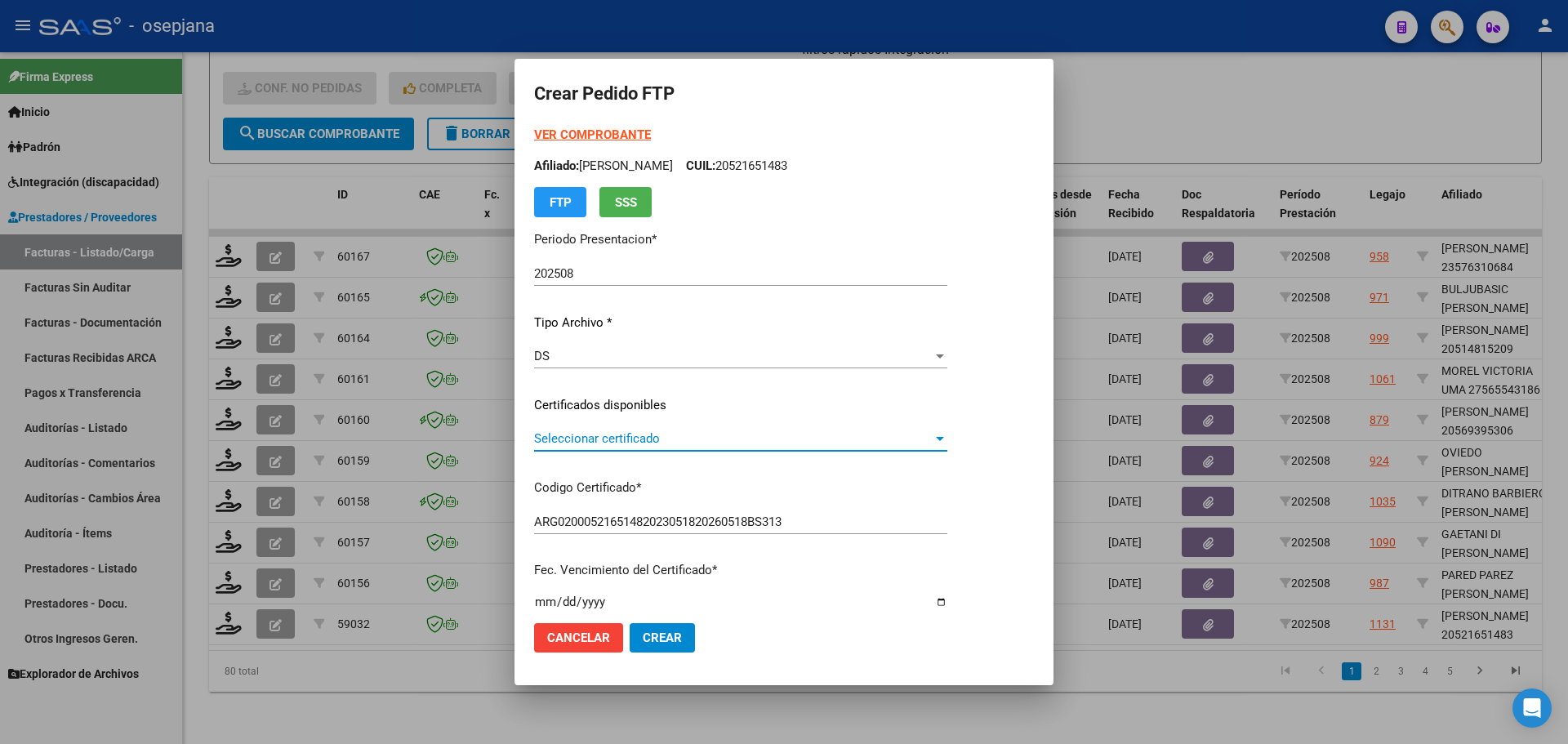
click at [605, 434] on span "Seleccionar certificado" at bounding box center [733, 439] width 399 height 15
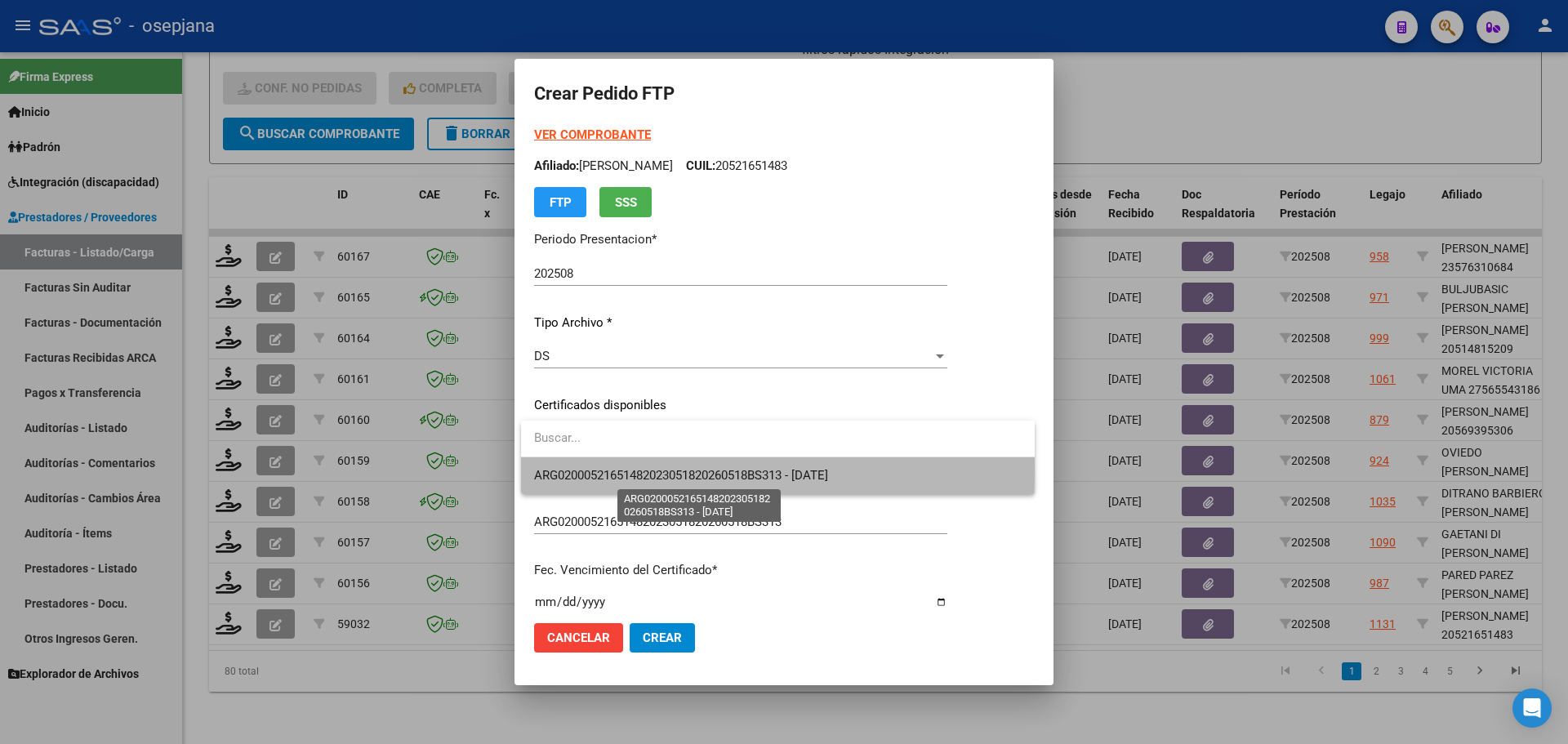
click at [610, 471] on span "ARG02000521651482023051820260518BS313 - 2026-05-06" at bounding box center [680, 475] width 294 height 15
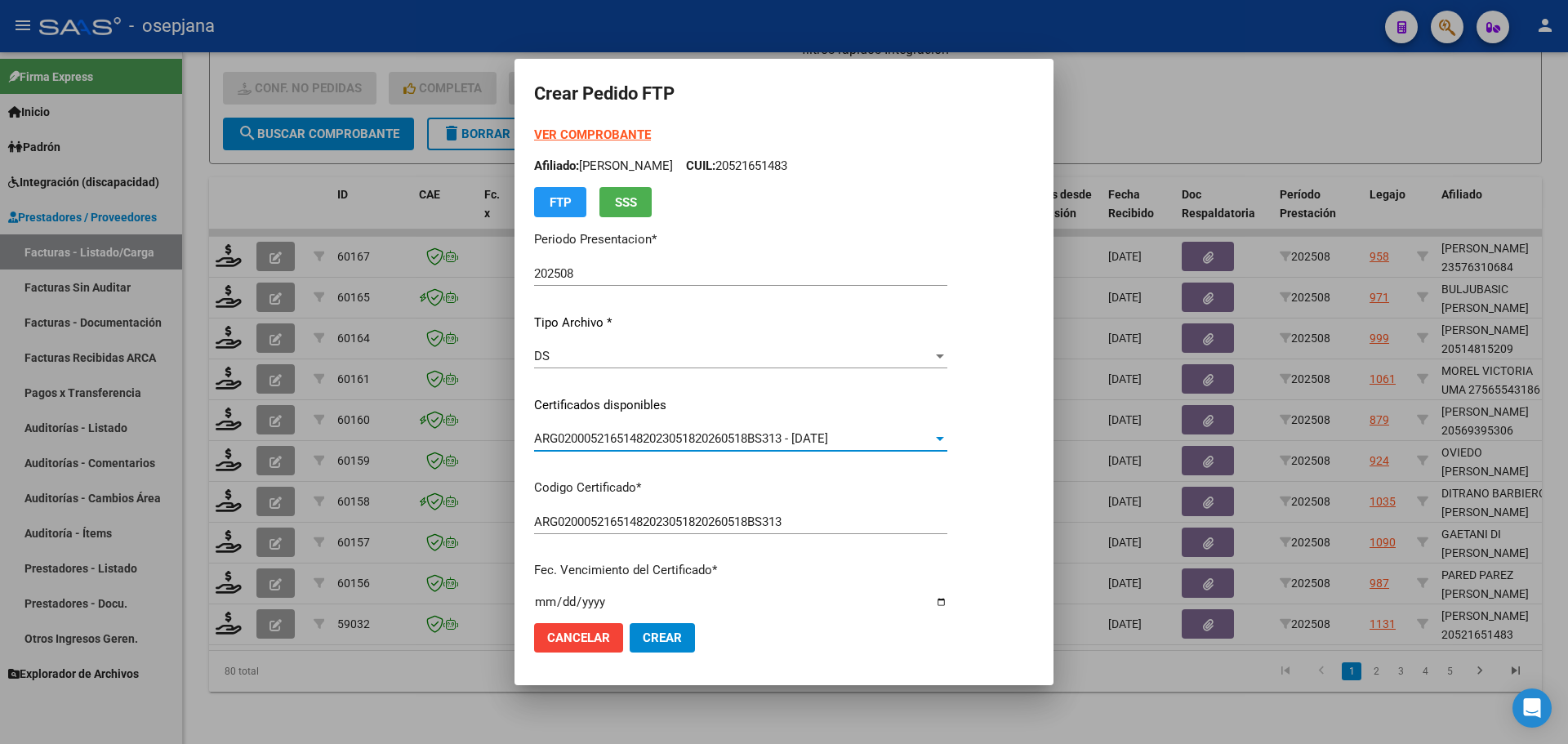
click at [596, 137] on strong "VER COMPROBANTE" at bounding box center [592, 135] width 117 height 15
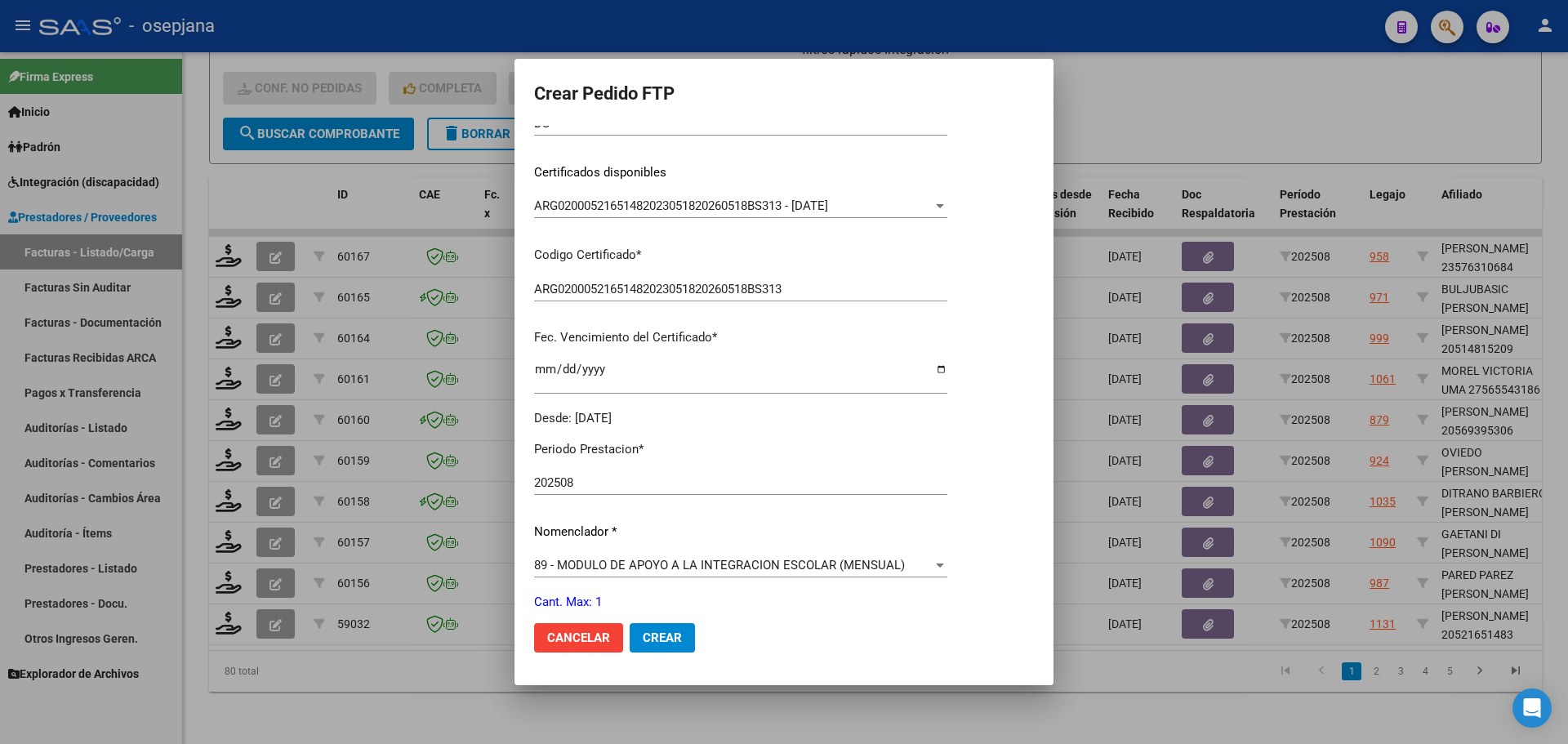
scroll to position [489, 0]
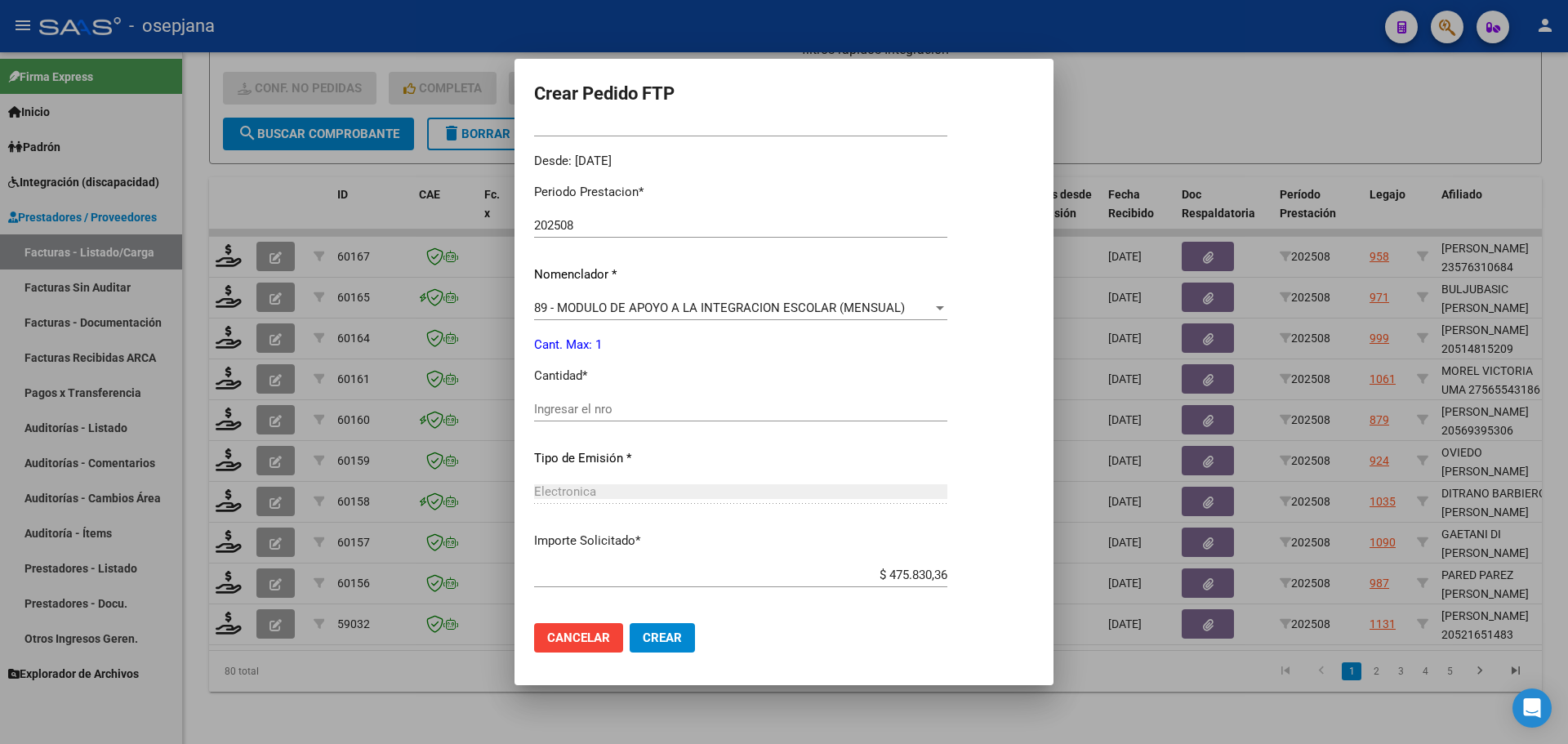
click at [613, 405] on input "Ingresar el nro" at bounding box center [740, 409] width 413 height 15
type input "1"
click at [657, 620] on mat-dialog-actions "Cancelar Crear" at bounding box center [784, 638] width 499 height 56
click at [659, 633] on span "Crear" at bounding box center [662, 638] width 39 height 15
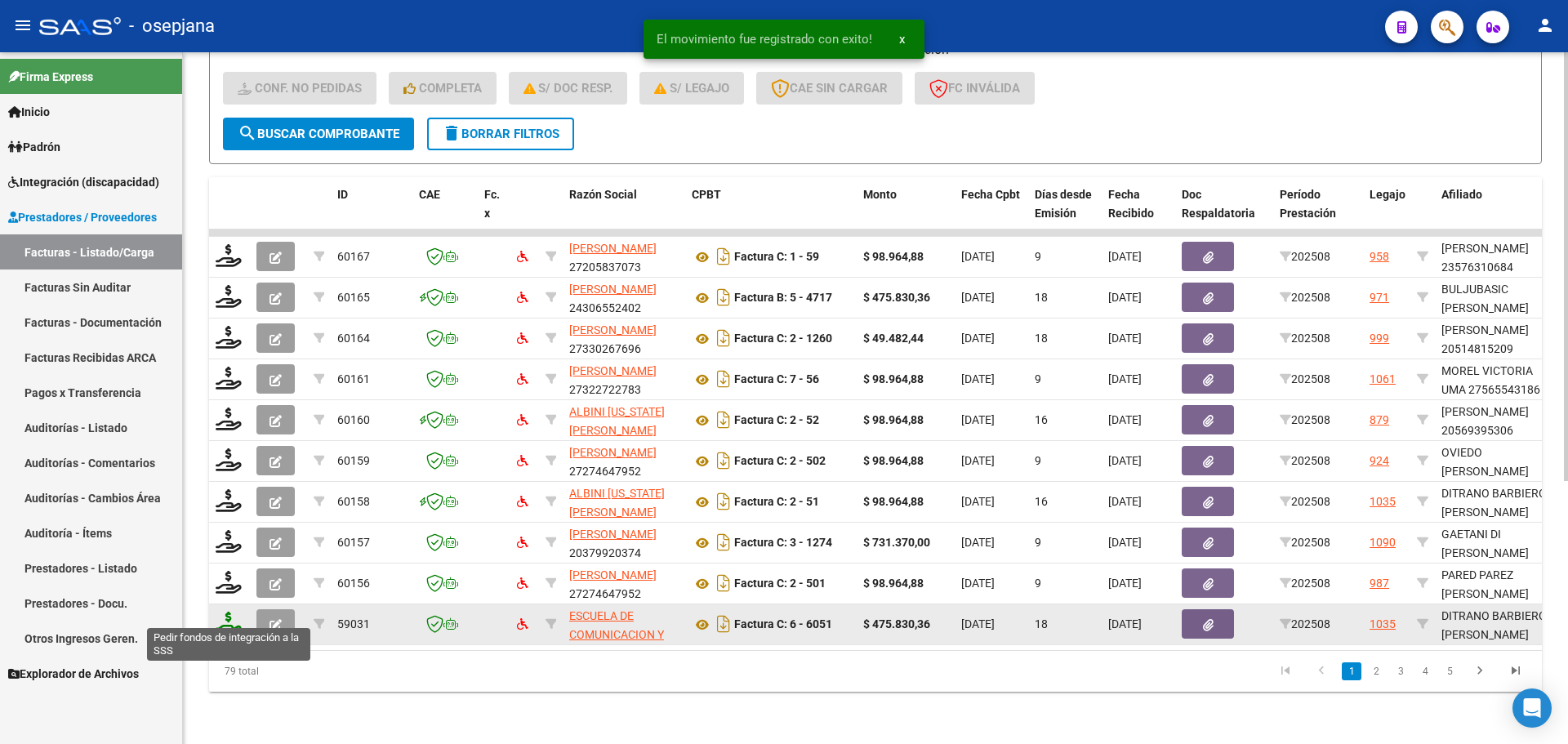
click at [224, 611] on icon at bounding box center [228, 623] width 26 height 23
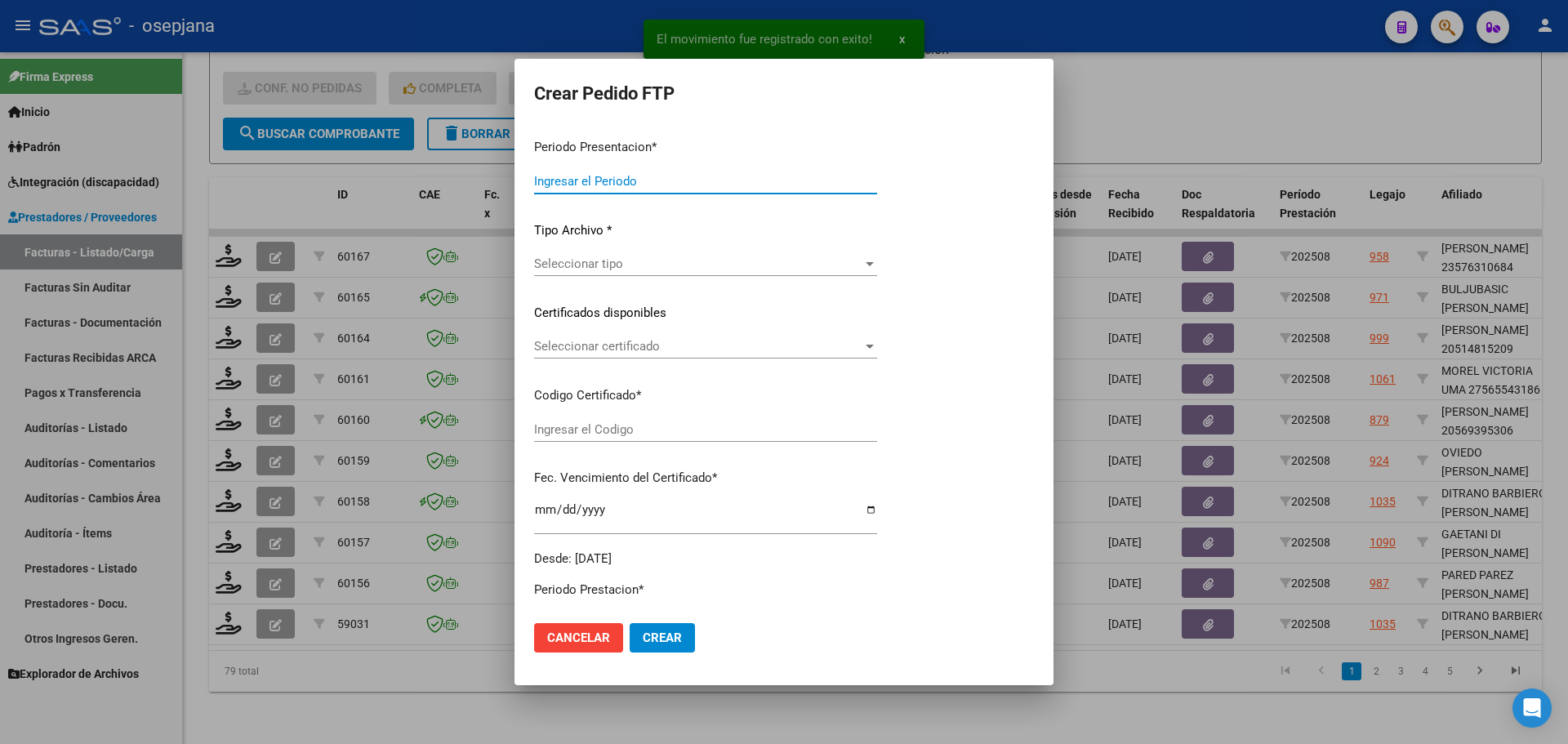
type input "202508"
type input "$ 475.830,36"
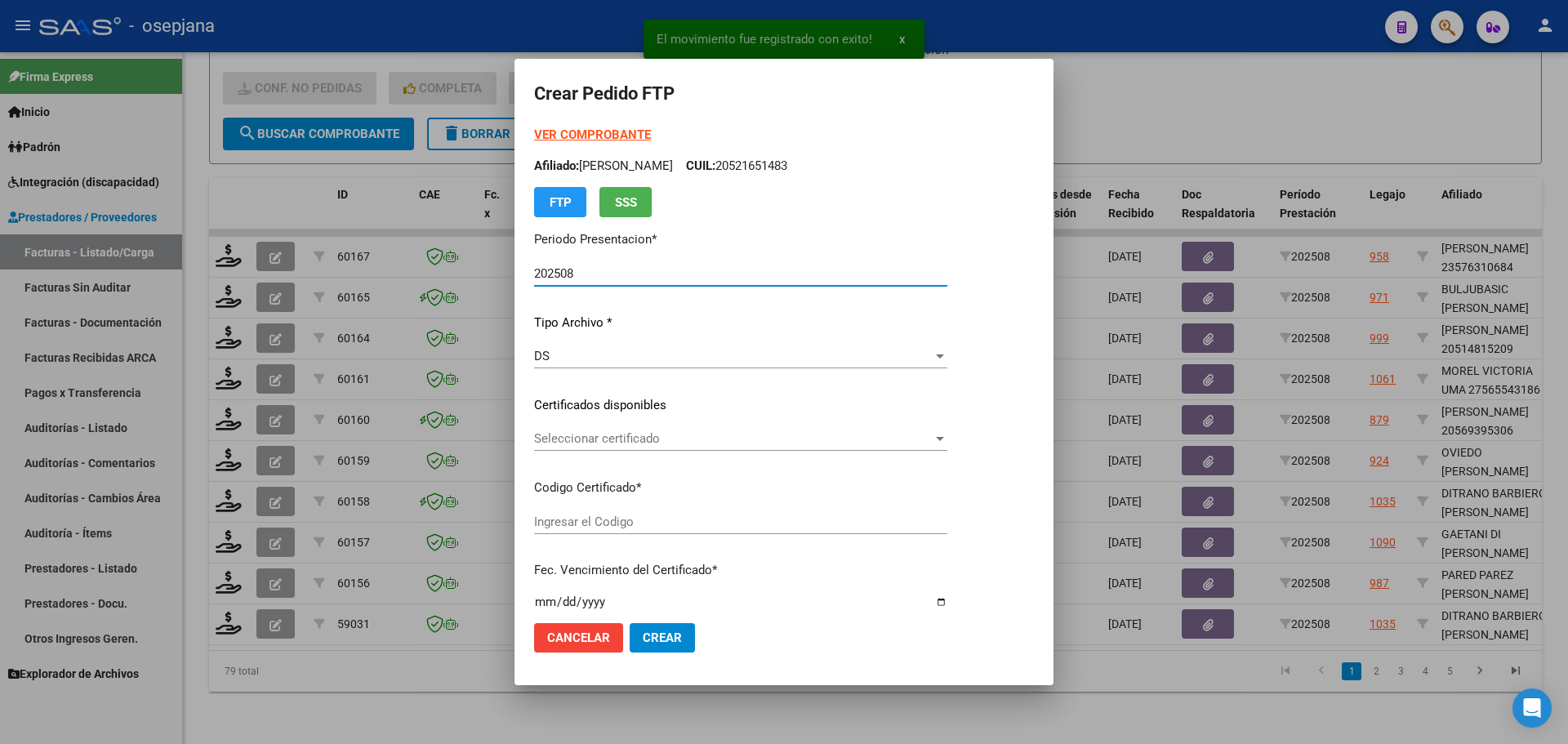
type input "ARG02-000555779332023070520260705BS313"
type input "2026-07-21"
click at [602, 440] on span "Seleccionar certificado" at bounding box center [761, 439] width 454 height 15
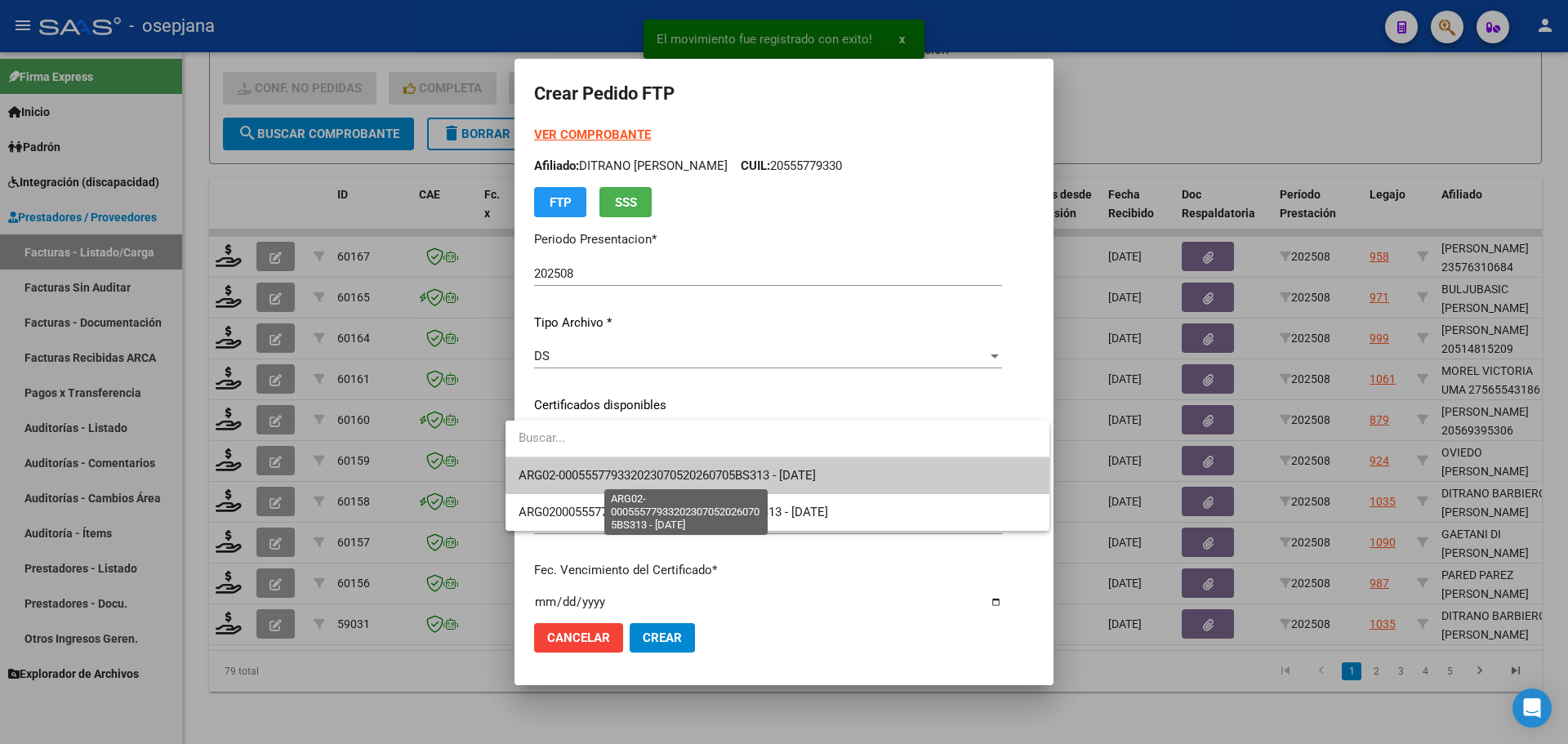
click at [611, 474] on span "ARG02-000555779332023070520260705BS313 - 2026-07-21" at bounding box center [667, 475] width 297 height 15
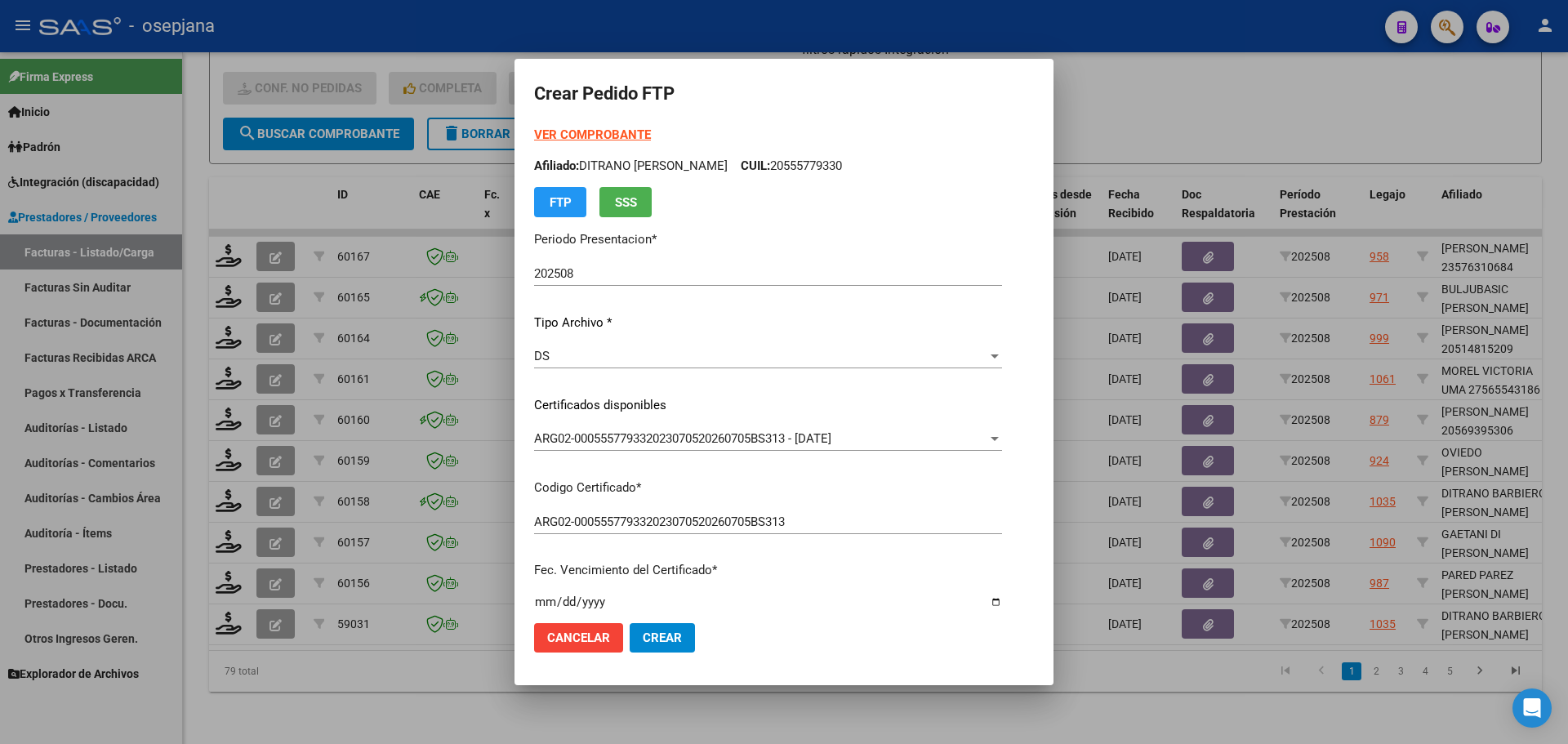
click at [584, 134] on strong "VER COMPROBANTE" at bounding box center [592, 135] width 117 height 15
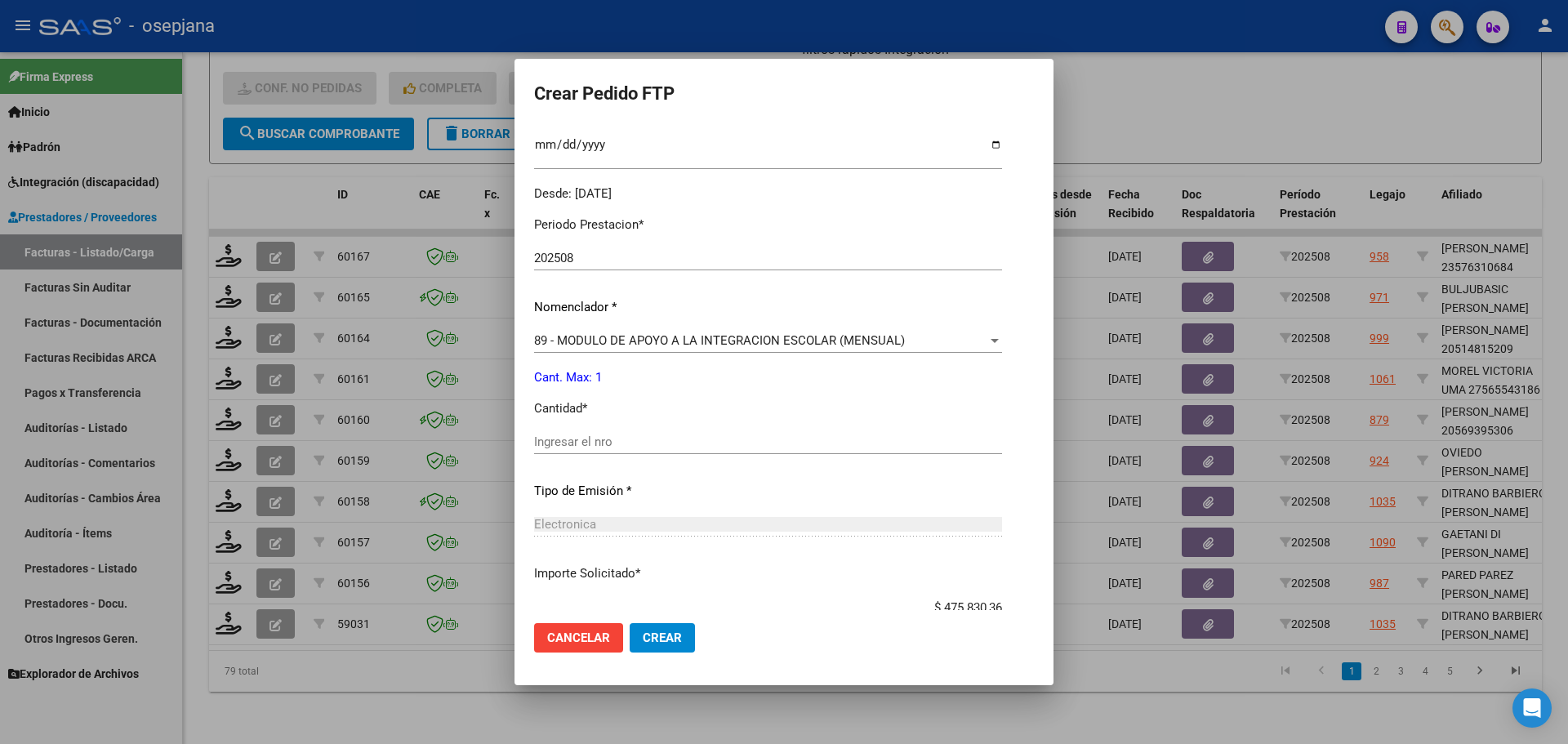
scroll to position [489, 0]
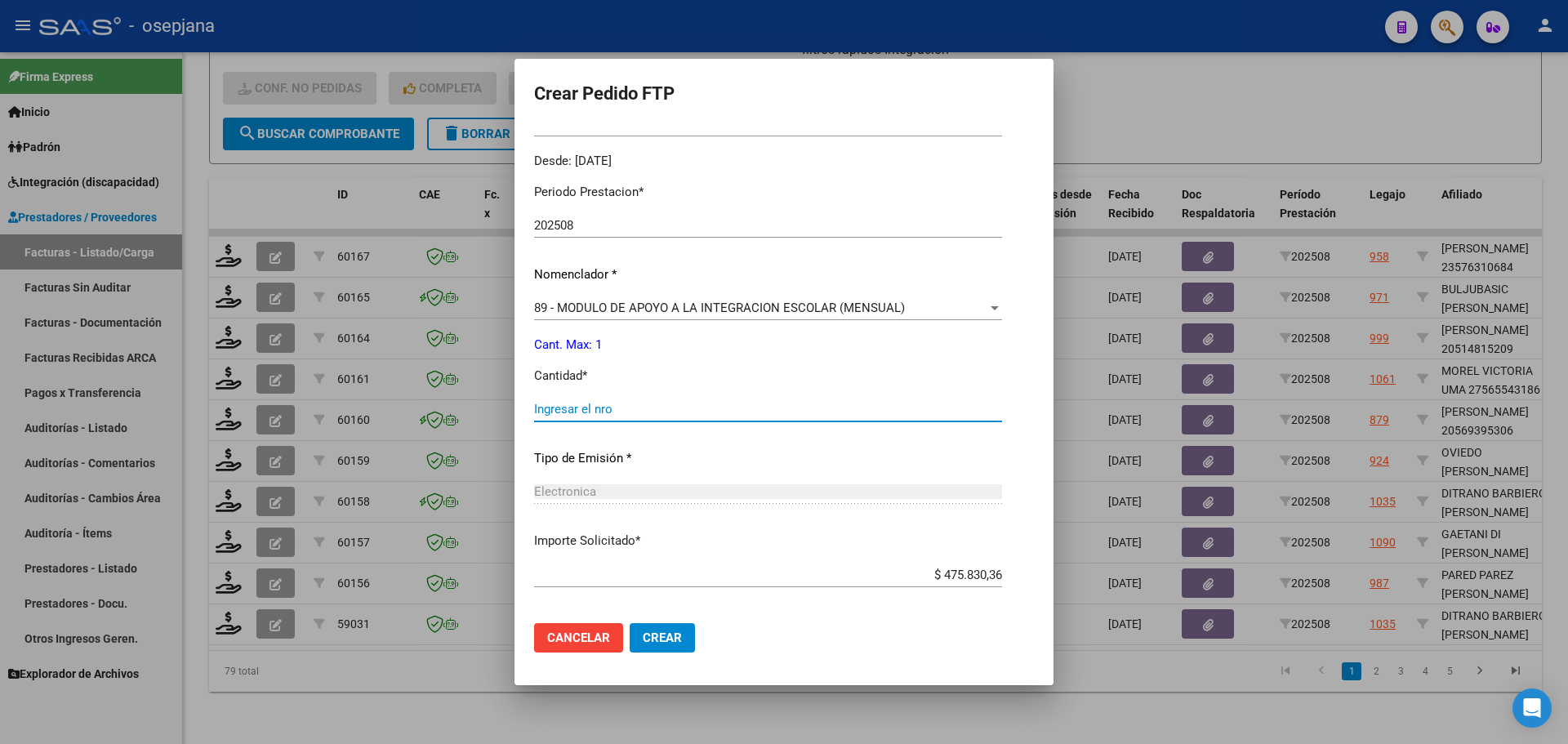
click at [553, 408] on input "Ingresar el nro" at bounding box center [767, 409] width 468 height 15
type input "1"
click at [630, 645] on button "Crear" at bounding box center [662, 638] width 66 height 29
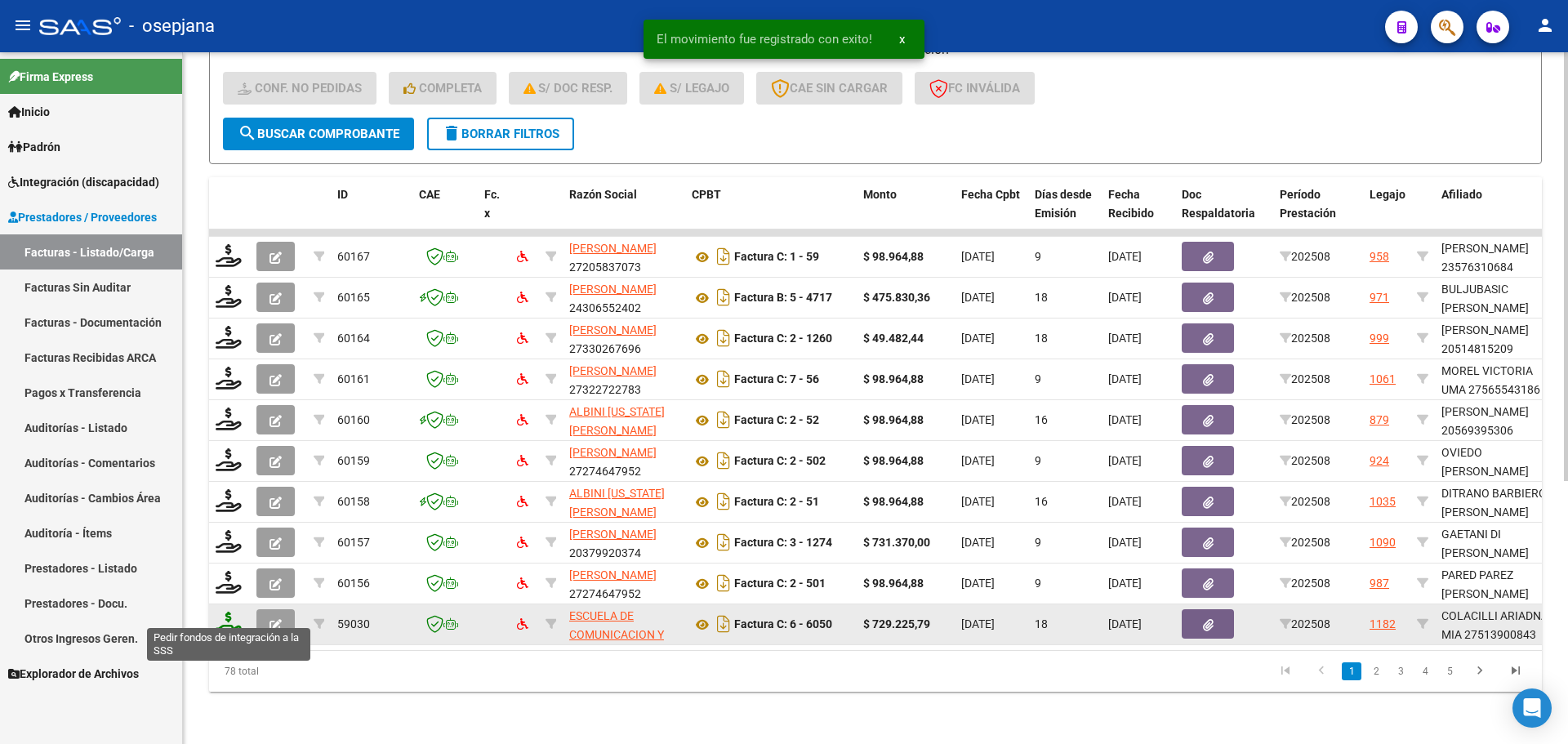
click at [228, 611] on icon at bounding box center [228, 623] width 26 height 23
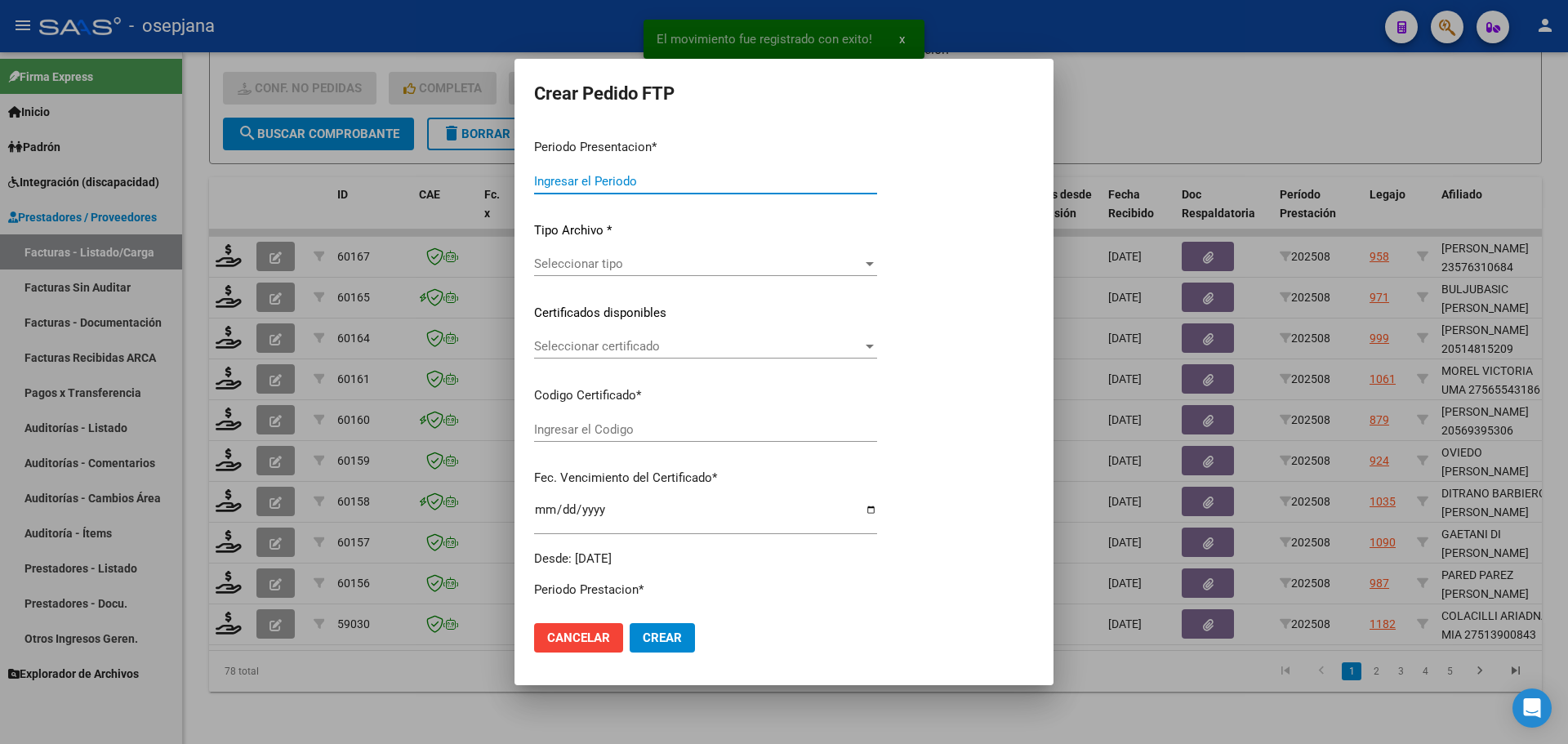
type input "202508"
type input "$ 729.225,79"
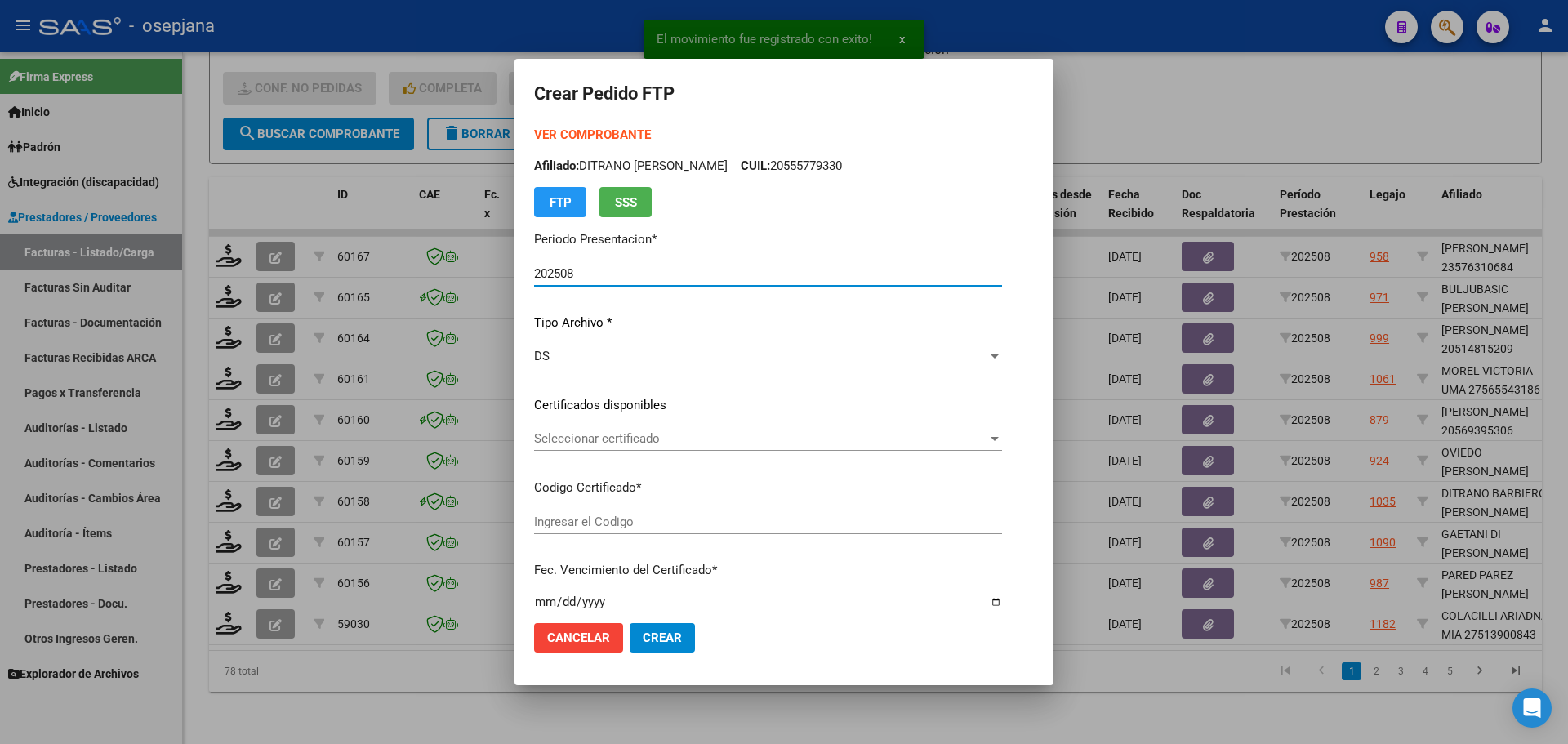
type input "ARG01000513900842022091420270914BSAS313"
type input "2027-09-14"
click at [623, 433] on span "Seleccionar certificado" at bounding box center [756, 439] width 445 height 15
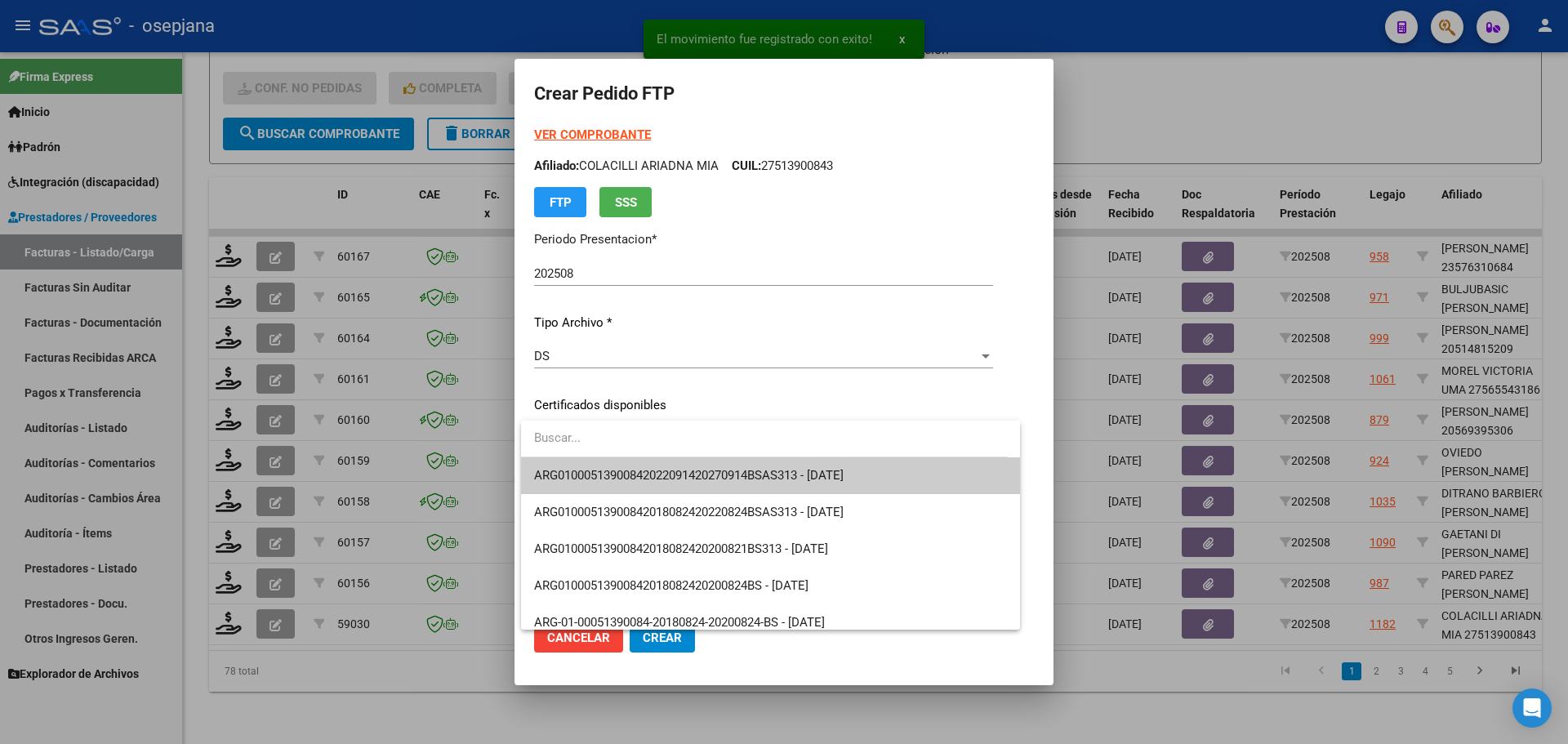
click at [626, 467] on span "ARG01000513900842022091420270914BSAS313 - 2027-09-14" at bounding box center [770, 476] width 472 height 37
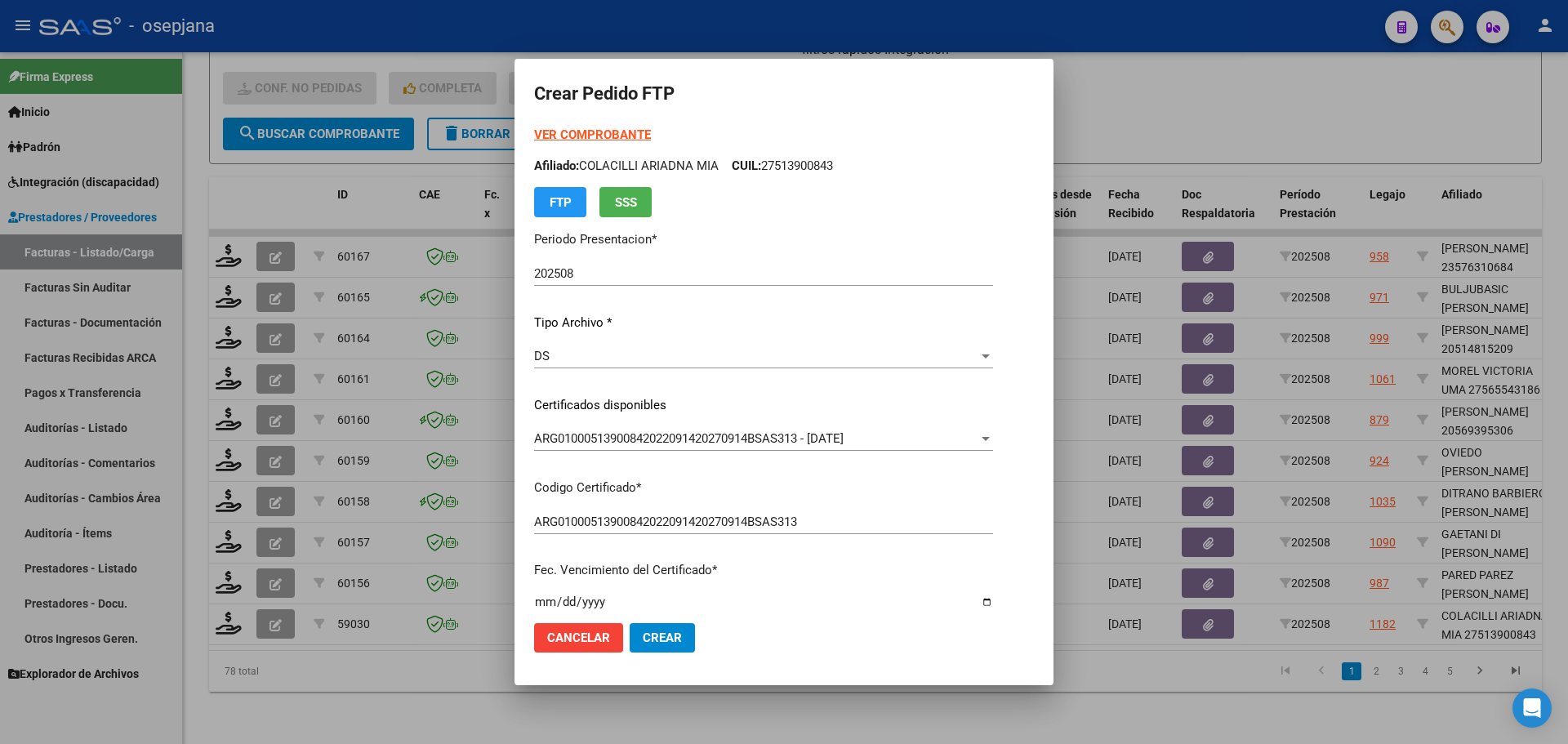
click at [603, 136] on strong "VER COMPROBANTE" at bounding box center [592, 135] width 117 height 15
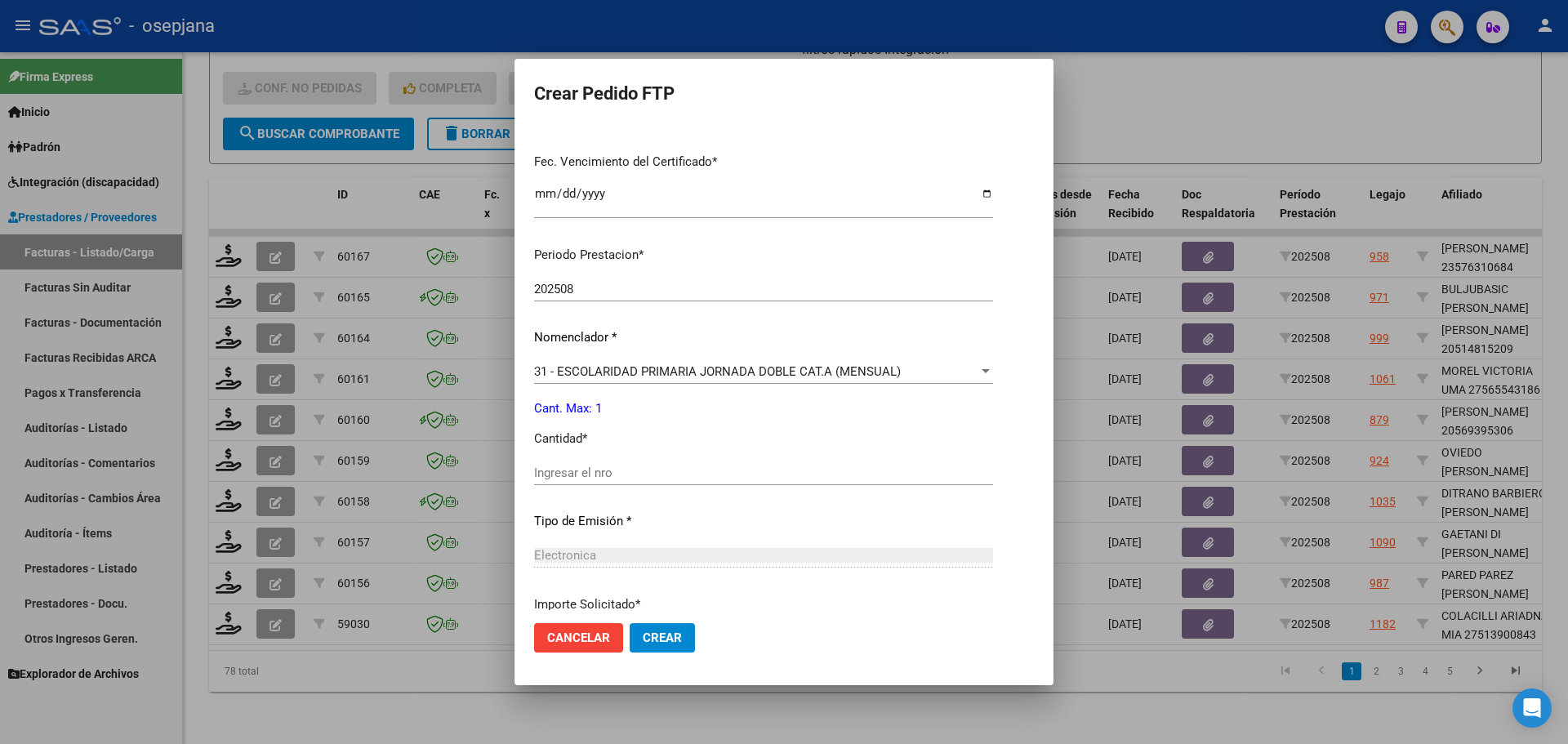
drag, startPoint x: 574, startPoint y: 457, endPoint x: 574, endPoint y: 467, distance: 10.0
click at [574, 467] on div "Periodo Prestacion * 202508 Ingresar el Periodo Prestacion Nomenclador * 31 - E…" at bounding box center [763, 490] width 459 height 514
click at [574, 467] on input "Ingresar el nro" at bounding box center [763, 472] width 459 height 15
type input "1"
click at [679, 638] on span "Crear" at bounding box center [662, 638] width 39 height 15
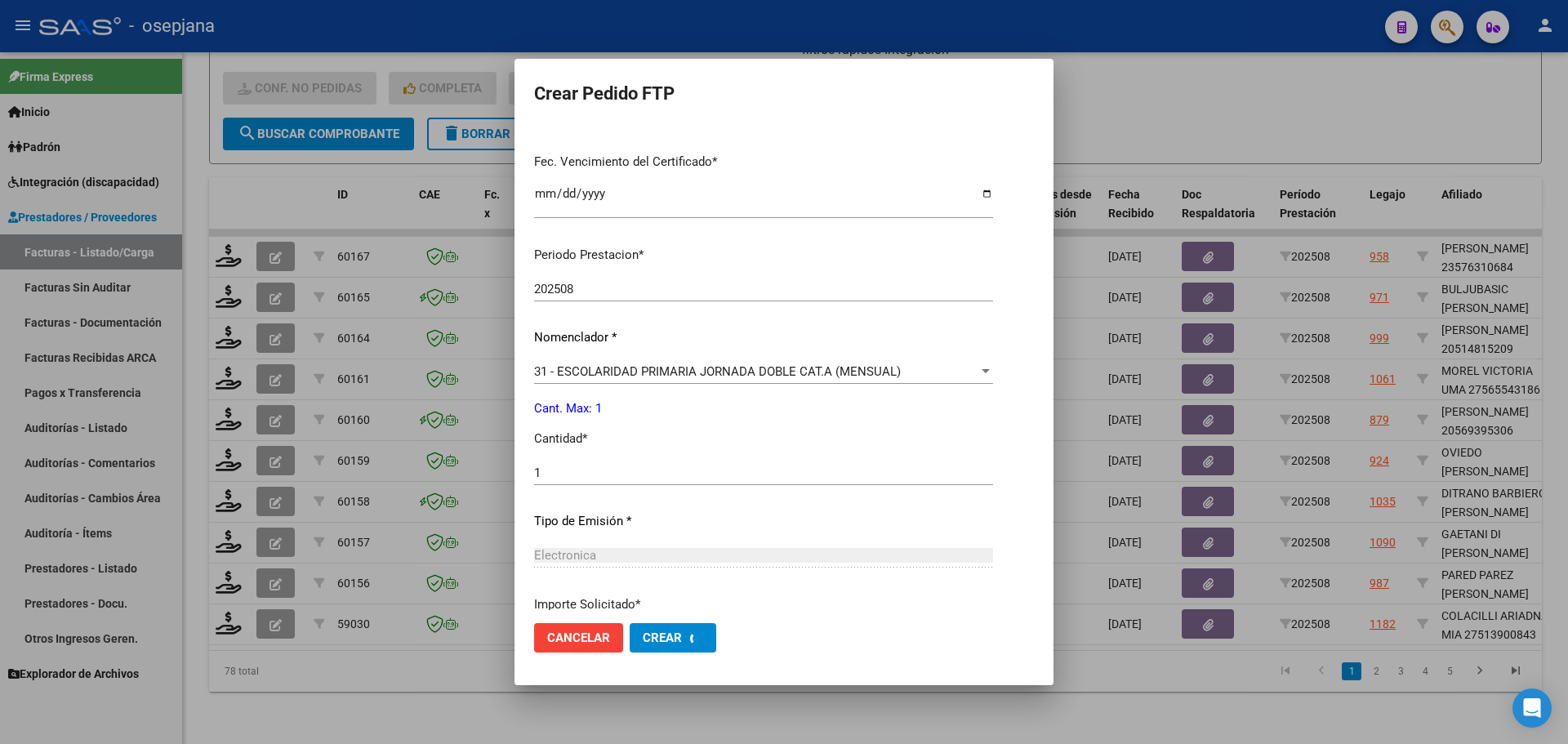
scroll to position [0, 0]
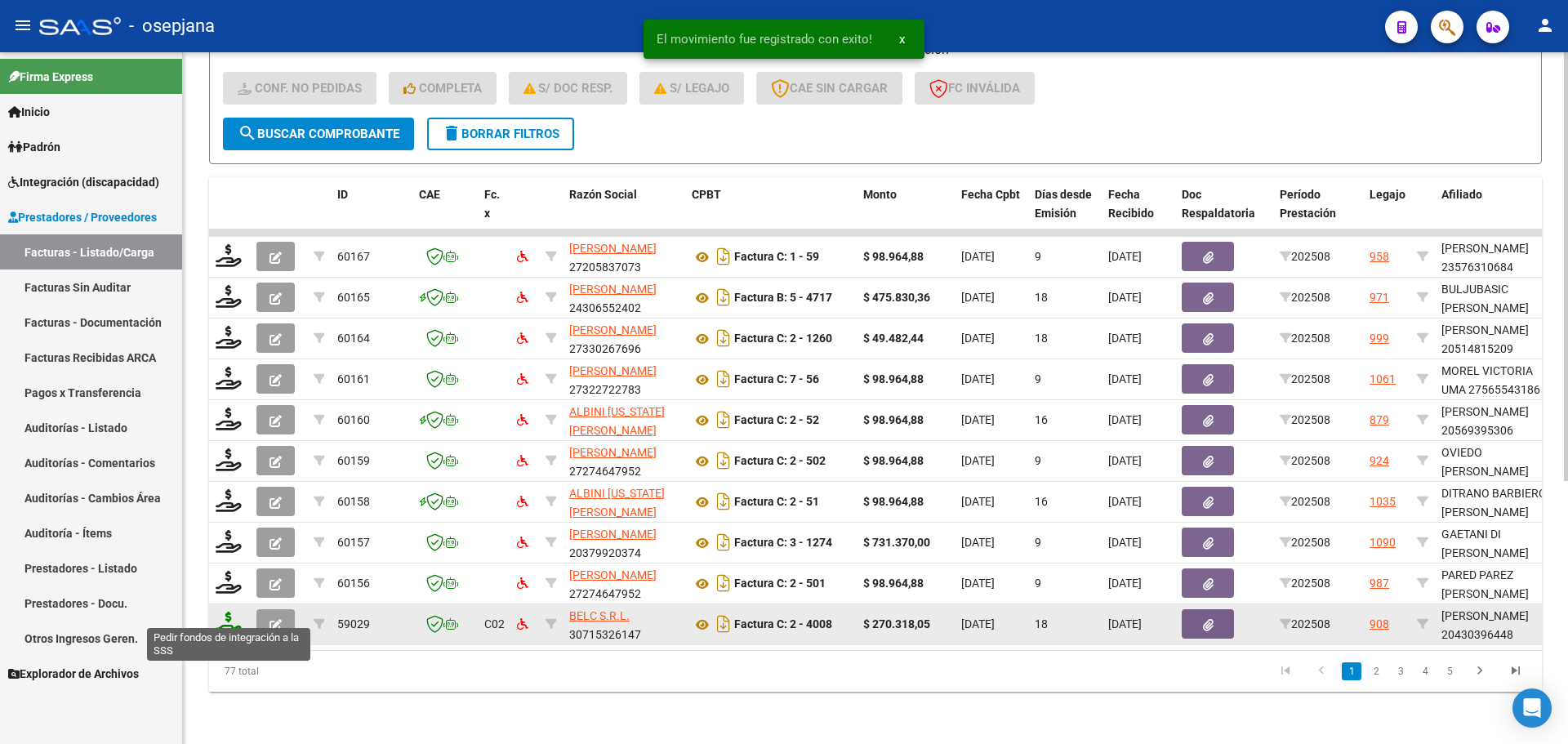
click at [224, 612] on icon at bounding box center [228, 623] width 26 height 23
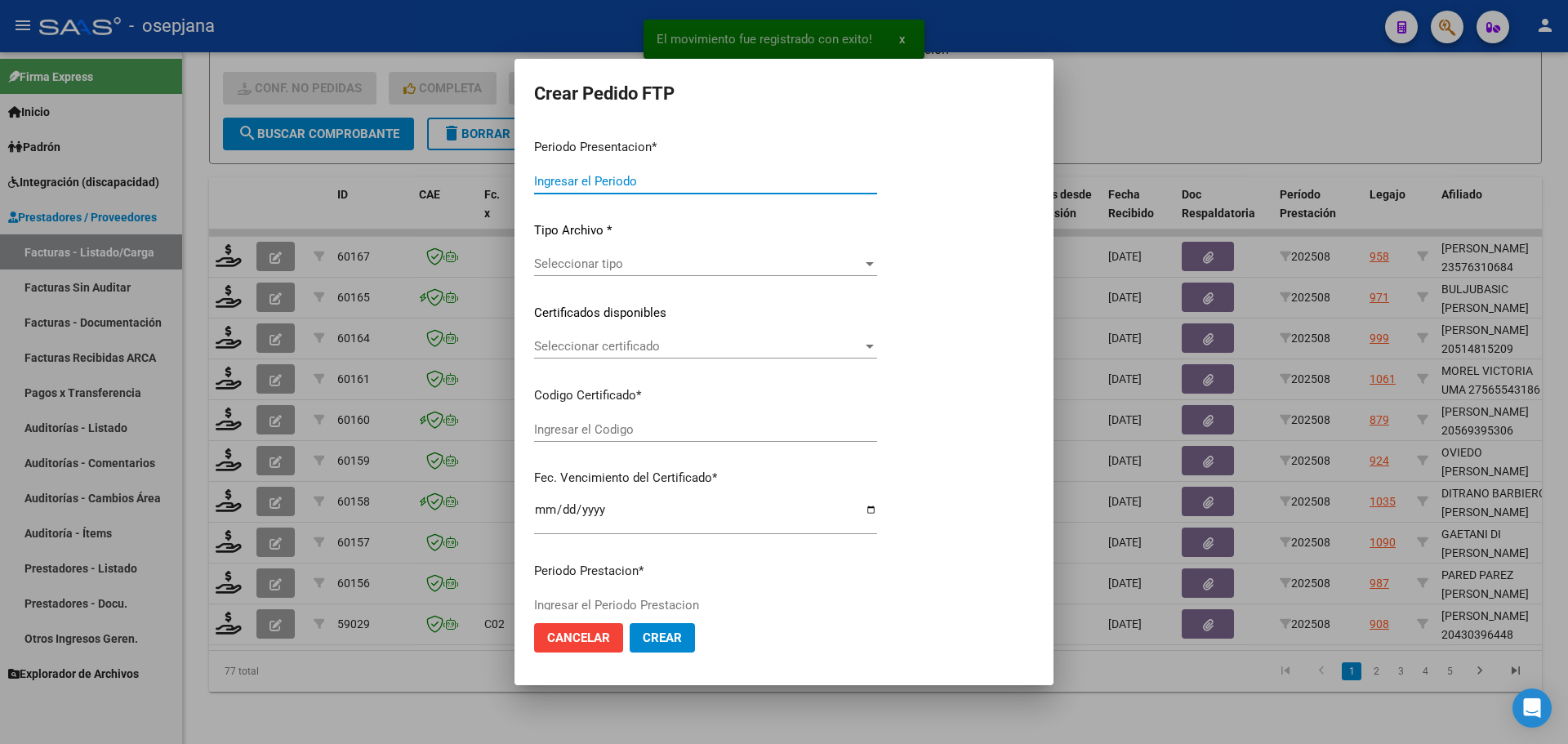
type input "202508"
type input "$ 270.318,05"
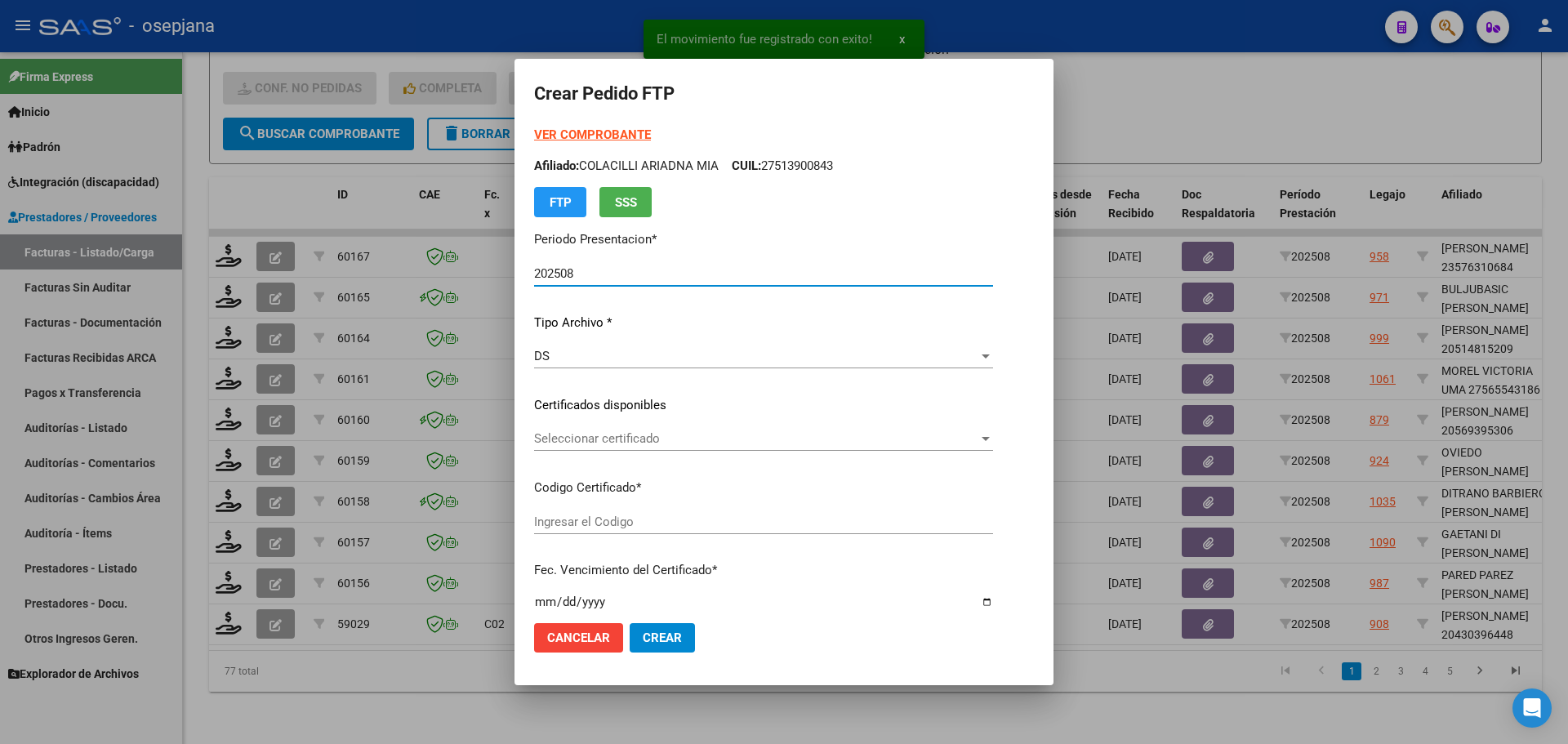
type input "SIN/NRO"
type input "[DATE]"
click at [584, 426] on div "Seleccionar certificado Seleccionar certificado" at bounding box center [779, 439] width 491 height 25
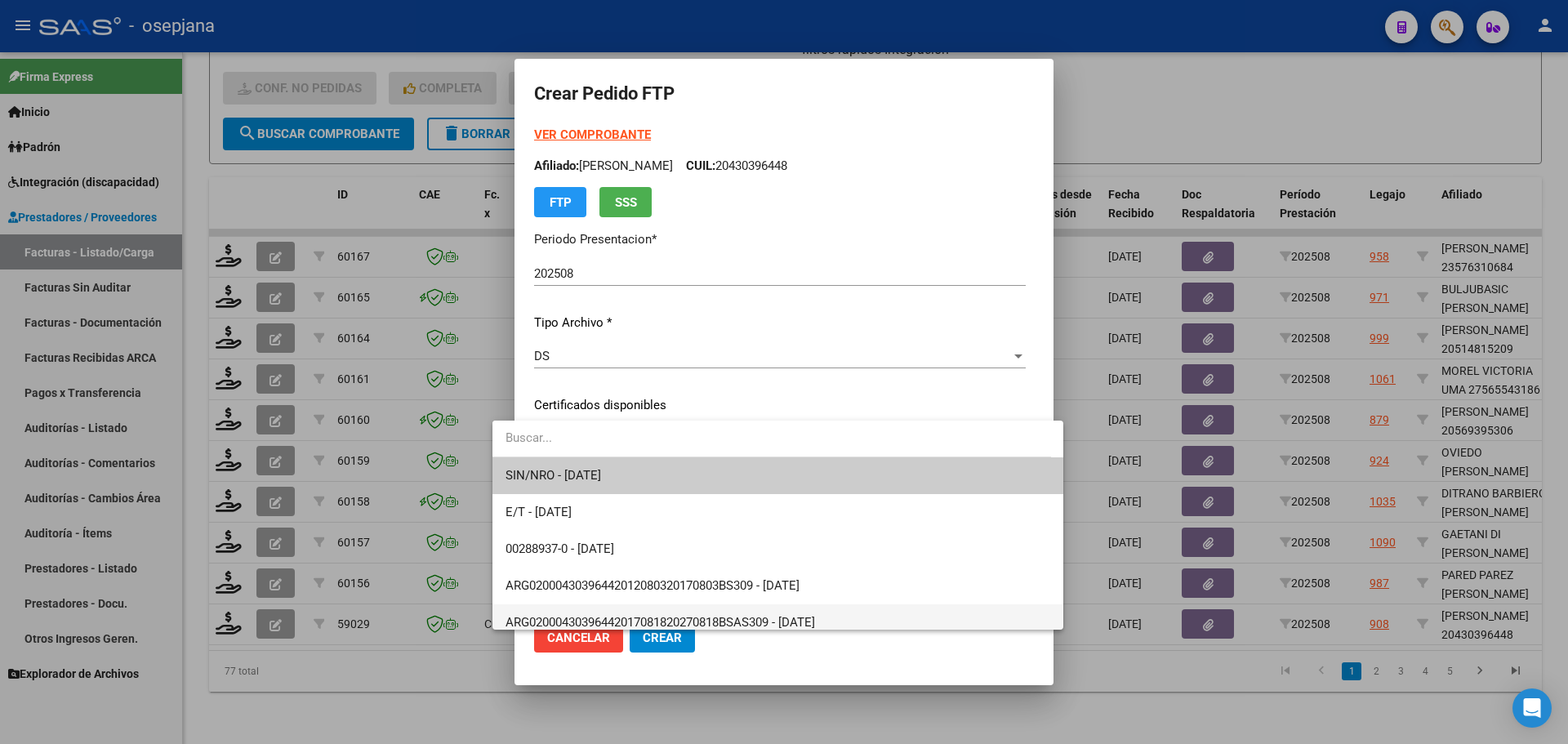
click at [696, 611] on span "ARG02000430396442017081820270818BSAS309 - [DATE]" at bounding box center [777, 622] width 545 height 37
type input "ARG02000430396442017081820270818BSAS309"
type input "[DATE]"
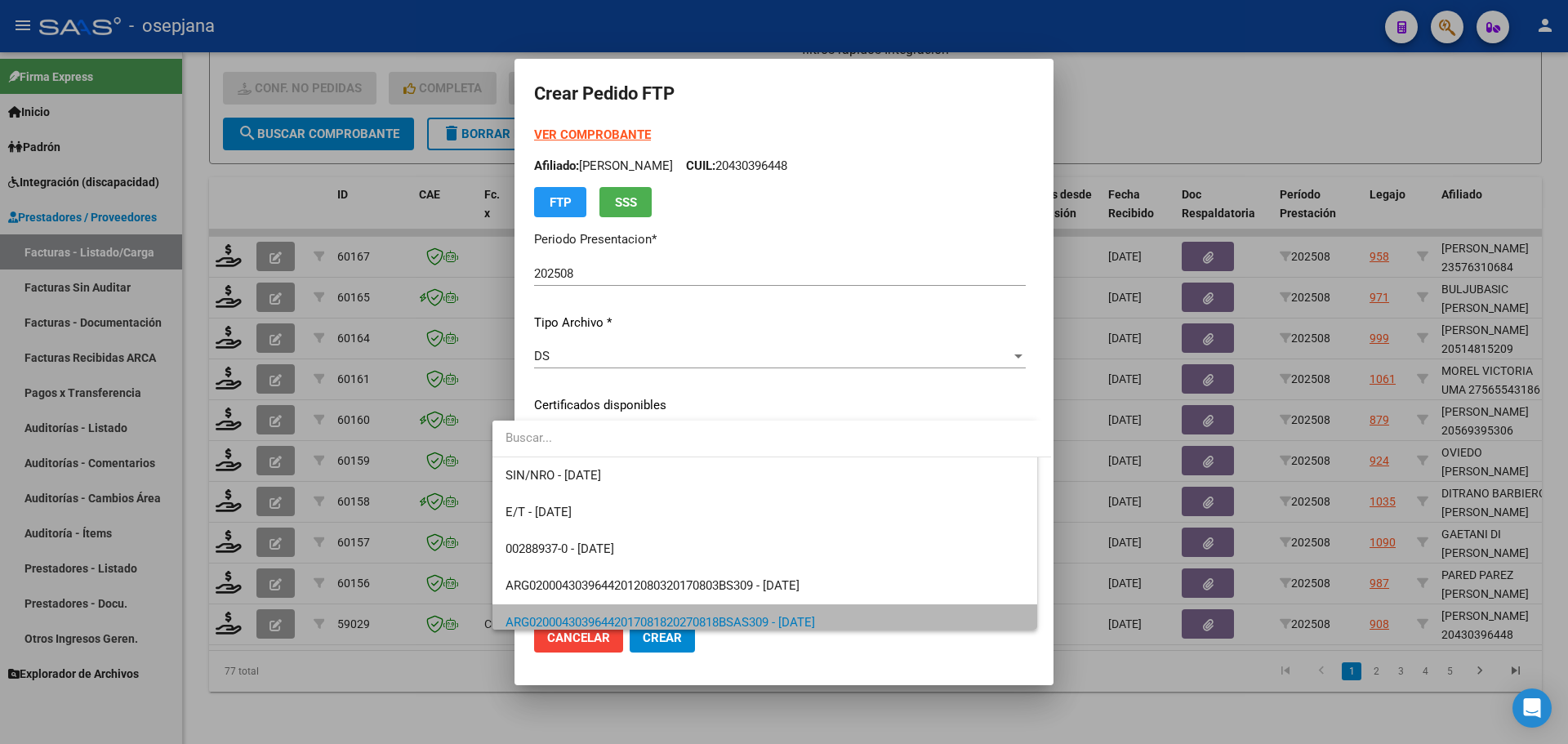
scroll to position [11, 0]
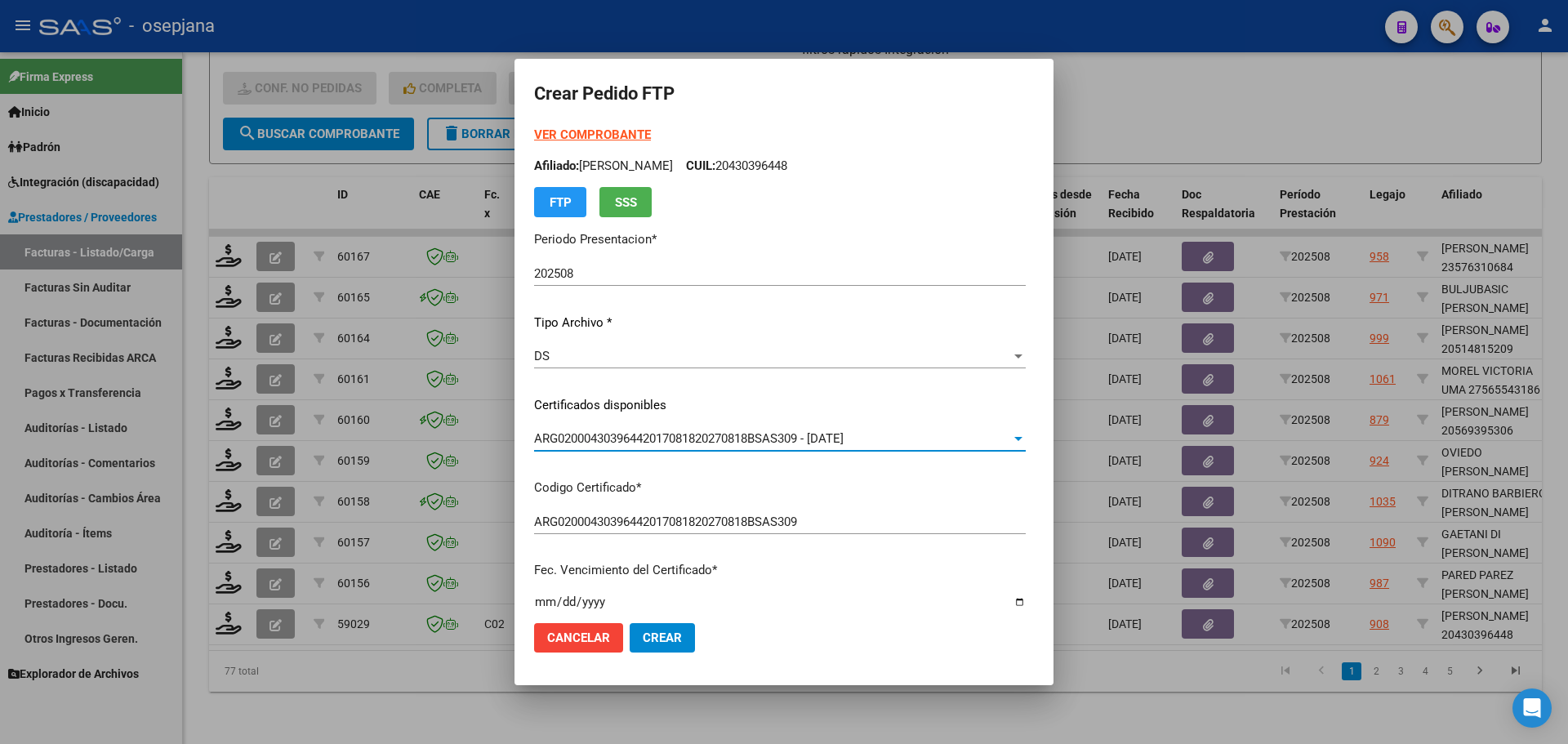
click at [584, 138] on strong "VER COMPROBANTE" at bounding box center [592, 135] width 117 height 15
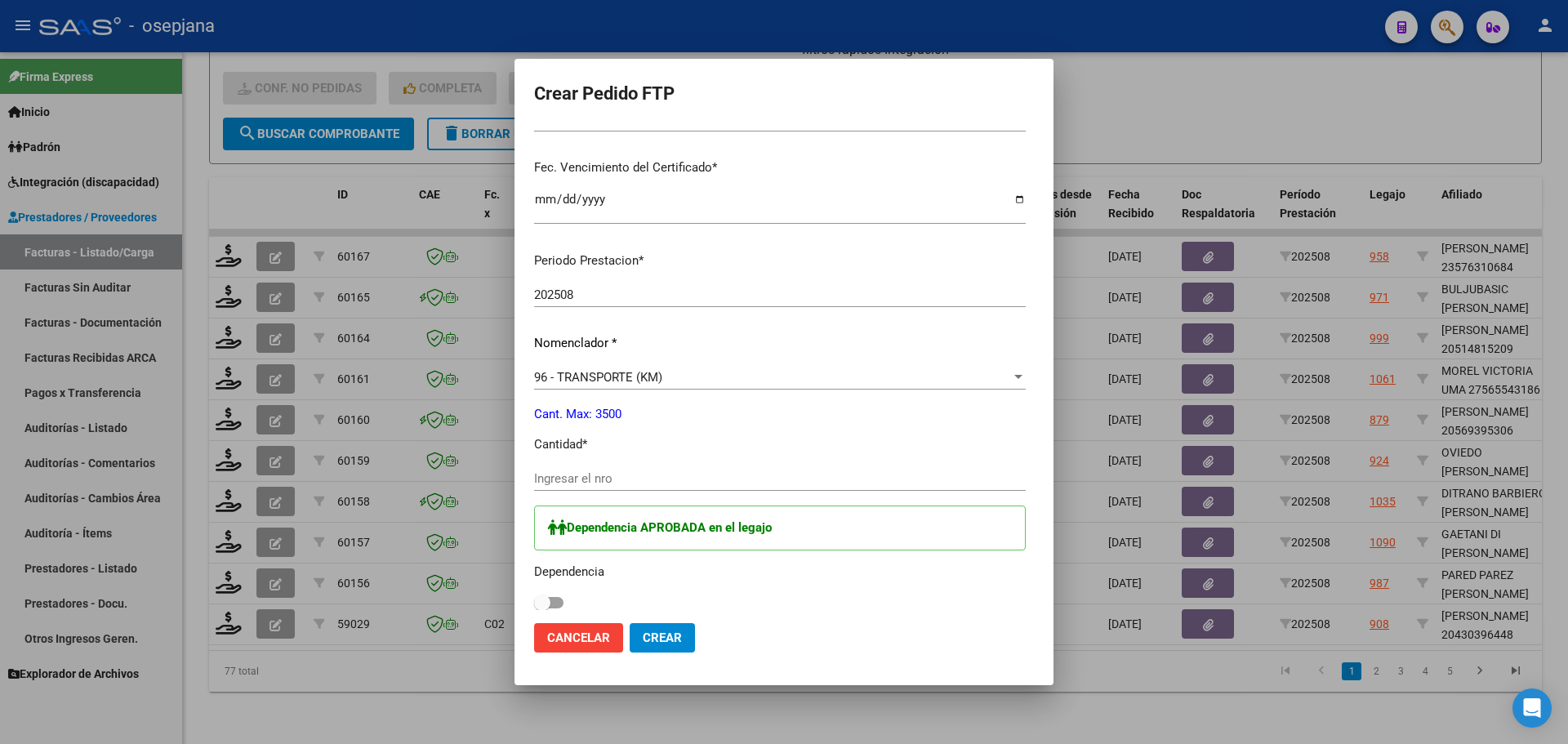
scroll to position [408, 0]
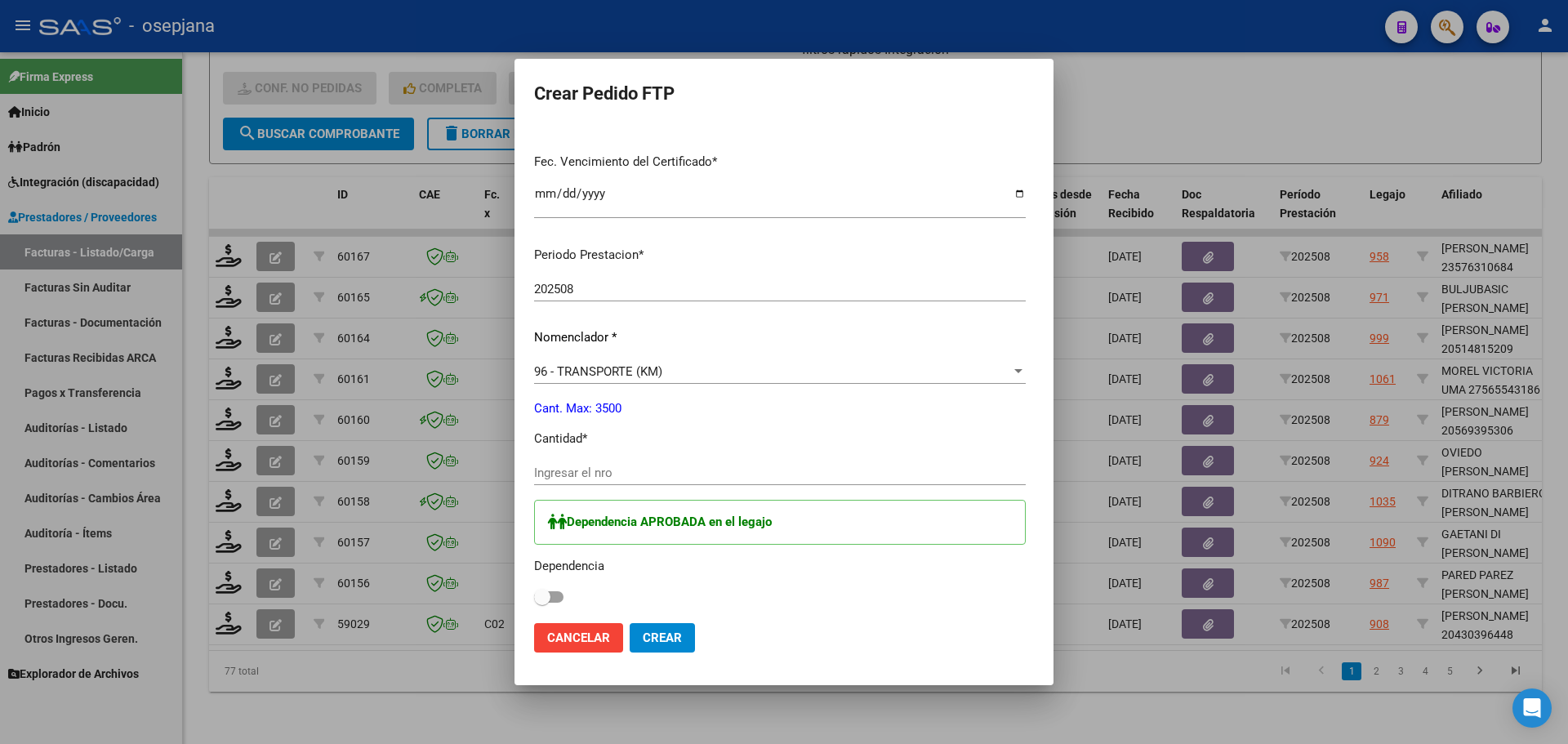
click at [559, 462] on div "Ingresar el nro" at bounding box center [779, 473] width 491 height 25
type input "370"
click at [534, 588] on span at bounding box center [542, 597] width 16 height 16
click at [541, 602] on input "checkbox" at bounding box center [541, 602] width 1 height 1
checkbox input "true"
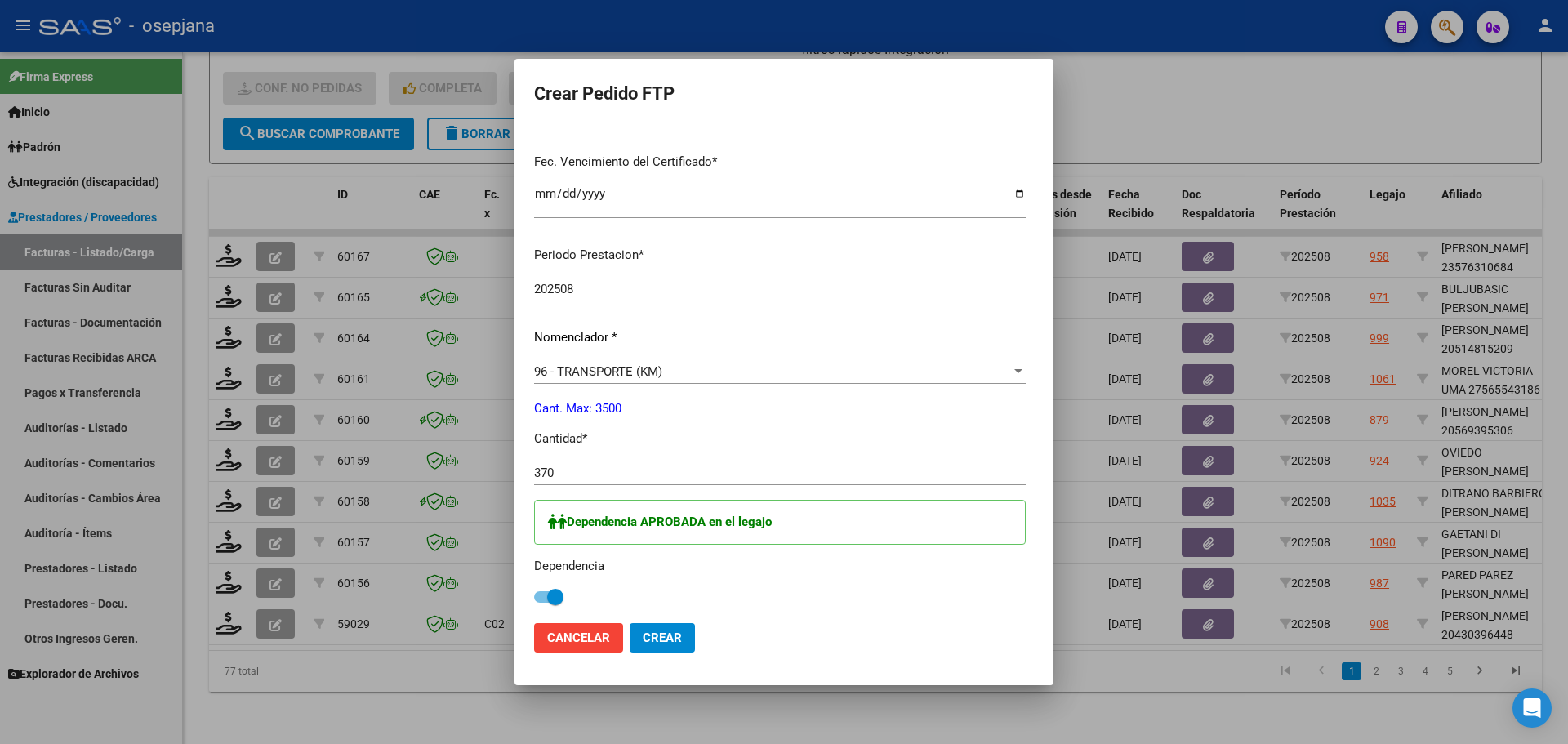
click at [648, 638] on span "Crear" at bounding box center [662, 638] width 39 height 15
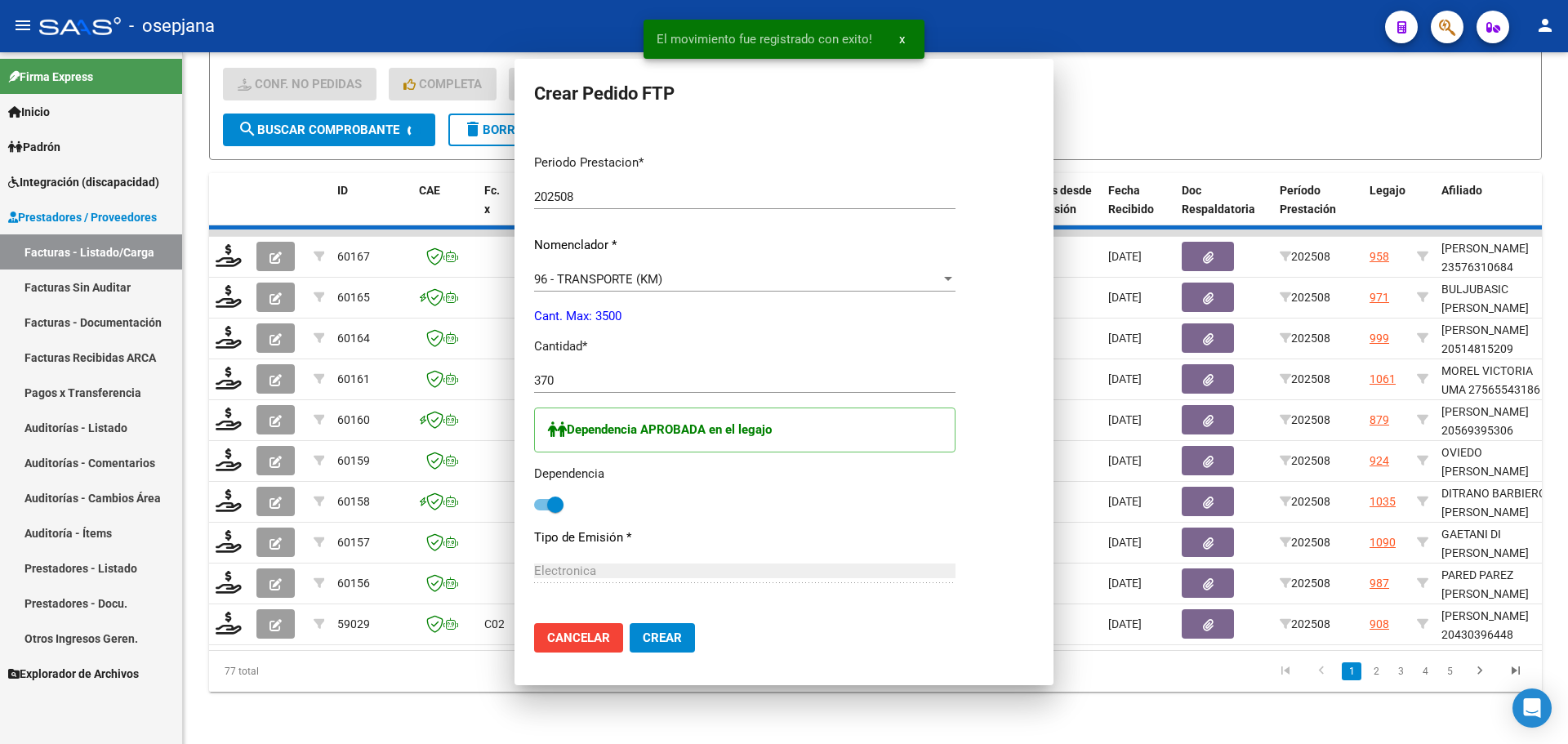
scroll to position [0, 0]
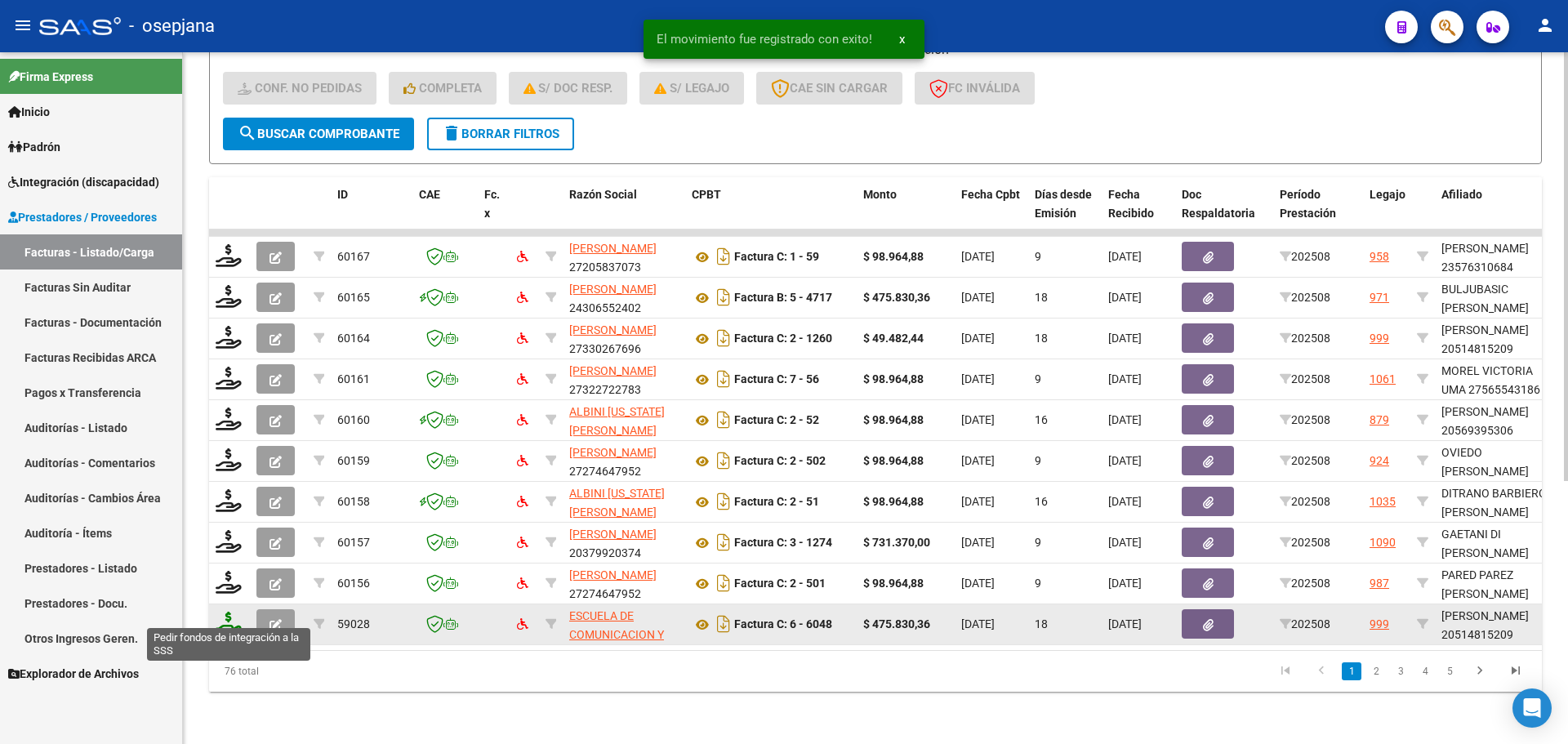
click at [228, 619] on icon at bounding box center [228, 623] width 26 height 23
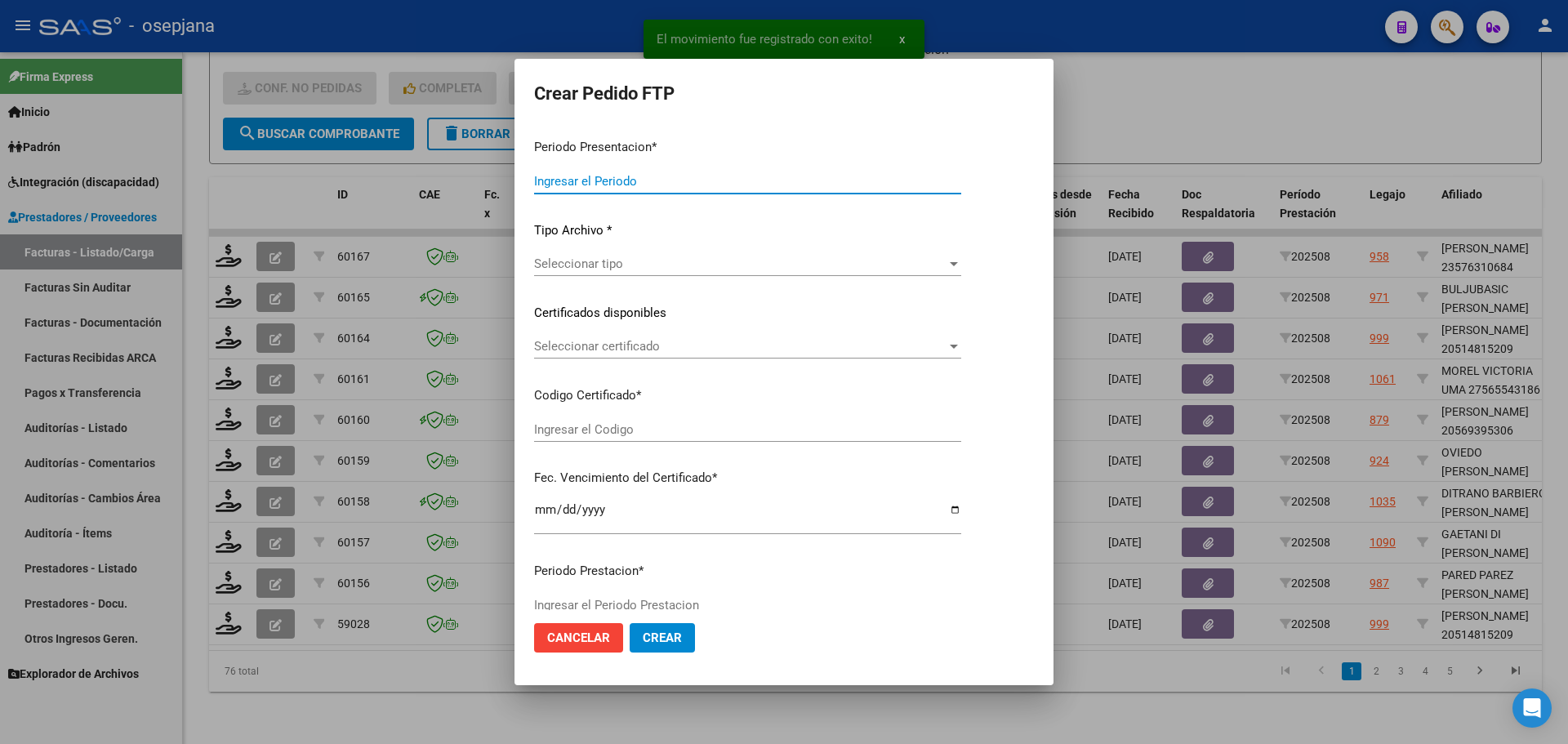
type input "202508"
type input "$ 475.830,36"
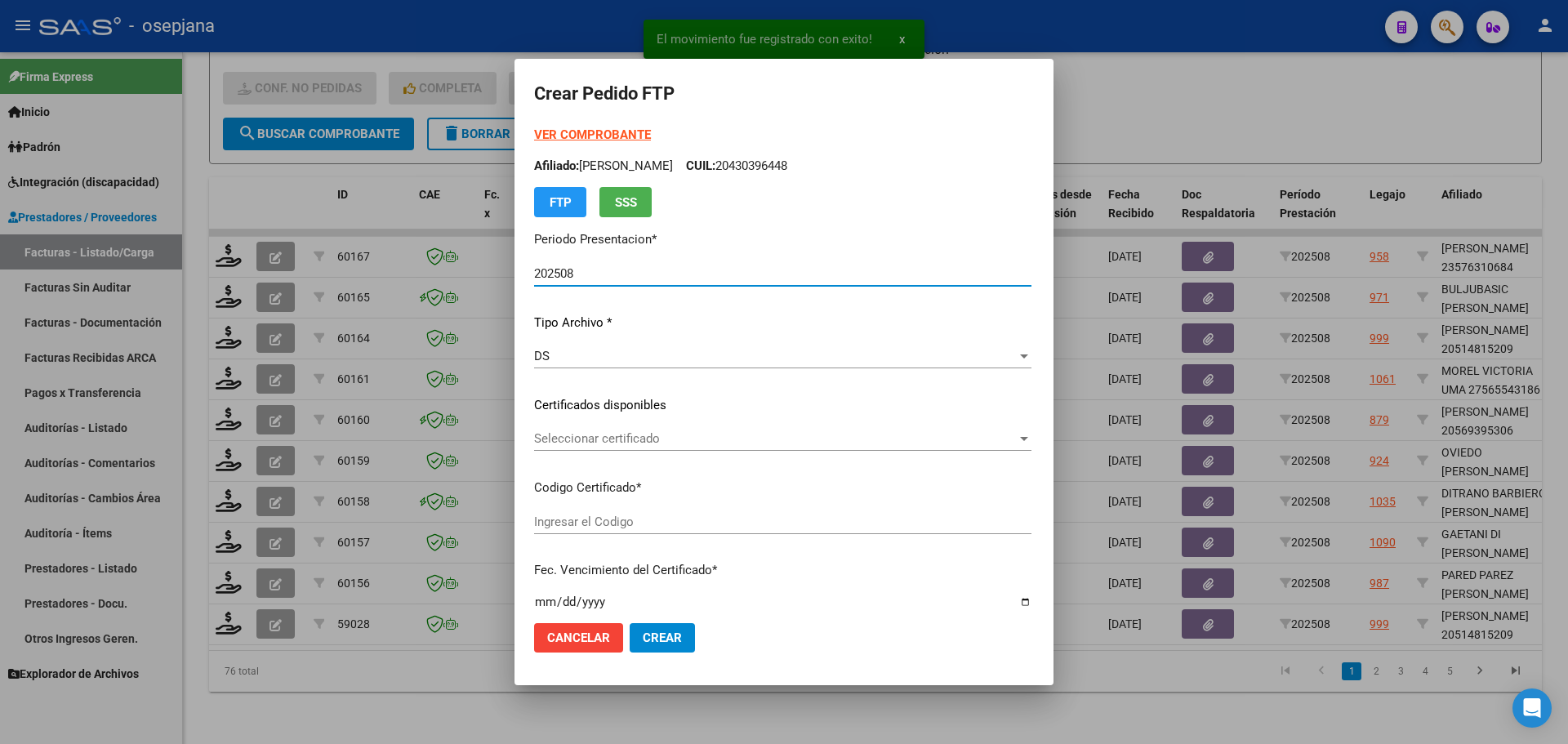
type input "SIN/NRO"
type input "[DATE]"
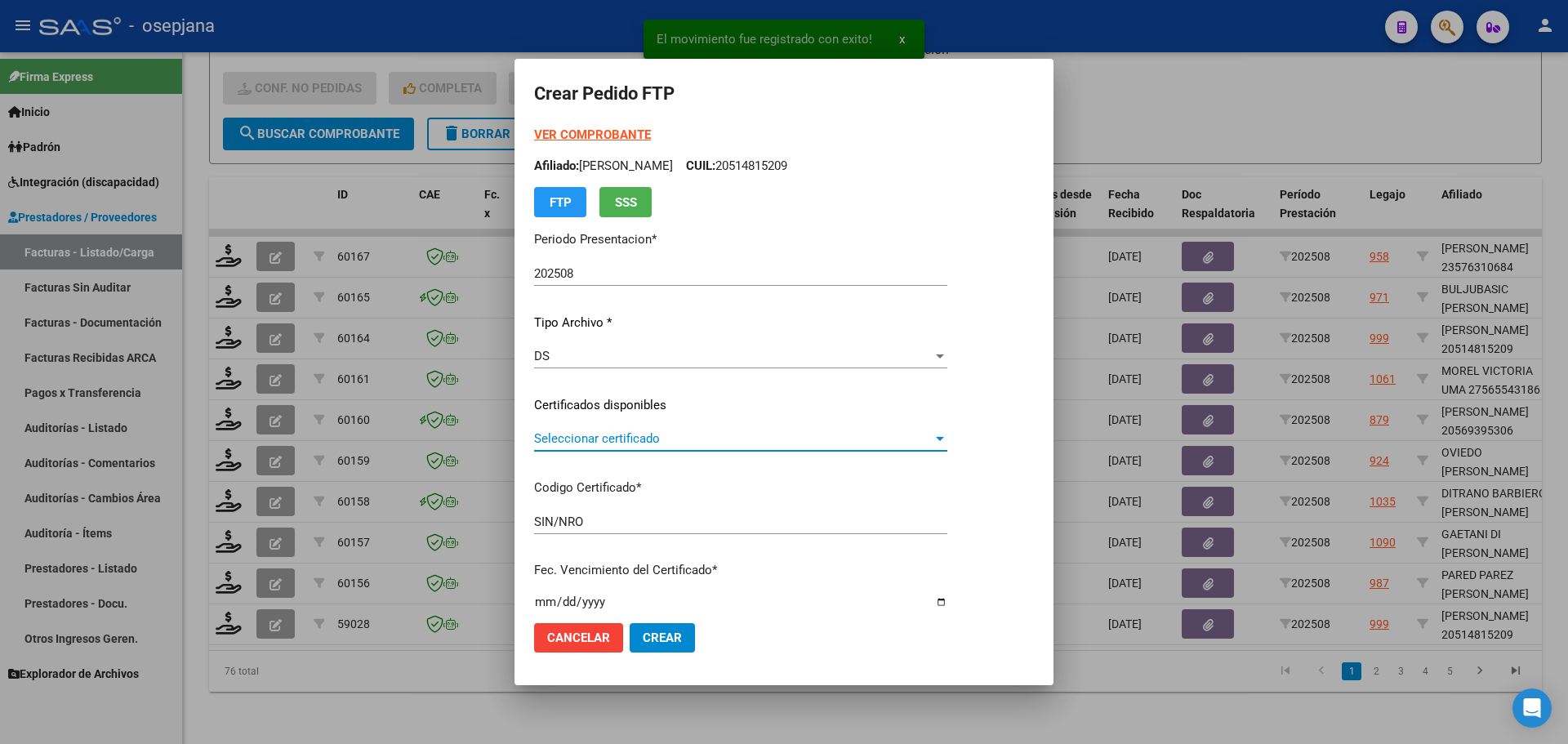
click at [636, 446] on span "Seleccionar certificado" at bounding box center [733, 439] width 399 height 15
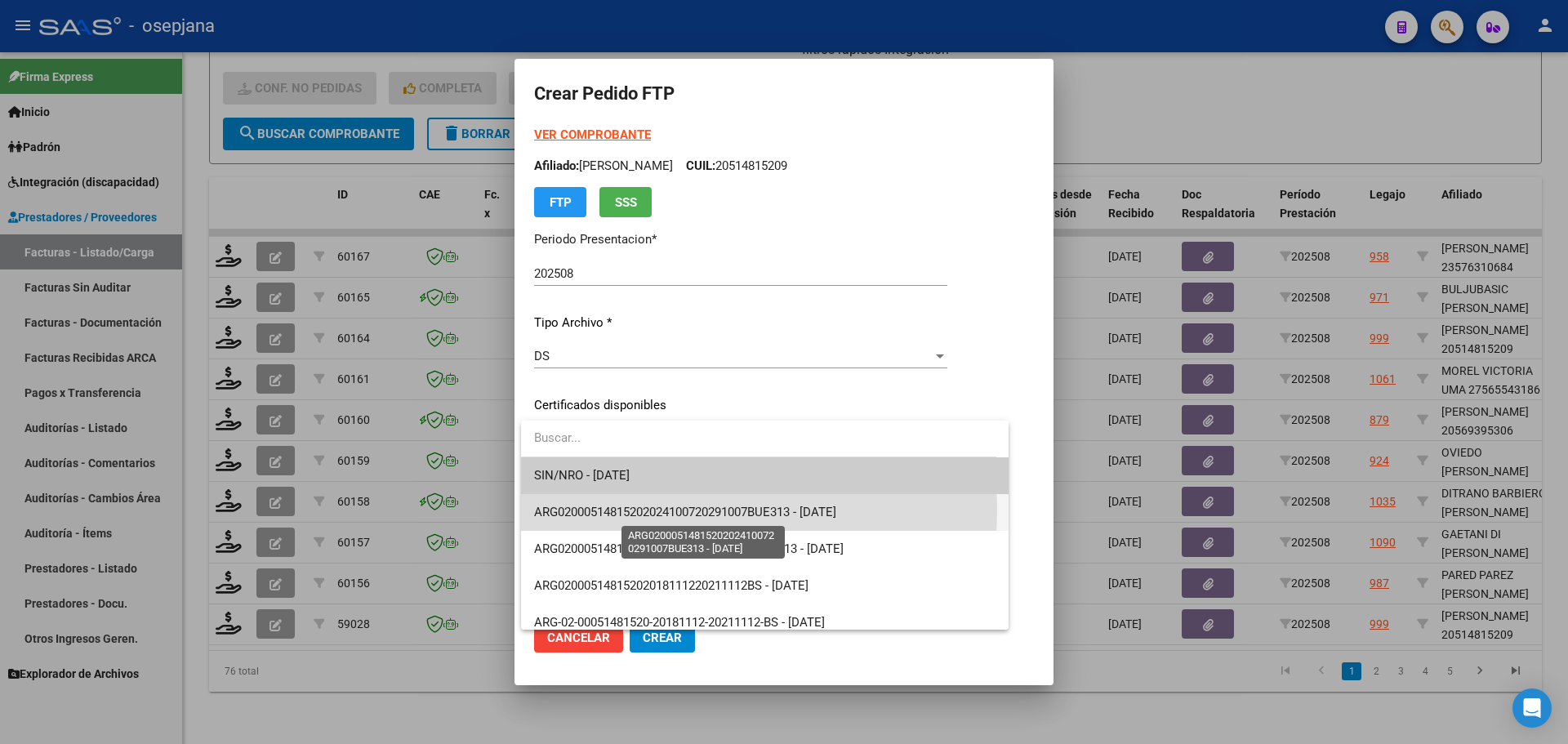
click at [646, 509] on span "ARG02000514815202024100720291007BUE313 - 2029-10-08" at bounding box center [685, 512] width 302 height 15
type input "ARG02000514815202024100720291007BUE313"
type input "2029-10-08"
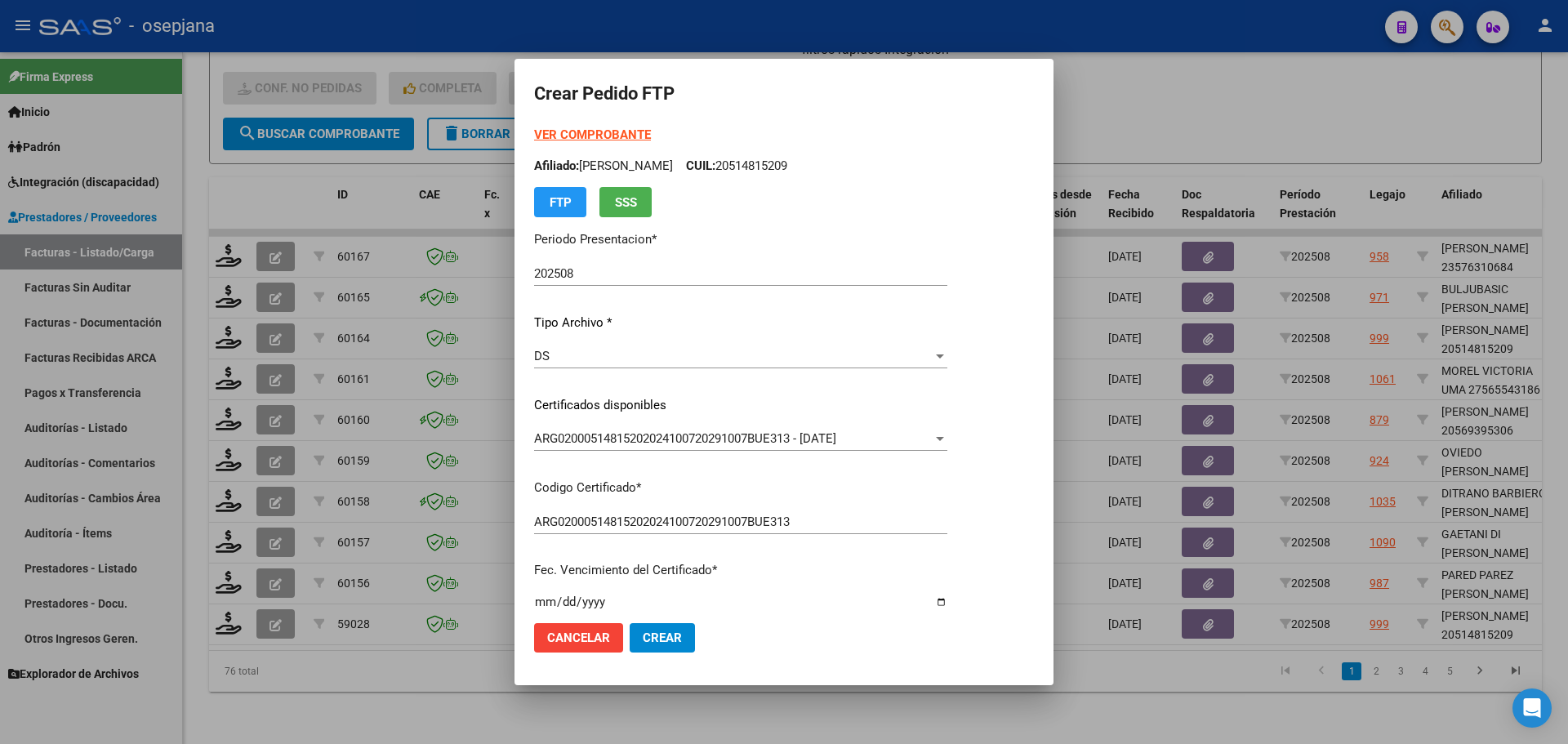
click at [612, 139] on strong "VER COMPROBANTE" at bounding box center [592, 135] width 117 height 15
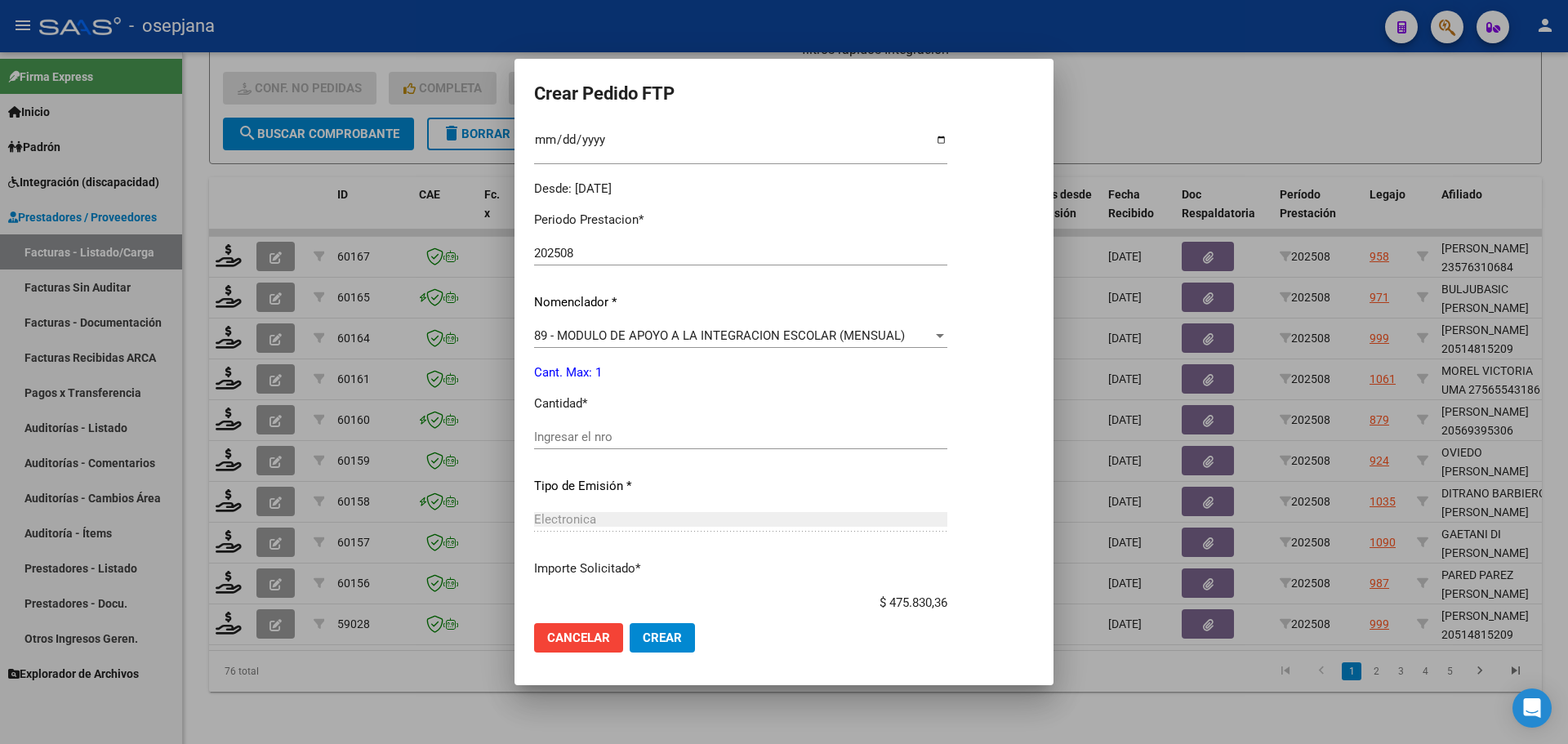
scroll to position [489, 0]
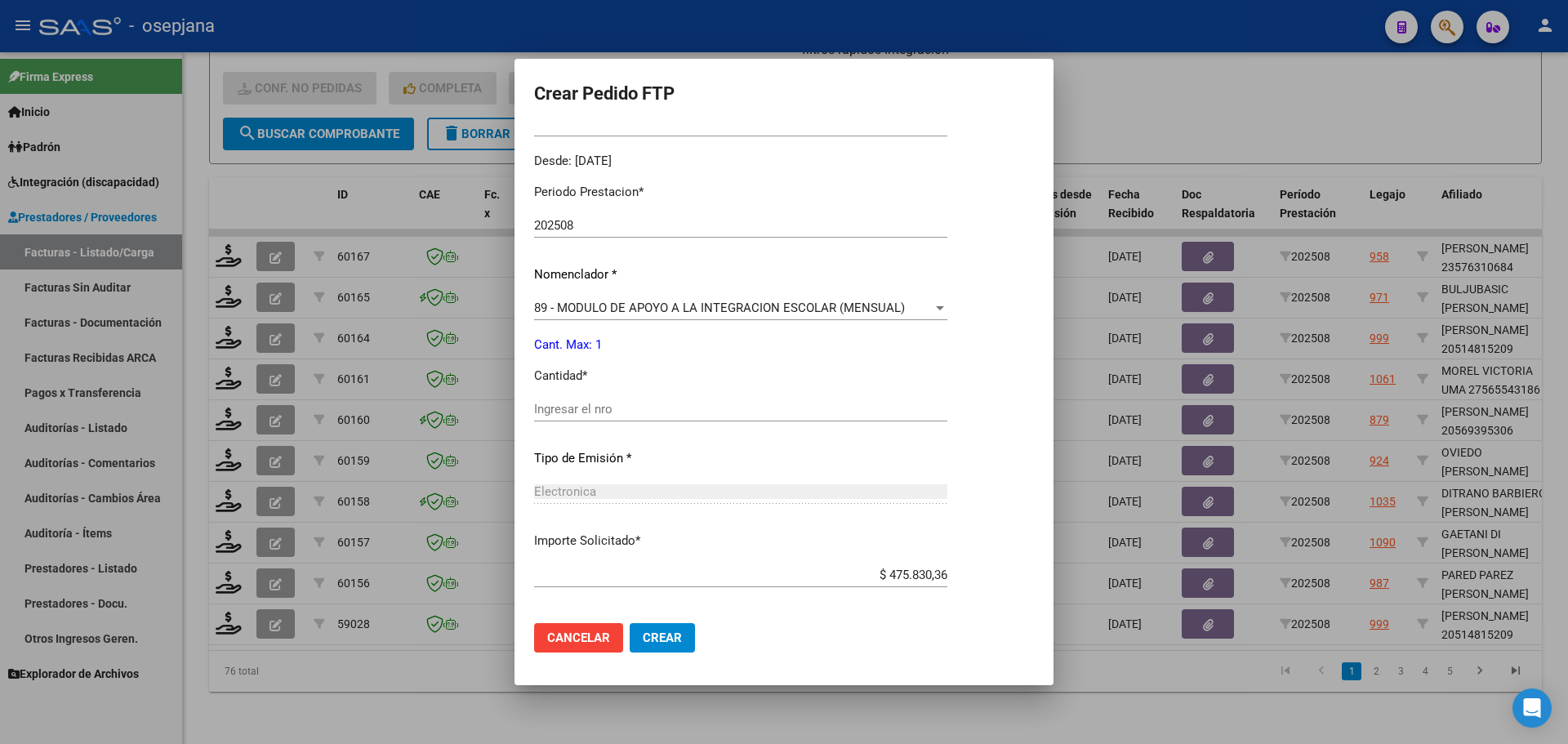
click at [600, 400] on div "Ingresar el nro" at bounding box center [740, 409] width 413 height 25
type input "1"
click at [667, 642] on span "Crear" at bounding box center [662, 638] width 39 height 15
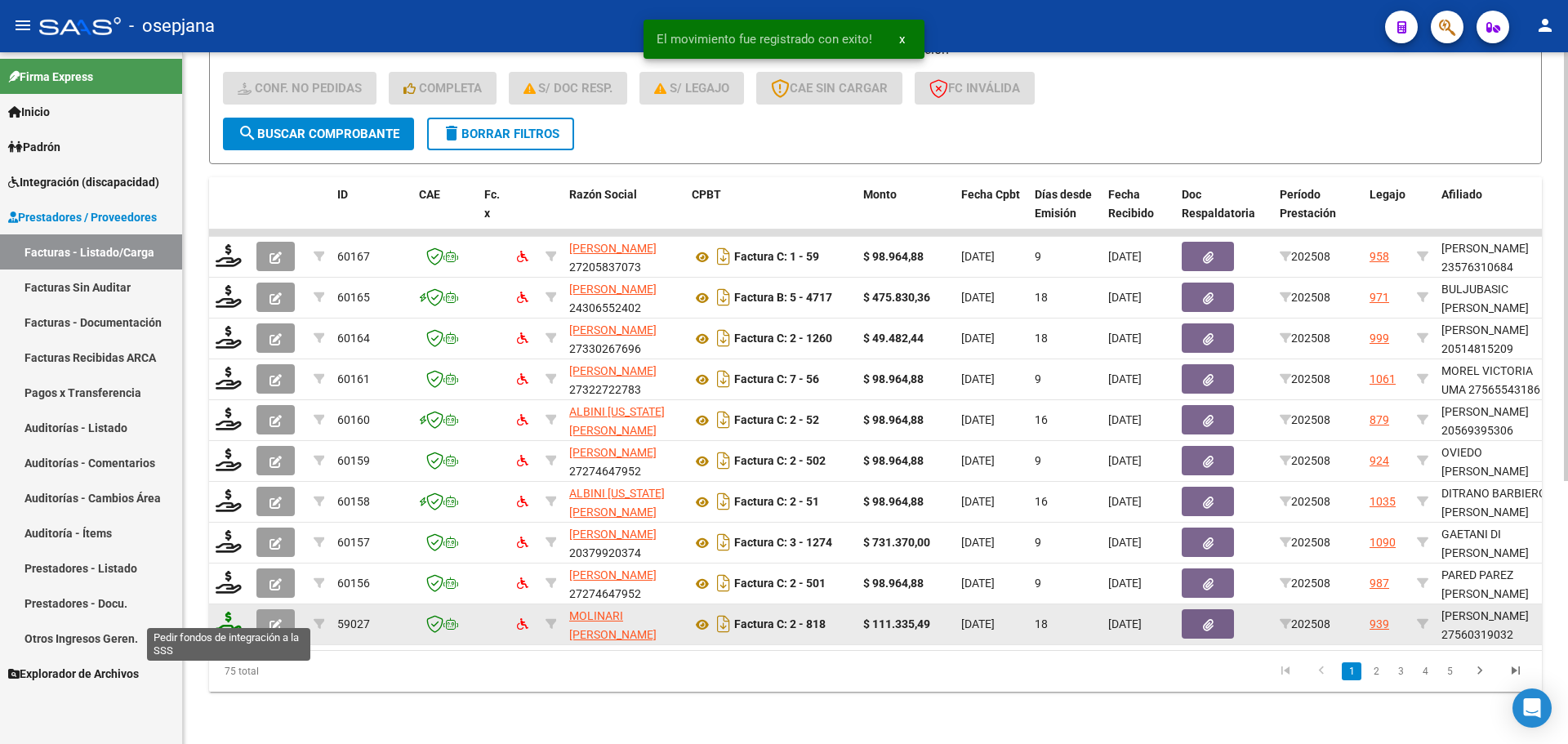
click at [233, 613] on icon at bounding box center [228, 623] width 26 height 23
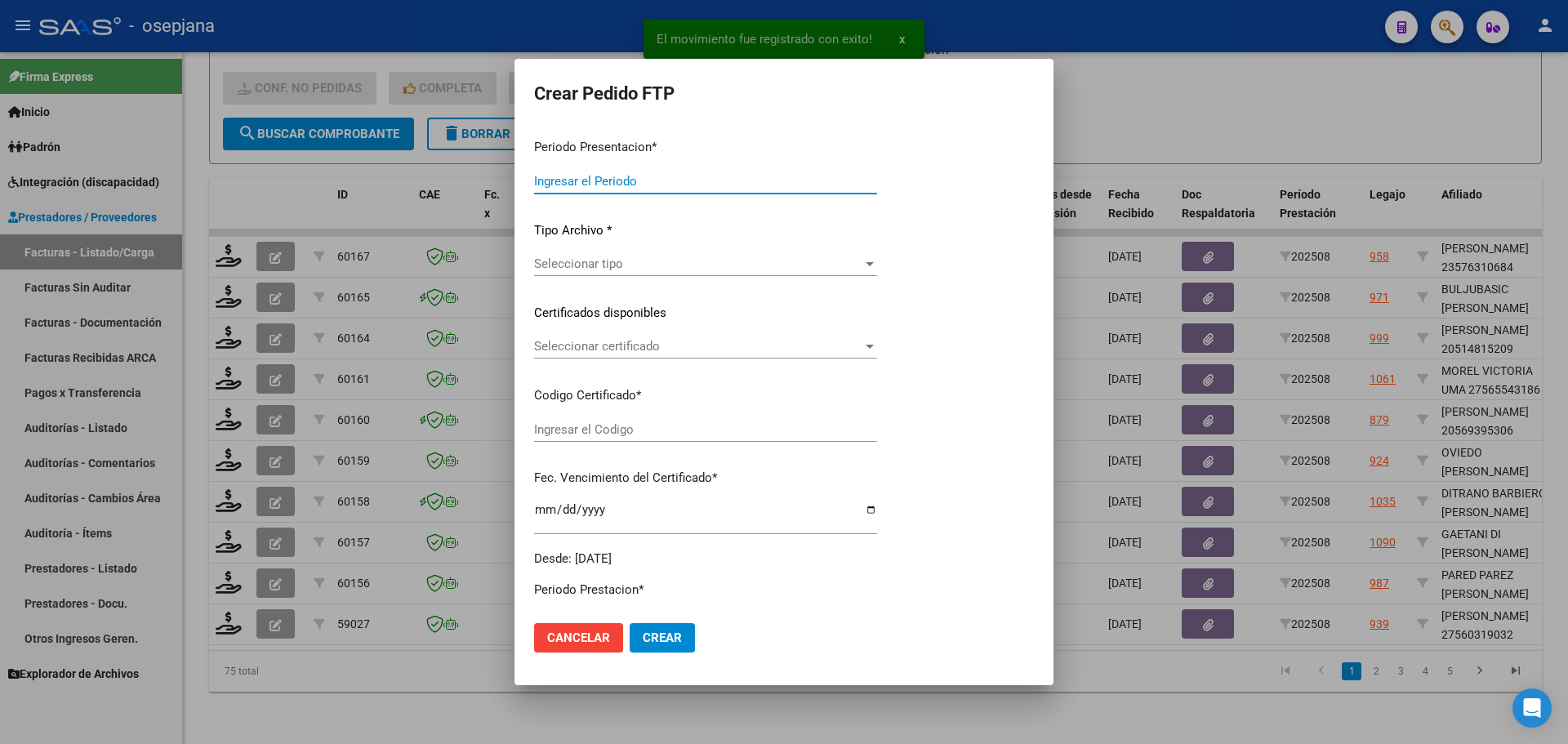
type input "202508"
type input "$ 111.335,49"
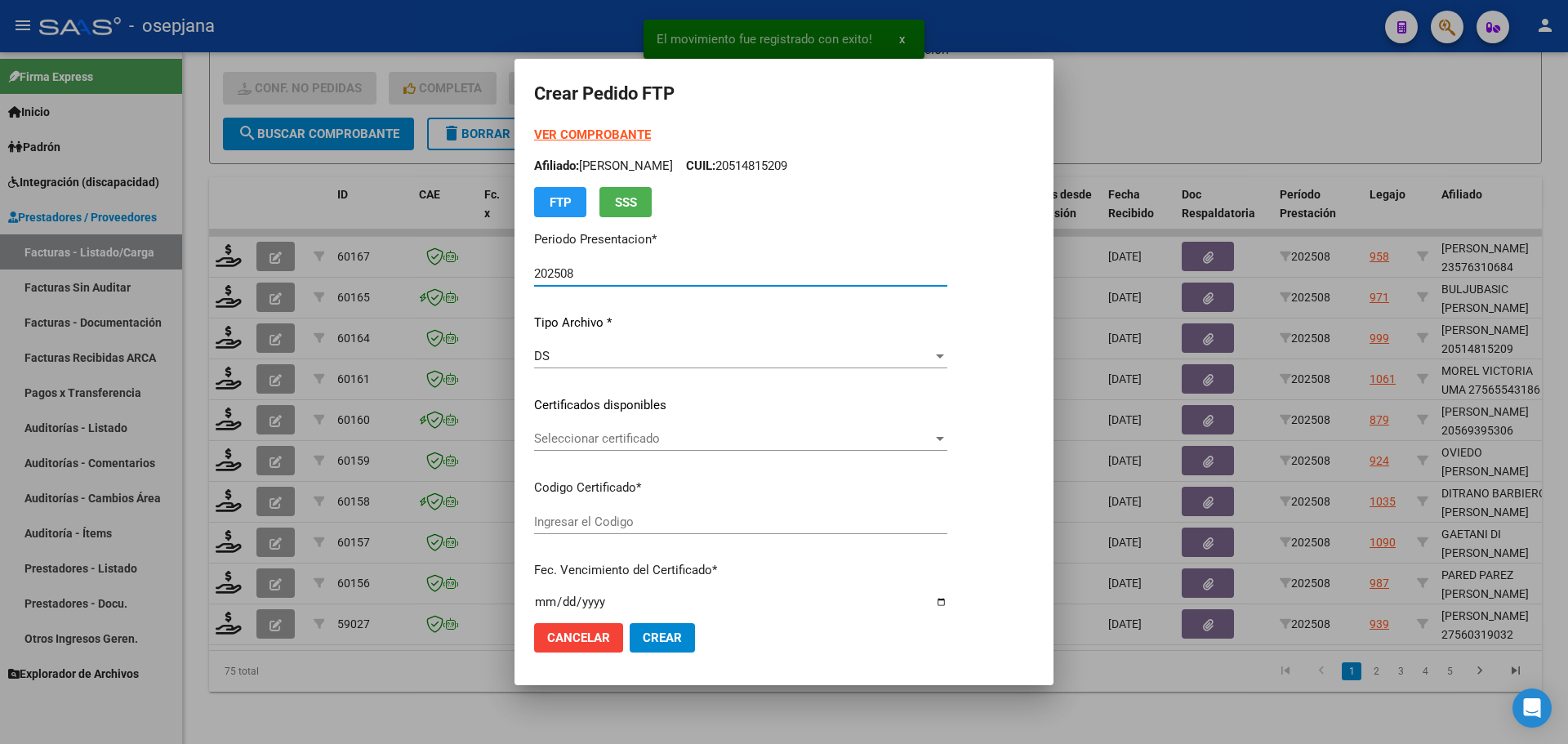
type input "ARG01000560319032024060520290605BSAS311"
type input "2029-06-30"
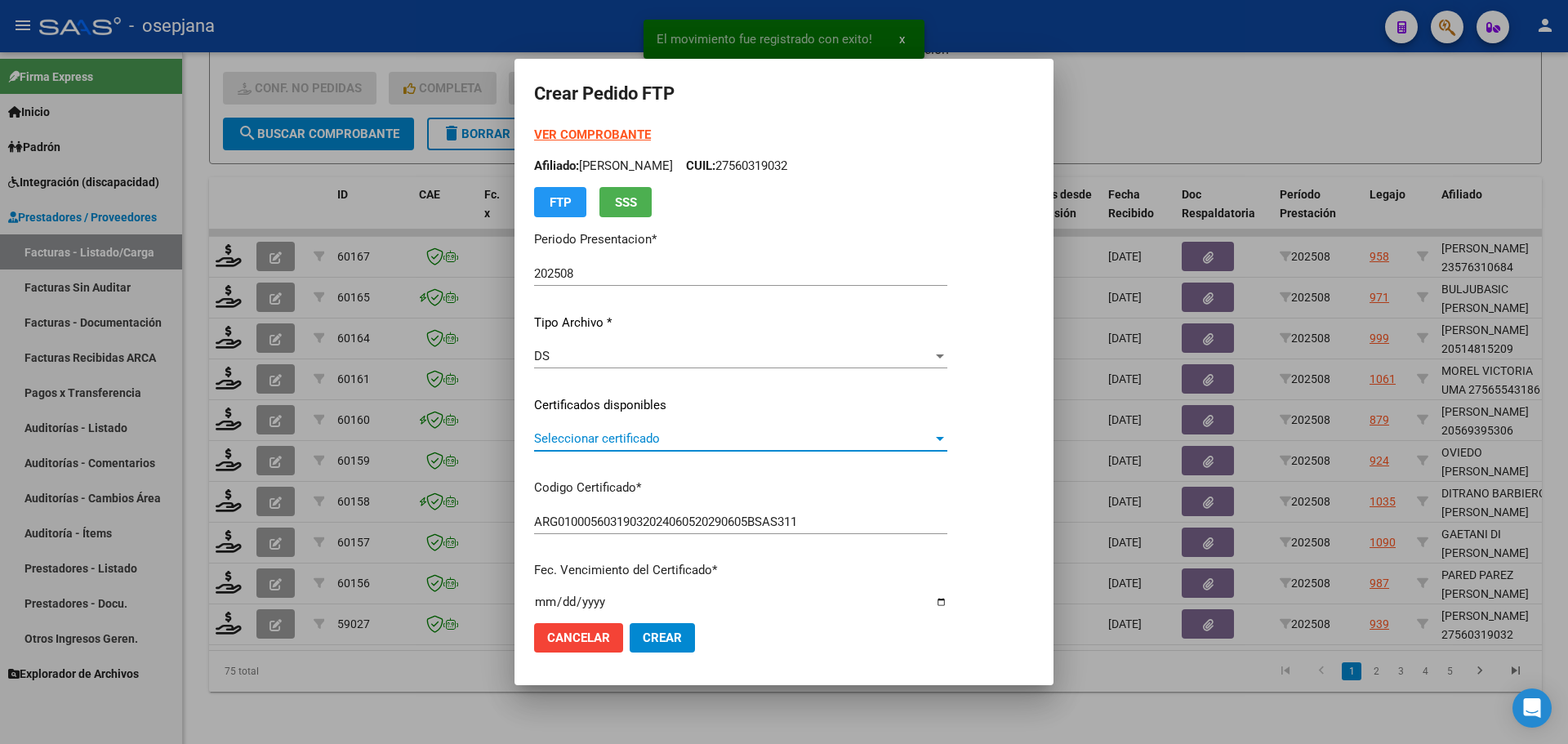
click at [649, 435] on span "Seleccionar certificado" at bounding box center [733, 439] width 399 height 15
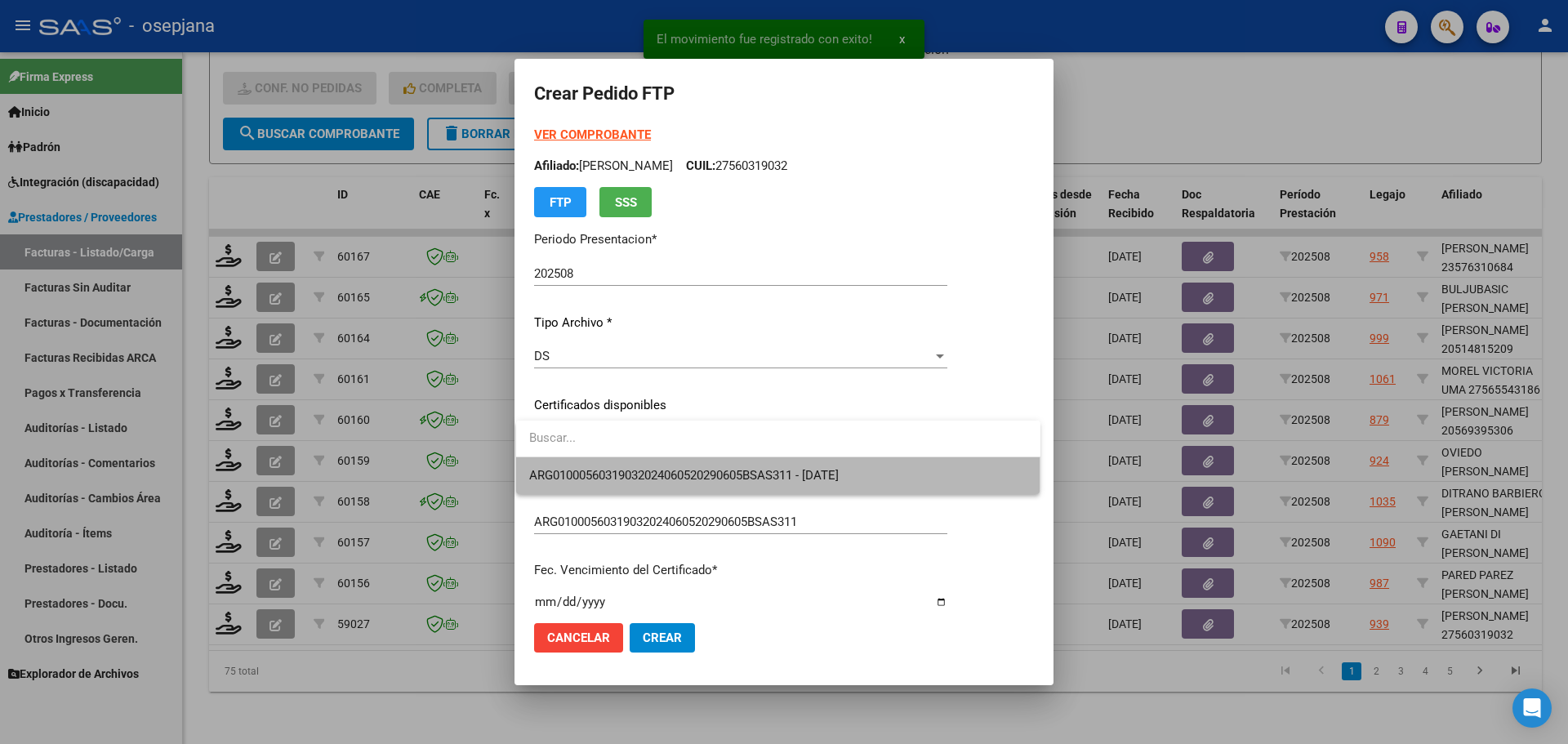
click at [657, 464] on span "ARG01000560319032024060520290605BSAS311 - 2029-06-30" at bounding box center [778, 476] width 498 height 37
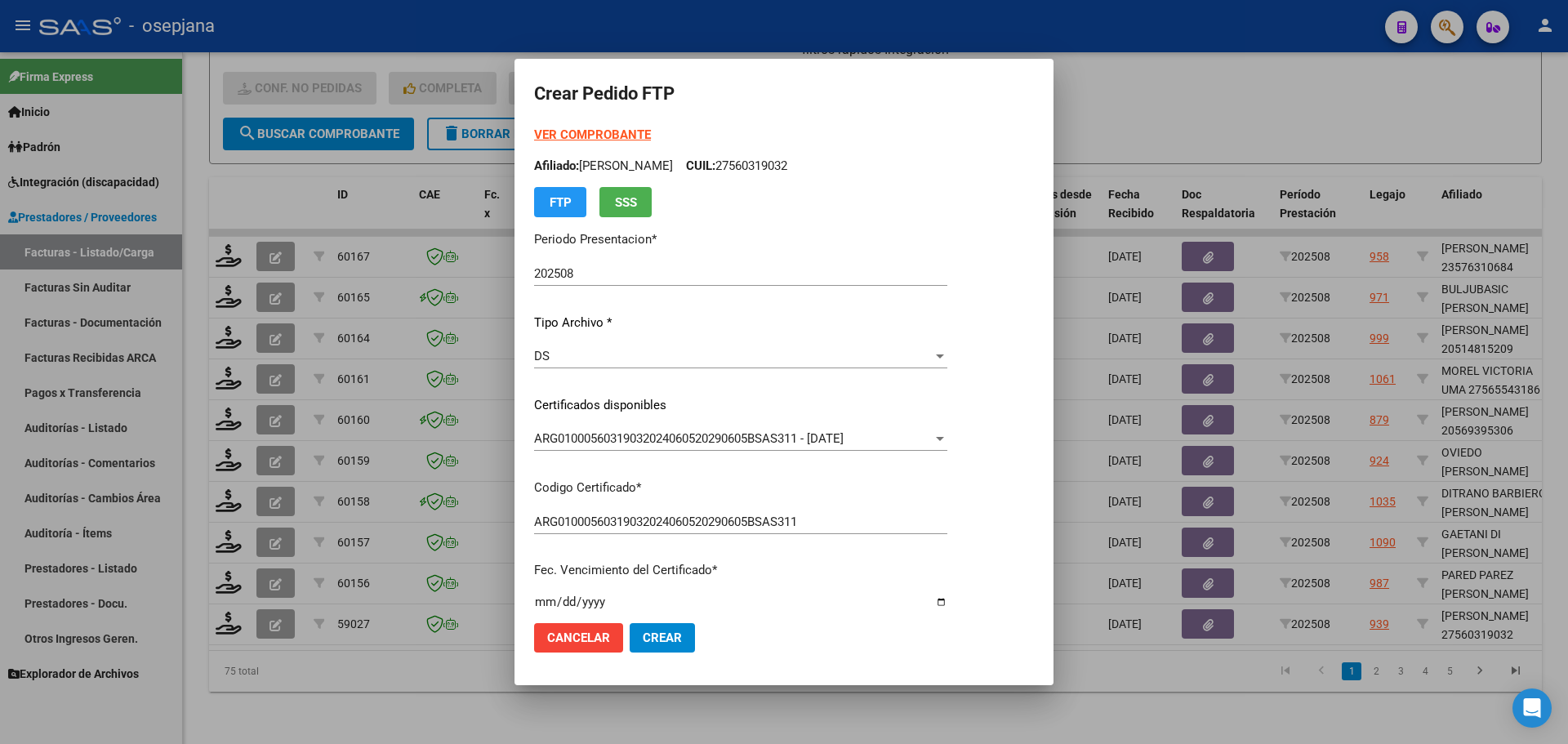
click at [616, 135] on strong "VER COMPROBANTE" at bounding box center [592, 135] width 117 height 15
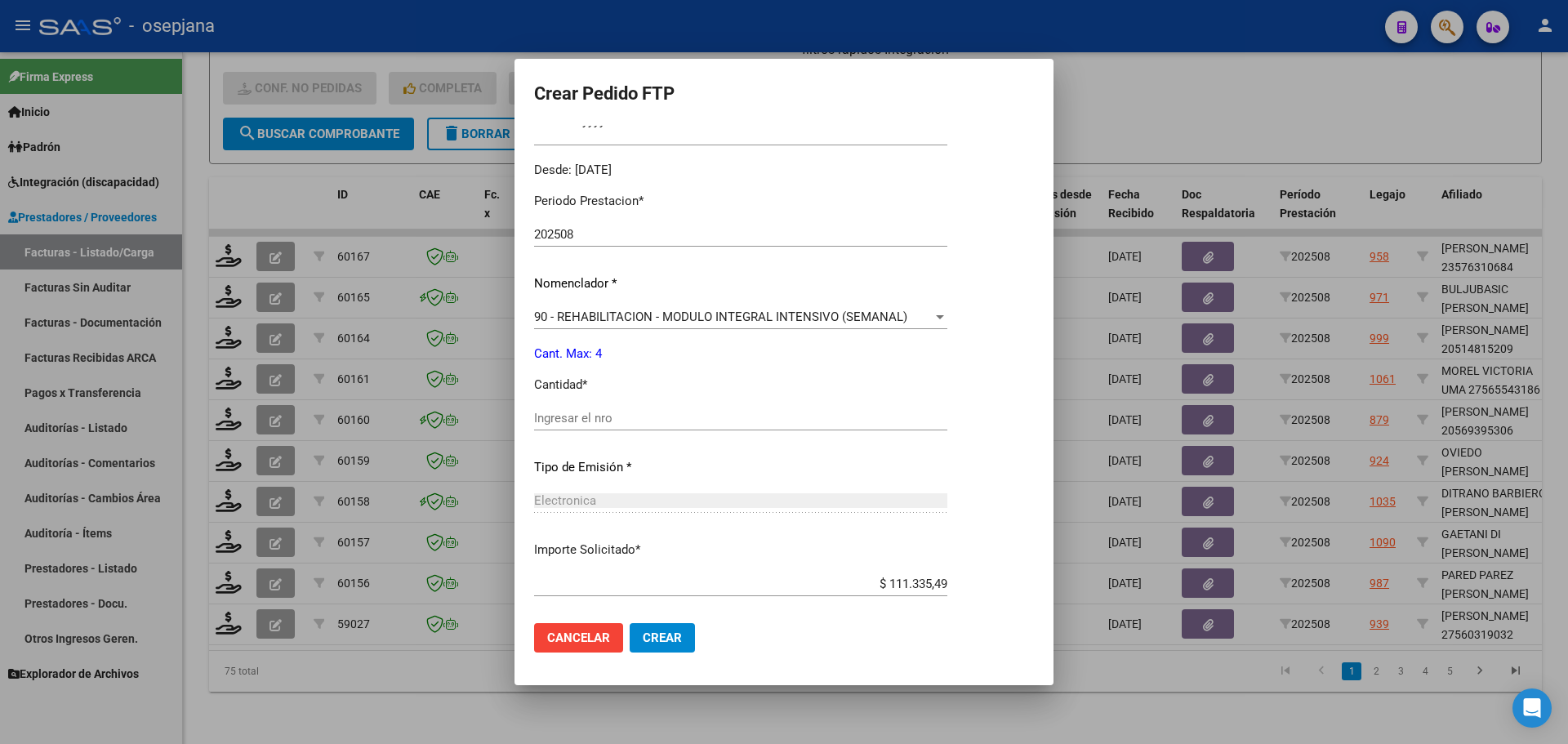
scroll to position [489, 0]
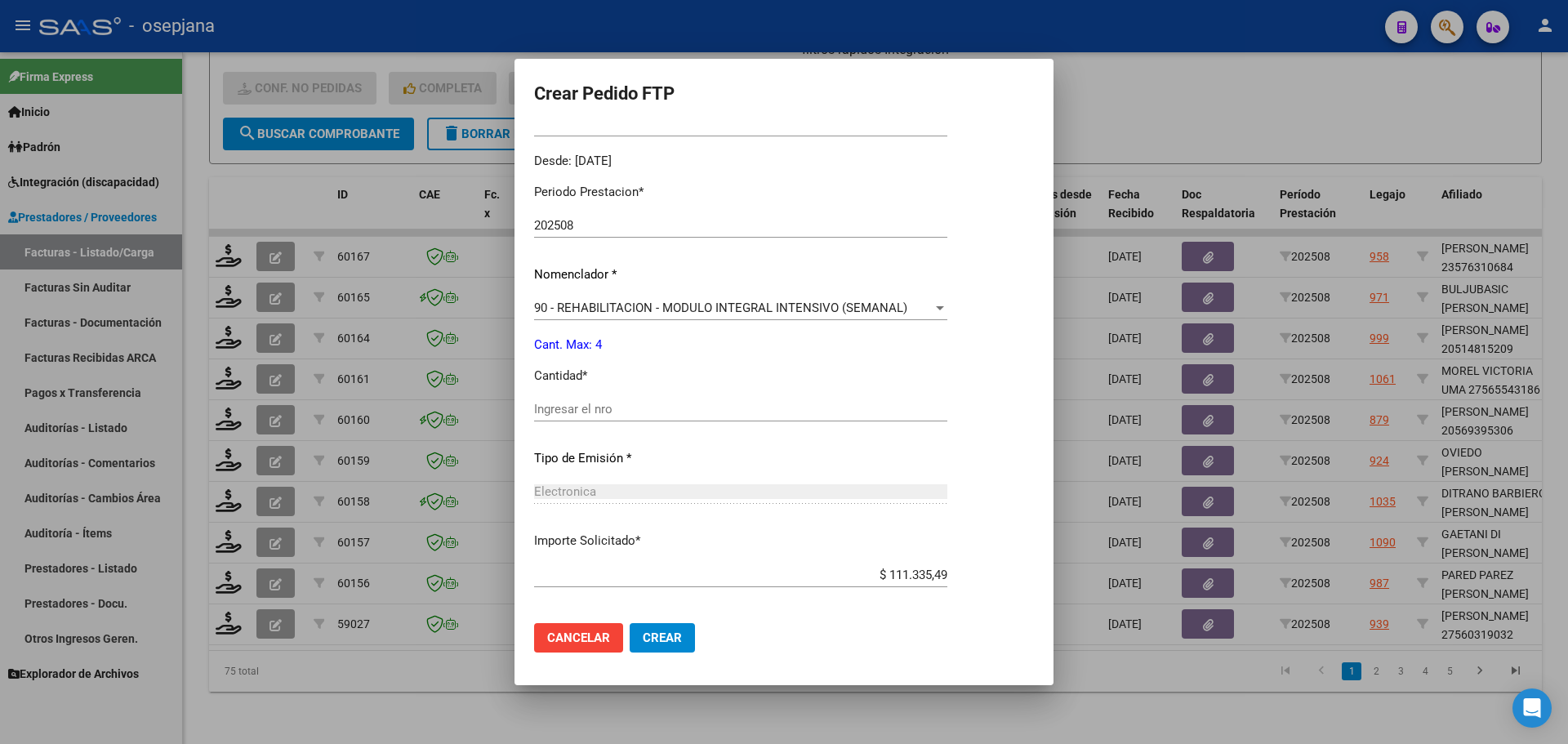
click at [586, 406] on input "Ingresar el nro" at bounding box center [740, 409] width 413 height 15
type input "4"
click at [677, 638] on button "Crear" at bounding box center [662, 638] width 66 height 29
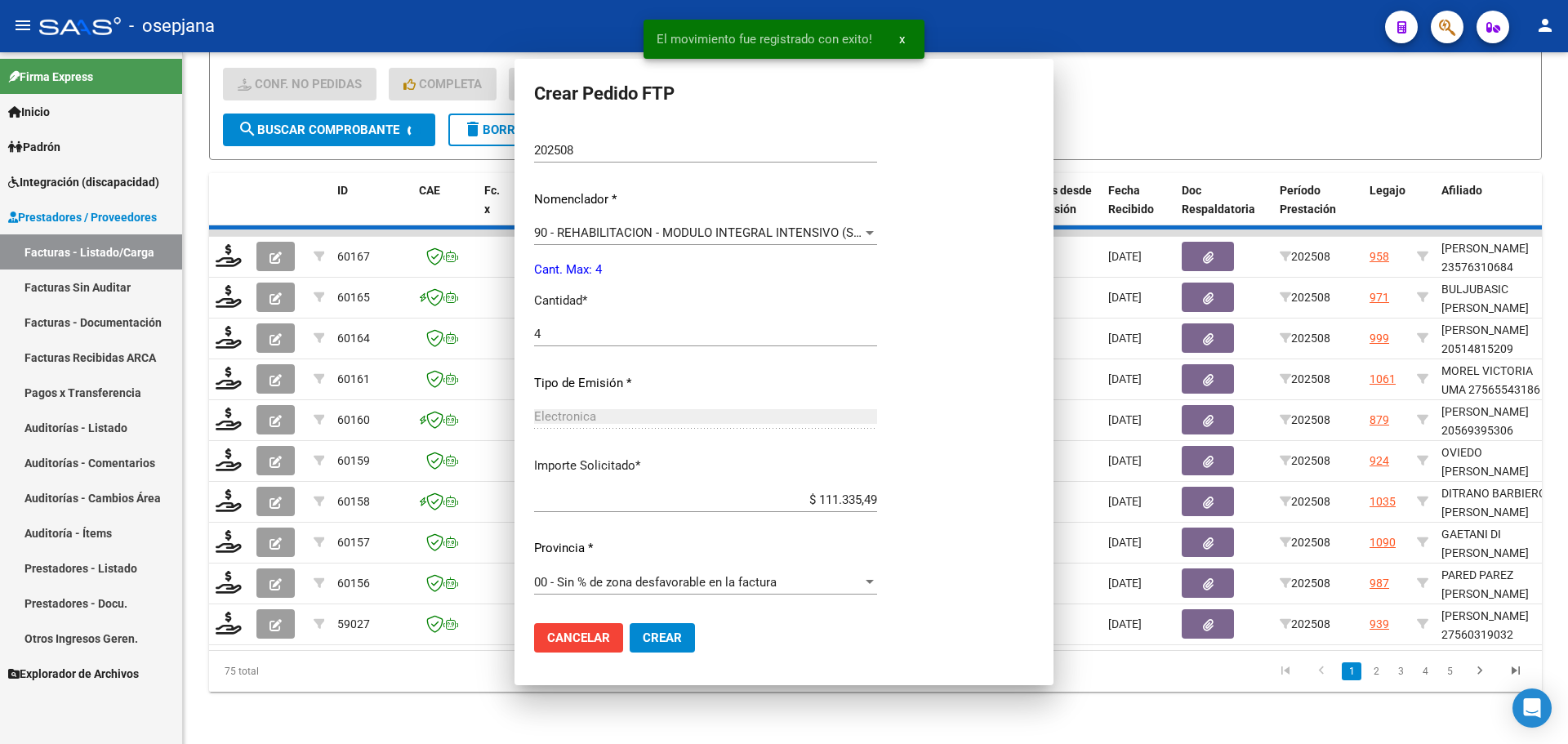
scroll to position [0, 0]
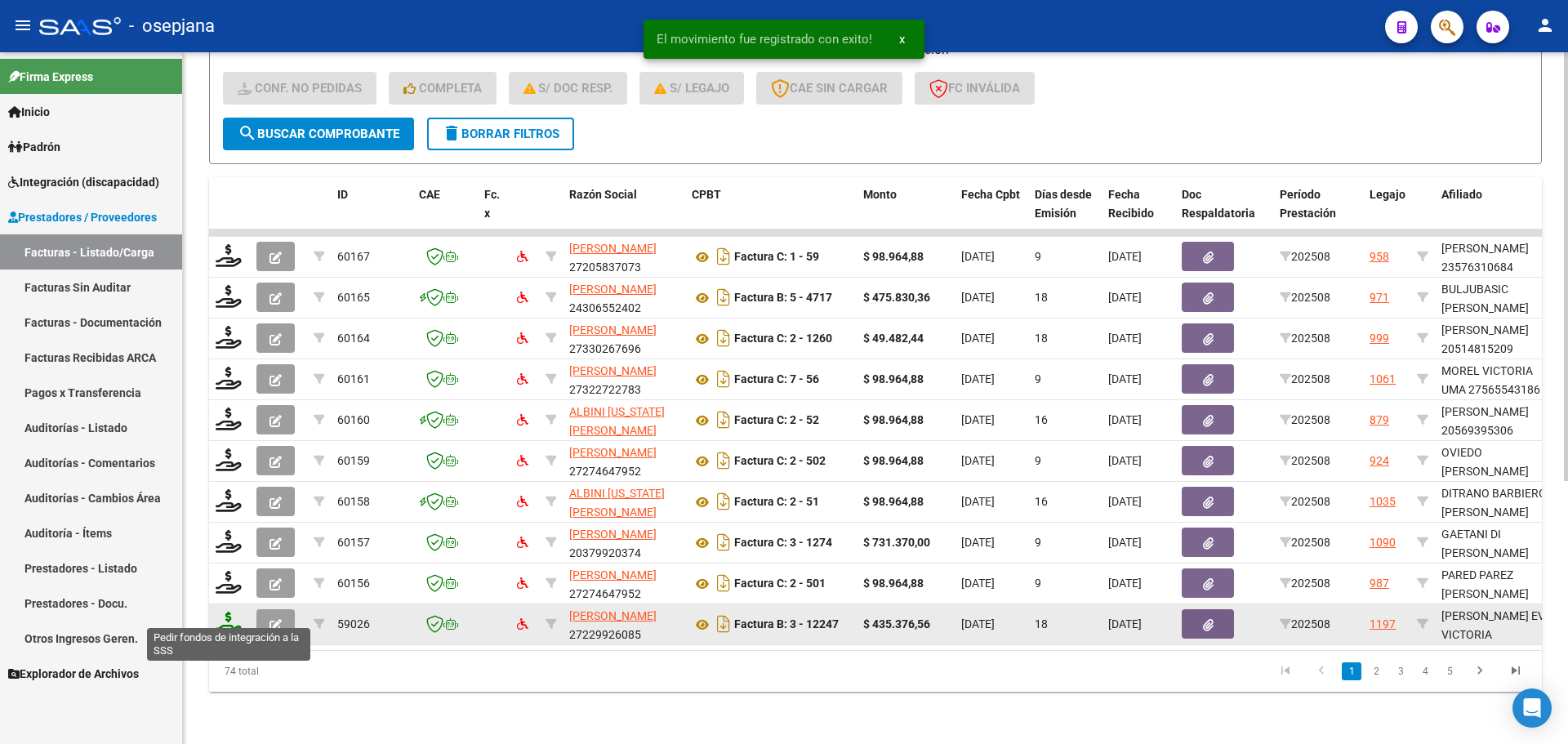
click at [227, 615] on icon at bounding box center [228, 623] width 26 height 23
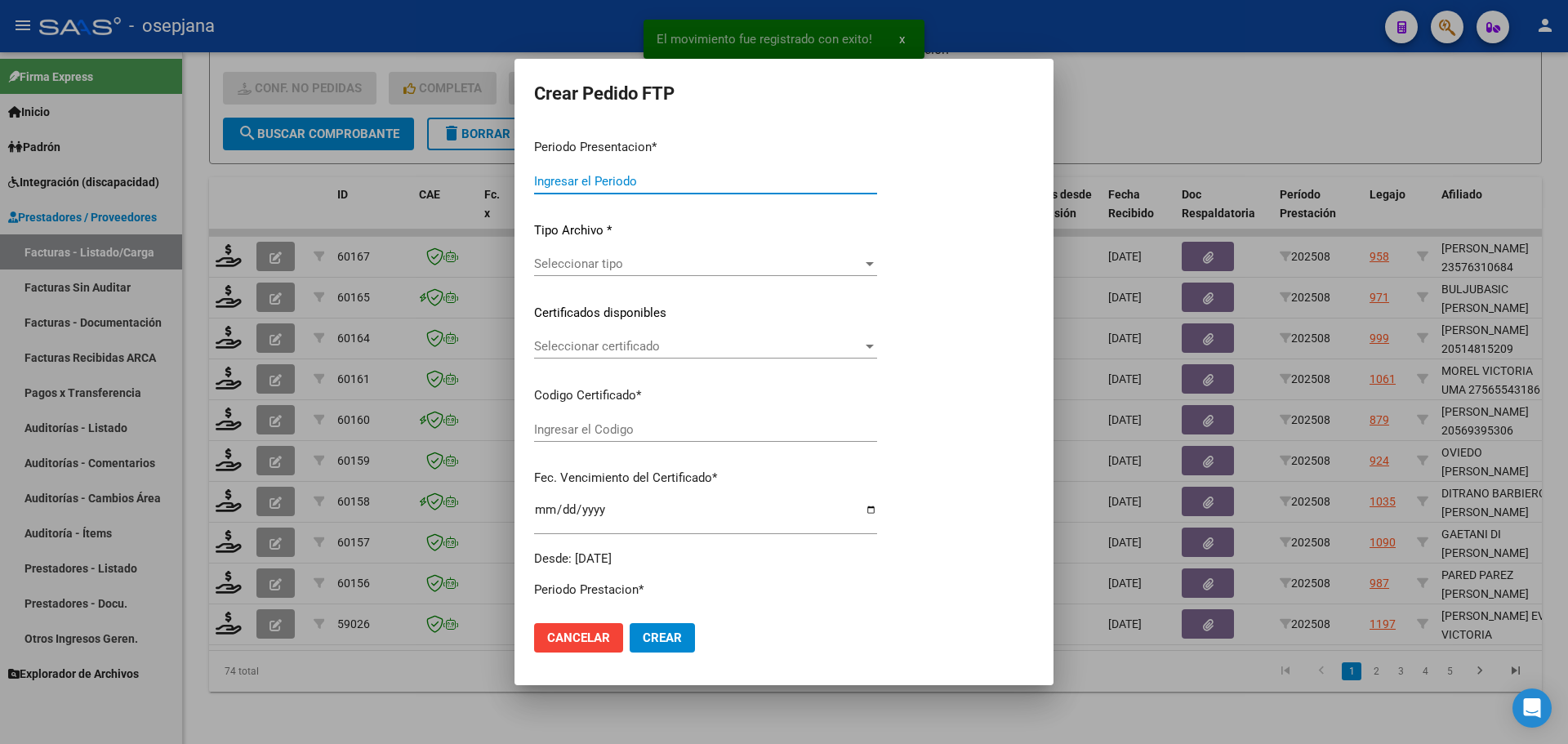
type input "202508"
type input "$ 435.376,56"
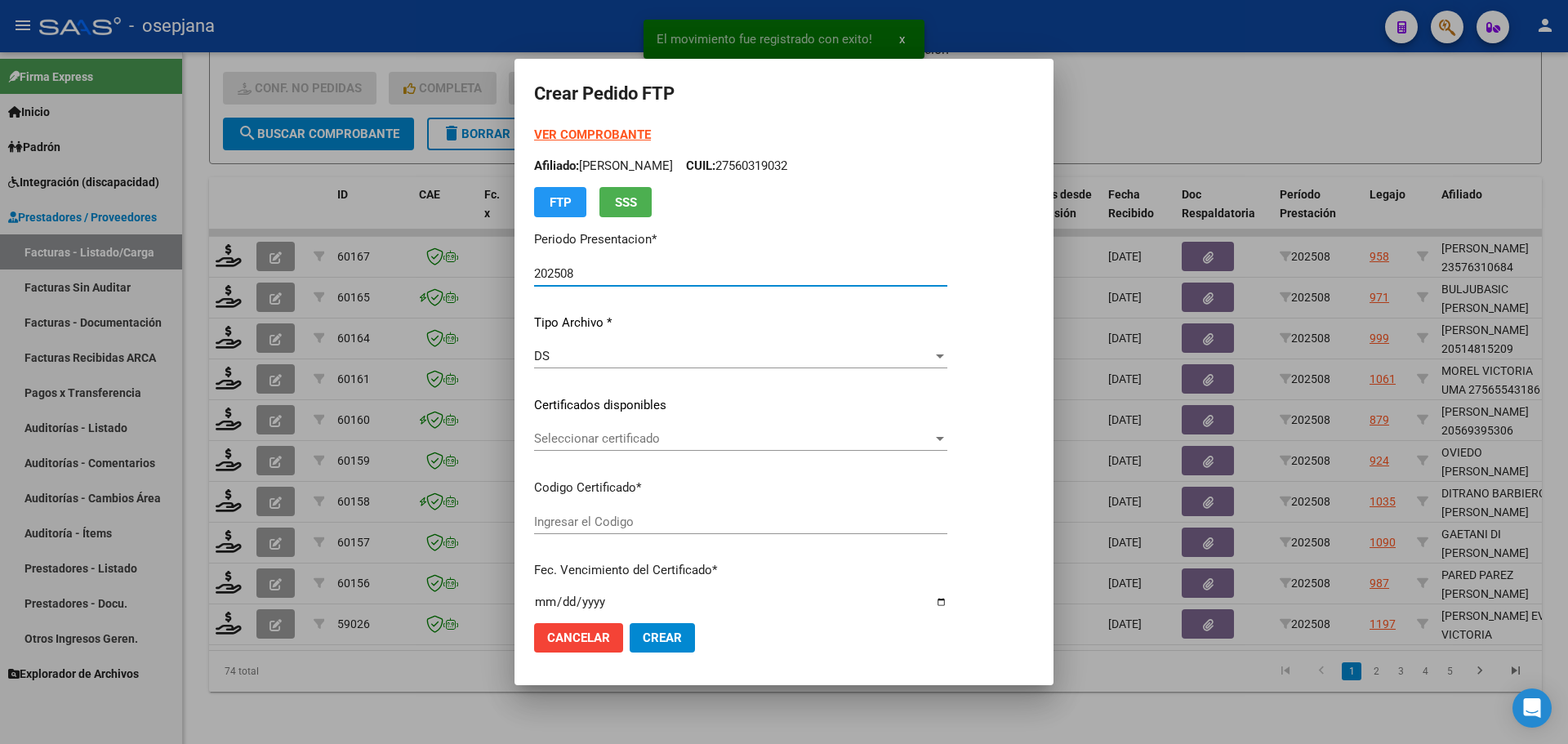
type input "ARG01000560372502024121820261218BSAS427"
type input "2026-12-18"
click at [761, 435] on span "Seleccionar certificado" at bounding box center [733, 439] width 399 height 15
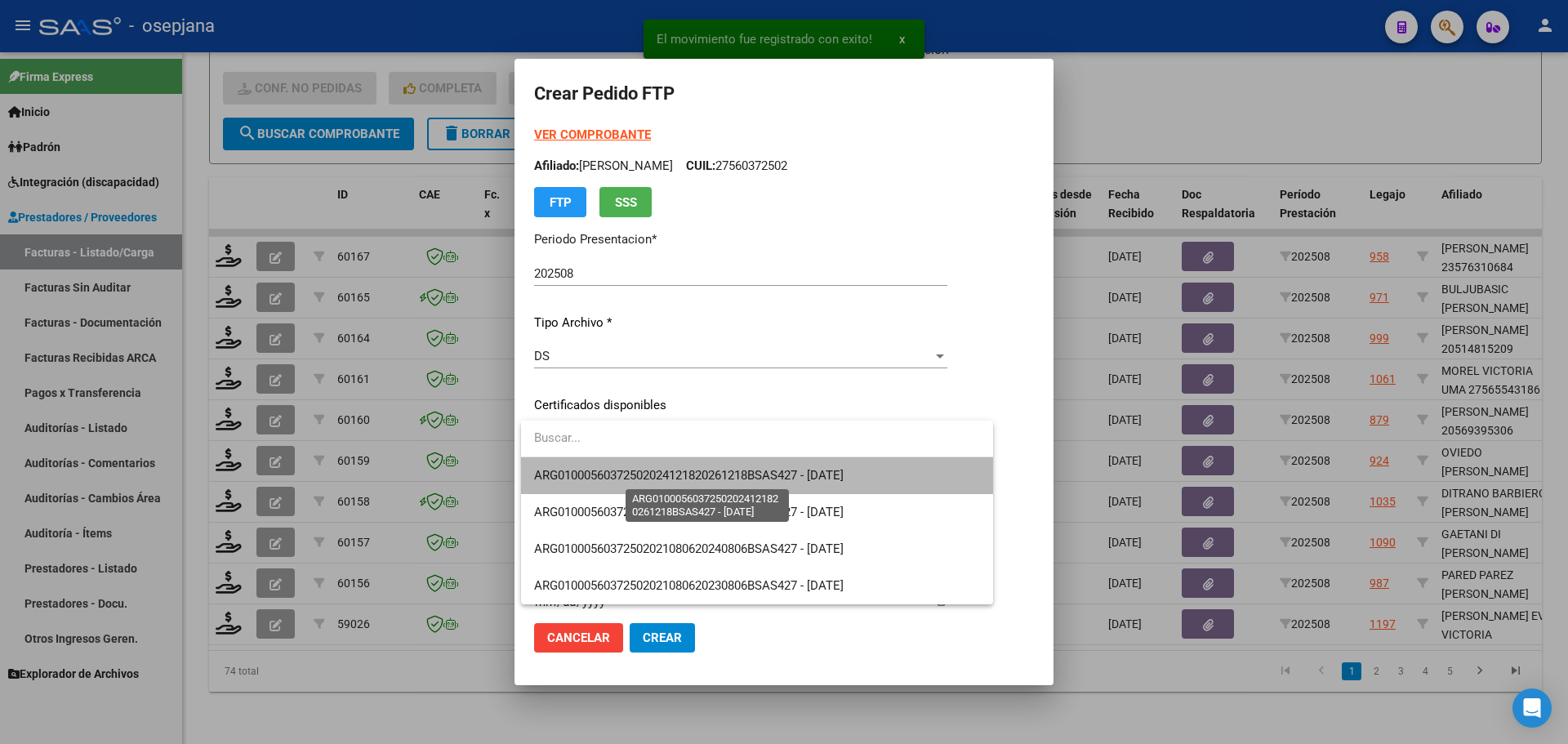
click at [771, 468] on span "ARG01000560372502024121820261218BSAS427 - 2026-12-18" at bounding box center [689, 475] width 310 height 15
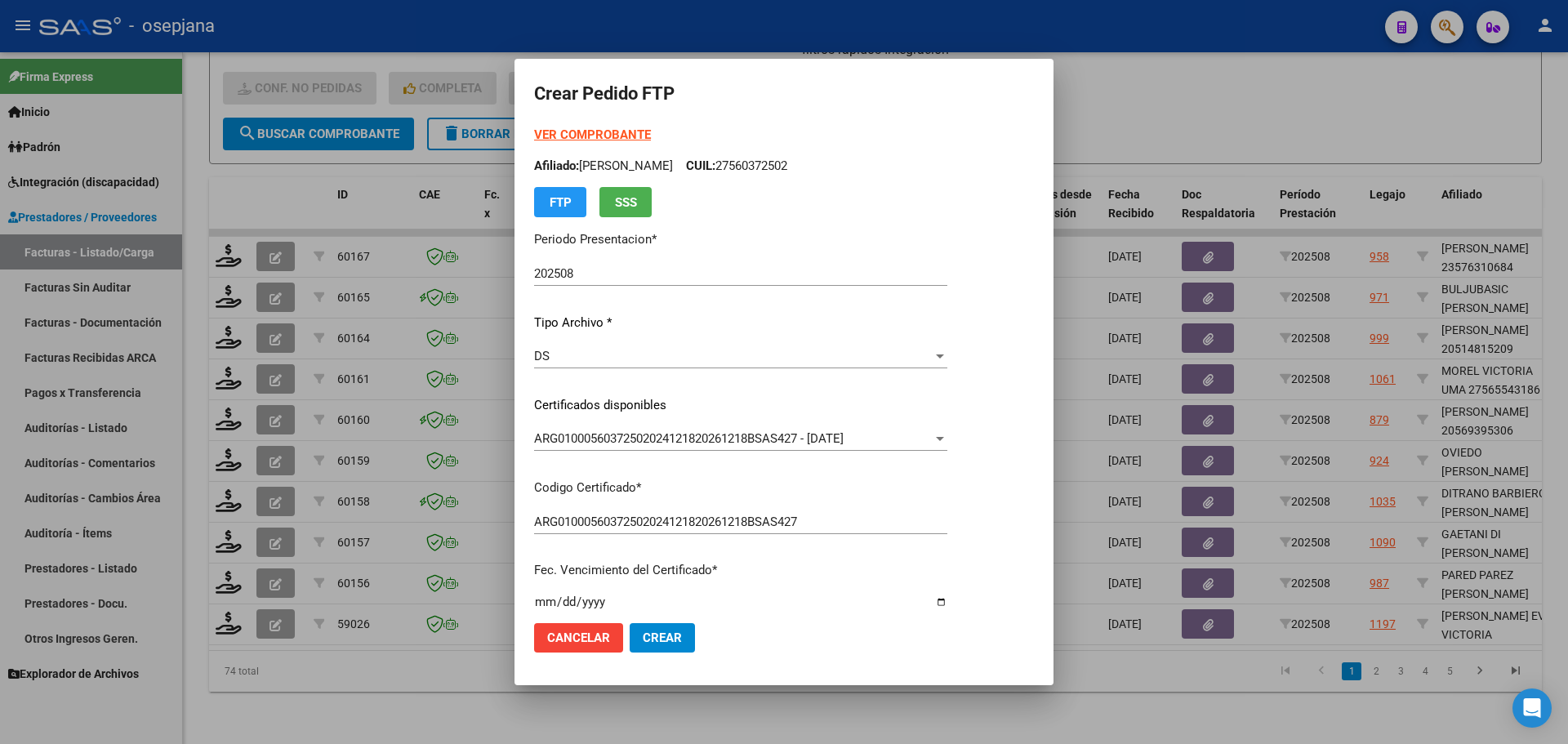
click at [605, 128] on strong "VER COMPROBANTE" at bounding box center [592, 135] width 117 height 15
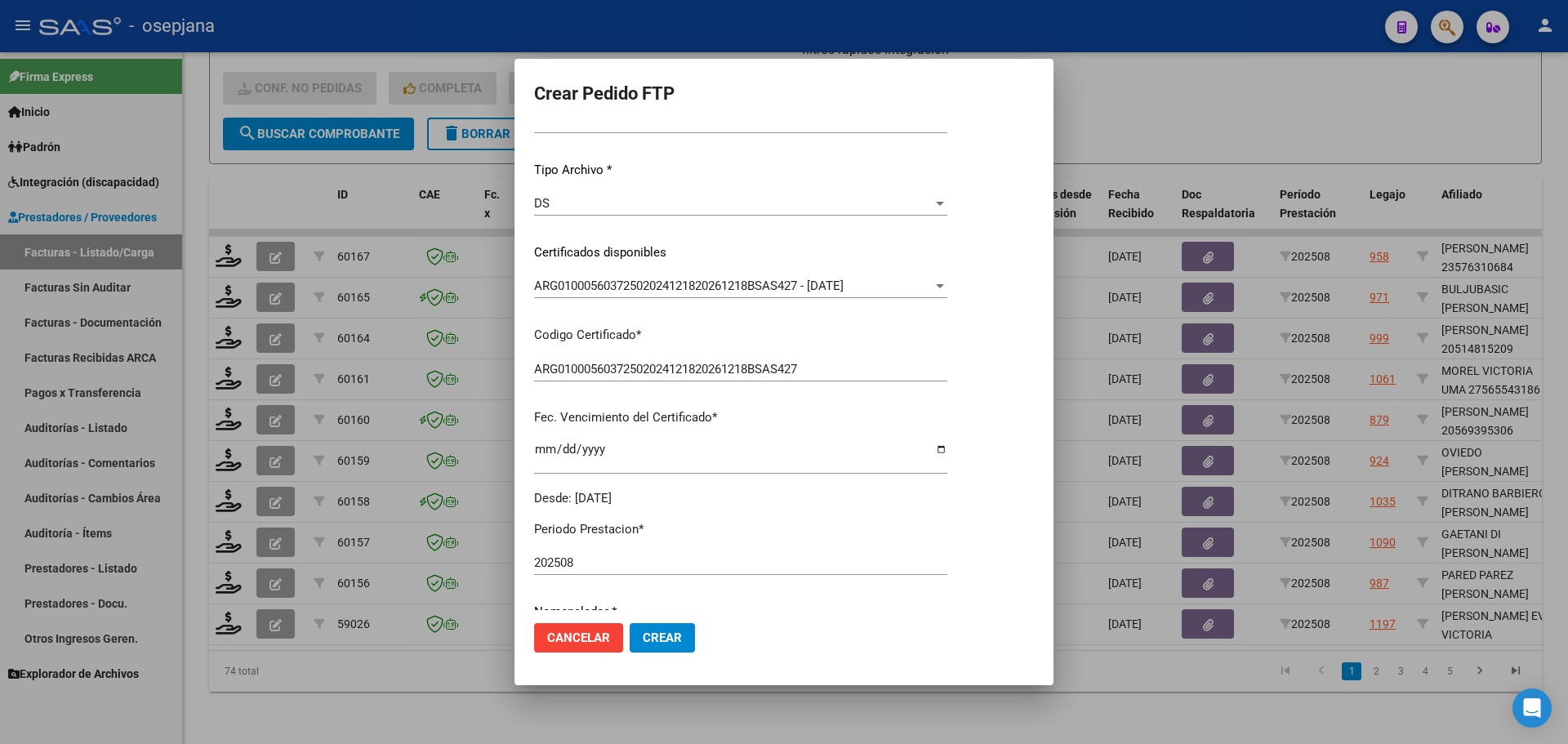
scroll to position [408, 0]
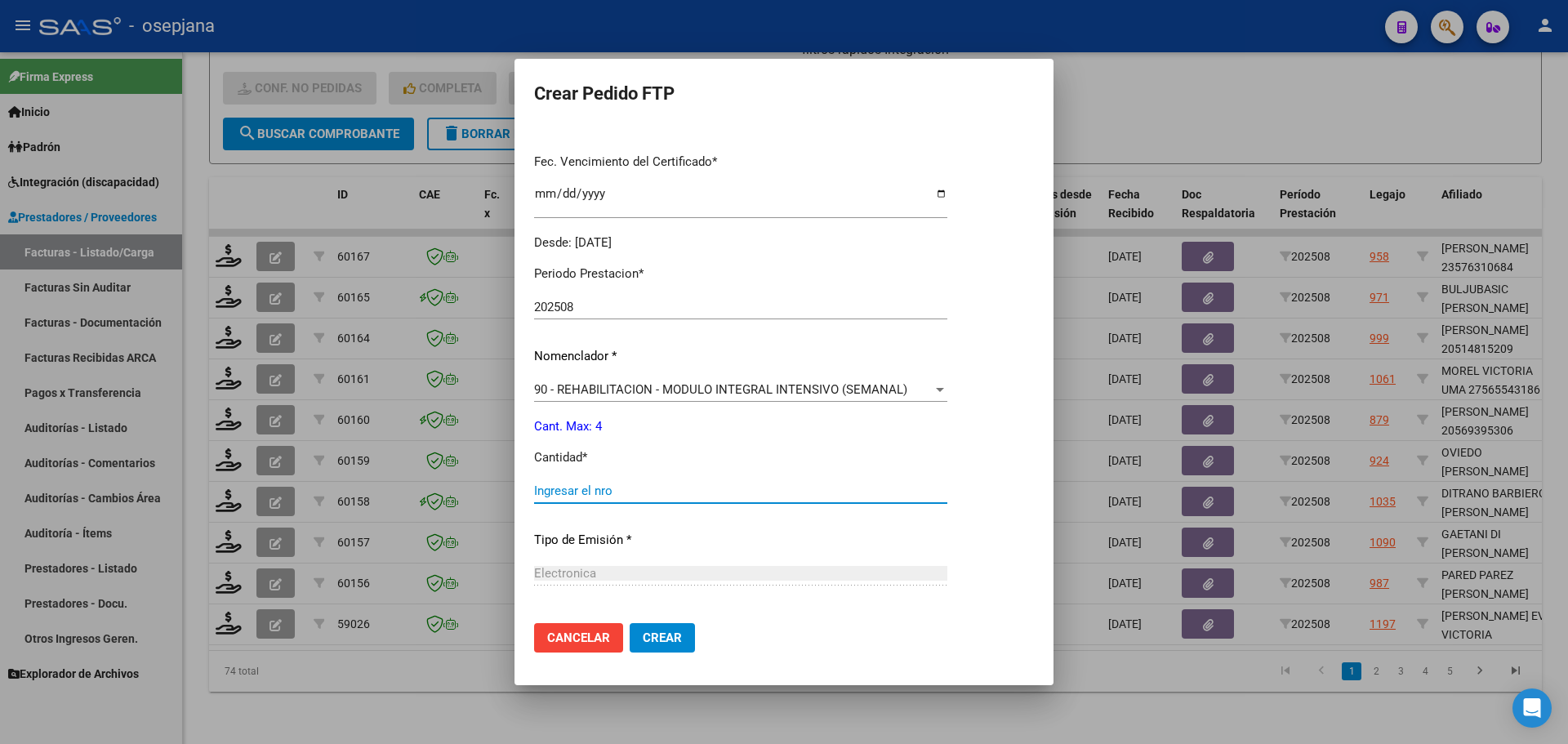
click at [549, 486] on input "Ingresar el nro" at bounding box center [740, 490] width 413 height 15
type input "4"
click at [655, 636] on span "Crear" at bounding box center [662, 638] width 39 height 15
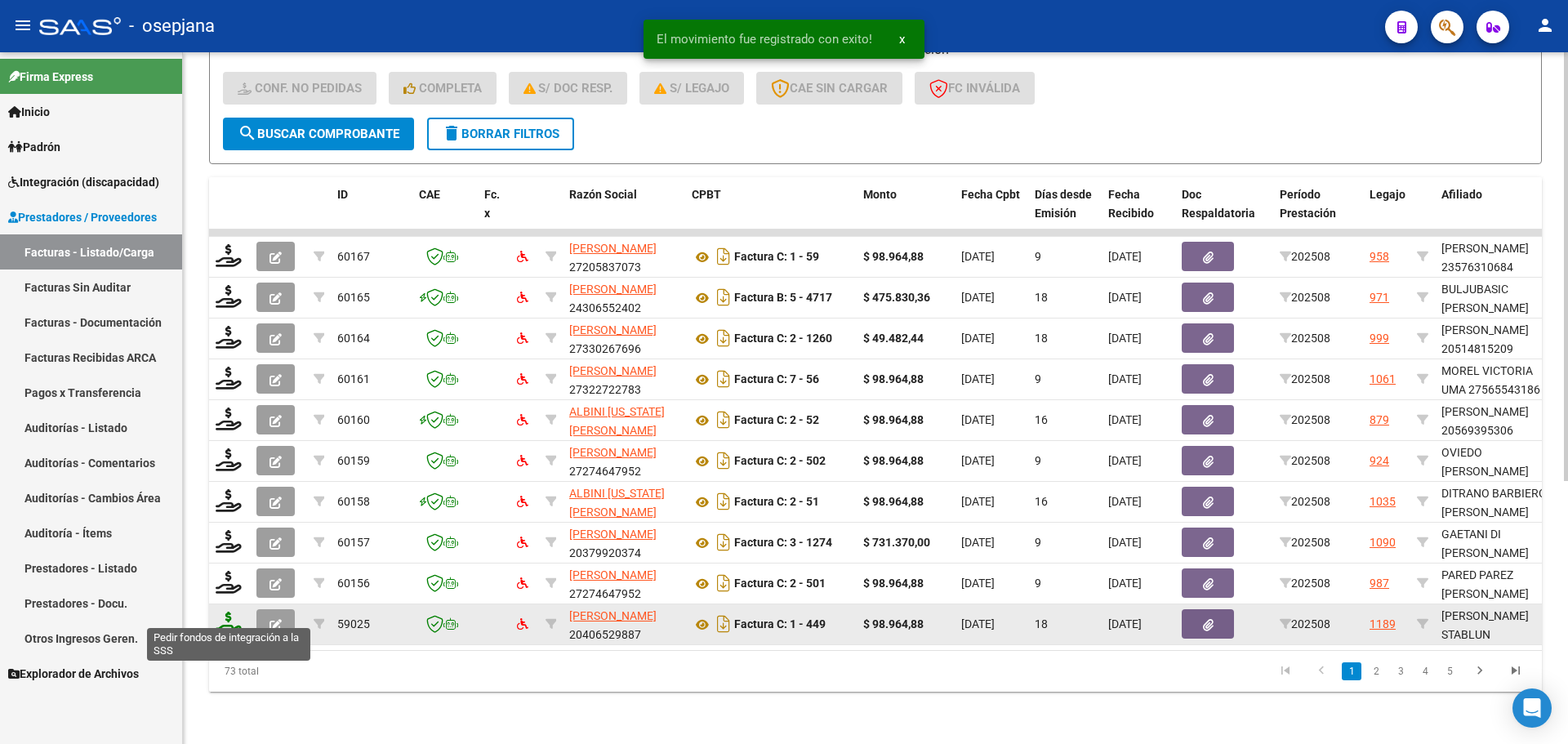
click at [228, 611] on icon at bounding box center [228, 623] width 26 height 23
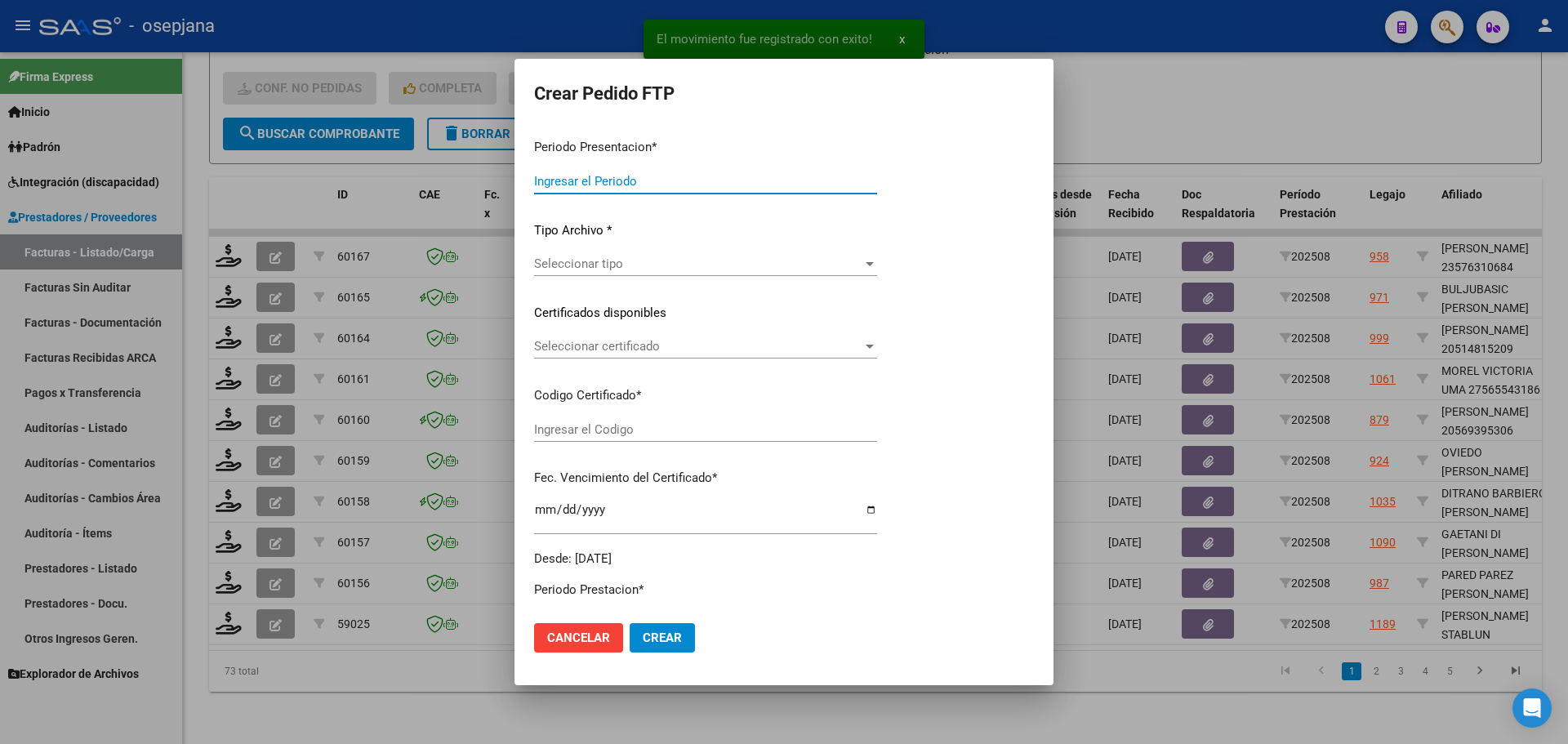
type input "202508"
type input "$ 98.964,88"
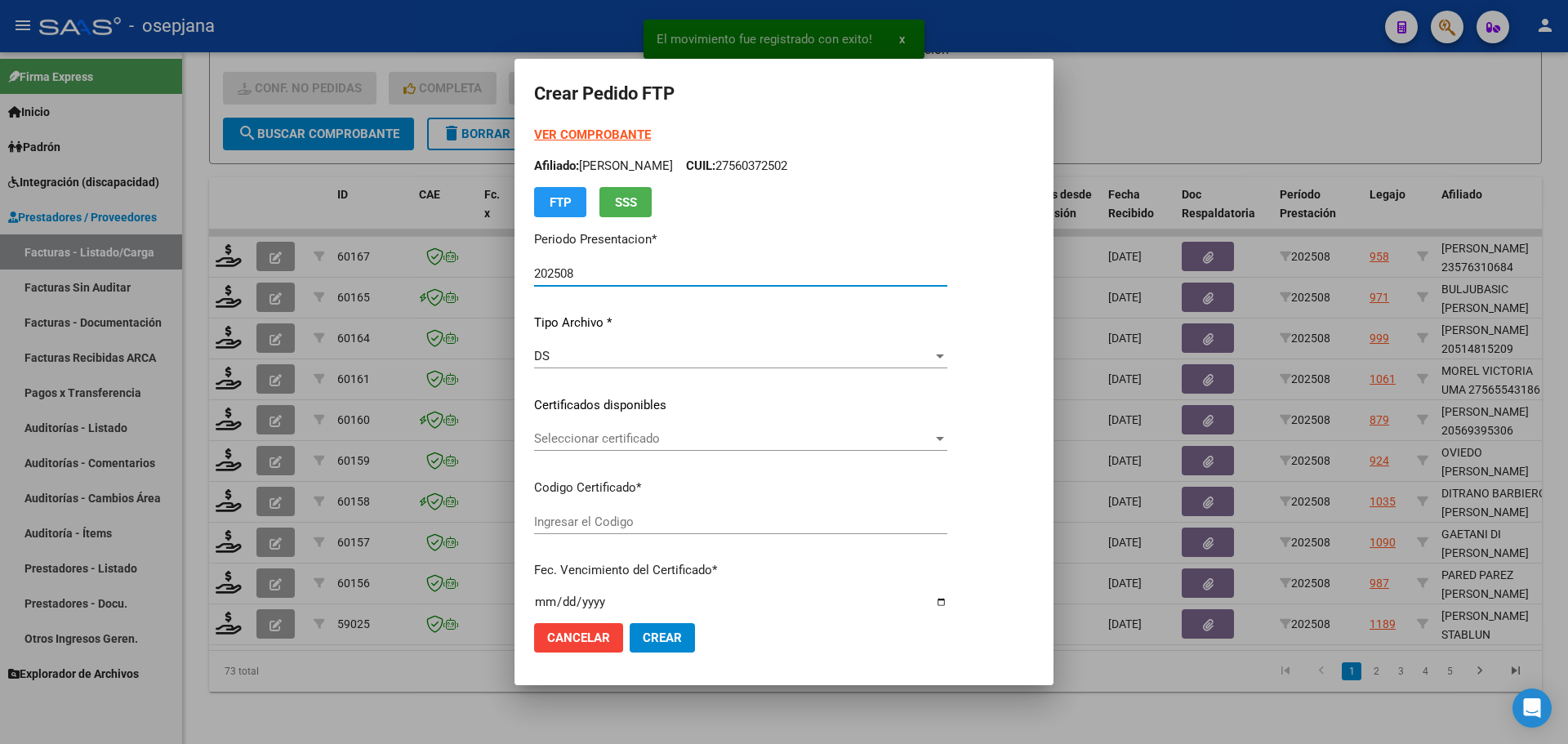
type input "ARG01000554337382025020420300204BSAS427"
type input "2030-02-04"
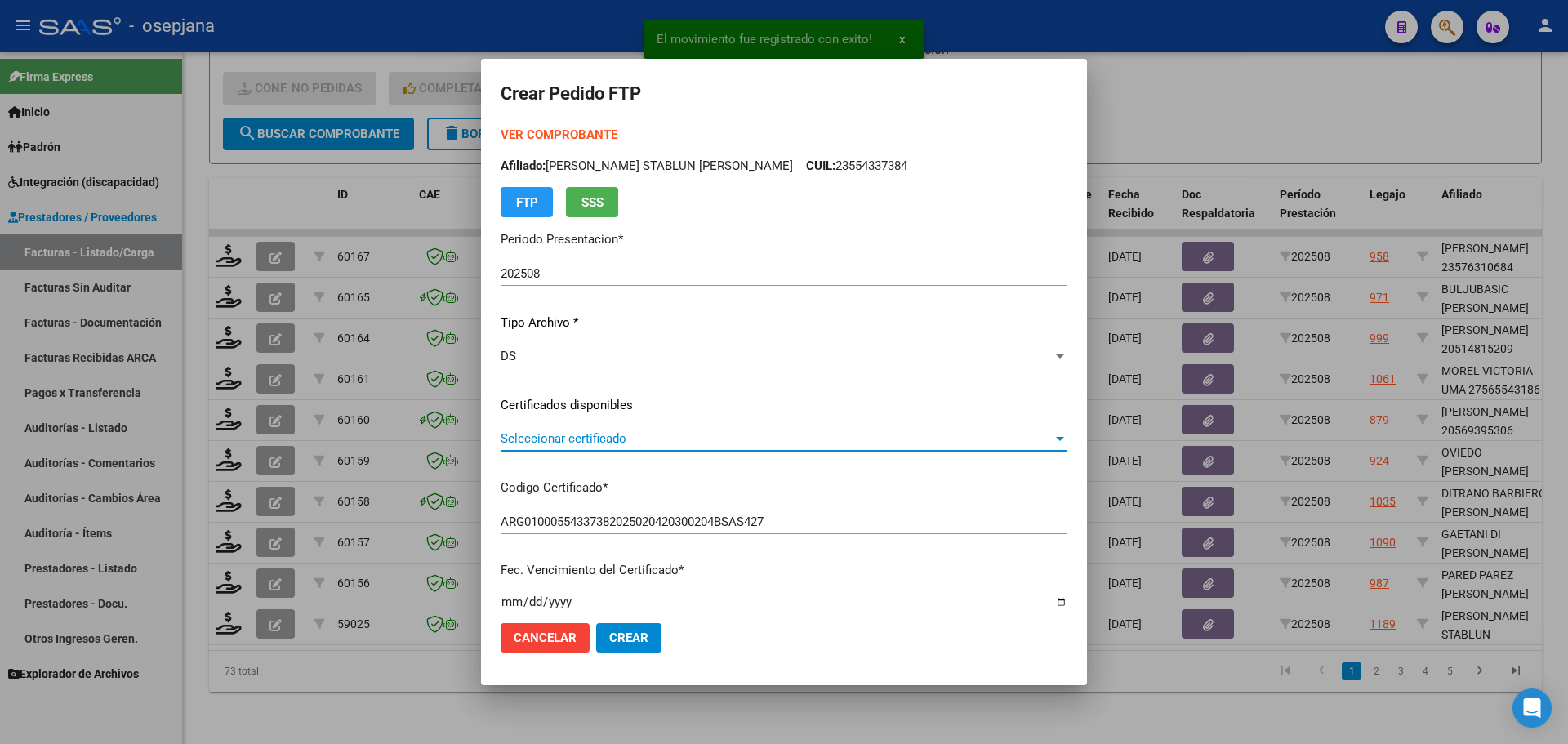
click at [638, 443] on span "Seleccionar certificado" at bounding box center [776, 439] width 552 height 15
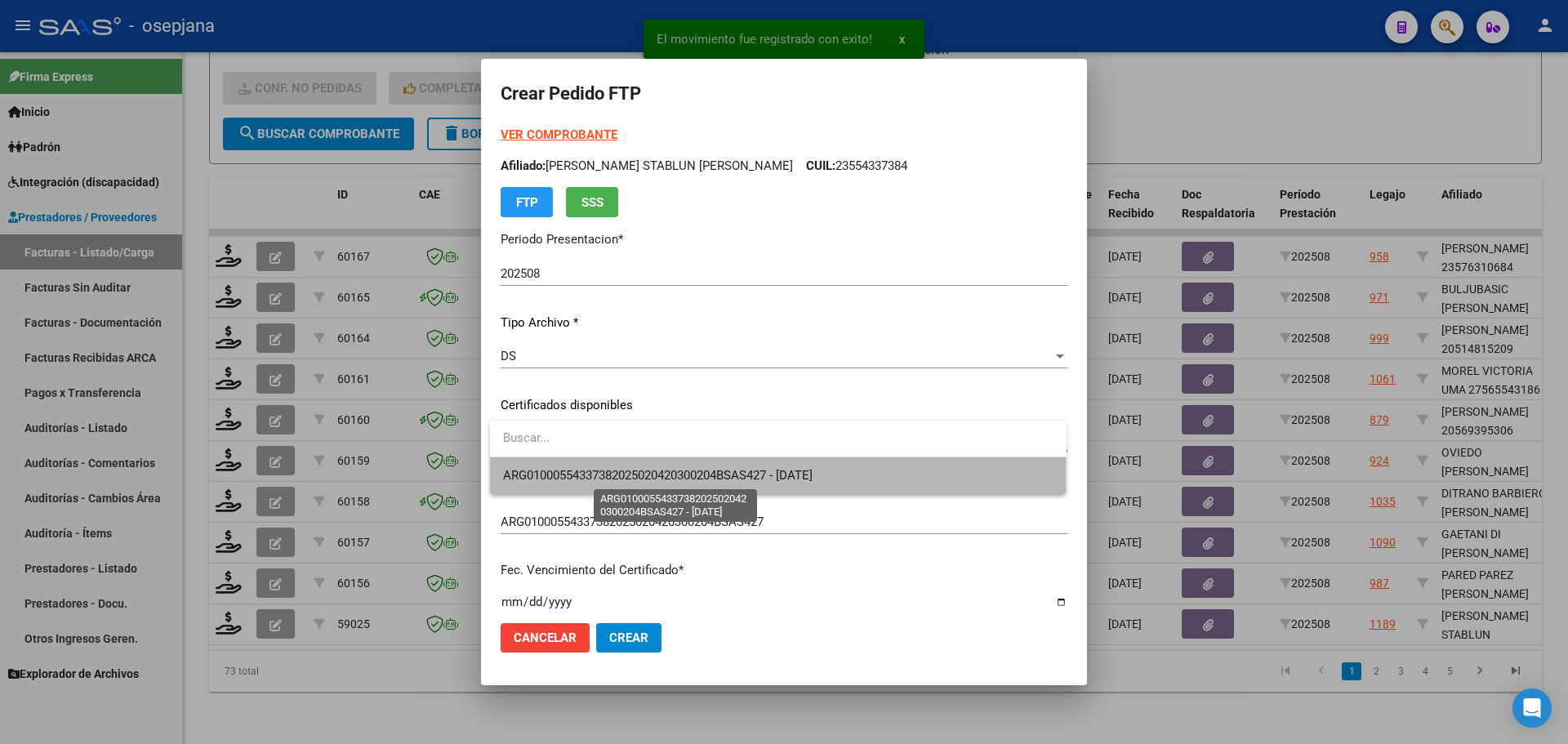
click at [650, 481] on span "ARG01000554337382025020420300204BSAS427 - 2030-02-04" at bounding box center [657, 475] width 310 height 15
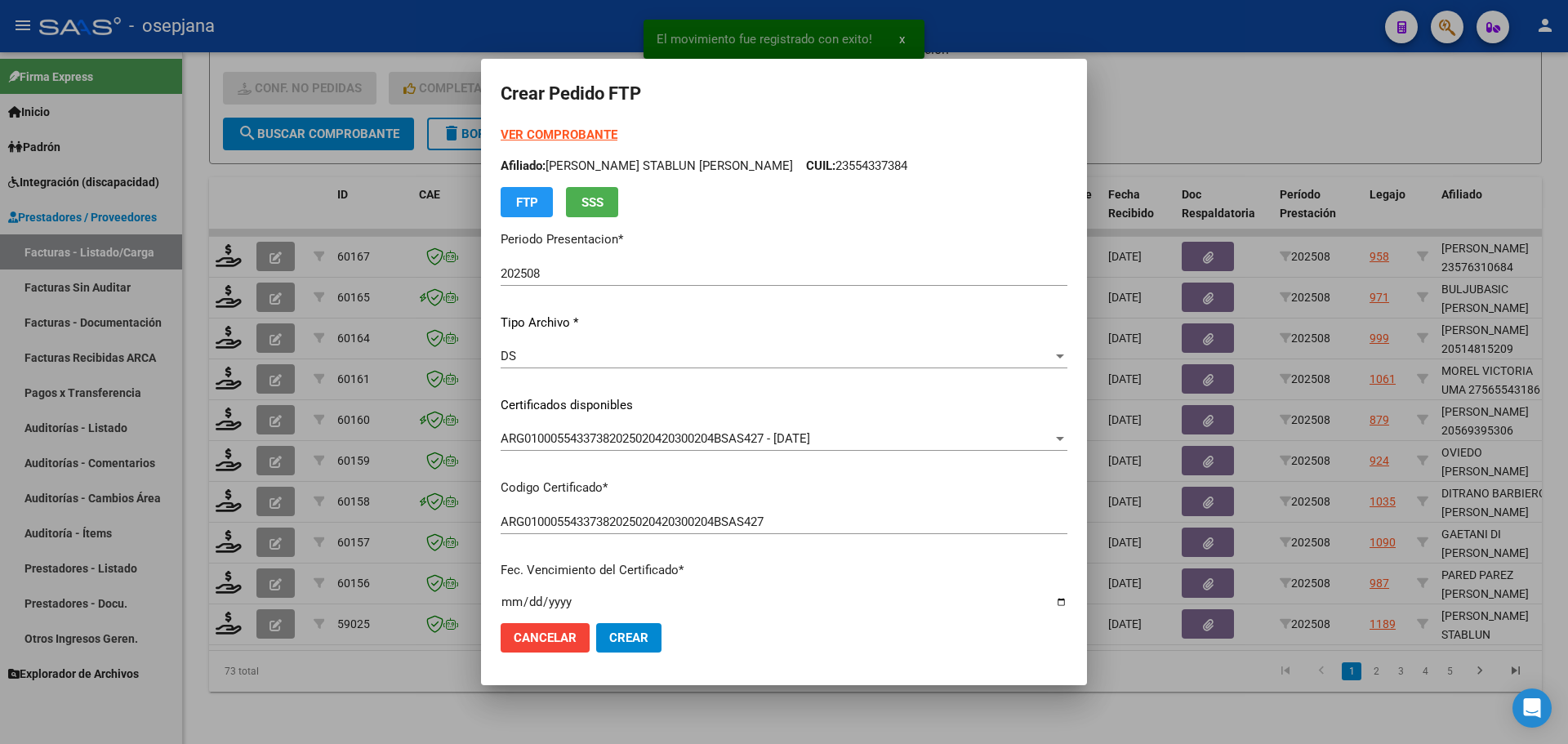
click at [567, 137] on strong "VER COMPROBANTE" at bounding box center [558, 135] width 117 height 15
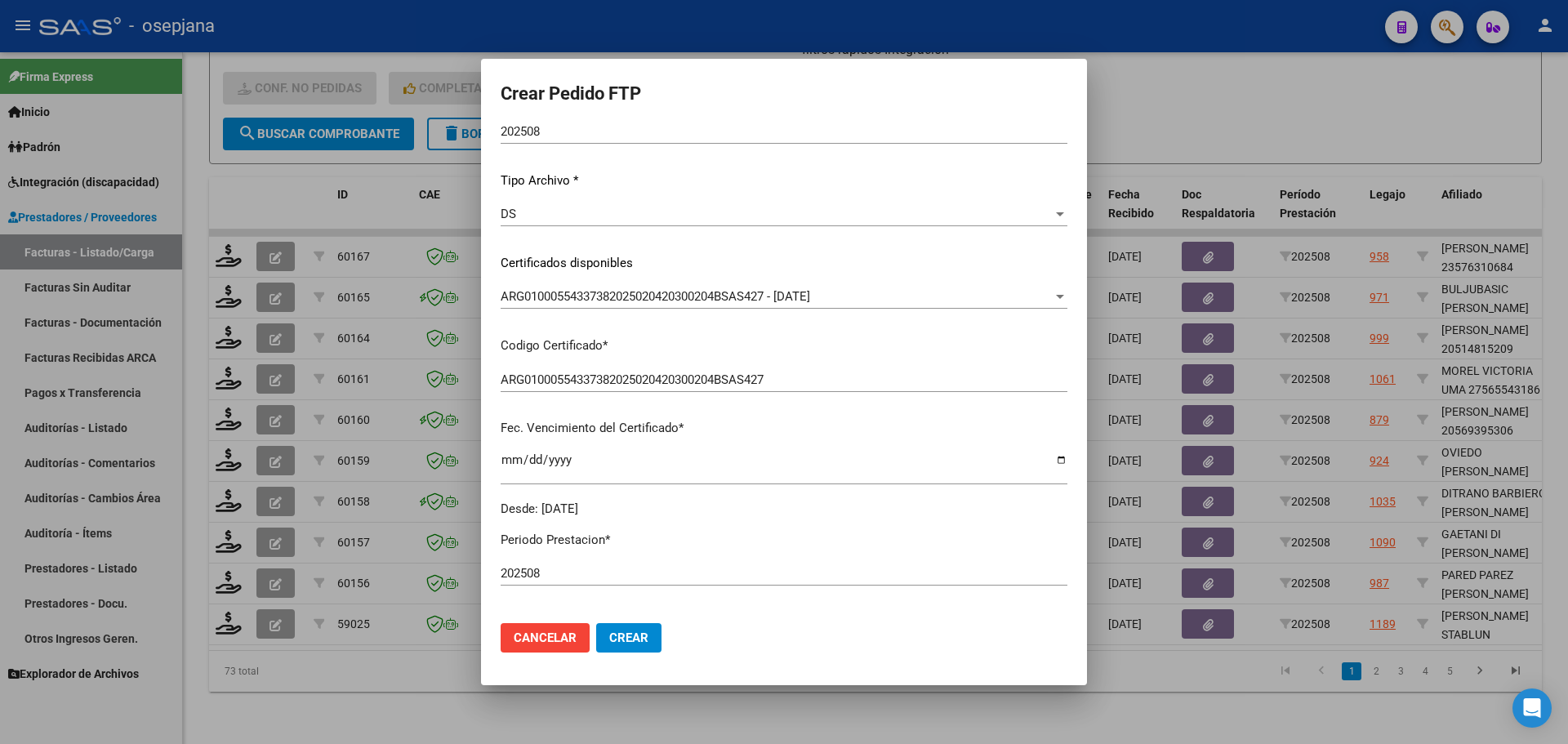
scroll to position [327, 0]
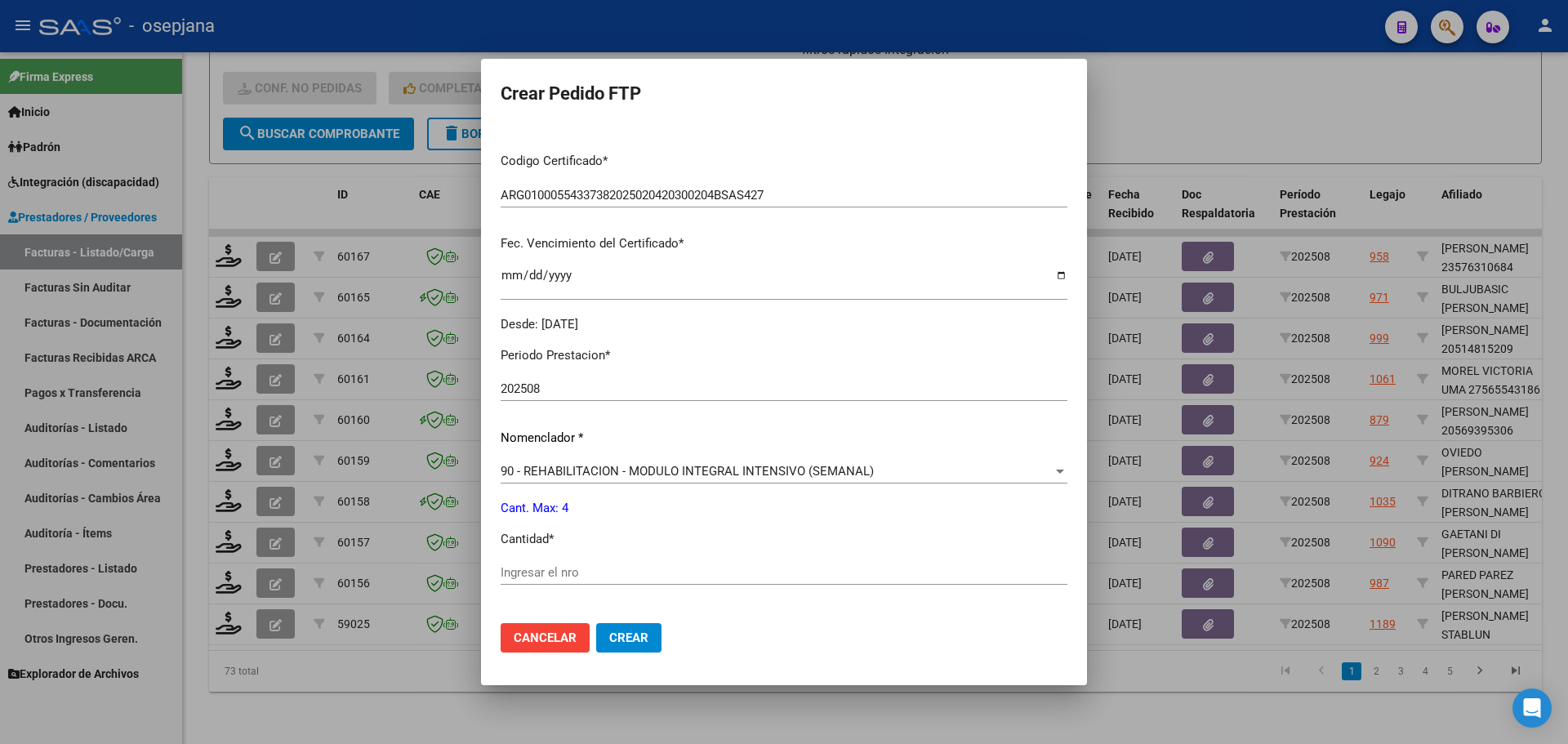
click at [548, 569] on input "Ingresar el nro" at bounding box center [784, 572] width 567 height 15
type input "4"
click at [634, 640] on span "Crear" at bounding box center [629, 638] width 39 height 15
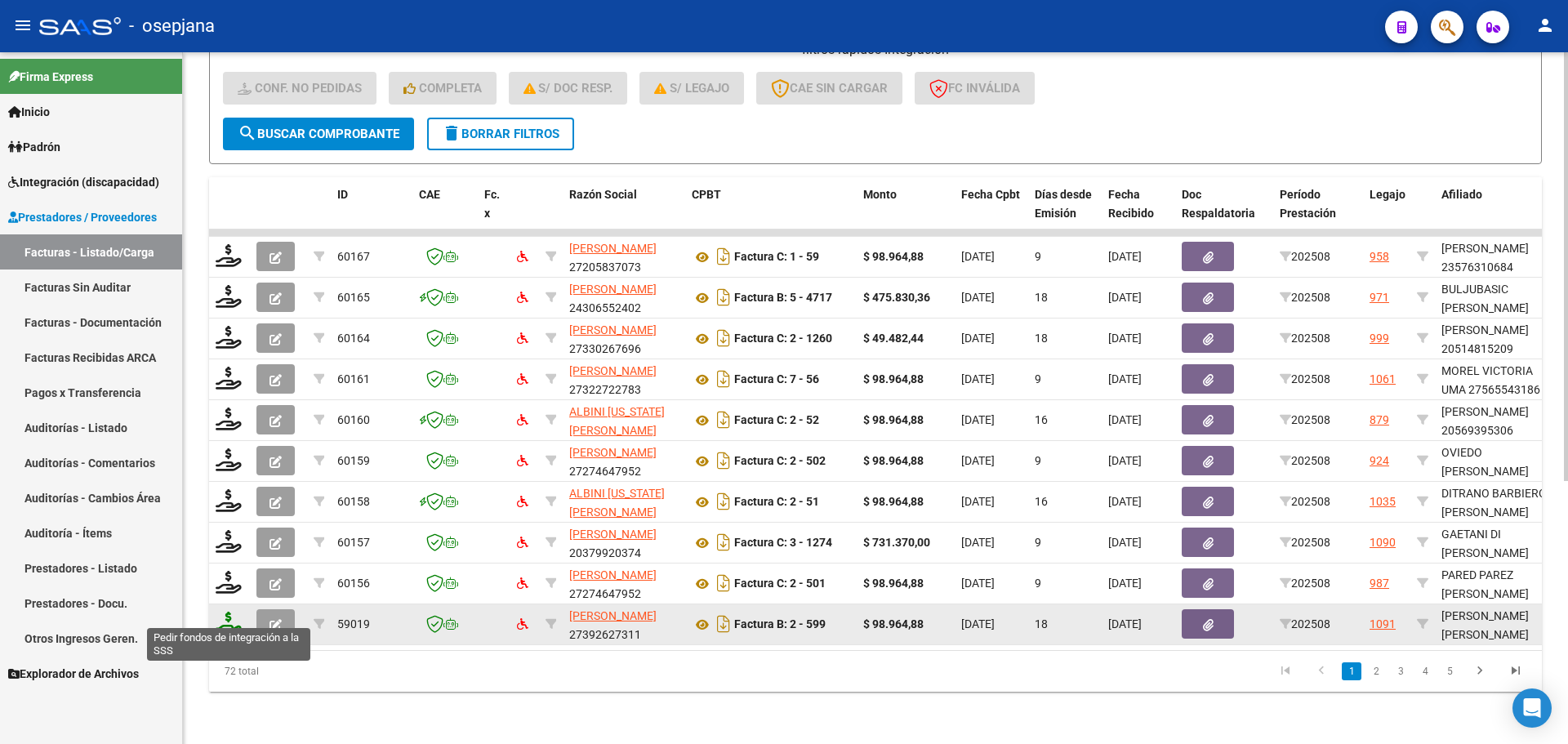
click at [226, 616] on icon at bounding box center [228, 623] width 26 height 23
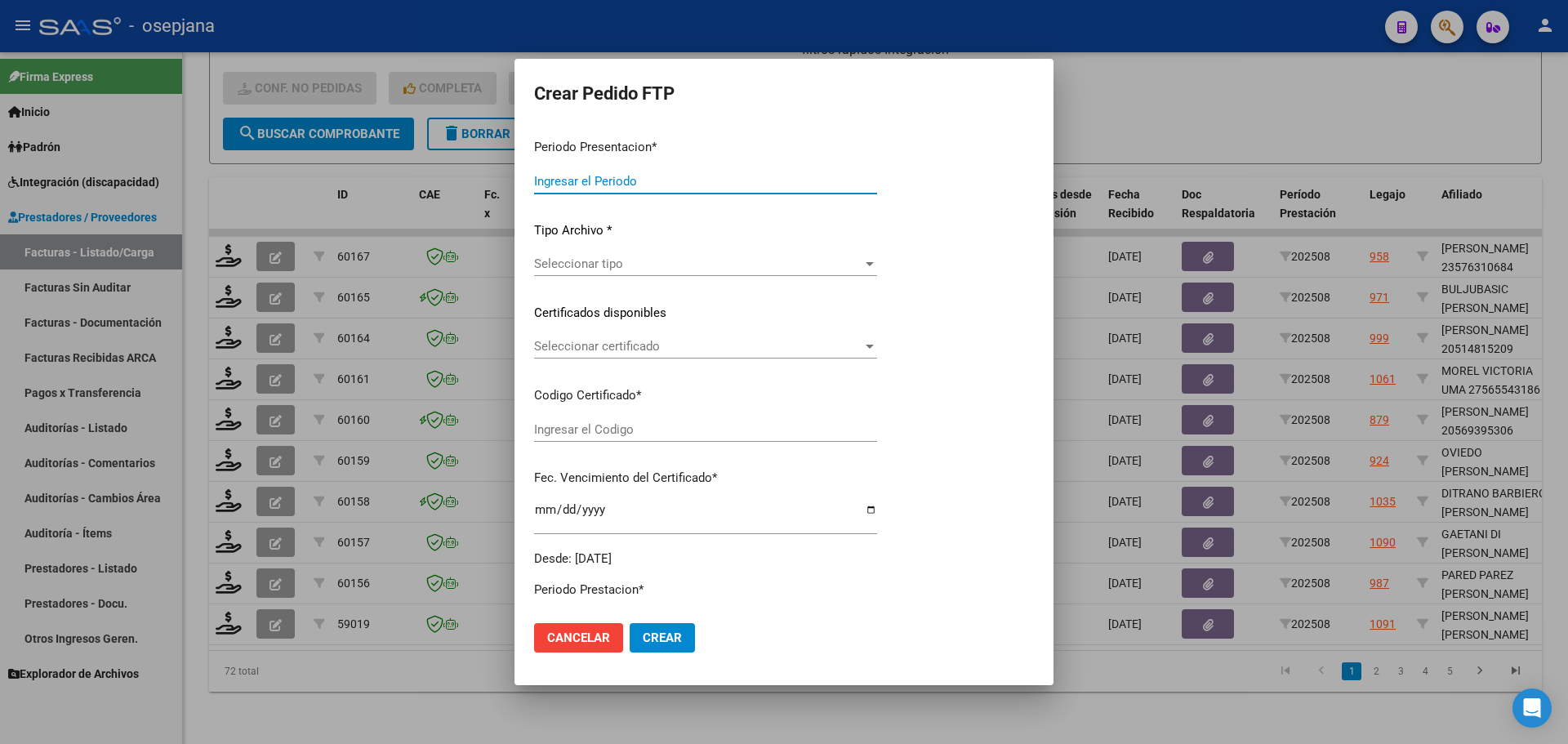
type input "202508"
type input "$ 98.964,88"
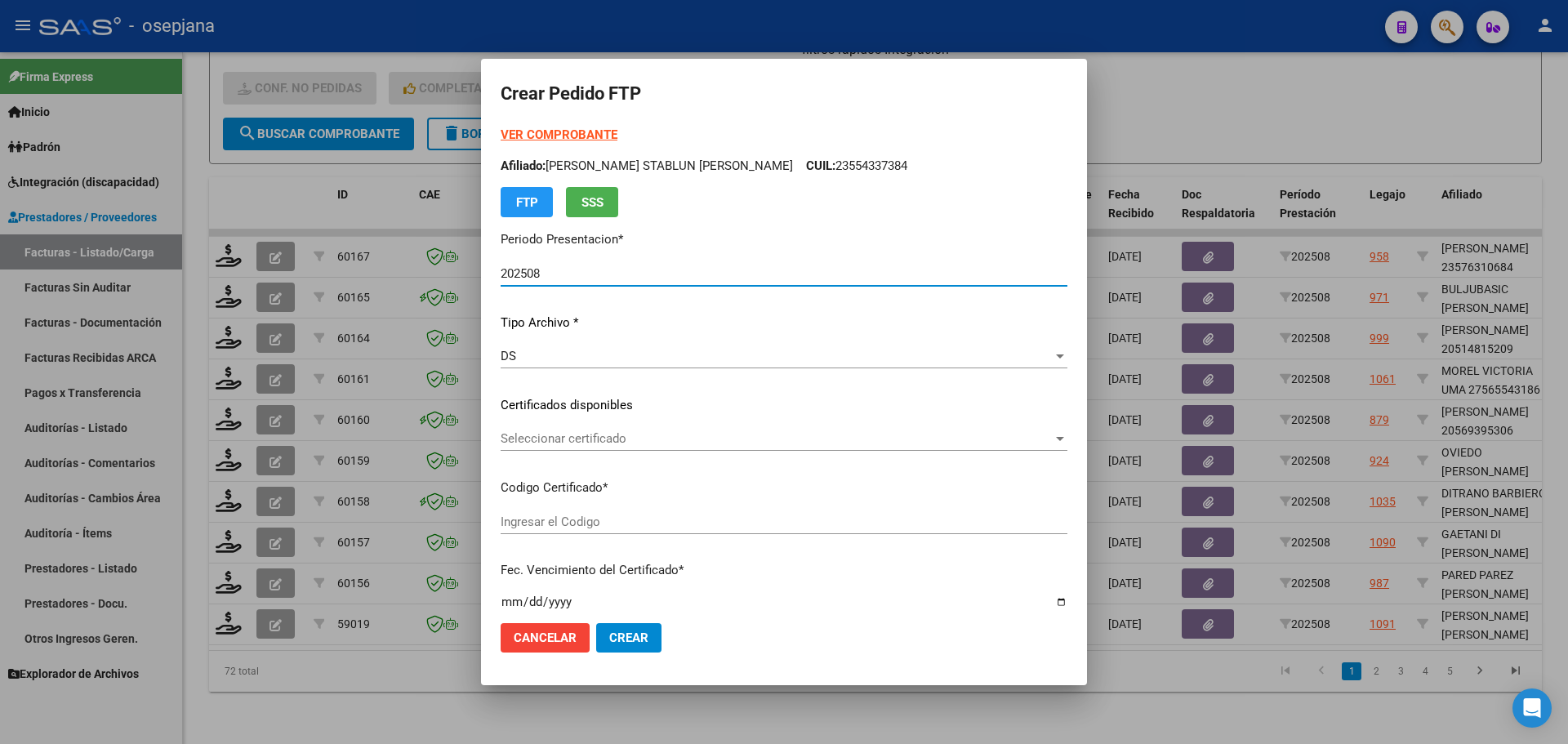
type input "ARG0100057476317-2023090120280901BS376"
type input "2028-09-04"
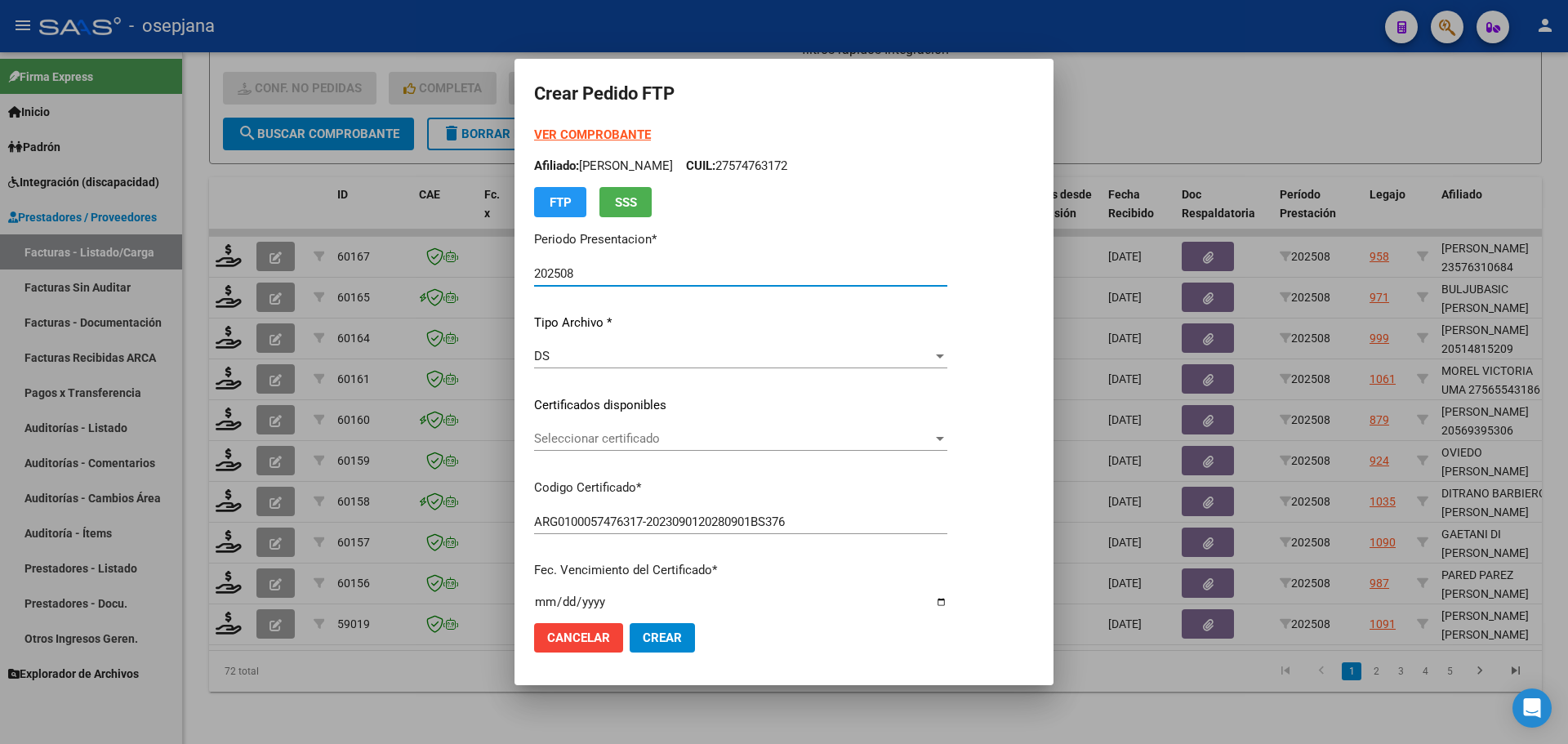
click at [602, 429] on div "Seleccionar certificado Seleccionar certificado" at bounding box center [740, 439] width 413 height 25
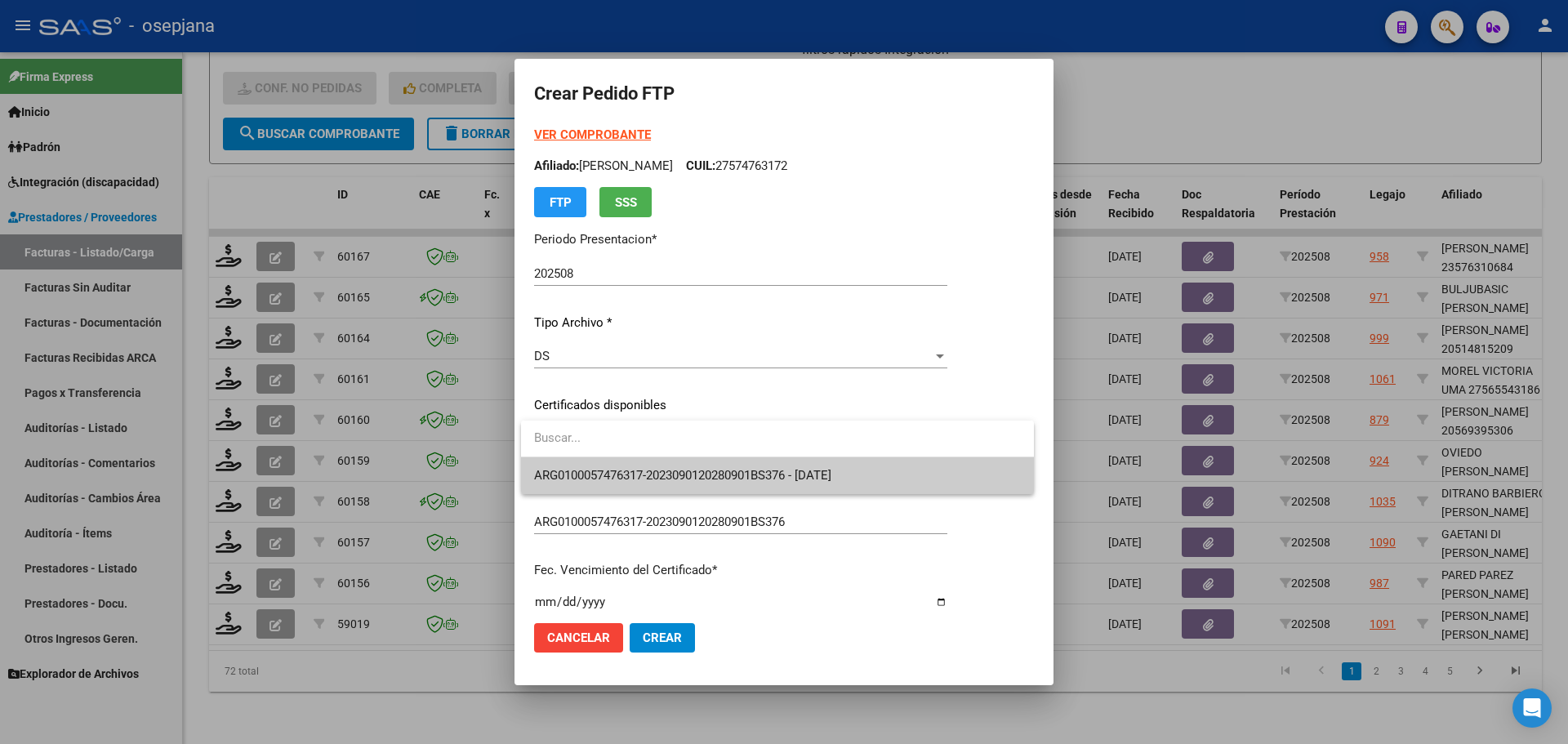
click at [618, 462] on span "ARG0100057476317-2023090120280901BS376 - 2028-09-04" at bounding box center [777, 476] width 486 height 37
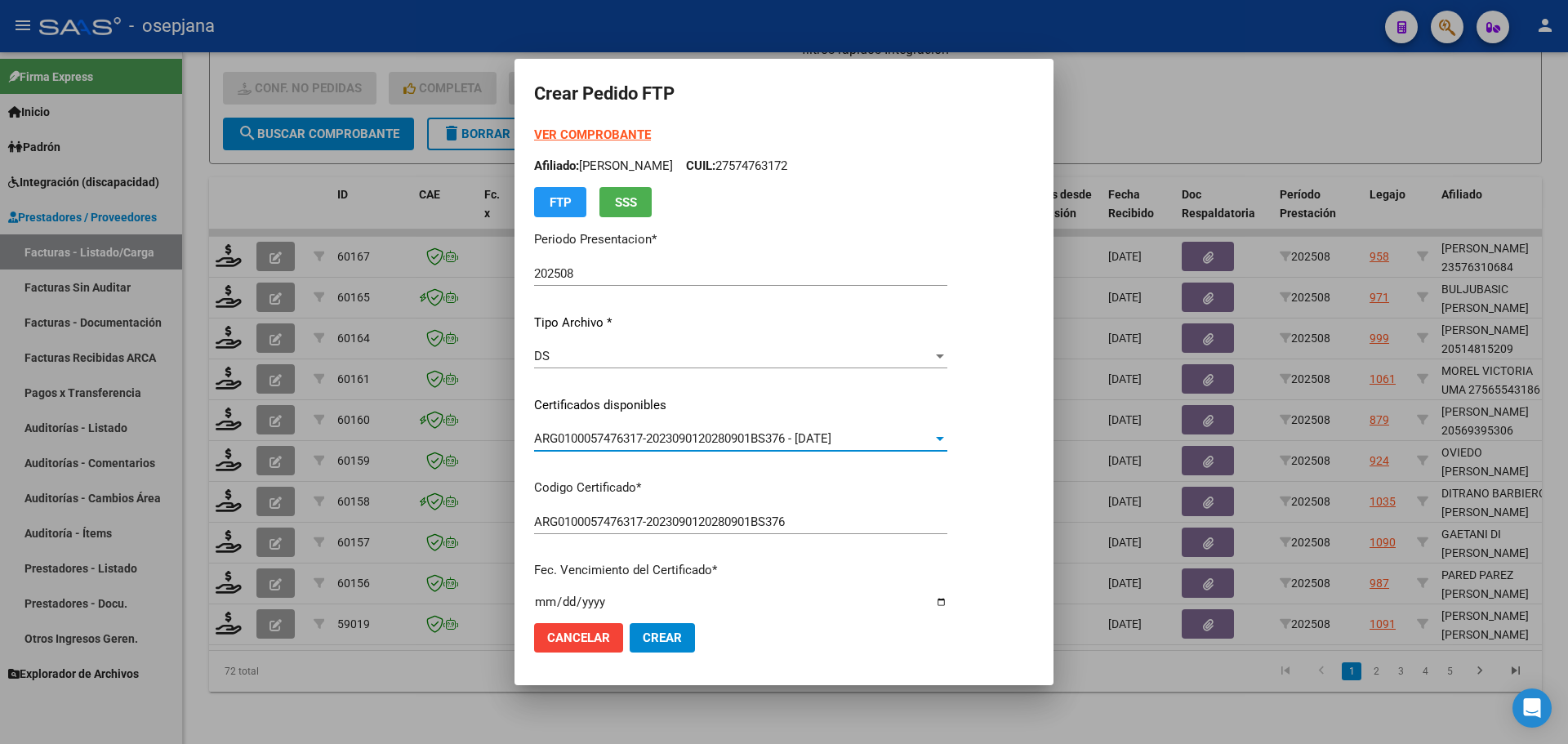
click at [608, 136] on strong "VER COMPROBANTE" at bounding box center [592, 135] width 117 height 15
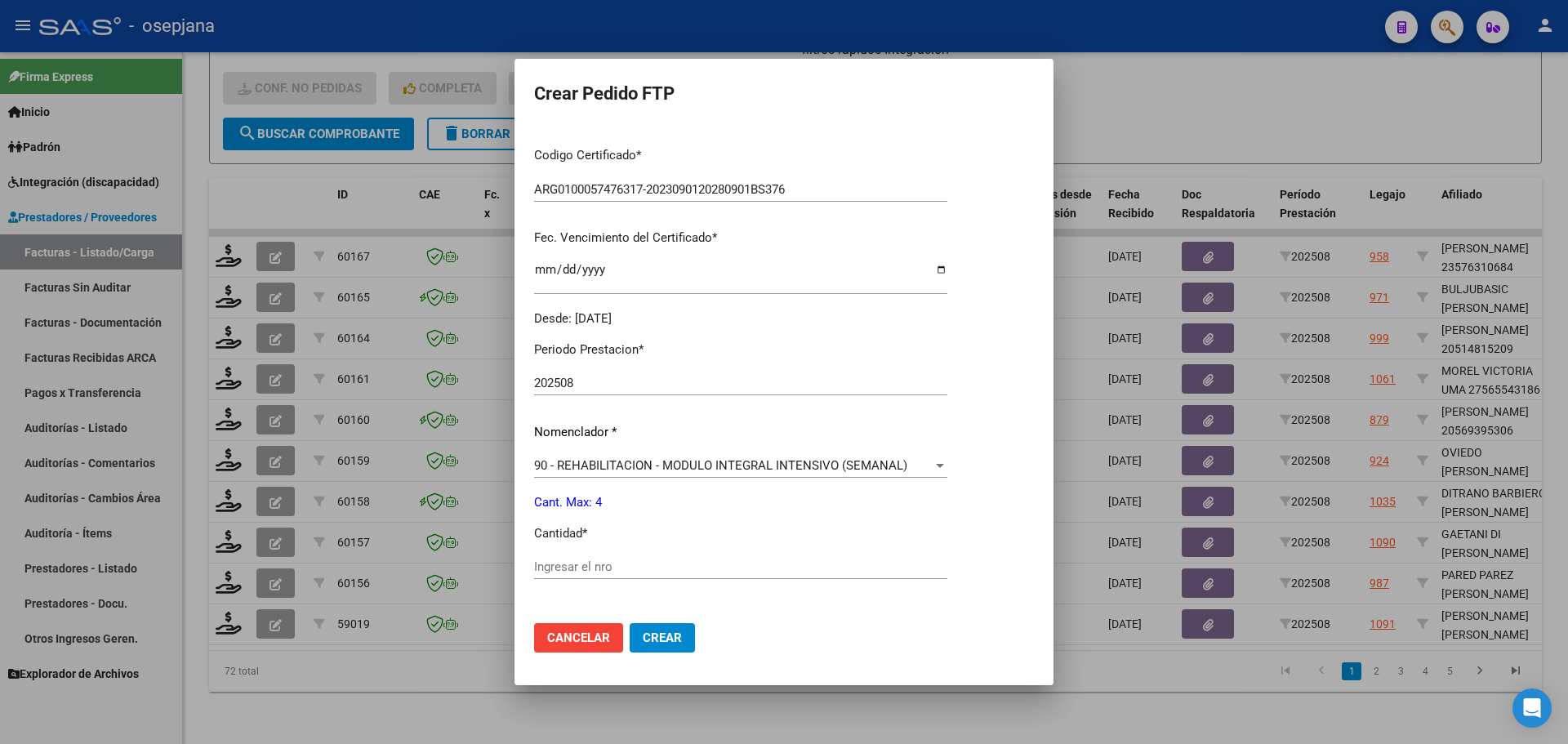
scroll to position [408, 0]
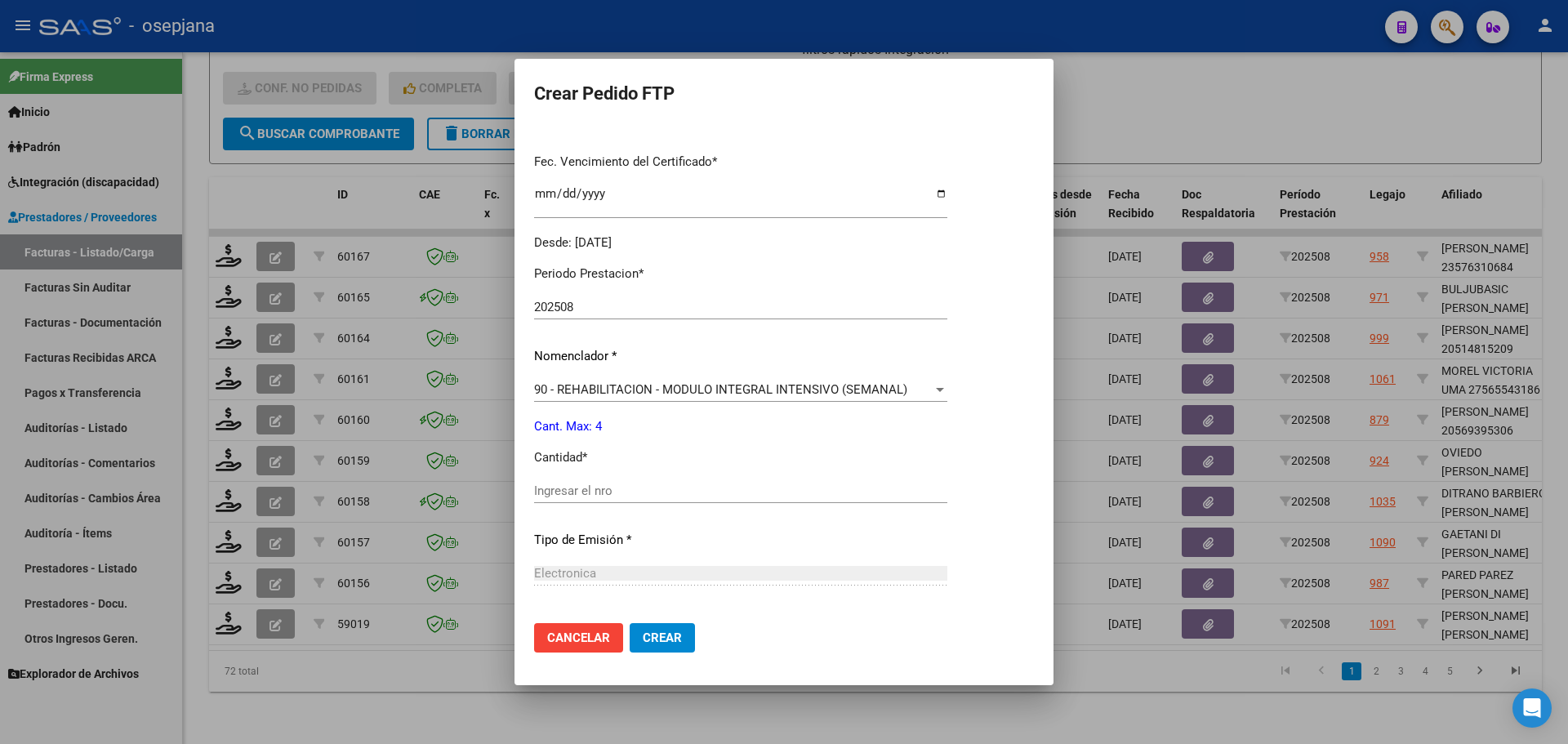
click at [602, 490] on input "Ingresar el nro" at bounding box center [740, 490] width 413 height 15
type input "4"
click at [662, 640] on span "Crear" at bounding box center [662, 638] width 39 height 15
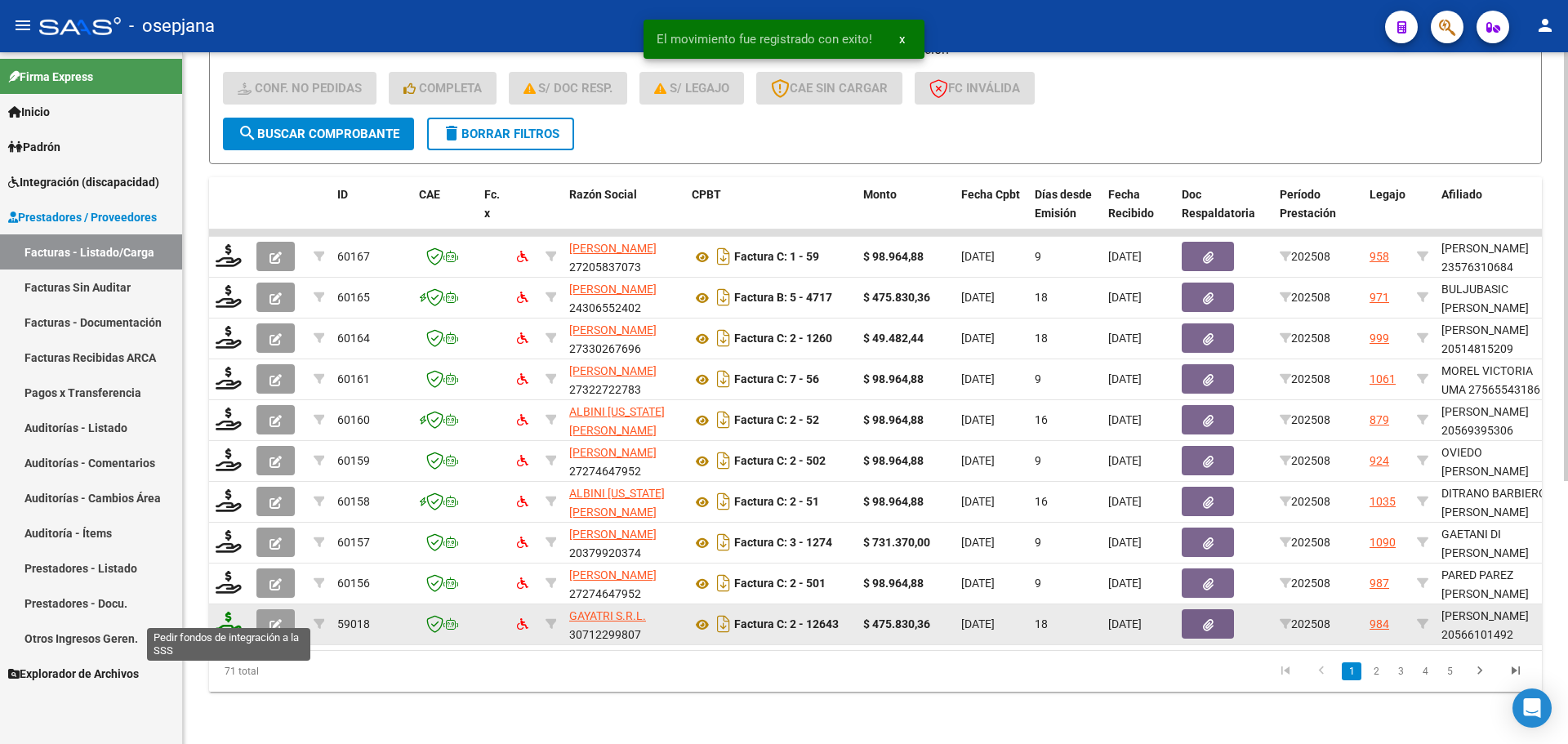
click at [229, 611] on icon at bounding box center [228, 623] width 26 height 23
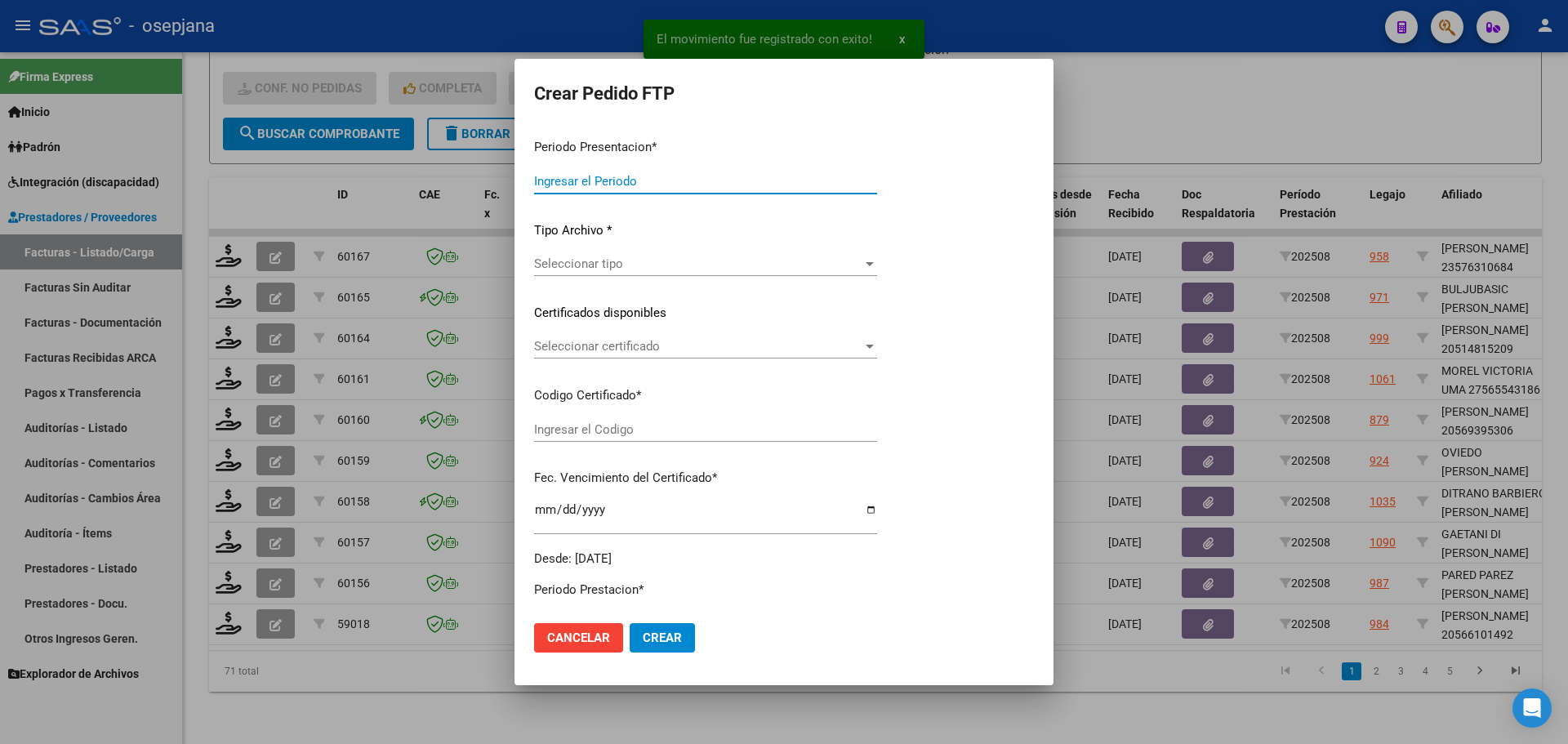
type input "202508"
type input "$ 475.830,36"
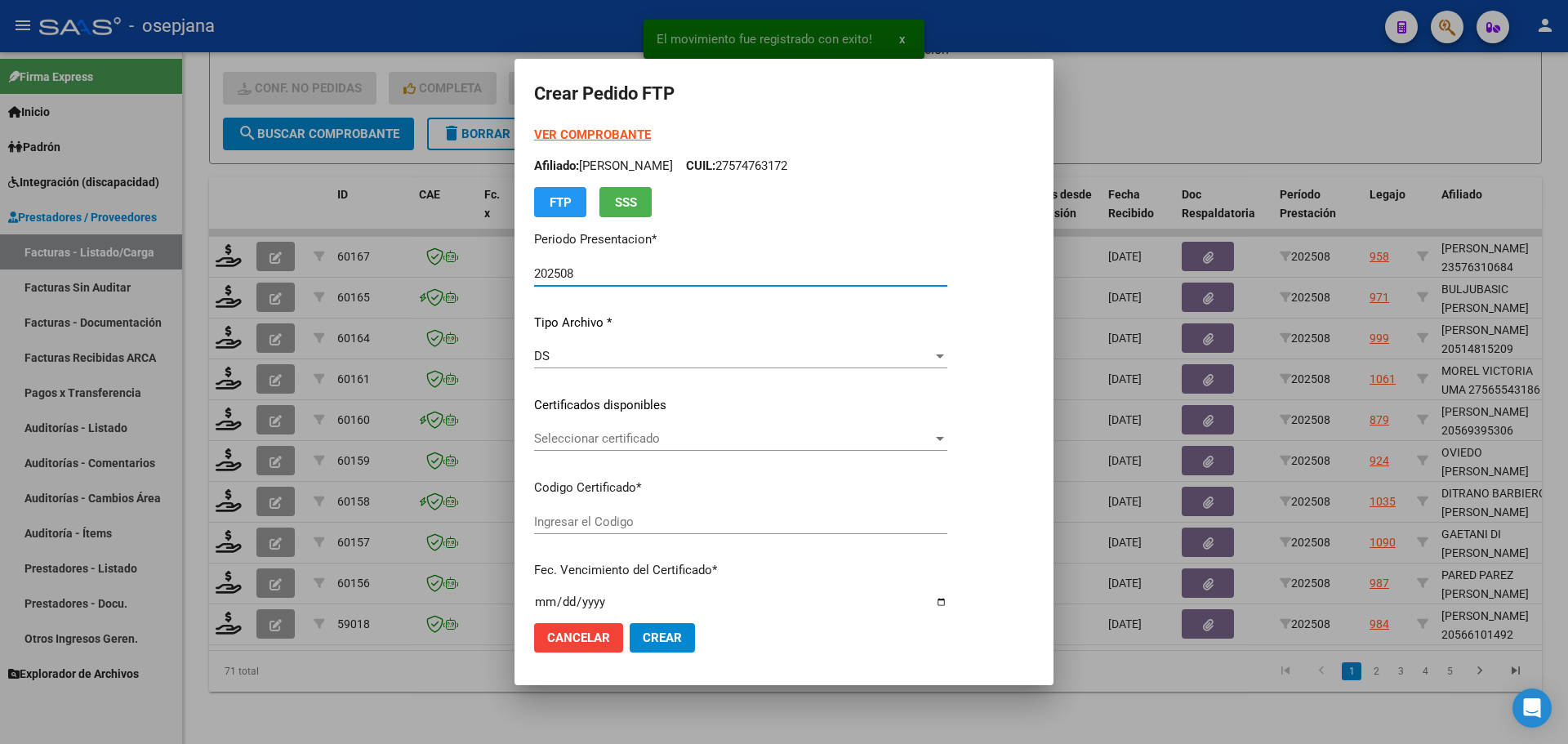
type input "ARG02000566101492023122720251227BUE427"
type input "2025-12-27"
click at [721, 433] on span "Seleccionar certificado" at bounding box center [733, 439] width 399 height 15
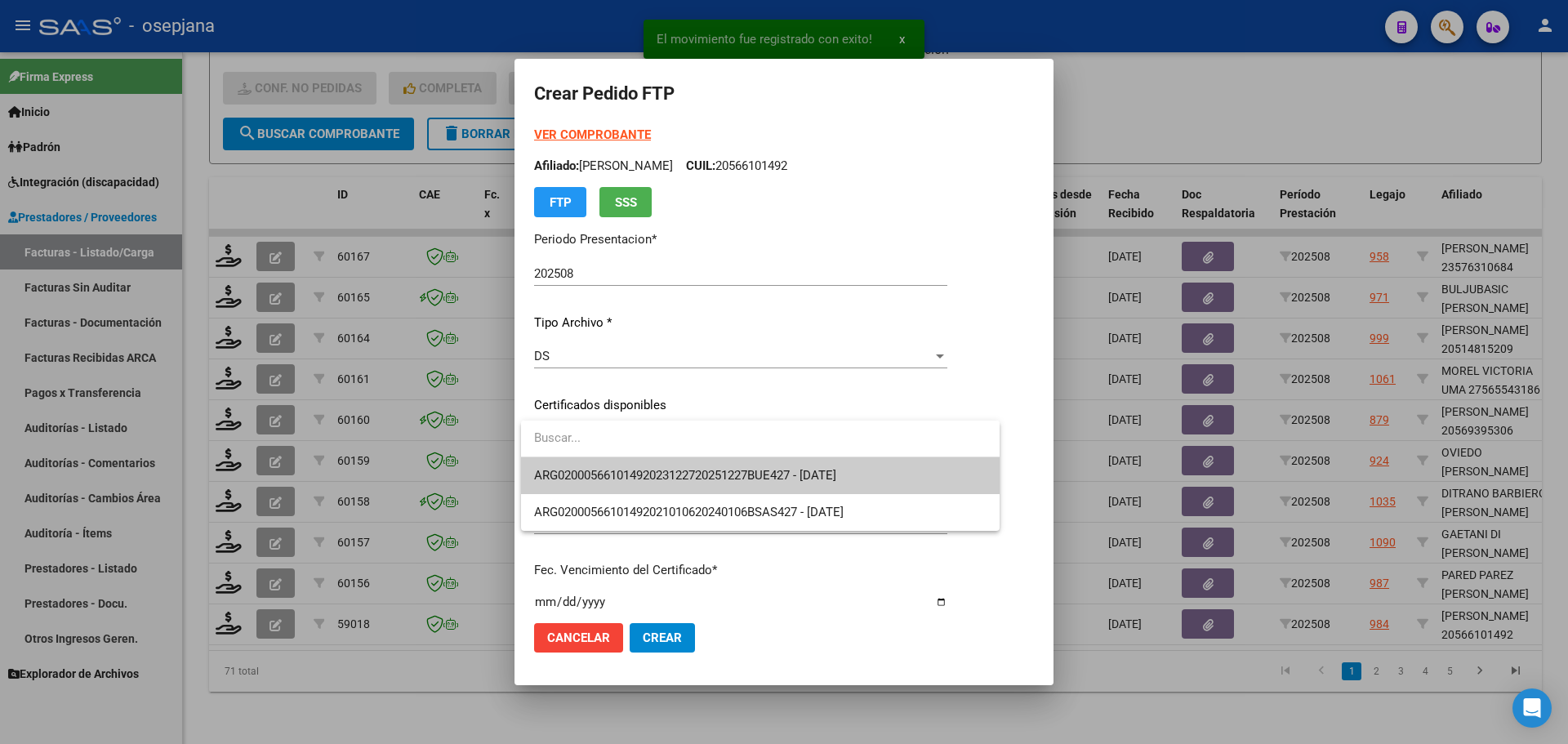
click at [732, 465] on span "ARG02000566101492023122720251227BUE427 - 2025-12-27" at bounding box center [760, 476] width 453 height 37
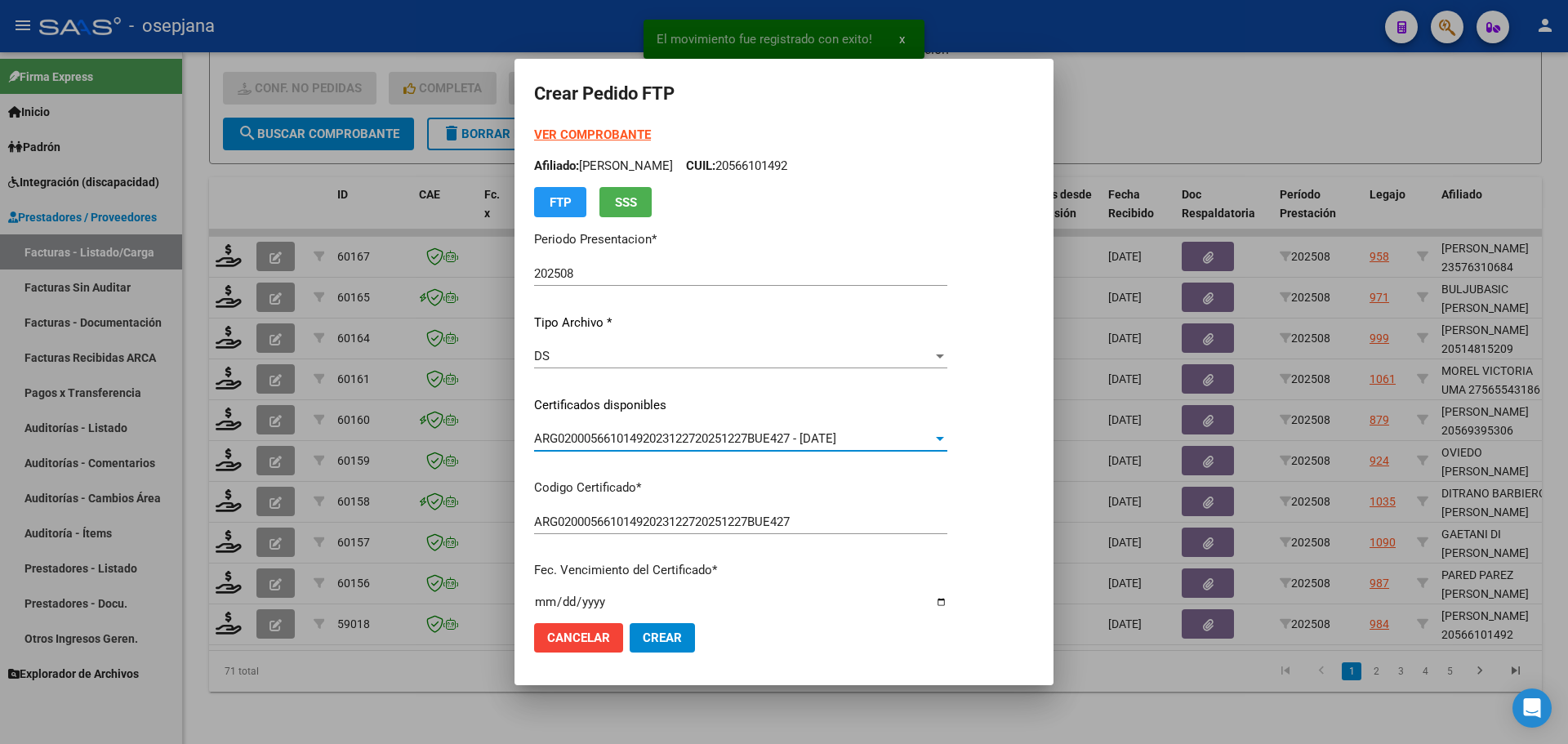
click at [621, 138] on strong "VER COMPROBANTE" at bounding box center [592, 135] width 117 height 15
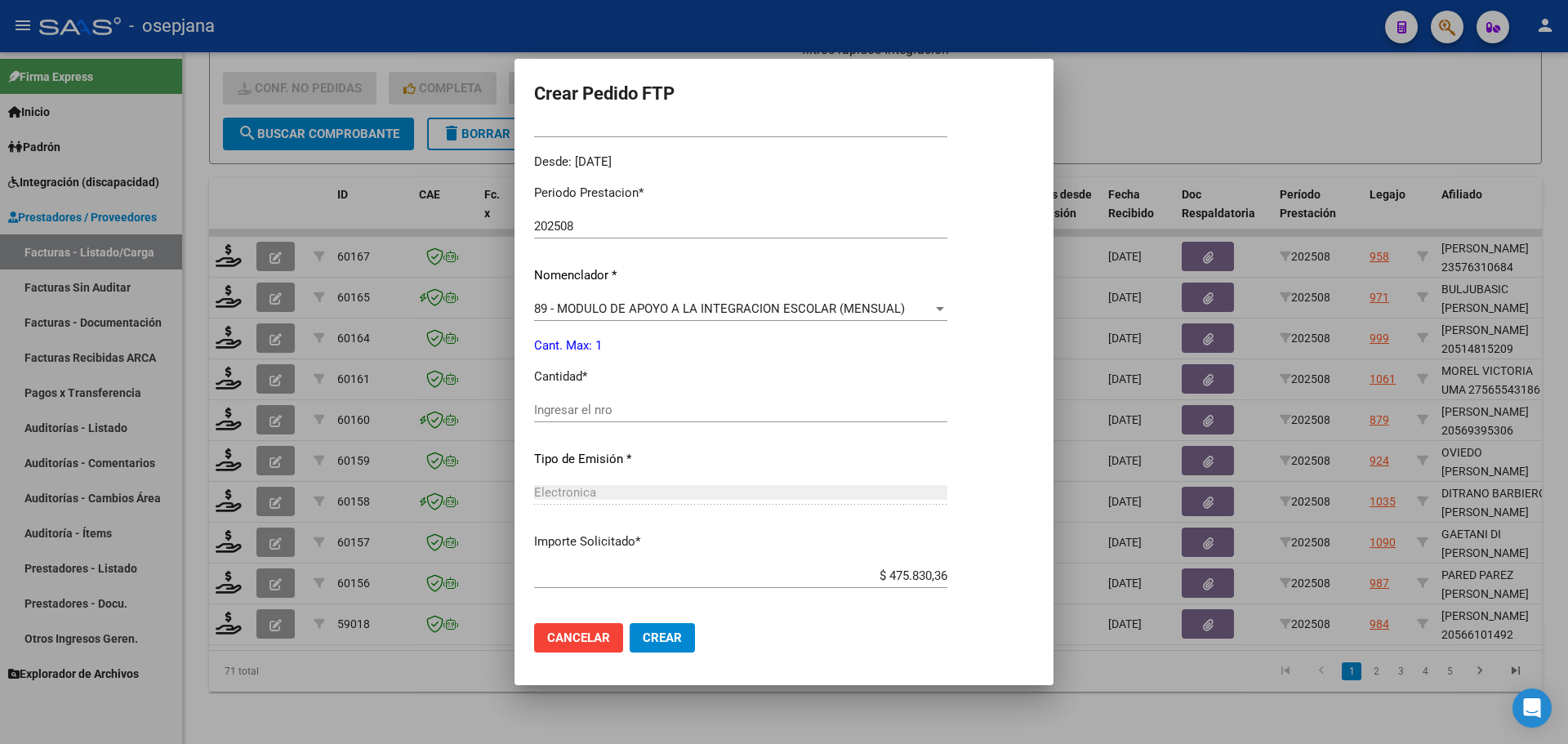
scroll to position [489, 0]
click at [580, 408] on input "Ingresar el nro" at bounding box center [740, 409] width 413 height 15
type input "1"
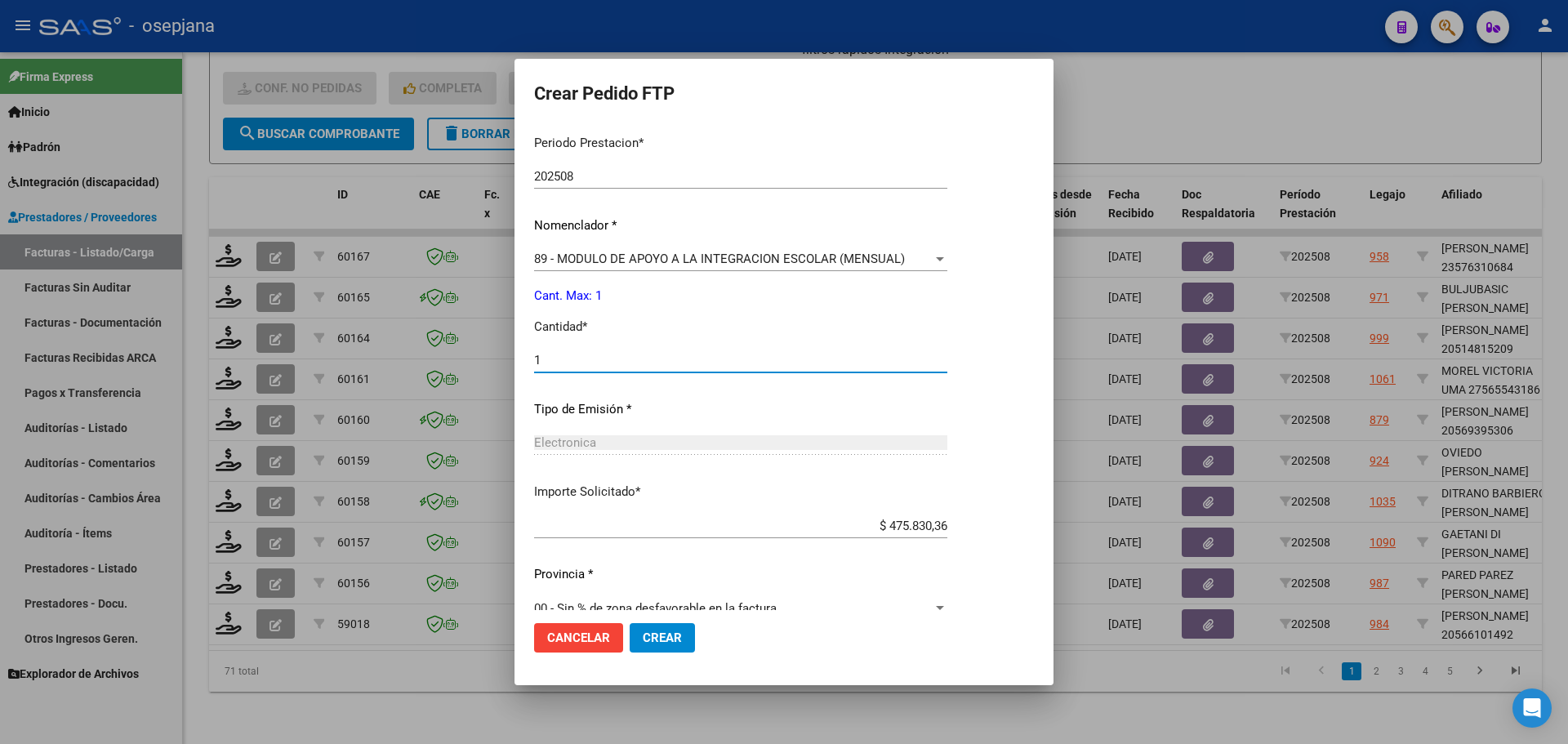
scroll to position [565, 0]
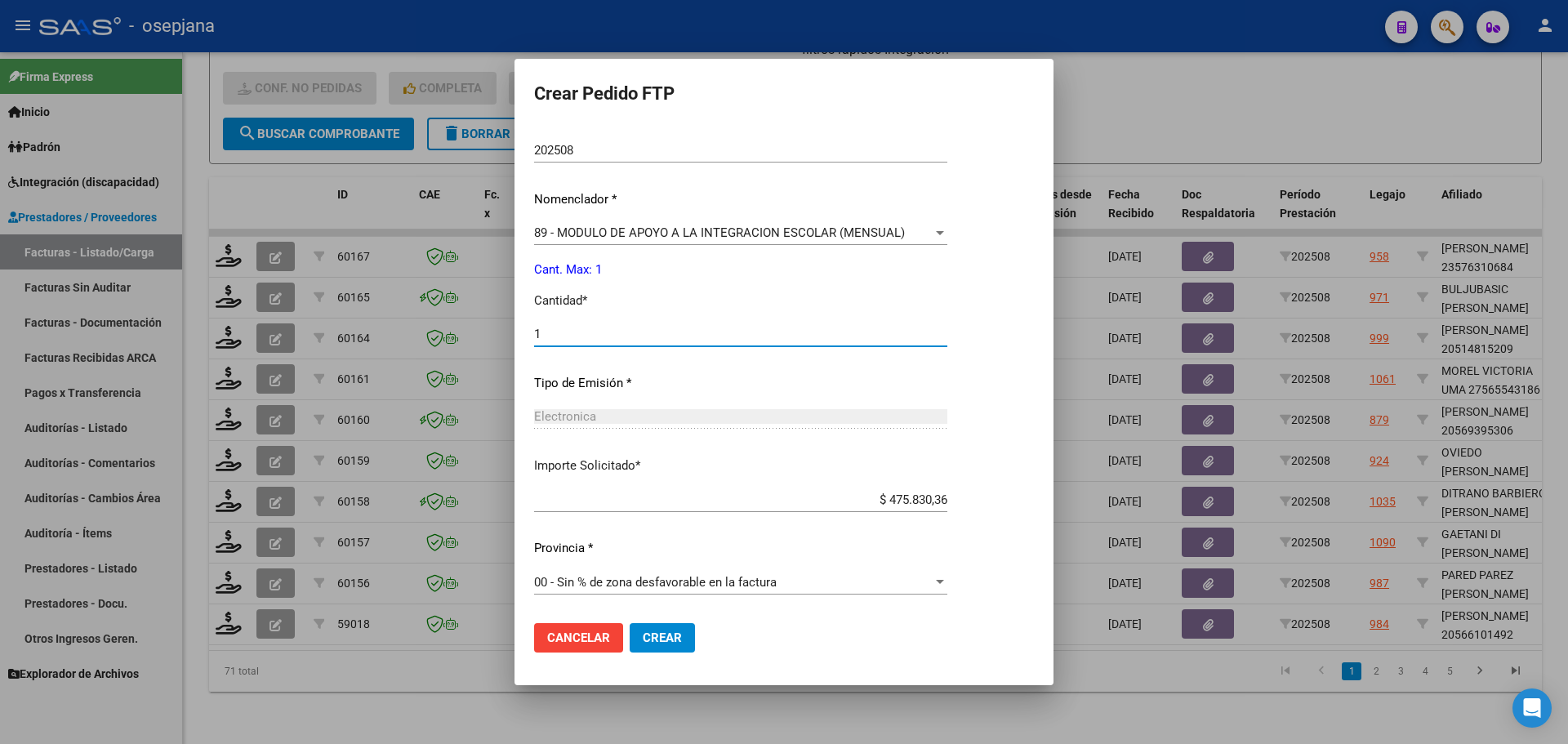
click at [674, 638] on span "Crear" at bounding box center [662, 638] width 39 height 15
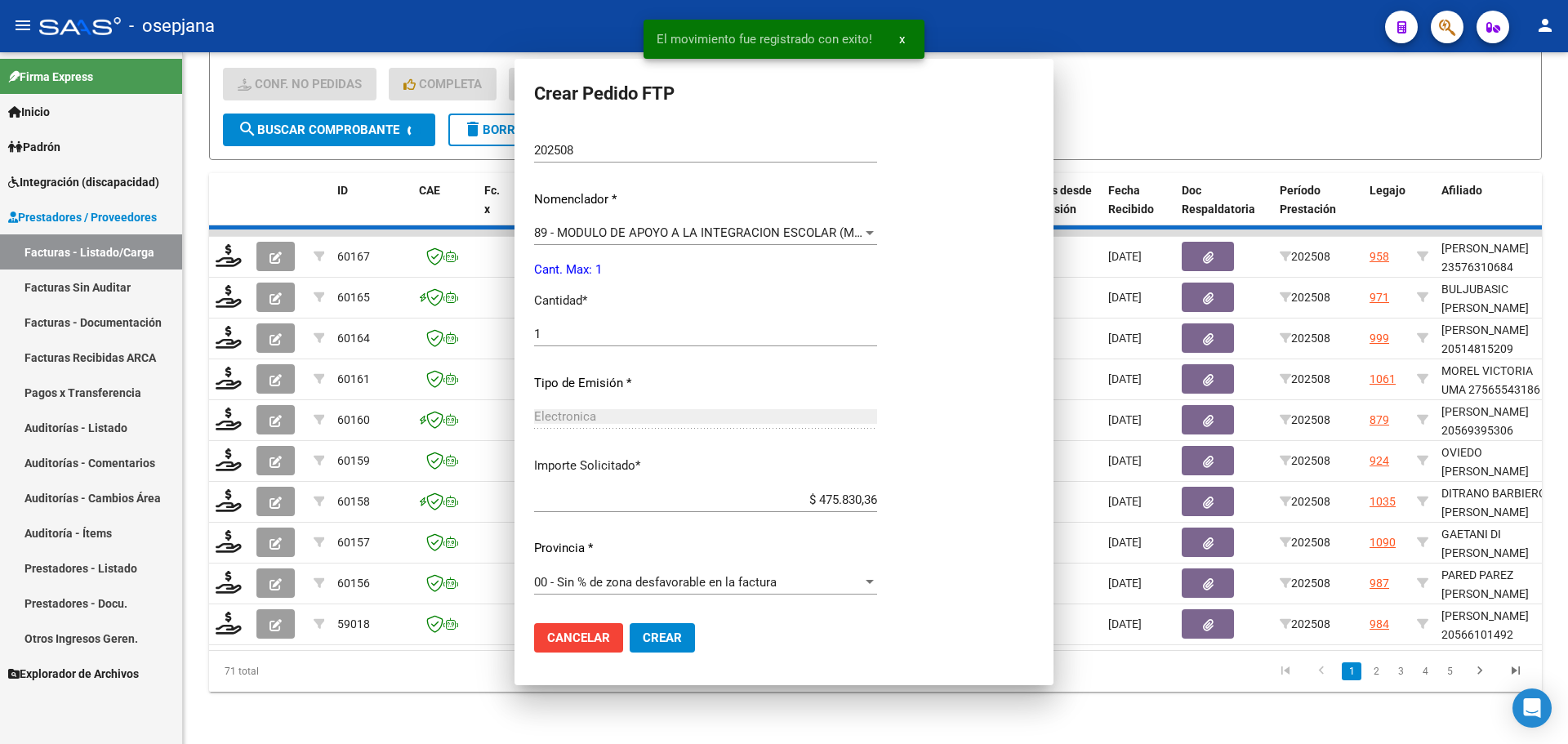
scroll to position [472, 0]
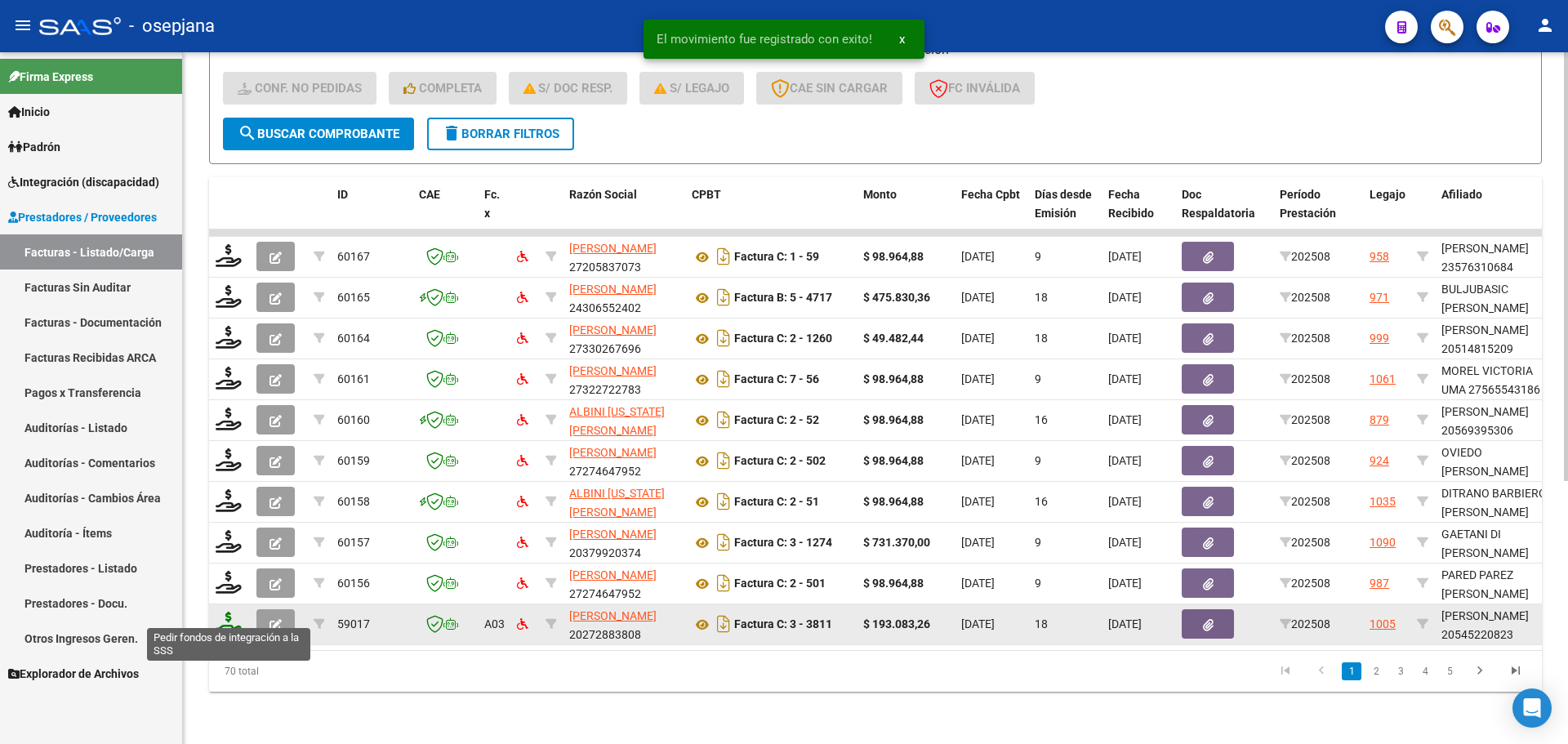
click at [231, 611] on icon at bounding box center [228, 623] width 26 height 23
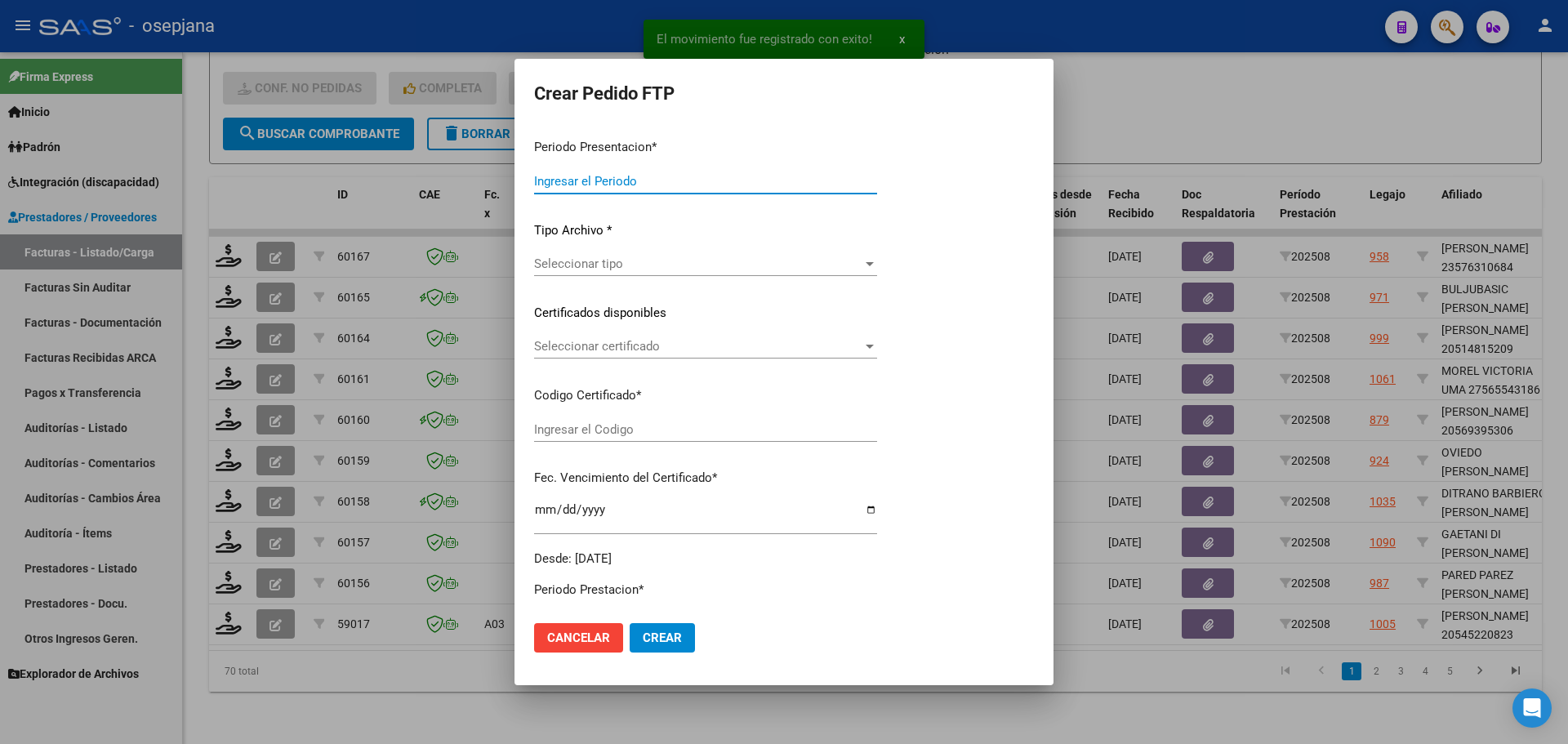
type input "202508"
type input "$ 193.083,26"
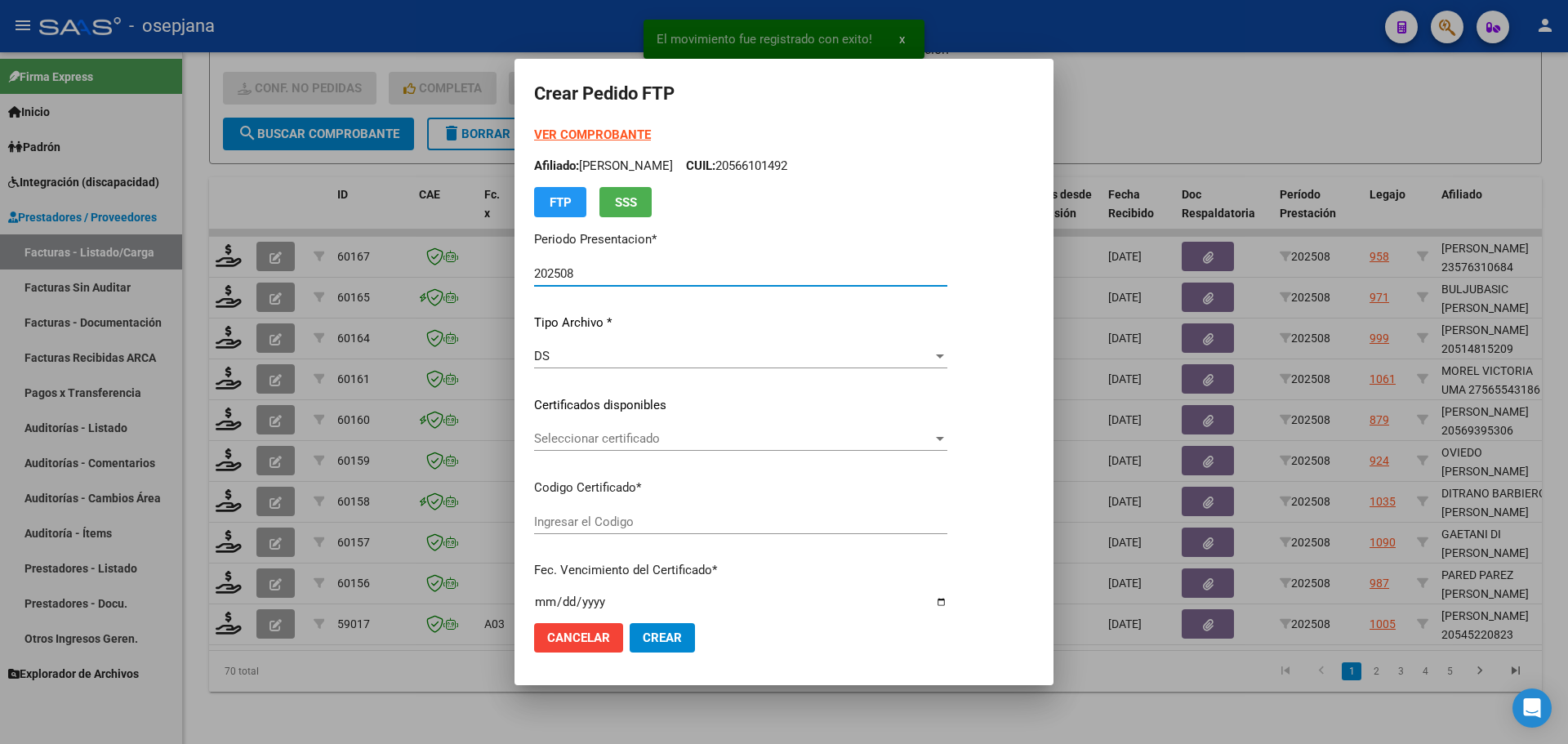
type input "ARG02000545220822024020920340209BSAS313"
type input "2034-02-15"
click at [690, 427] on div "Seleccionar certificado Seleccionar certificado" at bounding box center [779, 439] width 491 height 25
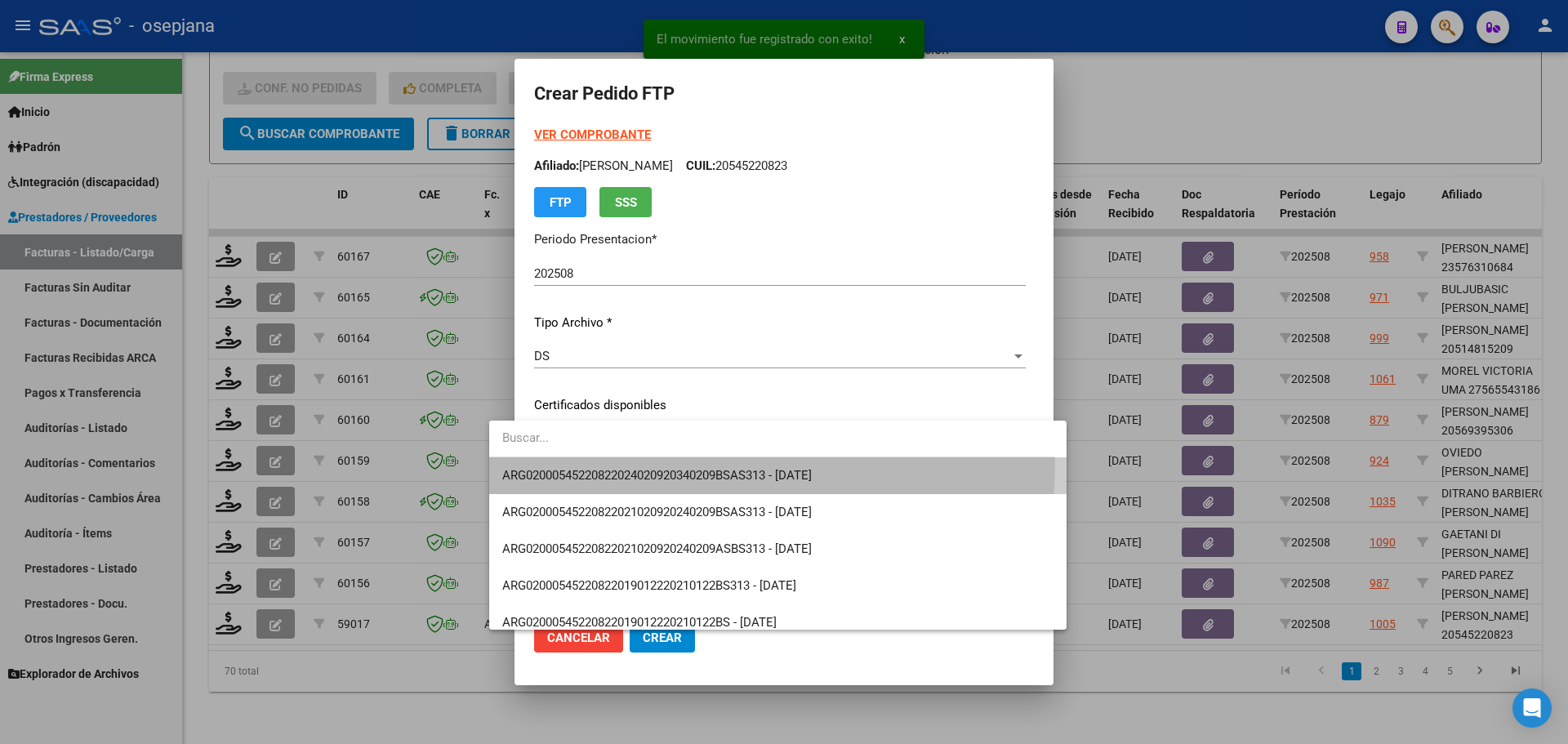
click at [700, 465] on span "ARG02000545220822024020920340209BSAS313 - 2034-02-15" at bounding box center [777, 476] width 551 height 37
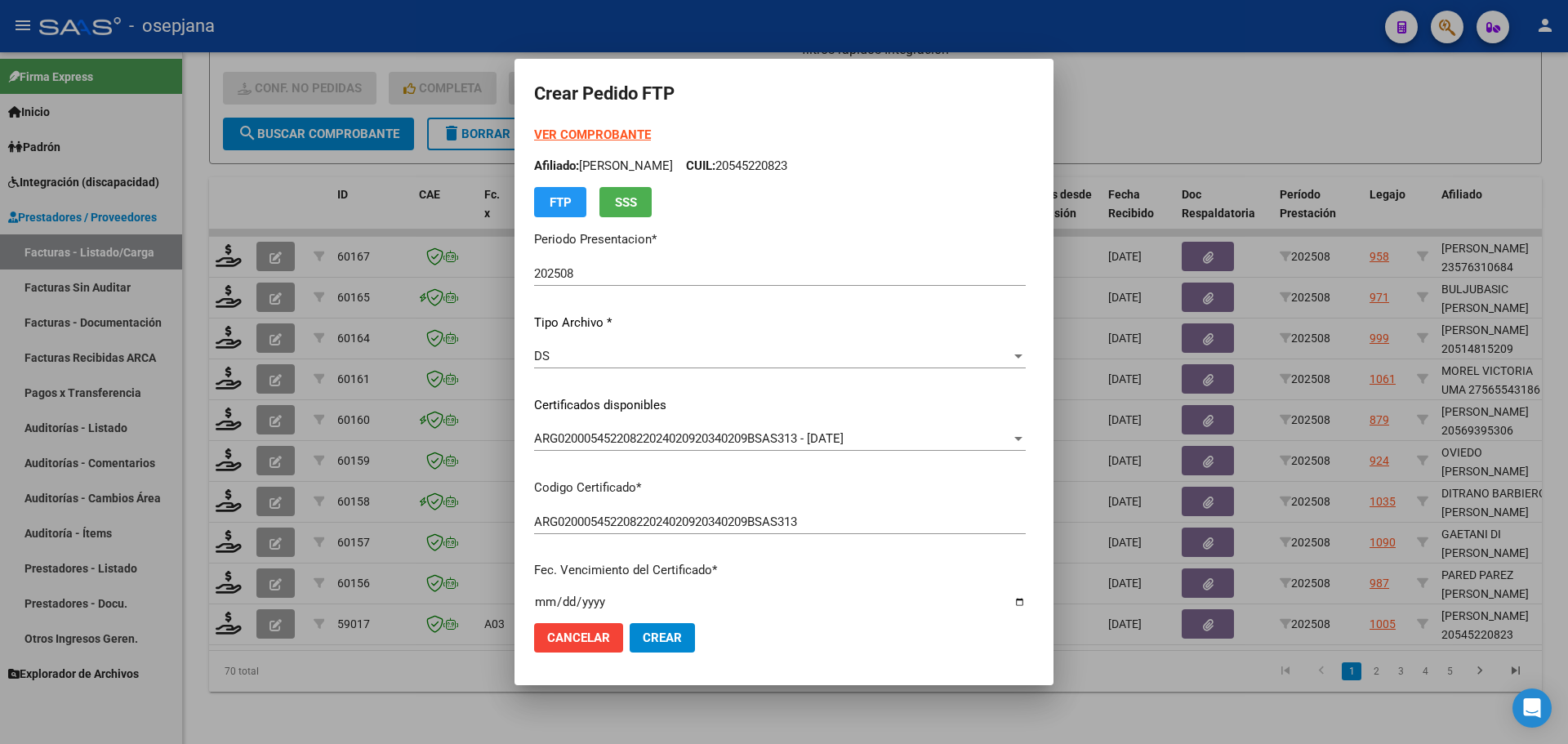
click at [608, 135] on strong "VER COMPROBANTE" at bounding box center [592, 135] width 117 height 15
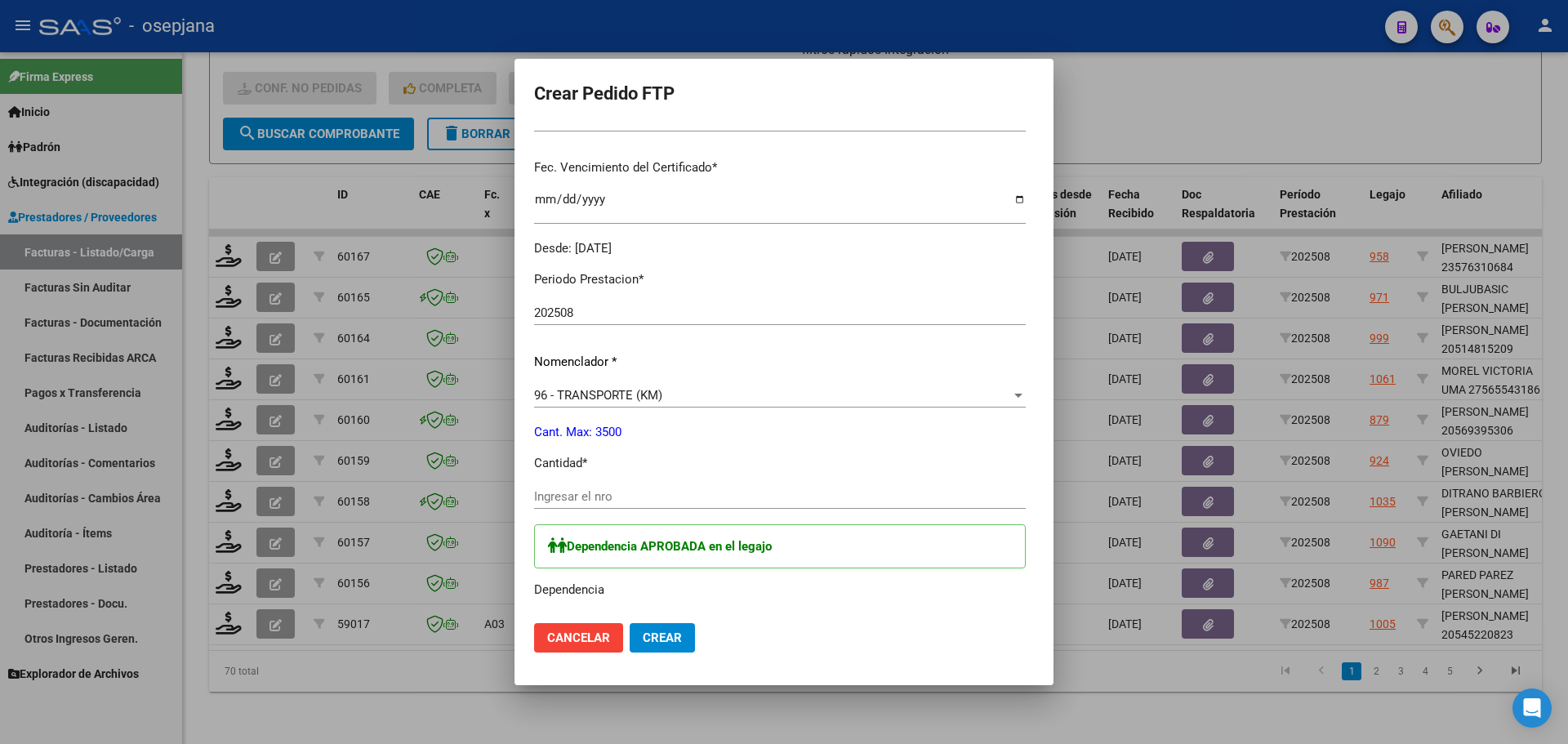
scroll to position [408, 0]
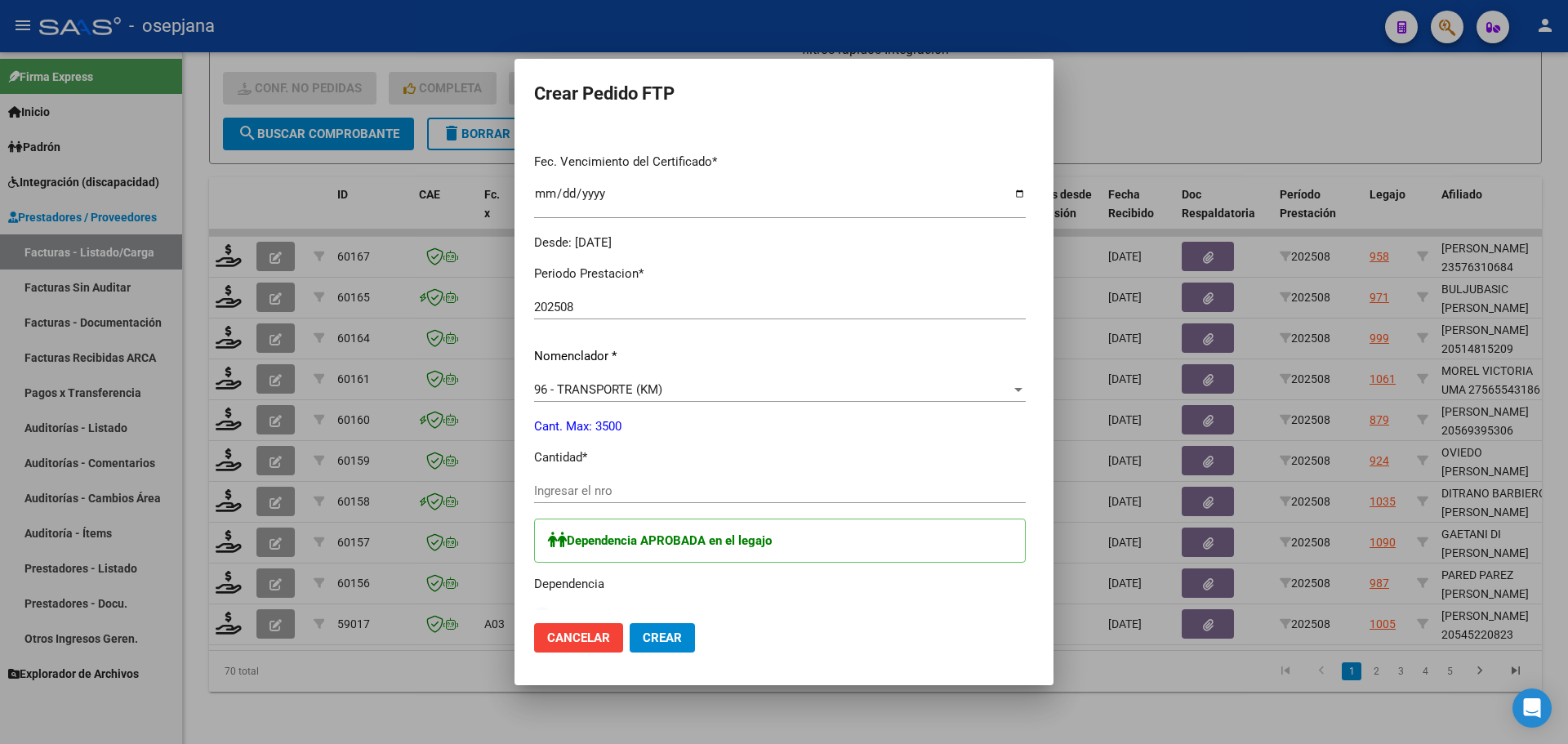
click at [583, 497] on input "Ingresar el nro" at bounding box center [779, 490] width 491 height 15
type input "264"
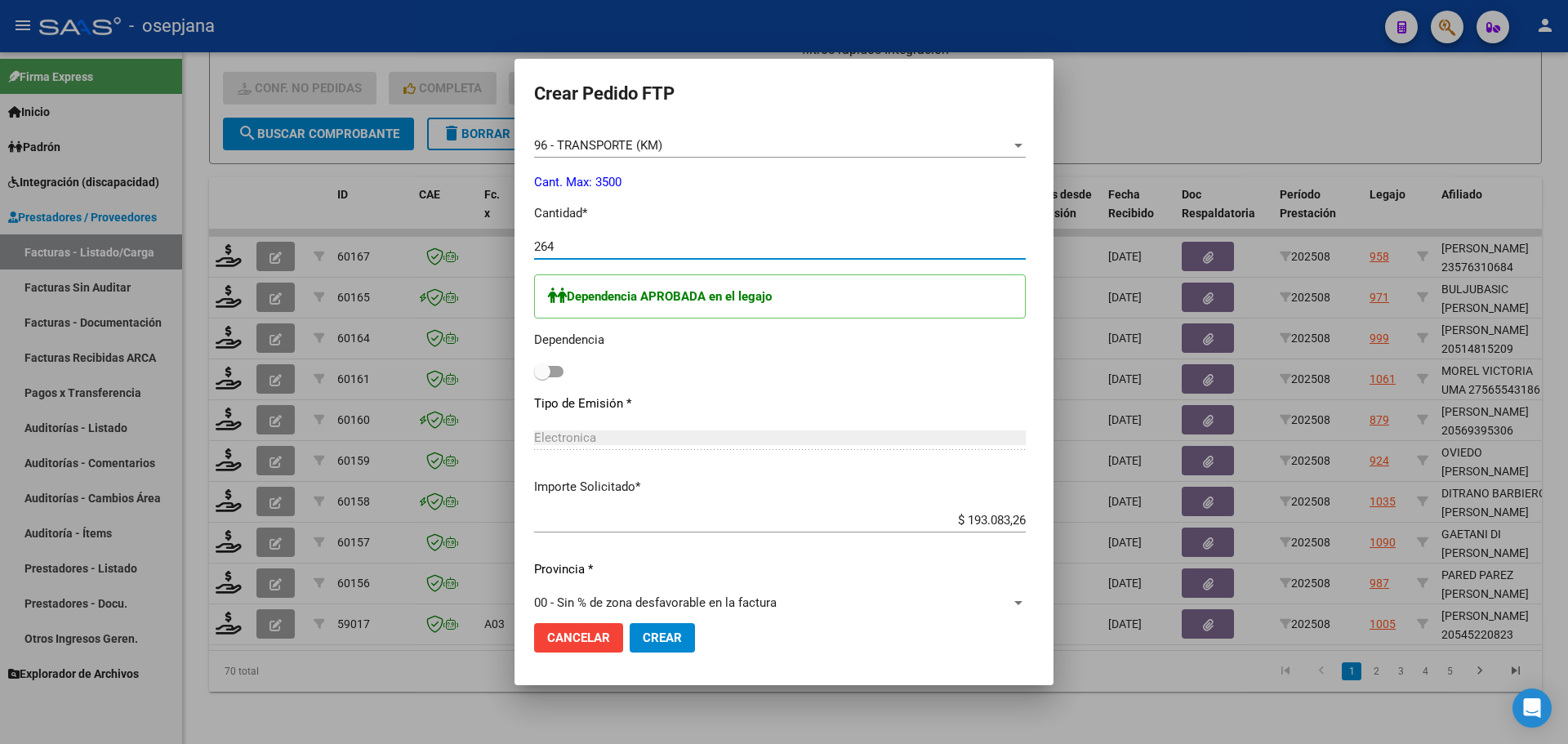
scroll to position [653, 0]
click at [534, 372] on span at bounding box center [542, 371] width 16 height 16
click at [541, 377] on input "checkbox" at bounding box center [541, 377] width 1 height 1
checkbox input "true"
click at [630, 646] on button "Crear" at bounding box center [662, 638] width 66 height 29
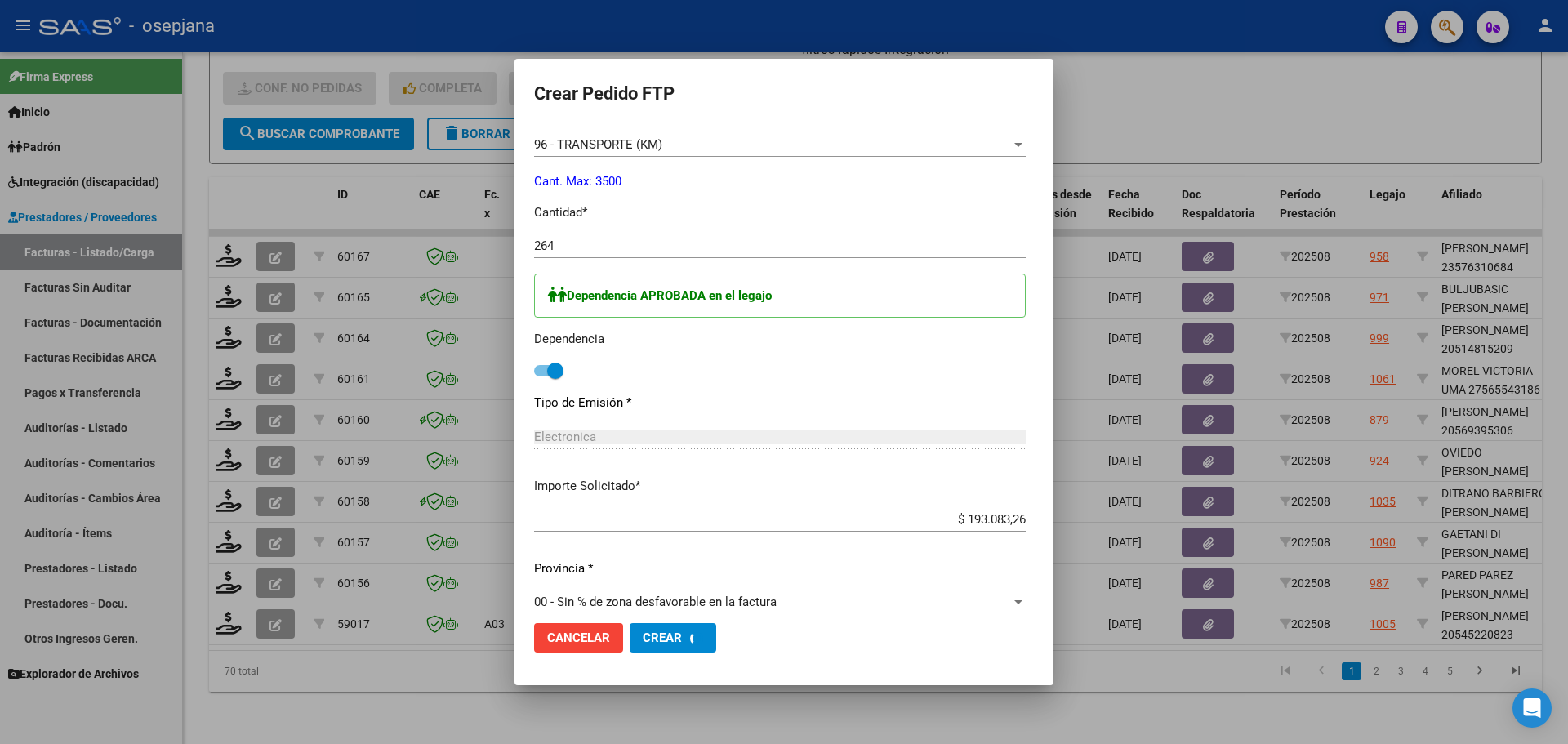
scroll to position [0, 0]
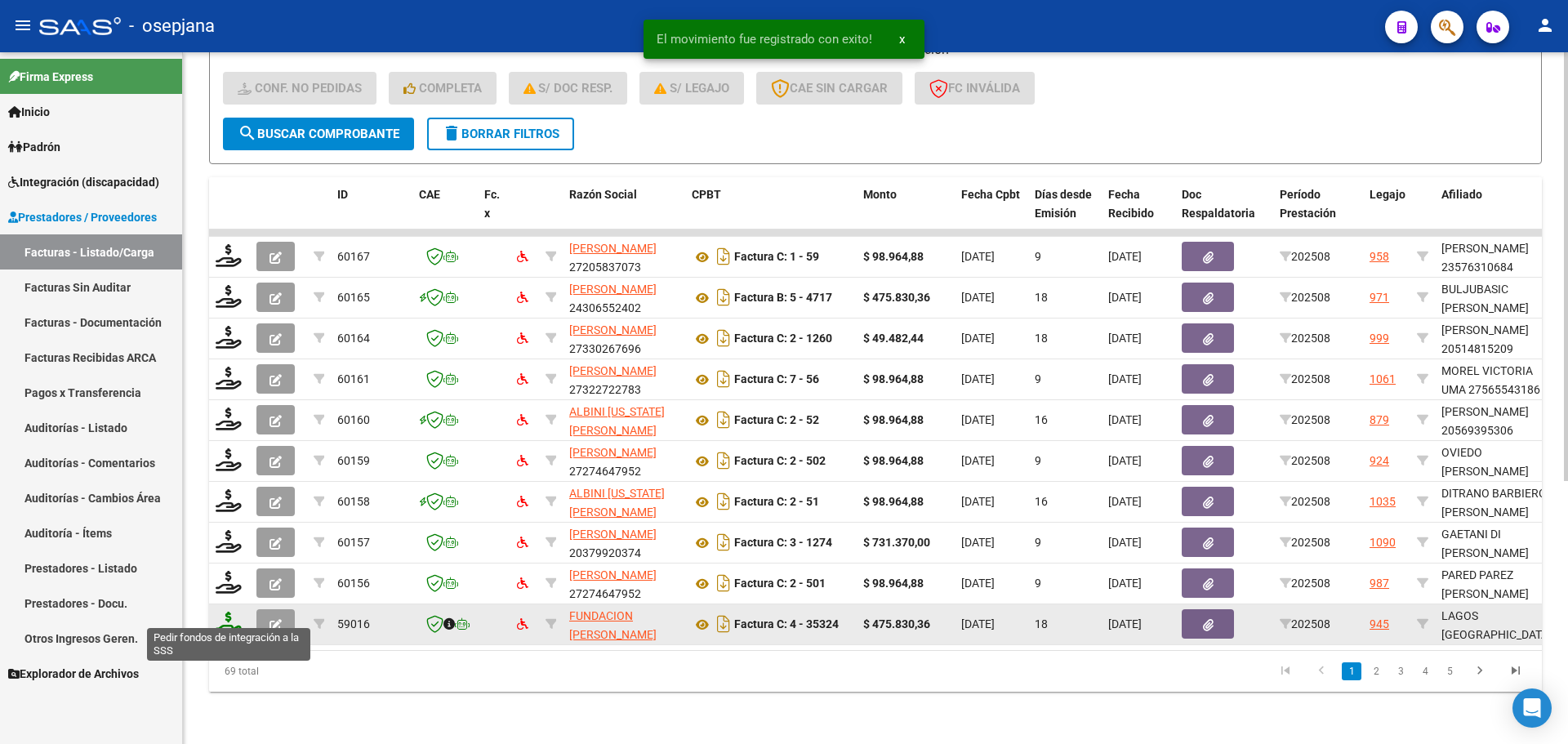
click at [222, 611] on icon at bounding box center [228, 623] width 26 height 23
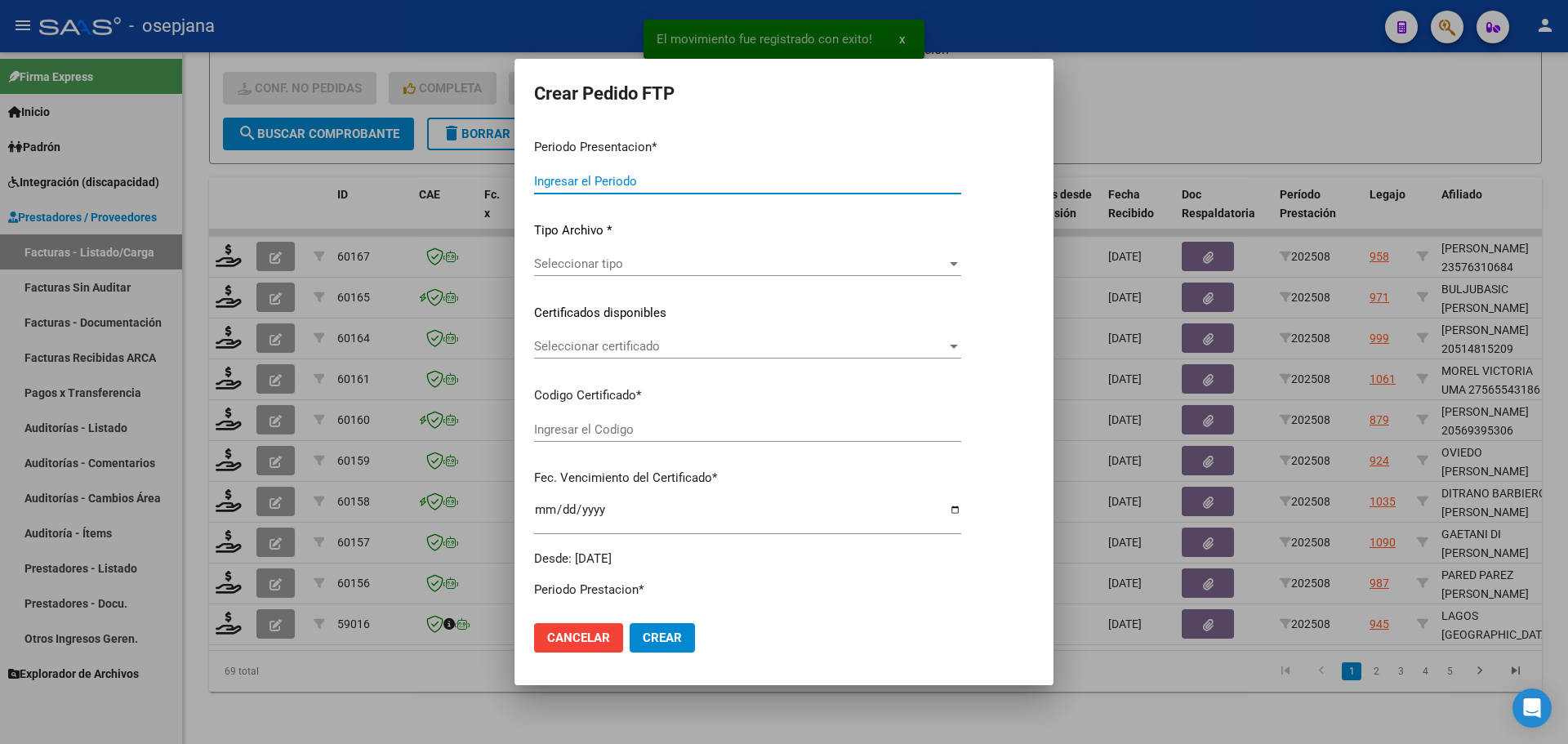
type input "202508"
type input "$ 475.830,36"
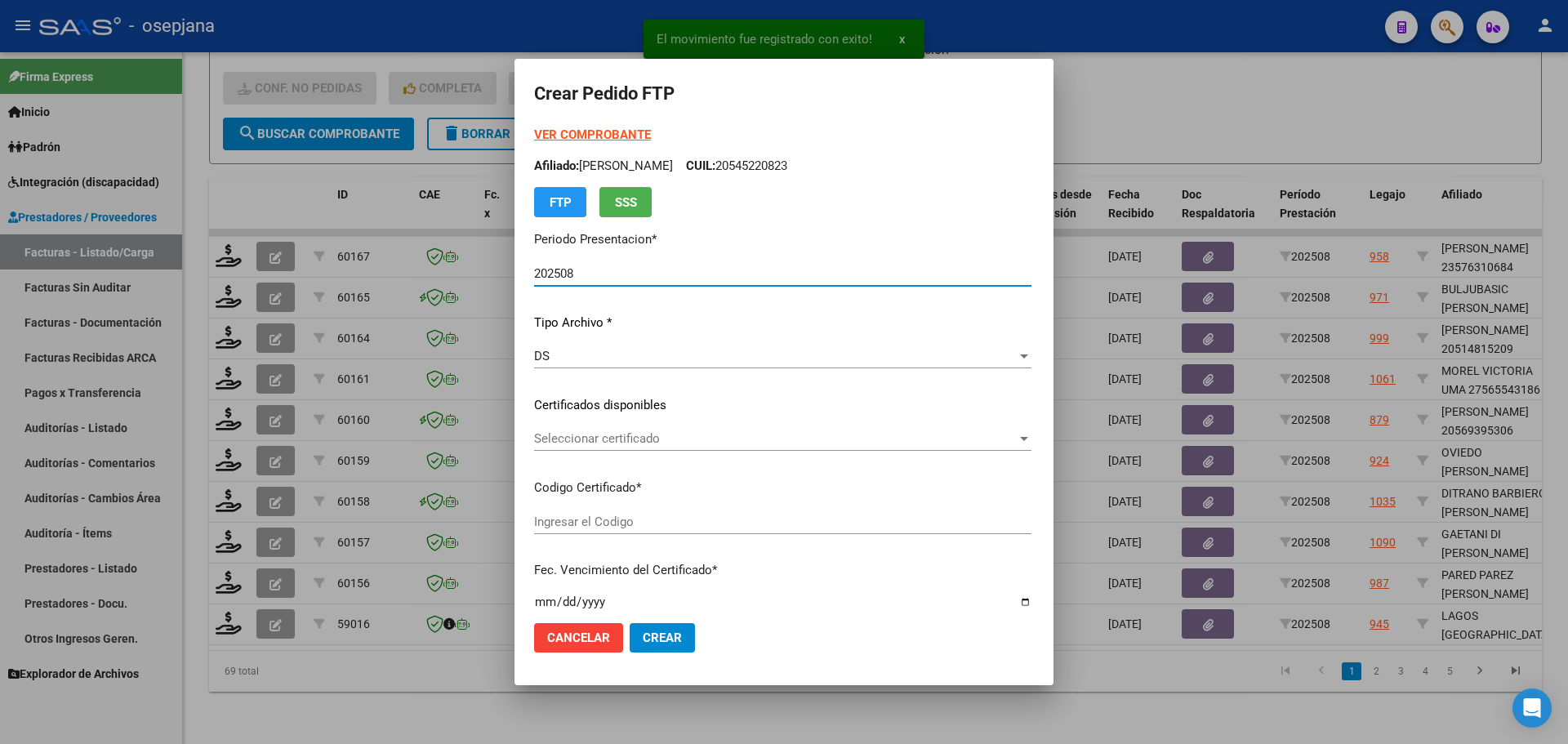
type input "ARG01000582916972023081520260815BS342"
type input "2026-08-22"
click at [638, 440] on span "Seleccionar certificado" at bounding box center [750, 439] width 433 height 15
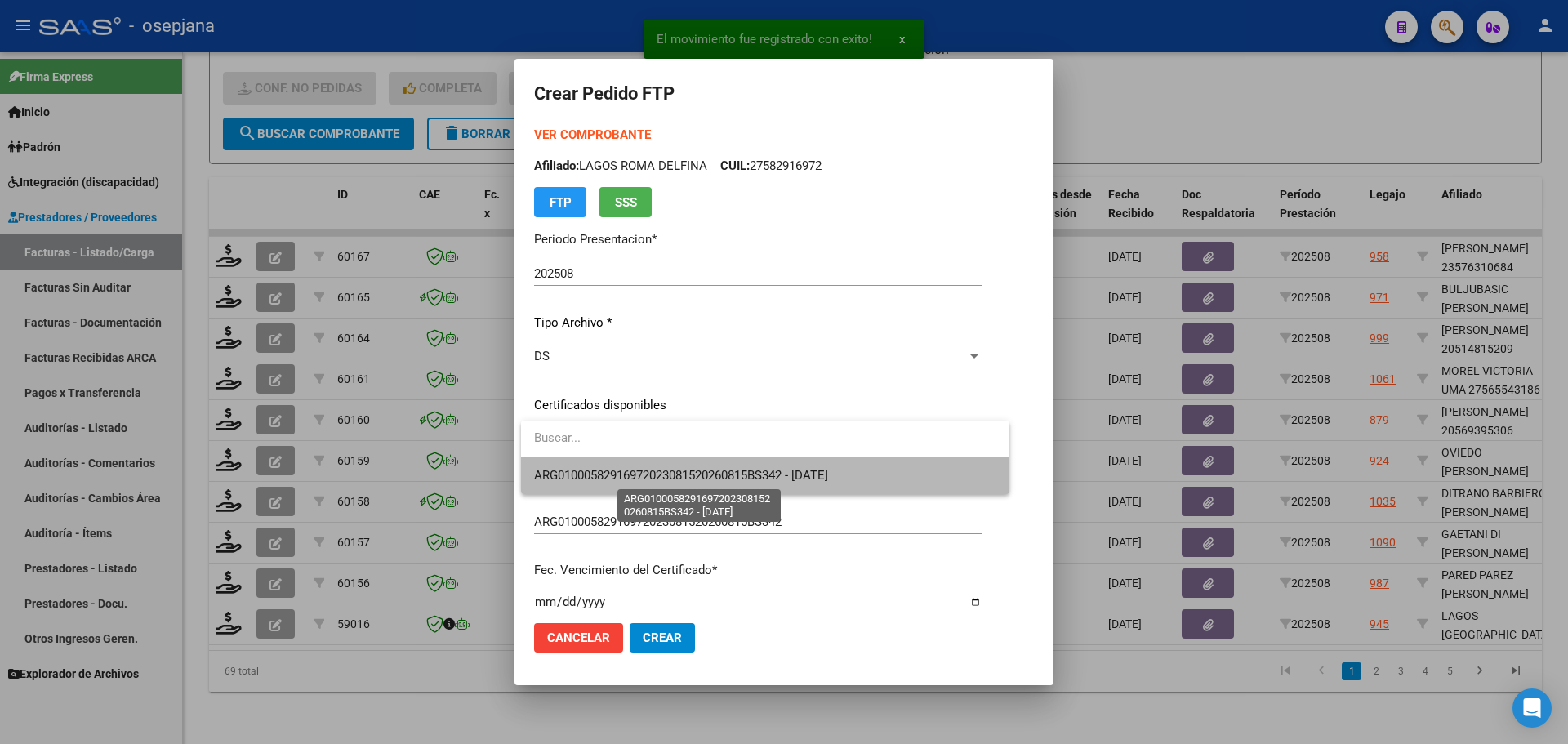
click at [639, 480] on span "ARG01000582916972023081520260815BS342 - 2026-08-22" at bounding box center [680, 475] width 294 height 15
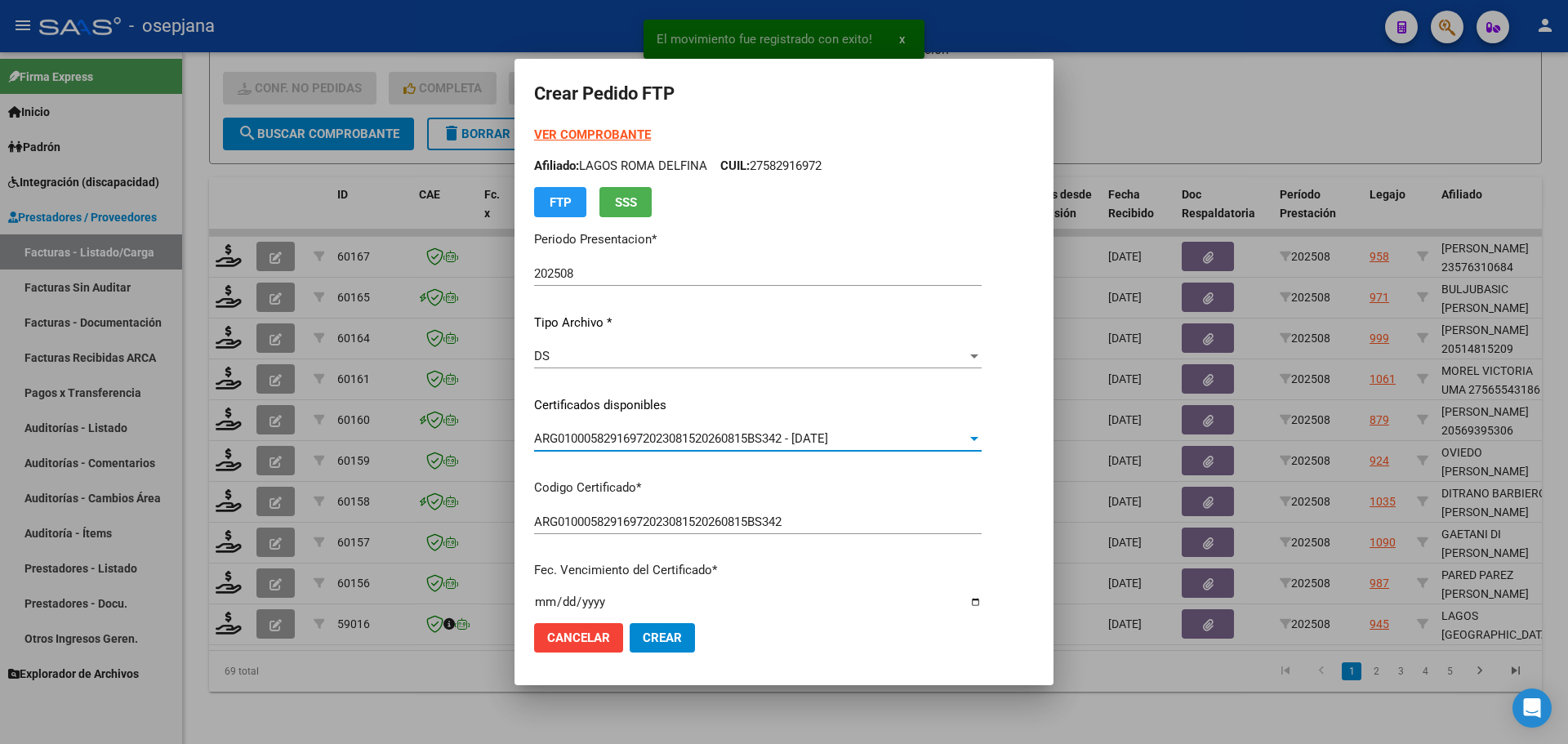
click at [620, 126] on div "VER COMPROBANTE ARCA Padrón Afiliado: LAGOS ROMA DELFINA CUIL: 27582916972 FTP …" at bounding box center [757, 172] width 448 height 92
click at [619, 129] on strong "VER COMPROBANTE" at bounding box center [592, 135] width 117 height 15
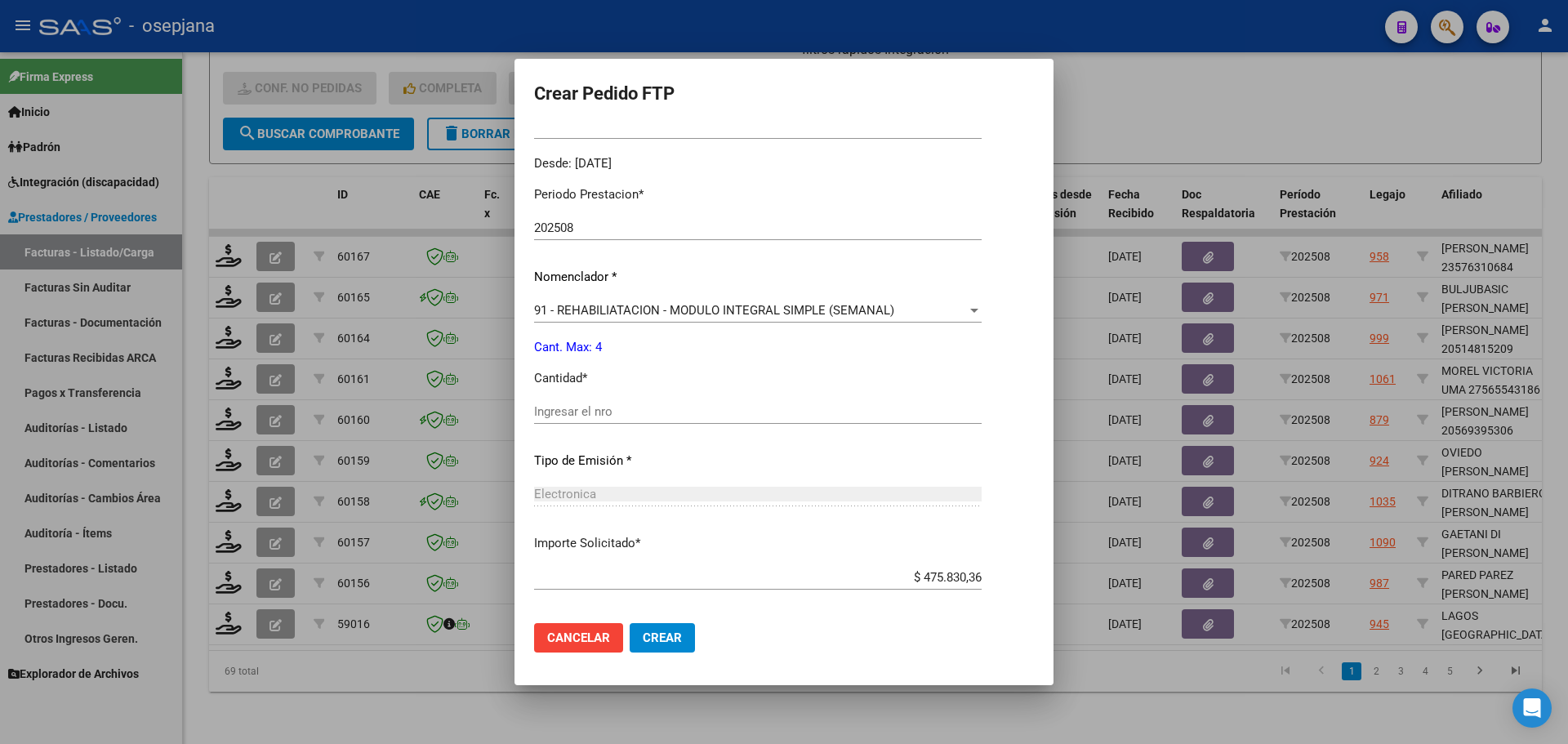
scroll to position [489, 0]
click at [606, 402] on input "Ingresar el nro" at bounding box center [757, 409] width 448 height 15
click at [636, 301] on span "91 - REHABILIATACION - MODULO INTEGRAL SIMPLE (SEMANAL)" at bounding box center [714, 308] width 360 height 15
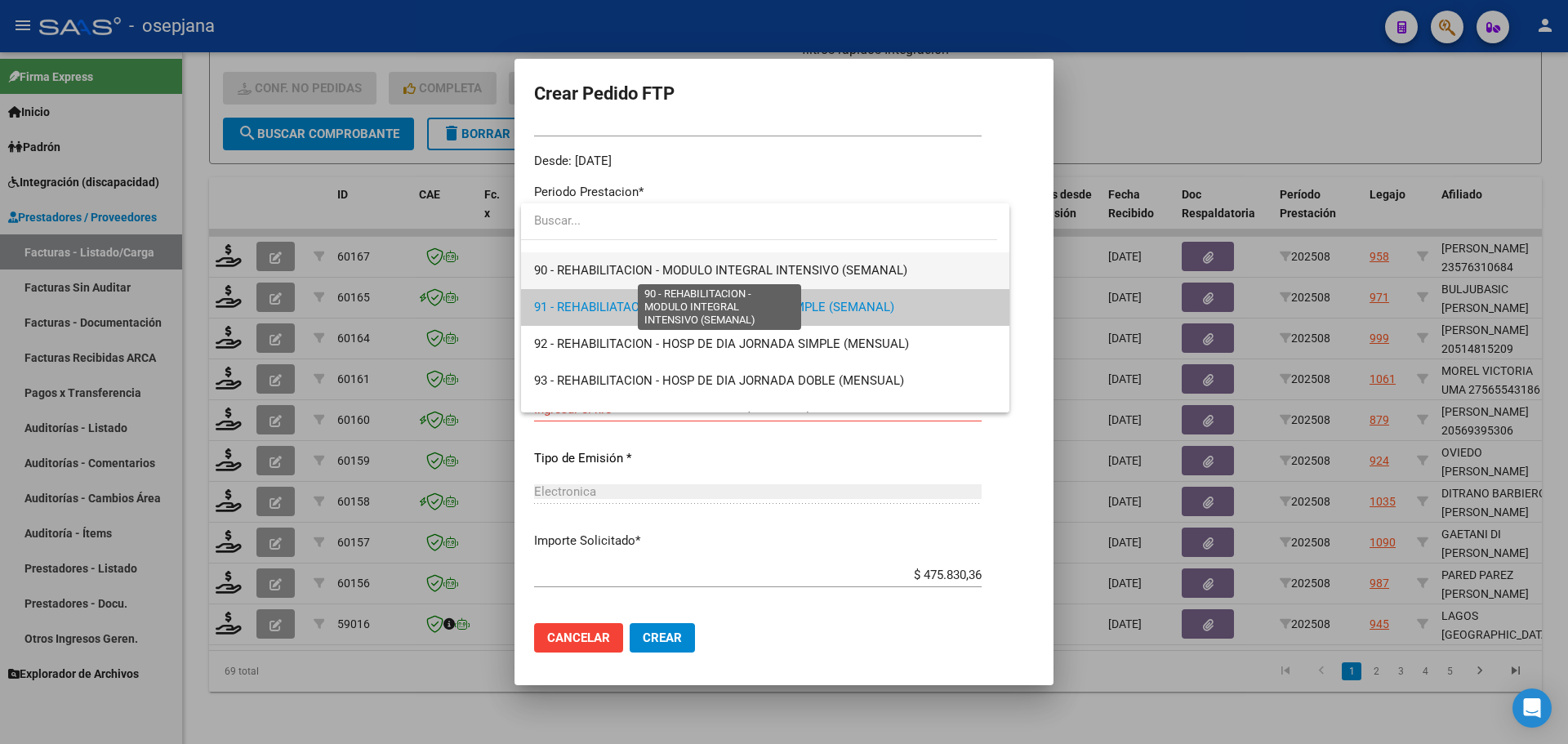
scroll to position [3176, 0]
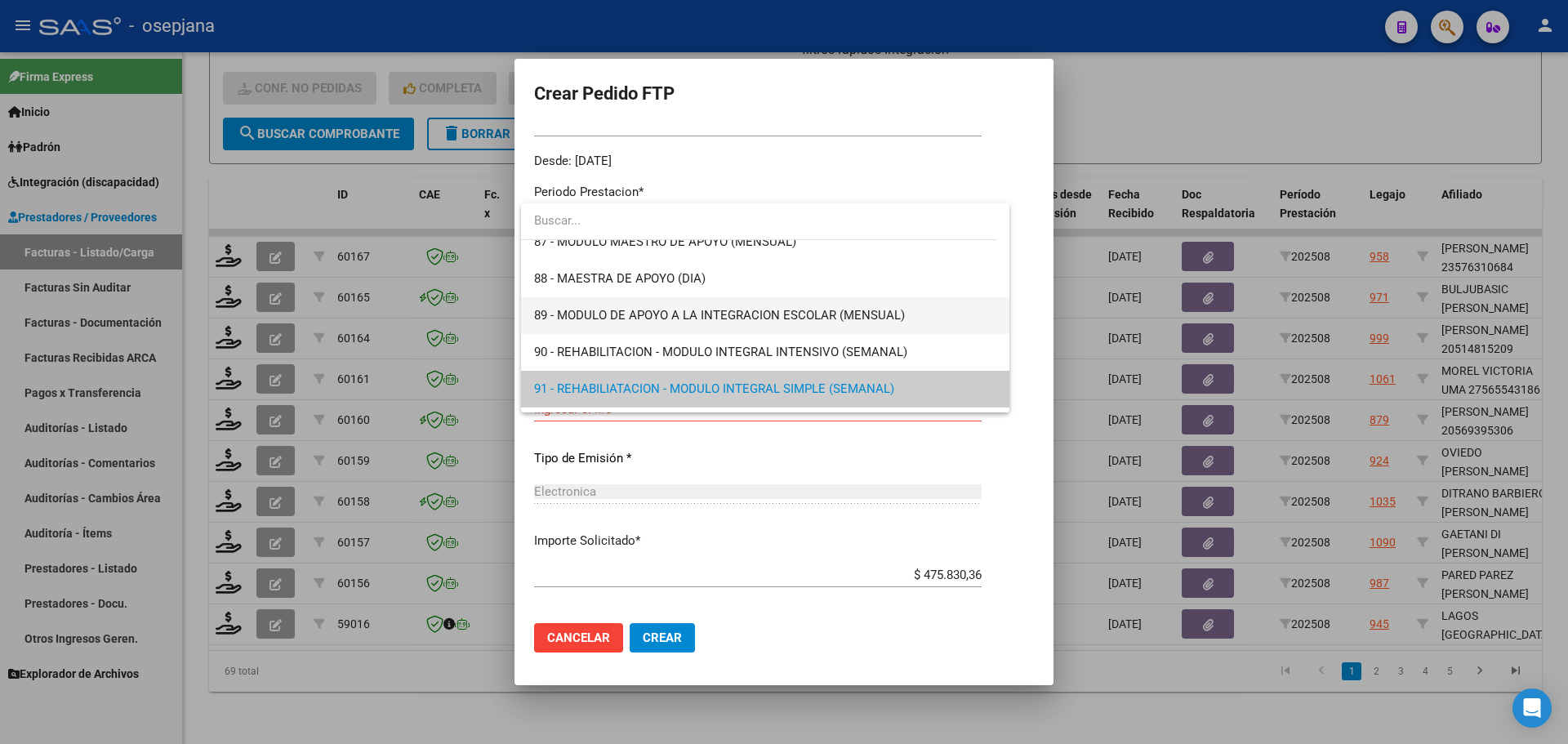
click at [627, 306] on span "89 - MODULO DE APOYO A LA INTEGRACION ESCOLAR (MENSUAL)" at bounding box center [765, 315] width 463 height 37
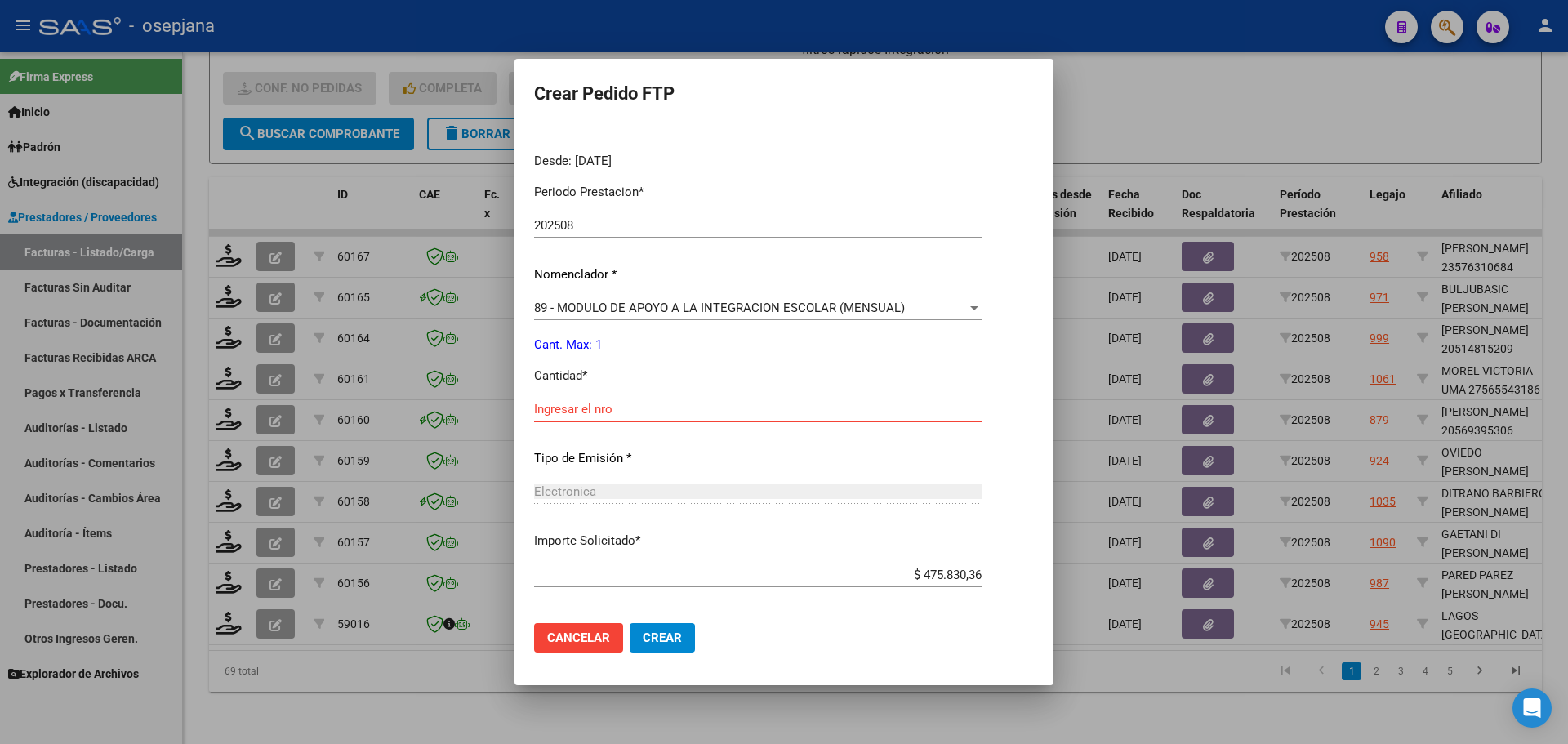
click at [618, 407] on input "Ingresar el nro" at bounding box center [757, 409] width 448 height 15
type input "1"
click at [673, 636] on span "Crear" at bounding box center [662, 638] width 39 height 15
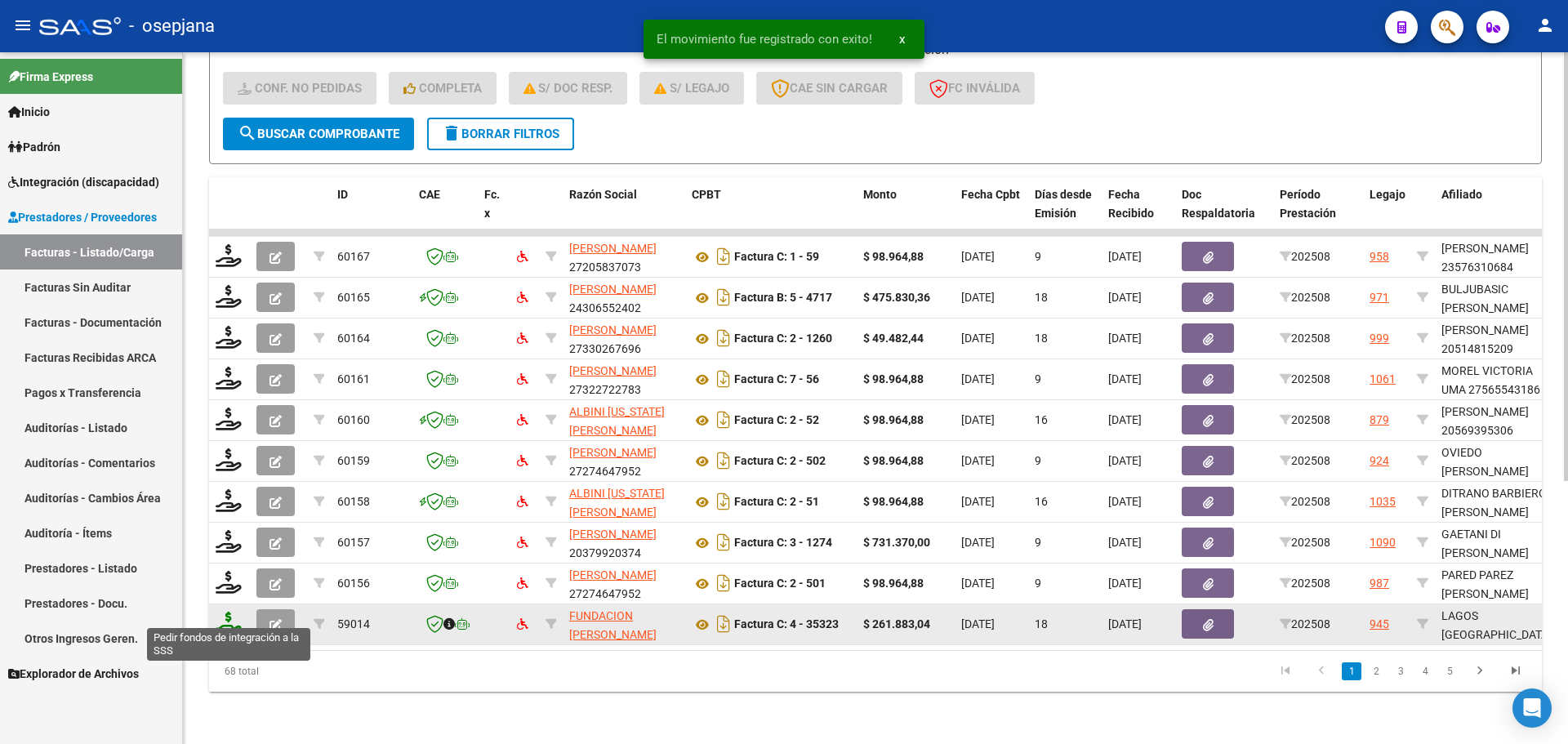
click at [237, 611] on icon at bounding box center [228, 623] width 26 height 23
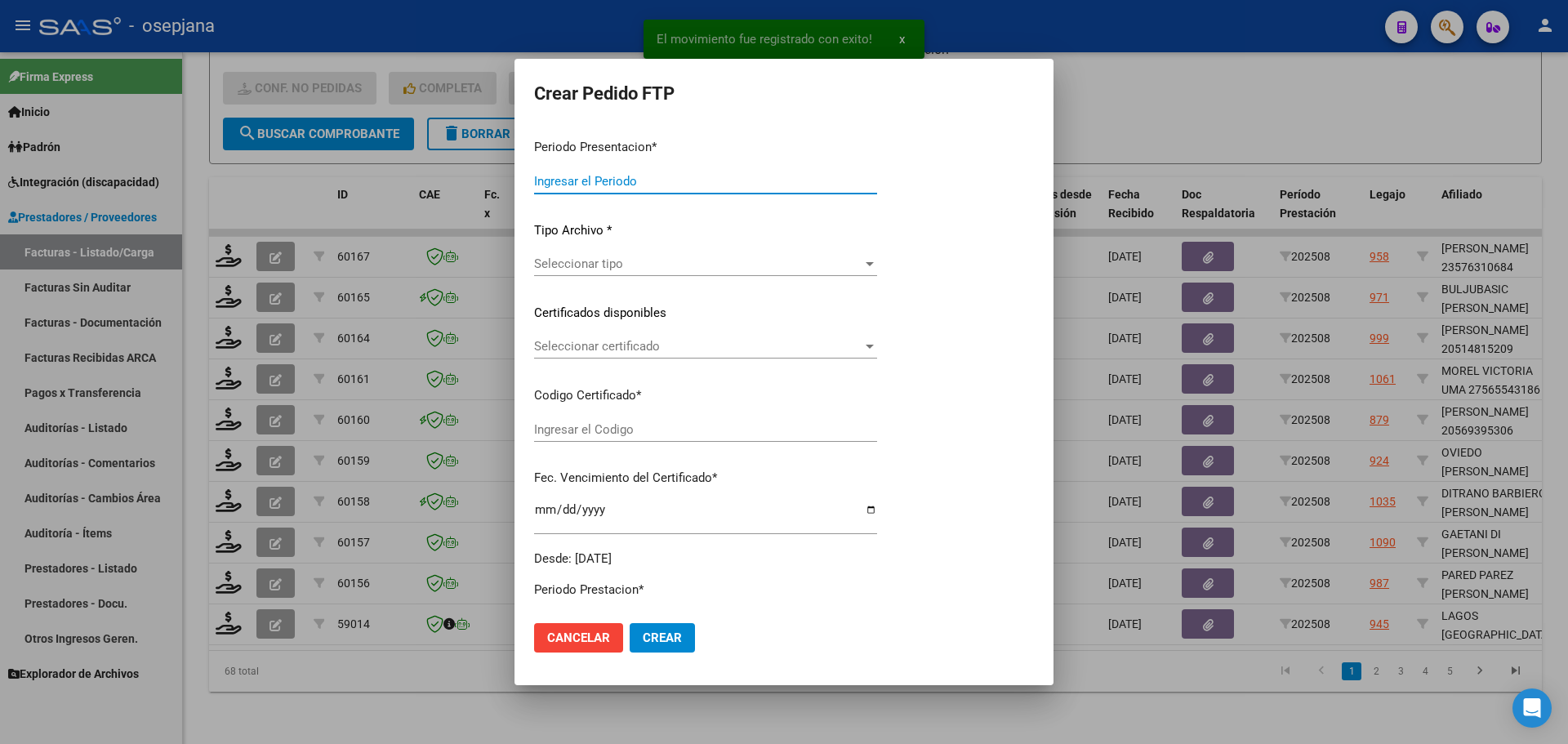
type input "202508"
type input "$ 261.883,04"
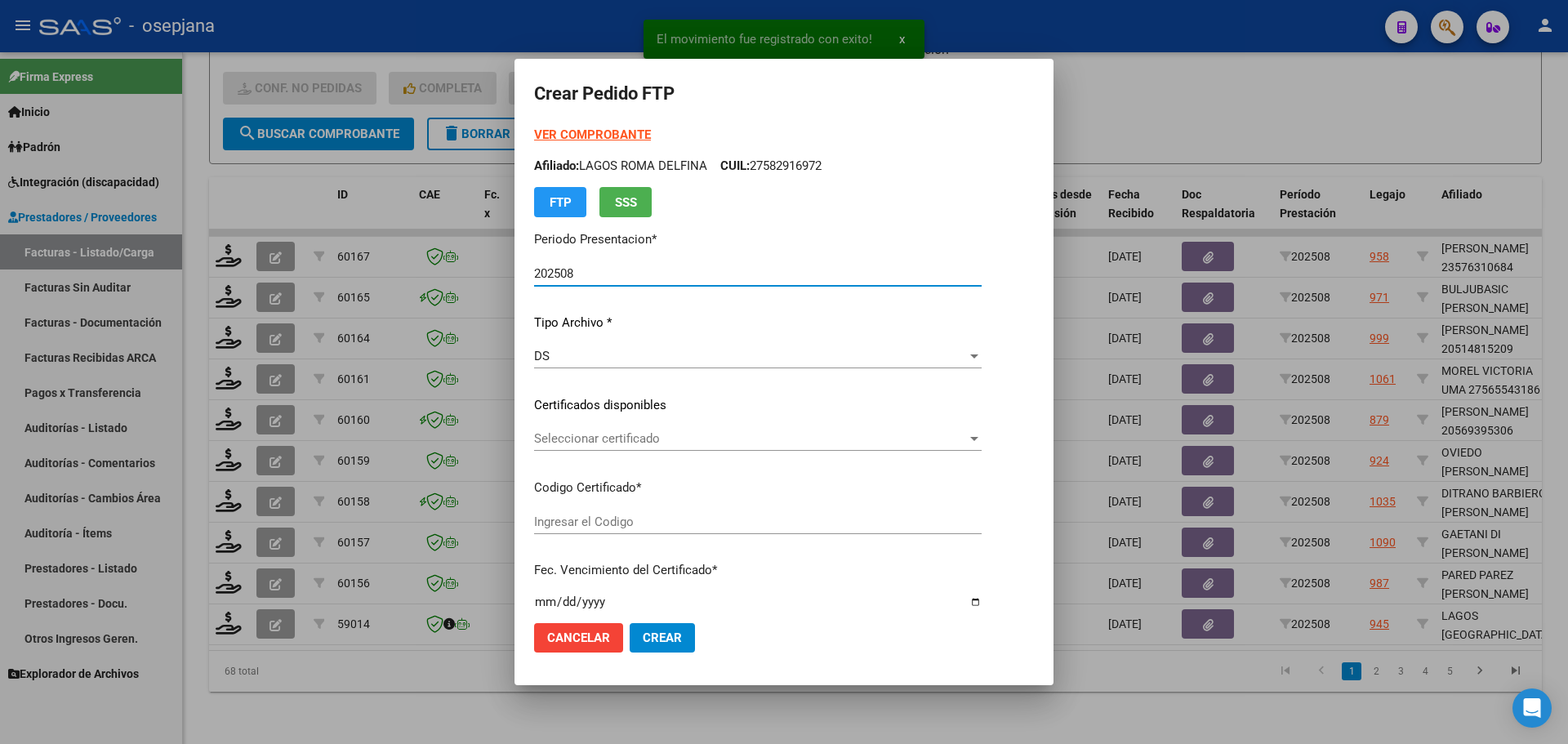
type input "ARG01000582916972023081520260815BS342"
type input "2026-08-22"
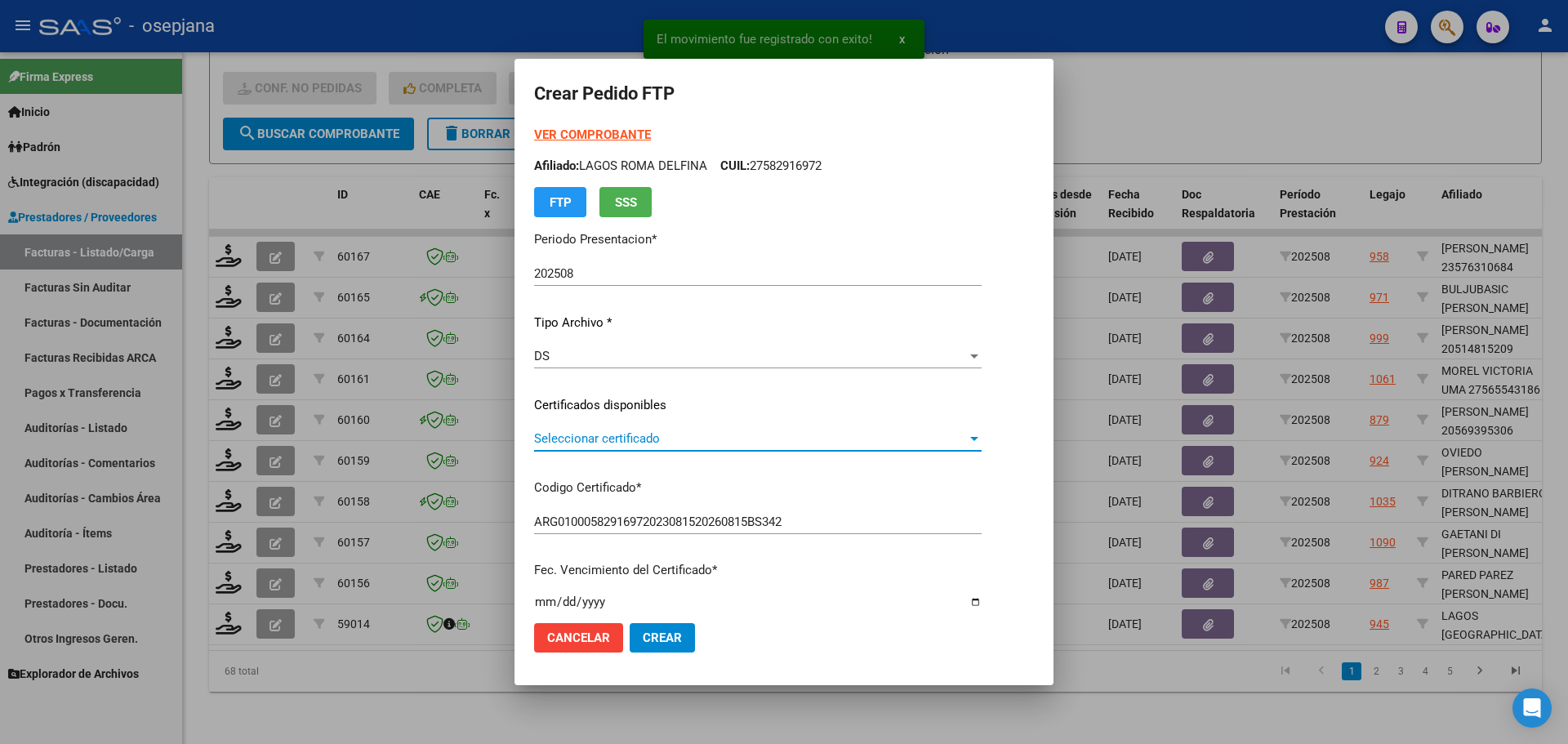
click at [594, 438] on span "Seleccionar certificado" at bounding box center [750, 439] width 433 height 15
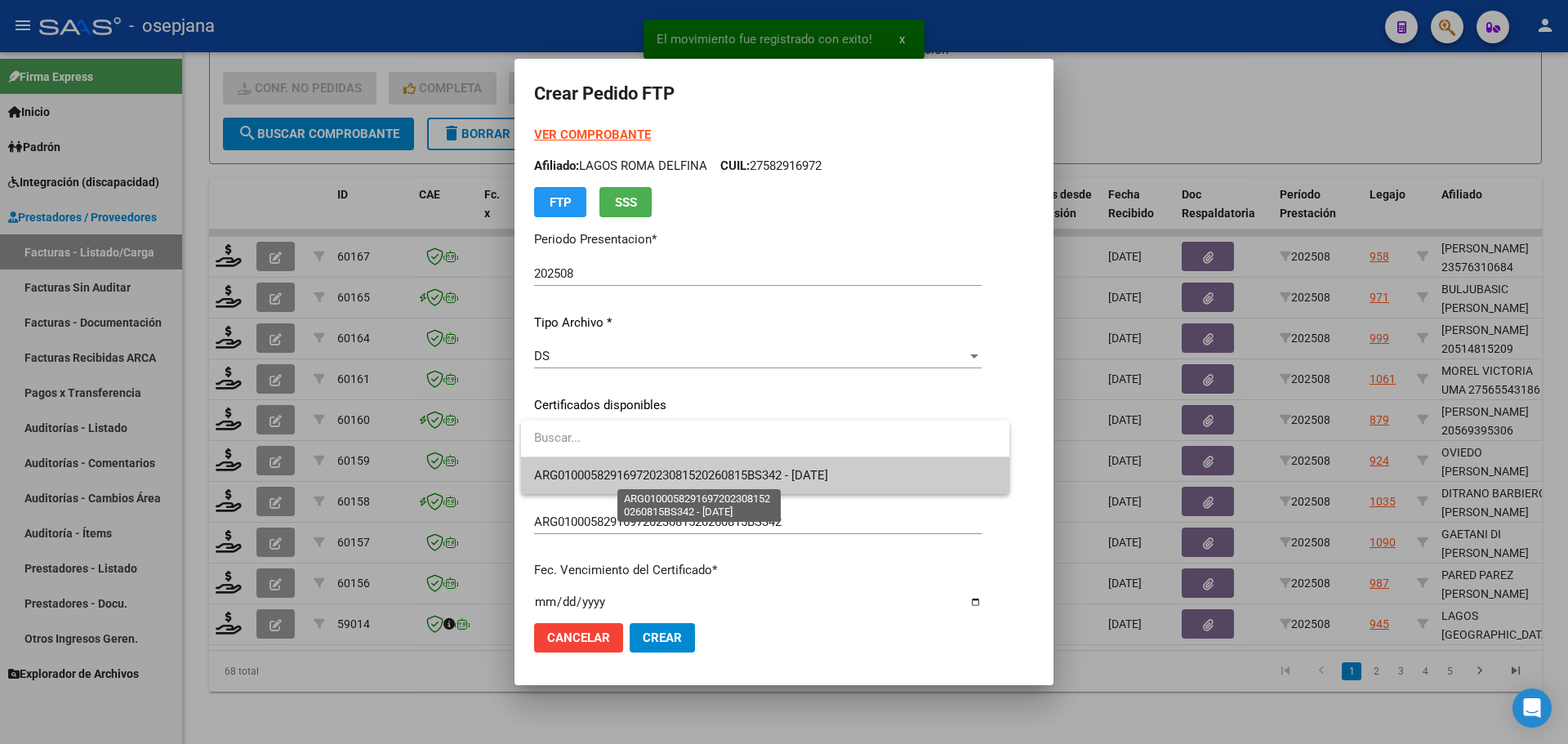
click at [603, 470] on span "ARG01000582916972023081520260815BS342 - 2026-08-22" at bounding box center [680, 475] width 294 height 15
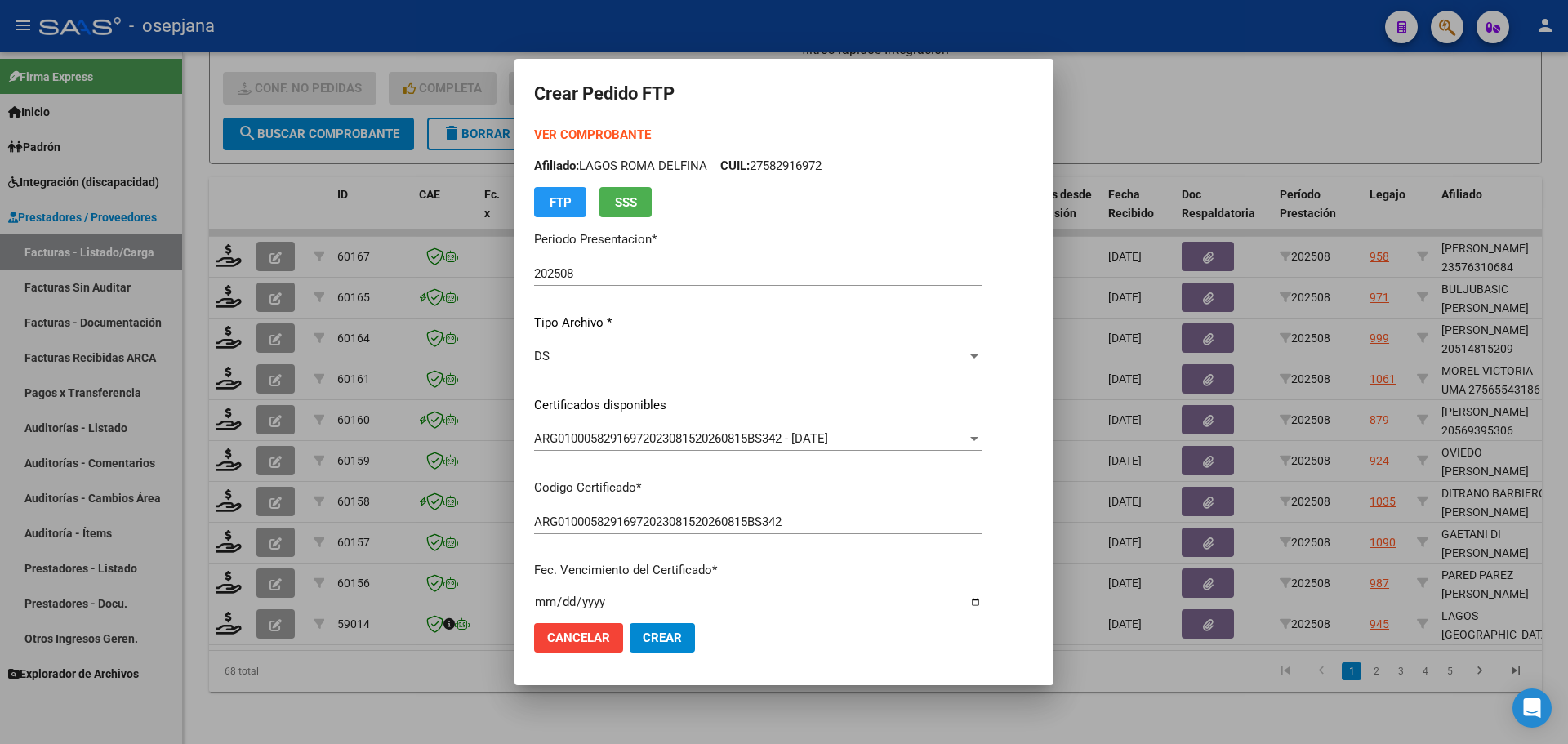
click at [617, 125] on form "Crear Pedido FTP VER COMPROBANTE ARCA Padrón Afiliado: LAGOS ROMA DELFINA CUIL:…" at bounding box center [784, 372] width 499 height 586
click at [617, 135] on strong "VER COMPROBANTE" at bounding box center [592, 135] width 117 height 15
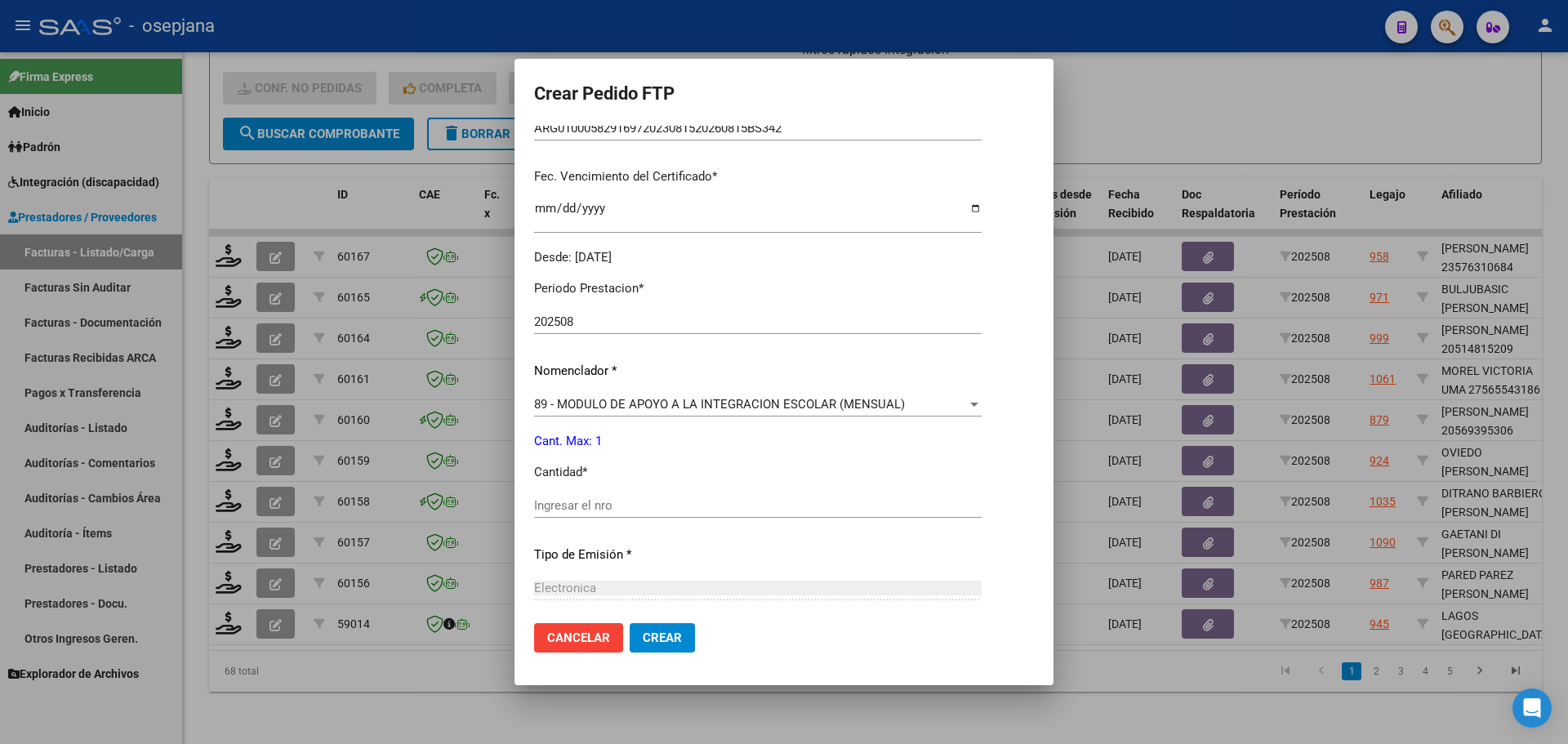
scroll to position [489, 0]
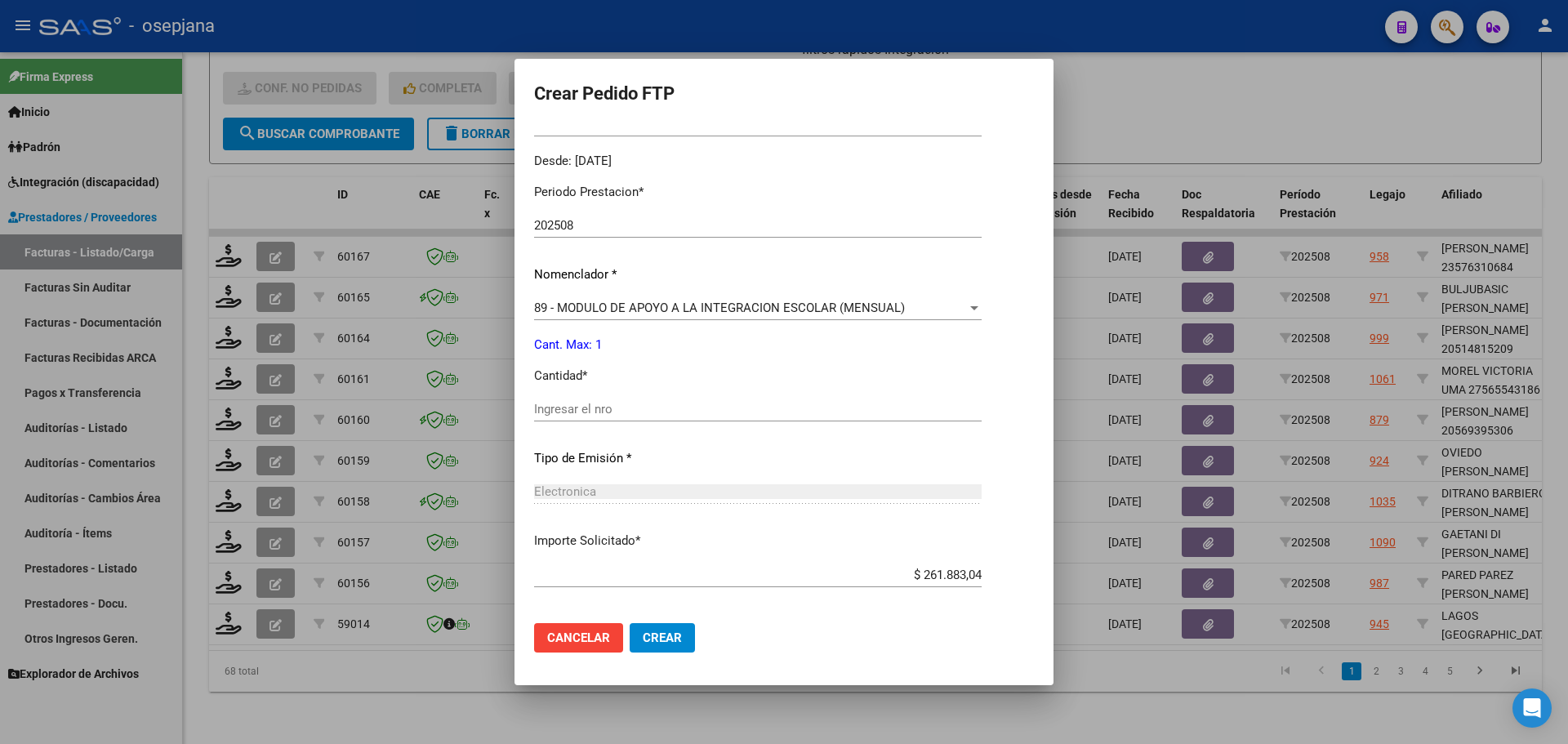
click at [610, 313] on span "89 - MODULO DE APOYO A LA INTEGRACION ESCOLAR (MENSUAL)" at bounding box center [719, 308] width 371 height 15
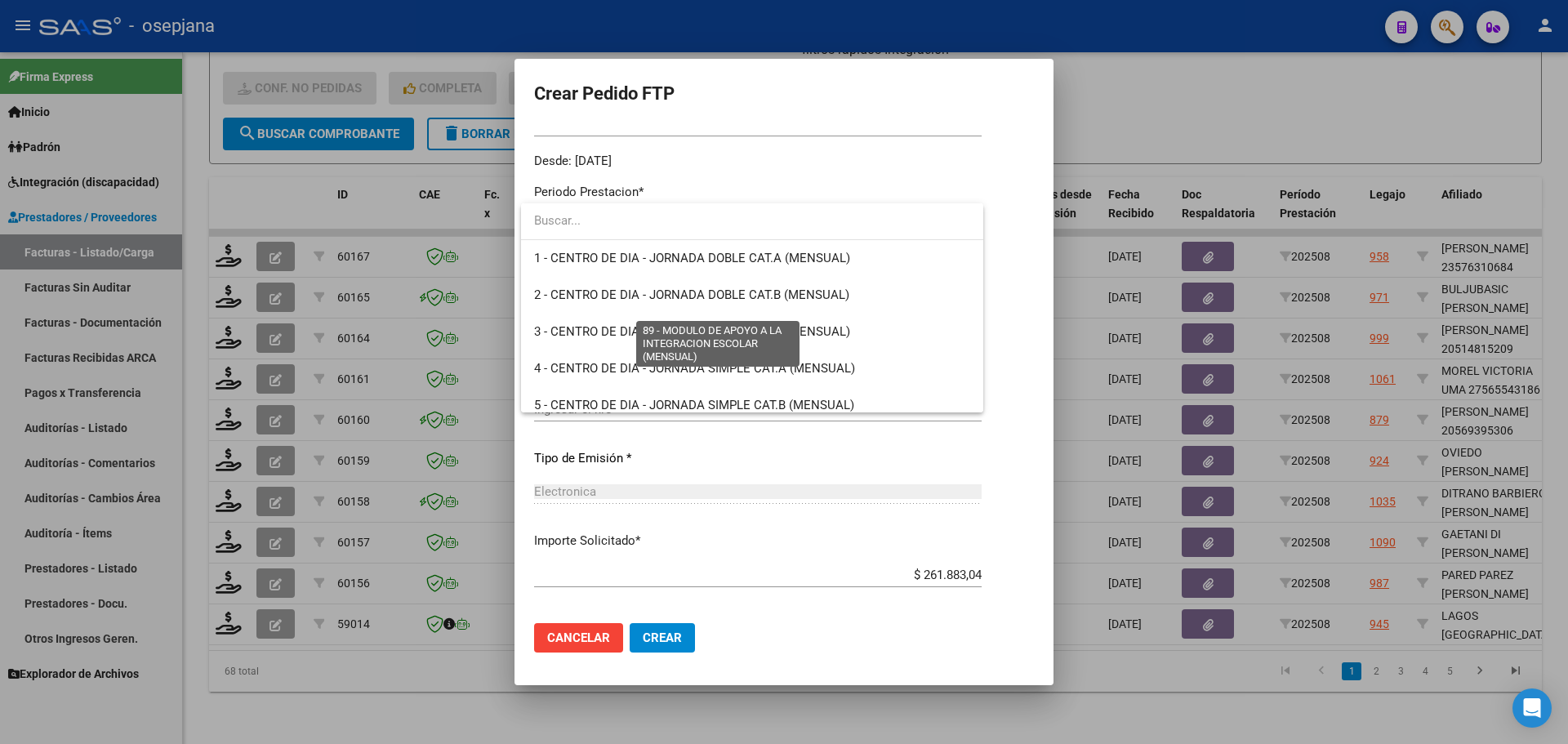
scroll to position [3184, 0]
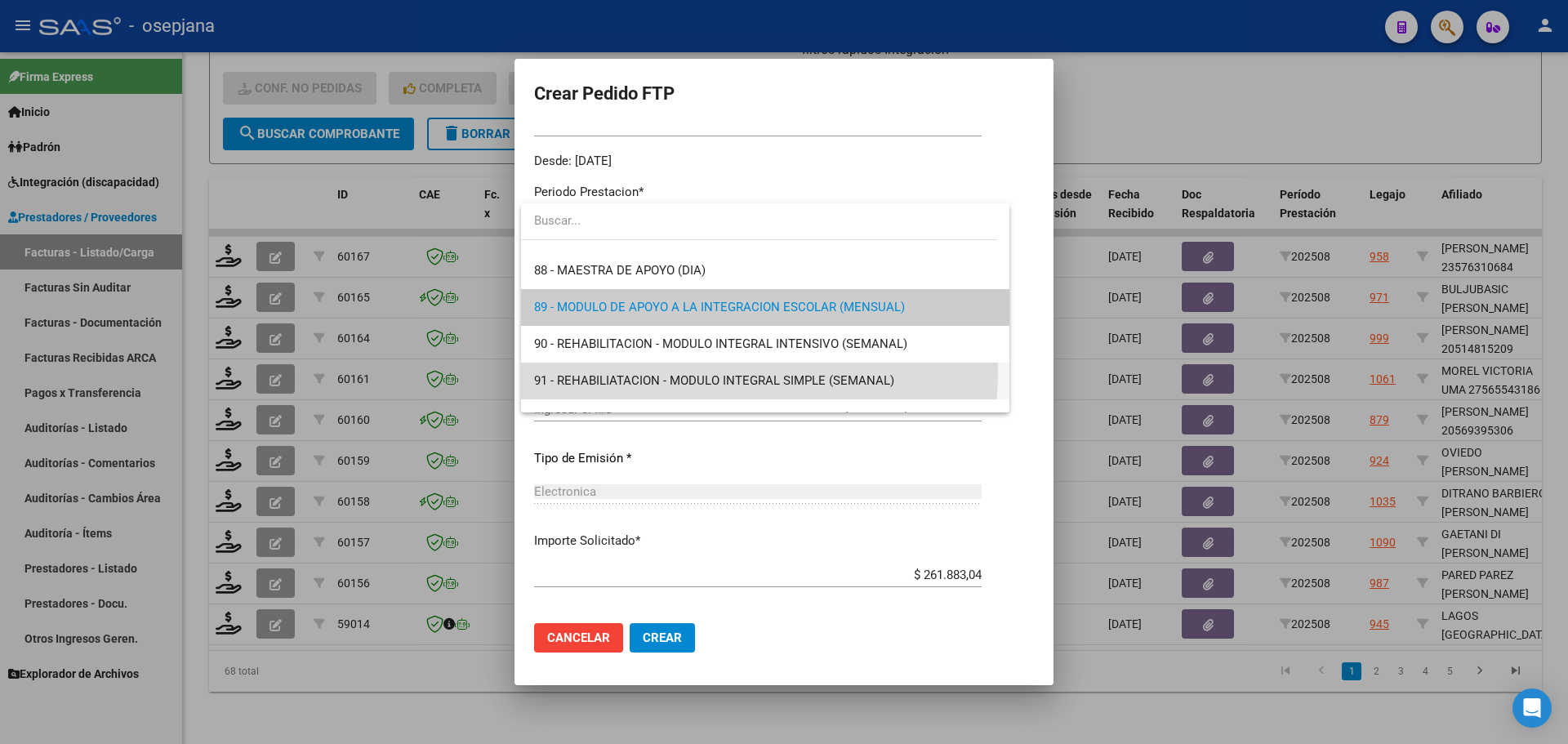
click at [608, 368] on span "91 - REHABILIATACION - MODULO INTEGRAL SIMPLE (SEMANAL)" at bounding box center [765, 381] width 463 height 37
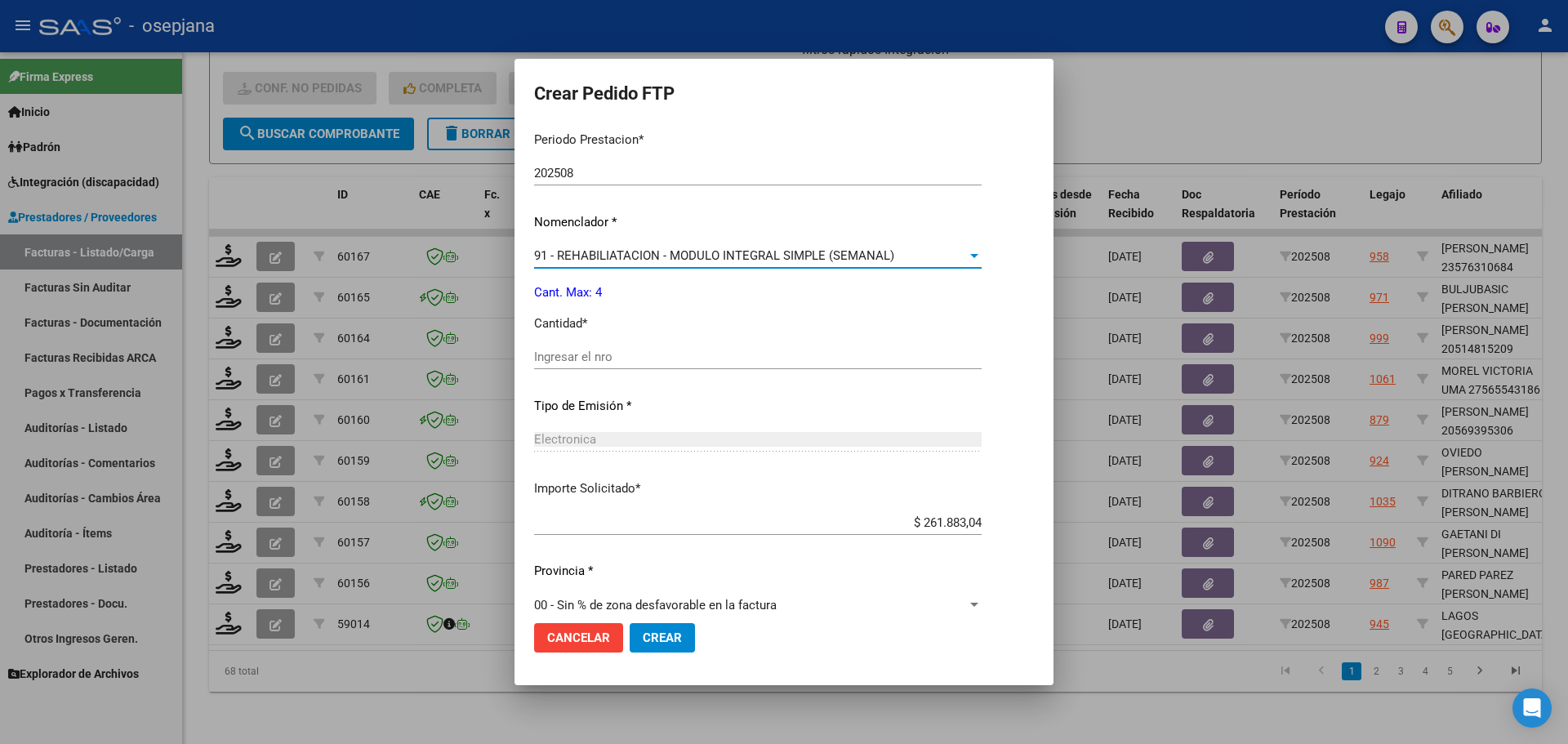
scroll to position [565, 0]
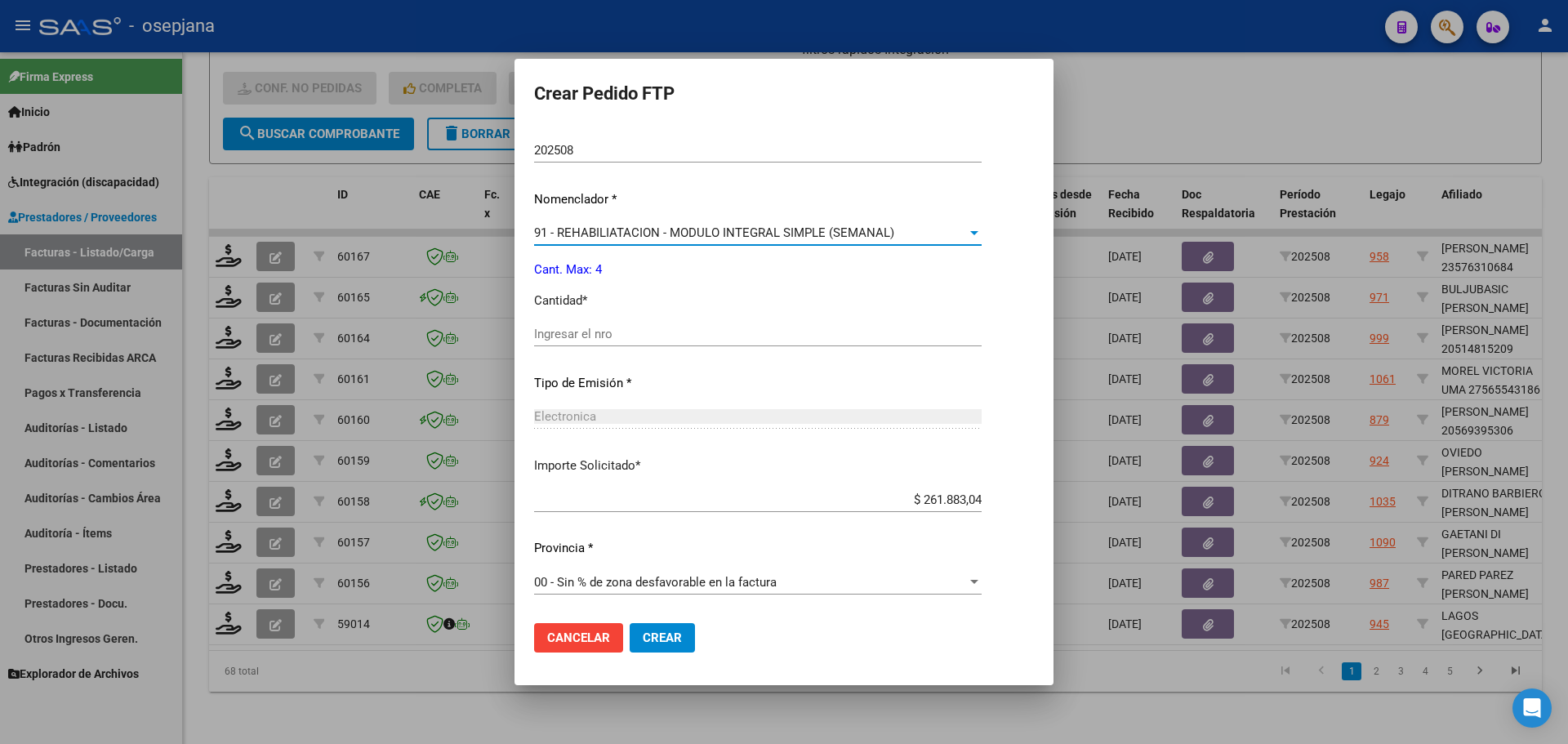
click at [594, 343] on div "Ingresar el nro" at bounding box center [757, 334] width 448 height 25
type input "4"
click at [676, 645] on button "Crear" at bounding box center [662, 638] width 66 height 29
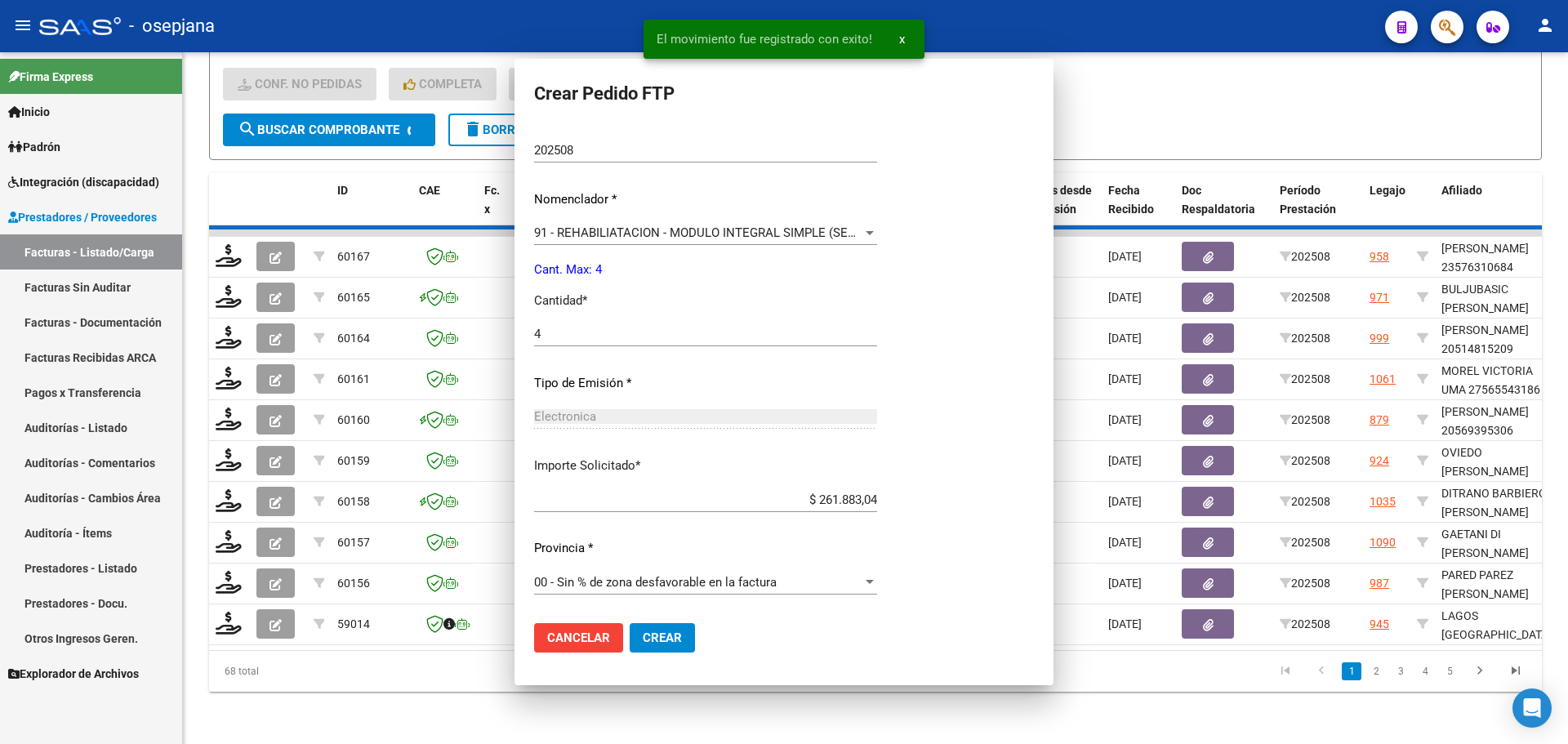
scroll to position [0, 0]
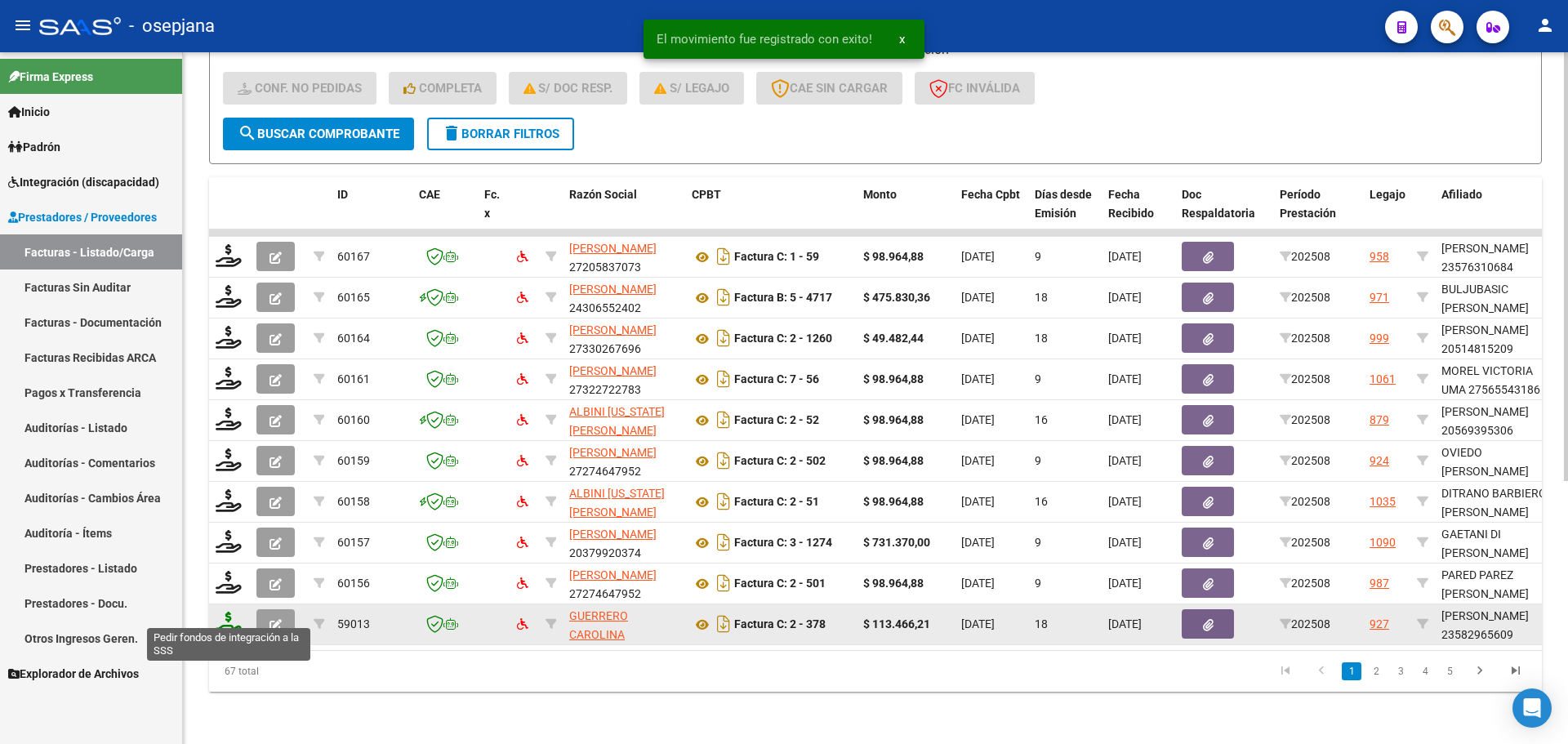
click at [231, 616] on icon at bounding box center [228, 623] width 26 height 23
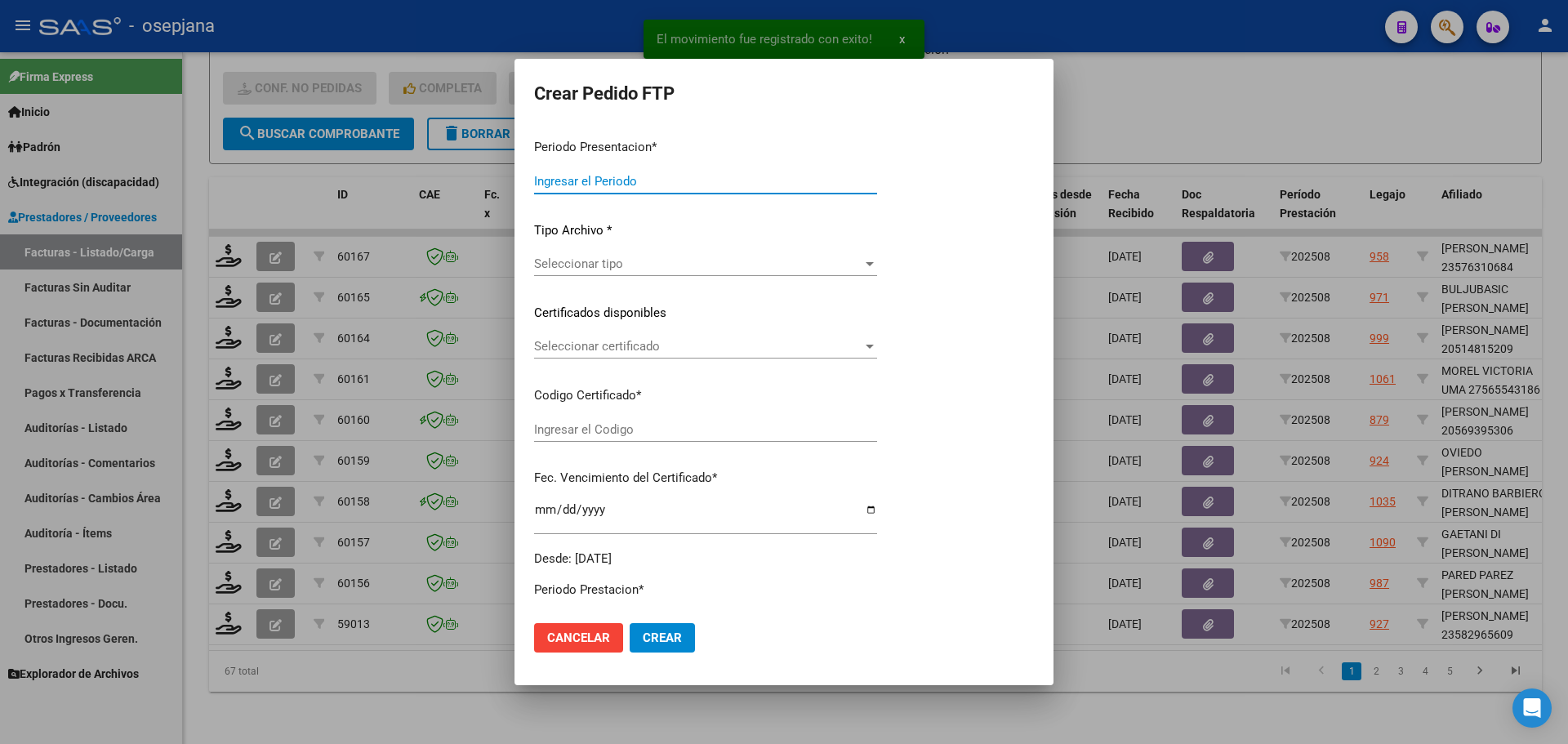
type input "202508"
type input "$ 113.466,21"
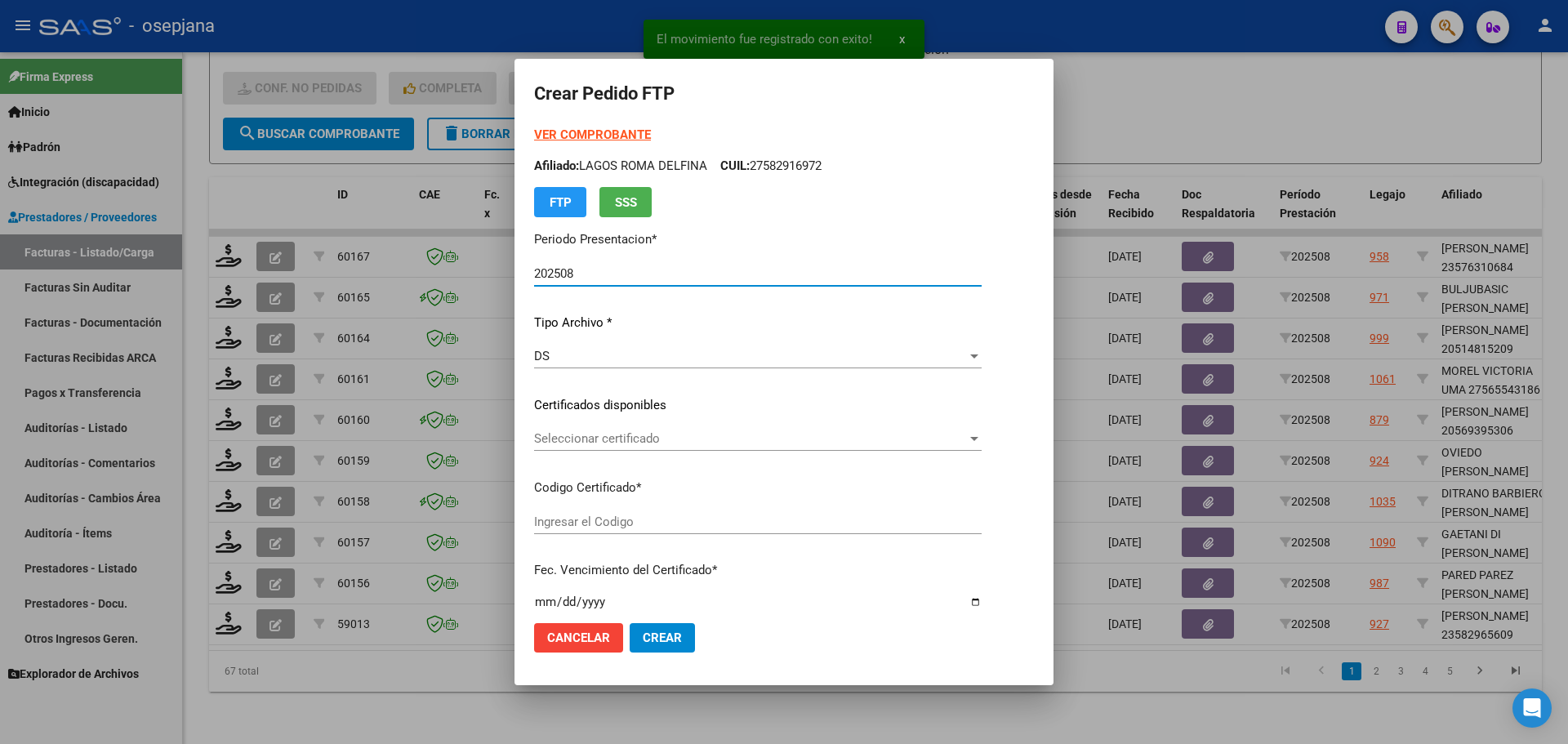
type input "ARG02000582965602024090420290904BSAS309"
type input "2029-09-04"
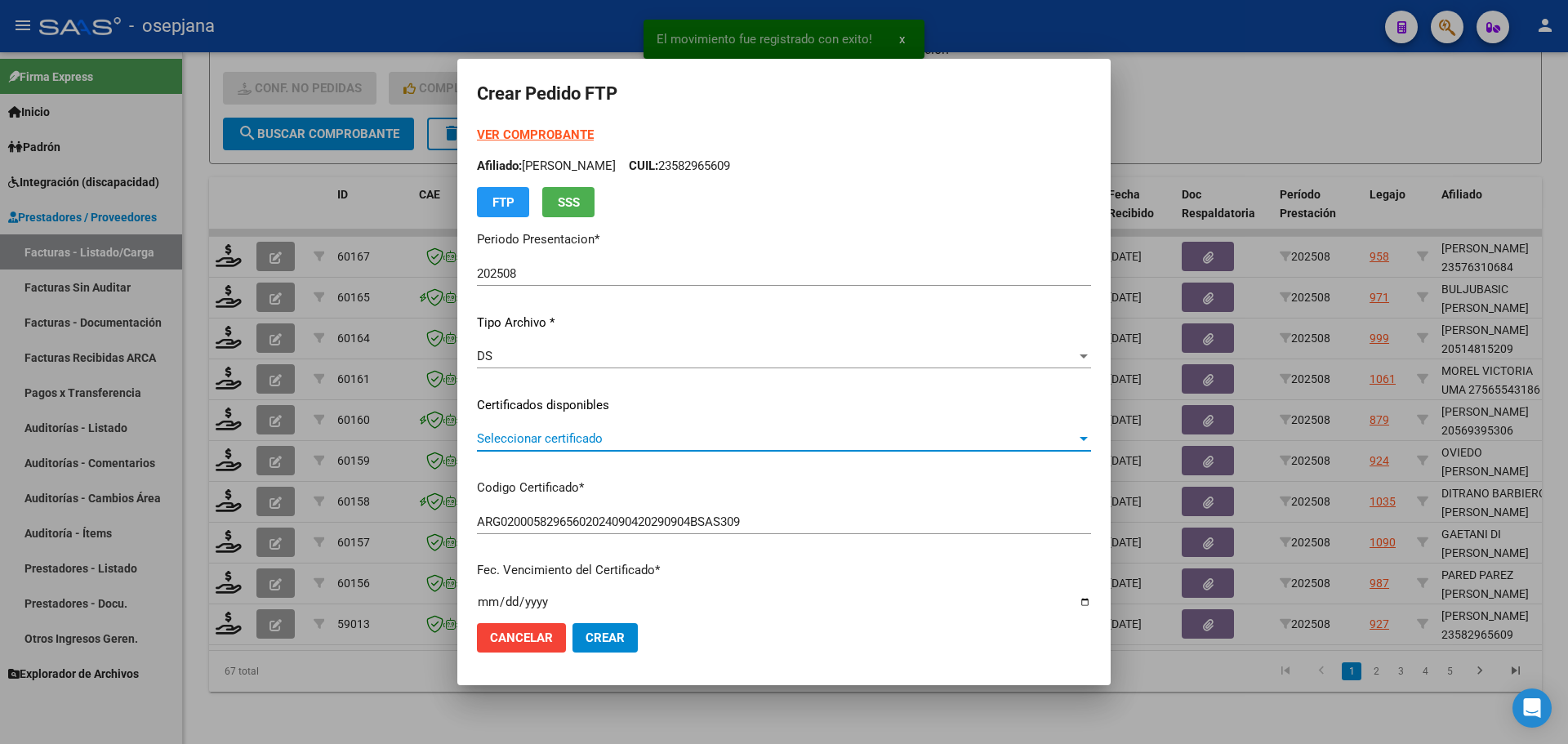
click at [656, 433] on span "Seleccionar certificado" at bounding box center [776, 439] width 599 height 15
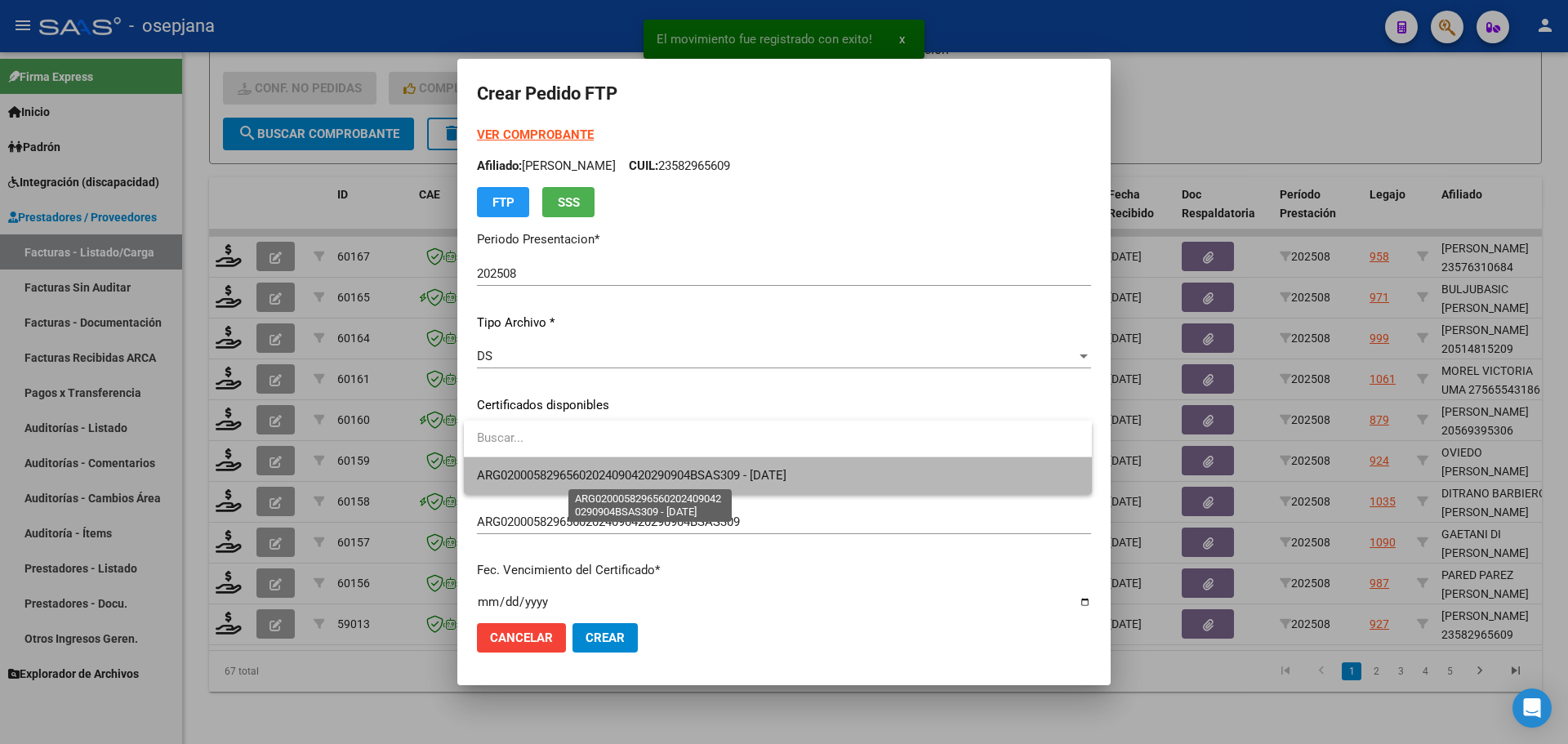
click at [660, 467] on span "ARG02000582965602024090420290904BSAS309 - 2029-09-04" at bounding box center [631, 475] width 310 height 15
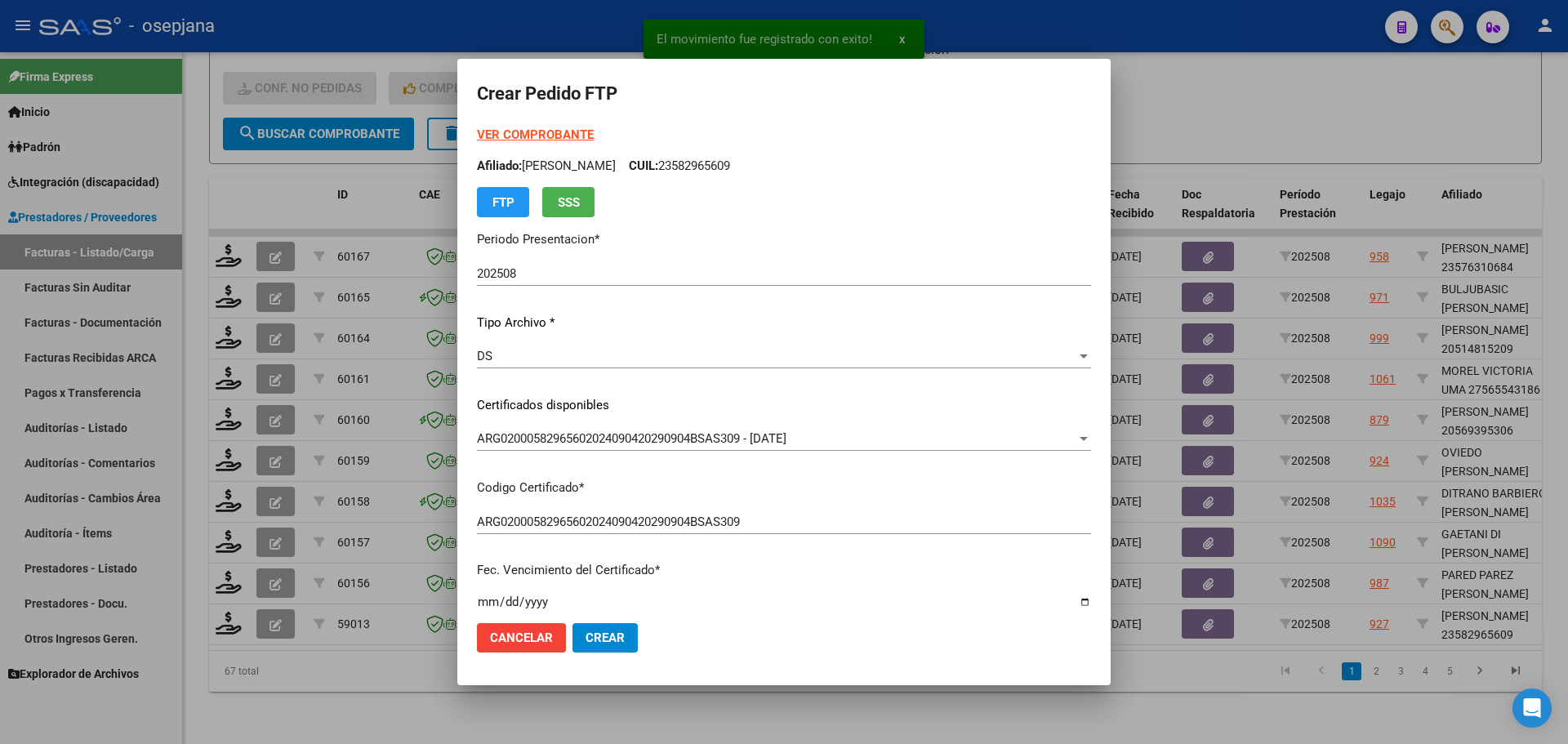
click at [586, 133] on strong "VER COMPROBANTE" at bounding box center [535, 135] width 117 height 15
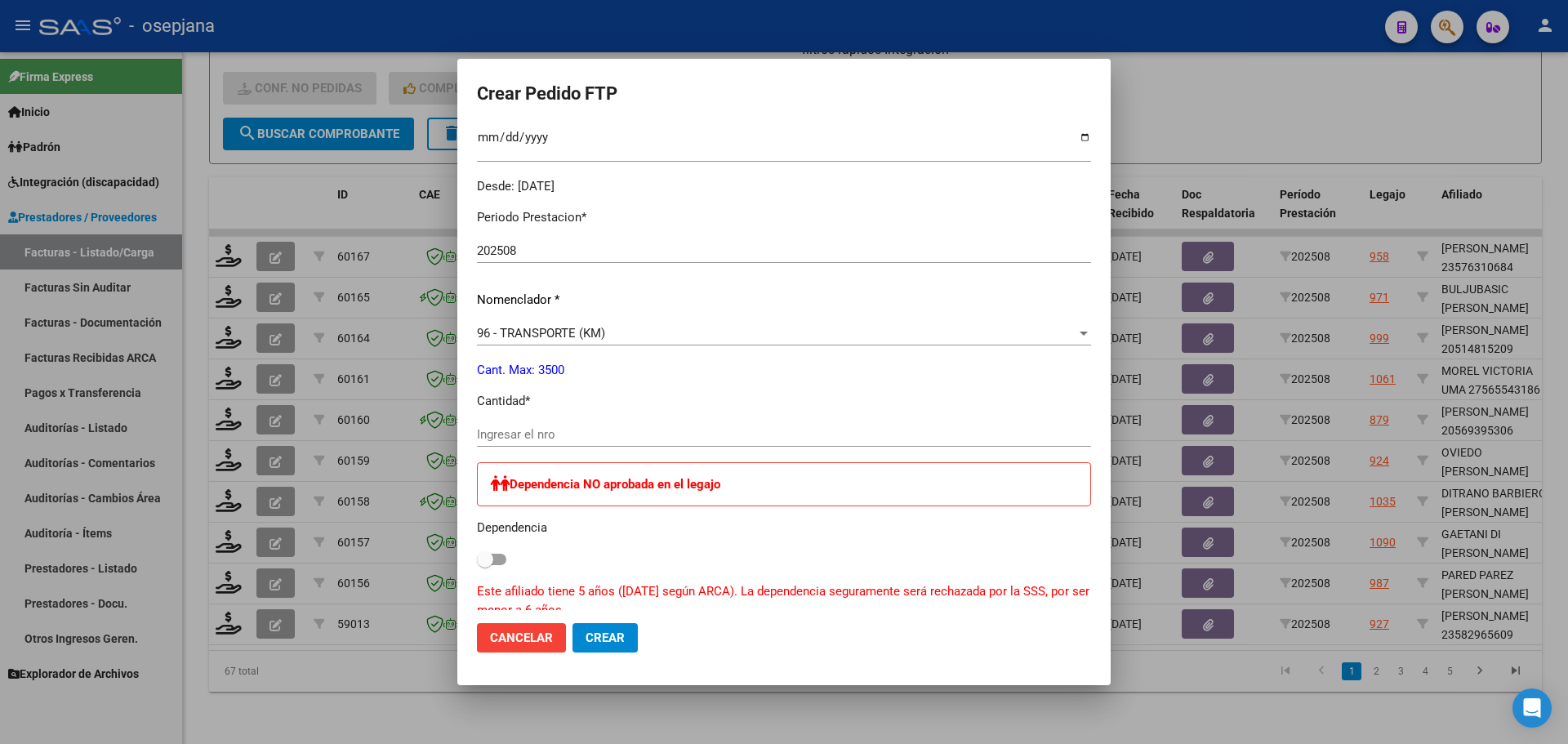
scroll to position [489, 0]
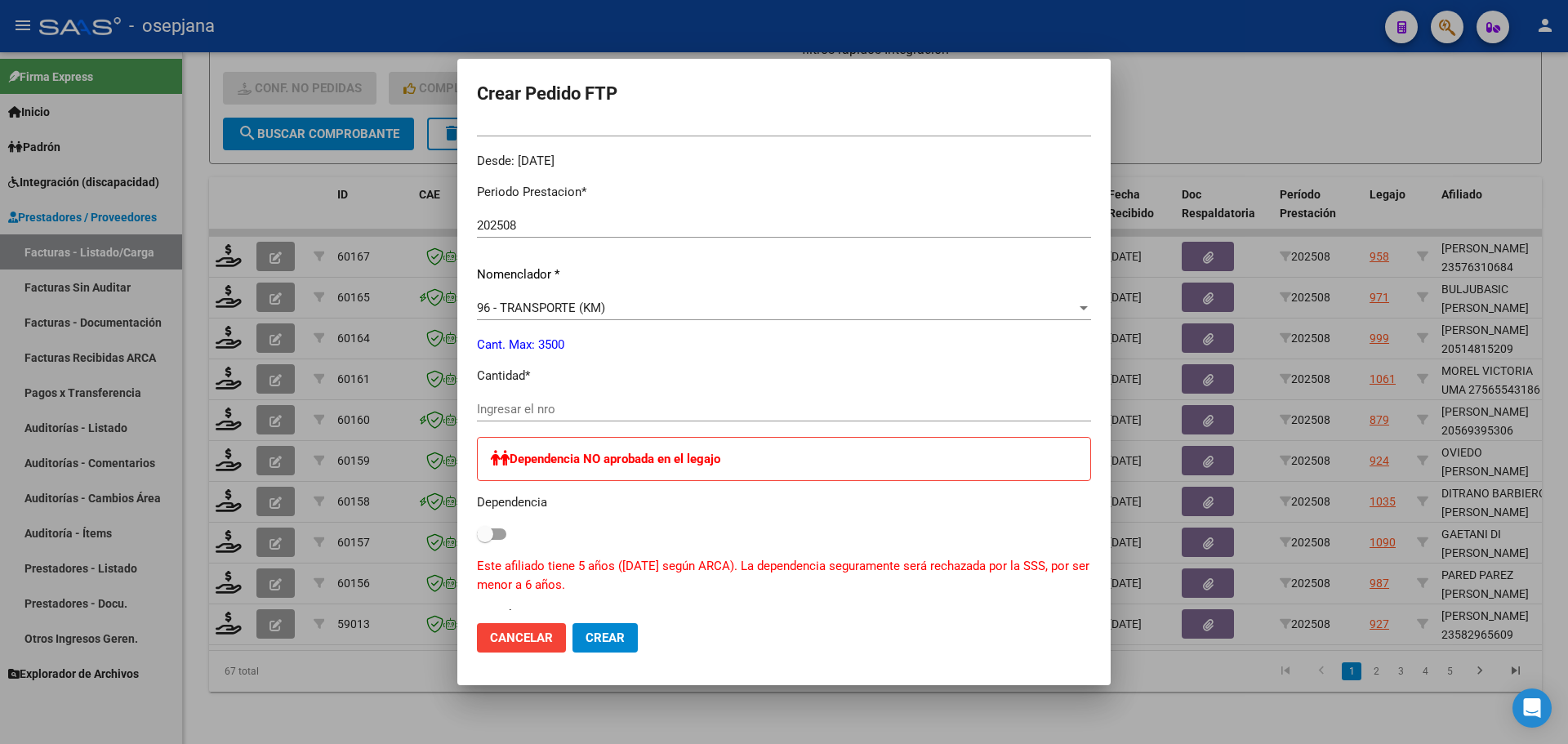
click at [531, 414] on input "Ingresar el nro" at bounding box center [784, 409] width 614 height 15
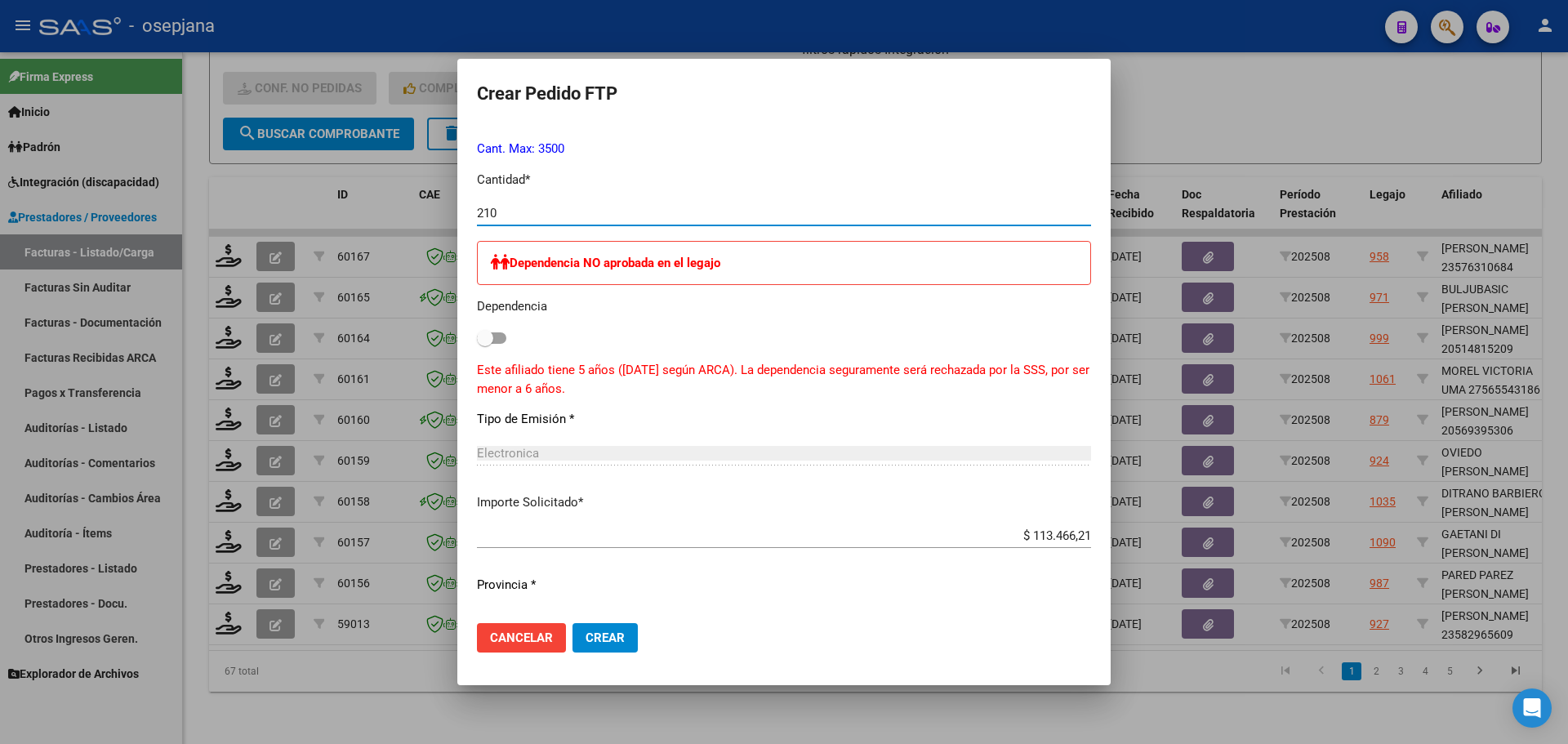
scroll to position [735, 0]
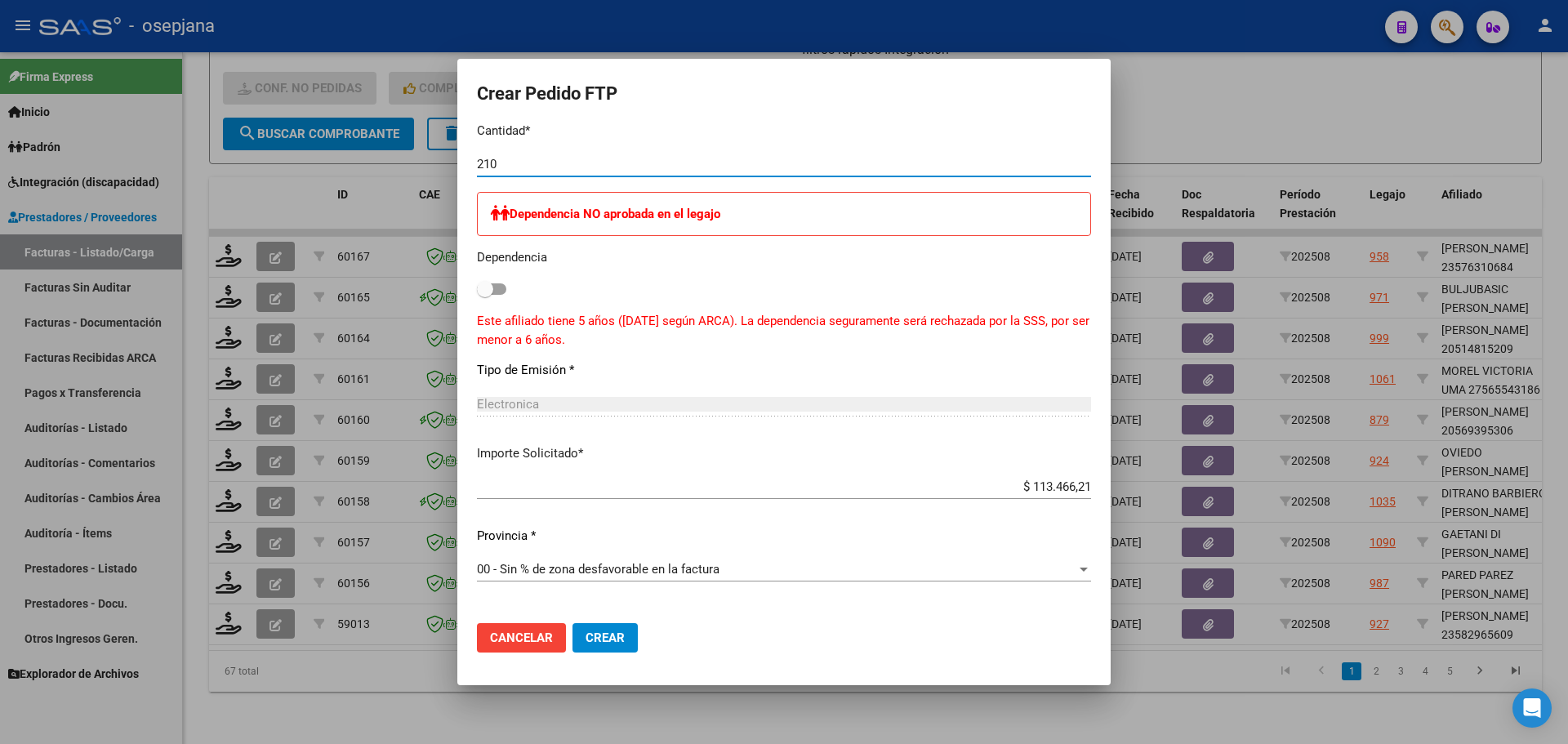
type input "210"
click at [604, 639] on span "Crear" at bounding box center [605, 638] width 39 height 15
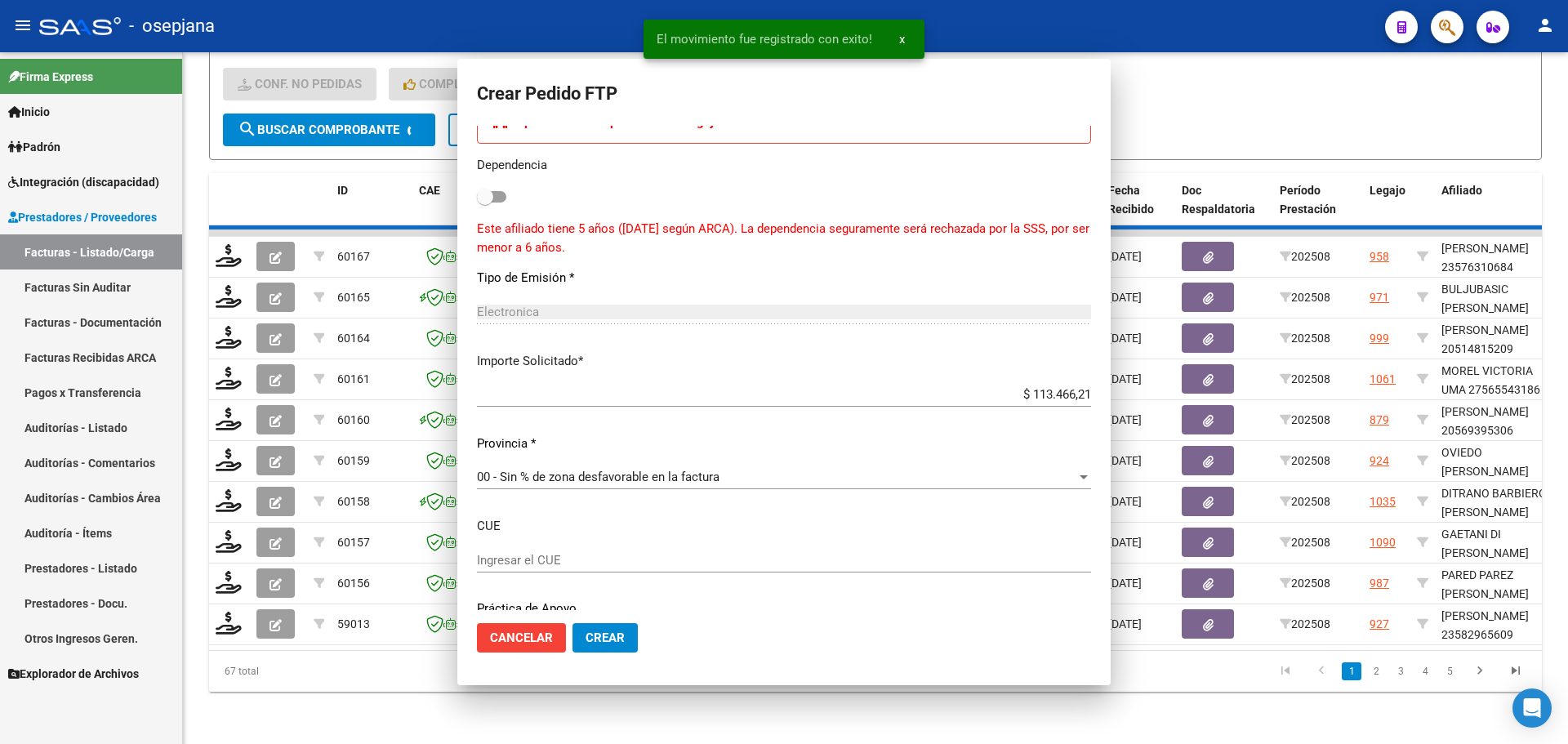
scroll to position [0, 0]
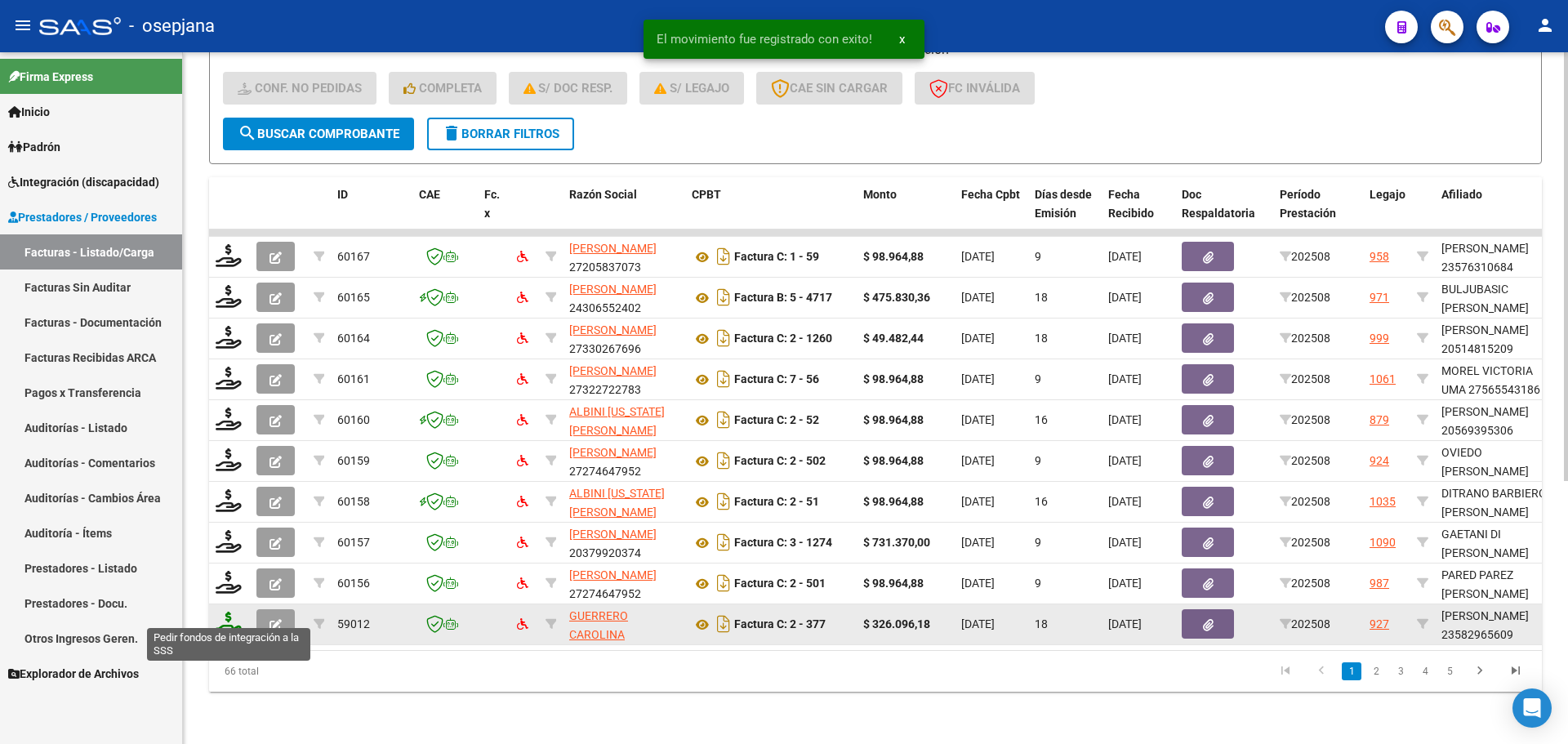
click at [225, 611] on icon at bounding box center [228, 623] width 26 height 23
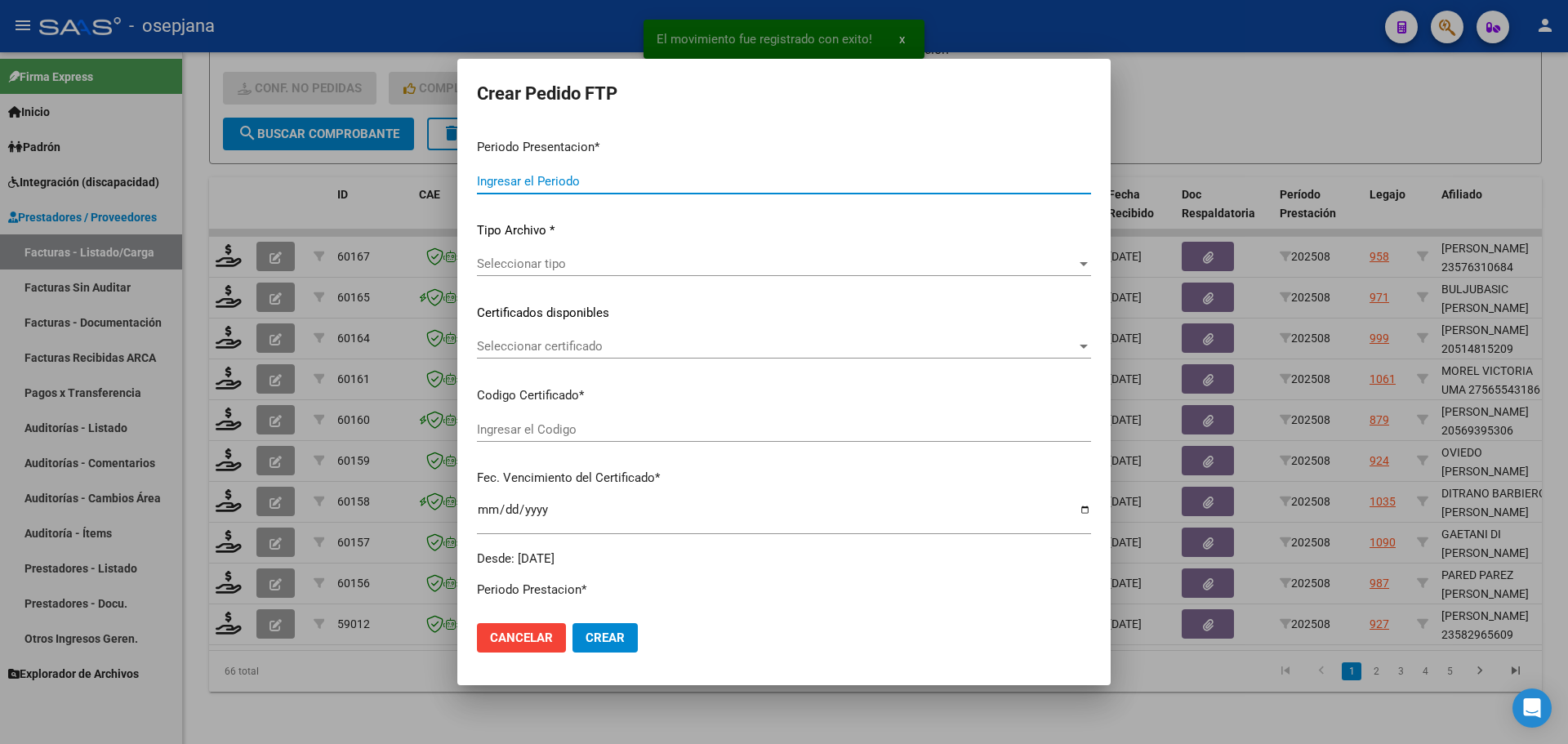
type input "202508"
type input "$ 326.096,18"
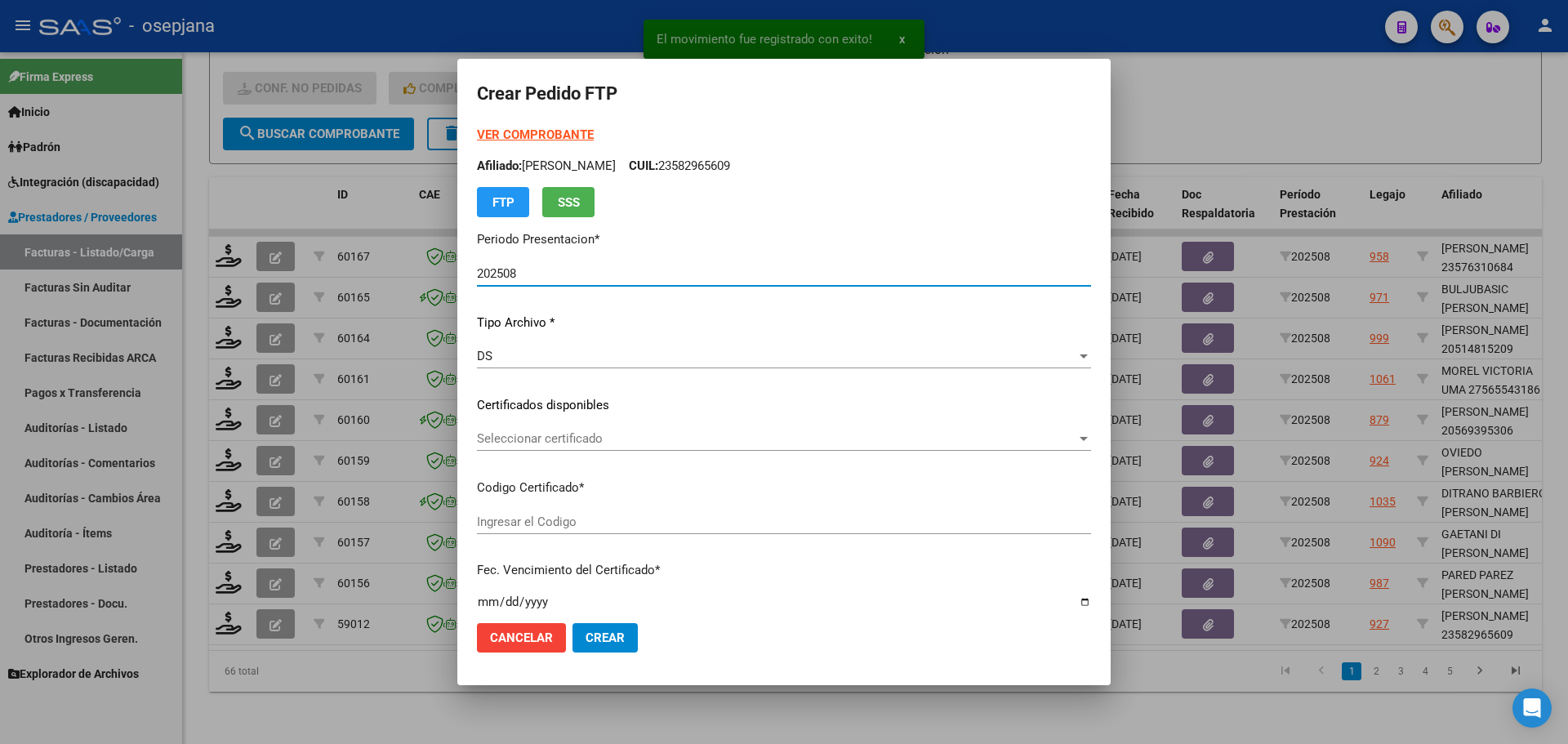
type input "ARG02000582965602024090420290904BSAS309"
type input "2029-09-04"
click at [524, 441] on span "Seleccionar certificado" at bounding box center [776, 439] width 599 height 15
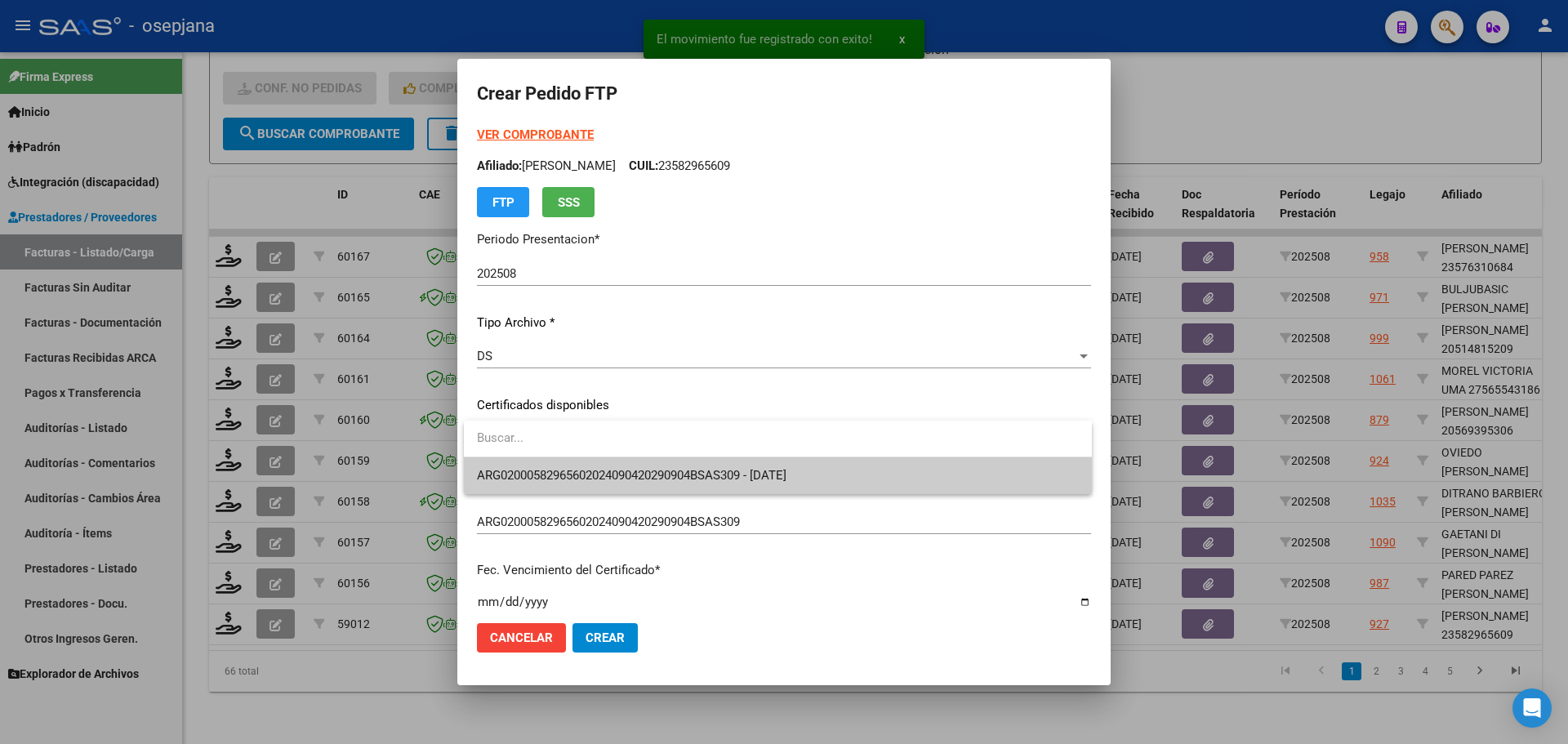
click at [530, 466] on span "ARG02000582965602024090420290904BSAS309 - 2029-09-04" at bounding box center [777, 476] width 602 height 37
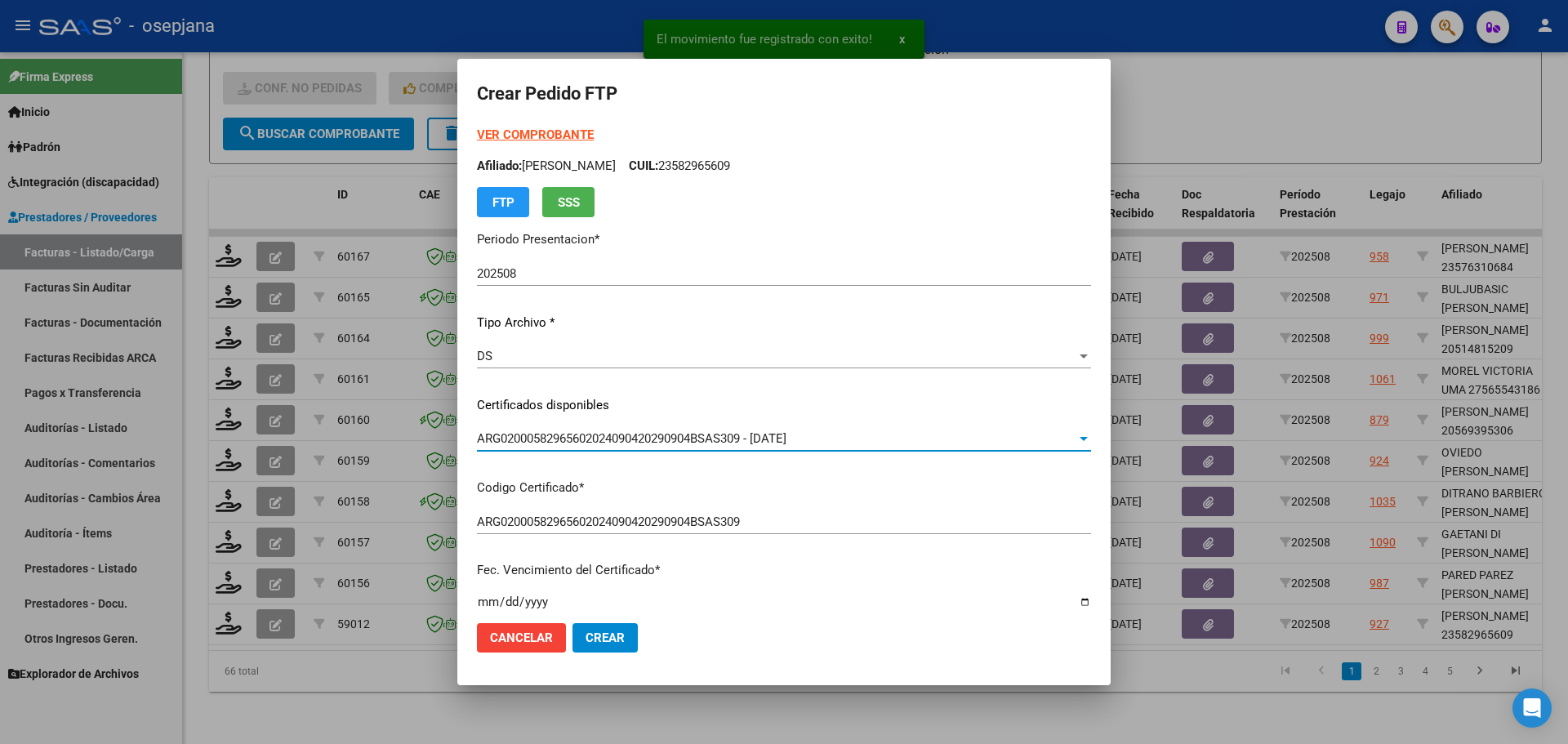
click at [581, 132] on strong "VER COMPROBANTE" at bounding box center [535, 135] width 117 height 15
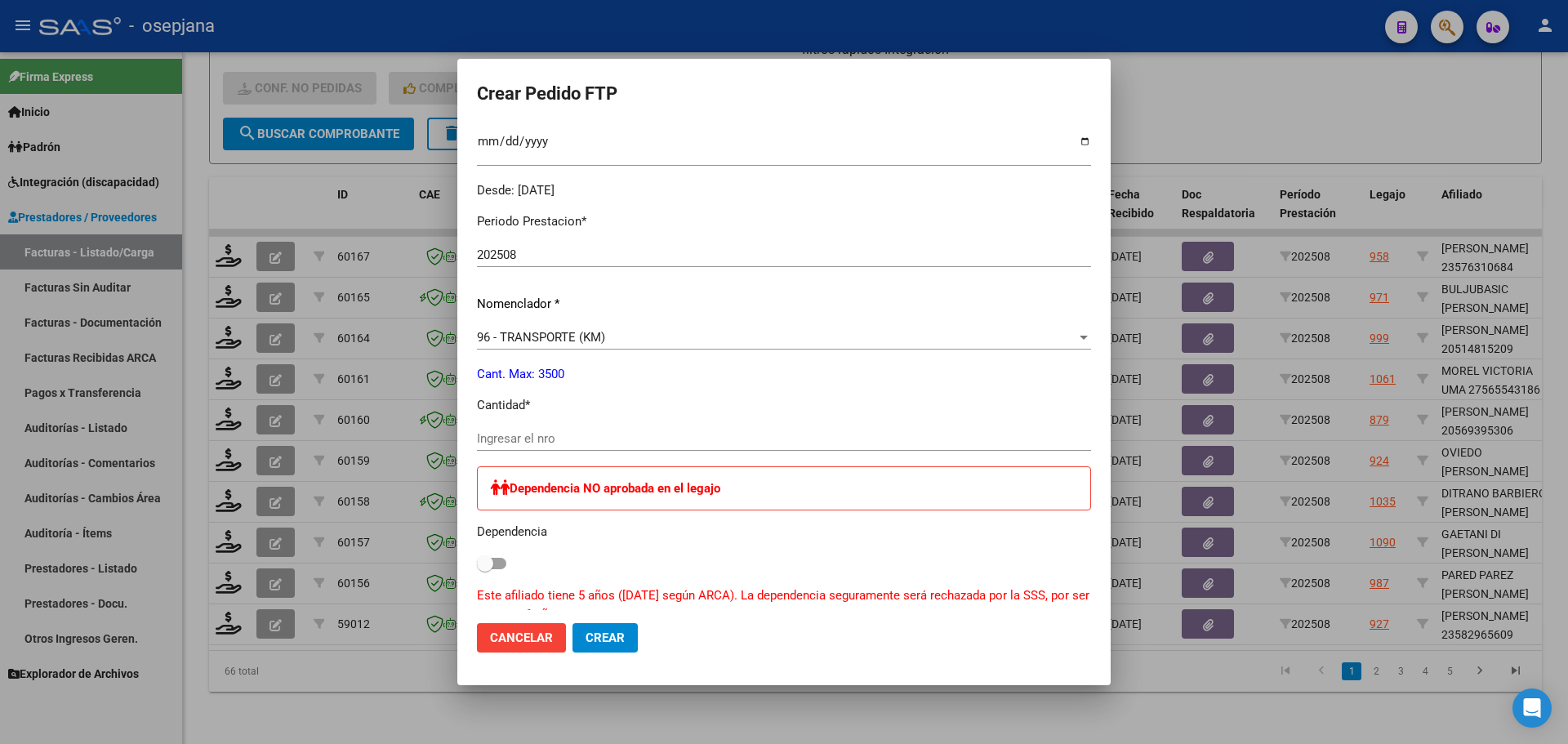
scroll to position [489, 0]
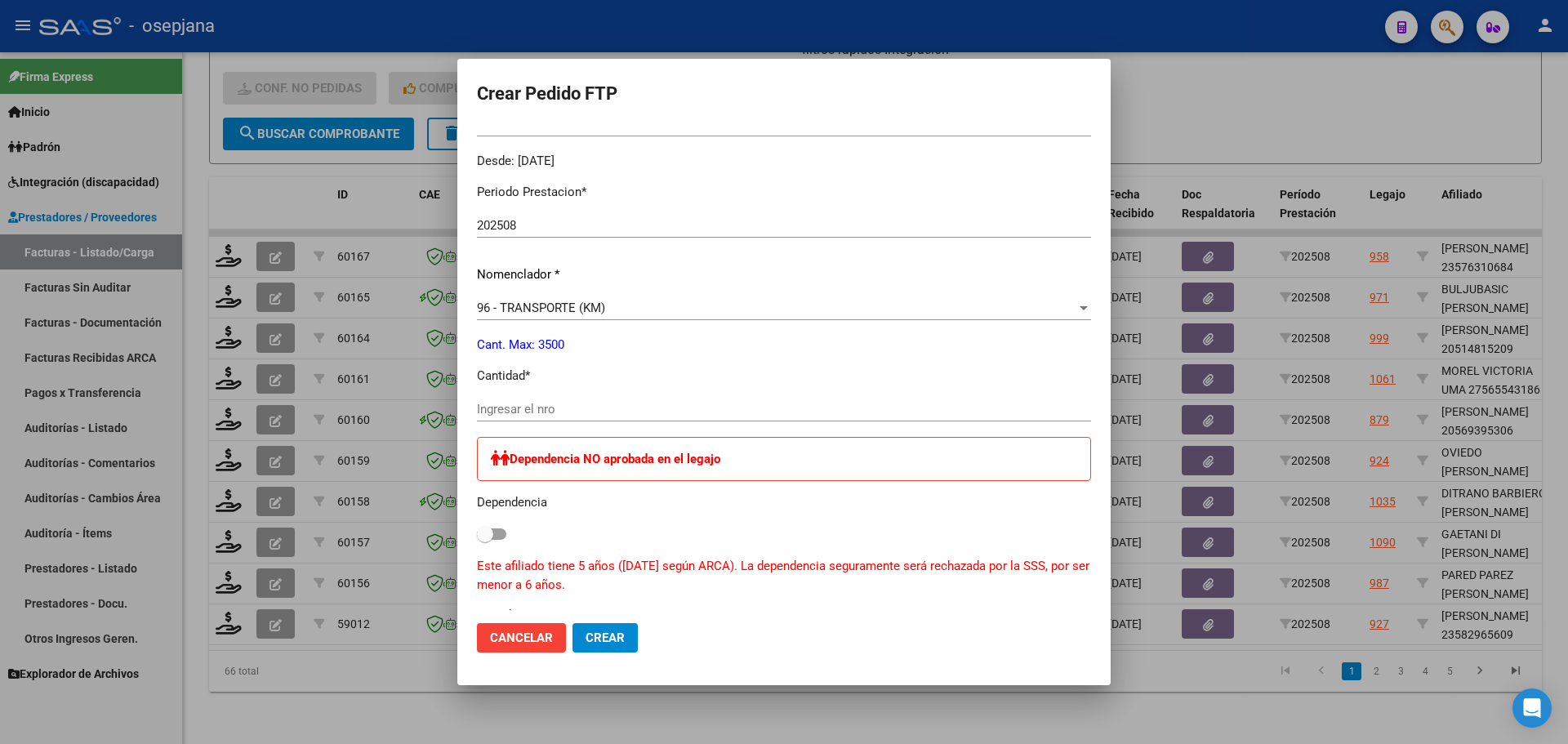
click at [565, 398] on div "Ingresar el nro" at bounding box center [784, 409] width 614 height 25
type input "602"
click at [599, 624] on button "Crear" at bounding box center [605, 638] width 66 height 29
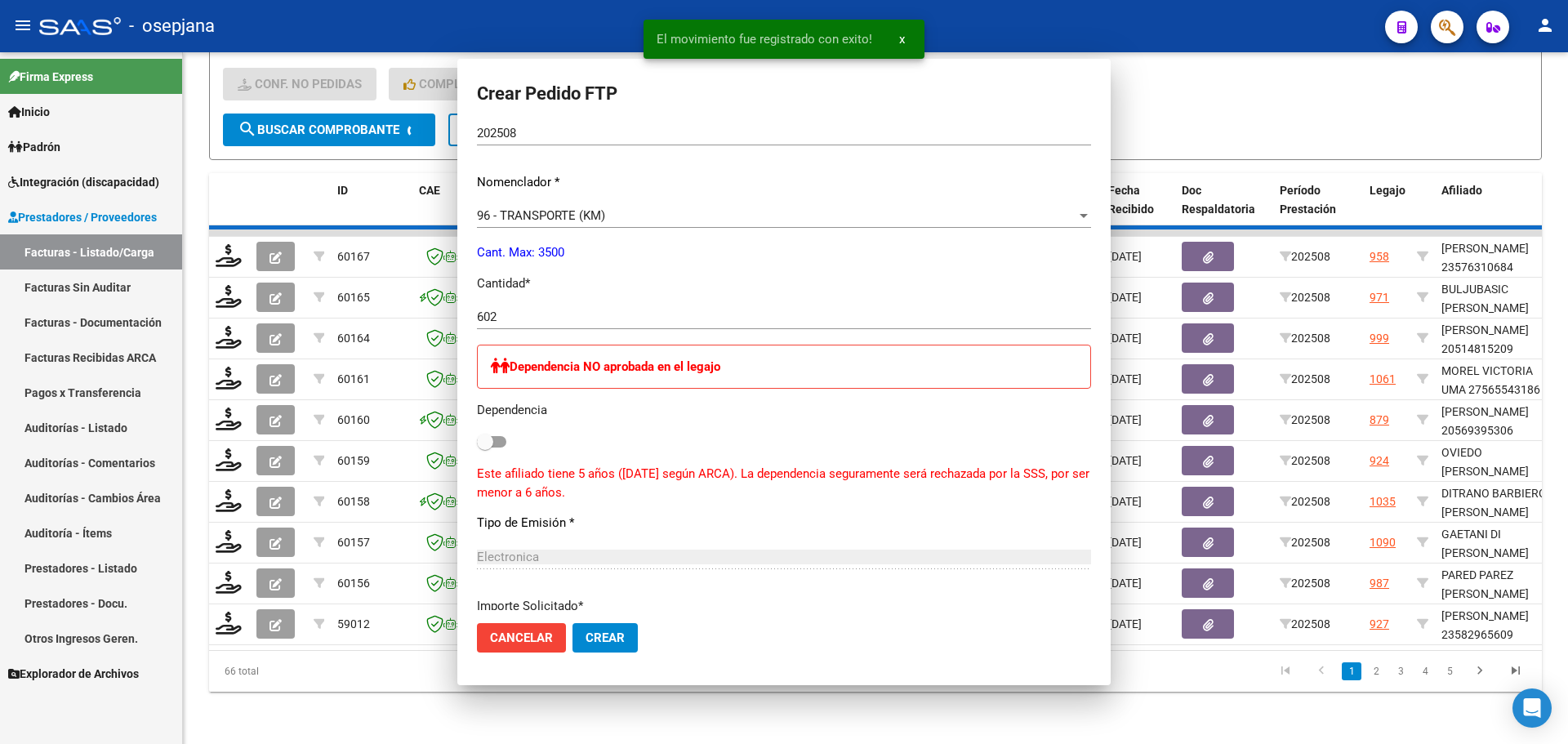
scroll to position [398, 0]
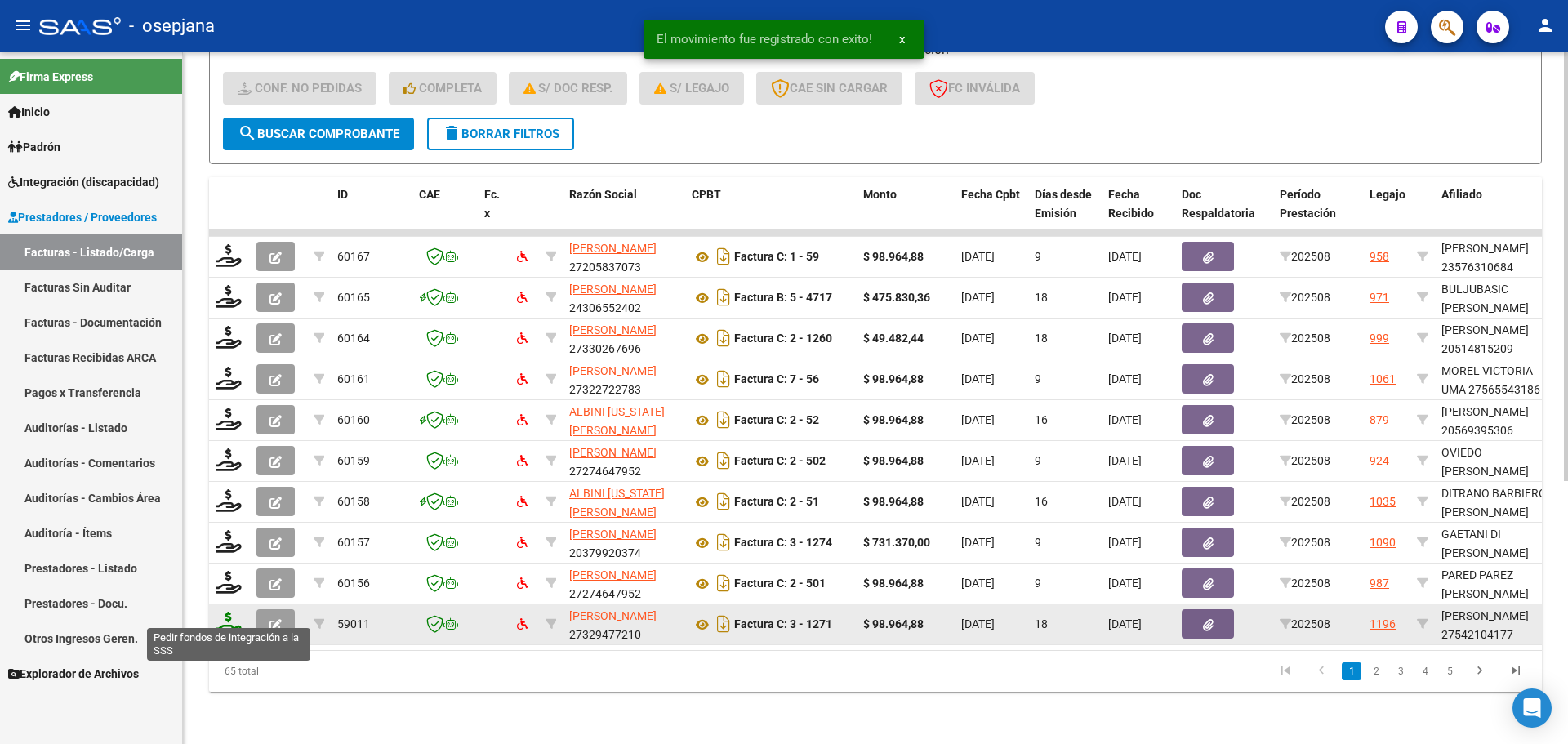
click at [230, 611] on icon at bounding box center [228, 623] width 26 height 23
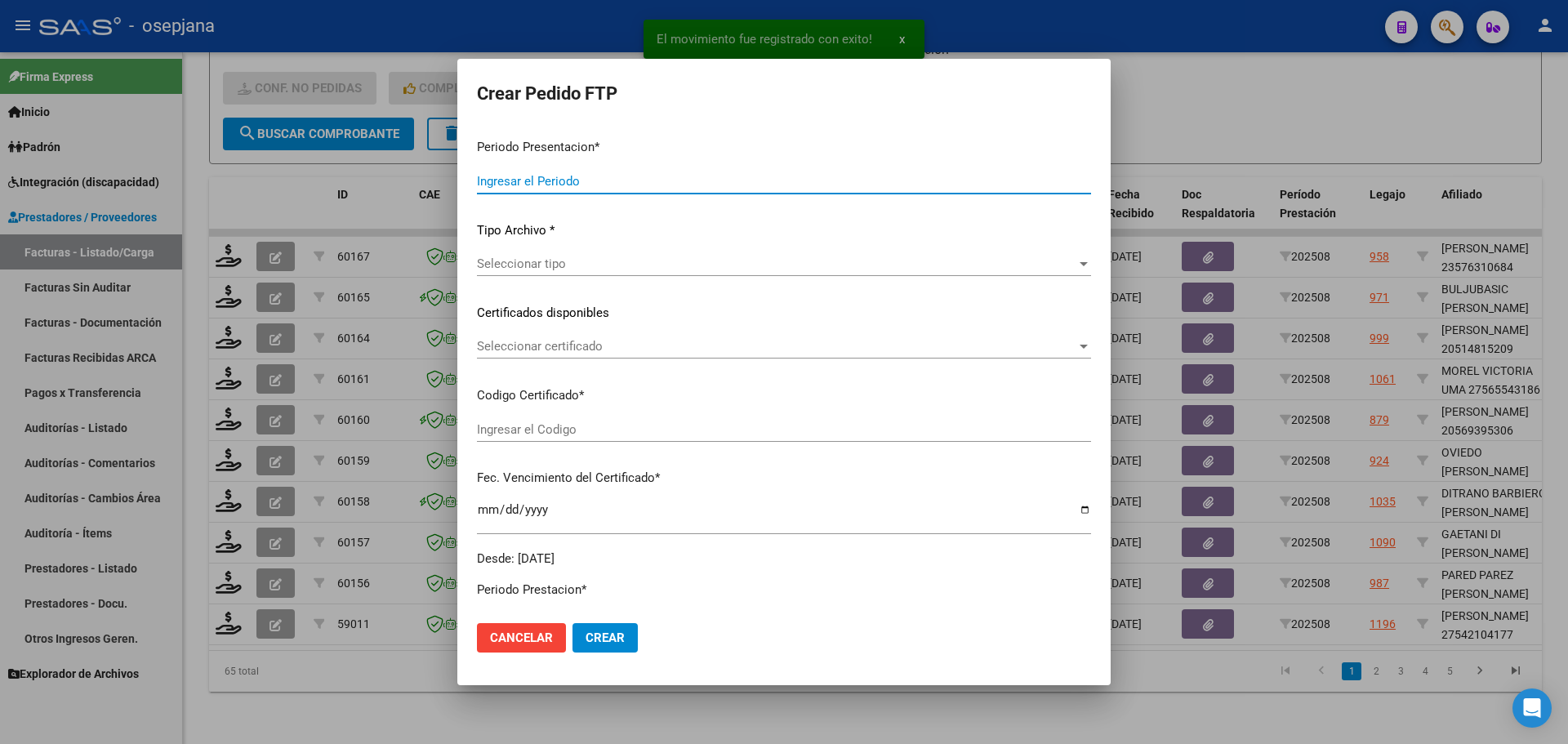
type input "202508"
type input "$ 98.964,88"
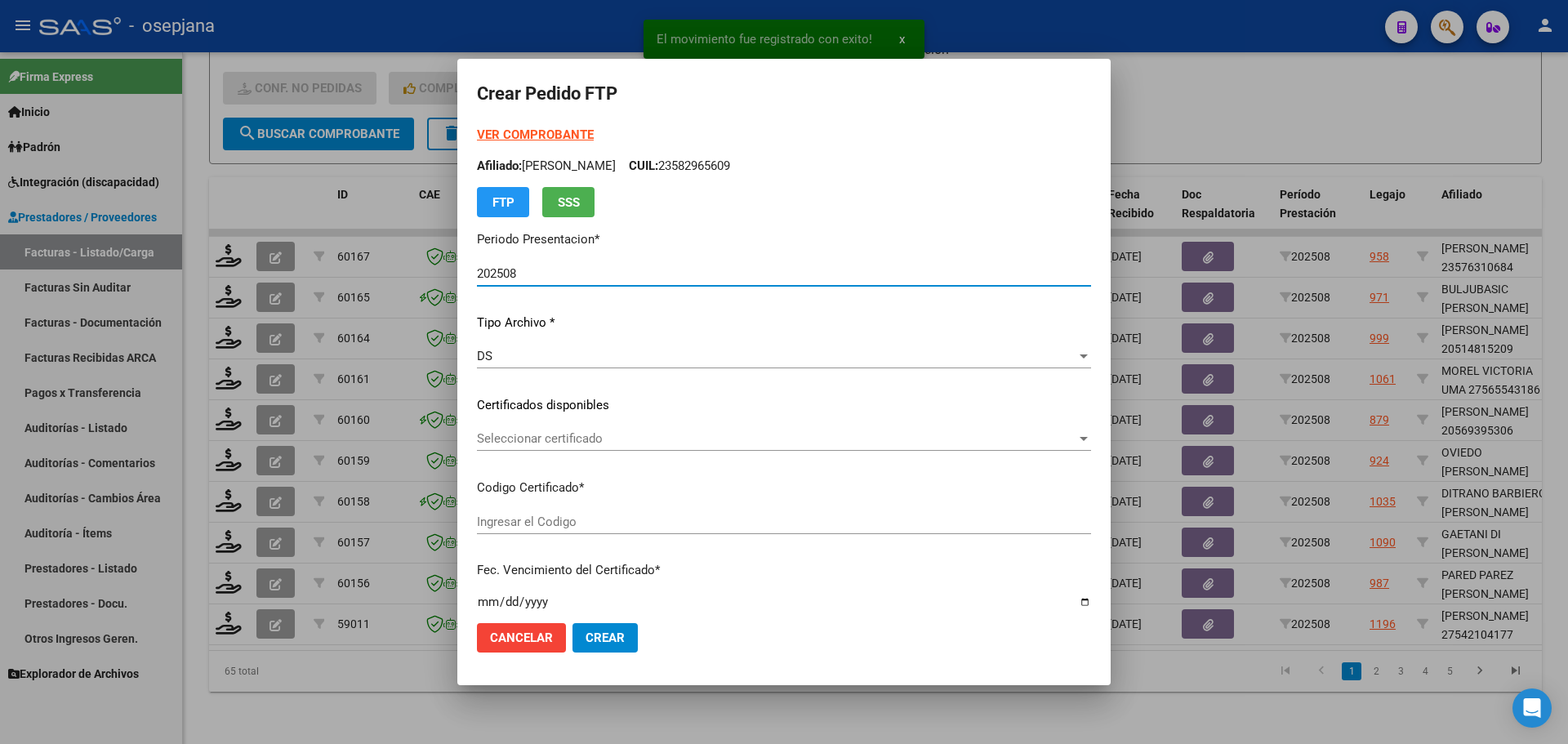
type input "ARG01000542104172021111720241117BUE342"
type input "[DATE]"
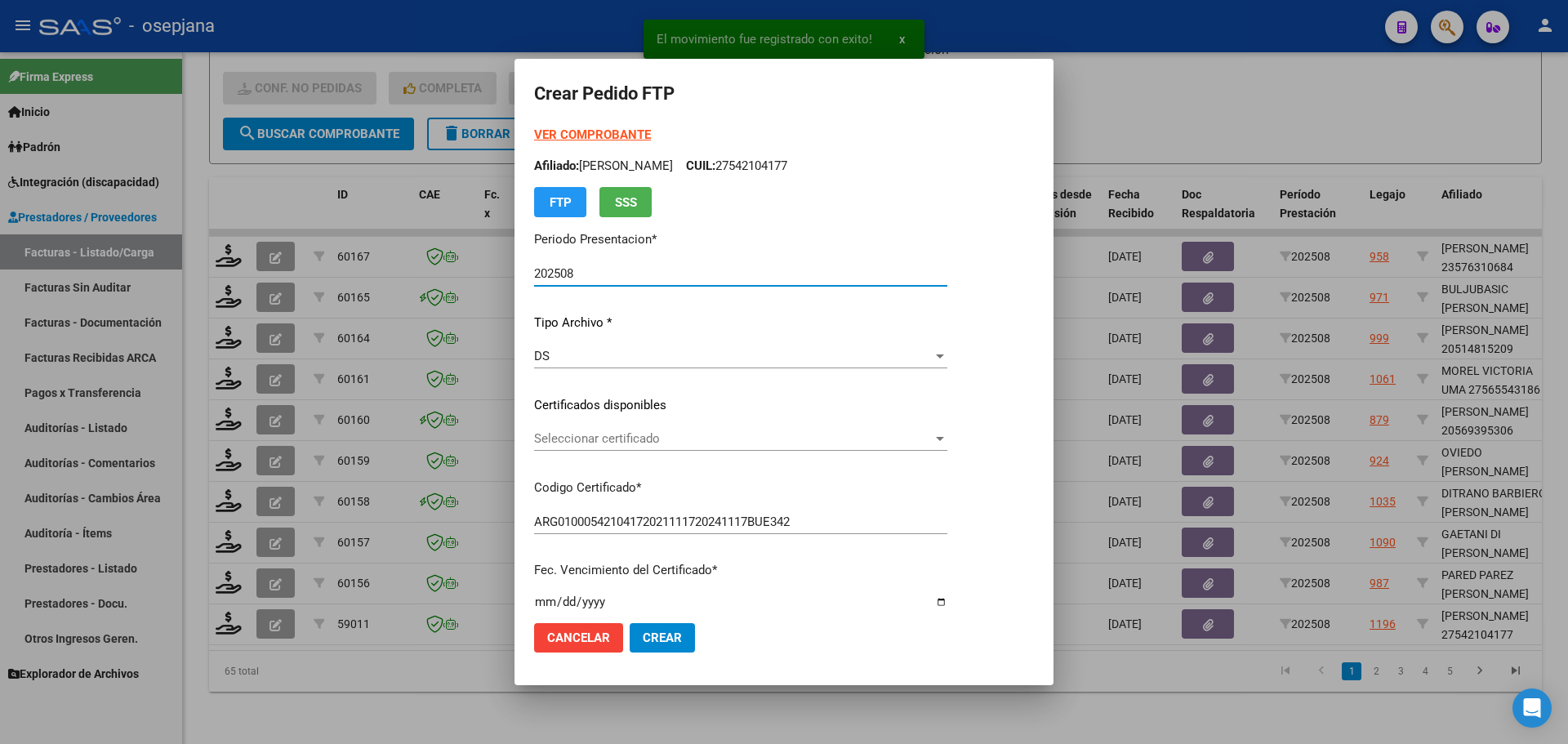
click at [599, 432] on span "Seleccionar certificado" at bounding box center [733, 439] width 399 height 15
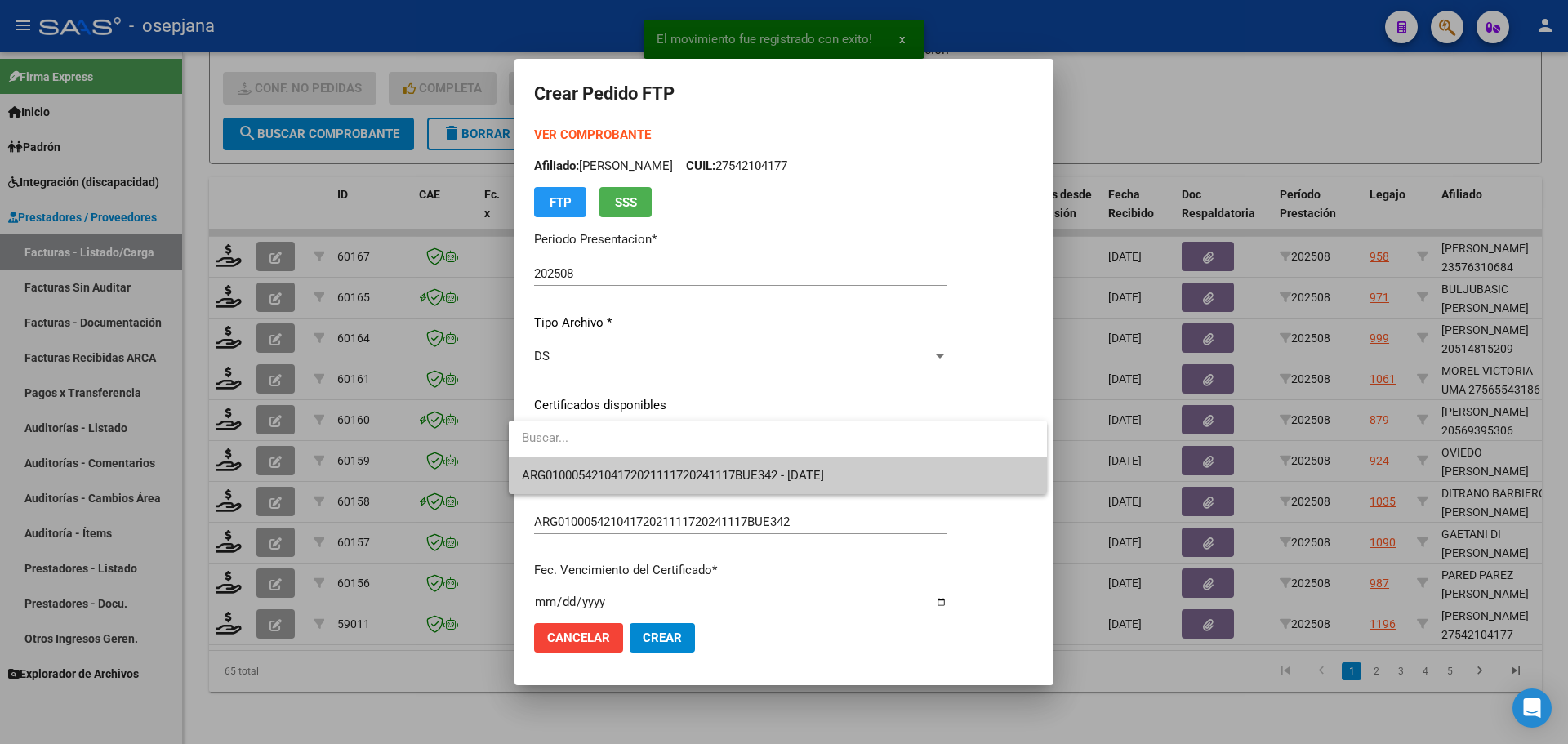
click at [609, 469] on span "ARG01000542104172021111720241117BUE342 - [DATE]" at bounding box center [672, 475] width 302 height 15
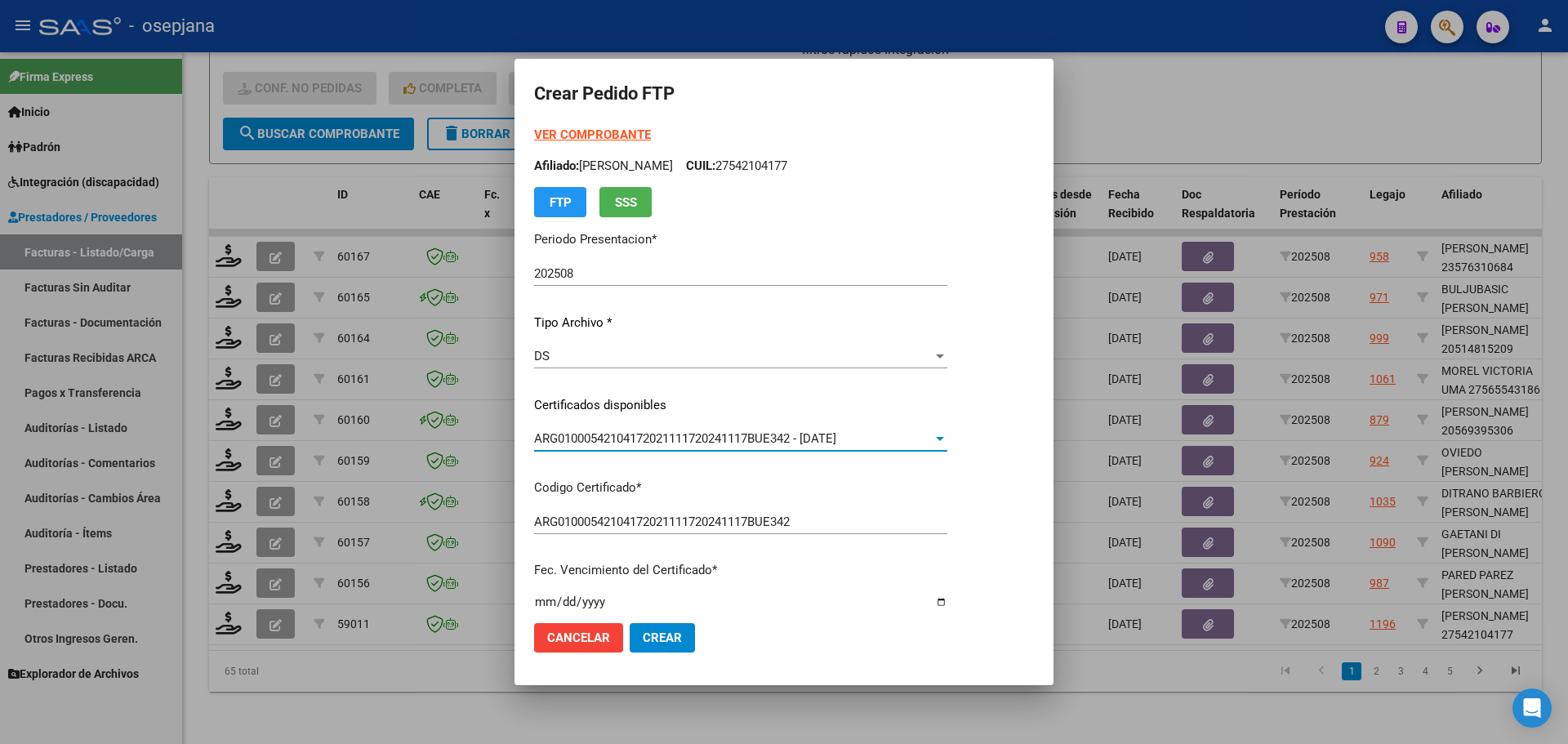
click at [614, 135] on strong "VER COMPROBANTE" at bounding box center [592, 135] width 117 height 15
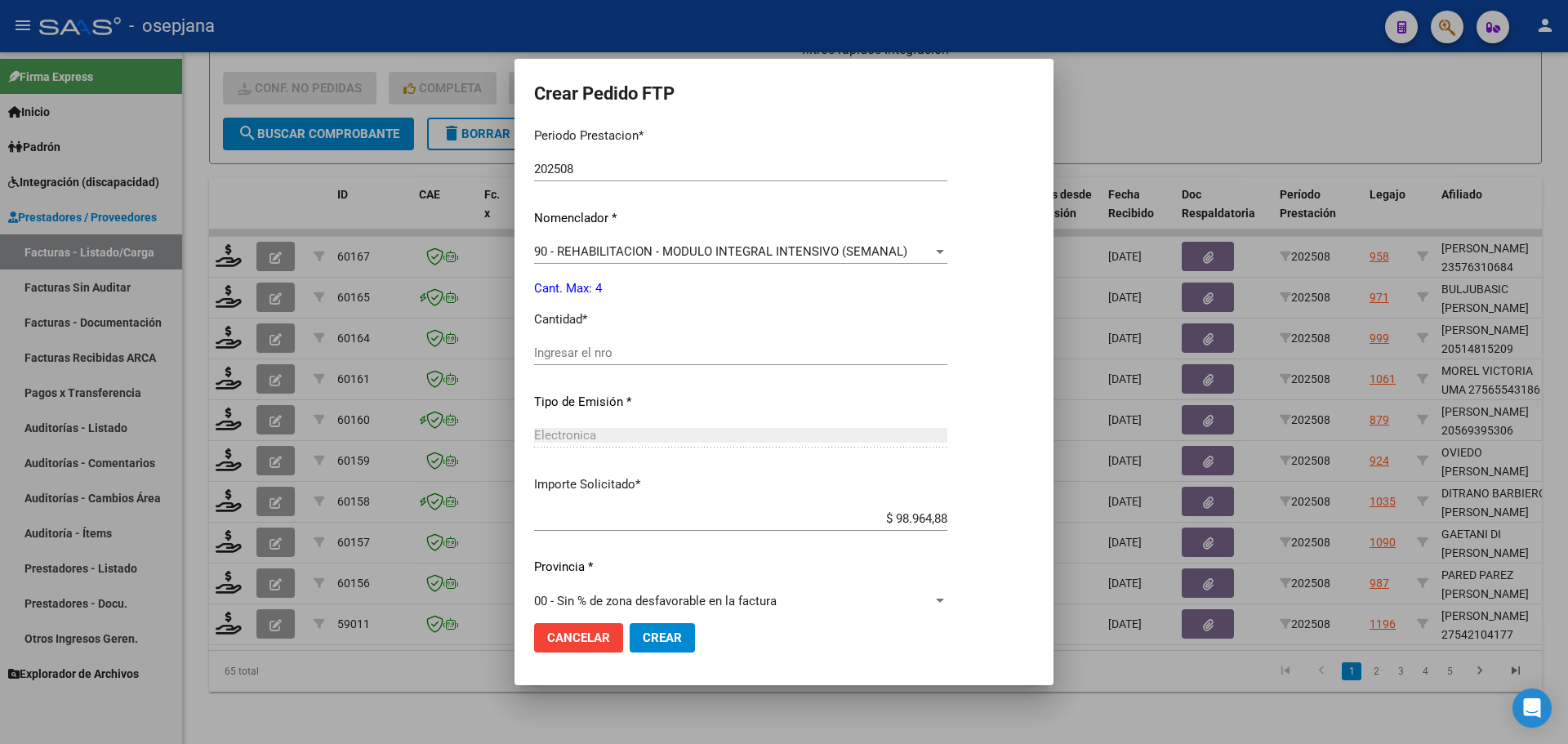
scroll to position [565, 0]
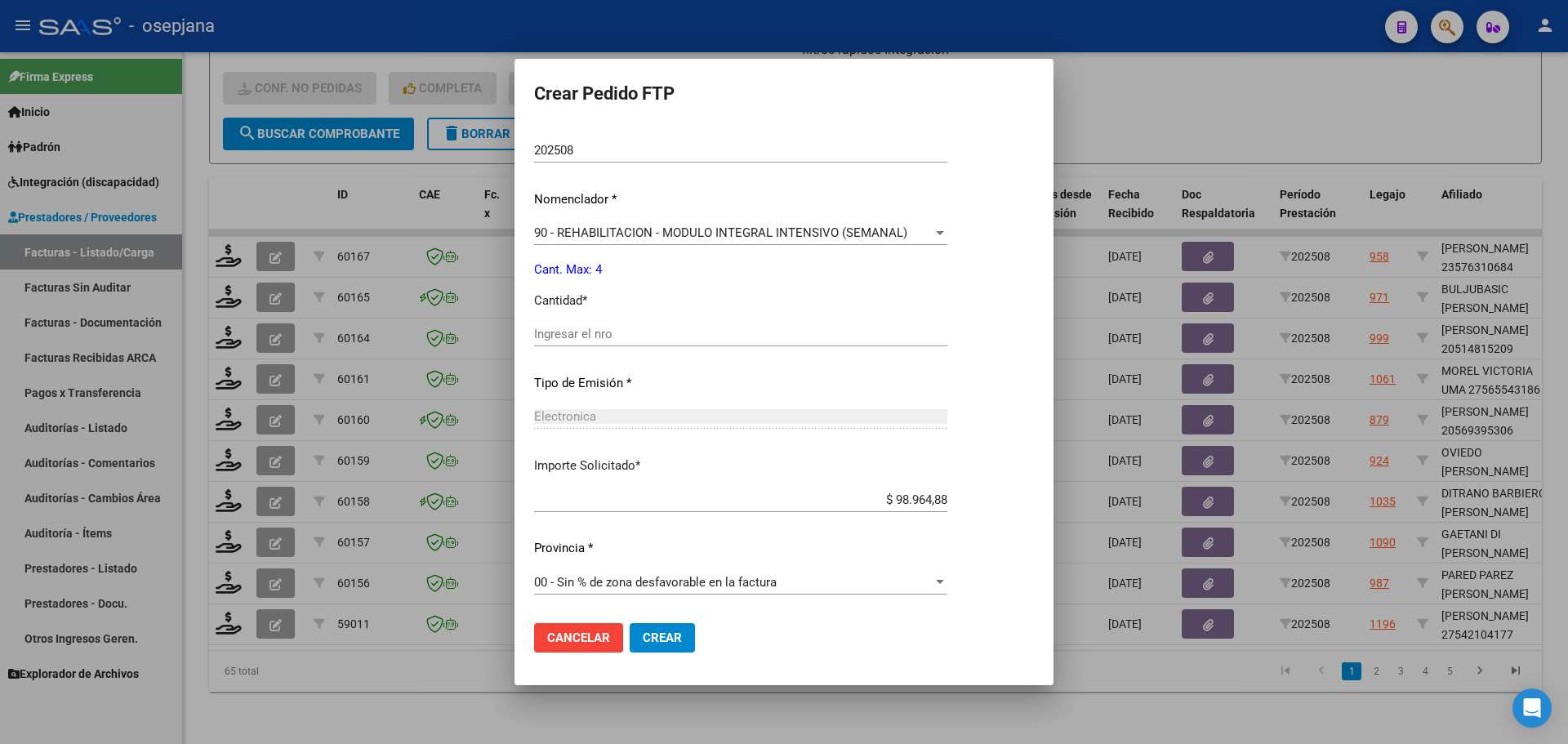
click at [575, 325] on div "Ingresar el nro" at bounding box center [740, 334] width 413 height 25
type input "4"
click at [659, 647] on button "Crear" at bounding box center [662, 638] width 66 height 29
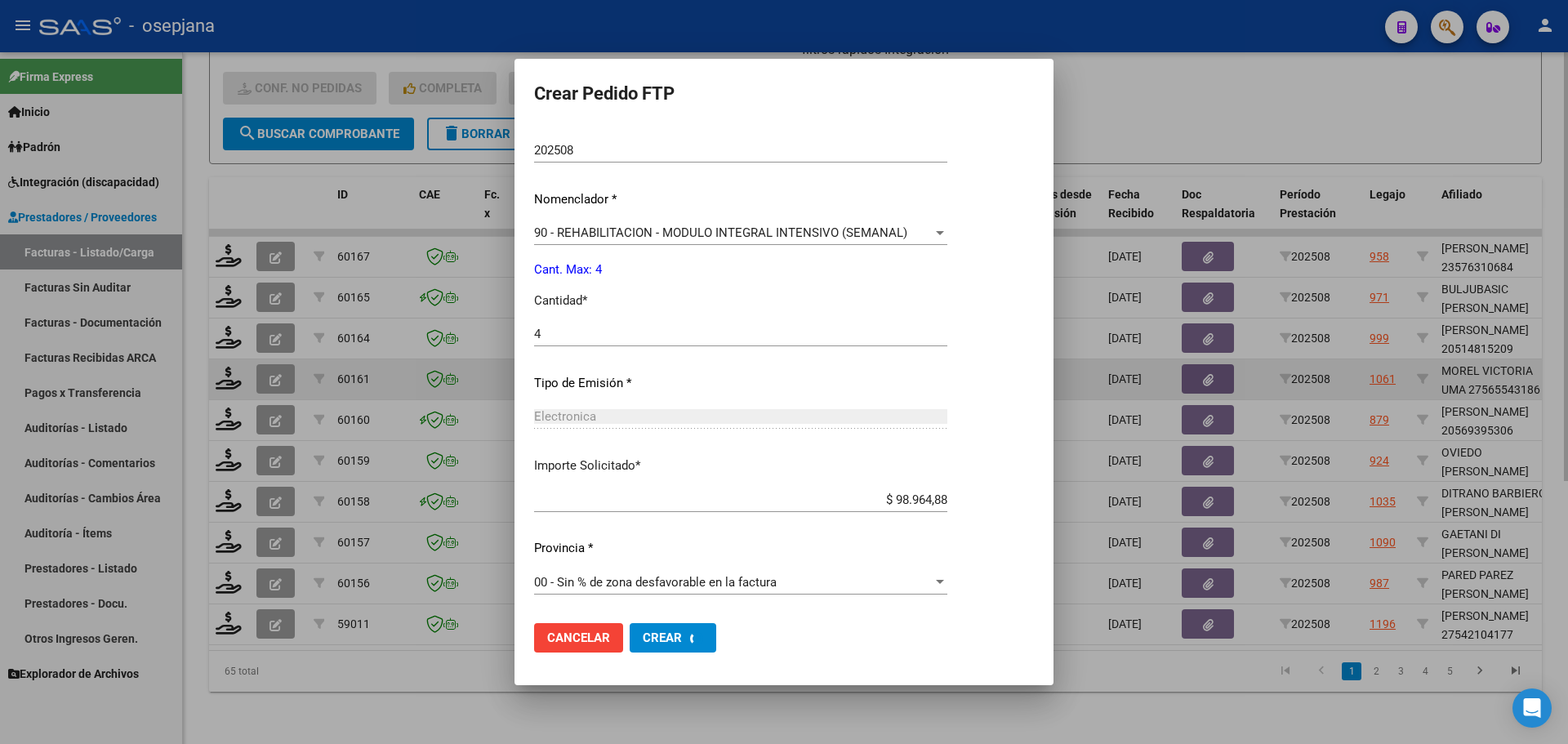
scroll to position [0, 0]
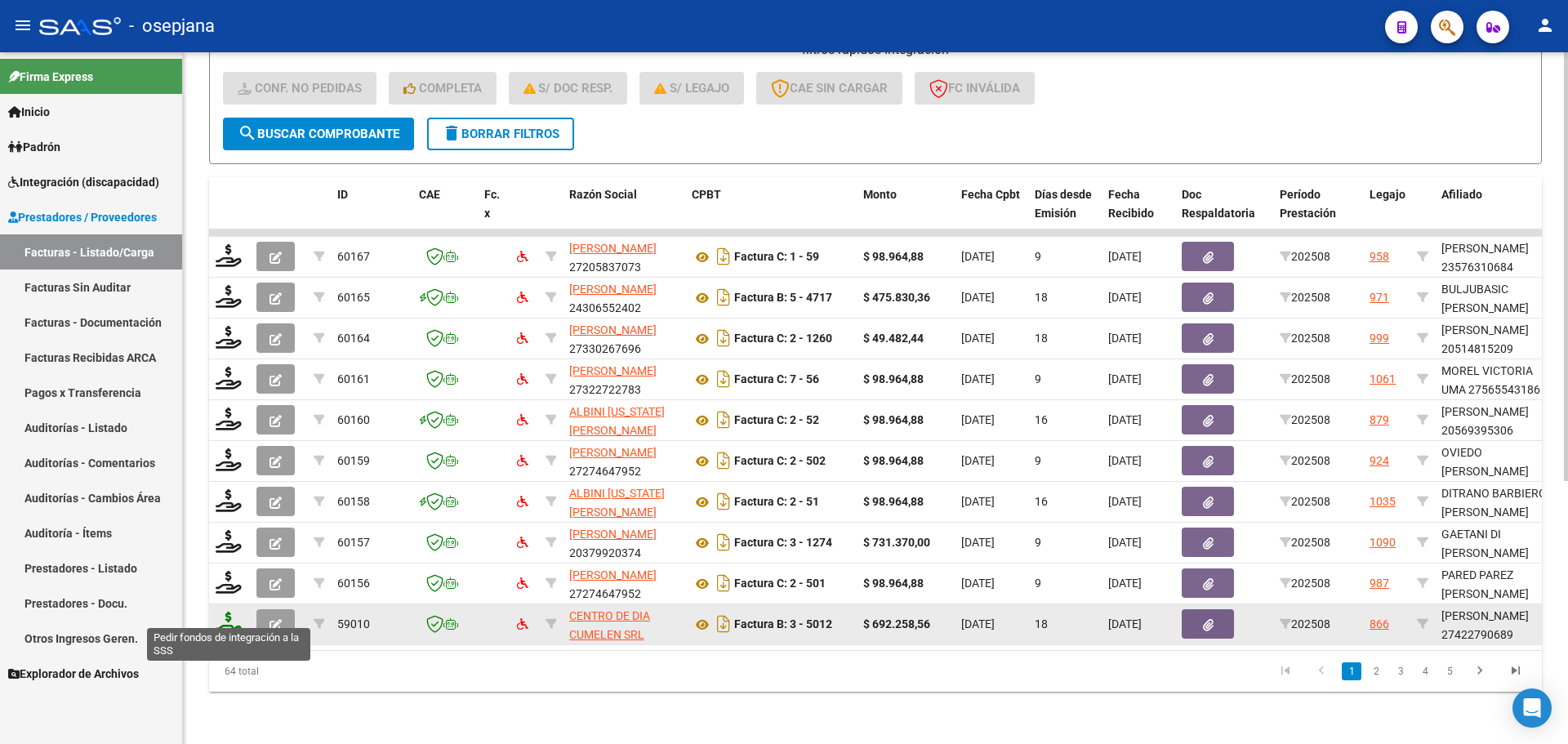
click at [224, 611] on icon at bounding box center [228, 623] width 26 height 23
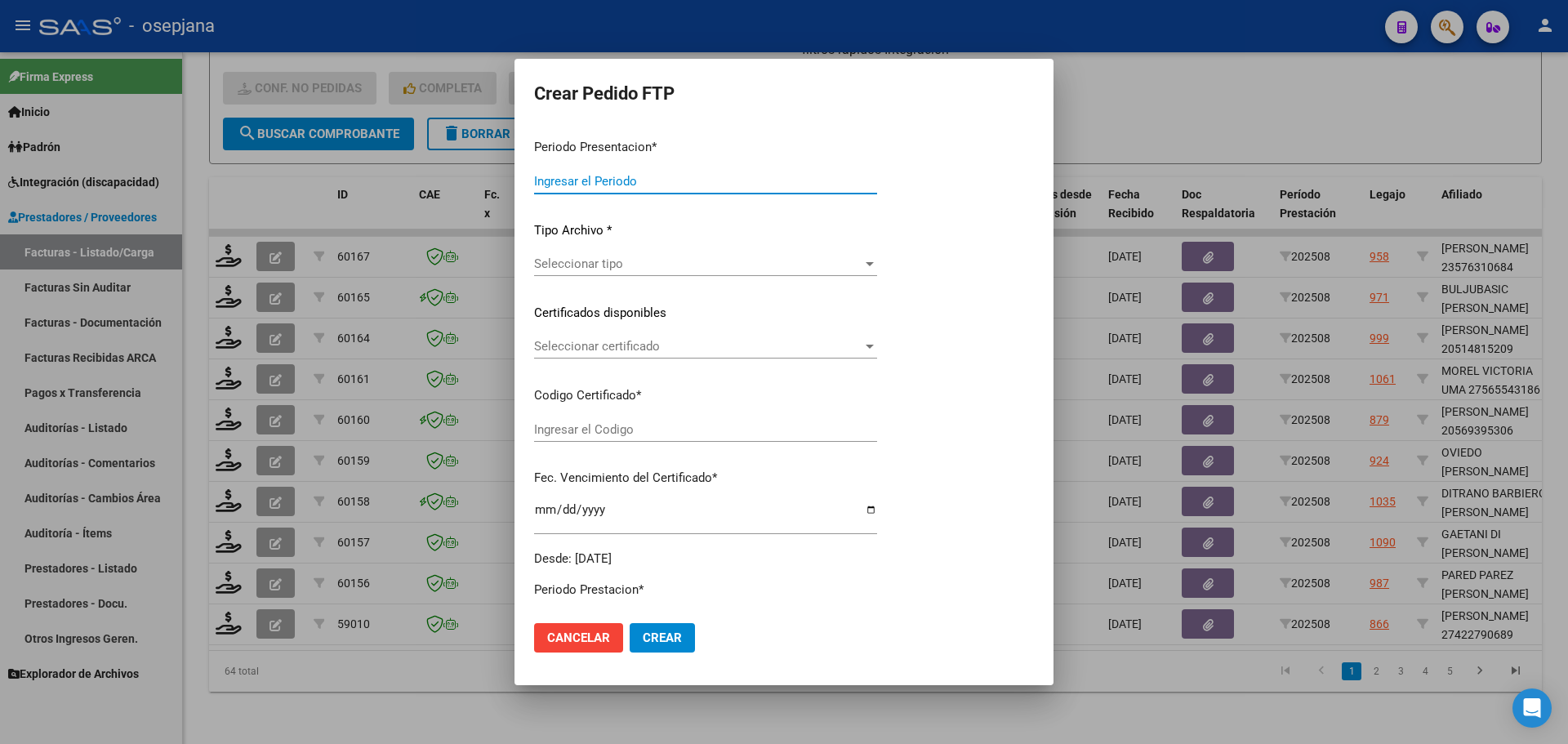
type input "202508"
type input "$ 692.258,56"
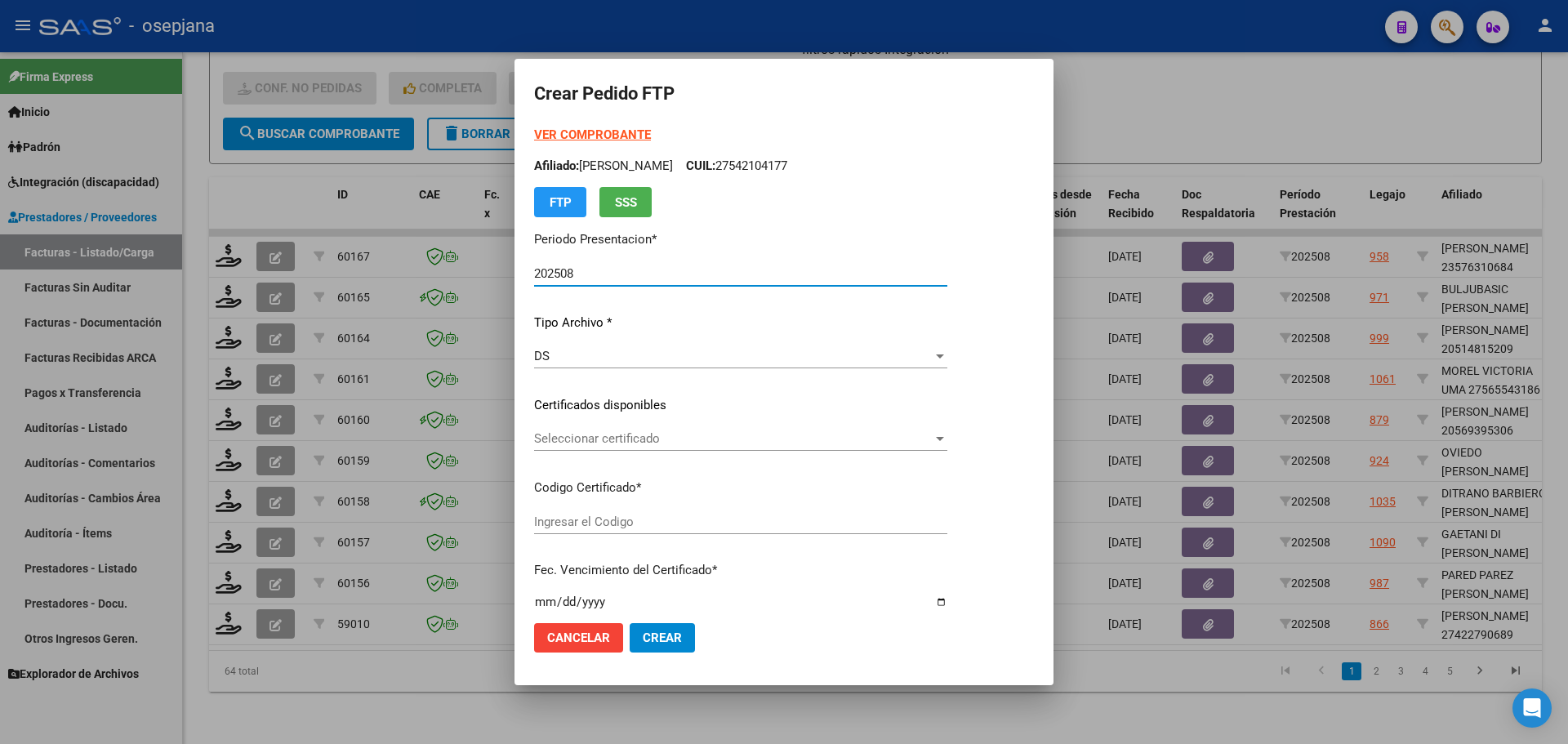
type input "ARG01000422790682023071920330719BS10725"
type input "2033-07-19"
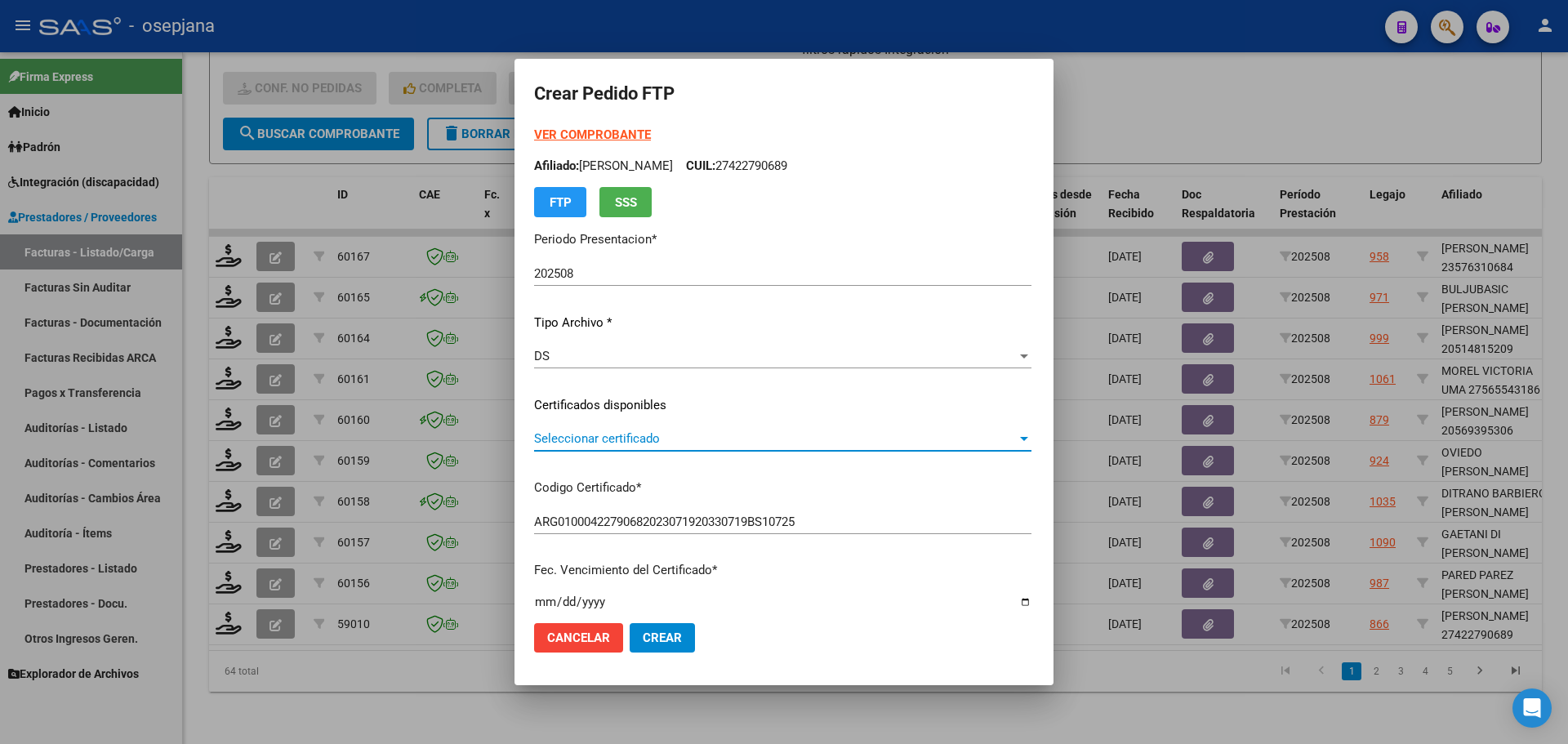
click at [663, 431] on span "Seleccionar certificado" at bounding box center [775, 439] width 482 height 15
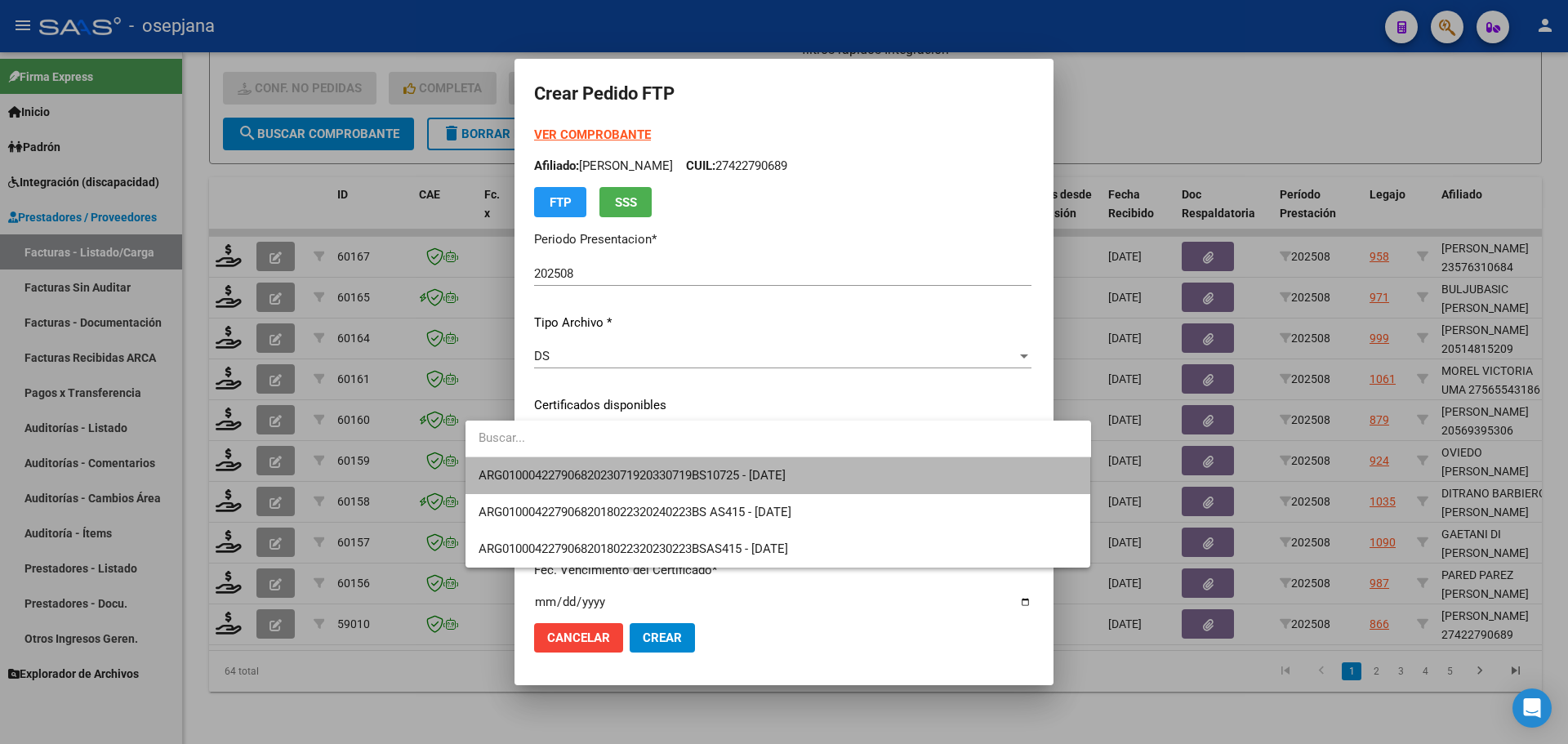
click at [667, 464] on span "ARG01000422790682023071920330719BS10725 - 2033-07-19" at bounding box center [778, 476] width 599 height 37
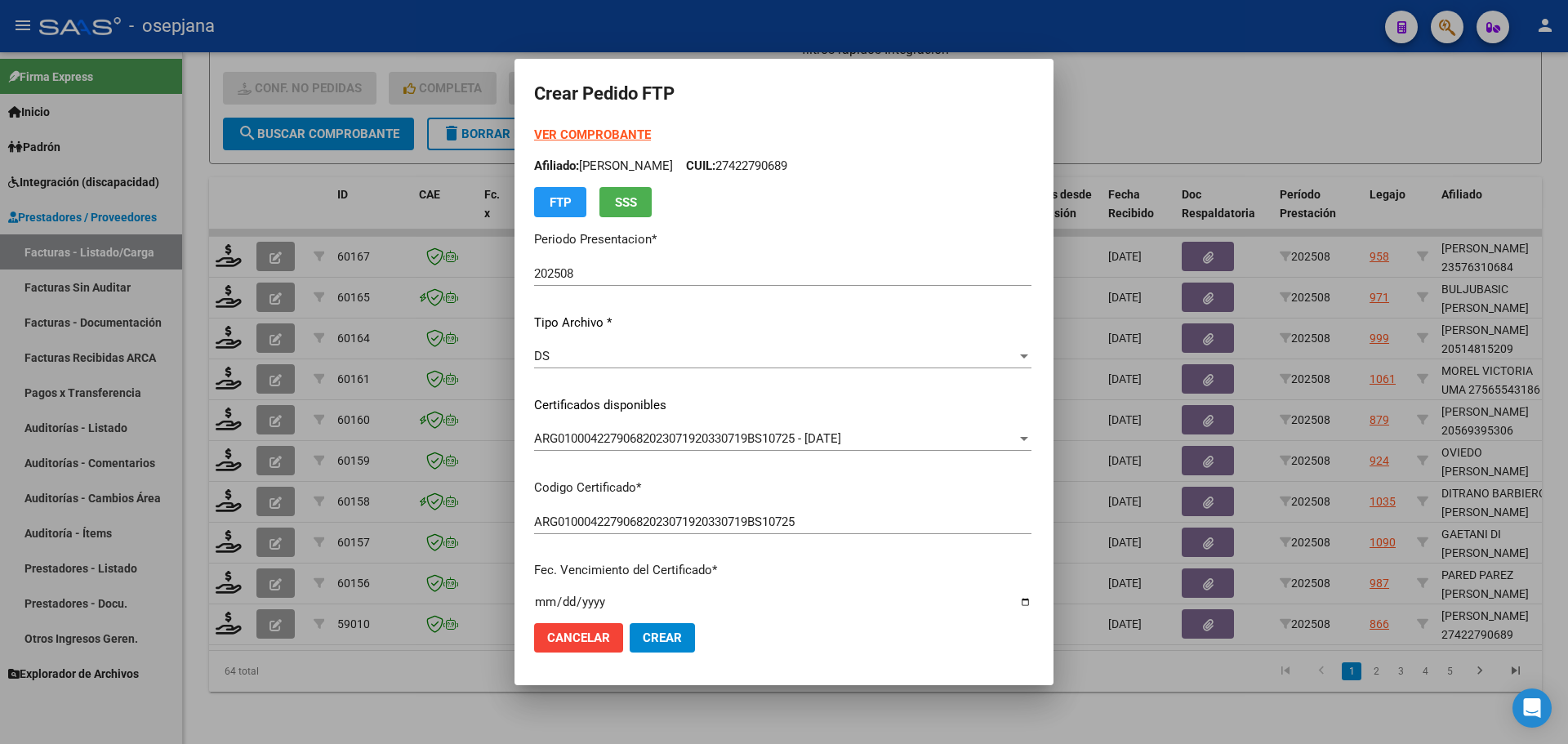
click at [576, 138] on strong "VER COMPROBANTE" at bounding box center [592, 135] width 117 height 15
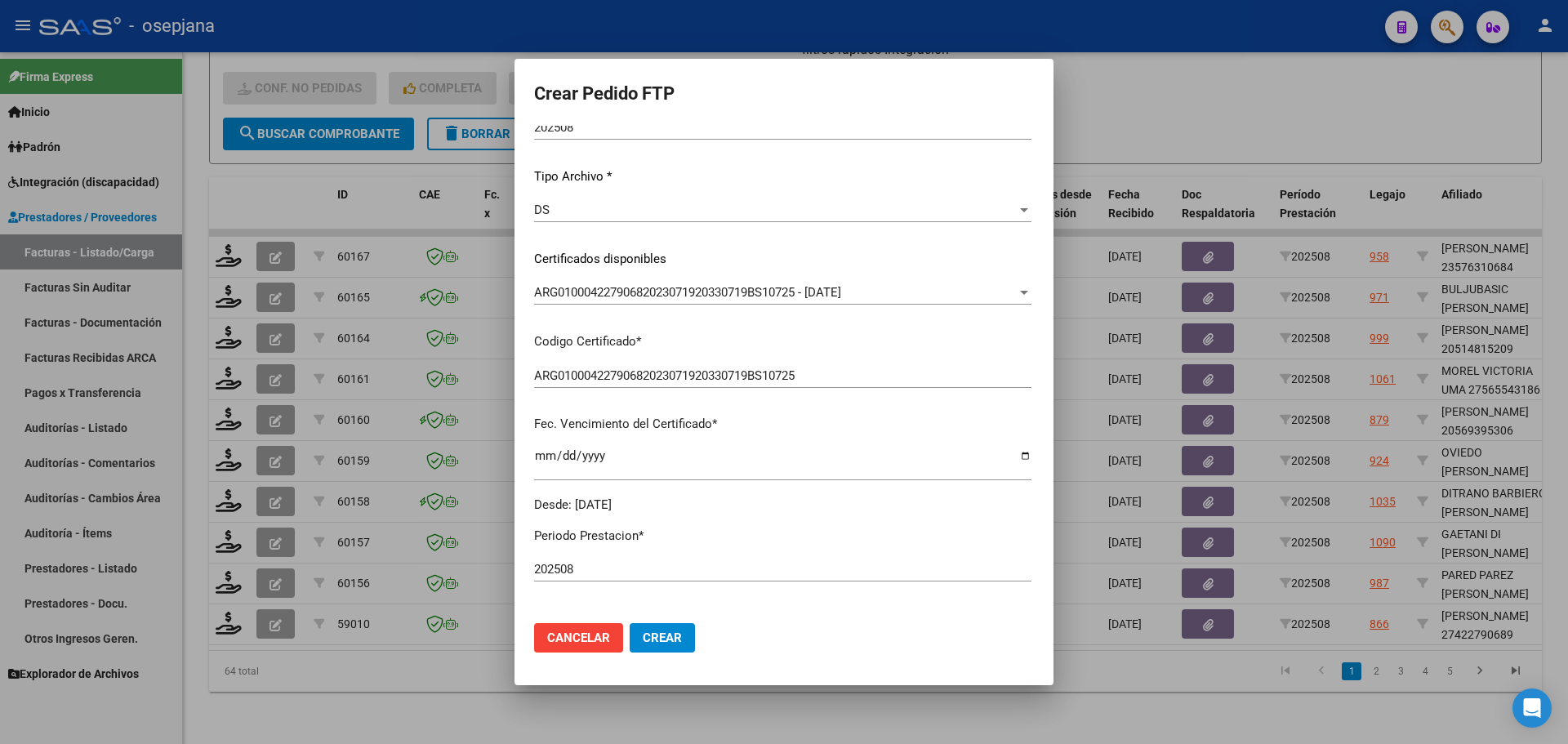
scroll to position [408, 0]
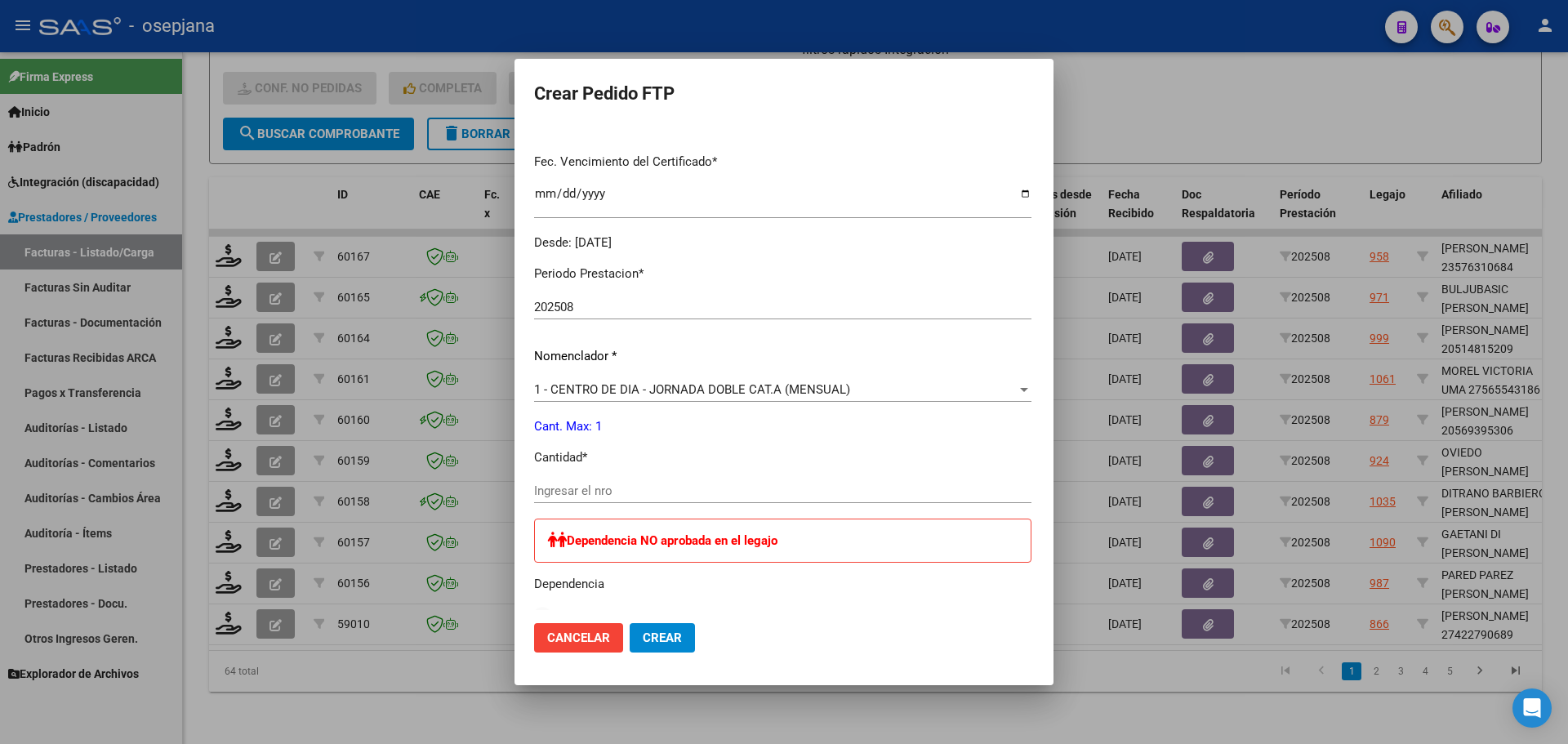
click at [545, 483] on input "Ingresar el nro" at bounding box center [782, 490] width 497 height 15
type input "1"
click at [643, 631] on span "Crear" at bounding box center [662, 638] width 39 height 15
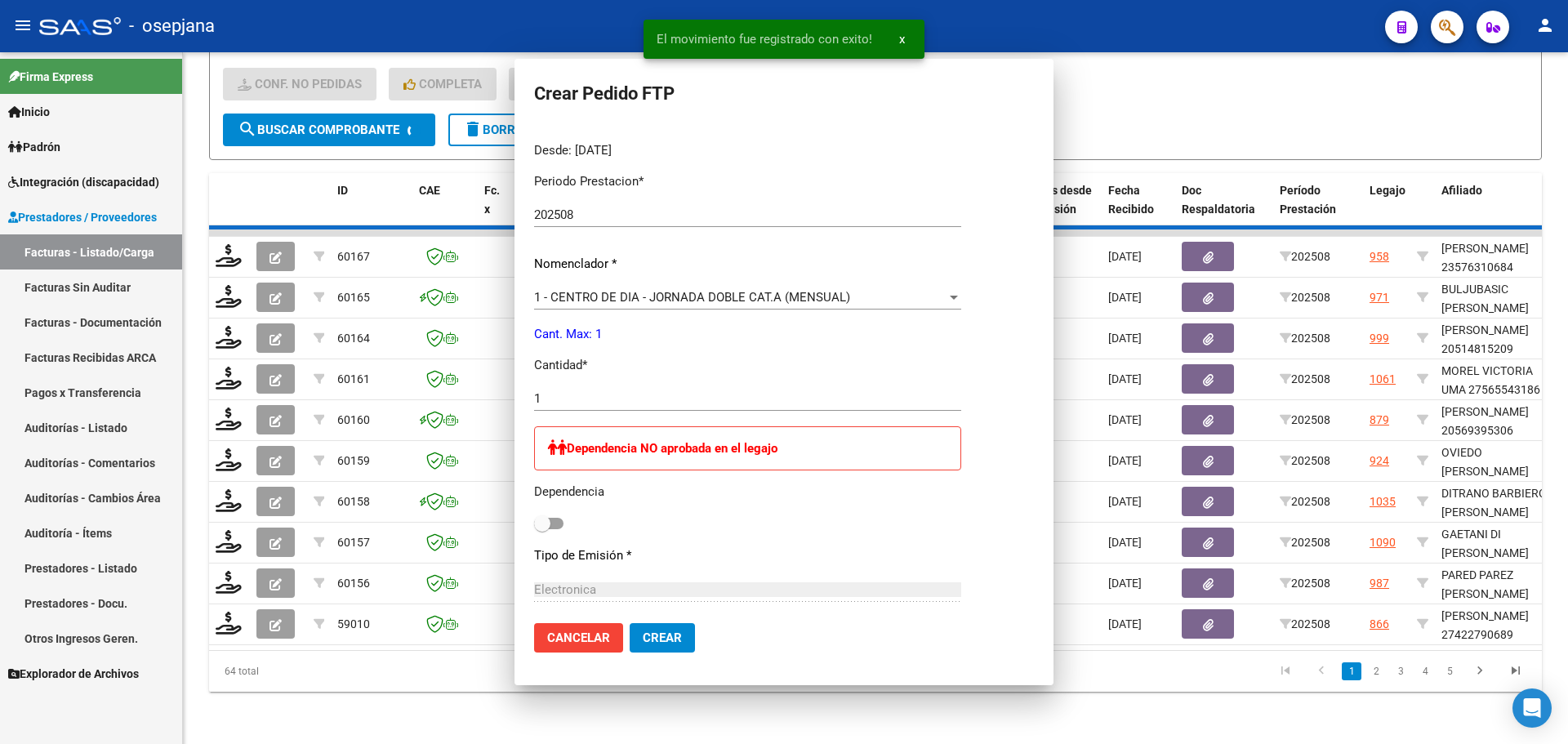
scroll to position [0, 0]
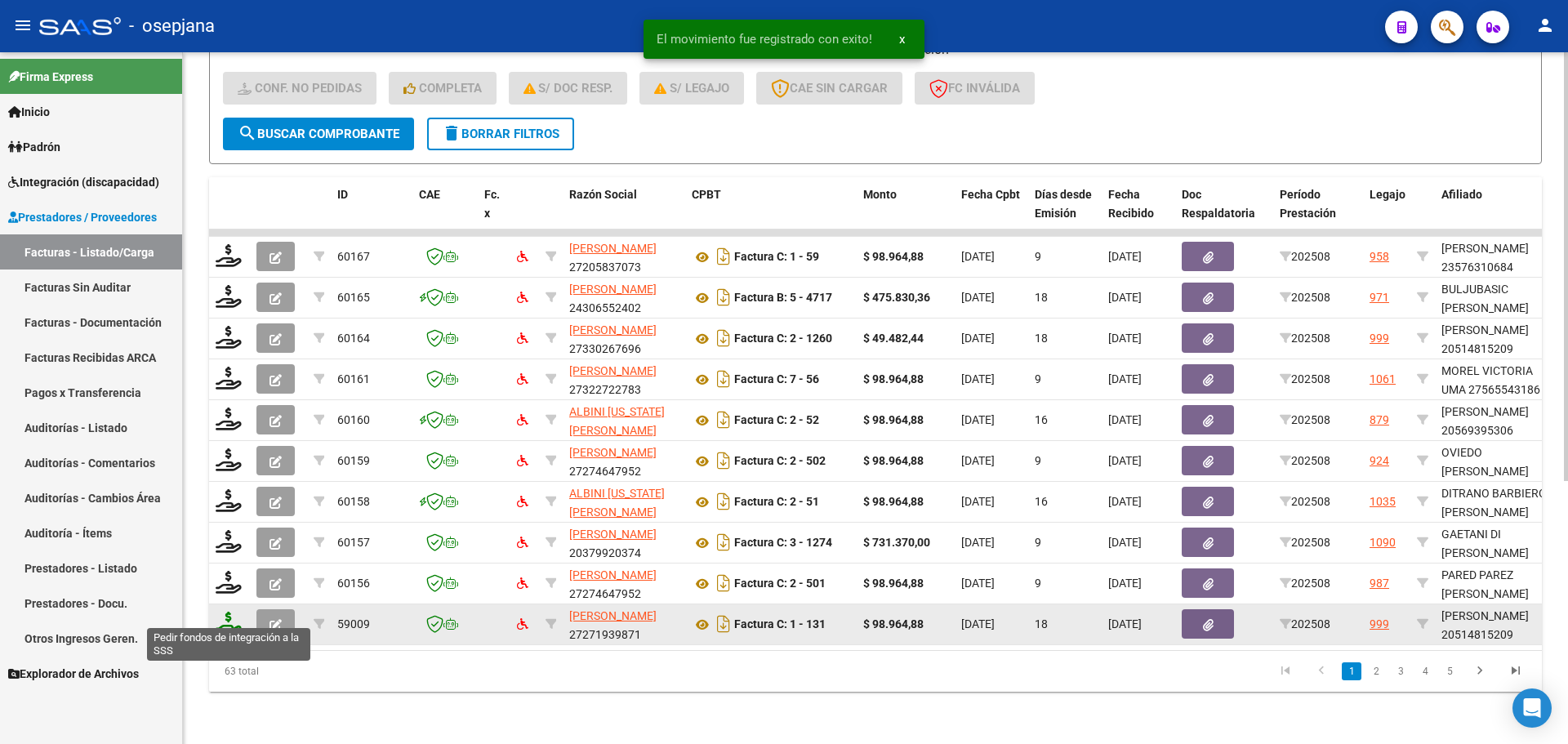
click at [230, 613] on icon at bounding box center [228, 623] width 26 height 23
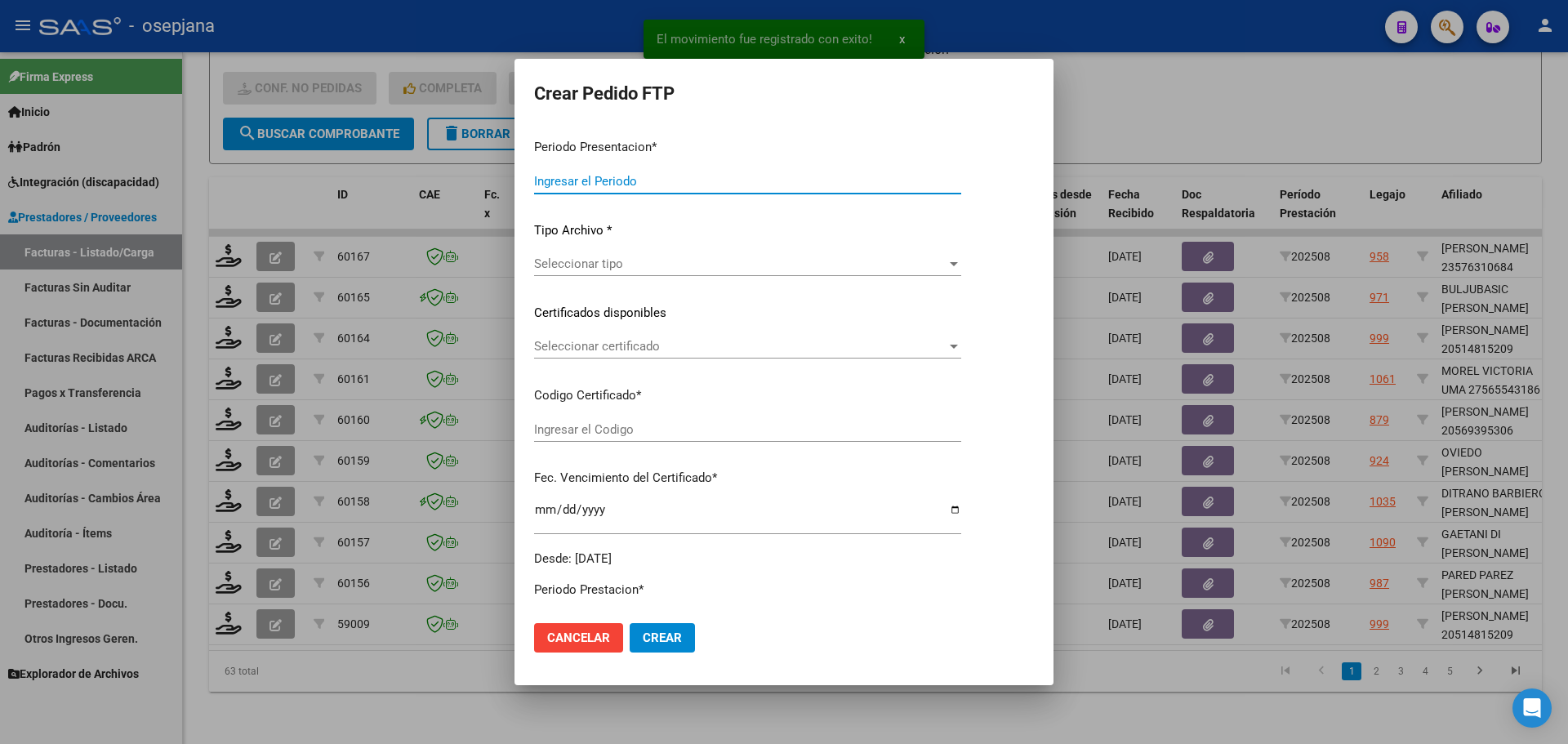
type input "202508"
type input "$ 98.964,88"
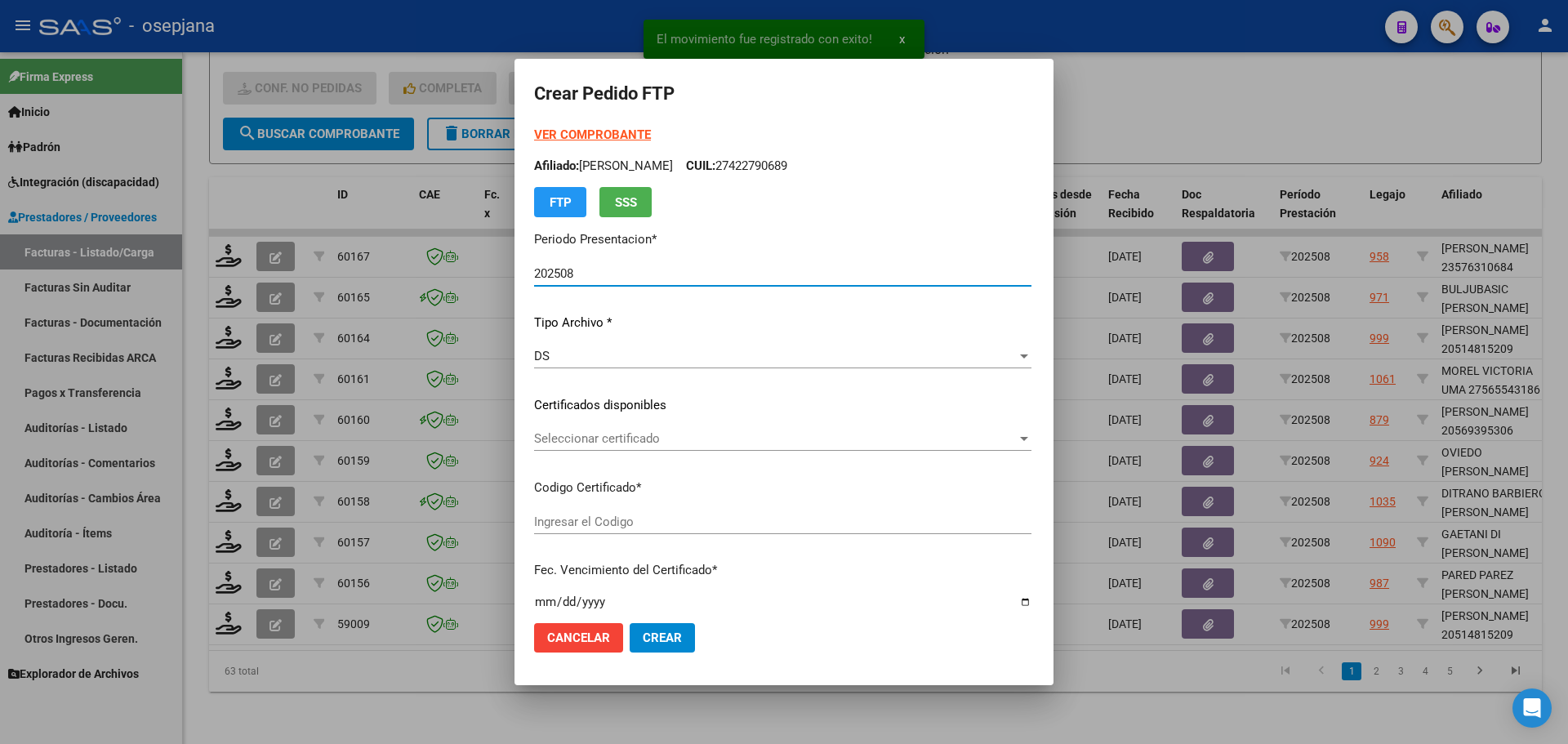
type input "SIN/NRO"
type input "[DATE]"
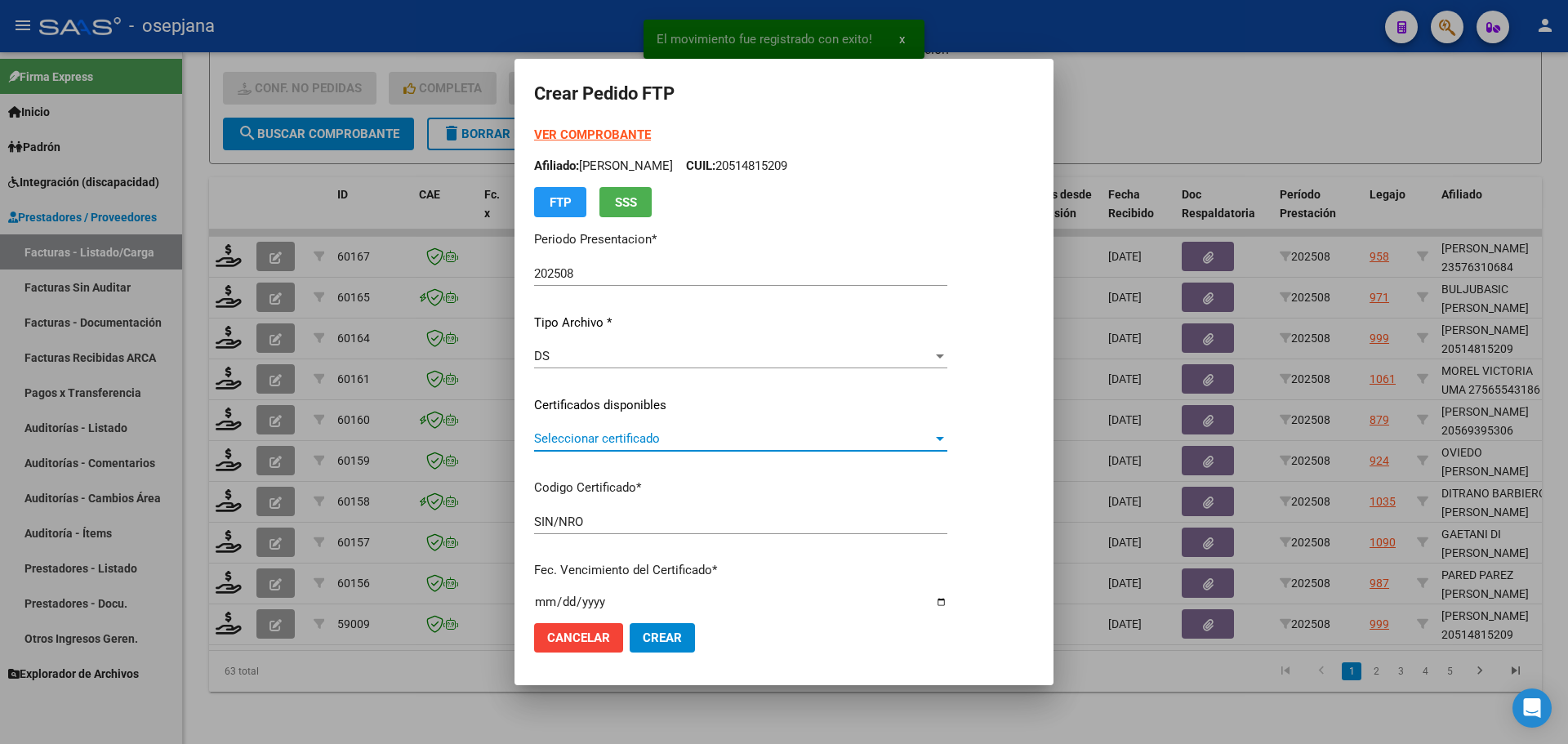
click at [688, 443] on span "Seleccionar certificado" at bounding box center [733, 439] width 399 height 15
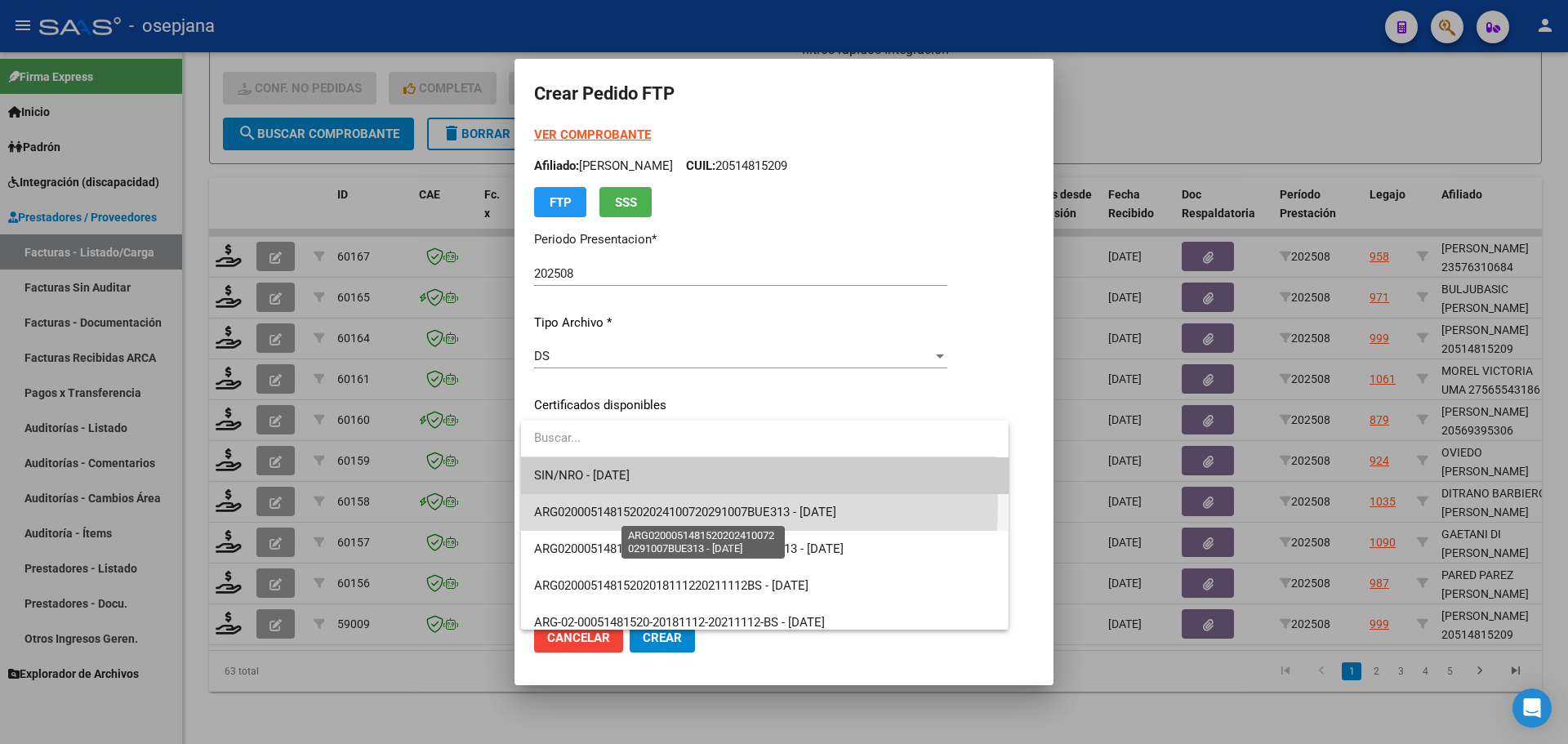
click at [692, 505] on span "ARG02000514815202024100720291007BUE313 - 2029-10-08" at bounding box center [685, 512] width 302 height 15
type input "ARG02000514815202024100720291007BUE313"
type input "2029-10-08"
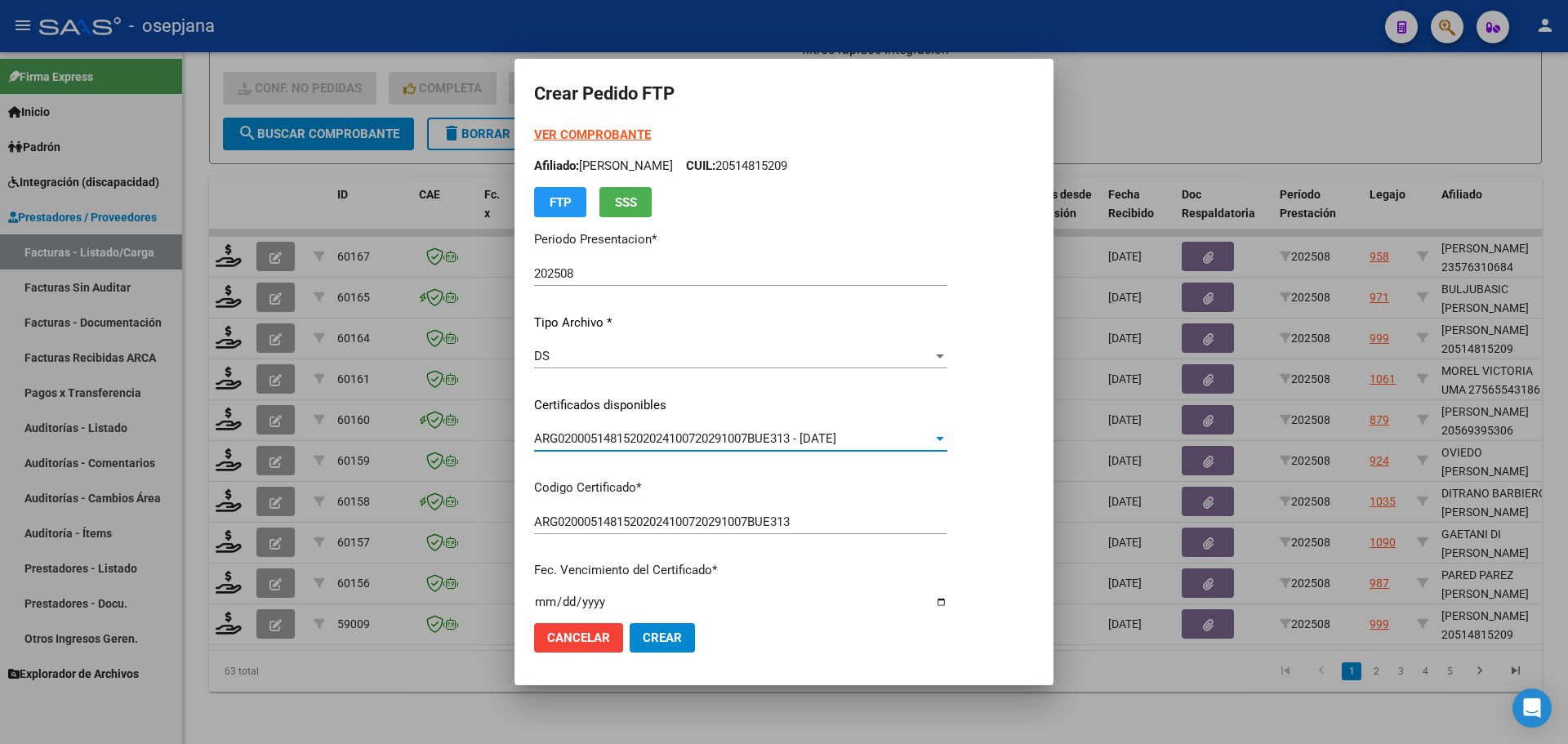
click at [606, 124] on form "Crear Pedido FTP VER COMPROBANTE ARCA Padrón Afiliado: ARGAÑARAZ IAN LUCA CUIL:…" at bounding box center [784, 372] width 499 height 586
click at [603, 134] on strong "VER COMPROBANTE" at bounding box center [592, 135] width 117 height 15
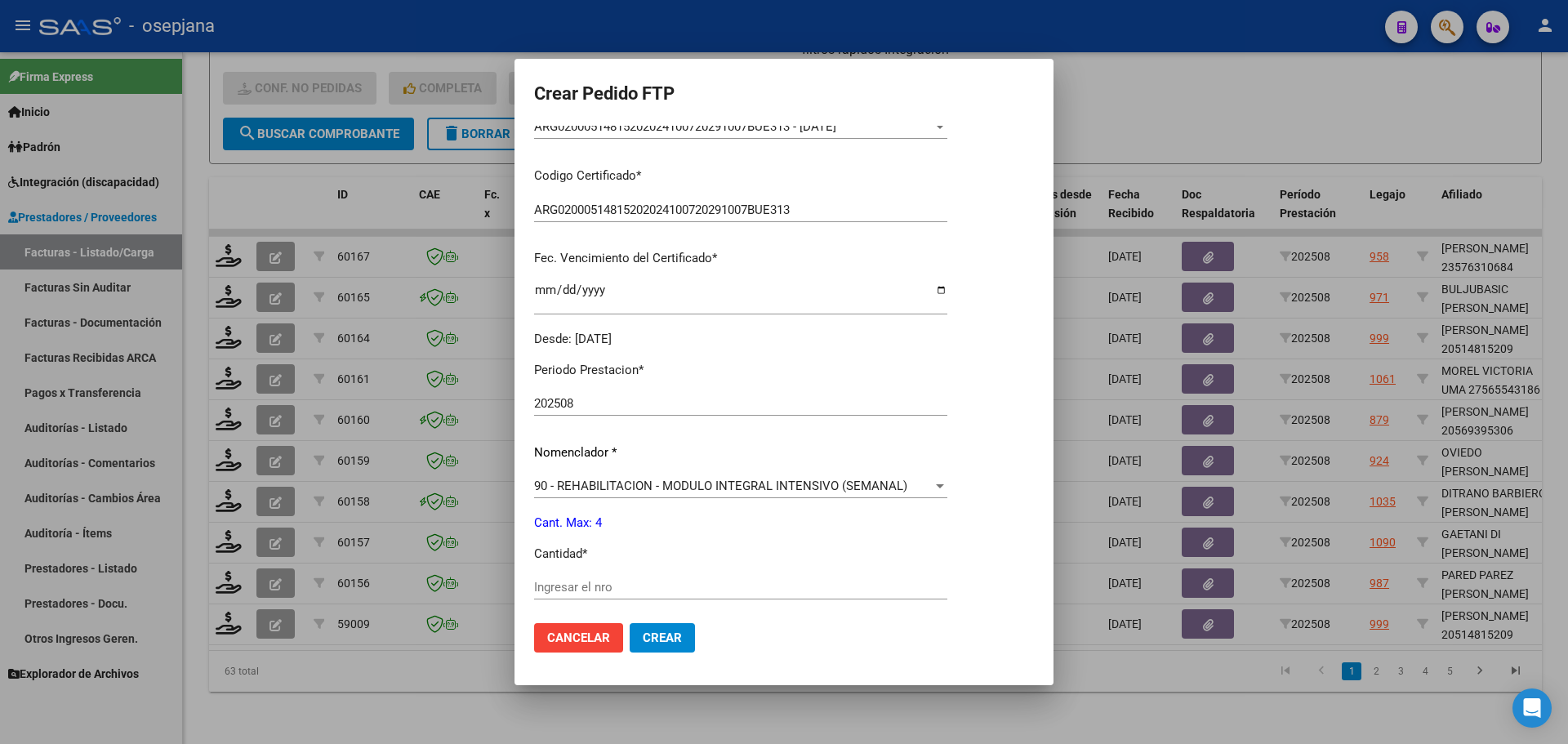
scroll to position [327, 0]
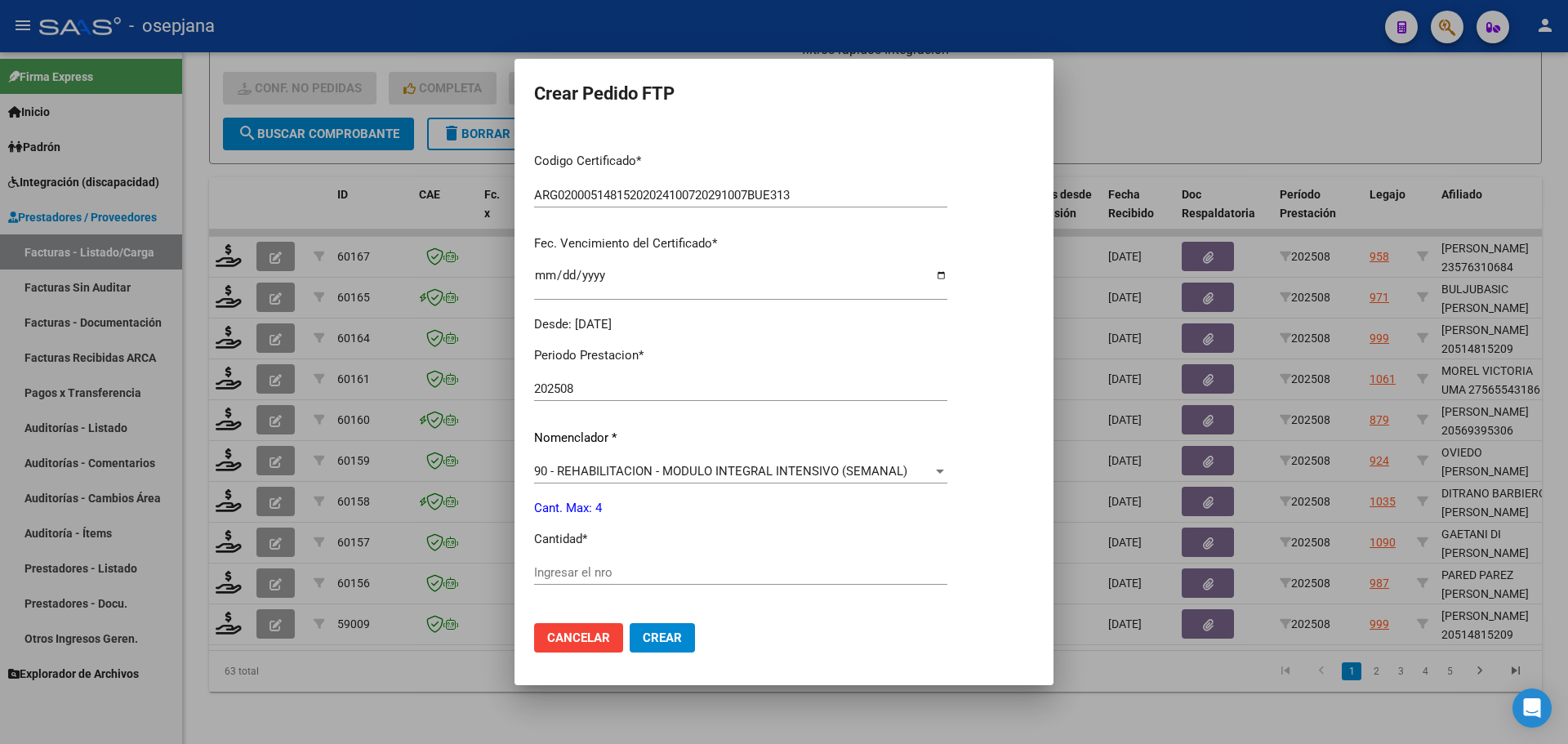
click at [581, 562] on div "Ingresar el nro" at bounding box center [740, 572] width 413 height 25
type input "4"
click at [648, 630] on span "Crear" at bounding box center [662, 638] width 39 height 15
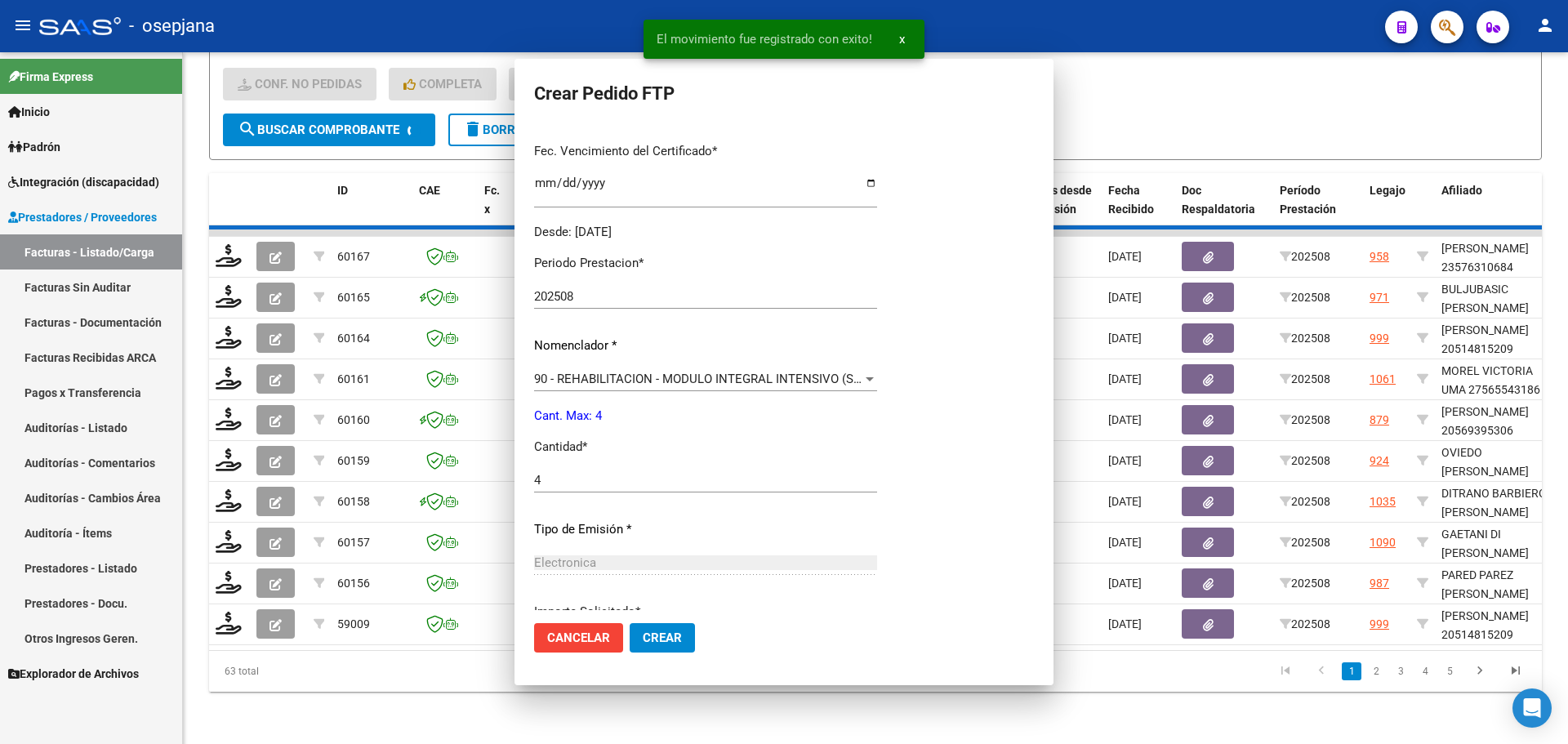
scroll to position [0, 0]
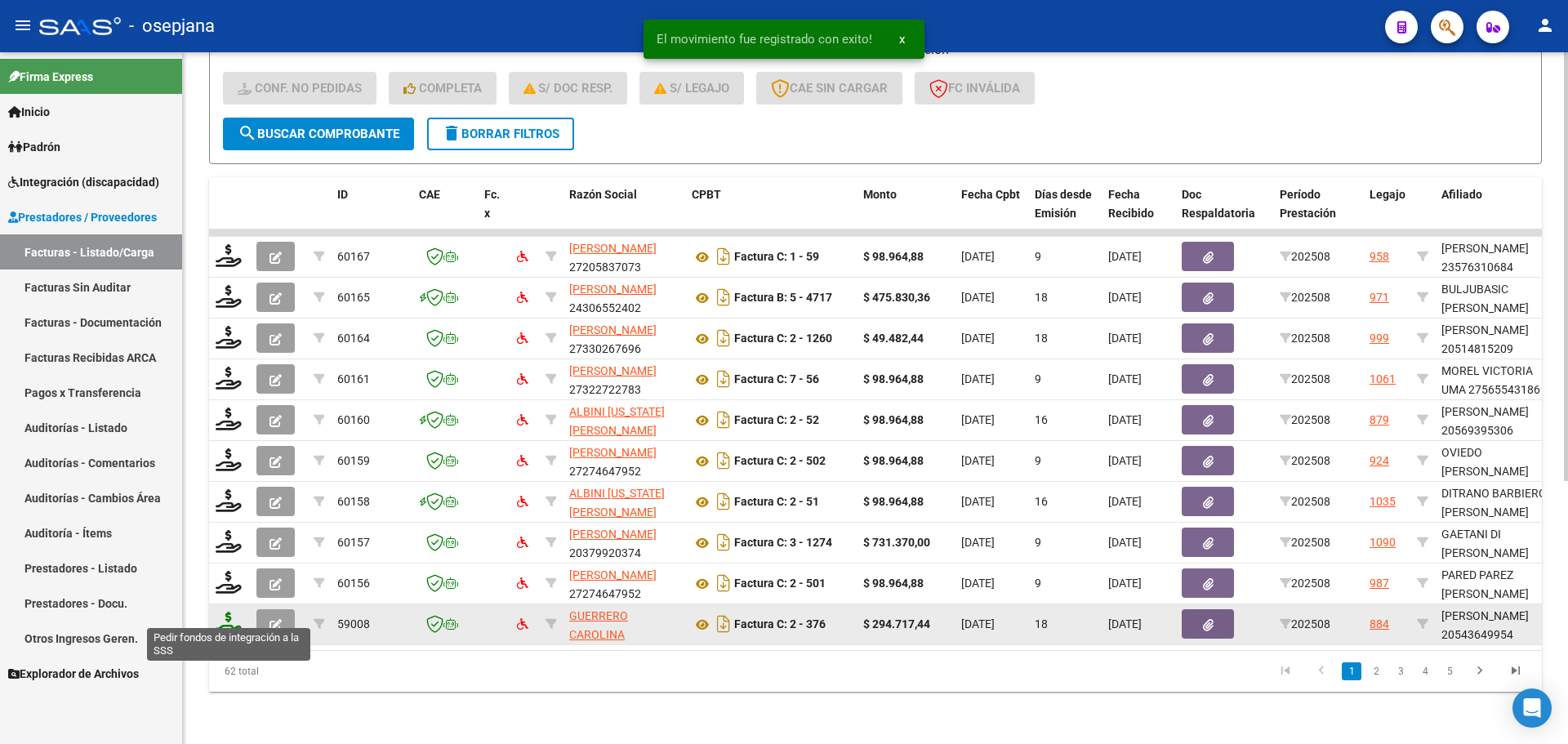
click at [224, 617] on icon at bounding box center [228, 623] width 26 height 23
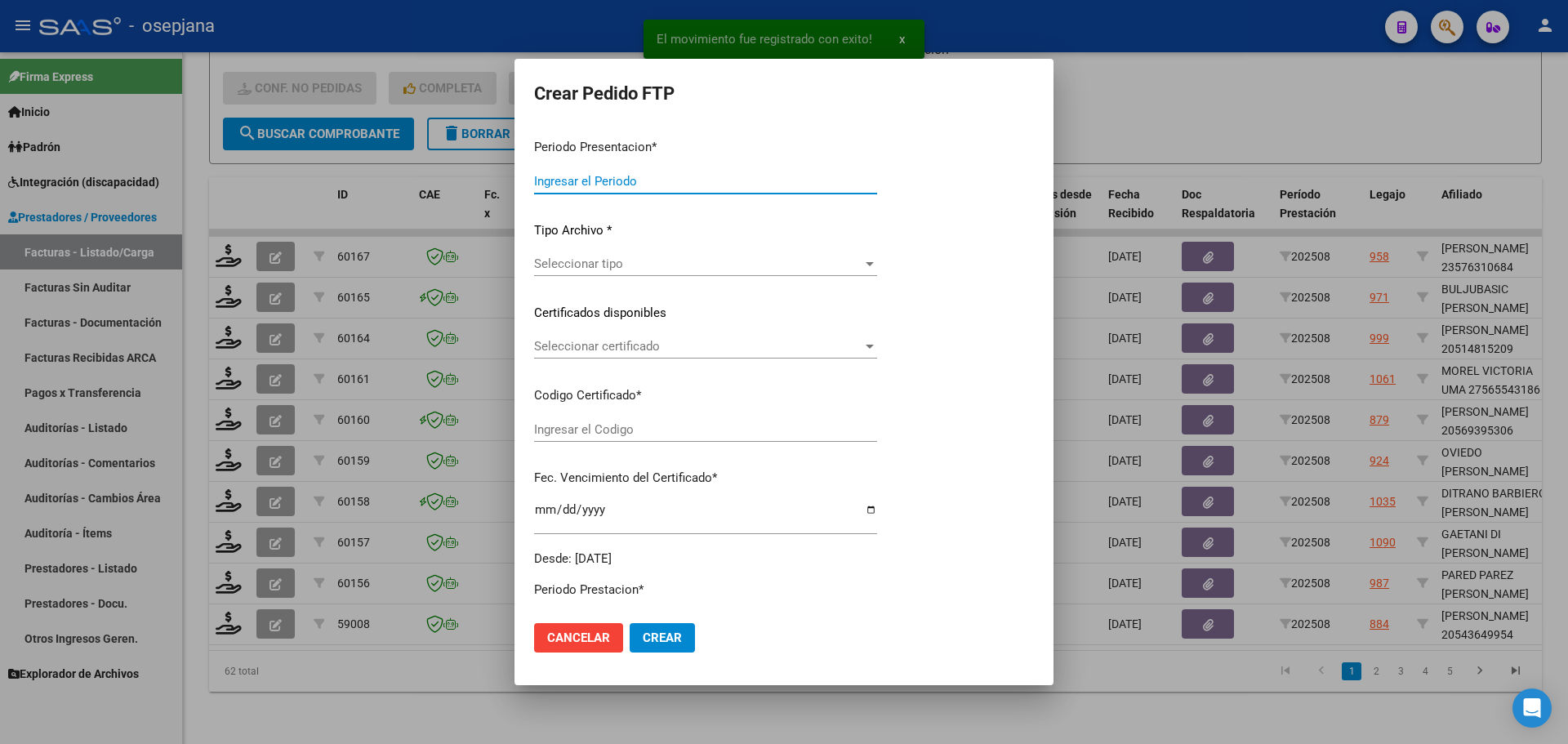
type input "202508"
type input "$ 294.717,44"
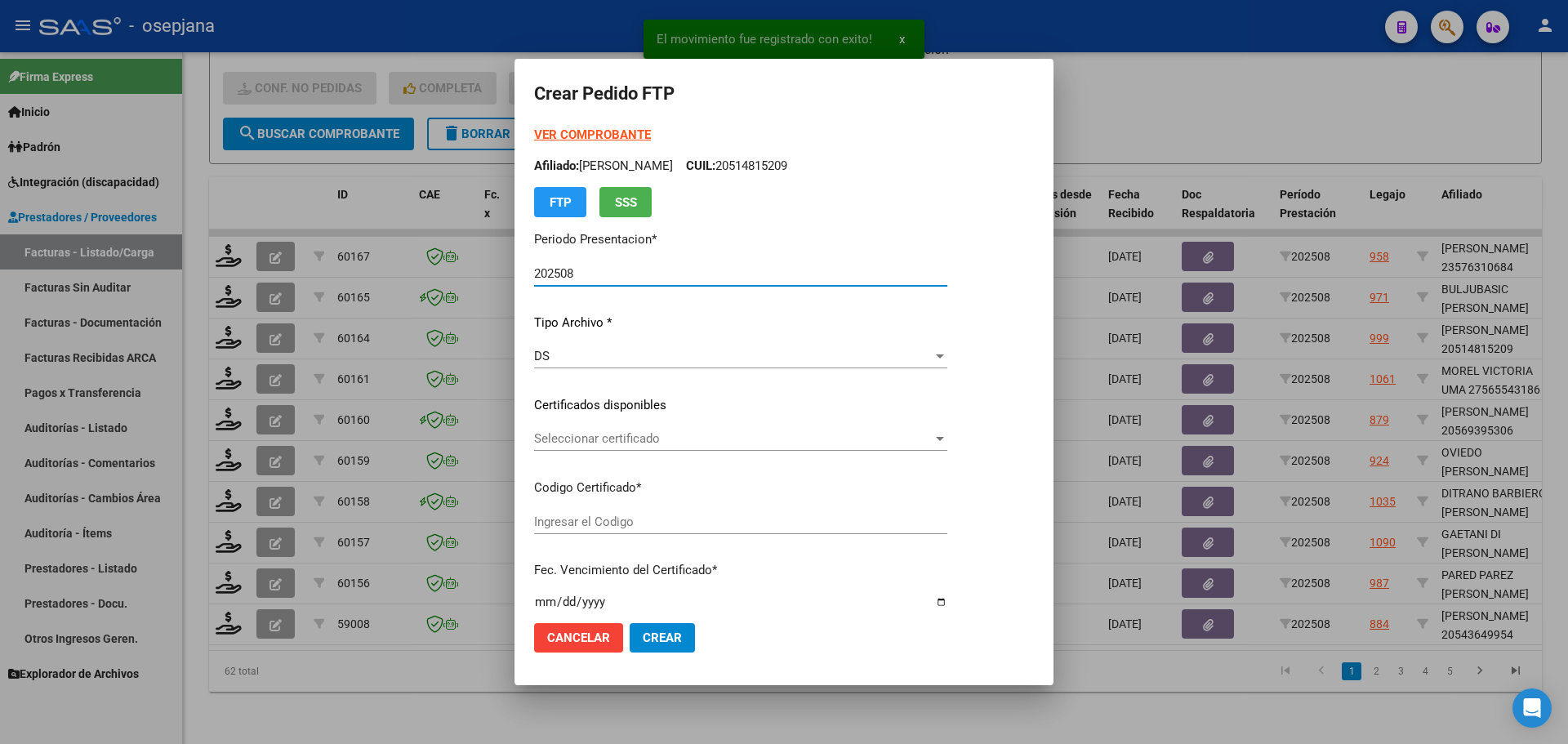
type input "ARG02000543649952024100320291003BSAS342"
type input "2029-10-03"
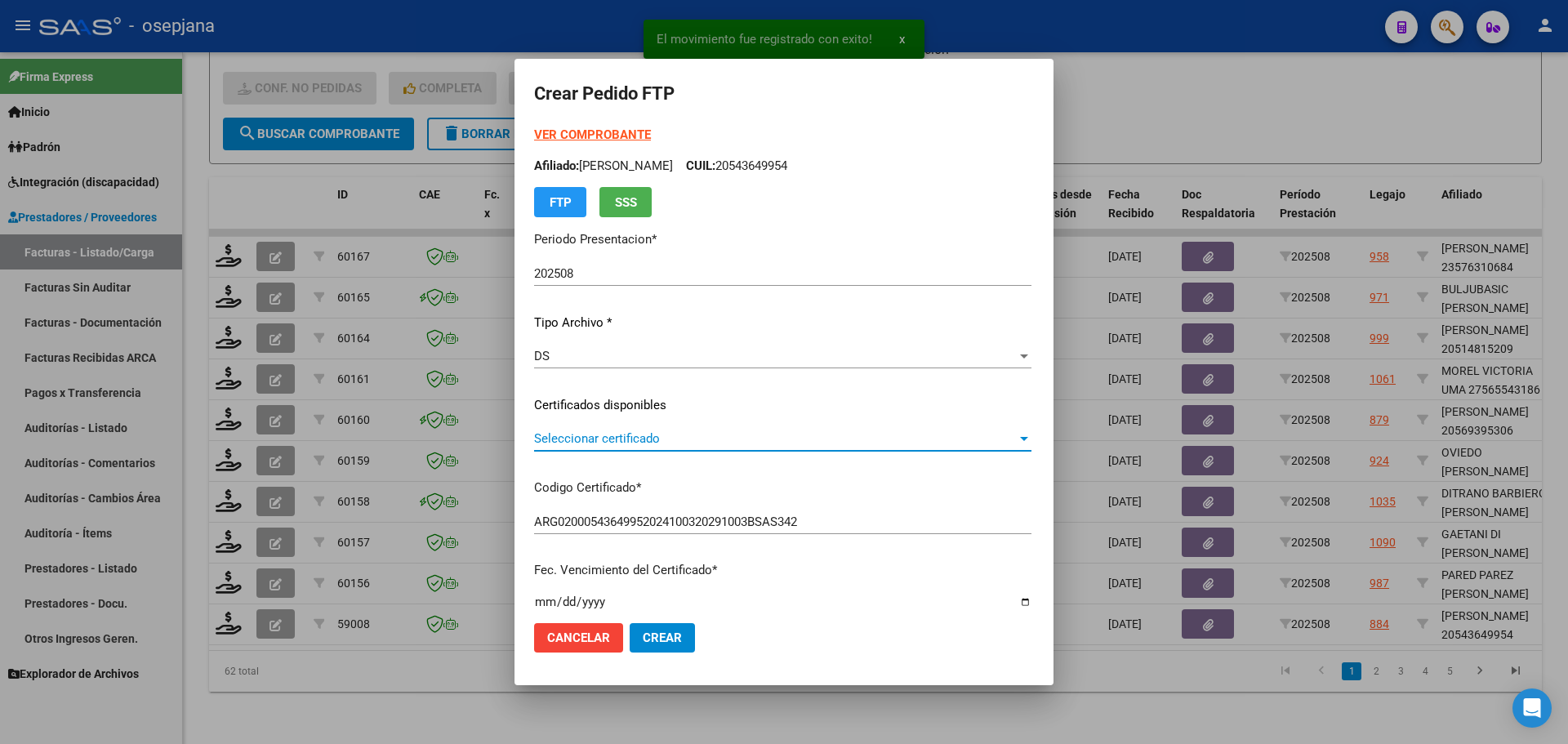
click at [625, 436] on span "Seleccionar certificado" at bounding box center [775, 439] width 482 height 15
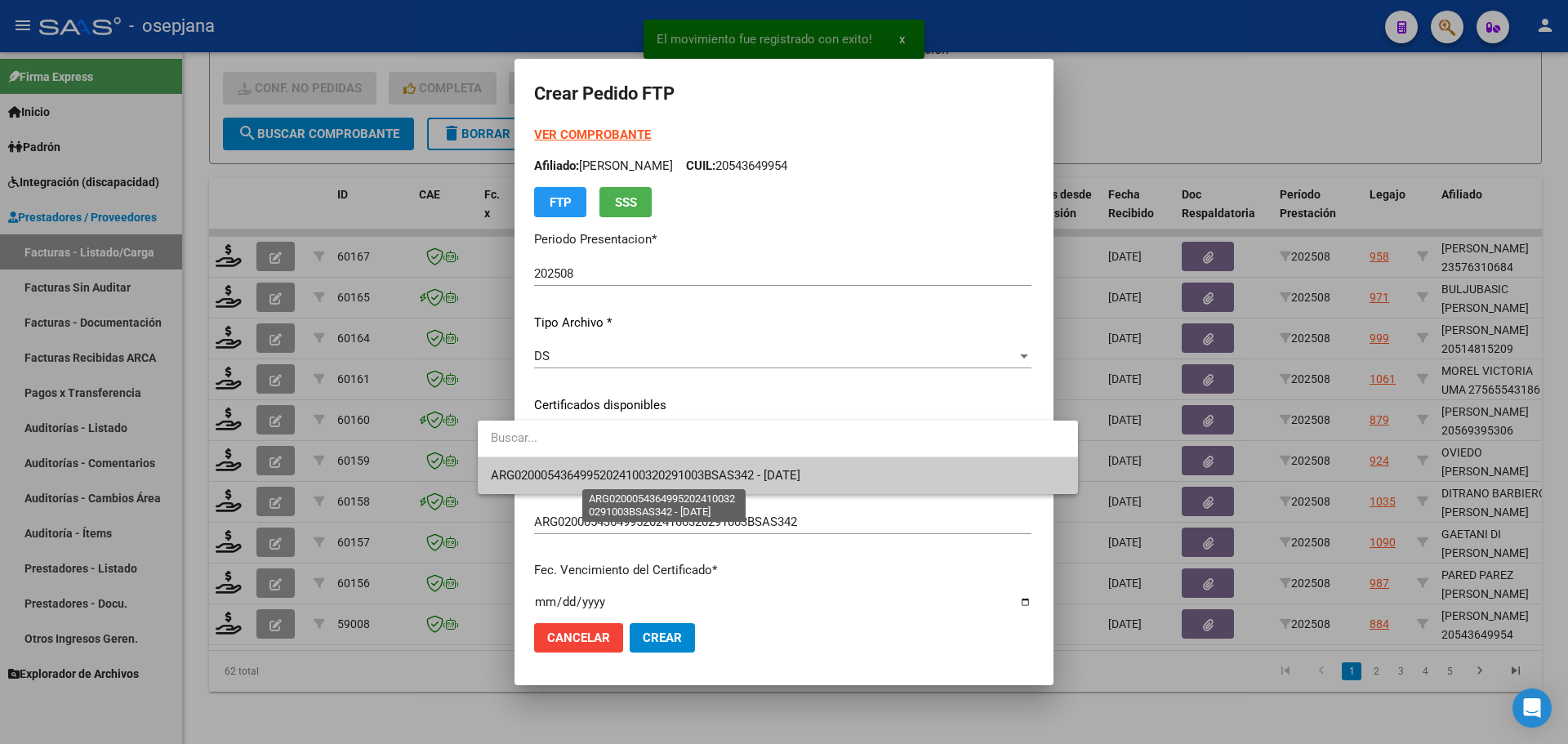
click at [635, 475] on span "ARG02000543649952024100320291003BSAS342 - 2029-10-03" at bounding box center [645, 475] width 310 height 15
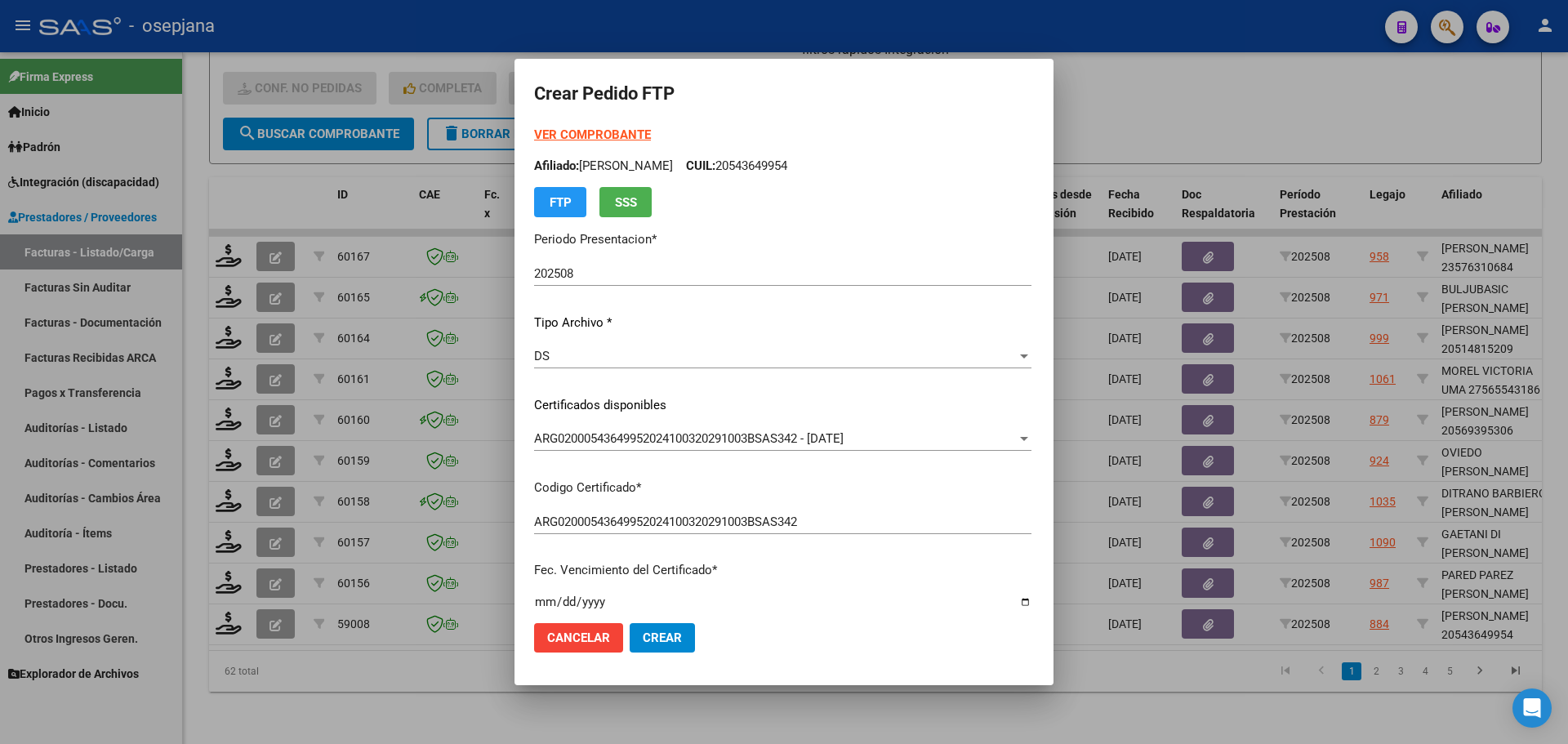
click at [581, 131] on strong "VER COMPROBANTE" at bounding box center [592, 135] width 117 height 15
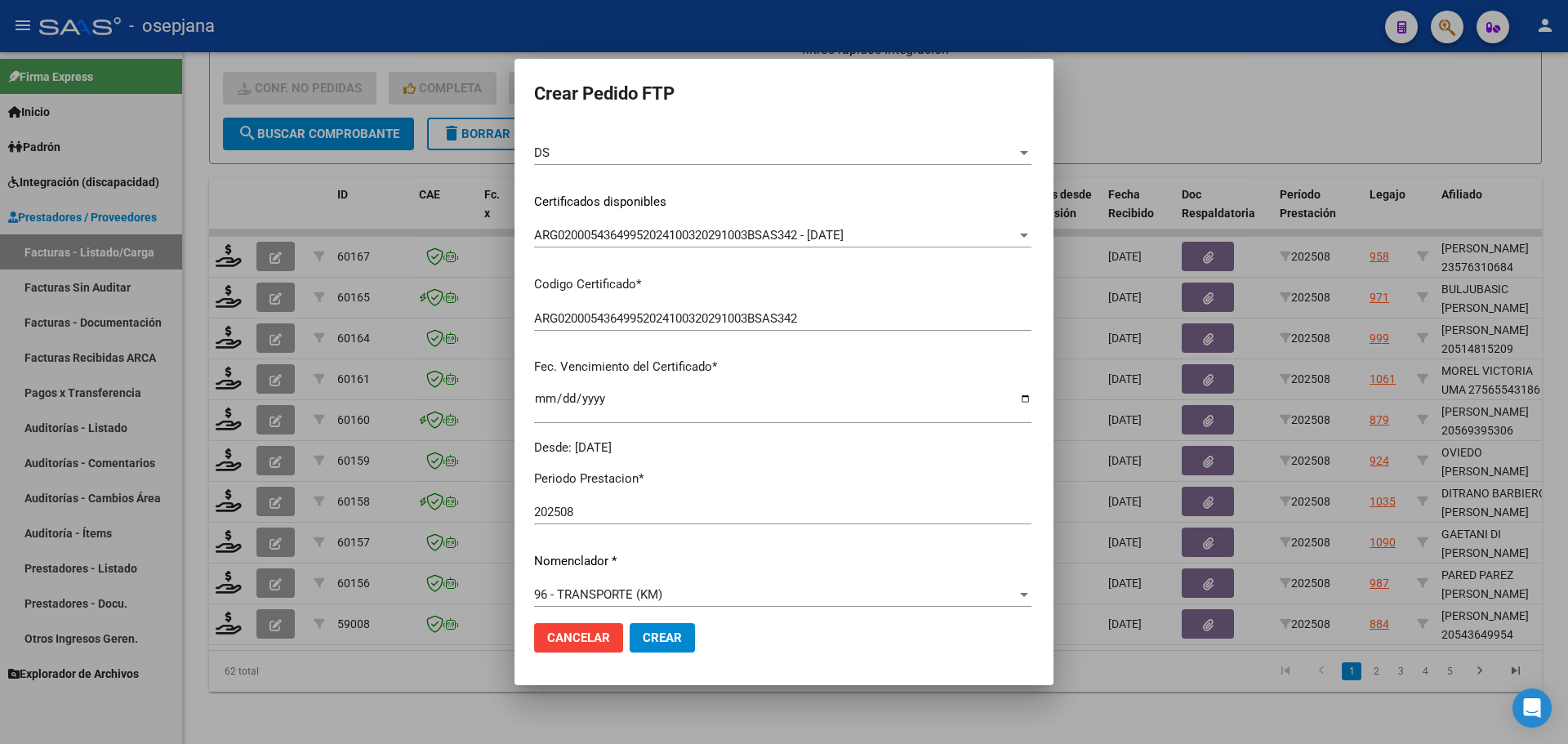
scroll to position [489, 0]
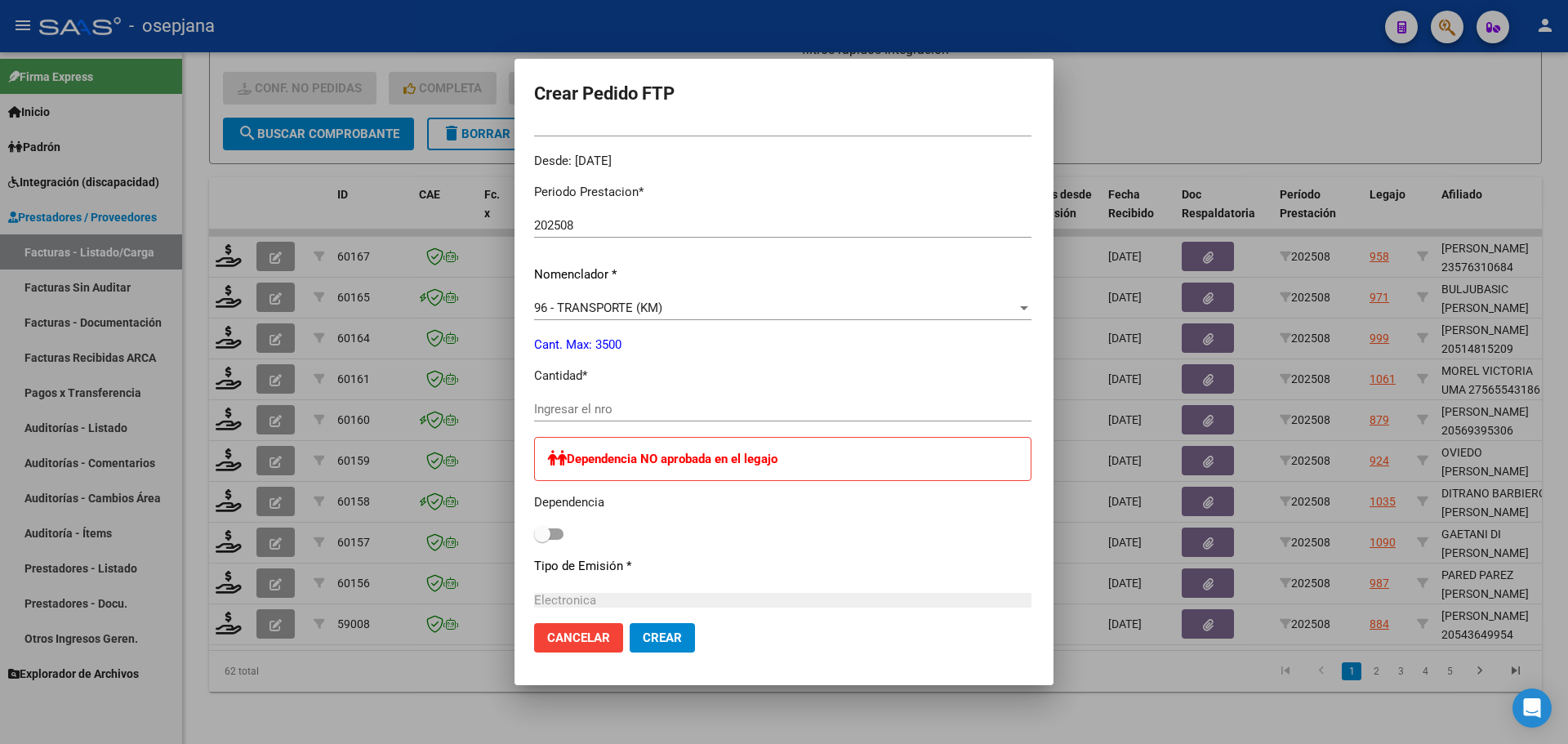
click at [541, 399] on div "Ingresar el nro" at bounding box center [782, 409] width 497 height 25
type input "544"
click at [630, 629] on button "Crear" at bounding box center [662, 638] width 66 height 29
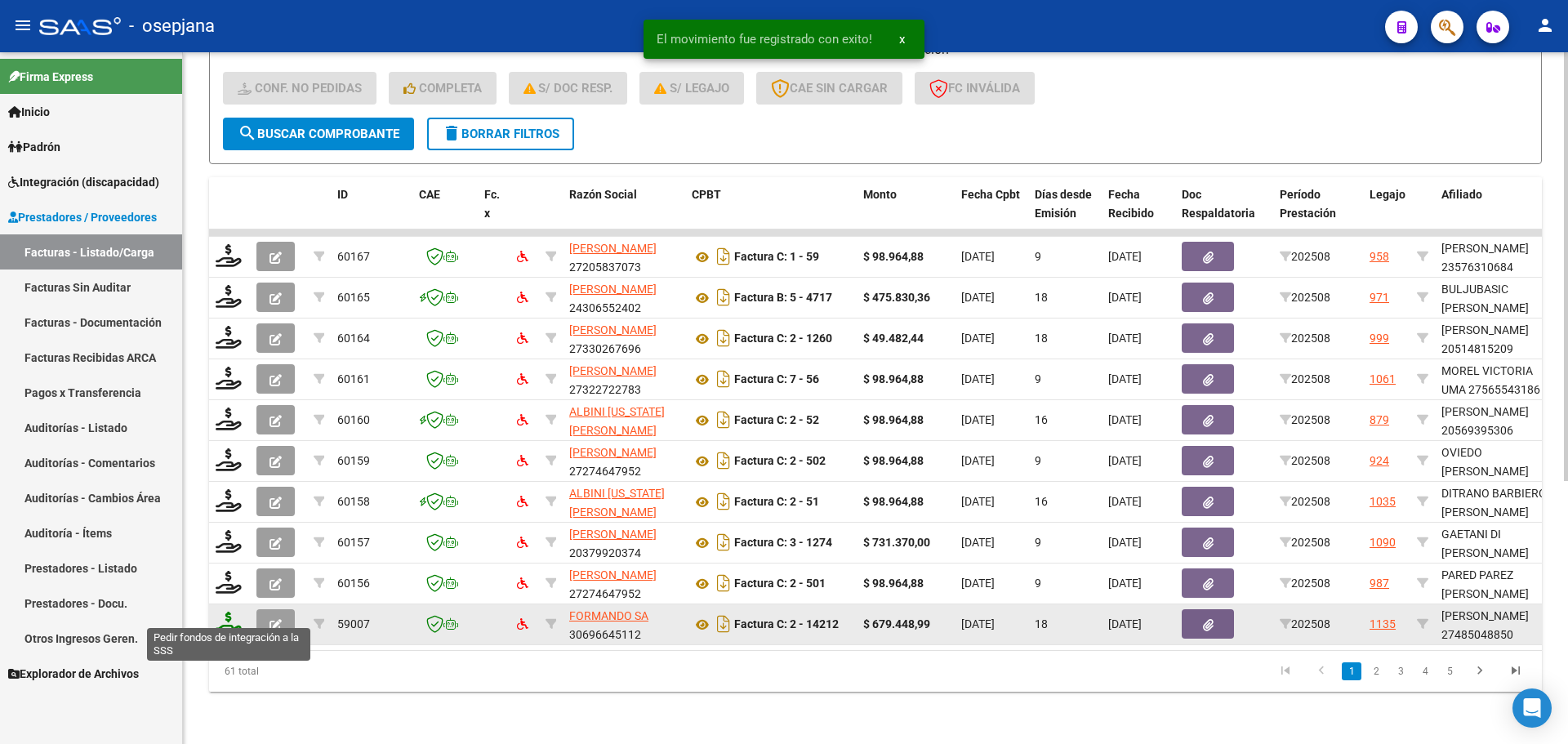
click at [228, 616] on icon at bounding box center [228, 623] width 26 height 23
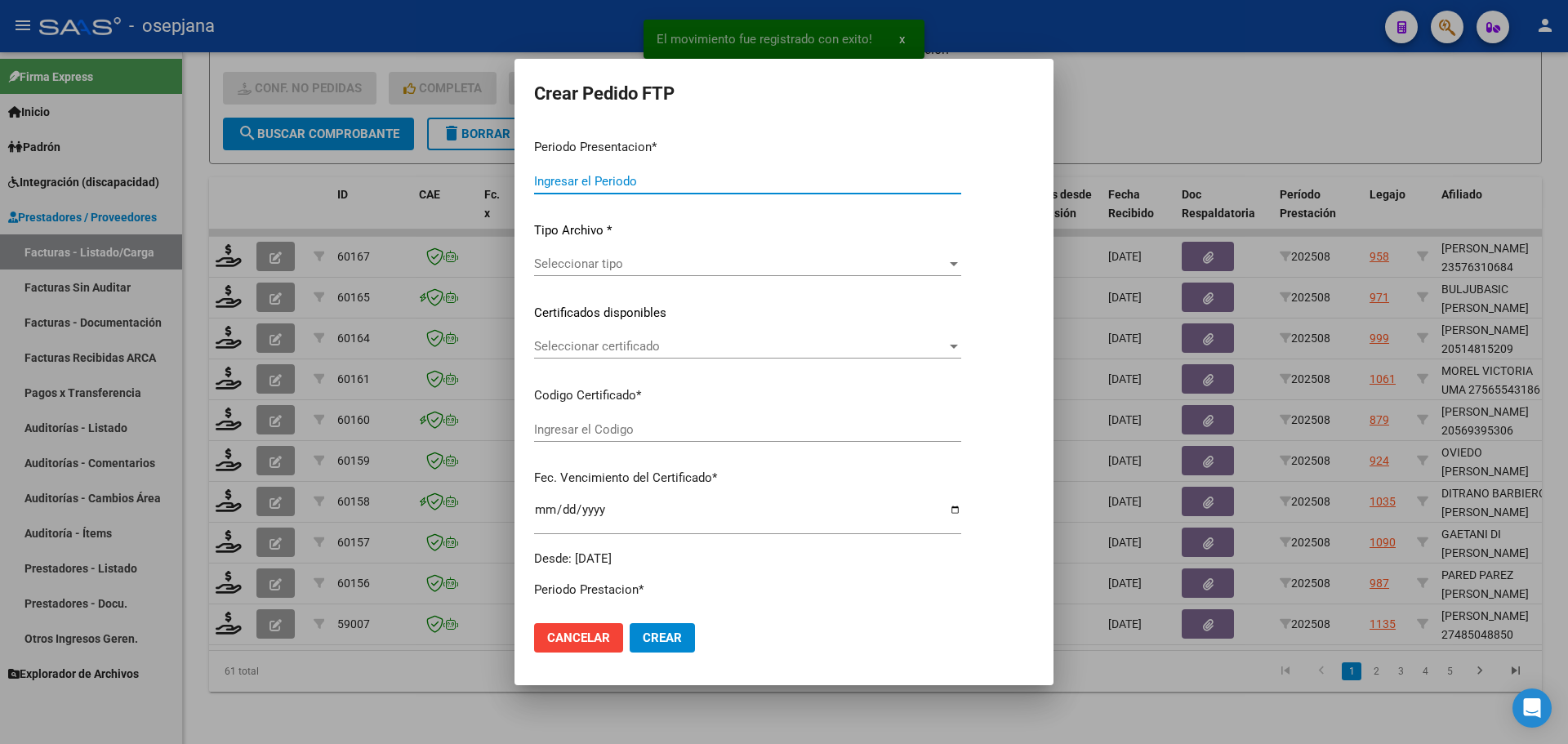
type input "202508"
type input "$ 679.448,99"
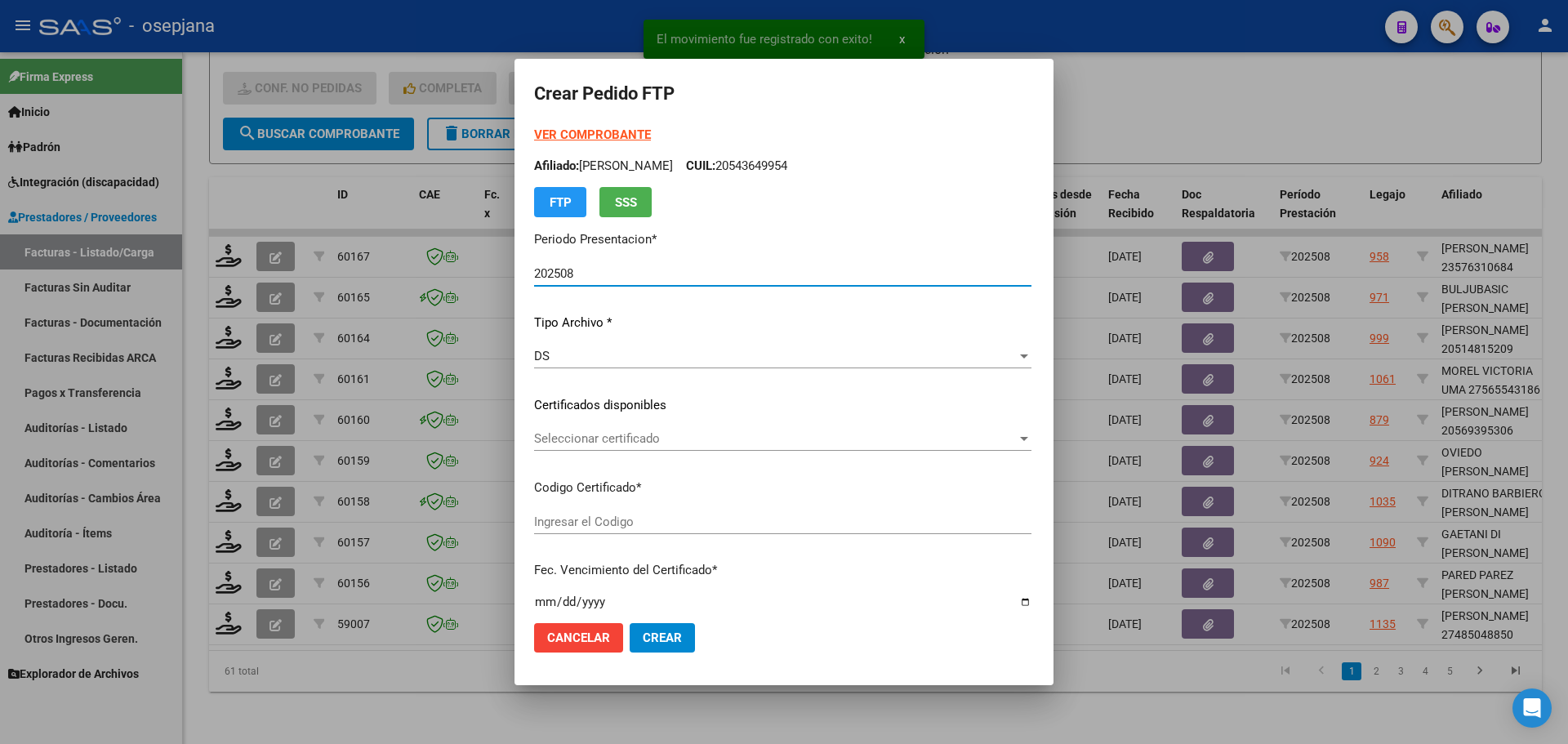
type input "ARG01000485048852022093020320930BSAS309"
click at [626, 443] on span "Seleccionar certificado" at bounding box center [733, 439] width 399 height 15
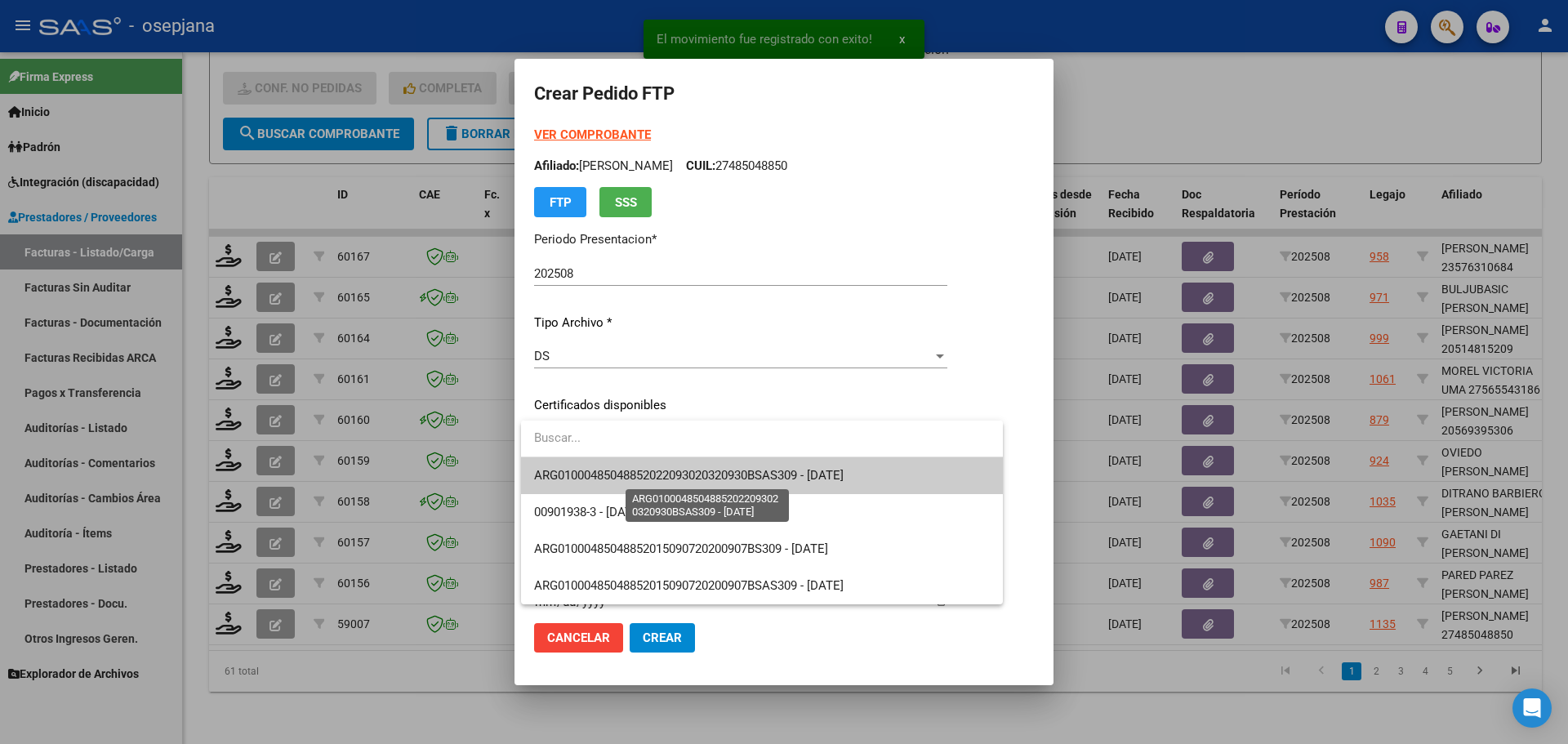
click at [632, 468] on span "ARG01000485048852022093020320930BSAS309 - 2032-09-30" at bounding box center [689, 475] width 310 height 15
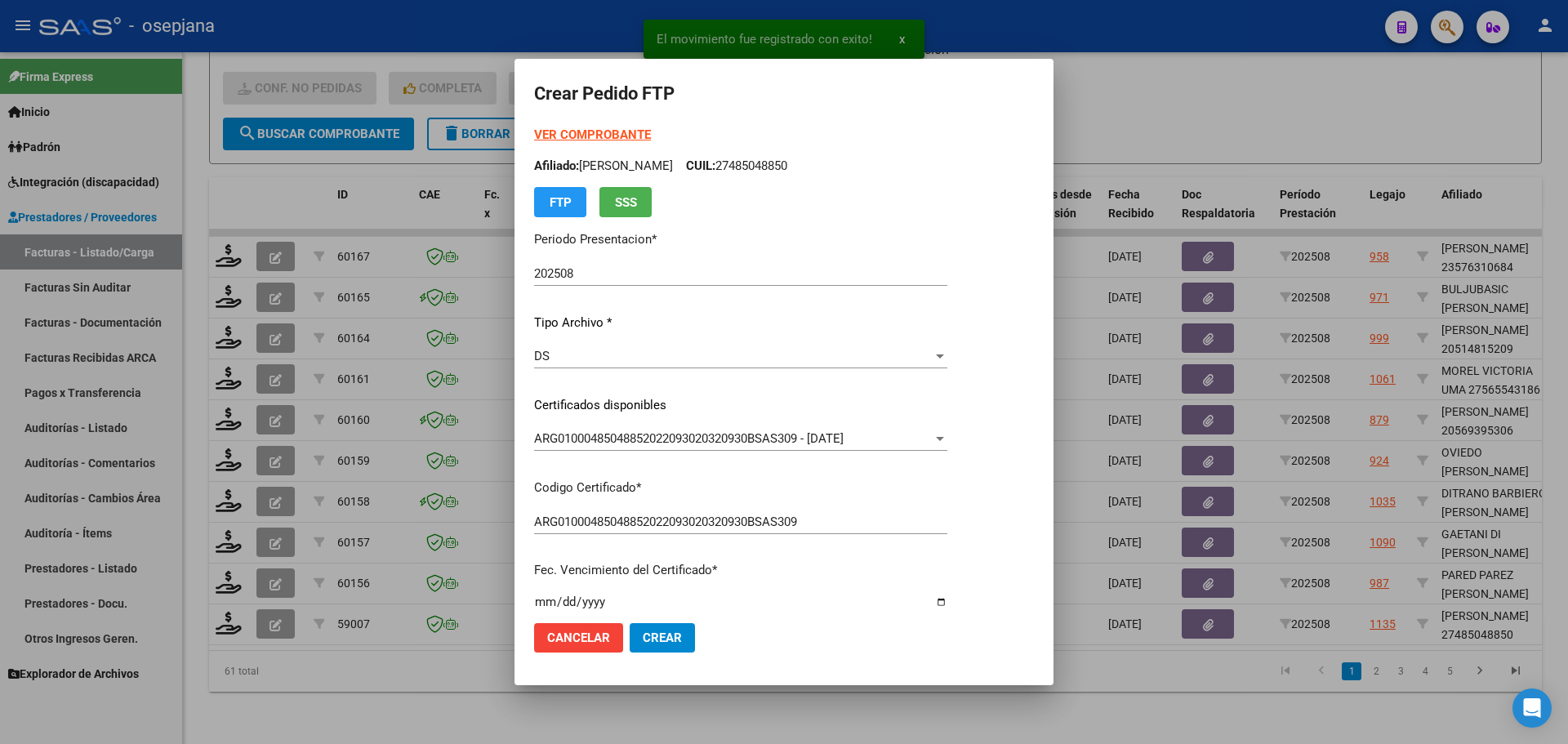
click at [621, 127] on div "VER COMPROBANTE ARCA Padrón Afiliado: MAREQUE ESTEFANIA CUIL: 27485048850 FTP S…" at bounding box center [740, 172] width 413 height 92
click at [620, 134] on strong "VER COMPROBANTE" at bounding box center [592, 135] width 117 height 15
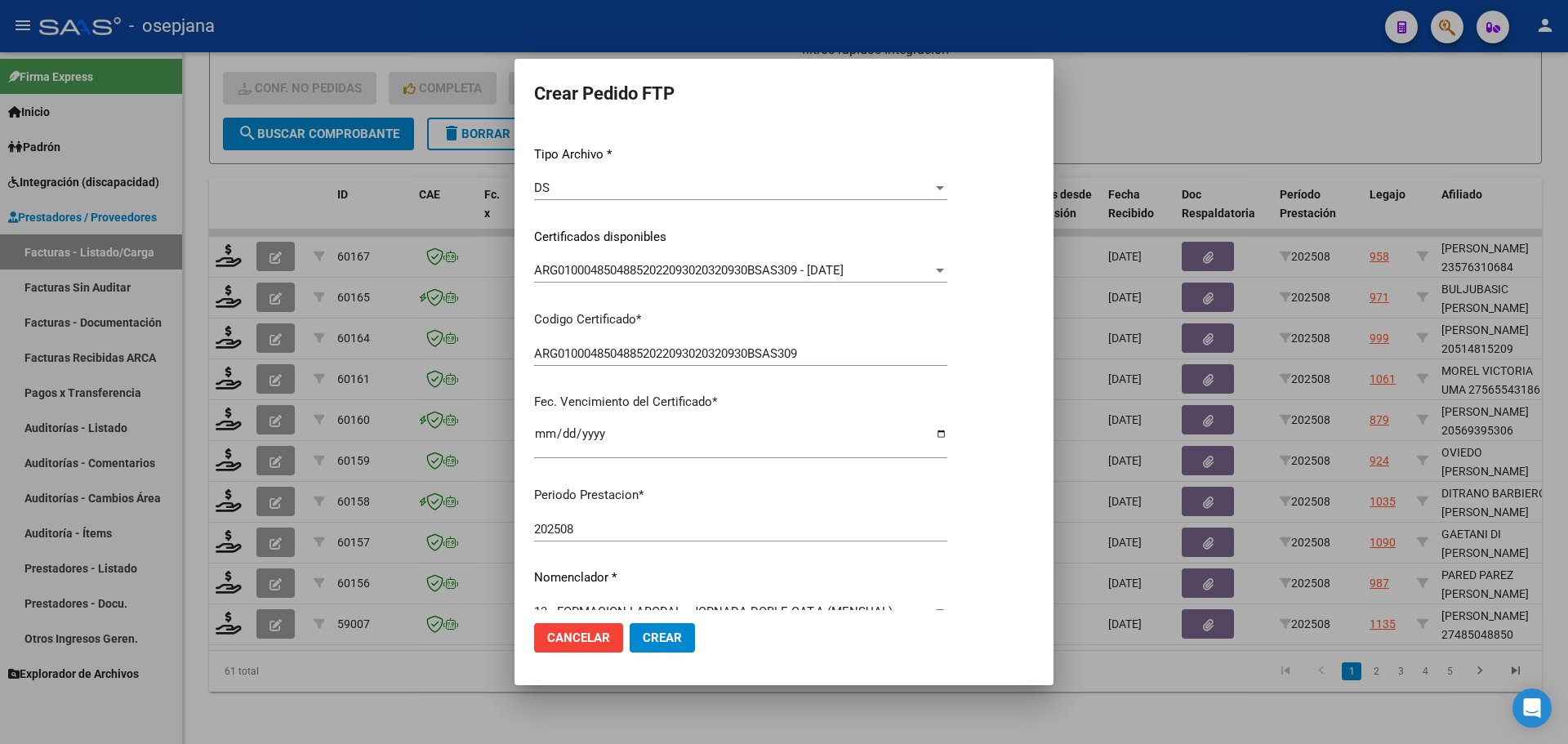
scroll to position [489, 0]
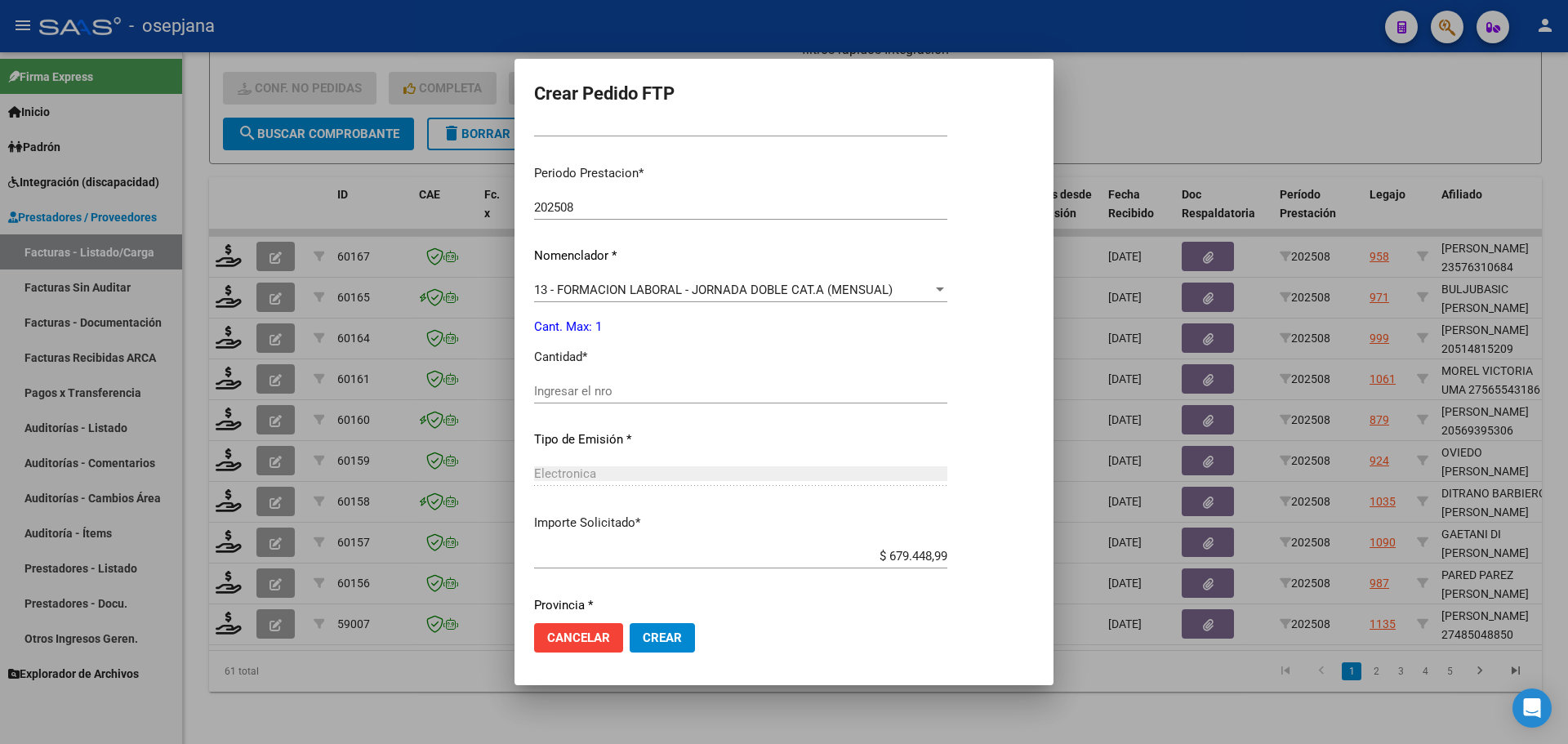
click at [584, 399] on div "Ingresar el nro" at bounding box center [740, 391] width 413 height 25
click at [664, 635] on span "Crear" at bounding box center [662, 638] width 39 height 15
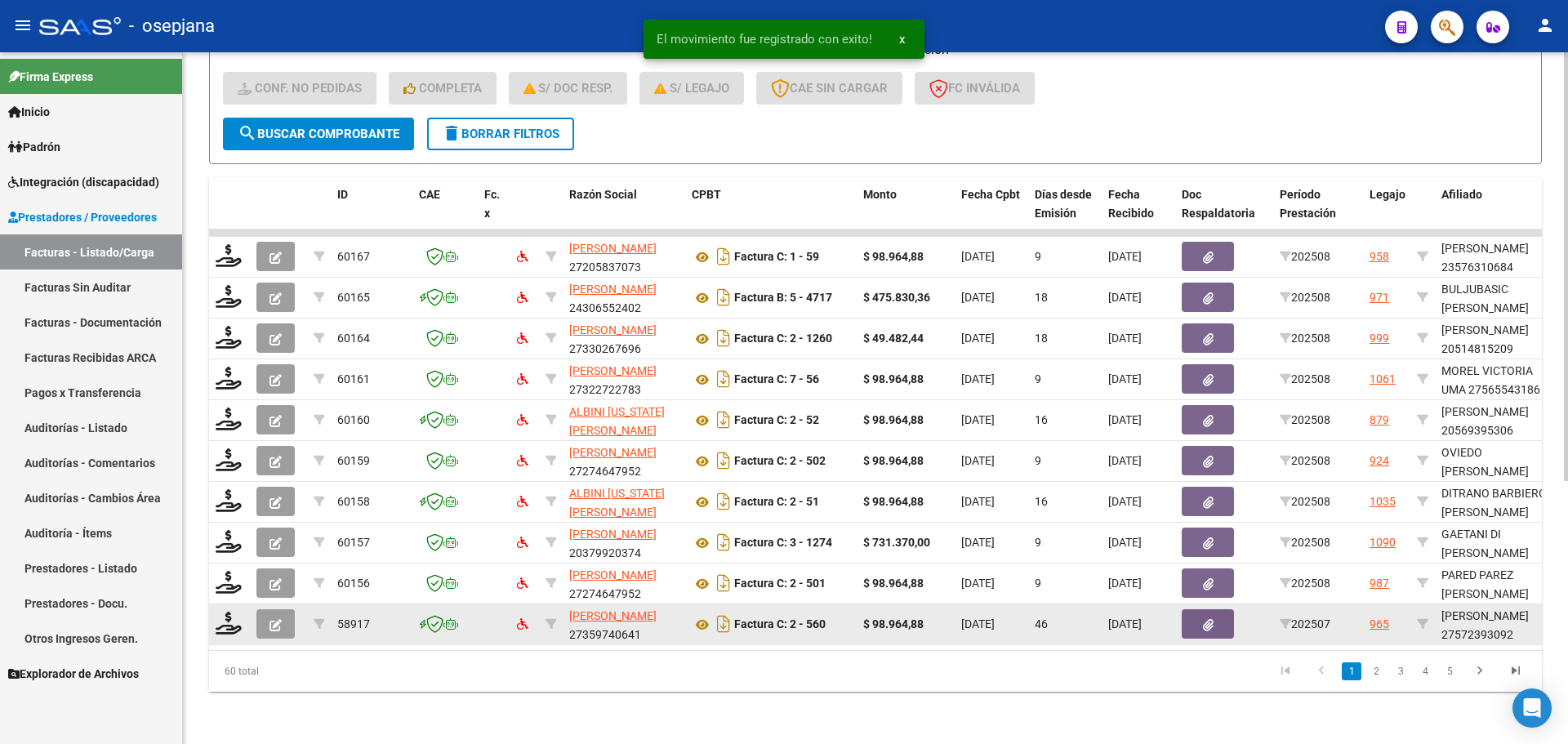
click at [237, 623] on div at bounding box center [229, 624] width 28 height 25
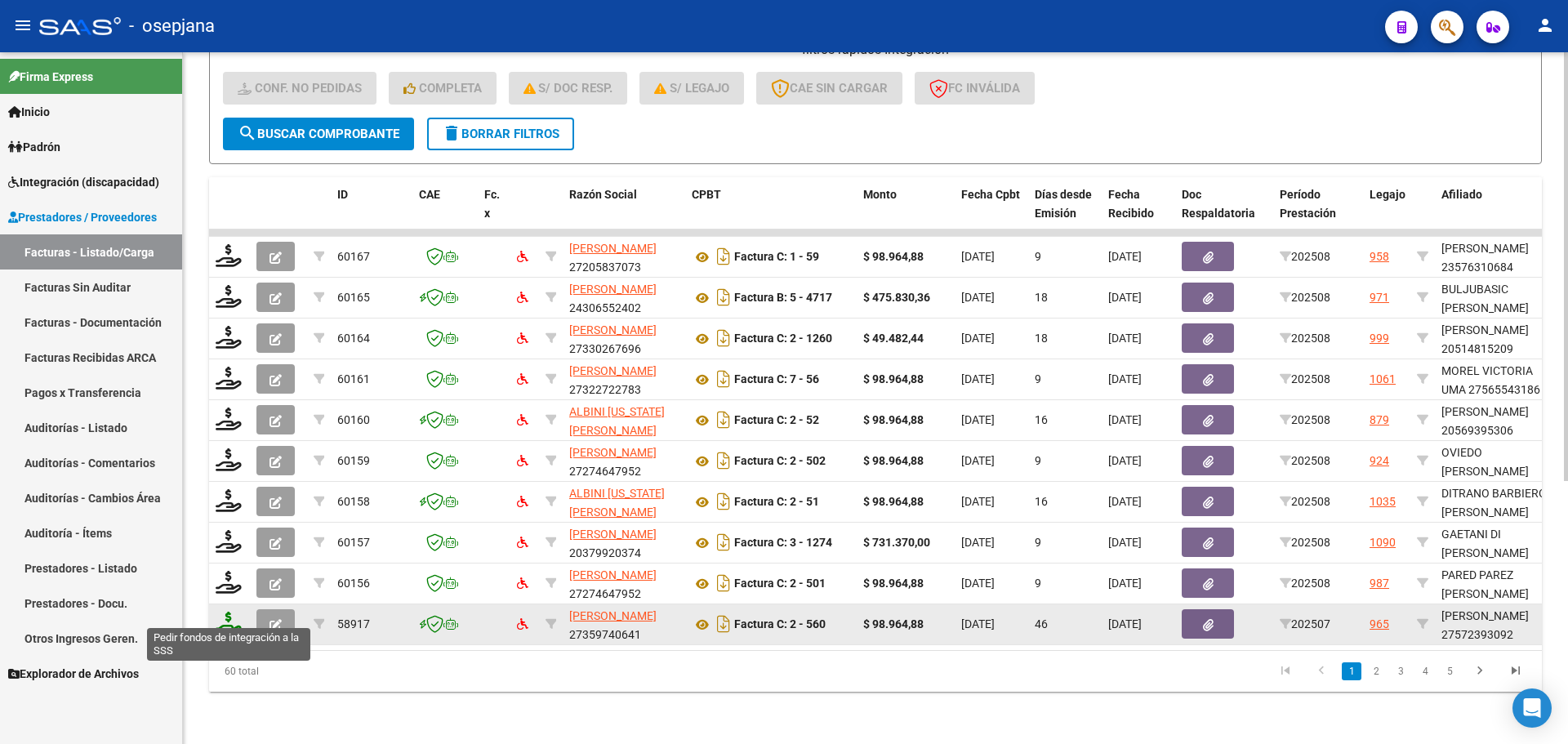
click at [236, 611] on icon at bounding box center [228, 623] width 26 height 23
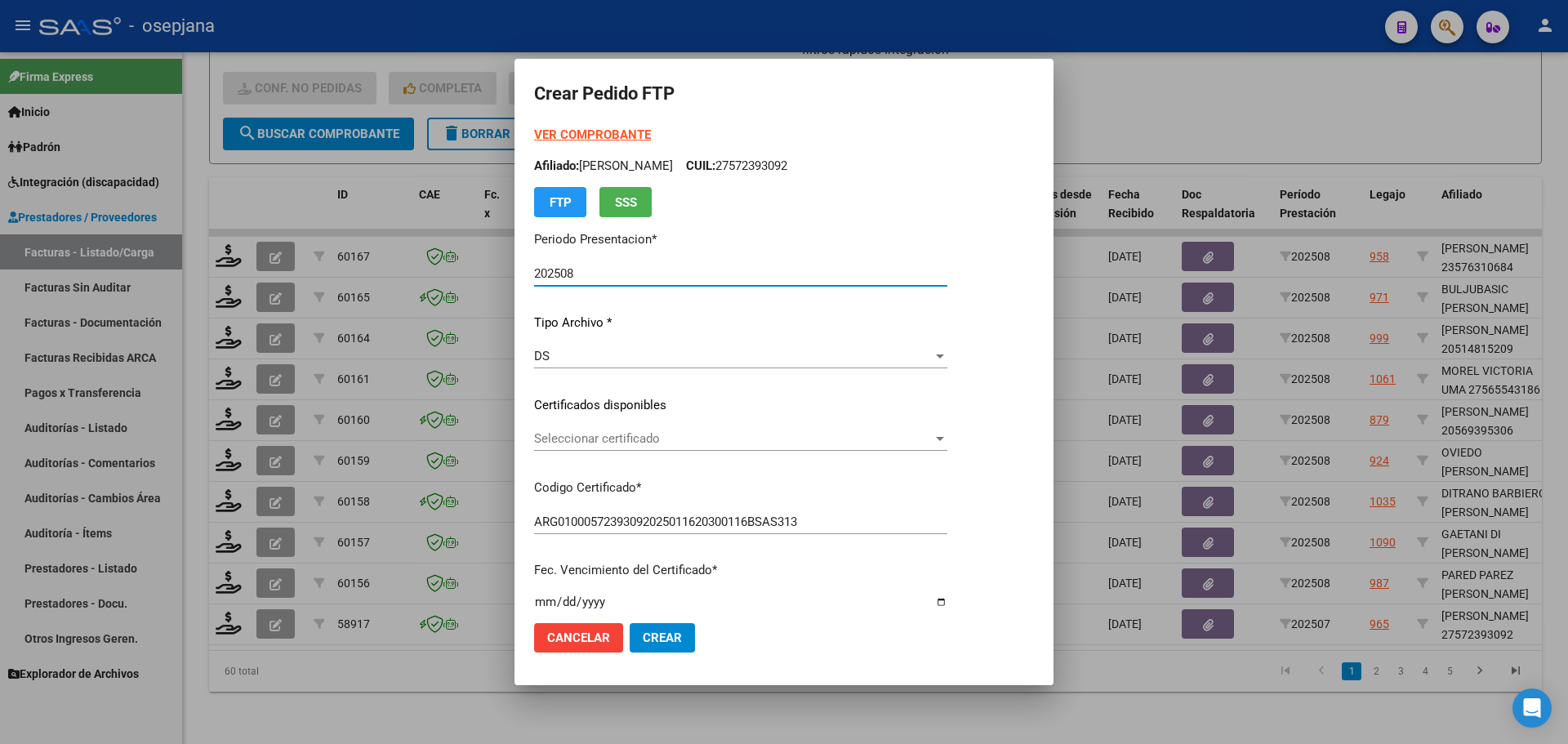
click at [679, 431] on span "Seleccionar certificado" at bounding box center [733, 439] width 399 height 15
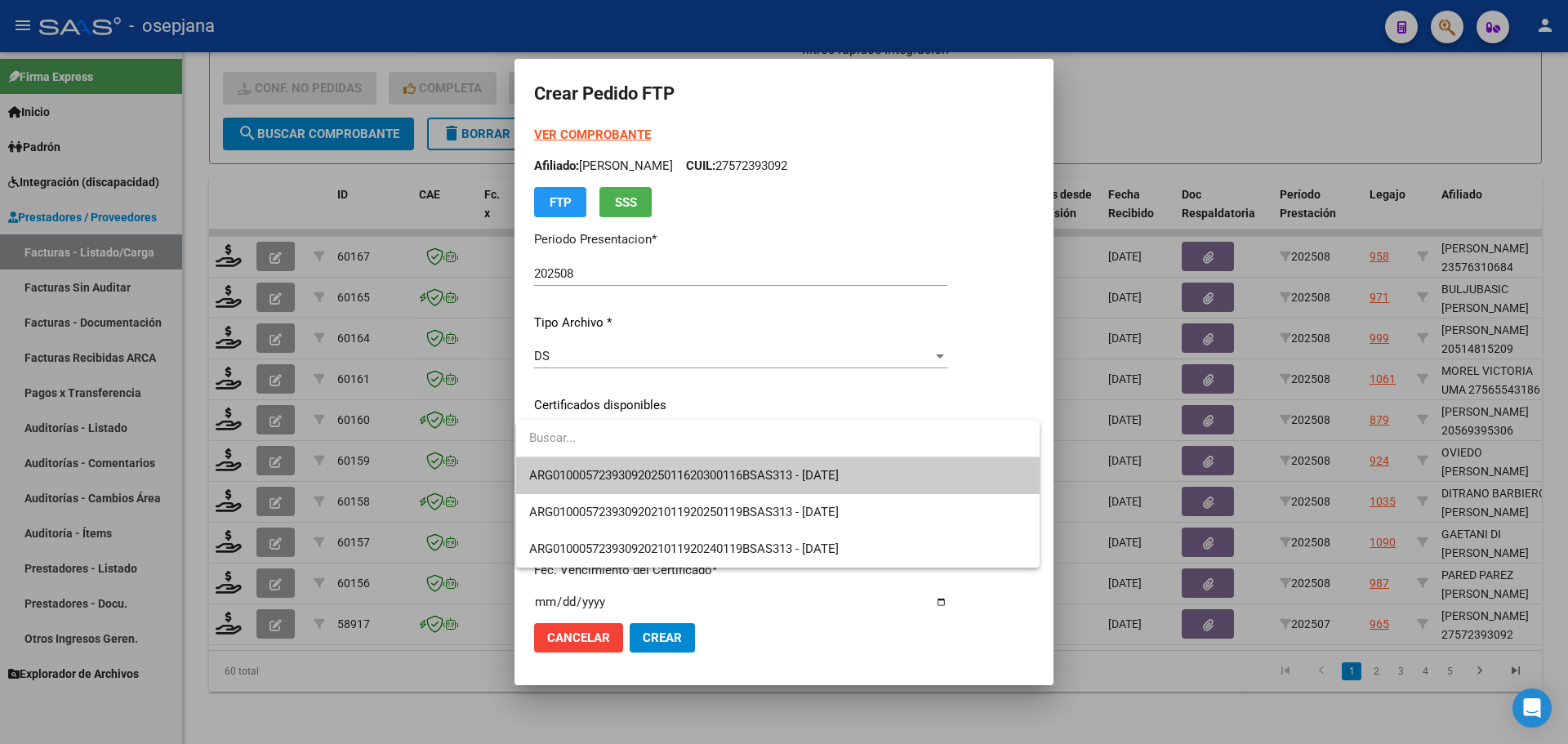
click at [689, 473] on span "ARG01000572393092025011620300116BSAS313 - [DATE]" at bounding box center [684, 475] width 310 height 15
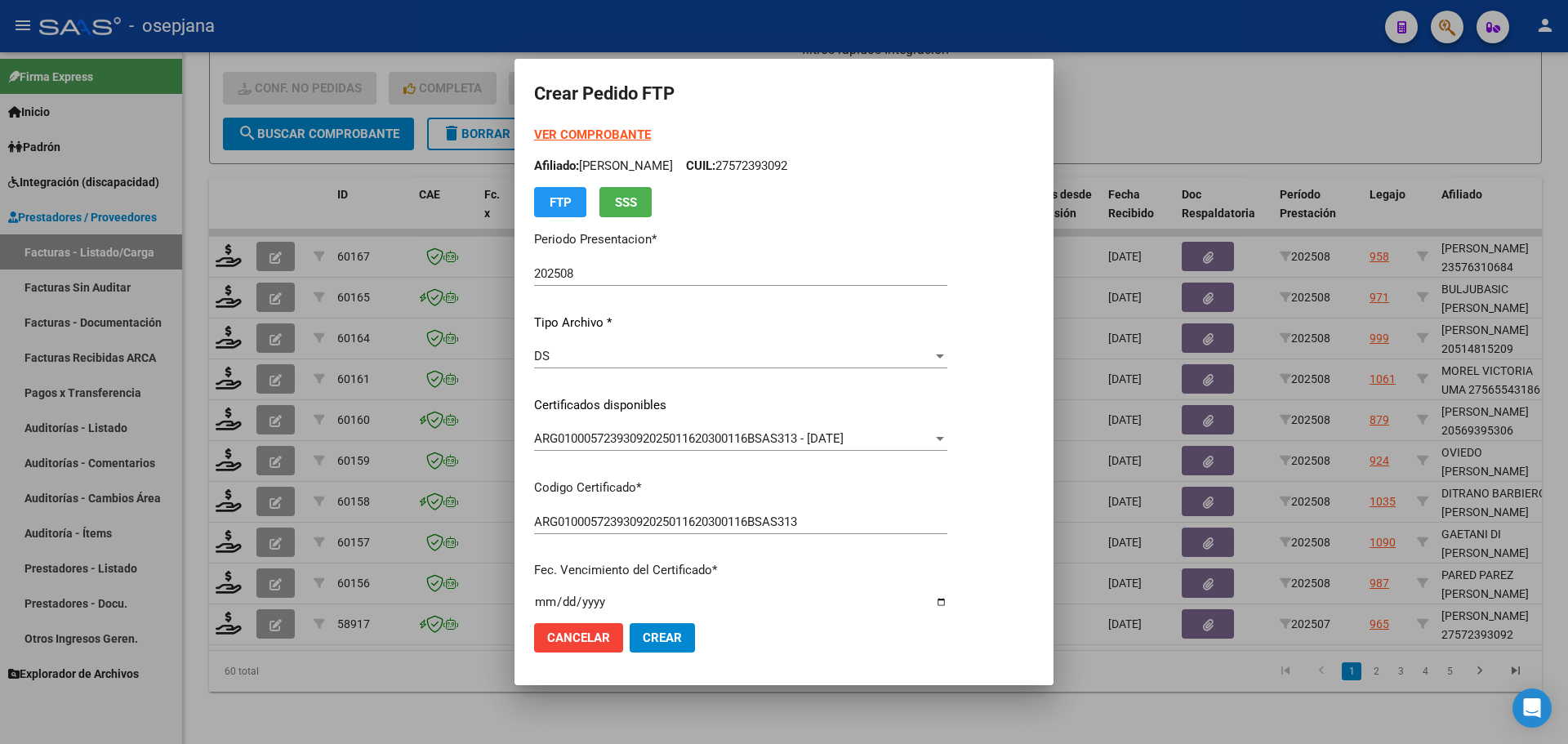
click at [615, 128] on strong "VER COMPROBANTE" at bounding box center [592, 135] width 117 height 15
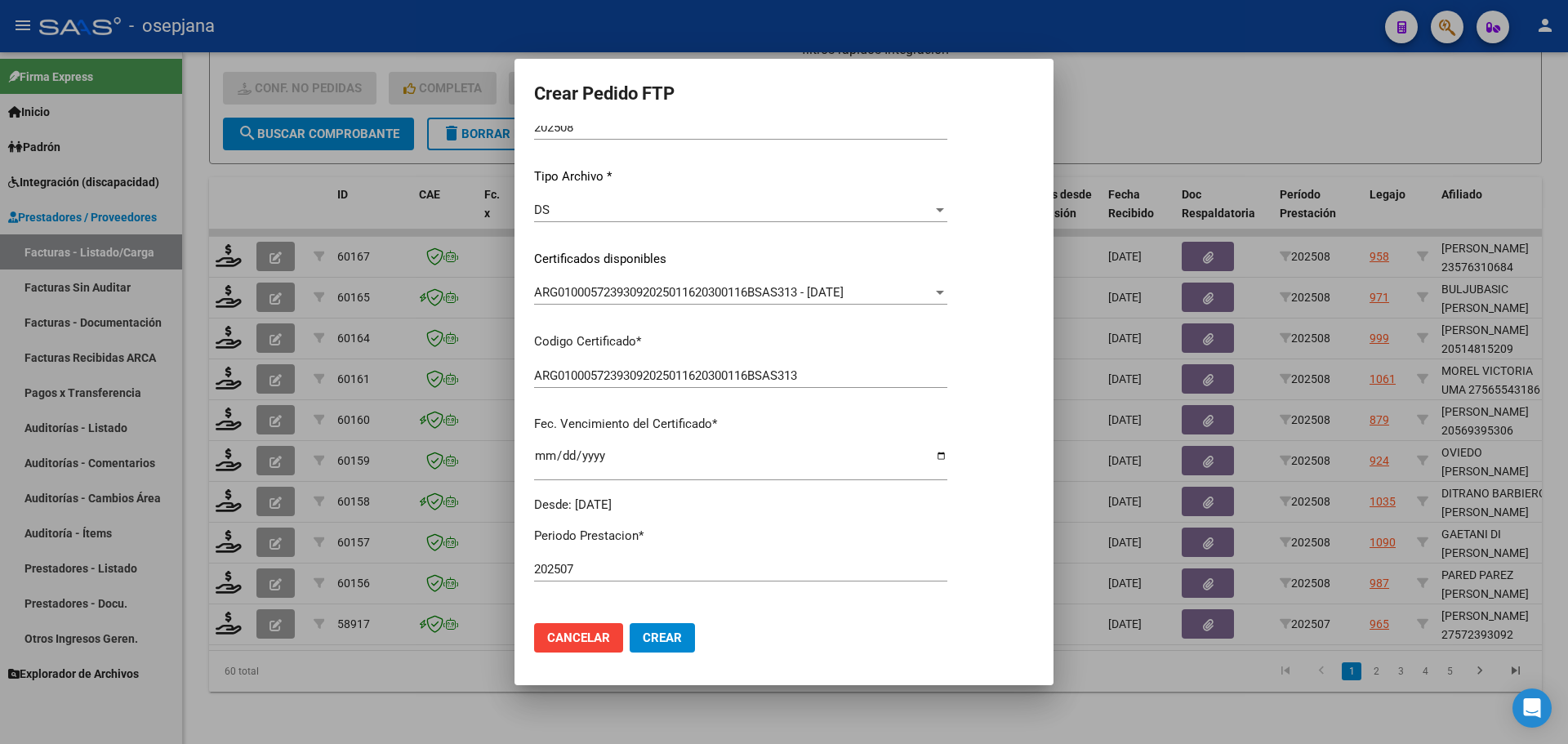
scroll to position [408, 0]
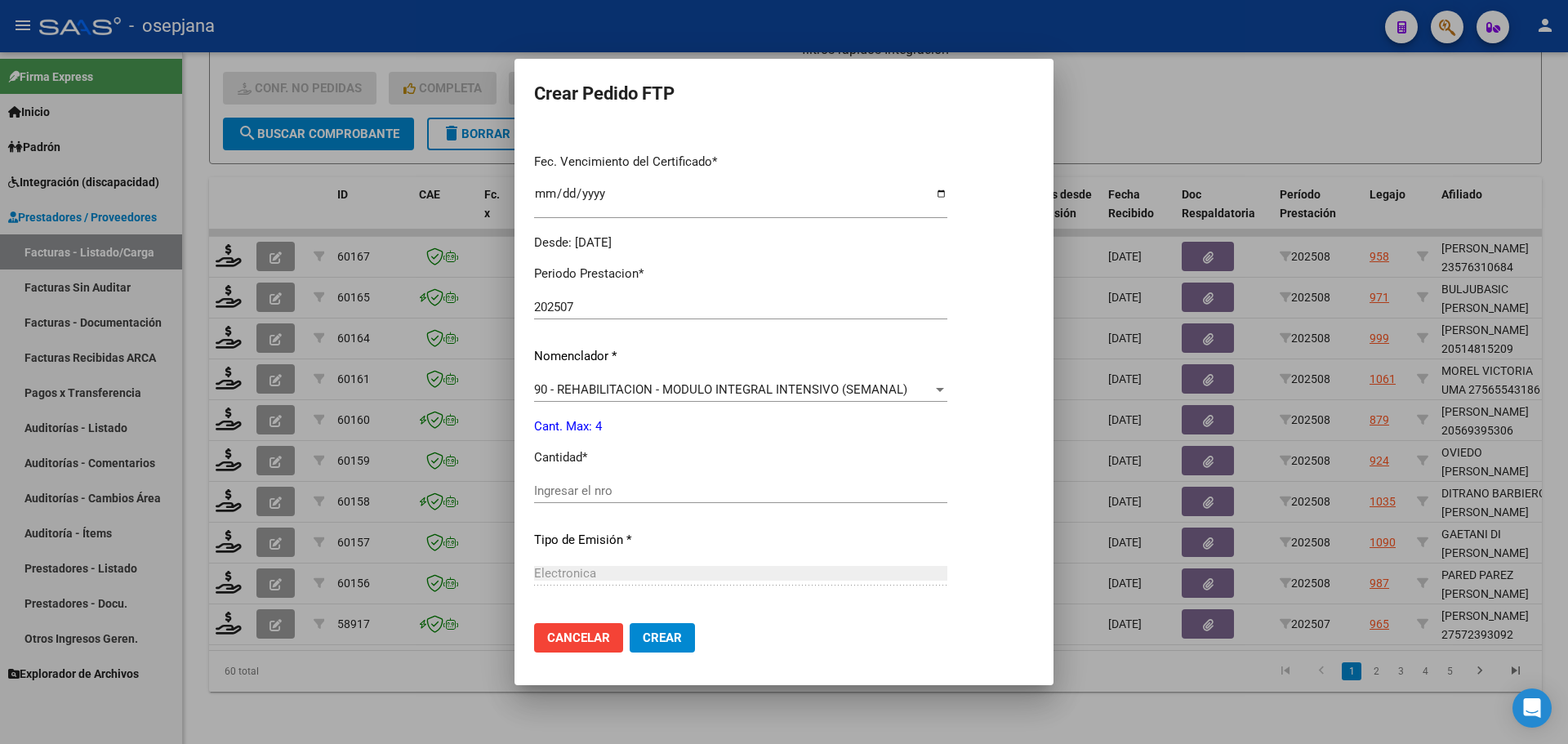
click at [575, 481] on div "Ingresar el nro" at bounding box center [740, 490] width 413 height 25
click at [668, 641] on span "Crear" at bounding box center [662, 638] width 39 height 15
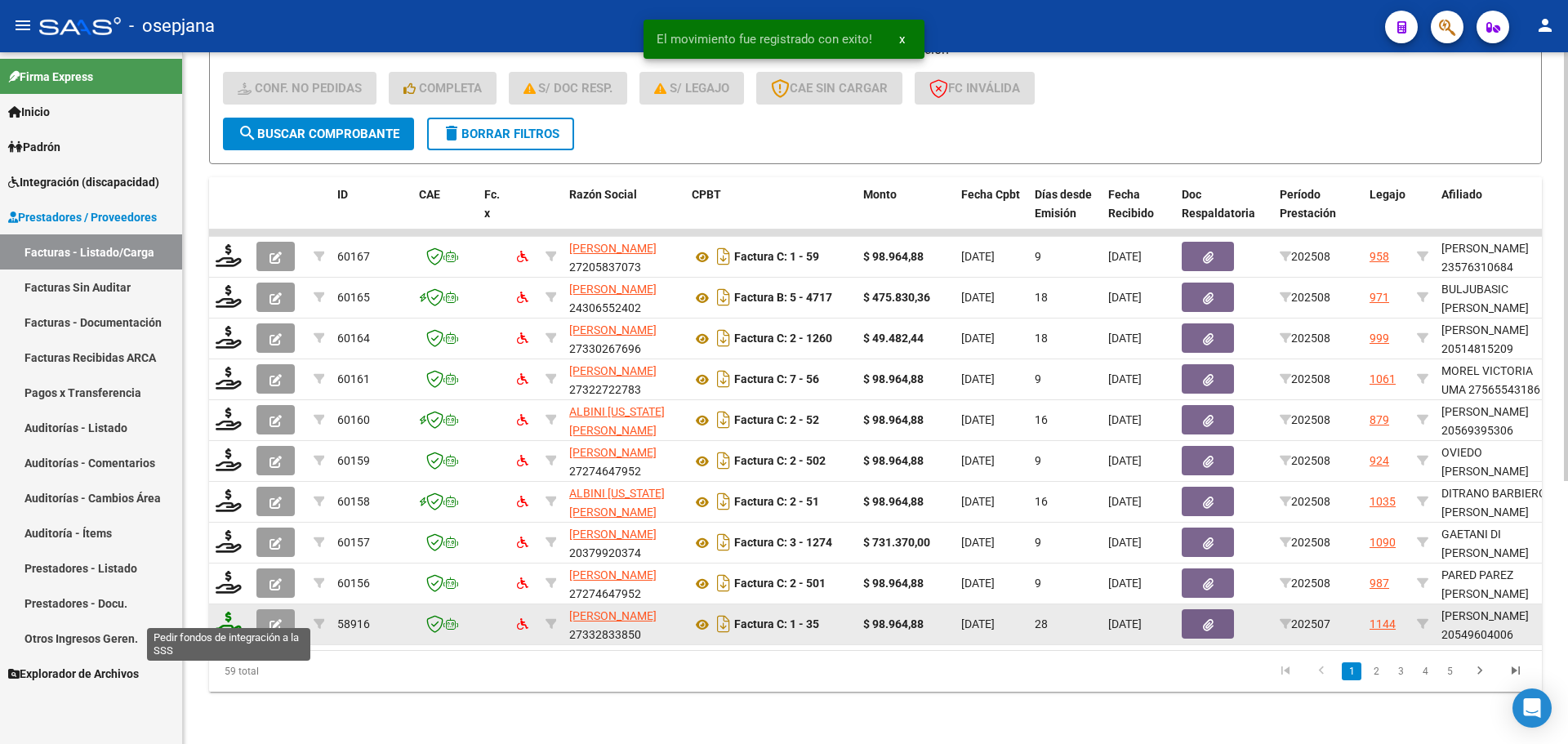
click at [233, 611] on icon at bounding box center [228, 623] width 26 height 23
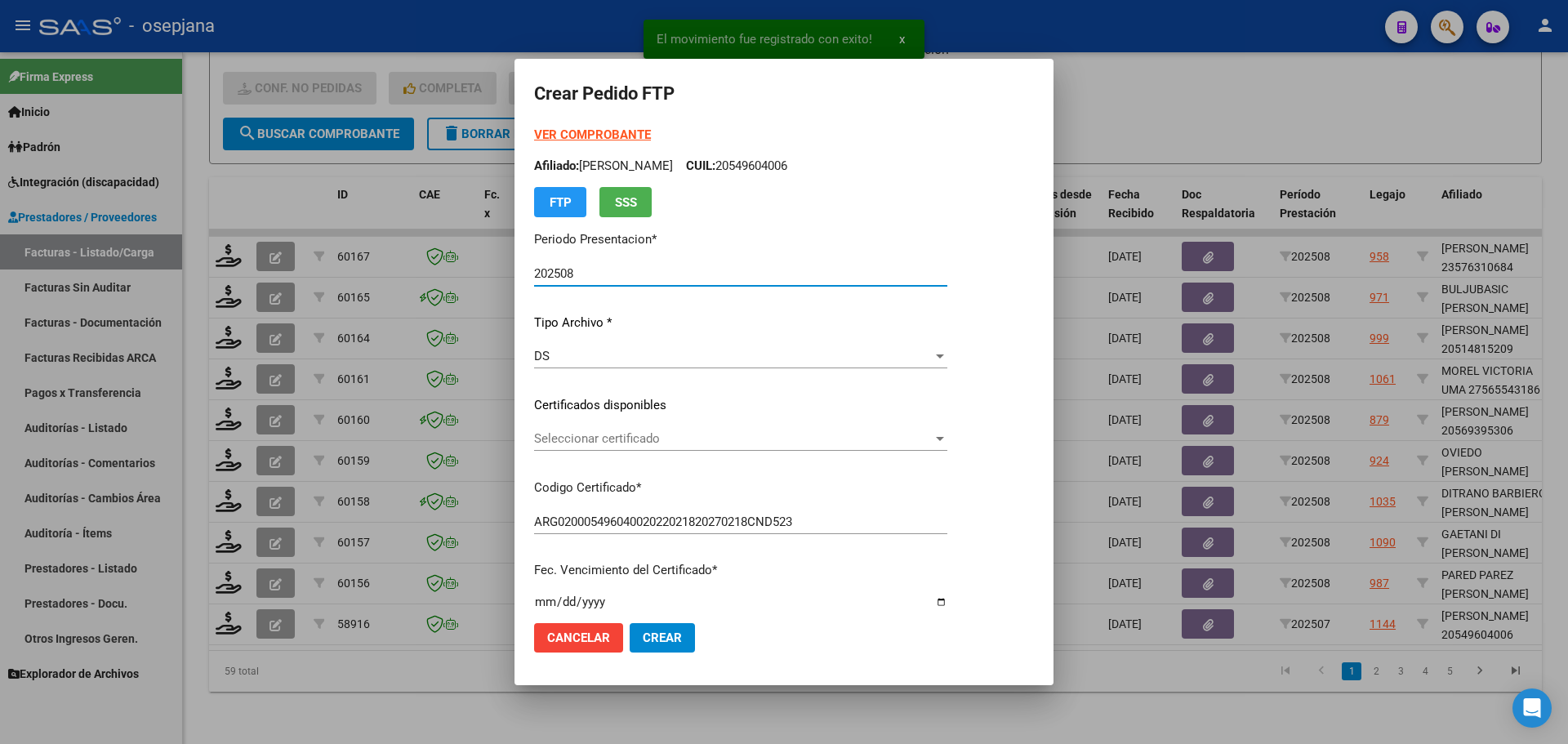
click at [643, 443] on span "Seleccionar certificado" at bounding box center [733, 439] width 399 height 15
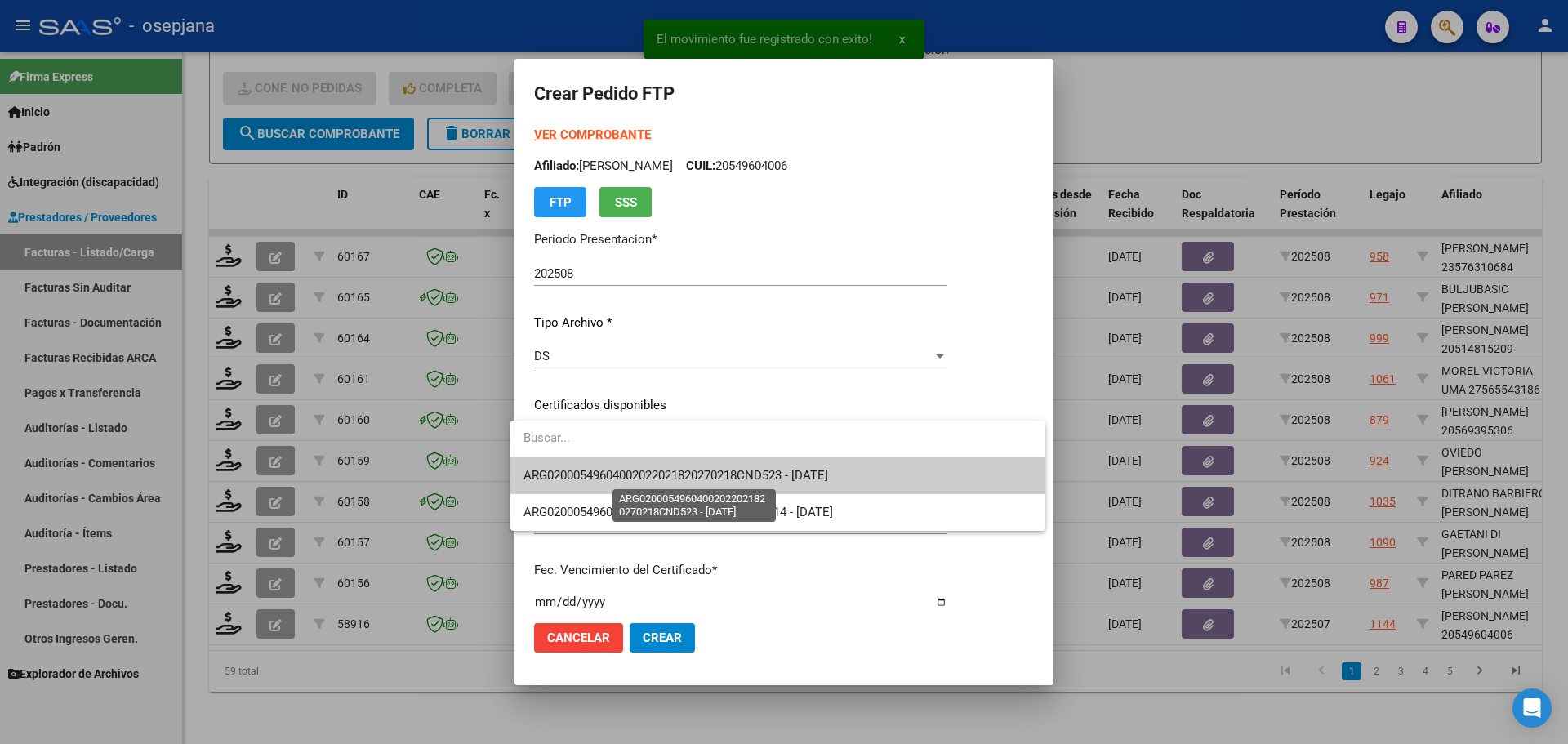
click at [648, 469] on span "ARG02000549604002022021820270218CND523 - 2027-02-18" at bounding box center [676, 475] width 305 height 15
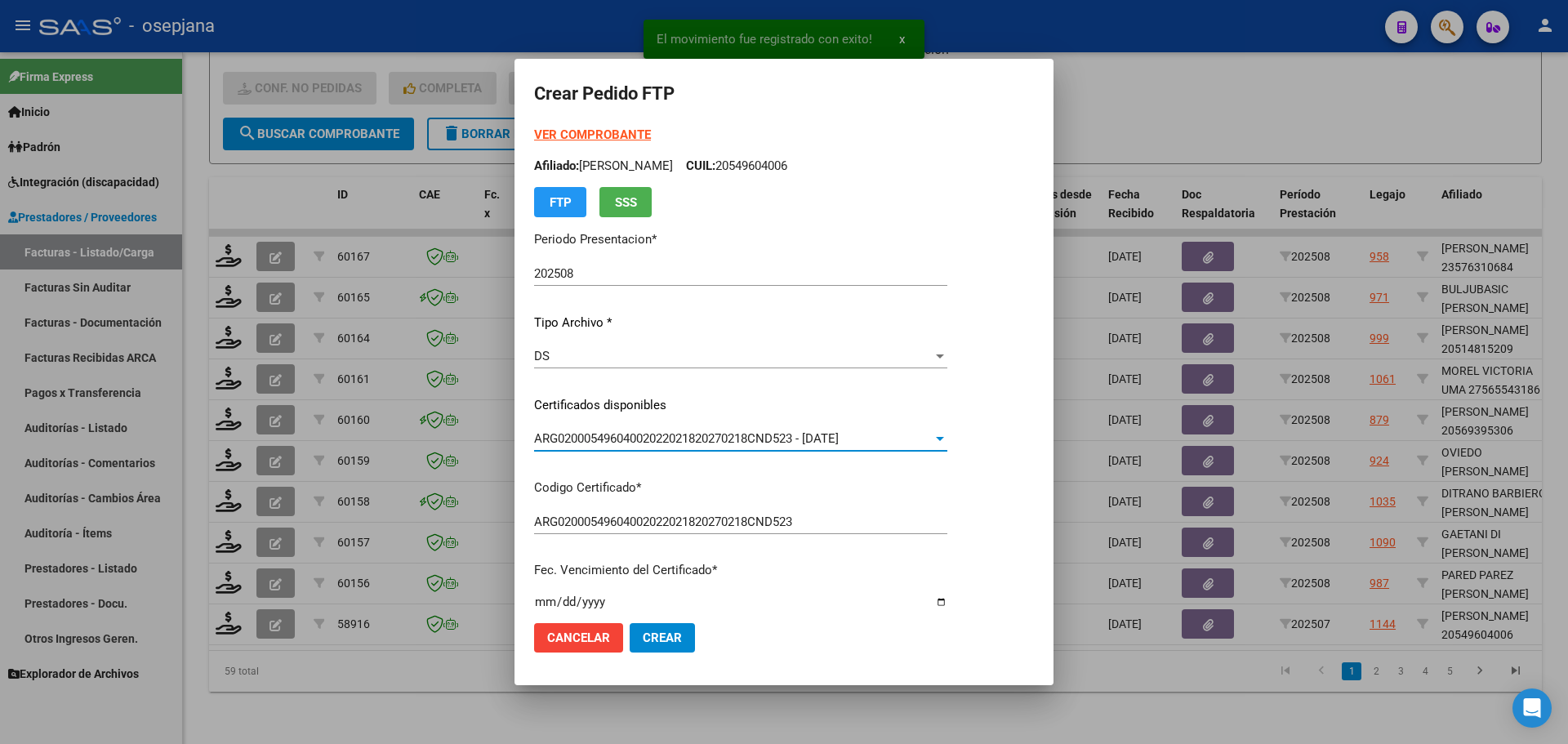
click at [605, 130] on strong "VER COMPROBANTE" at bounding box center [592, 135] width 117 height 15
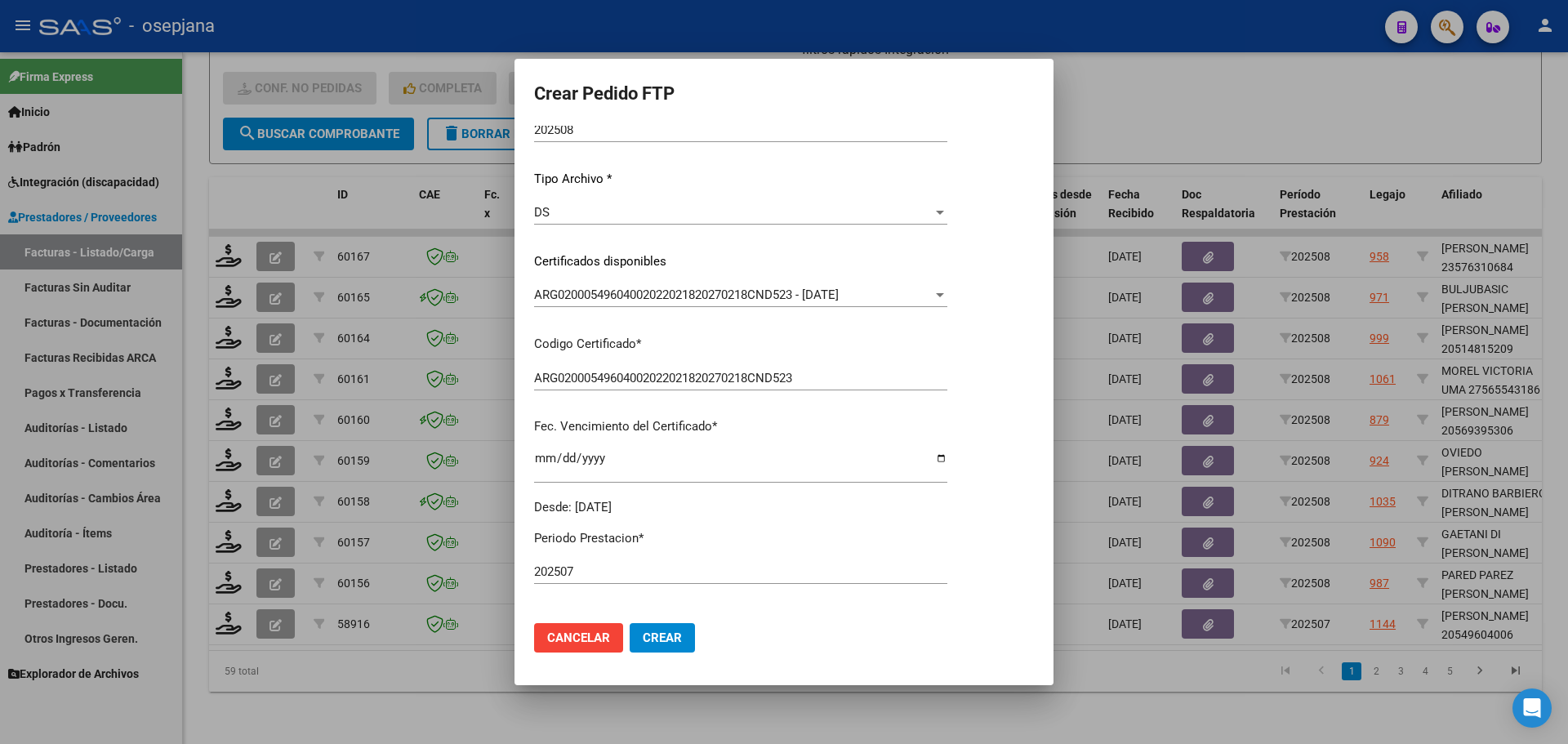
scroll to position [489, 0]
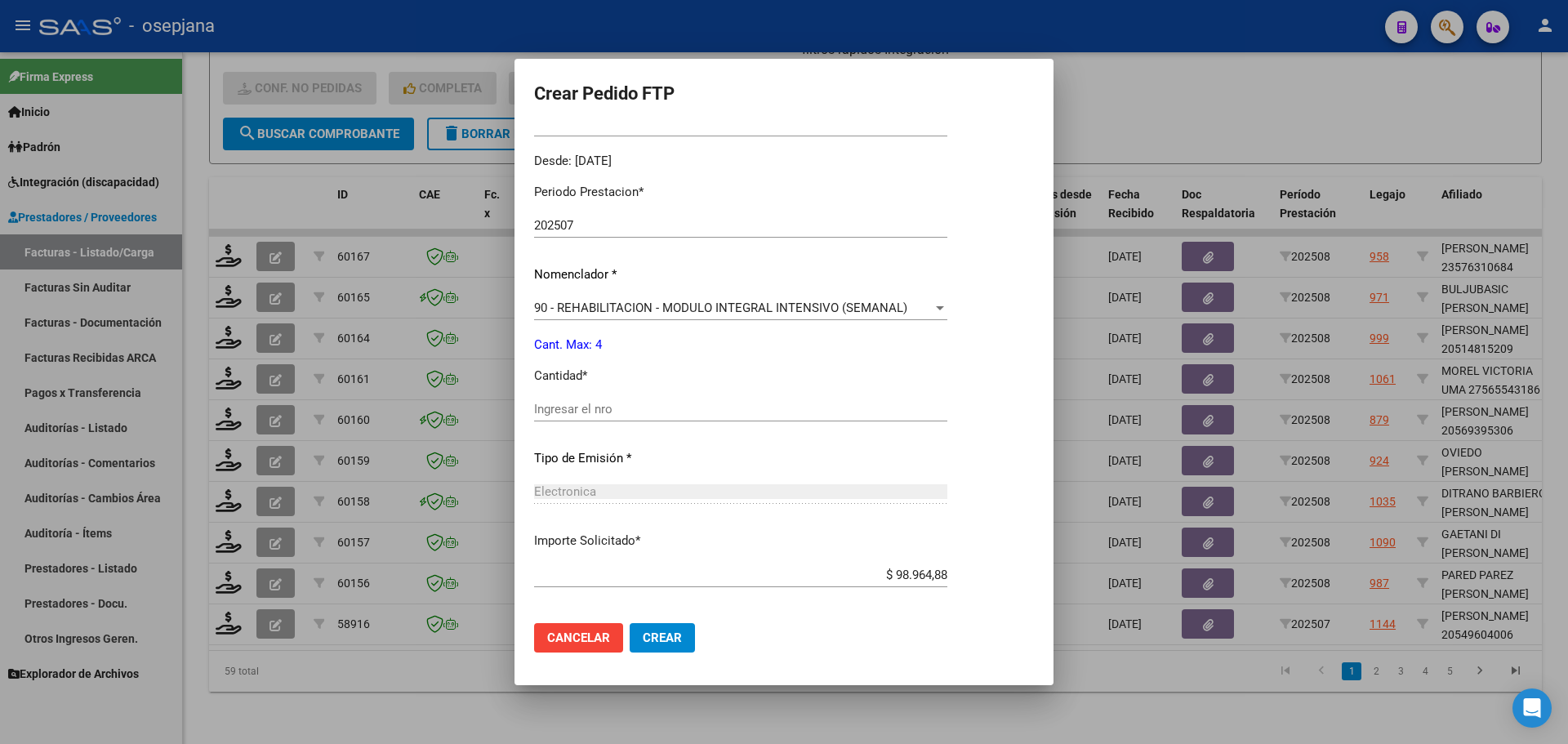
click at [585, 407] on input "Ingresar el nro" at bounding box center [740, 409] width 413 height 15
click at [650, 634] on span "Crear" at bounding box center [662, 638] width 39 height 15
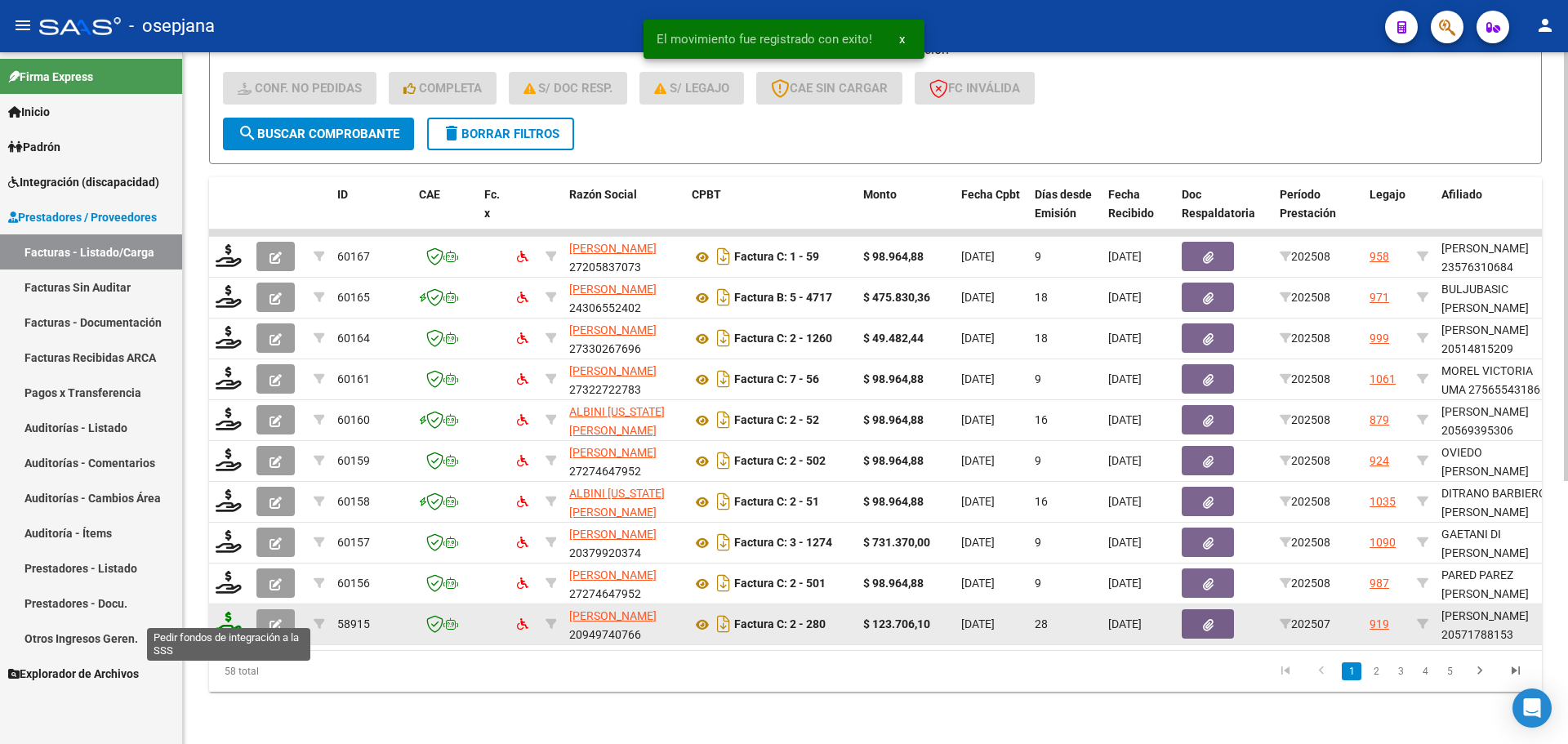
click at [228, 611] on icon at bounding box center [228, 623] width 26 height 23
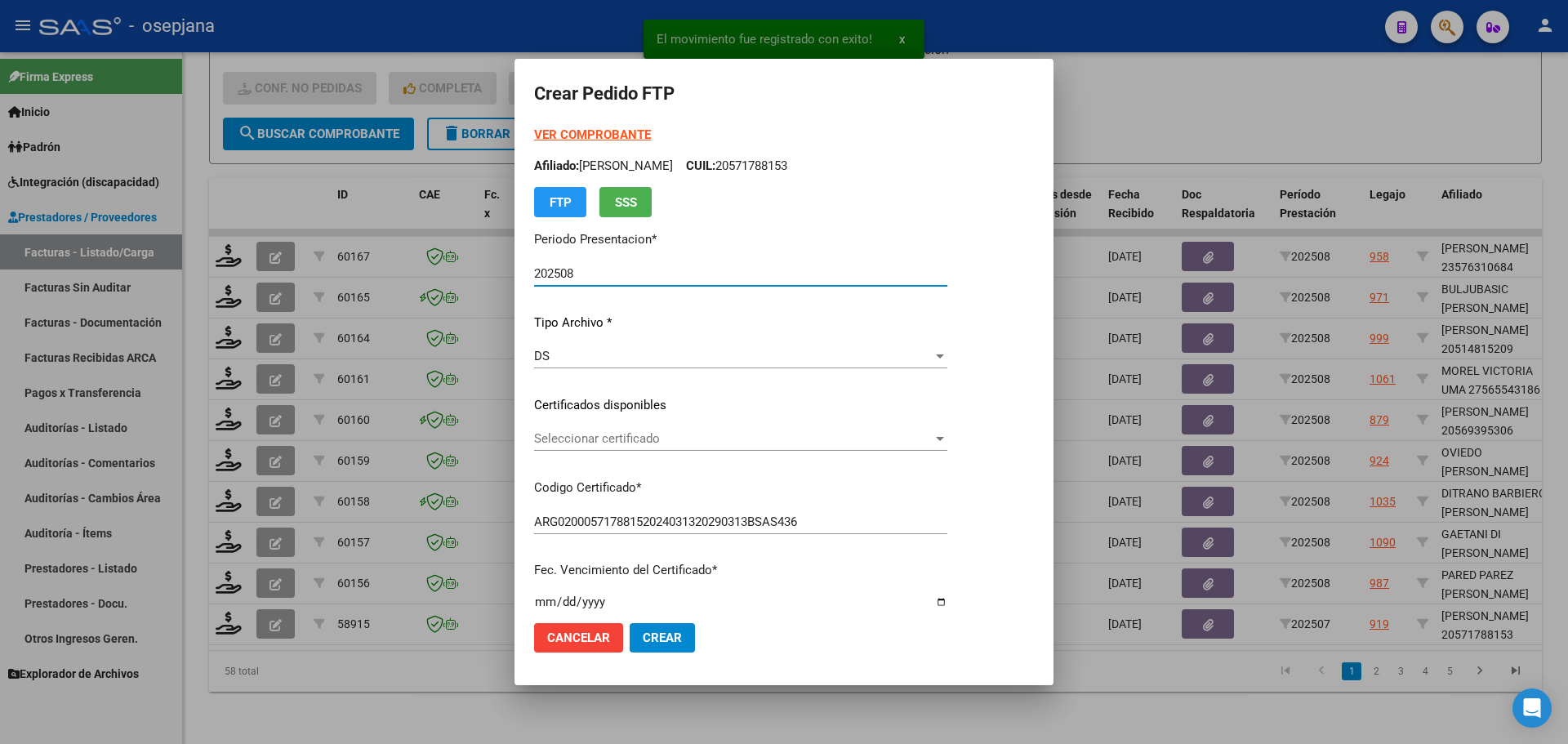
click at [667, 438] on span "Seleccionar certificado" at bounding box center [733, 439] width 399 height 15
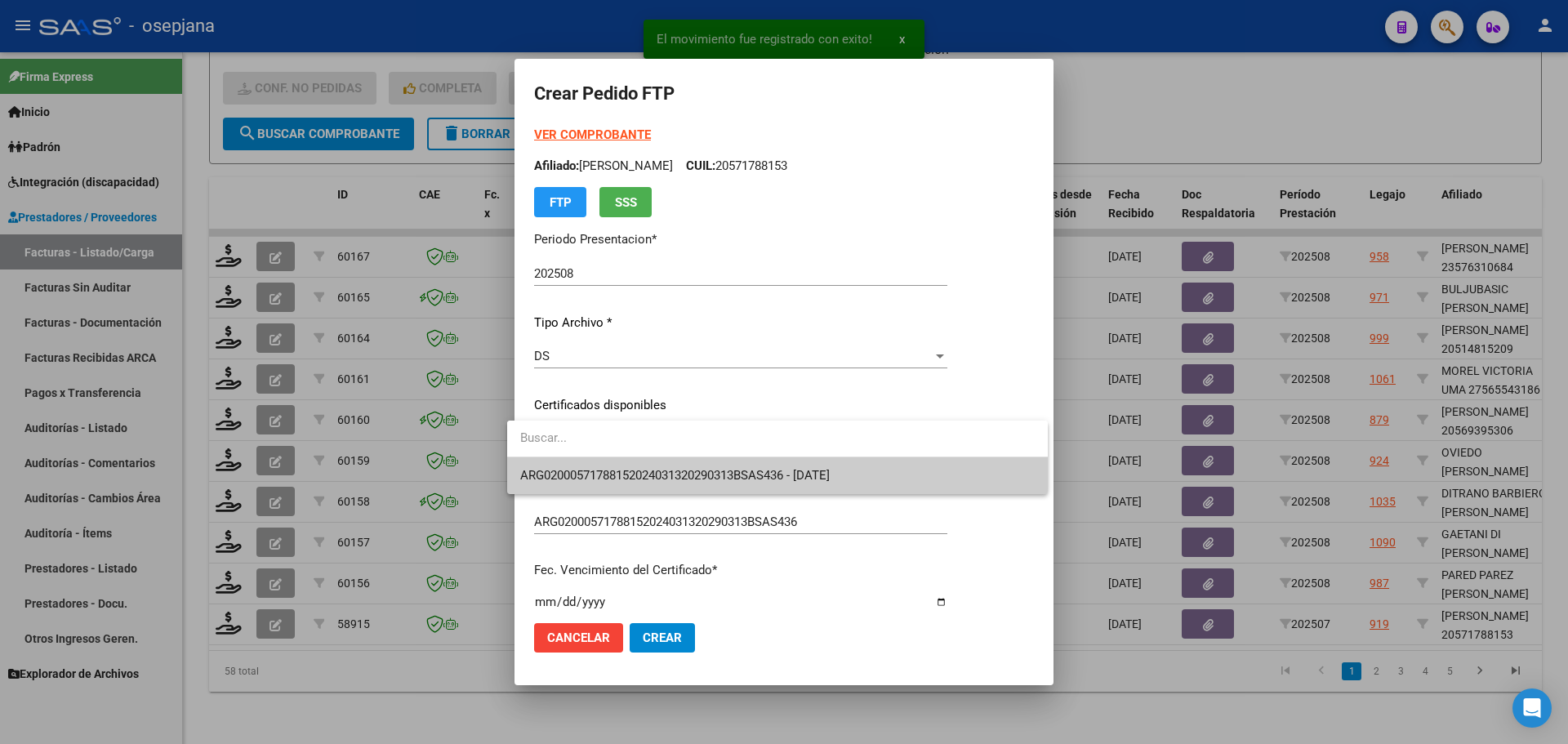
click at [680, 467] on span "ARG02000571788152024031320290313BSAS436 - 2029-03-13" at bounding box center [777, 476] width 514 height 37
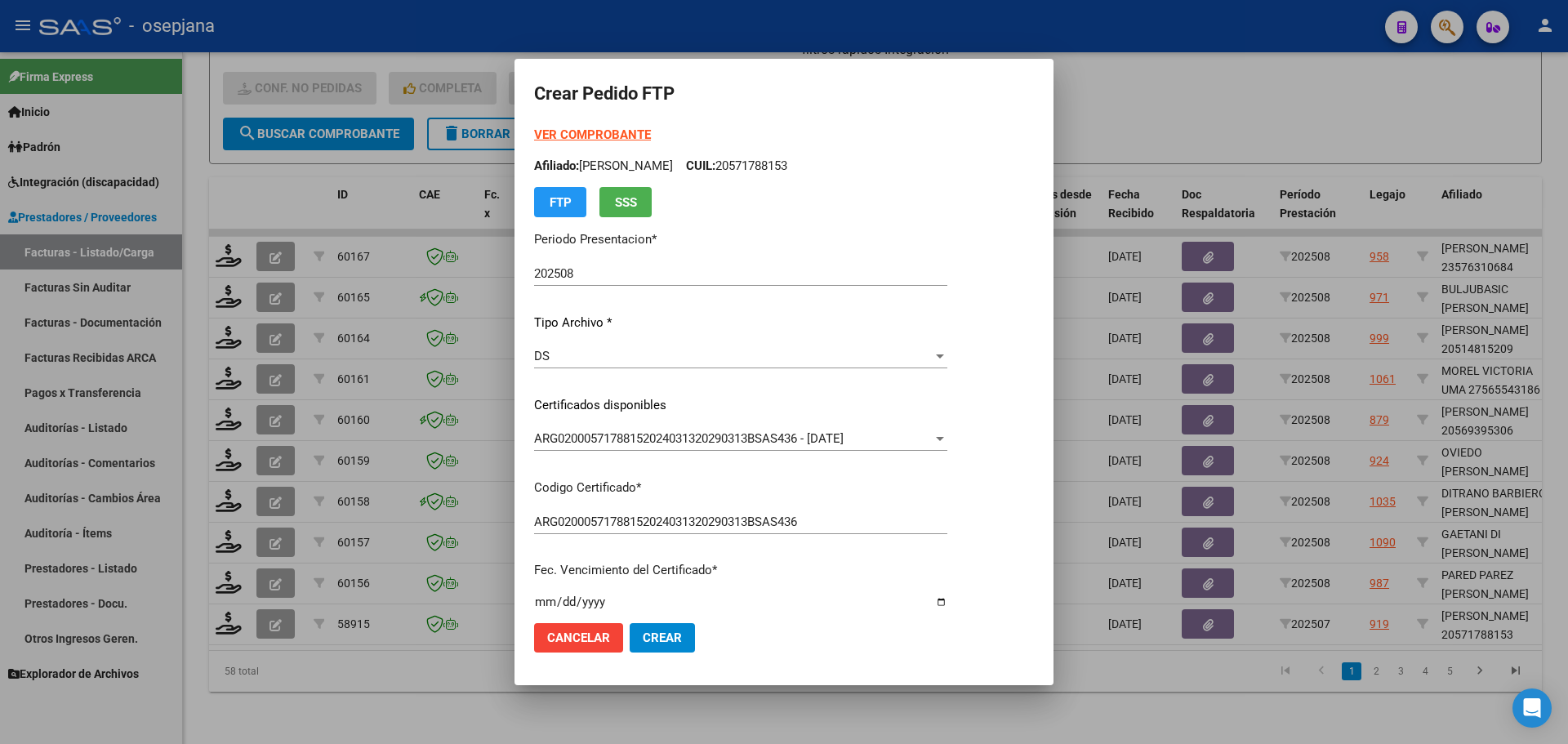
click at [619, 126] on div "VER COMPROBANTE ARCA Padrón Afiliado: CASARIEGO LEZCANO AUGUSTO CUIL: 205717881…" at bounding box center [740, 172] width 413 height 92
click at [616, 138] on strong "VER COMPROBANTE" at bounding box center [592, 135] width 117 height 15
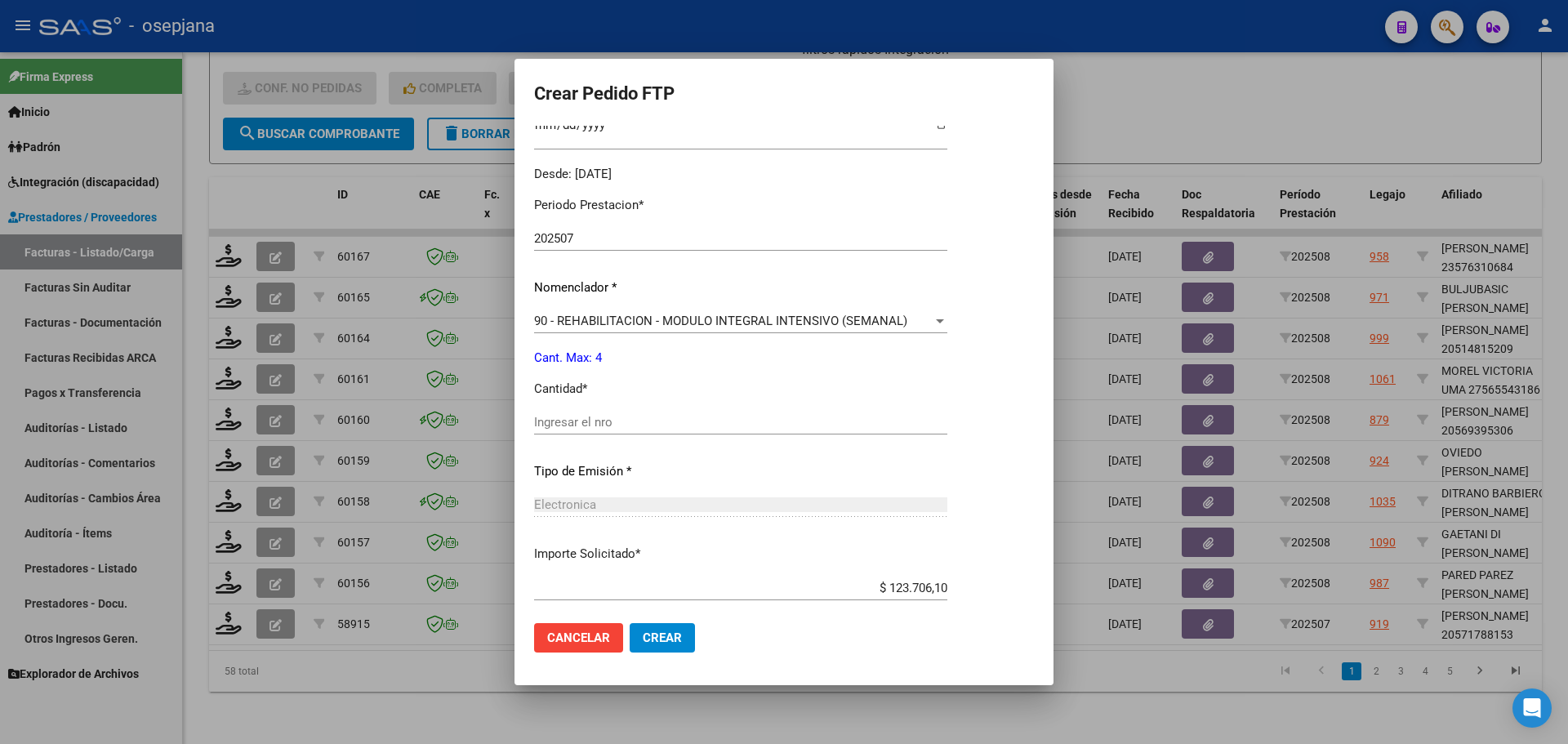
scroll to position [489, 0]
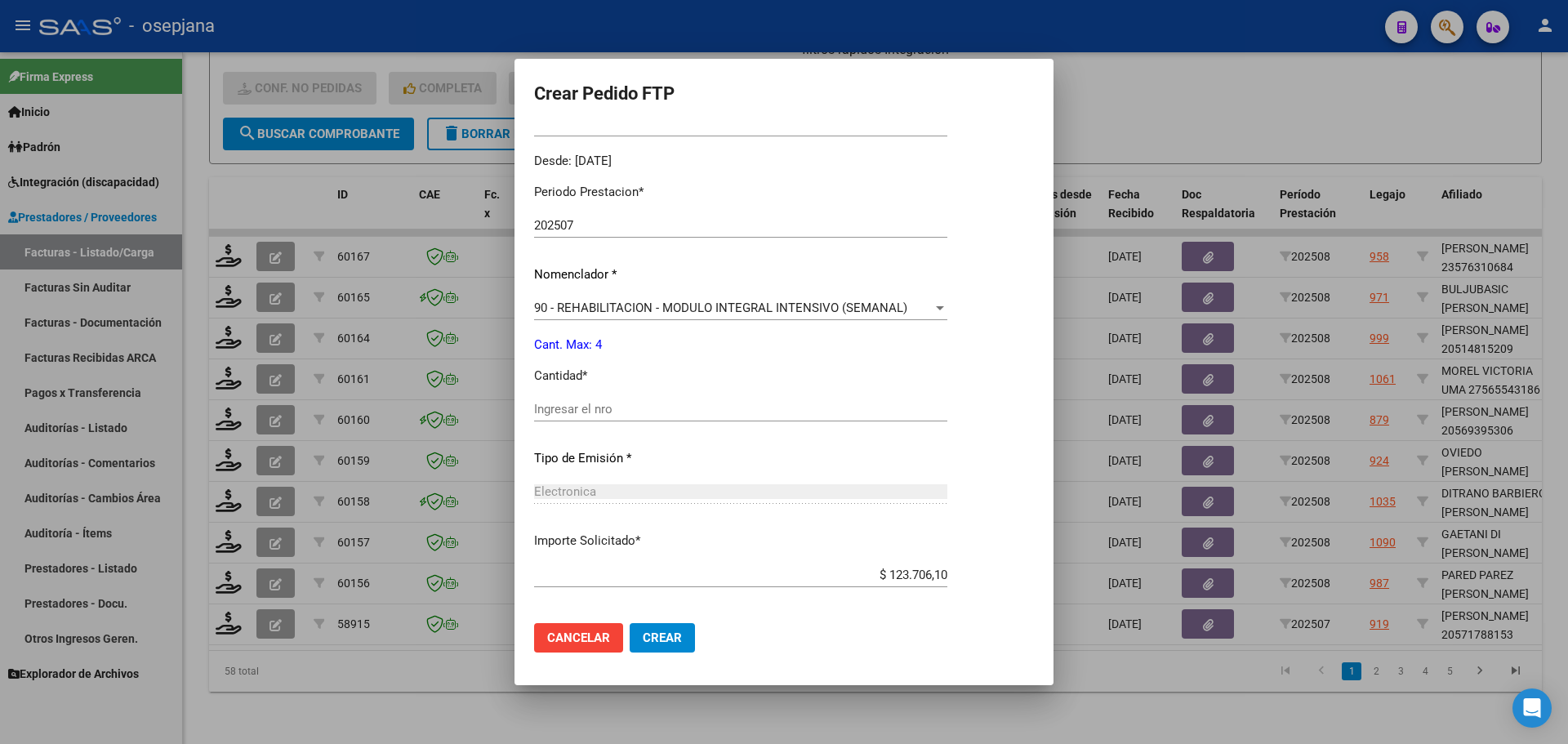
click at [585, 404] on input "Ingresar el nro" at bounding box center [740, 409] width 413 height 15
click at [643, 634] on span "Crear" at bounding box center [662, 638] width 39 height 15
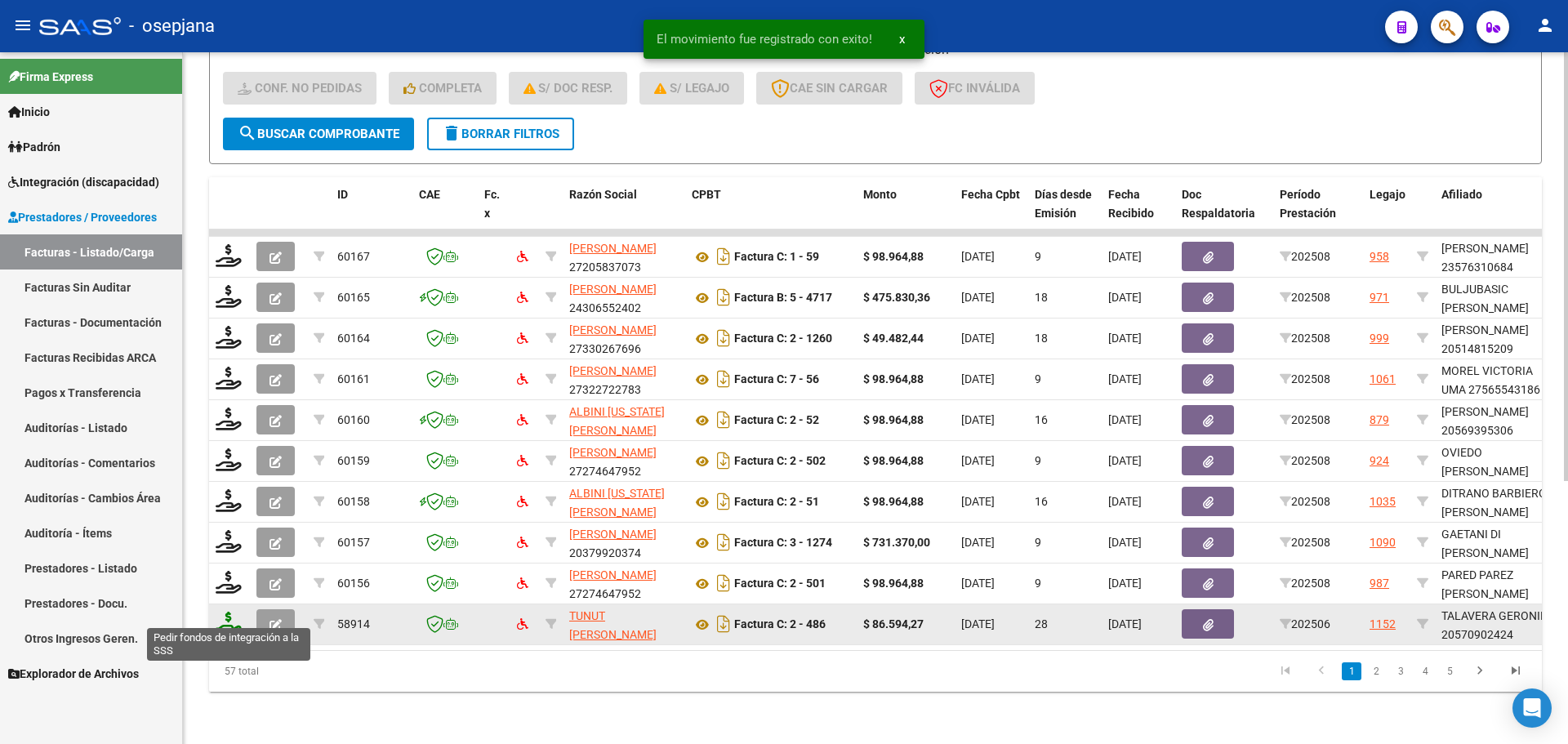
click at [228, 615] on icon at bounding box center [228, 623] width 26 height 23
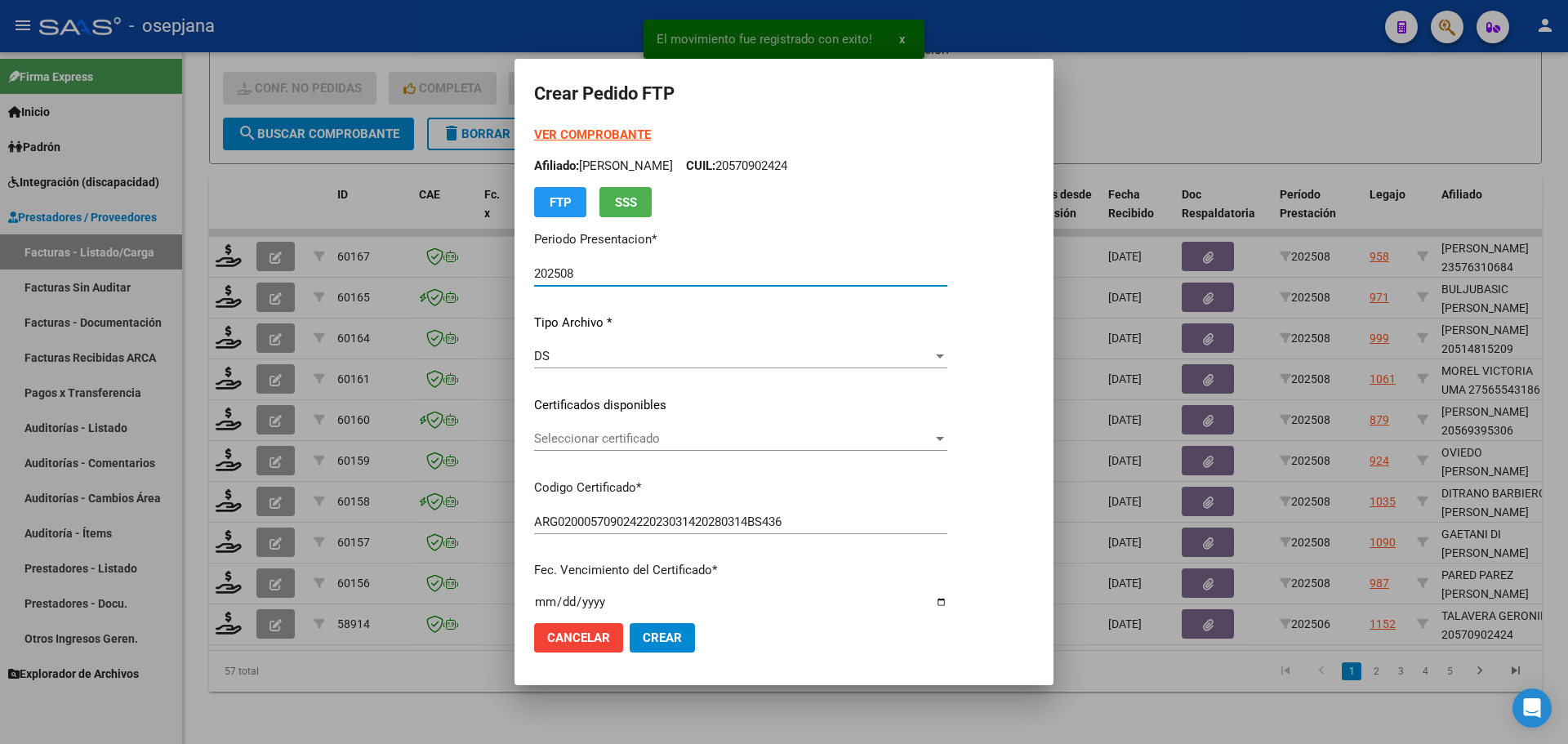
click at [688, 432] on span "Seleccionar certificado" at bounding box center [733, 439] width 399 height 15
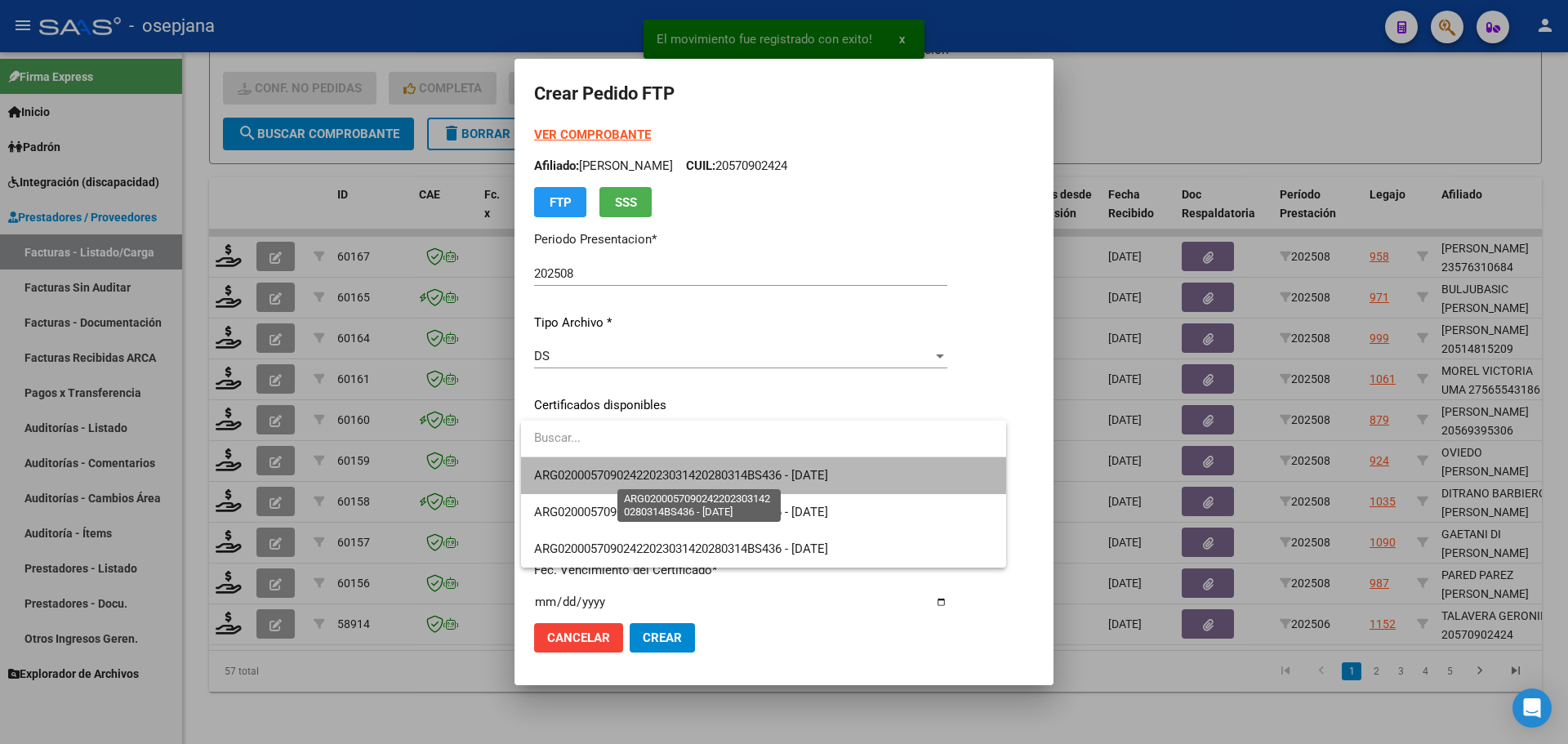
click at [699, 467] on span "ARG02000570902422023031420280314BS436 - 2028-03-14" at bounding box center [680, 475] width 294 height 15
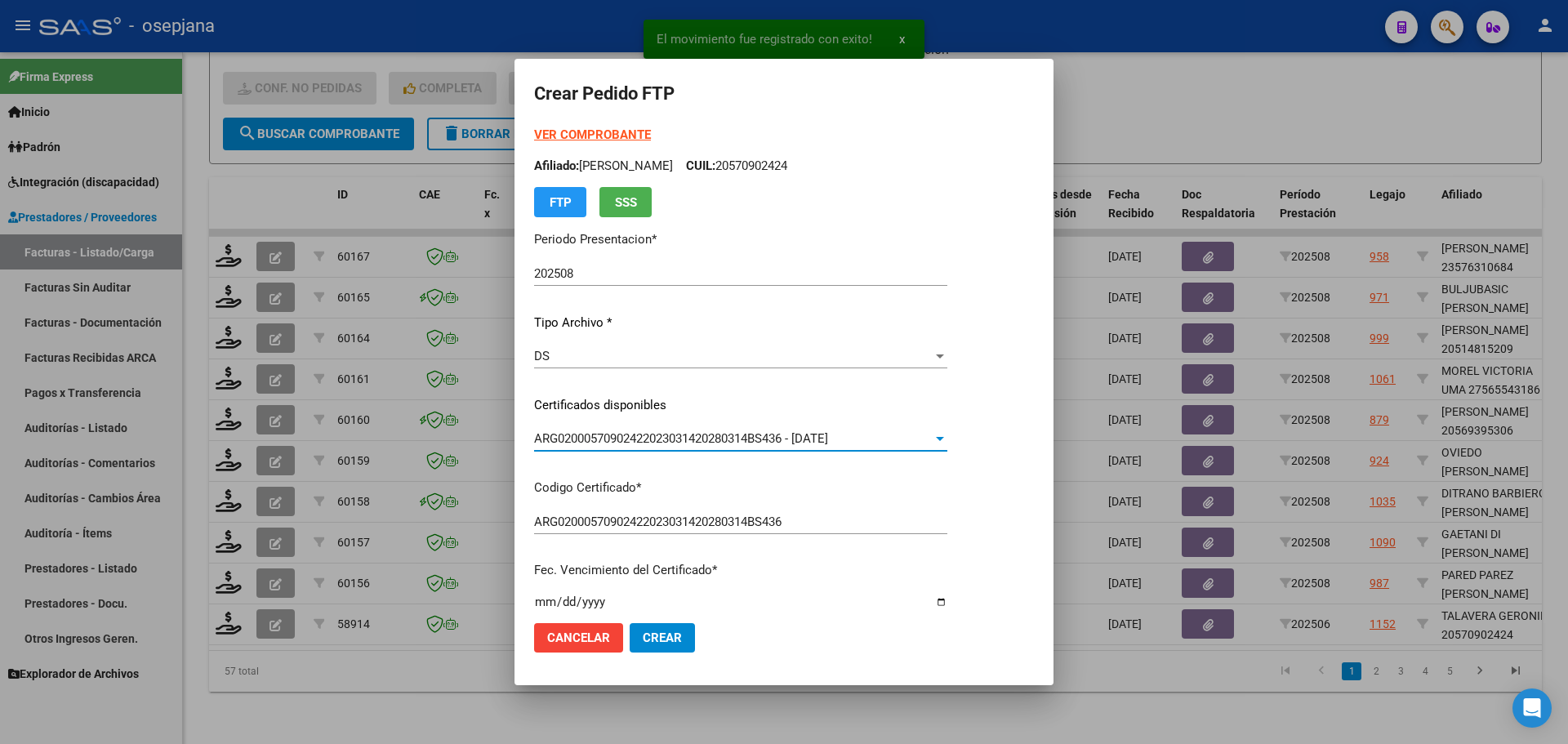
click at [606, 135] on strong "VER COMPROBANTE" at bounding box center [592, 135] width 117 height 15
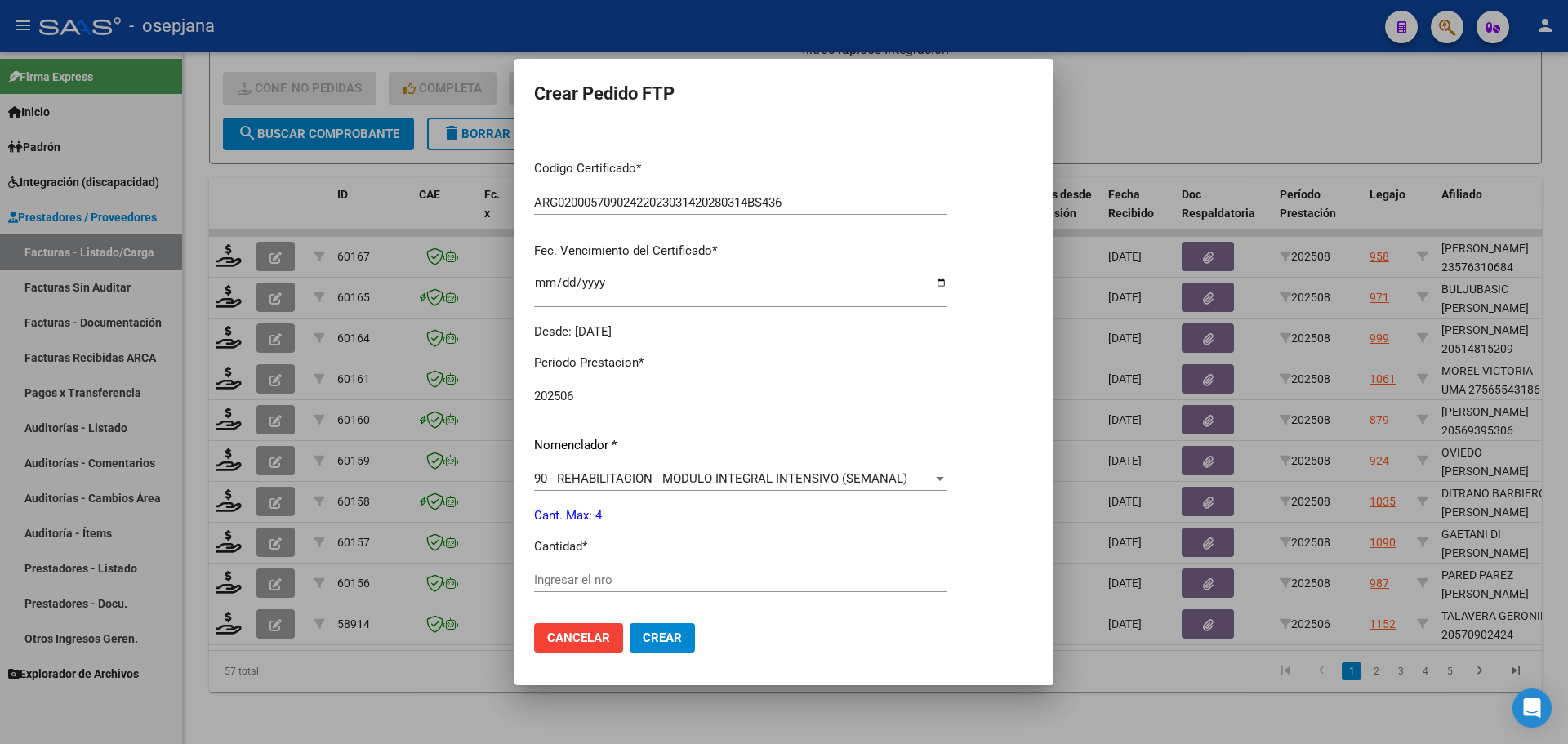
scroll to position [327, 0]
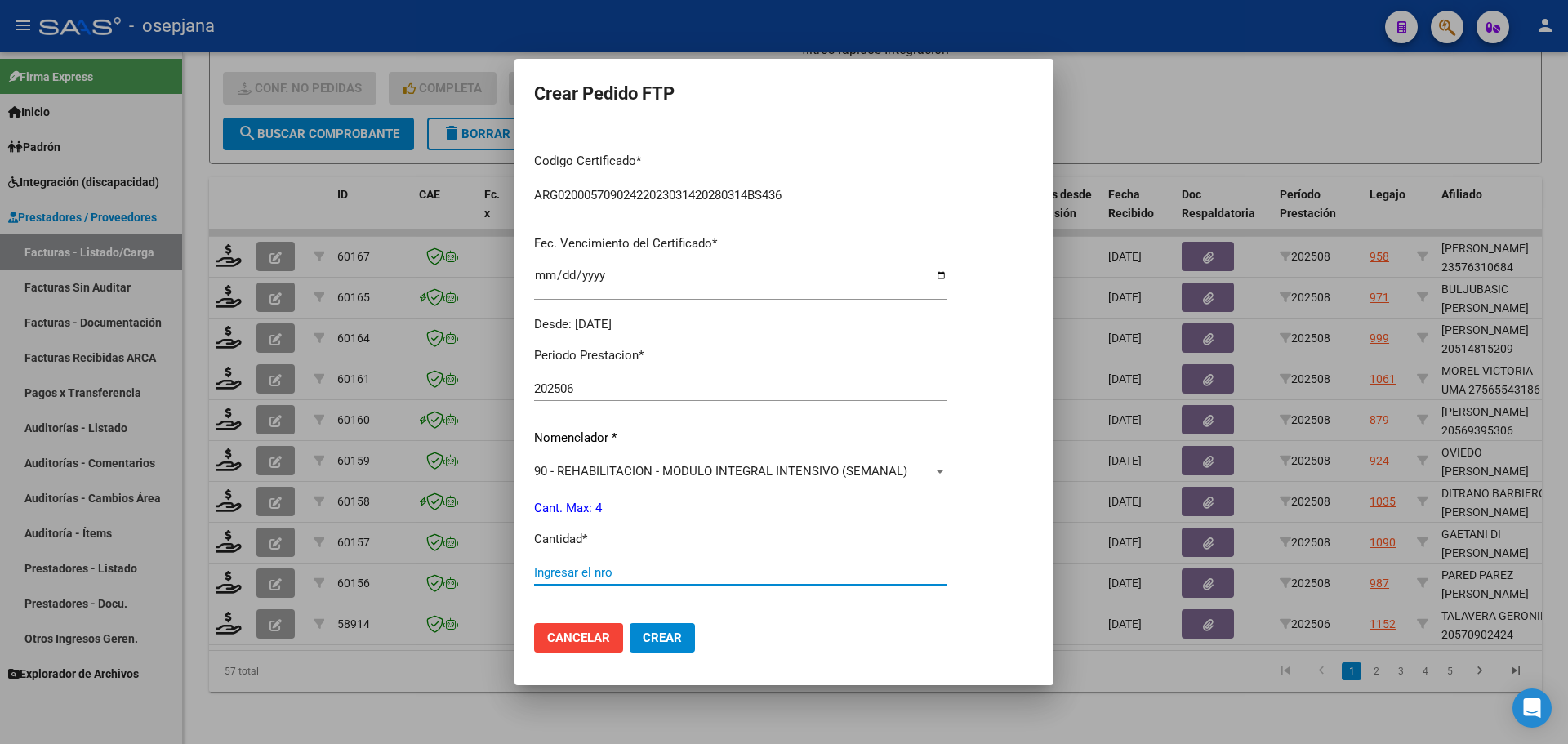
click at [558, 578] on input "Ingresar el nro" at bounding box center [740, 572] width 413 height 15
click at [649, 636] on span "Crear" at bounding box center [662, 638] width 39 height 15
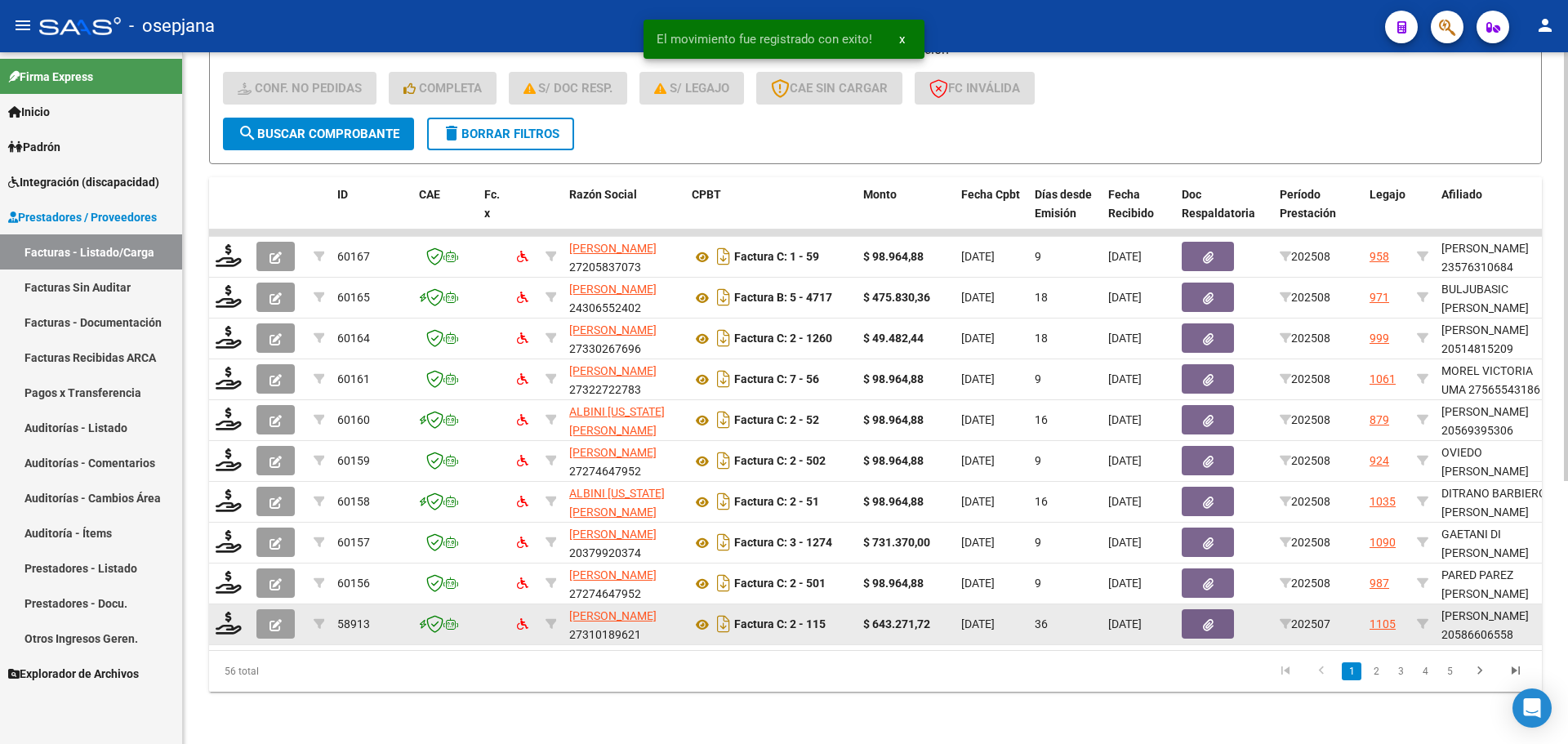
click at [240, 625] on div at bounding box center [229, 624] width 28 height 25
click at [221, 611] on icon at bounding box center [228, 623] width 26 height 23
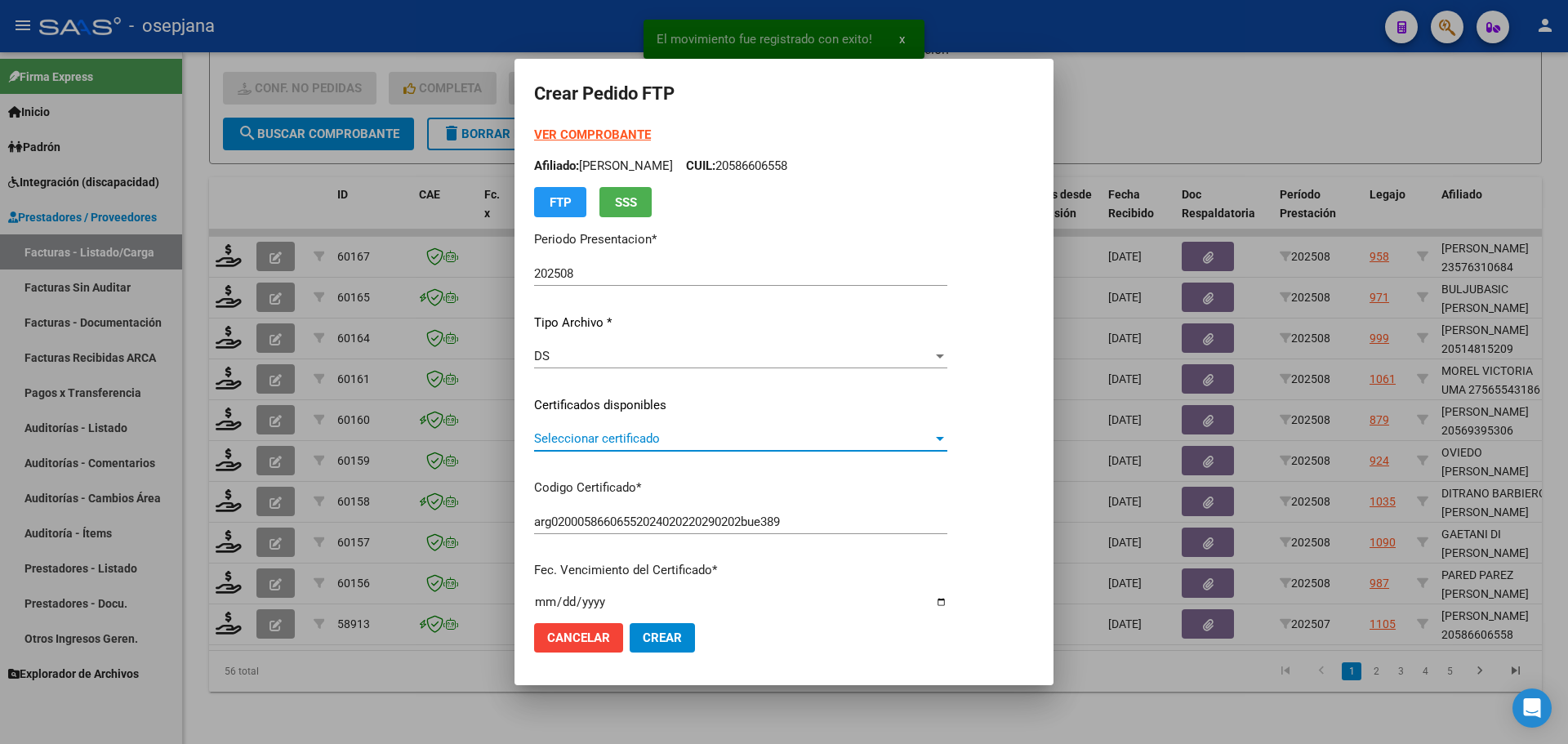
click at [621, 432] on span "Seleccionar certificado" at bounding box center [733, 439] width 399 height 15
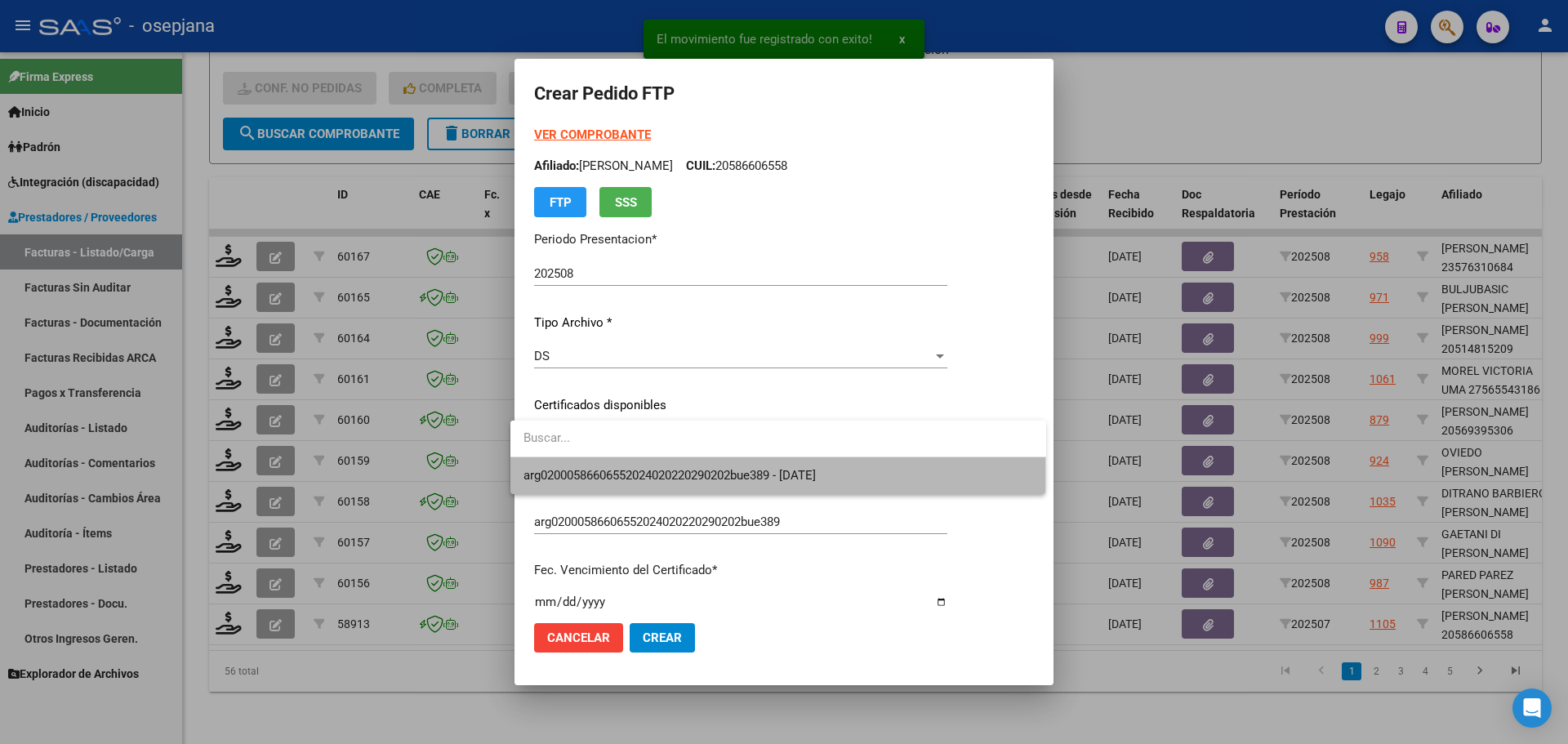
click at [630, 467] on span "arg02000586606552024020220290202bue389 - 2029-02-02" at bounding box center [778, 476] width 509 height 37
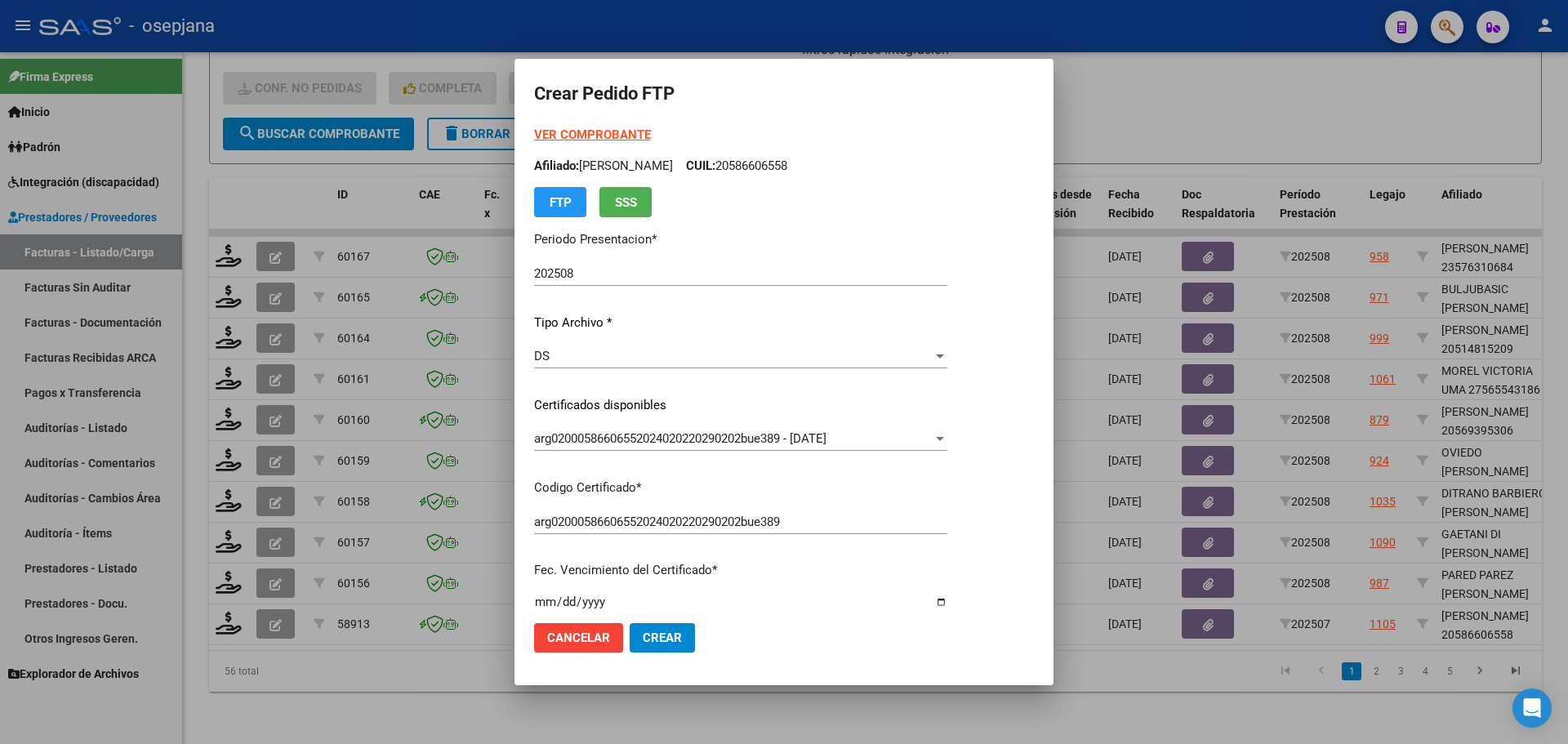
click at [603, 135] on strong "VER COMPROBANTE" at bounding box center [592, 135] width 117 height 15
click at [573, 134] on strong "VER COMPROBANTE" at bounding box center [592, 135] width 117 height 15
click at [1118, 81] on div at bounding box center [784, 372] width 1568 height 744
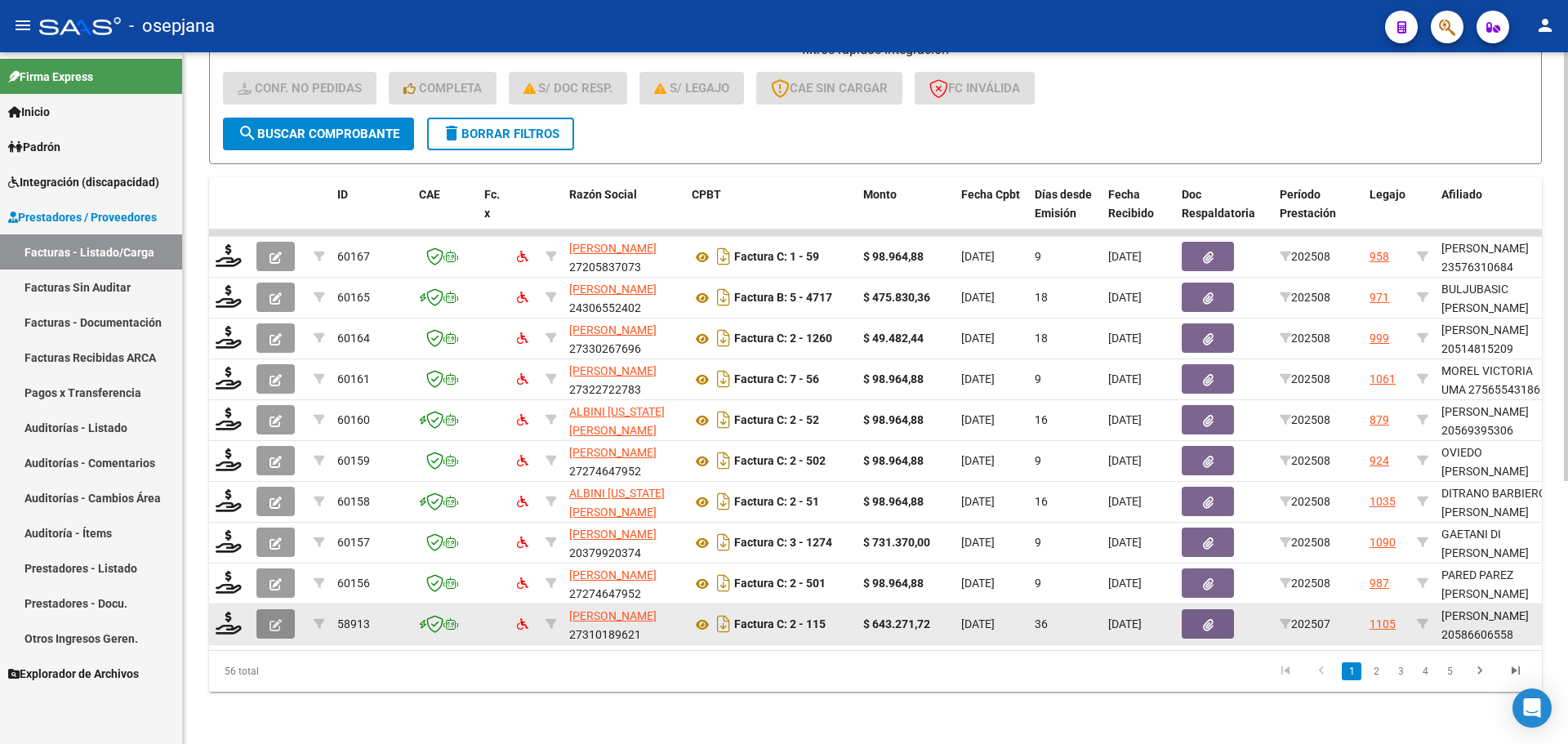
click at [273, 619] on icon "button" at bounding box center [275, 625] width 12 height 12
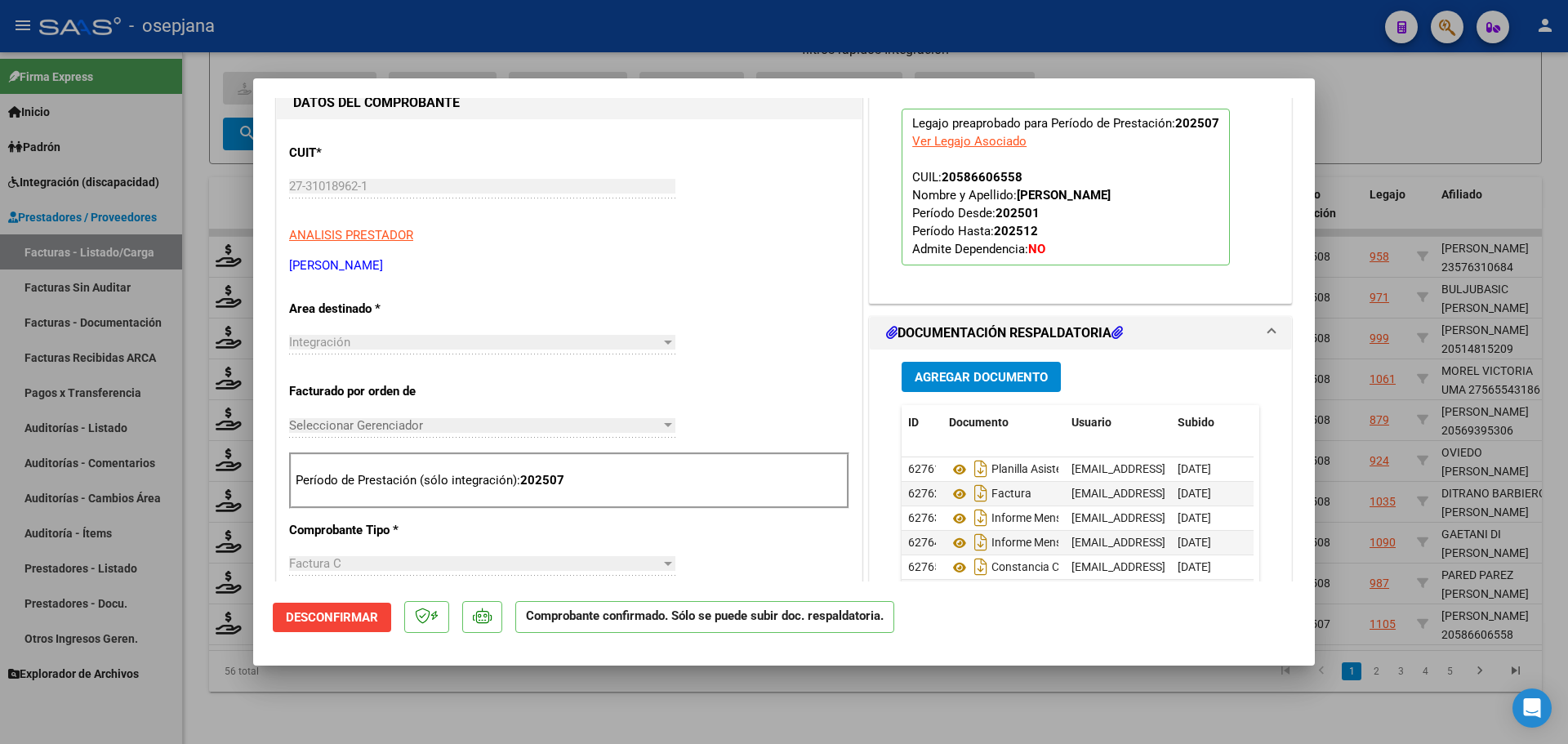
scroll to position [327, 0]
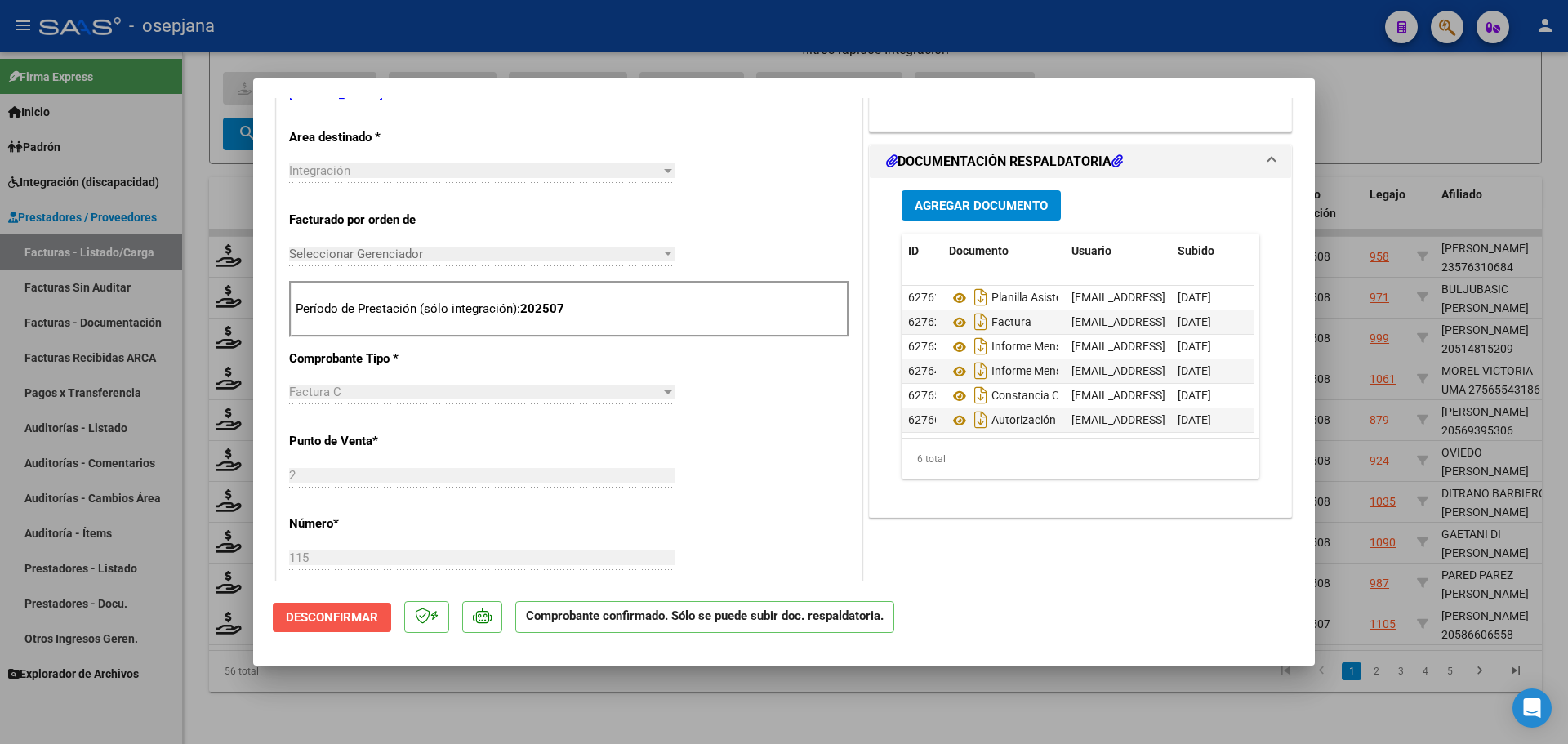
click at [319, 613] on span "Desconfirmar" at bounding box center [332, 617] width 93 height 15
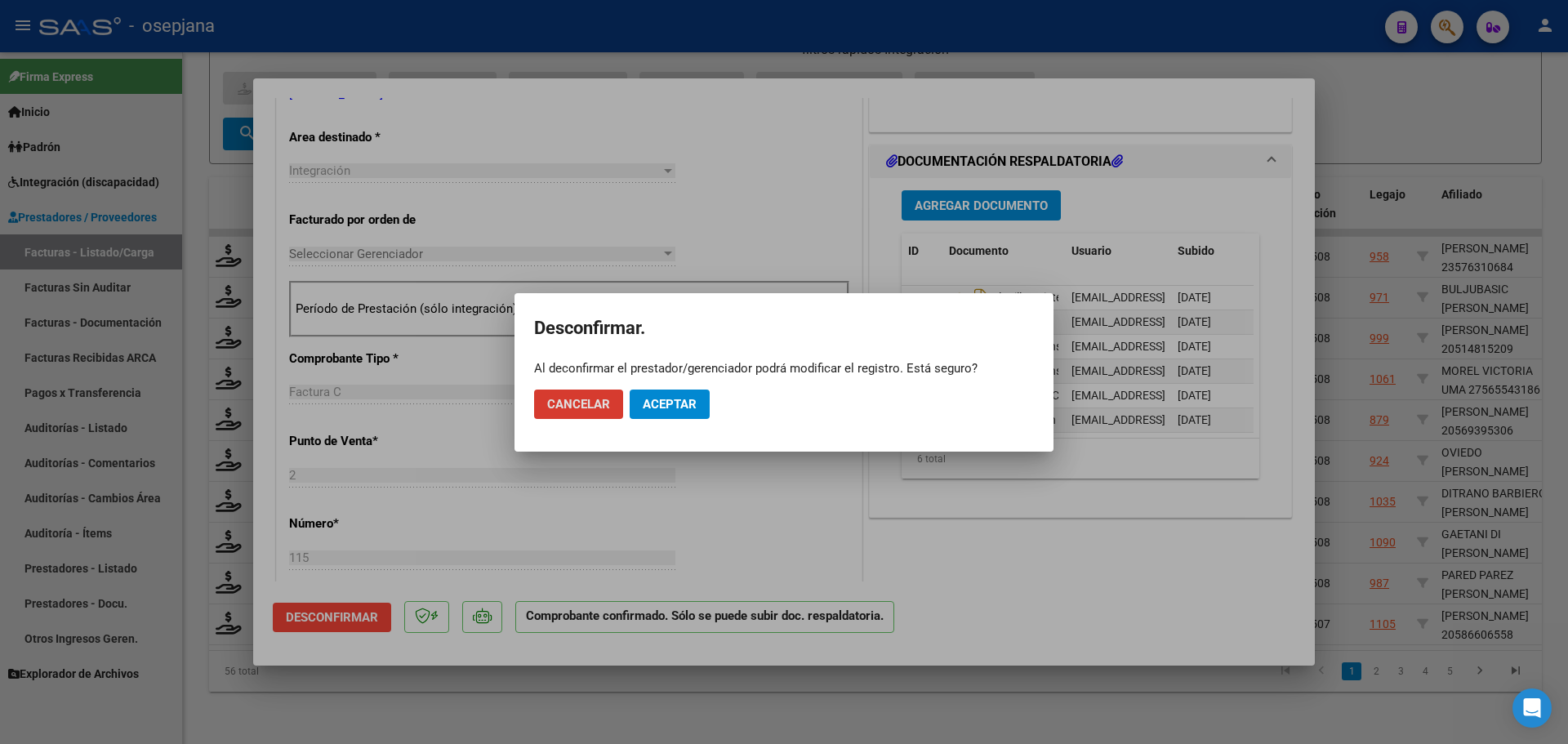
click at [663, 407] on span "Aceptar" at bounding box center [670, 404] width 54 height 15
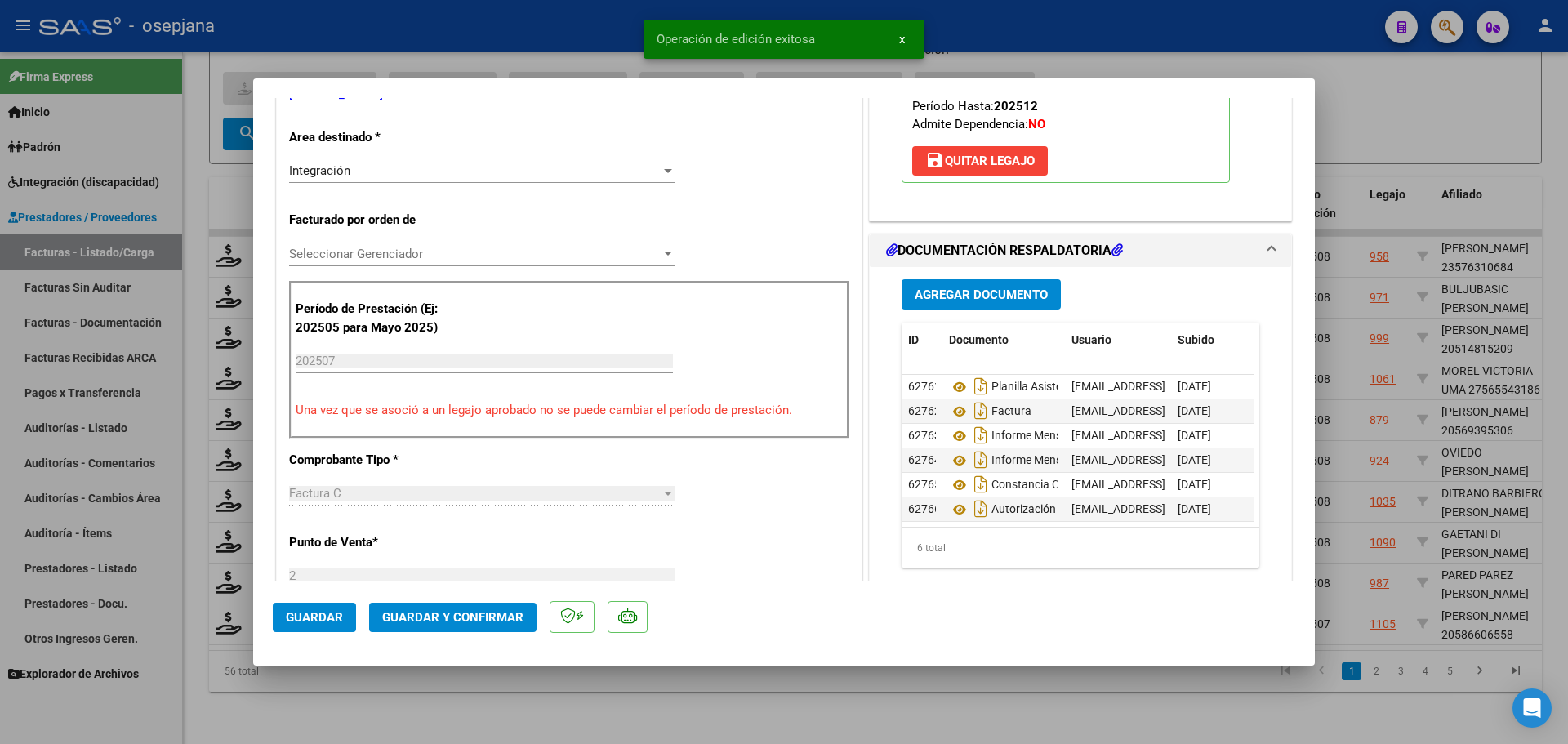
click at [1367, 88] on div at bounding box center [784, 372] width 1568 height 744
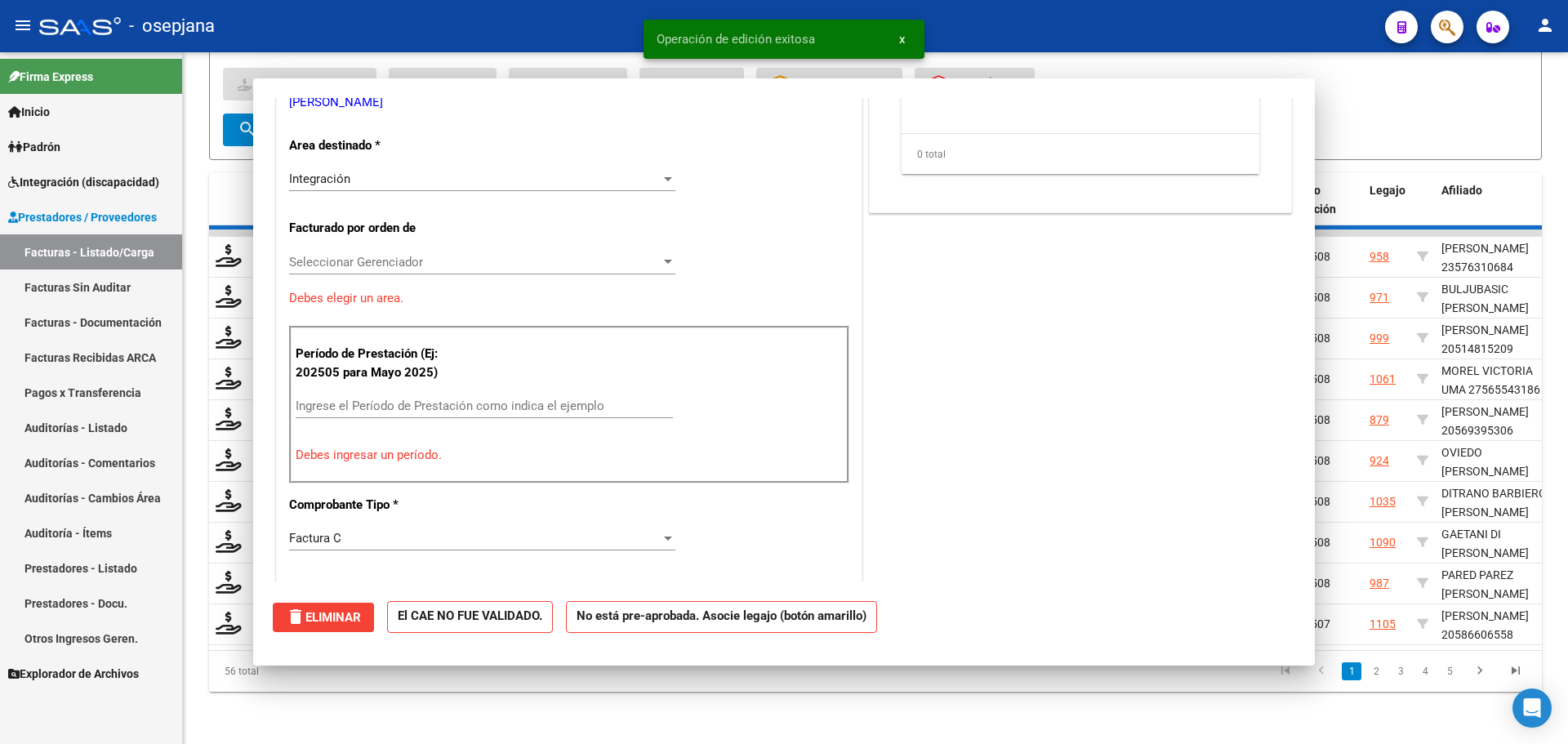
scroll to position [0, 0]
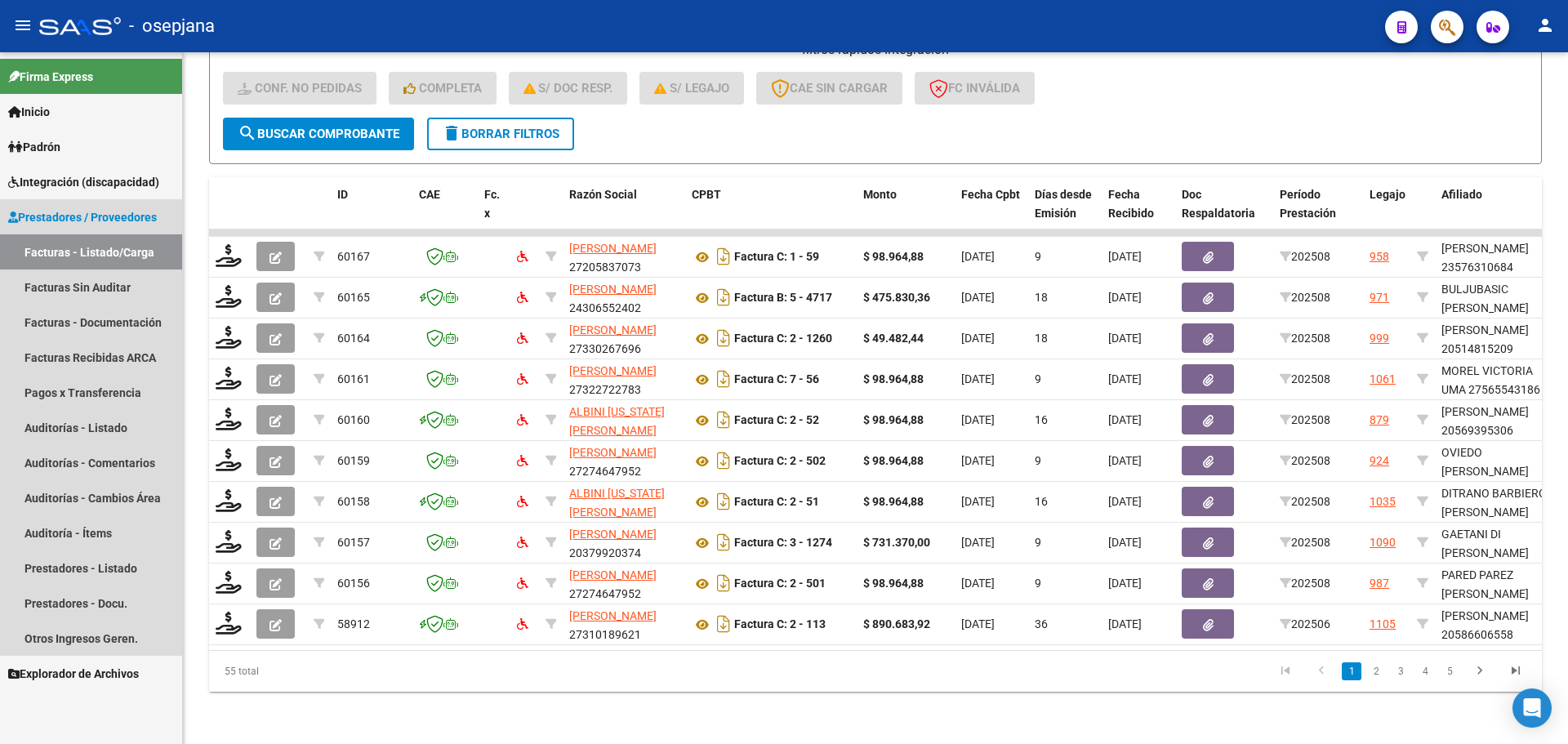
click at [85, 247] on link "Facturas - Listado/Carga" at bounding box center [91, 251] width 182 height 35
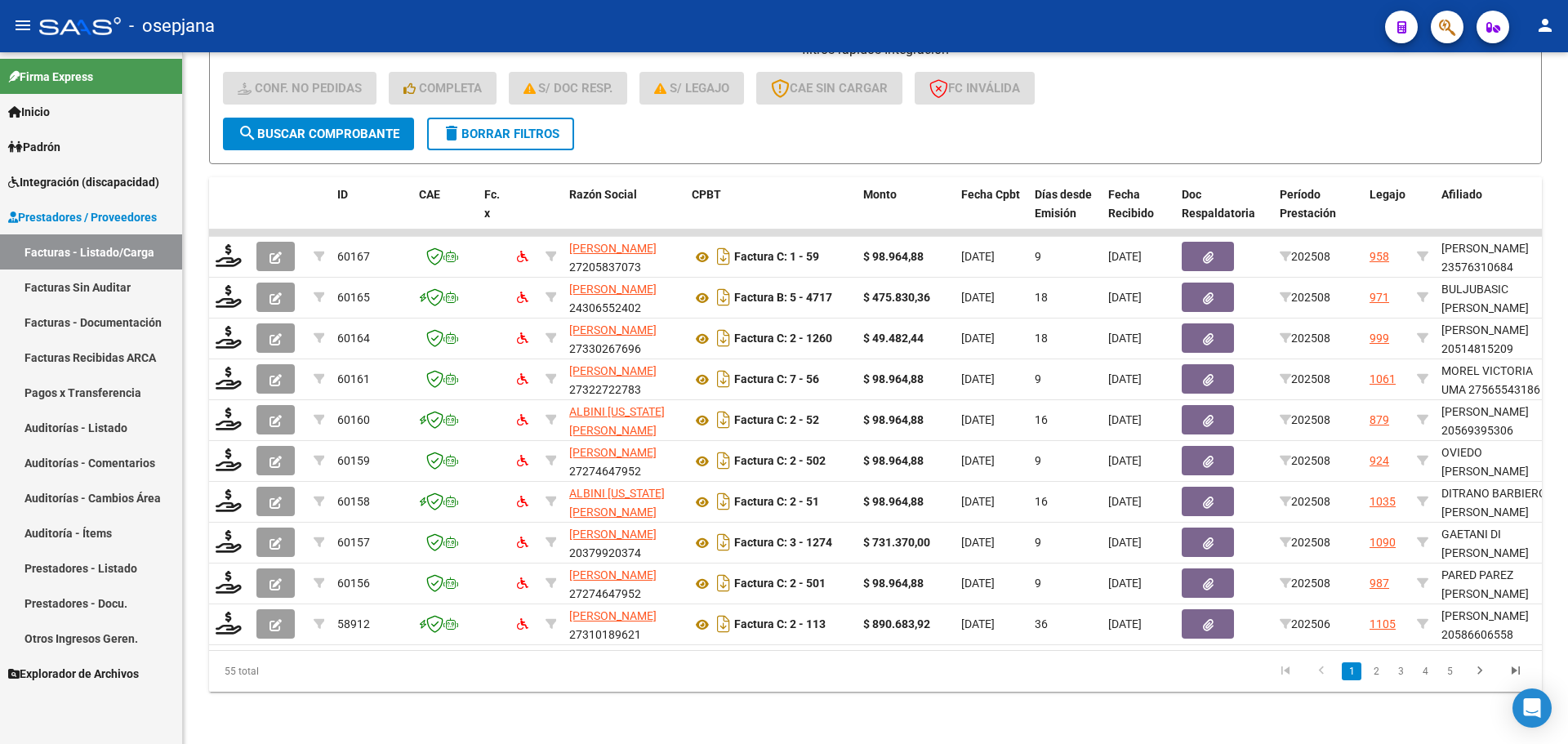
click at [89, 212] on span "Prestadores / Proveedores" at bounding box center [83, 217] width 149 height 18
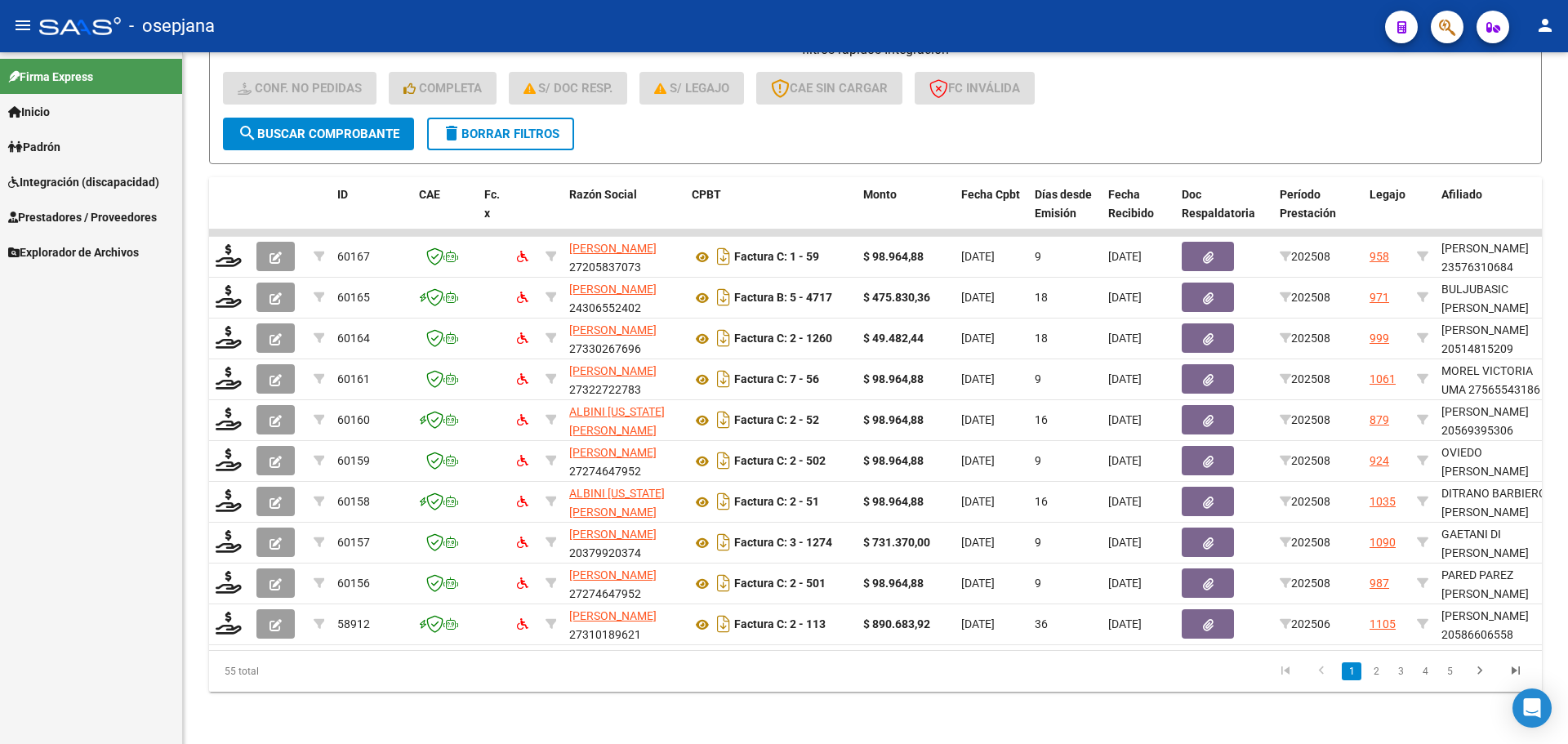
click at [94, 177] on span "Integración (discapacidad)" at bounding box center [84, 182] width 151 height 18
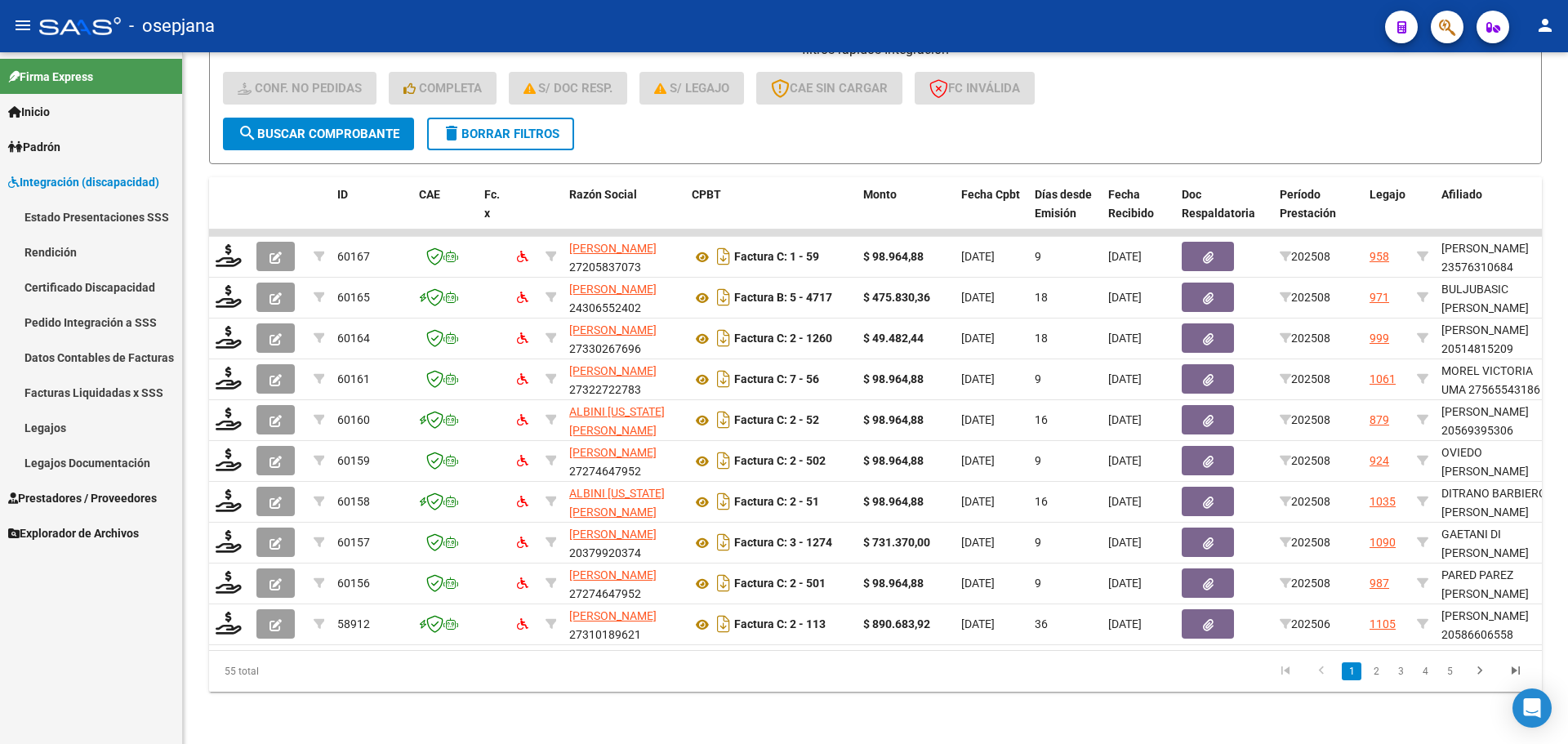
click at [102, 480] on link "Prestadores / Proveedores" at bounding box center [91, 497] width 182 height 35
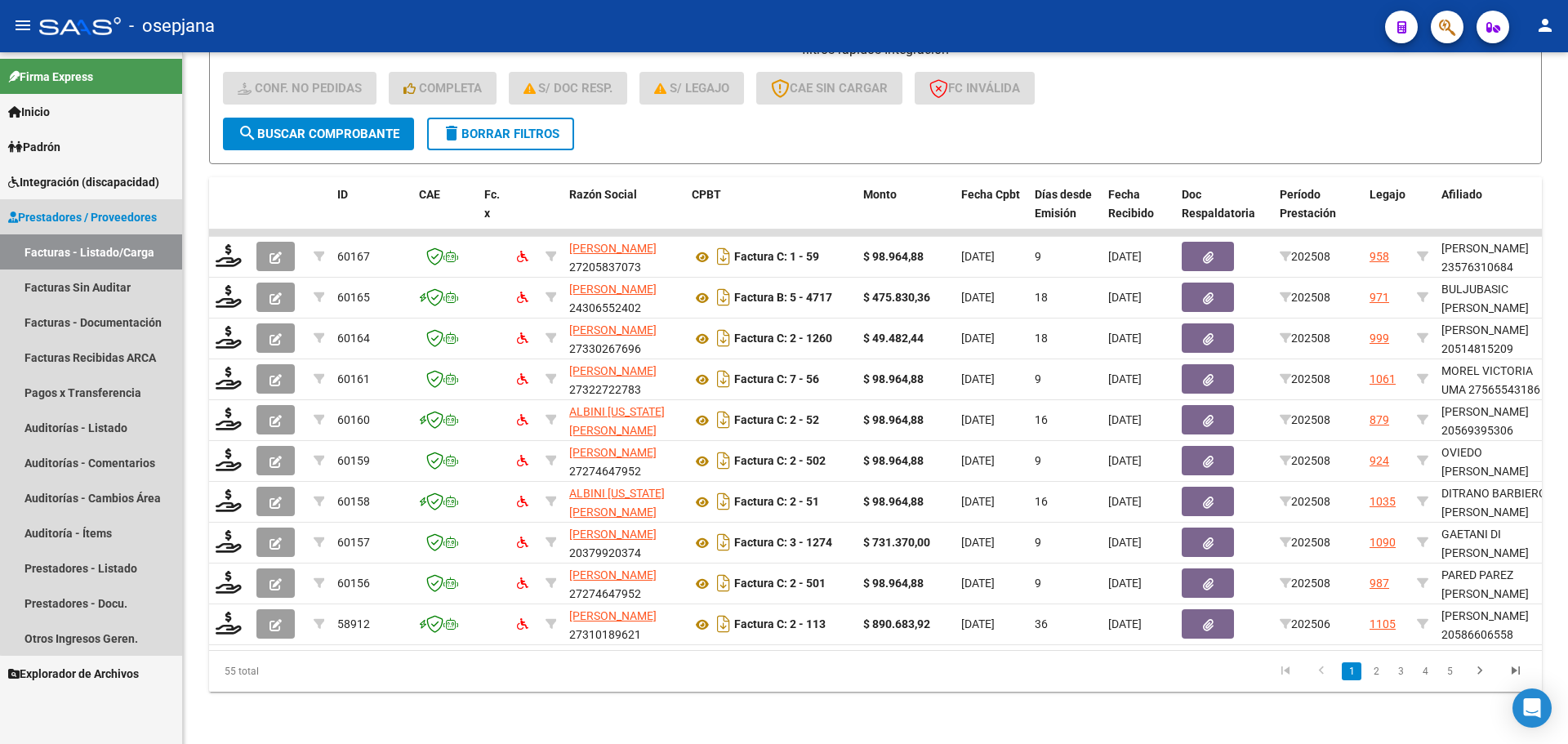
click at [102, 252] on link "Facturas - Listado/Carga" at bounding box center [91, 251] width 182 height 35
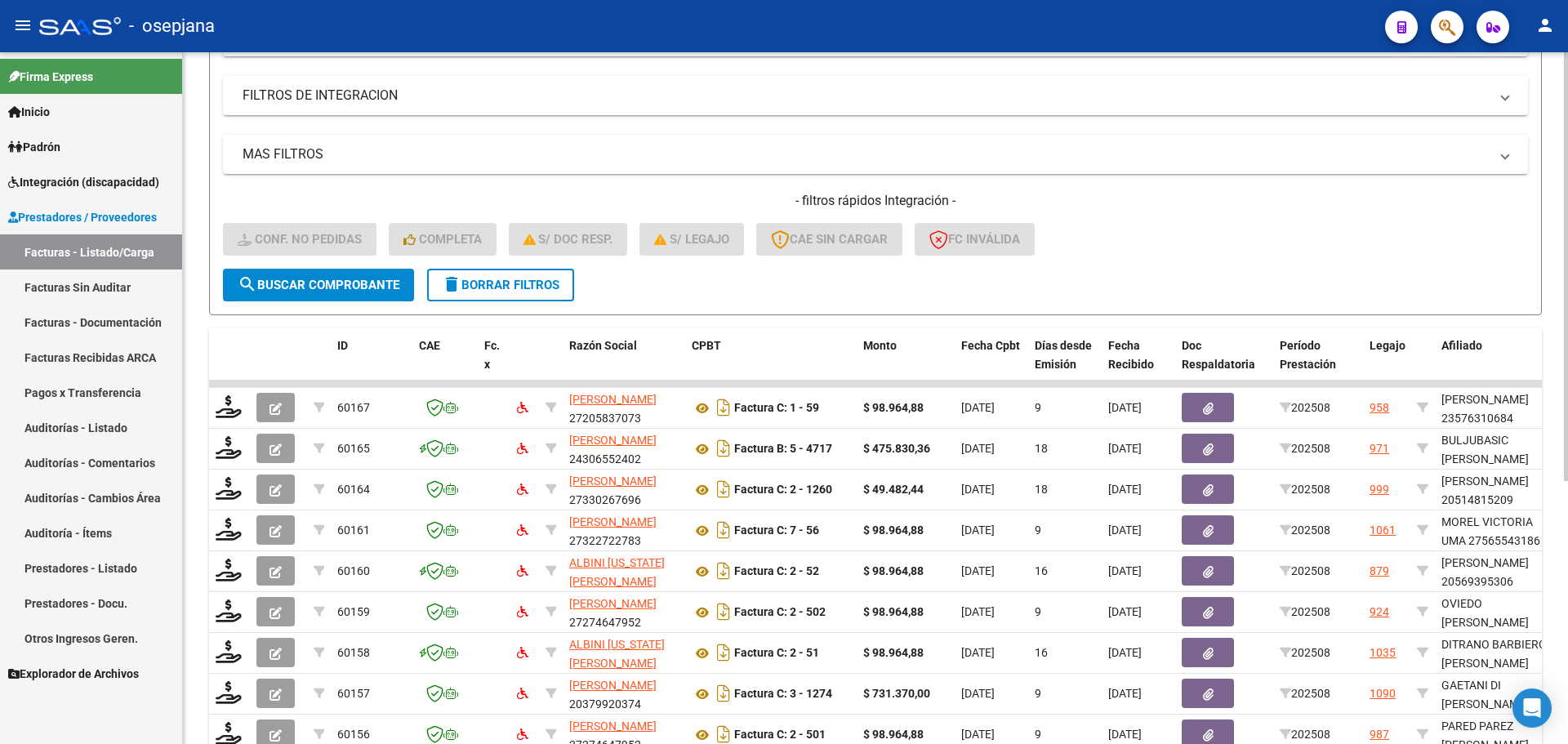
click at [528, 286] on span "delete Borrar Filtros" at bounding box center [501, 285] width 118 height 15
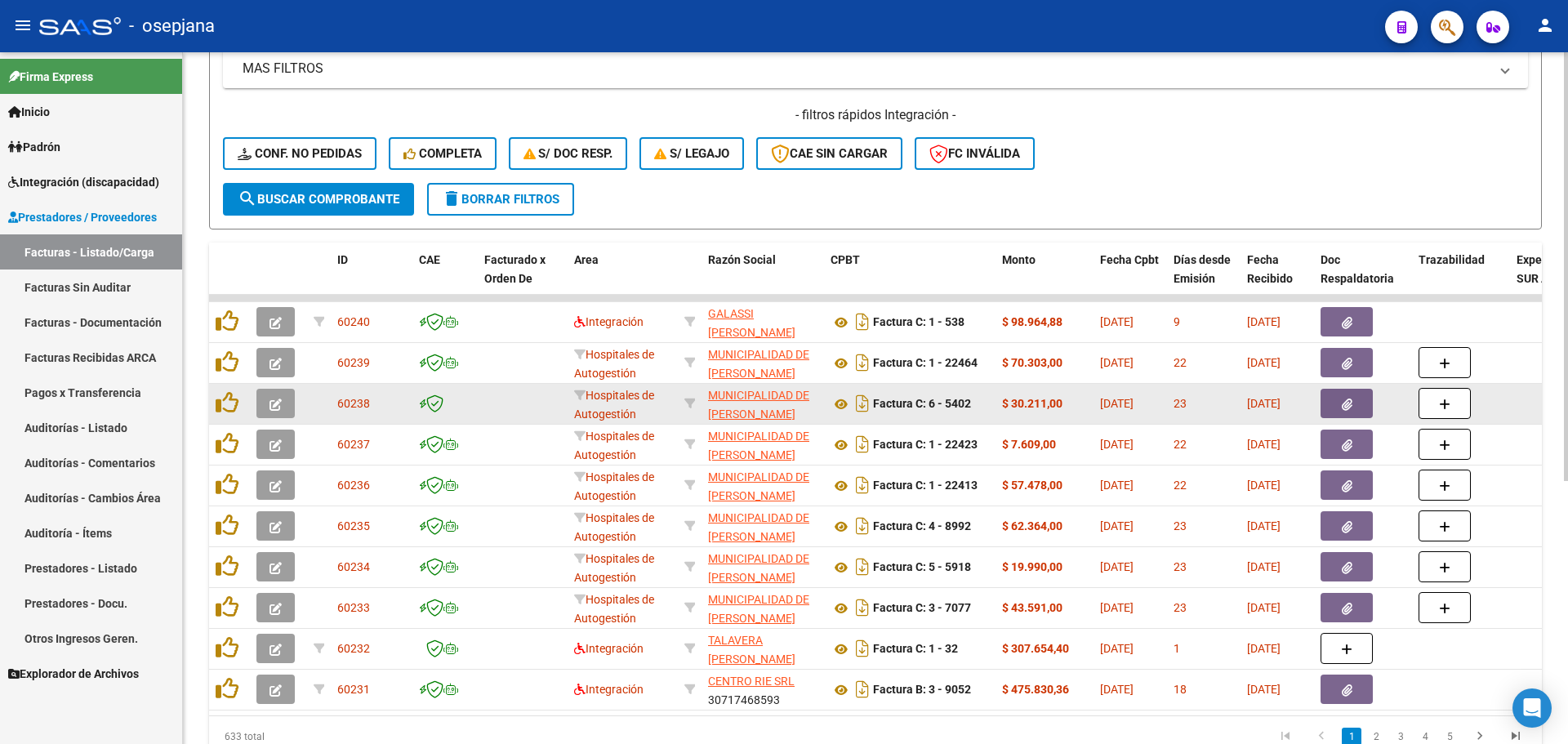
scroll to position [424, 0]
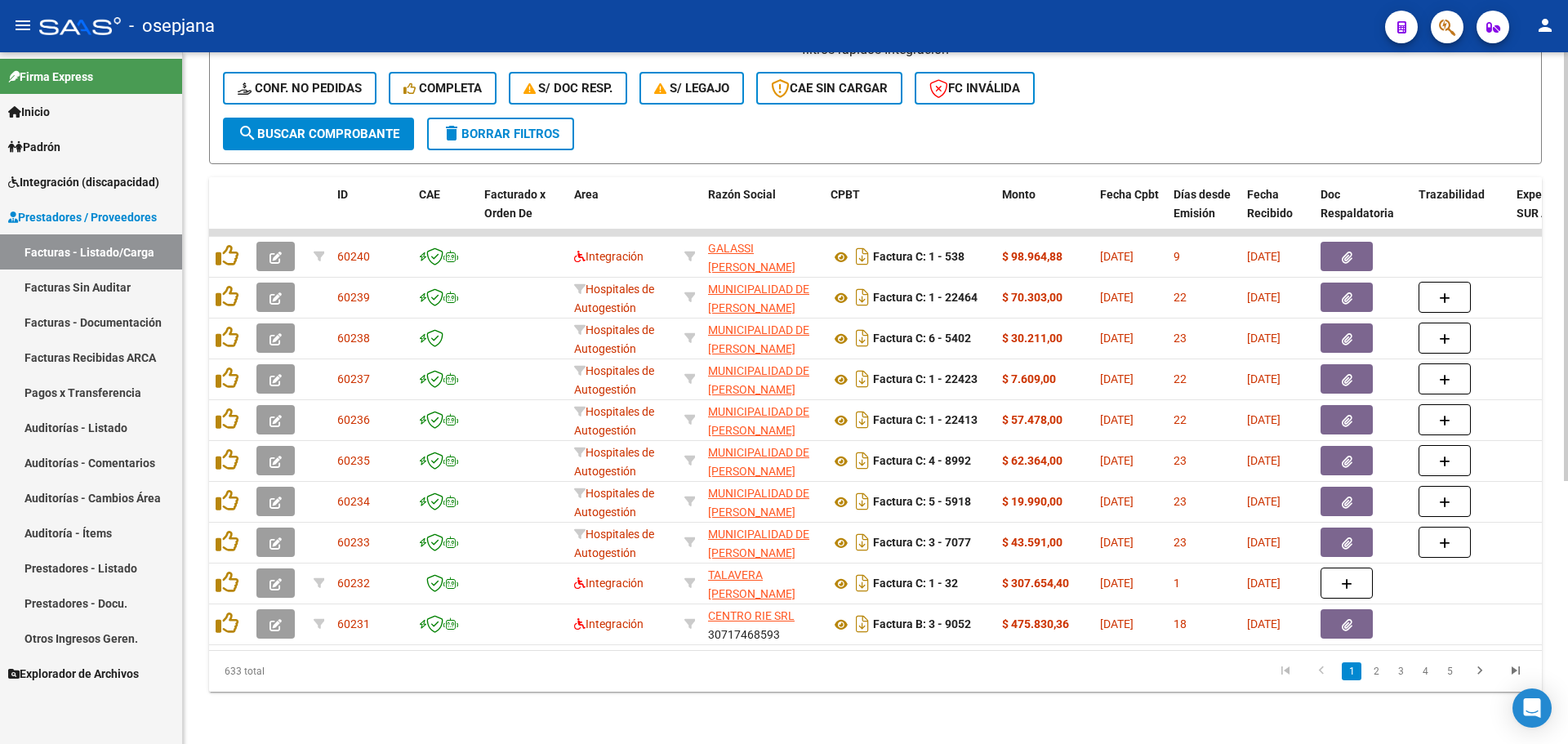
click at [1521, 660] on li at bounding box center [1516, 671] width 36 height 28
click at [1516, 670] on icon "go to last page" at bounding box center [1516, 673] width 21 height 20
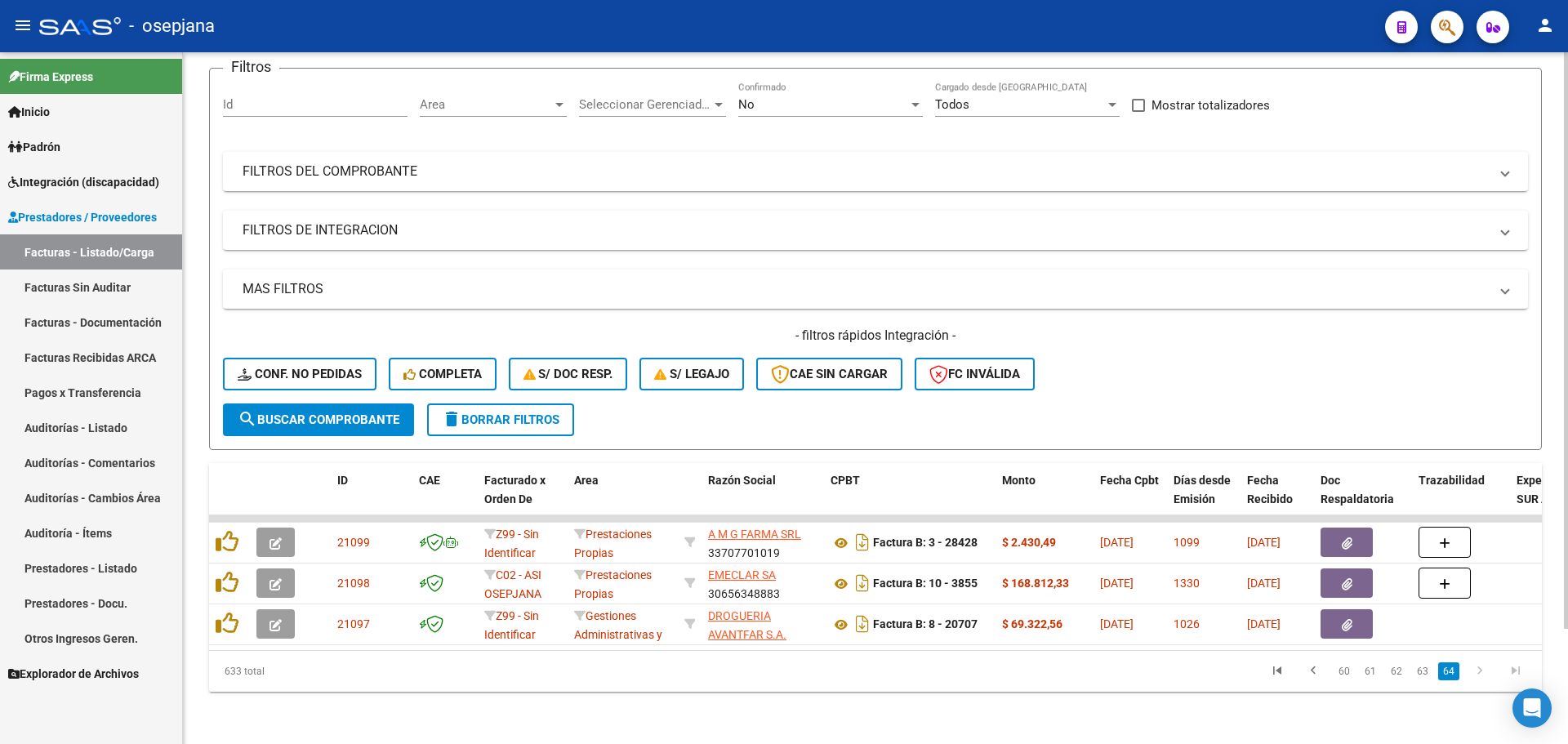
scroll to position [138, 0]
click at [1420, 676] on link "63" at bounding box center [1422, 671] width 21 height 18
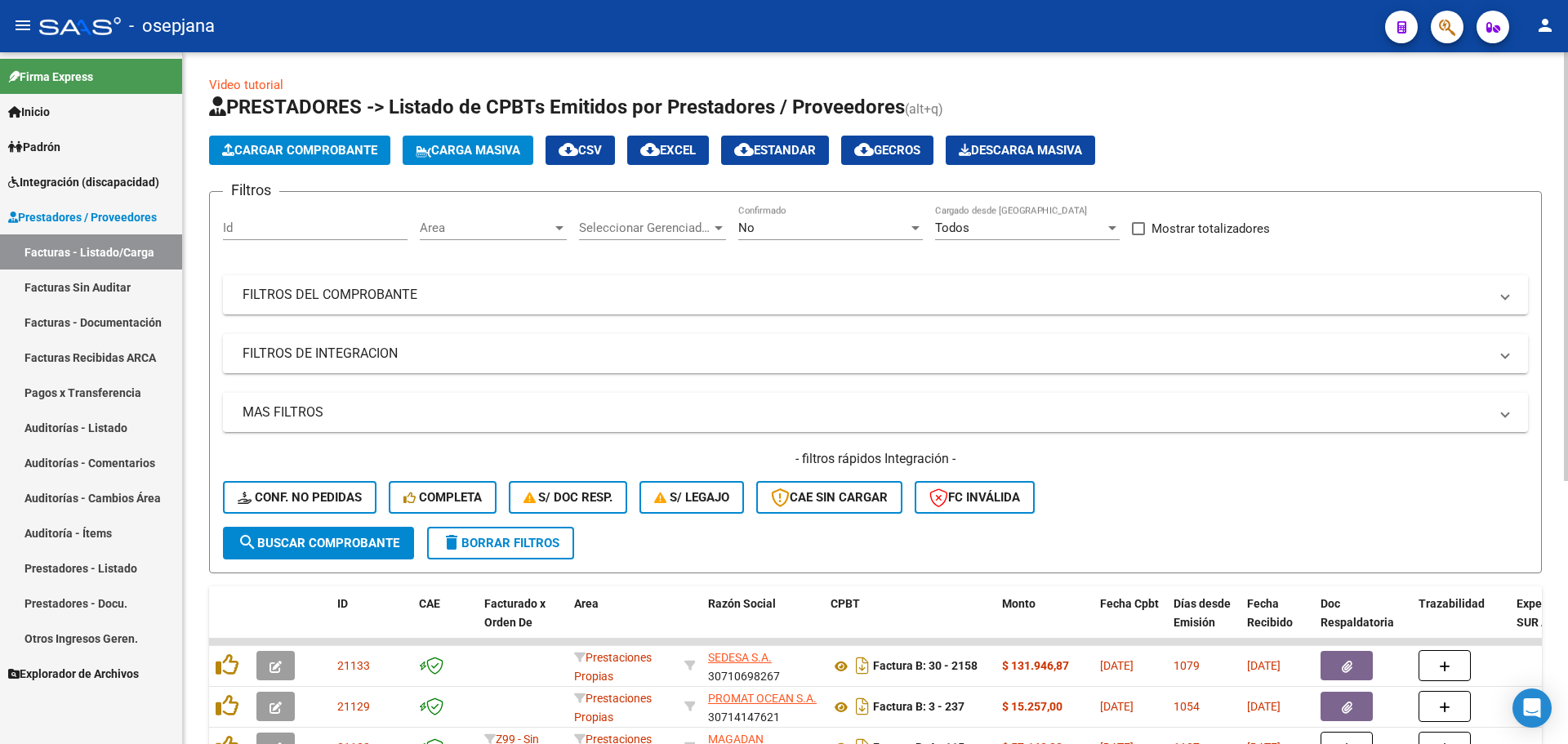
scroll to position [0, 0]
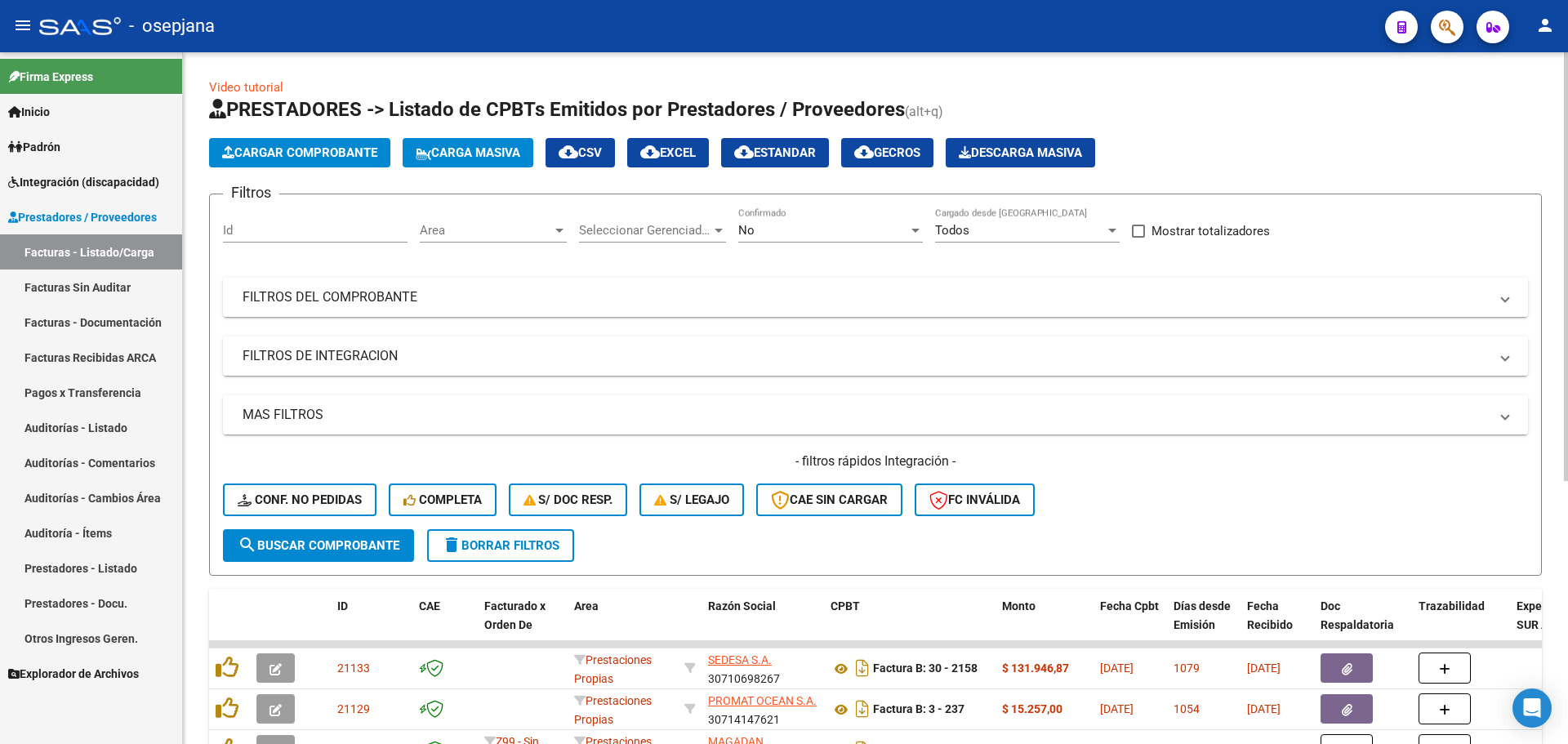
click at [522, 233] on span "Area" at bounding box center [486, 230] width 133 height 15
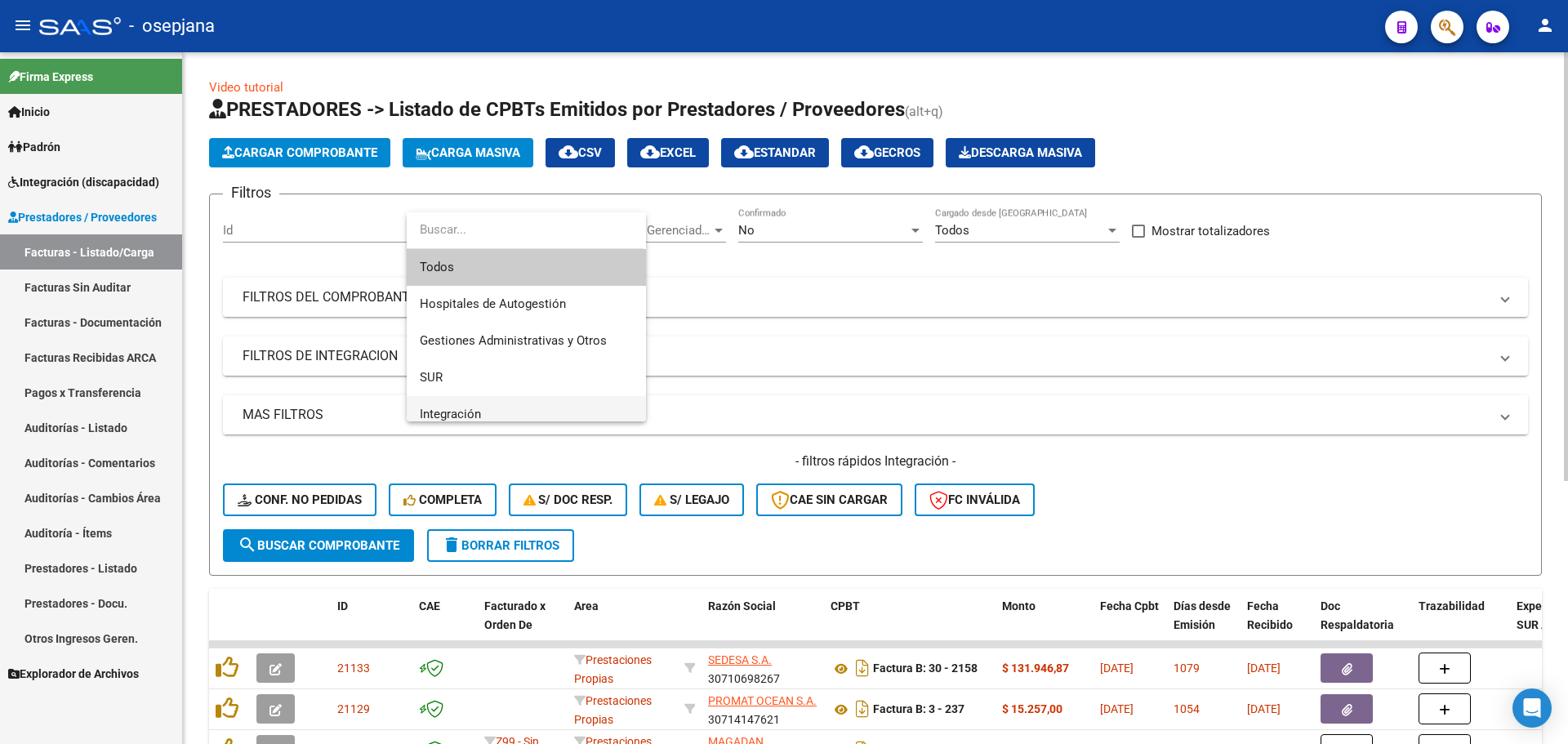
click at [509, 401] on span "Integración" at bounding box center [526, 414] width 213 height 37
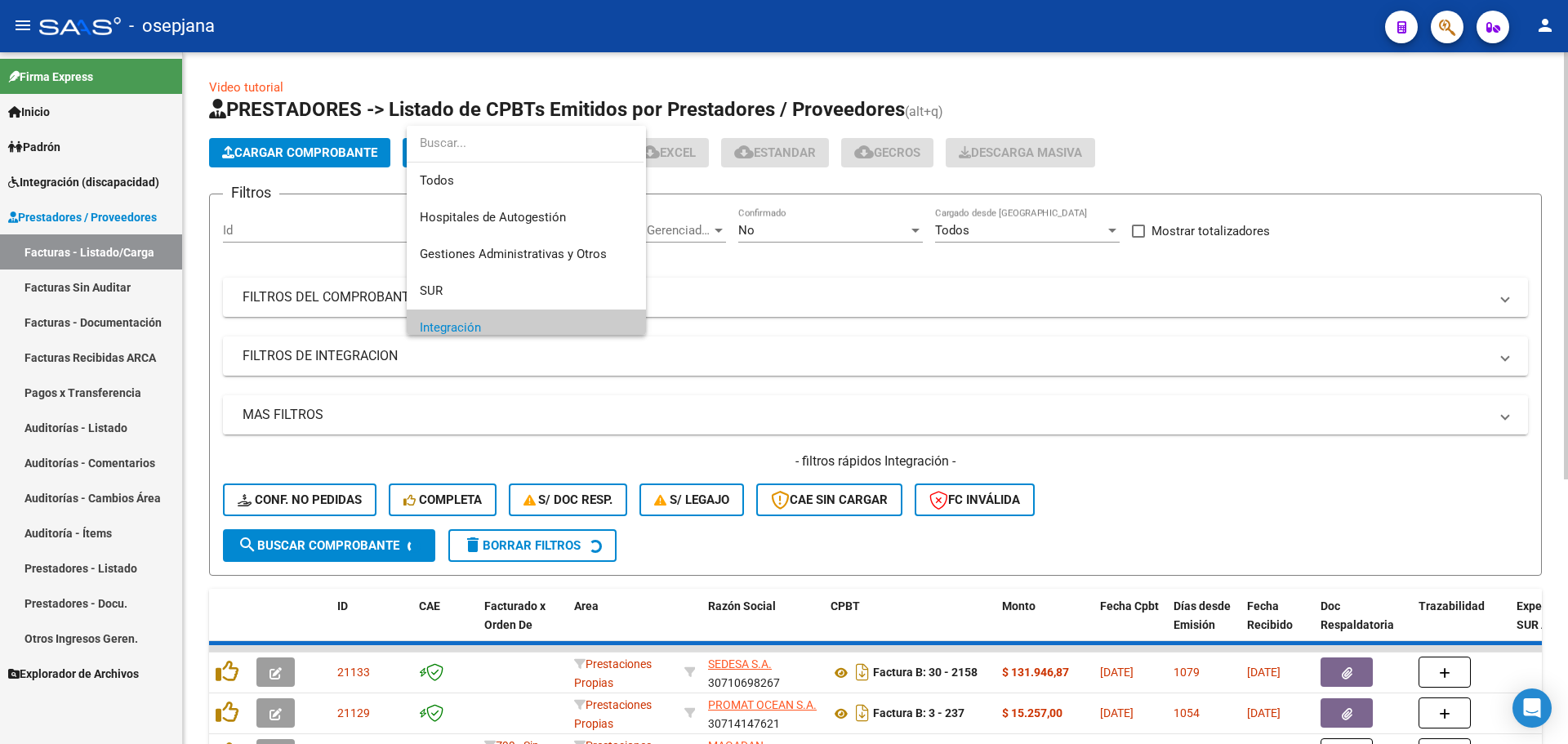
scroll to position [98, 0]
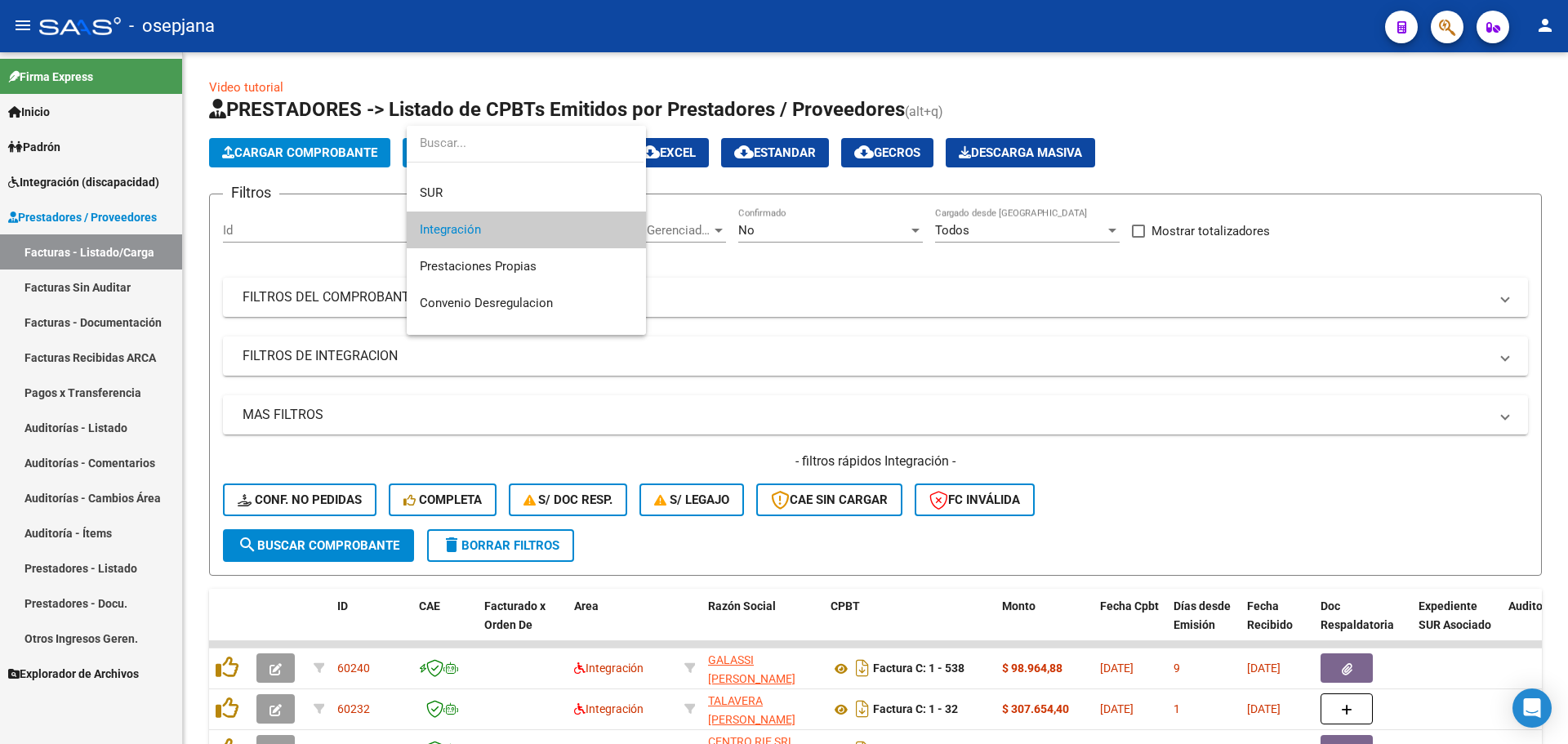
click at [609, 343] on div at bounding box center [784, 372] width 1568 height 744
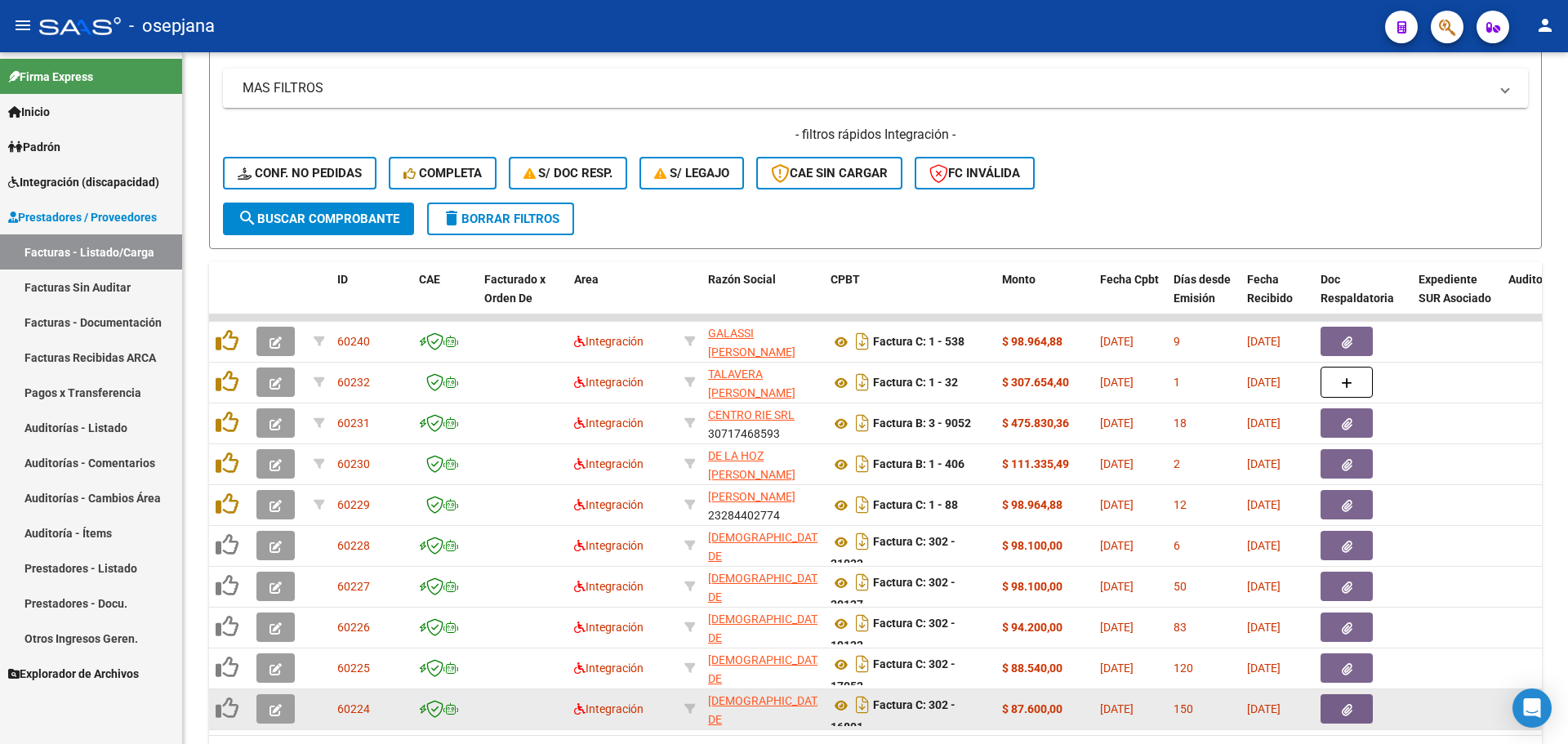
scroll to position [424, 0]
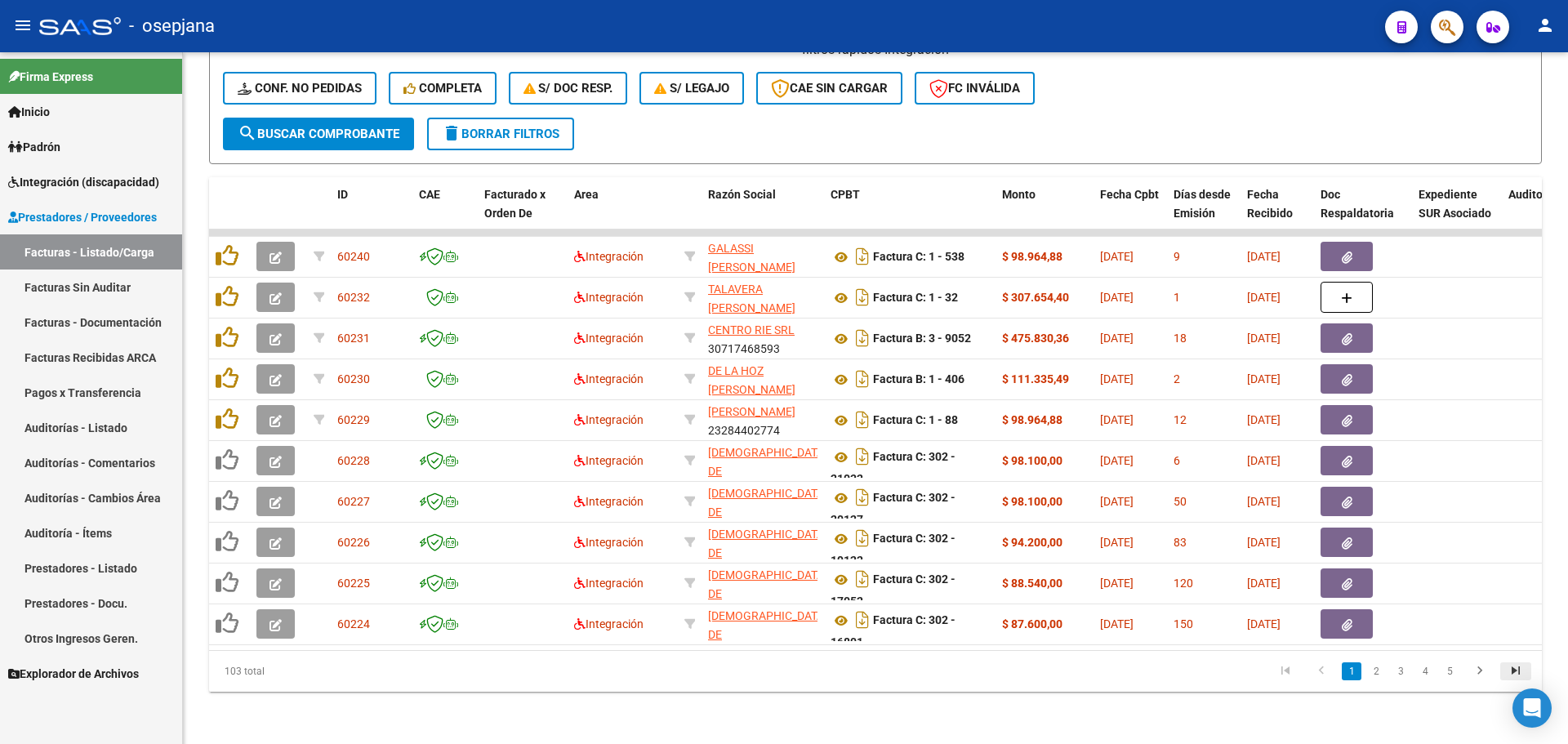
click at [1511, 667] on icon "go to last page" at bounding box center [1516, 673] width 21 height 20
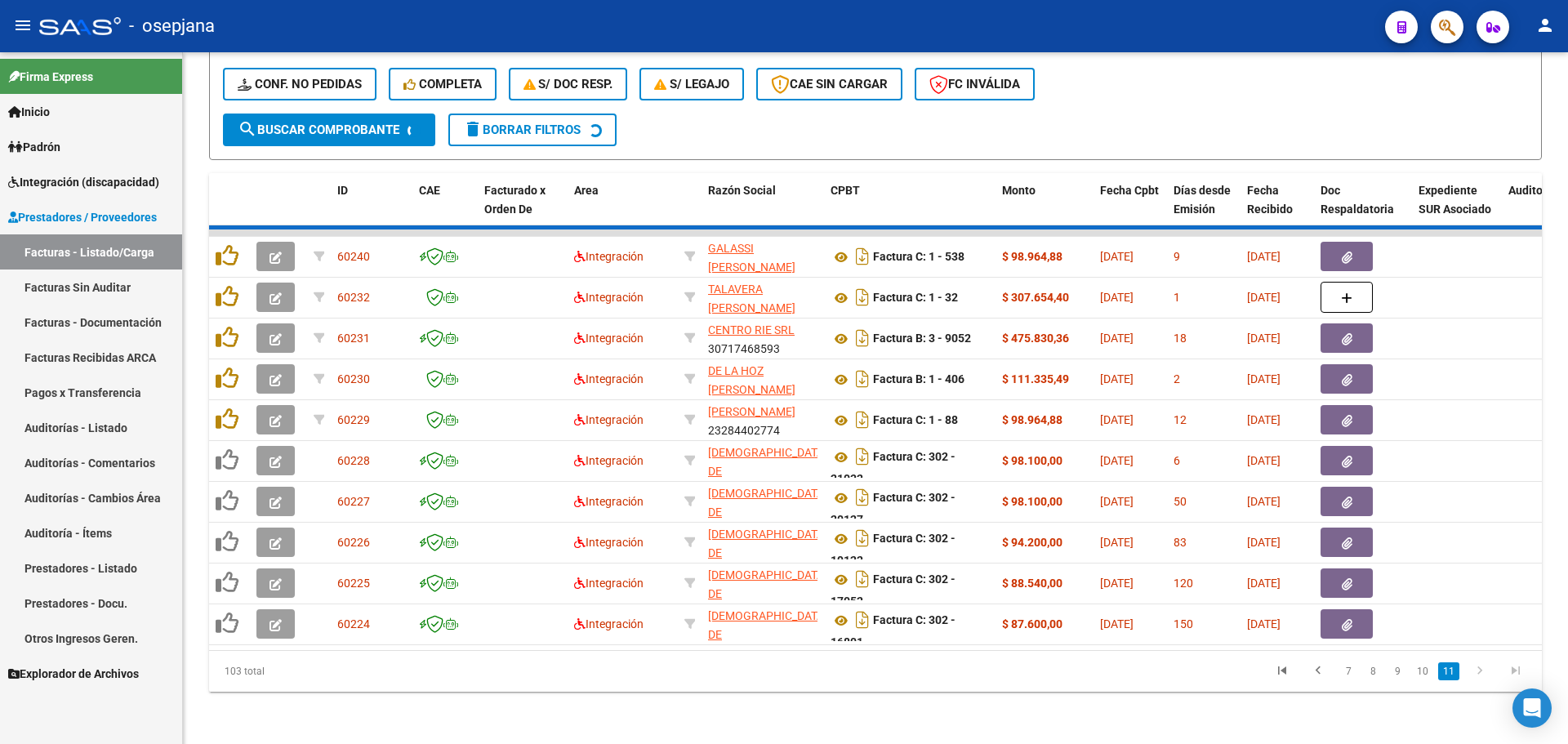
scroll to position [138, 0]
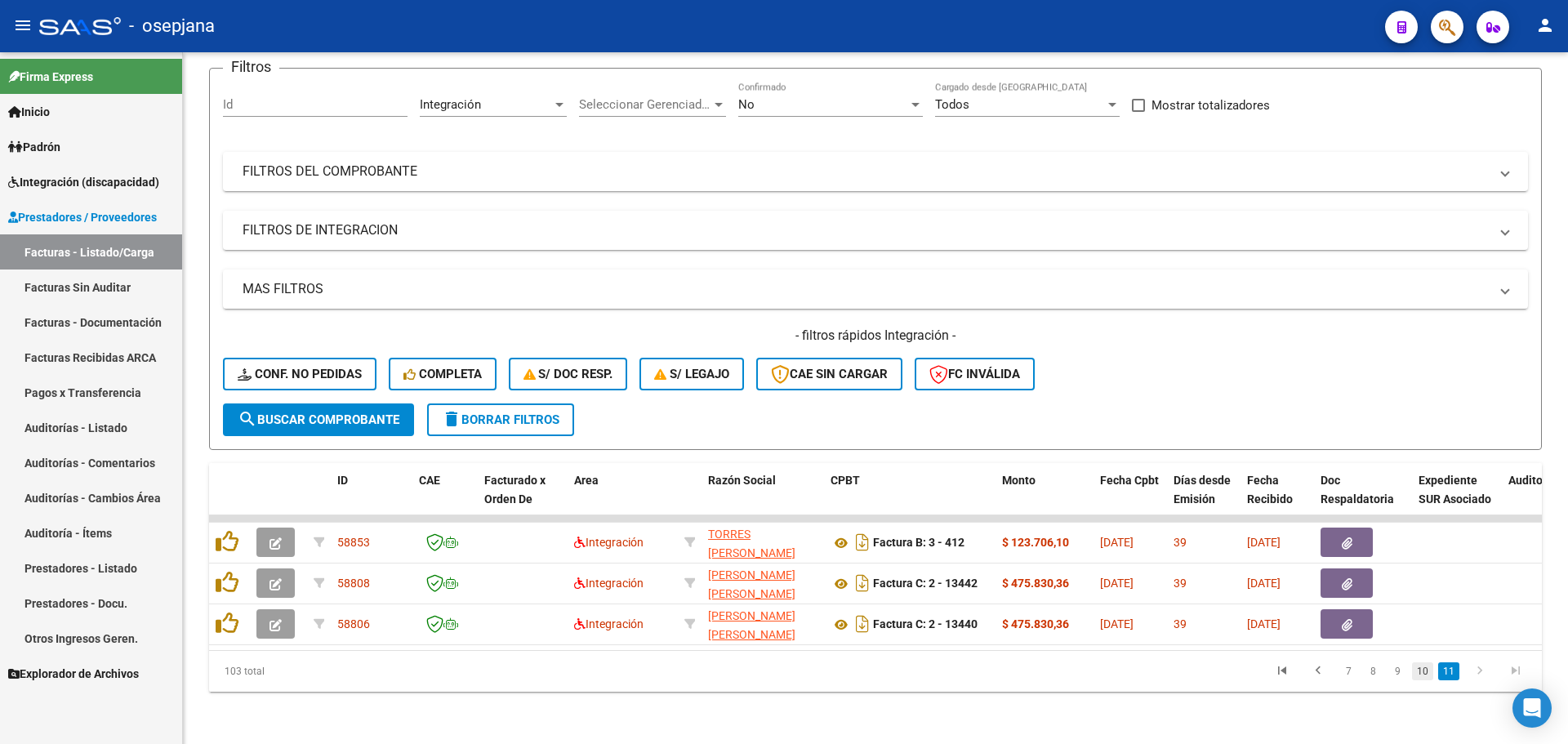
click at [1420, 667] on link "10" at bounding box center [1422, 671] width 21 height 18
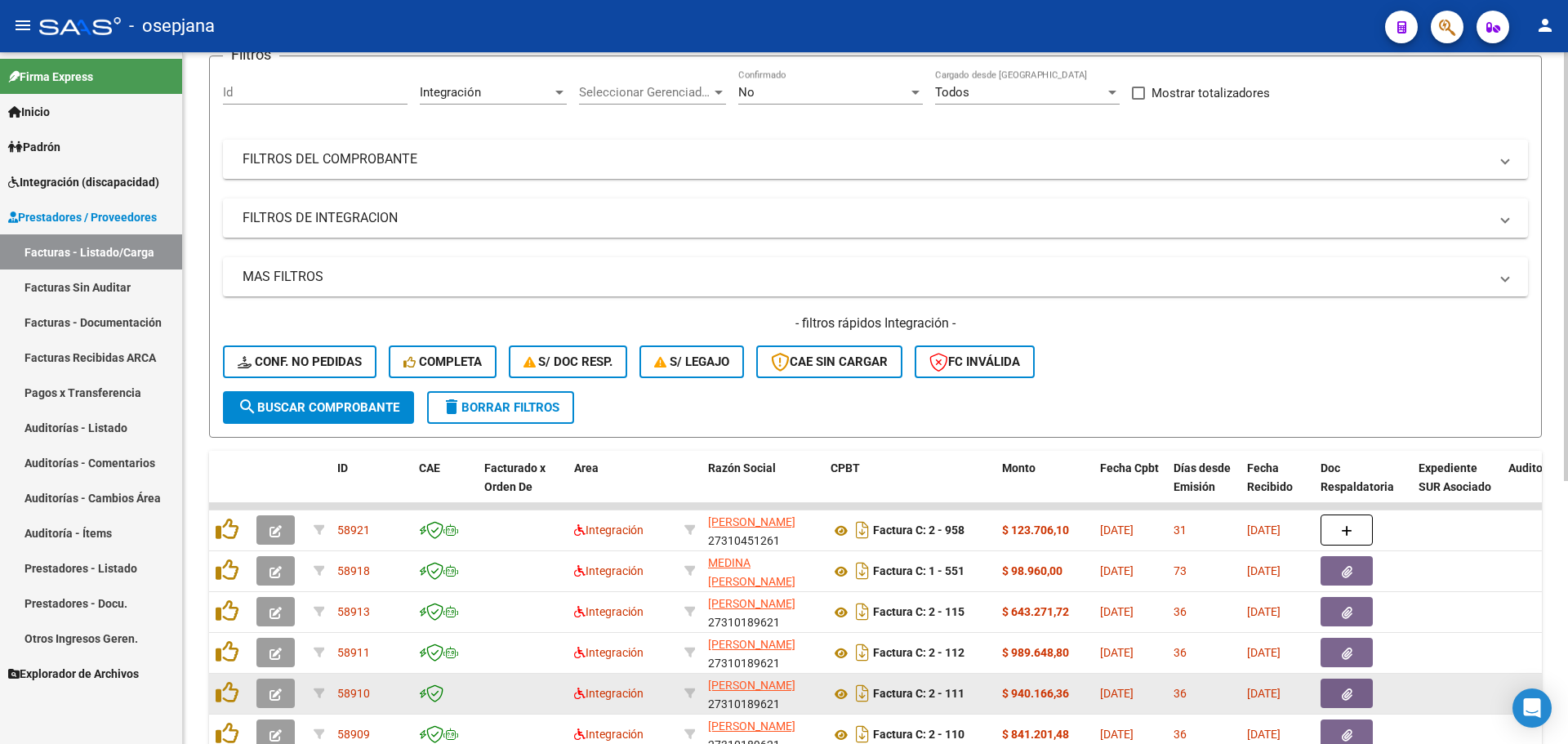
scroll to position [424, 0]
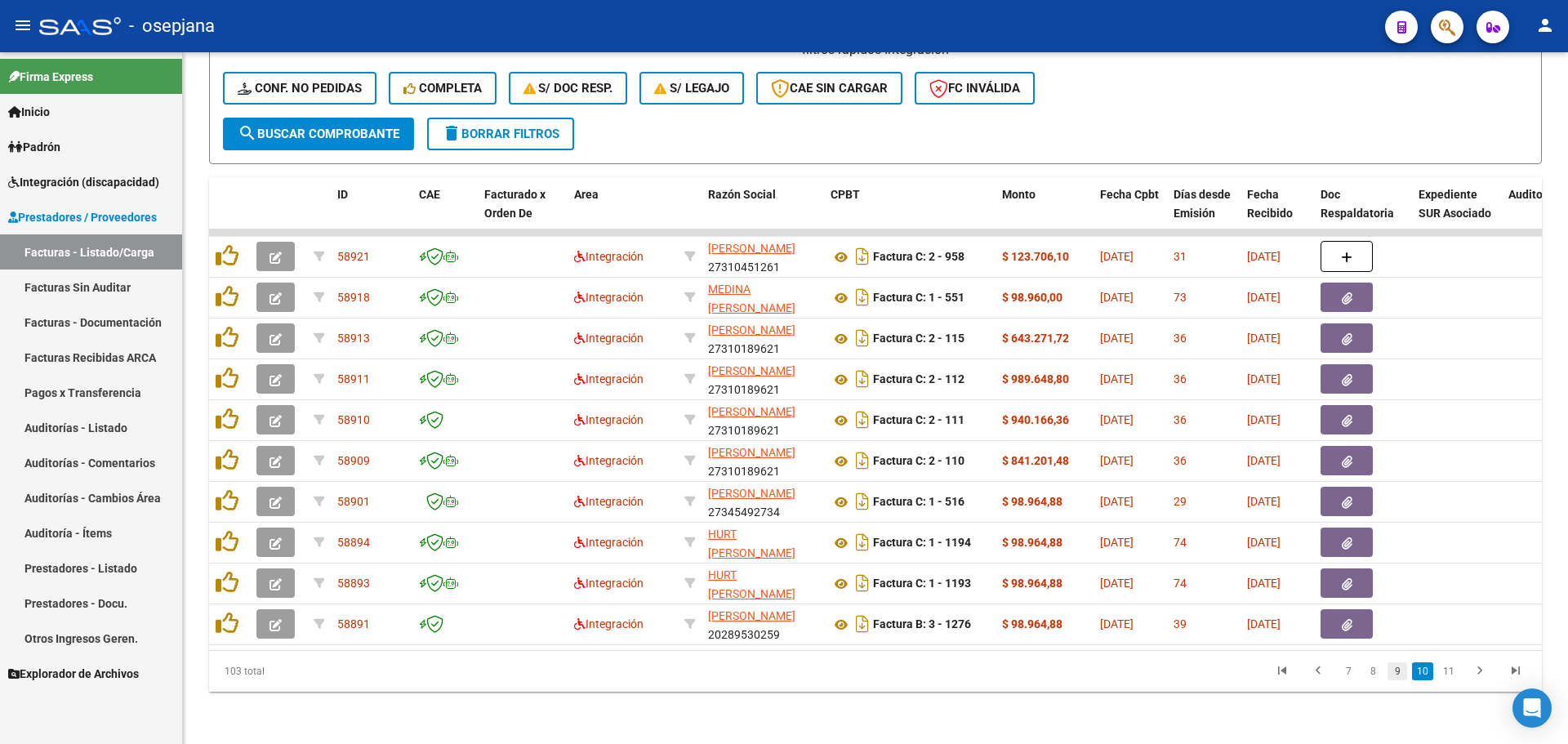
click at [1391, 670] on link "9" at bounding box center [1398, 671] width 20 height 18
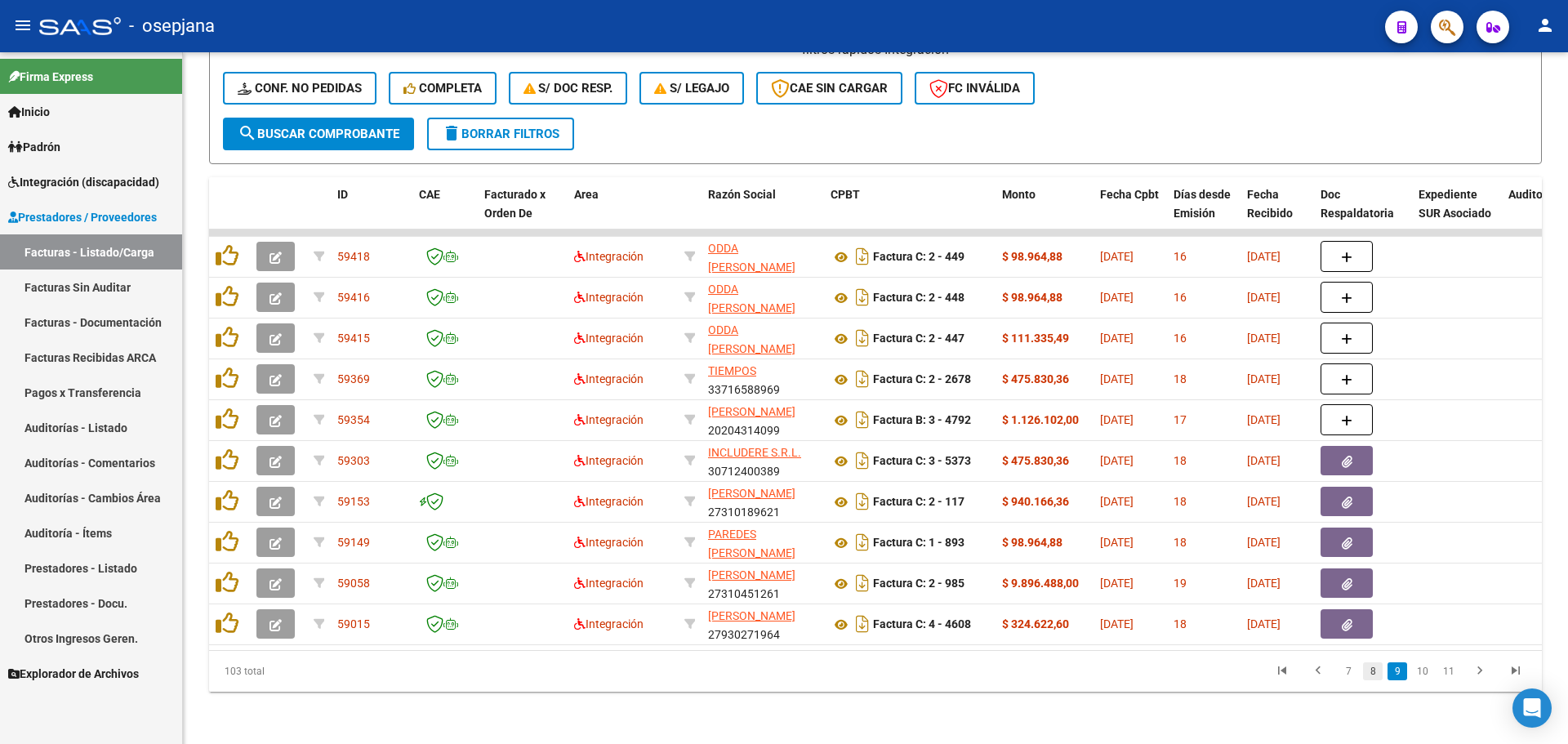
click at [1367, 668] on link "8" at bounding box center [1373, 671] width 20 height 18
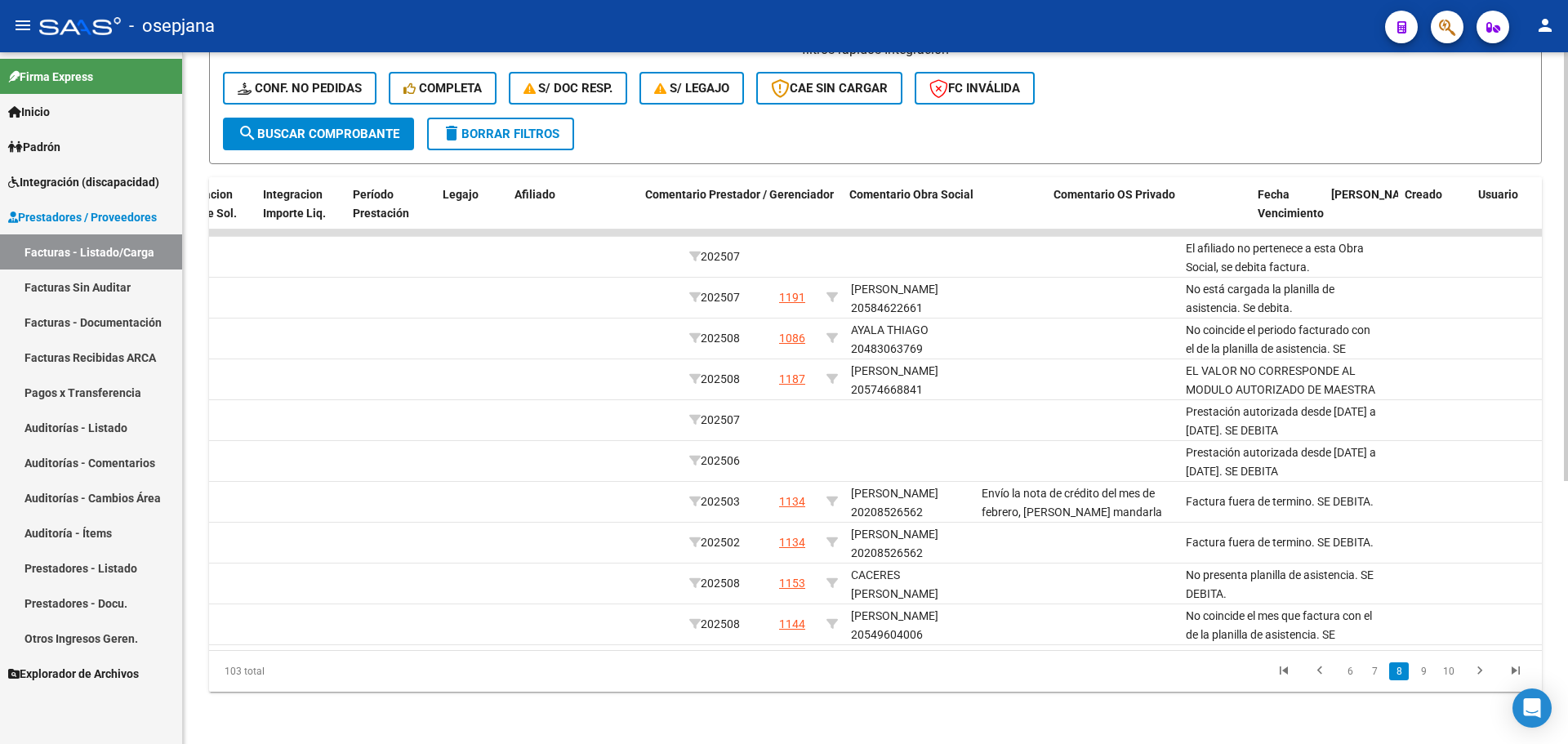
scroll to position [0, 2115]
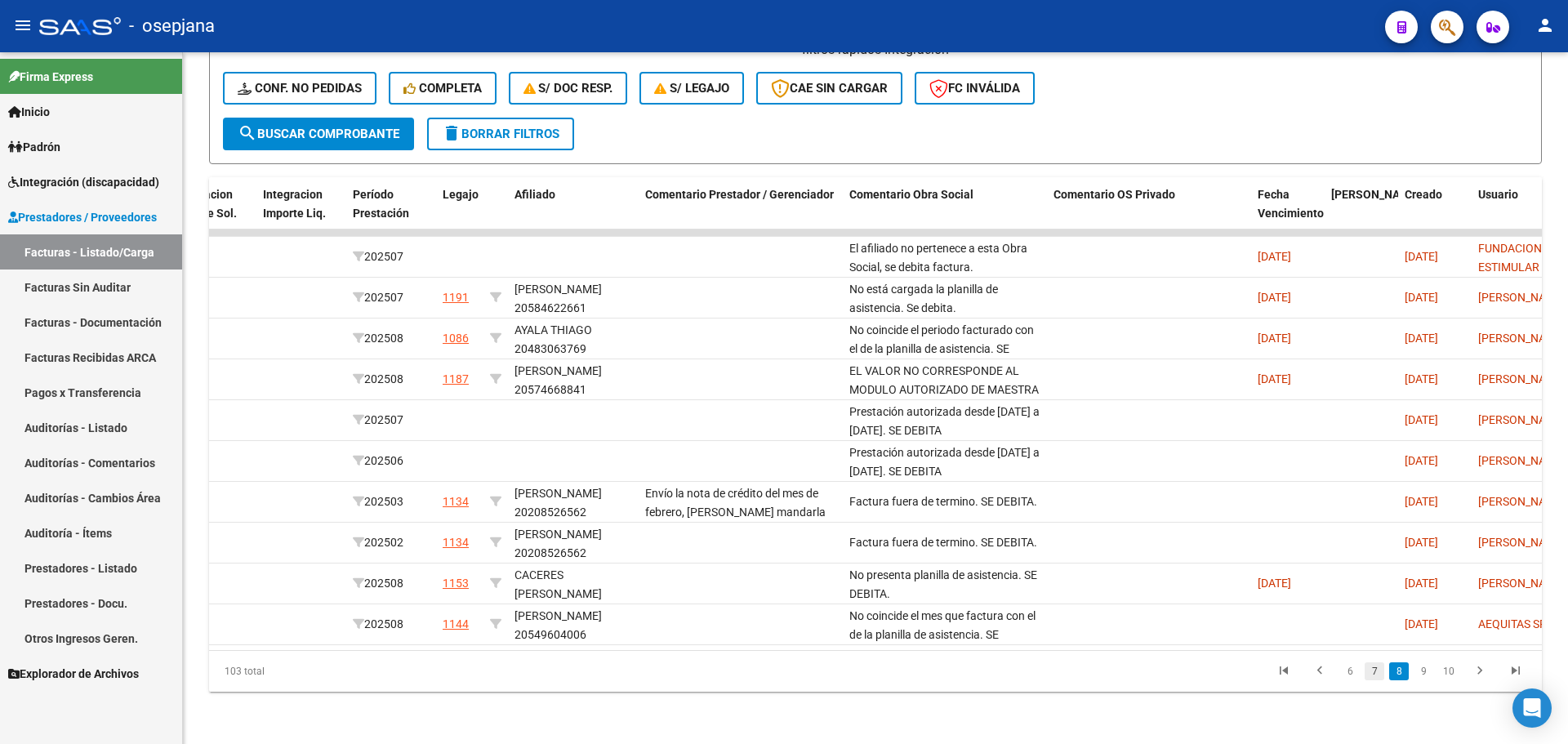
click at [1379, 672] on link "7" at bounding box center [1375, 671] width 20 height 18
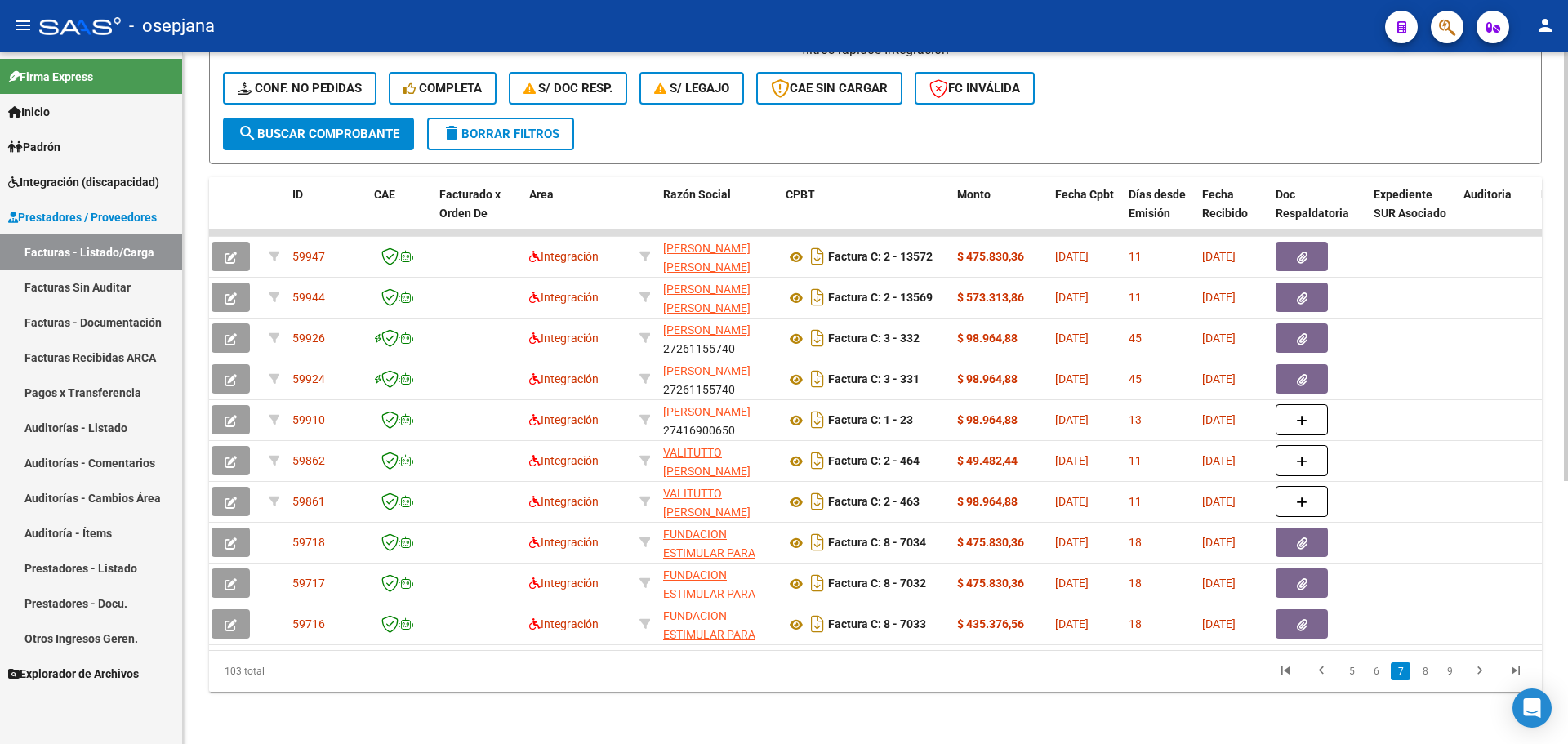
scroll to position [0, 43]
click at [1376, 672] on link "6" at bounding box center [1376, 671] width 20 height 18
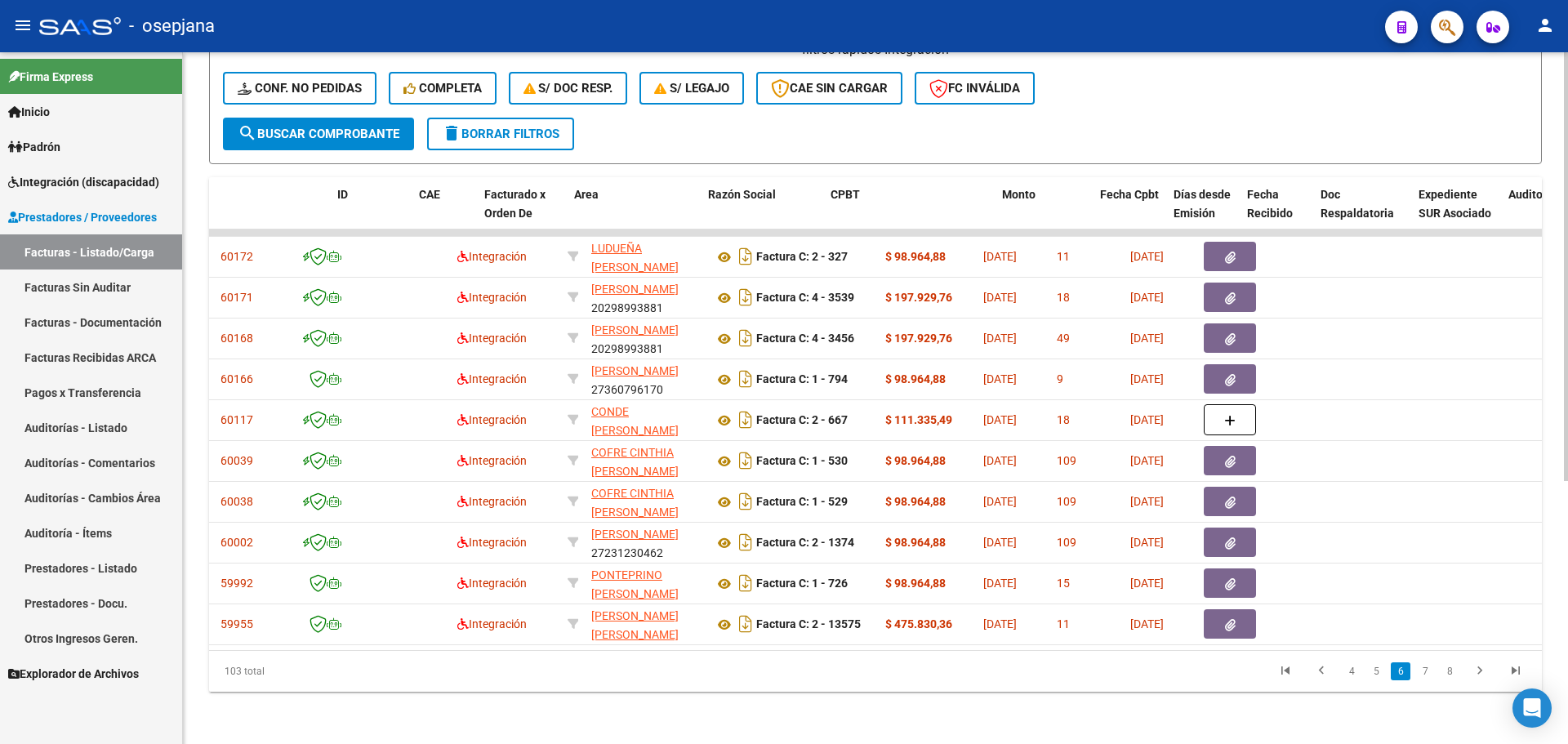
scroll to position [0, 0]
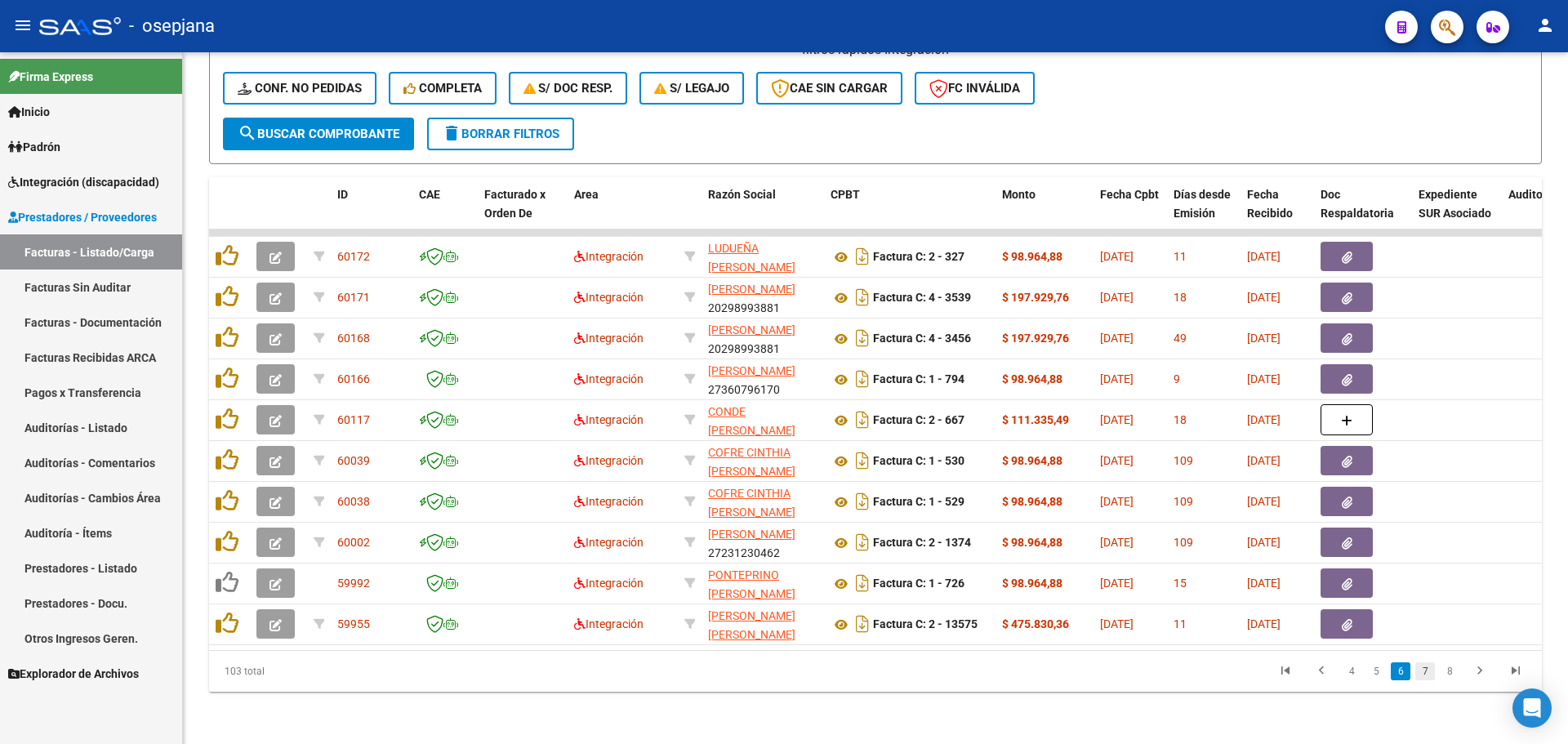
click at [1424, 667] on link "7" at bounding box center [1425, 671] width 20 height 18
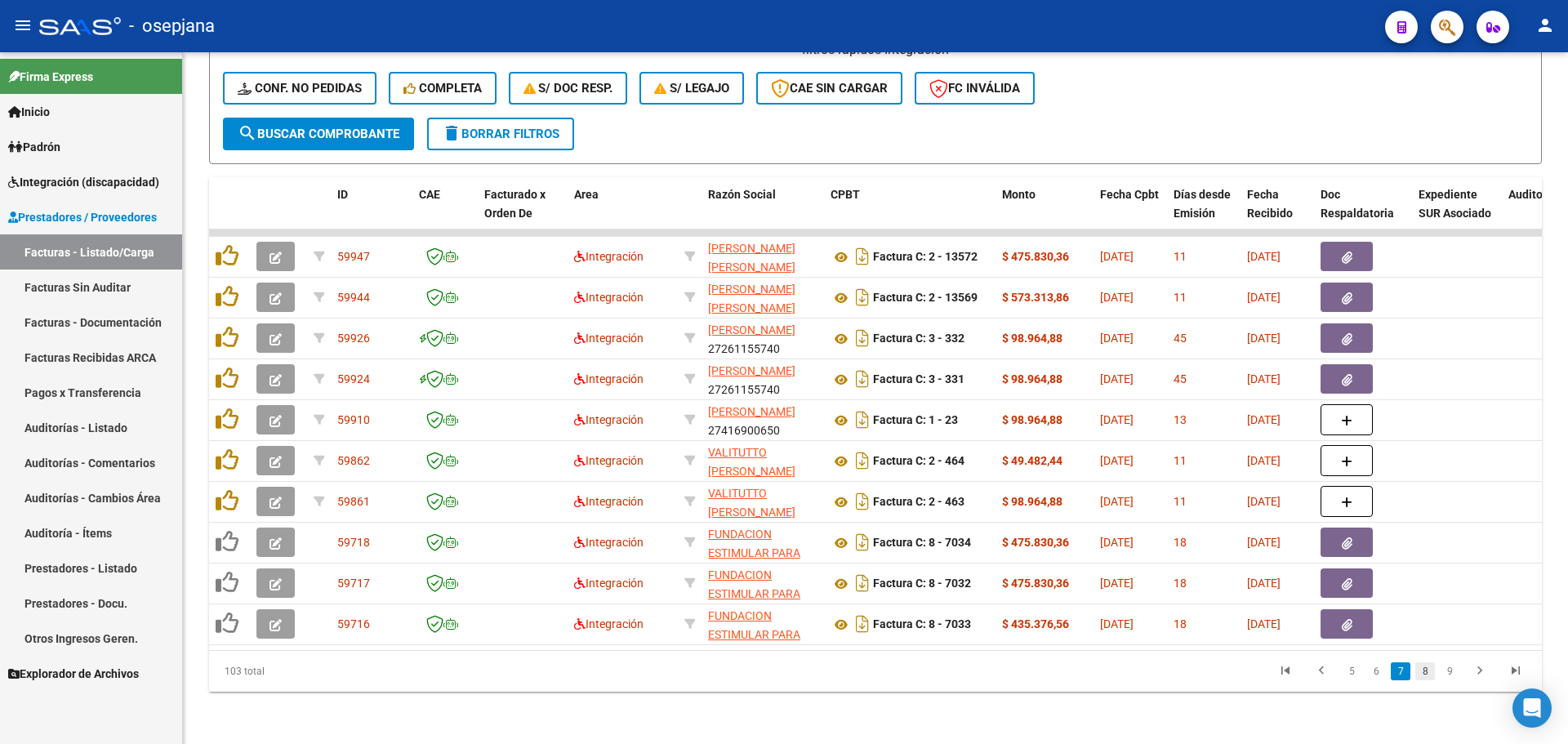
click at [1419, 671] on link "8" at bounding box center [1425, 671] width 20 height 18
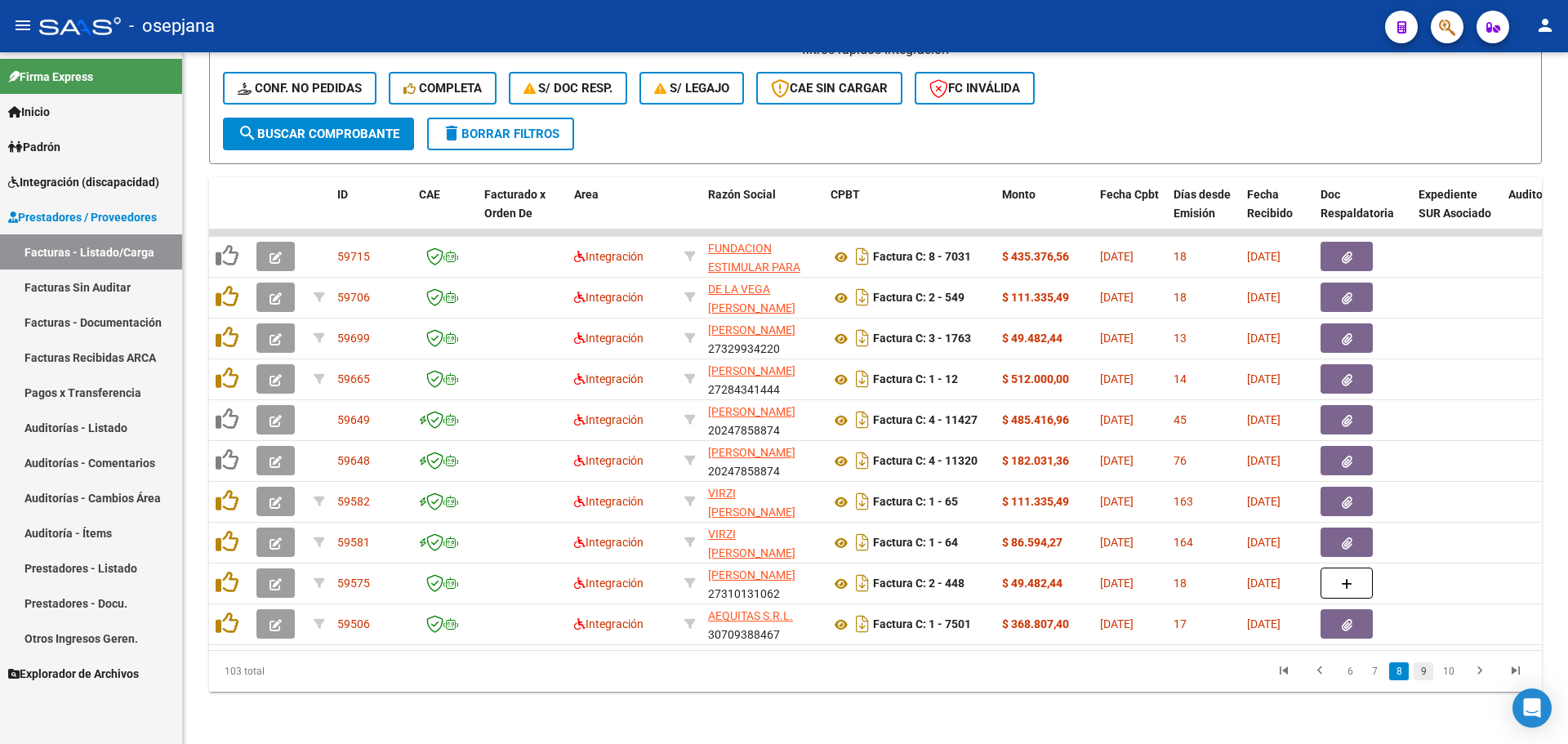
click at [1427, 668] on link "9" at bounding box center [1423, 671] width 20 height 18
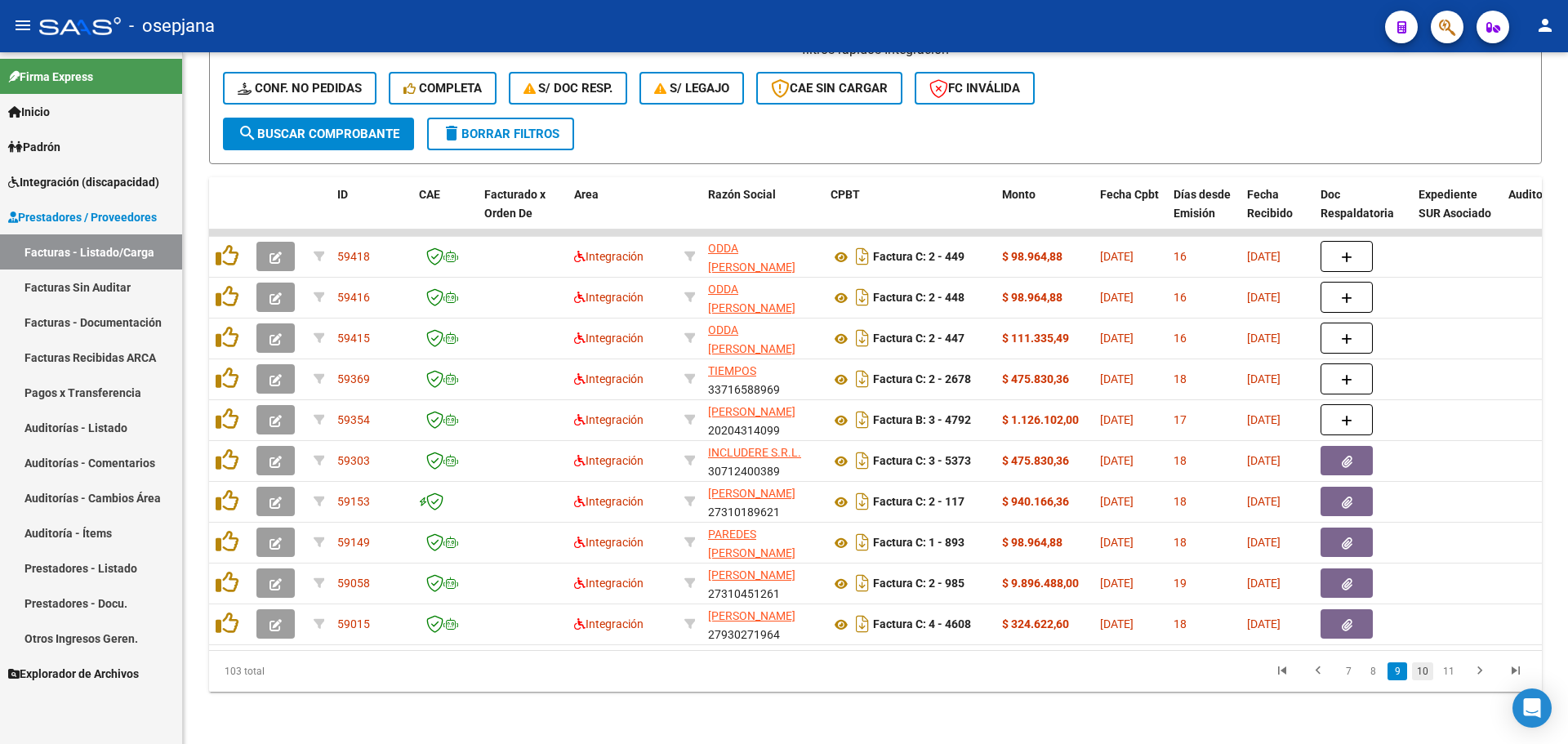
click at [1429, 669] on link "10" at bounding box center [1422, 671] width 21 height 18
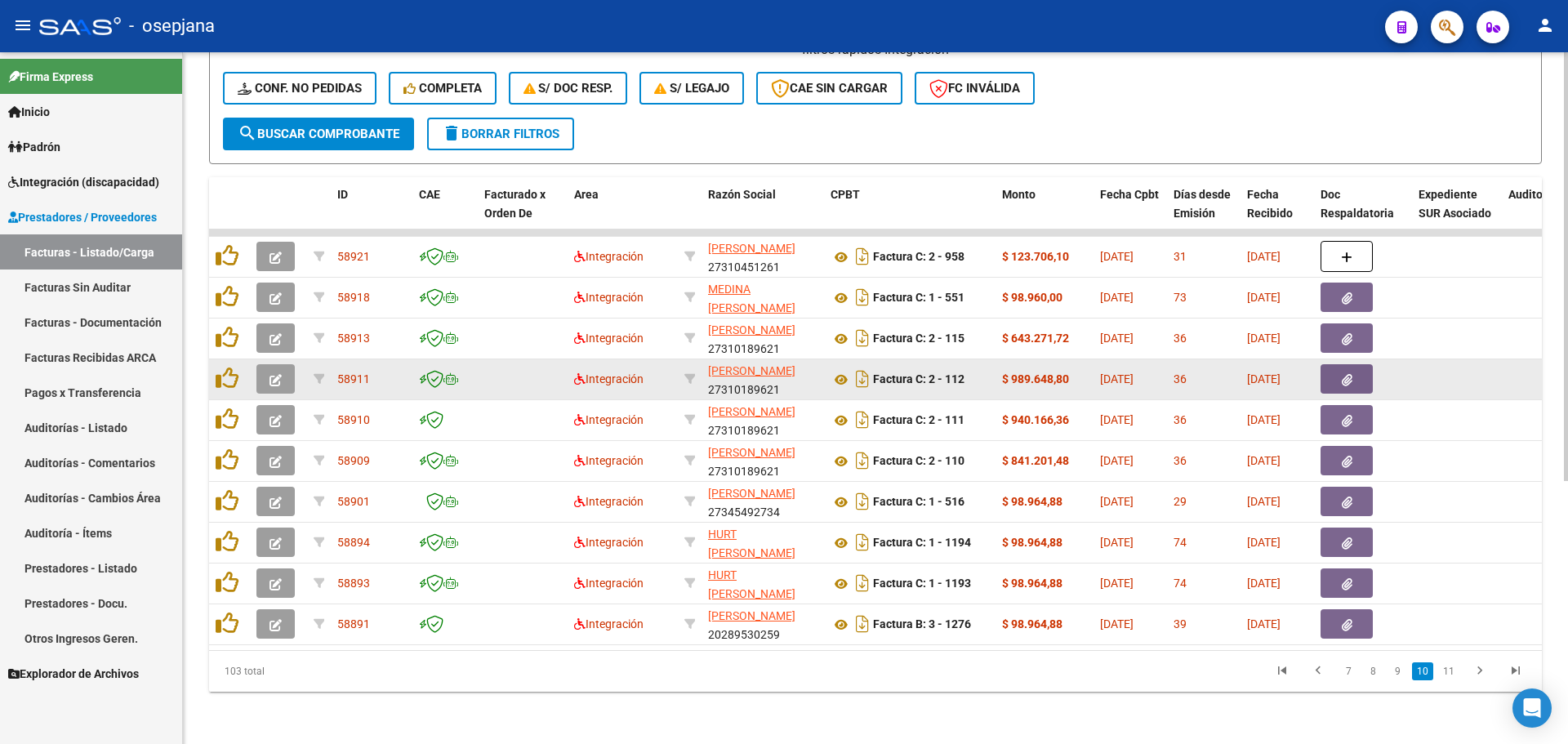
click at [266, 364] on button "button" at bounding box center [275, 379] width 38 height 29
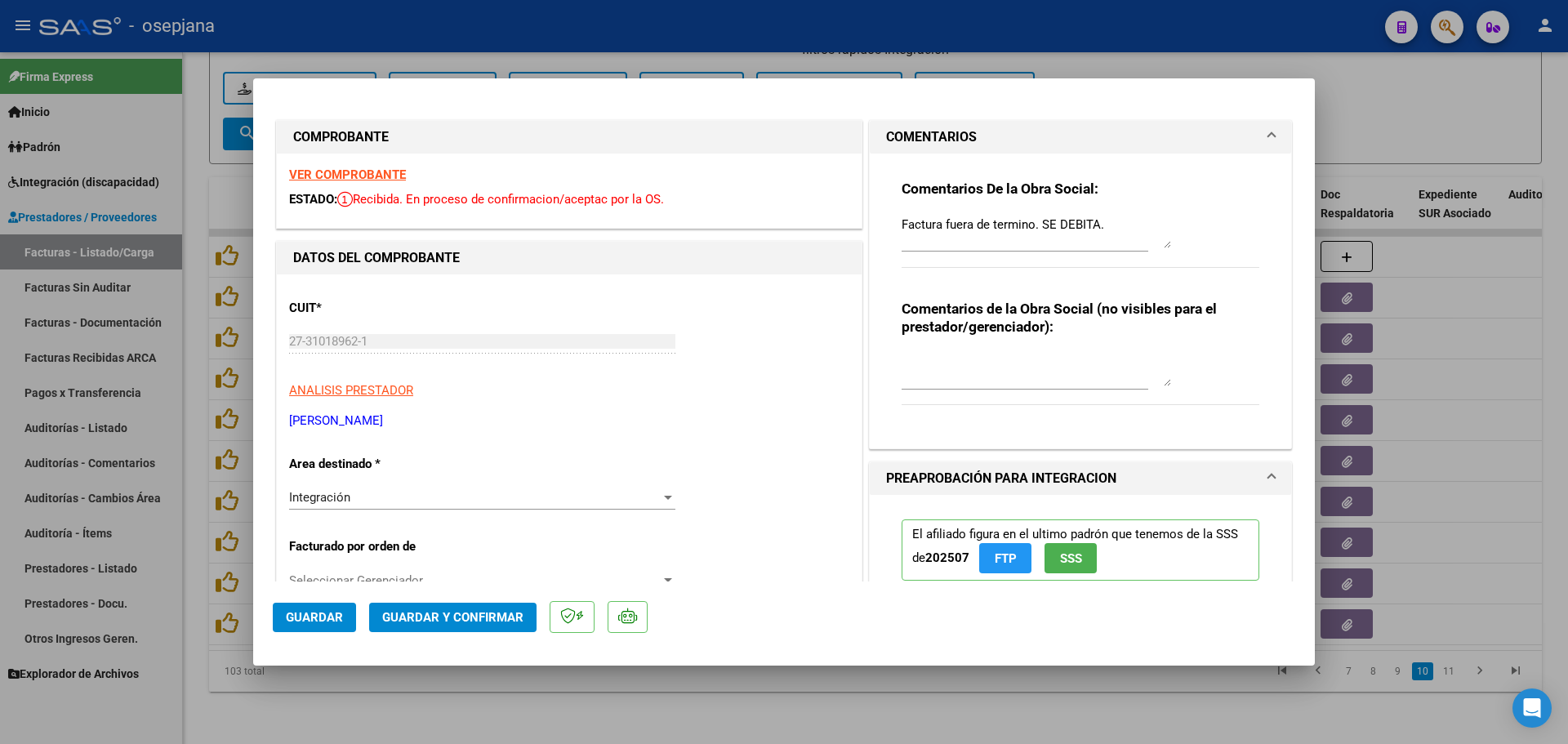
click at [1423, 226] on div at bounding box center [784, 372] width 1568 height 744
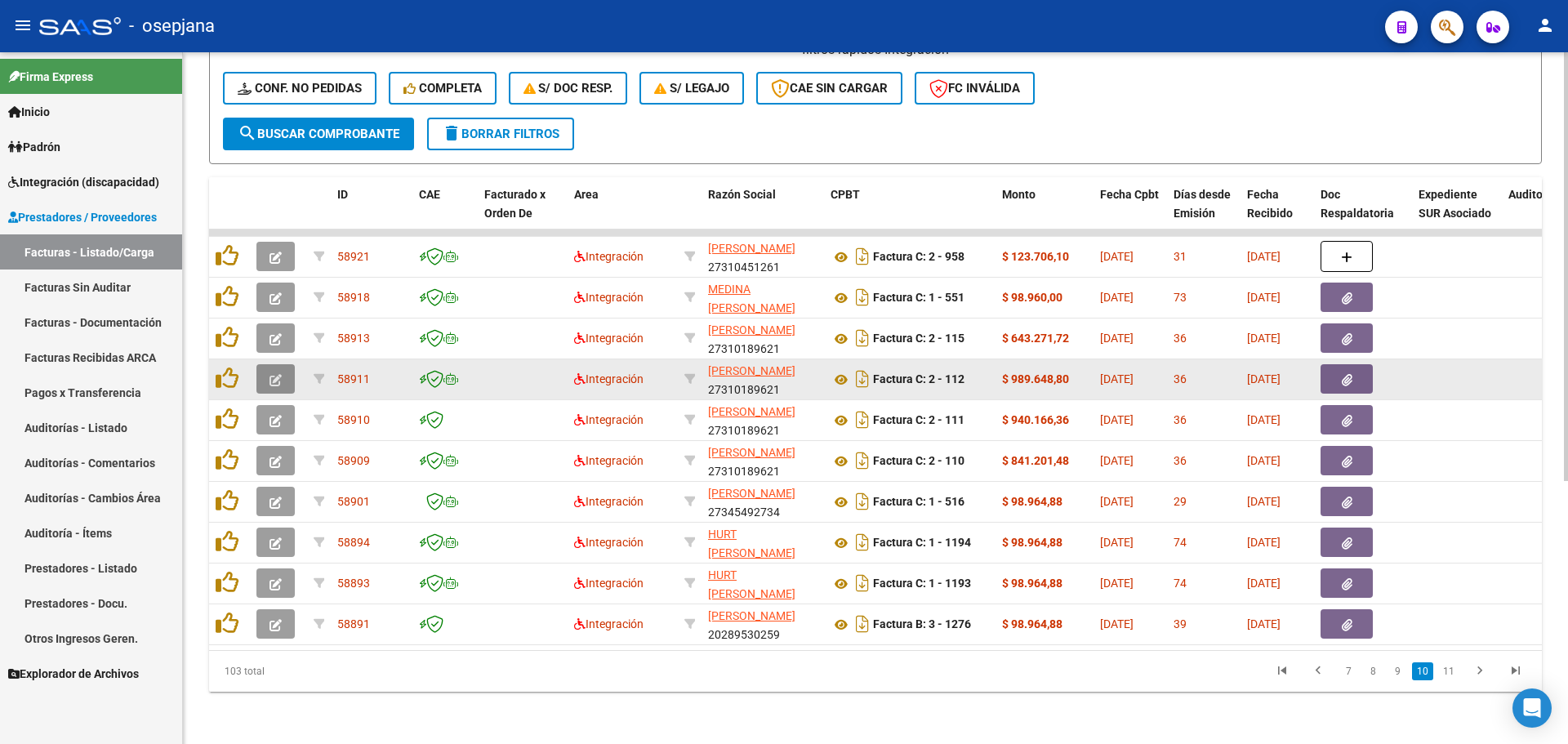
click at [285, 366] on button "button" at bounding box center [275, 379] width 38 height 29
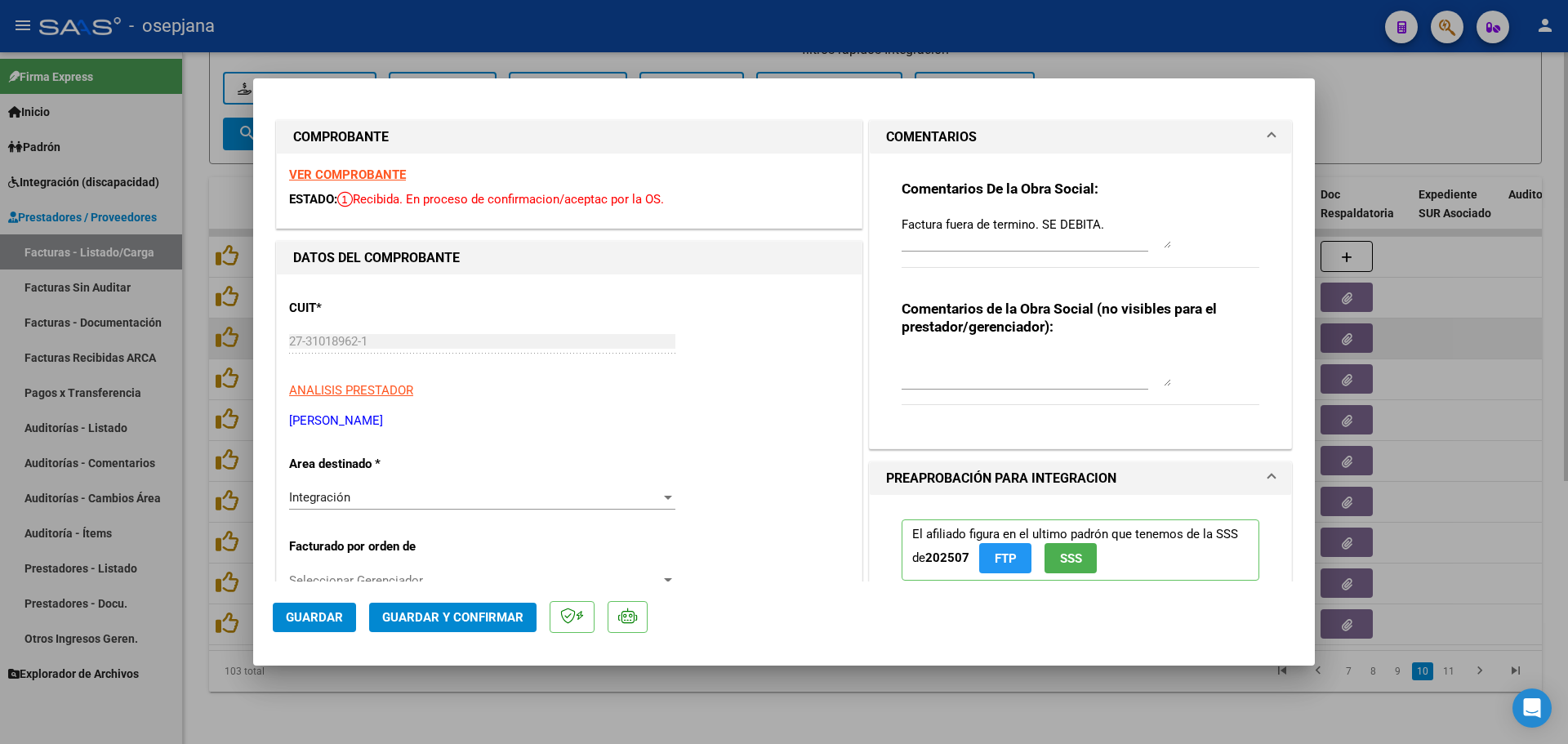
drag, startPoint x: 1367, startPoint y: 309, endPoint x: 1343, endPoint y: 317, distance: 25.3
click at [1367, 309] on div at bounding box center [784, 372] width 1568 height 744
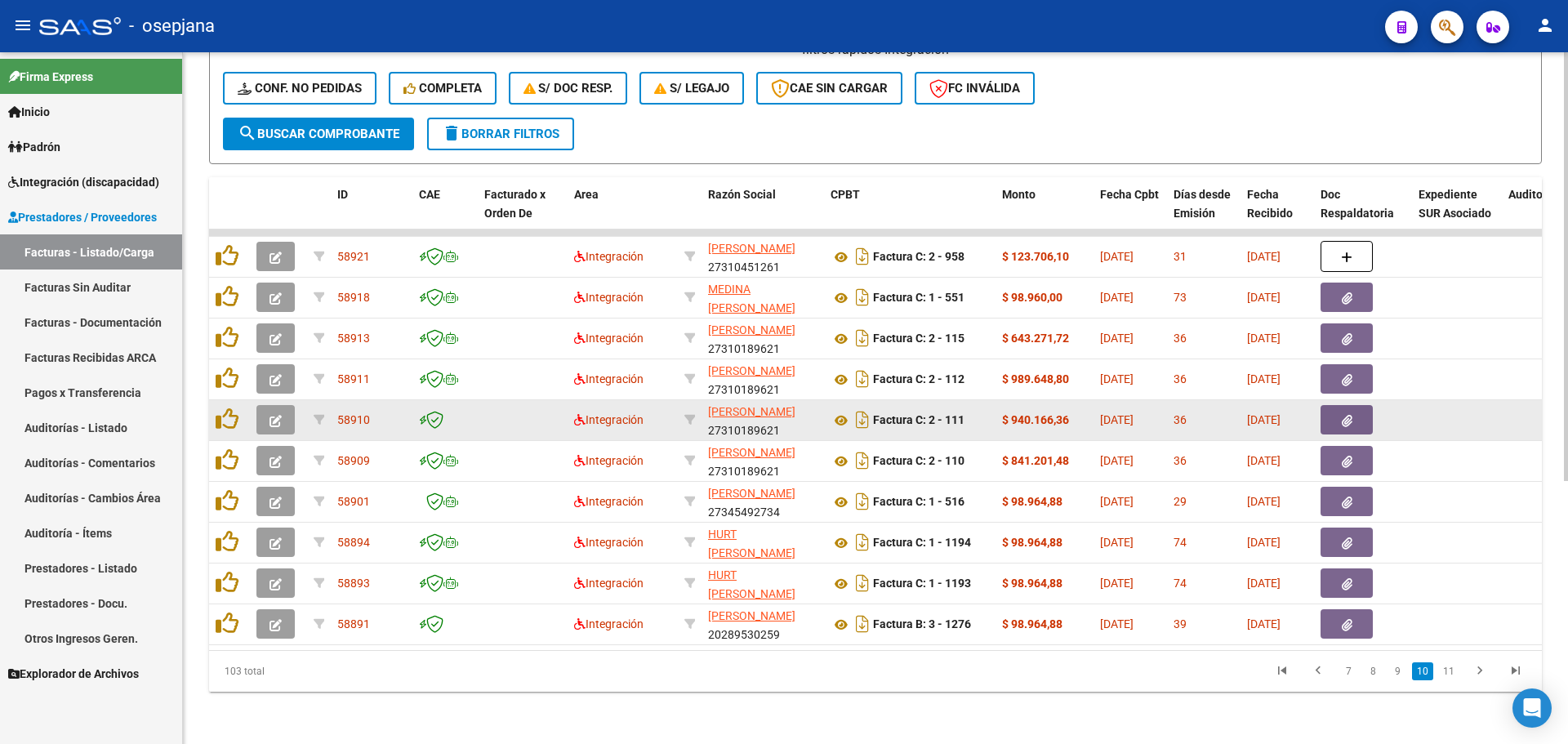
click at [278, 415] on icon "button" at bounding box center [275, 421] width 12 height 12
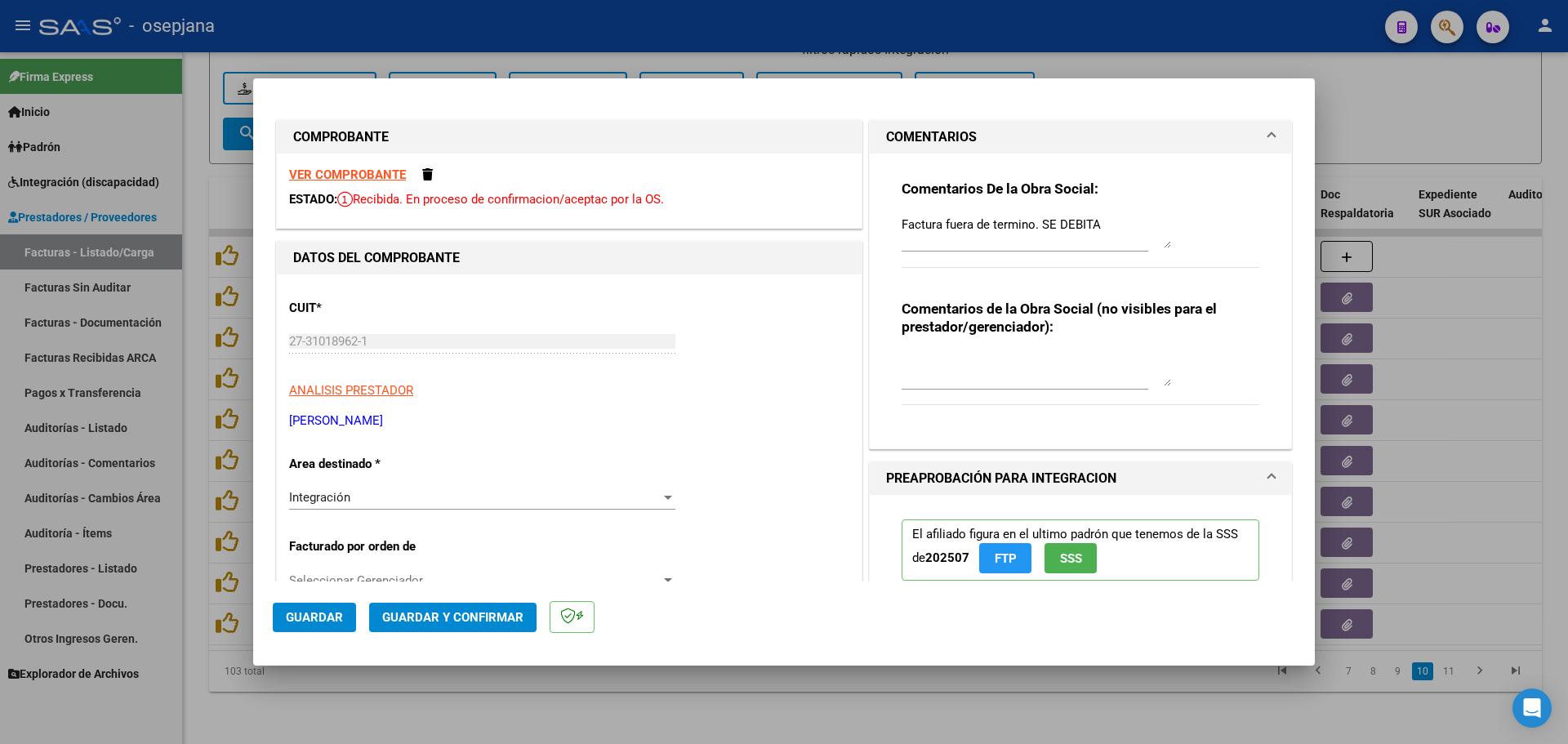
click at [1473, 354] on div at bounding box center [784, 372] width 1568 height 744
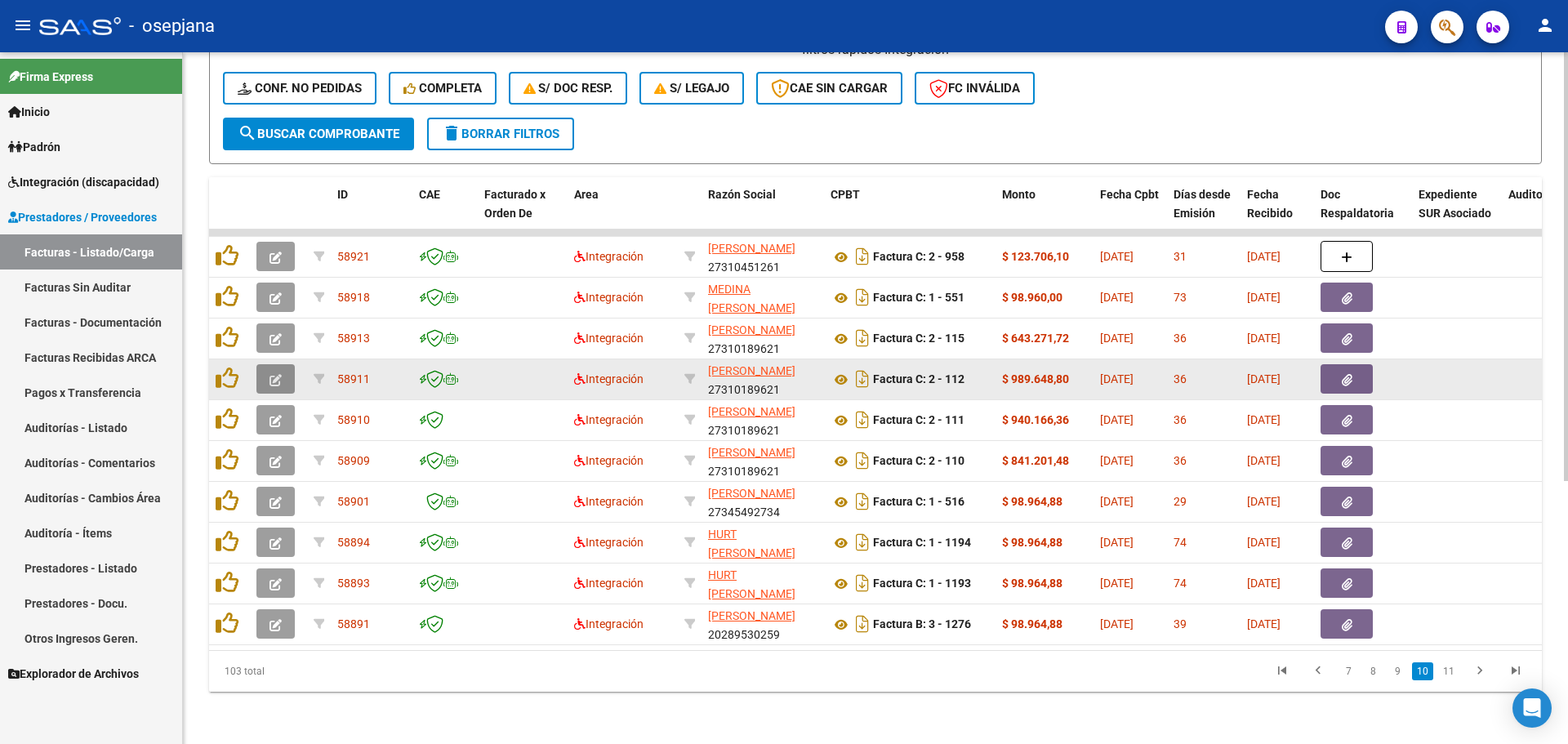
click at [272, 374] on icon "button" at bounding box center [275, 380] width 12 height 12
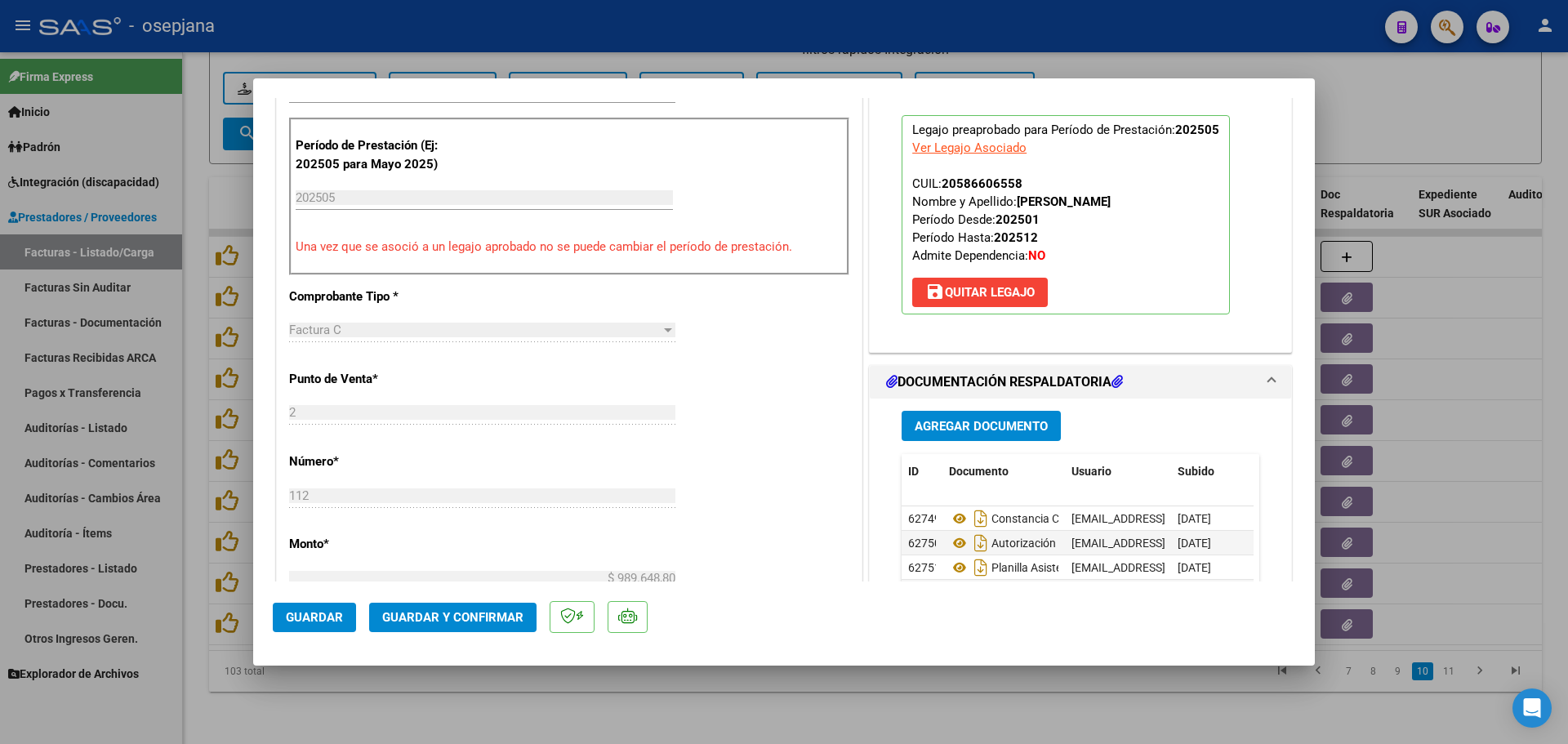
scroll to position [571, 0]
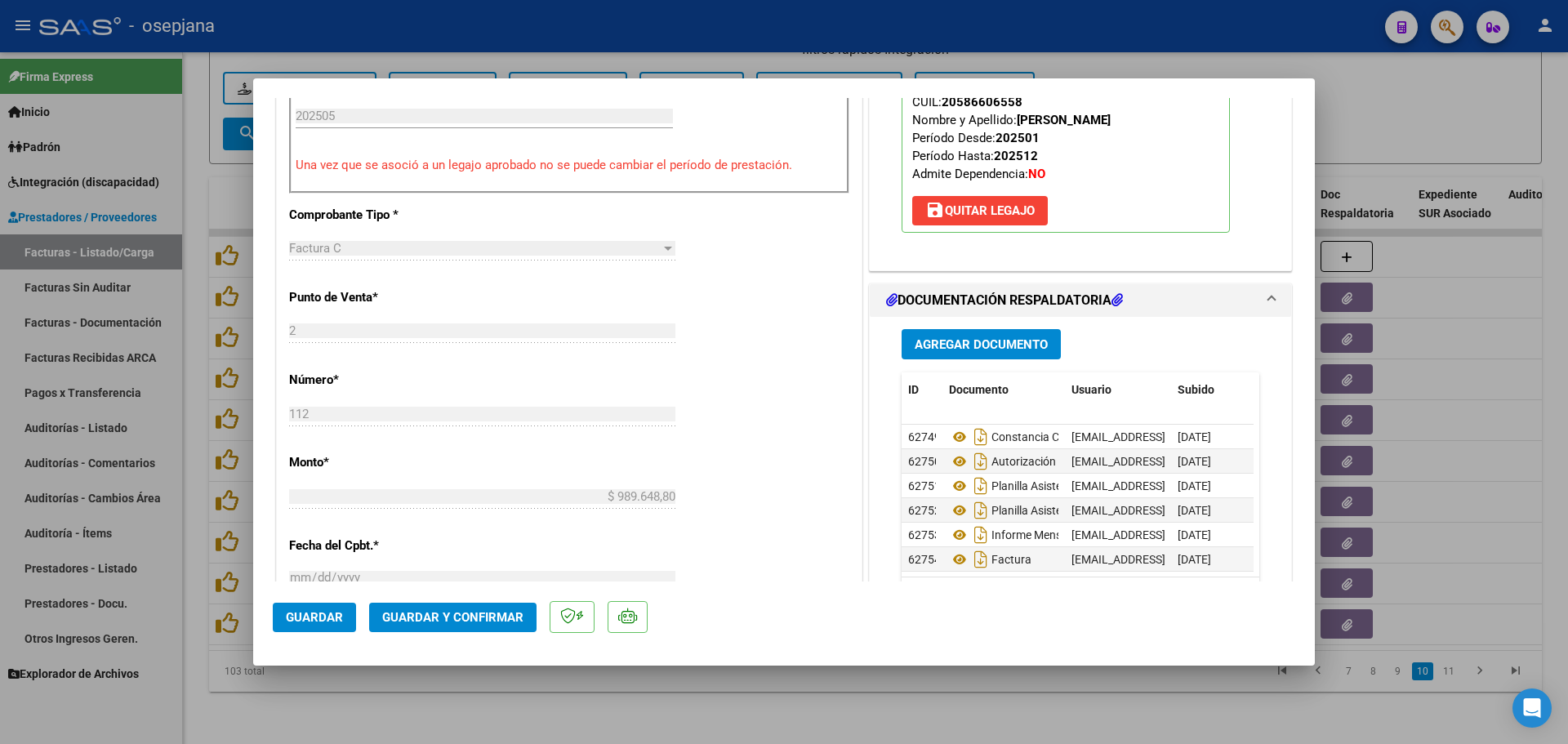
click at [1446, 100] on div at bounding box center [784, 372] width 1568 height 744
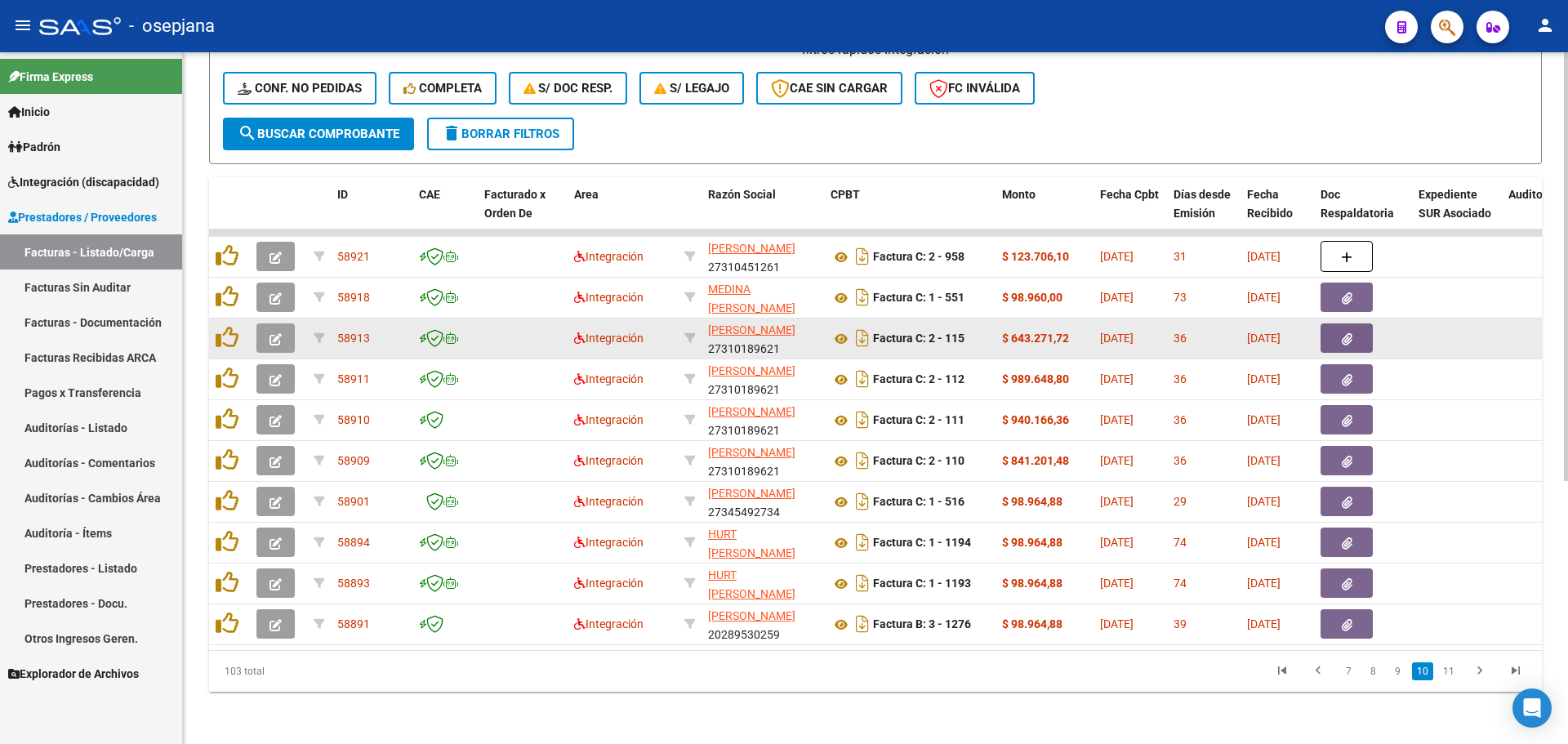
click at [284, 325] on button "button" at bounding box center [275, 338] width 38 height 29
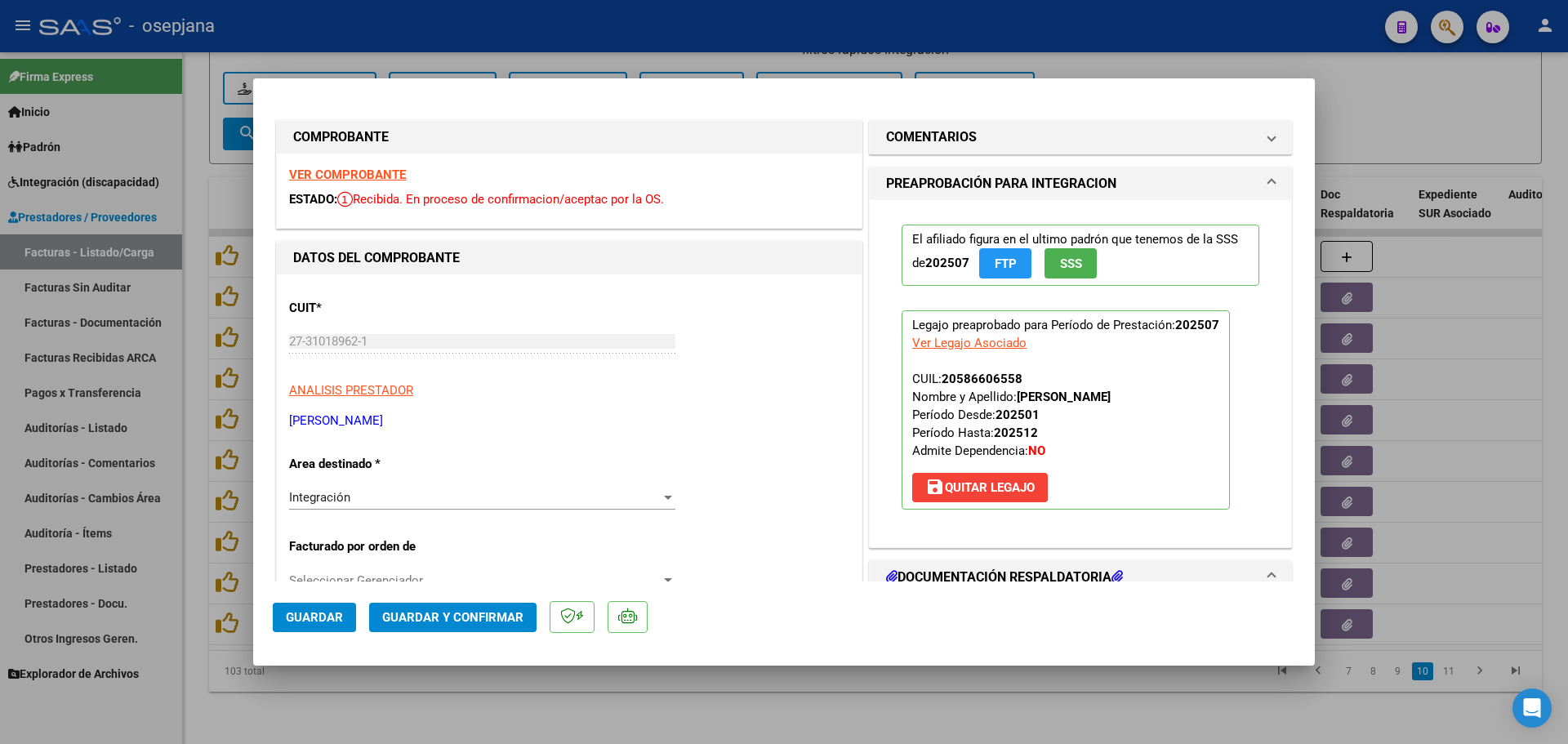
scroll to position [163, 0]
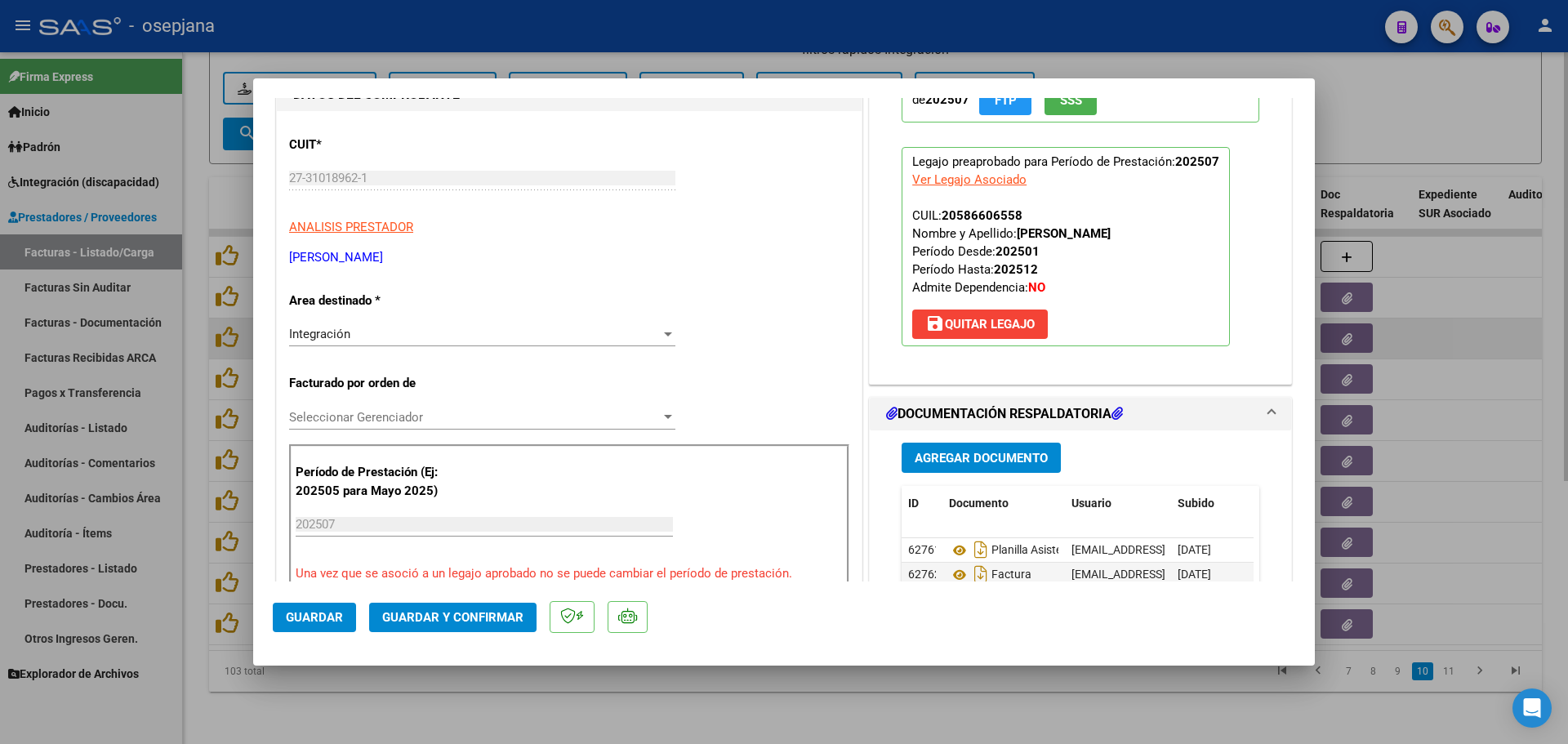
drag, startPoint x: 1506, startPoint y: 332, endPoint x: 1444, endPoint y: 341, distance: 62.6
click at [1504, 332] on div at bounding box center [784, 372] width 1568 height 744
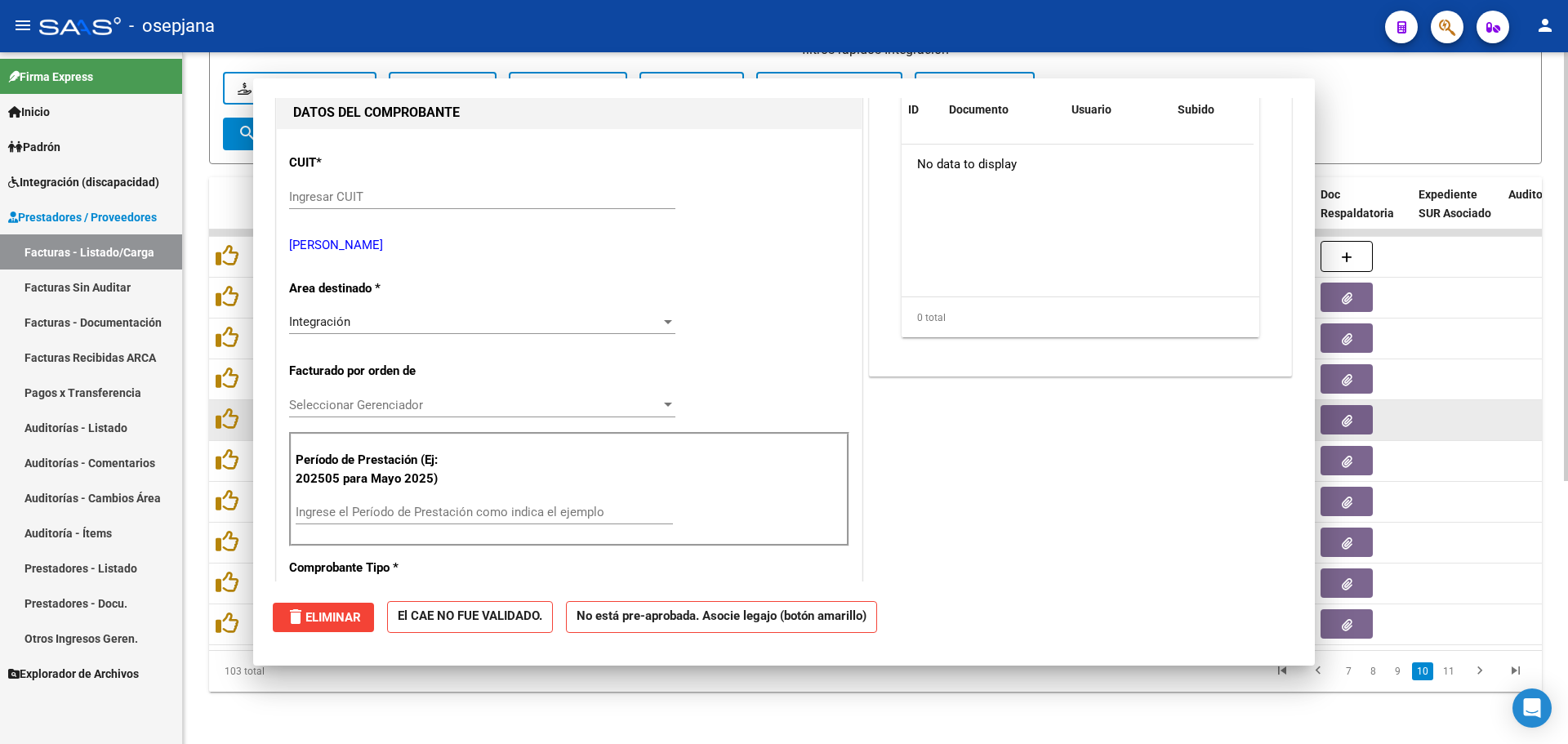
scroll to position [0, 0]
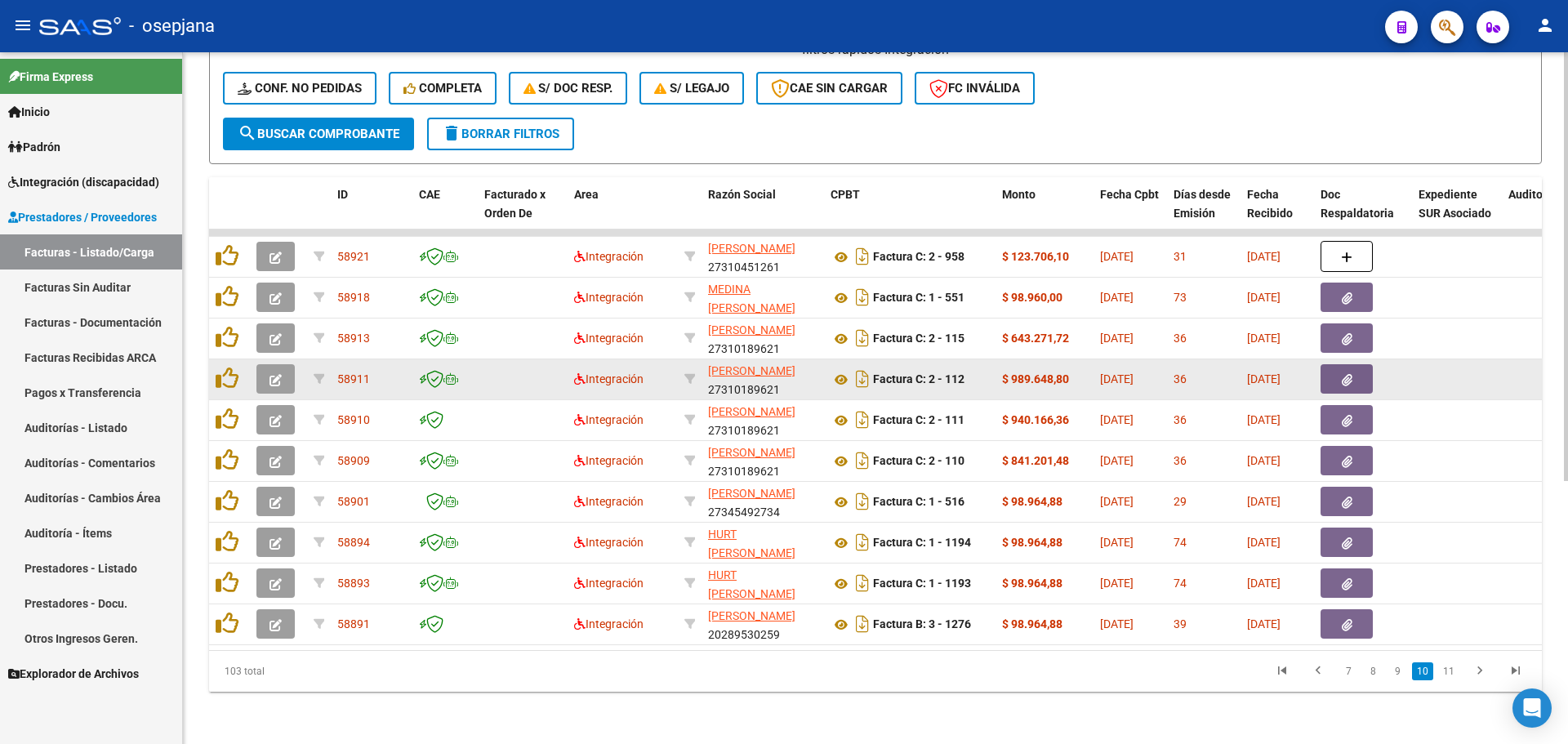
click at [271, 374] on icon "button" at bounding box center [275, 380] width 12 height 12
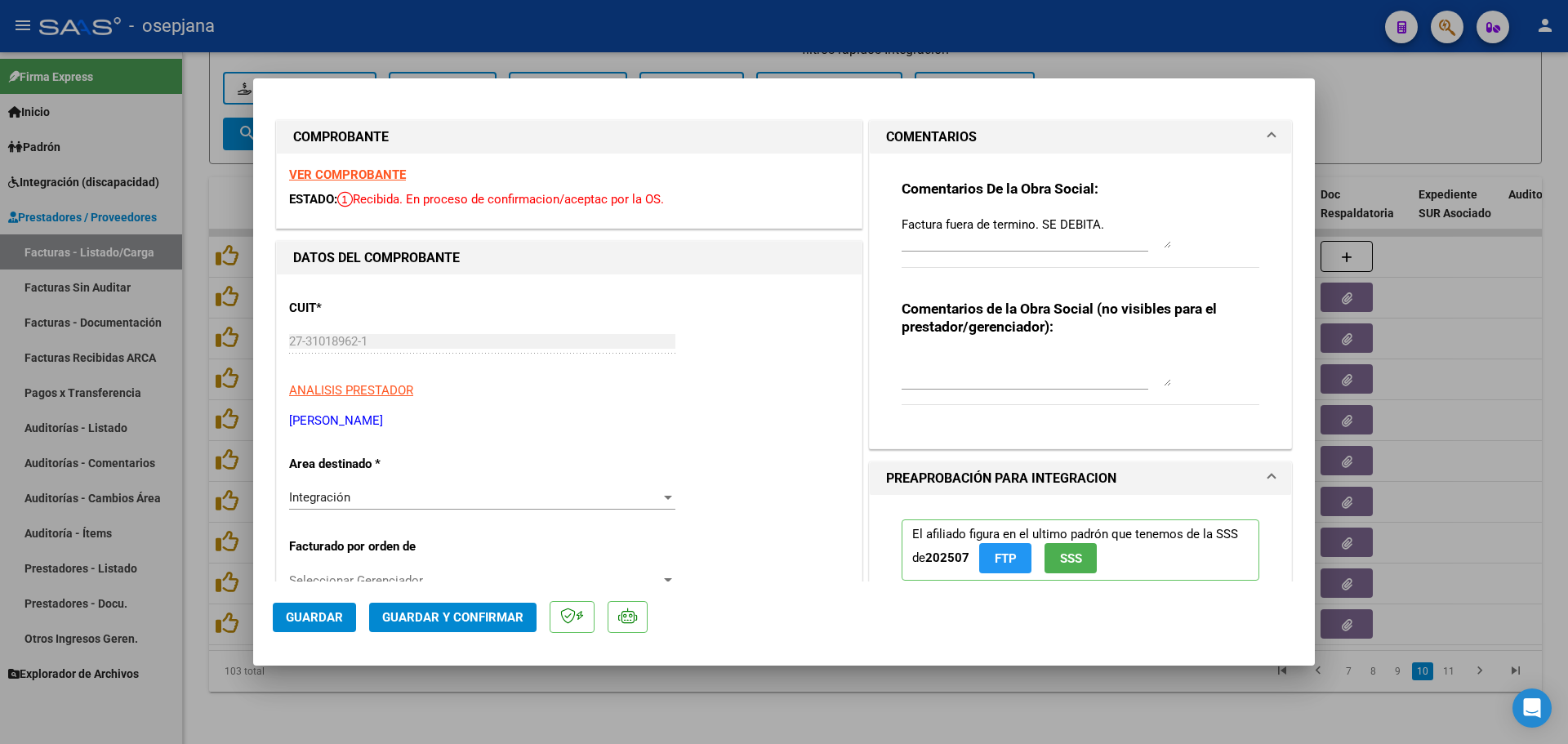
click at [1435, 265] on div at bounding box center [784, 372] width 1568 height 744
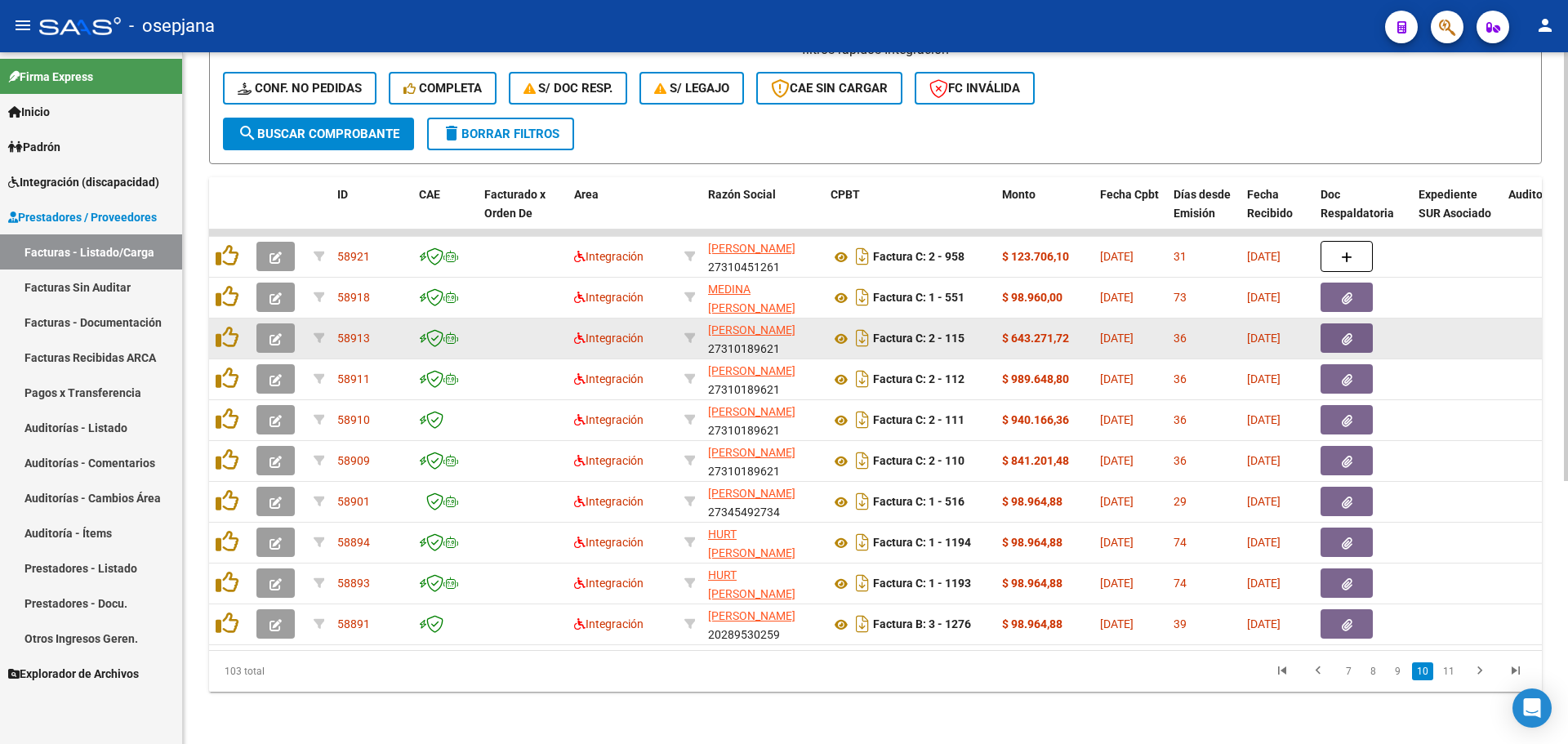
click at [270, 333] on icon "button" at bounding box center [275, 339] width 12 height 12
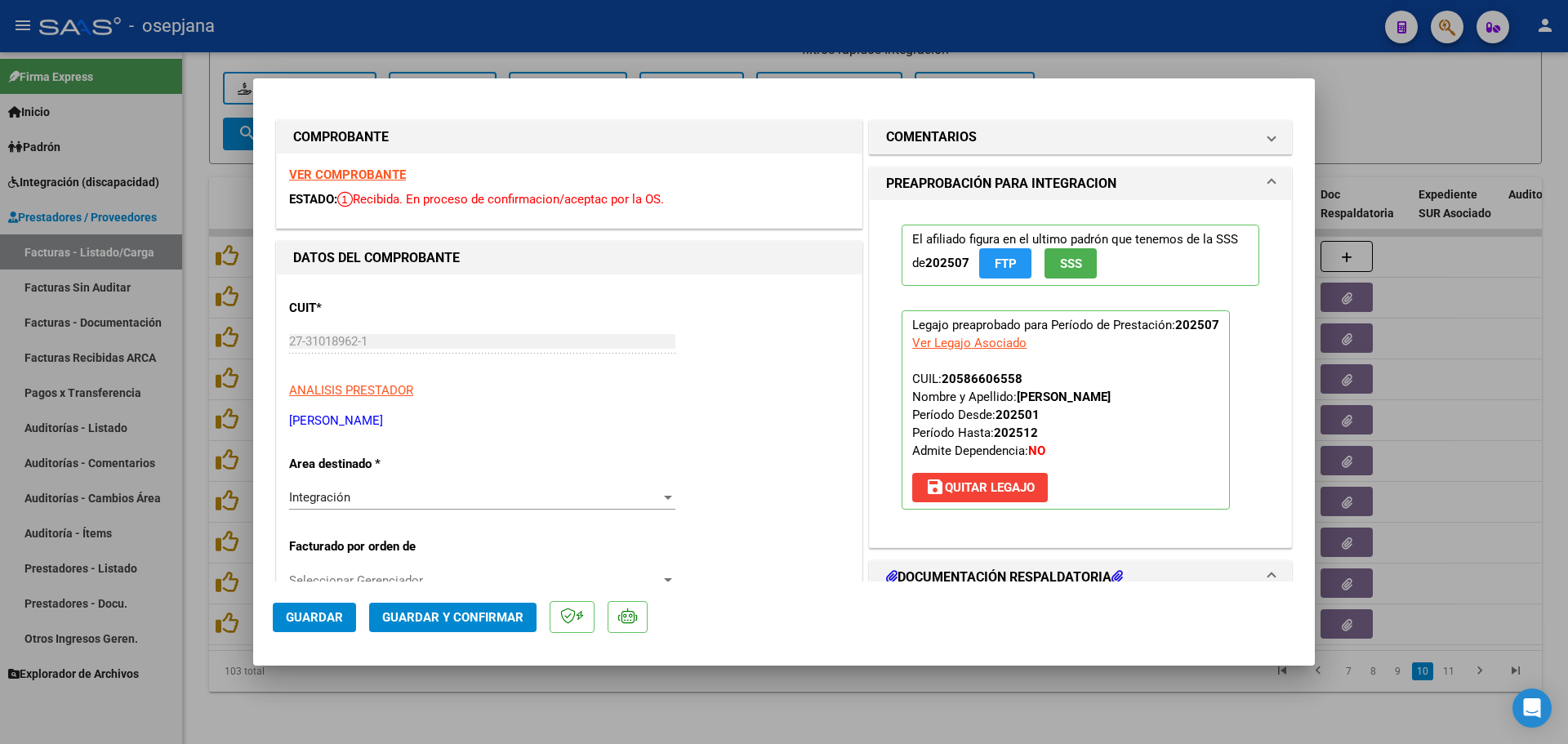
click at [1463, 345] on div at bounding box center [784, 372] width 1568 height 744
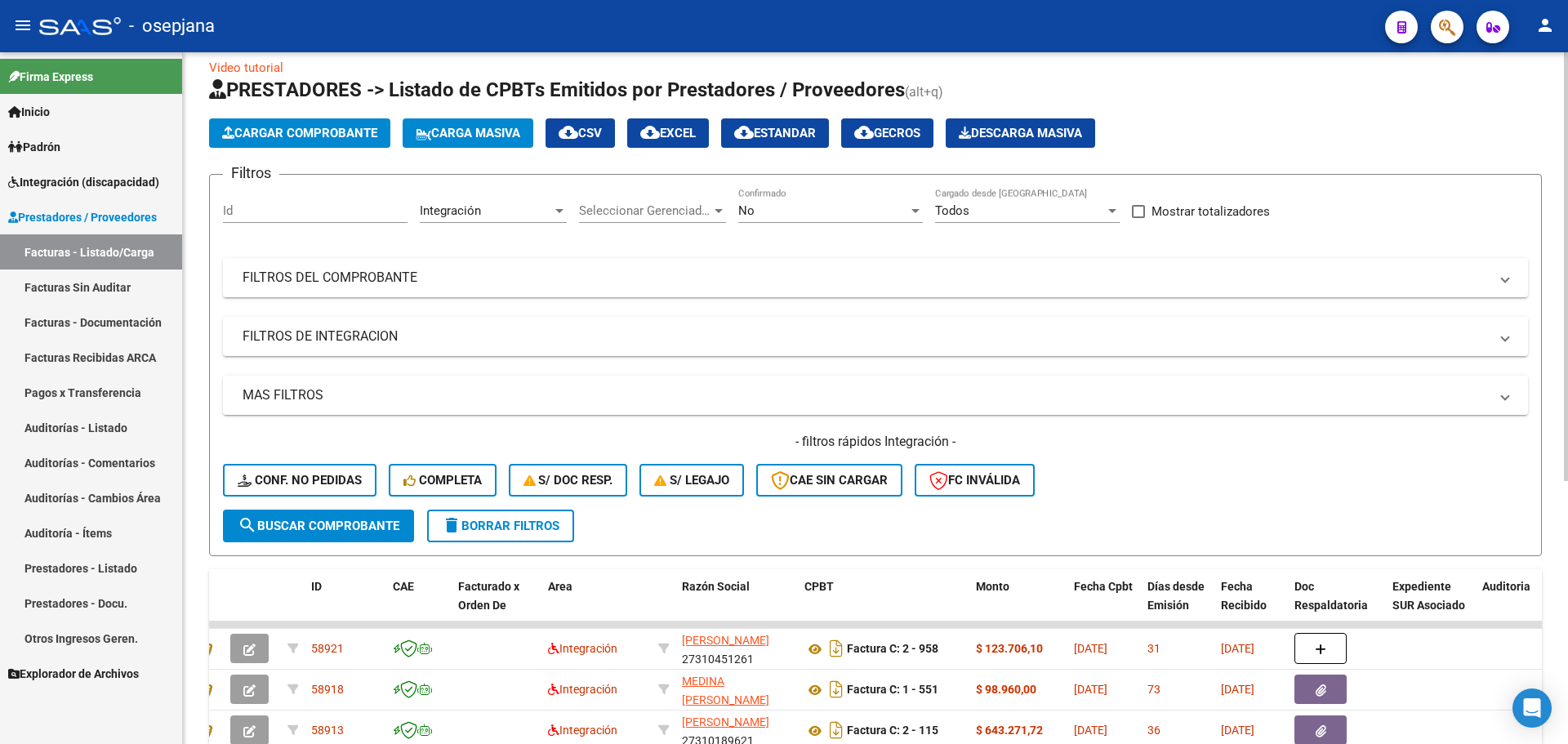
scroll to position [16, 0]
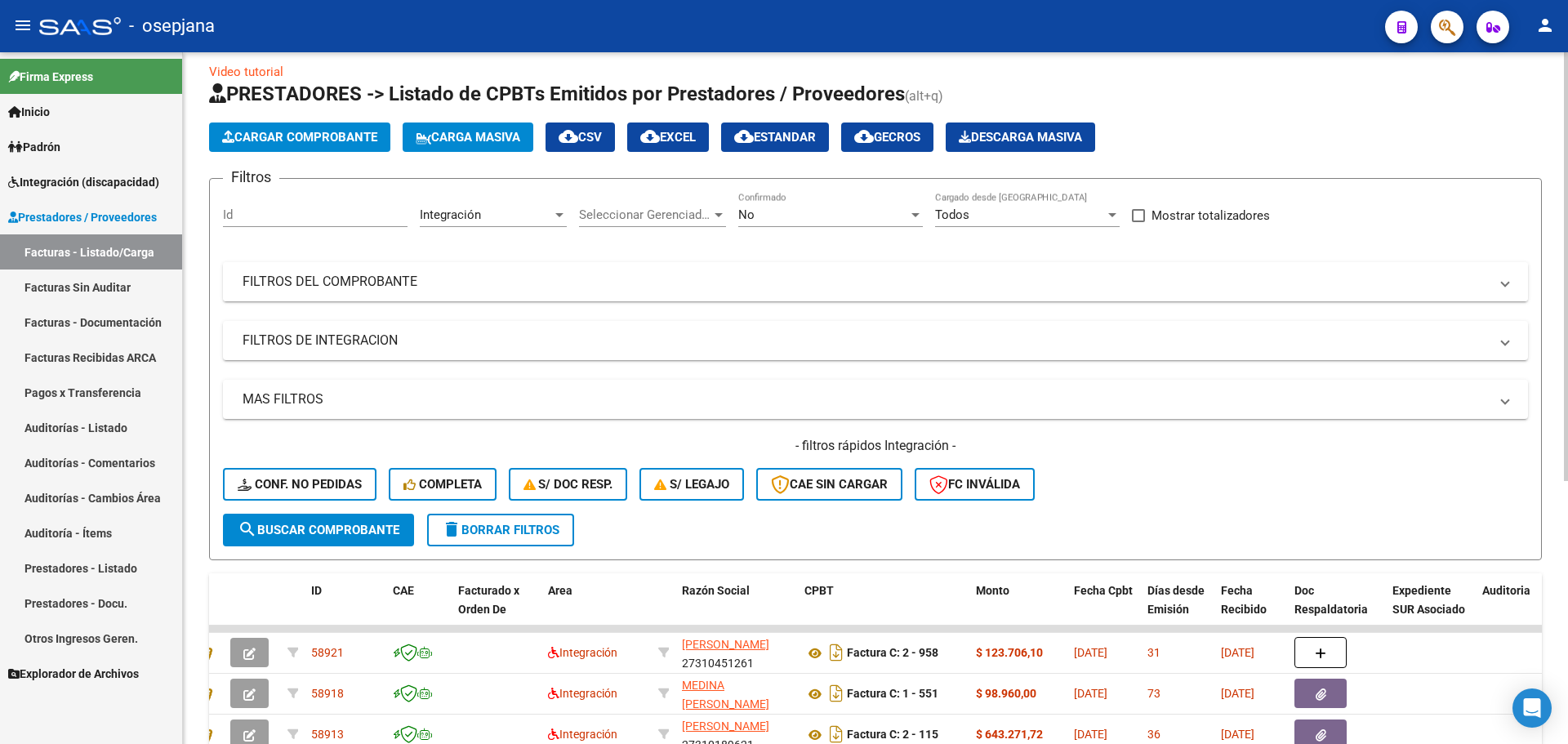
click at [344, 275] on mat-panel-title "FILTROS DEL COMPROBANTE" at bounding box center [865, 282] width 1246 height 18
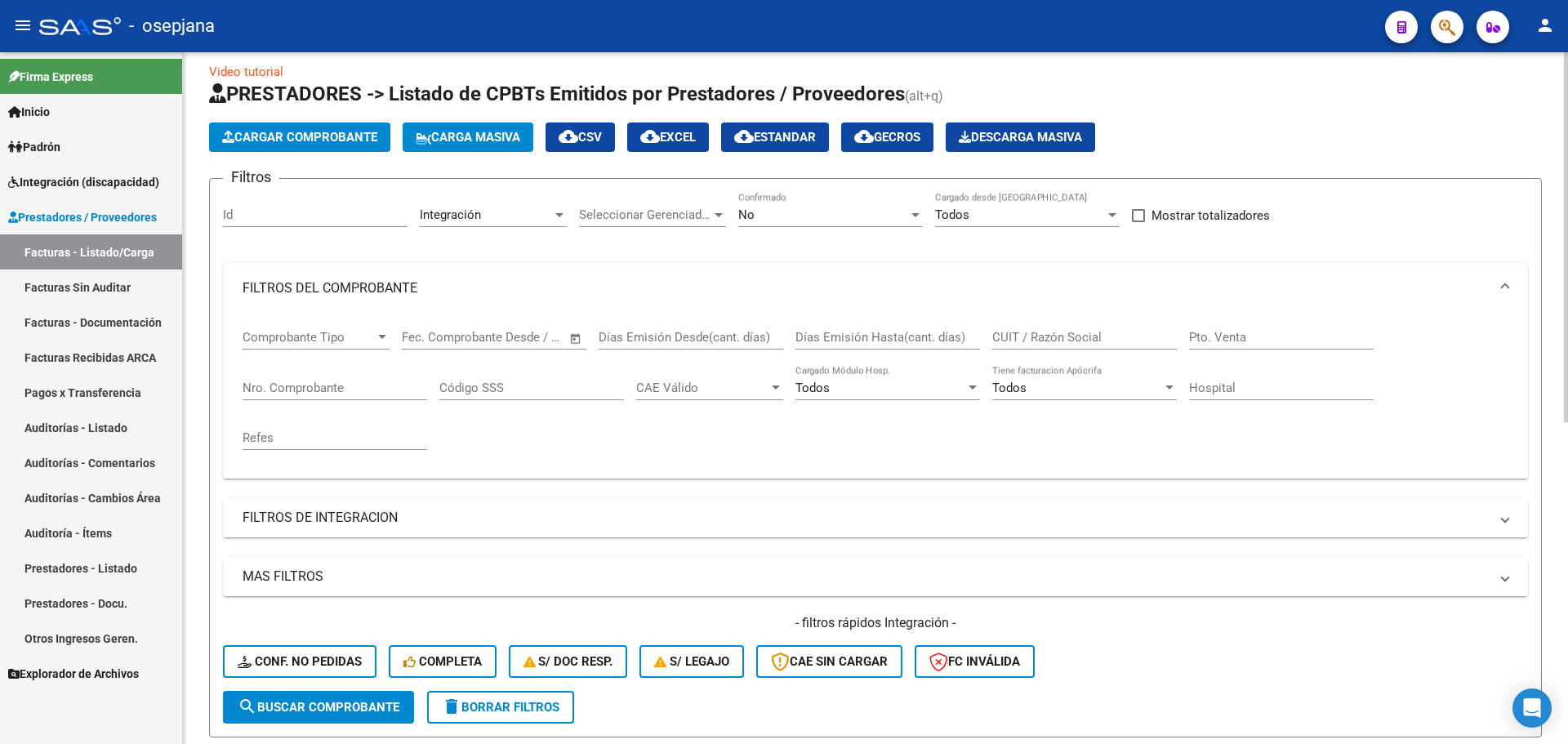
click at [330, 385] on input "Nro. Comprobante" at bounding box center [334, 388] width 184 height 15
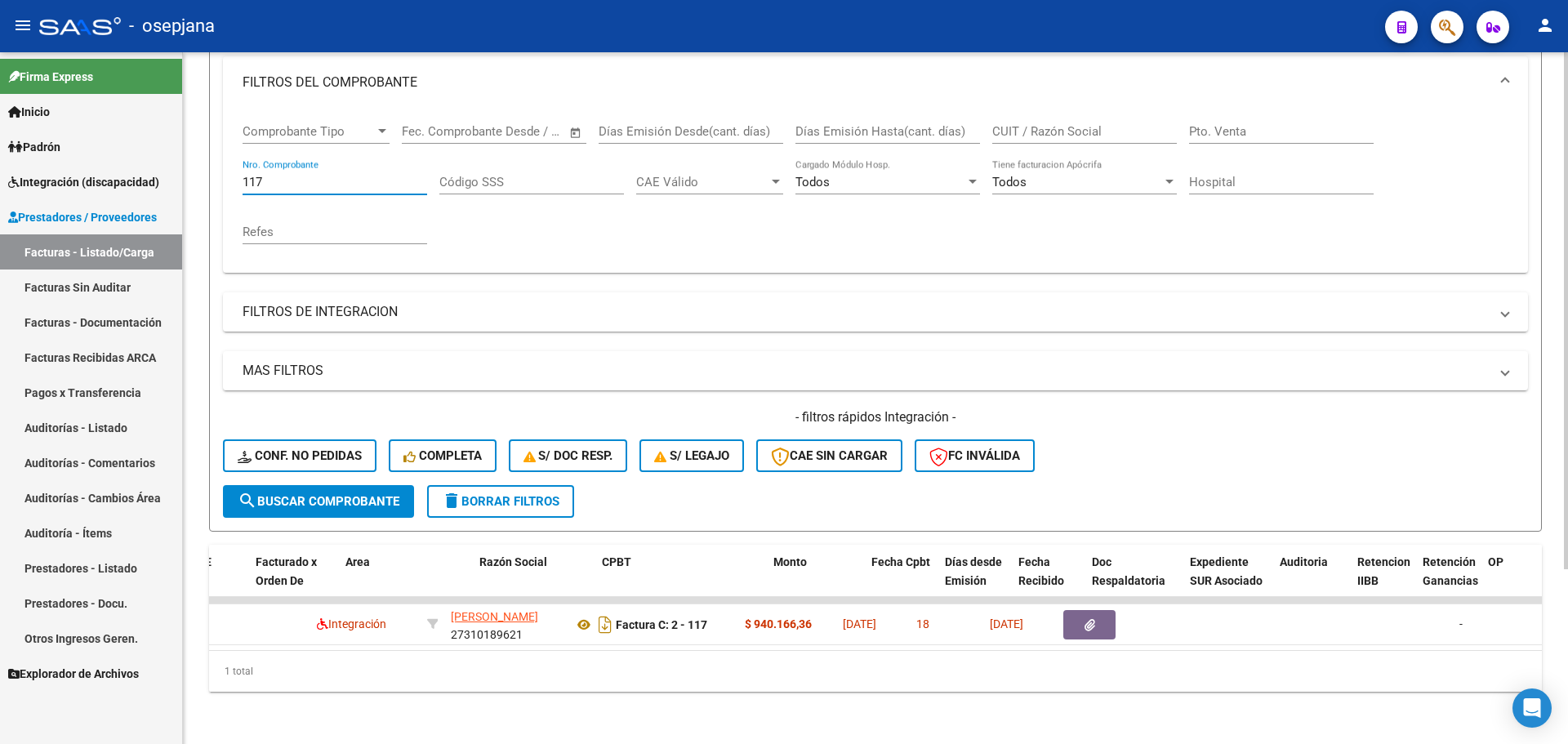
scroll to position [0, 0]
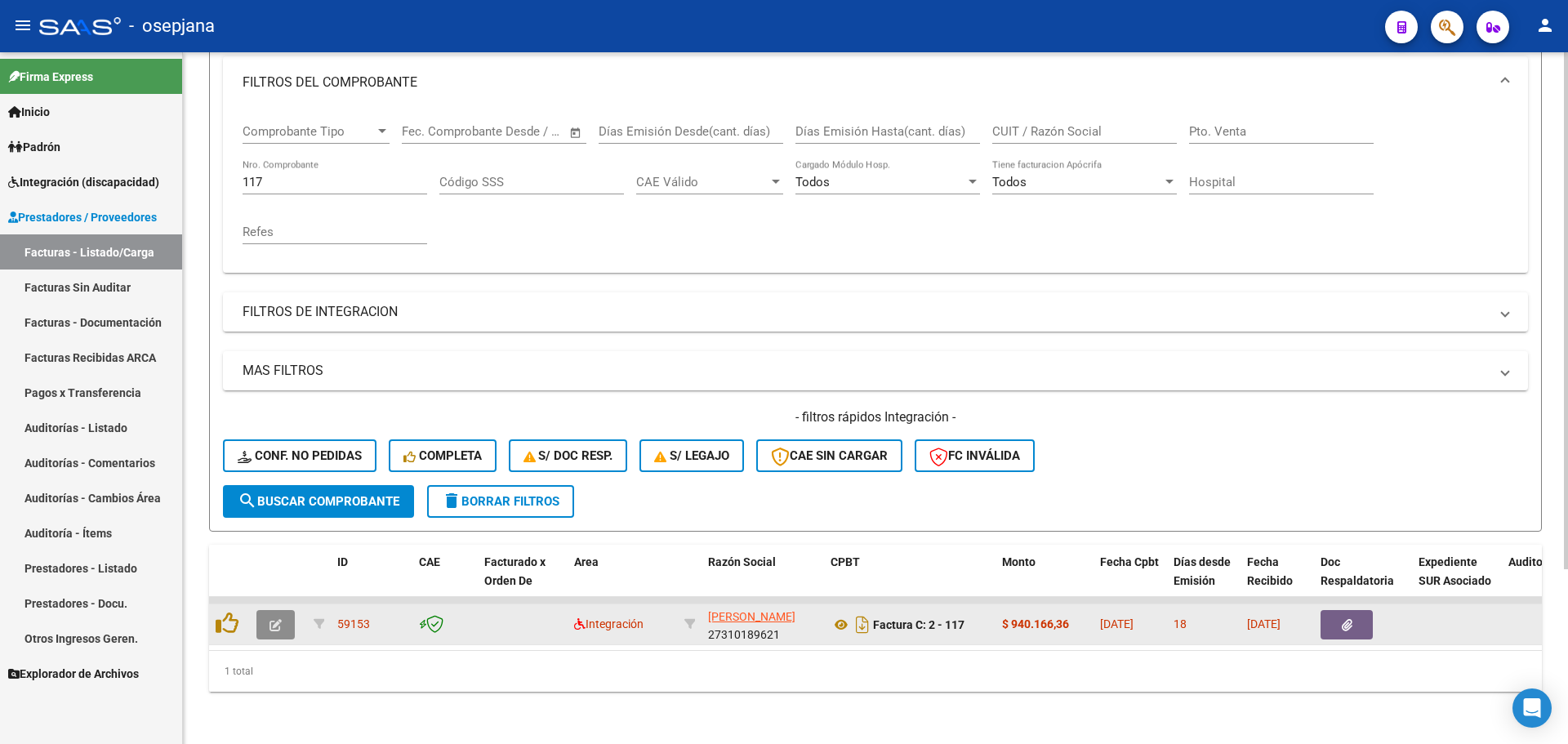
click at [293, 610] on button "button" at bounding box center [275, 625] width 38 height 29
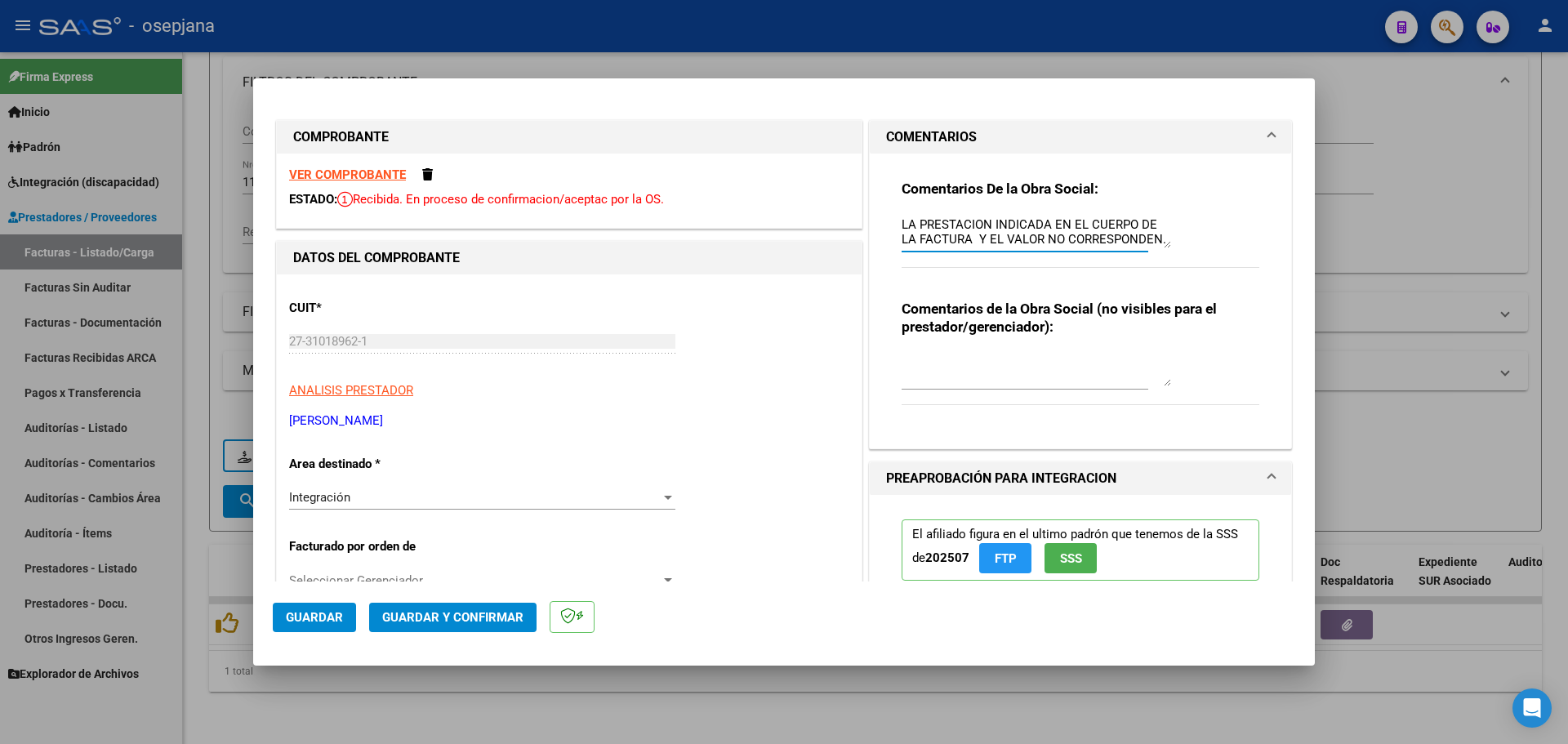
click at [1091, 239] on textarea "LA PRESTACION INDICADA EN EL CUERPO DE LA FACTURA Y EL VALOR NO CORRESPONDEN. S…" at bounding box center [1036, 232] width 269 height 33
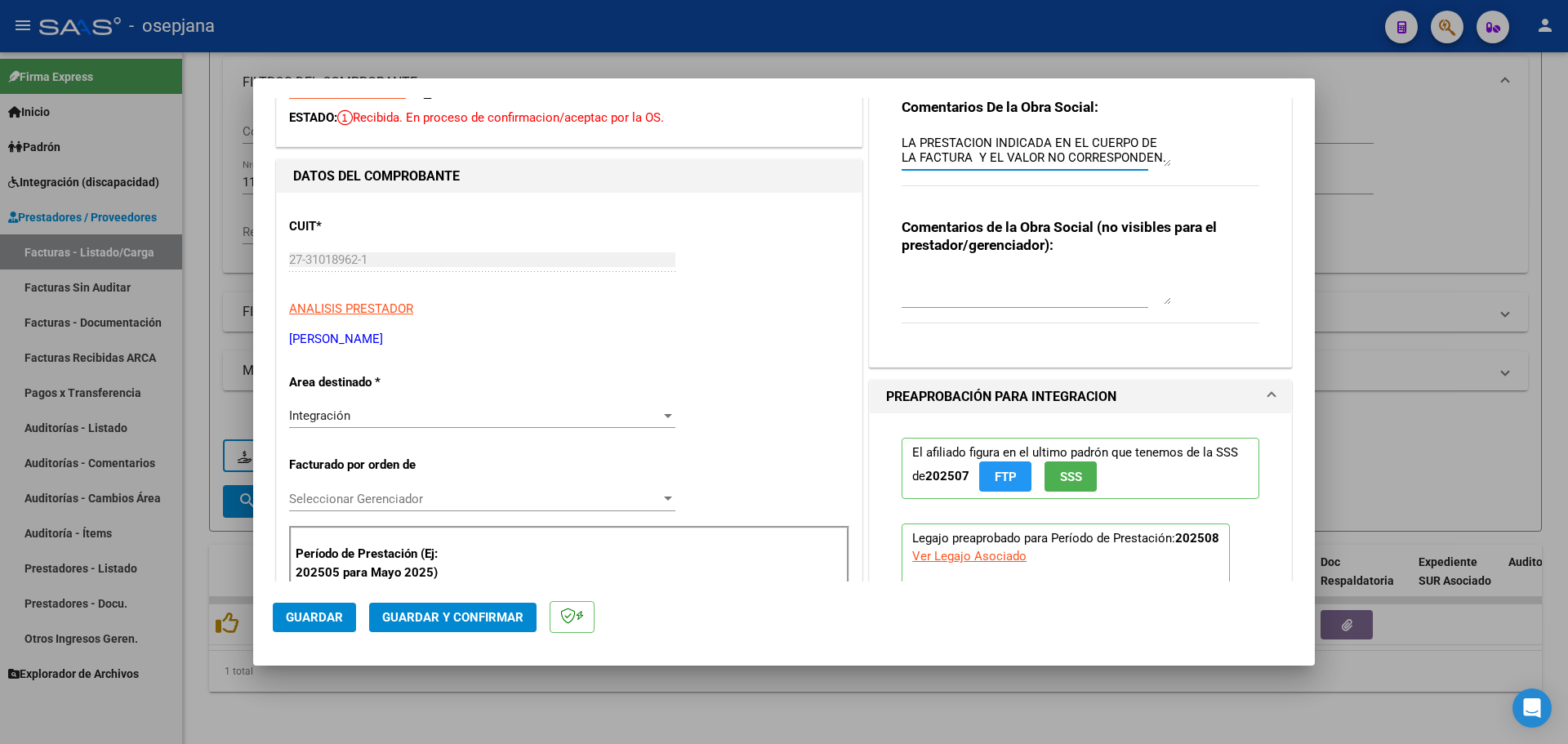
drag, startPoint x: 1115, startPoint y: 160, endPoint x: 843, endPoint y: 127, distance: 274.0
click at [431, 706] on div at bounding box center [784, 372] width 1568 height 744
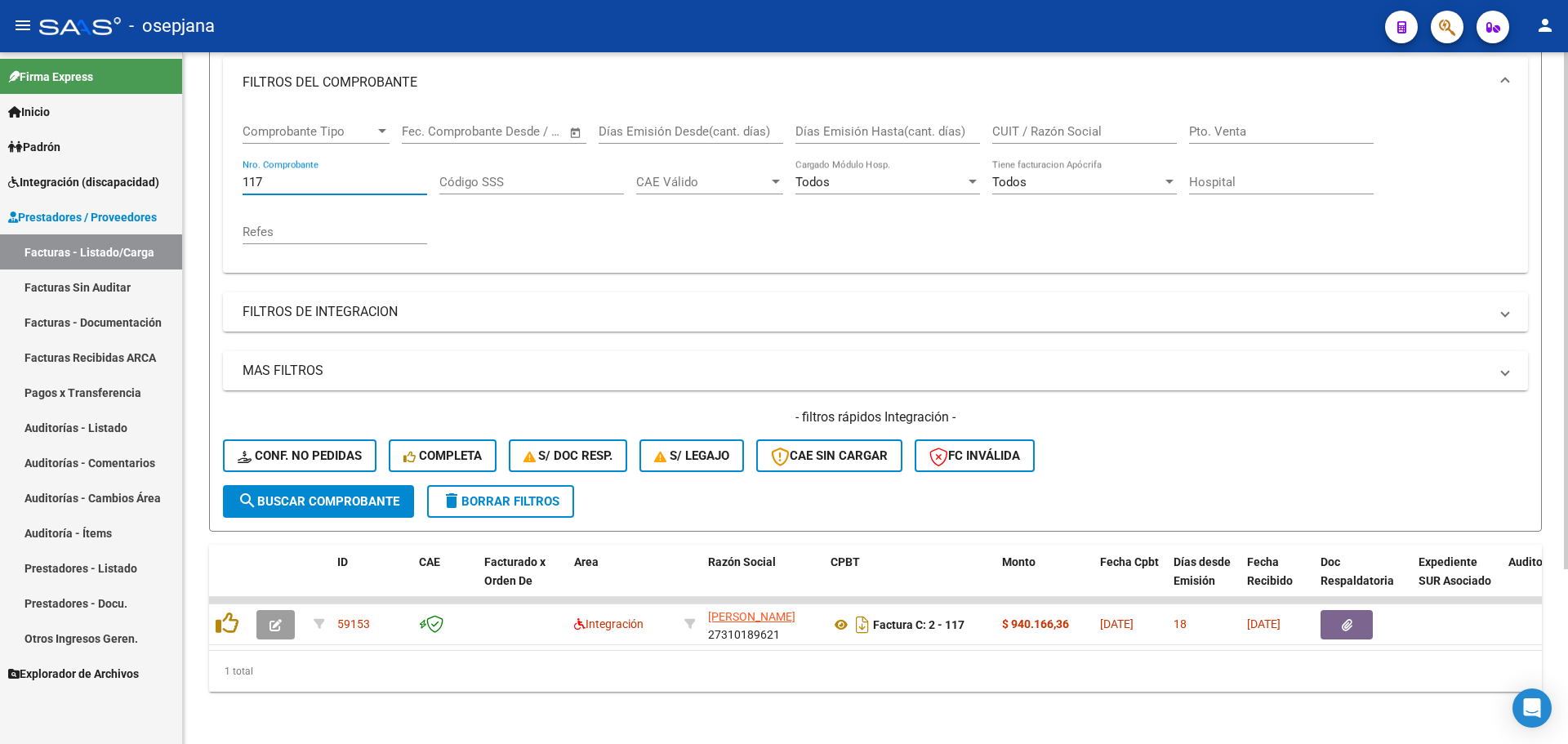
drag, startPoint x: 278, startPoint y: 169, endPoint x: 246, endPoint y: 168, distance: 32.0
click at [246, 174] on input "117" at bounding box center [334, 182] width 184 height 15
click at [485, 494] on span "delete Borrar Filtros" at bounding box center [501, 501] width 118 height 15
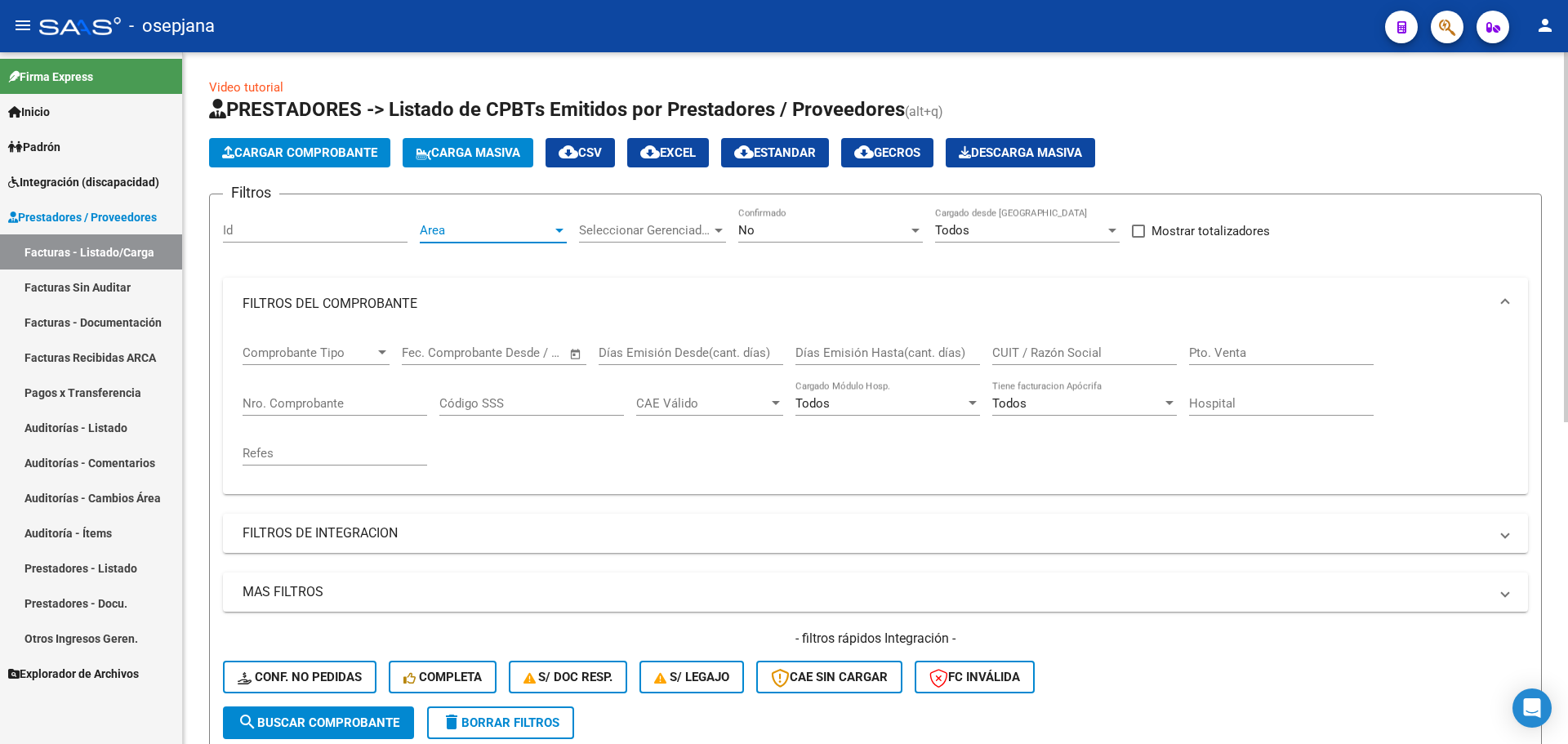
click at [521, 232] on span "Area" at bounding box center [486, 230] width 133 height 15
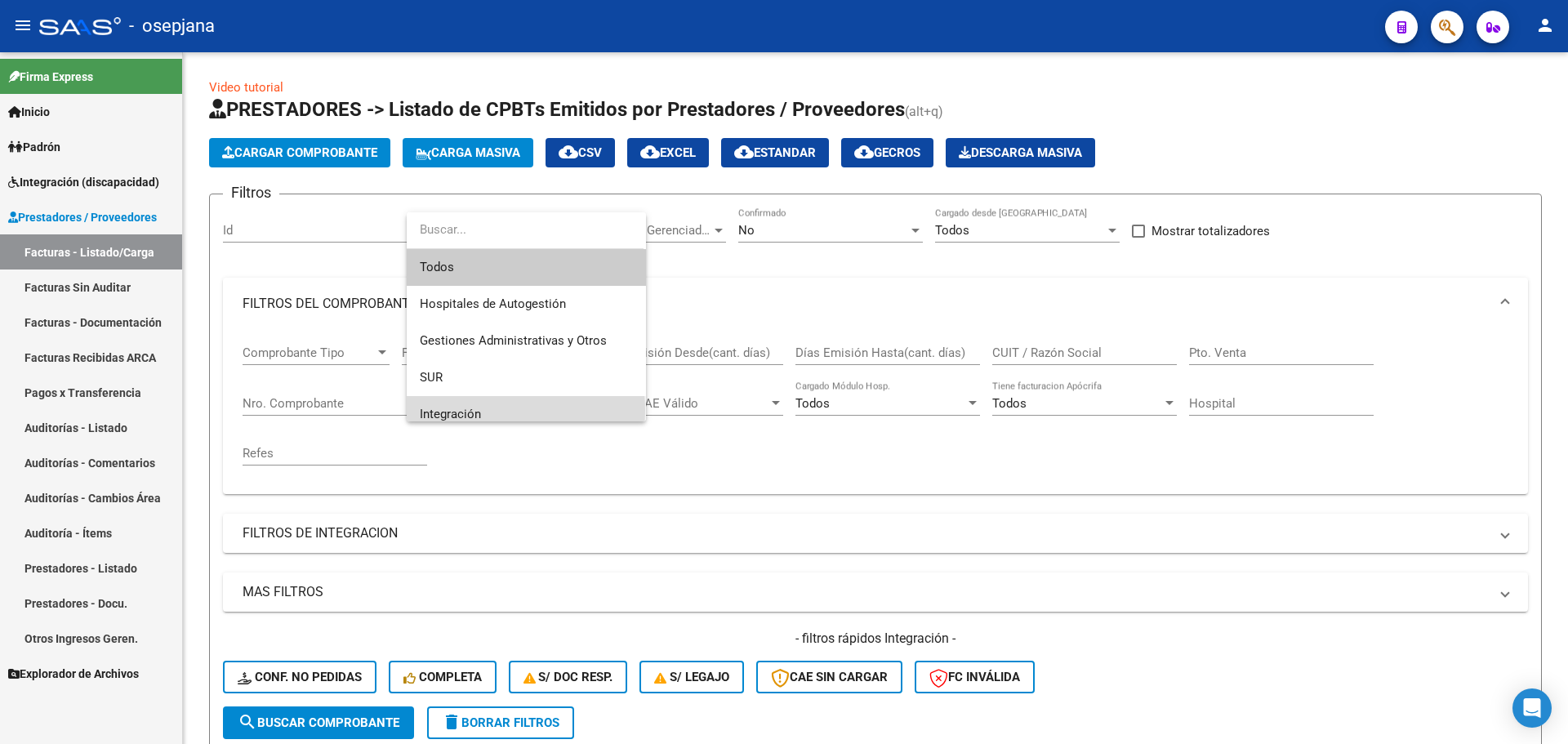
click at [486, 410] on span "Integración" at bounding box center [526, 414] width 213 height 37
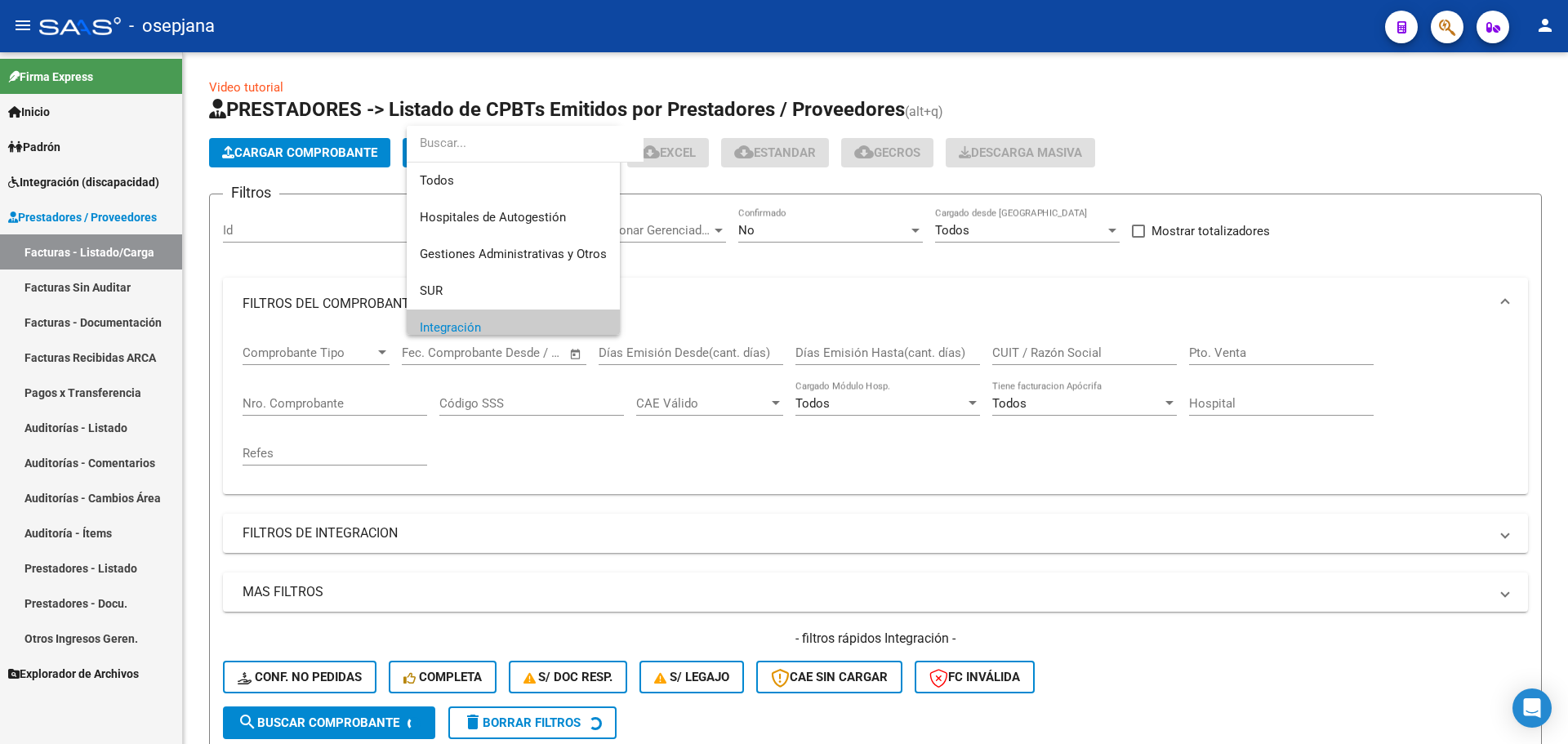
scroll to position [98, 0]
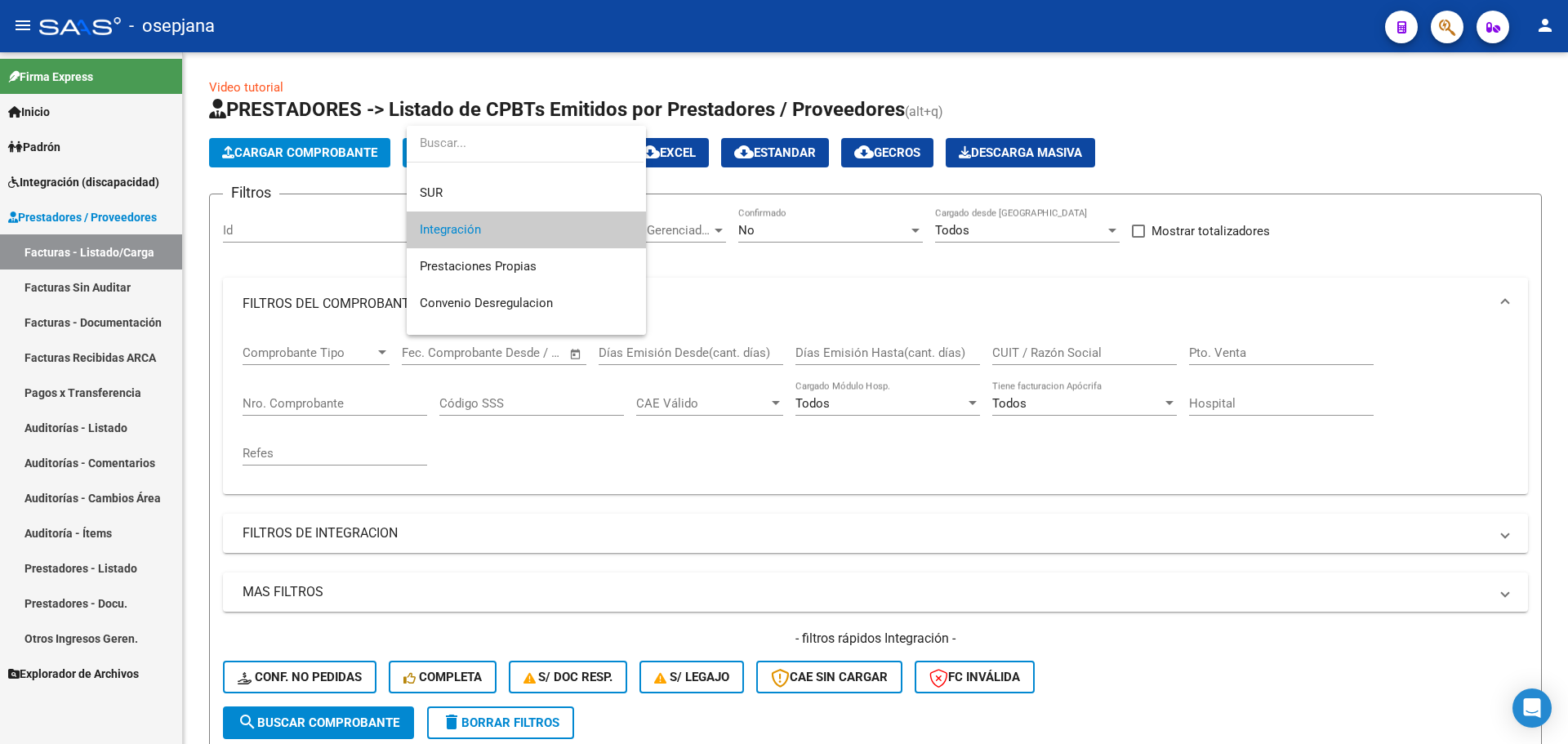
click at [590, 215] on span "Integración" at bounding box center [526, 229] width 213 height 37
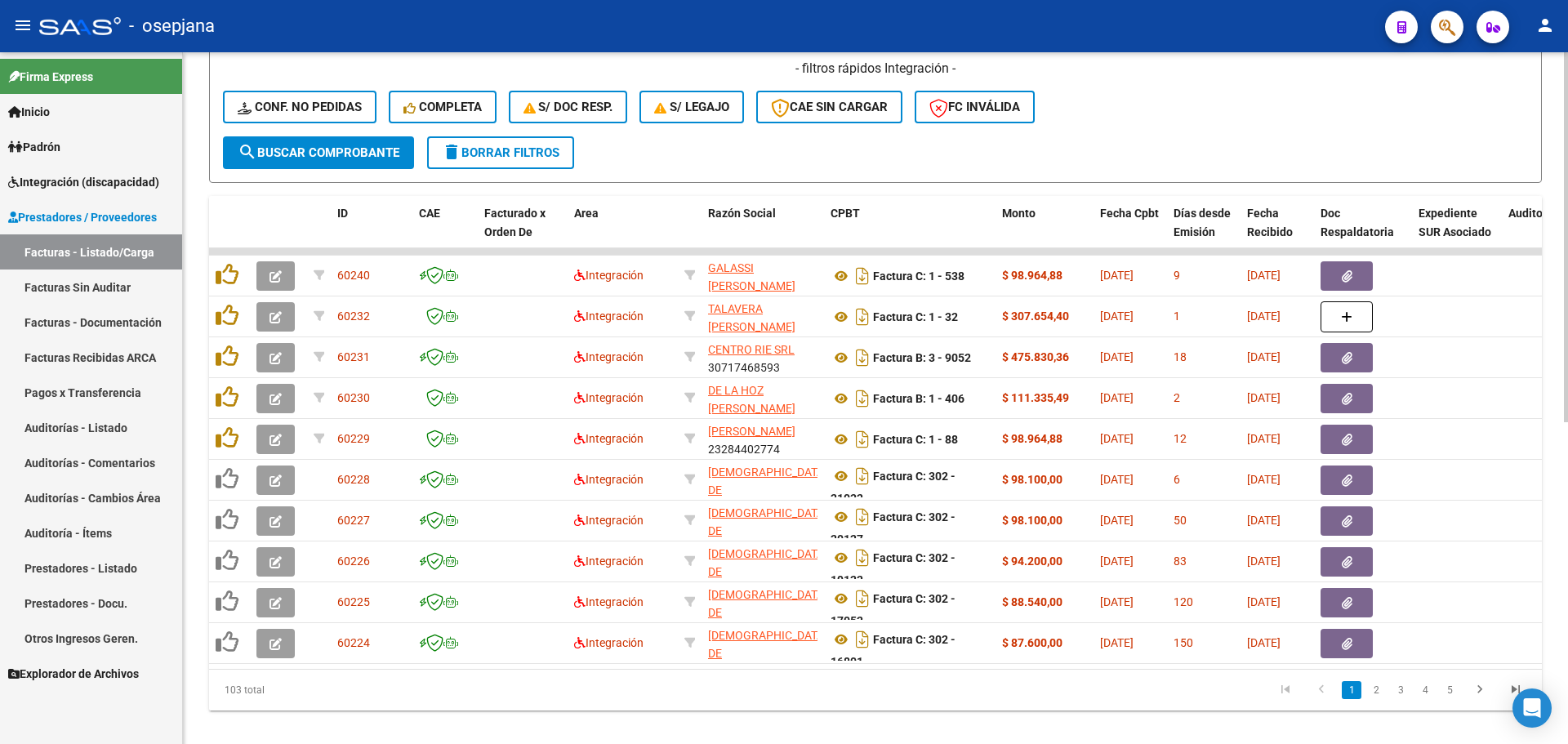
scroll to position [571, 0]
click at [1426, 697] on link "4" at bounding box center [1425, 688] width 20 height 18
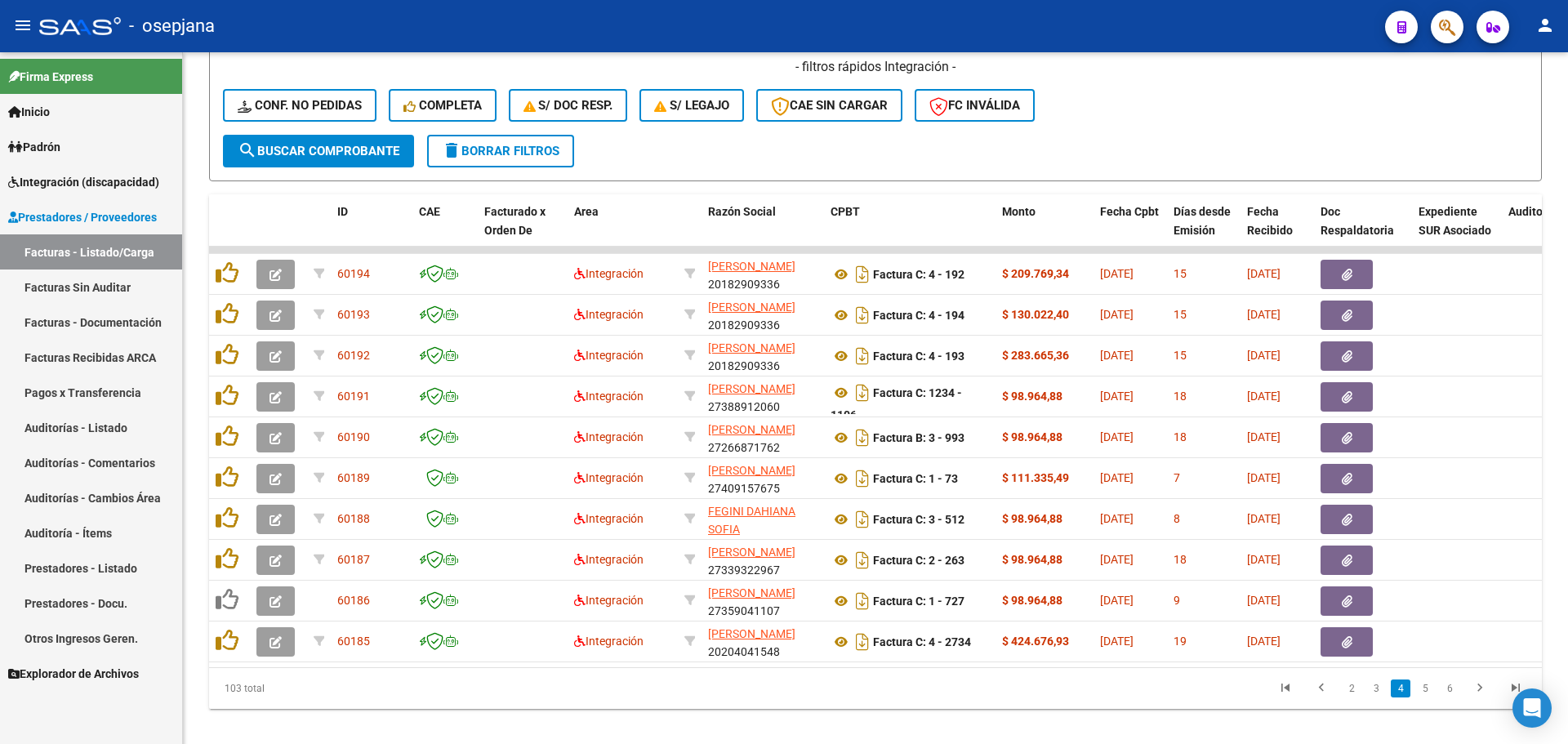
click at [1437, 702] on li "6" at bounding box center [1449, 688] width 25 height 28
click at [1430, 697] on link "5" at bounding box center [1425, 688] width 20 height 18
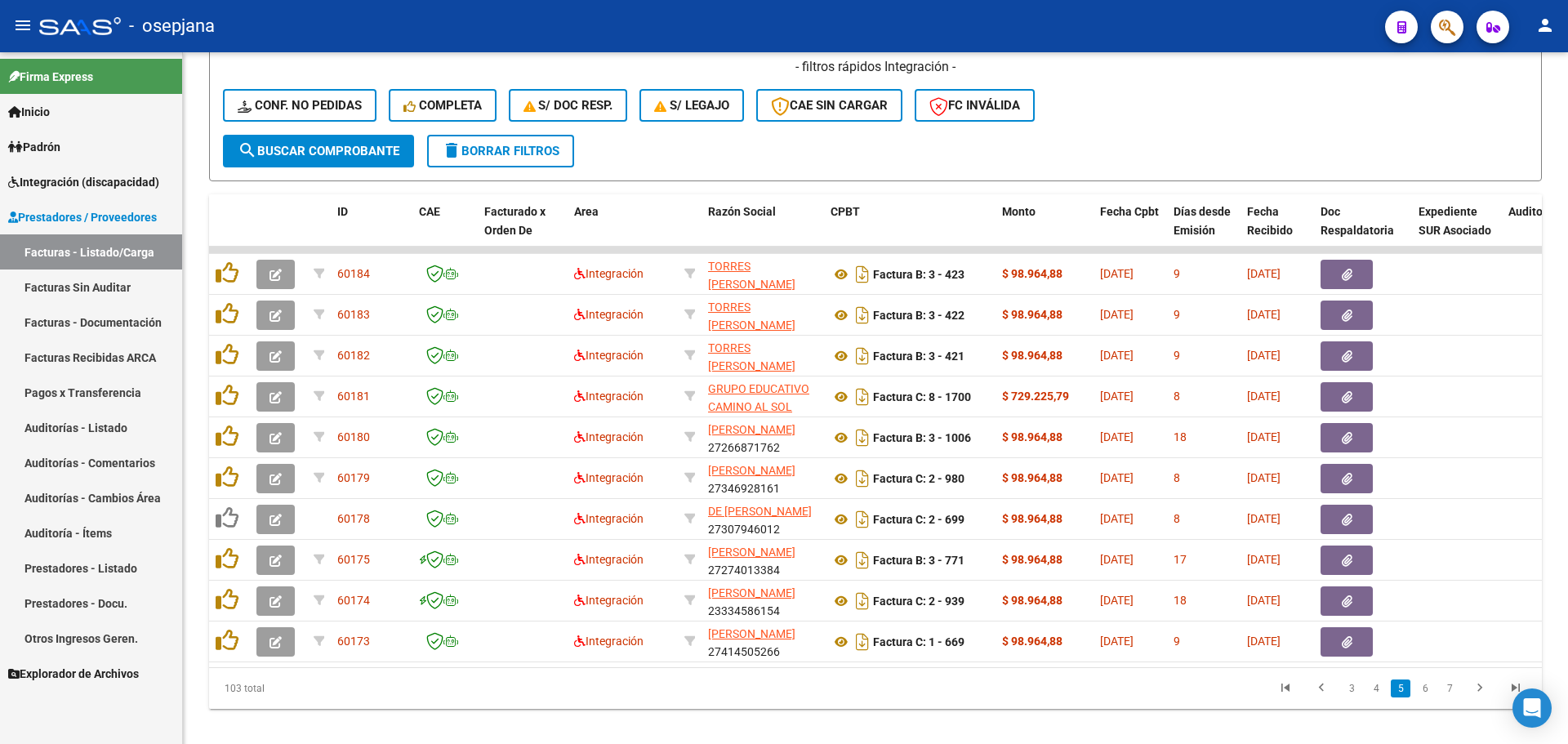
click at [1435, 701] on li "6" at bounding box center [1425, 688] width 25 height 28
click at [1424, 697] on link "6" at bounding box center [1425, 688] width 20 height 18
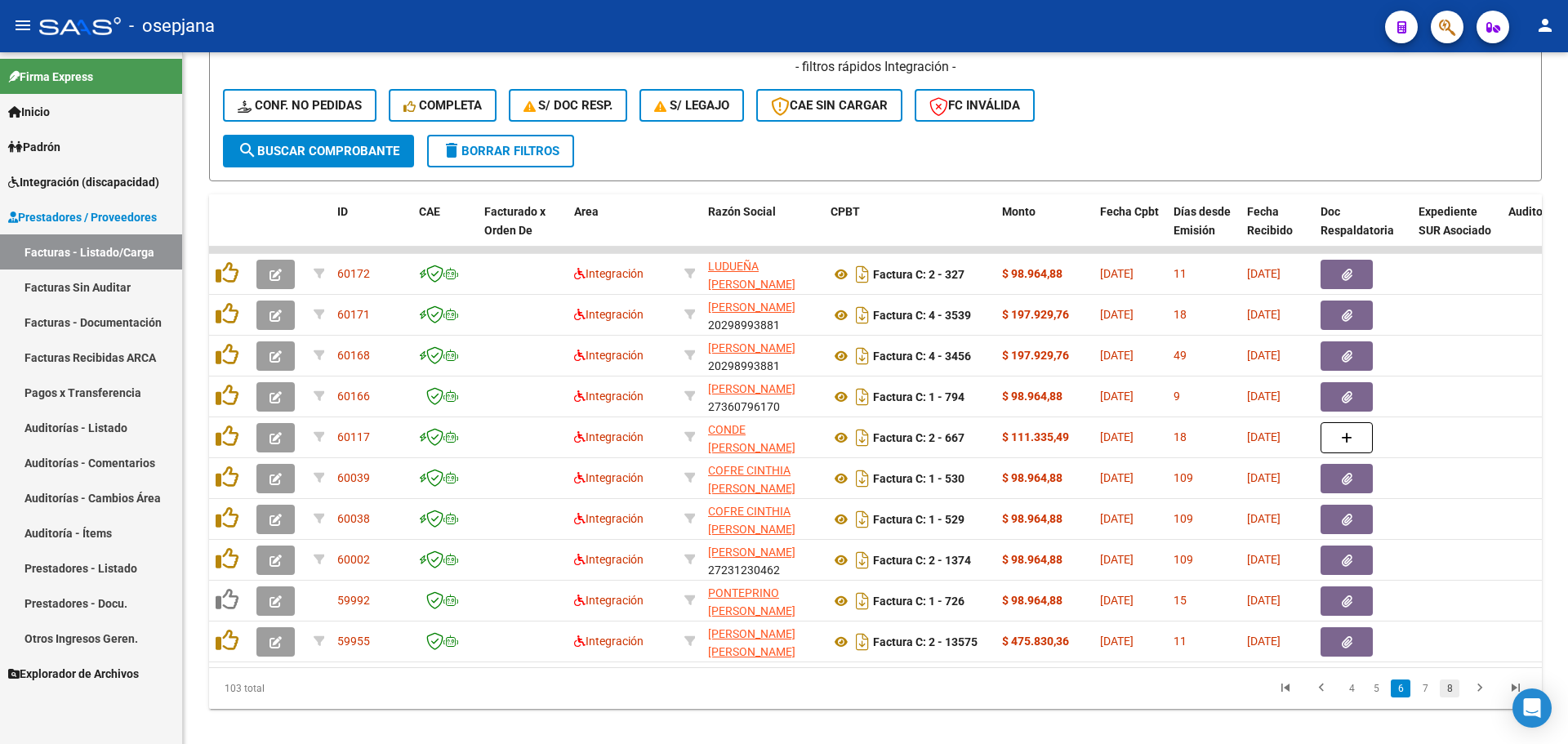
click at [1457, 697] on link "8" at bounding box center [1449, 688] width 20 height 18
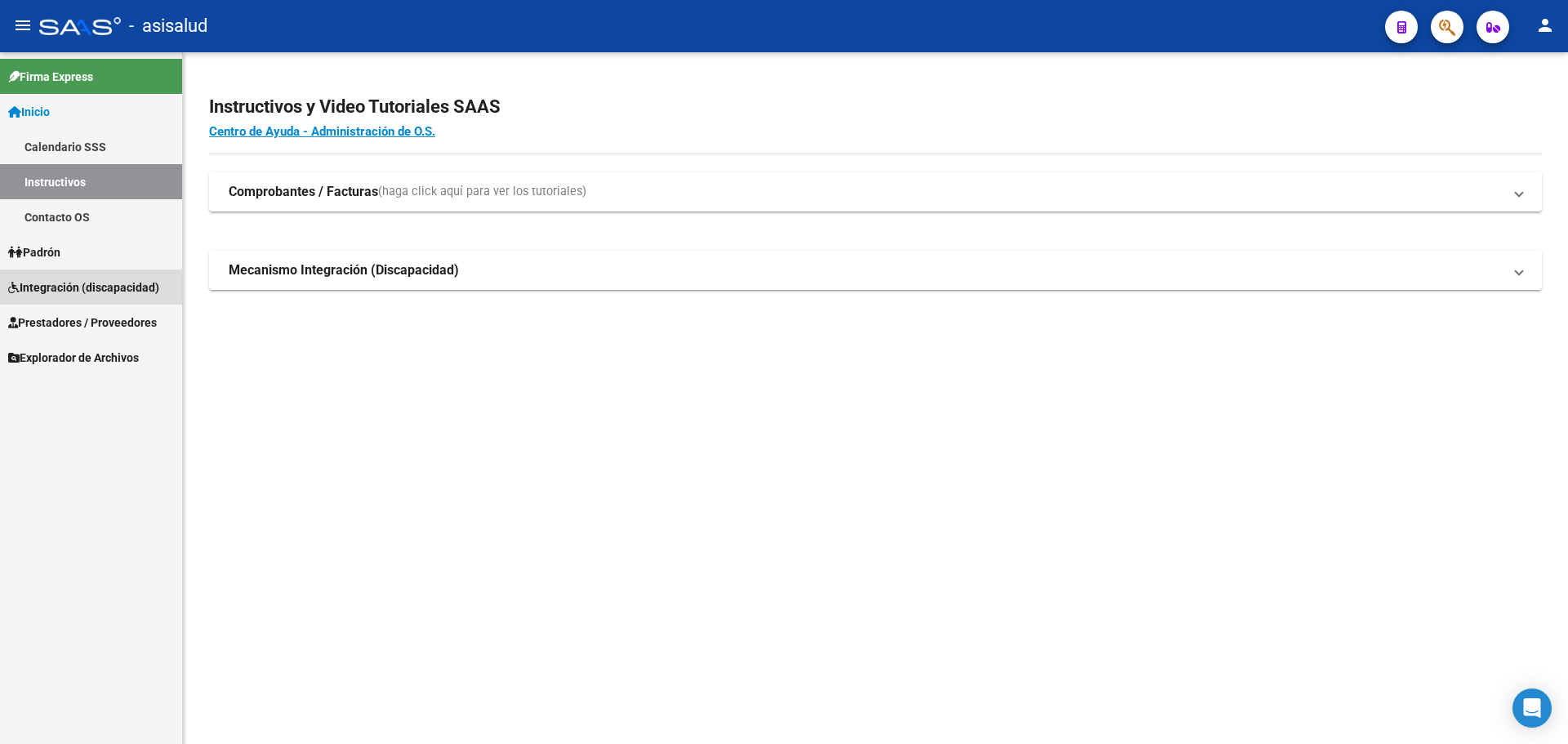
click at [57, 291] on span "Integración (discapacidad)" at bounding box center [84, 287] width 151 height 18
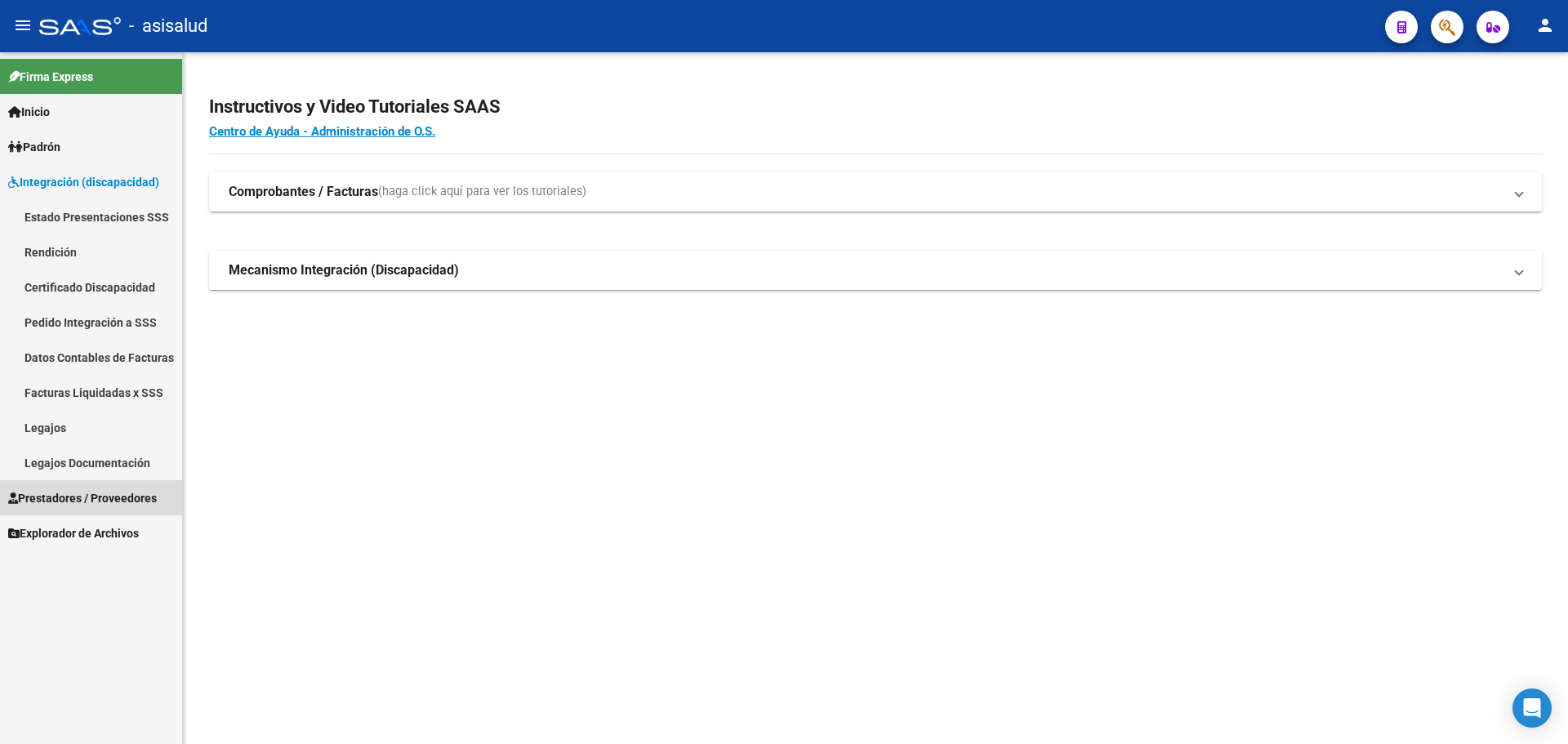
click at [45, 489] on span "Prestadores / Proveedores" at bounding box center [83, 498] width 149 height 18
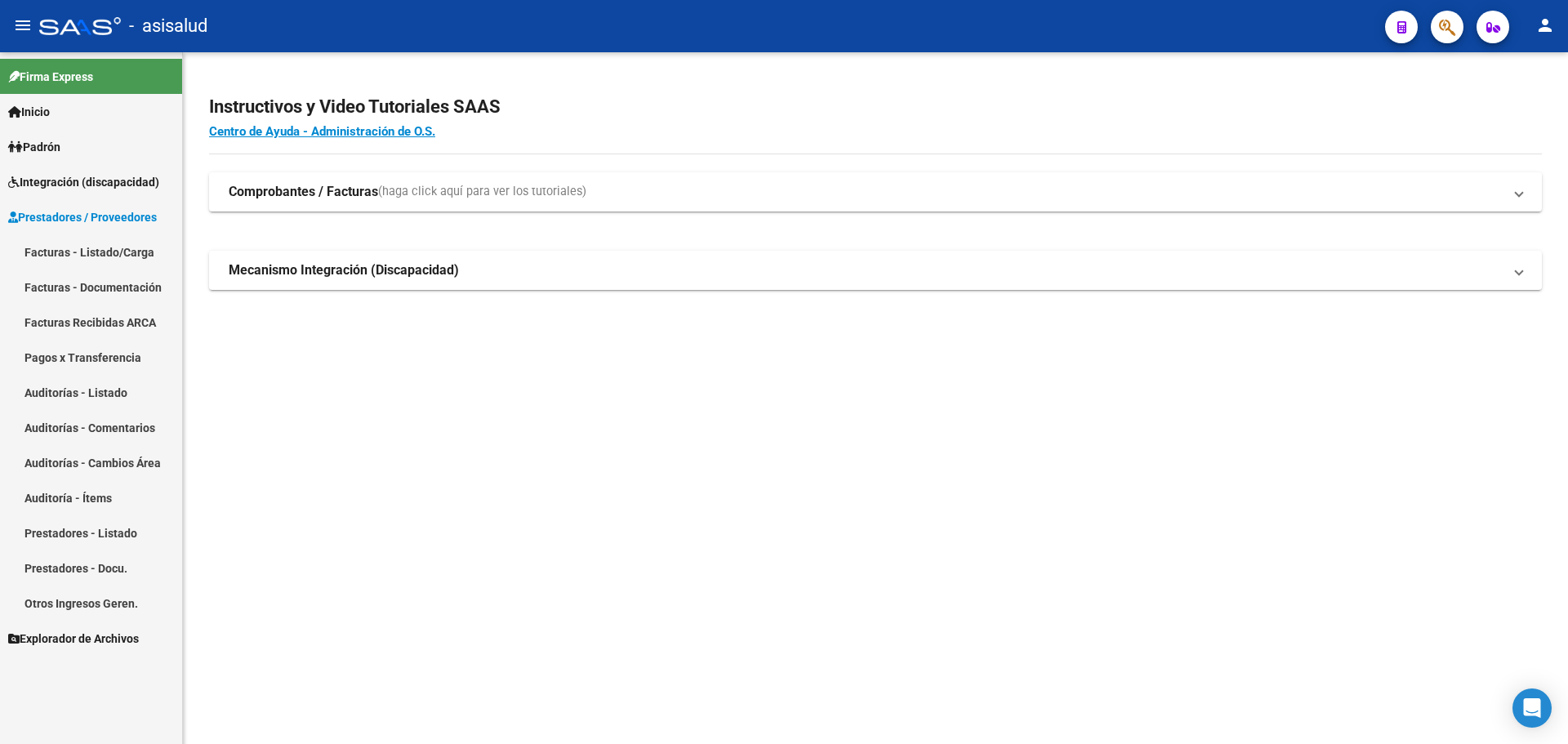
click at [71, 176] on span "Integración (discapacidad)" at bounding box center [84, 182] width 151 height 18
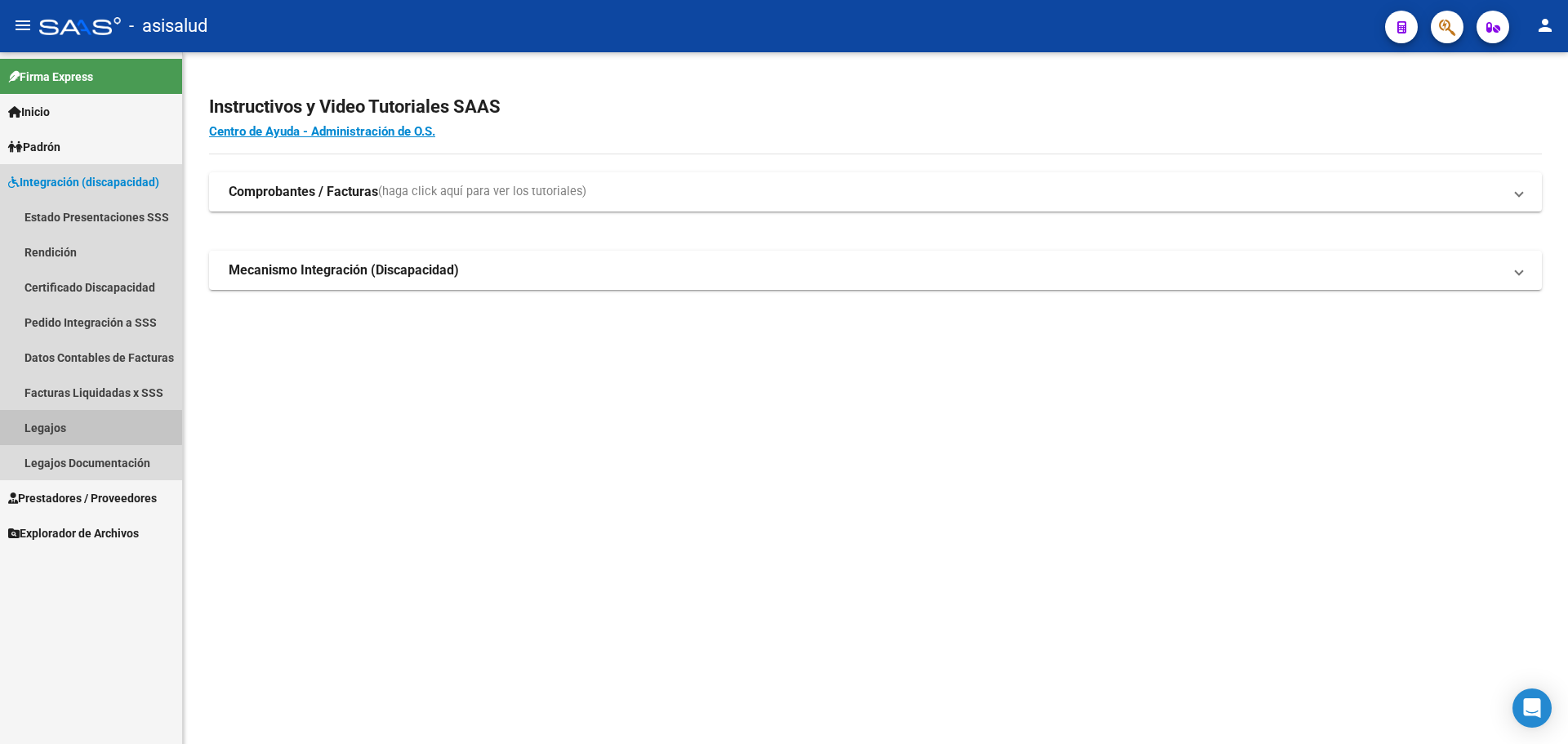
click at [61, 420] on link "Legajos" at bounding box center [91, 427] width 182 height 35
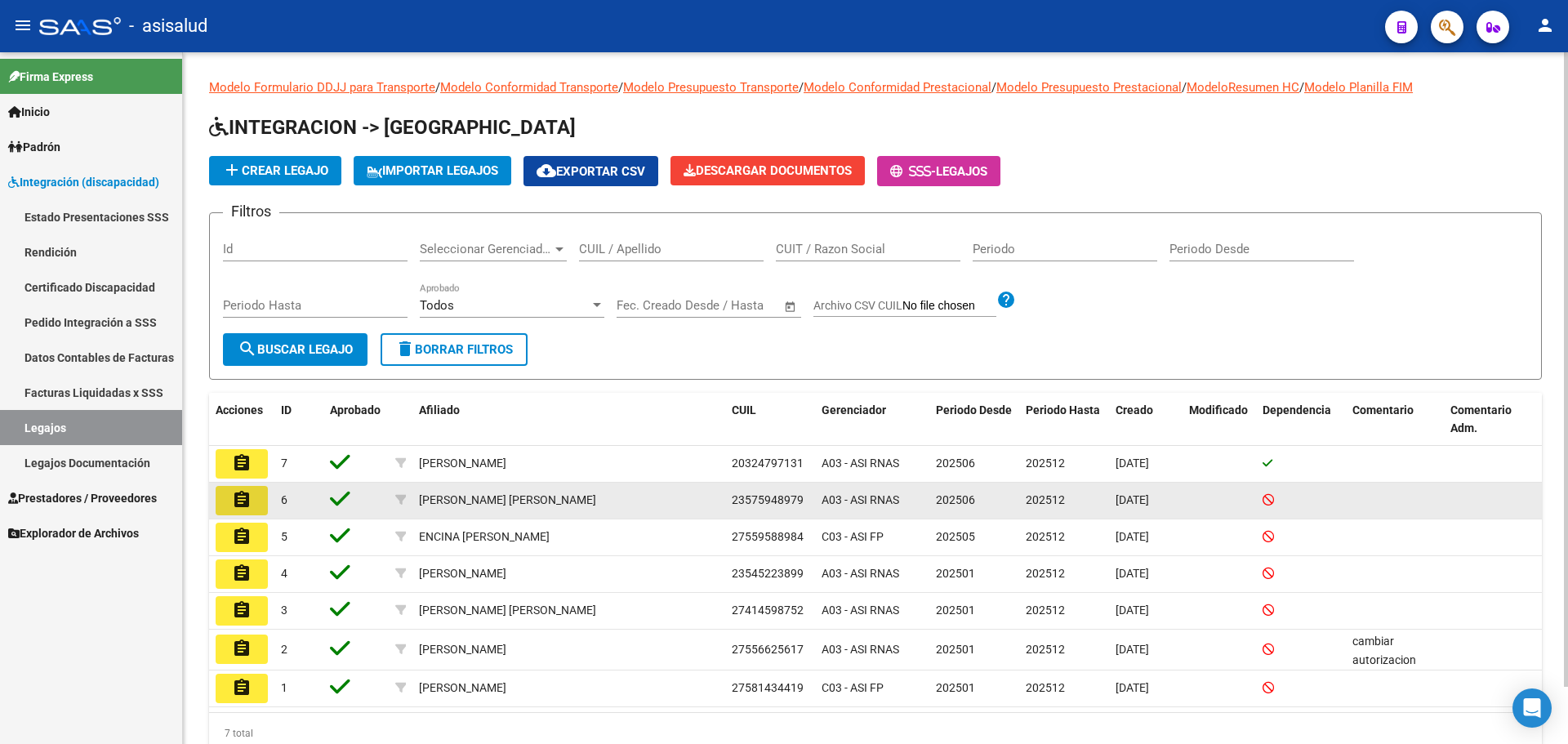
click at [245, 491] on mat-icon "assignment" at bounding box center [242, 499] width 20 height 20
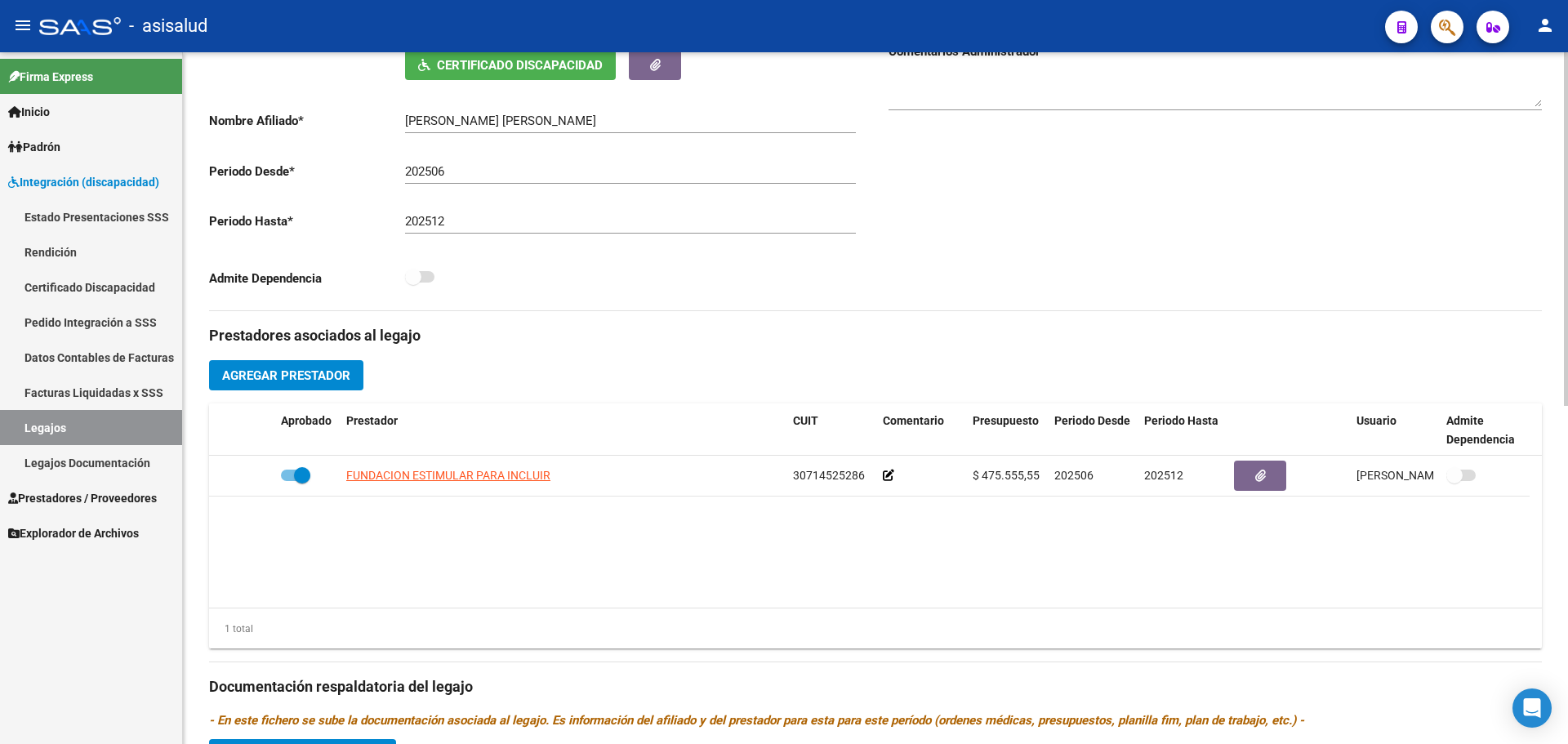
scroll to position [327, 0]
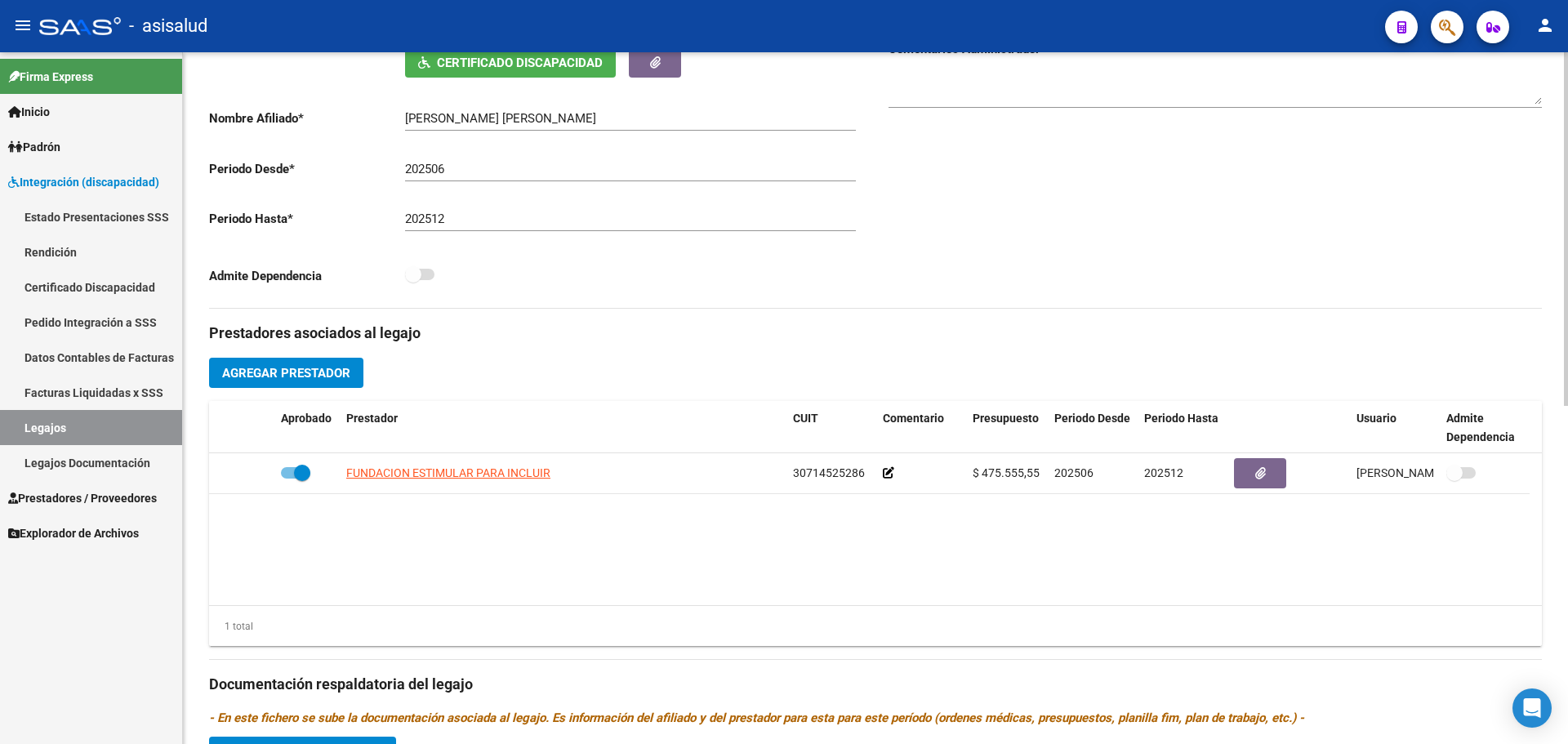
click at [94, 429] on link "Legajos" at bounding box center [91, 427] width 182 height 35
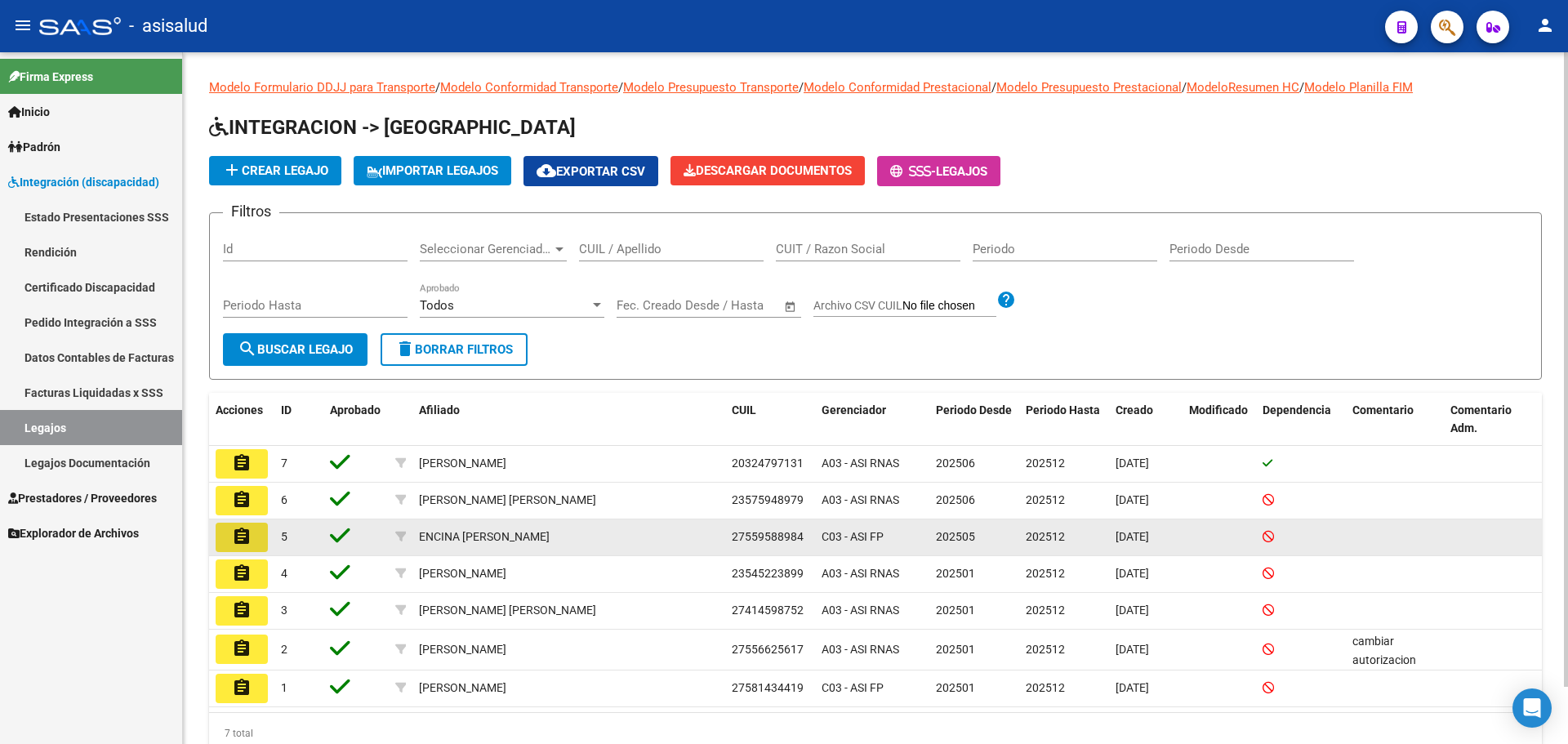
click at [228, 531] on button "assignment" at bounding box center [242, 537] width 52 height 29
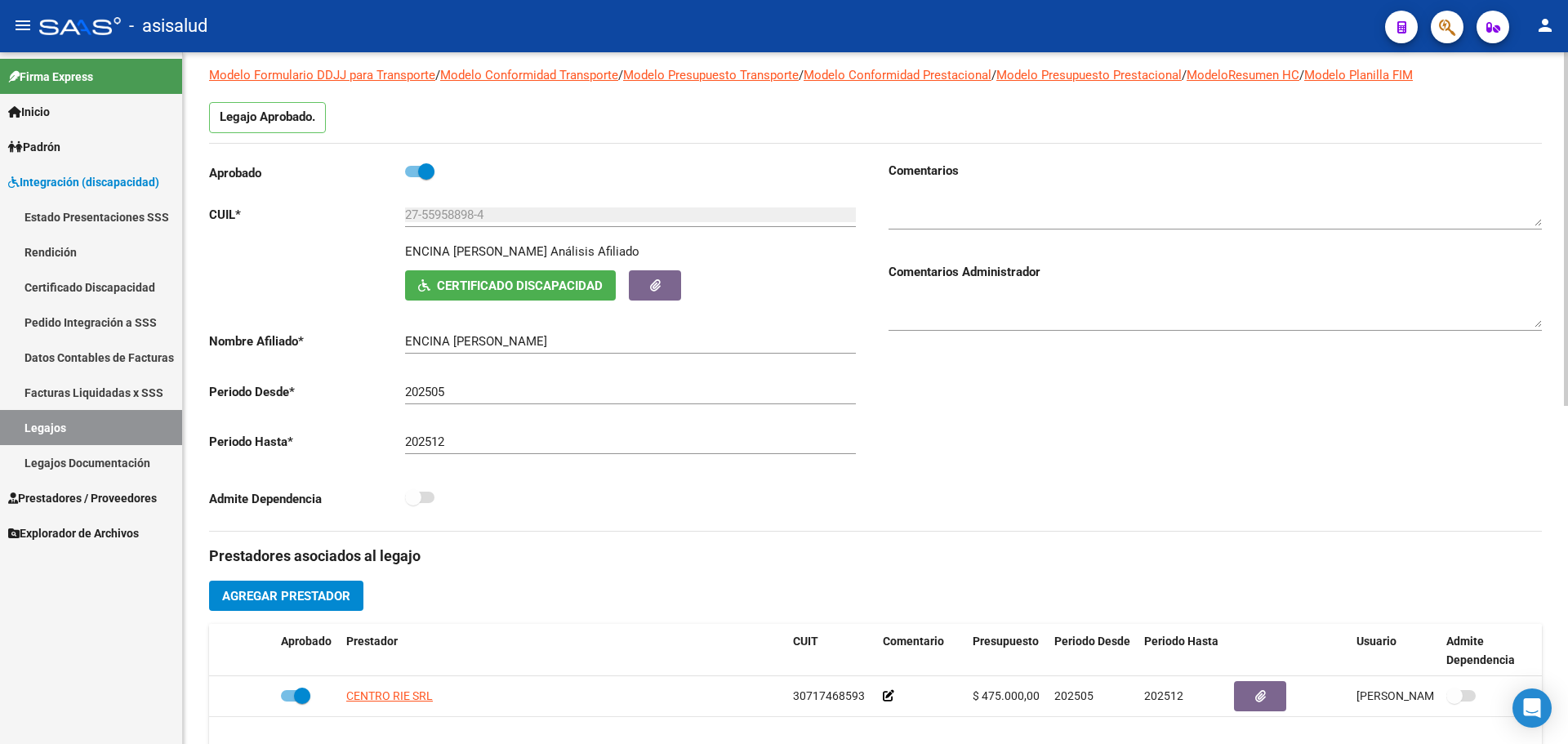
scroll to position [327, 0]
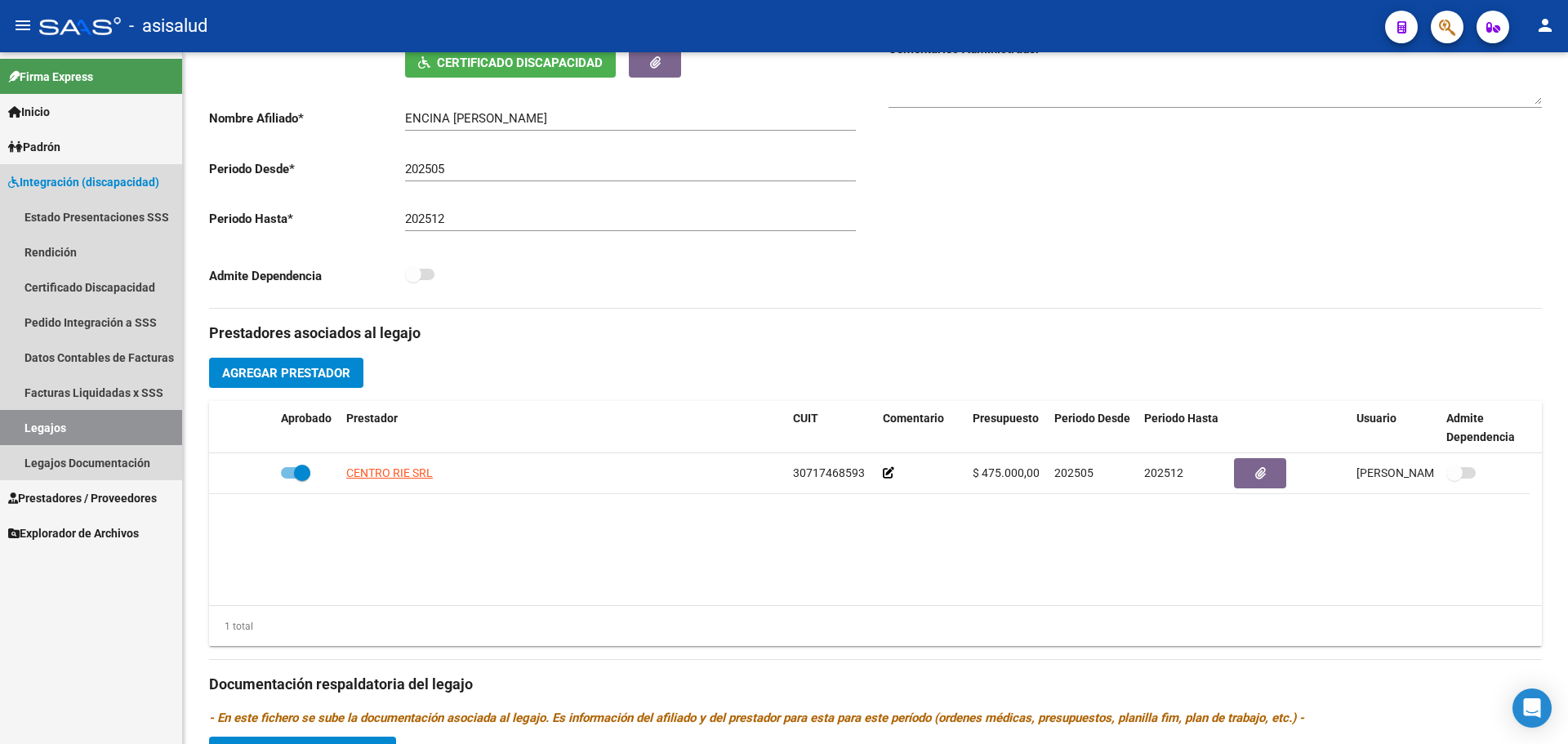
click at [43, 428] on link "Legajos" at bounding box center [91, 427] width 182 height 35
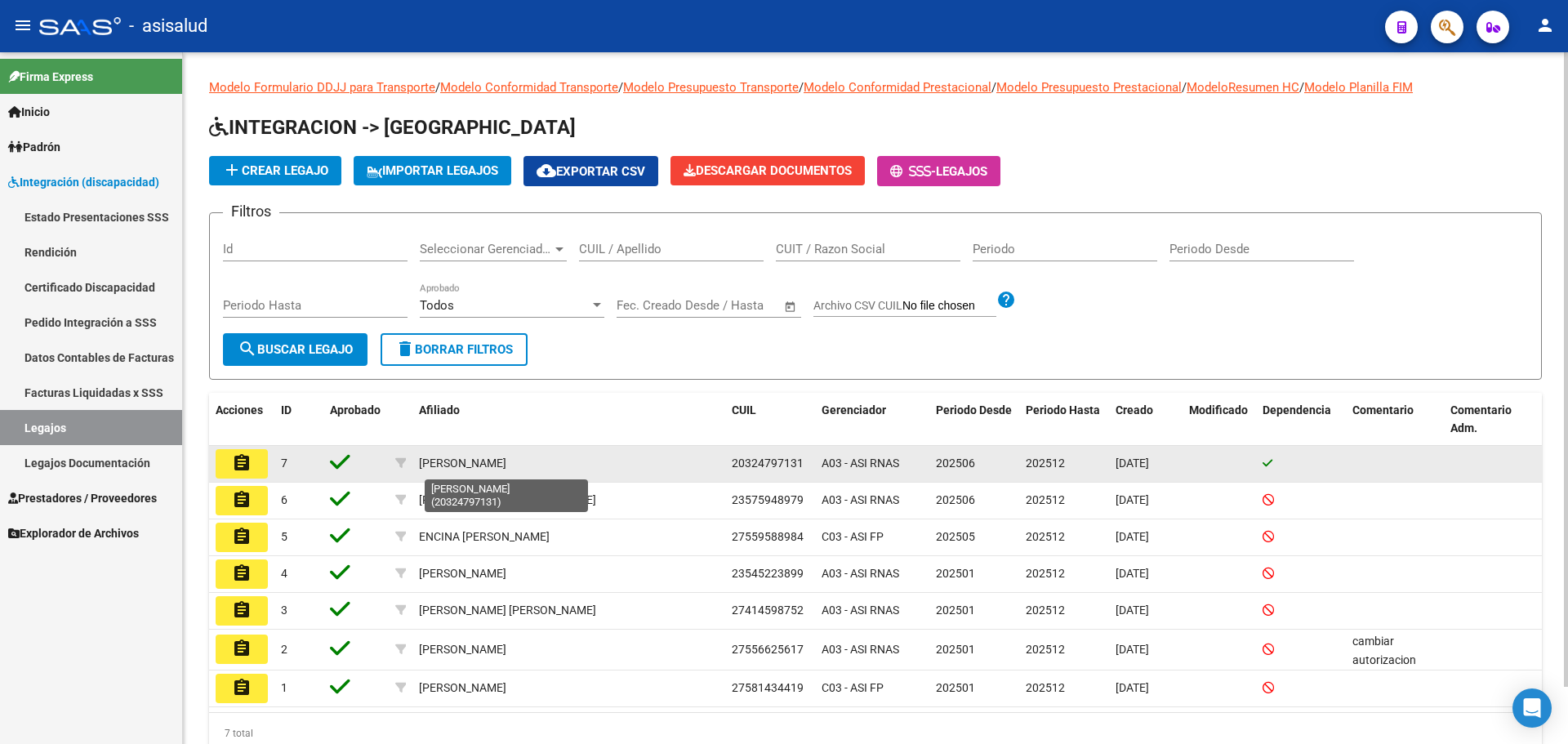
scroll to position [62, 0]
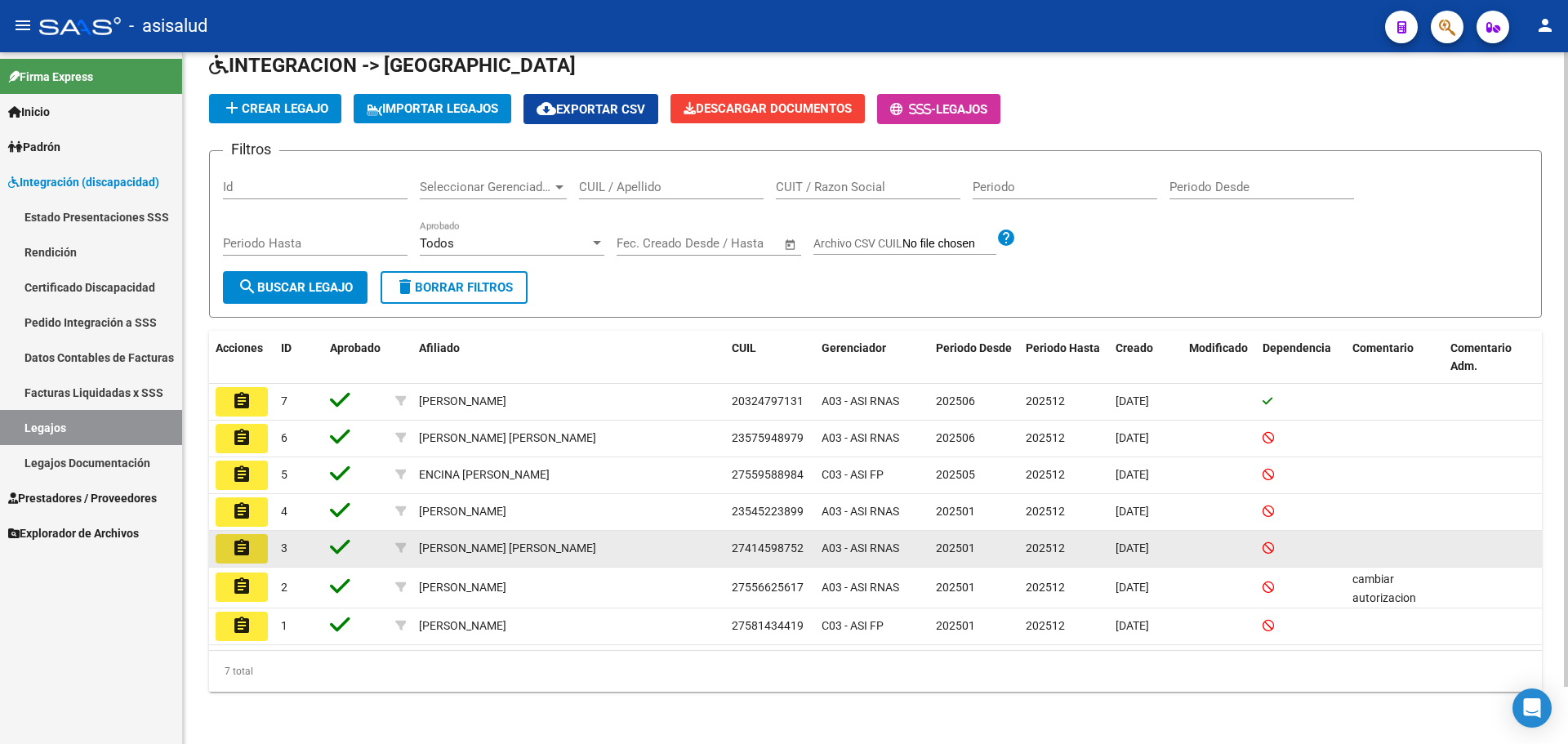
click at [241, 552] on mat-icon "assignment" at bounding box center [242, 548] width 20 height 20
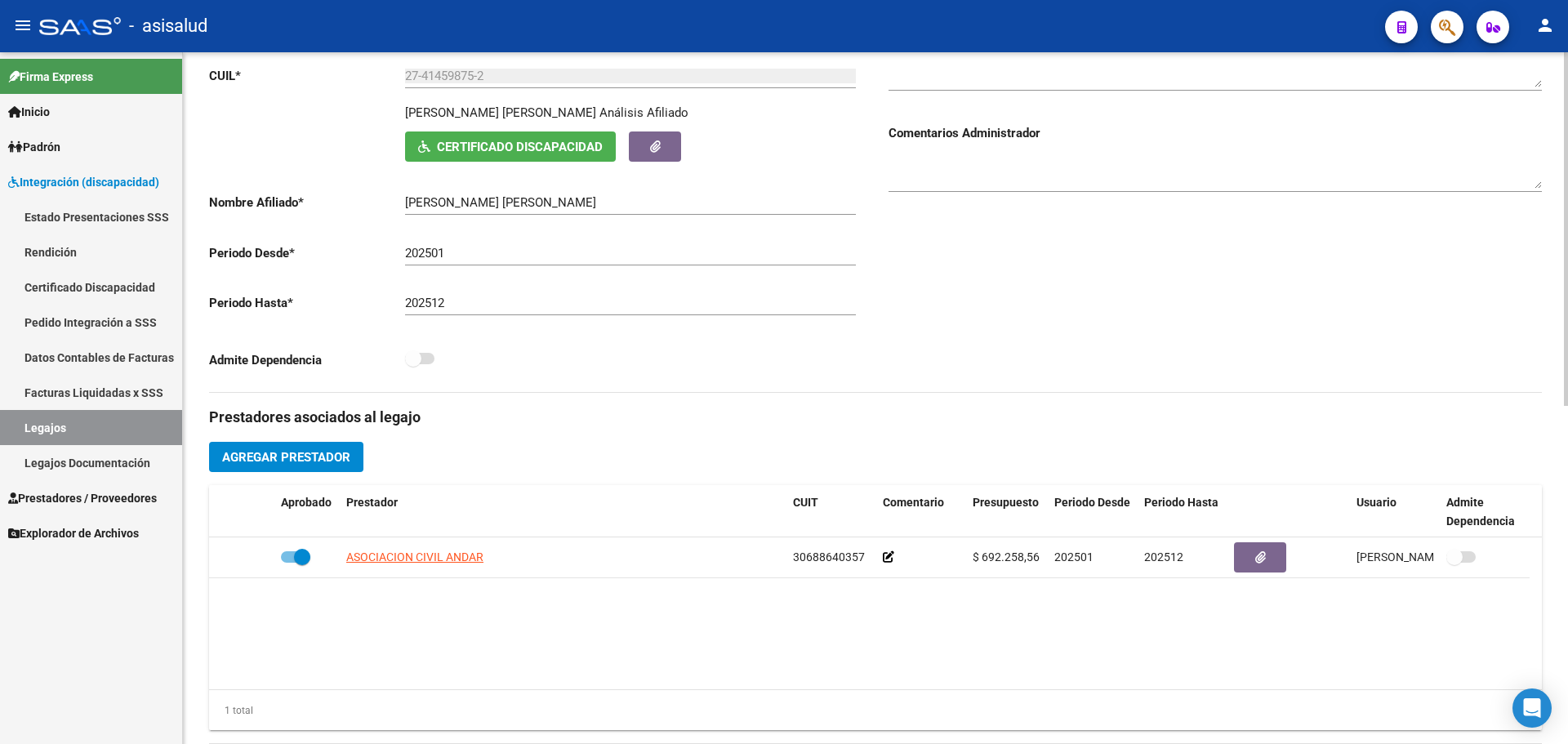
scroll to position [245, 0]
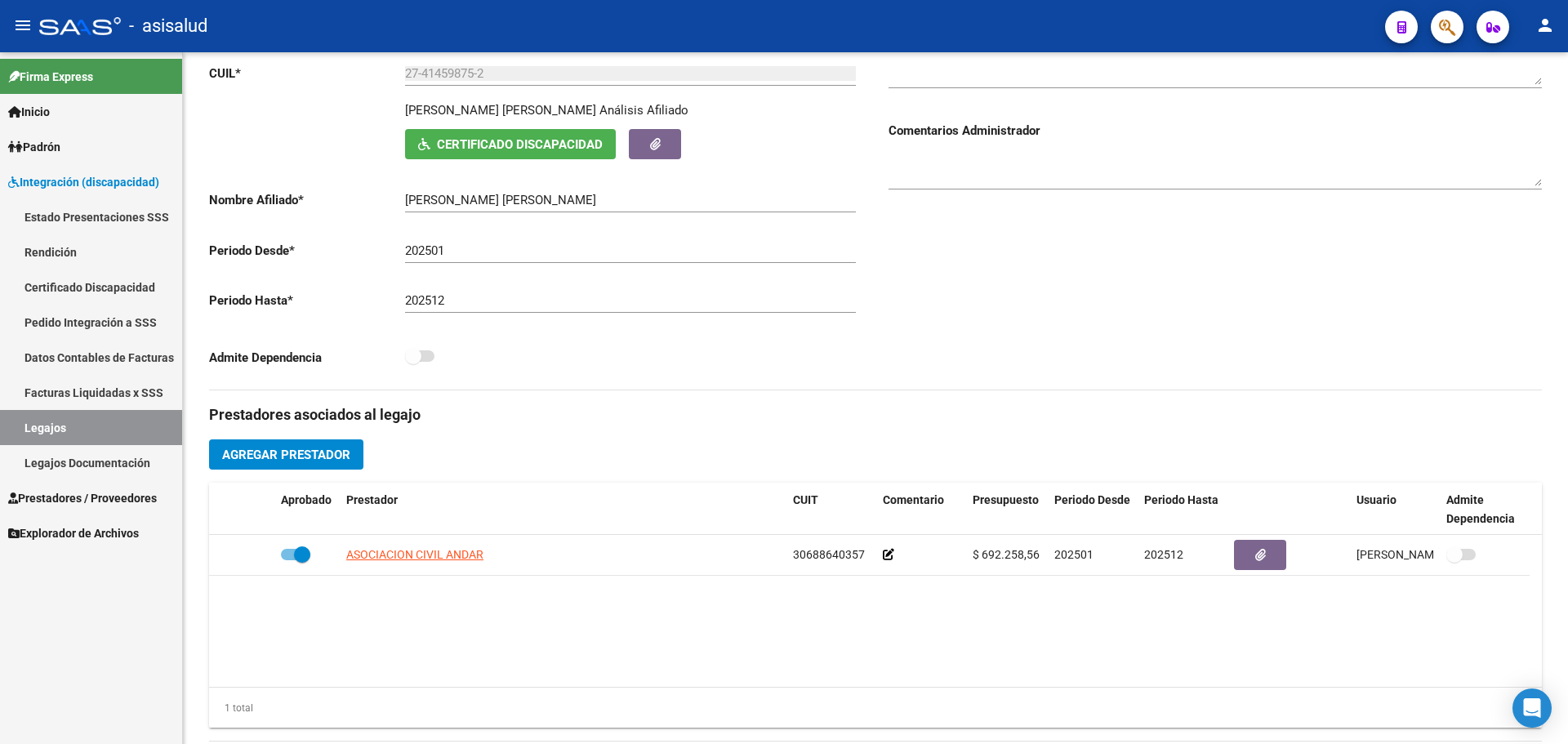
click at [96, 413] on link "Legajos" at bounding box center [91, 427] width 182 height 35
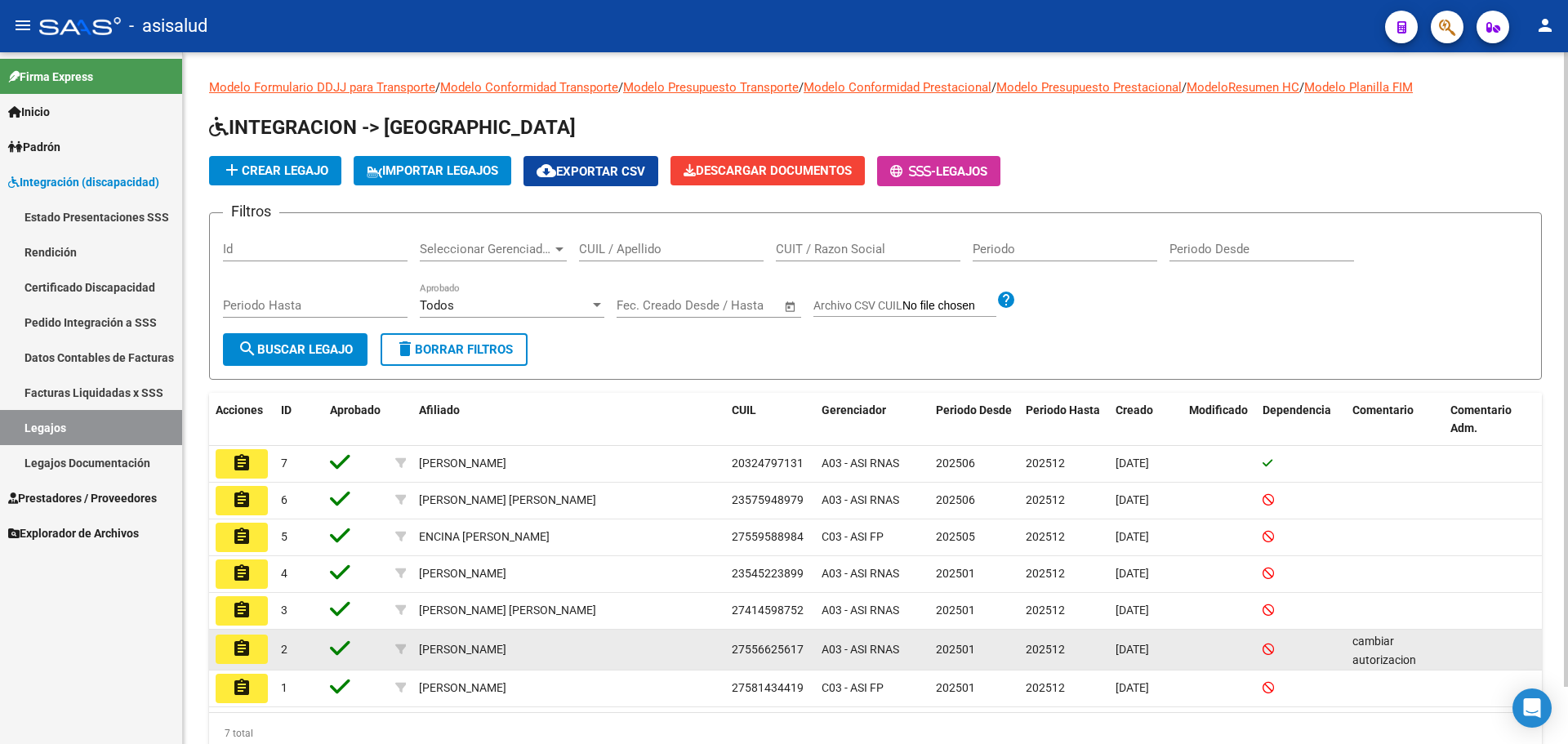
click at [252, 647] on button "assignment" at bounding box center [242, 649] width 52 height 29
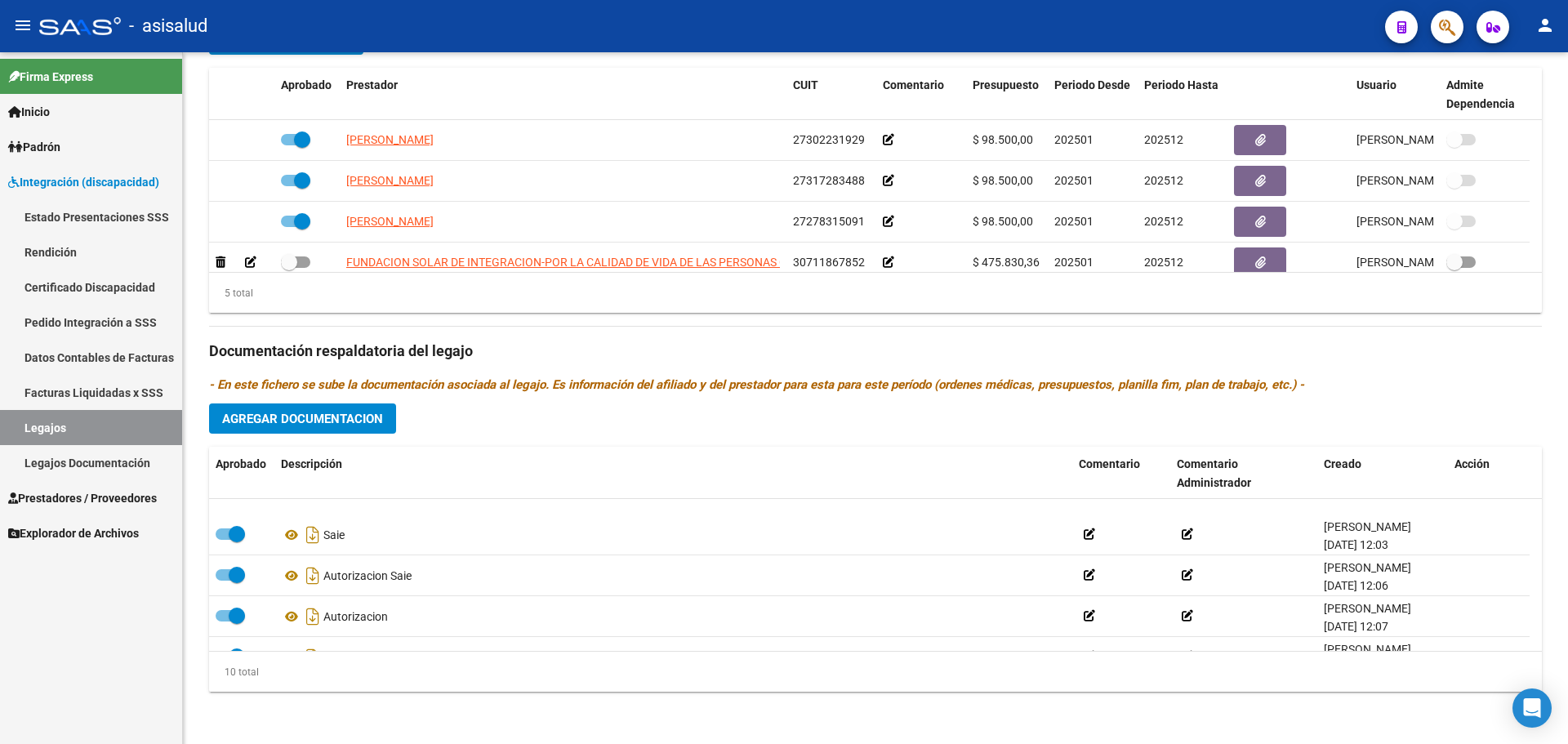
scroll to position [261, 0]
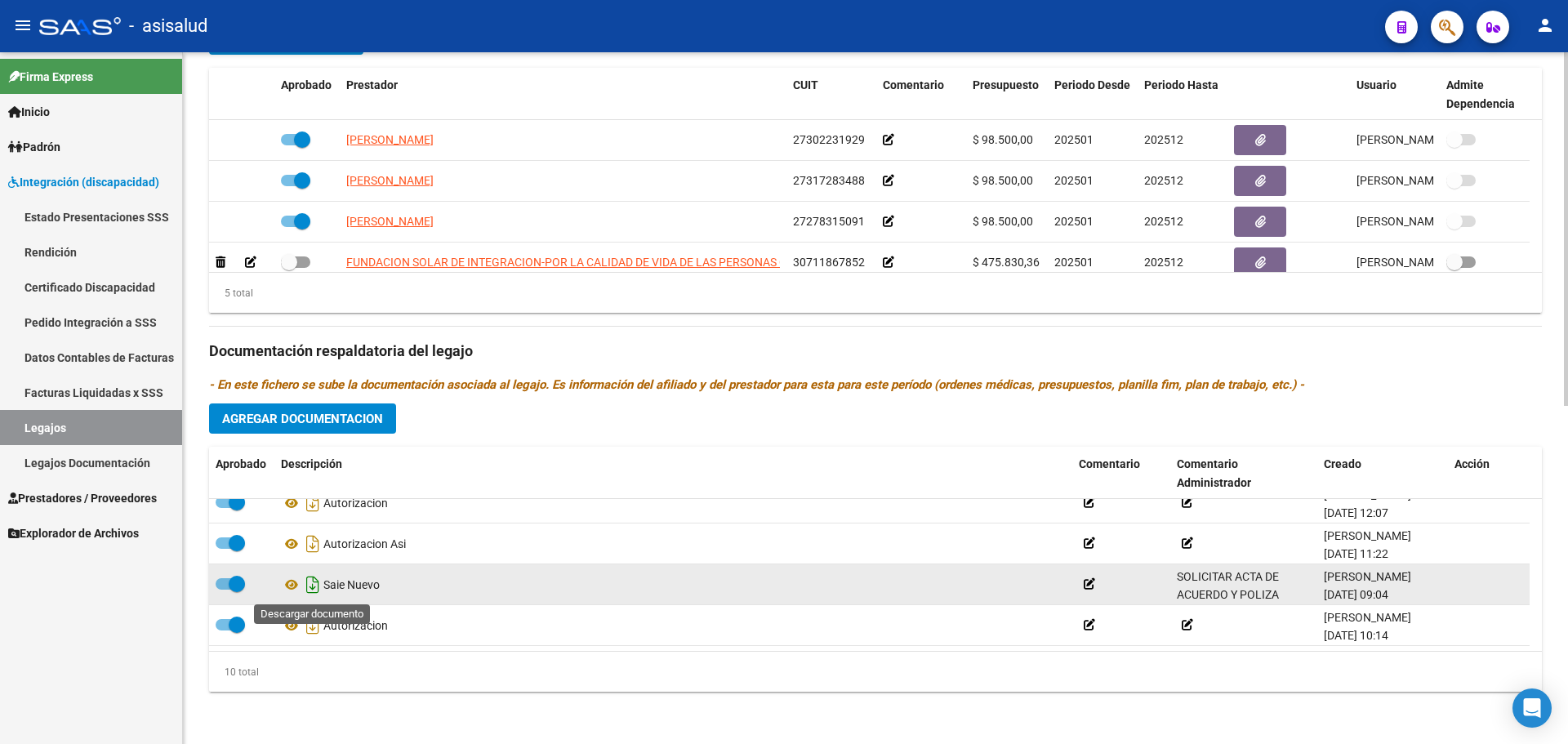
click at [314, 581] on icon "Descargar documento" at bounding box center [313, 584] width 21 height 26
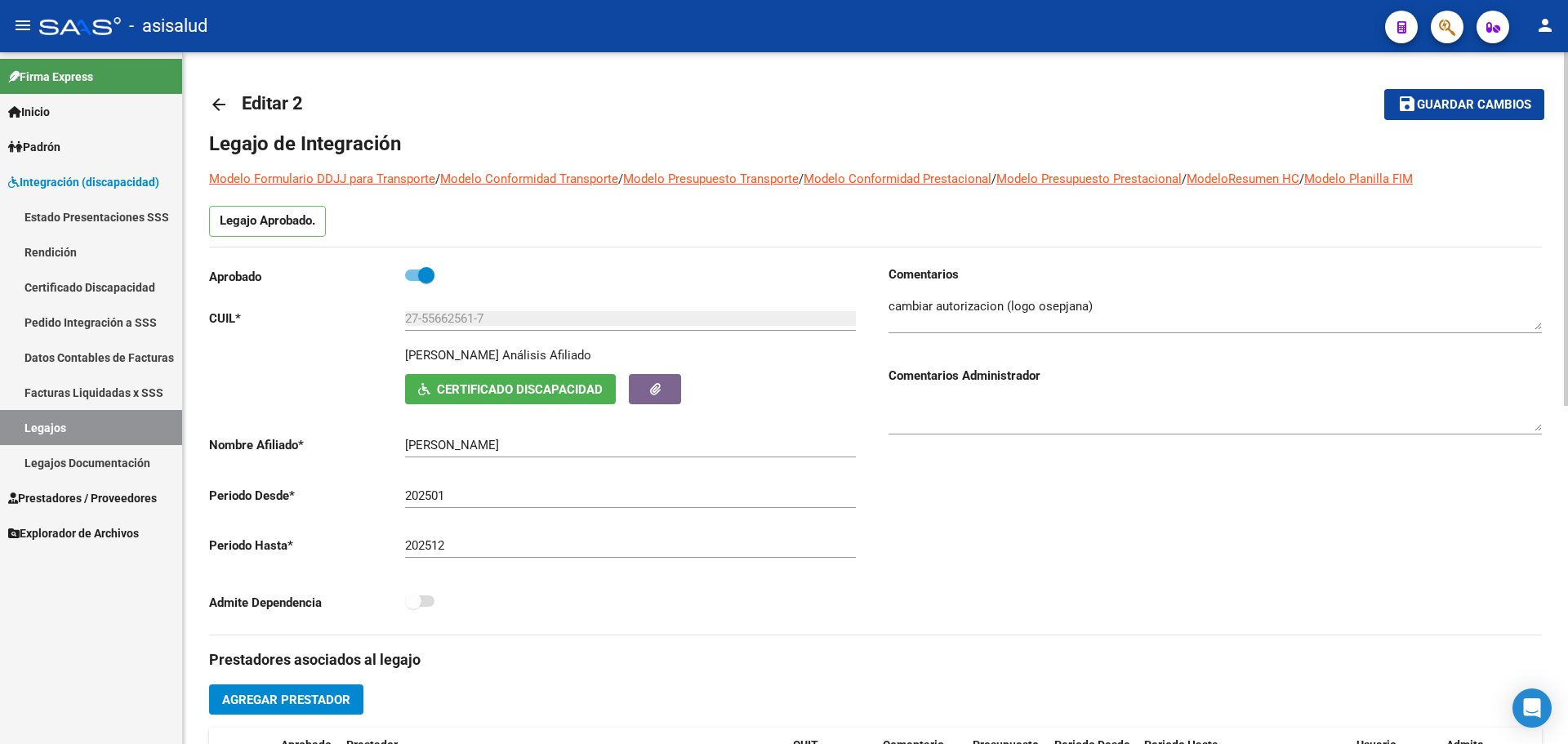
scroll to position [261, 0]
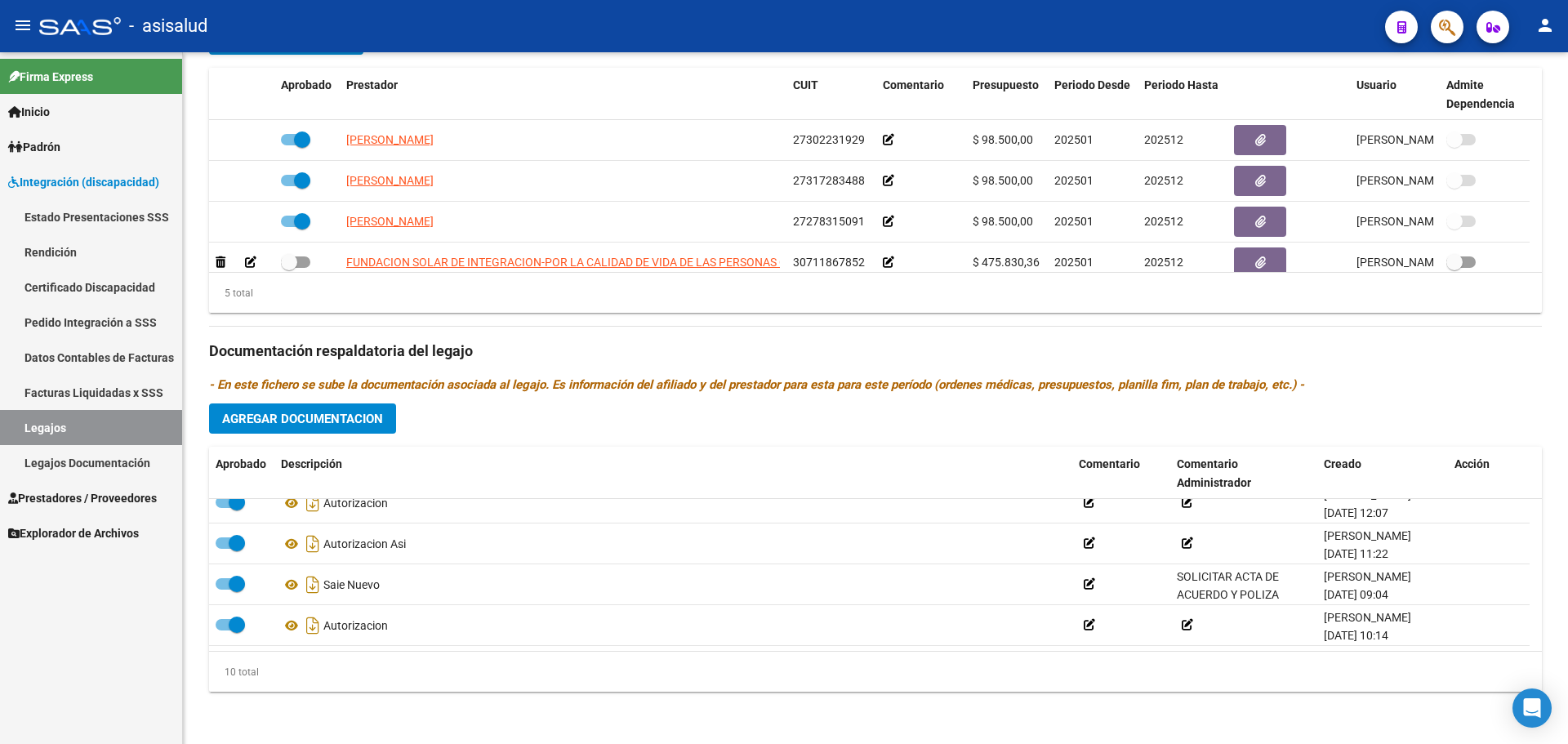
click at [1546, 25] on mat-icon "person" at bounding box center [1545, 25] width 20 height 20
click at [1507, 106] on button "exit_to_app Salir" at bounding box center [1512, 108] width 100 height 39
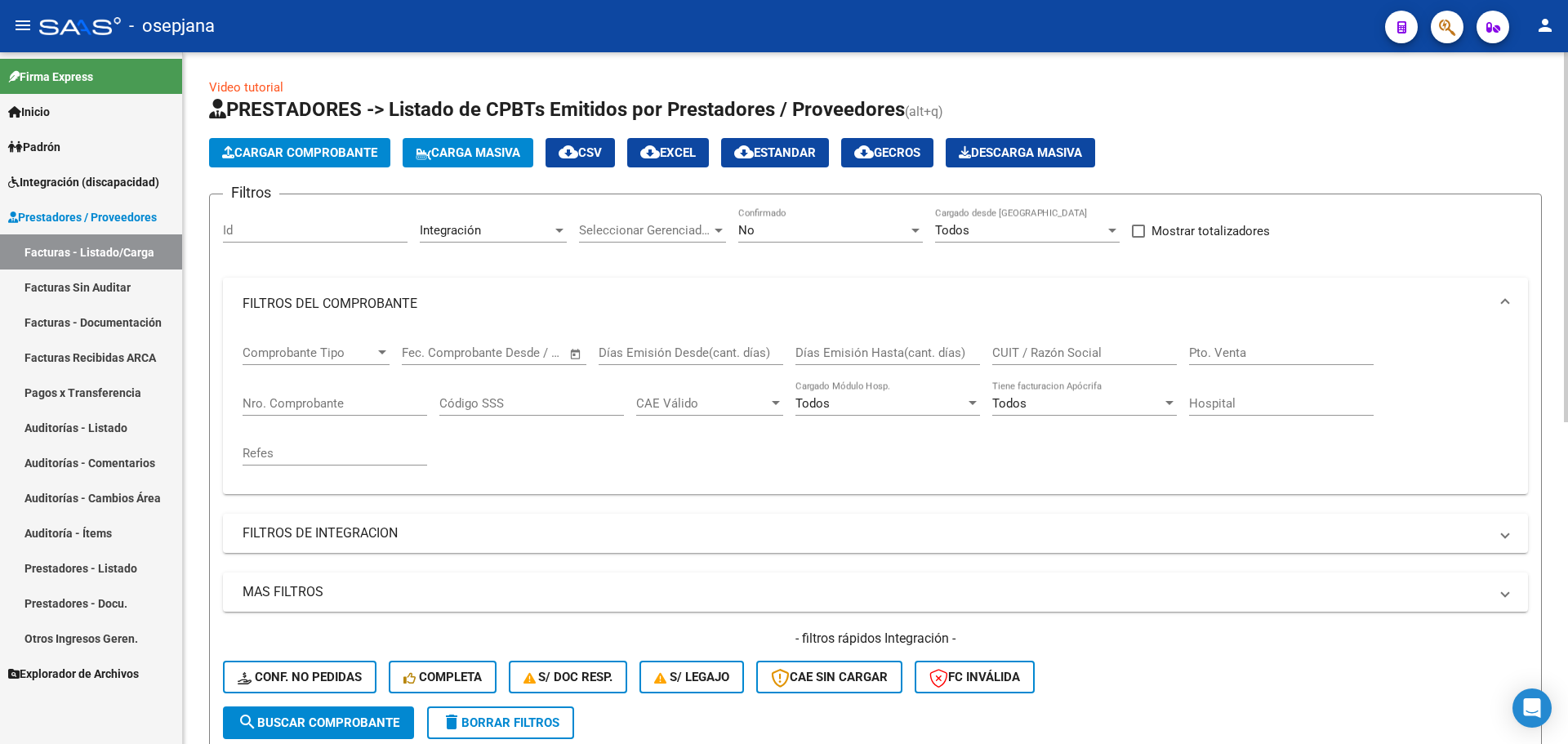
scroll to position [571, 0]
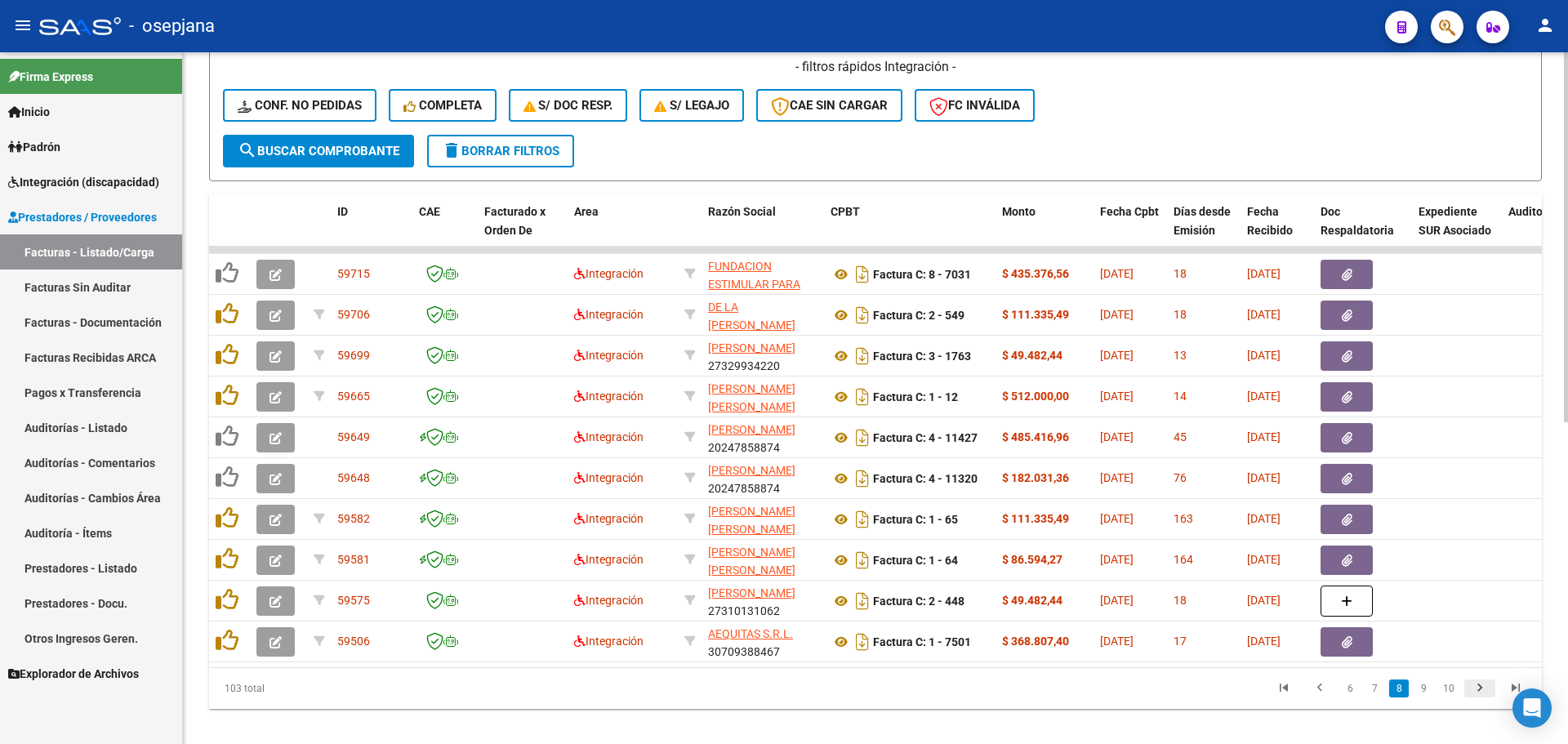
click at [1478, 698] on icon "go to next page" at bounding box center [1480, 690] width 21 height 20
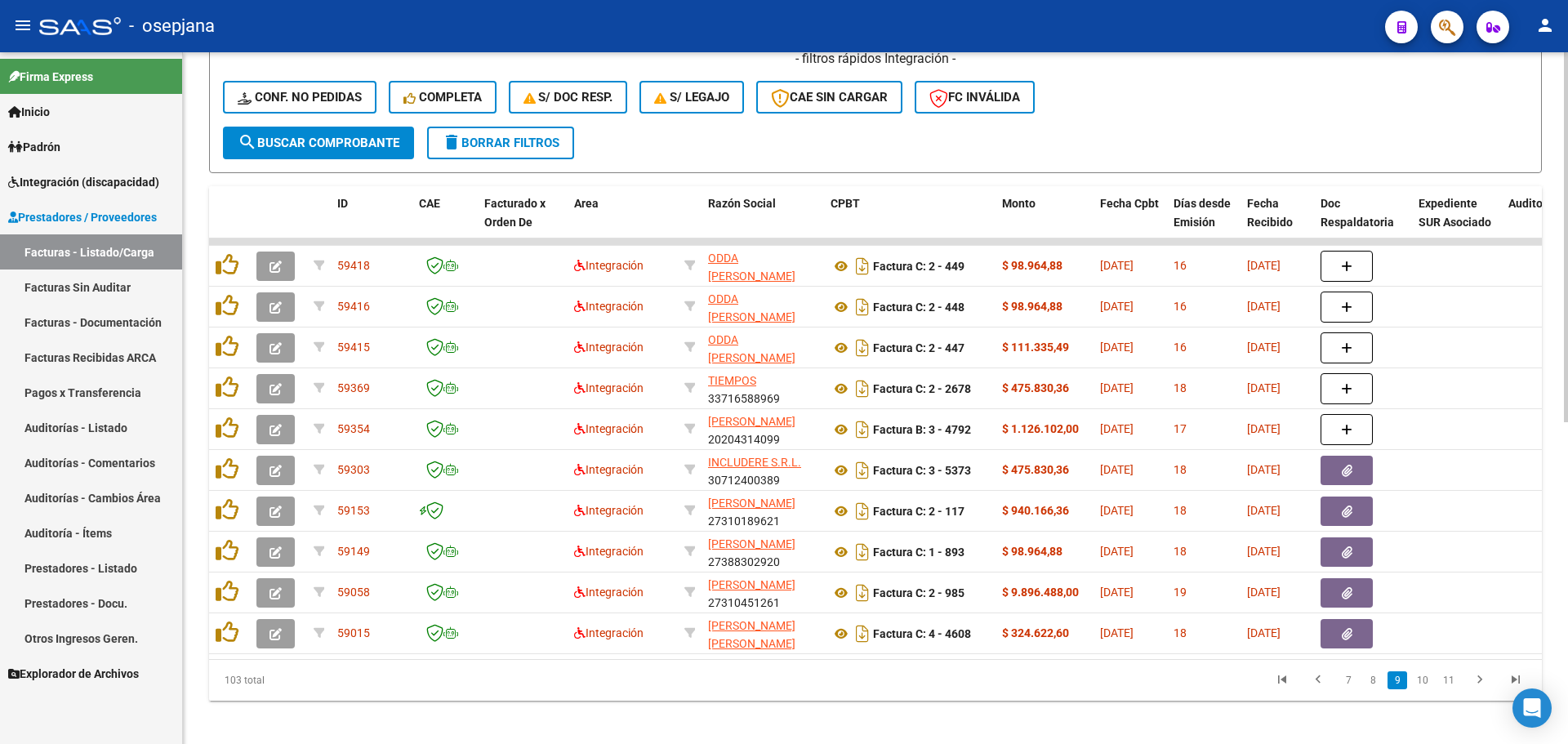
scroll to position [601, 0]
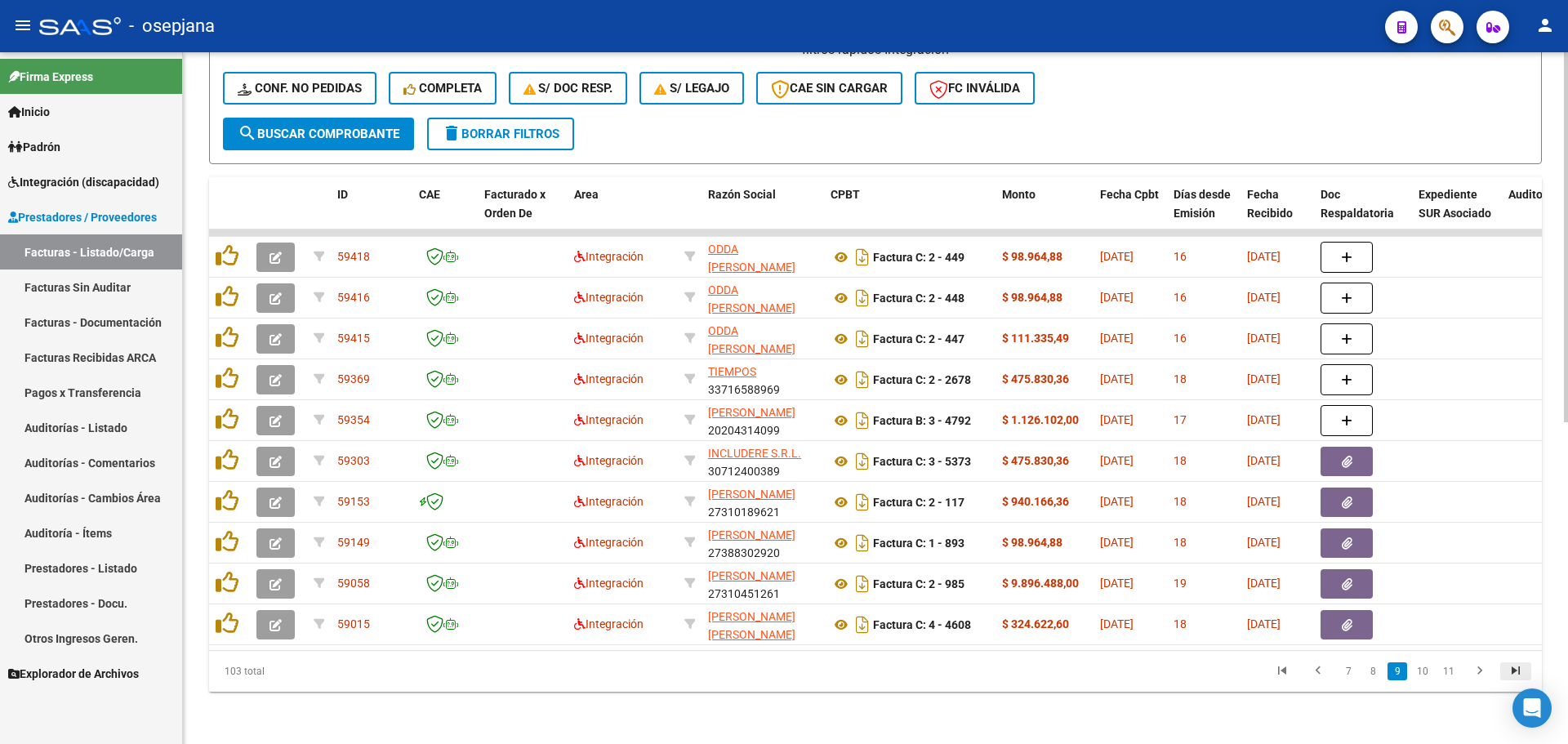
click at [1512, 665] on icon "go to last page" at bounding box center [1516, 673] width 21 height 20
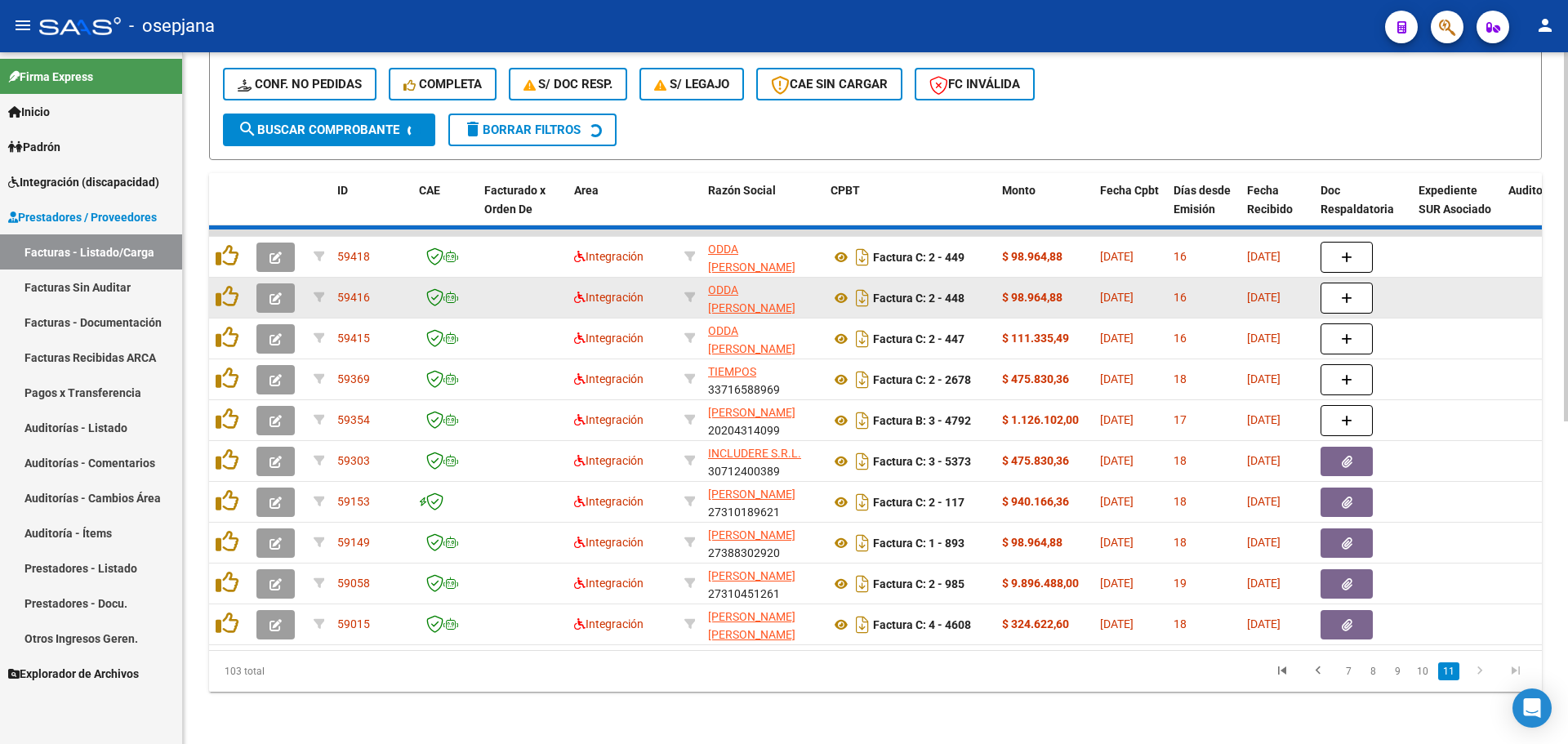
scroll to position [315, 0]
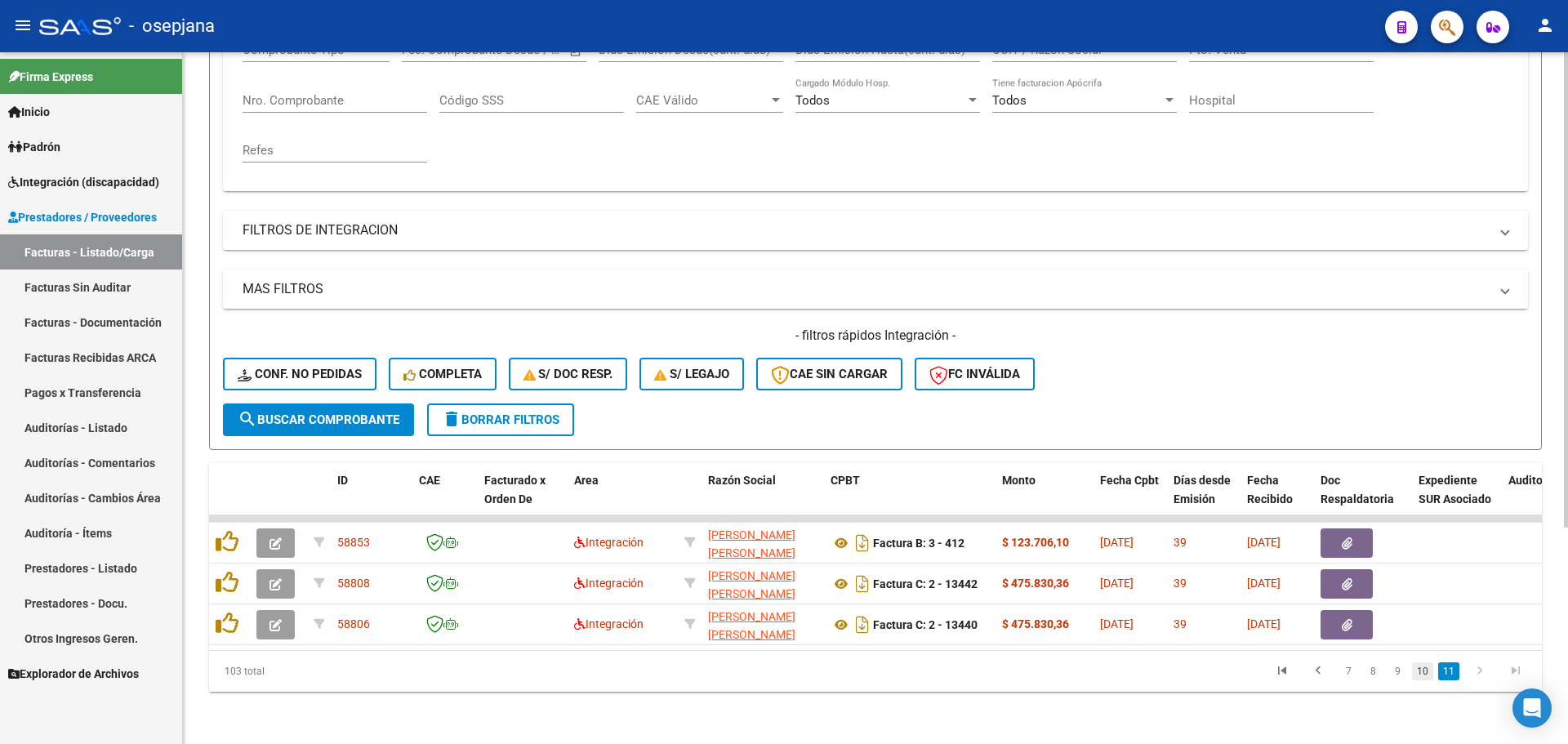
click at [1418, 667] on link "10" at bounding box center [1422, 671] width 21 height 18
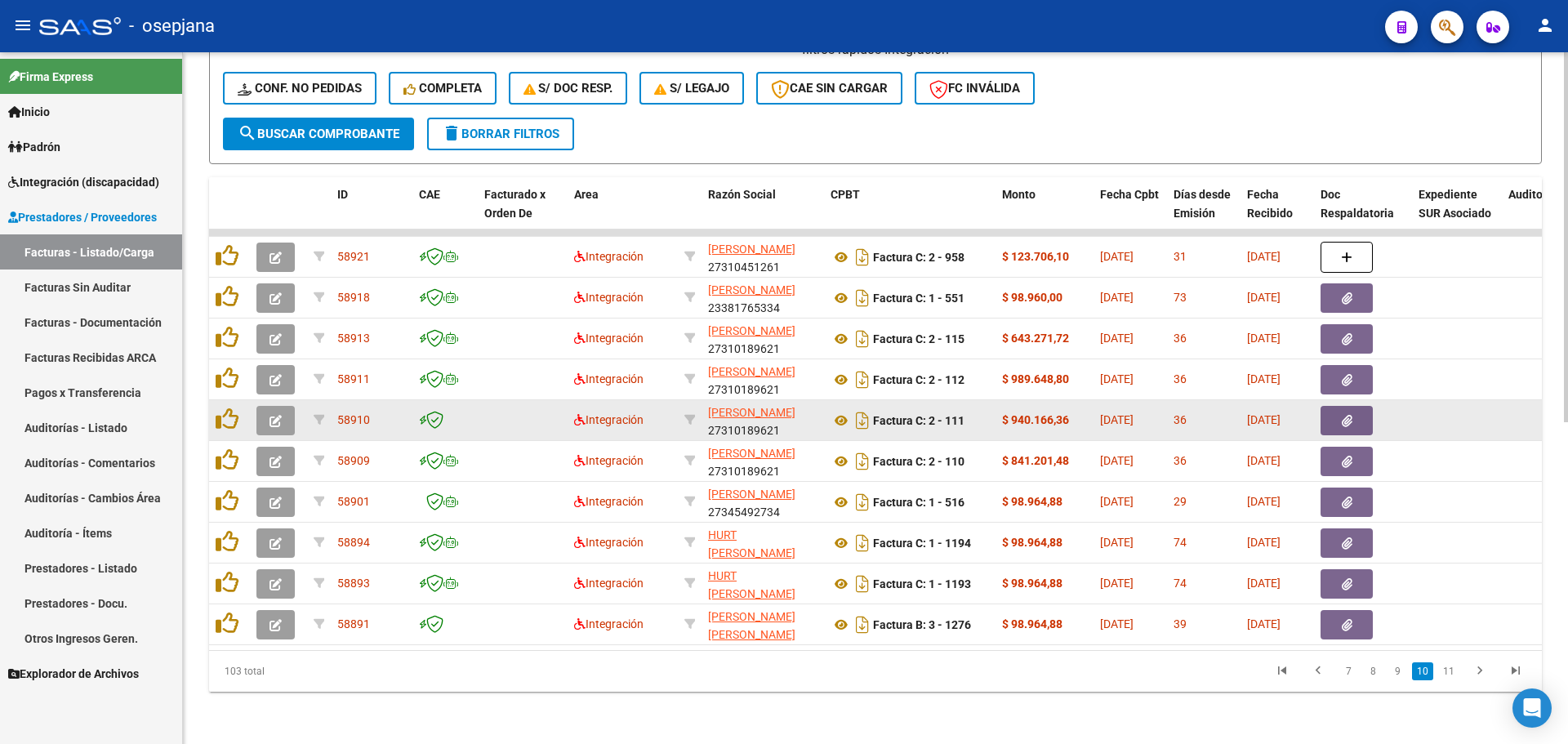
scroll to position [601, 0]
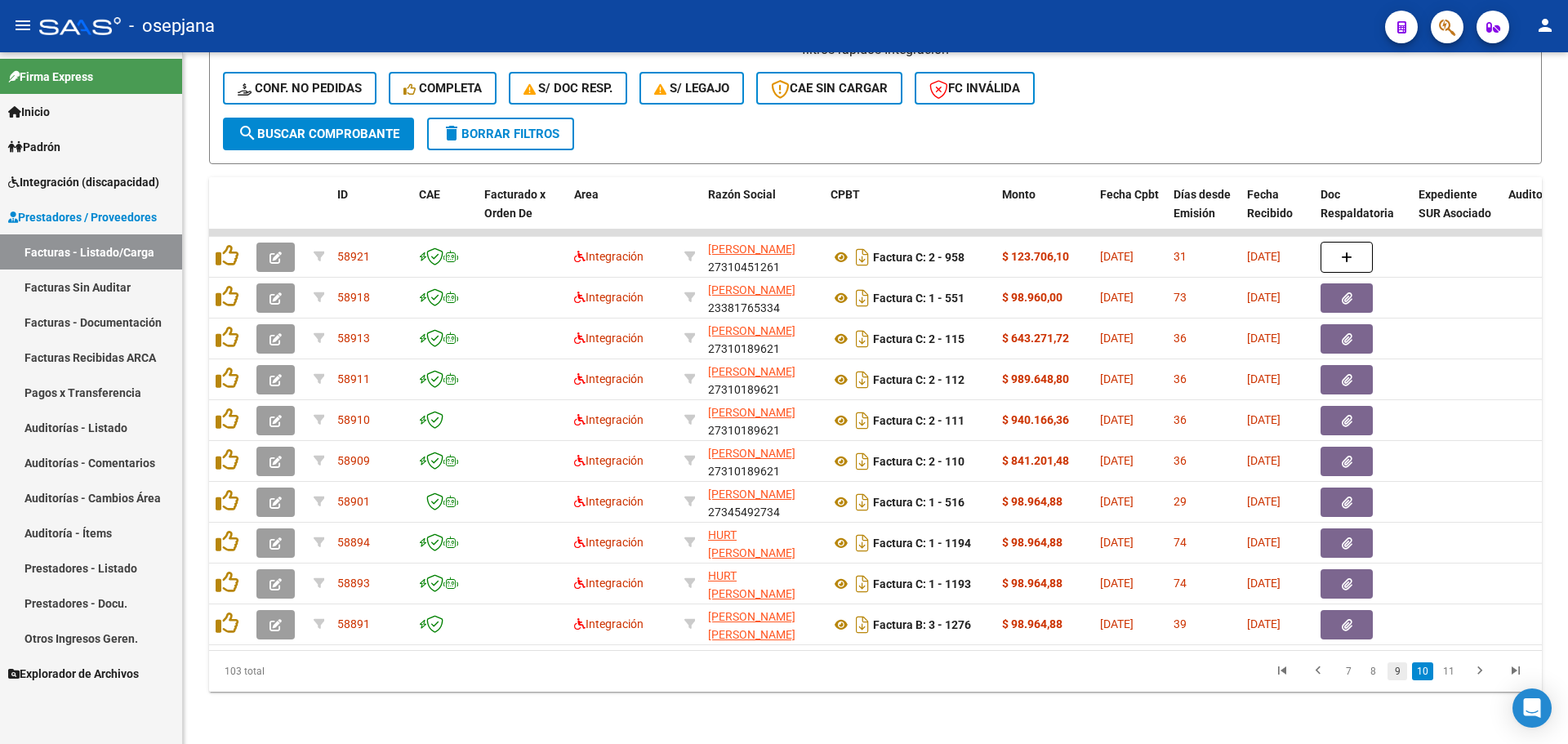
click at [1399, 668] on link "9" at bounding box center [1398, 671] width 20 height 18
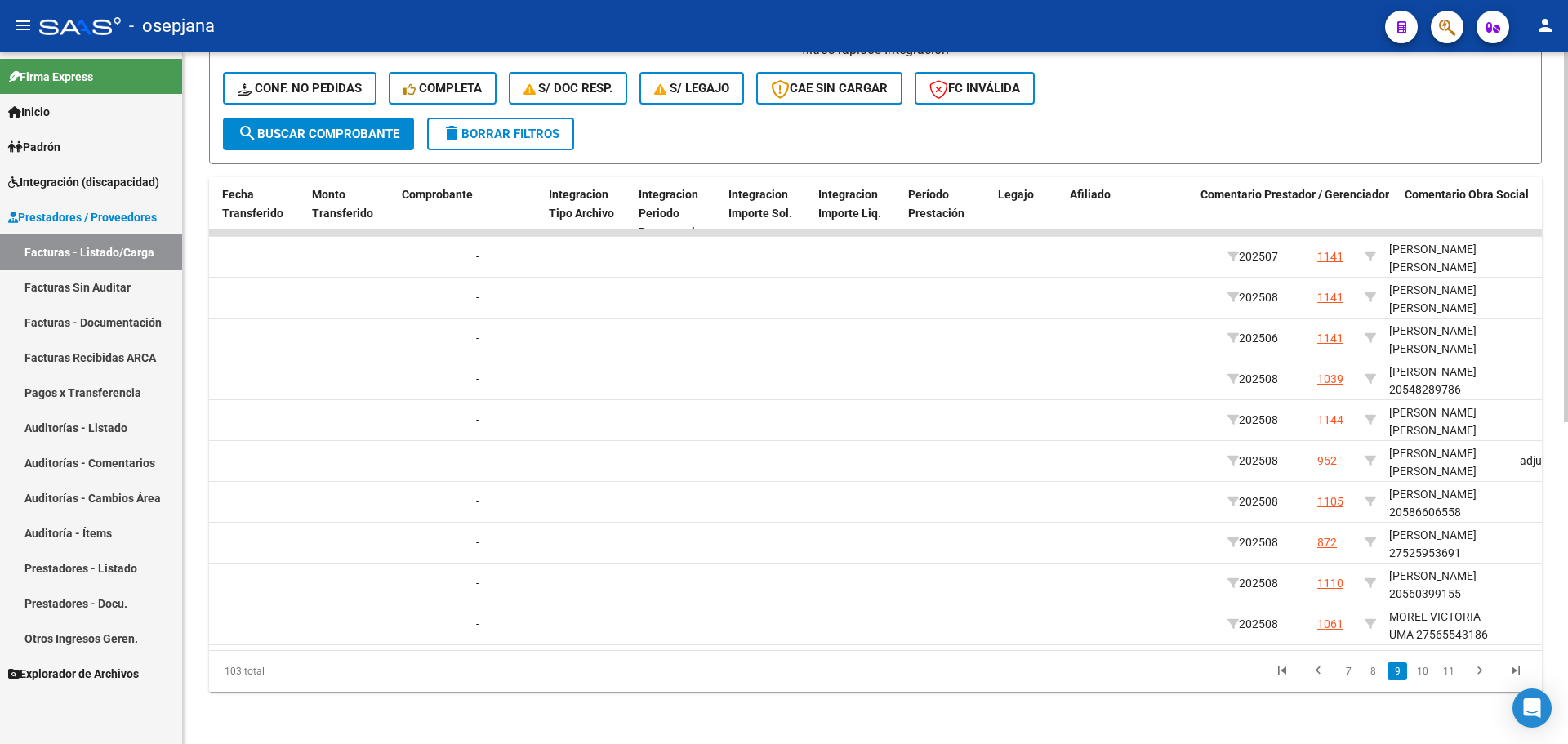
scroll to position [0, 1746]
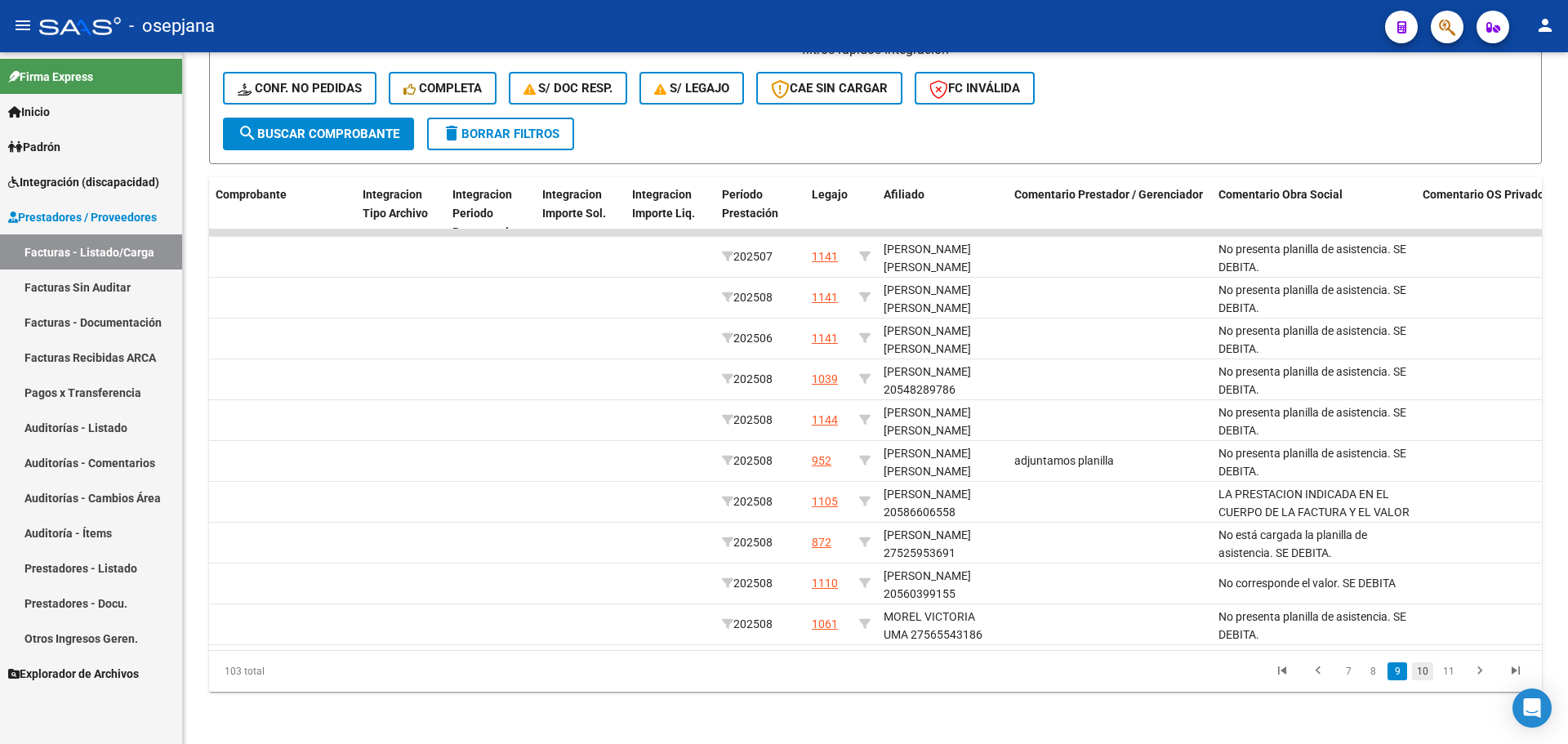
click at [1422, 674] on link "10" at bounding box center [1422, 671] width 21 height 18
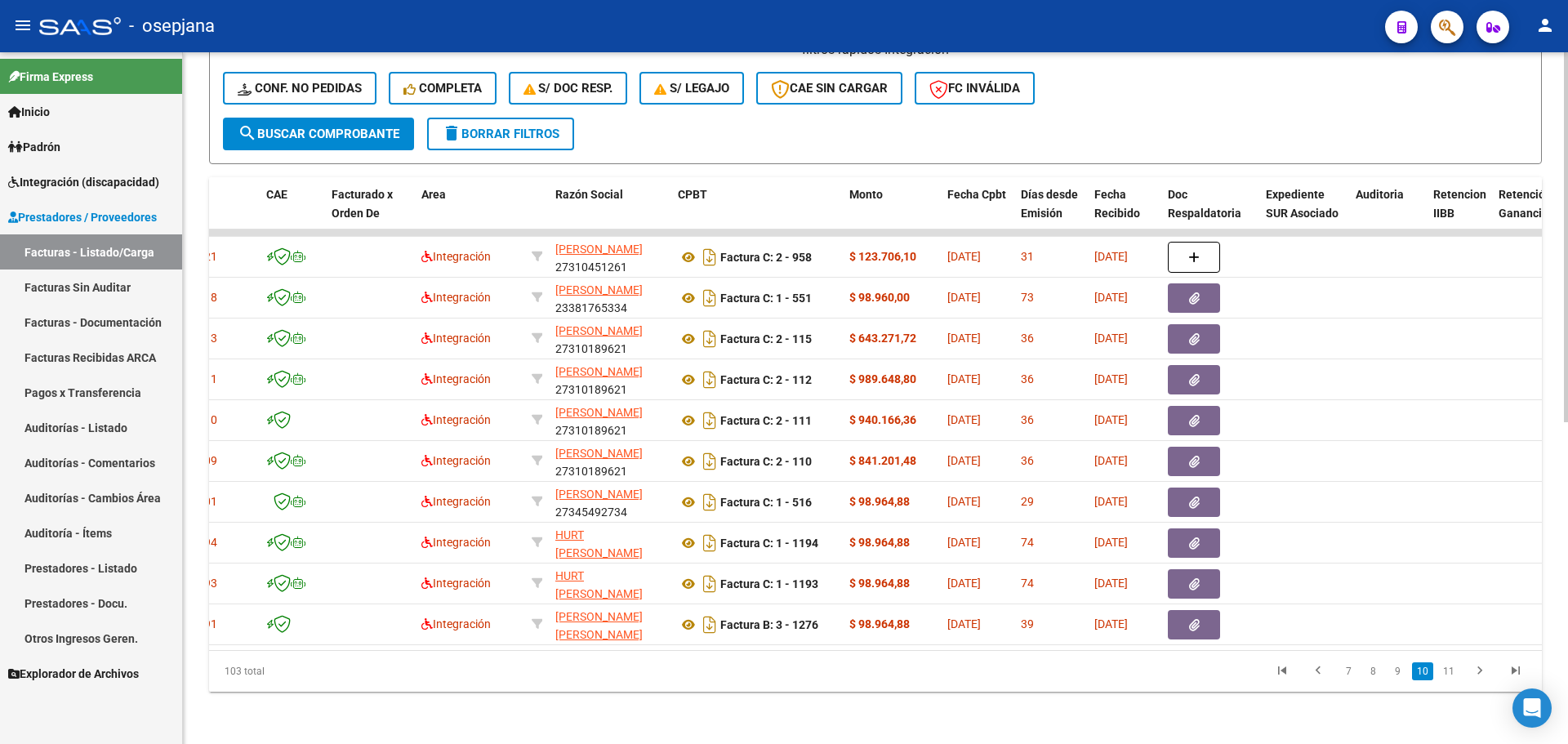
scroll to position [0, 0]
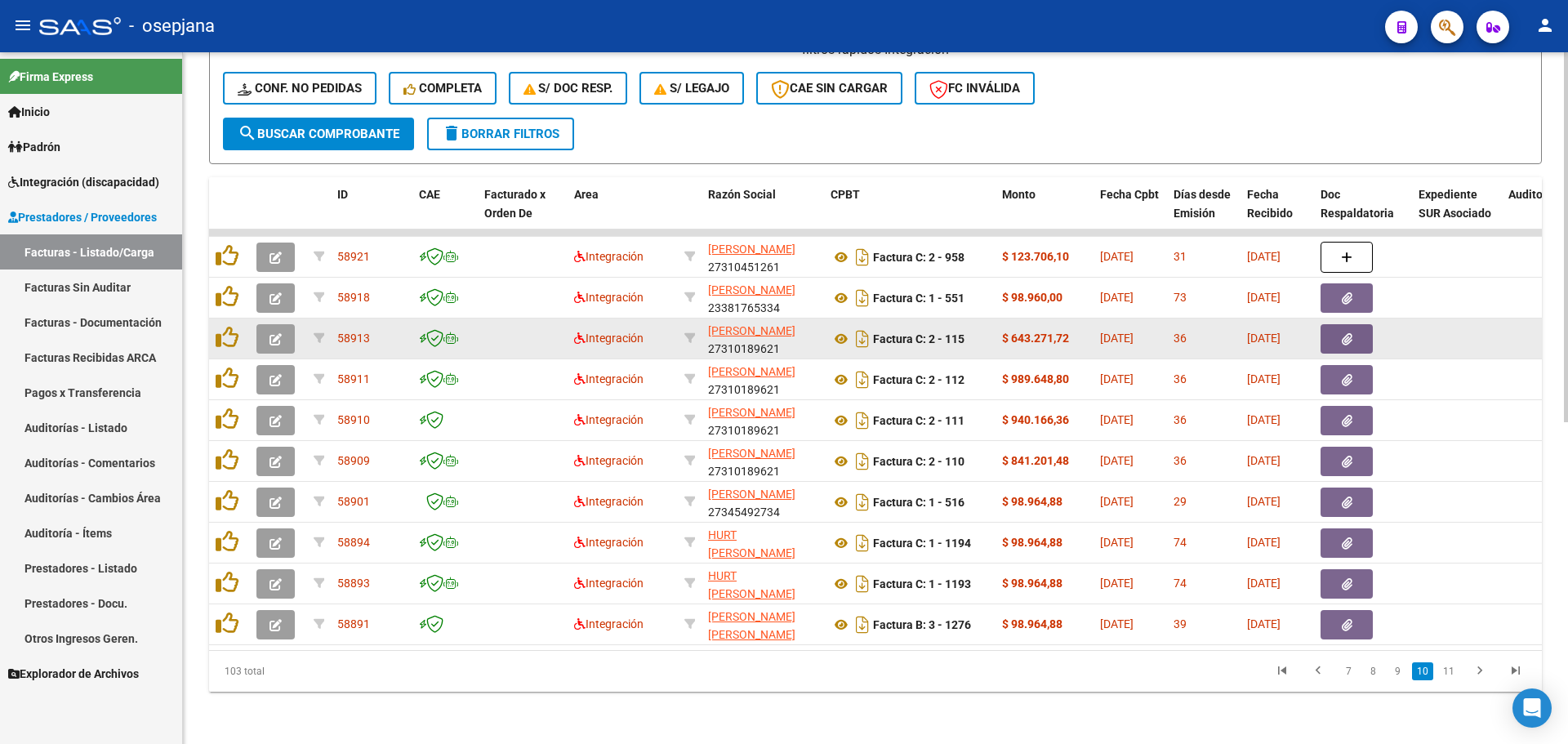
click at [278, 333] on icon "button" at bounding box center [275, 339] width 12 height 12
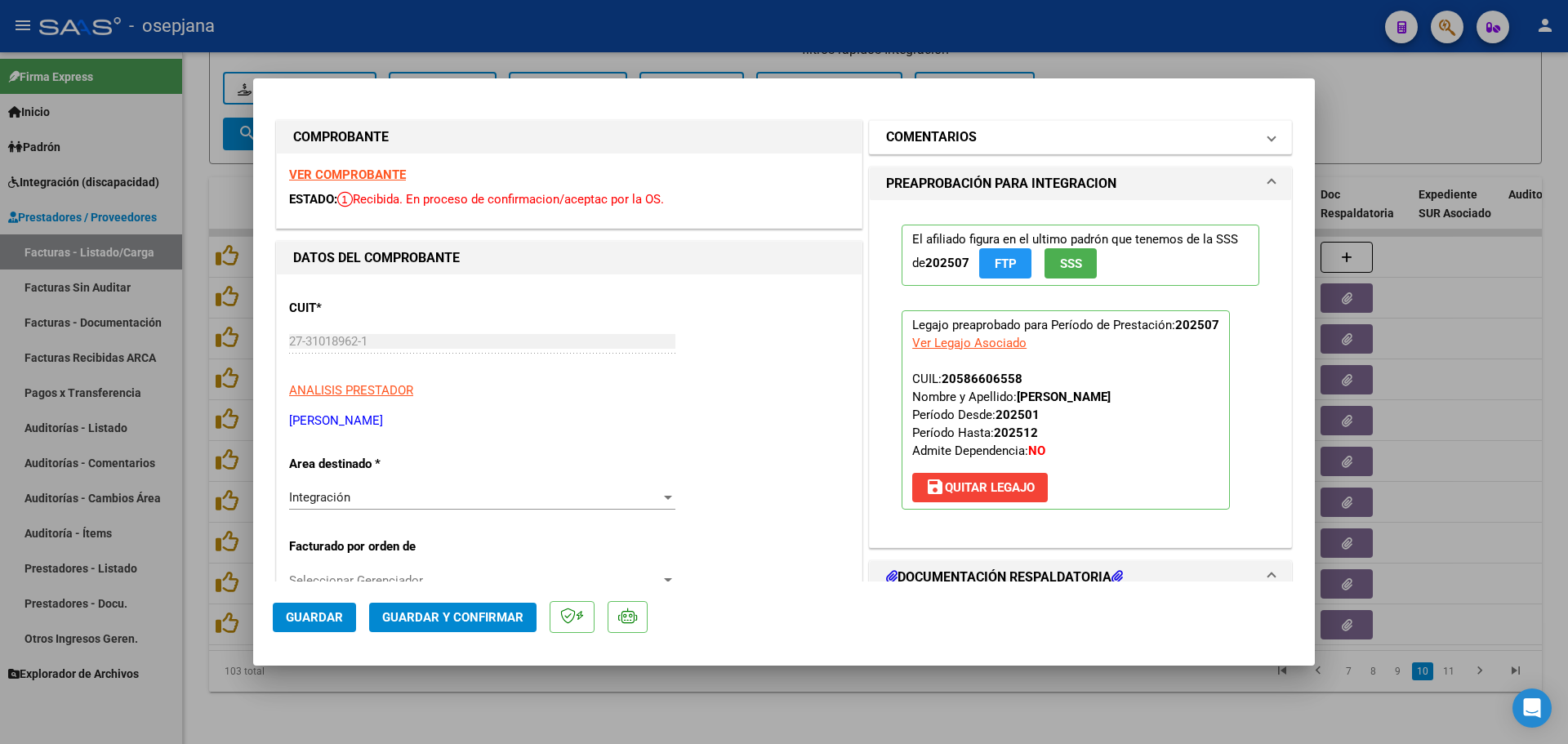
click at [998, 136] on mat-panel-title "COMENTARIOS" at bounding box center [1070, 138] width 369 height 20
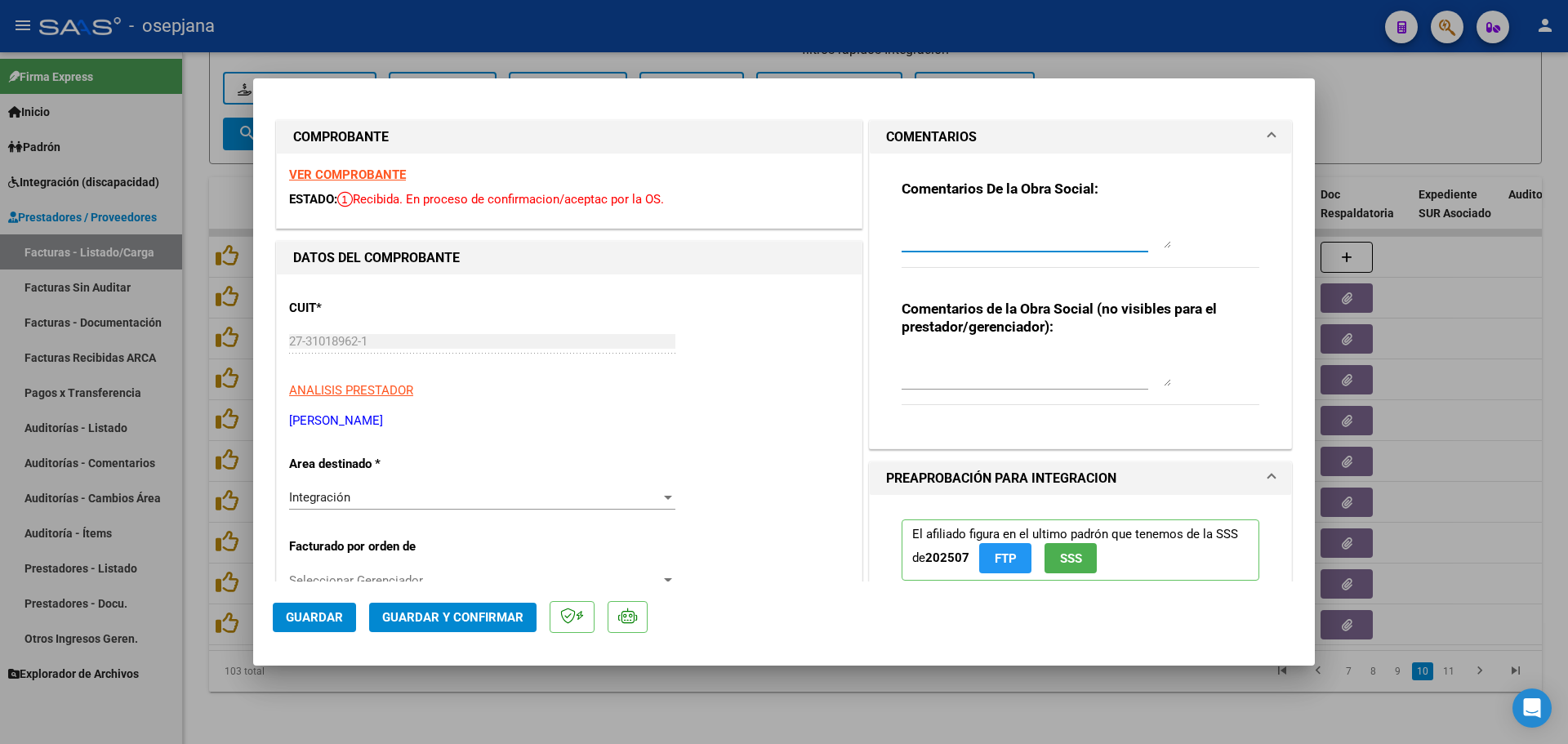
paste textarea "LA PRESTACION INDICADA EN EL CUERPO DE LA FACTURA Y EL VALOR NO CORRESPONDEN. S…"
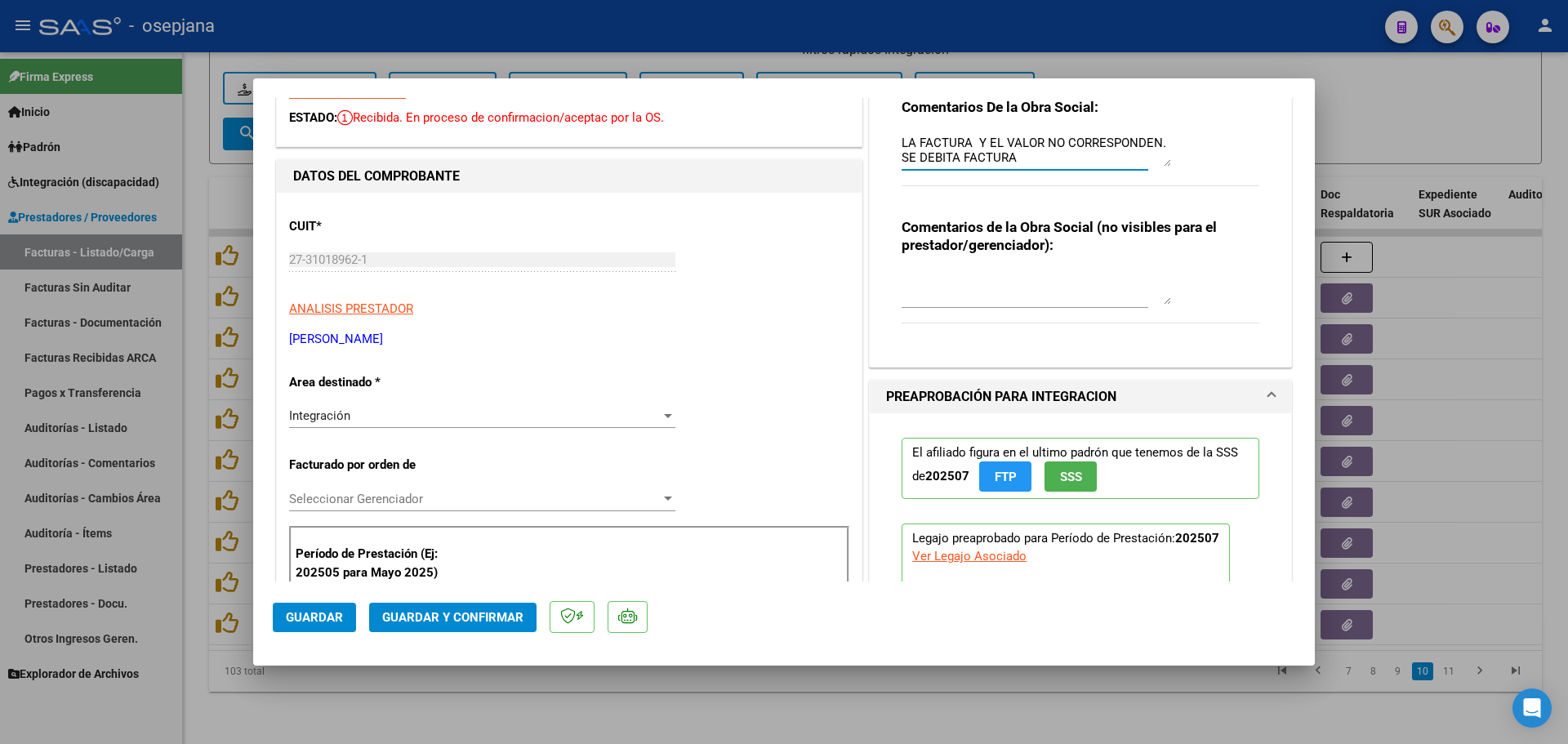
type textarea "LA PRESTACION INDICADA EN EL CUERPO DE LA FACTURA Y EL VALOR NO CORRESPONDEN. S…"
click at [280, 613] on button "Guardar" at bounding box center [314, 617] width 84 height 29
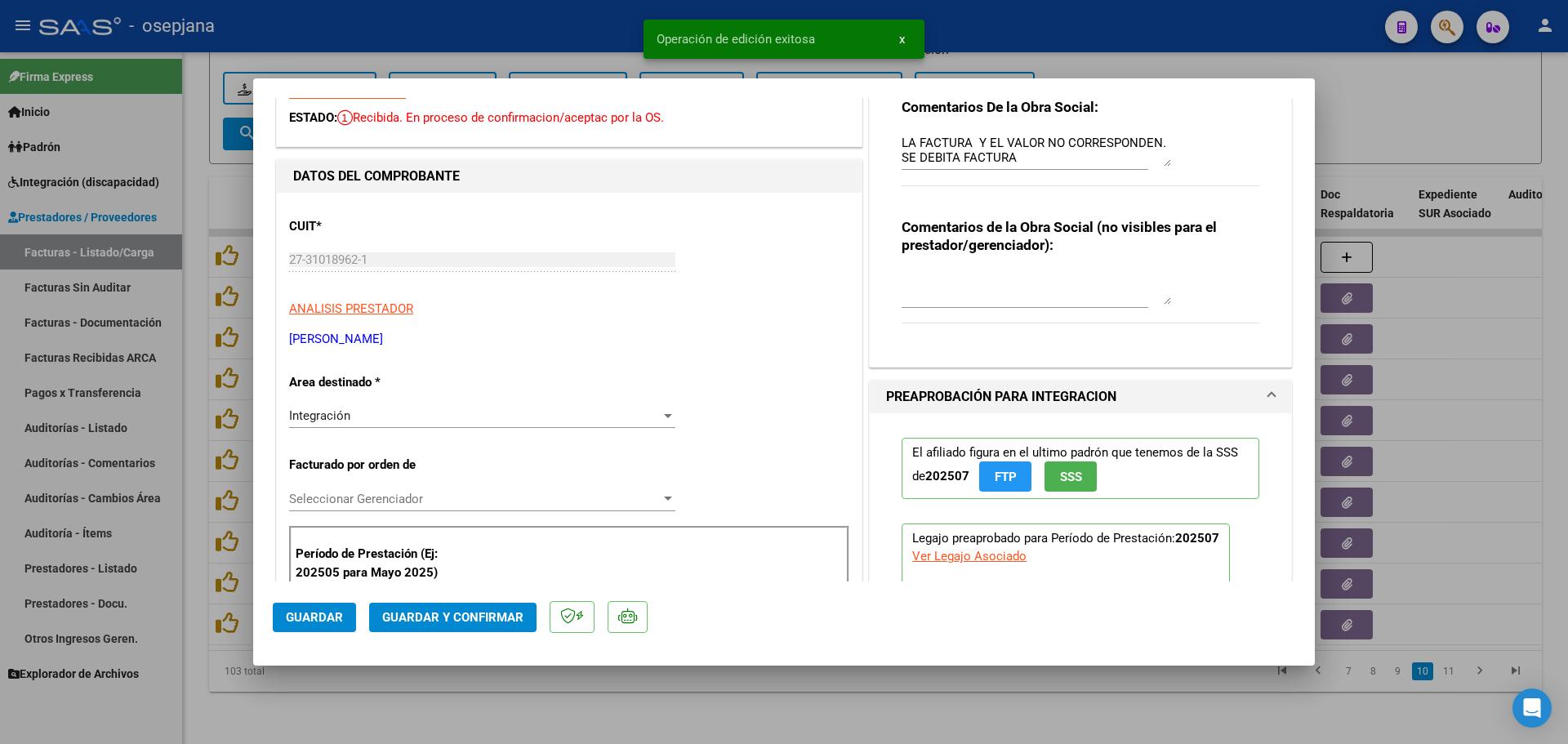
click at [1522, 462] on div at bounding box center [784, 372] width 1568 height 744
type input "$ 0,00"
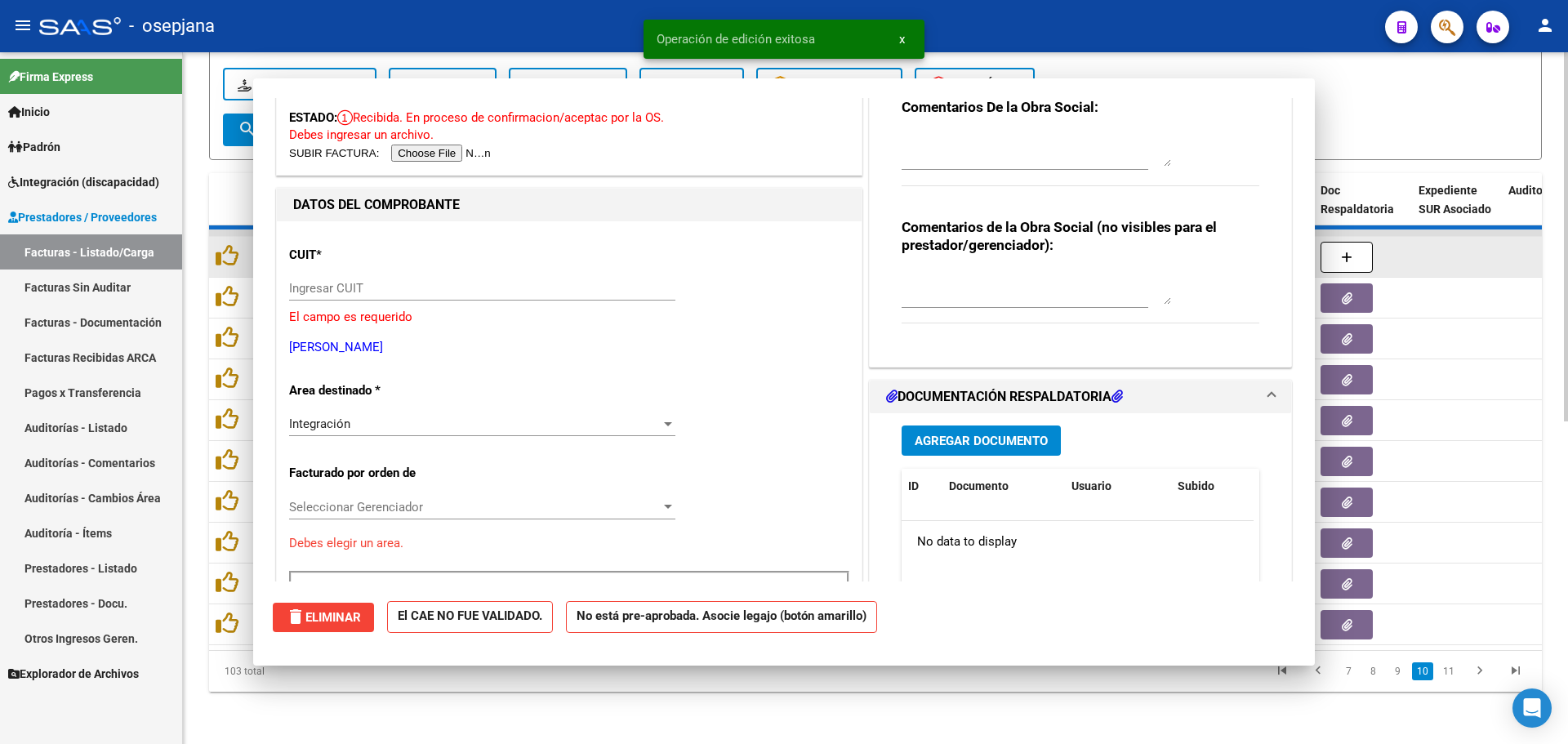
scroll to position [0, 0]
